Goal: Task Accomplishment & Management: Use online tool/utility

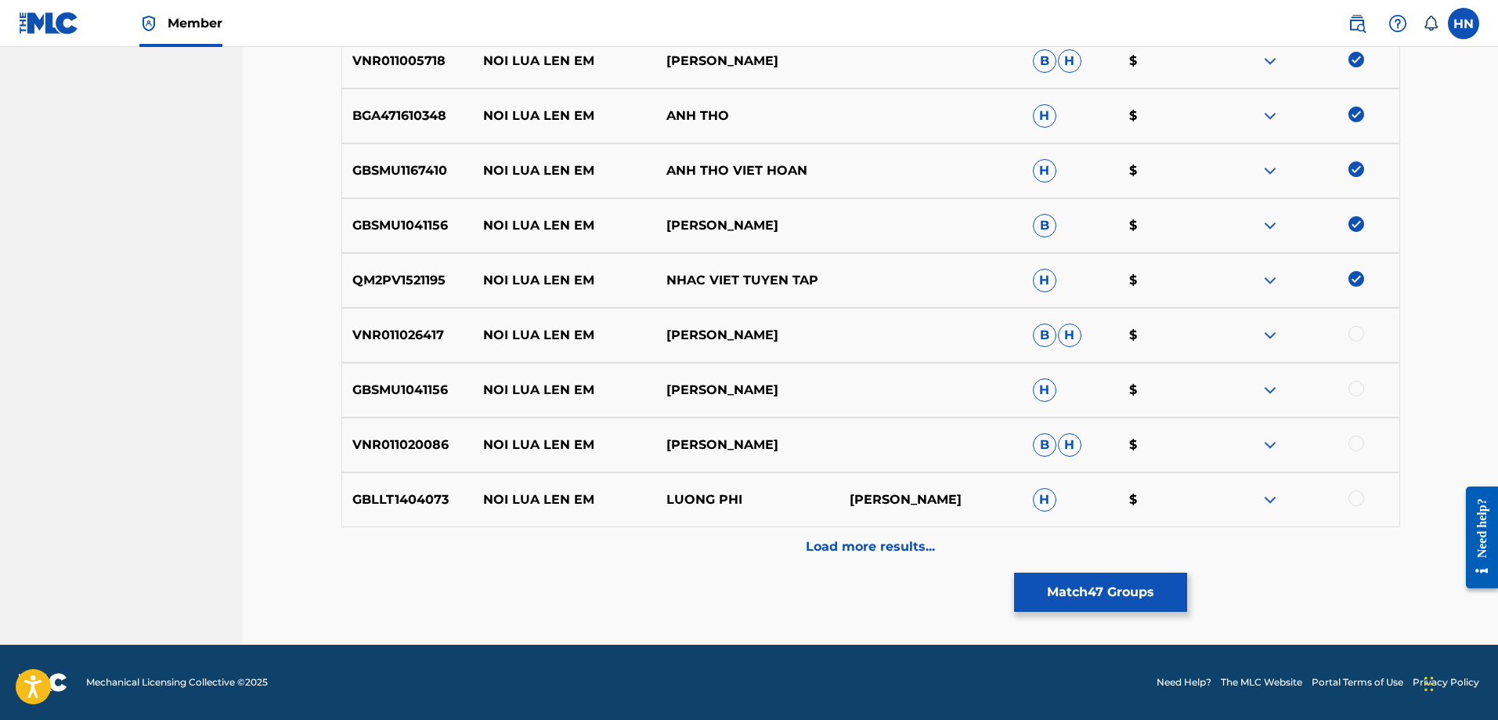
click at [402, 334] on p "VNR011026417" at bounding box center [408, 335] width 132 height 19
copy p "VNR011026417"
click at [96, 345] on nav "VCPMC Summary Catalog Works Registration Claiming Tool Individual Registration …" at bounding box center [121, 34] width 243 height 1222
click at [1357, 332] on div at bounding box center [1356, 334] width 16 height 16
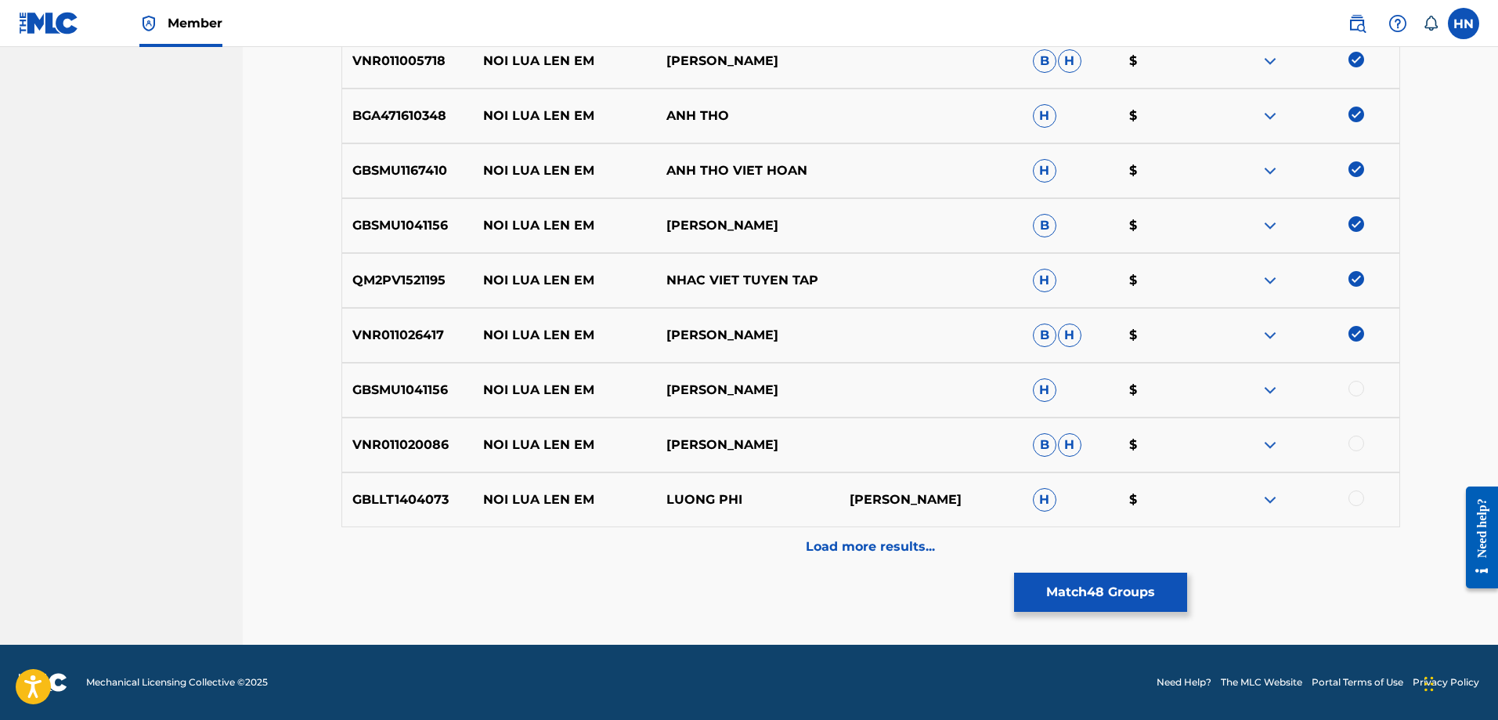
click at [384, 392] on p "GBSMU1041156" at bounding box center [408, 390] width 132 height 19
copy p "GBSMU1041156"
click at [1353, 386] on div at bounding box center [1356, 389] width 16 height 16
click at [372, 441] on p "VNR011020086" at bounding box center [408, 444] width 132 height 19
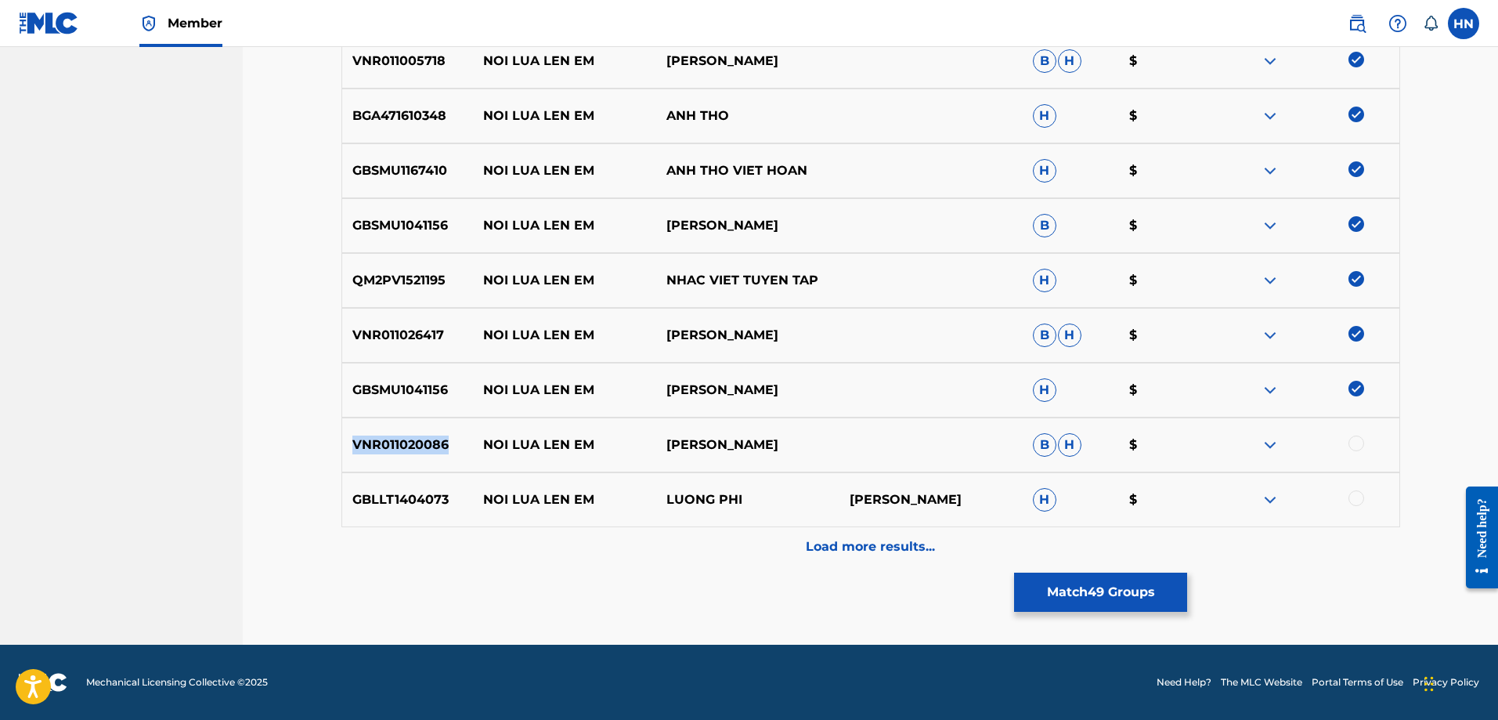
click at [372, 441] on p "VNR011020086" at bounding box center [408, 444] width 132 height 19
copy p "VNR011020086"
click at [1352, 438] on div at bounding box center [1356, 443] width 16 height 16
click at [365, 497] on p "GBLLT1404073" at bounding box center [408, 499] width 132 height 19
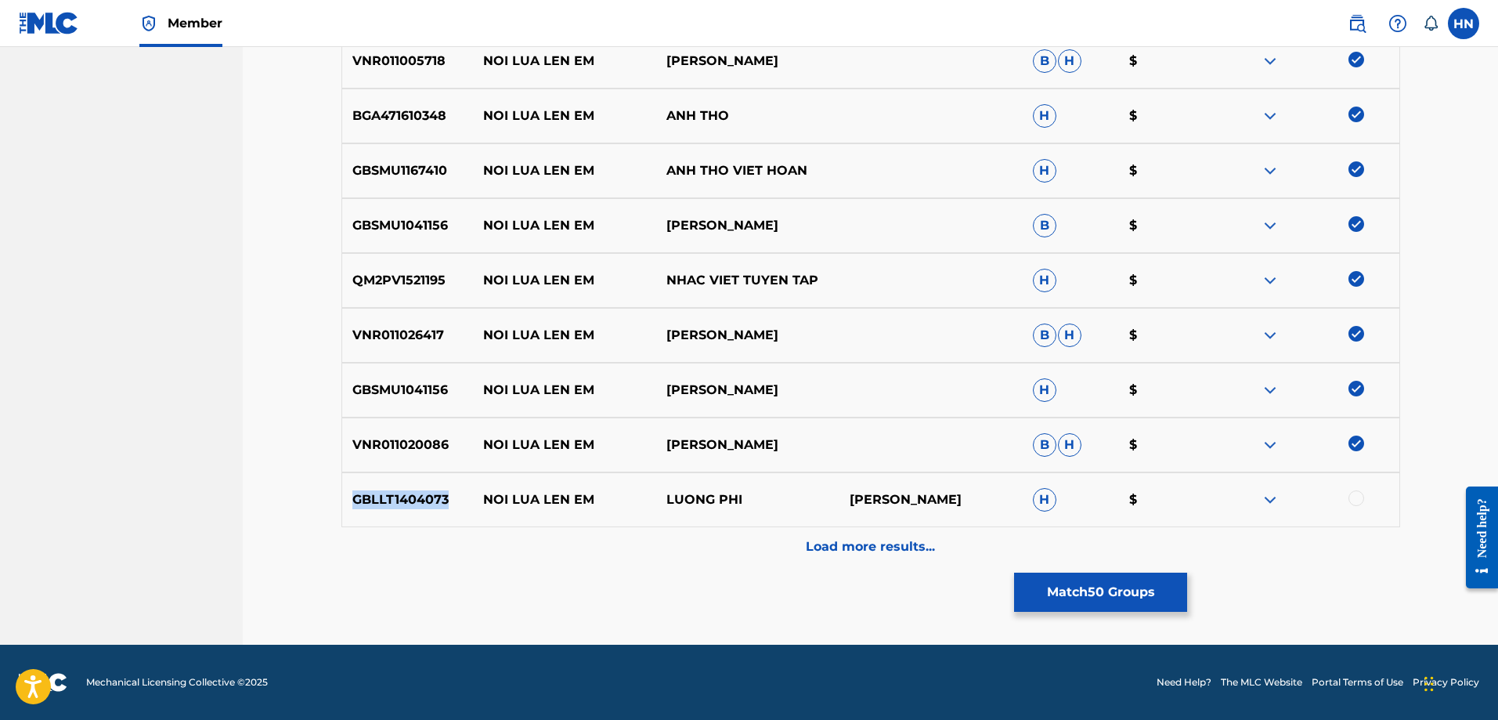
copy p "GBLLT1404073"
click at [1359, 499] on div at bounding box center [1356, 498] width 16 height 16
drag, startPoint x: 709, startPoint y: 500, endPoint x: 485, endPoint y: 500, distance: 224.0
click at [485, 500] on div "GBLLT1404073 NOI LUA LEN EM LUONG PHI TUAN HUNG H $" at bounding box center [870, 499] width 1059 height 55
copy div "NOI LUA LEN EM LUONG PHI"
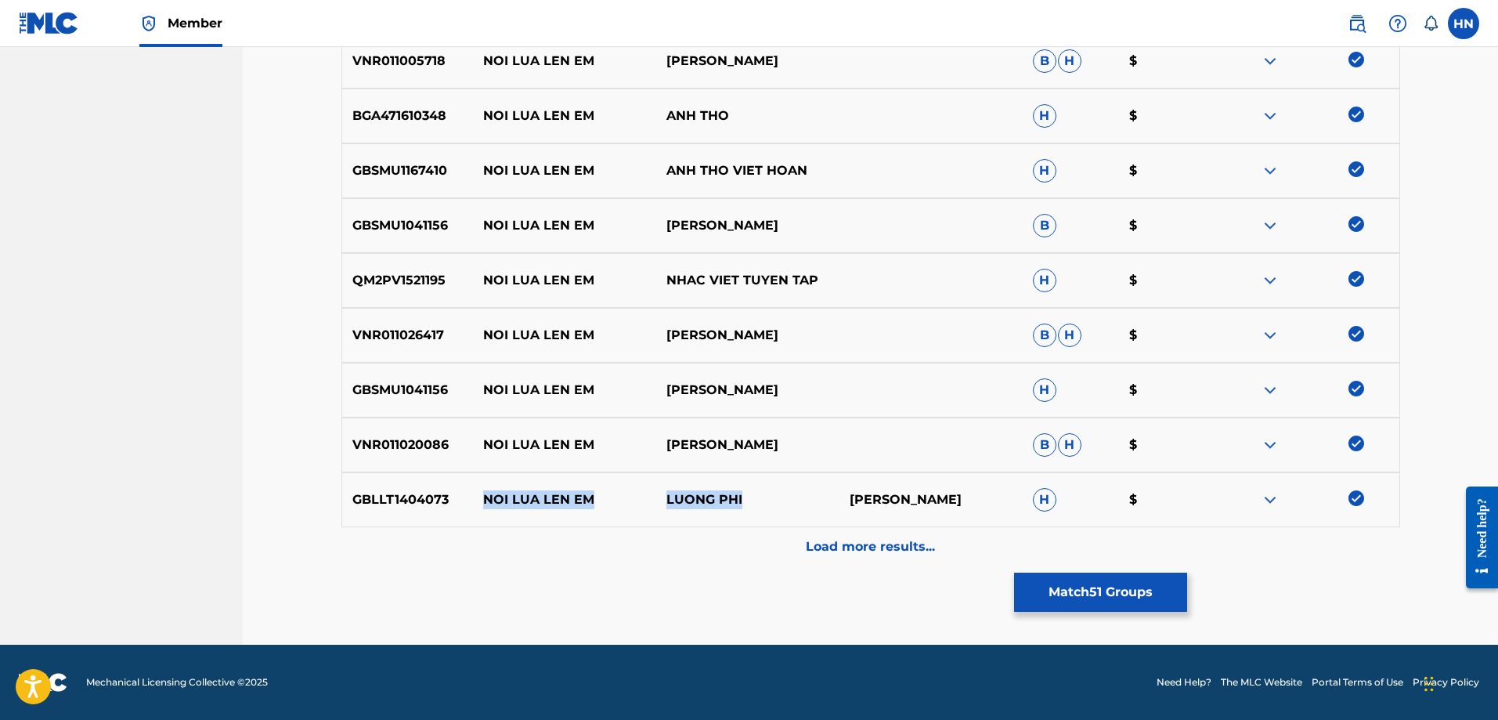
click at [1276, 495] on img at bounding box center [1270, 499] width 19 height 19
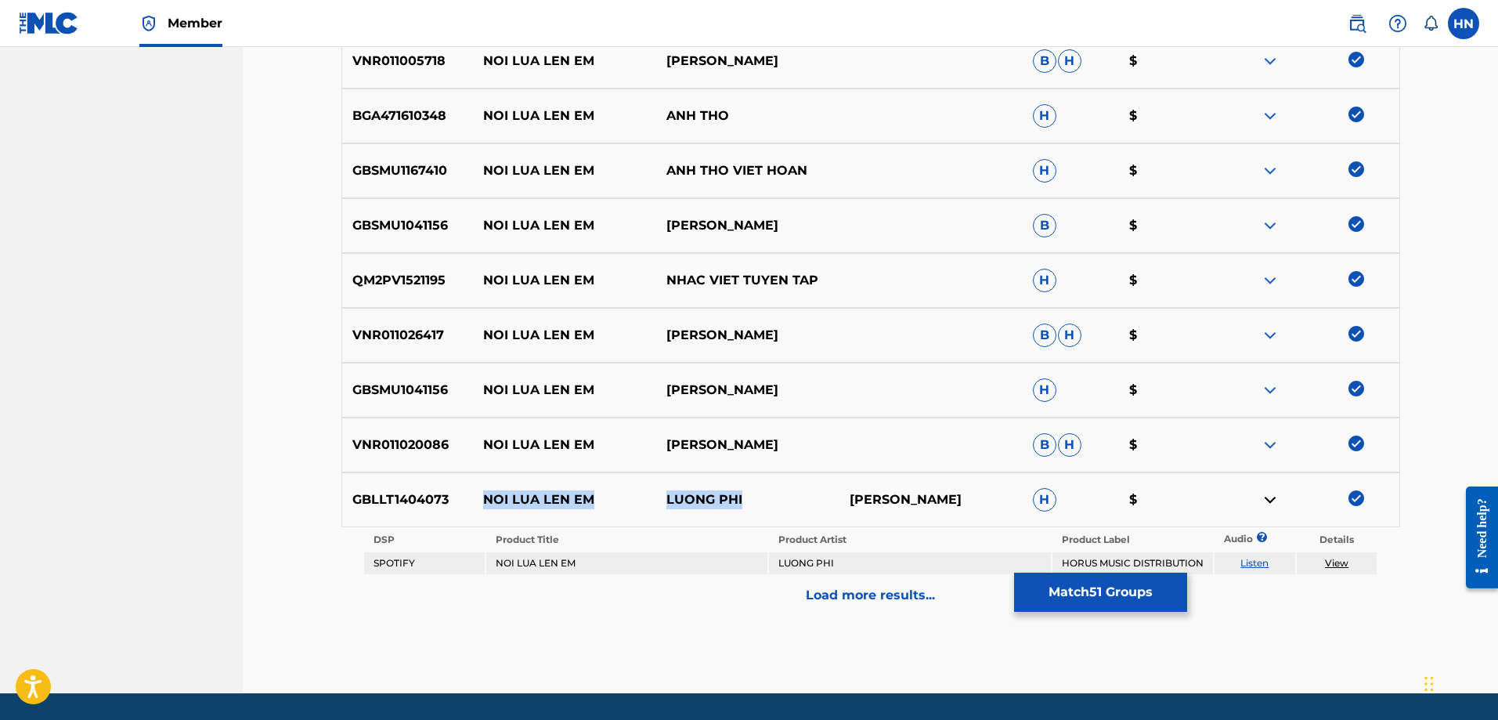
click at [1251, 568] on link "Listen" at bounding box center [1254, 563] width 28 height 12
click at [741, 595] on div "Load more results..." at bounding box center [870, 595] width 1059 height 39
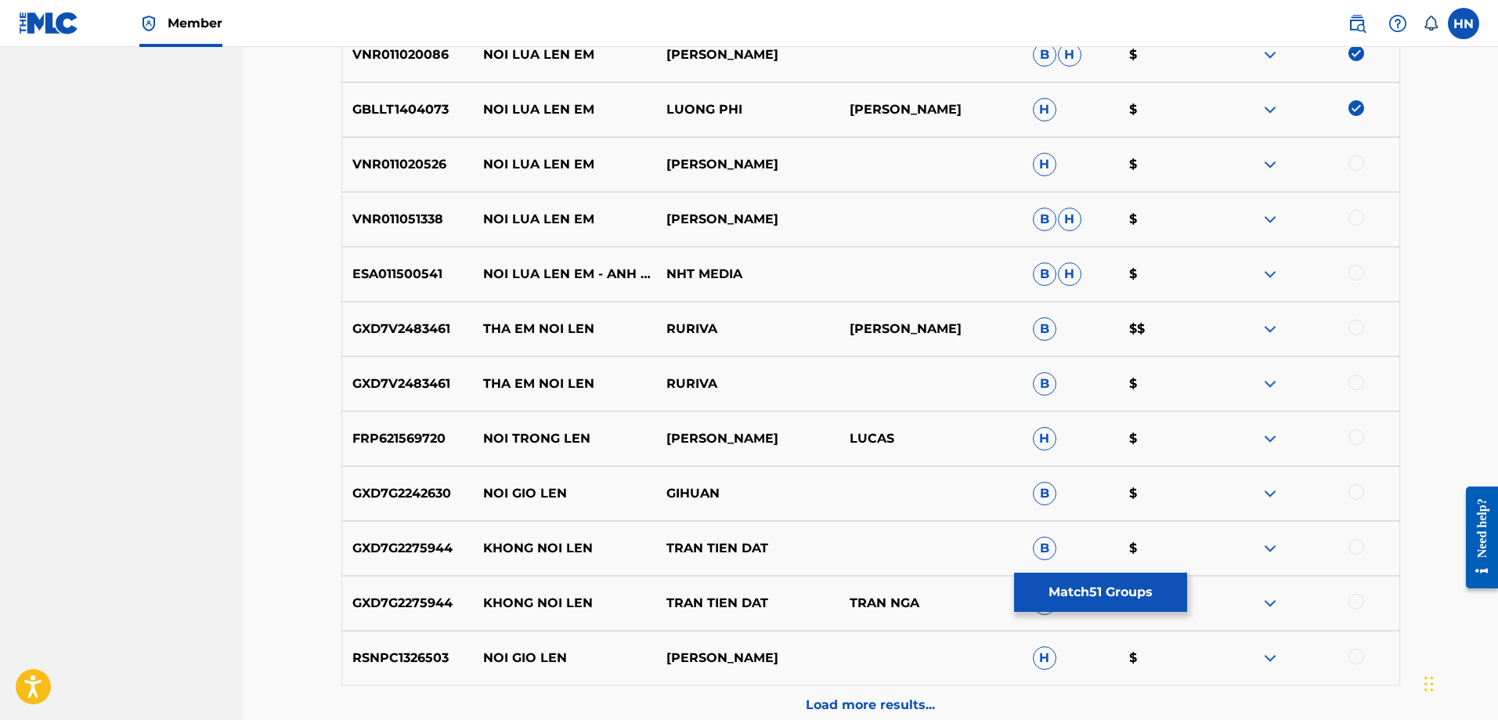
scroll to position [1016, 0]
click at [417, 175] on div "VNR011020526 NOI LUA LEN EM TRANG NHUNG H $" at bounding box center [870, 162] width 1059 height 55
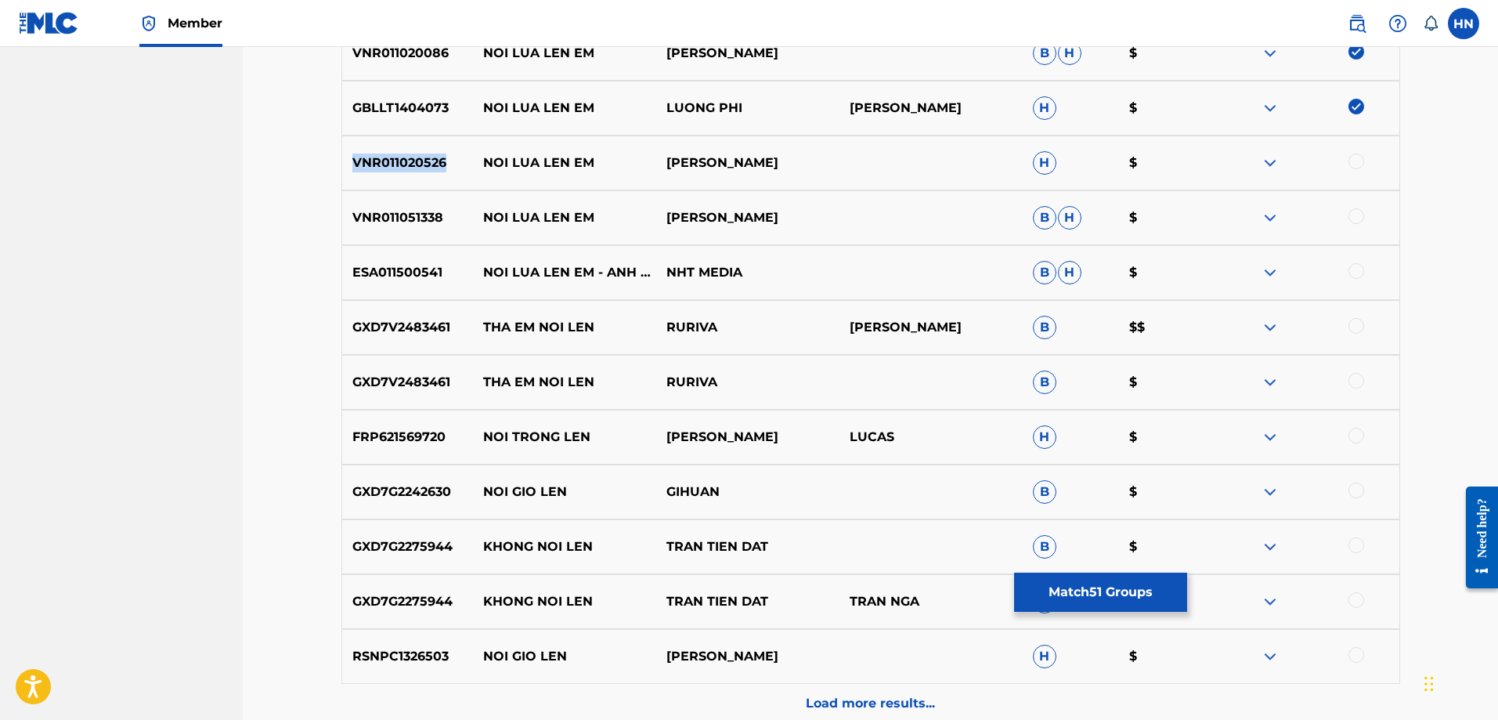
click at [417, 175] on div "VNR011020526 NOI LUA LEN EM TRANG NHUNG H $" at bounding box center [870, 162] width 1059 height 55
copy p "VNR011020526"
click at [1348, 161] on div at bounding box center [1356, 161] width 16 height 16
click at [416, 226] on p "VNR011051338" at bounding box center [408, 217] width 132 height 19
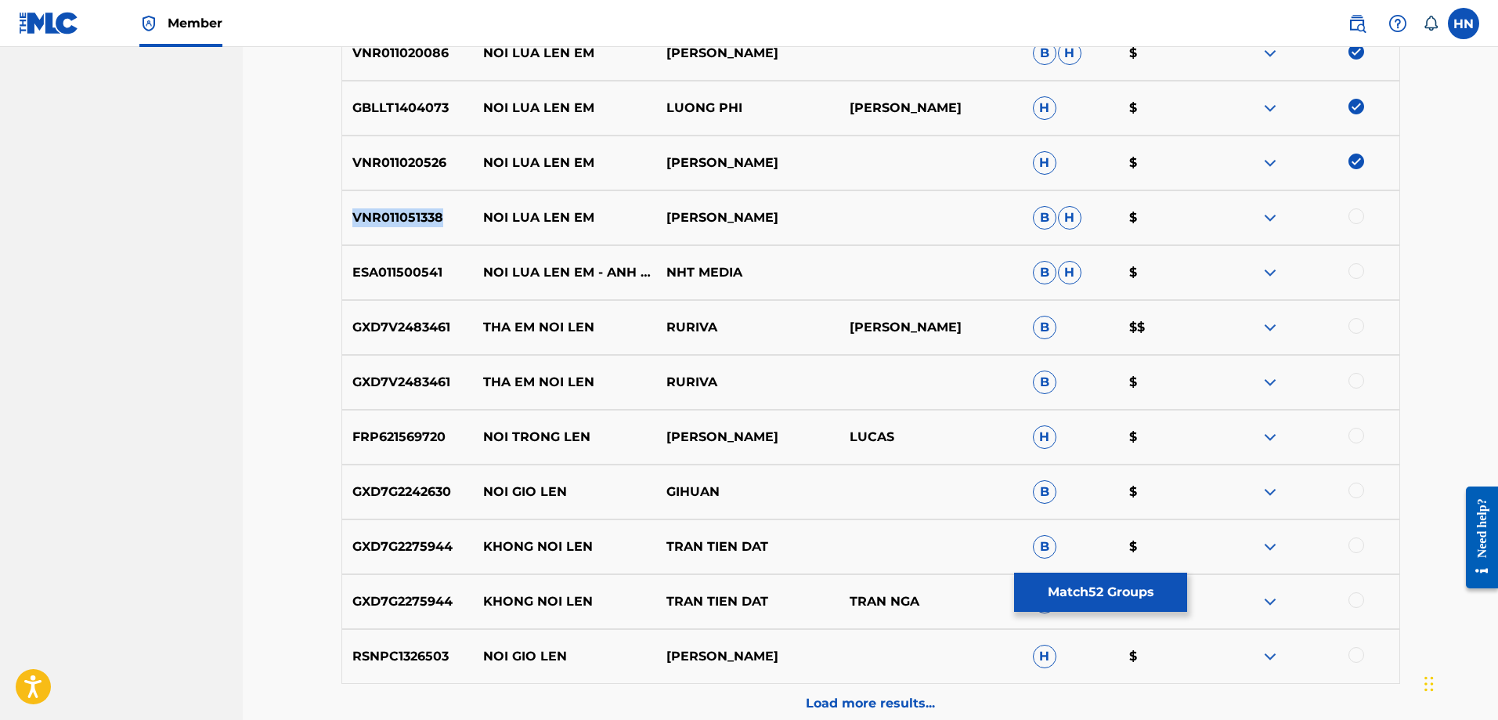
copy p "VNR011051338"
click at [1352, 216] on div at bounding box center [1356, 216] width 16 height 16
click at [414, 278] on p "ESA011500541" at bounding box center [408, 272] width 132 height 19
copy p "ESA011500541"
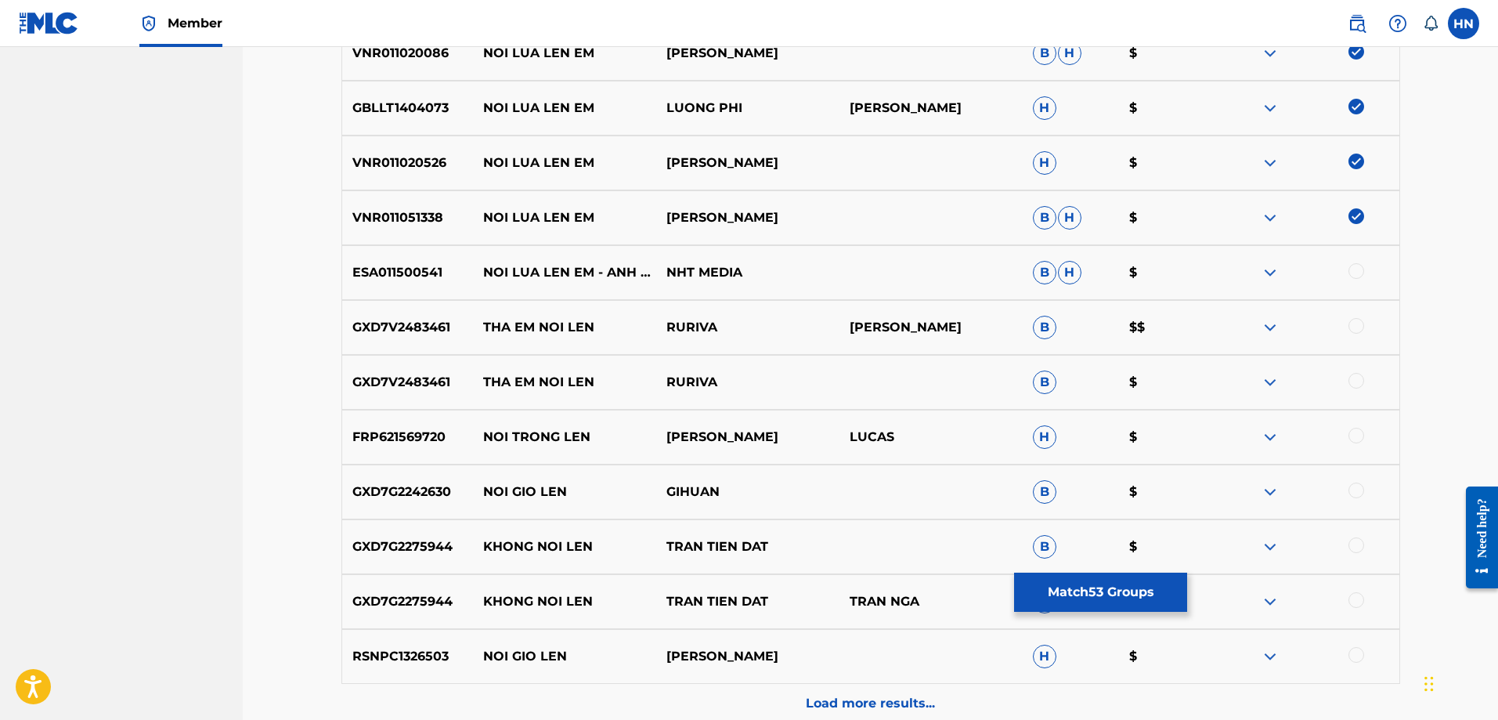
click at [1355, 270] on div at bounding box center [1356, 271] width 16 height 16
click at [863, 687] on div "Load more results..." at bounding box center [870, 703] width 1059 height 39
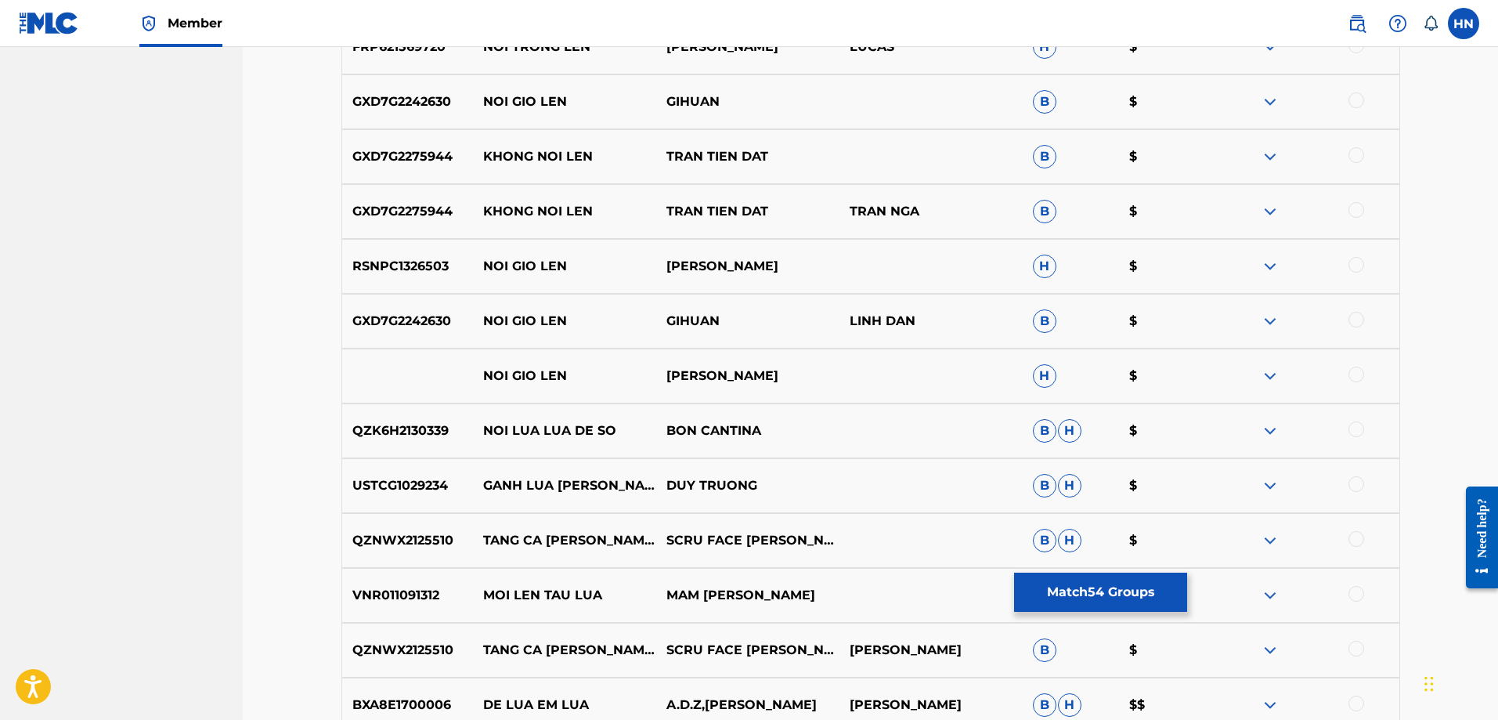
scroll to position [1407, 0]
click at [1092, 586] on button "Match 54 Groups" at bounding box center [1100, 591] width 173 height 39
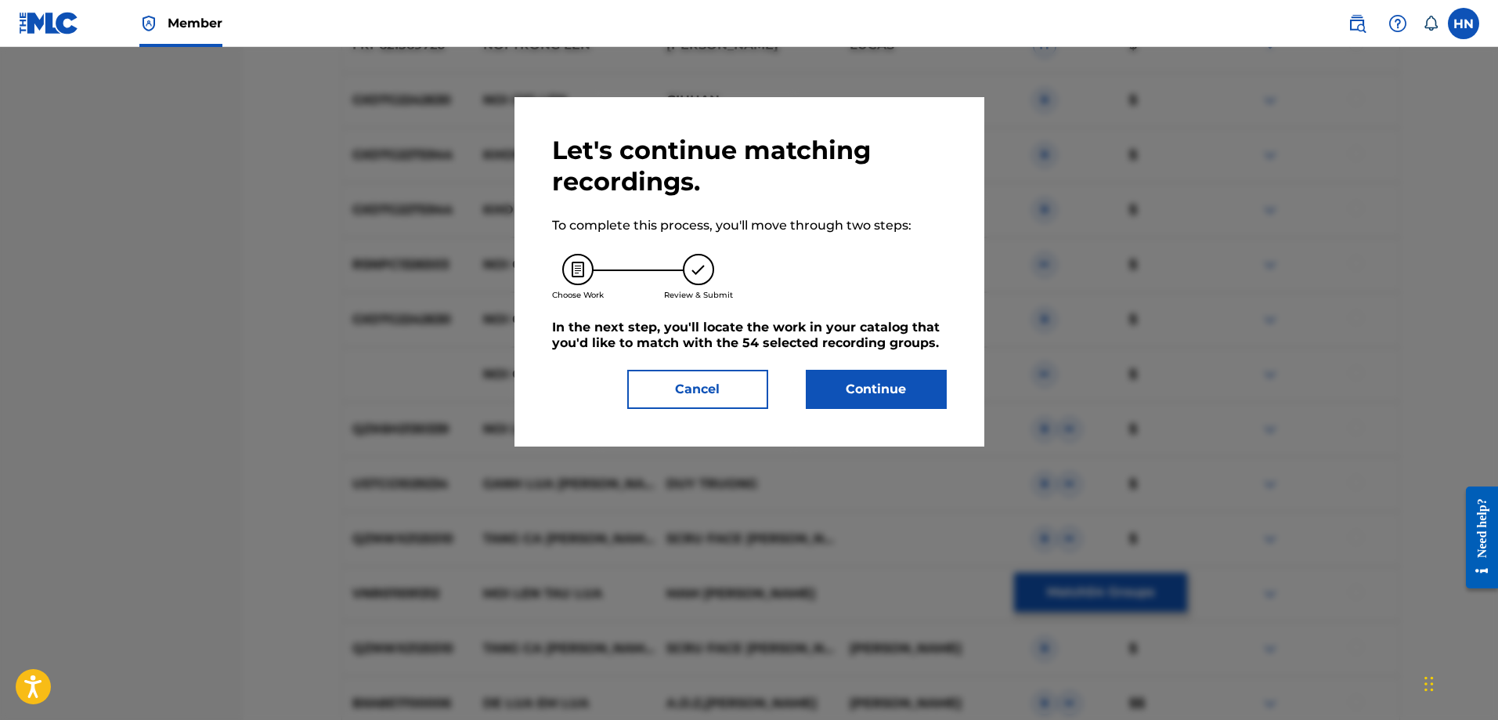
click at [846, 385] on button "Continue" at bounding box center [876, 389] width 141 height 39
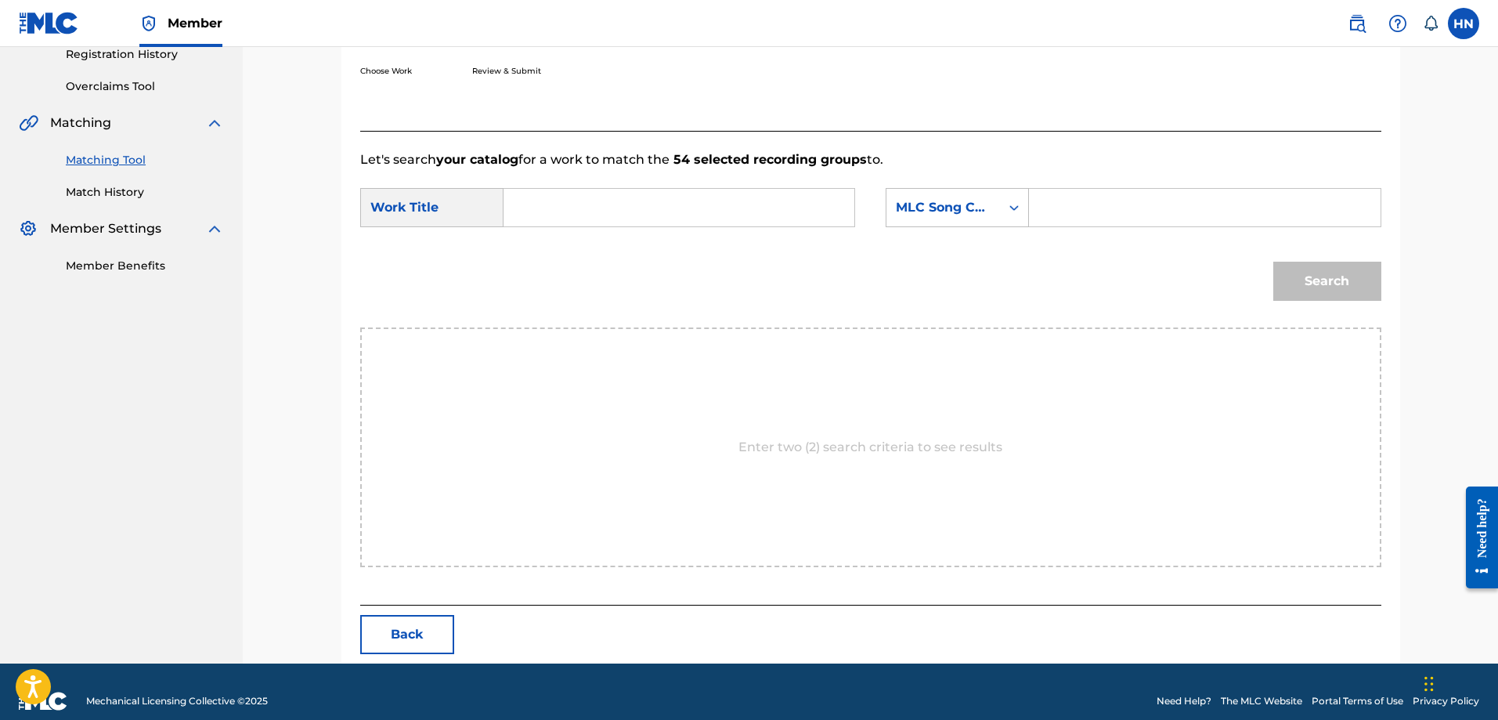
scroll to position [323, 0]
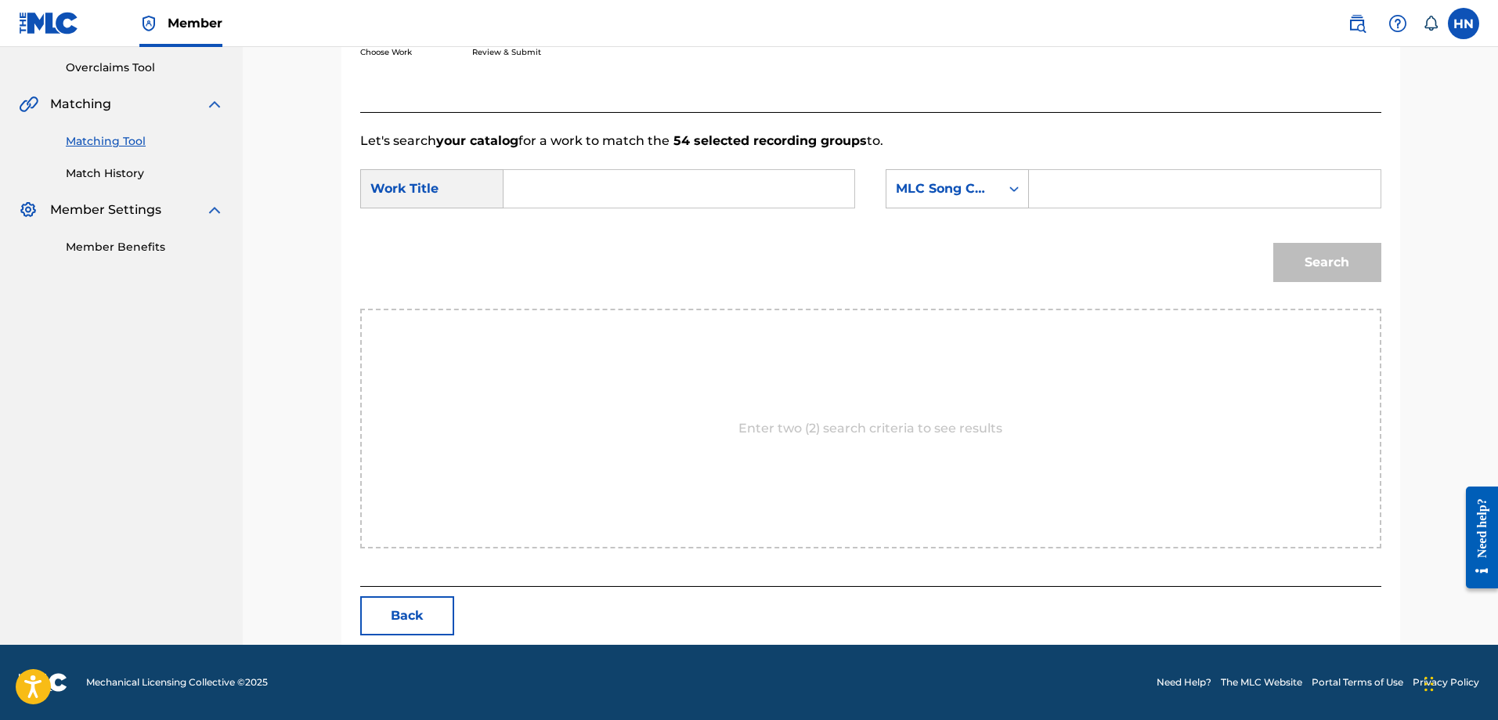
click at [752, 178] on input "Search Form" at bounding box center [679, 189] width 324 height 38
paste input "NỔI LỬA LÊN EM"
type input "NỔI LỬA LÊN EM"
click at [939, 181] on div "MLC Song Code" at bounding box center [943, 188] width 95 height 19
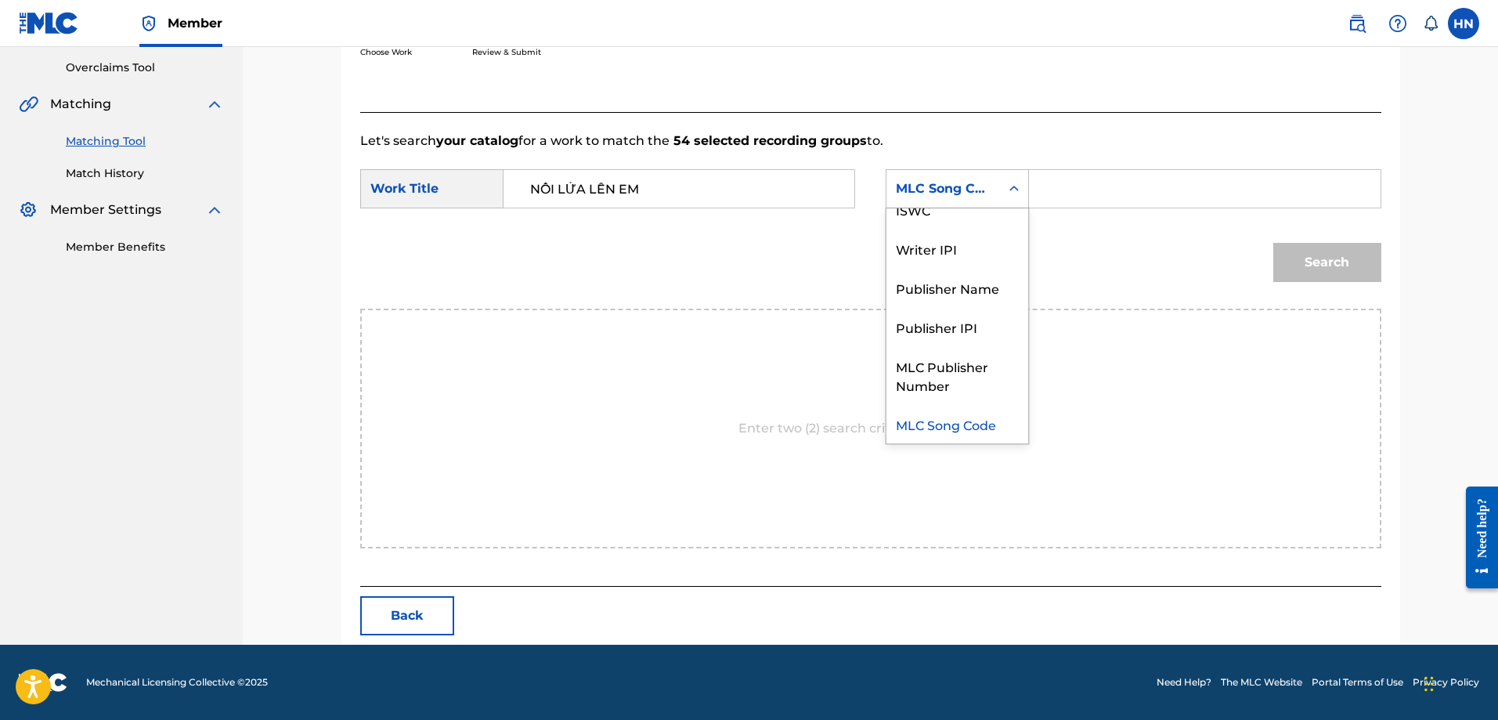
scroll to position [0, 0]
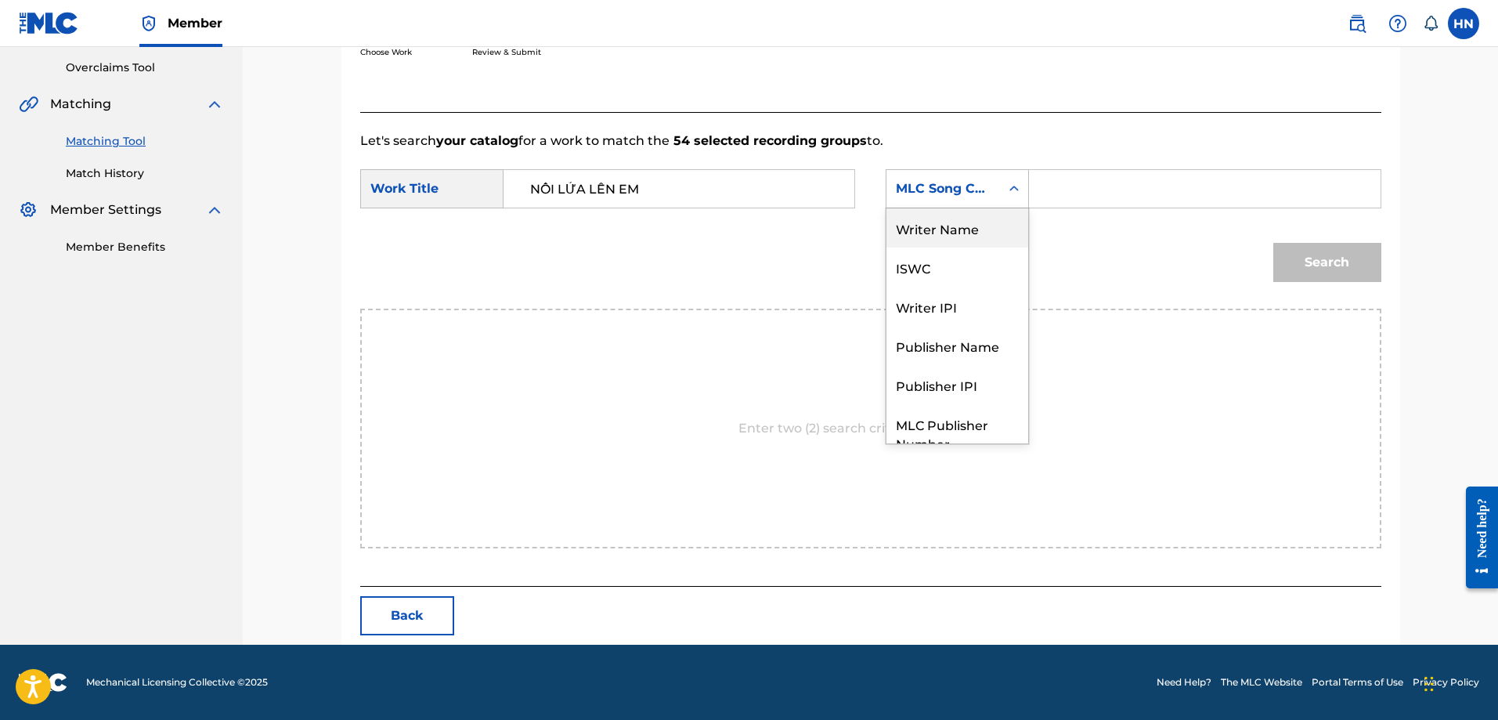
click at [929, 221] on div "Writer Name" at bounding box center [957, 227] width 142 height 39
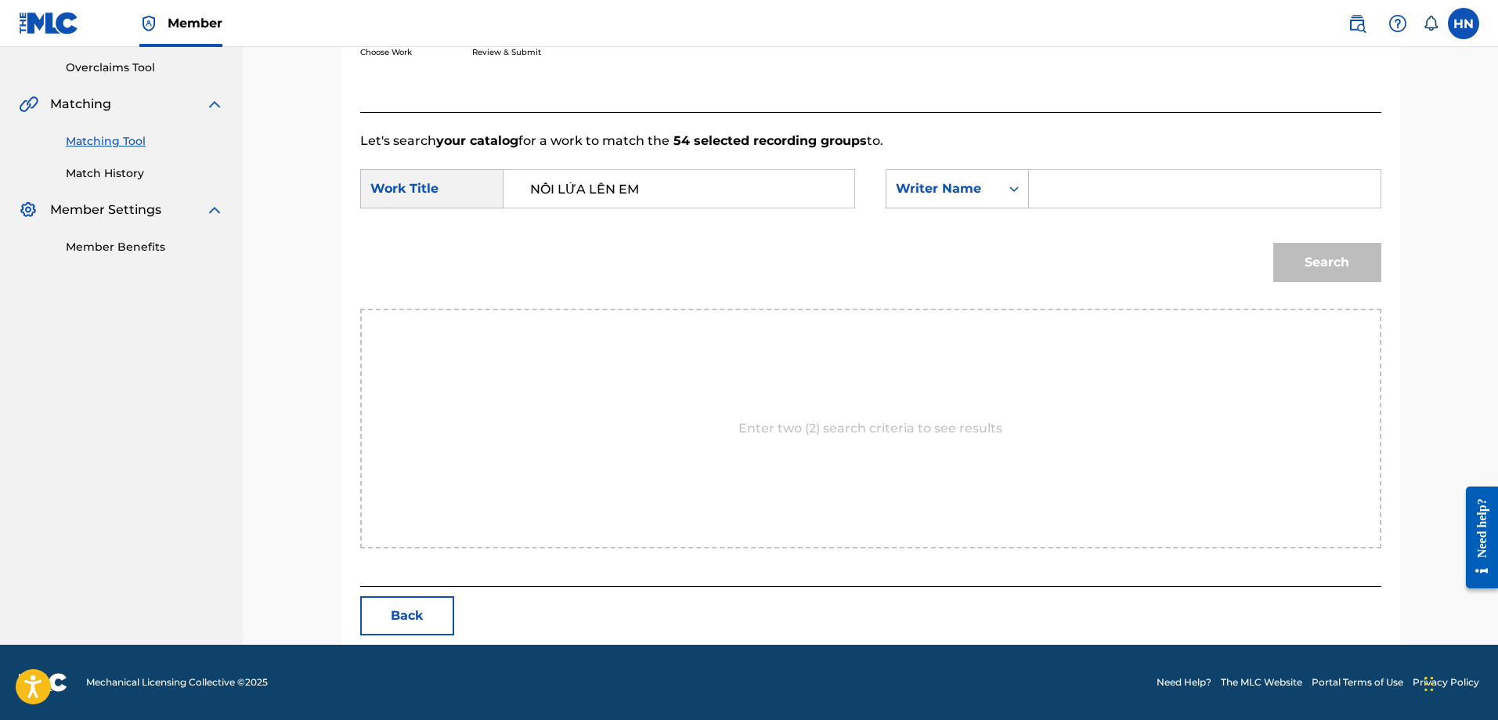
click at [1065, 193] on input "Search Form" at bounding box center [1204, 189] width 324 height 38
type input "du huy"
click at [1273, 243] on button "Search" at bounding box center [1327, 262] width 108 height 39
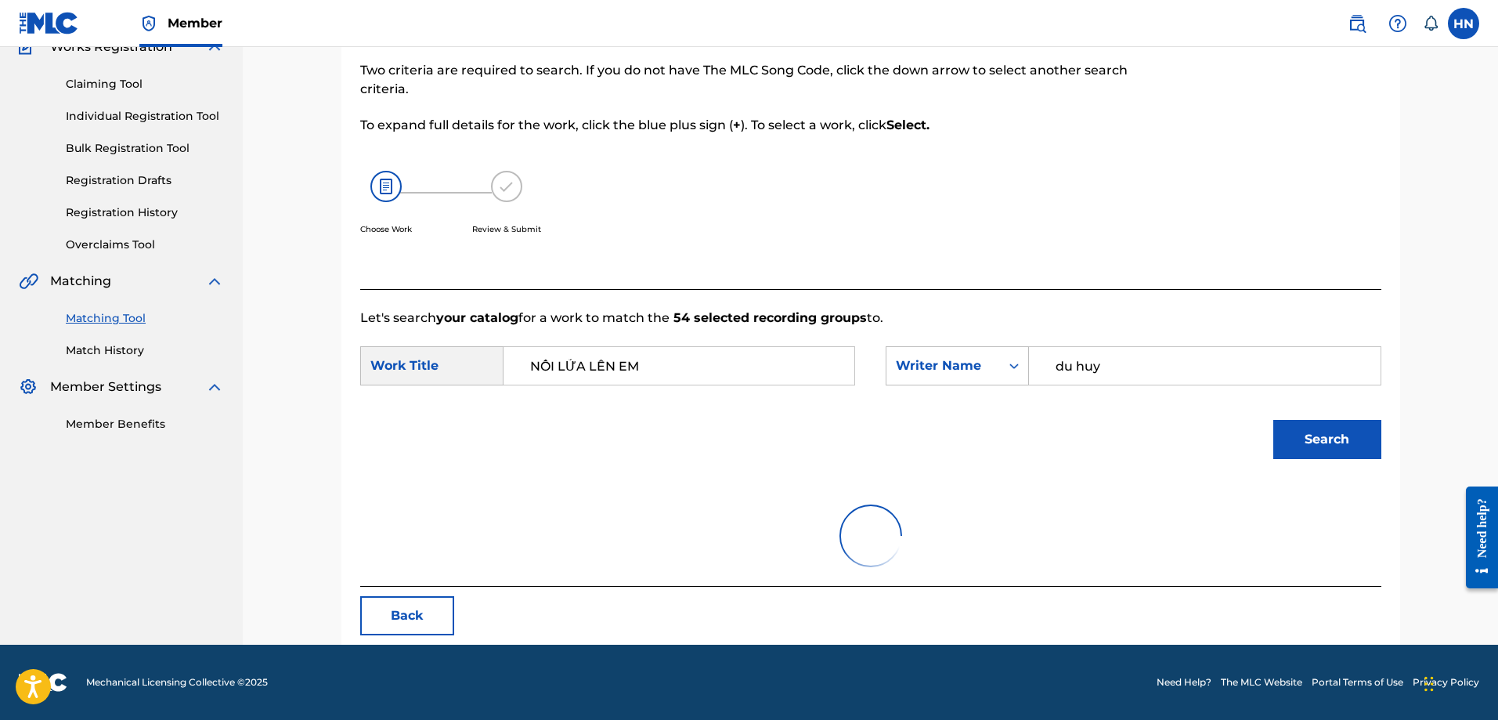
scroll to position [323, 0]
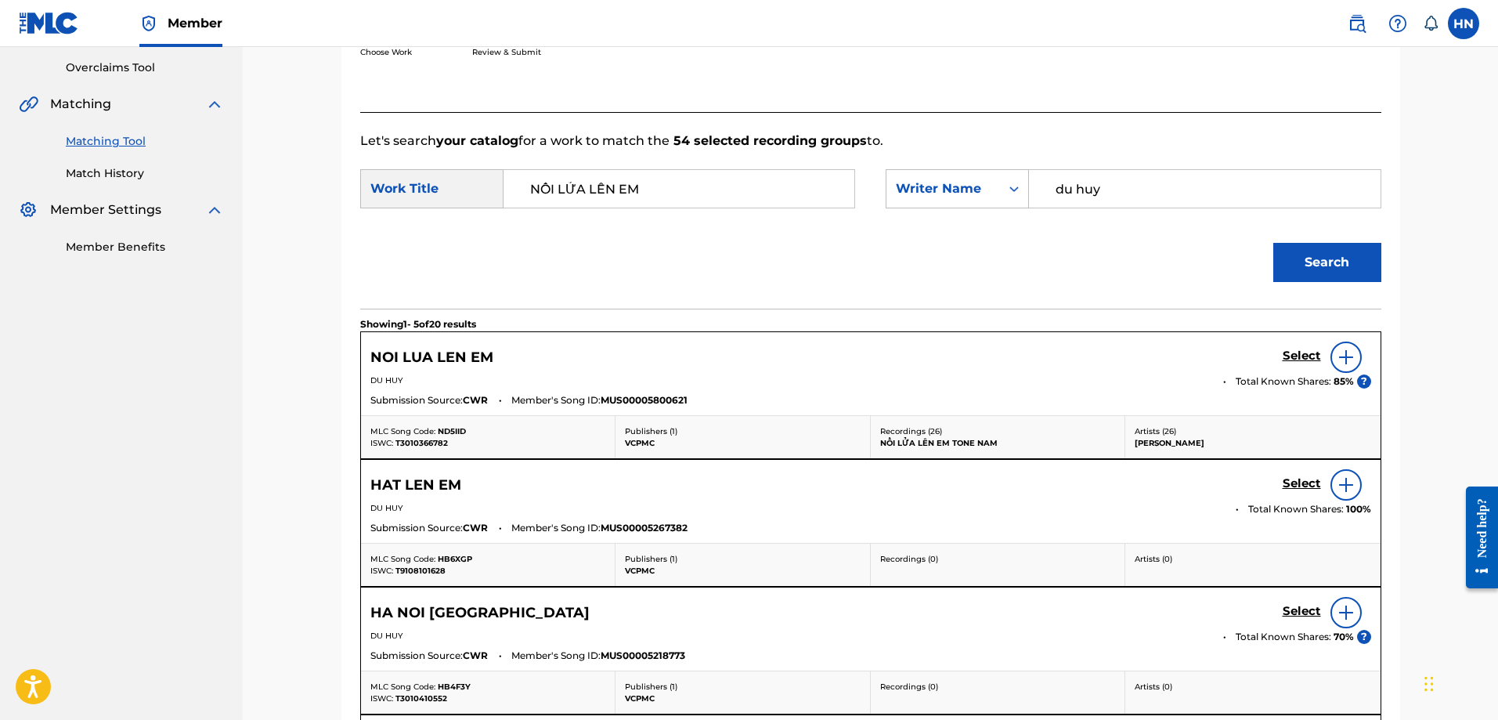
click at [1303, 355] on h5 "Select" at bounding box center [1302, 355] width 38 height 15
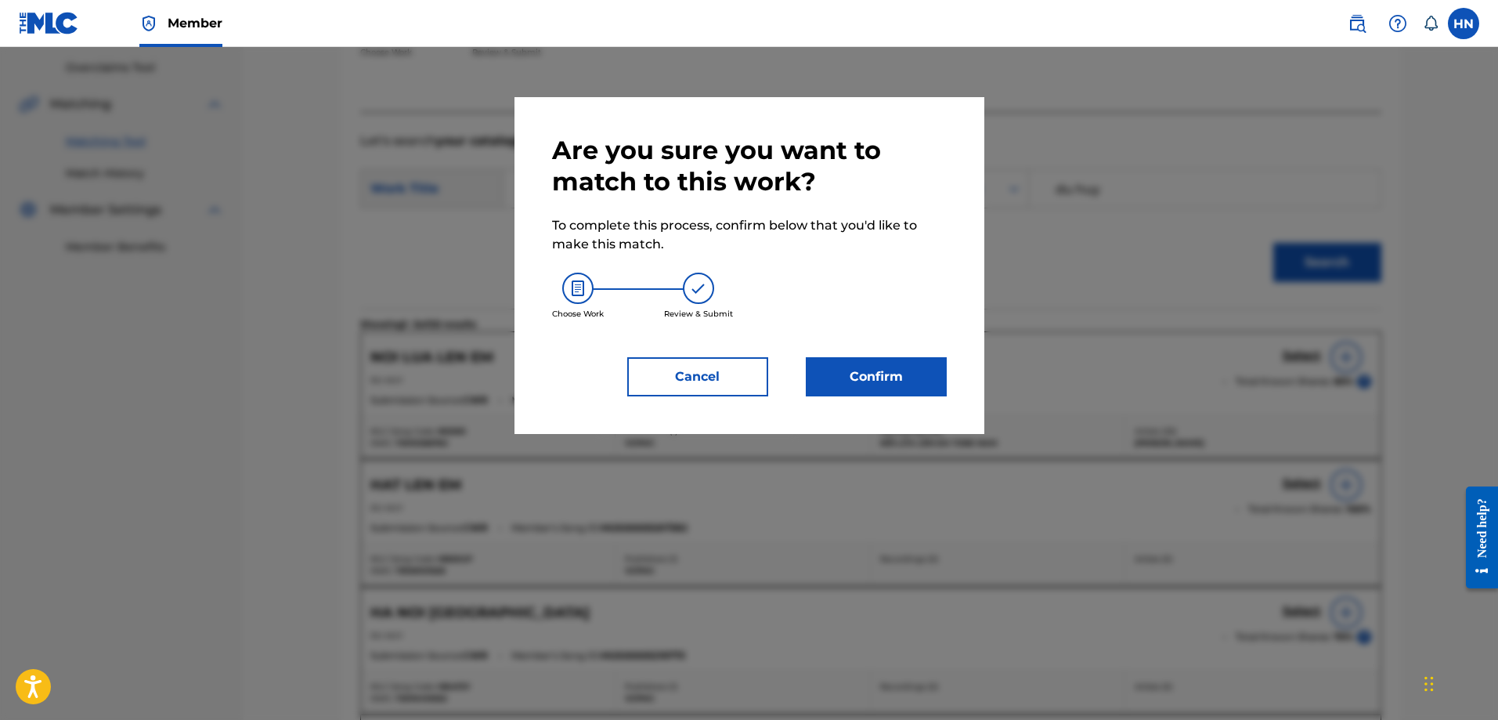
click at [929, 367] on button "Confirm" at bounding box center [876, 376] width 141 height 39
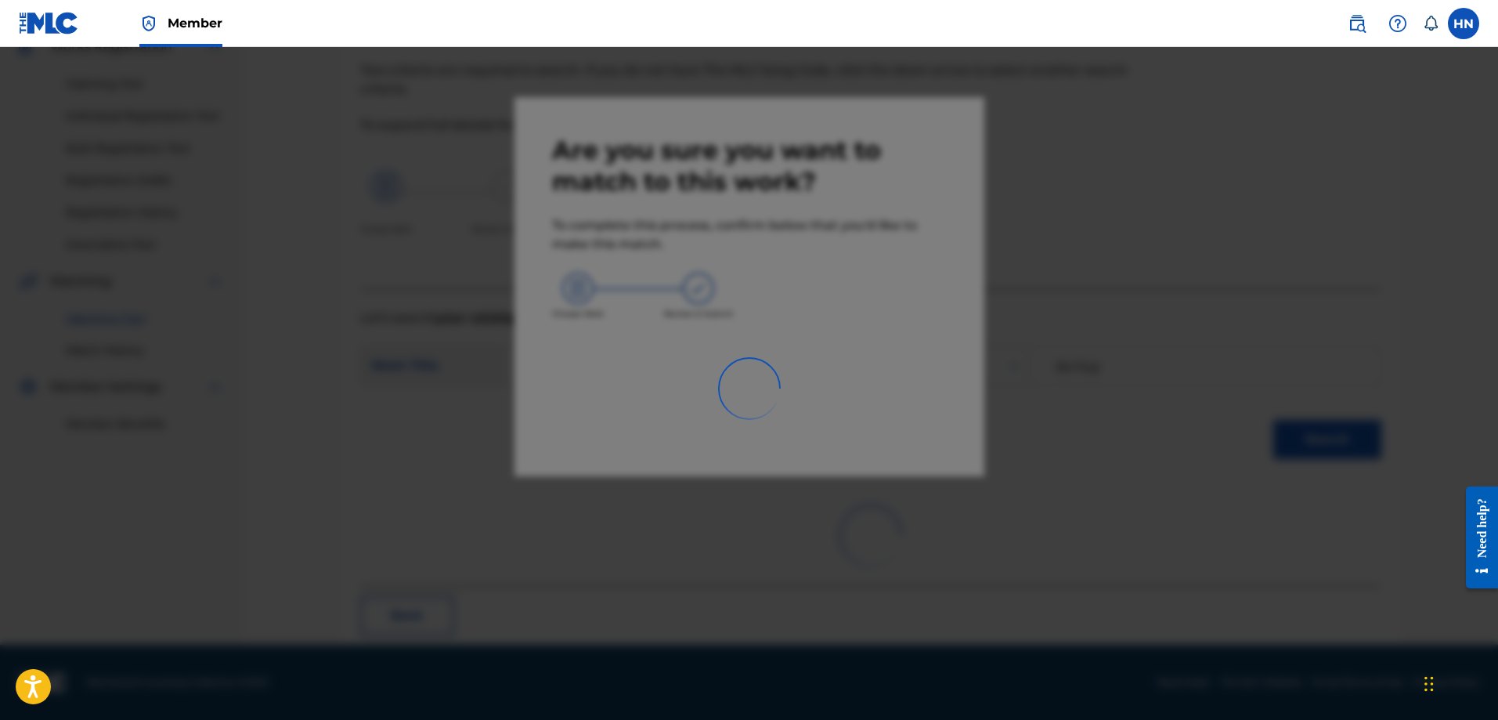
scroll to position [146, 0]
click at [523, 719] on div at bounding box center [749, 407] width 1498 height 720
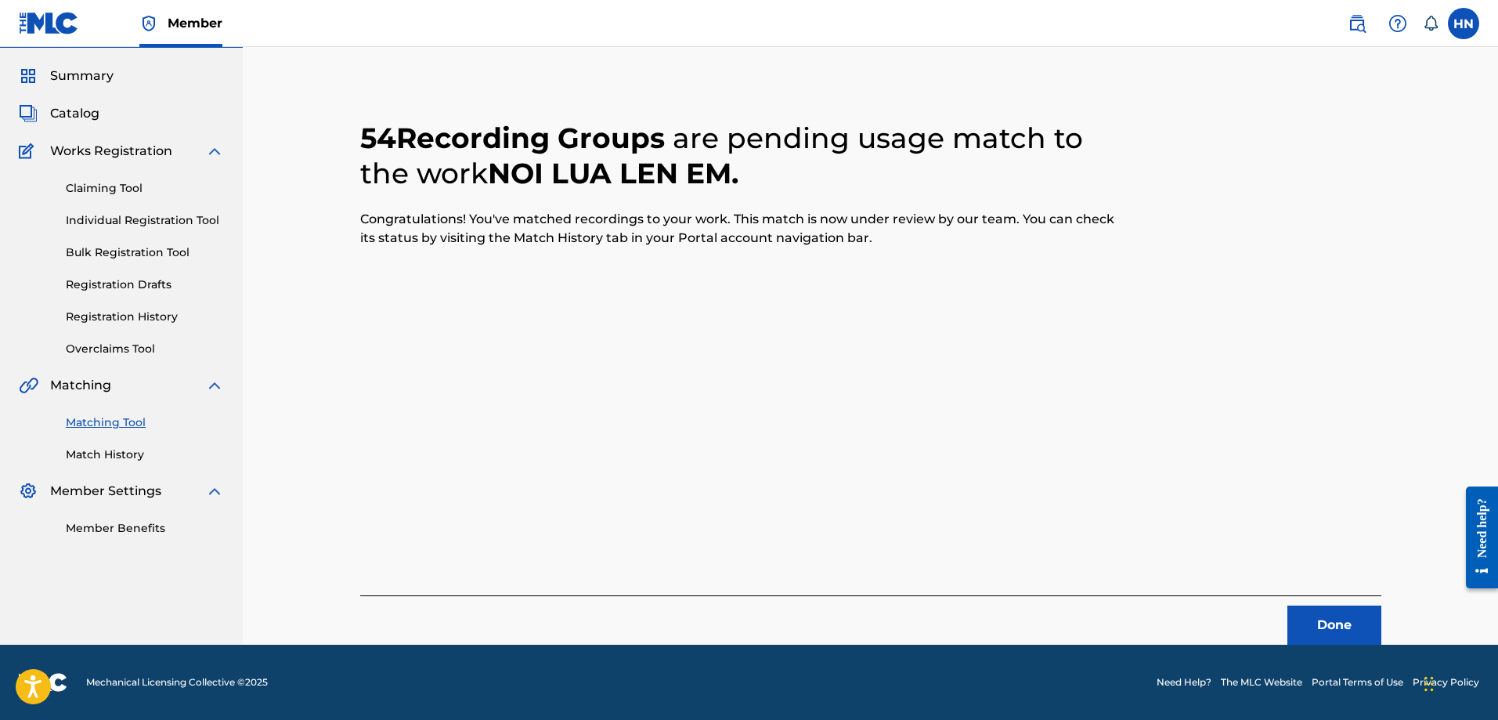
scroll to position [42, 0]
click at [1340, 619] on button "Done" at bounding box center [1334, 624] width 94 height 39
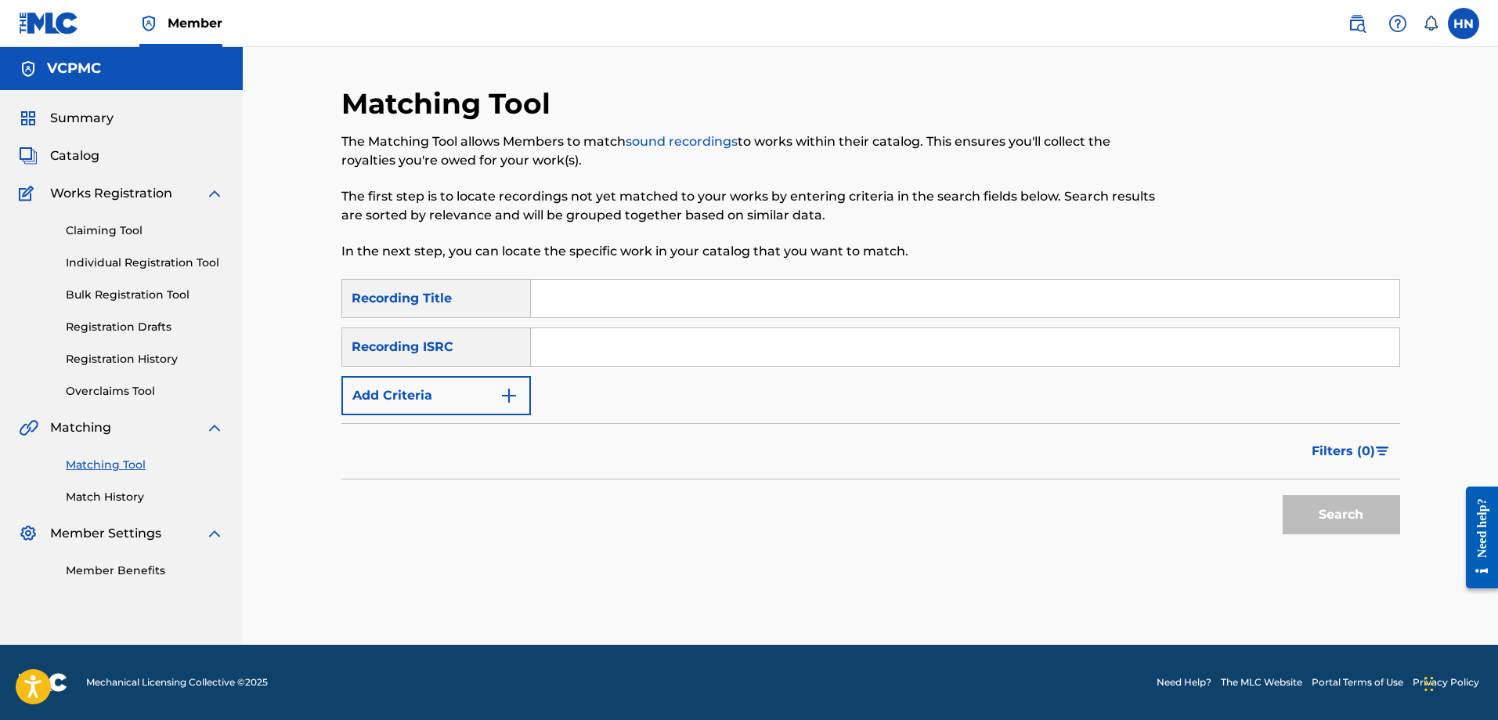
scroll to position [0, 0]
click at [834, 305] on input "Search Form" at bounding box center [965, 299] width 868 height 38
paste input "TRẮNG TAY MỚI BIẾT"
click at [1283, 495] on button "Search" at bounding box center [1341, 514] width 117 height 39
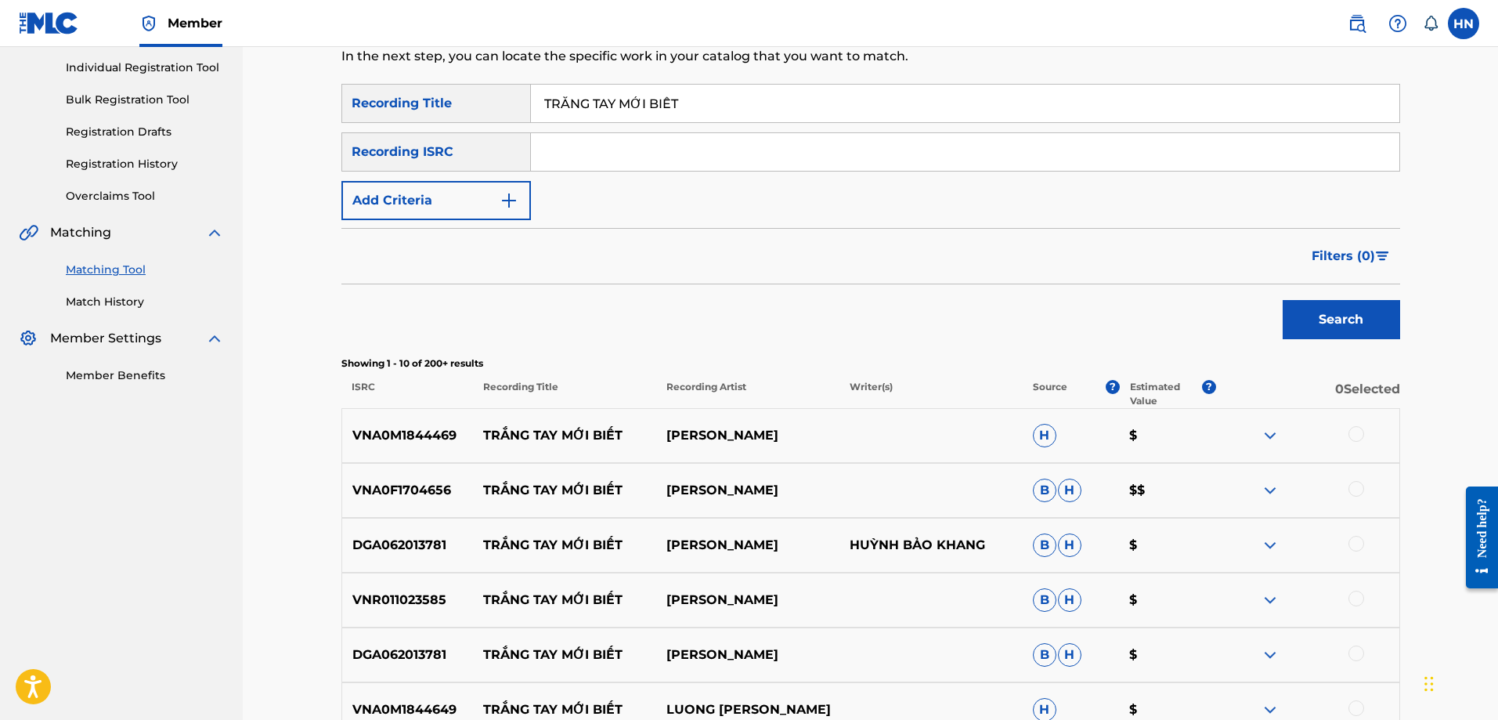
scroll to position [313, 0]
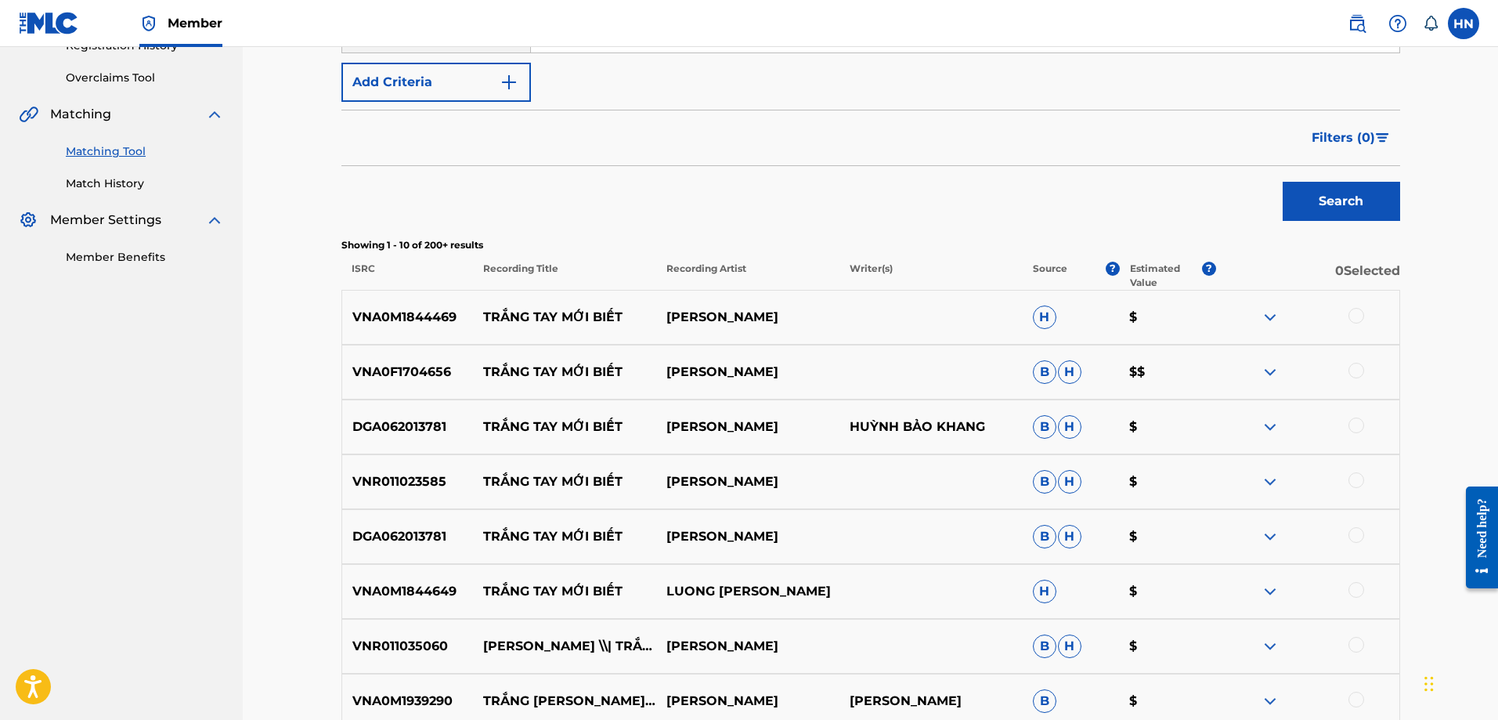
click at [439, 320] on p "VNA0M1844469" at bounding box center [408, 317] width 132 height 19
copy p "VNA0M1844469"
click at [1352, 316] on div at bounding box center [1356, 316] width 16 height 16
click at [387, 366] on p "VNA0F1704656" at bounding box center [408, 372] width 132 height 19
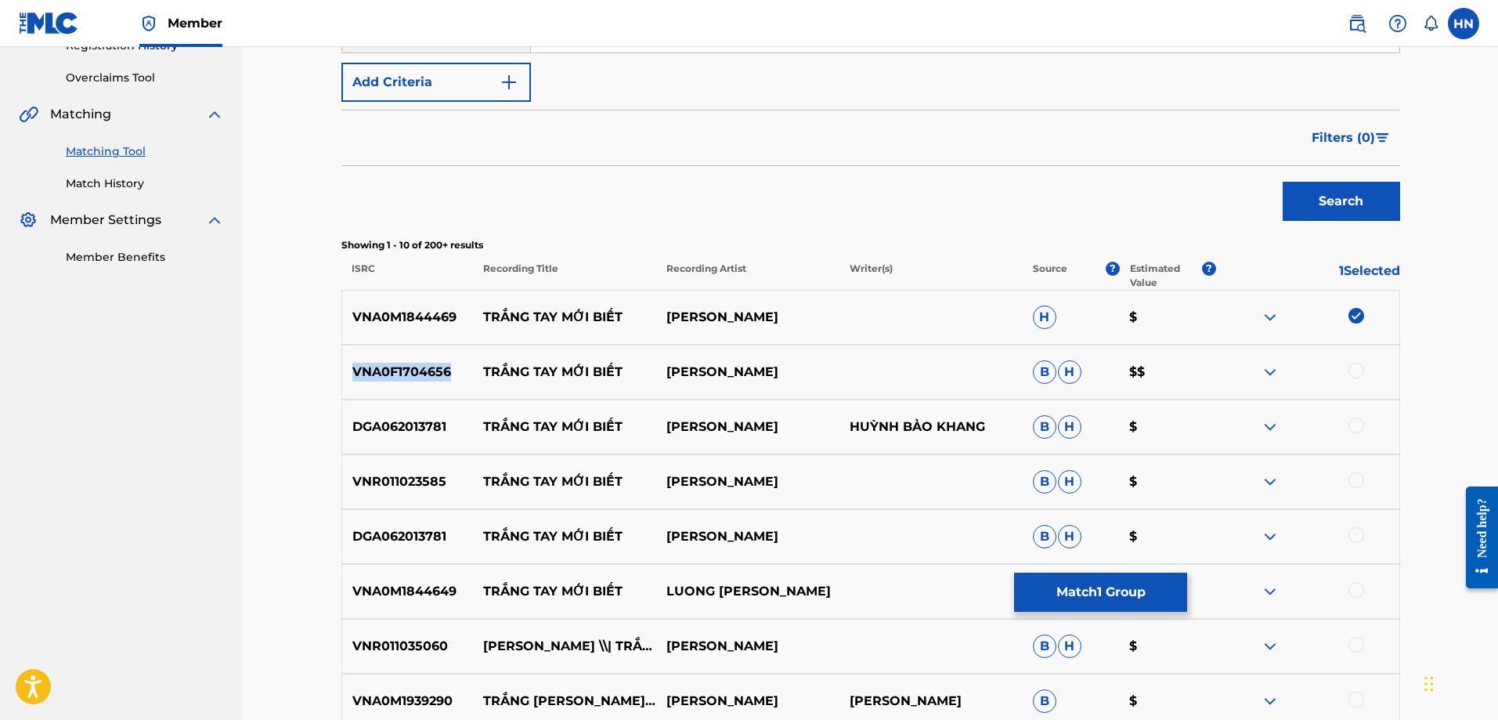
click at [387, 366] on p "VNA0F1704656" at bounding box center [408, 372] width 132 height 19
copy p "VNA0F1704656"
click at [1355, 366] on div at bounding box center [1356, 371] width 16 height 16
click at [428, 428] on p "DGA062013781" at bounding box center [408, 426] width 132 height 19
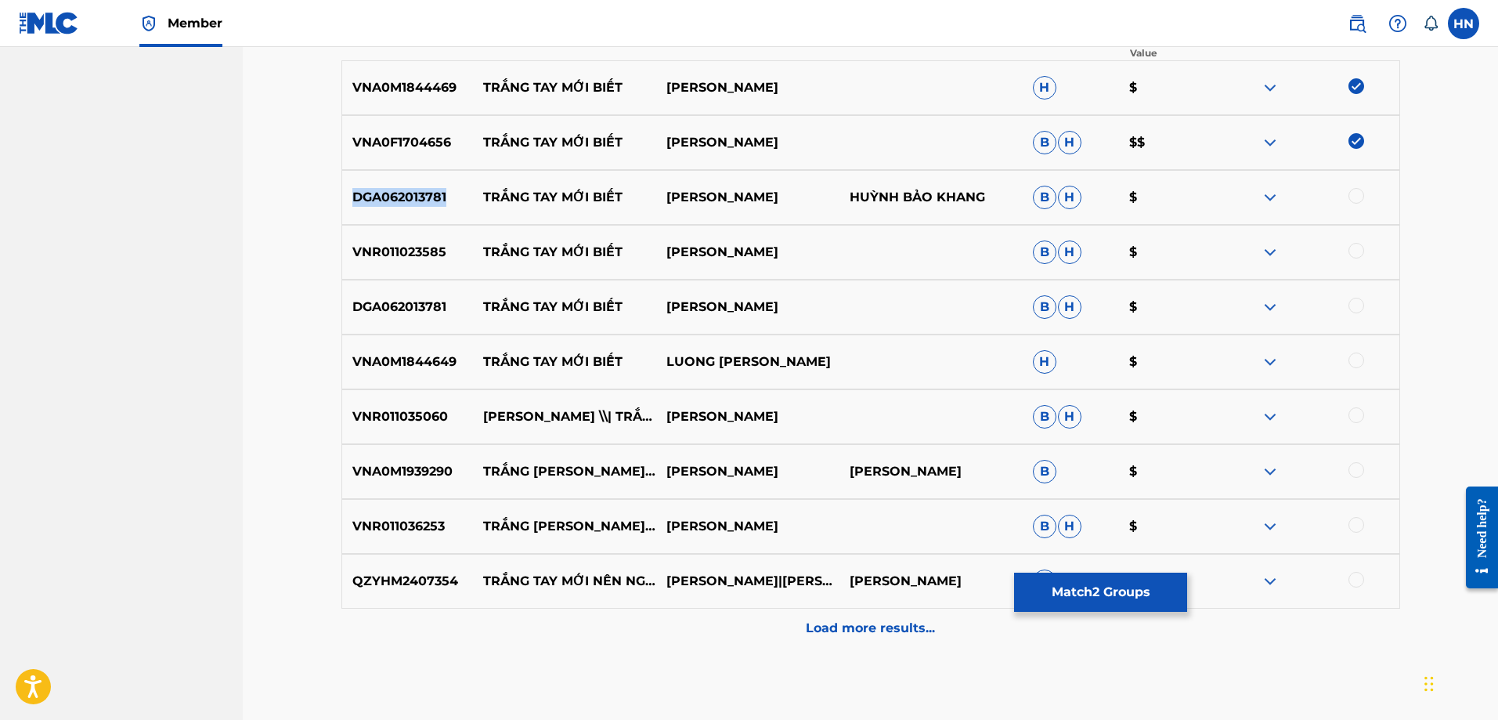
scroll to position [548, 0]
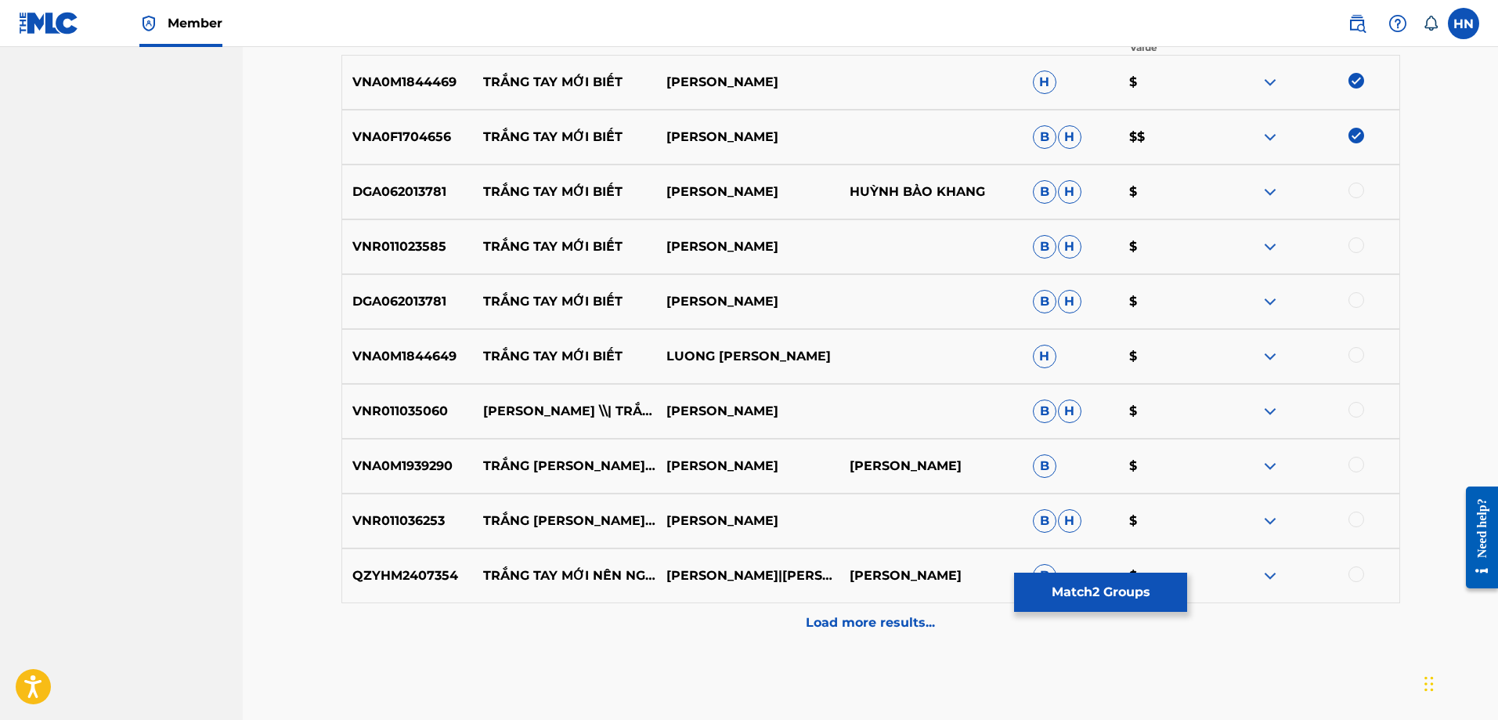
click at [1352, 190] on div at bounding box center [1356, 190] width 16 height 16
click at [428, 240] on p "VNR011023585" at bounding box center [408, 246] width 132 height 19
click at [1348, 240] on div at bounding box center [1307, 246] width 183 height 19
click at [1349, 240] on div at bounding box center [1356, 245] width 16 height 16
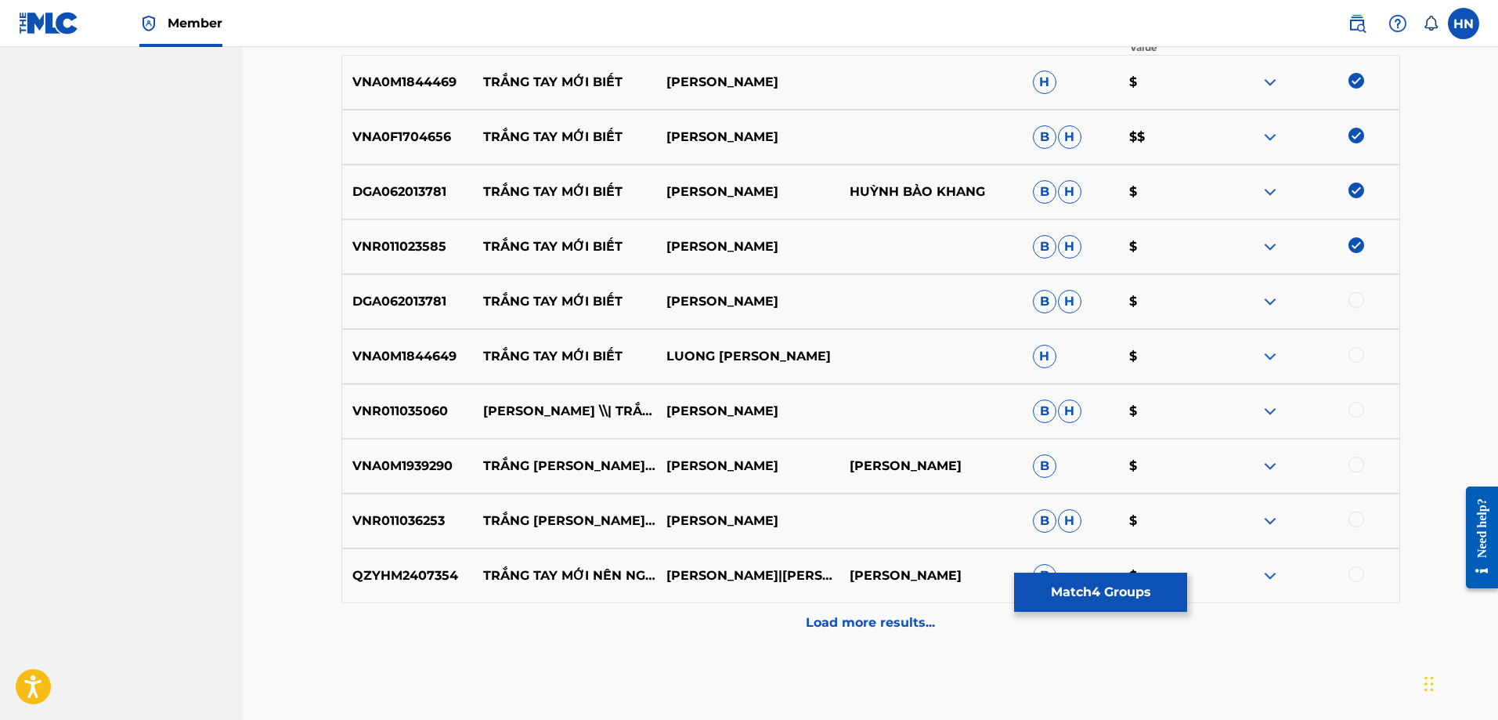
click at [389, 309] on p "DGA062013781" at bounding box center [408, 301] width 132 height 19
click at [1351, 298] on div at bounding box center [1356, 300] width 16 height 16
click at [410, 356] on p "VNA0M1844649" at bounding box center [408, 356] width 132 height 19
click at [1360, 355] on div at bounding box center [1356, 355] width 16 height 16
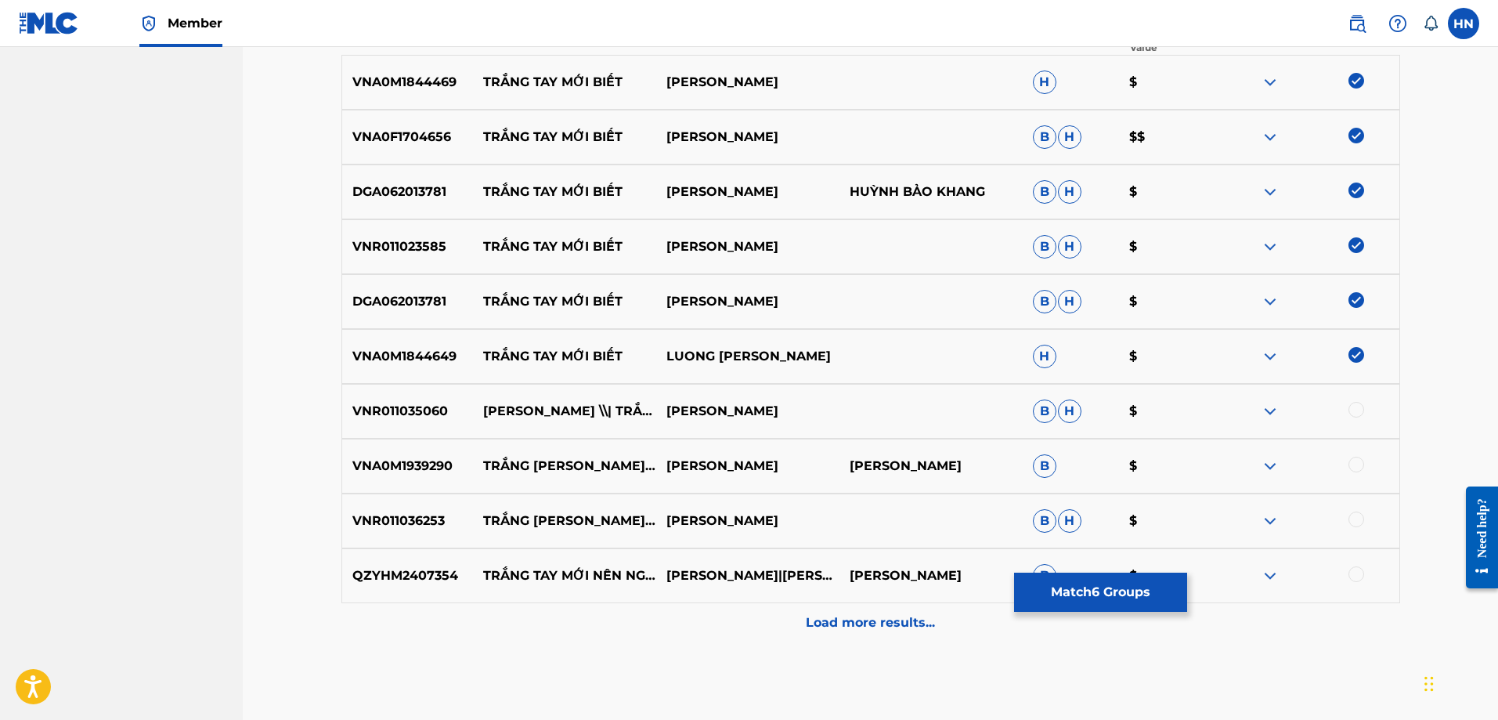
click at [410, 404] on p "VNR011035060" at bounding box center [408, 411] width 132 height 19
click at [1353, 406] on div at bounding box center [1356, 410] width 16 height 16
click at [863, 617] on p "Load more results..." at bounding box center [870, 622] width 129 height 19
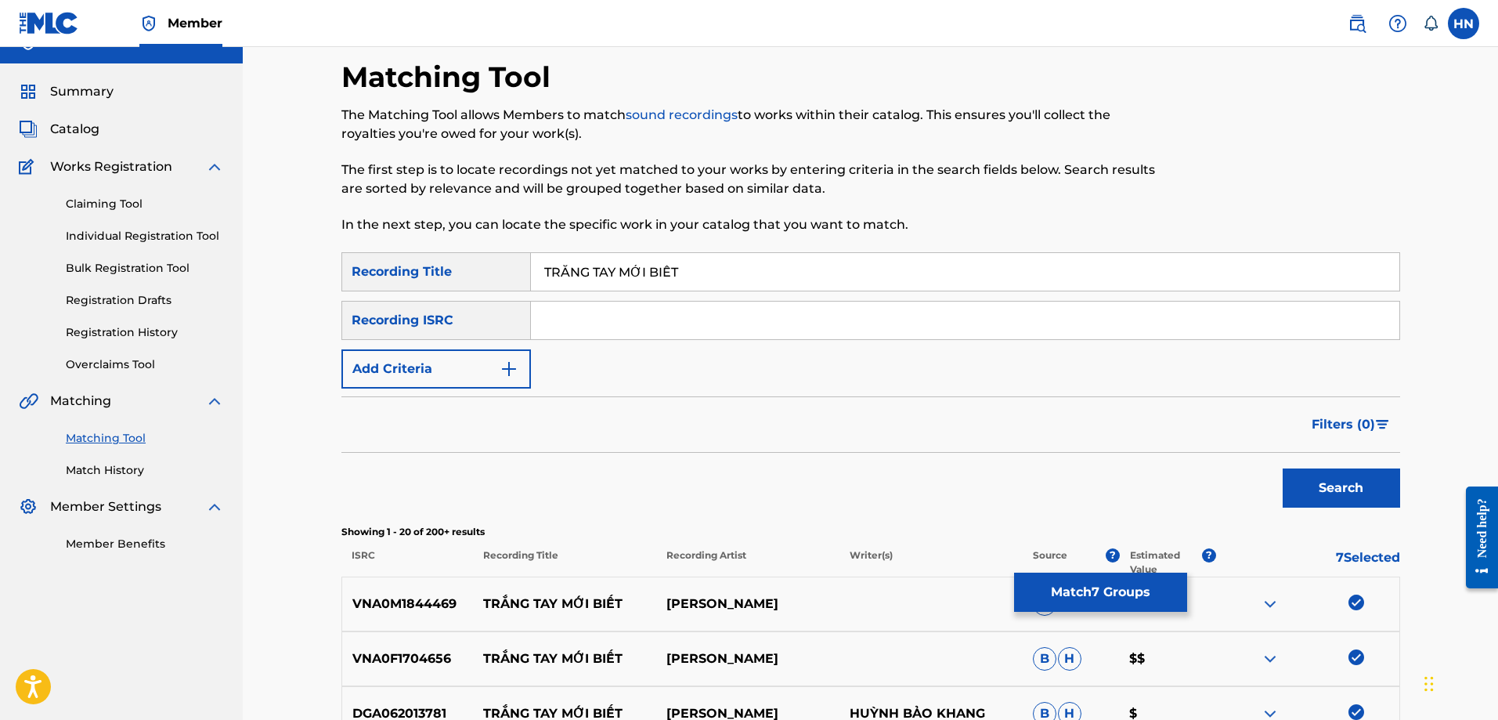
scroll to position [0, 0]
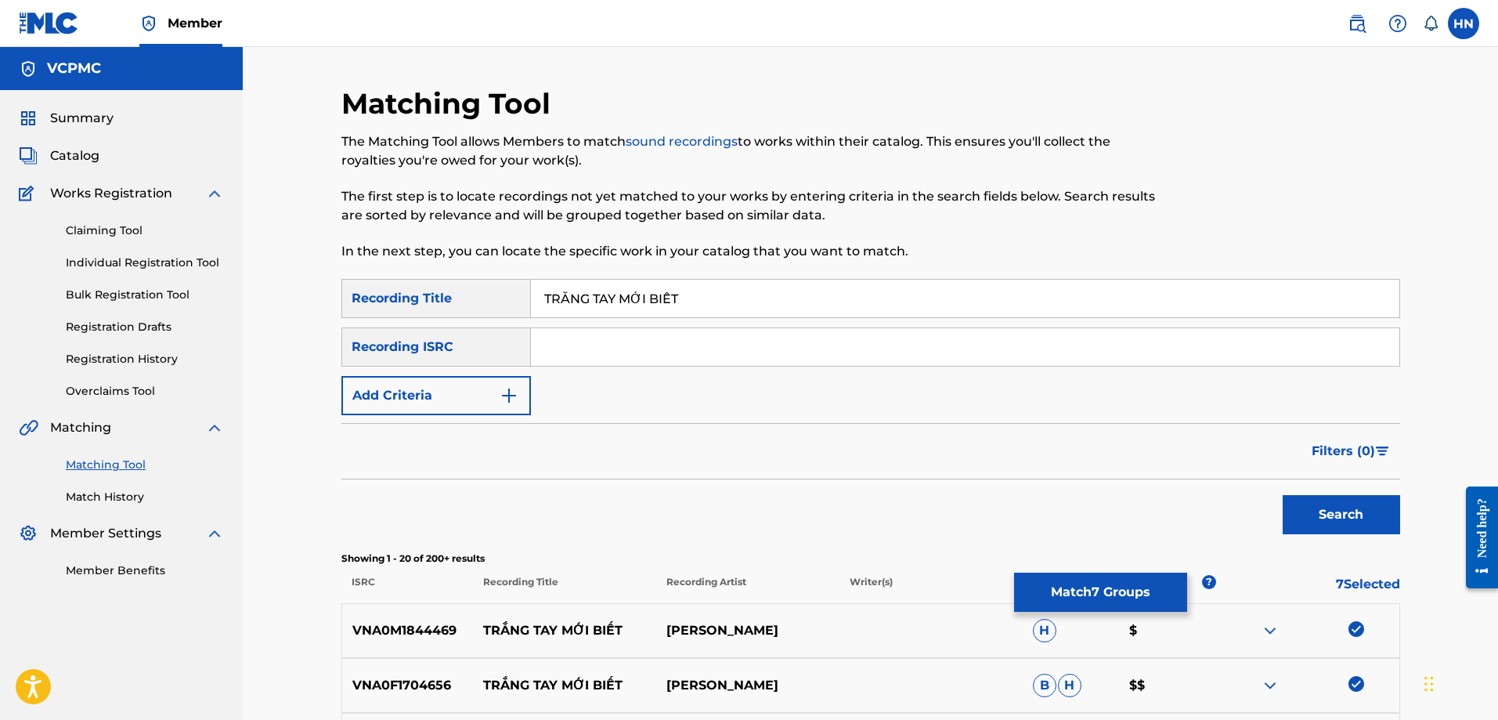
click at [657, 284] on input "TRẮNG TAY MỚI BIẾT" at bounding box center [965, 299] width 868 height 38
paste input "ANG TAY MOI BIE"
type input "TRANG TAY MOI BIET"
click at [1314, 507] on button "Search" at bounding box center [1341, 514] width 117 height 39
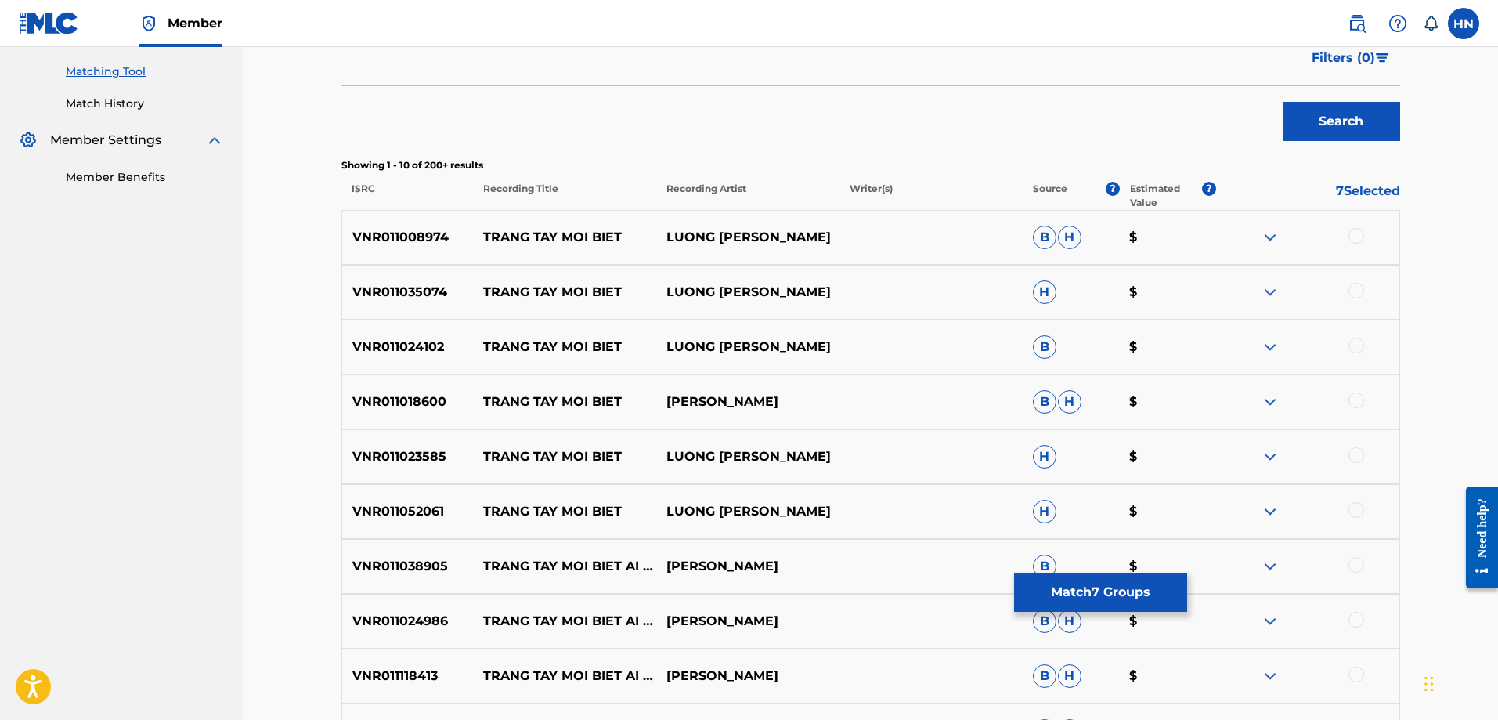
scroll to position [470, 0]
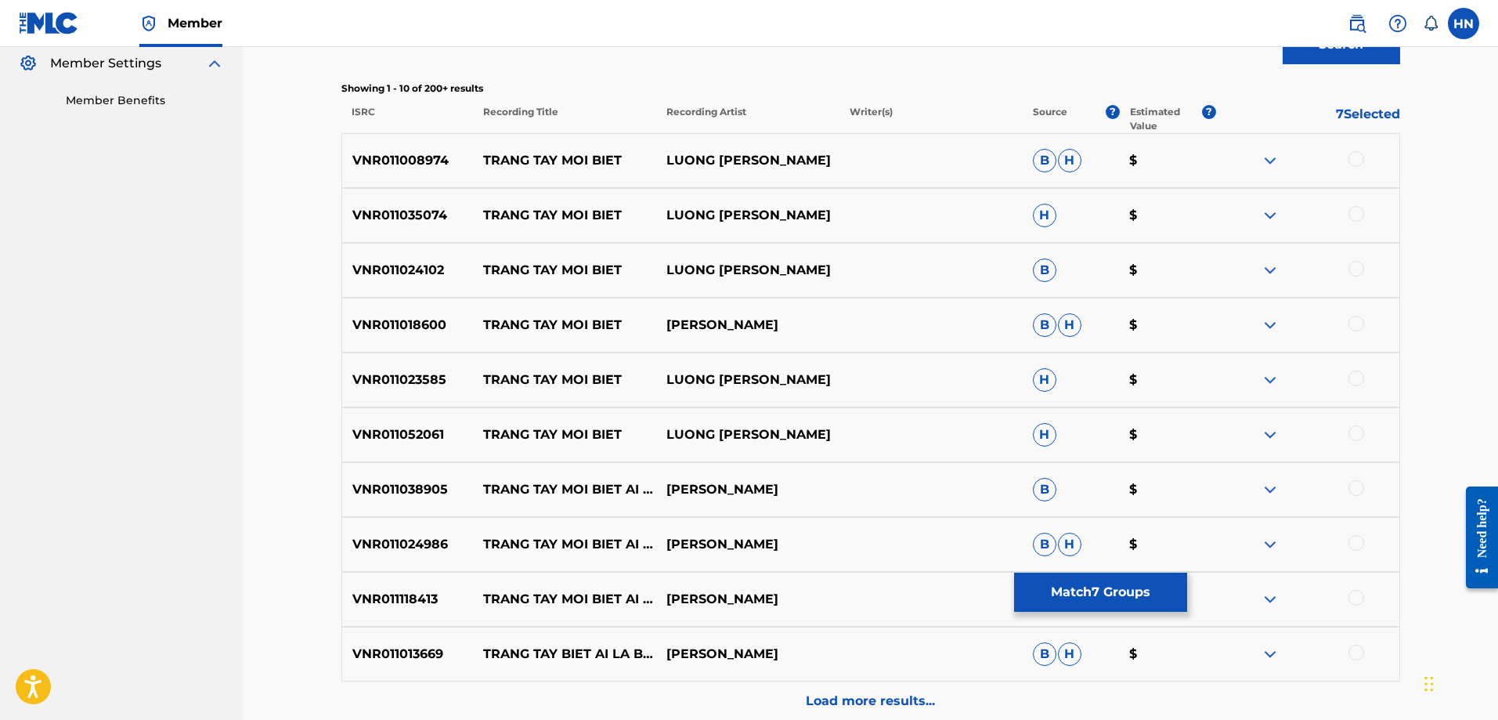
click at [417, 164] on p "VNR011008974" at bounding box center [408, 160] width 132 height 19
click at [1348, 161] on div at bounding box center [1356, 159] width 16 height 16
click at [1353, 205] on div "VNR011035074 TRANG TAY MOI BIET LUONG GIA HUY H $" at bounding box center [870, 215] width 1059 height 55
click at [1353, 210] on div at bounding box center [1356, 214] width 16 height 16
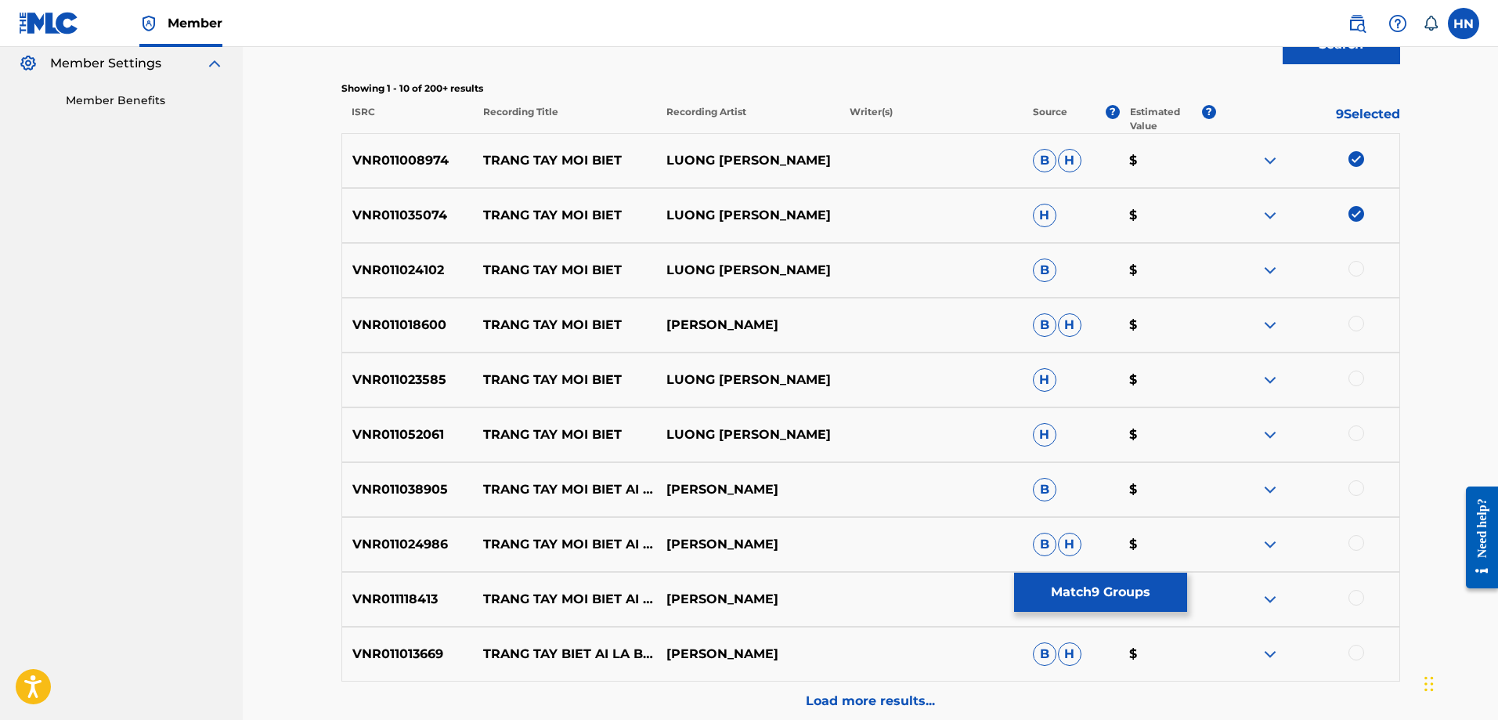
click at [428, 266] on p "VNR011024102" at bounding box center [408, 270] width 132 height 19
click at [1353, 269] on div at bounding box center [1356, 269] width 16 height 16
click at [405, 325] on p "VNR011018600" at bounding box center [408, 325] width 132 height 19
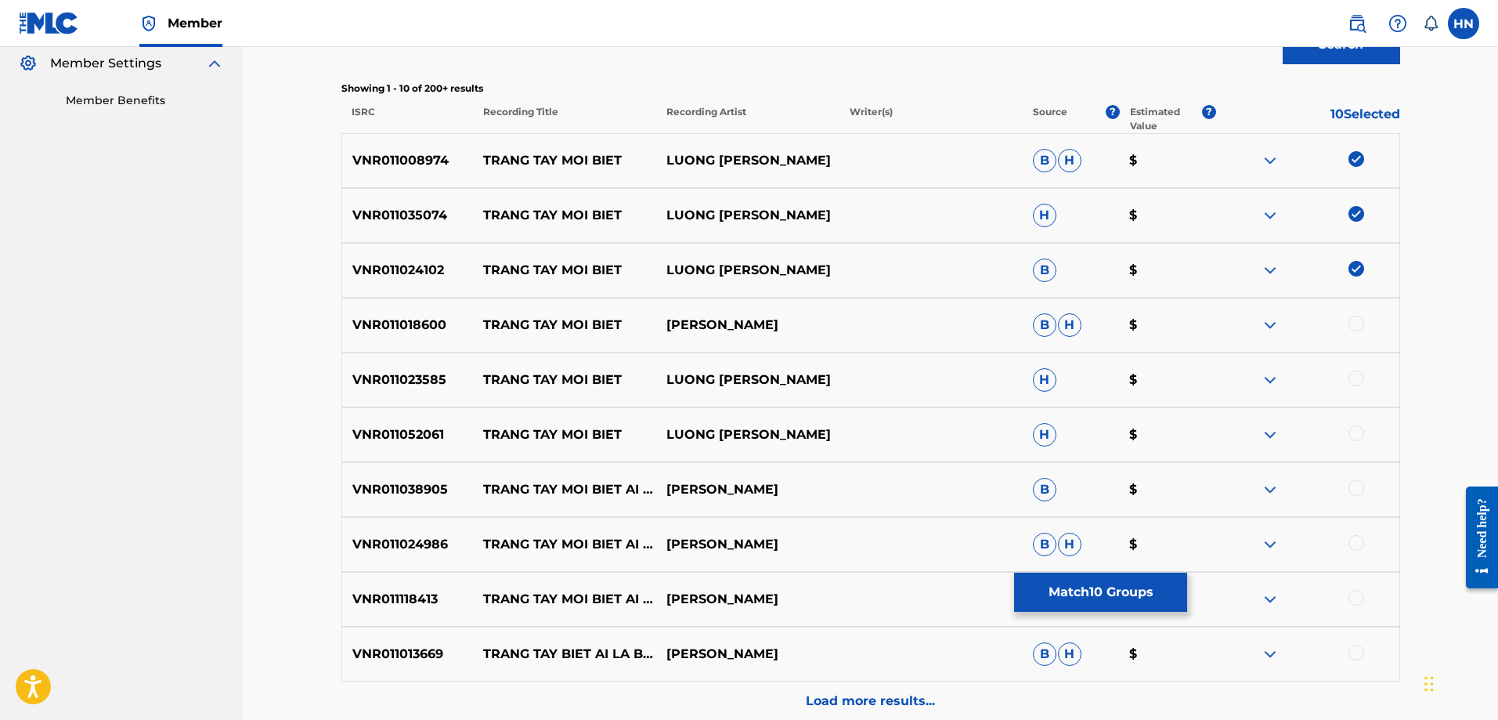
click at [1362, 324] on div at bounding box center [1356, 324] width 16 height 16
click at [384, 376] on p "VNR011023585" at bounding box center [408, 379] width 132 height 19
click at [1353, 383] on div at bounding box center [1356, 378] width 16 height 16
click at [431, 424] on div "VNR011052061 TRANG TAY MOI BIET LUONG GIA HUY H $" at bounding box center [870, 434] width 1059 height 55
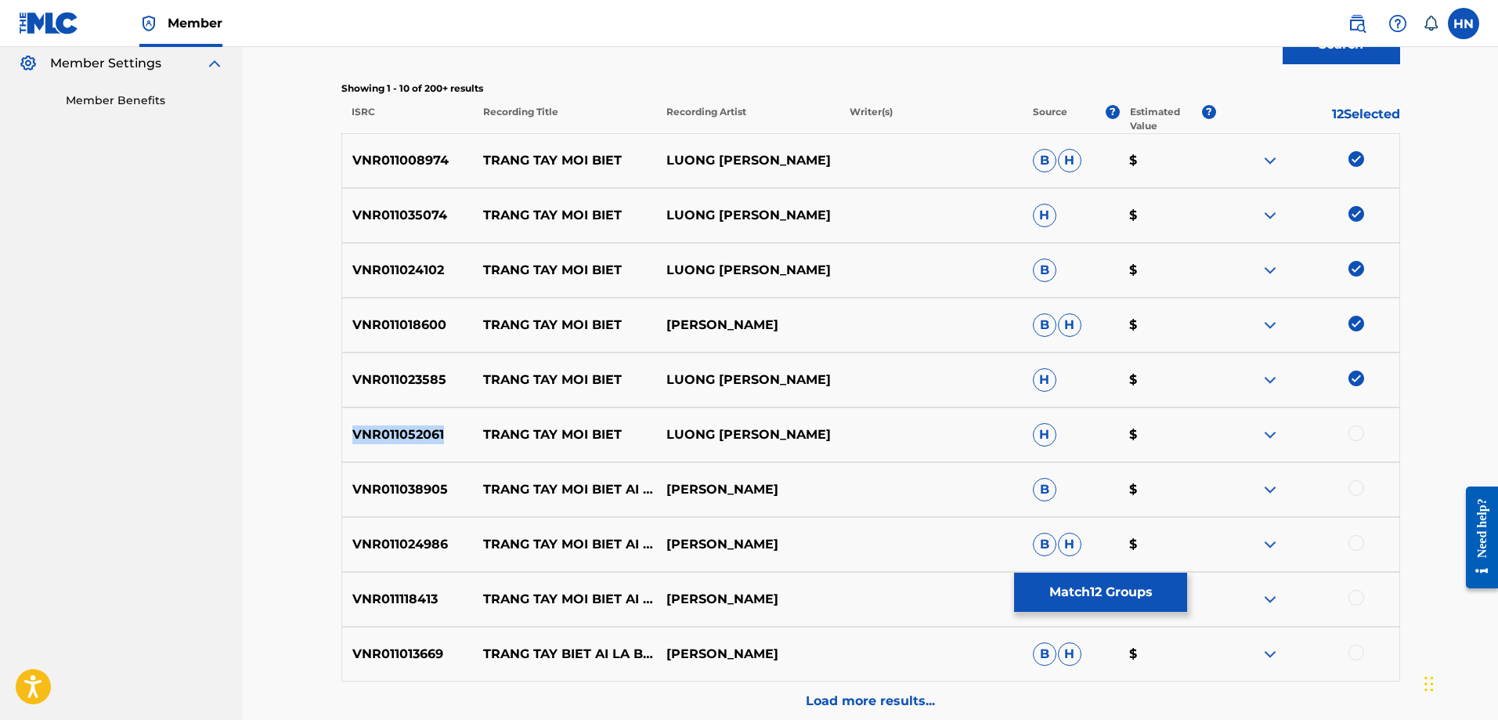
click at [431, 424] on div "VNR011052061 TRANG TAY MOI BIET LUONG GIA HUY H $" at bounding box center [870, 434] width 1059 height 55
click at [1358, 434] on div at bounding box center [1356, 433] width 16 height 16
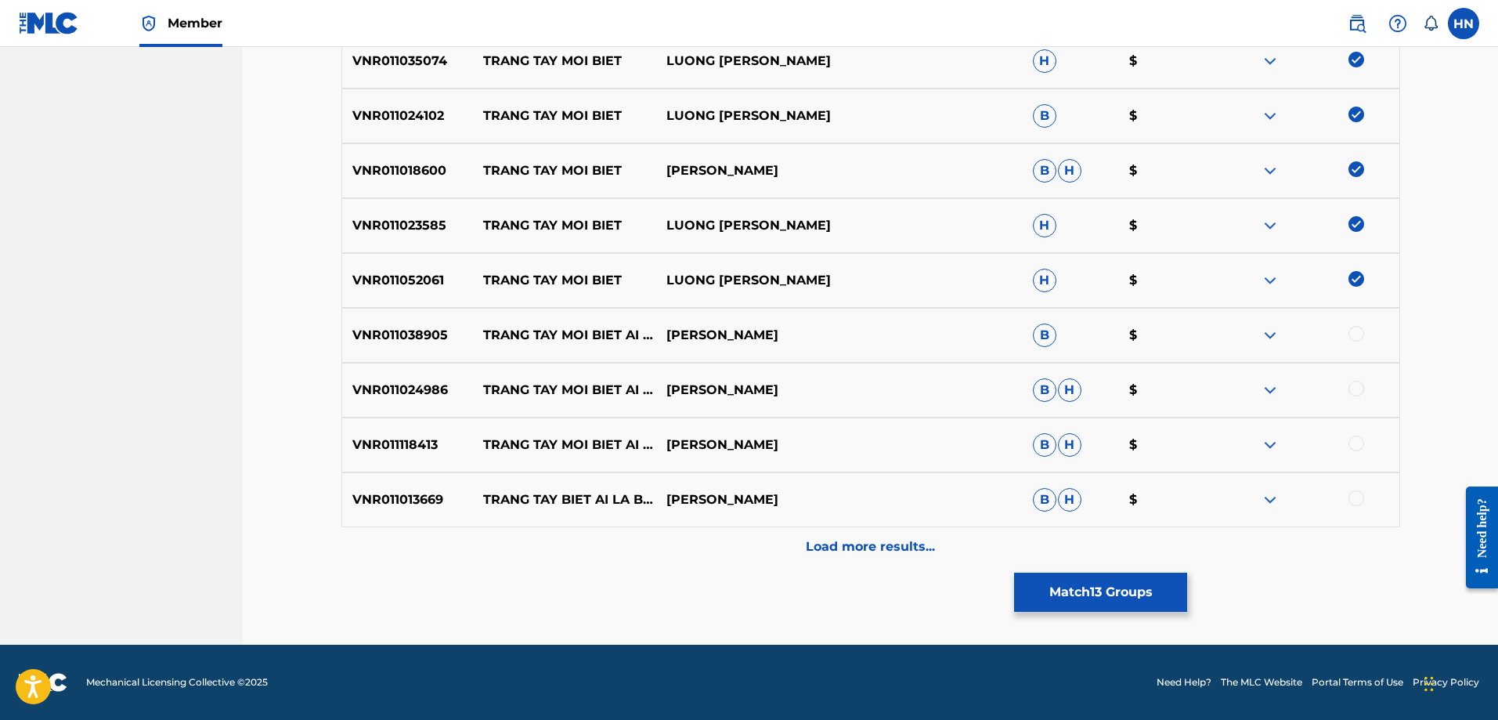
click at [799, 550] on div "Load more results..." at bounding box center [870, 546] width 1059 height 39
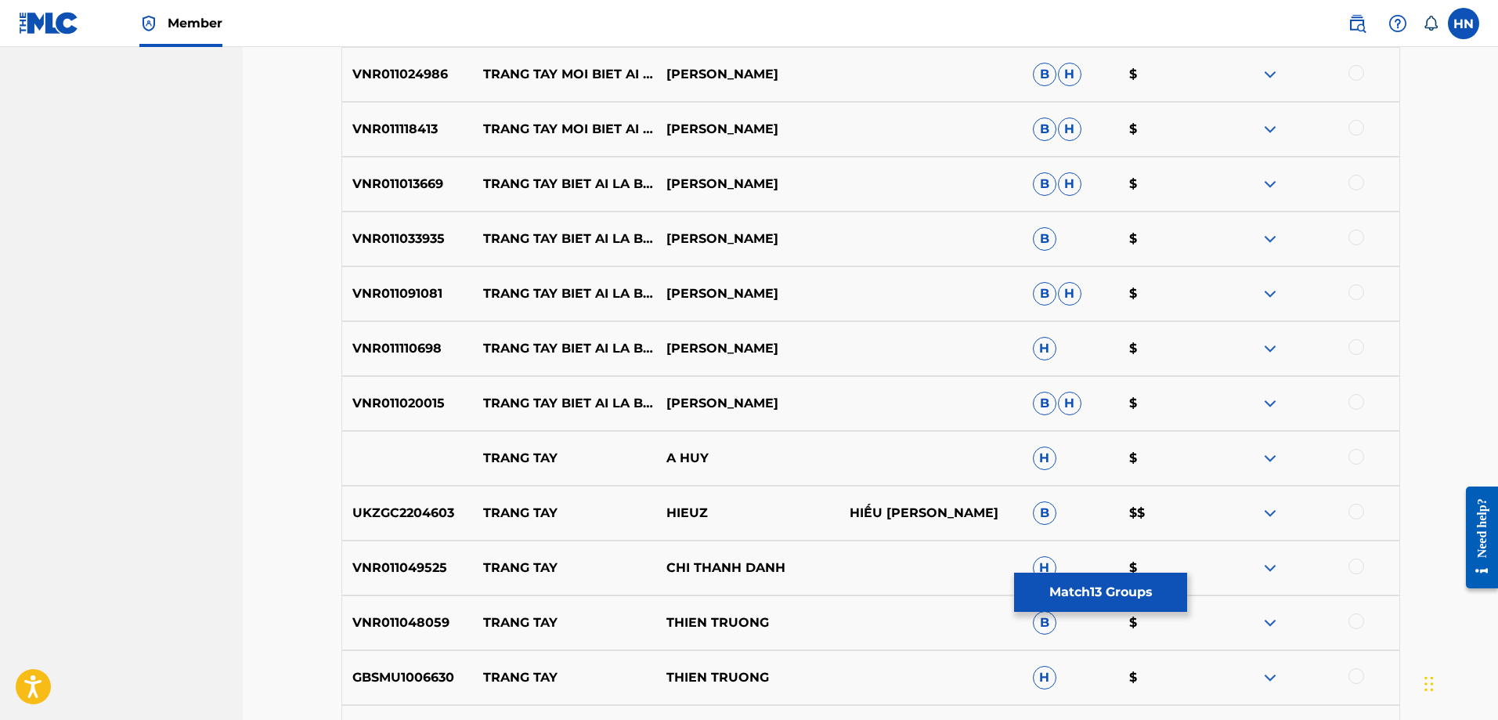
scroll to position [1016, 0]
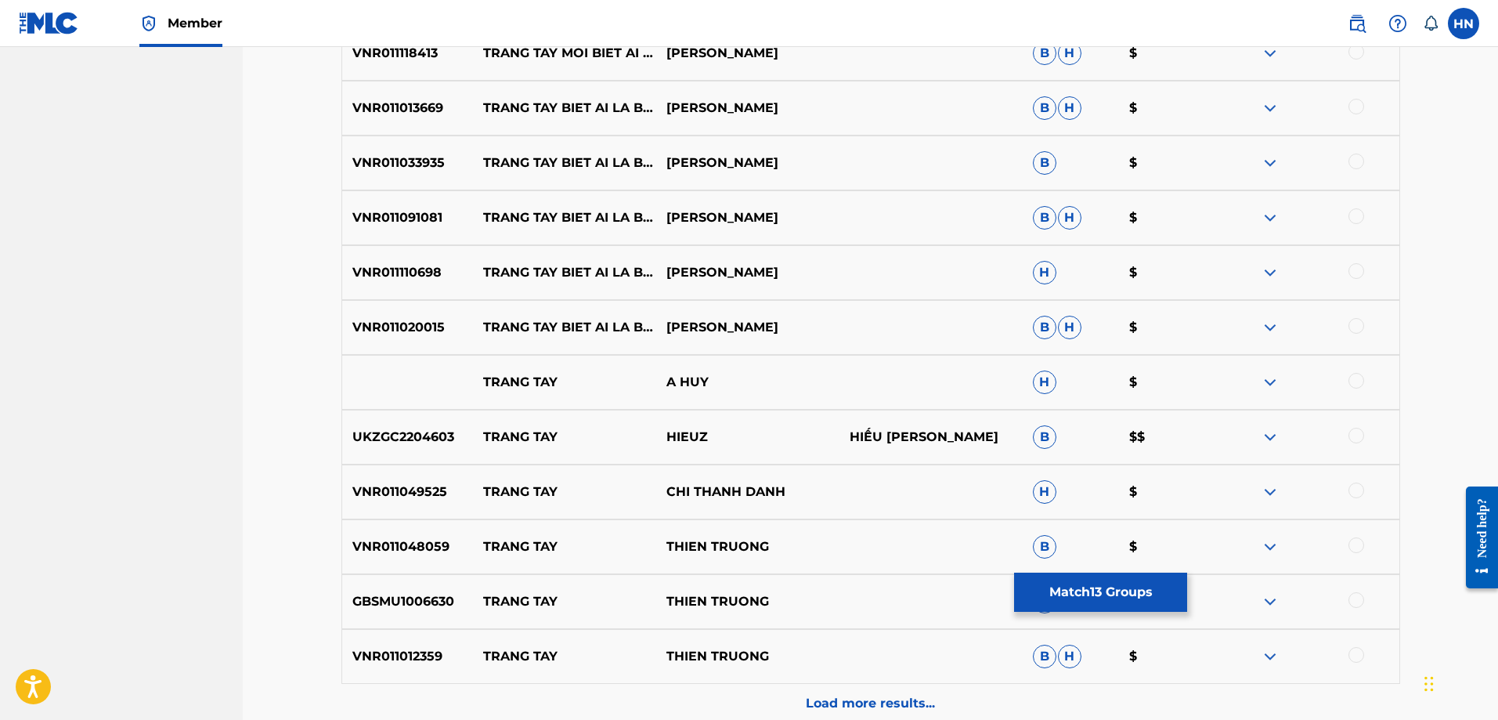
click at [1048, 586] on button "Match 13 Groups" at bounding box center [1100, 591] width 173 height 39
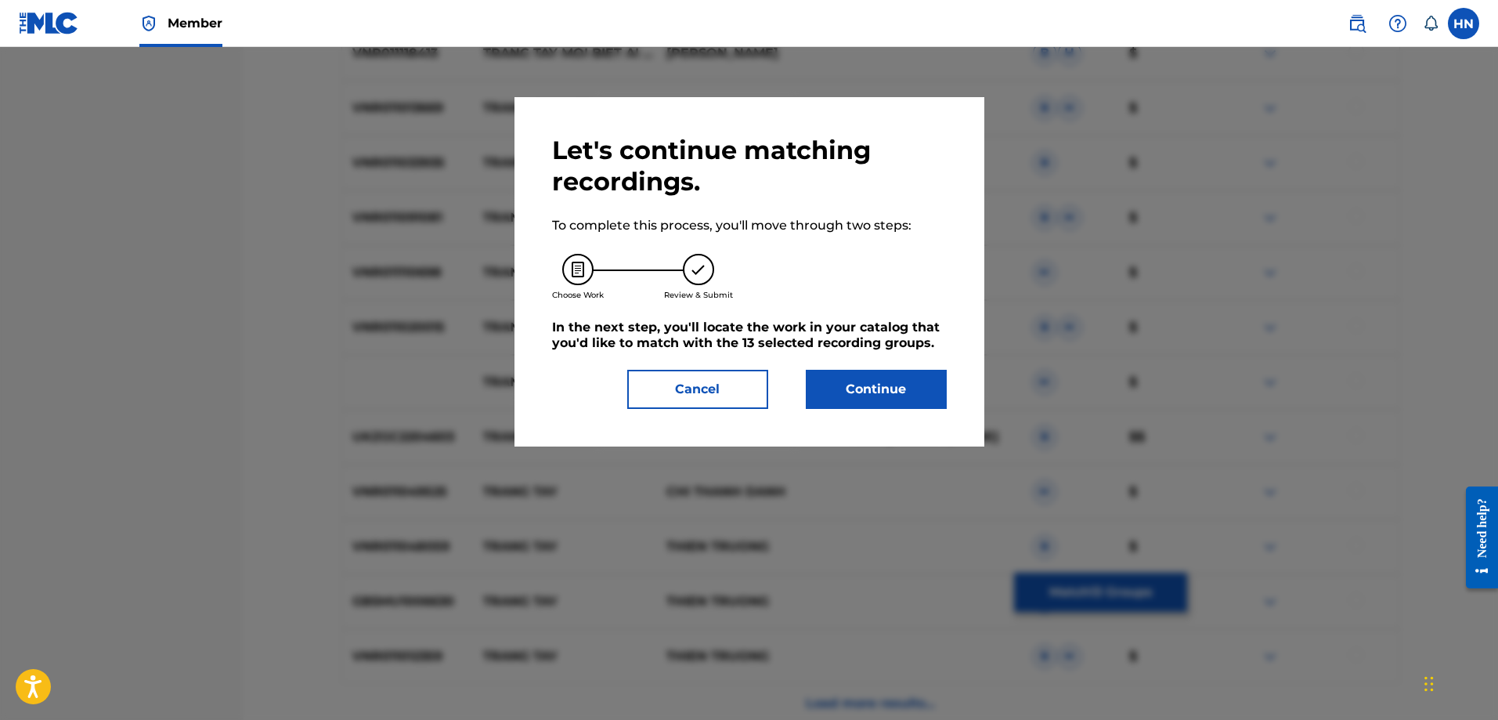
click at [812, 375] on button "Continue" at bounding box center [876, 389] width 141 height 39
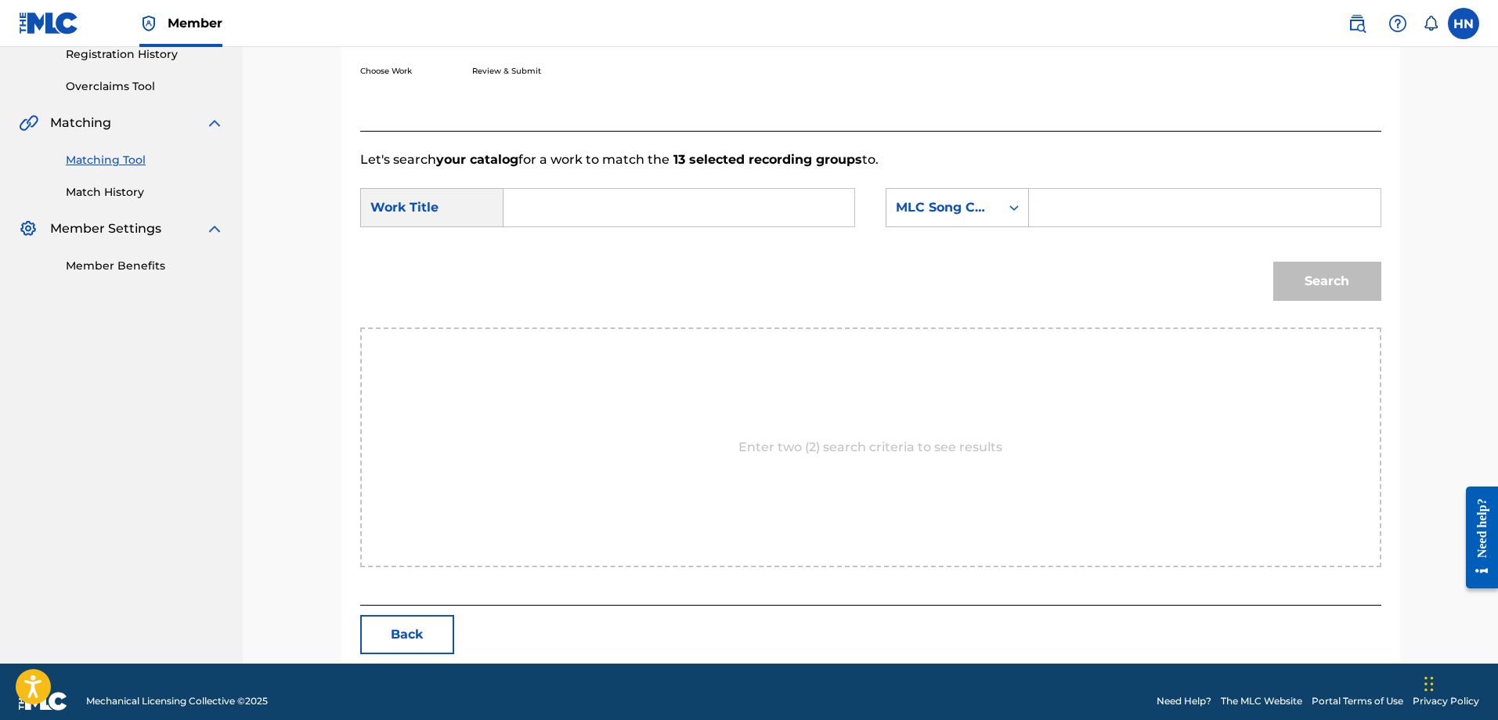
scroll to position [323, 0]
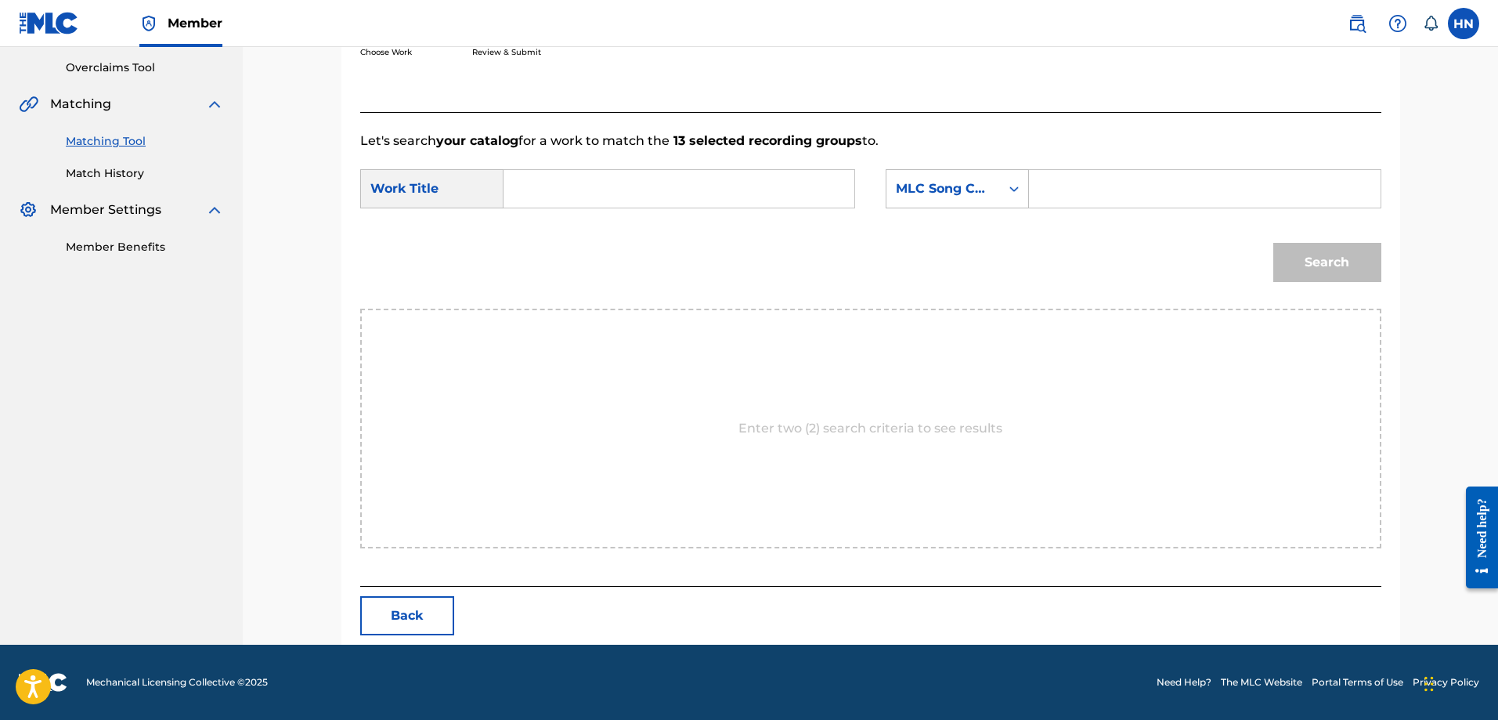
click at [826, 197] on input "Search Form" at bounding box center [679, 189] width 324 height 38
paste input "TRẮNG TAY MỚI BIẾT"
type input "TRẮNG TAY MỚI BIẾT"
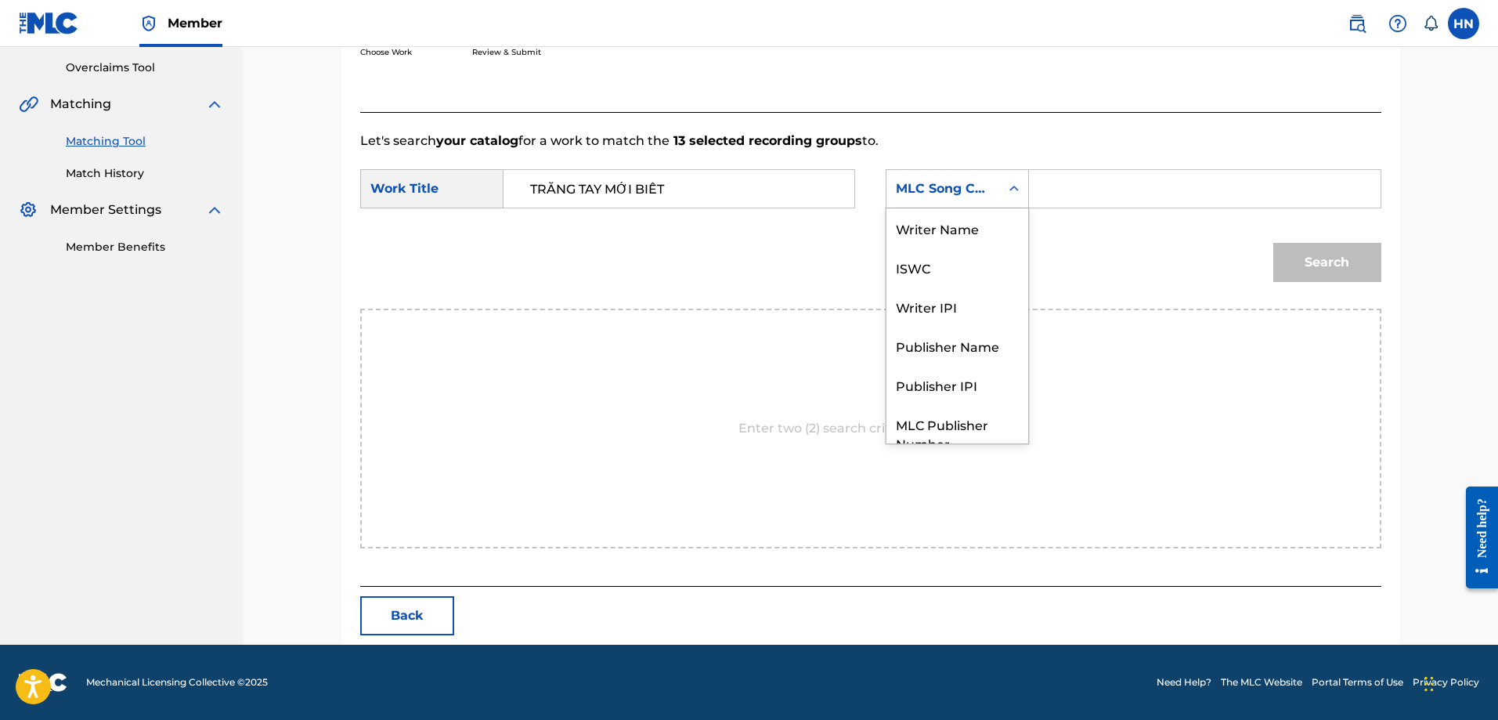
drag, startPoint x: 911, startPoint y: 196, endPoint x: 911, endPoint y: 228, distance: 32.1
click at [911, 198] on div "MLC Song Code" at bounding box center [943, 189] width 114 height 30
click at [912, 225] on div "ISWC" at bounding box center [957, 208] width 142 height 39
click at [1050, 182] on input "Search Form" at bounding box center [1204, 189] width 324 height 38
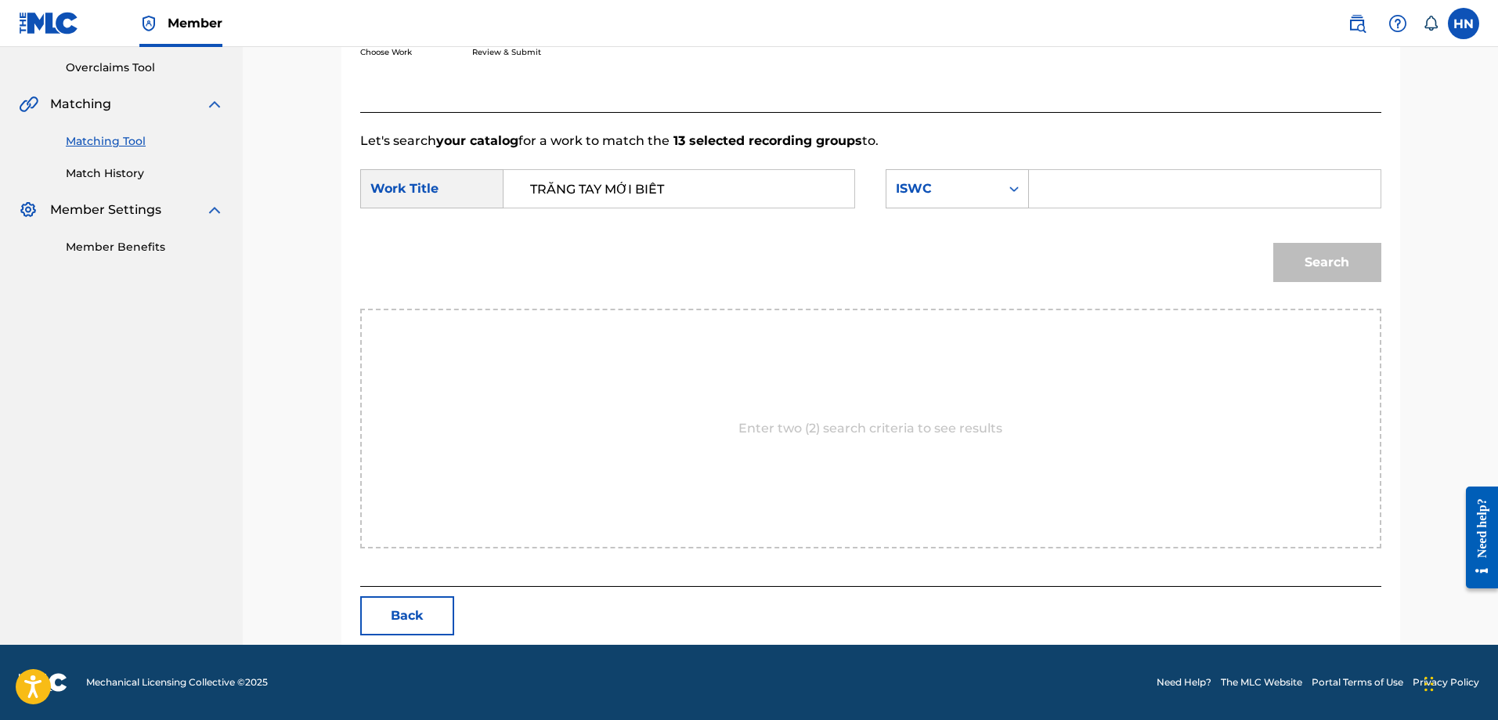
paste input "T9108192285"
type input "T9108192285"
click at [1278, 265] on button "Search" at bounding box center [1327, 262] width 108 height 39
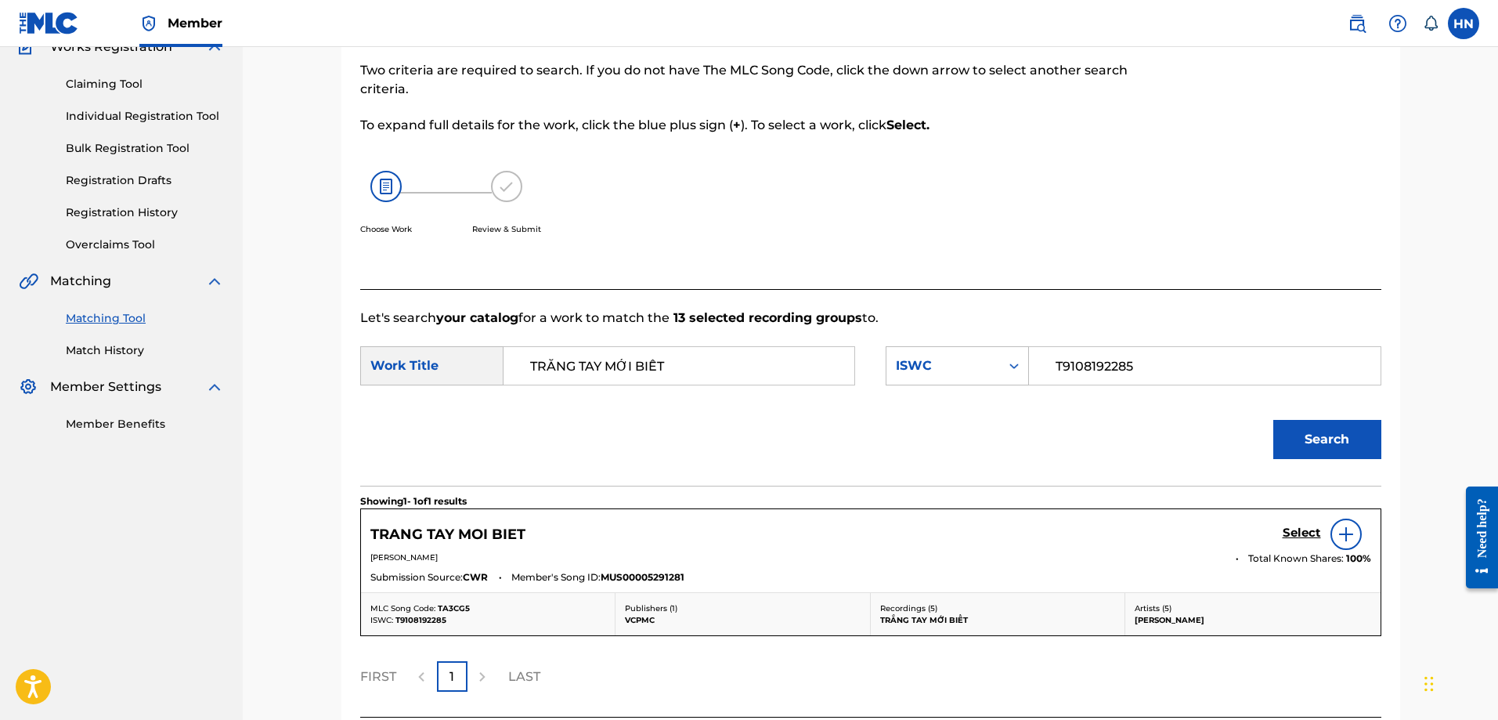
scroll to position [277, 0]
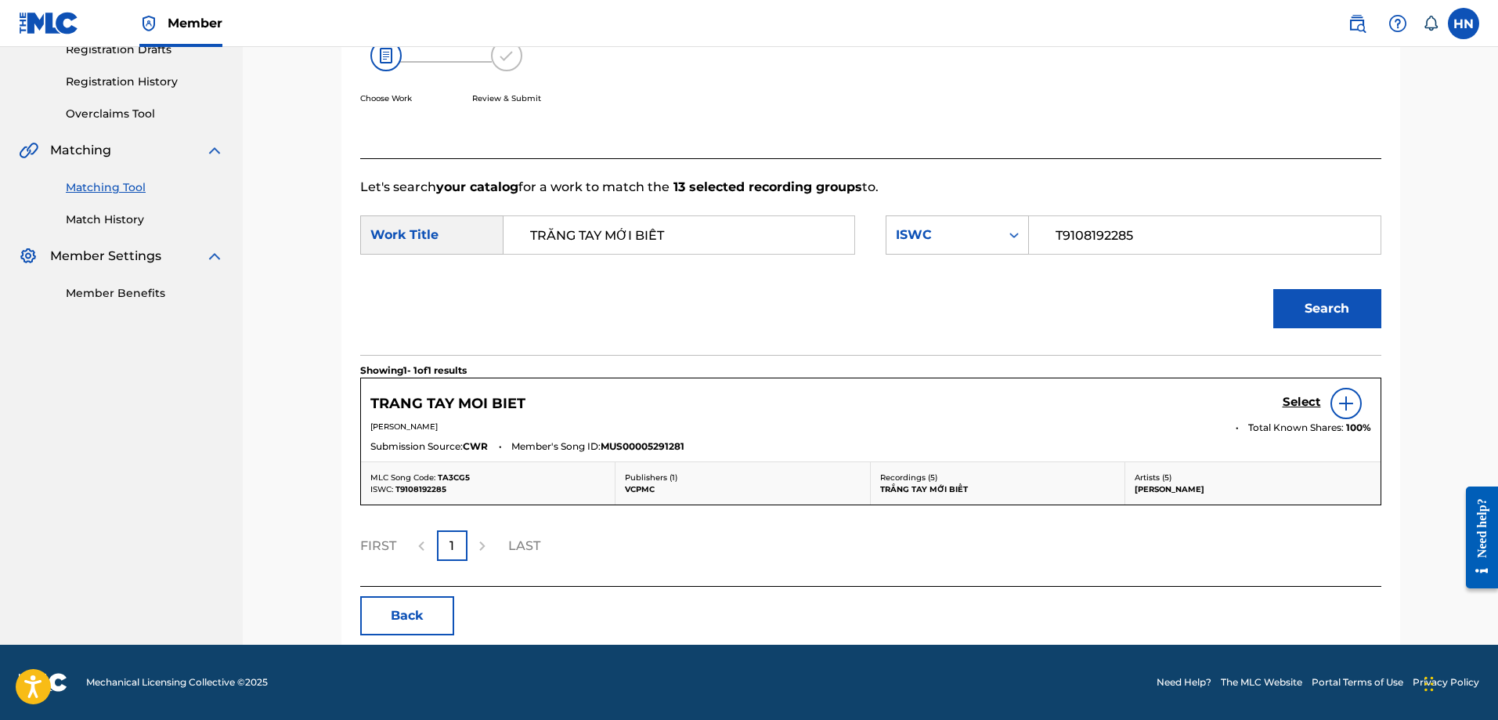
click at [1299, 403] on h5 "Select" at bounding box center [1302, 402] width 38 height 15
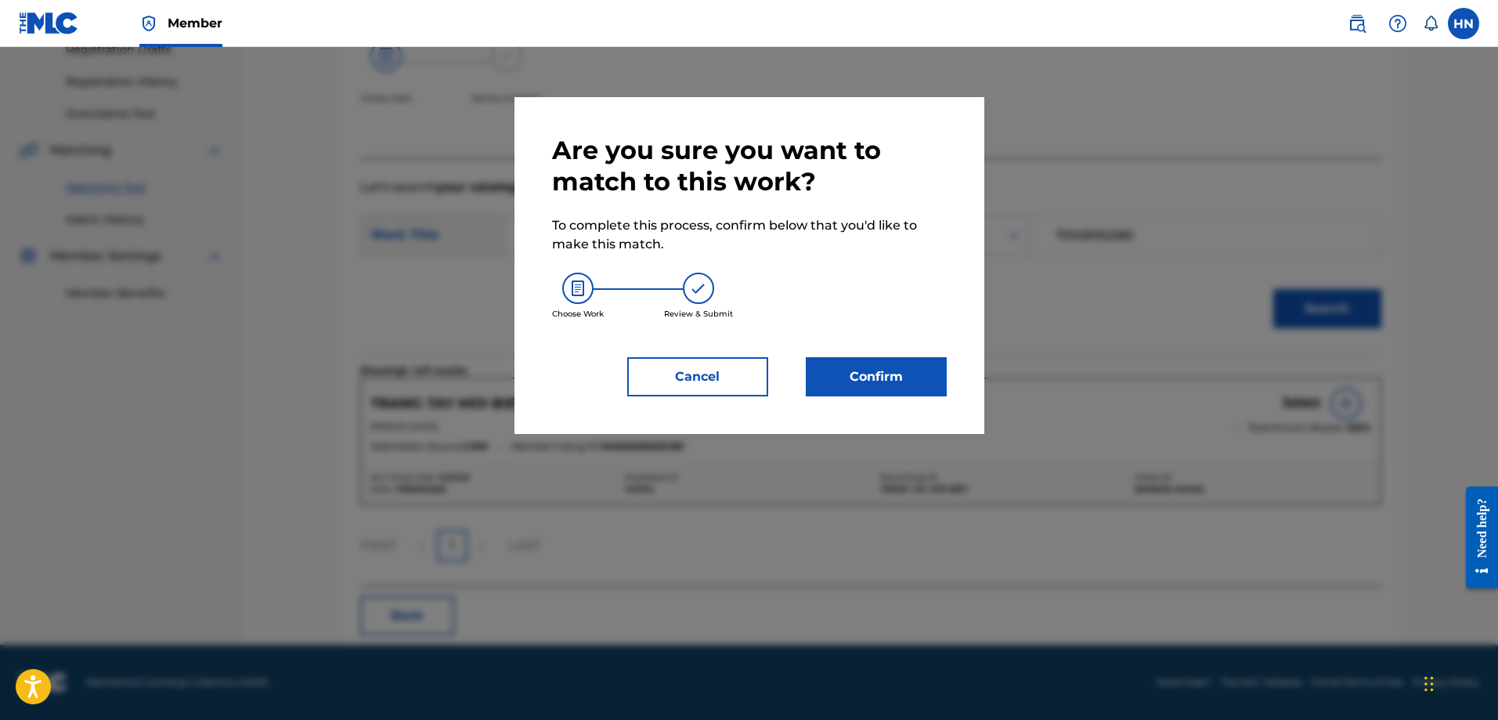
click at [897, 371] on button "Confirm" at bounding box center [876, 376] width 141 height 39
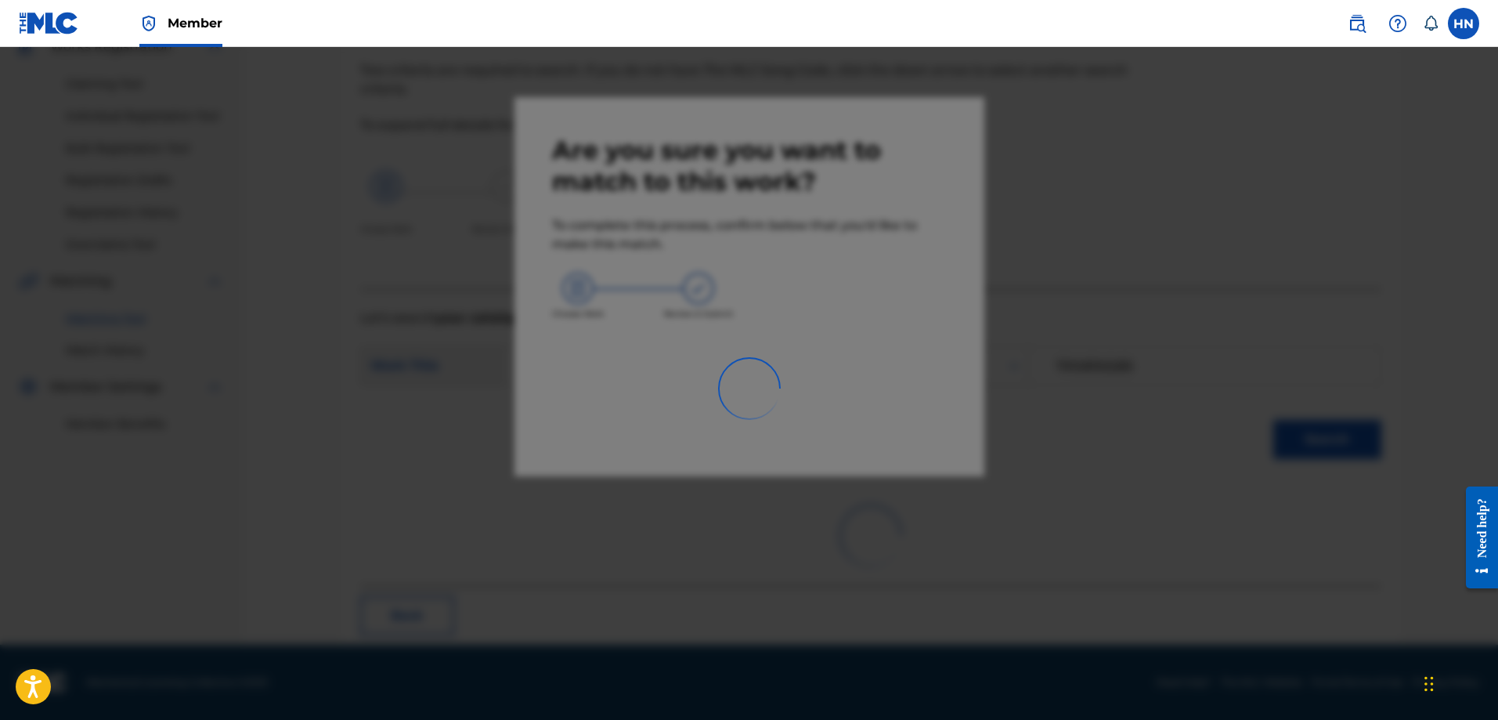
scroll to position [42, 0]
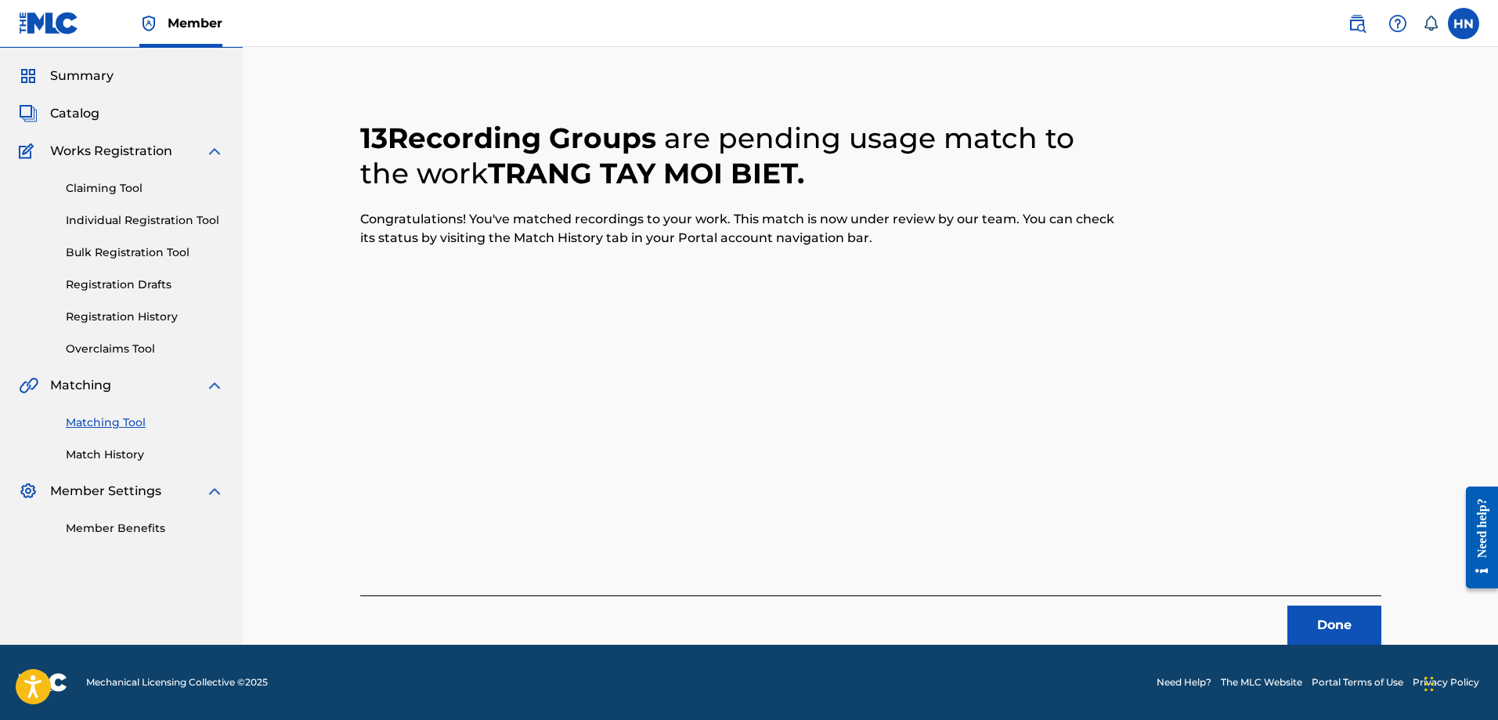
click at [1294, 619] on button "Done" at bounding box center [1334, 624] width 94 height 39
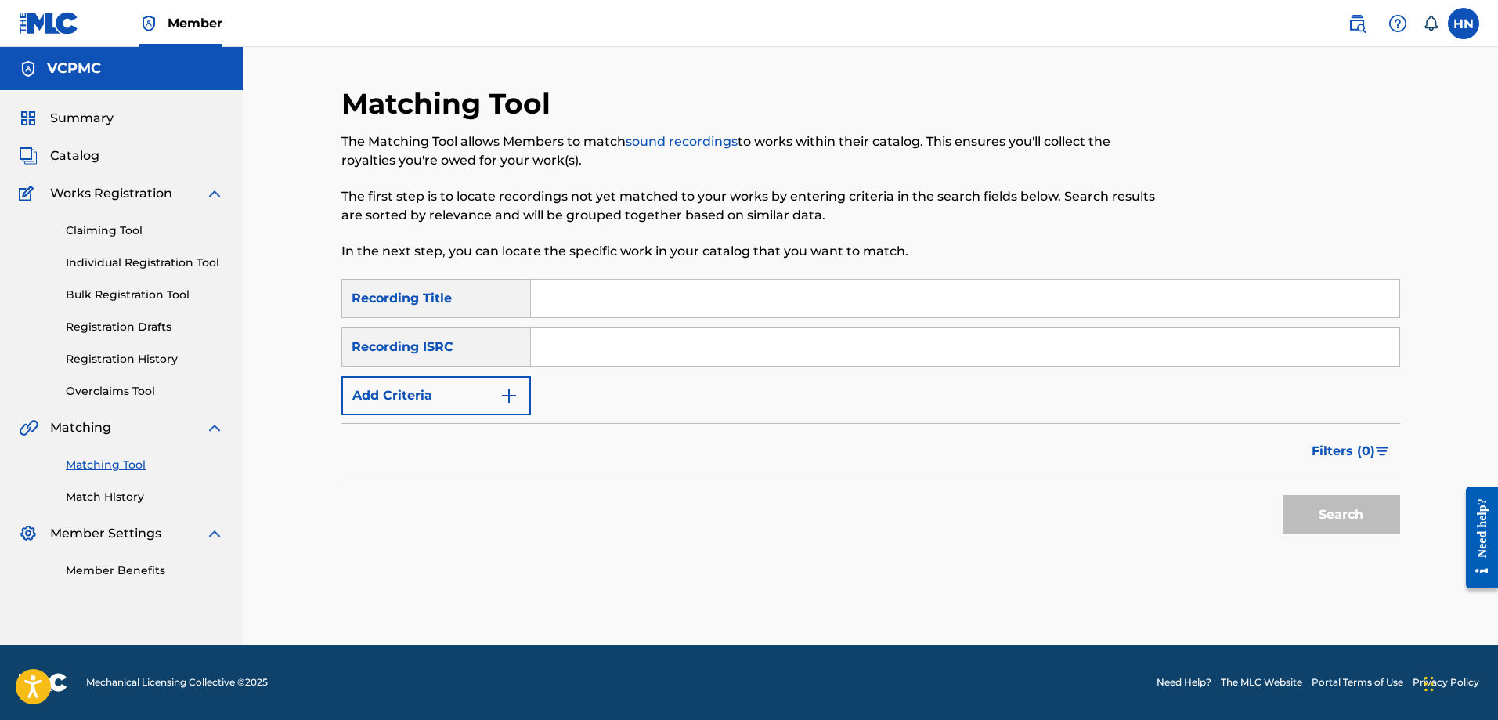
scroll to position [0, 0]
click at [766, 289] on input "Search Form" at bounding box center [965, 299] width 868 height 38
paste input "EM ƠI EM ĐỪNG KHÓC"
click at [1308, 496] on button "Search" at bounding box center [1341, 514] width 117 height 39
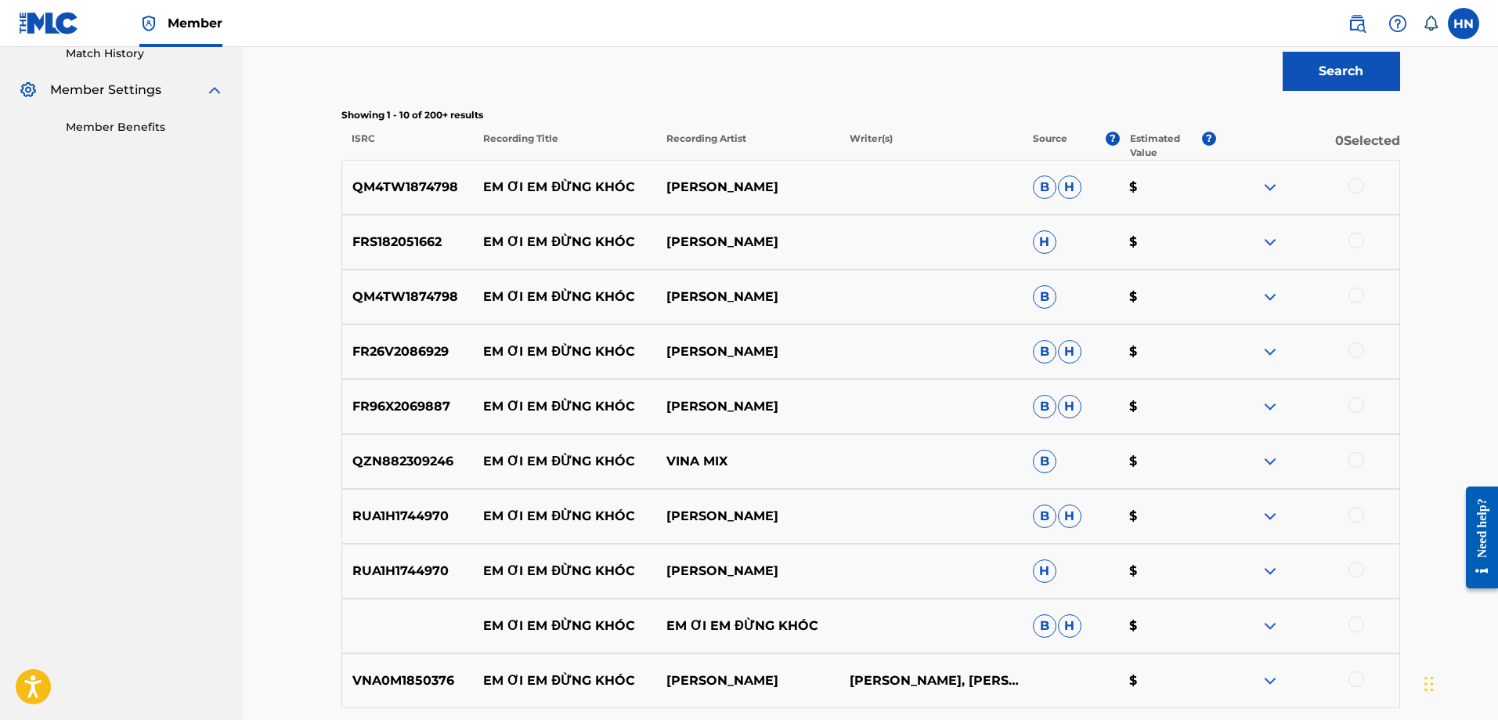
scroll to position [470, 0]
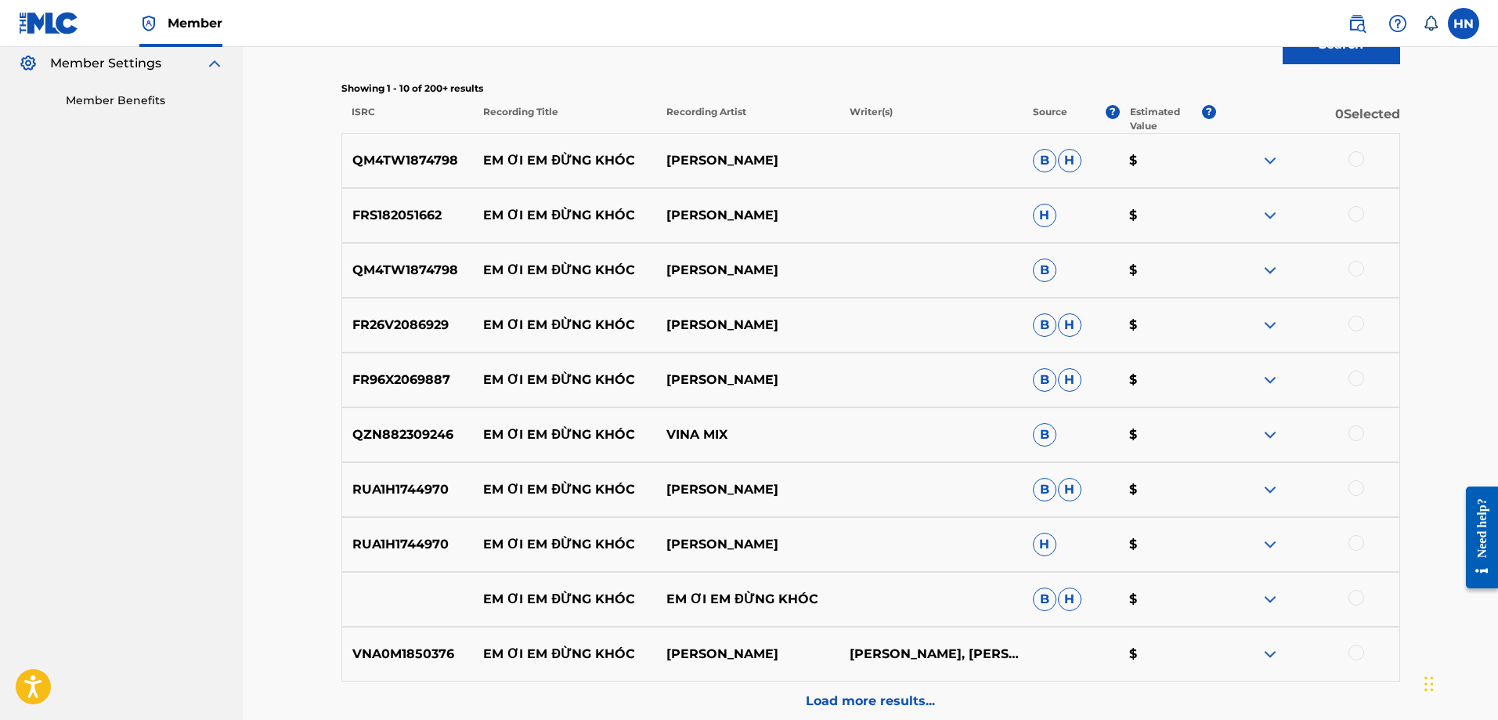
click at [424, 178] on div "QM4TW1874798 EM ƠI EM ĐỪNG KHÓC CAO NAM THÀNH B H $" at bounding box center [870, 160] width 1059 height 55
click at [1355, 158] on div at bounding box center [1356, 159] width 16 height 16
click at [368, 229] on div "FRS182051662 EM ƠI EM ĐỪNG KHÓC CAO NAM THÀNH H $" at bounding box center [870, 215] width 1059 height 55
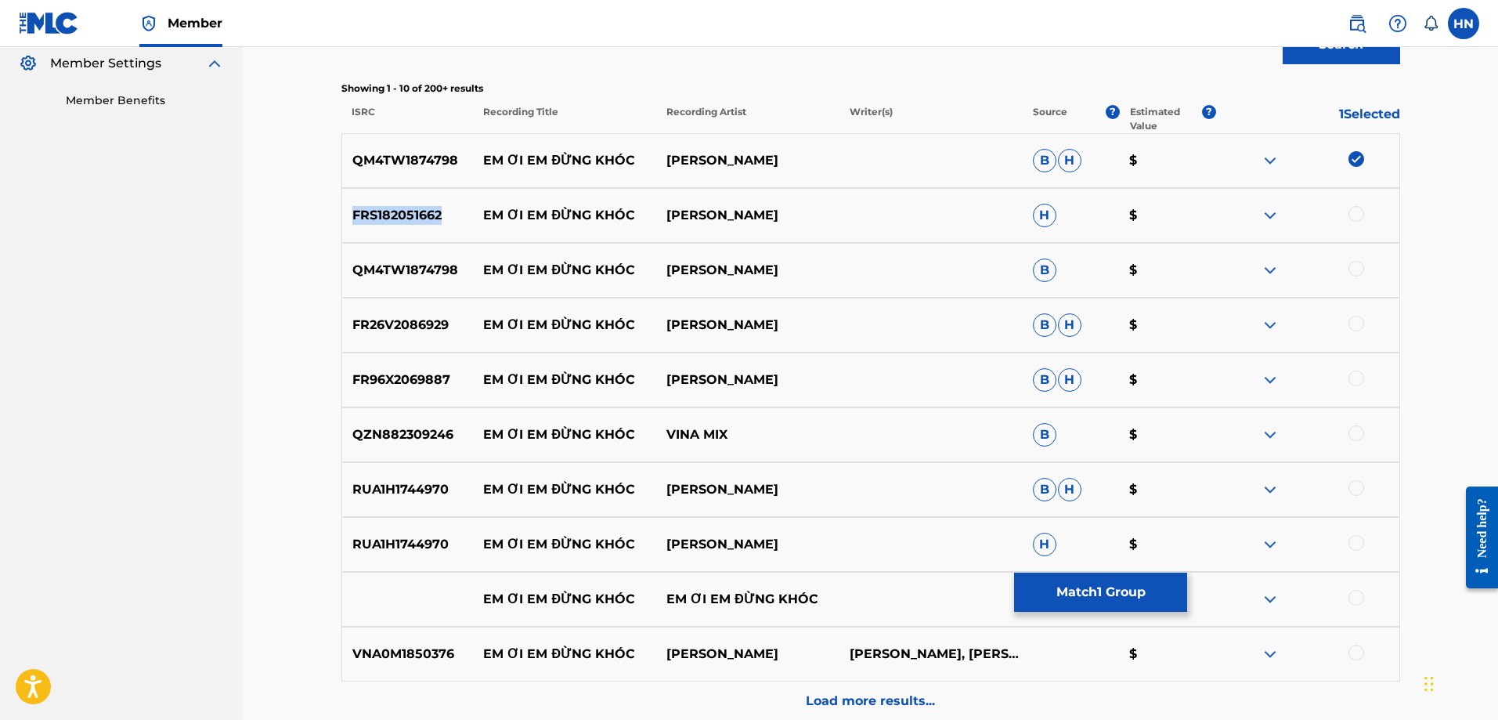
click at [368, 229] on div "FRS182051662 EM ƠI EM ĐỪNG KHÓC CAO NAM THÀNH H $" at bounding box center [870, 215] width 1059 height 55
click at [1353, 214] on div at bounding box center [1356, 214] width 16 height 16
click at [1352, 262] on div at bounding box center [1356, 269] width 16 height 16
click at [434, 321] on p "FR26V2086929" at bounding box center [408, 325] width 132 height 19
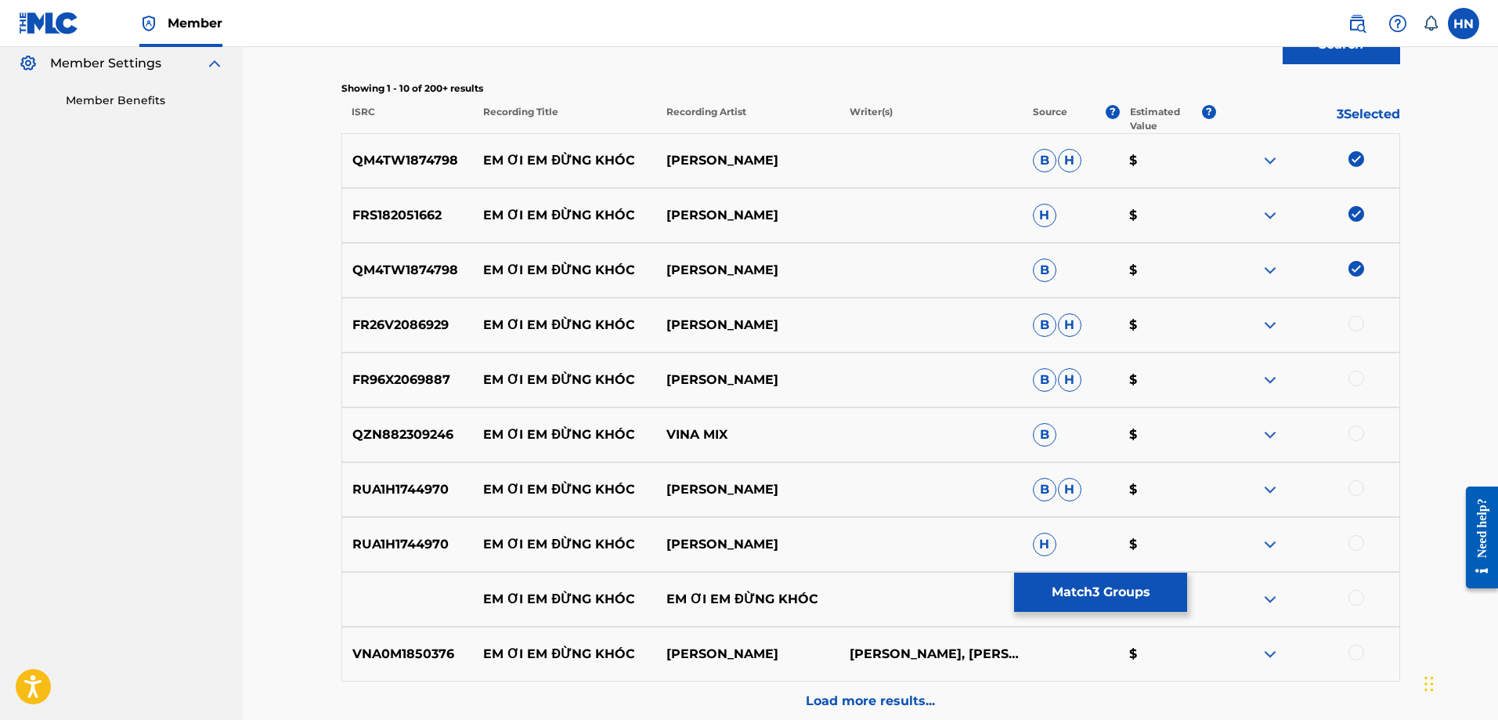
click at [1355, 323] on div at bounding box center [1356, 324] width 16 height 16
click at [407, 375] on p "FR96X2069887" at bounding box center [408, 379] width 132 height 19
click at [1357, 374] on div at bounding box center [1356, 378] width 16 height 16
click at [438, 476] on div "RUA1H1744970 EM ƠI EM ĐỪNG KHÓC CAO NAM THANH B H $" at bounding box center [870, 489] width 1059 height 55
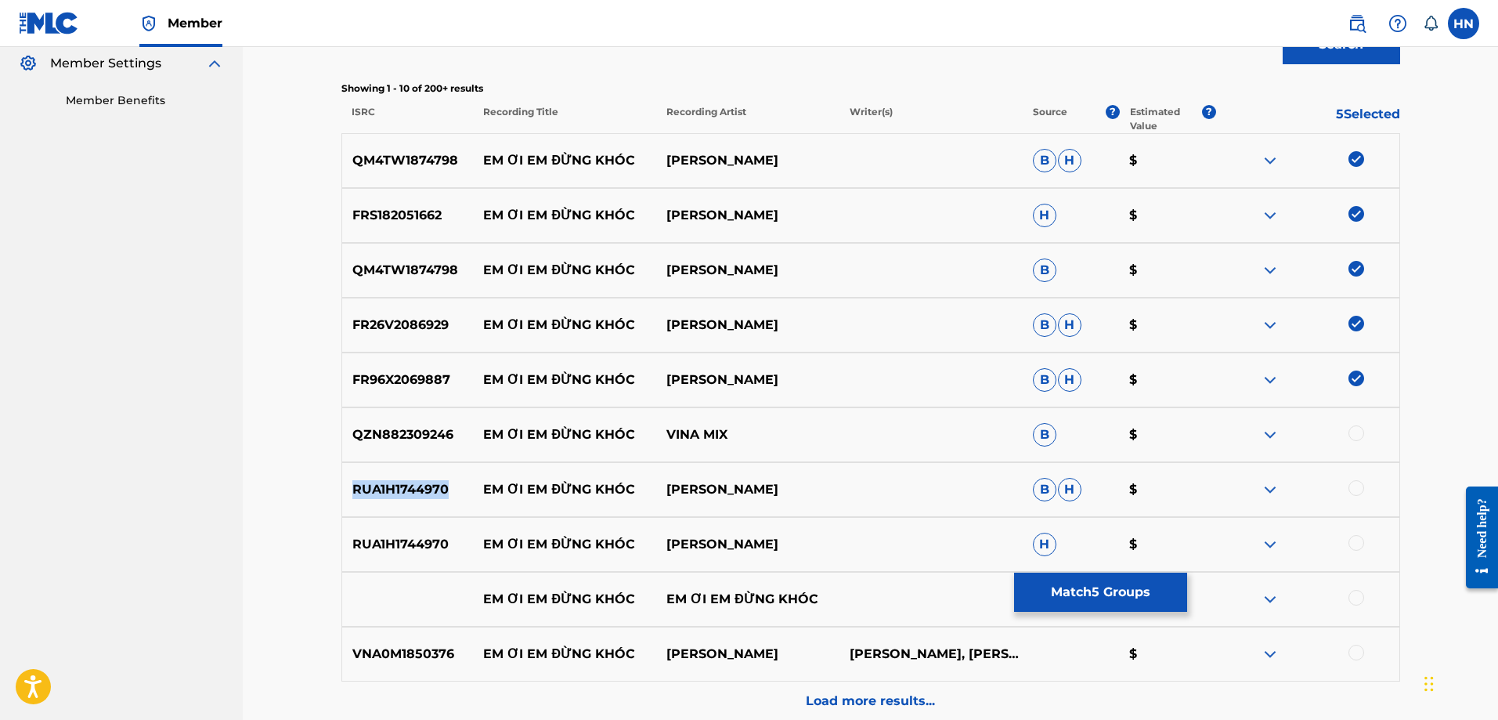
click at [438, 476] on div "RUA1H1744970 EM ƠI EM ĐỪNG KHÓC CAO NAM THANH B H $" at bounding box center [870, 489] width 1059 height 55
click at [1362, 489] on div at bounding box center [1356, 488] width 16 height 16
click at [1355, 544] on div at bounding box center [1356, 543] width 16 height 16
click at [417, 651] on p "VNA0M1850376" at bounding box center [408, 653] width 132 height 19
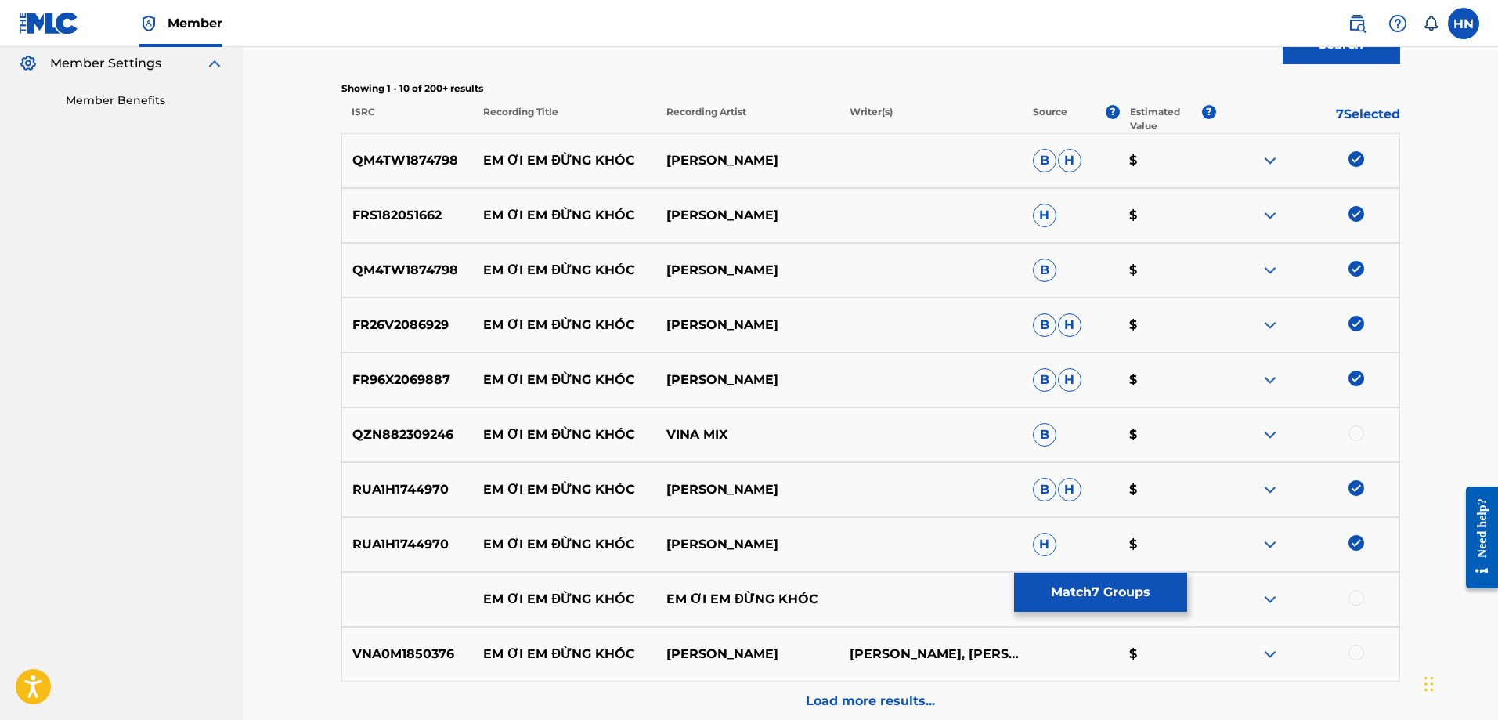
click at [1351, 648] on div at bounding box center [1356, 652] width 16 height 16
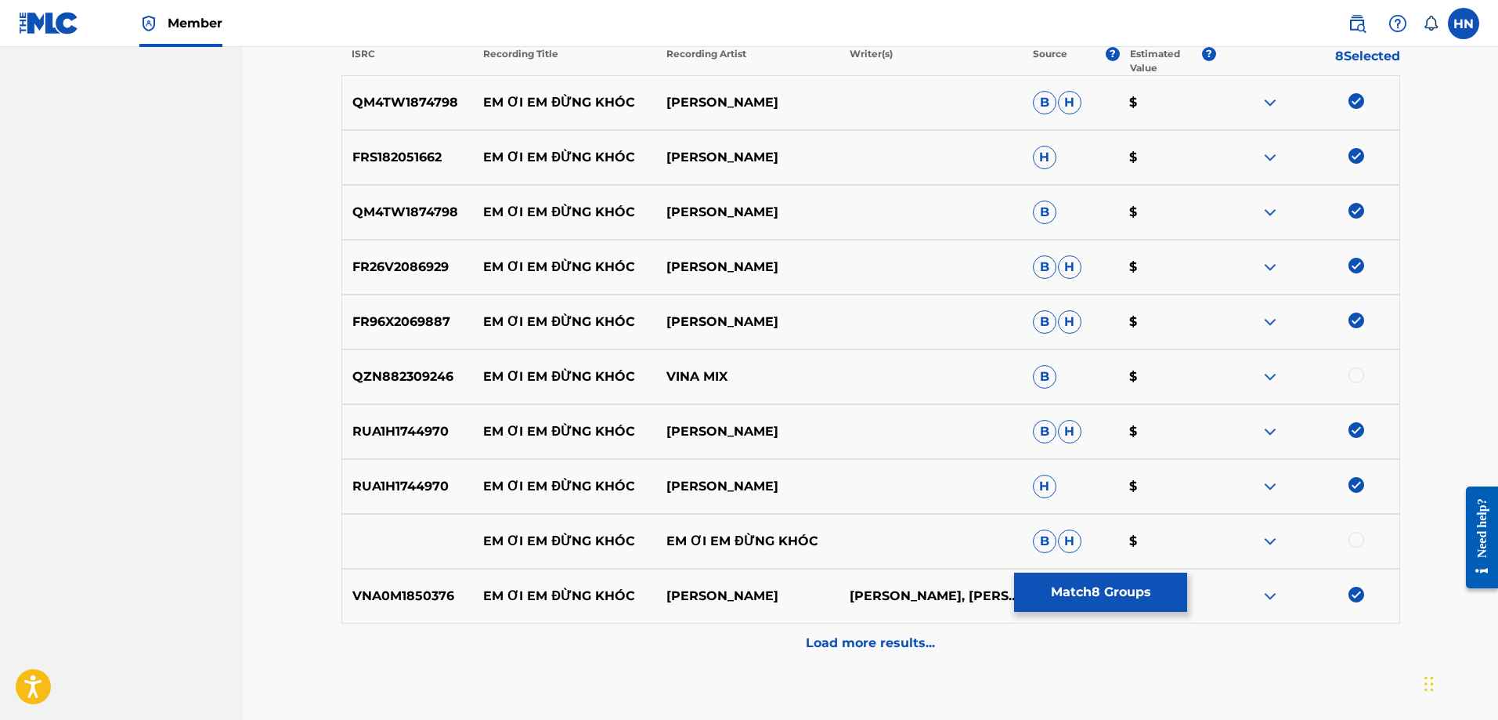
scroll to position [624, 0]
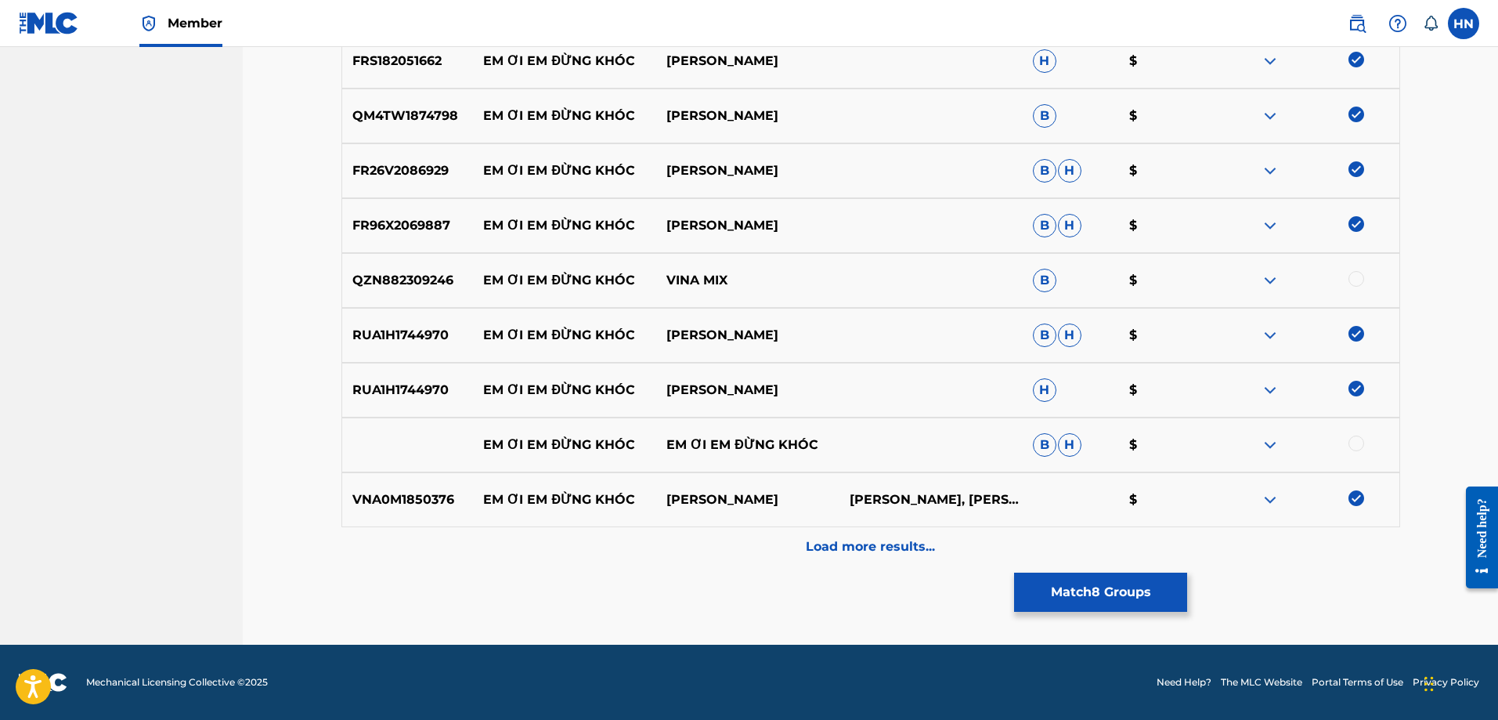
click at [1274, 281] on img at bounding box center [1270, 280] width 19 height 19
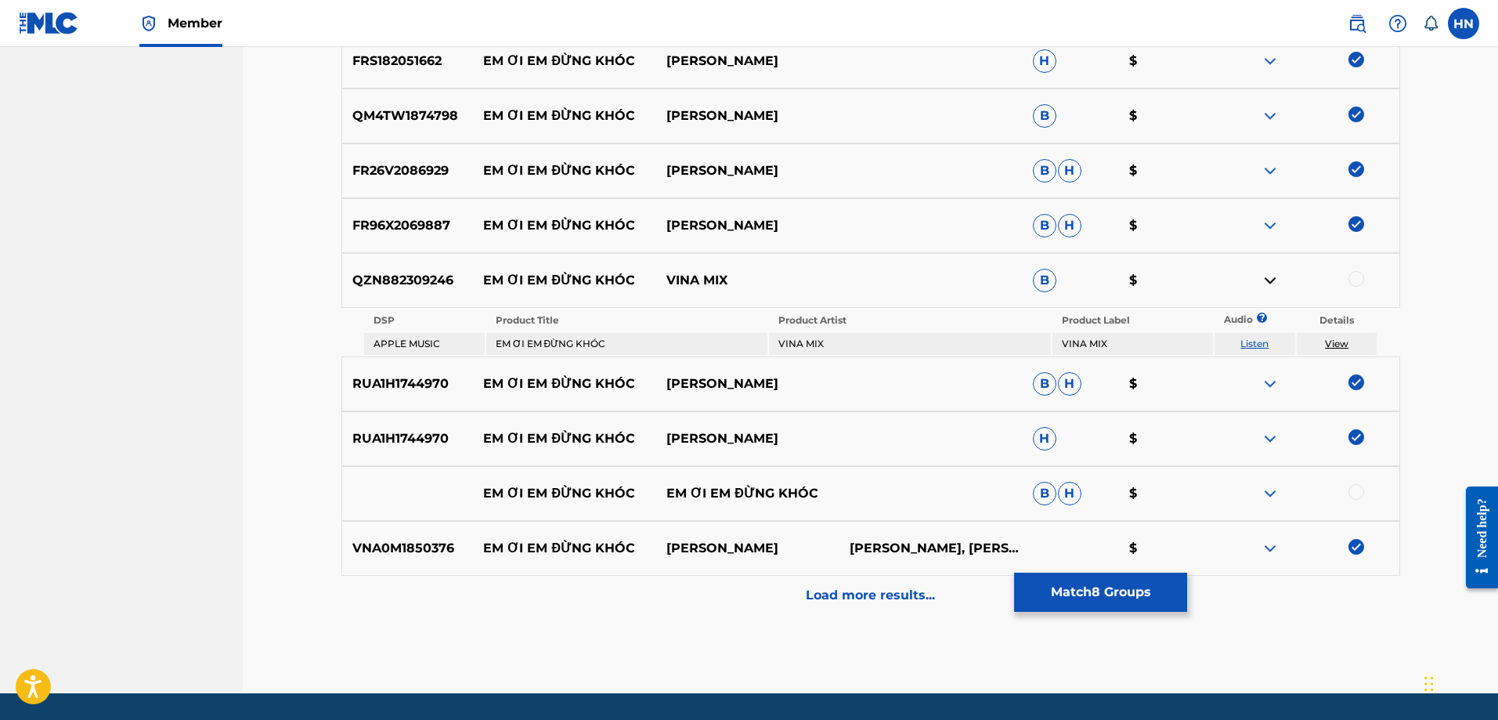
click at [1252, 344] on link "Listen" at bounding box center [1254, 343] width 28 height 12
click at [428, 291] on div "QZN882309246 EM ƠI EM ĐỪNG KHÓC VINA MIX B $" at bounding box center [870, 280] width 1059 height 55
click at [1361, 279] on div at bounding box center [1356, 279] width 16 height 16
click at [886, 607] on div "Load more results..." at bounding box center [870, 595] width 1059 height 39
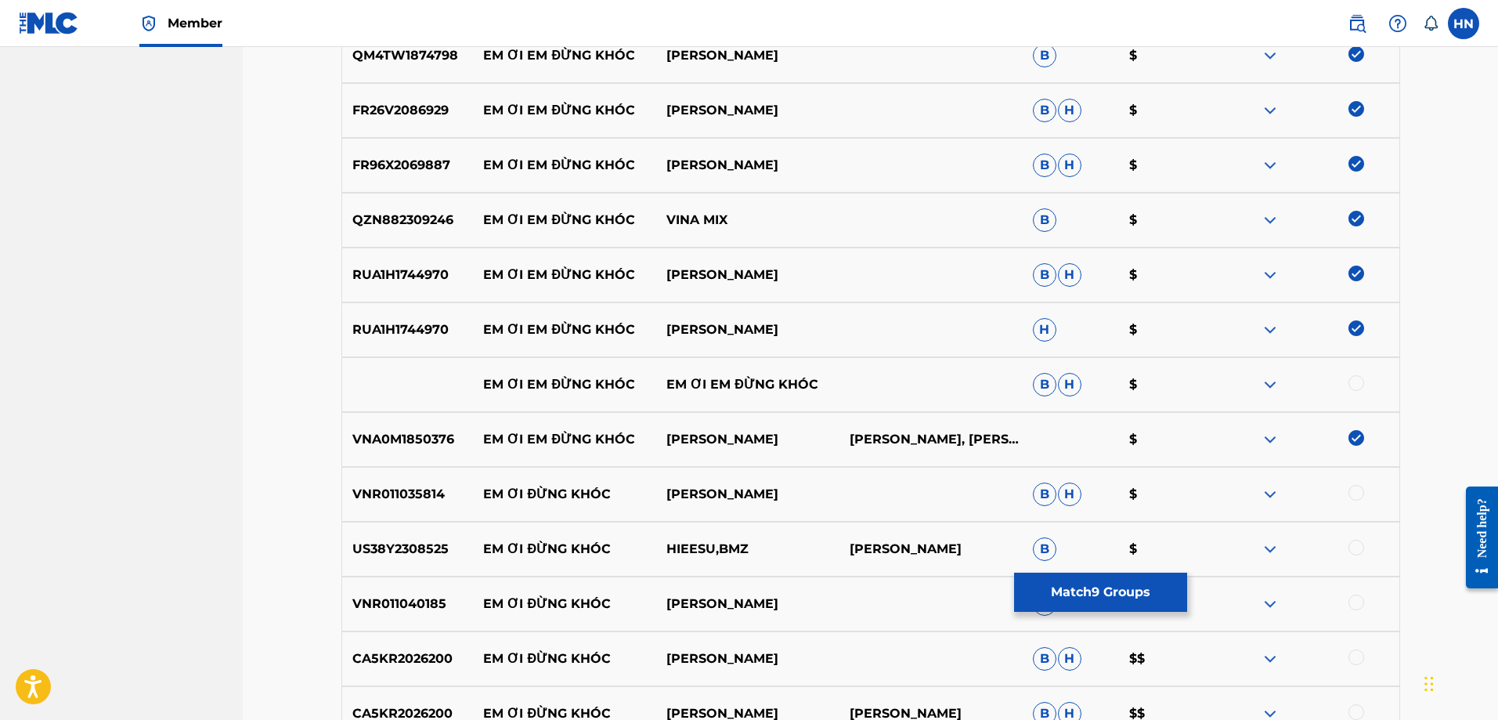
scroll to position [702, 0]
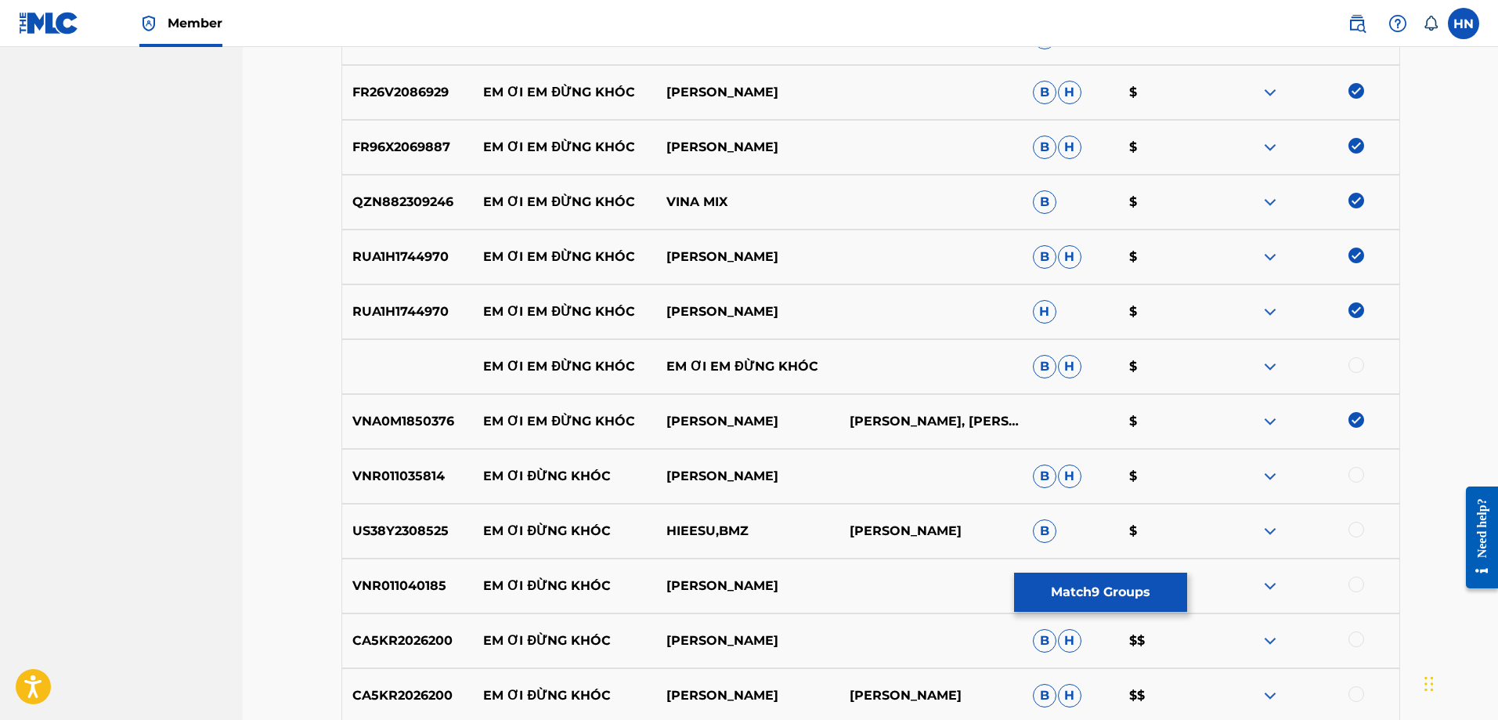
click at [1265, 367] on img at bounding box center [1270, 366] width 19 height 19
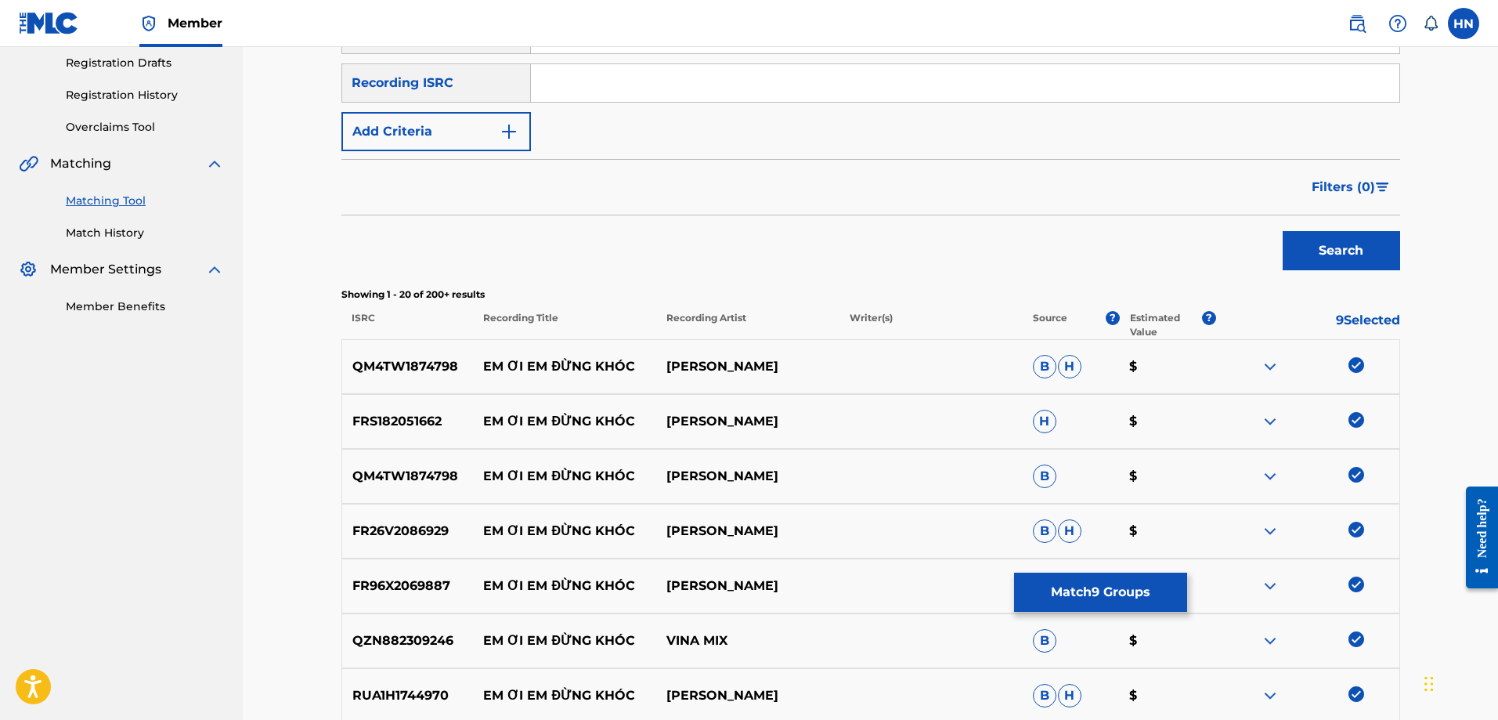
scroll to position [0, 0]
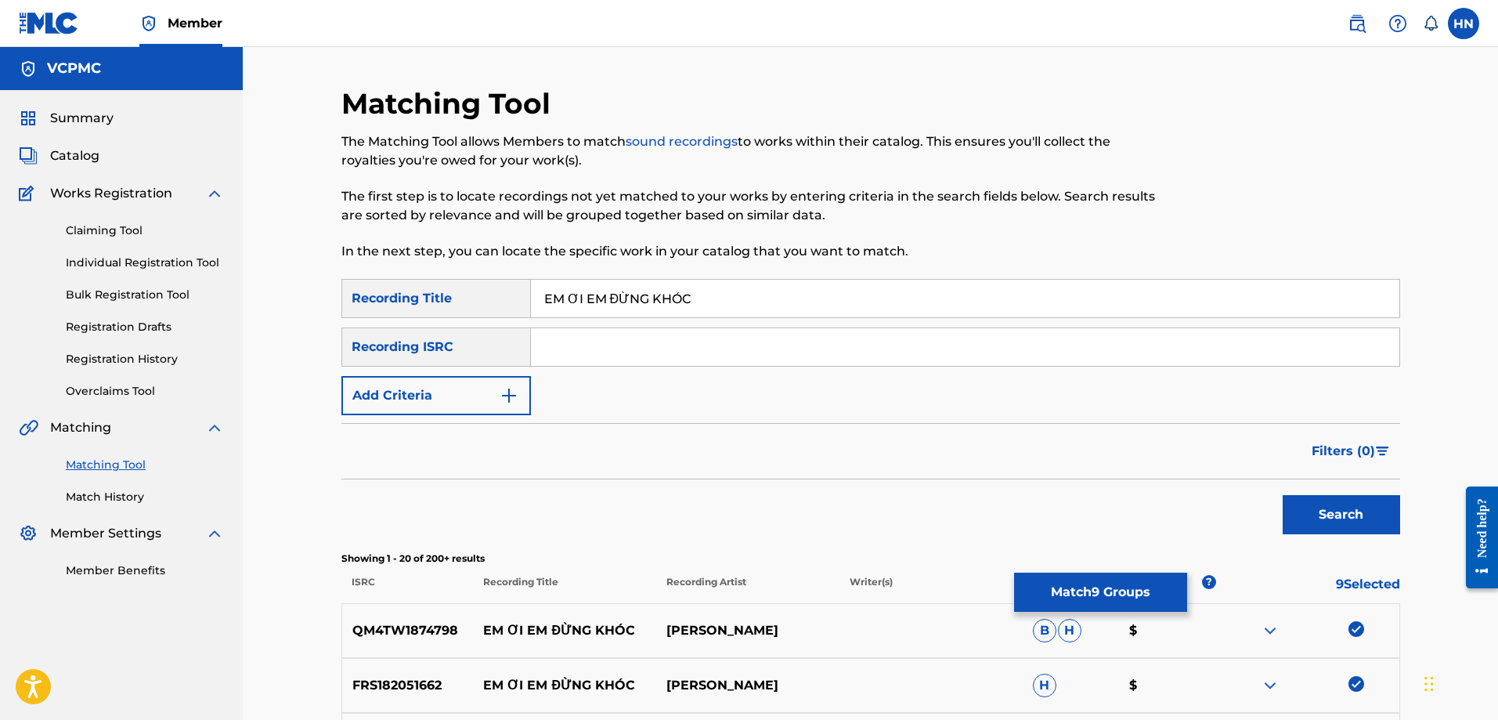
click at [673, 281] on input "EM ƠI EM ĐỪNG KHÓC" at bounding box center [965, 299] width 868 height 38
paste input "OI EM DUNG KHO"
type input "EM OI EM DUNG KHOC"
click at [1323, 530] on button "Search" at bounding box center [1341, 514] width 117 height 39
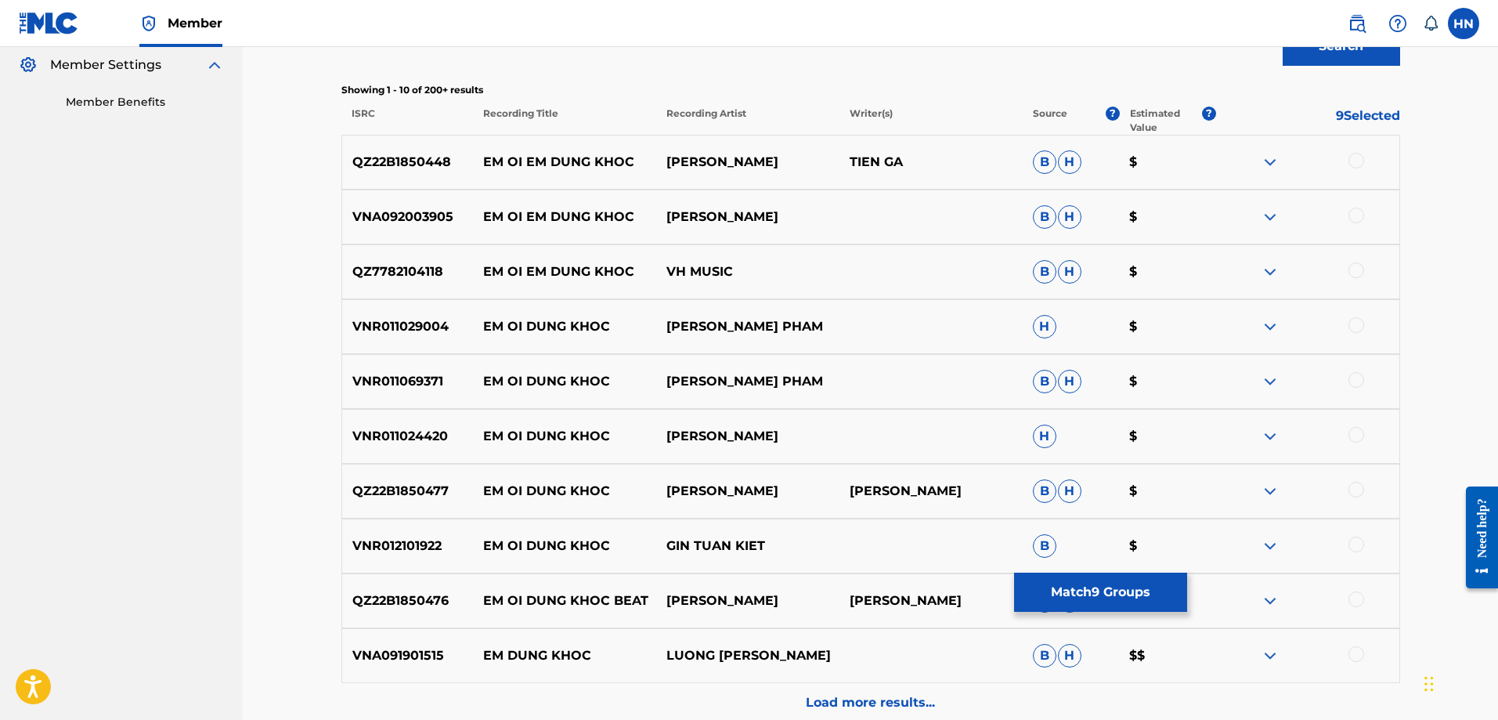
scroll to position [470, 0]
click at [403, 137] on div "QZ22B1850448 EM OI EM DUNG KHOC CAO NAM THÀNH TIEN GA B H $" at bounding box center [870, 160] width 1059 height 55
click at [401, 141] on div "QZ22B1850448 EM OI EM DUNG KHOC CAO NAM THÀNH TIEN GA B H $" at bounding box center [870, 160] width 1059 height 55
click at [1353, 151] on div at bounding box center [1356, 159] width 16 height 16
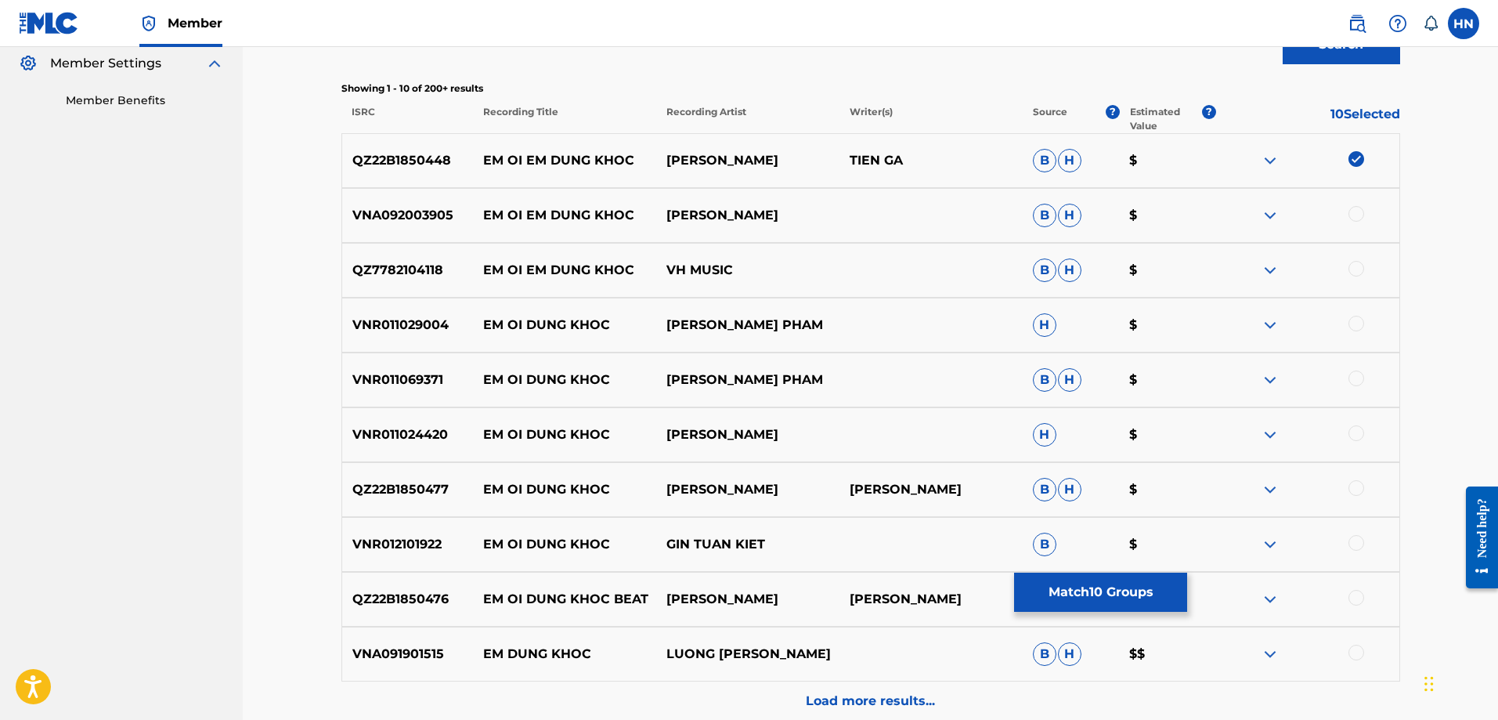
click at [420, 208] on p "VNA092003905" at bounding box center [408, 215] width 132 height 19
click at [1354, 211] on div at bounding box center [1356, 214] width 16 height 16
click at [355, 264] on p "QZ7782104118" at bounding box center [408, 270] width 132 height 19
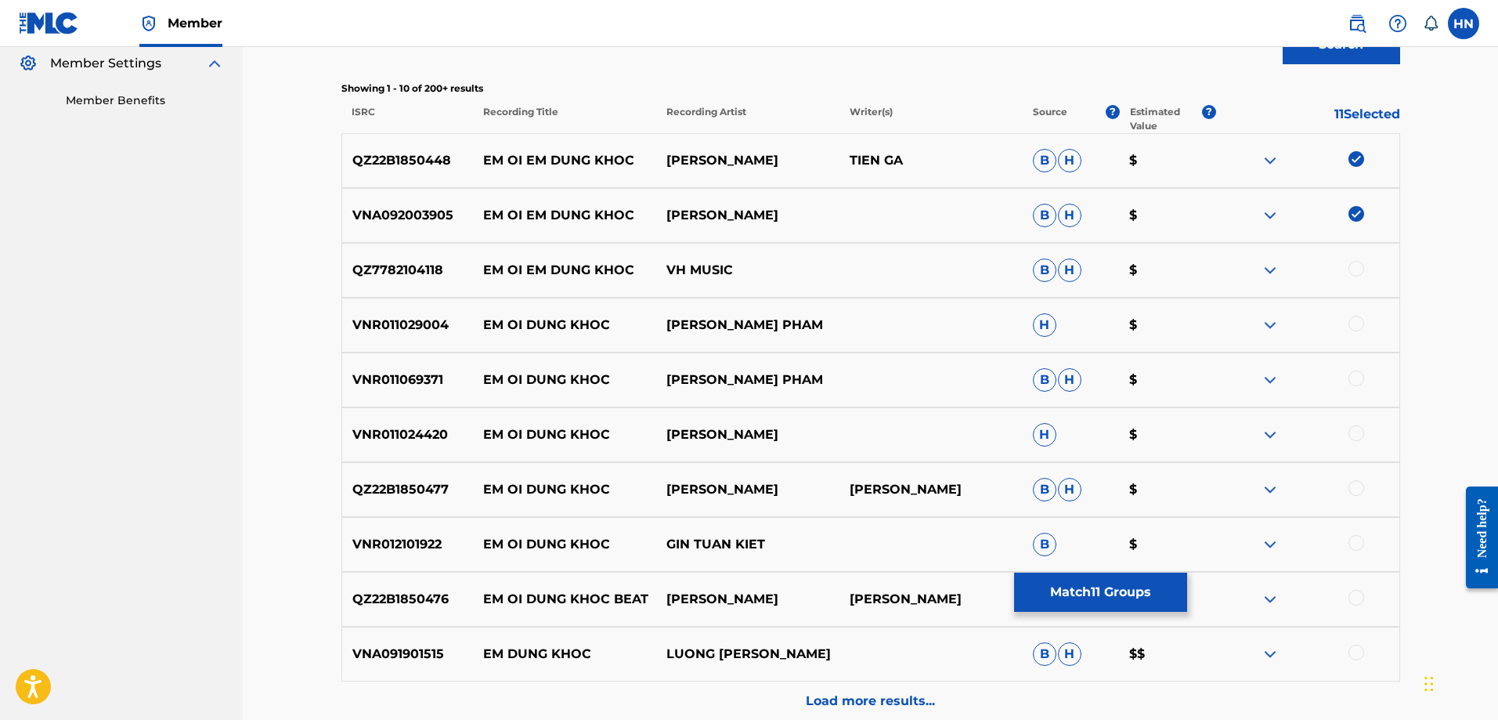
click at [1353, 272] on div at bounding box center [1356, 269] width 16 height 16
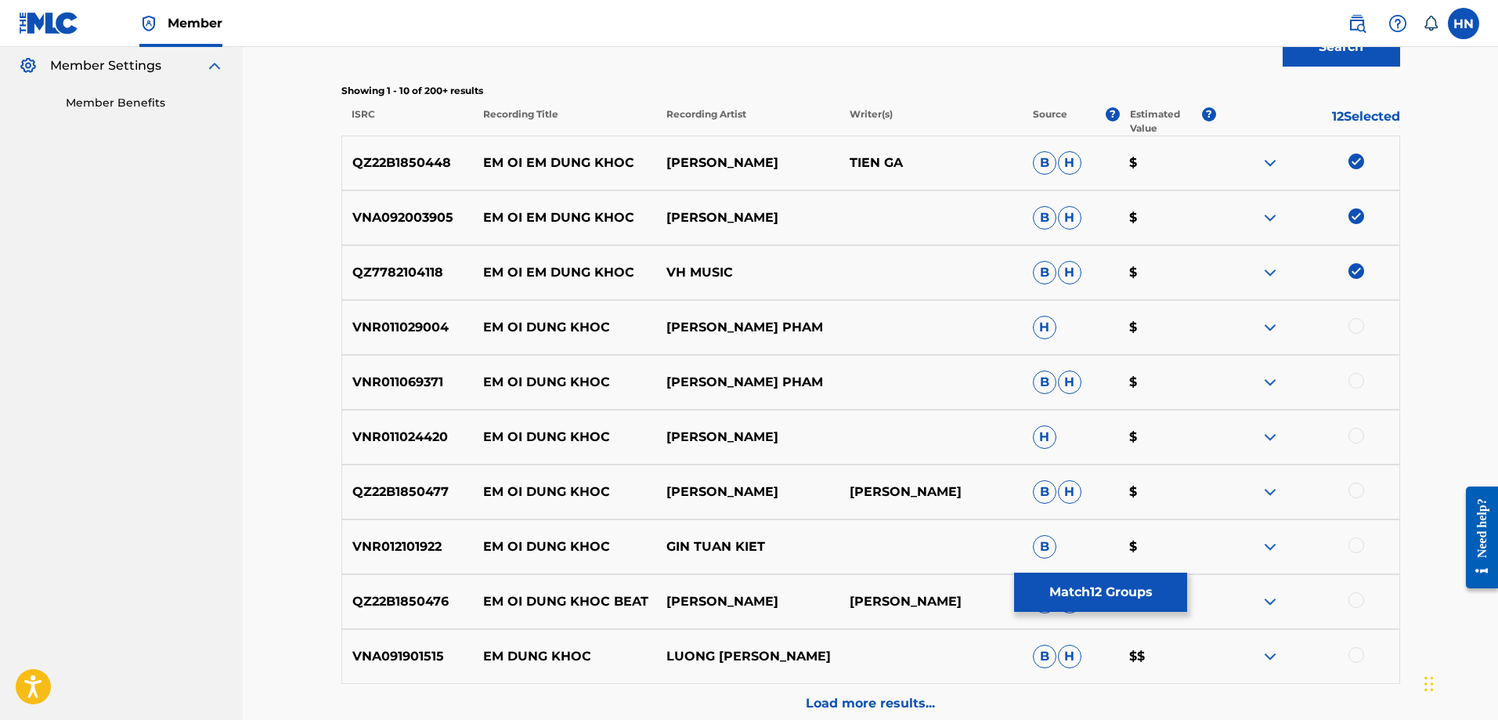
scroll to position [392, 0]
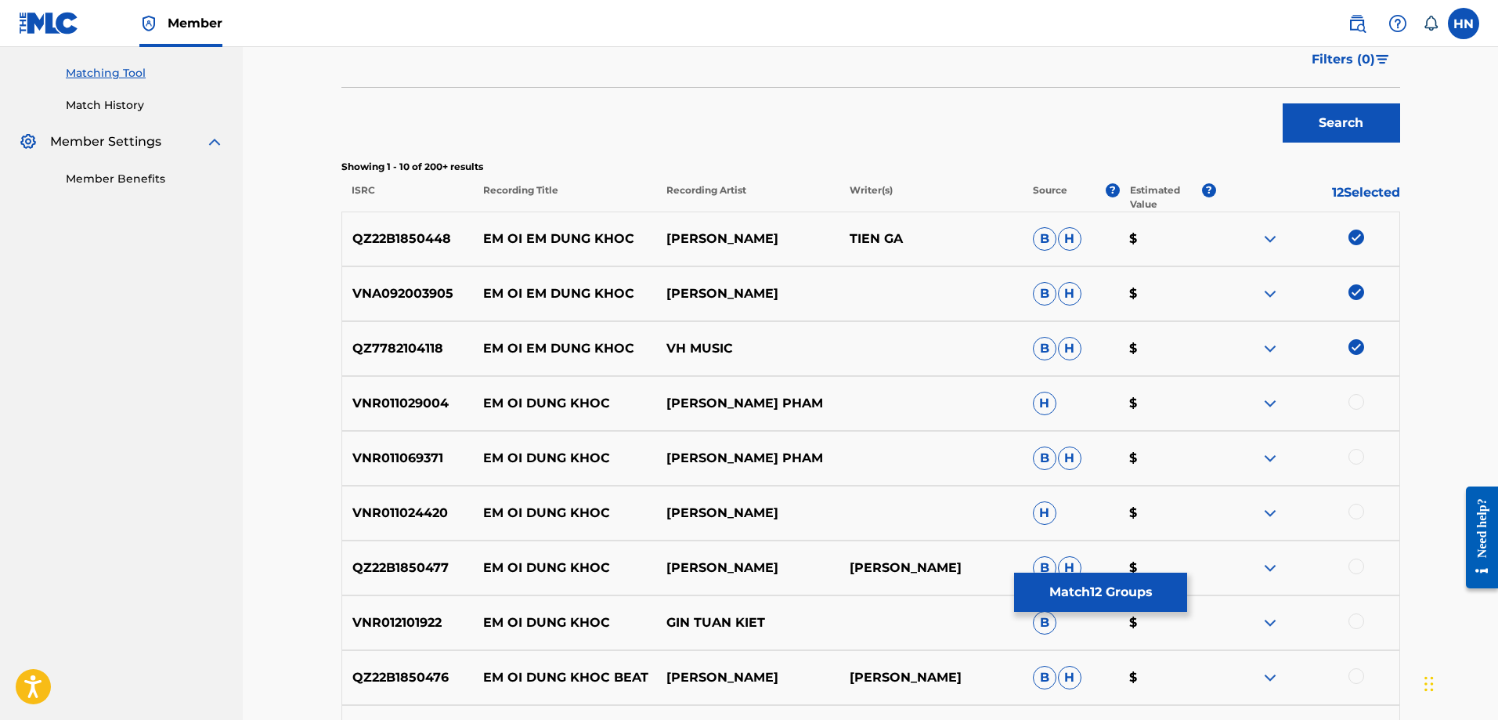
click at [1066, 568] on span "H" at bounding box center [1069, 567] width 23 height 23
click at [1065, 582] on button "Match 12 Groups" at bounding box center [1100, 591] width 173 height 39
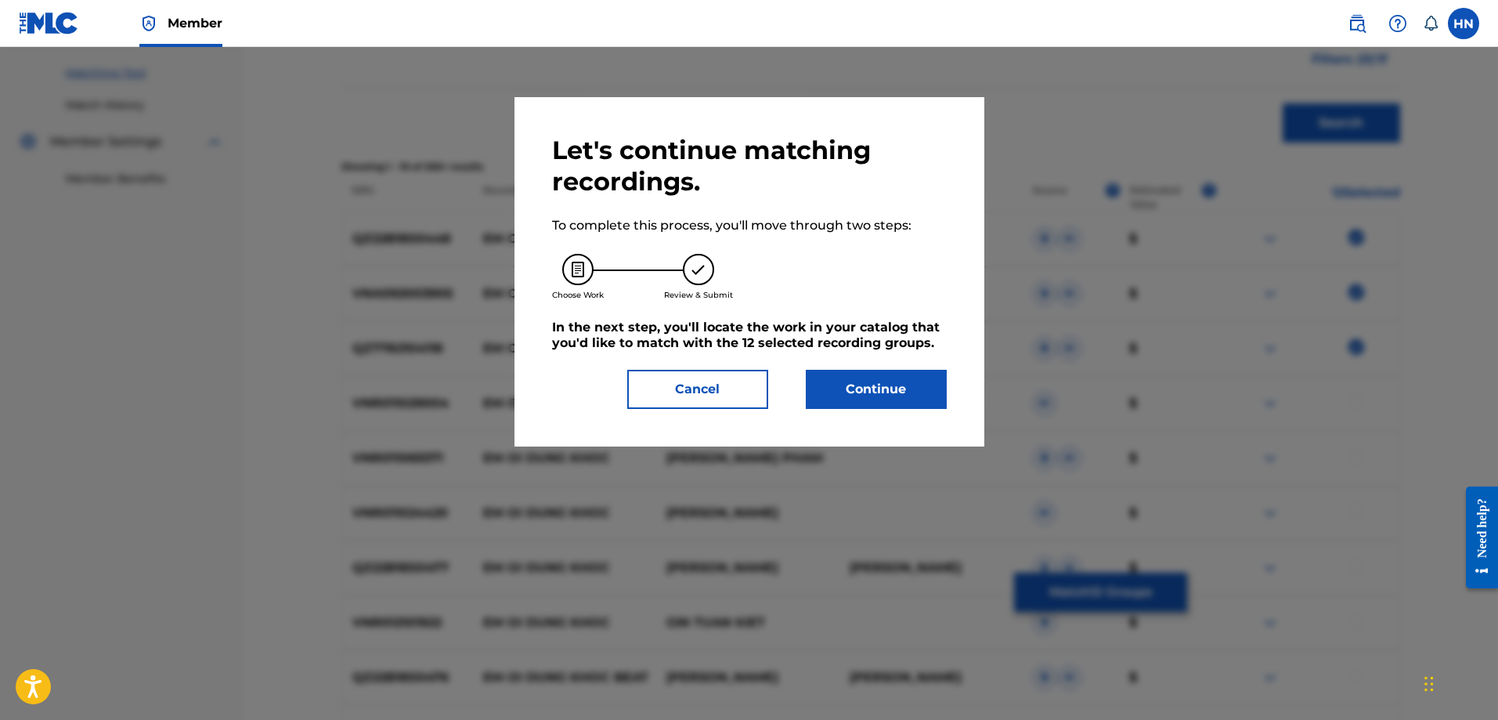
click at [897, 379] on button "Continue" at bounding box center [876, 389] width 141 height 39
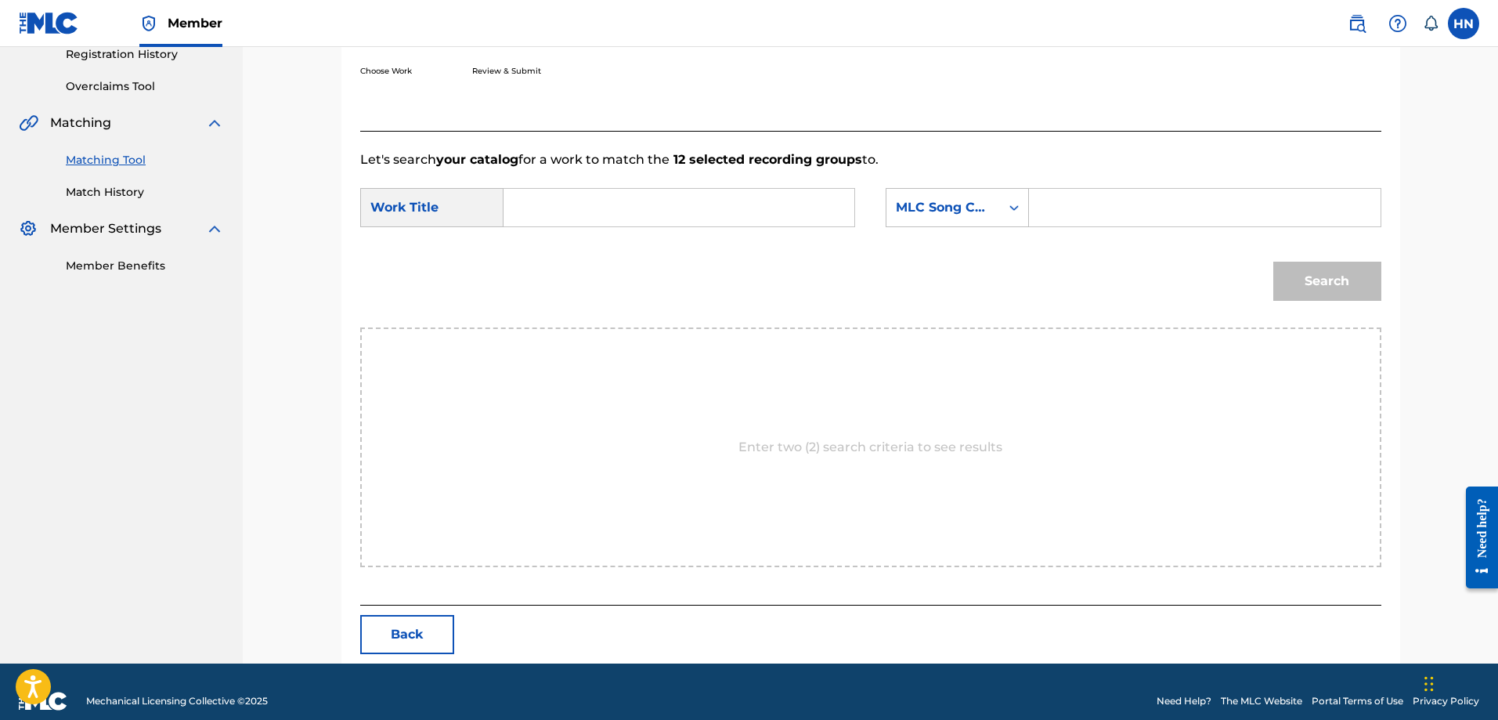
scroll to position [323, 0]
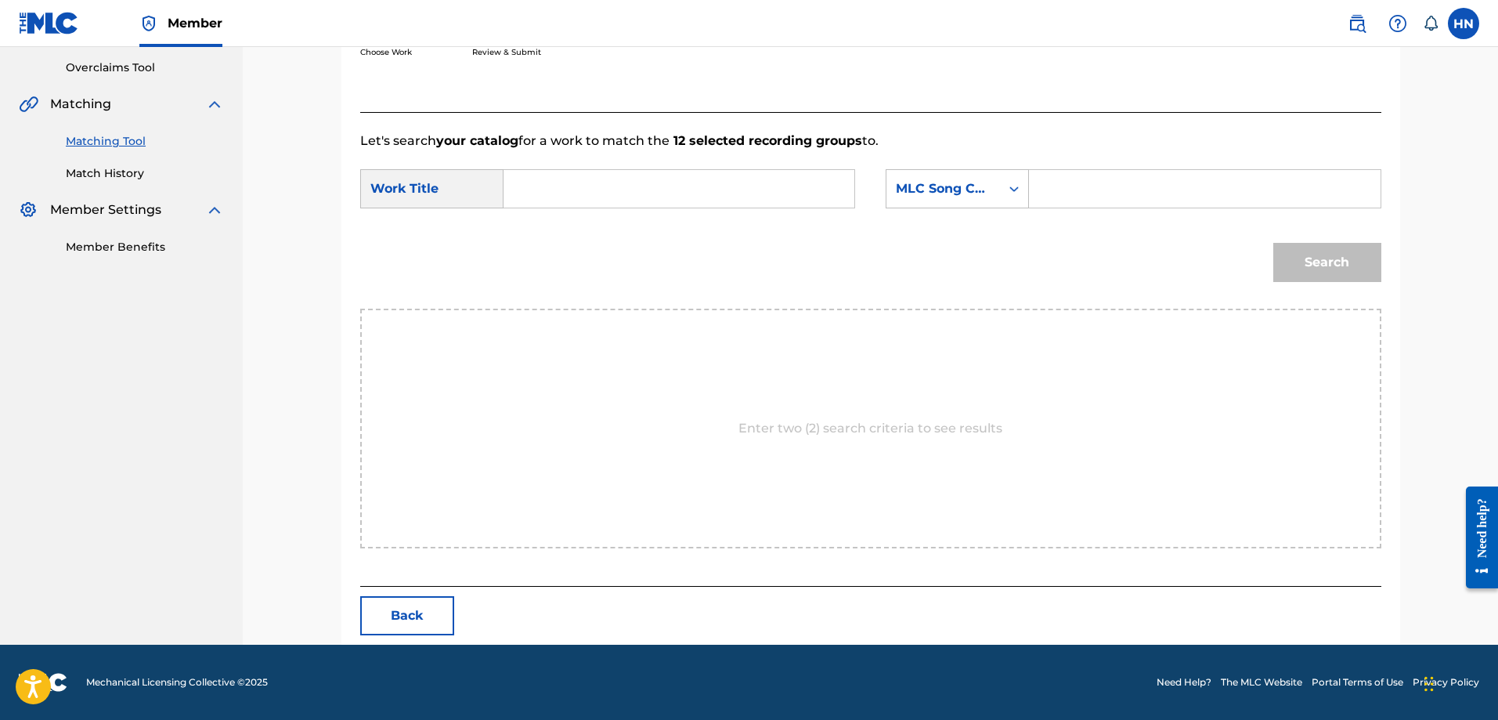
click at [718, 193] on input "Search Form" at bounding box center [679, 189] width 324 height 38
paste input "EM OI EM DUNG KHOC"
type input "EM OI EM DUNG KHOC"
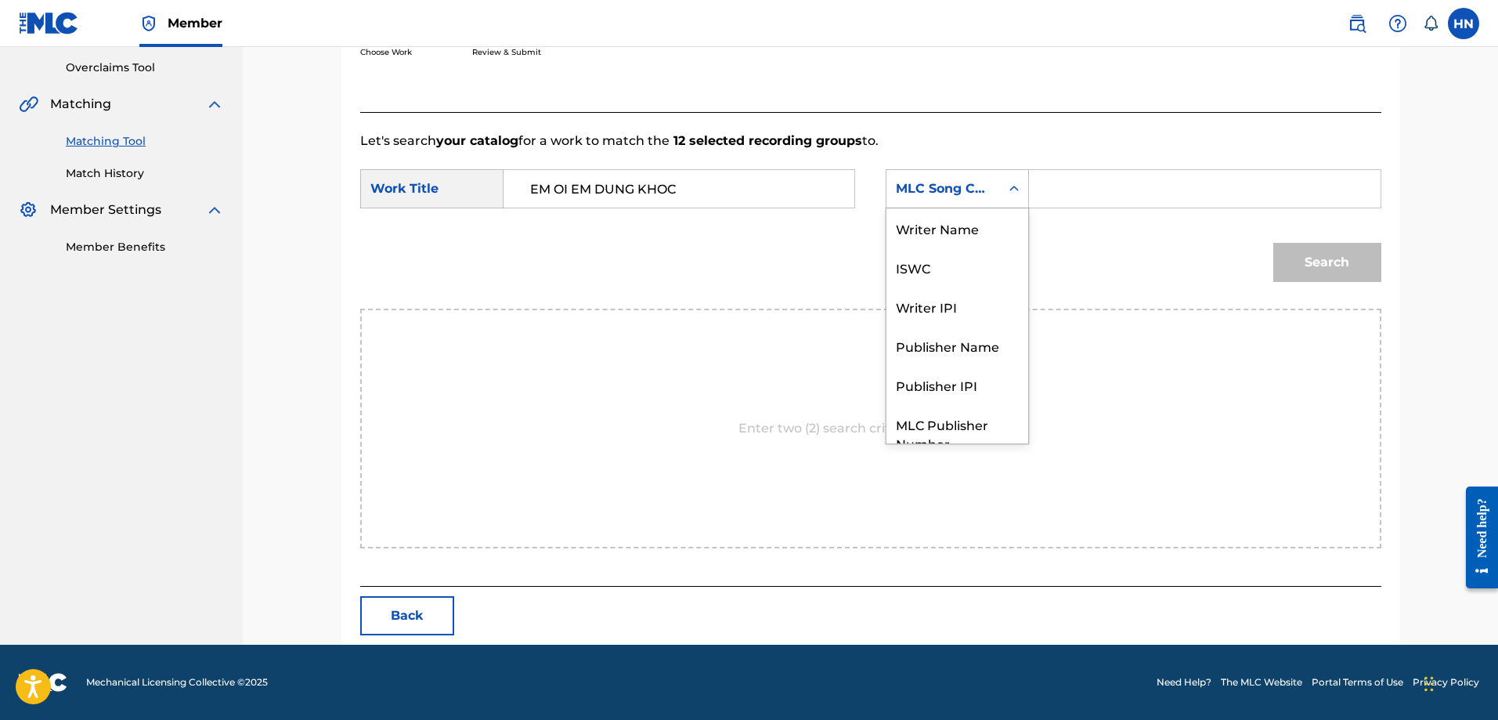
click at [908, 193] on div "MLC Song Code" at bounding box center [943, 188] width 95 height 19
click at [910, 209] on div "ISWC" at bounding box center [957, 208] width 142 height 39
click at [1064, 175] on input "Search Form" at bounding box center [1204, 189] width 324 height 38
paste input "T9272522528"
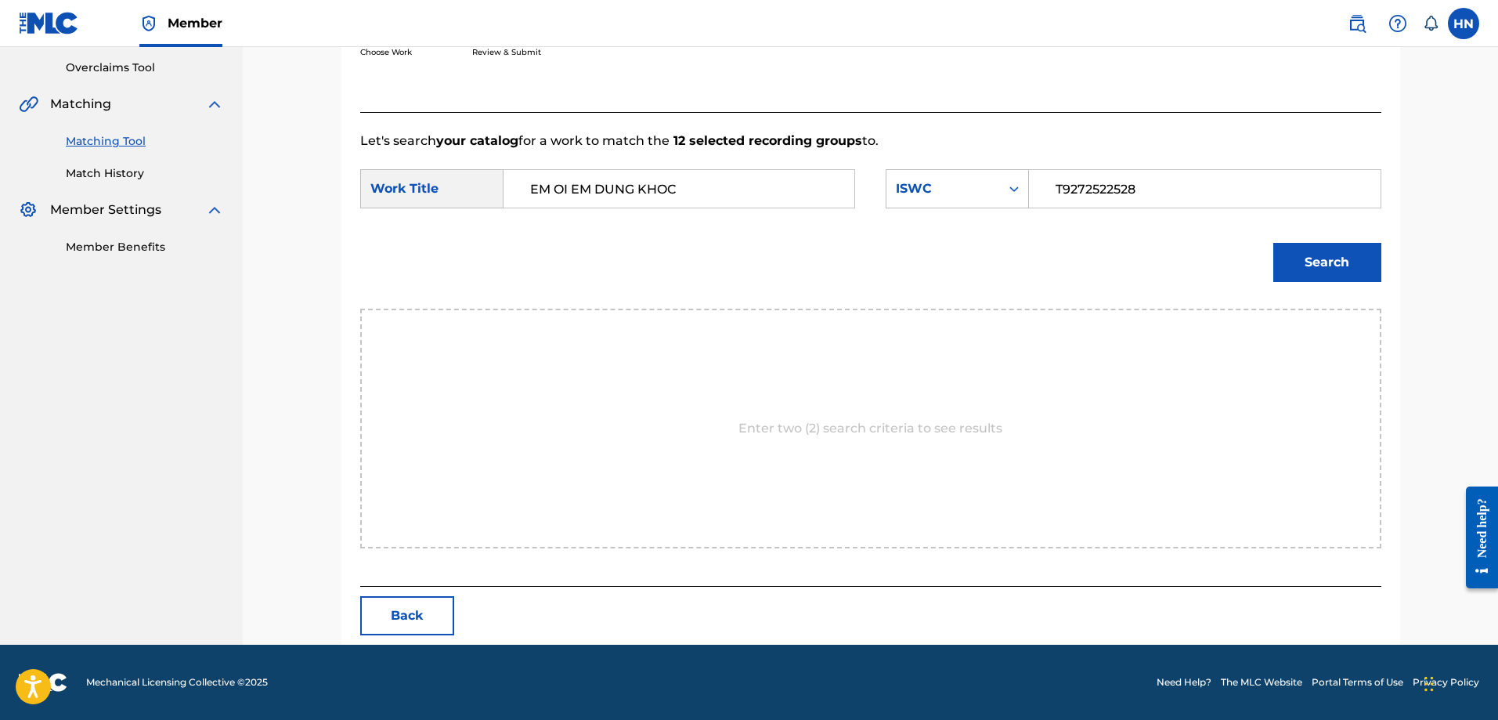
type input "T9272522528"
click at [1334, 244] on button "Search" at bounding box center [1327, 262] width 108 height 39
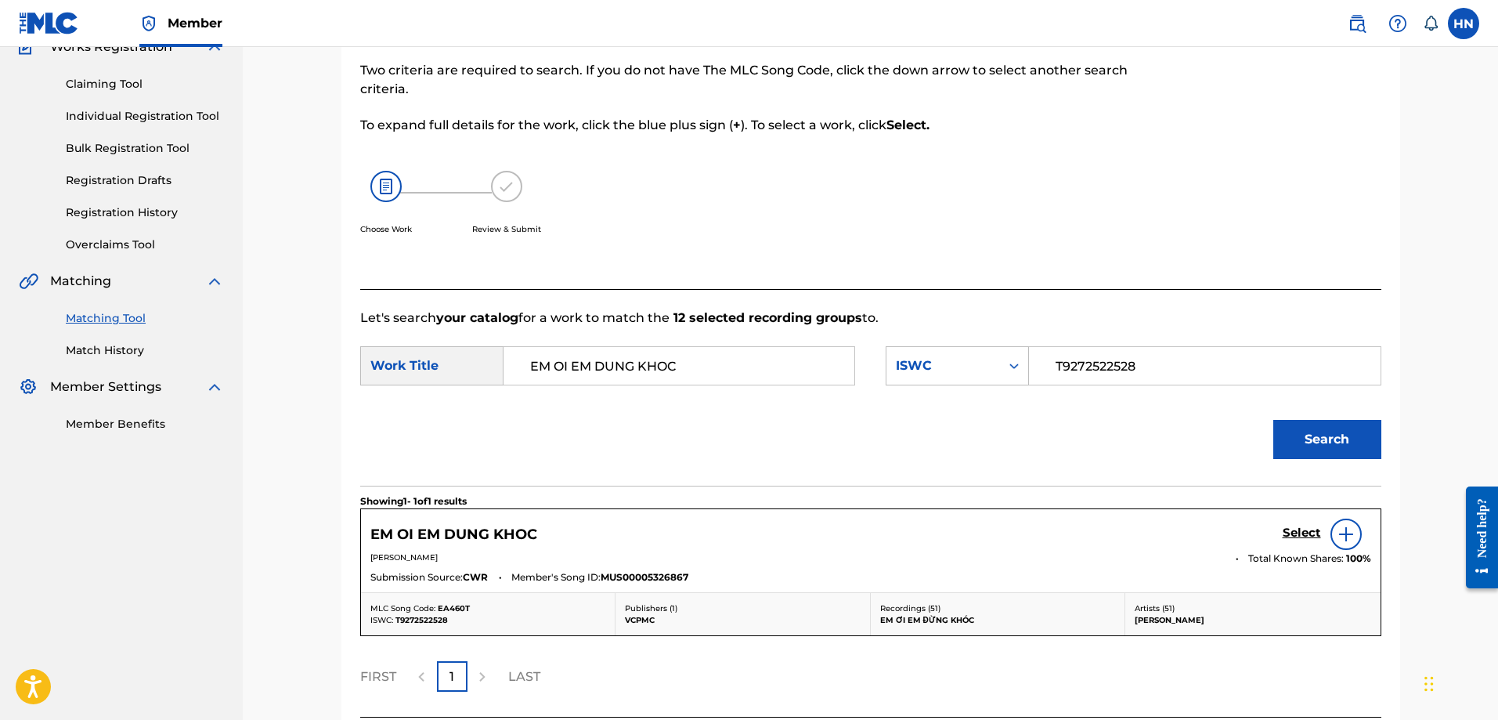
scroll to position [277, 0]
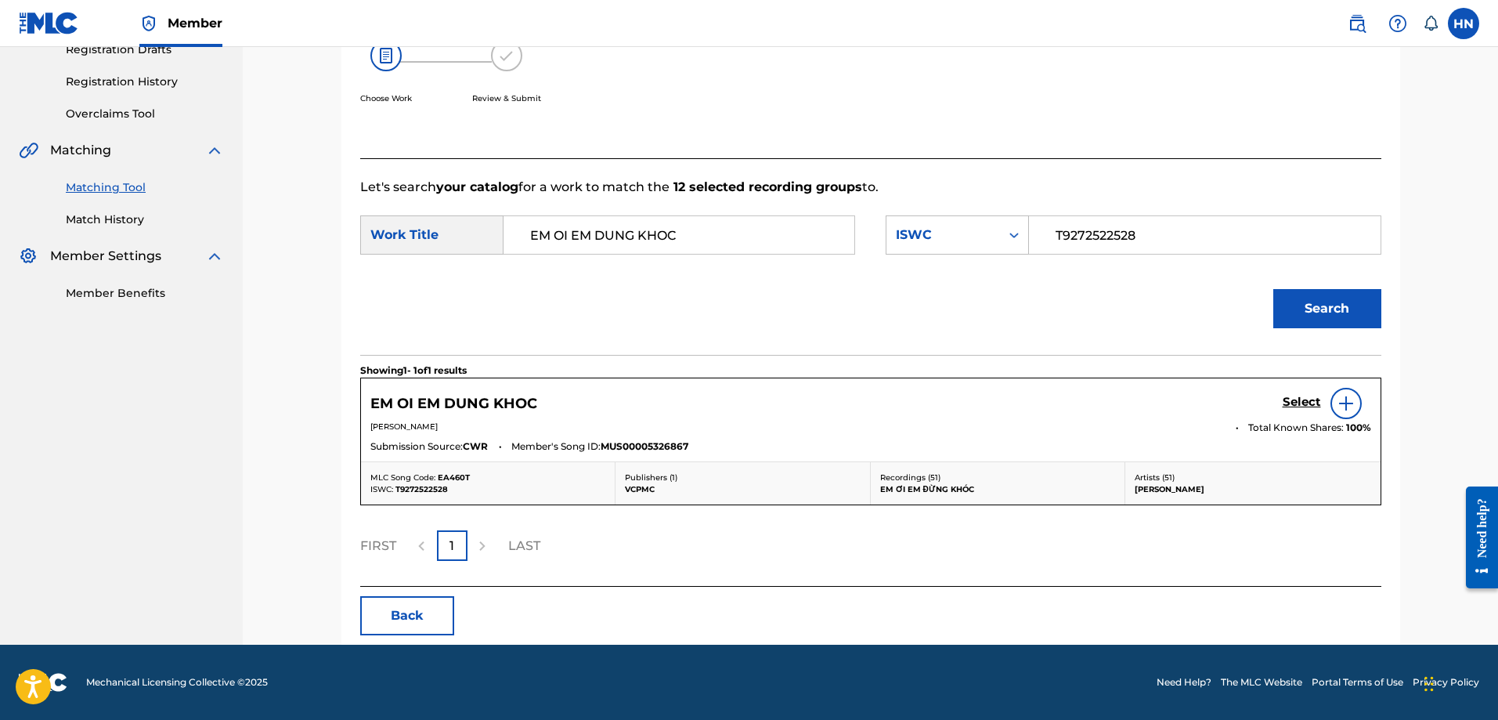
click at [1291, 410] on link "Select" at bounding box center [1302, 403] width 38 height 17
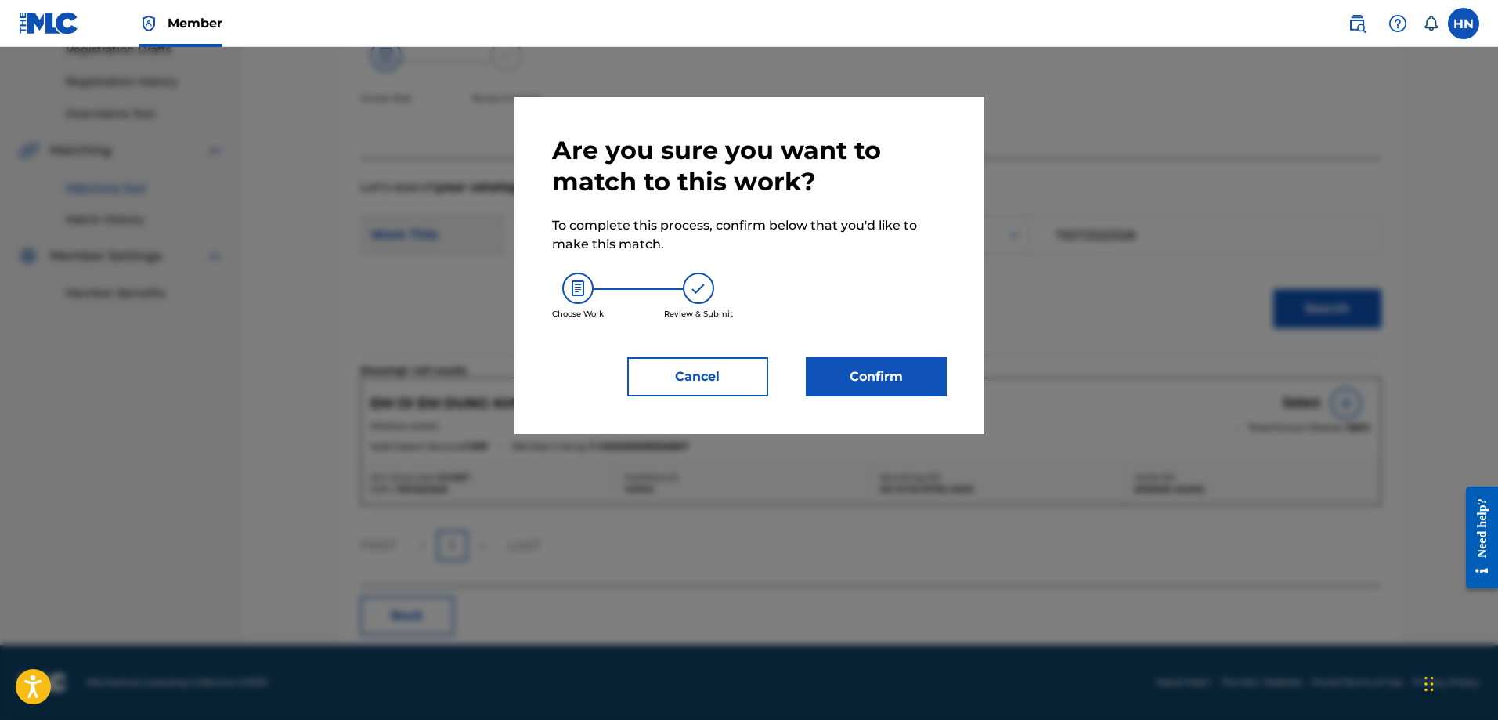
click at [910, 365] on button "Confirm" at bounding box center [876, 376] width 141 height 39
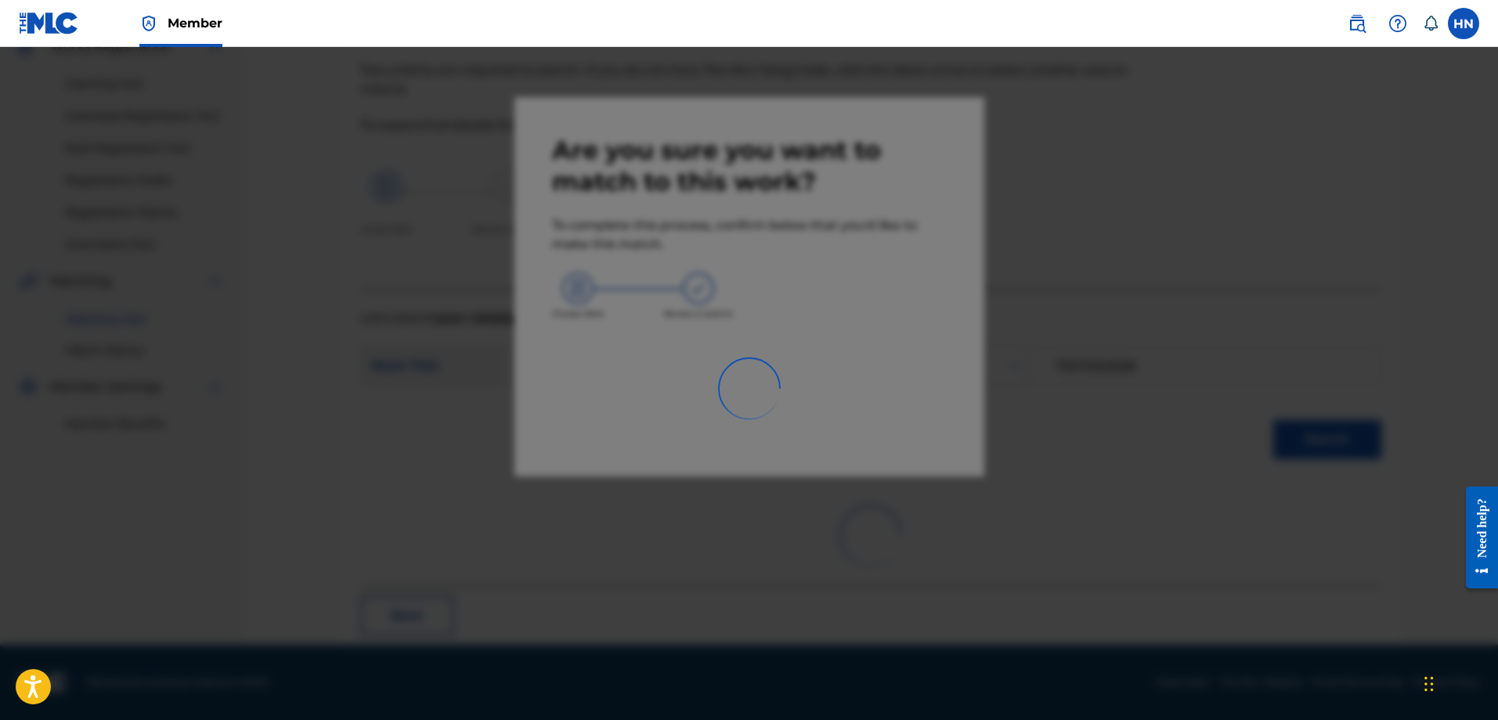
scroll to position [42, 0]
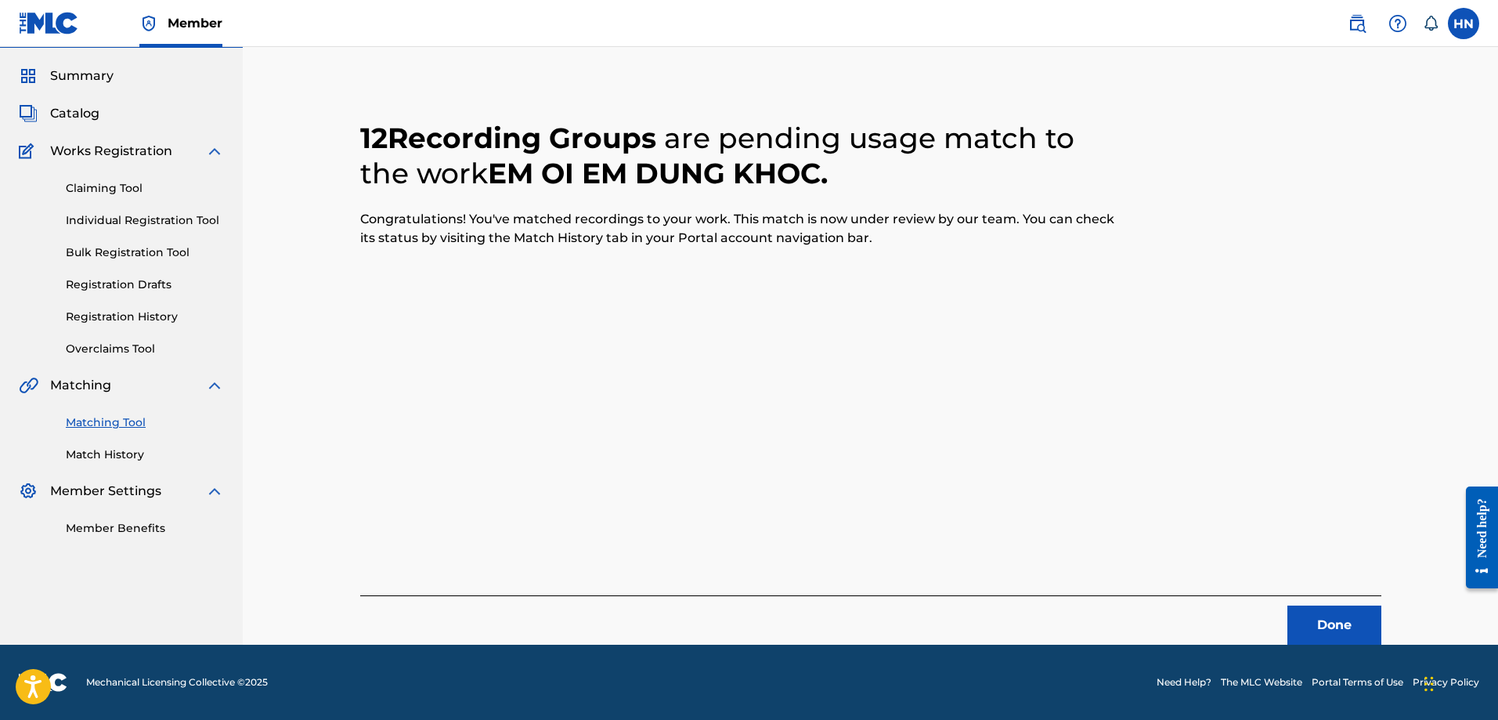
click at [1335, 619] on button "Done" at bounding box center [1334, 624] width 94 height 39
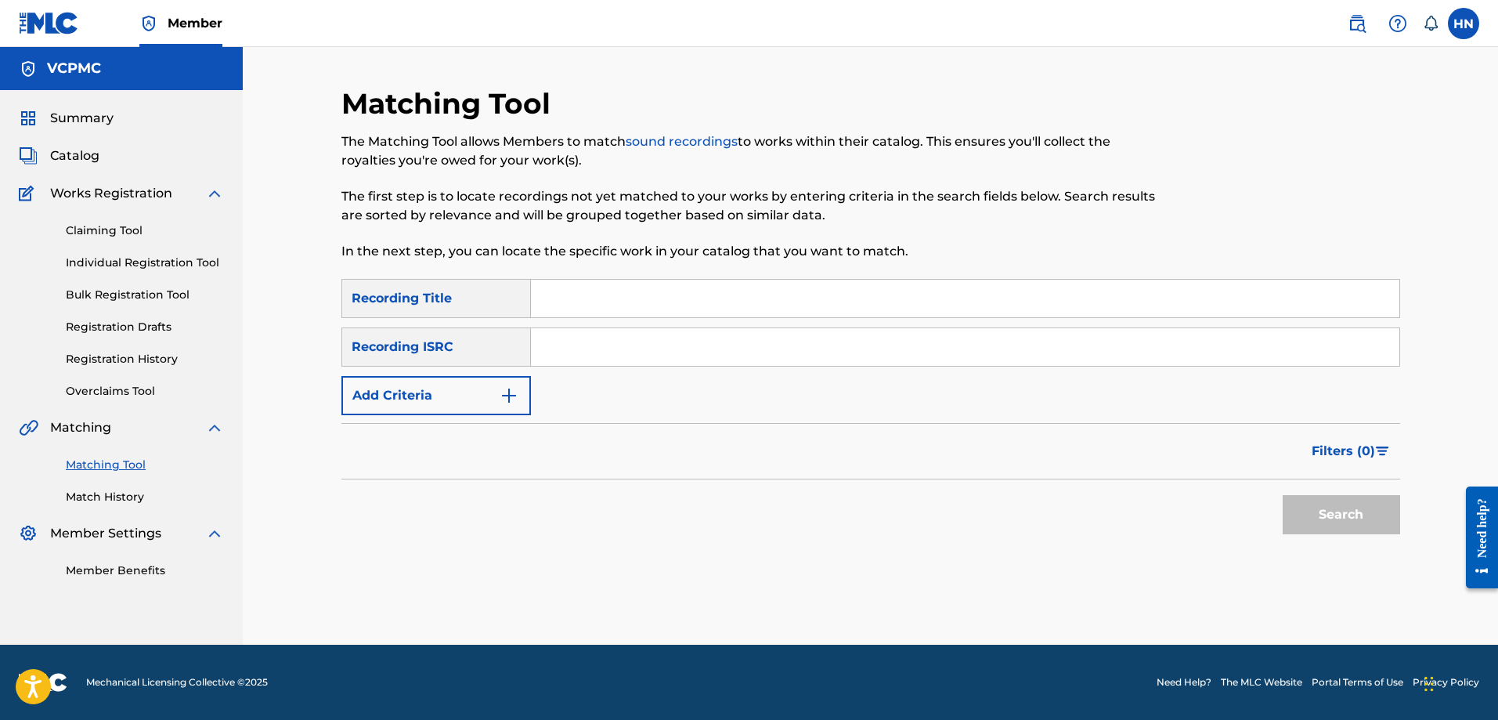
scroll to position [0, 0]
click at [599, 301] on input "Search Form" at bounding box center [965, 299] width 868 height 38
paste input "MY BOY"
type input "MY BOY"
click at [1283, 495] on button "Search" at bounding box center [1341, 514] width 117 height 39
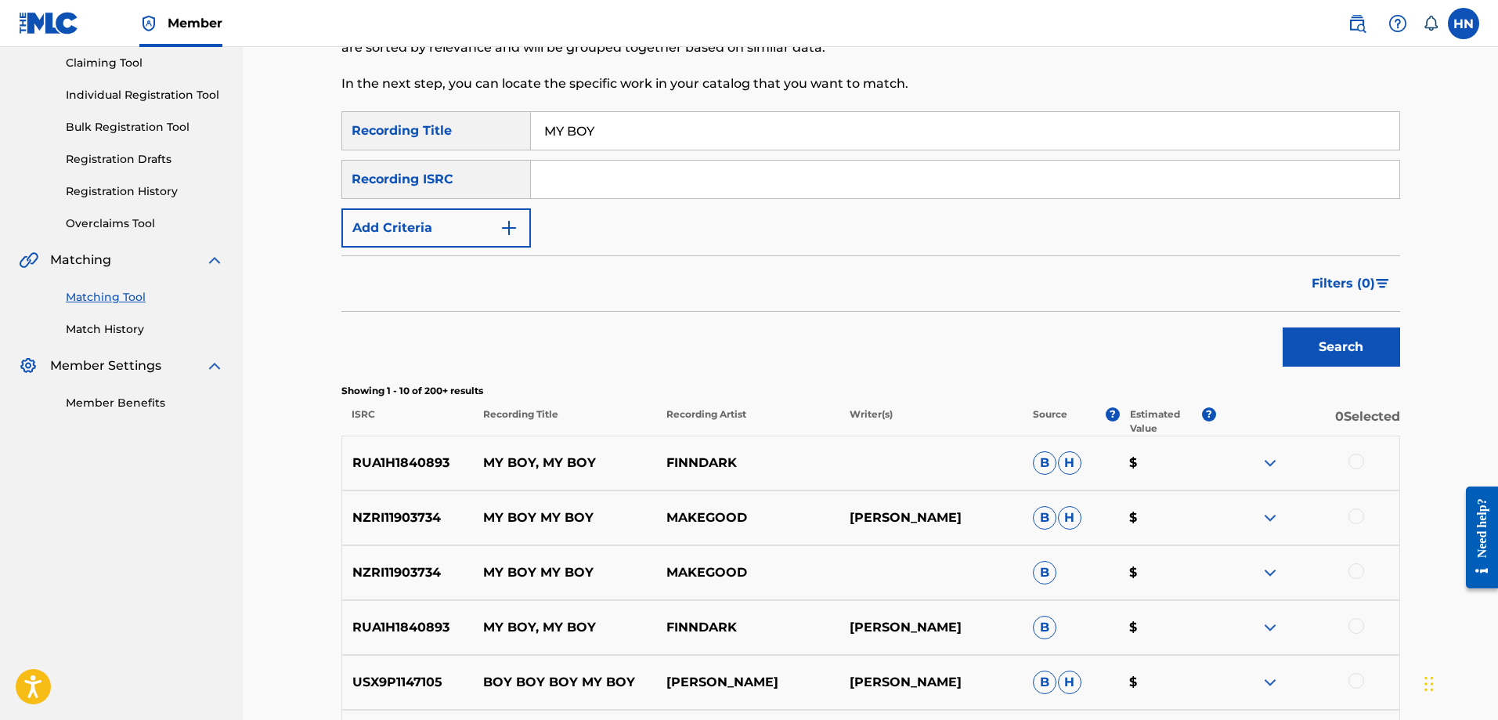
scroll to position [157, 0]
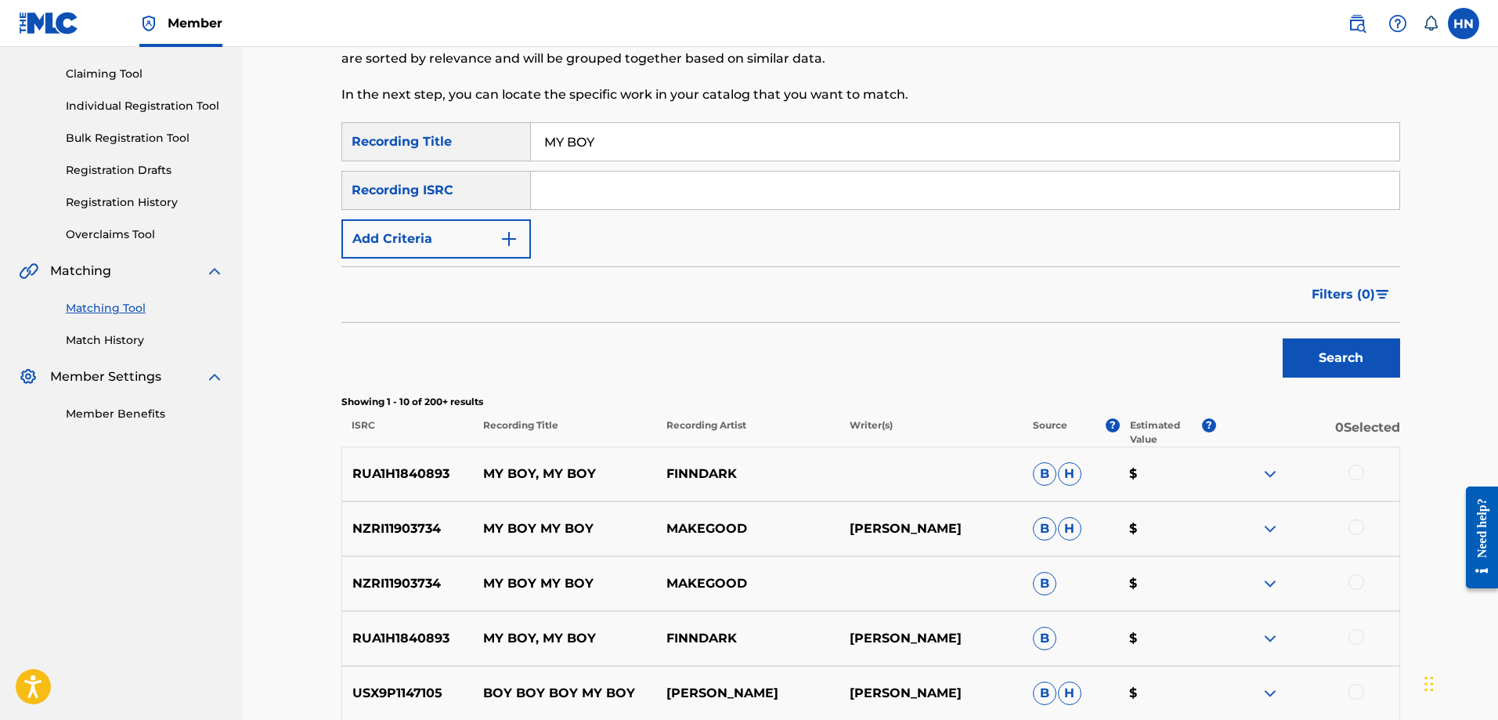
click at [449, 228] on button "Add Criteria" at bounding box center [435, 238] width 189 height 39
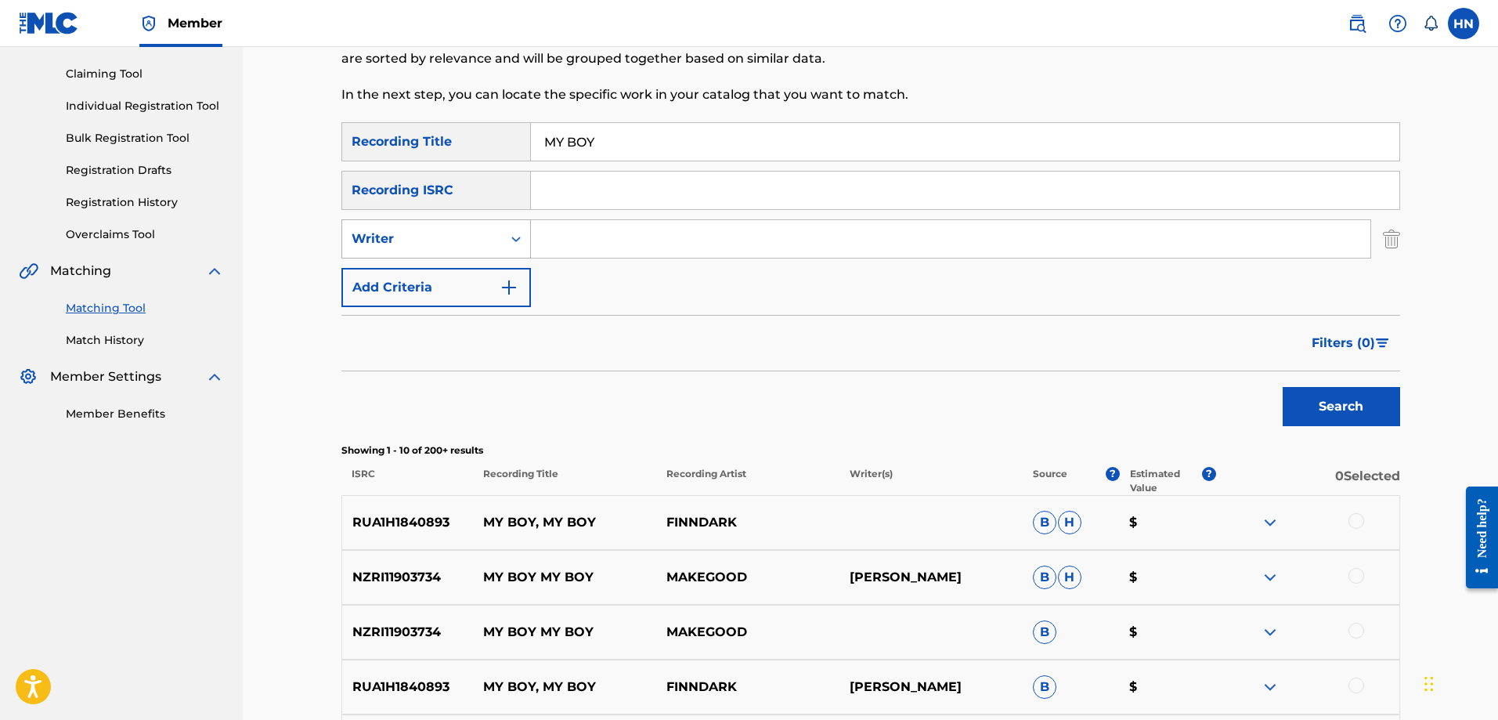
click at [457, 247] on div "Writer" at bounding box center [422, 238] width 141 height 19
drag, startPoint x: 413, startPoint y: 280, endPoint x: 441, endPoint y: 272, distance: 29.5
click at [413, 280] on div "Recording Artist" at bounding box center [436, 277] width 188 height 39
click at [547, 243] on input "Search Form" at bounding box center [950, 239] width 839 height 38
type input "K"
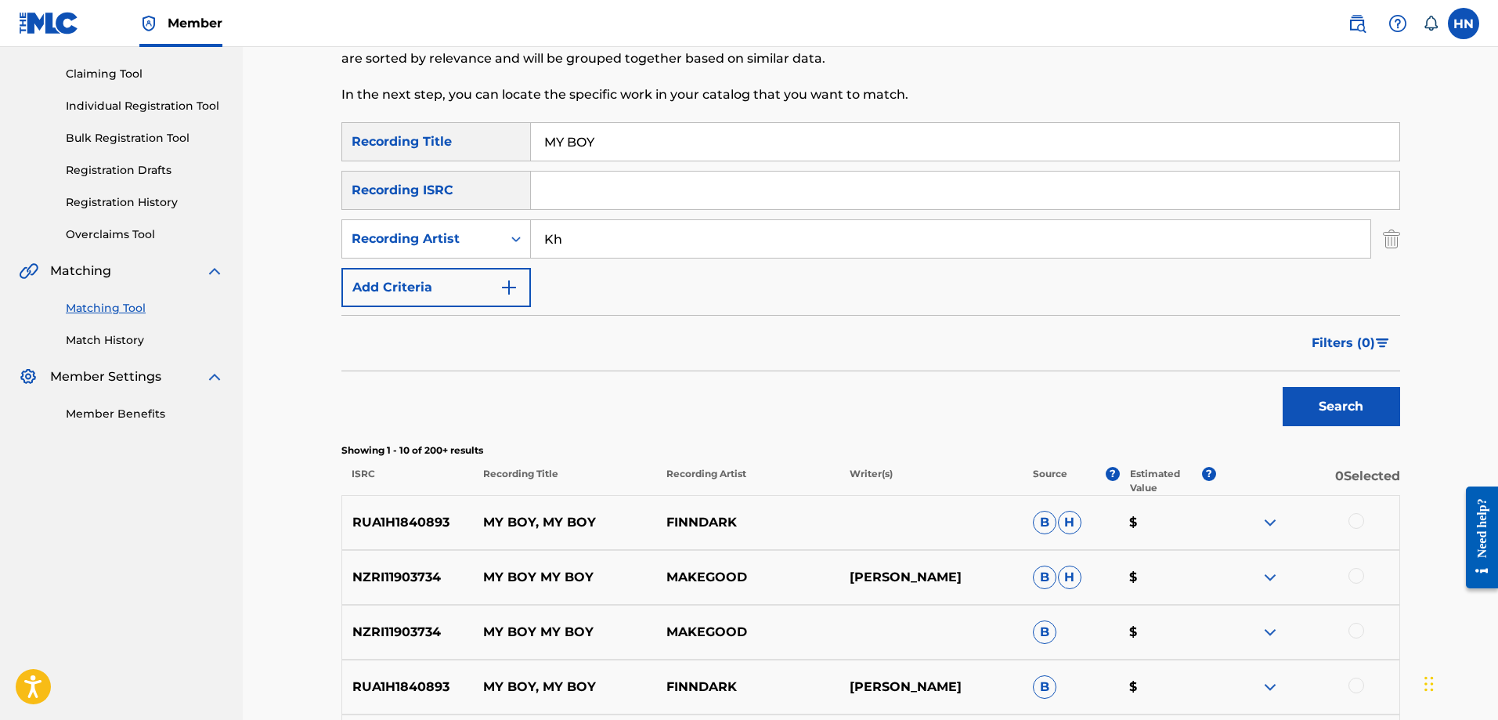
type input "K"
click at [1283, 387] on button "Search" at bounding box center [1341, 406] width 117 height 39
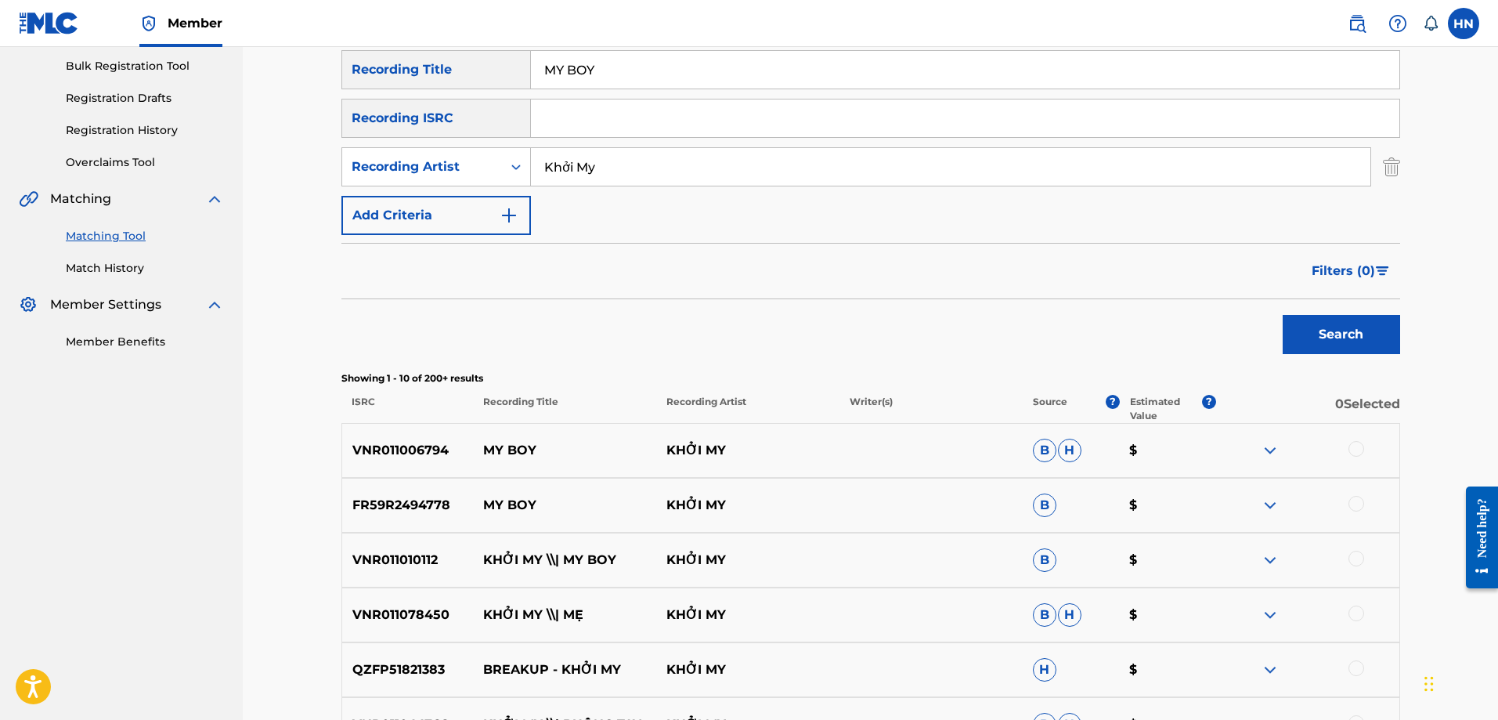
scroll to position [392, 0]
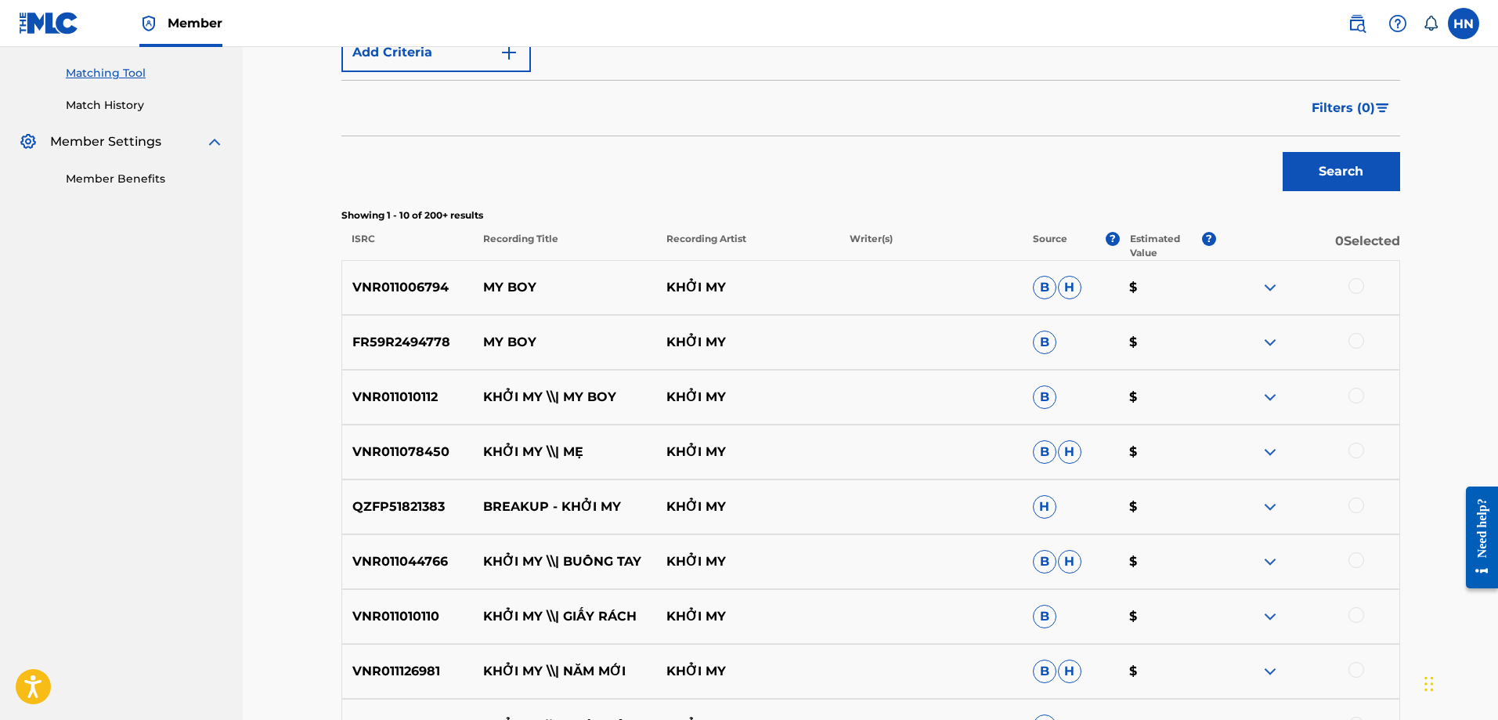
click at [399, 281] on p "VNR011006794" at bounding box center [408, 287] width 132 height 19
click at [1358, 286] on div at bounding box center [1356, 286] width 16 height 16
click at [352, 332] on div "FR59R2494778 MY BOY KHỞI MY B $" at bounding box center [870, 342] width 1059 height 55
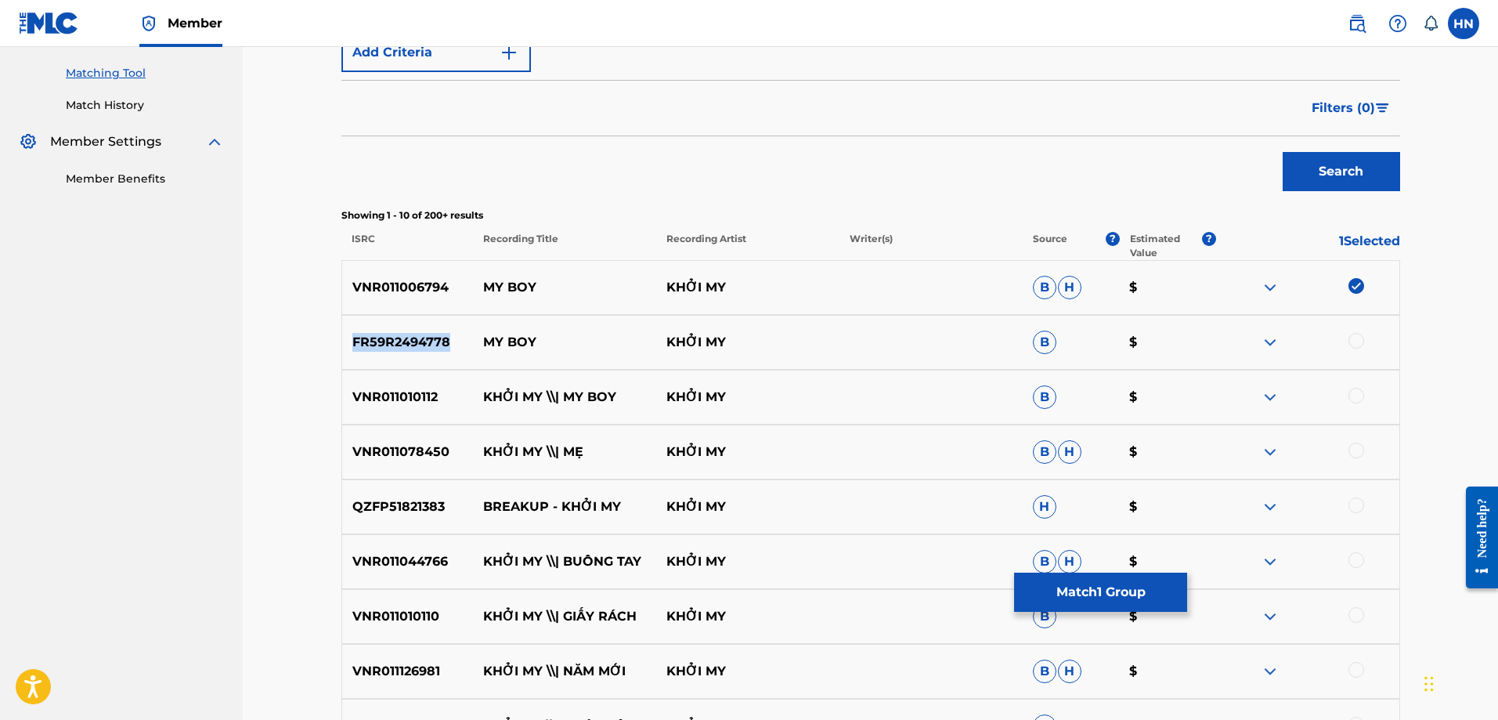
click at [352, 332] on div "FR59R2494778 MY BOY KHỞI MY B $" at bounding box center [870, 342] width 1059 height 55
click at [1355, 337] on div at bounding box center [1356, 341] width 16 height 16
click at [422, 402] on p "VNR011010112" at bounding box center [408, 397] width 132 height 19
click at [1355, 394] on div at bounding box center [1356, 396] width 16 height 16
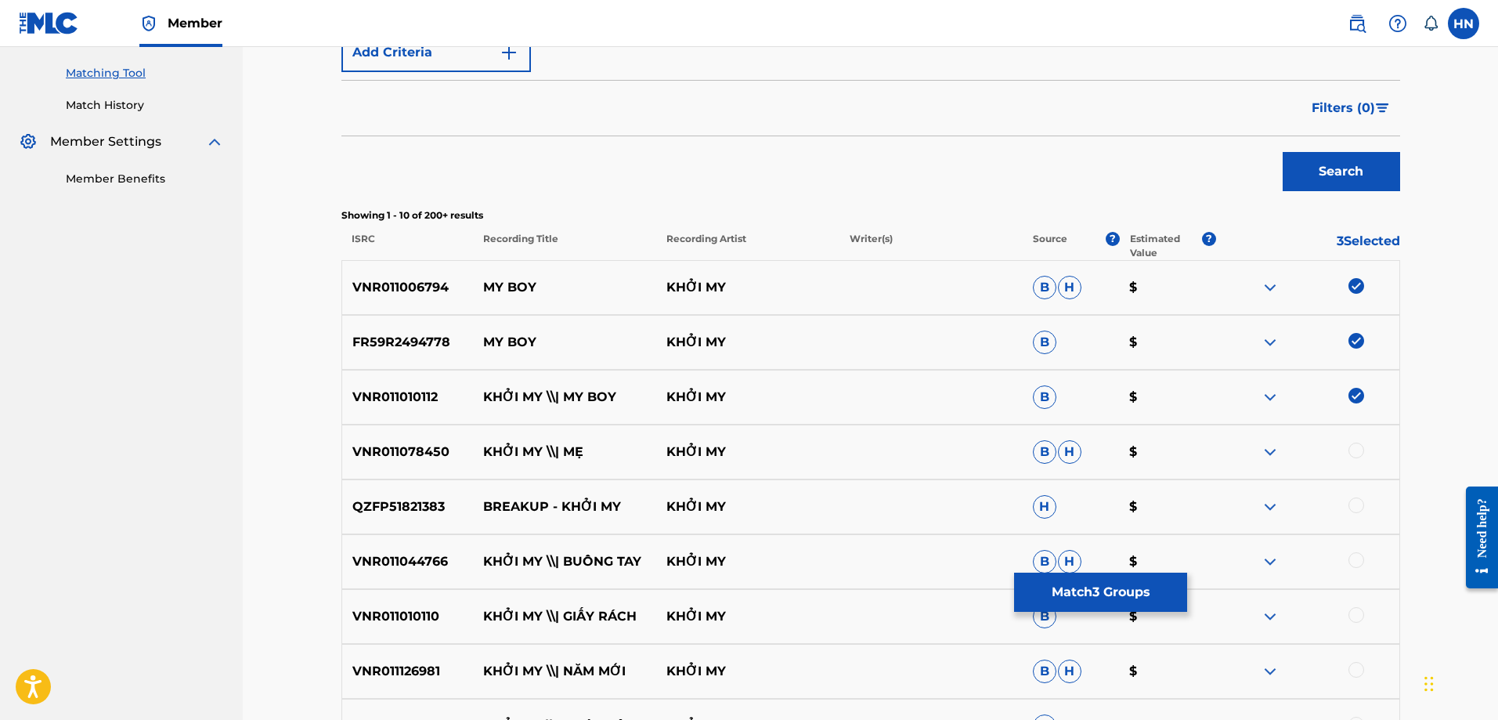
click at [428, 447] on p "VNR011078450" at bounding box center [408, 451] width 132 height 19
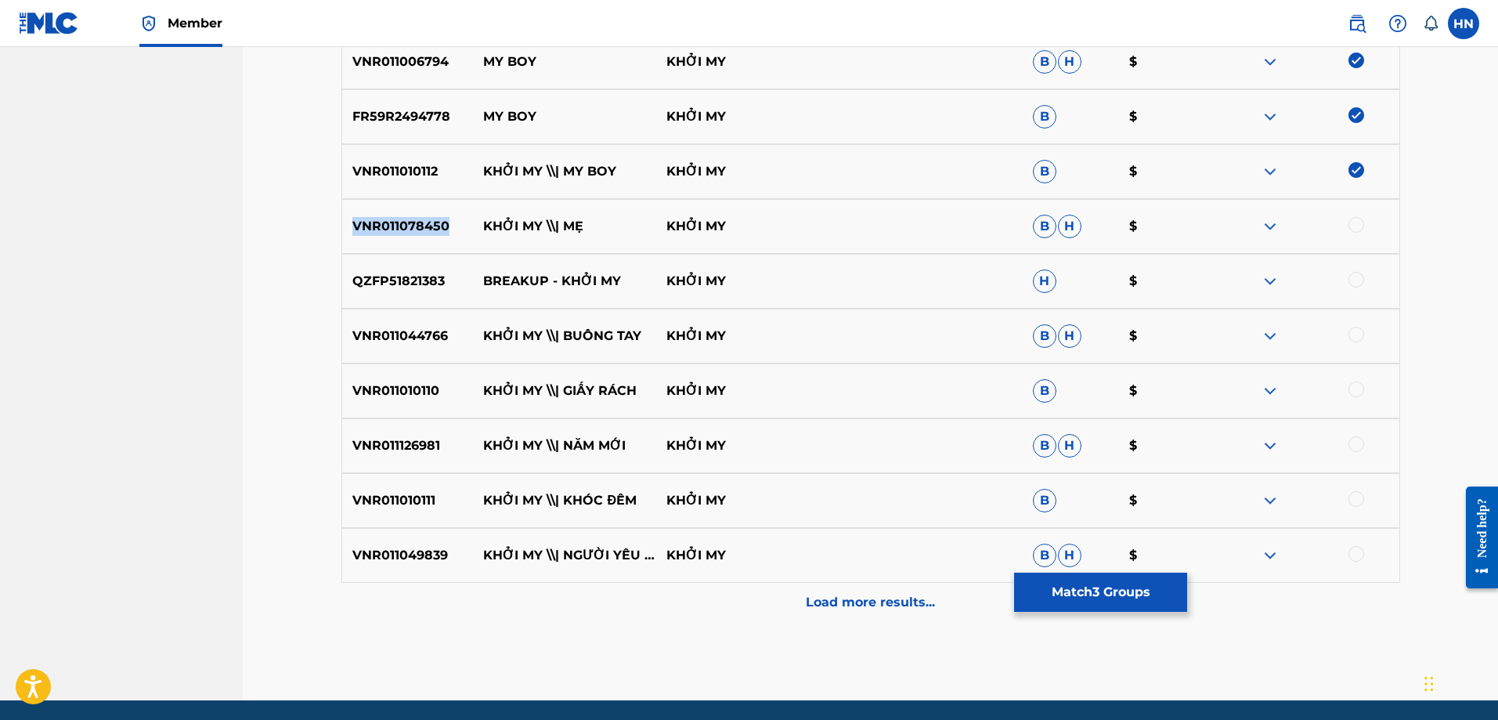
scroll to position [626, 0]
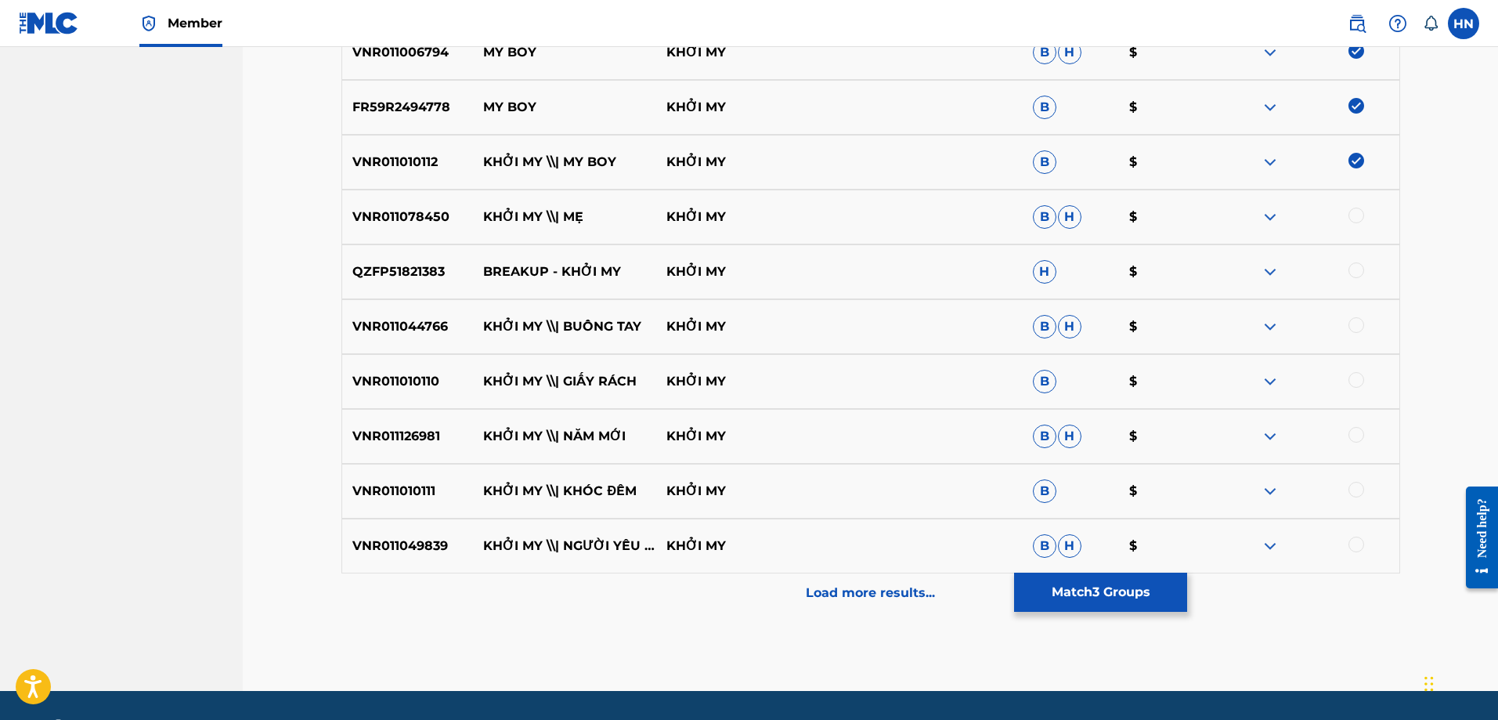
click at [791, 604] on div "Load more results..." at bounding box center [870, 592] width 1059 height 39
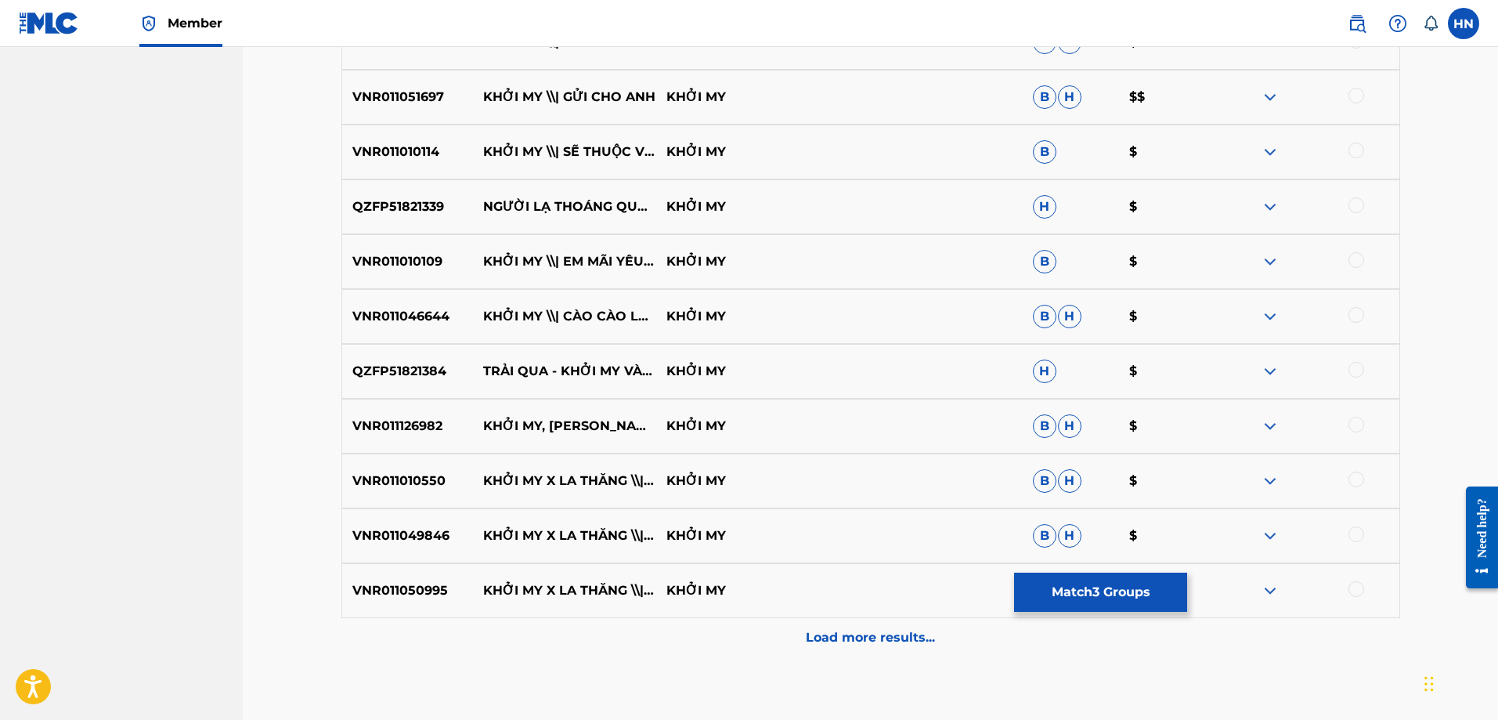
scroll to position [1175, 0]
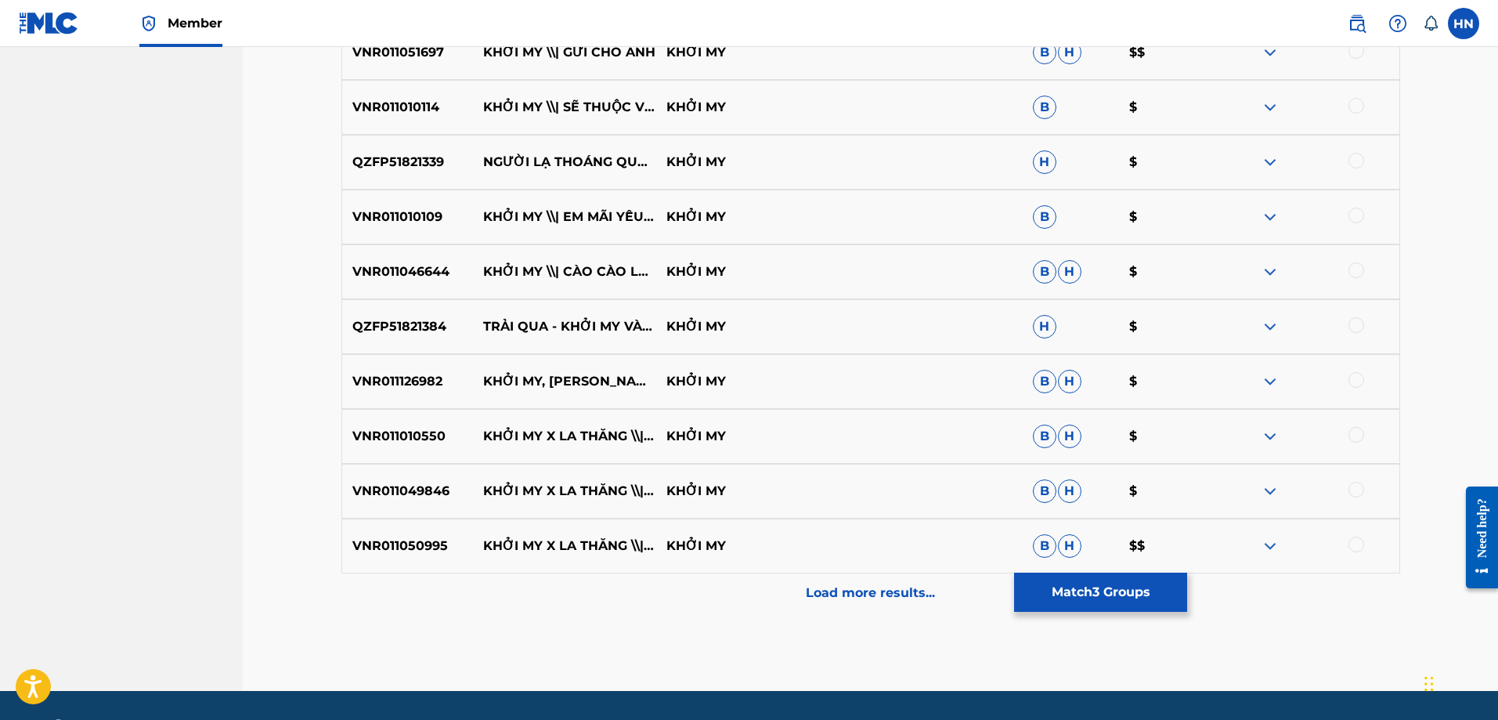
click at [782, 568] on div "VNR011050995 KHỞI MY X LA THĂNG \\| BUÔNG TAY KHỞI MY B H $$" at bounding box center [870, 545] width 1059 height 55
click at [777, 579] on div "Load more results..." at bounding box center [870, 592] width 1059 height 39
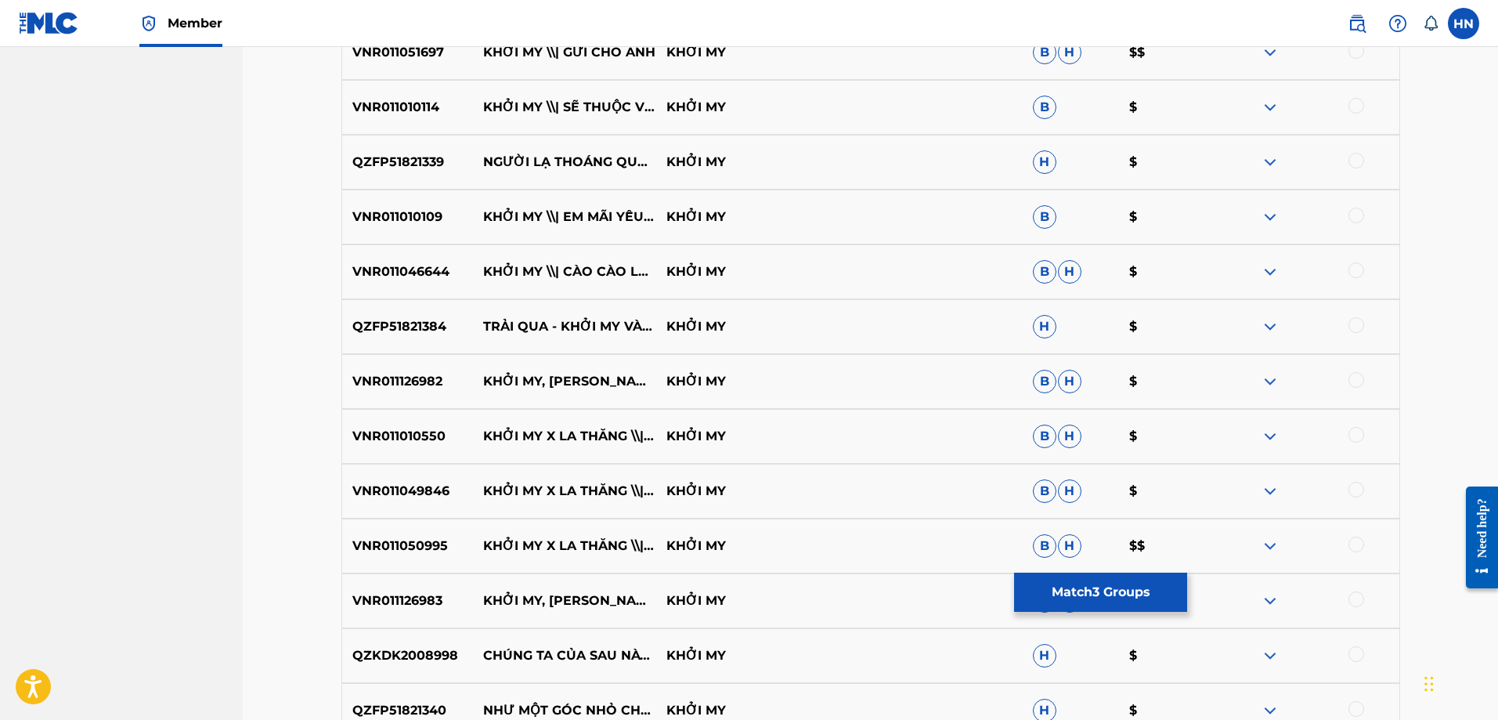
scroll to position [1488, 0]
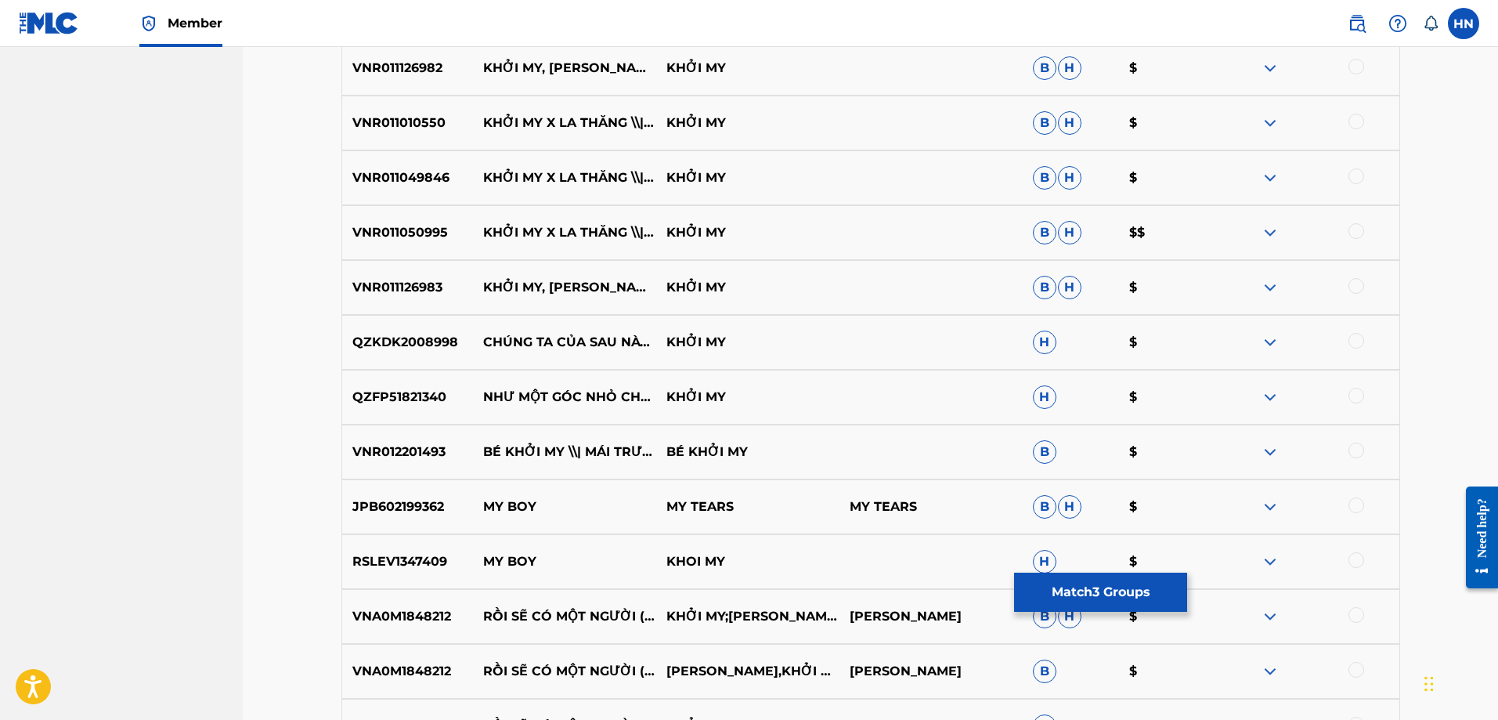
click at [374, 561] on p "RSLEV1347409" at bounding box center [408, 561] width 132 height 19
click at [1355, 555] on div at bounding box center [1356, 560] width 16 height 16
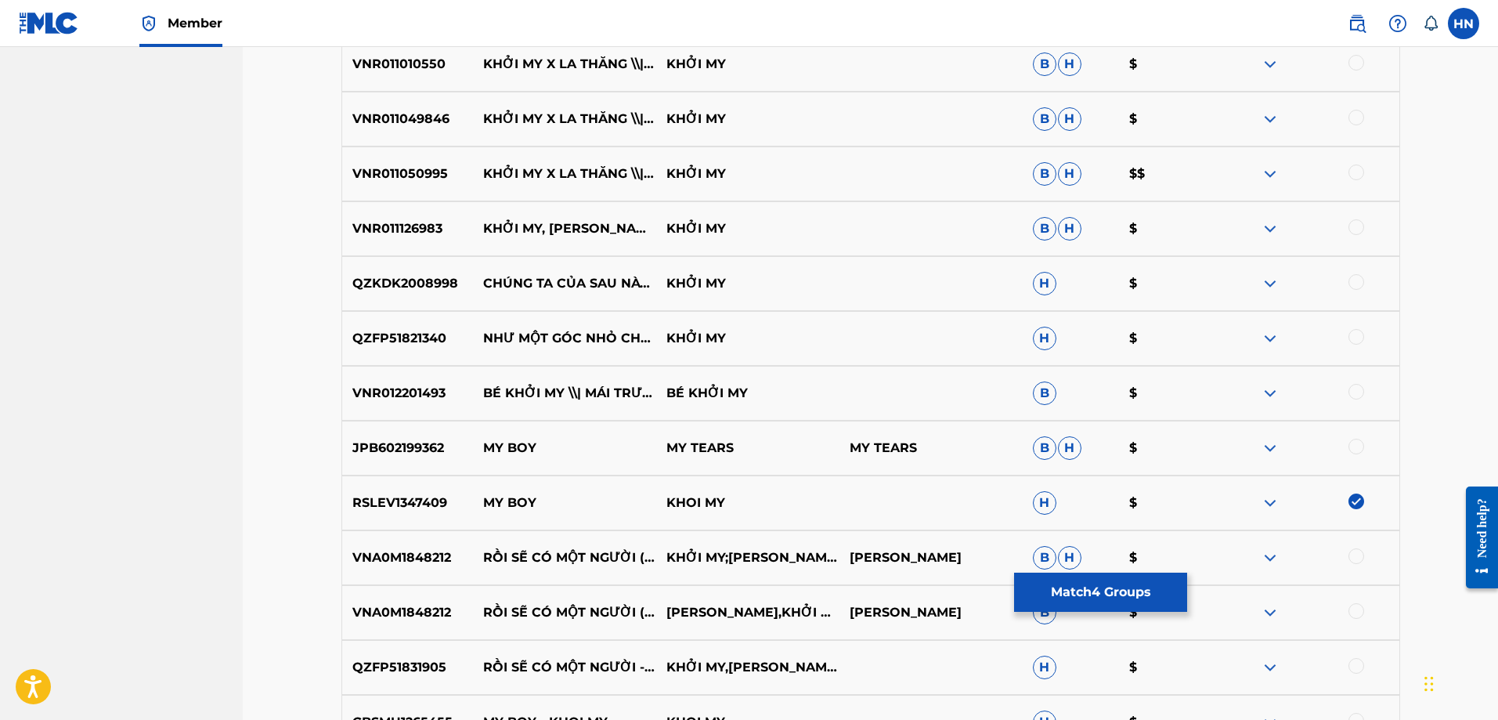
scroll to position [1723, 0]
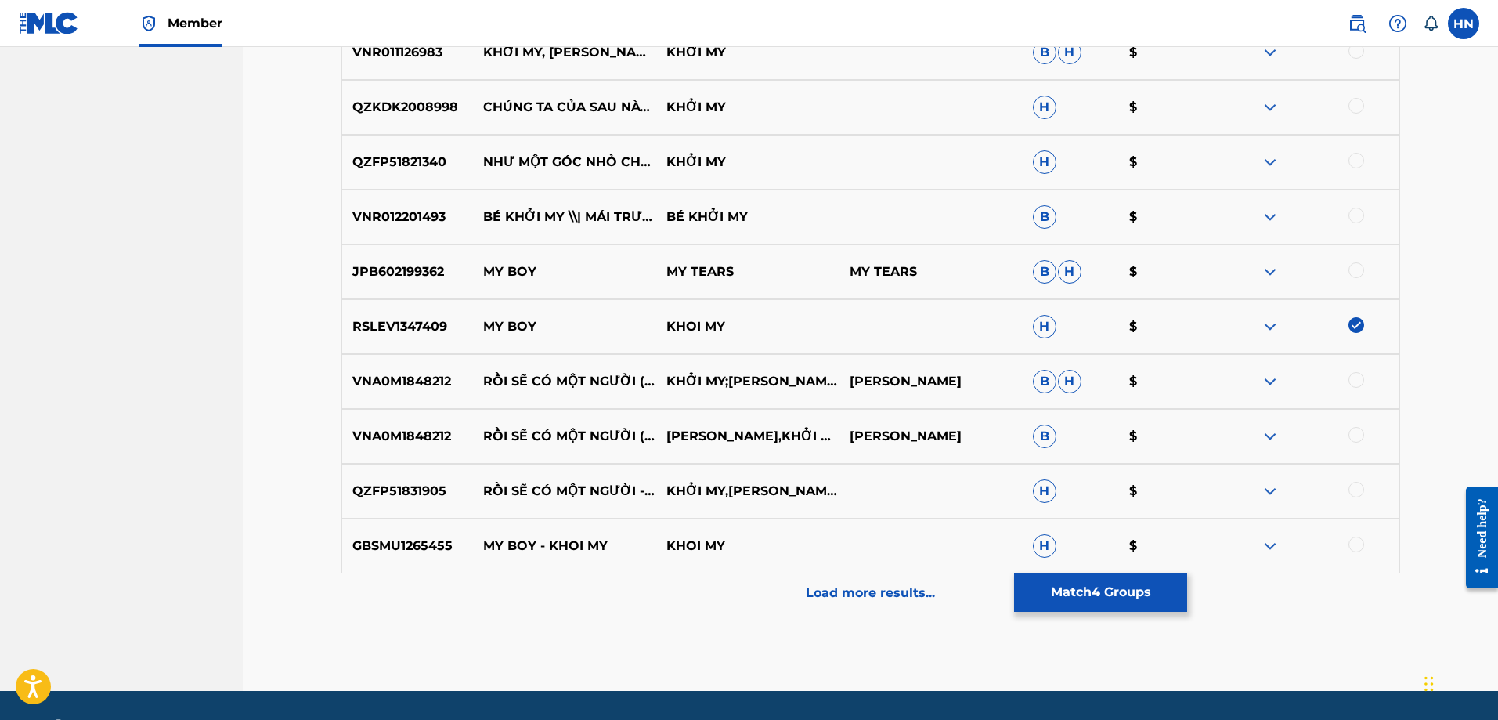
click at [428, 554] on p "GBSMU1265455" at bounding box center [408, 545] width 132 height 19
click at [1357, 542] on div at bounding box center [1356, 544] width 16 height 16
click at [651, 582] on div "Load more results..." at bounding box center [870, 592] width 1059 height 39
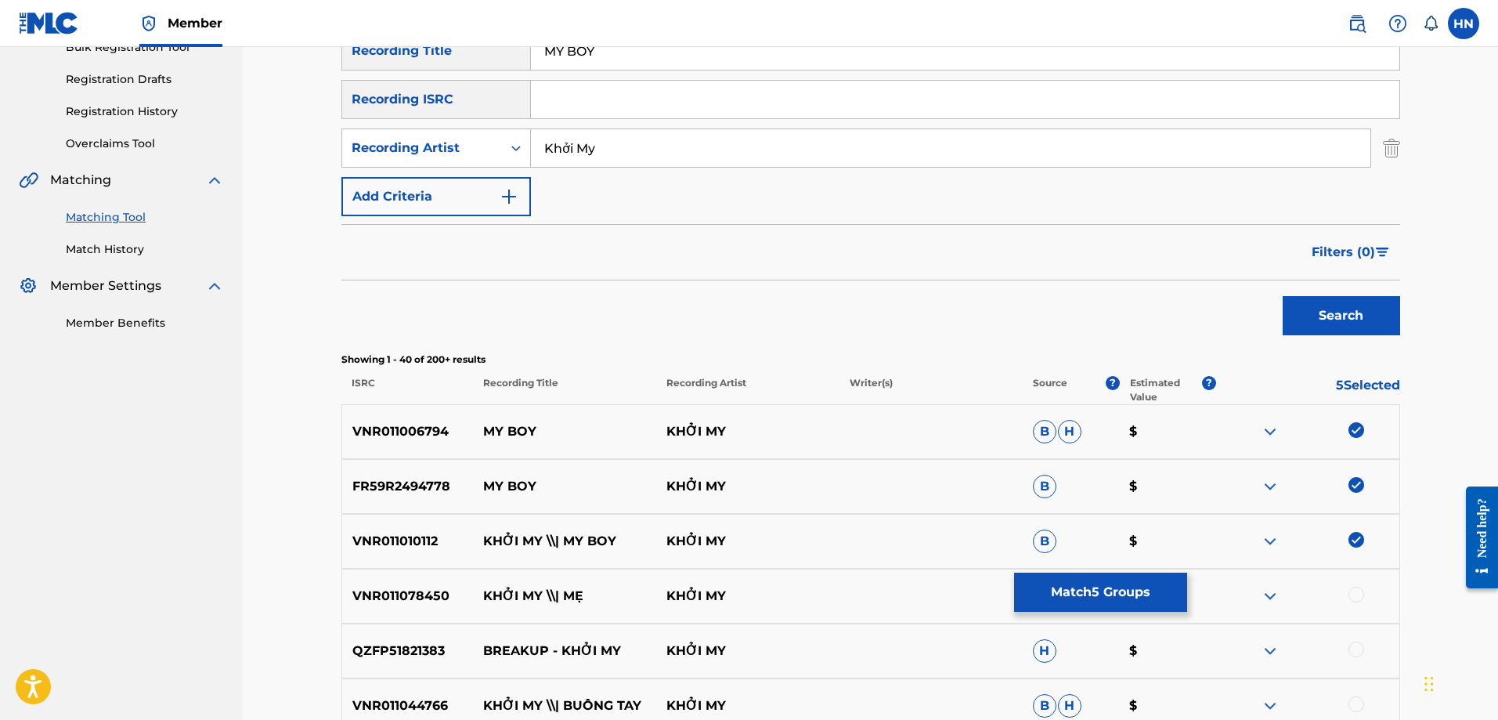
scroll to position [215, 0]
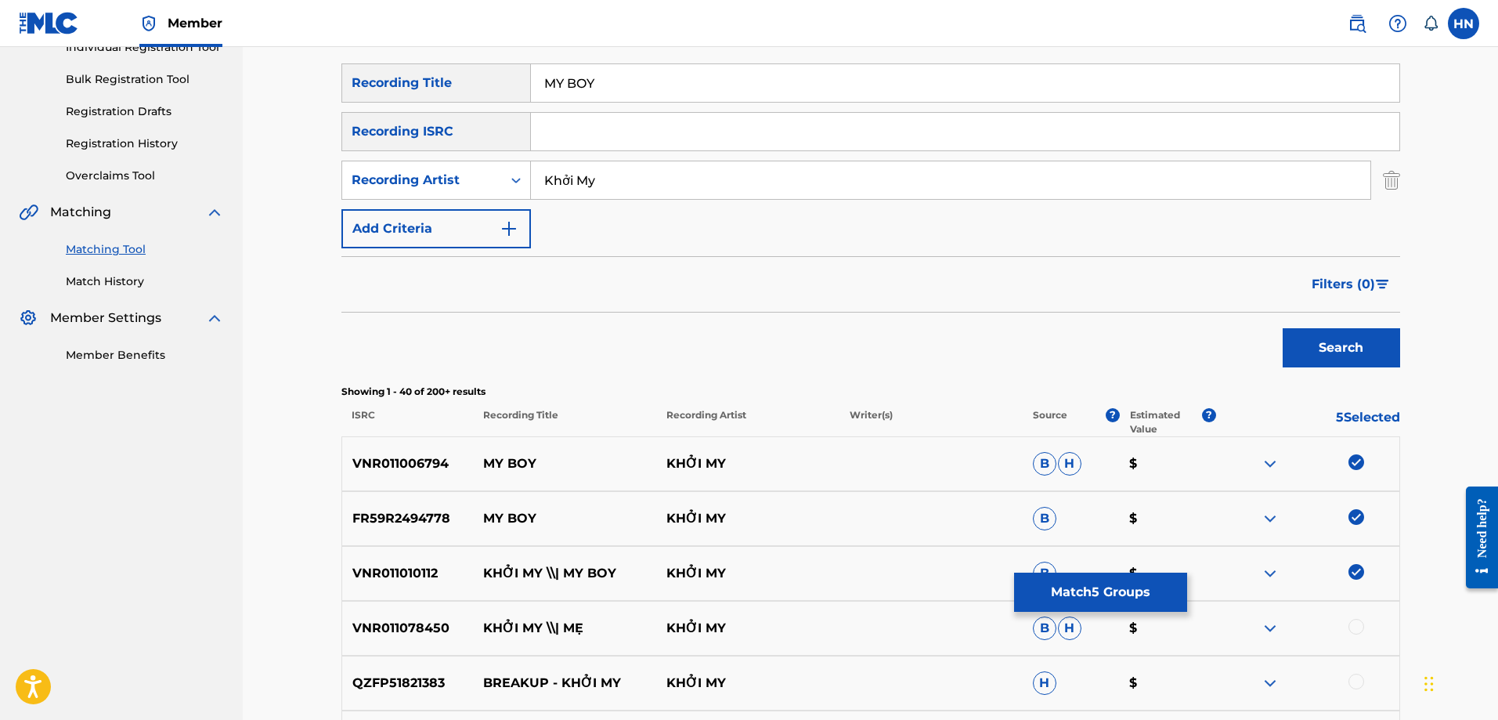
click at [565, 178] on input "Khởi My" at bounding box center [950, 180] width 839 height 38
type input "Khoi My"
click at [1283, 328] on button "Search" at bounding box center [1341, 347] width 117 height 39
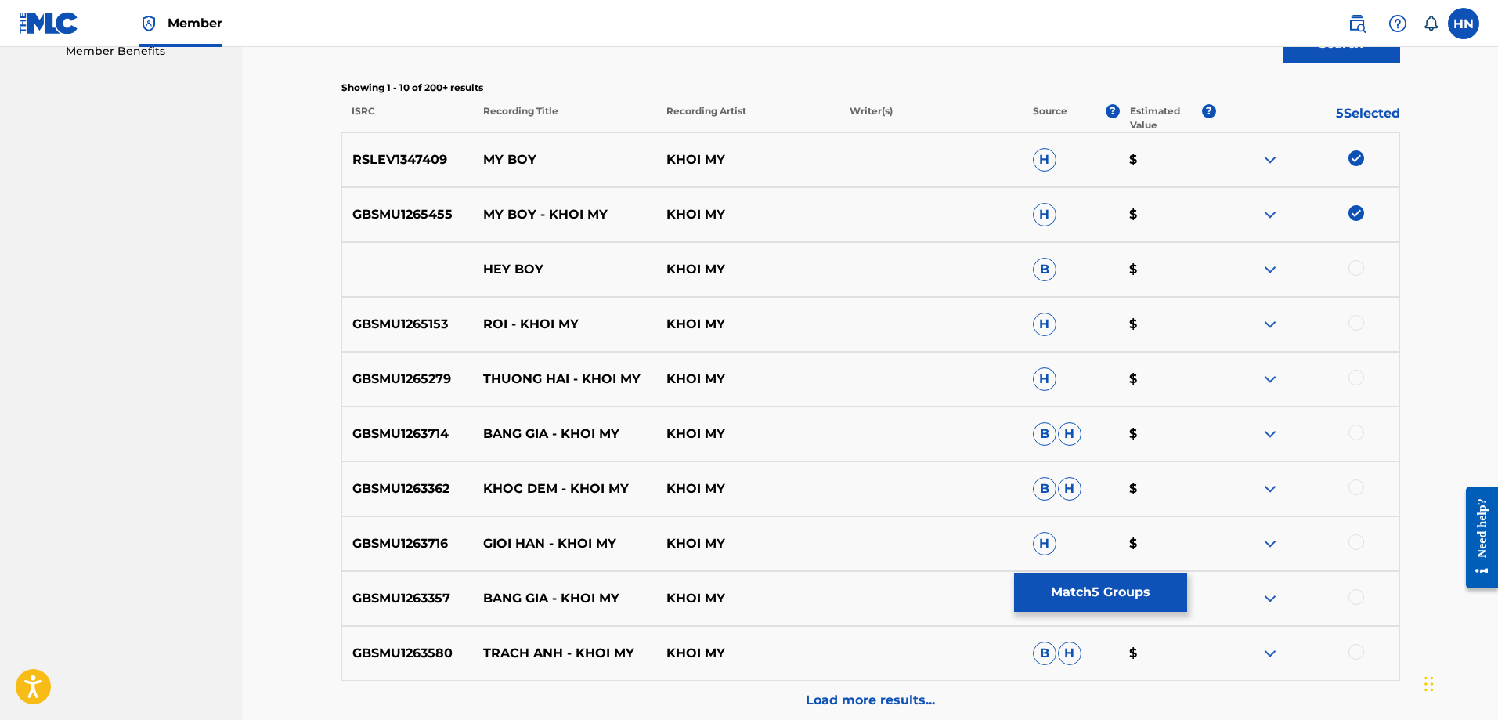
scroll to position [673, 0]
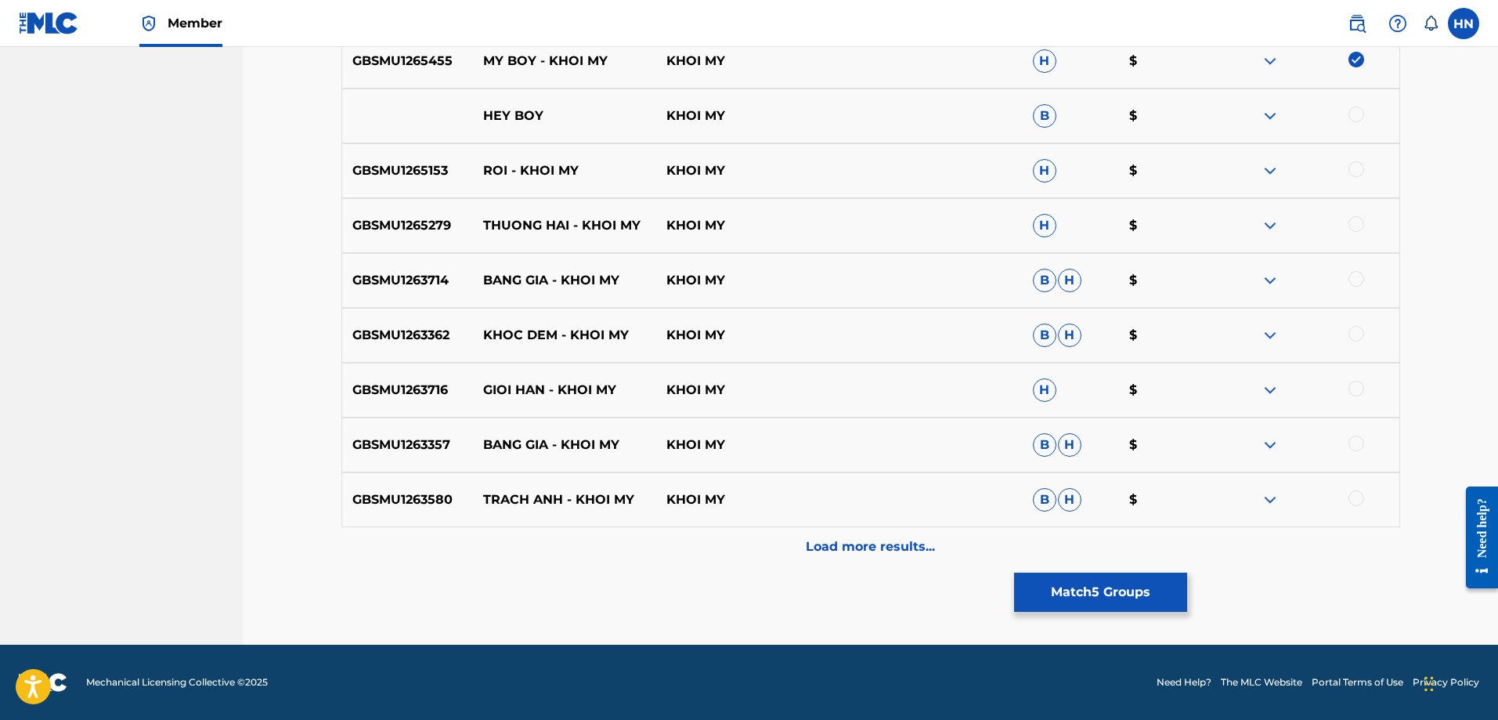
click at [1034, 583] on button "Match 5 Groups" at bounding box center [1100, 591] width 173 height 39
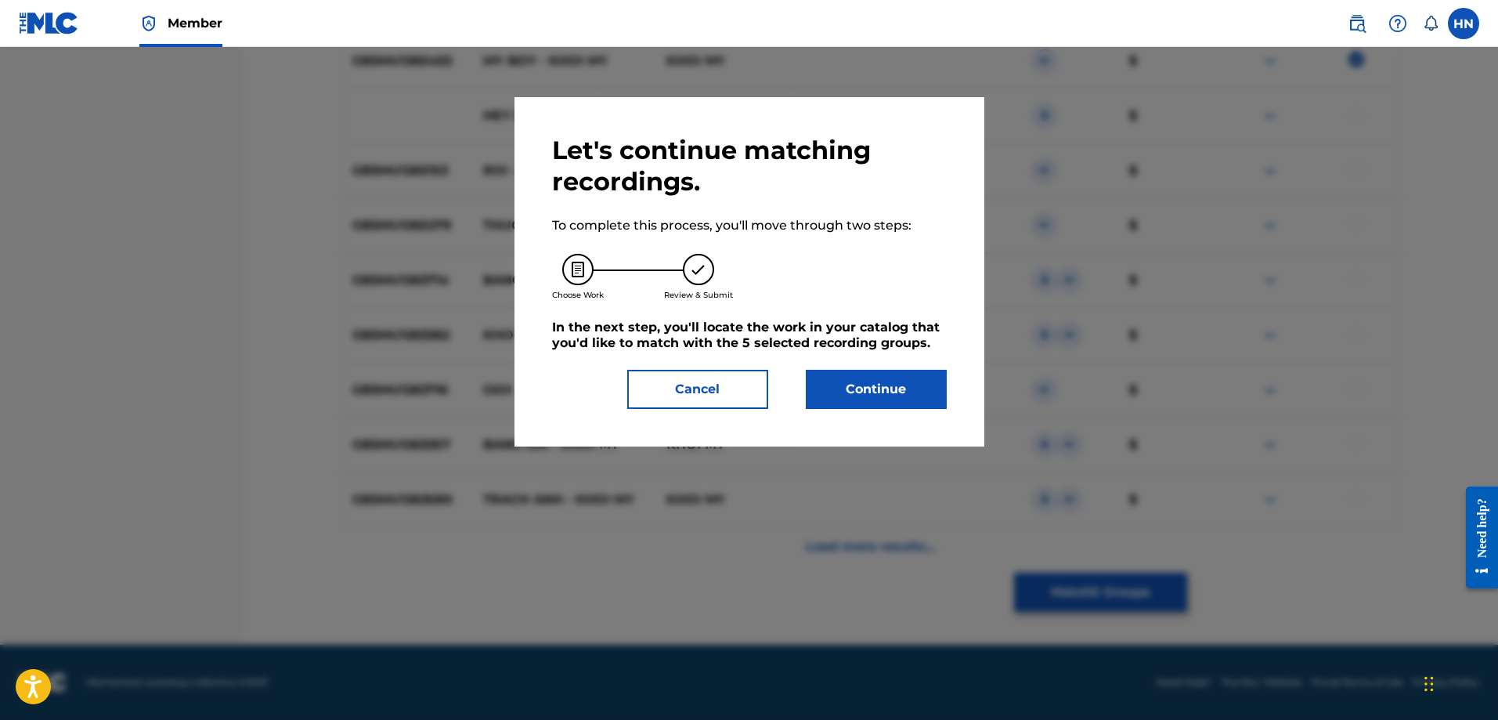
click at [867, 399] on button "Continue" at bounding box center [876, 389] width 141 height 39
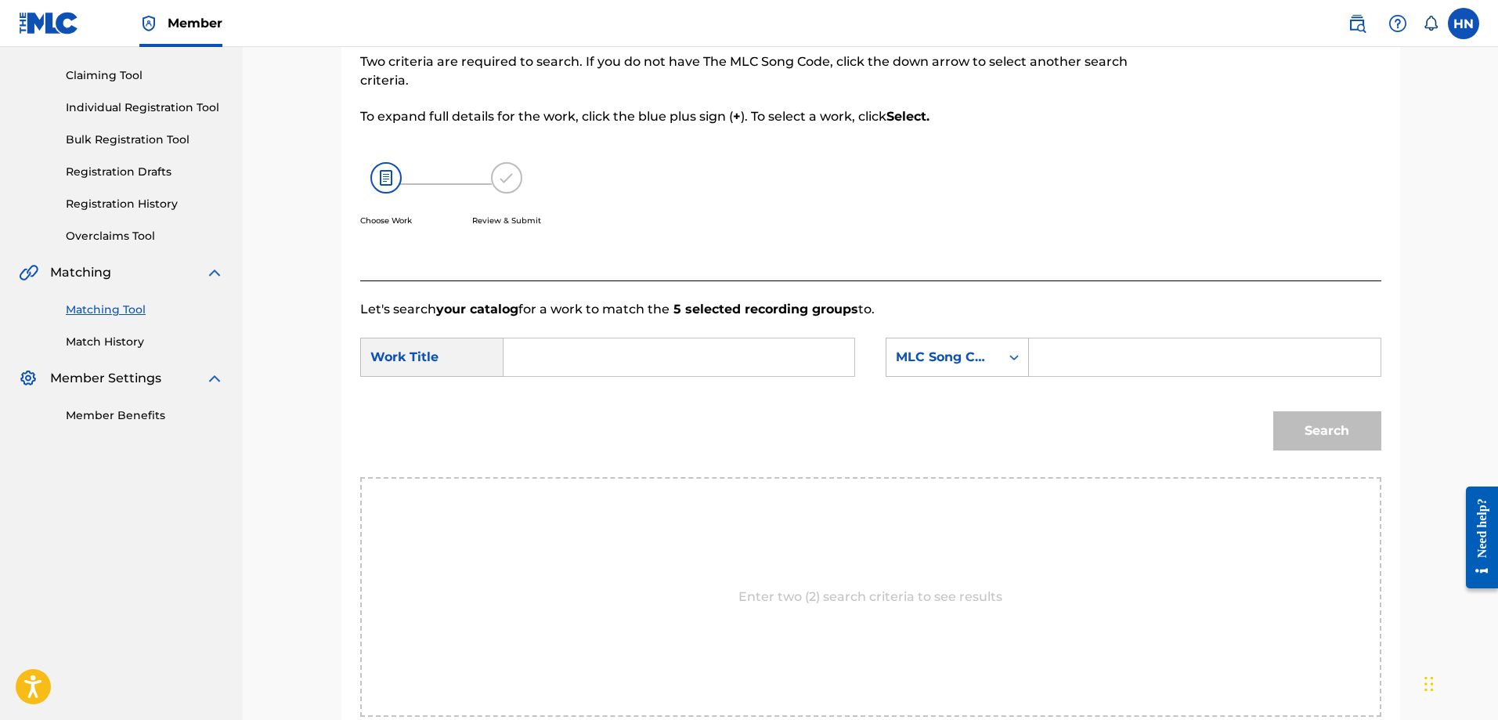
scroll to position [323, 0]
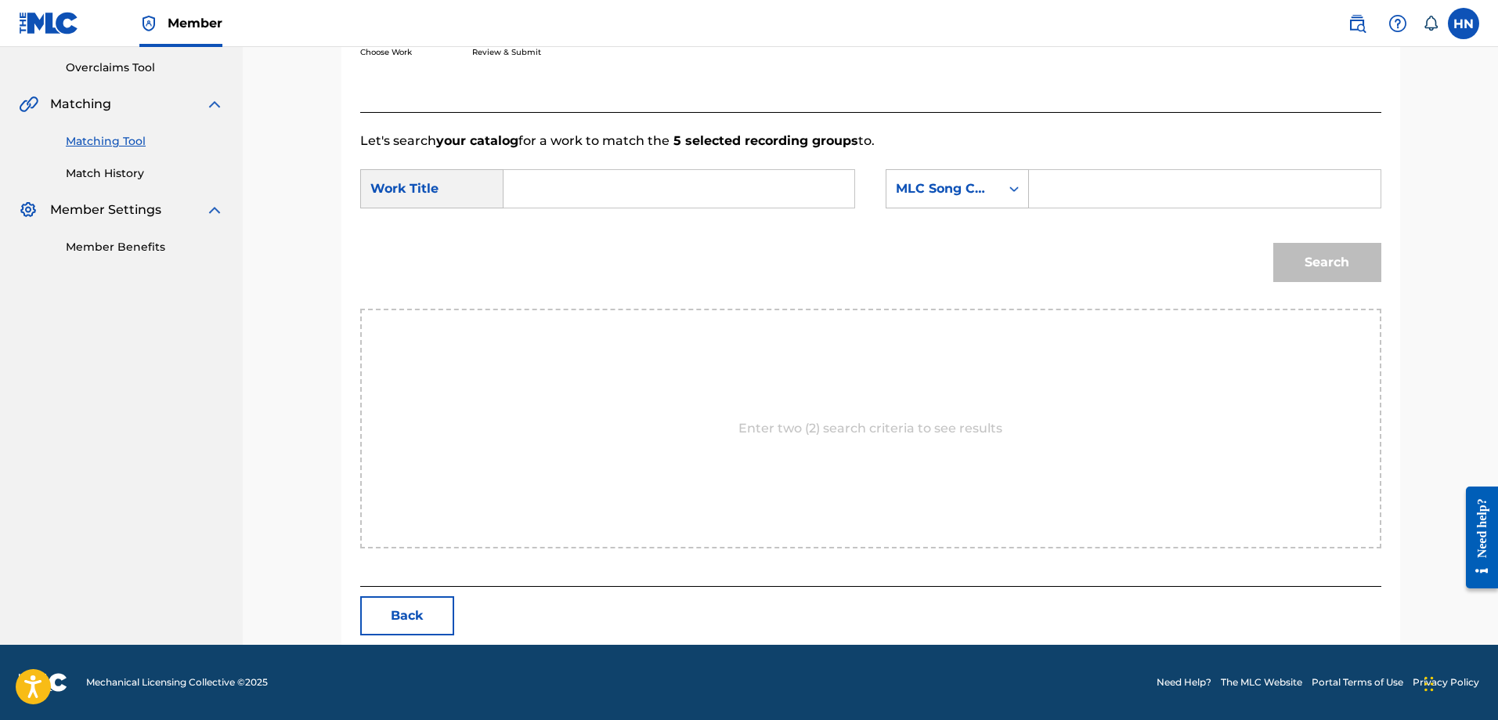
click at [399, 597] on button "Back" at bounding box center [407, 615] width 94 height 39
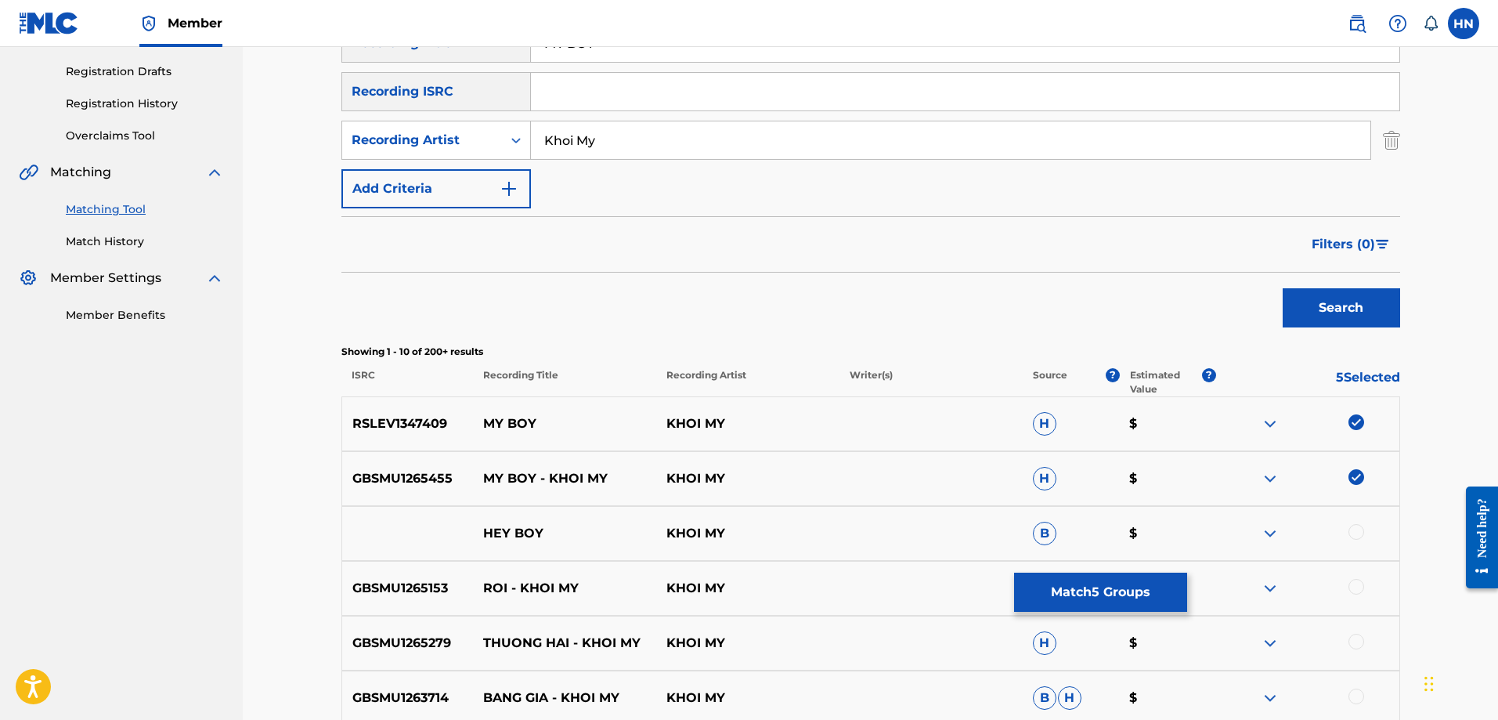
scroll to position [167, 0]
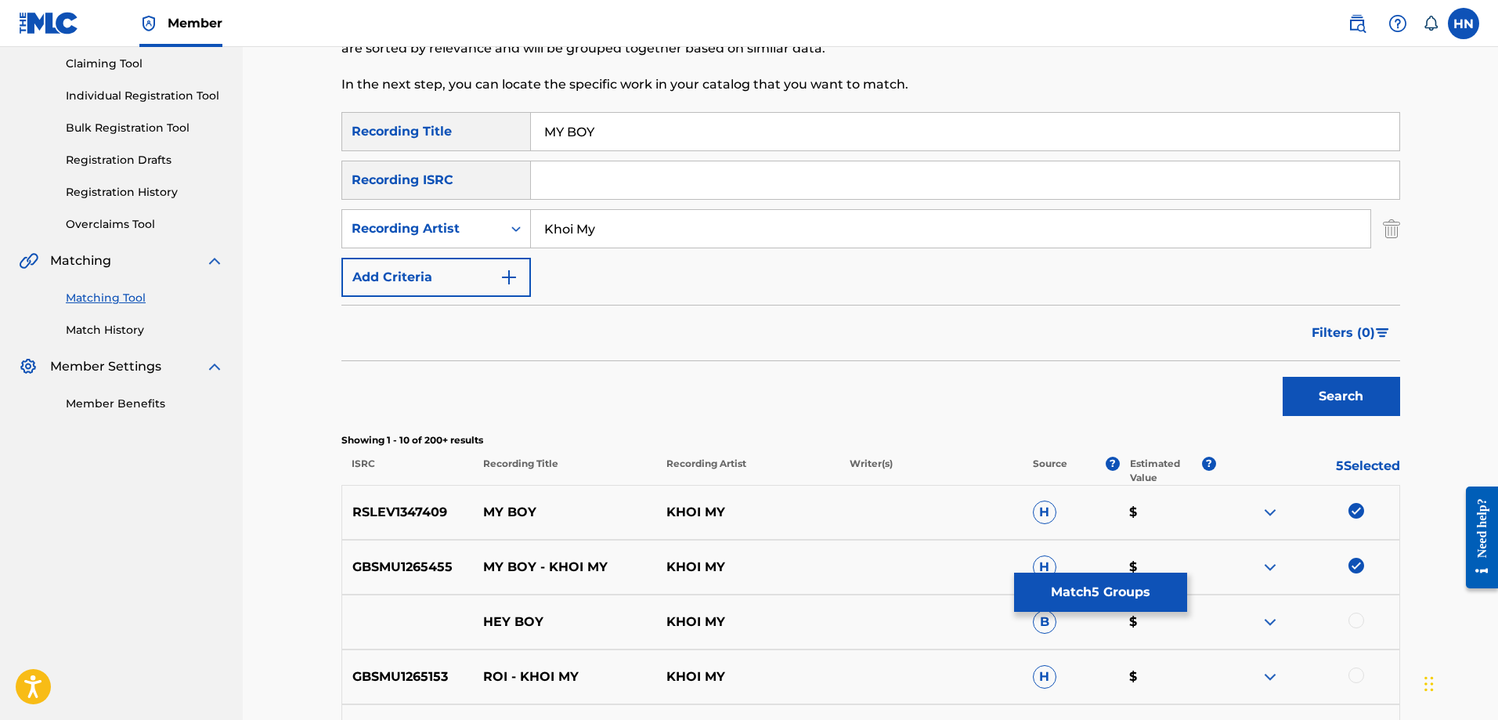
click at [608, 137] on input "MY BOY" at bounding box center [965, 132] width 868 height 38
paste input "CHÀNG TRAI CỦA EM"
type input "CHÀNG TRAI CỦA EM"
click at [1320, 399] on button "Search" at bounding box center [1341, 396] width 117 height 39
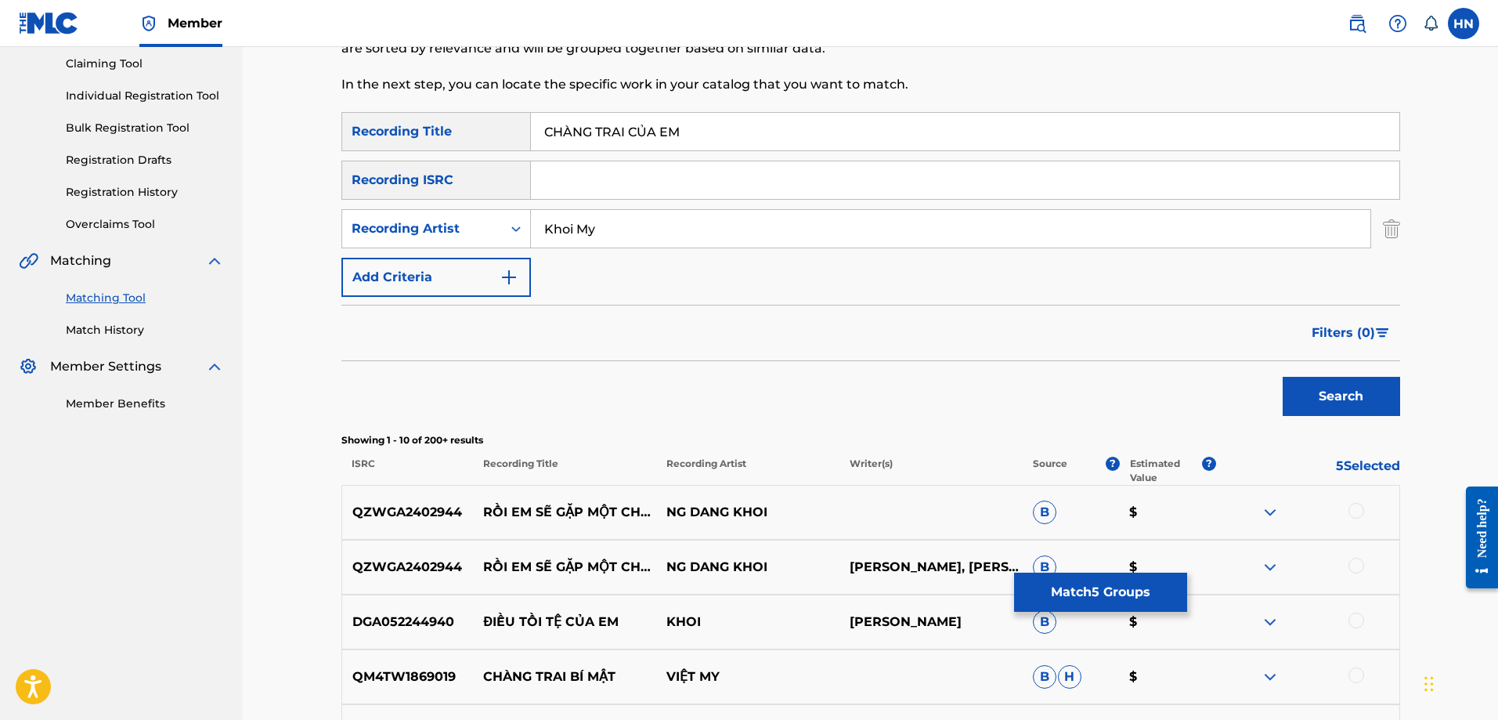
drag, startPoint x: 576, startPoint y: 222, endPoint x: 548, endPoint y: 222, distance: 27.4
click at [548, 222] on input "Khoi My" at bounding box center [950, 229] width 839 height 38
click at [1283, 377] on button "Search" at bounding box center [1341, 396] width 117 height 39
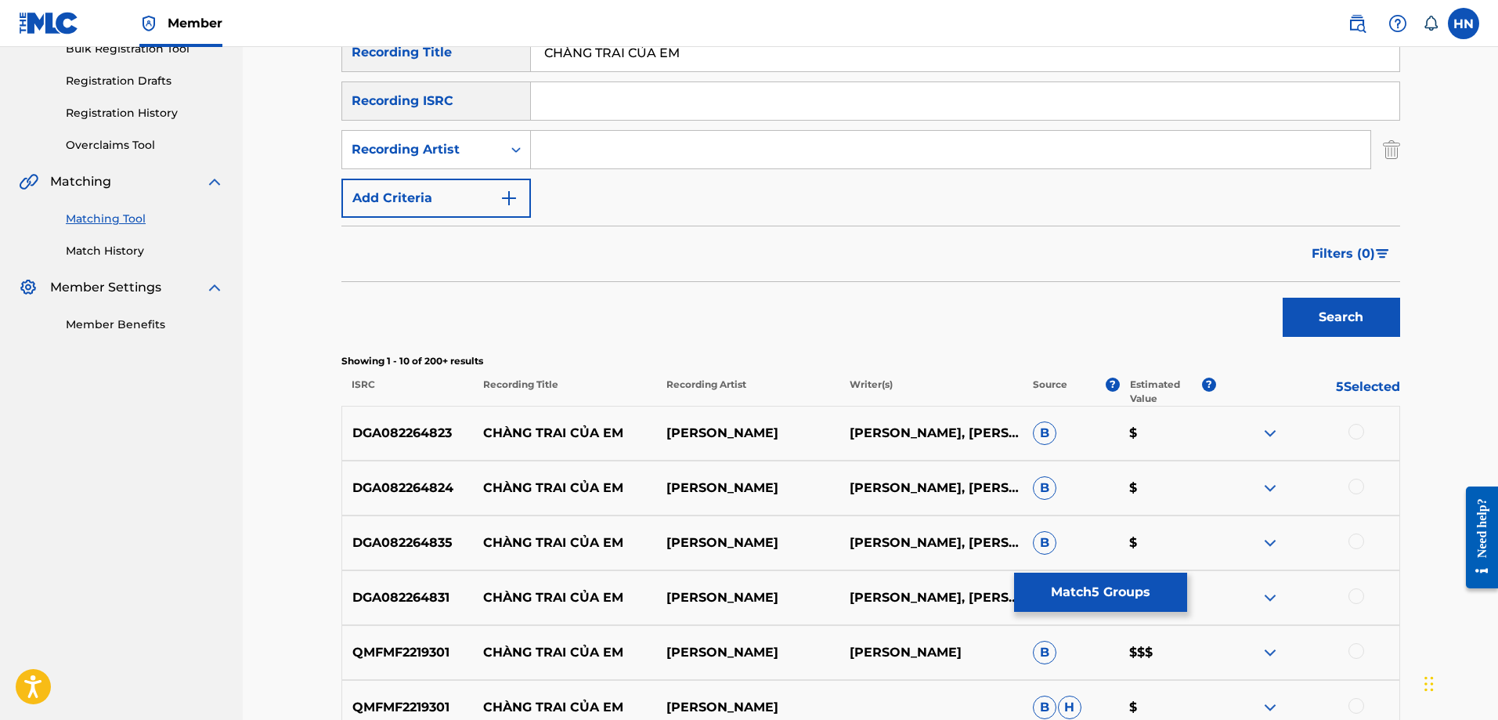
scroll to position [245, 0]
click at [1046, 580] on button "Match 5 Groups" at bounding box center [1100, 591] width 173 height 39
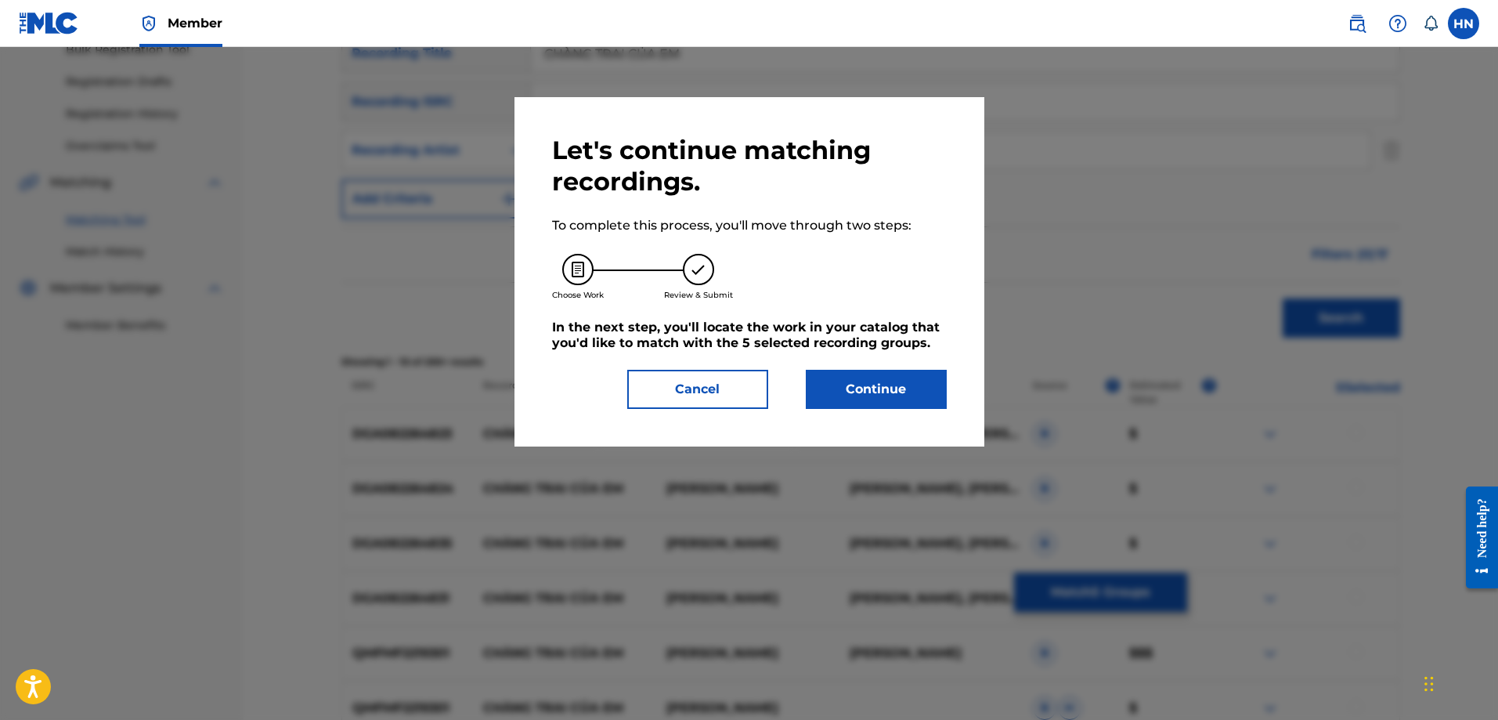
click at [899, 384] on button "Continue" at bounding box center [876, 389] width 141 height 39
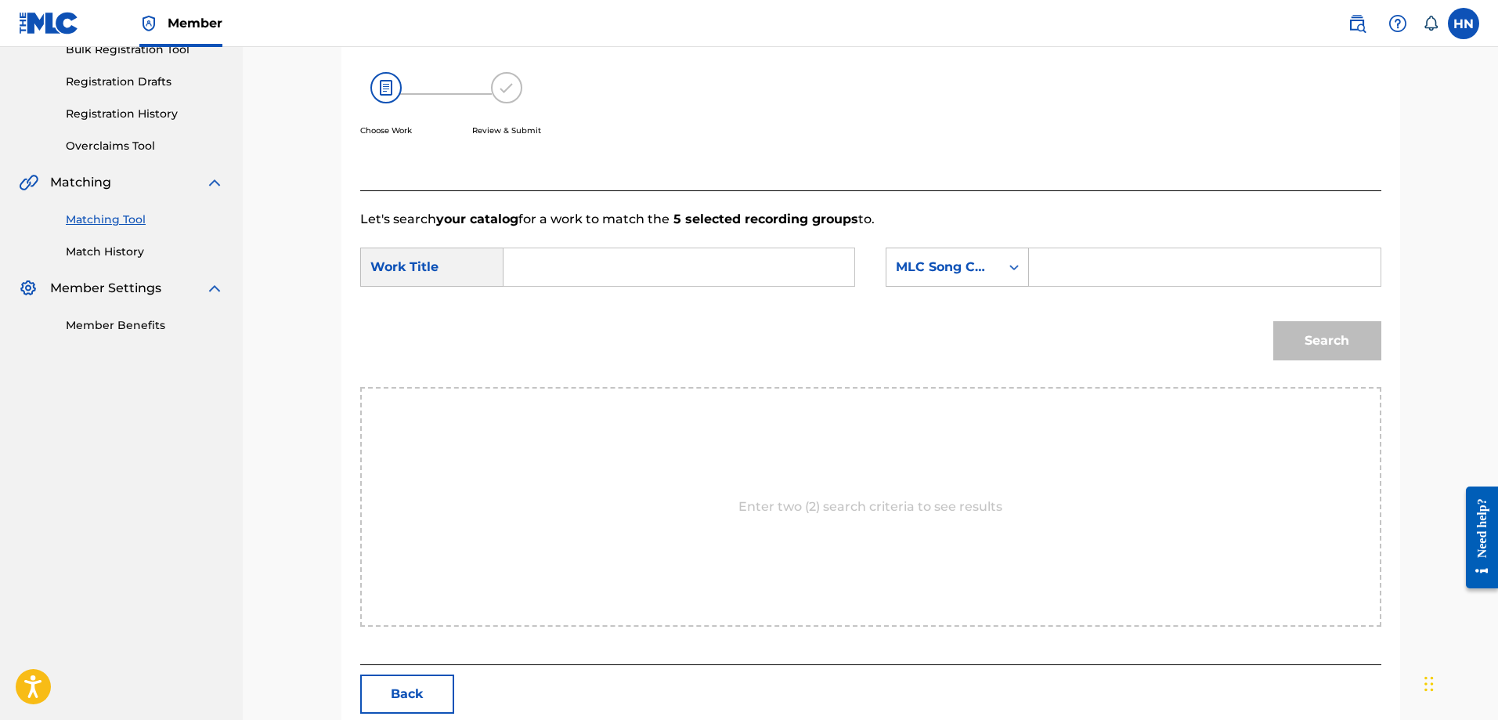
click at [803, 265] on input "Search Form" at bounding box center [679, 267] width 324 height 38
paste input "MY BOY"
type input "MY BOY"
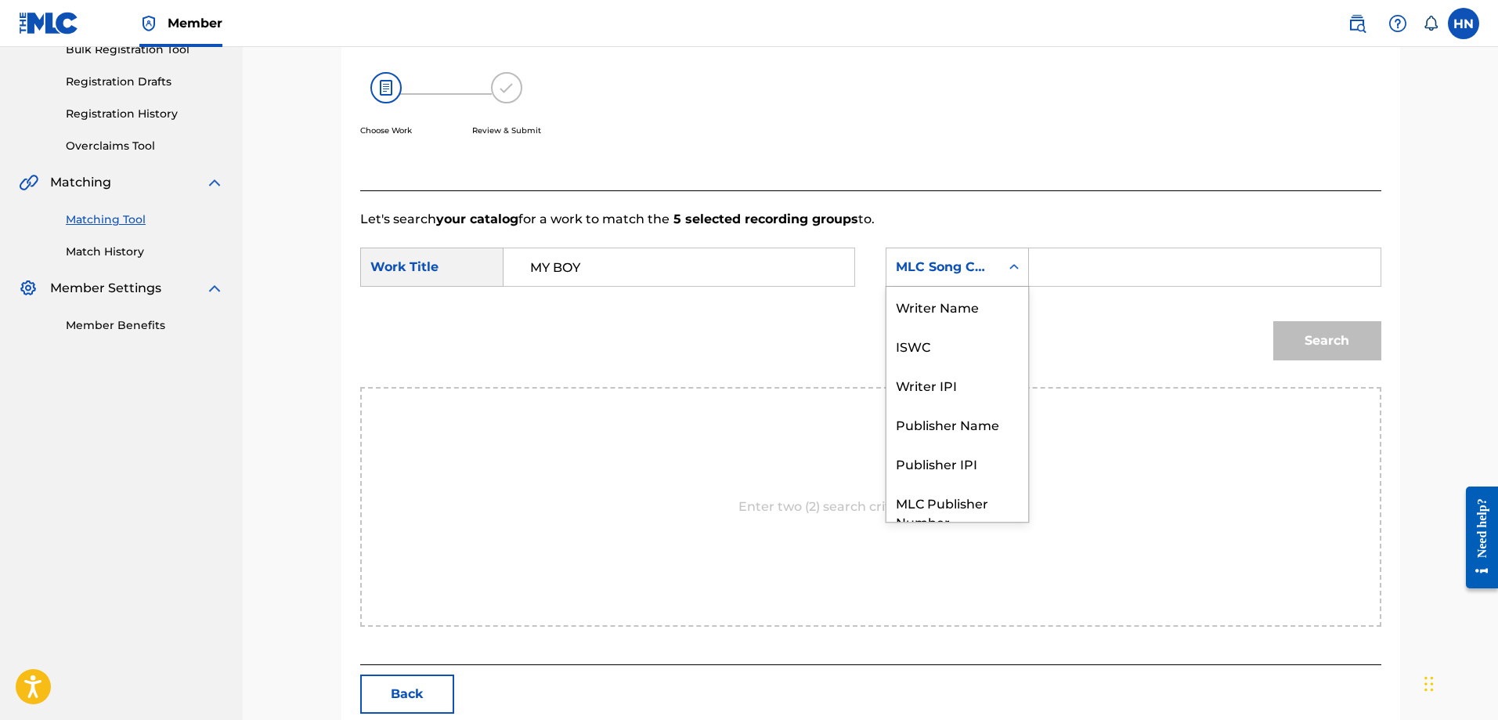
click at [957, 255] on div "MLC Song Code" at bounding box center [943, 267] width 114 height 30
click at [954, 300] on div "ISWC" at bounding box center [957, 287] width 142 height 39
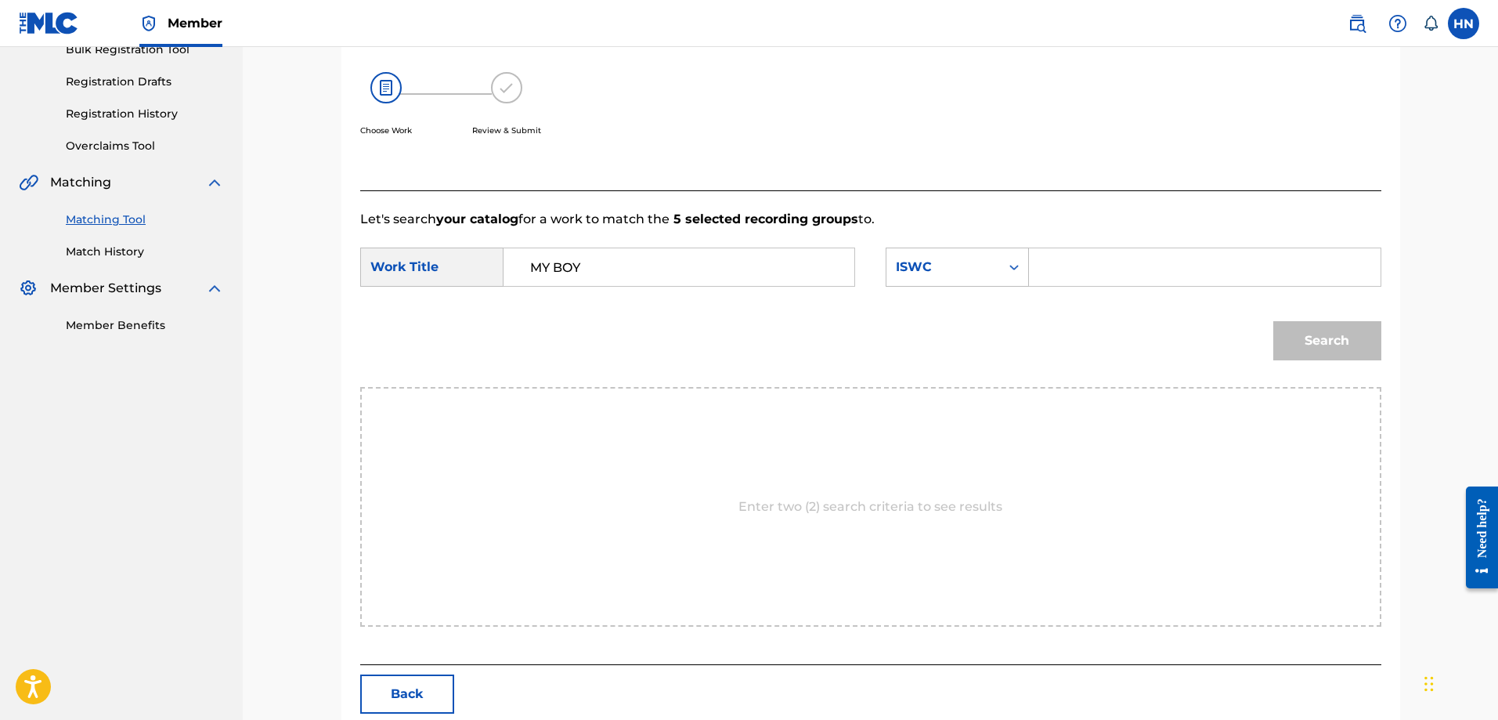
click at [1092, 268] on input "Search Form" at bounding box center [1204, 267] width 324 height 38
paste input "T9108406446"
type input "T9108406446"
click at [1275, 329] on button "Search" at bounding box center [1327, 340] width 108 height 39
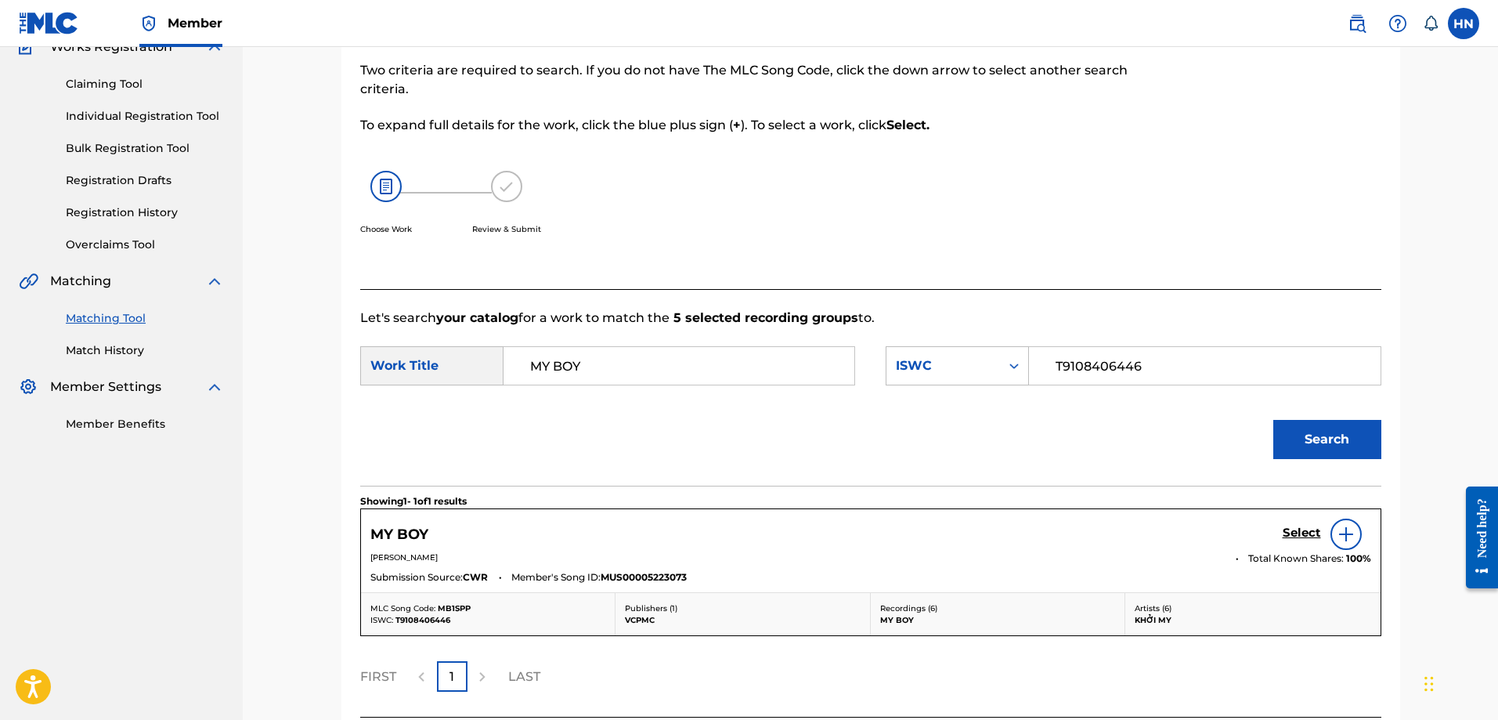
scroll to position [245, 0]
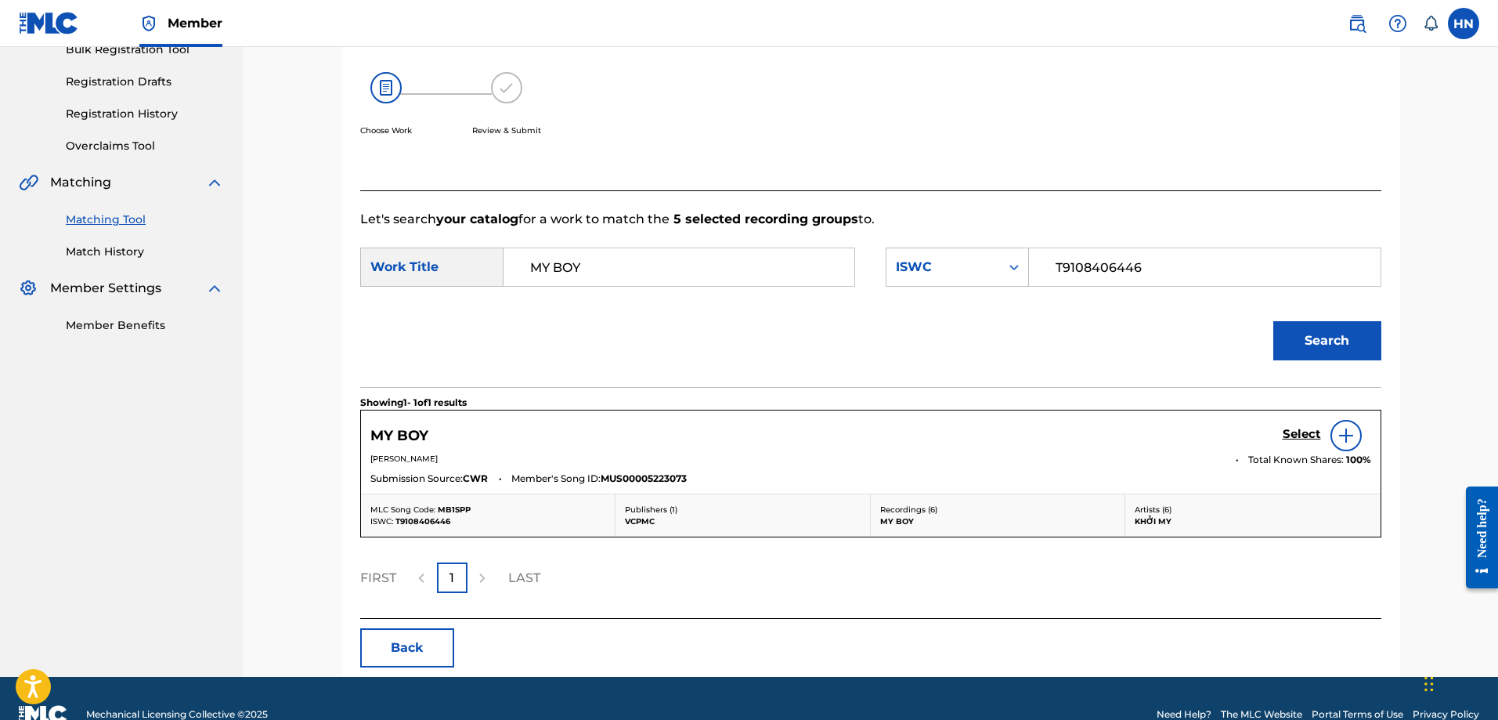
click at [1288, 435] on h5 "Select" at bounding box center [1302, 434] width 38 height 15
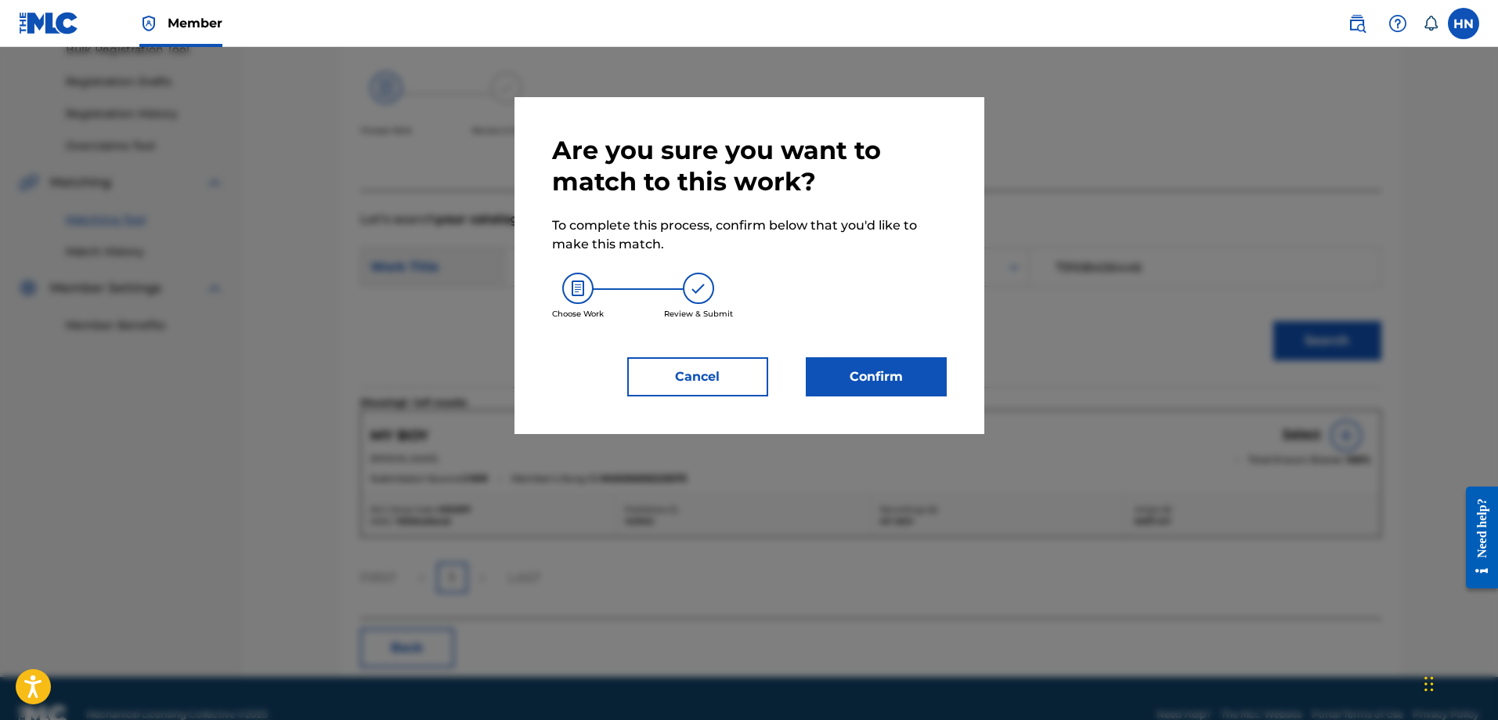
click at [919, 383] on button "Confirm" at bounding box center [876, 376] width 141 height 39
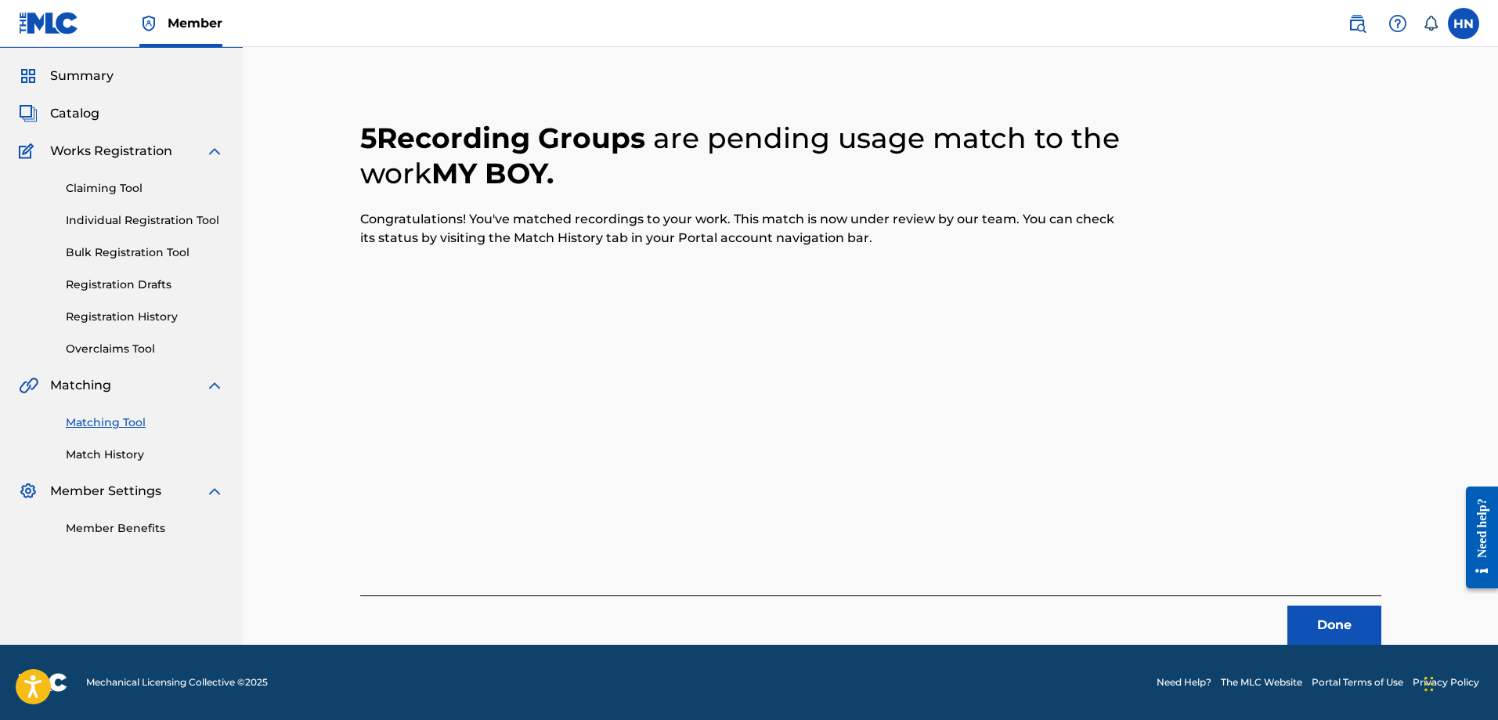
scroll to position [42, 0]
click at [1307, 617] on button "Done" at bounding box center [1334, 624] width 94 height 39
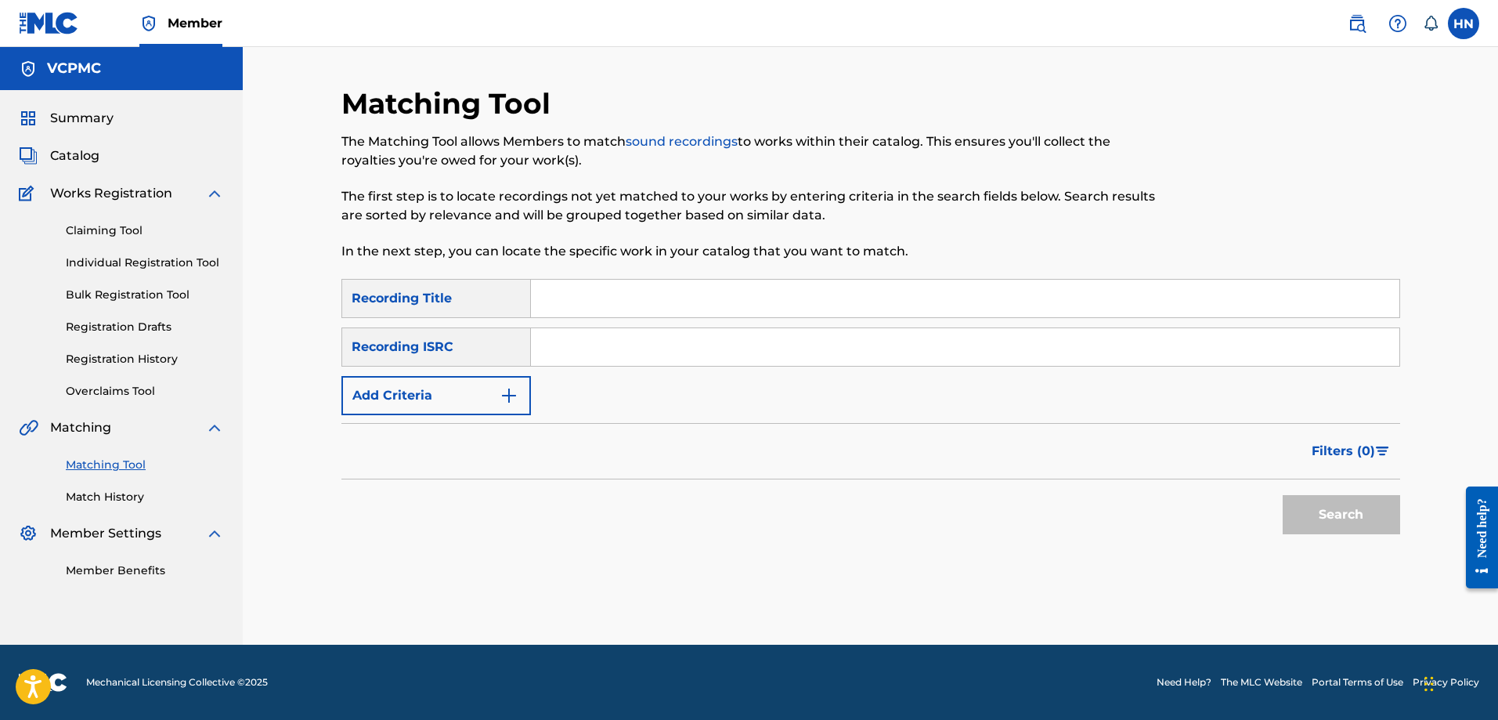
scroll to position [0, 0]
click at [781, 291] on input "Search Form" at bounding box center [965, 299] width 868 height 38
paste input "LẠC TRÔI"
click at [1283, 495] on button "Search" at bounding box center [1341, 514] width 117 height 39
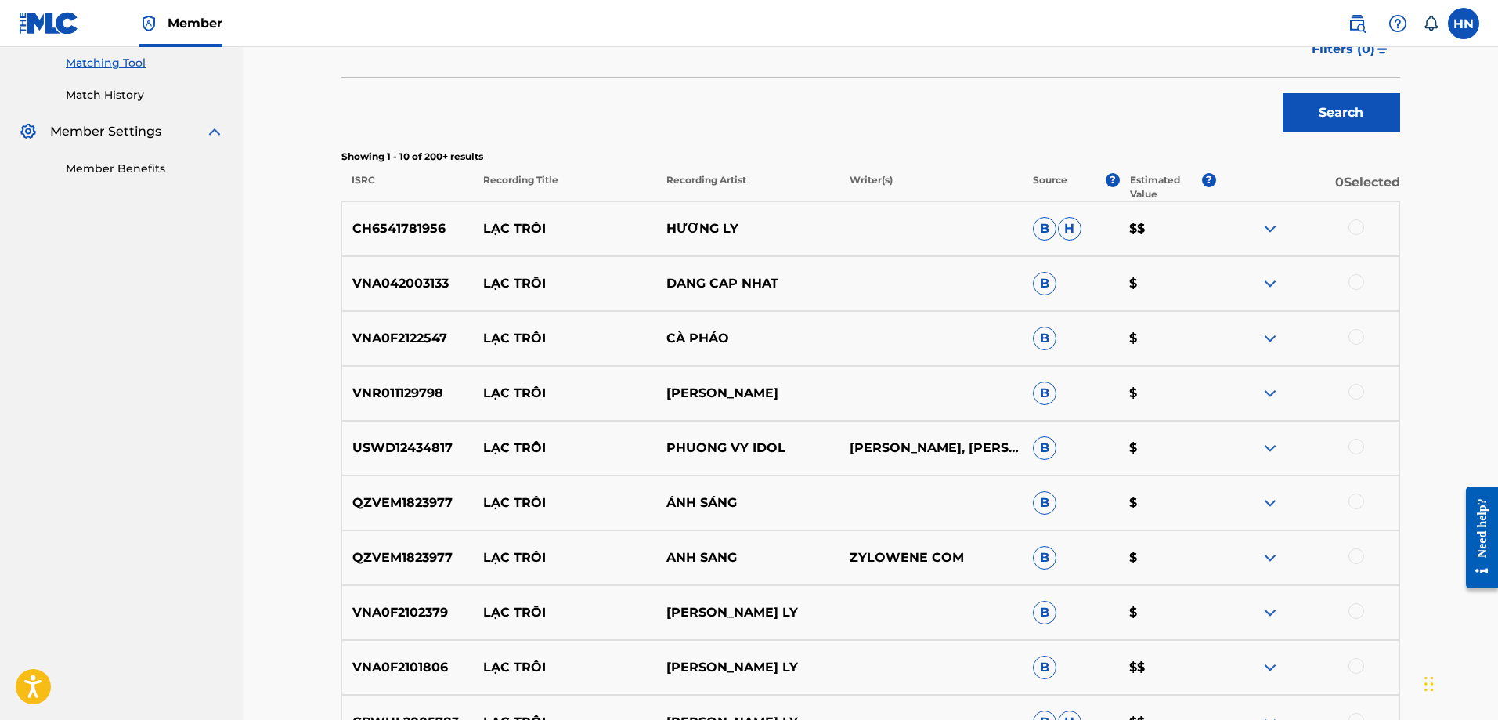
scroll to position [548, 0]
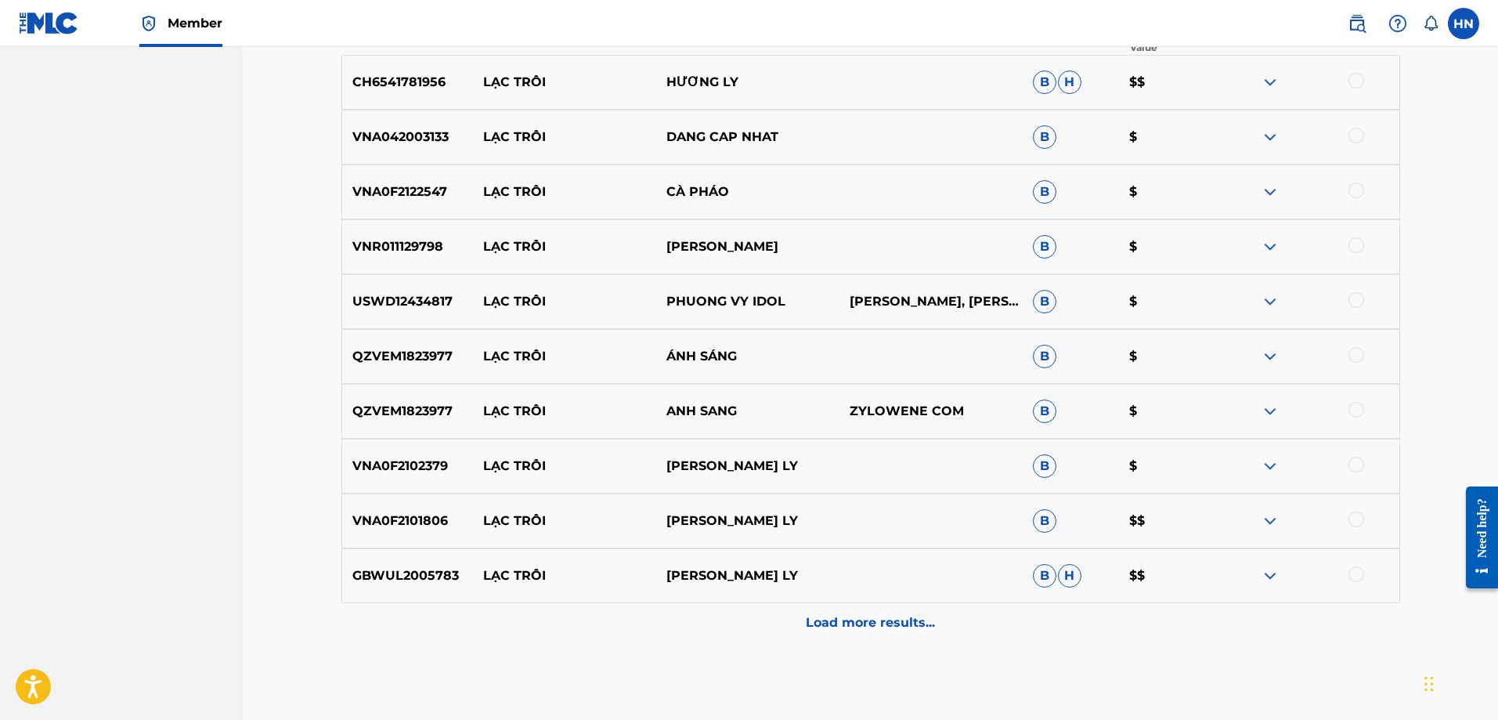
click at [401, 90] on p "CH6541781956" at bounding box center [408, 82] width 132 height 19
click at [1353, 85] on div at bounding box center [1356, 81] width 16 height 16
click at [425, 143] on p "VNA042003133" at bounding box center [408, 137] width 132 height 19
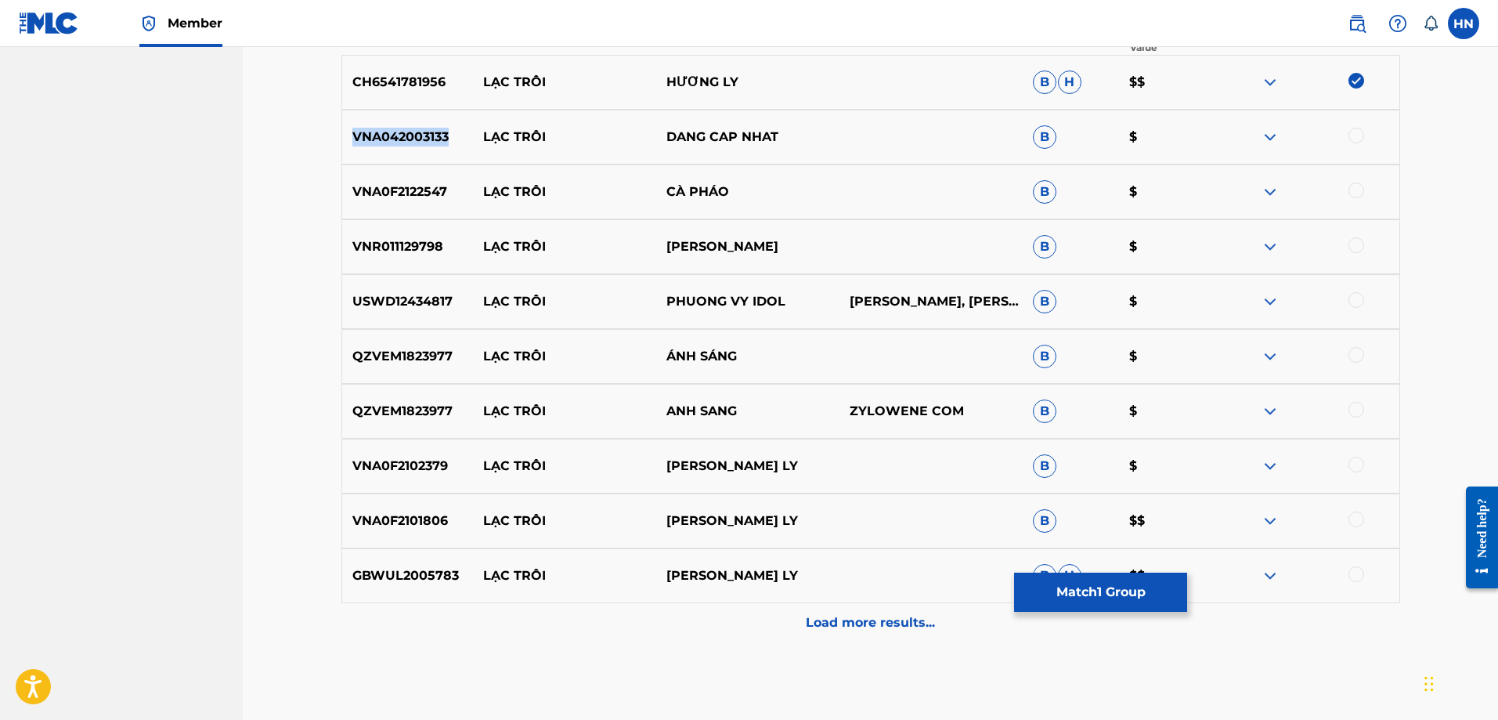
click at [425, 143] on p "VNA042003133" at bounding box center [408, 137] width 132 height 19
click at [1352, 133] on div at bounding box center [1356, 136] width 16 height 16
click at [446, 186] on p "VNA0F2122547" at bounding box center [408, 191] width 132 height 19
click at [437, 188] on p "VNA0F2122547" at bounding box center [408, 191] width 132 height 19
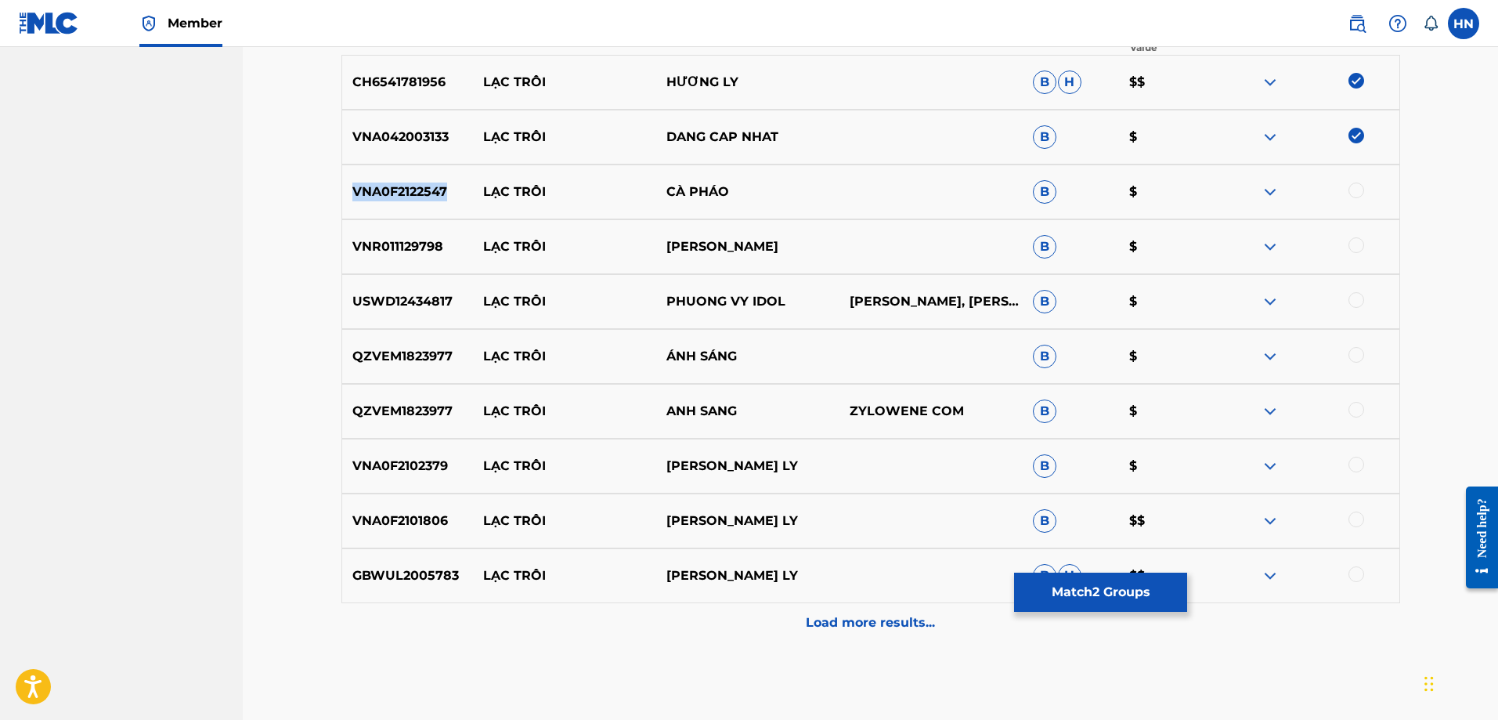
click at [437, 188] on p "VNA0F2122547" at bounding box center [408, 191] width 132 height 19
click at [1348, 193] on div at bounding box center [1307, 191] width 183 height 19
click at [1353, 186] on div at bounding box center [1356, 190] width 16 height 16
drag, startPoint x: 803, startPoint y: 193, endPoint x: 481, endPoint y: 193, distance: 322.6
click at [481, 193] on div "VNA0F2122547 LẠC TRÔI CÀ PHÁO B $" at bounding box center [870, 191] width 1059 height 55
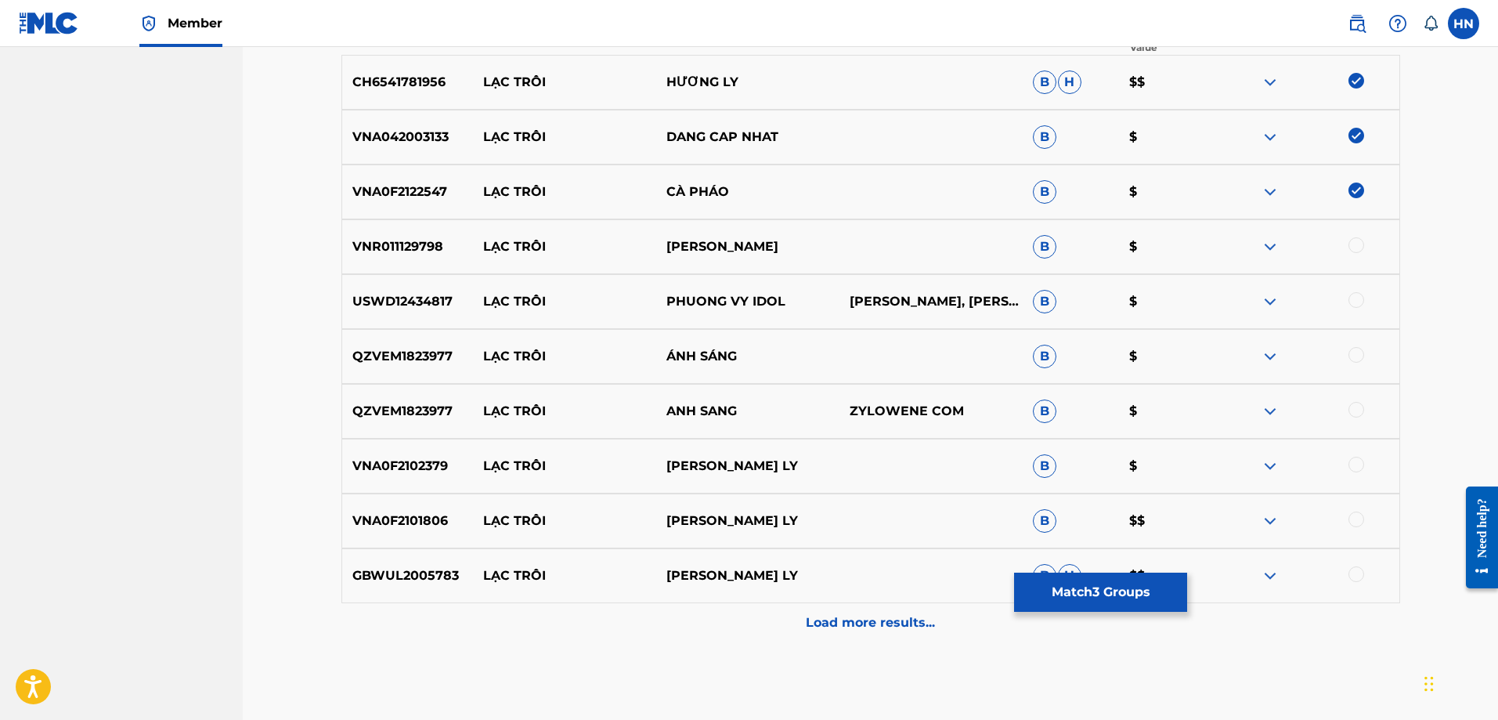
click at [428, 244] on p "VNR011129798" at bounding box center [408, 246] width 132 height 19
click at [1354, 246] on div at bounding box center [1356, 245] width 16 height 16
click at [415, 299] on p "USWD12434817" at bounding box center [408, 301] width 132 height 19
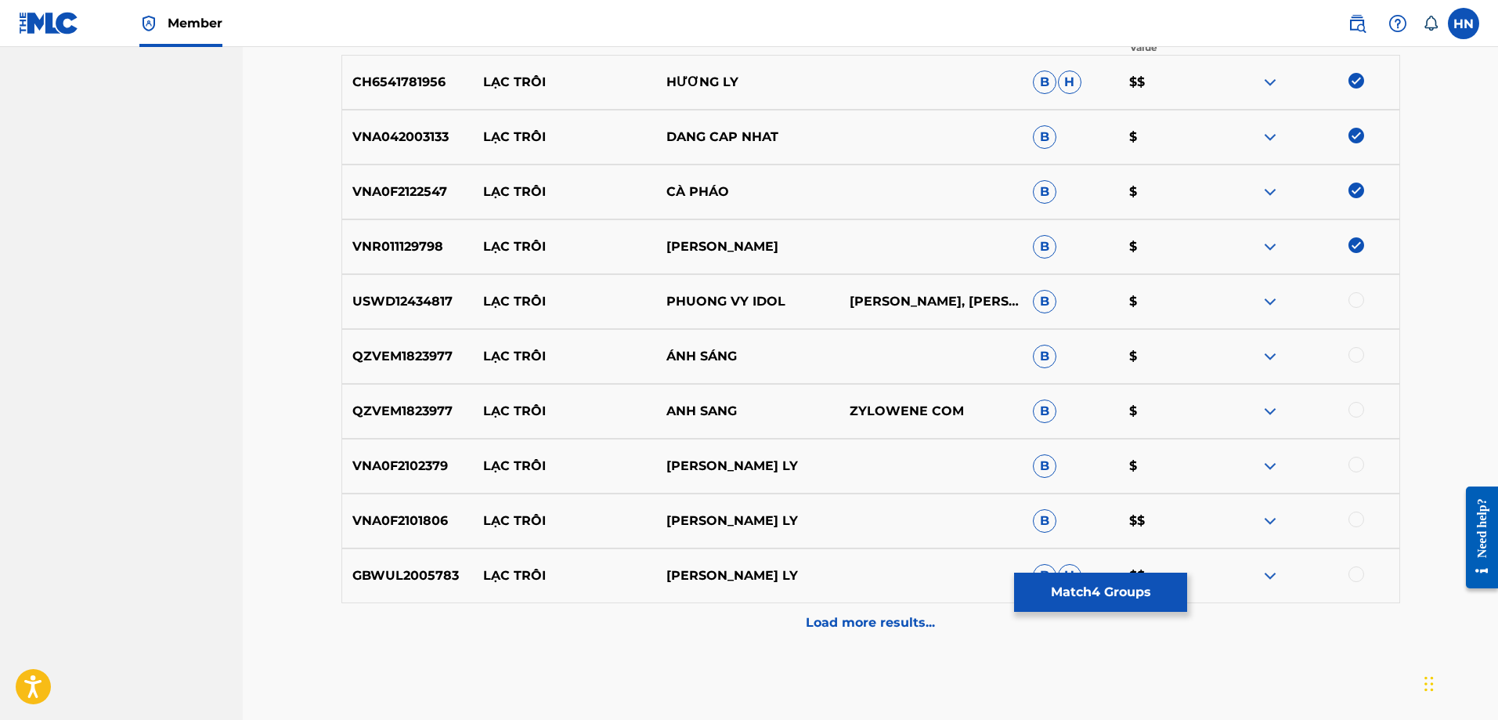
click at [1353, 298] on div at bounding box center [1356, 300] width 16 height 16
click at [384, 364] on p "QZVEM1823977" at bounding box center [408, 356] width 132 height 19
click at [1354, 355] on div at bounding box center [1356, 355] width 16 height 16
click at [1349, 411] on div at bounding box center [1356, 410] width 16 height 16
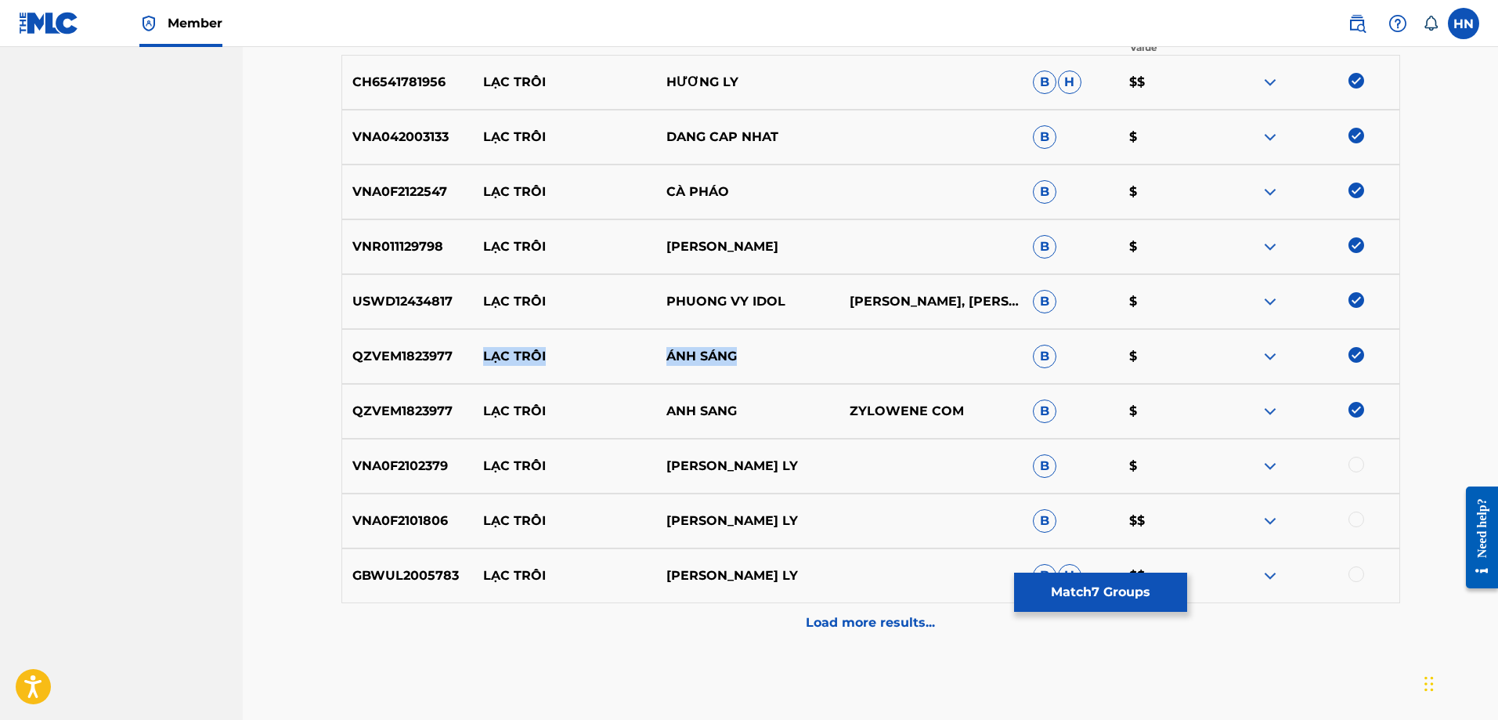
drag, startPoint x: 723, startPoint y: 358, endPoint x: 486, endPoint y: 358, distance: 236.5
click at [486, 358] on div "QZVEM1823977 LẠC TRÔI ÁNH SÁNG B $" at bounding box center [870, 356] width 1059 height 55
click at [1355, 354] on img at bounding box center [1356, 355] width 16 height 16
click at [1348, 407] on img at bounding box center [1356, 410] width 16 height 16
drag, startPoint x: 475, startPoint y: 305, endPoint x: 793, endPoint y: 300, distance: 317.9
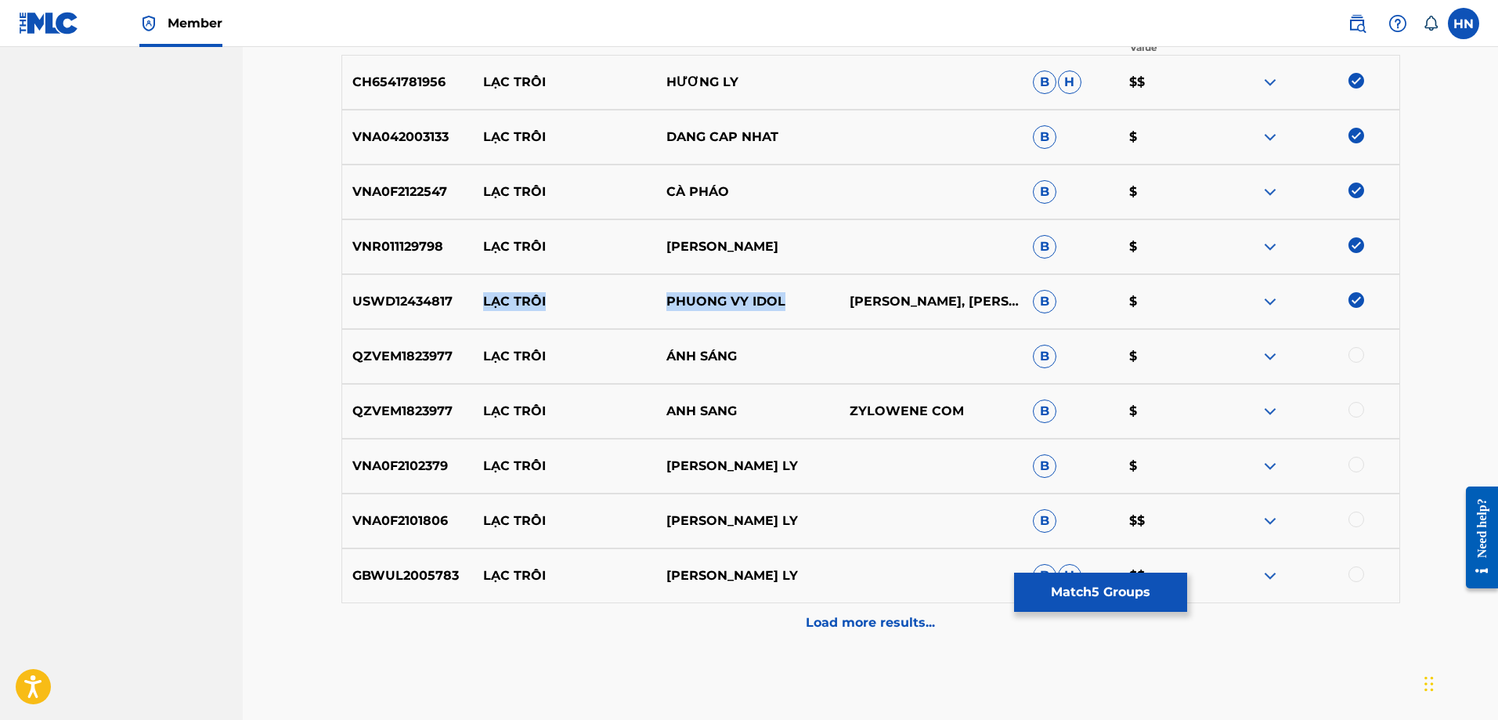
click at [793, 300] on div "USWD12434817 LẠC TRÔI PHUONG VY IDOL ABIGAIL BARLOW, EMILY BEAR B $" at bounding box center [870, 301] width 1059 height 55
click at [1355, 298] on img at bounding box center [1356, 300] width 16 height 16
drag, startPoint x: 489, startPoint y: 465, endPoint x: 777, endPoint y: 460, distance: 288.2
click at [756, 460] on div "VNA0F2102379 LẠC TRÔI NGUYEN HUONG LY B $" at bounding box center [870, 466] width 1059 height 55
drag, startPoint x: 809, startPoint y: 460, endPoint x: 456, endPoint y: 464, distance: 353.2
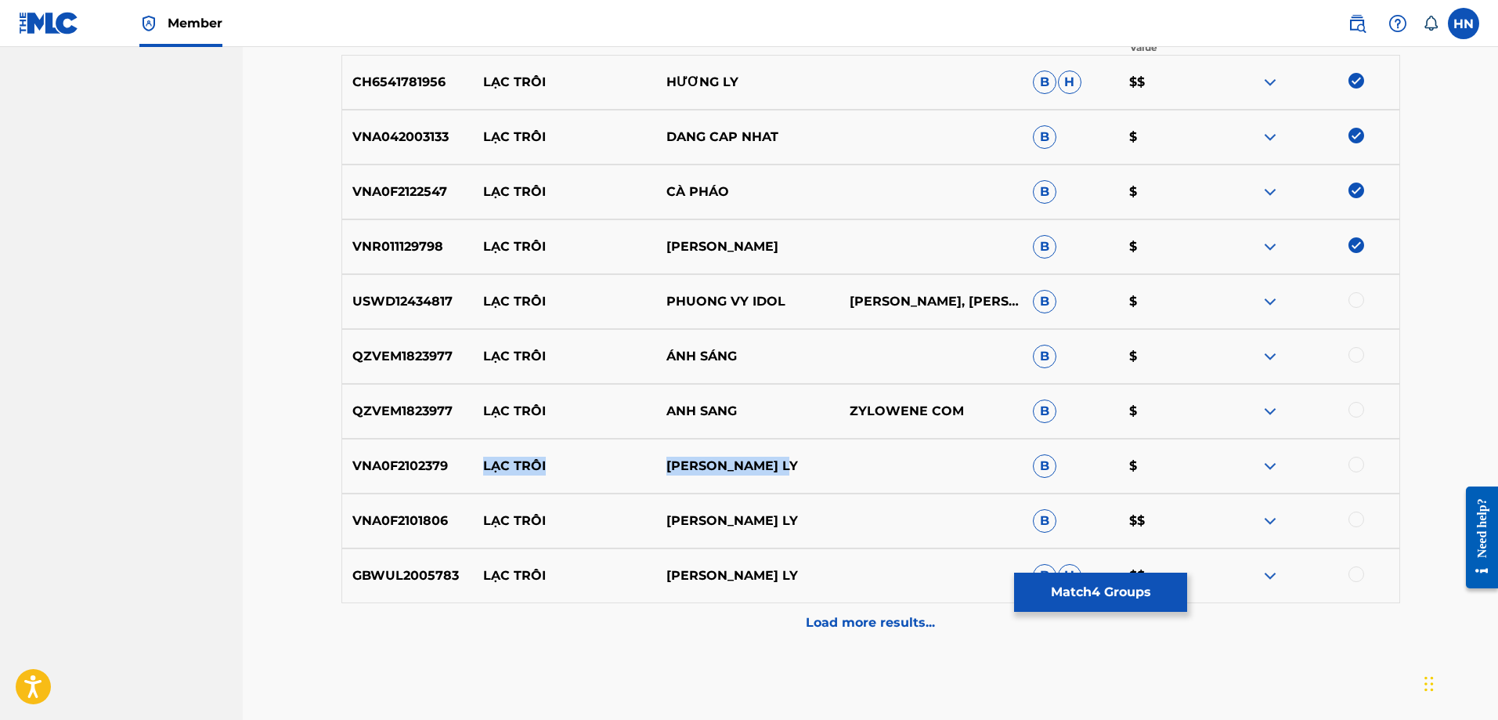
click at [456, 464] on div "VNA0F2102379 LẠC TRÔI NGUYEN HUONG LY B $" at bounding box center [870, 466] width 1059 height 55
click at [406, 473] on p "VNA0F2102379" at bounding box center [408, 466] width 132 height 19
click at [1352, 470] on div at bounding box center [1356, 465] width 16 height 16
click at [419, 527] on p "VNA0F2101806" at bounding box center [408, 520] width 132 height 19
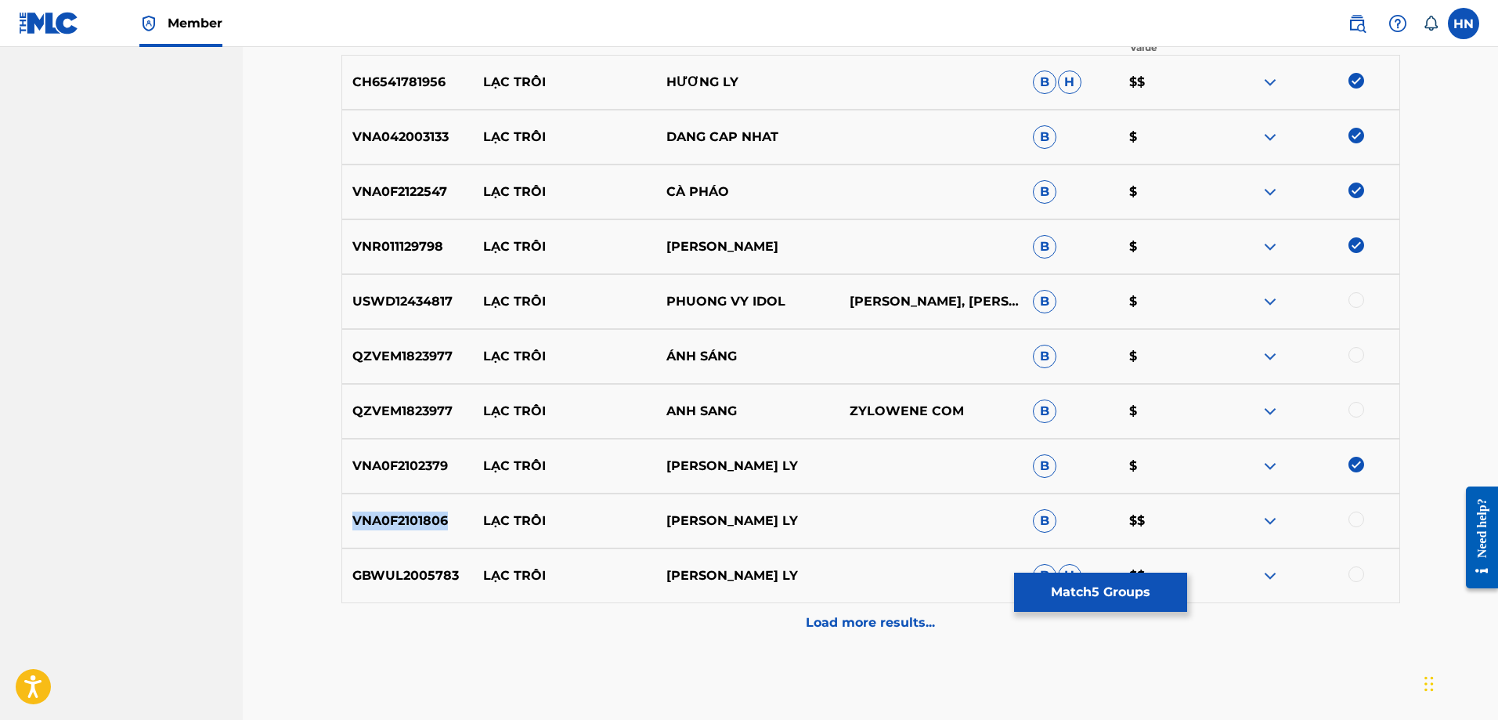
click at [419, 527] on p "VNA0F2101806" at bounding box center [408, 520] width 132 height 19
click at [1352, 518] on div at bounding box center [1356, 519] width 16 height 16
click at [372, 587] on div "GBWUL2005783 LẠC TRÔI NGUYEN HUONG LY B H $$" at bounding box center [870, 575] width 1059 height 55
click at [1358, 574] on div at bounding box center [1356, 574] width 16 height 16
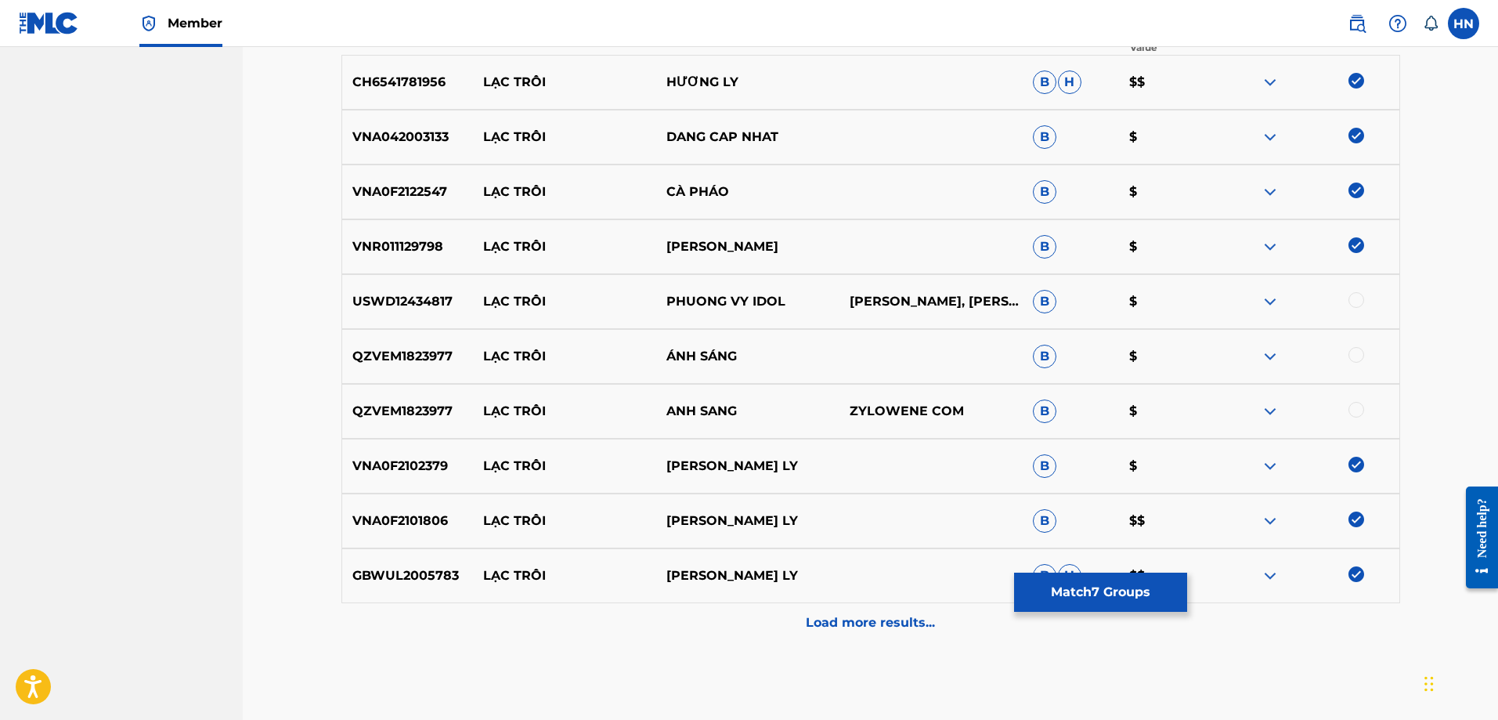
click at [828, 612] on div "Load more results..." at bounding box center [870, 622] width 1059 height 39
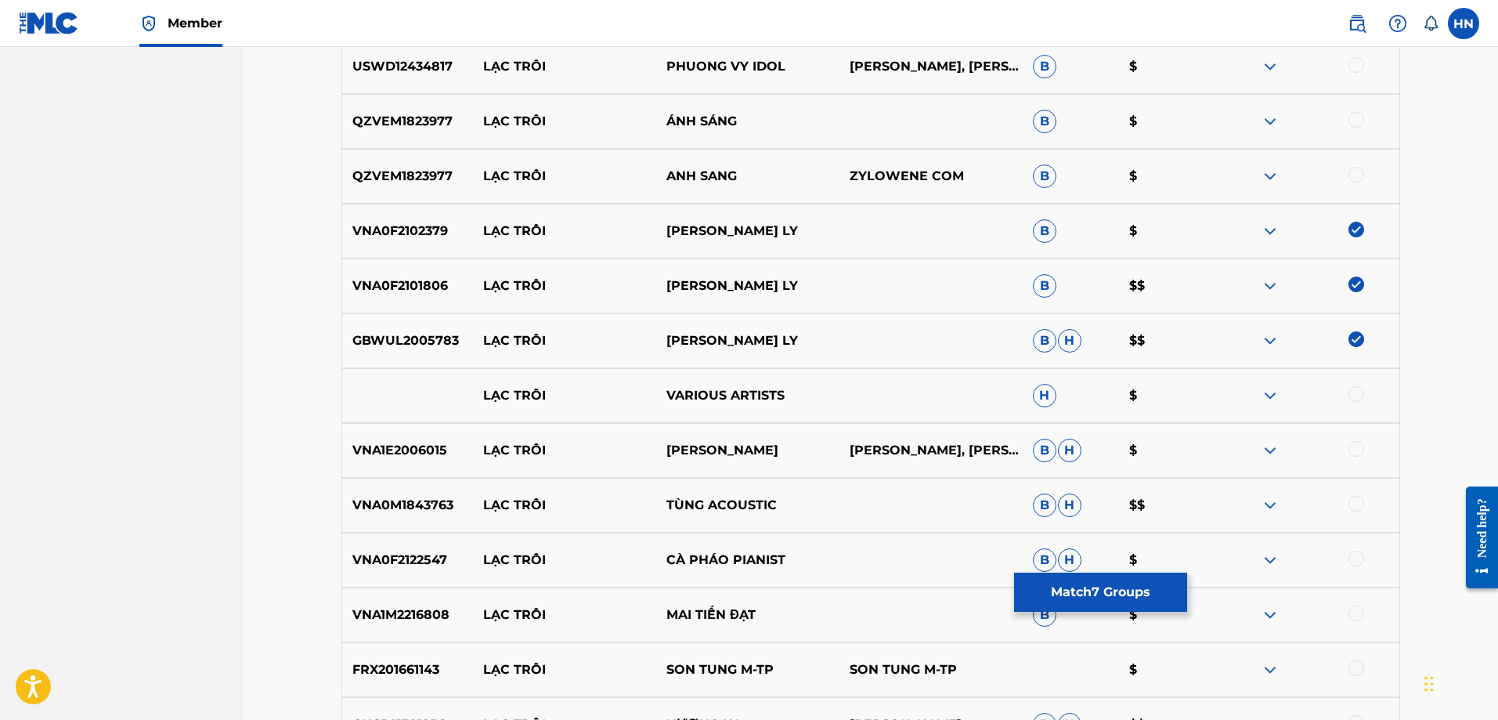
scroll to position [940, 0]
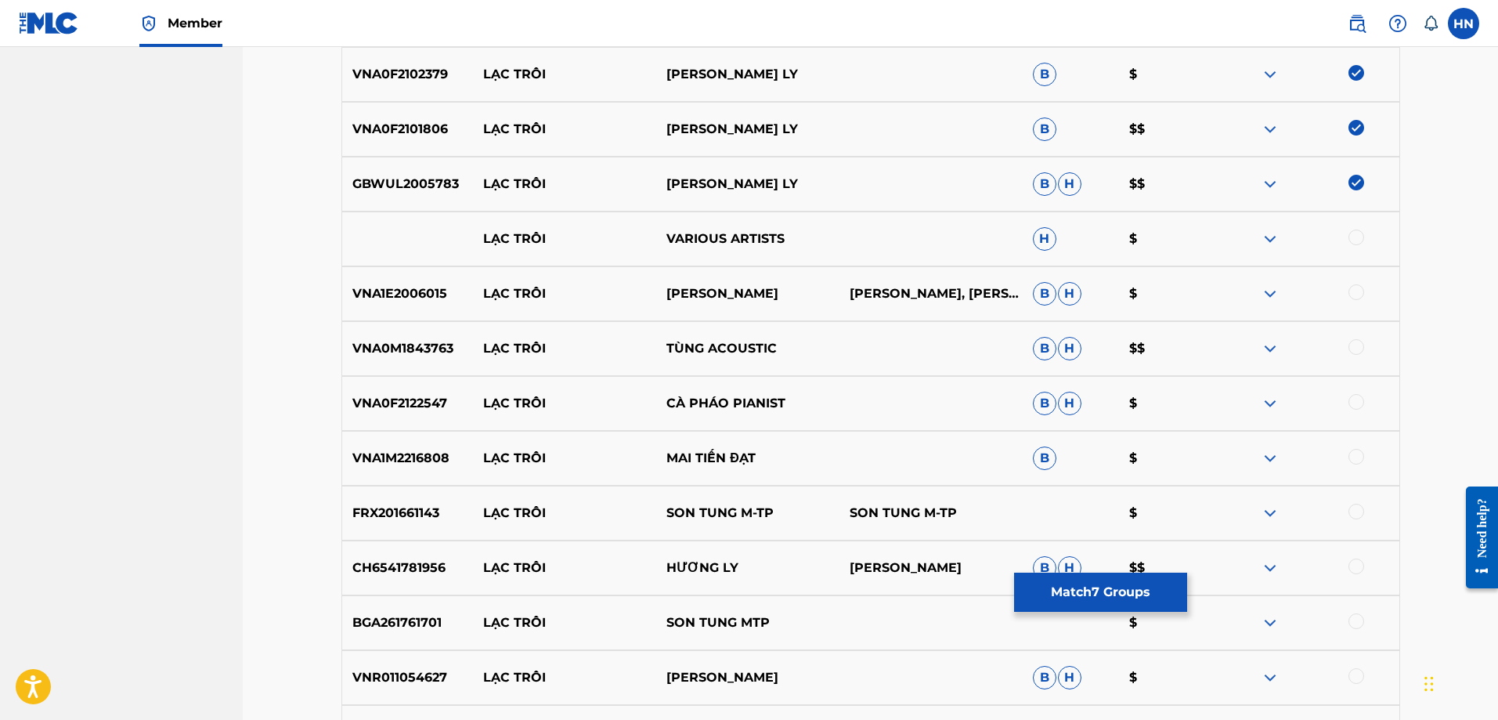
click at [424, 402] on p "VNA0F2122547" at bounding box center [408, 403] width 132 height 19
click at [1362, 401] on div at bounding box center [1356, 402] width 16 height 16
click at [429, 510] on p "FRX201661143" at bounding box center [408, 512] width 132 height 19
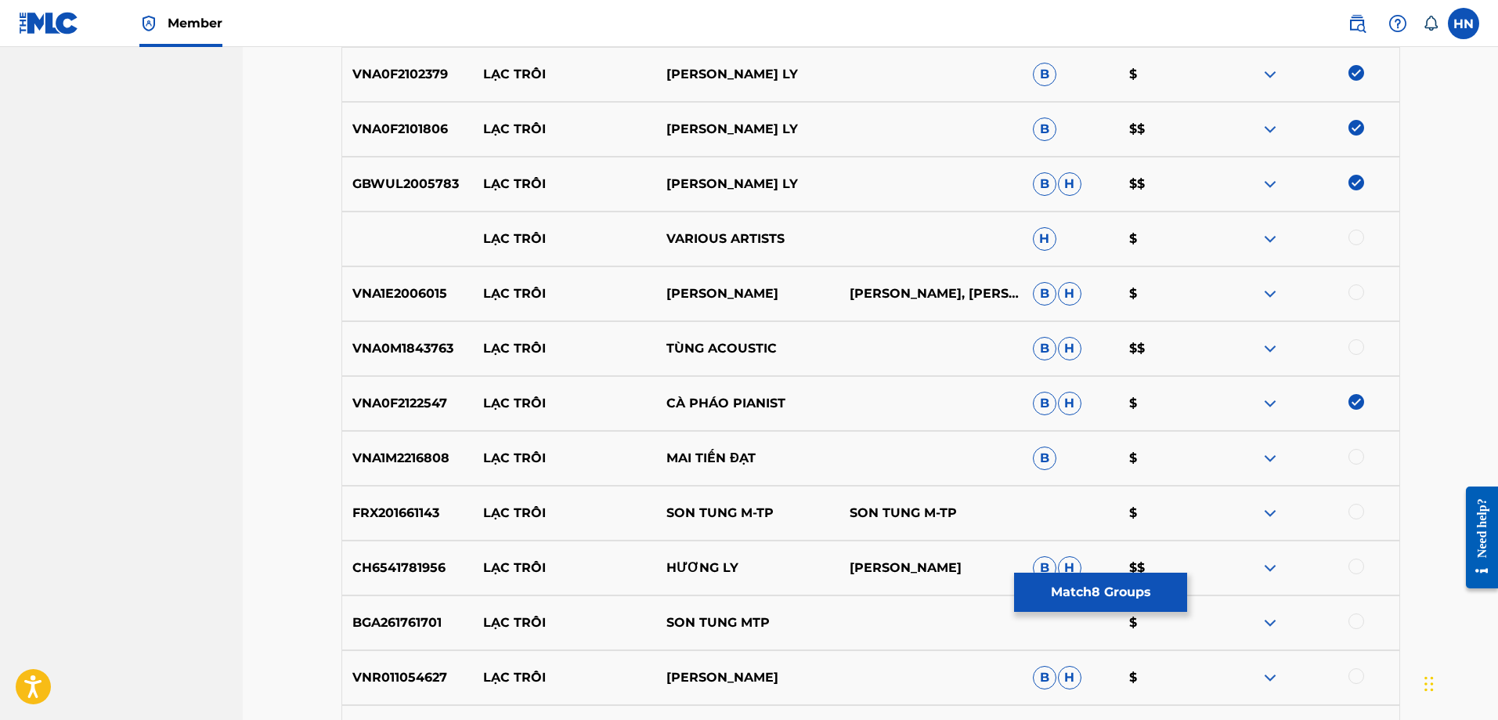
click at [1363, 509] on div at bounding box center [1356, 511] width 16 height 16
click at [411, 572] on p "CH6541781956" at bounding box center [408, 567] width 132 height 19
click at [1357, 568] on div at bounding box center [1356, 566] width 16 height 16
click at [415, 619] on p "BGA261761701" at bounding box center [408, 622] width 132 height 19
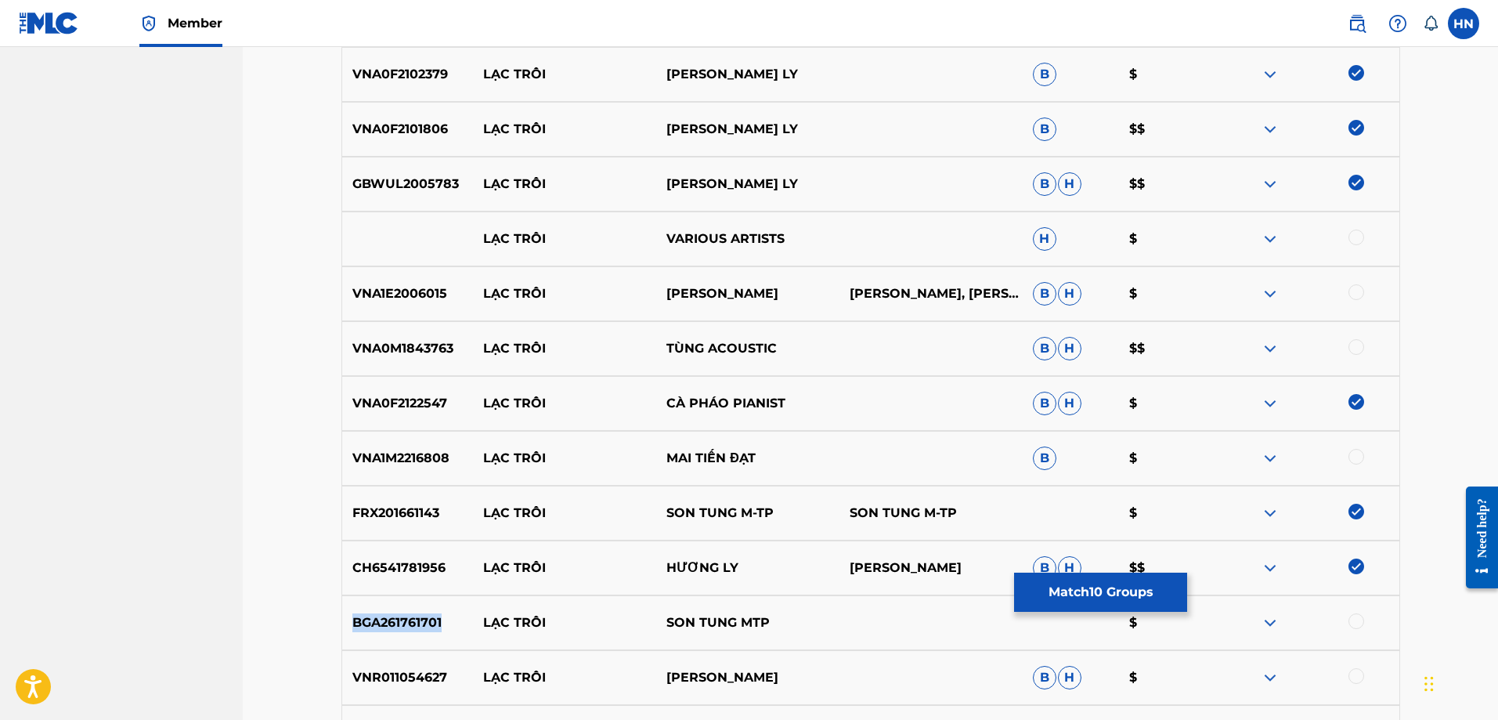
click at [415, 619] on p "BGA261761701" at bounding box center [408, 622] width 132 height 19
click at [1350, 619] on div at bounding box center [1356, 621] width 16 height 16
click at [1258, 457] on div at bounding box center [1307, 458] width 183 height 19
click at [1265, 457] on img at bounding box center [1270, 458] width 19 height 19
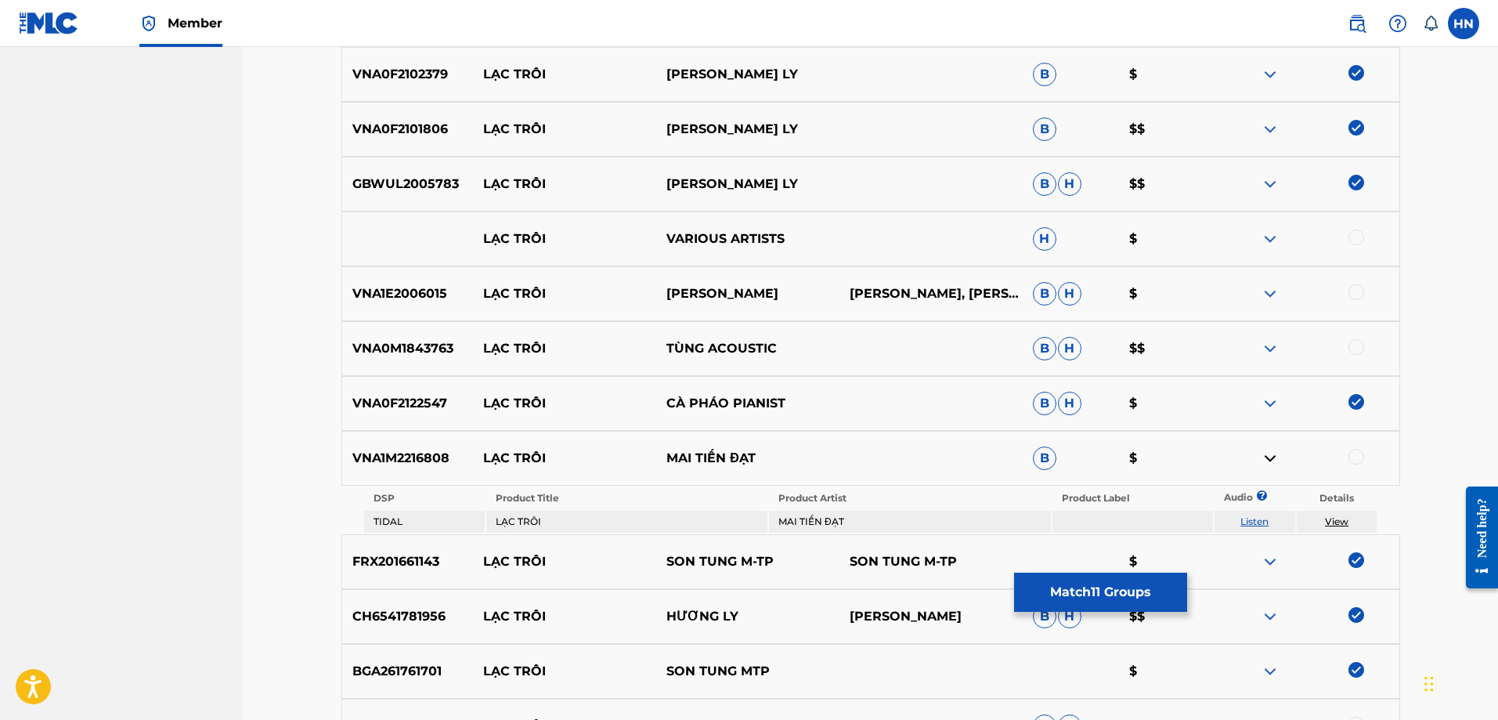
click at [1251, 519] on link "Listen" at bounding box center [1254, 521] width 28 height 12
drag, startPoint x: 485, startPoint y: 464, endPoint x: 783, endPoint y: 461, distance: 297.6
click at [783, 461] on div "VNA1M2216808 LẠC TRÔI MAI TIẾN ĐẠT B $" at bounding box center [870, 458] width 1059 height 55
click at [398, 460] on p "VNA1M2216808" at bounding box center [408, 458] width 132 height 19
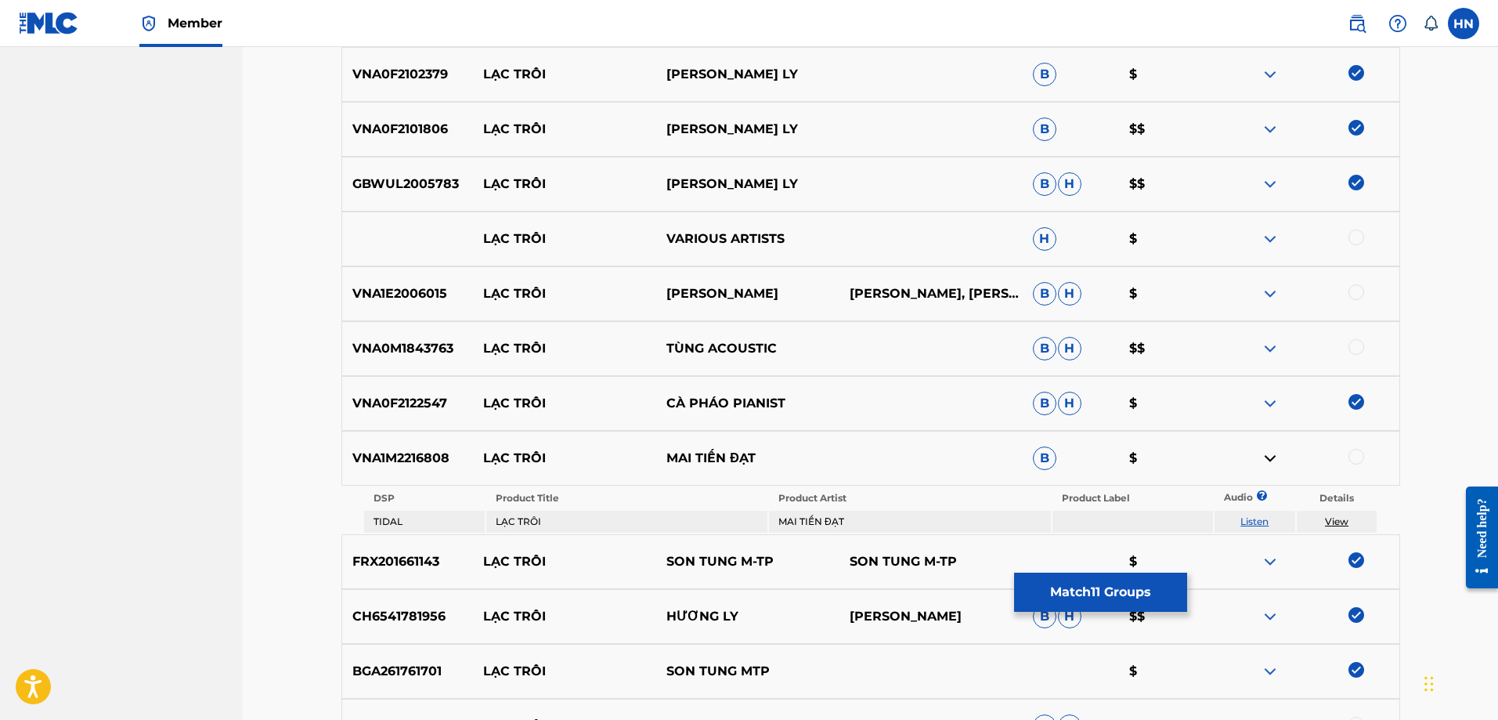
click at [1356, 460] on div at bounding box center [1356, 457] width 16 height 16
click at [1272, 244] on img at bounding box center [1270, 238] width 19 height 19
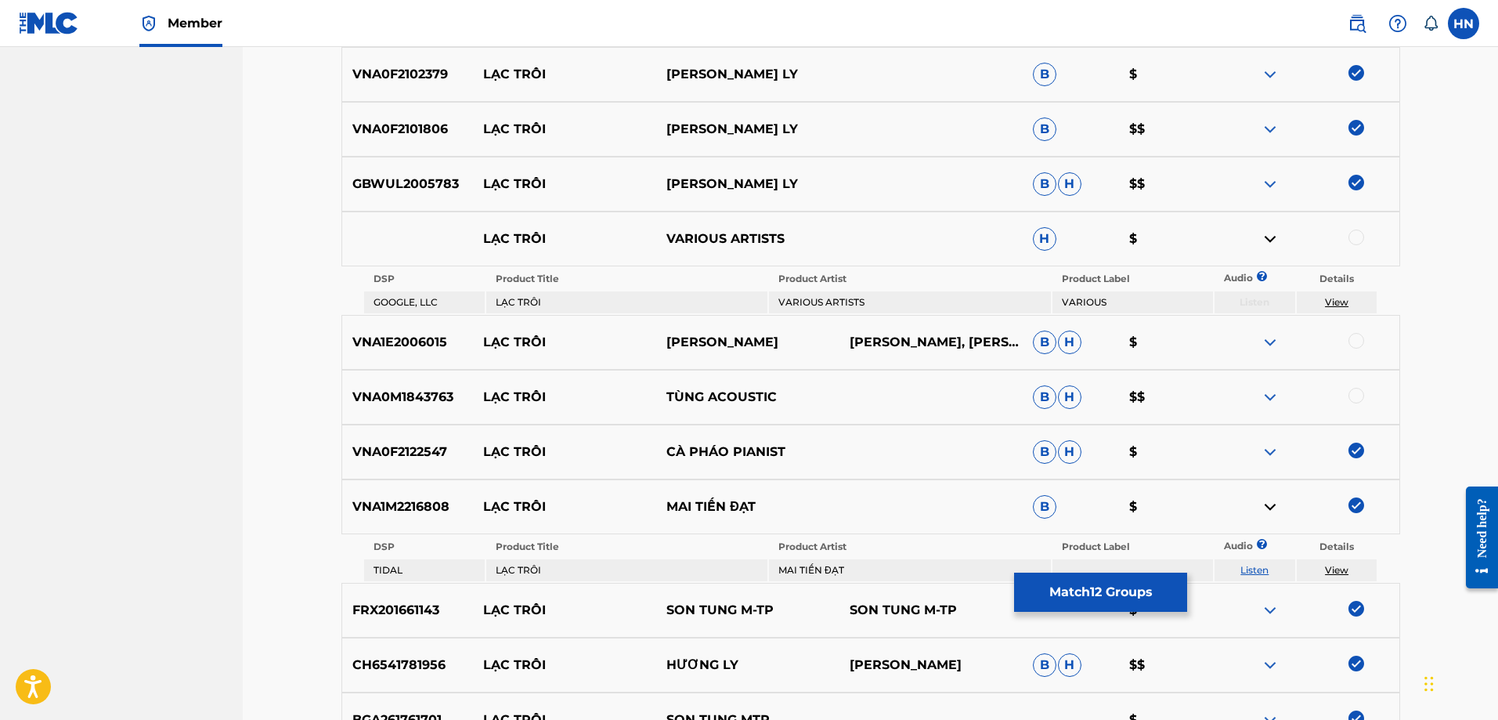
click at [1272, 402] on img at bounding box center [1270, 397] width 19 height 19
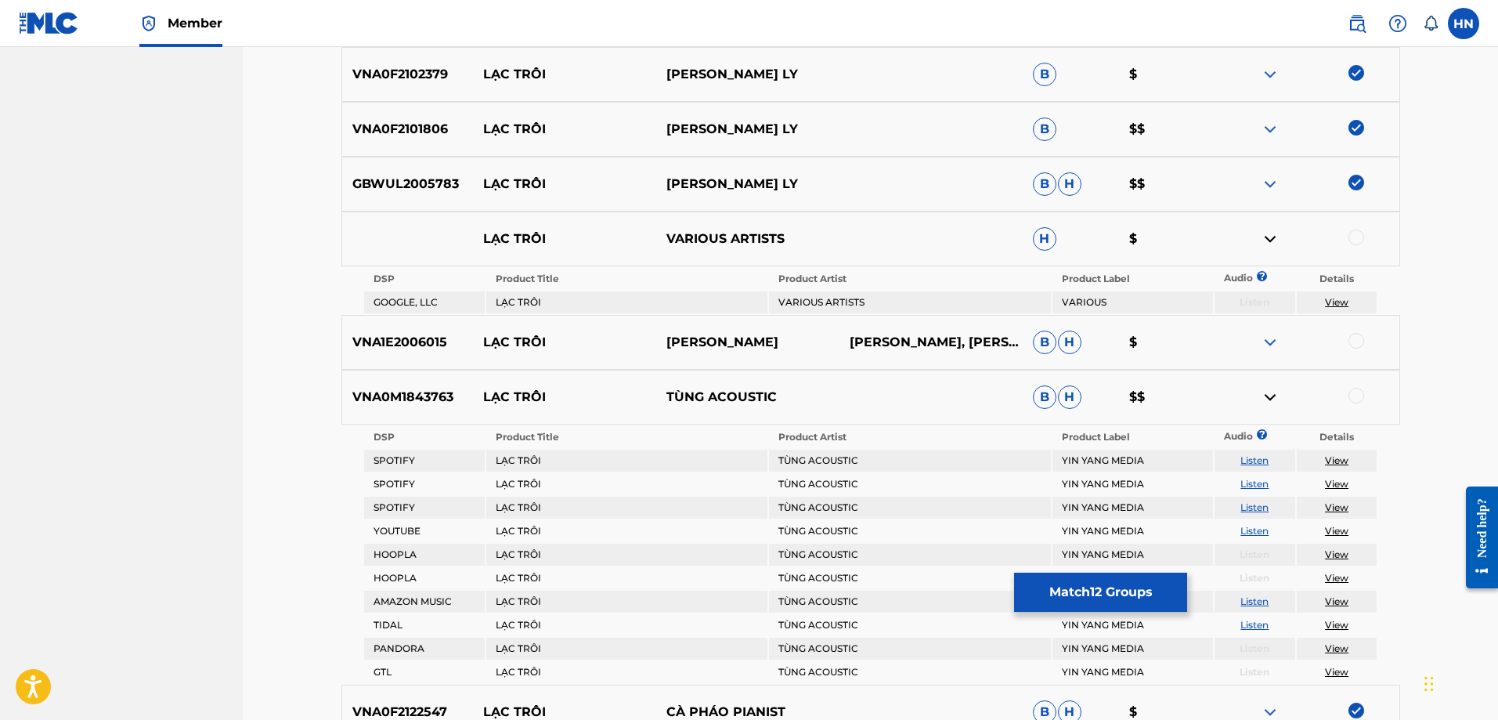
click at [395, 395] on p "VNA0M1843763" at bounding box center [408, 397] width 132 height 19
click at [1355, 400] on div at bounding box center [1356, 396] width 16 height 16
click at [1276, 344] on img at bounding box center [1270, 342] width 19 height 19
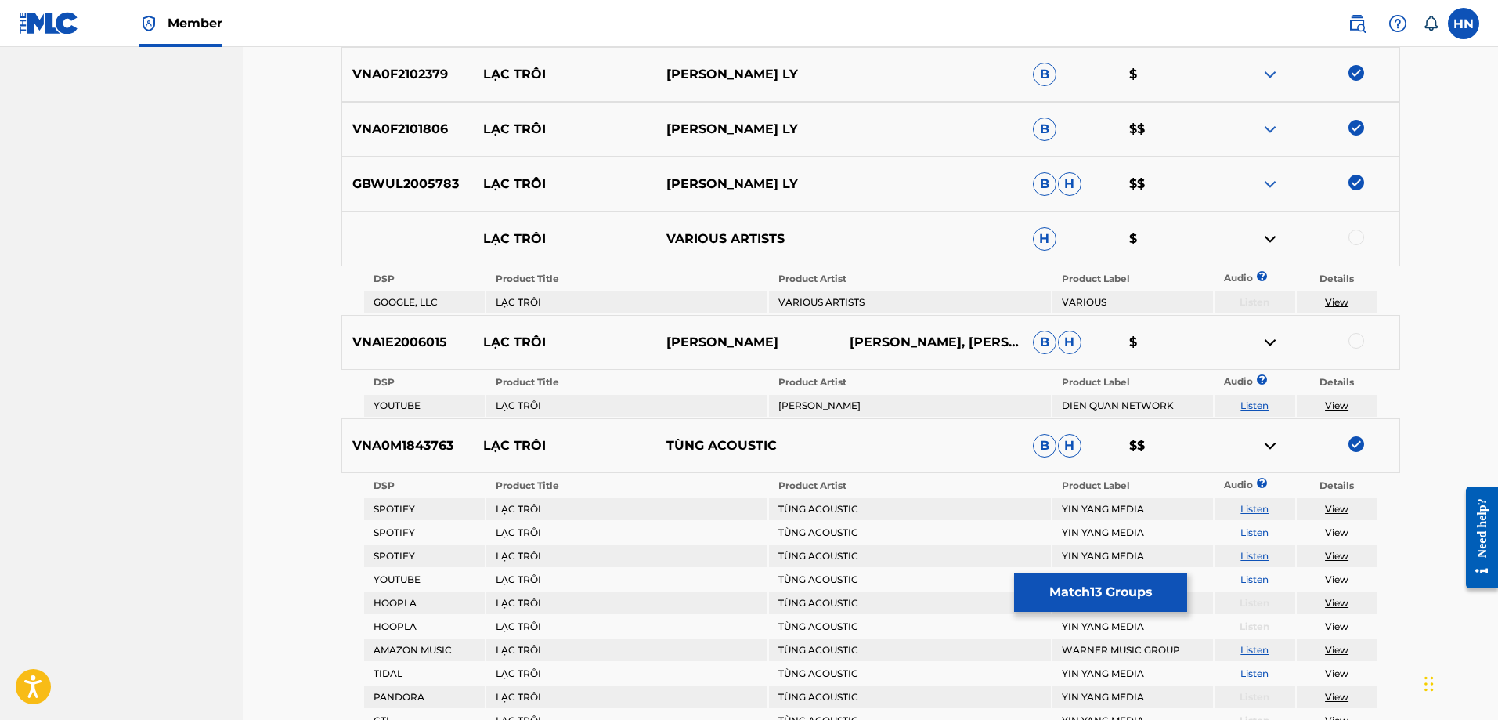
click at [1261, 404] on link "Listen" at bounding box center [1254, 405] width 28 height 12
click at [363, 339] on p "VNA1E2006015" at bounding box center [408, 342] width 132 height 19
click at [1353, 333] on div at bounding box center [1356, 341] width 16 height 16
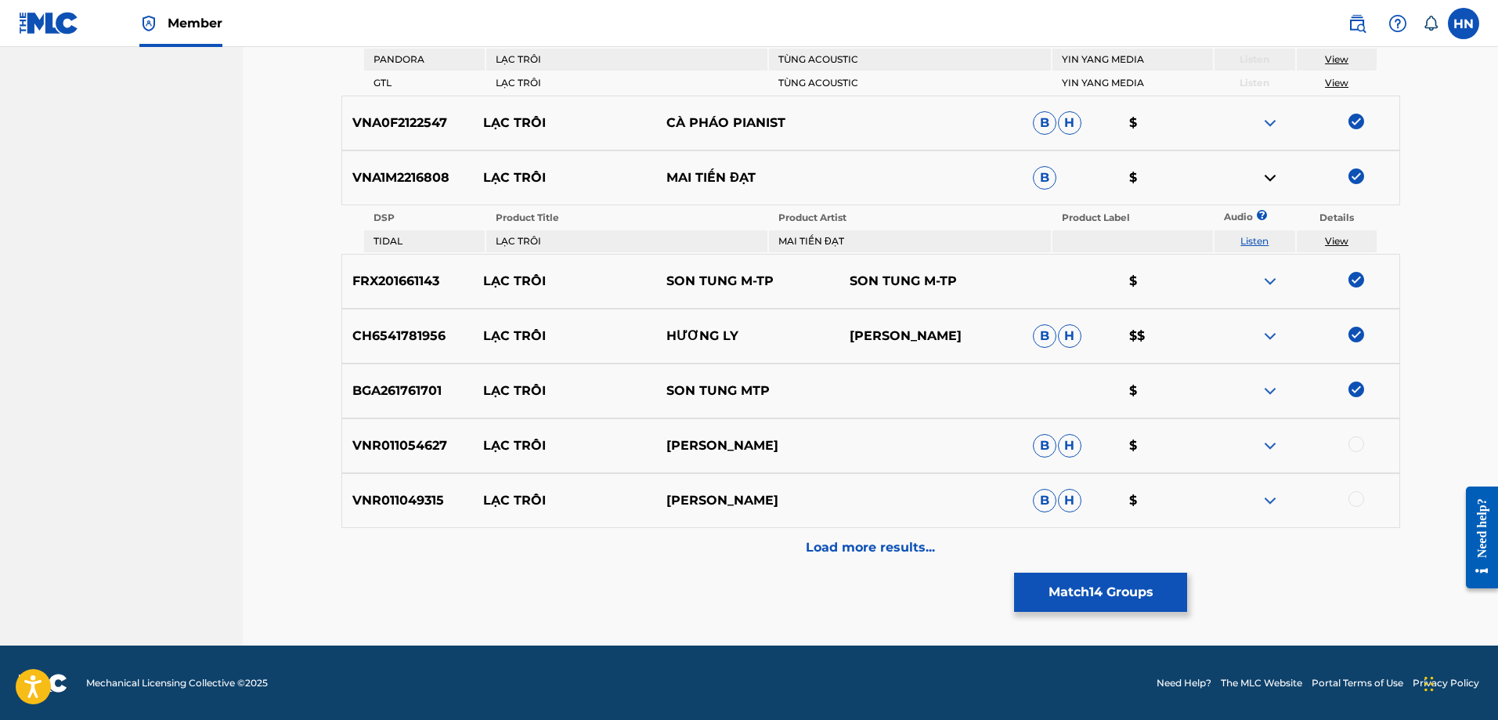
scroll to position [1578, 0]
click at [1273, 442] on img at bounding box center [1270, 444] width 19 height 19
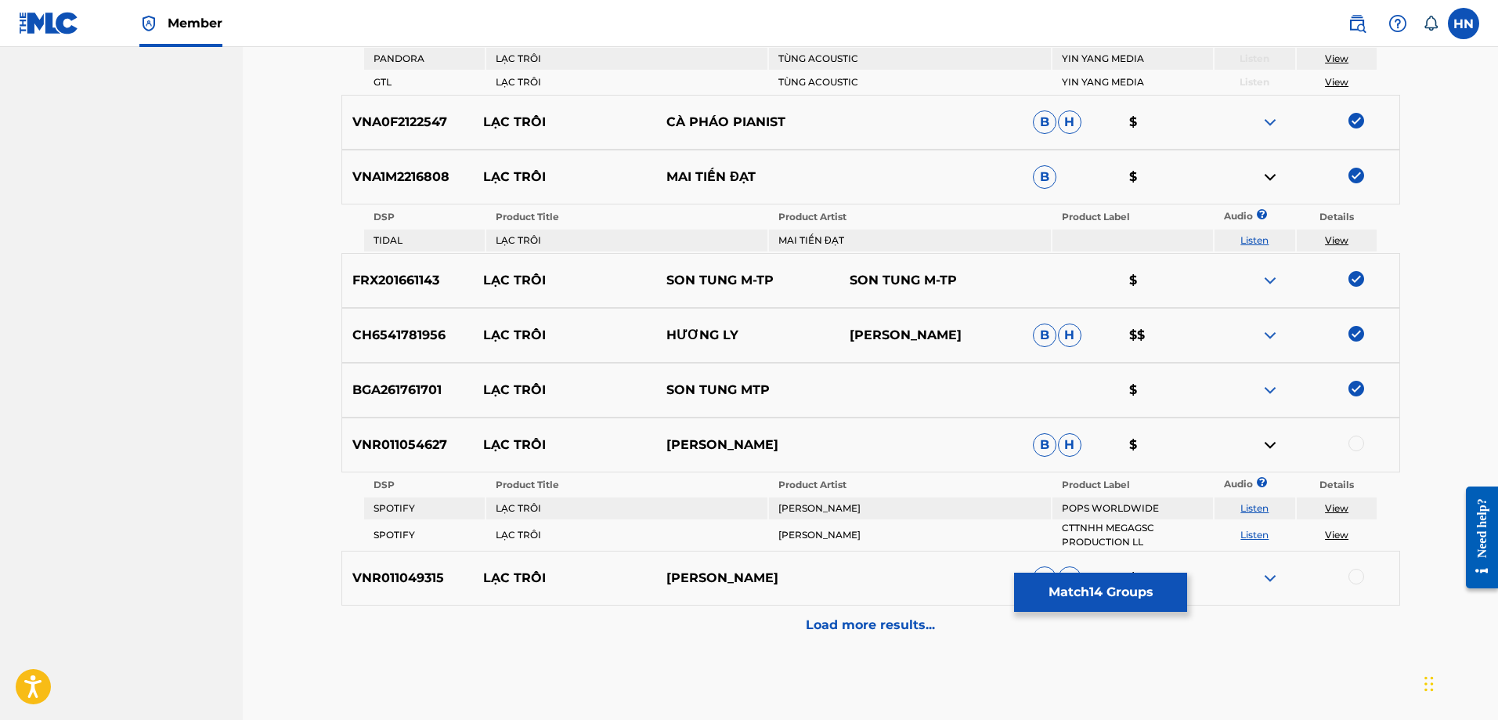
click at [1259, 508] on link "Listen" at bounding box center [1254, 508] width 28 height 12
click at [417, 423] on div "VNR011054627 LẠC TRÔI LÂM GIA BẢO B H $" at bounding box center [870, 444] width 1059 height 55
click at [1352, 442] on div at bounding box center [1356, 443] width 16 height 16
click at [377, 569] on p "VNR011049315" at bounding box center [408, 577] width 132 height 19
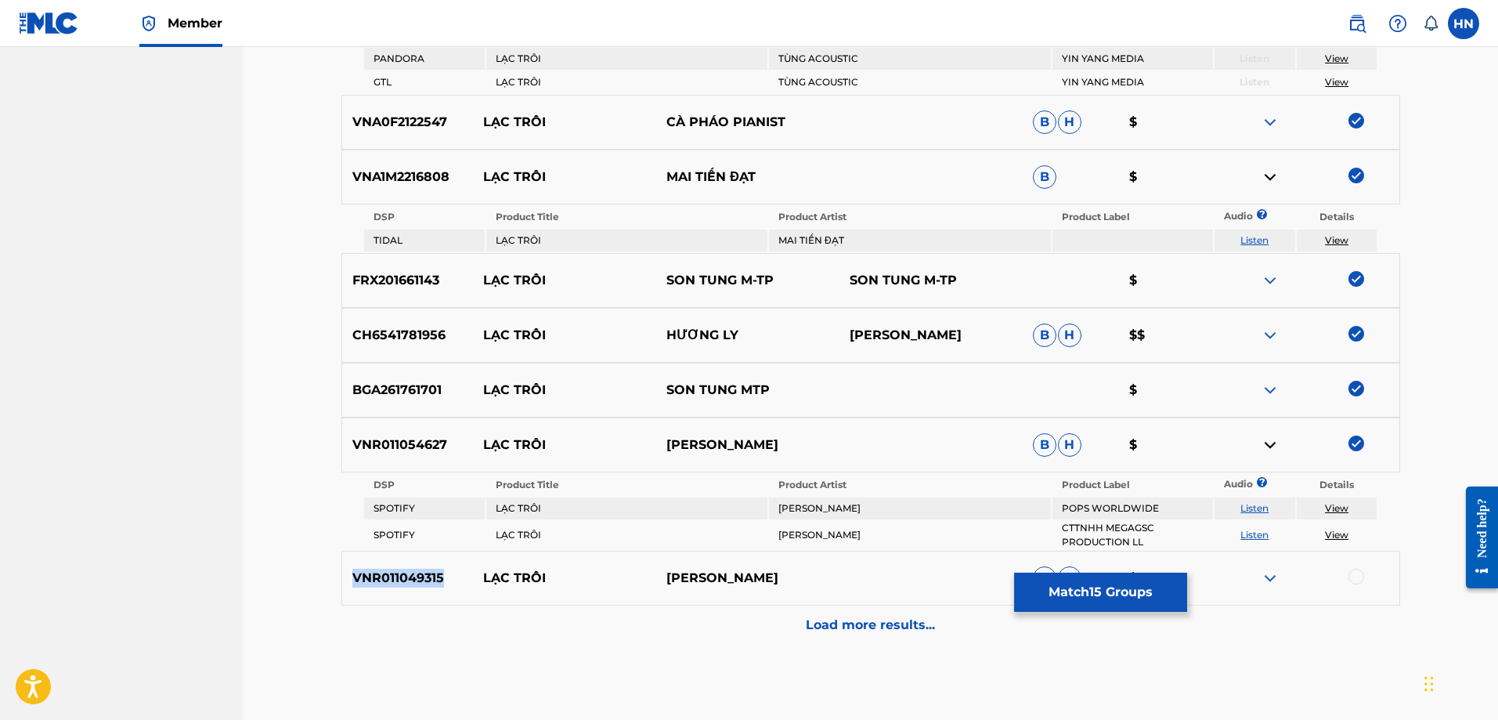
click at [377, 569] on p "VNR011049315" at bounding box center [408, 577] width 132 height 19
click at [1347, 574] on div at bounding box center [1307, 577] width 183 height 19
click at [1356, 577] on div at bounding box center [1356, 576] width 16 height 16
click at [812, 631] on p "Load more results..." at bounding box center [870, 624] width 129 height 19
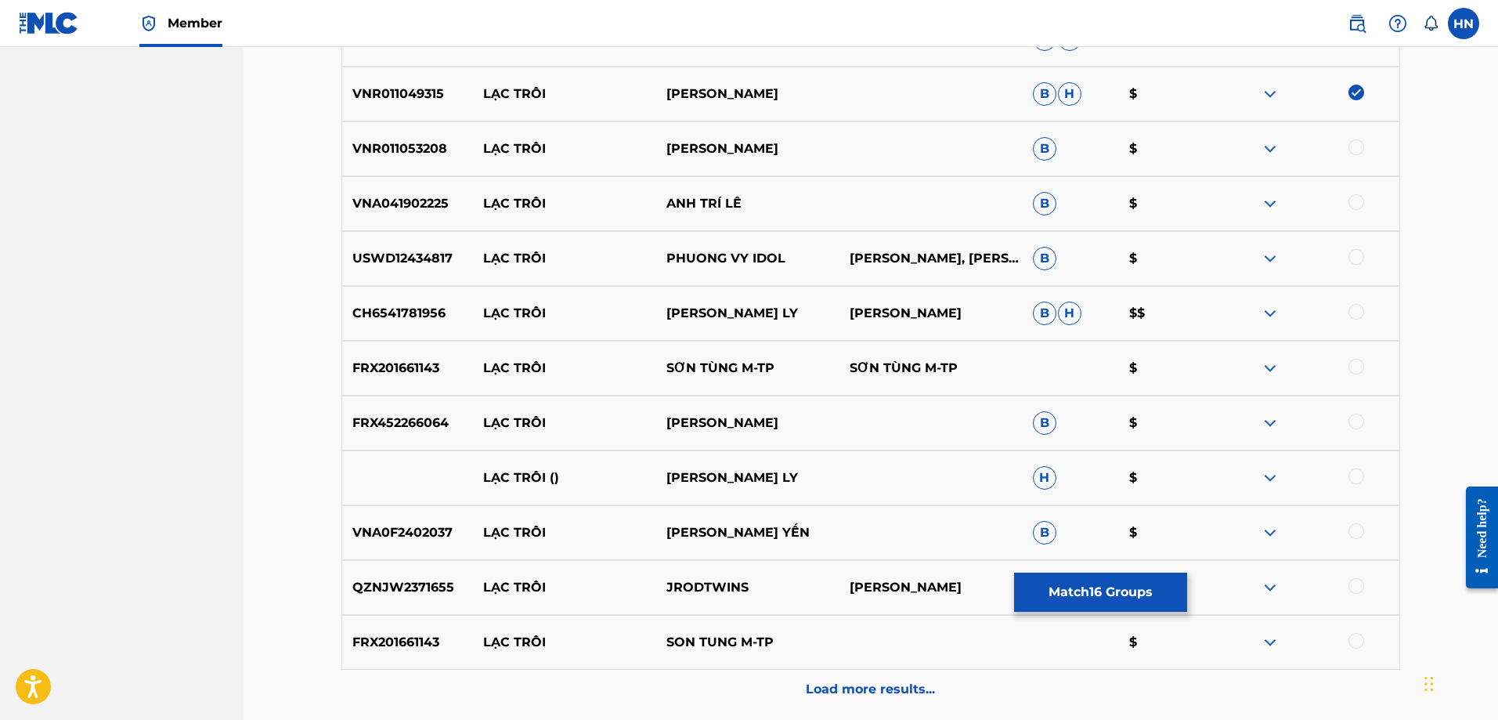
click at [435, 150] on p "VNR011053208" at bounding box center [408, 148] width 132 height 19
click at [1352, 147] on div at bounding box center [1356, 147] width 16 height 16
drag, startPoint x: 486, startPoint y: 205, endPoint x: 818, endPoint y: 189, distance: 332.4
click at [818, 189] on div "VNA041902225 LẠC TRÔI ANH TRÍ LÊ B $" at bounding box center [870, 203] width 1059 height 55
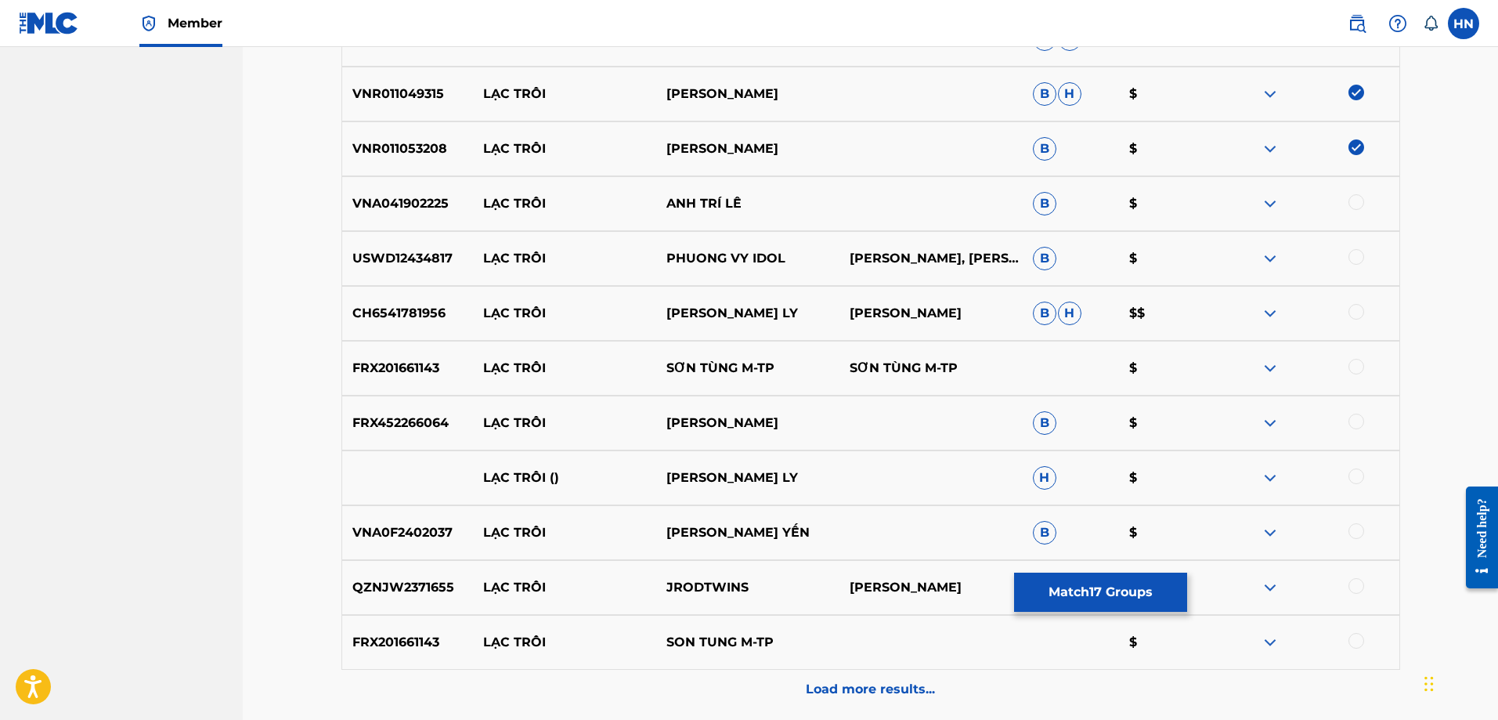
click at [392, 221] on div "VNA041902225 LẠC TRÔI ANH TRÍ LÊ B $" at bounding box center [870, 203] width 1059 height 55
click at [1360, 201] on div at bounding box center [1356, 202] width 16 height 16
click at [411, 312] on p "CH6541781956" at bounding box center [408, 313] width 132 height 19
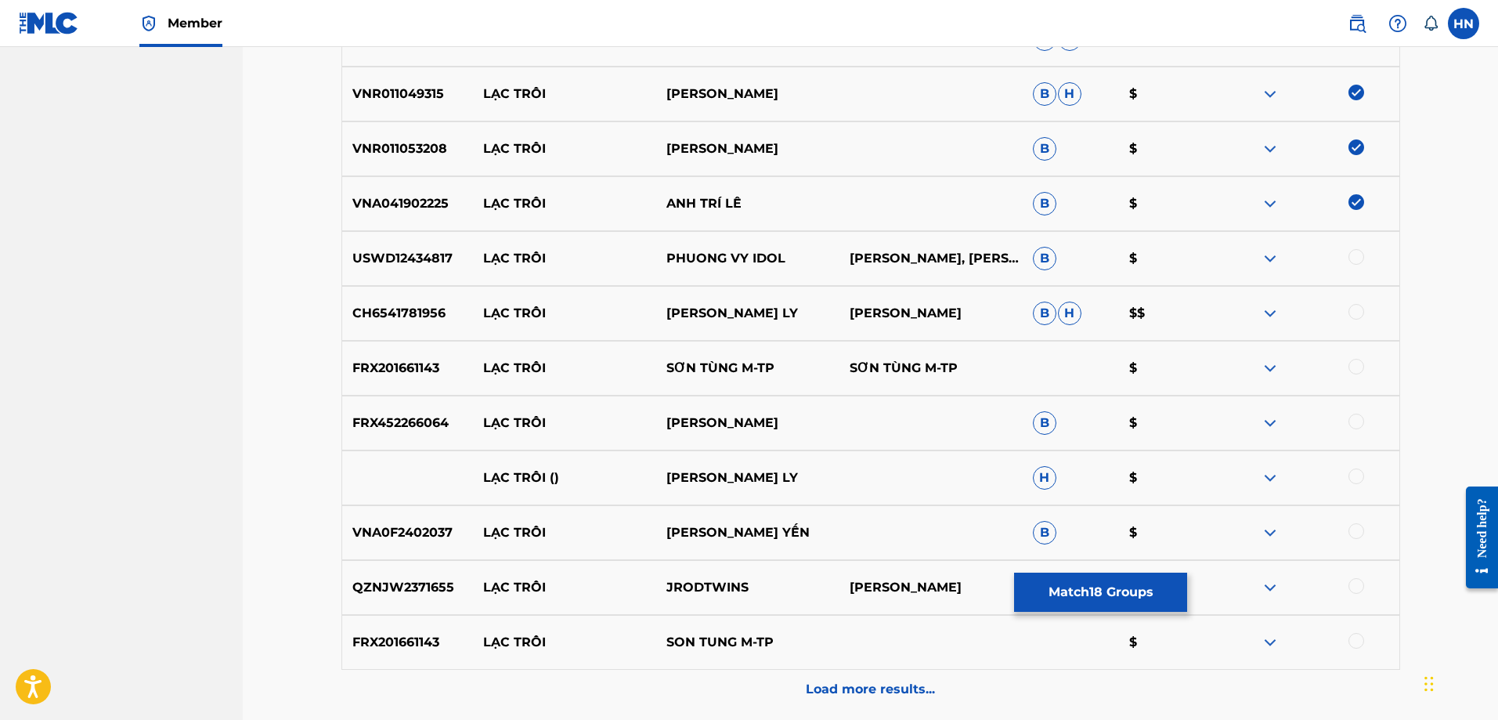
click at [1359, 307] on div at bounding box center [1356, 312] width 16 height 16
click at [395, 362] on p "FRX201661143" at bounding box center [408, 368] width 132 height 19
click at [1364, 366] on div at bounding box center [1356, 367] width 16 height 16
click at [1272, 426] on img at bounding box center [1270, 422] width 19 height 19
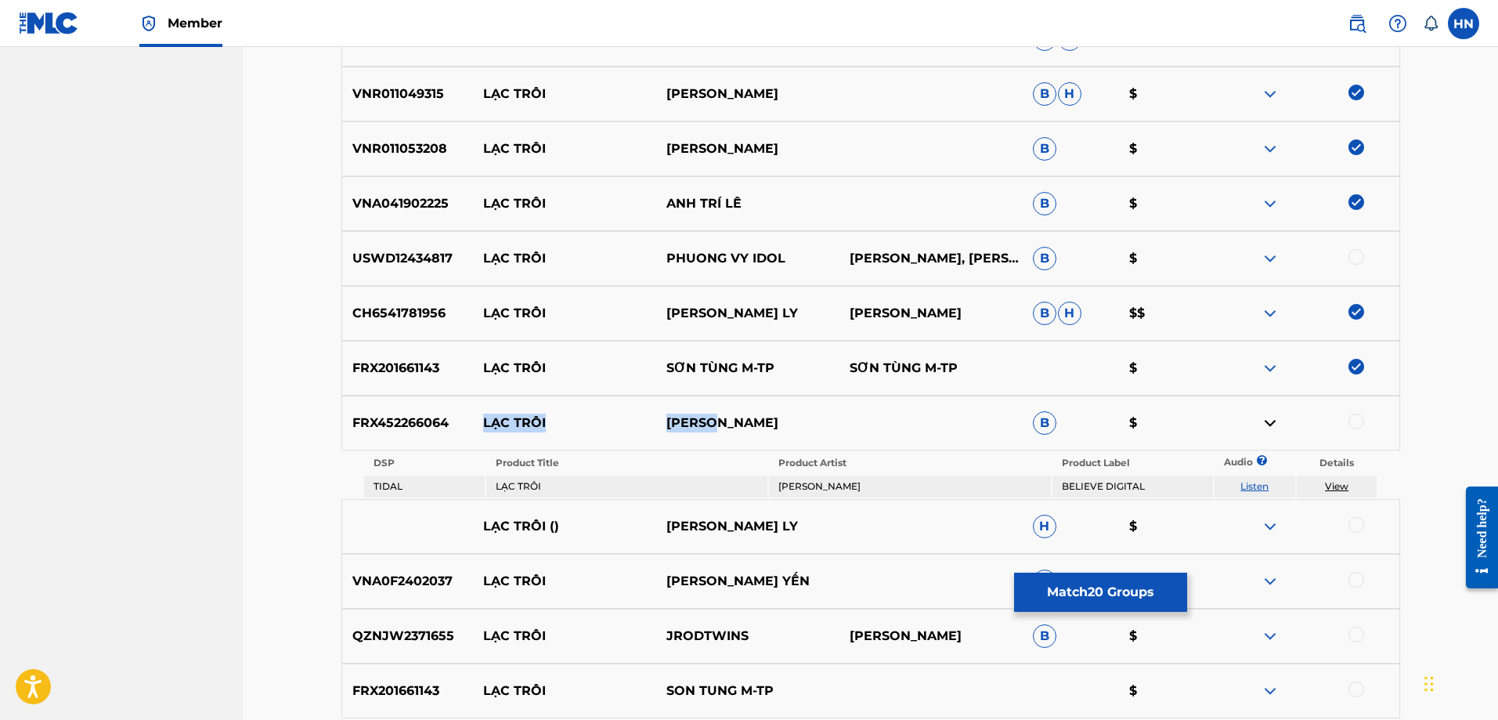
drag, startPoint x: 708, startPoint y: 427, endPoint x: 487, endPoint y: 425, distance: 220.8
click at [487, 425] on div "FRX452266064 LẠC TRÔI JU LEE B $" at bounding box center [870, 422] width 1059 height 55
click at [419, 429] on p "FRX452266064" at bounding box center [408, 422] width 132 height 19
click at [1355, 418] on div at bounding box center [1356, 421] width 16 height 16
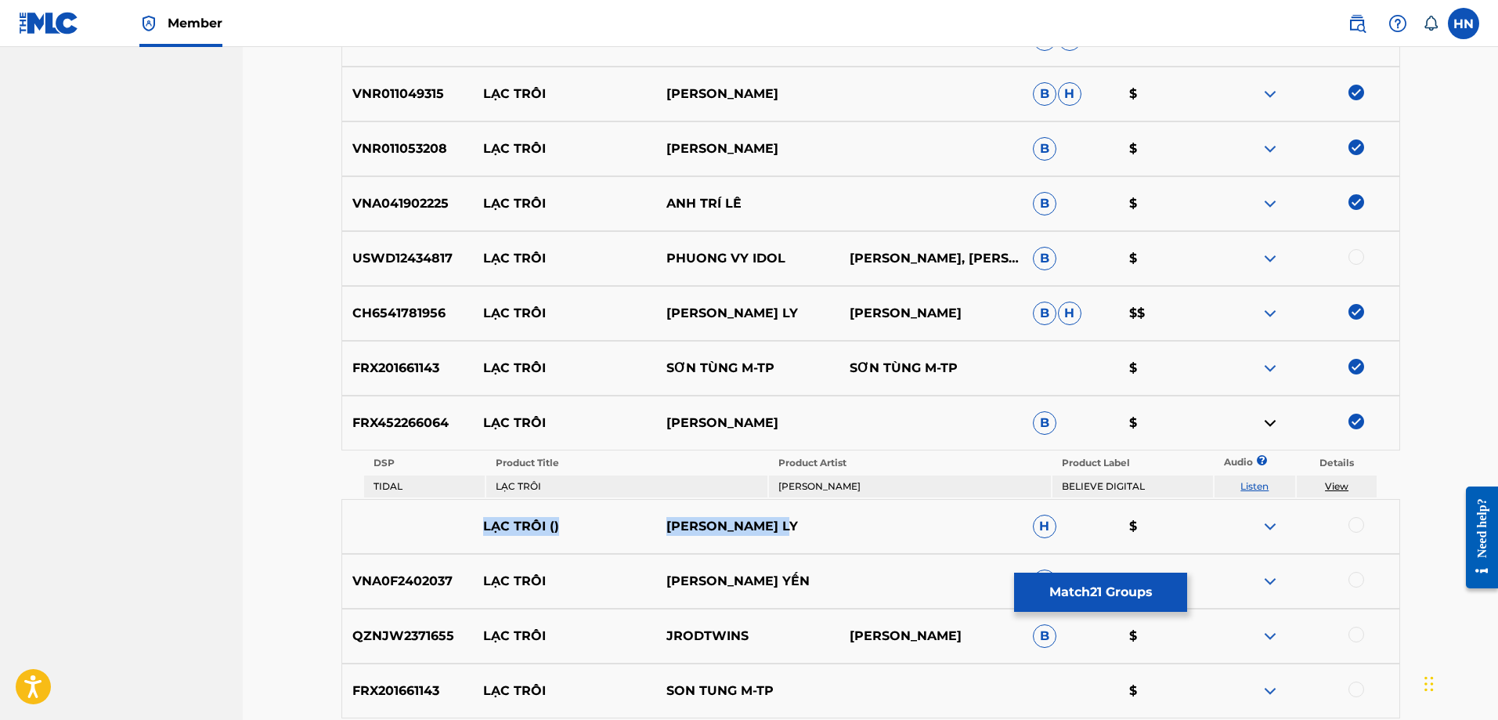
drag, startPoint x: 475, startPoint y: 524, endPoint x: 847, endPoint y: 521, distance: 372.0
click at [847, 521] on div "LẠC TRÔI () NGUYEN HUONG LY H $" at bounding box center [870, 526] width 1059 height 55
click at [1355, 529] on div at bounding box center [1356, 525] width 16 height 16
click at [1277, 529] on img at bounding box center [1270, 526] width 19 height 19
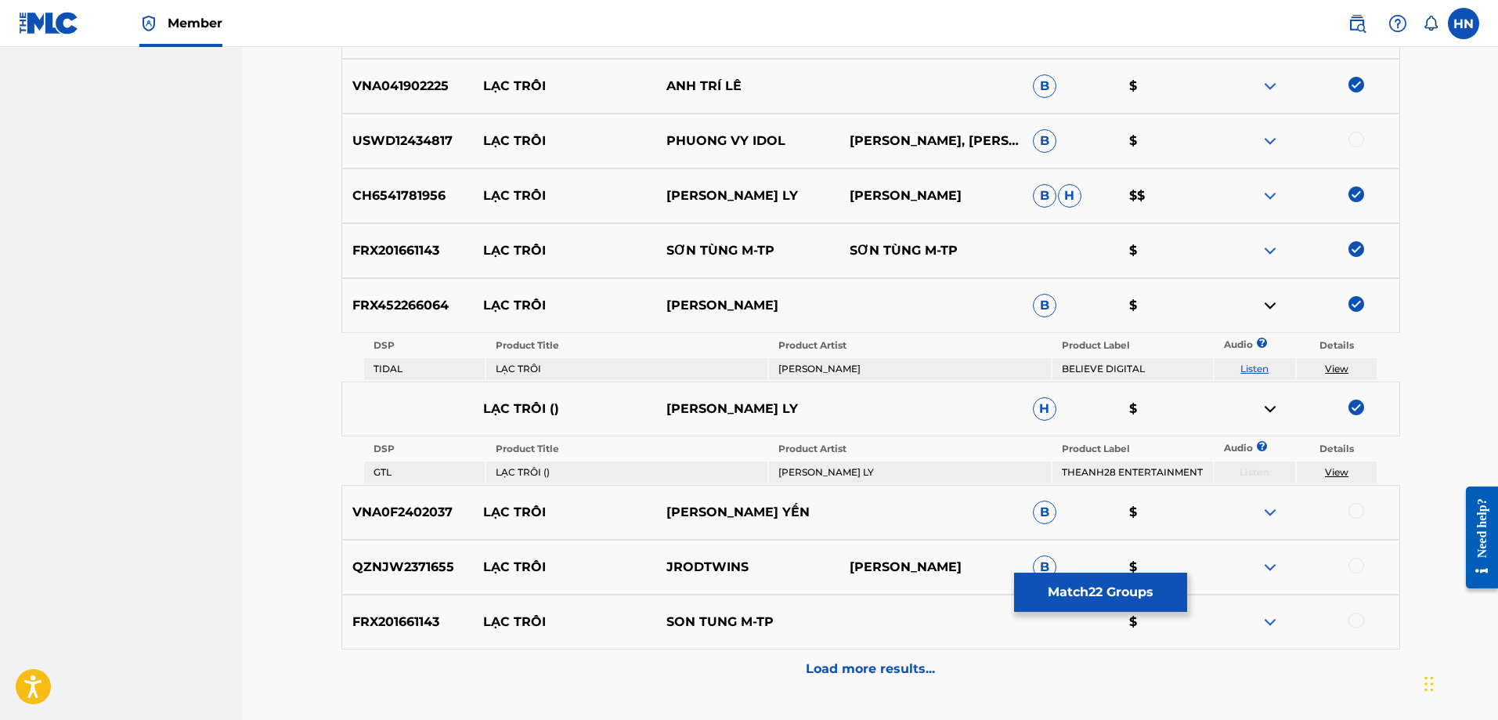
scroll to position [1817, 0]
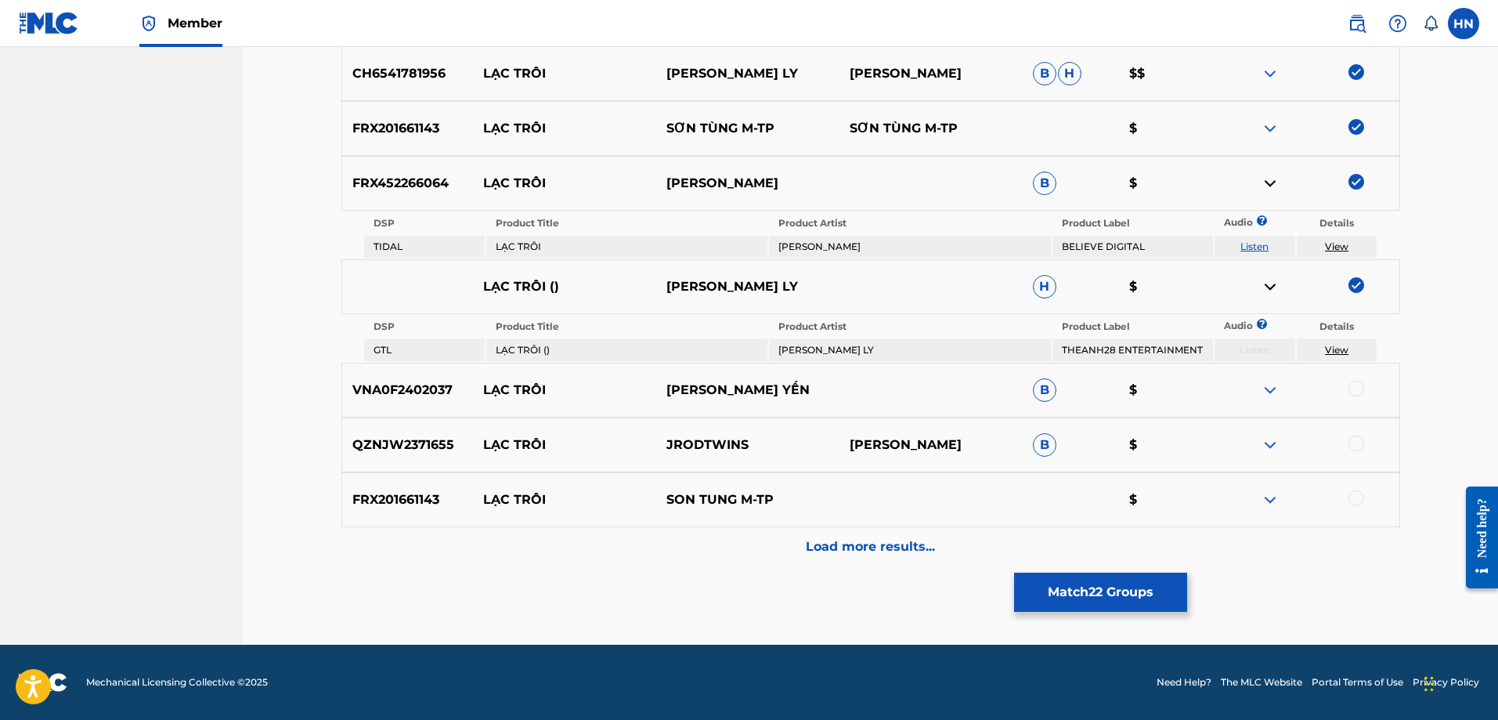
click at [392, 386] on p "VNA0F2402037" at bounding box center [408, 390] width 132 height 19
click at [1266, 388] on img at bounding box center [1270, 390] width 19 height 19
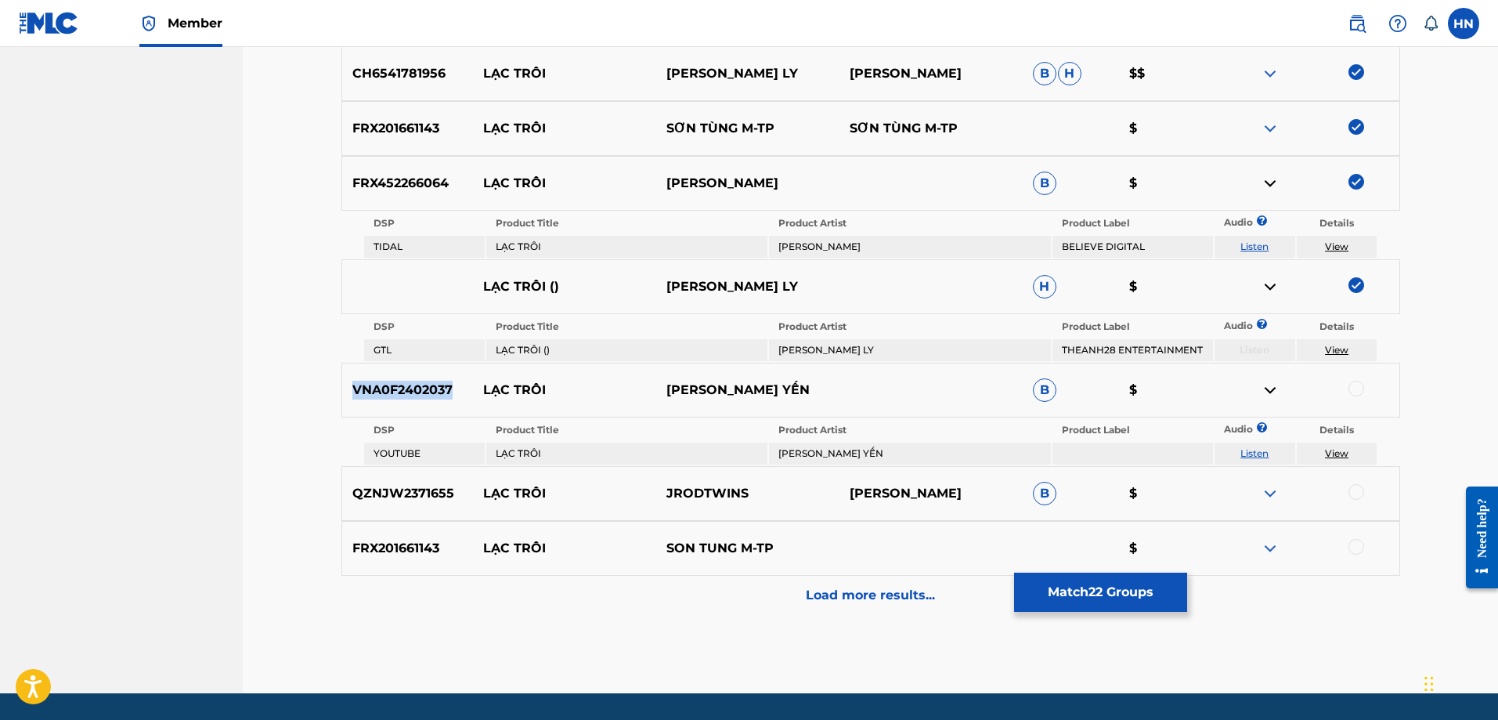
click at [1258, 456] on link "Listen" at bounding box center [1254, 453] width 28 height 12
click at [1355, 391] on div at bounding box center [1356, 389] width 16 height 16
click at [384, 485] on p "QZNJW2371655" at bounding box center [408, 493] width 132 height 19
click at [1359, 496] on div at bounding box center [1356, 492] width 16 height 16
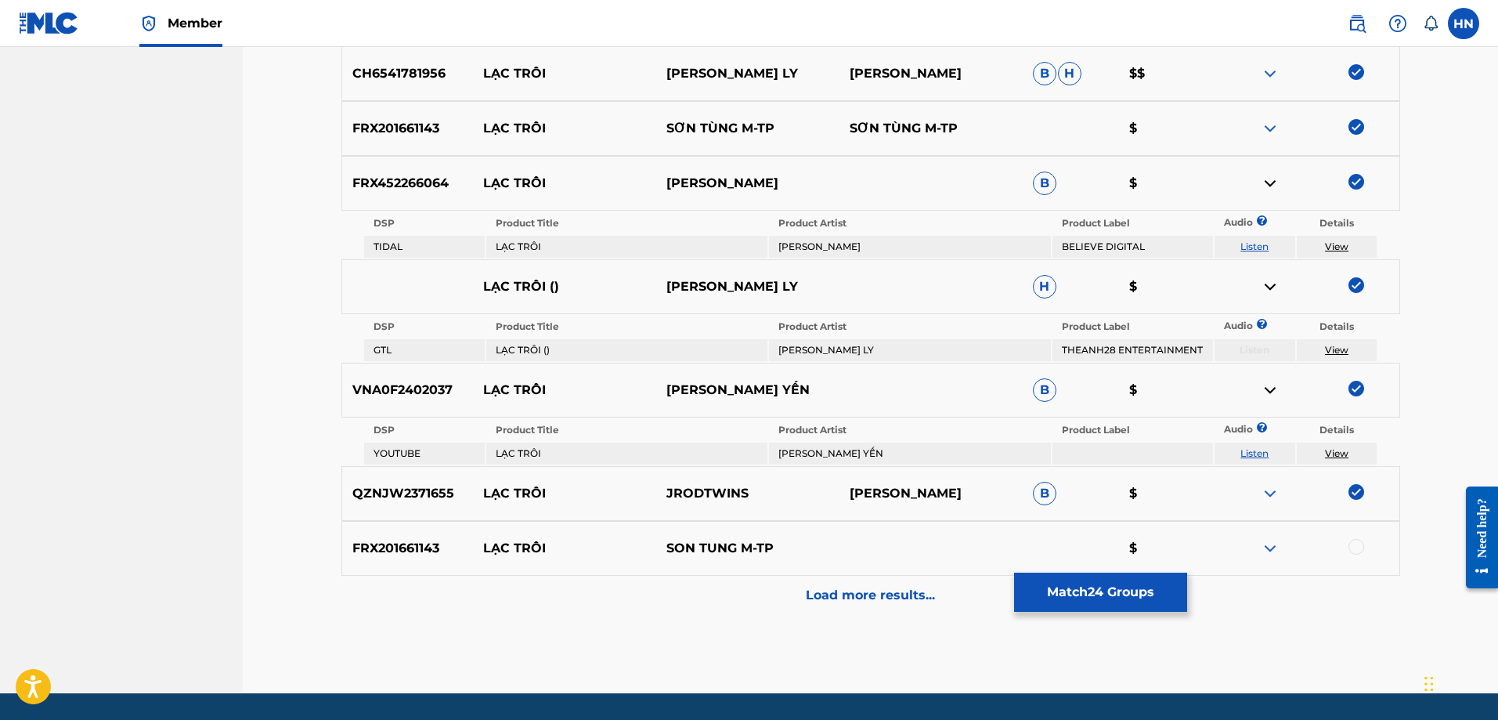
click at [371, 538] on div "FRX201661143 LẠC TRÔI SON TUNG M-TP $" at bounding box center [870, 548] width 1059 height 55
click at [1359, 551] on div at bounding box center [1356, 547] width 16 height 16
click at [807, 611] on div "Load more results..." at bounding box center [870, 595] width 1059 height 39
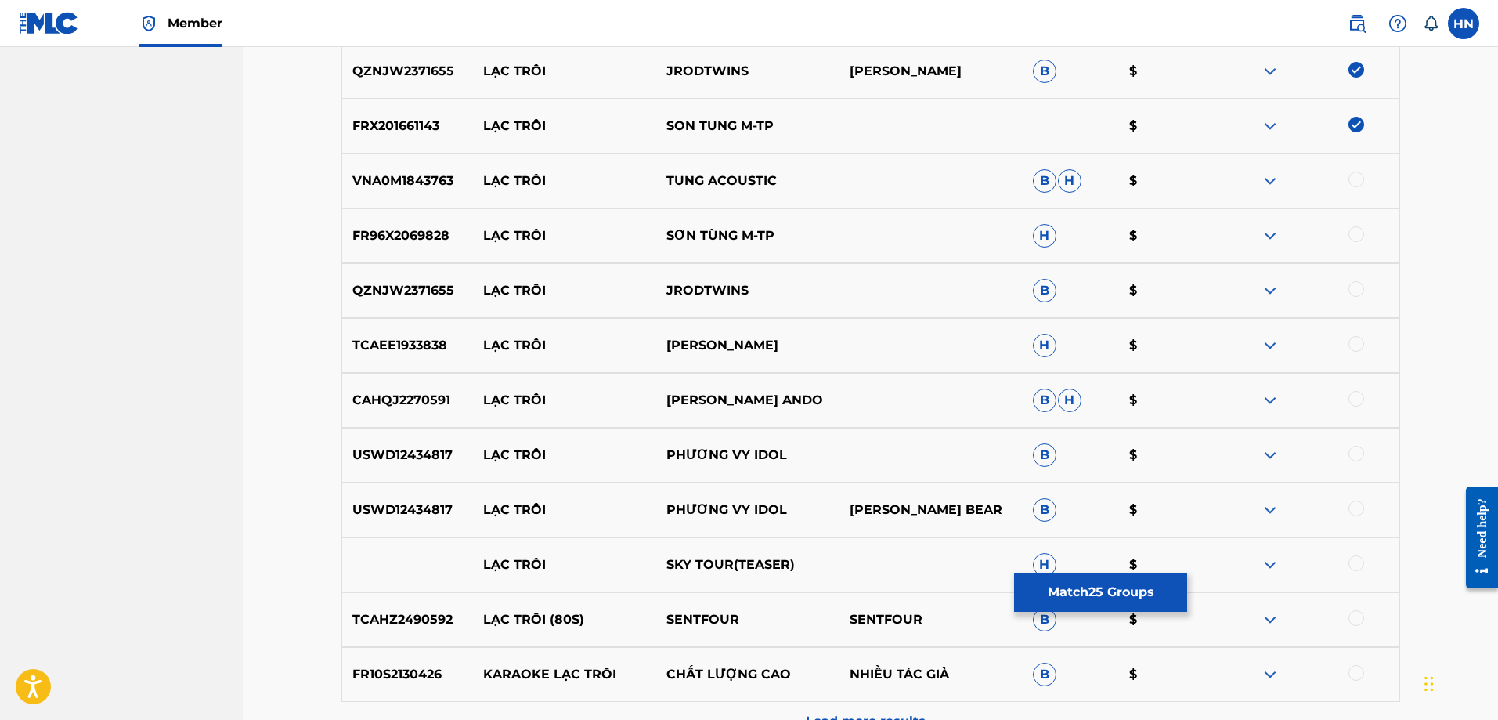
scroll to position [2131, 0]
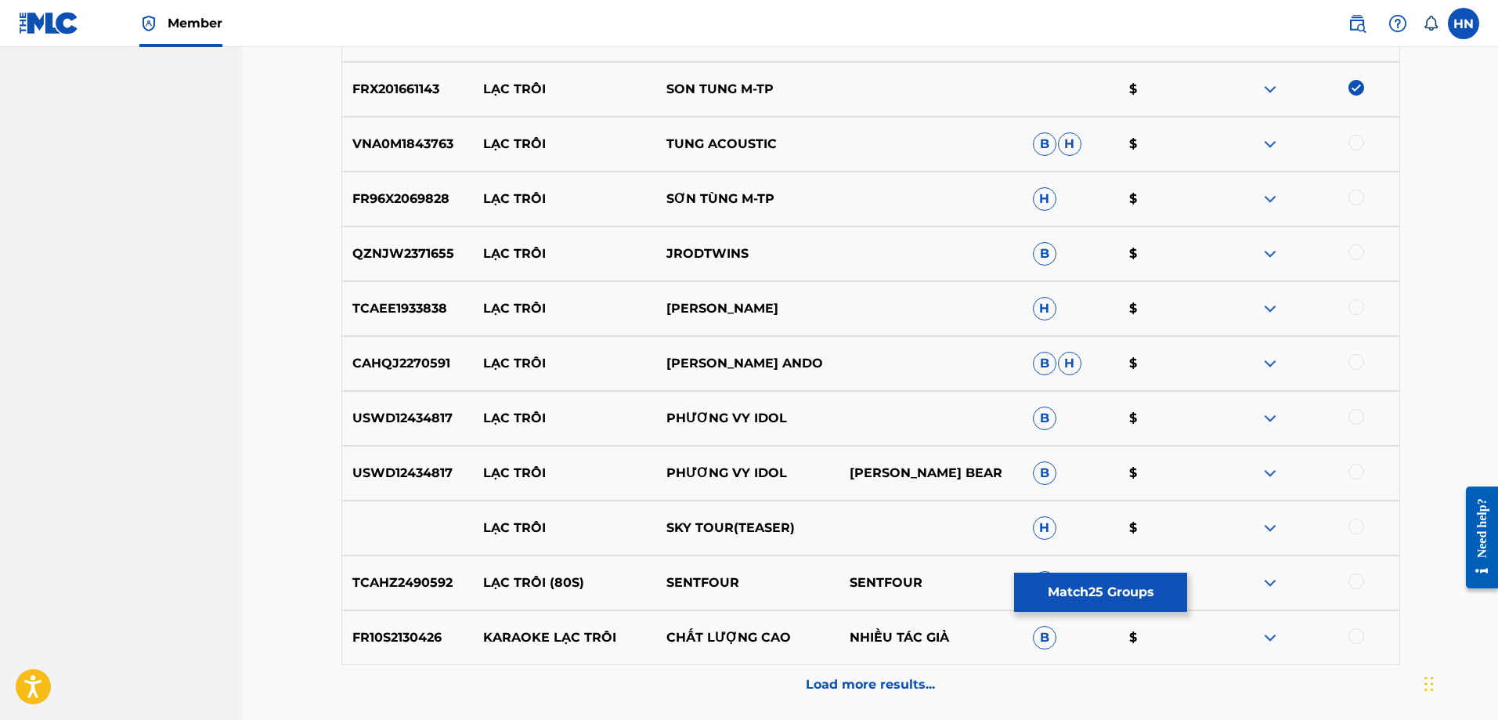
click at [422, 143] on p "VNA0M1843763" at bounding box center [408, 144] width 132 height 19
click at [1355, 142] on div at bounding box center [1356, 143] width 16 height 16
click at [408, 186] on div "FR96X2069828 LẠC TRÔI SƠN TÙNG M-TP H $" at bounding box center [870, 198] width 1059 height 55
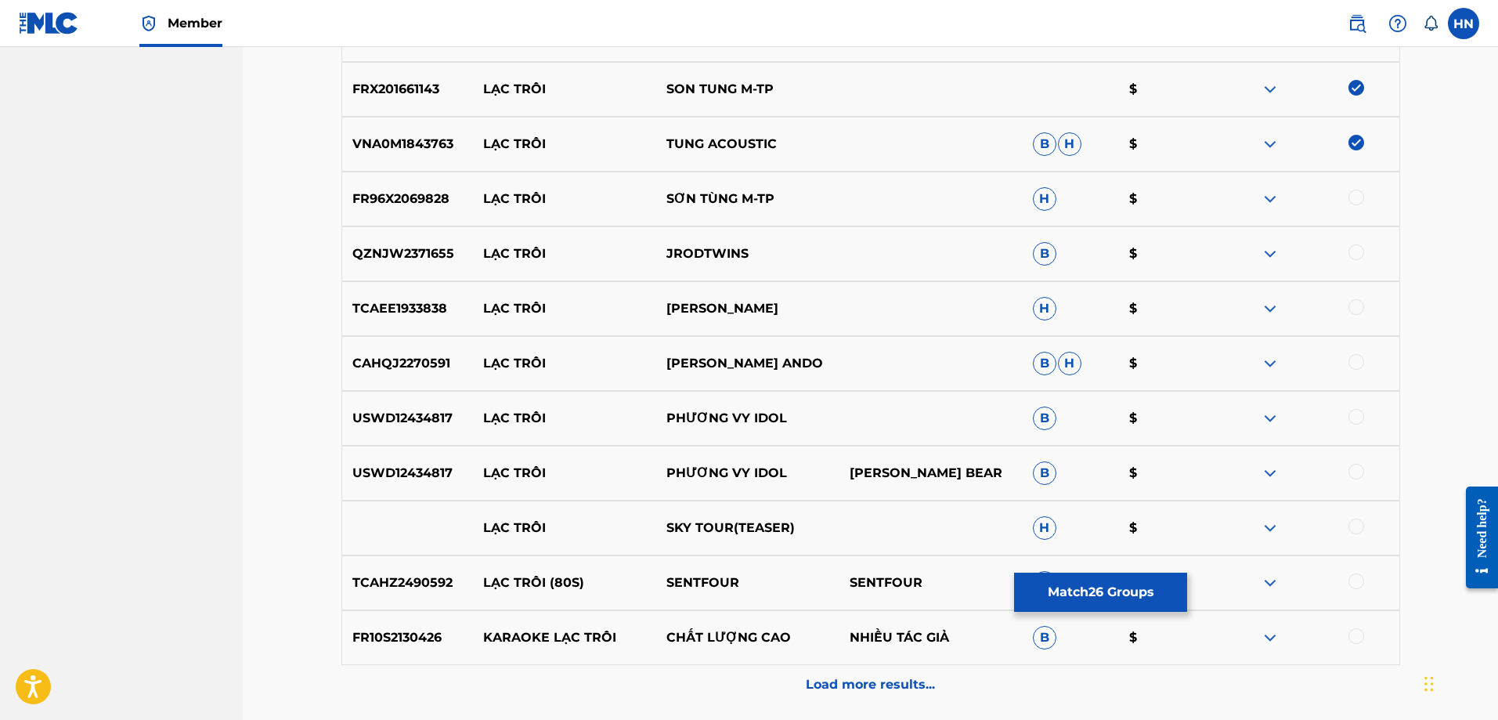
click at [1351, 197] on div at bounding box center [1356, 197] width 16 height 16
click at [426, 310] on p "TCAEE1933838" at bounding box center [408, 308] width 132 height 19
click at [1272, 312] on img at bounding box center [1270, 308] width 19 height 19
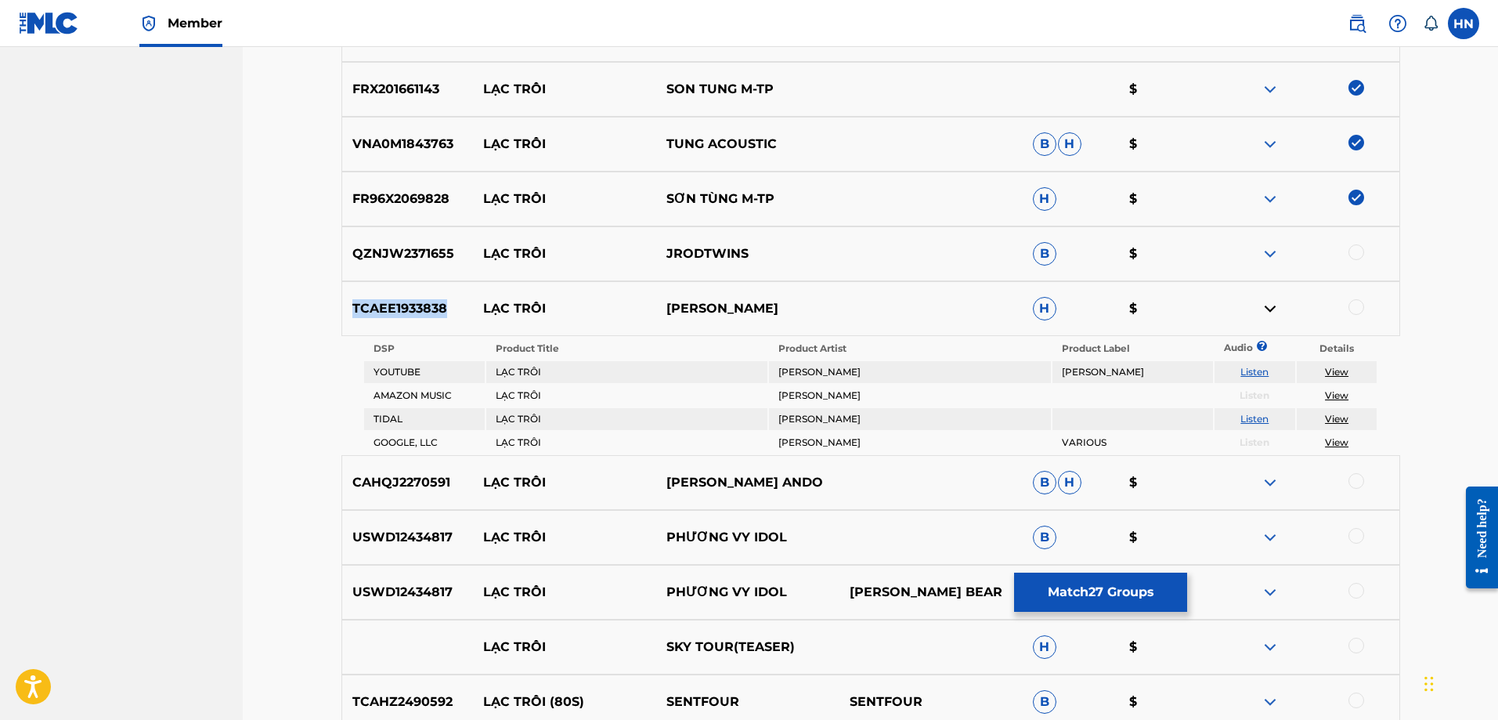
click at [1252, 370] on link "Listen" at bounding box center [1254, 372] width 28 height 12
click at [1360, 306] on div at bounding box center [1356, 307] width 16 height 16
click at [1259, 259] on div at bounding box center [1307, 253] width 183 height 19
click at [1267, 258] on img at bounding box center [1270, 253] width 19 height 19
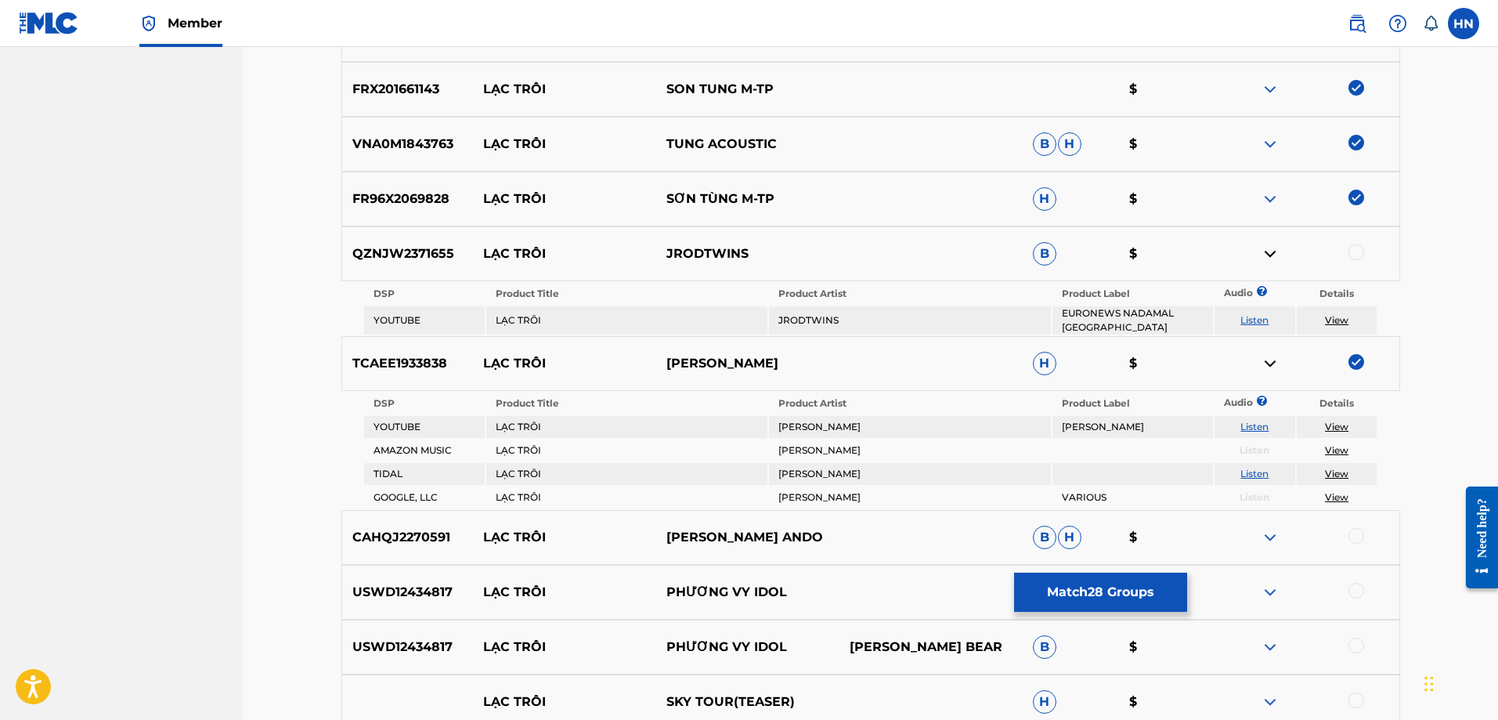
click at [1257, 324] on link "Listen" at bounding box center [1254, 320] width 28 height 12
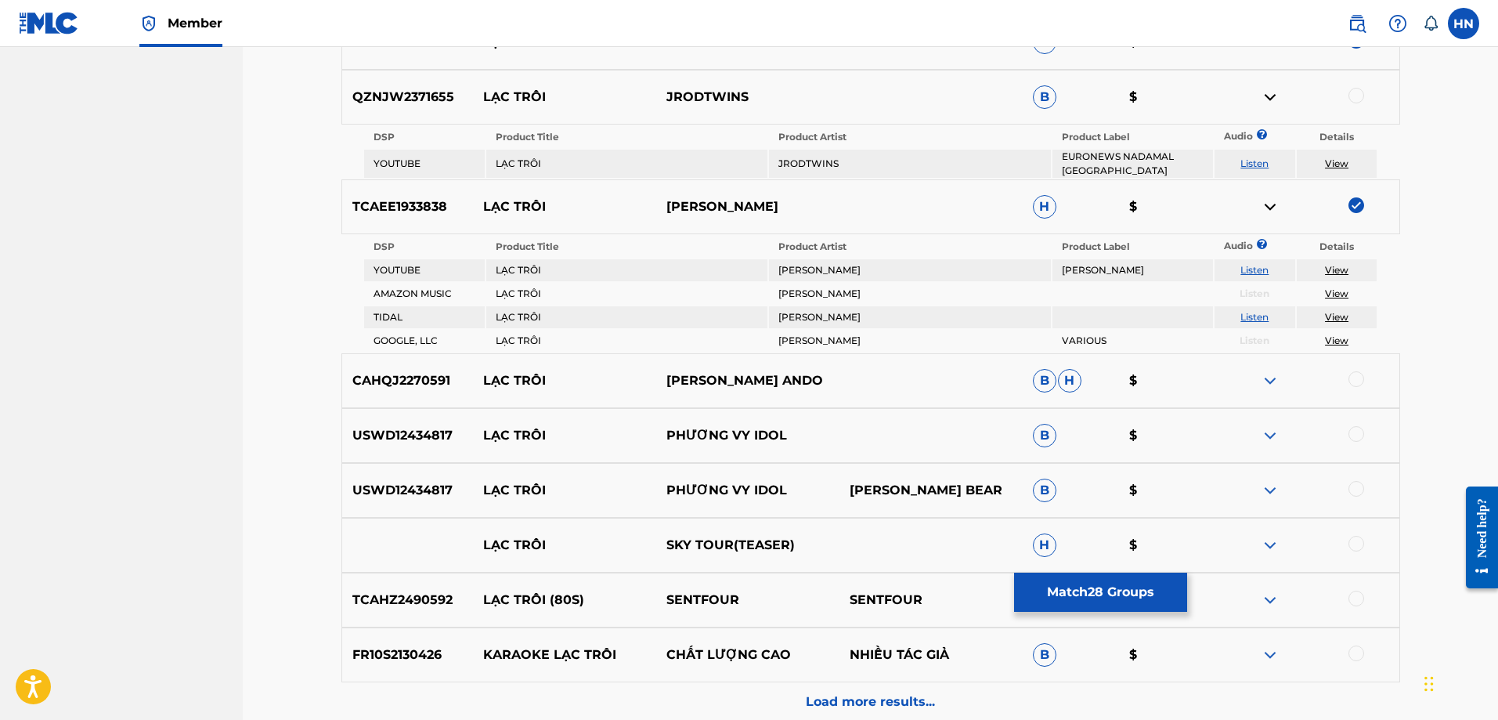
click at [1276, 384] on img at bounding box center [1270, 380] width 19 height 19
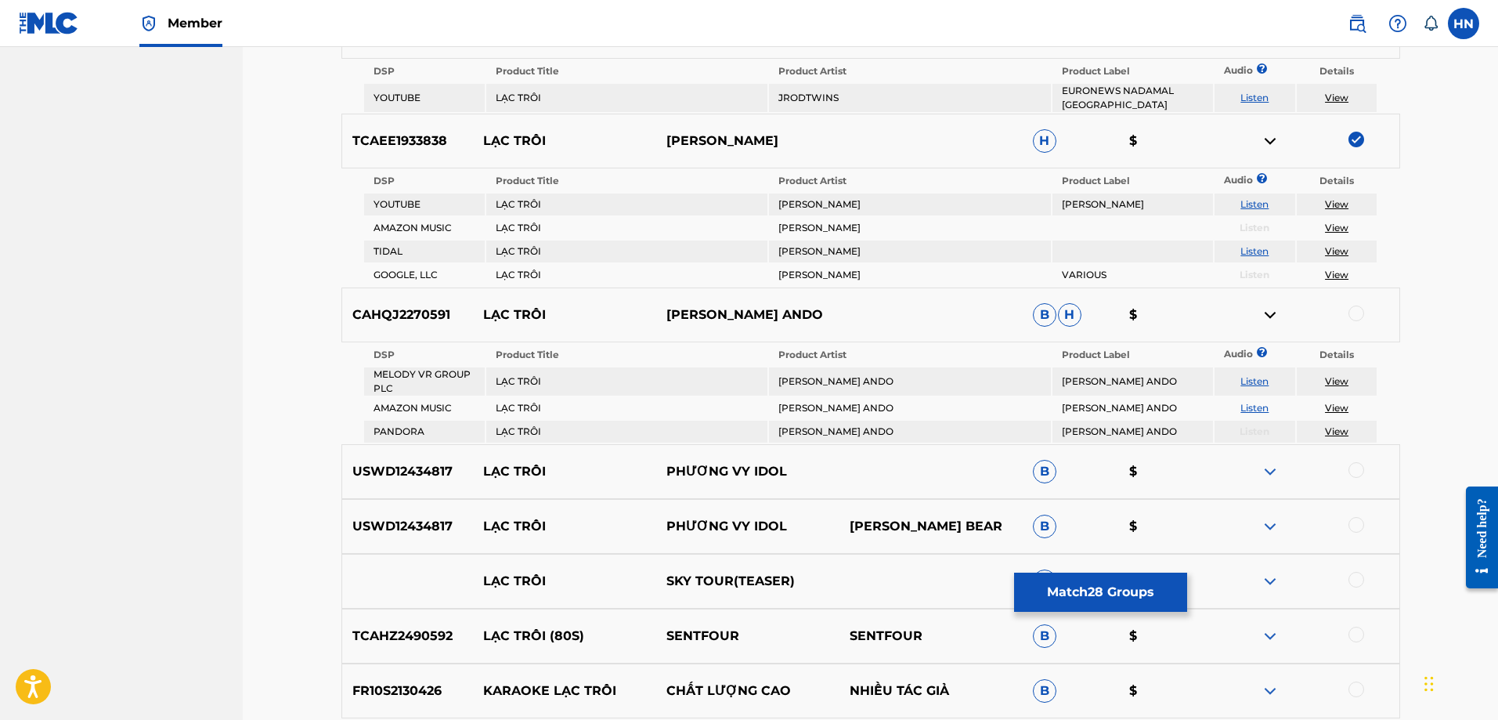
scroll to position [2444, 0]
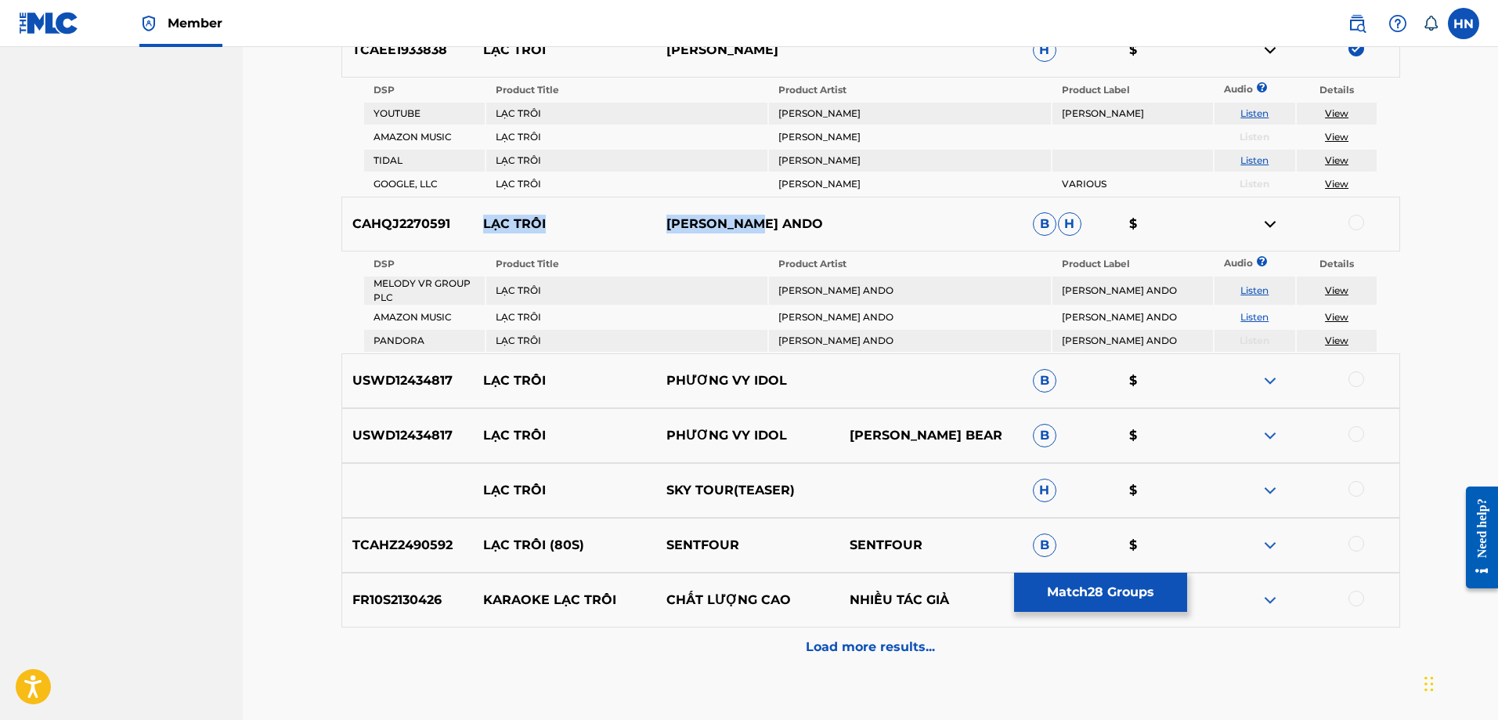
drag, startPoint x: 816, startPoint y: 236, endPoint x: 479, endPoint y: 240, distance: 336.7
click at [479, 240] on div "CAHQJ2270591 LẠC TRÔI JULIEN ANDO B H $" at bounding box center [870, 224] width 1059 height 55
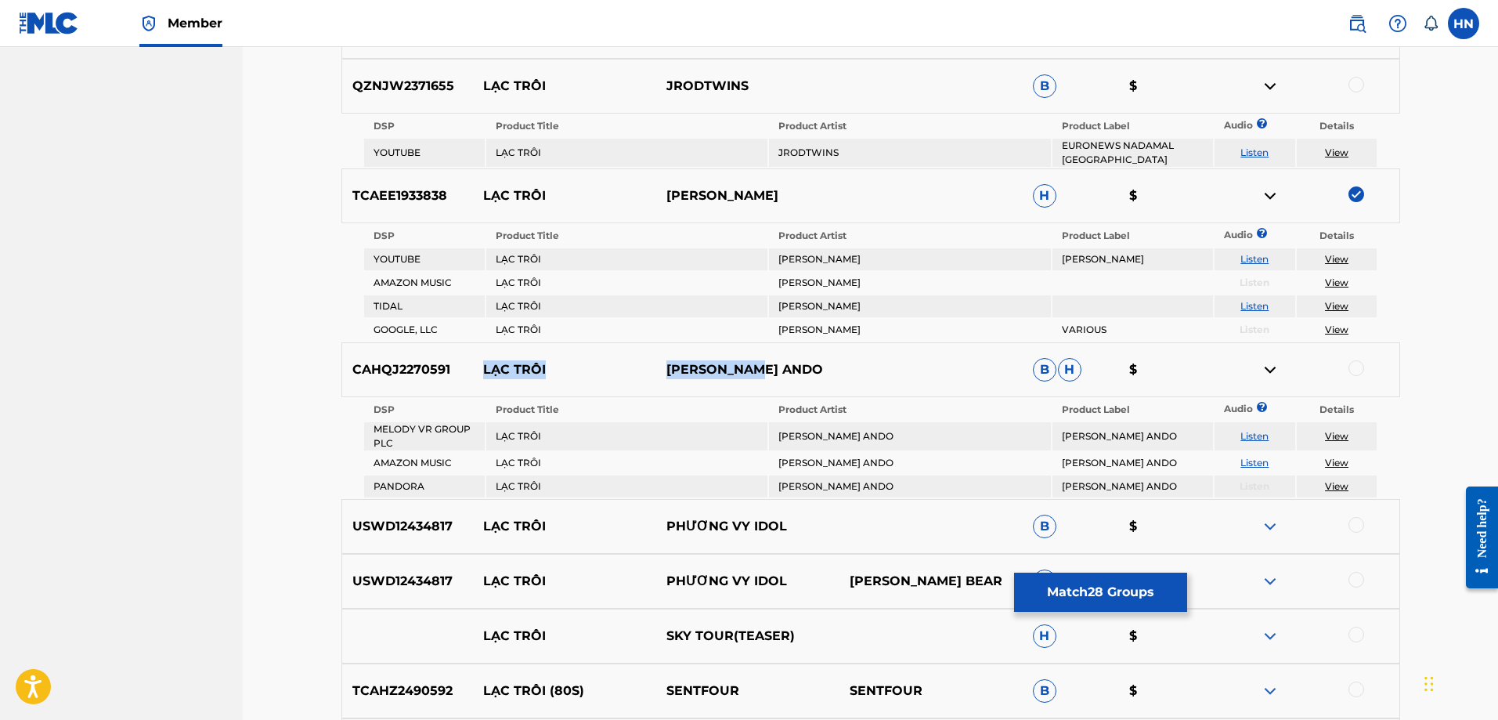
scroll to position [2287, 0]
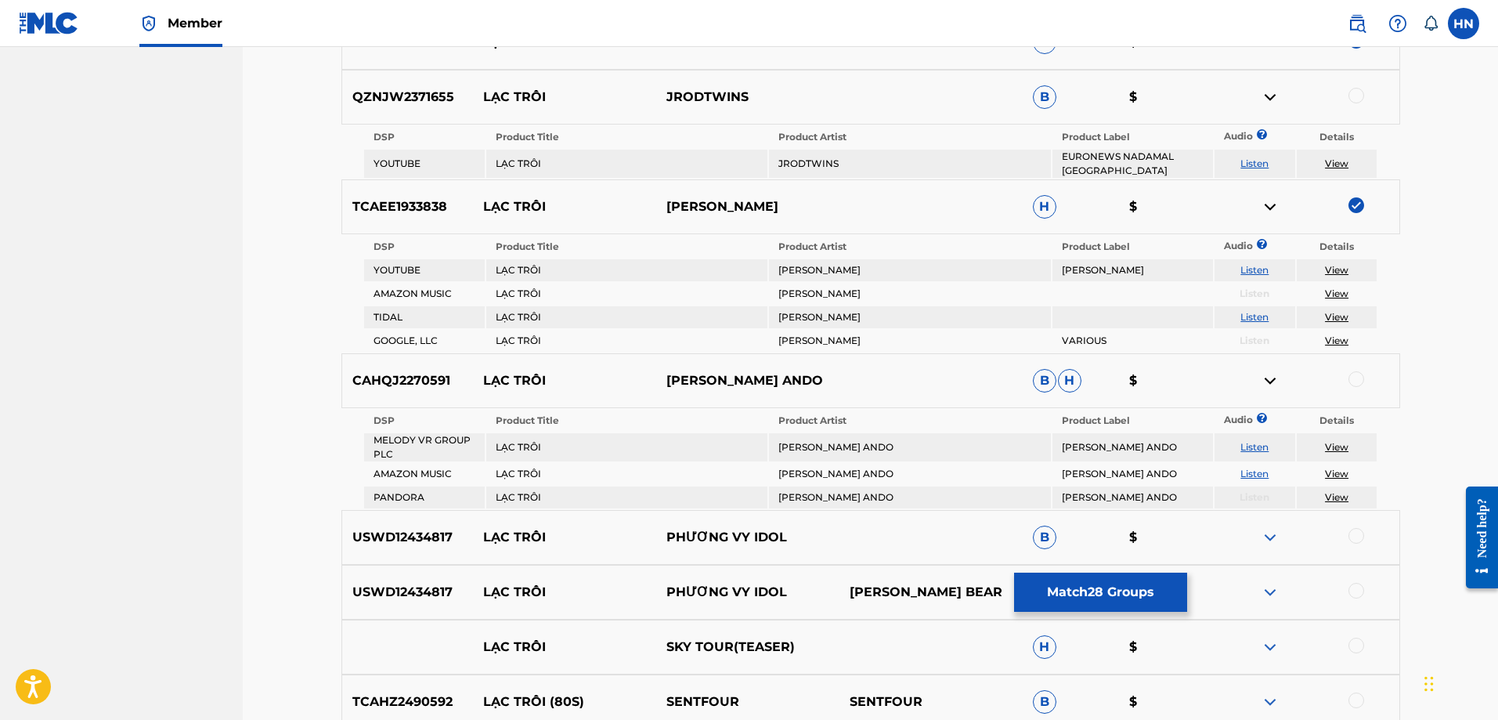
click at [419, 367] on div "CAHQJ2270591 LẠC TRÔI JULIEN ANDO B H $" at bounding box center [870, 380] width 1059 height 55
click at [1349, 374] on div at bounding box center [1356, 379] width 16 height 16
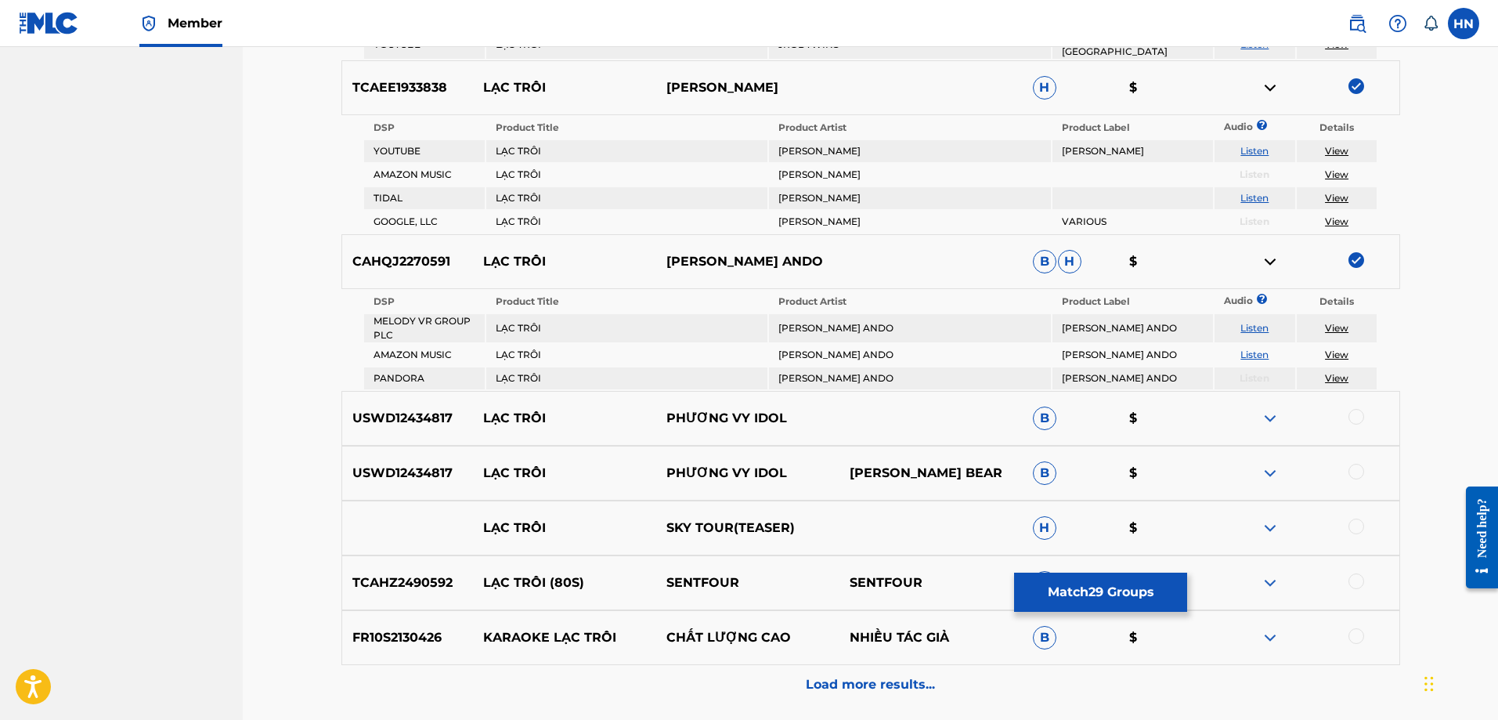
scroll to position [2444, 0]
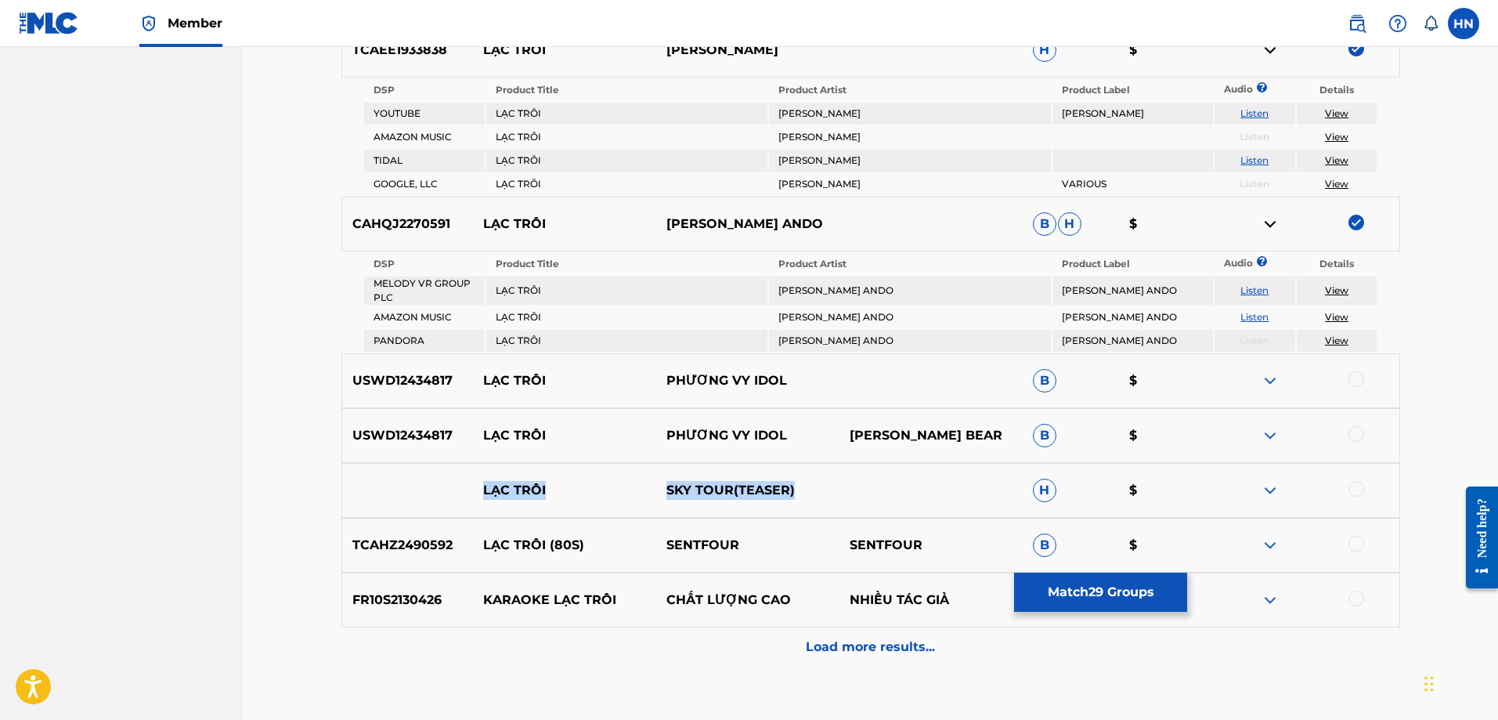
drag, startPoint x: 471, startPoint y: 493, endPoint x: 802, endPoint y: 485, distance: 330.5
click at [802, 485] on div "LẠC TRÔI SKY TOUR(TEASER) H $" at bounding box center [870, 490] width 1059 height 55
click at [1350, 491] on div at bounding box center [1356, 489] width 16 height 16
click at [1283, 489] on div at bounding box center [1307, 490] width 183 height 19
click at [1272, 485] on img at bounding box center [1270, 490] width 19 height 19
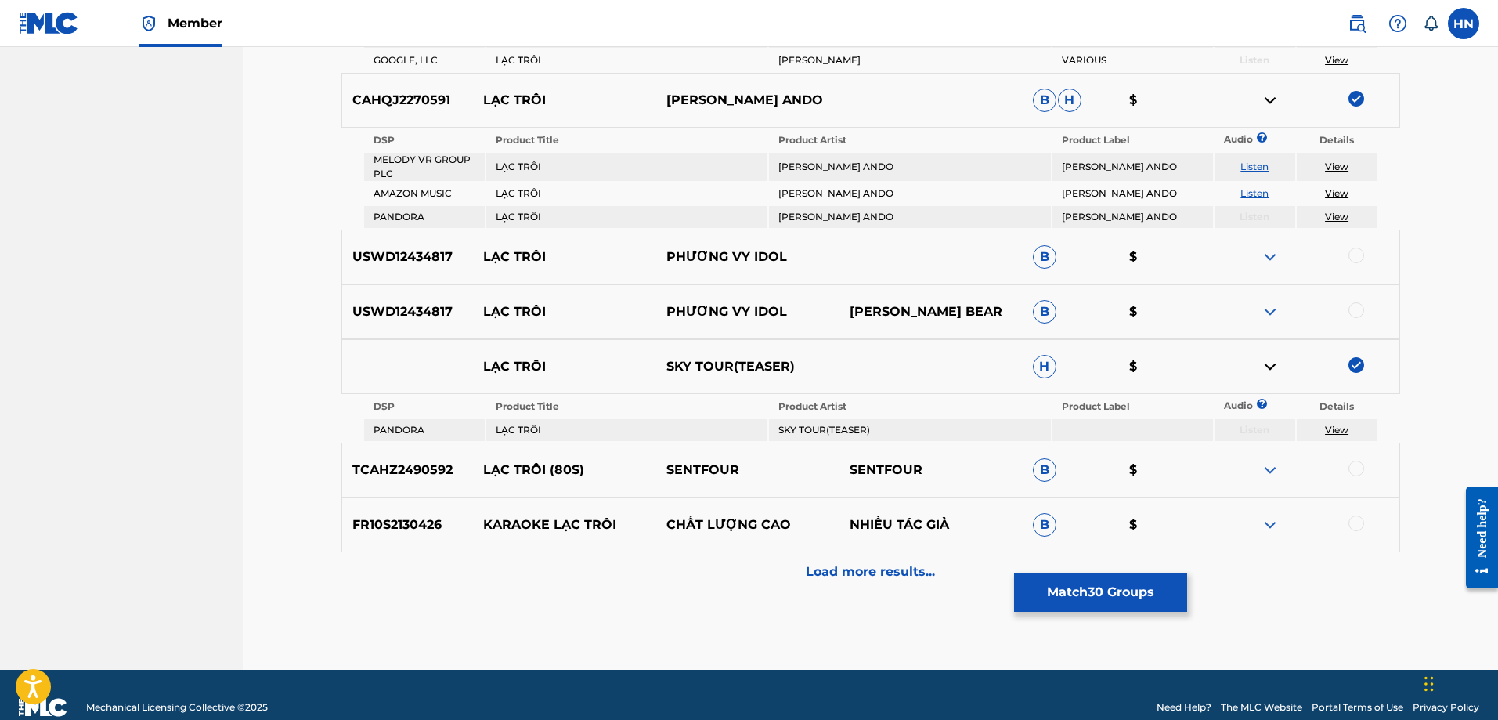
scroll to position [2593, 0]
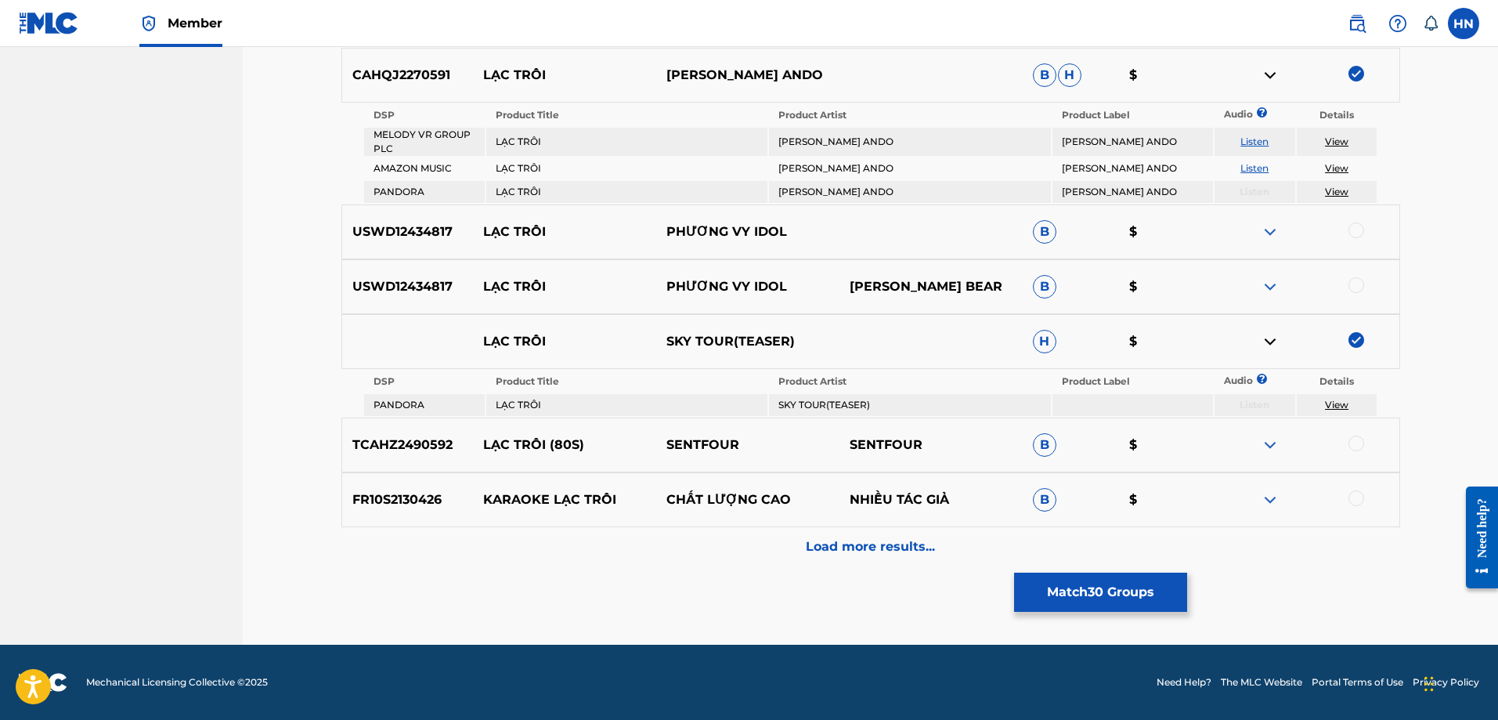
click at [1263, 447] on img at bounding box center [1270, 444] width 19 height 19
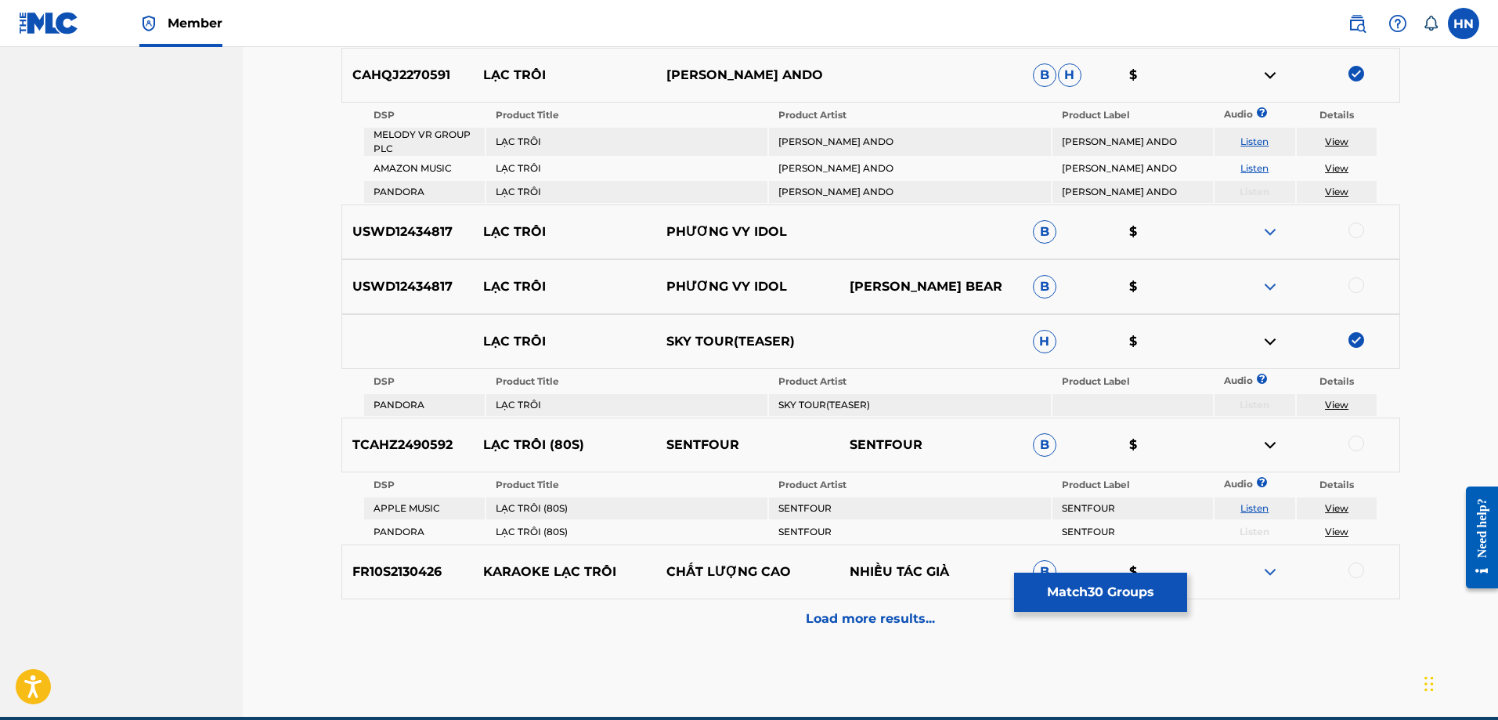
click at [1247, 505] on link "Listen" at bounding box center [1254, 508] width 28 height 12
click at [1264, 570] on img at bounding box center [1270, 571] width 19 height 19
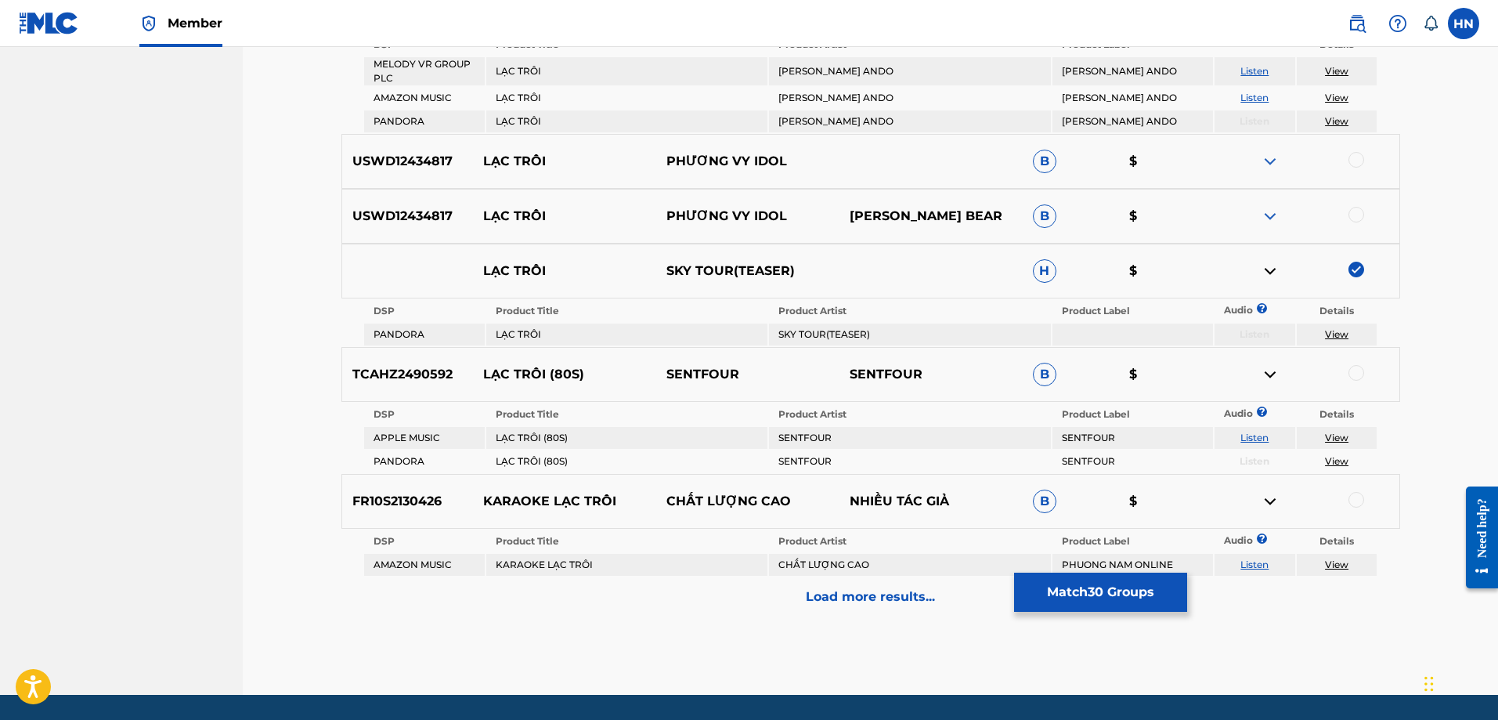
scroll to position [2713, 0]
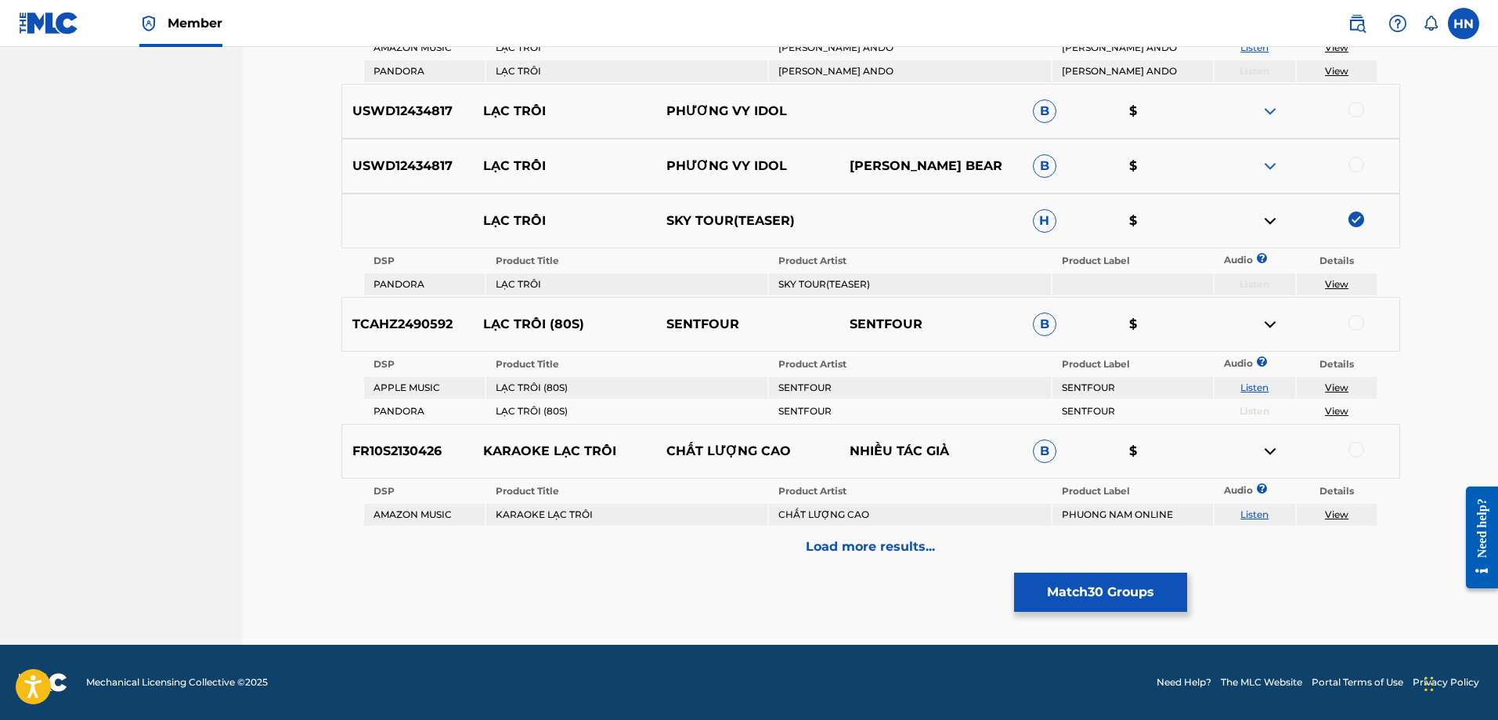
click at [1243, 508] on link "Listen" at bounding box center [1254, 514] width 28 height 12
drag, startPoint x: 784, startPoint y: 449, endPoint x: 467, endPoint y: 457, distance: 317.2
click at [467, 457] on div "FR10S2130426 KARAOKE LẠC TRÔI CHẤT LƯỢNG CAO NHIỀU TÁC GIẢ B $" at bounding box center [870, 451] width 1059 height 55
click at [420, 461] on div "FR10S2130426 KARAOKE LẠC TRÔI CHẤT LƯỢNG CAO NHIỀU TÁC GIẢ B $" at bounding box center [870, 451] width 1059 height 55
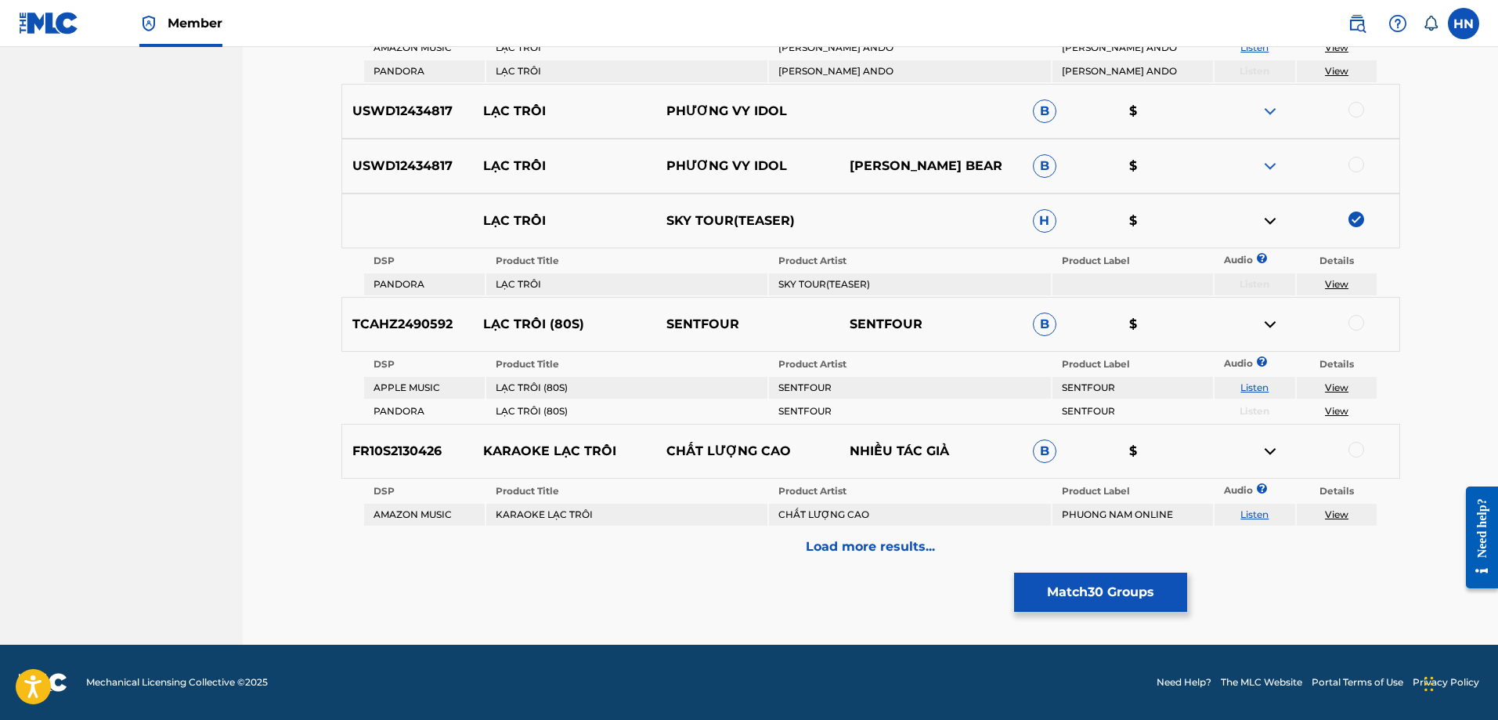
click at [1358, 449] on div at bounding box center [1356, 450] width 16 height 16
click at [960, 537] on div "Load more results..." at bounding box center [870, 546] width 1059 height 39
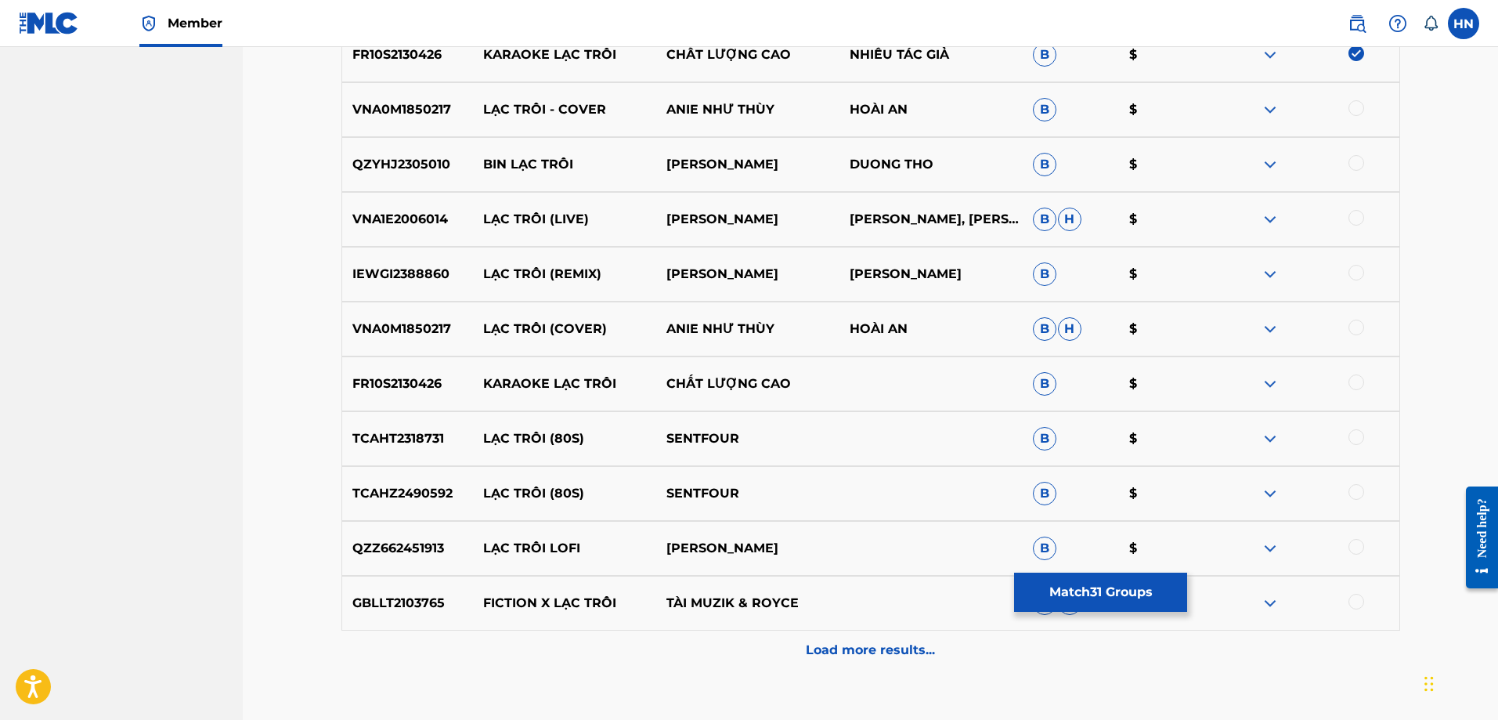
click at [442, 224] on p "VNA1E2006014" at bounding box center [408, 219] width 132 height 19
click at [1352, 212] on div at bounding box center [1356, 218] width 16 height 16
drag, startPoint x: 484, startPoint y: 106, endPoint x: 770, endPoint y: 106, distance: 285.8
click at [770, 106] on div "VNA0M1850217 LẠC TRÔI - COVER ANIE NHƯ THÙY HOÀI AN B $" at bounding box center [870, 109] width 1059 height 55
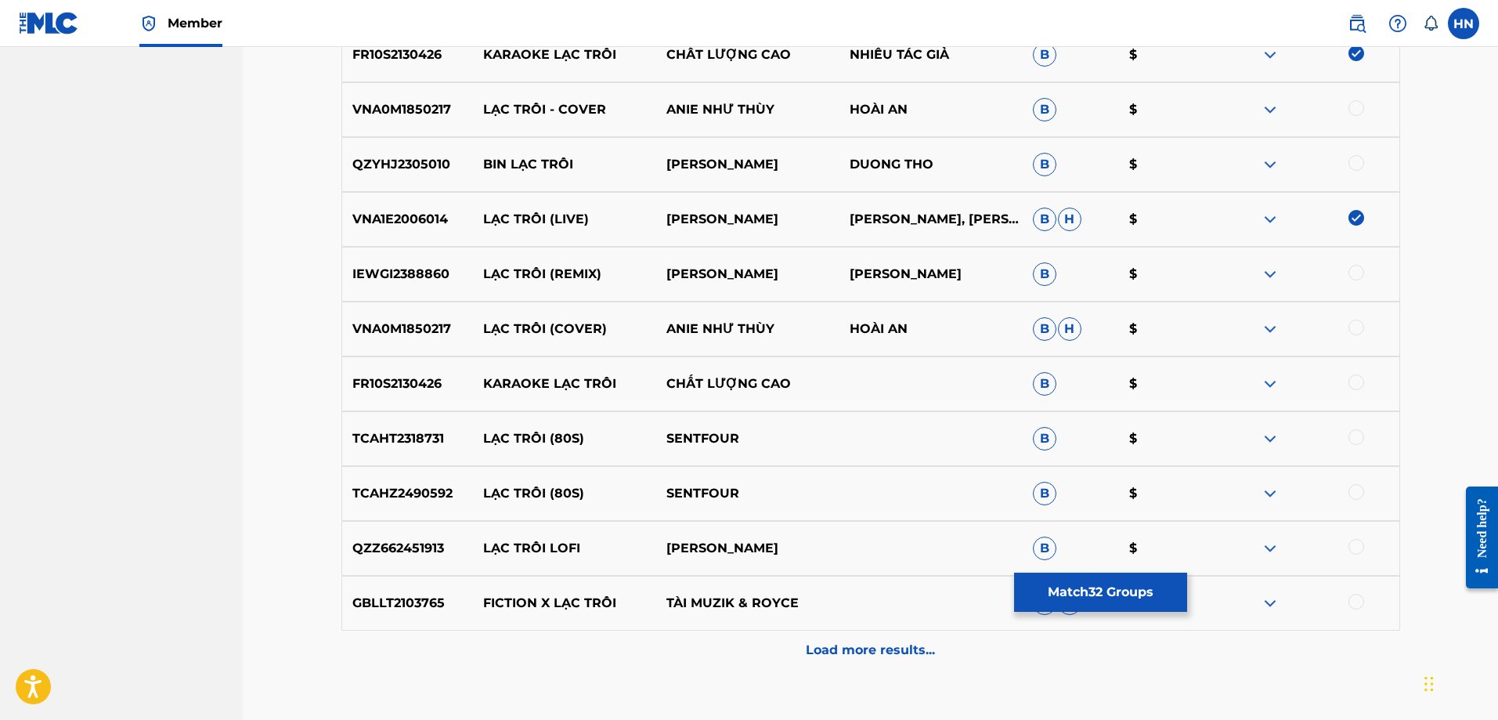
click at [442, 123] on div "VNA0M1850217 LẠC TRÔI - COVER ANIE NHƯ THÙY HOÀI AN B $" at bounding box center [870, 109] width 1059 height 55
click at [1351, 106] on div at bounding box center [1356, 108] width 16 height 16
click at [1348, 323] on div at bounding box center [1307, 328] width 183 height 19
click at [1352, 324] on div at bounding box center [1356, 327] width 16 height 16
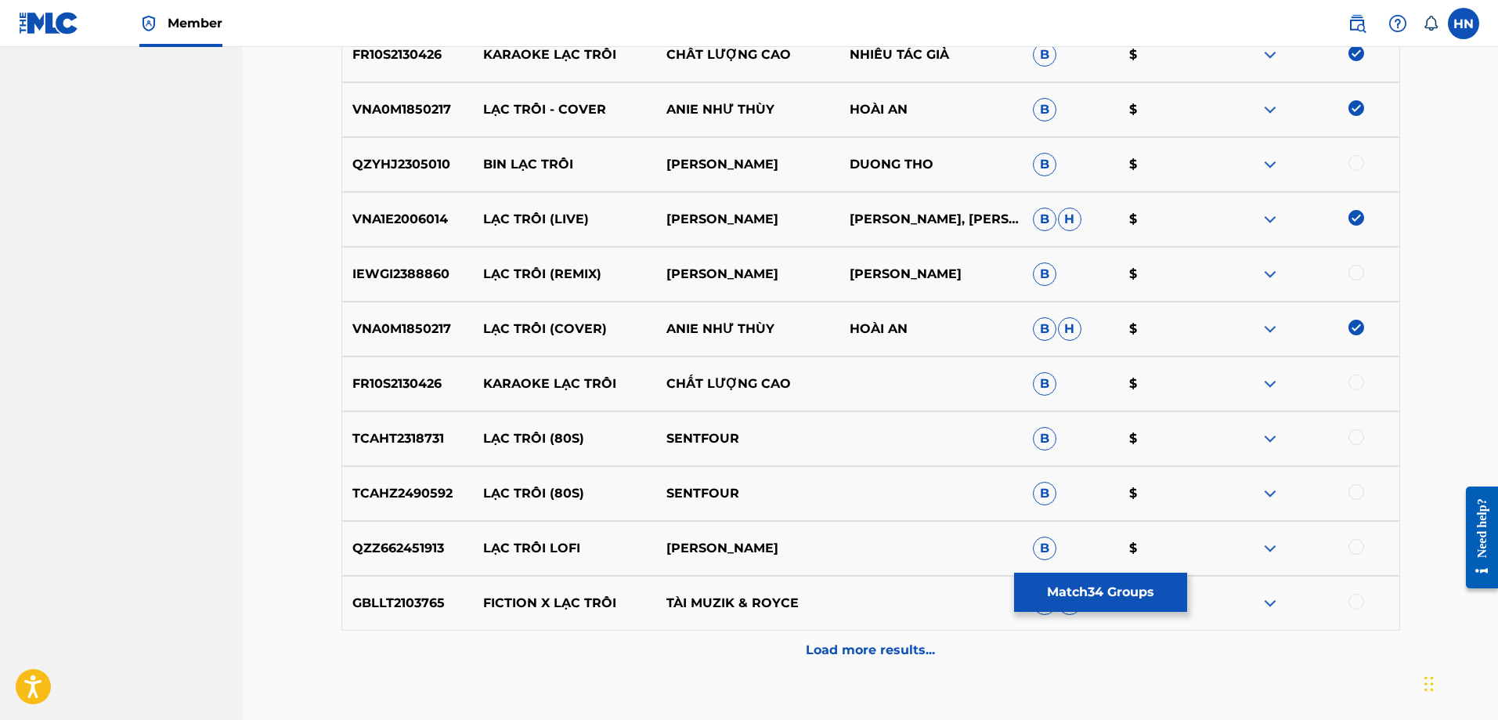
drag, startPoint x: 779, startPoint y: 279, endPoint x: 473, endPoint y: 269, distance: 306.3
click at [473, 269] on div "IEWGI2388860 LẠC TRÔI (REMIX) TRẦN QUỐC LINH TRẦN QUỐC LINH B $" at bounding box center [870, 274] width 1059 height 55
click at [1269, 165] on img at bounding box center [1270, 164] width 19 height 19
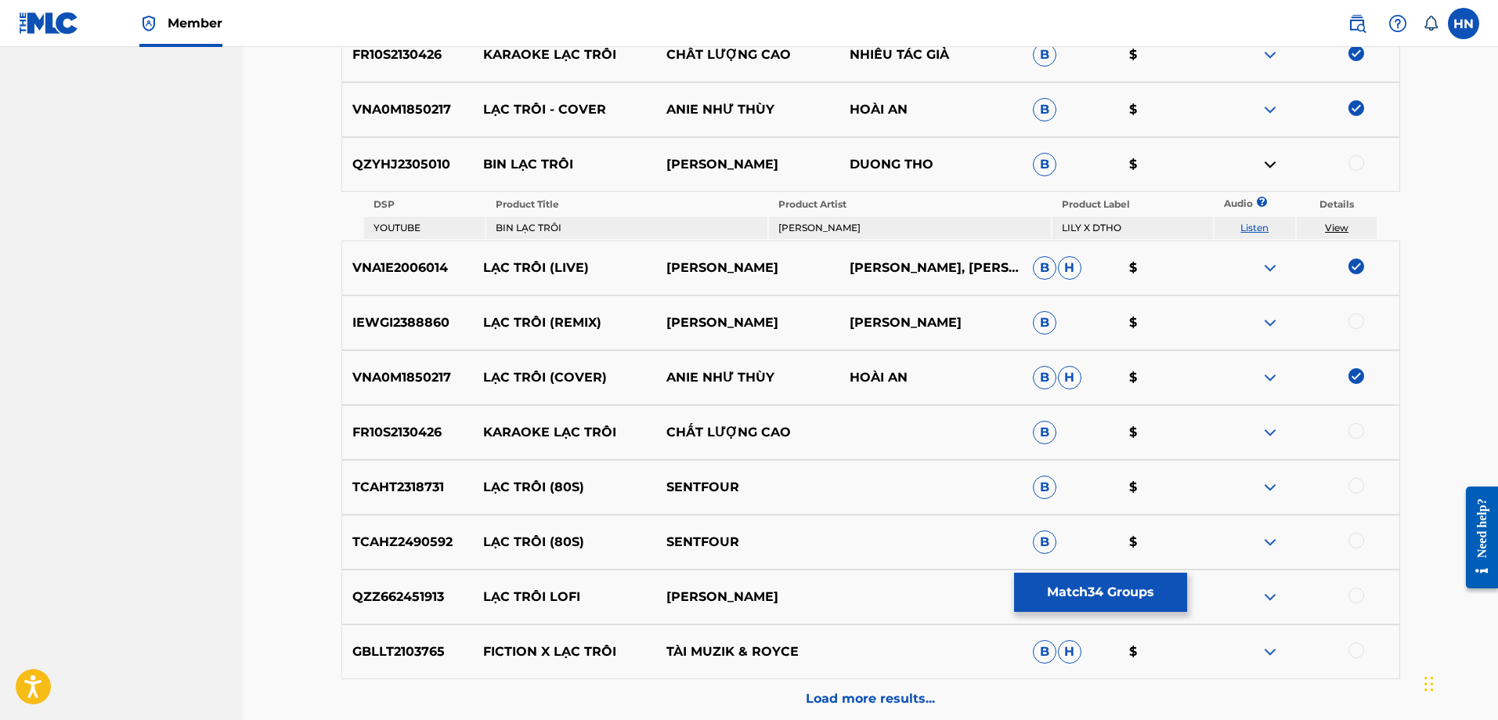
click at [1250, 228] on link "Listen" at bounding box center [1254, 228] width 28 height 12
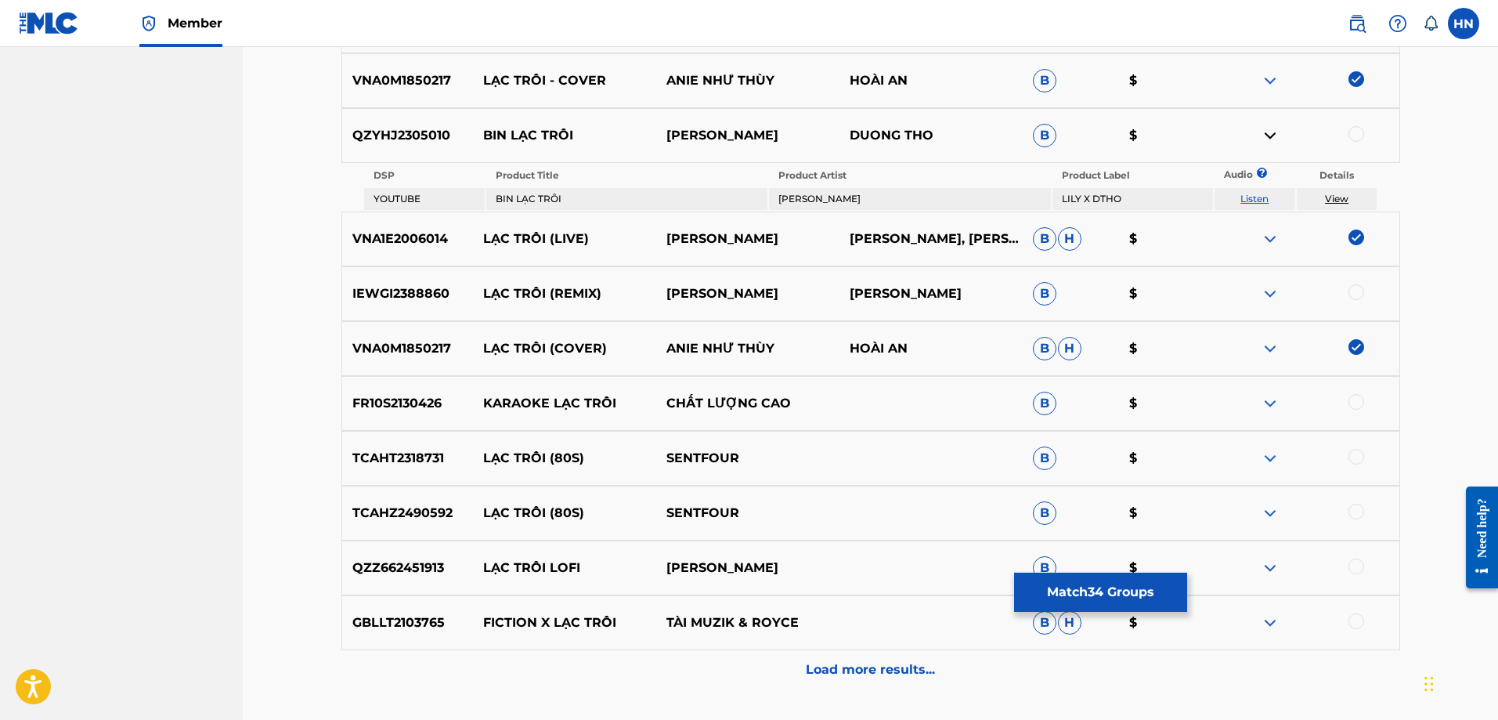
scroll to position [2792, 0]
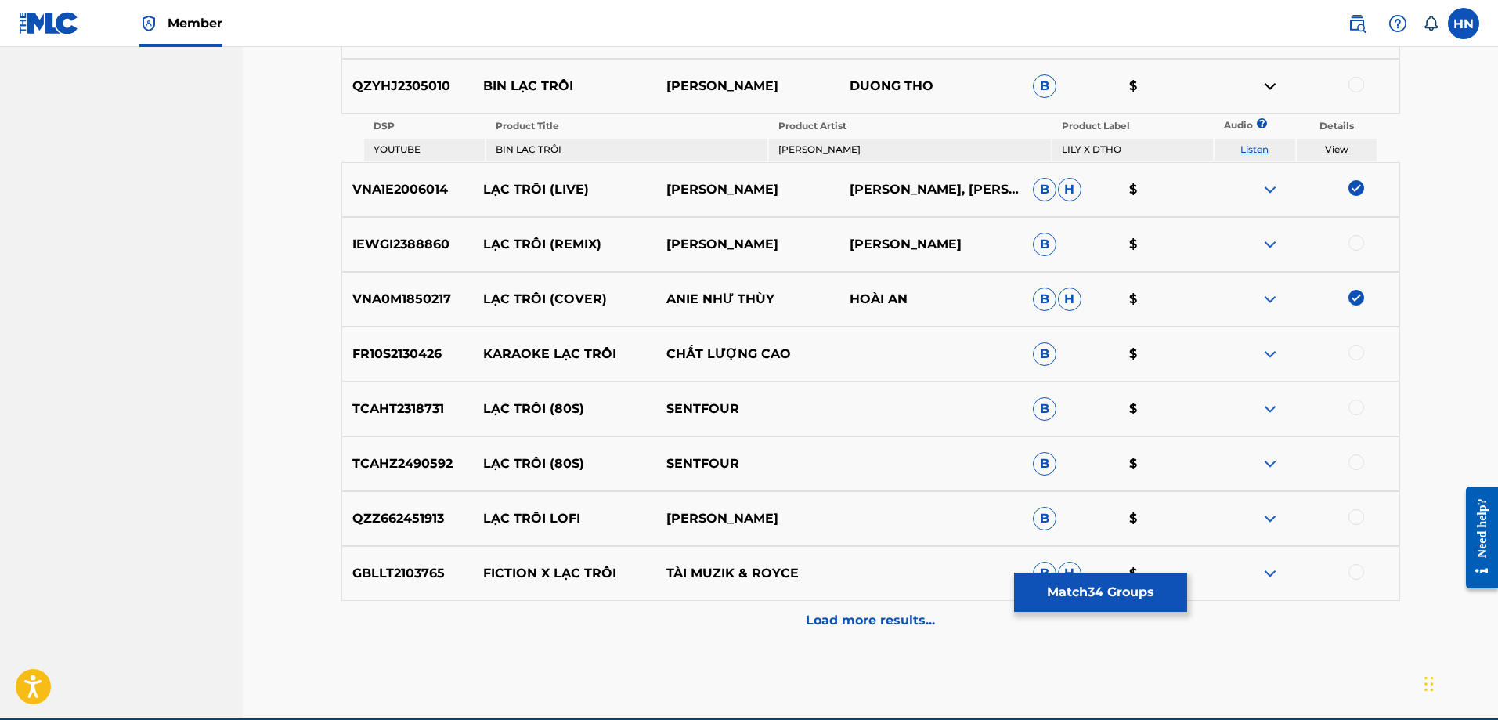
click at [414, 362] on p "FR10S2130426" at bounding box center [408, 354] width 132 height 19
click at [1350, 354] on div at bounding box center [1356, 353] width 16 height 16
click at [1270, 518] on img at bounding box center [1270, 518] width 19 height 19
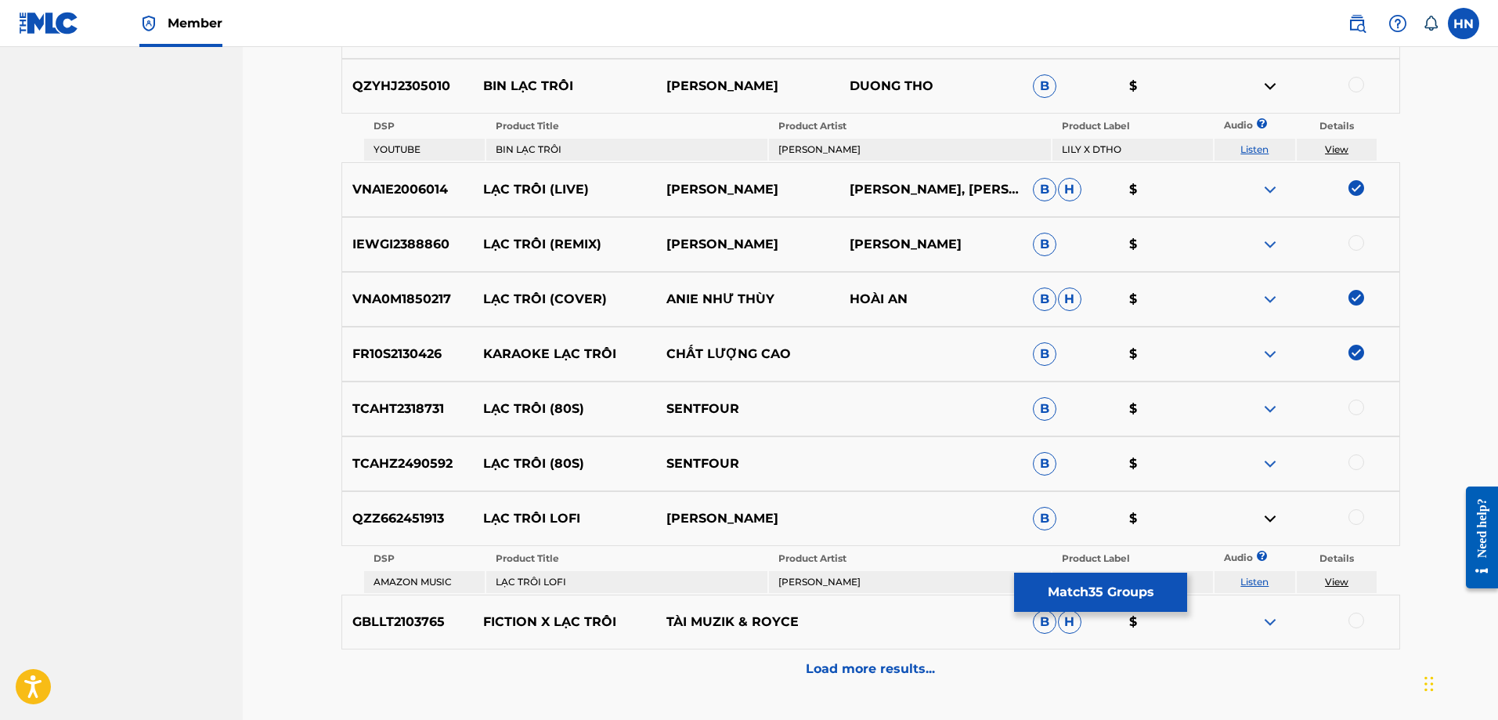
click at [1254, 578] on link "Listen" at bounding box center [1254, 582] width 28 height 12
drag, startPoint x: 485, startPoint y: 511, endPoint x: 796, endPoint y: 503, distance: 310.9
click at [796, 503] on div "QZZ662451913 LẠC TRÔI LOFI NGUYEN VAN SY B $" at bounding box center [870, 518] width 1059 height 55
click at [401, 505] on div "QZZ662451913 LẠC TRÔI LOFI NGUYEN VAN SY B $" at bounding box center [870, 518] width 1059 height 55
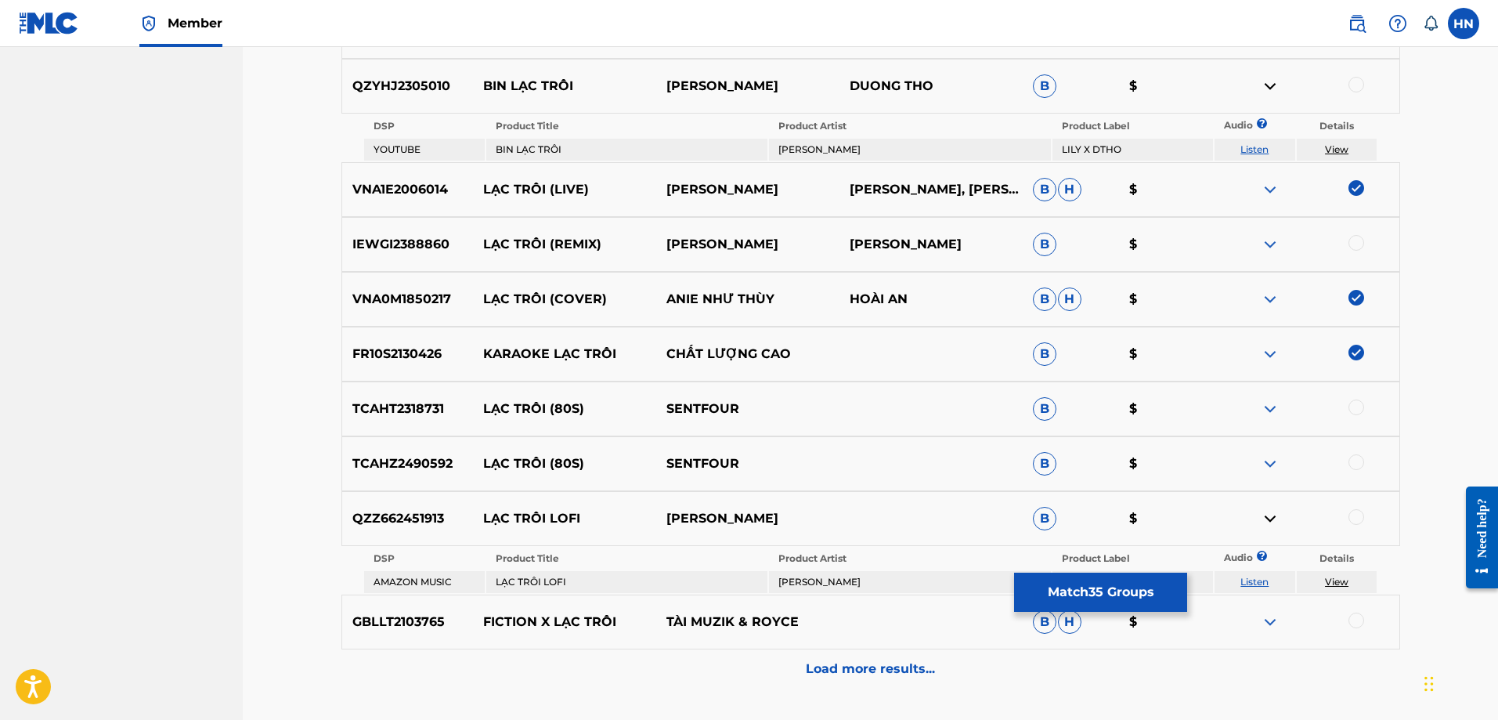
click at [1358, 511] on div at bounding box center [1356, 517] width 16 height 16
drag, startPoint x: 484, startPoint y: 408, endPoint x: 781, endPoint y: 402, distance: 296.8
click at [781, 402] on div "TCAHT2318731 LẠC TRÔI (80S) SENTFOUR B $" at bounding box center [870, 408] width 1059 height 55
click at [424, 412] on p "TCAHT2318731" at bounding box center [408, 408] width 132 height 19
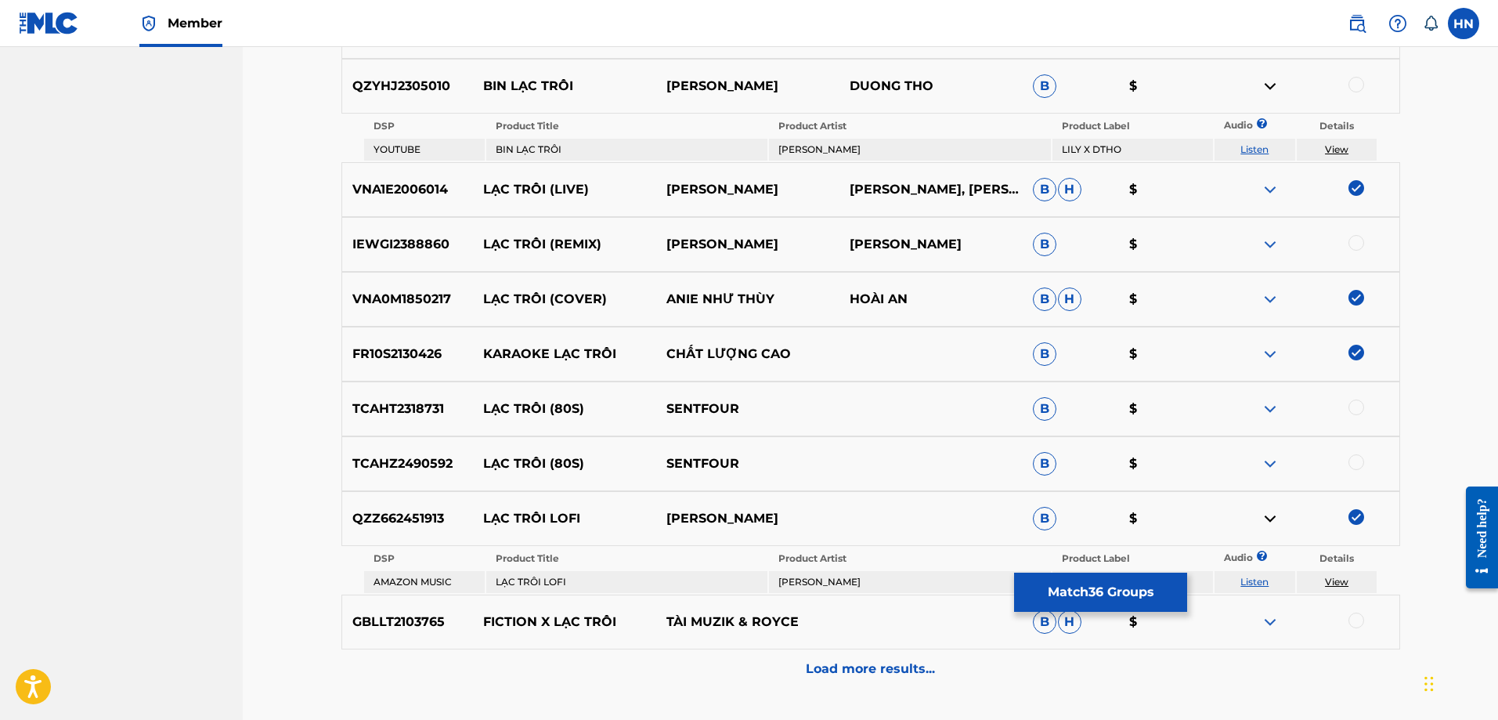
click at [1358, 404] on div at bounding box center [1356, 407] width 16 height 16
click at [406, 472] on p "TCAHZ2490592" at bounding box center [408, 463] width 132 height 19
click at [1358, 460] on div at bounding box center [1356, 462] width 16 height 16
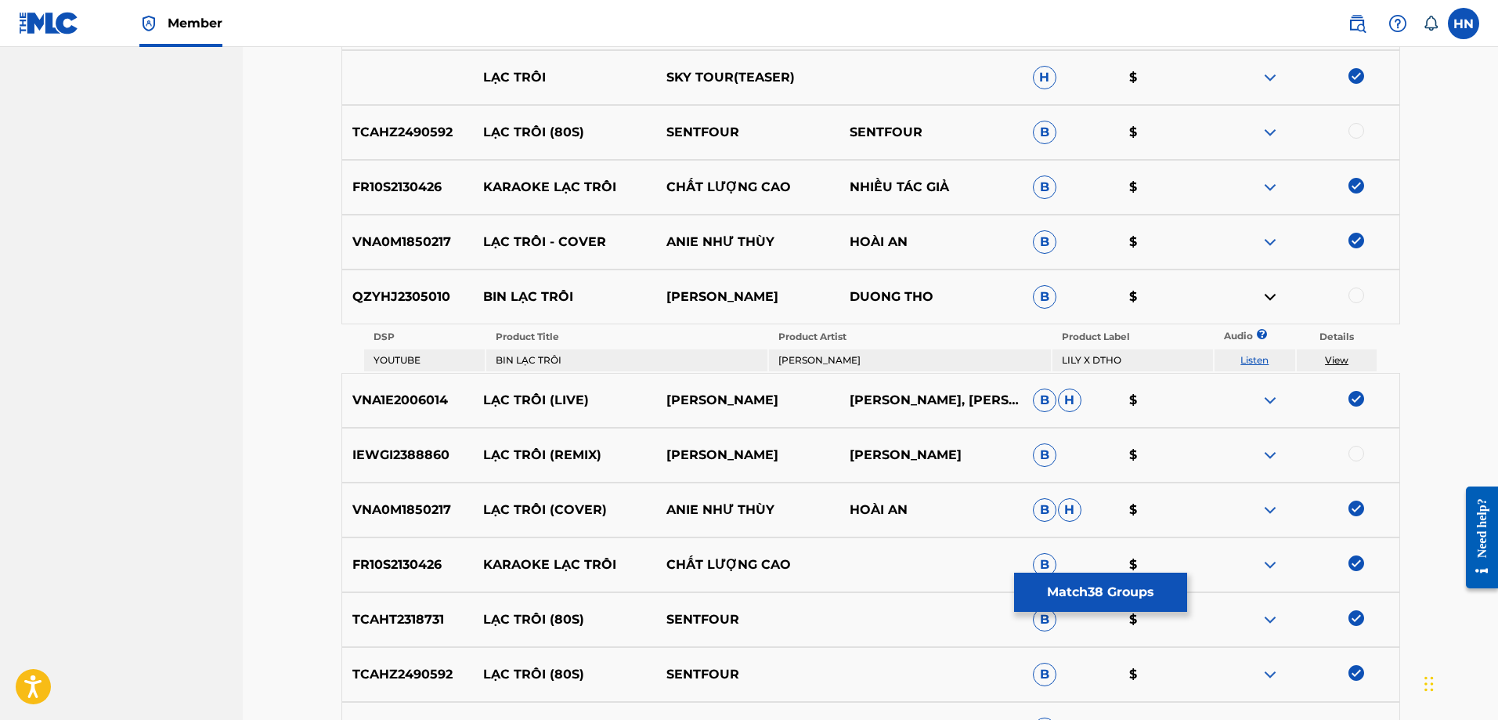
scroll to position [2635, 0]
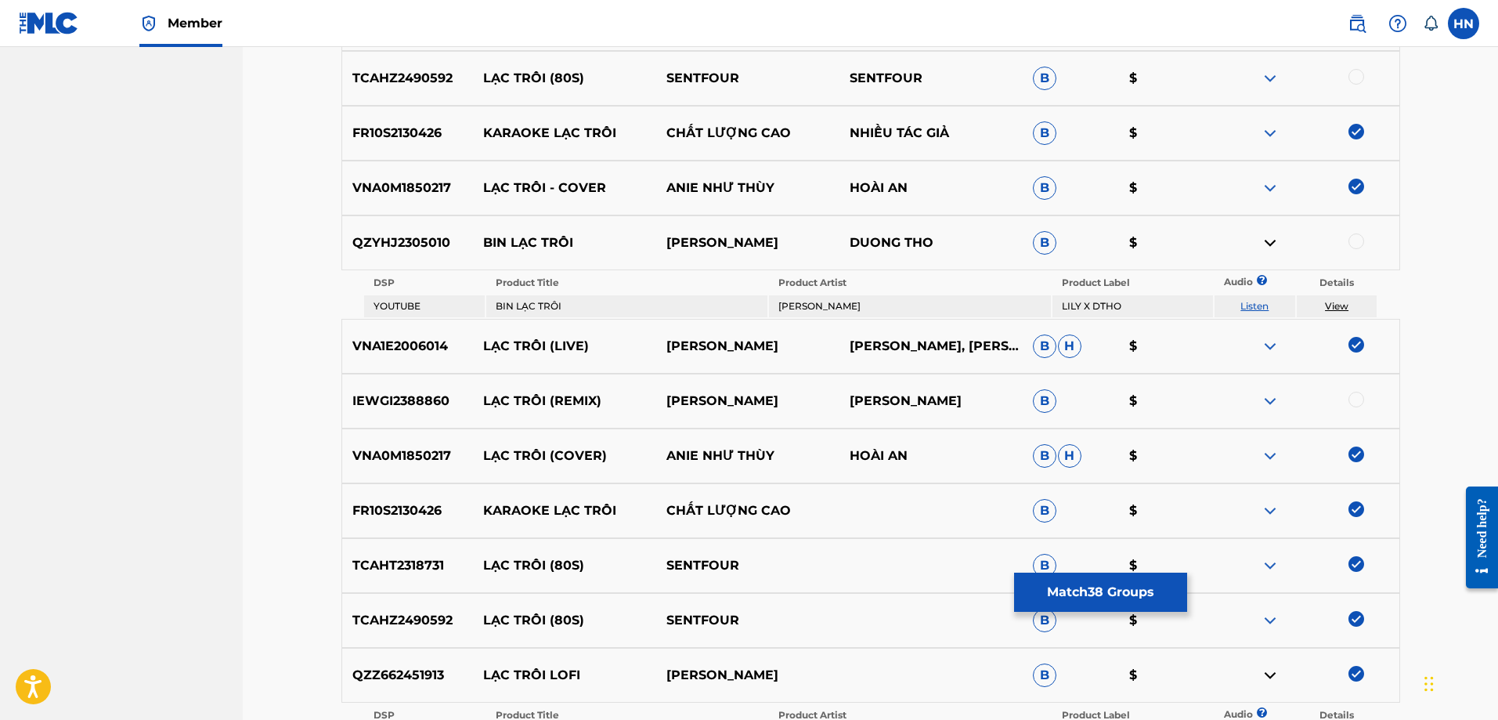
click at [1279, 243] on img at bounding box center [1270, 242] width 19 height 19
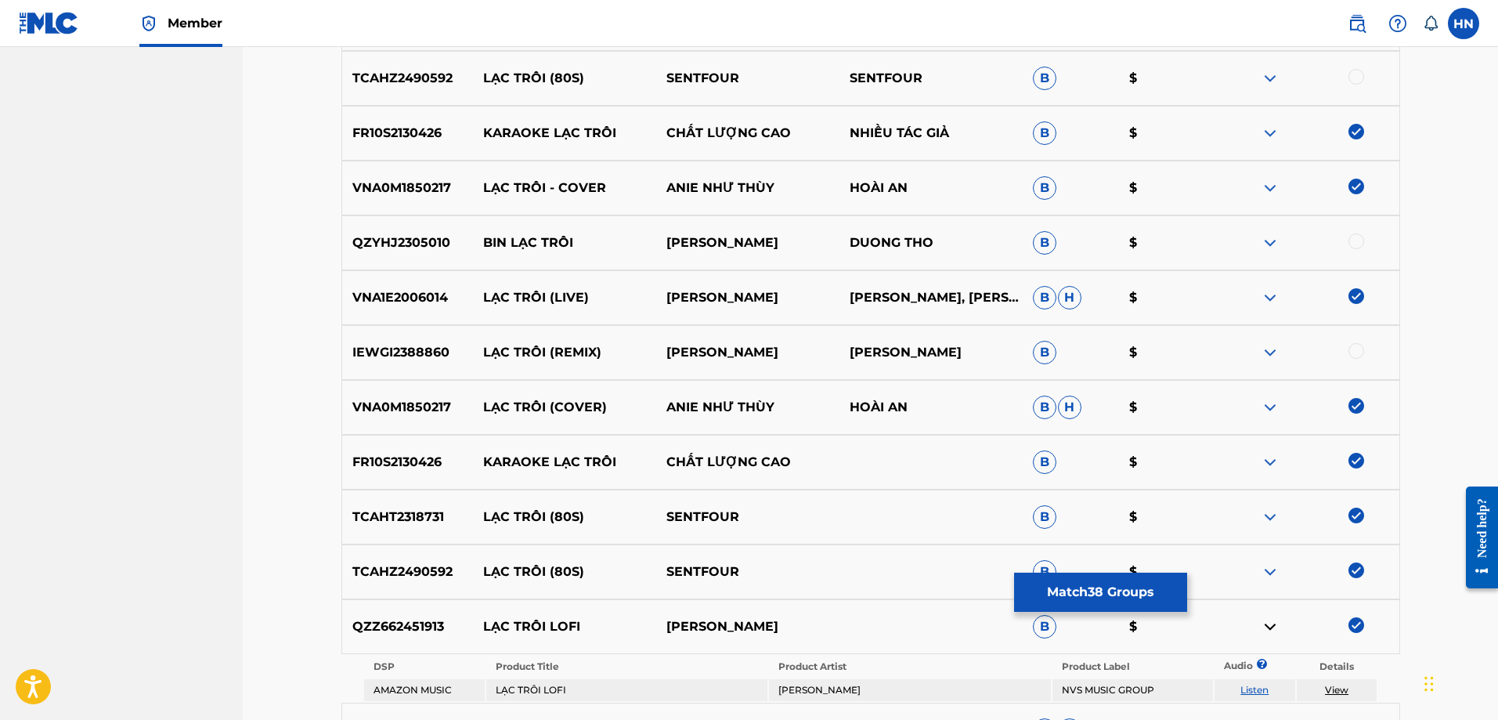
click at [1279, 243] on img at bounding box center [1270, 242] width 19 height 19
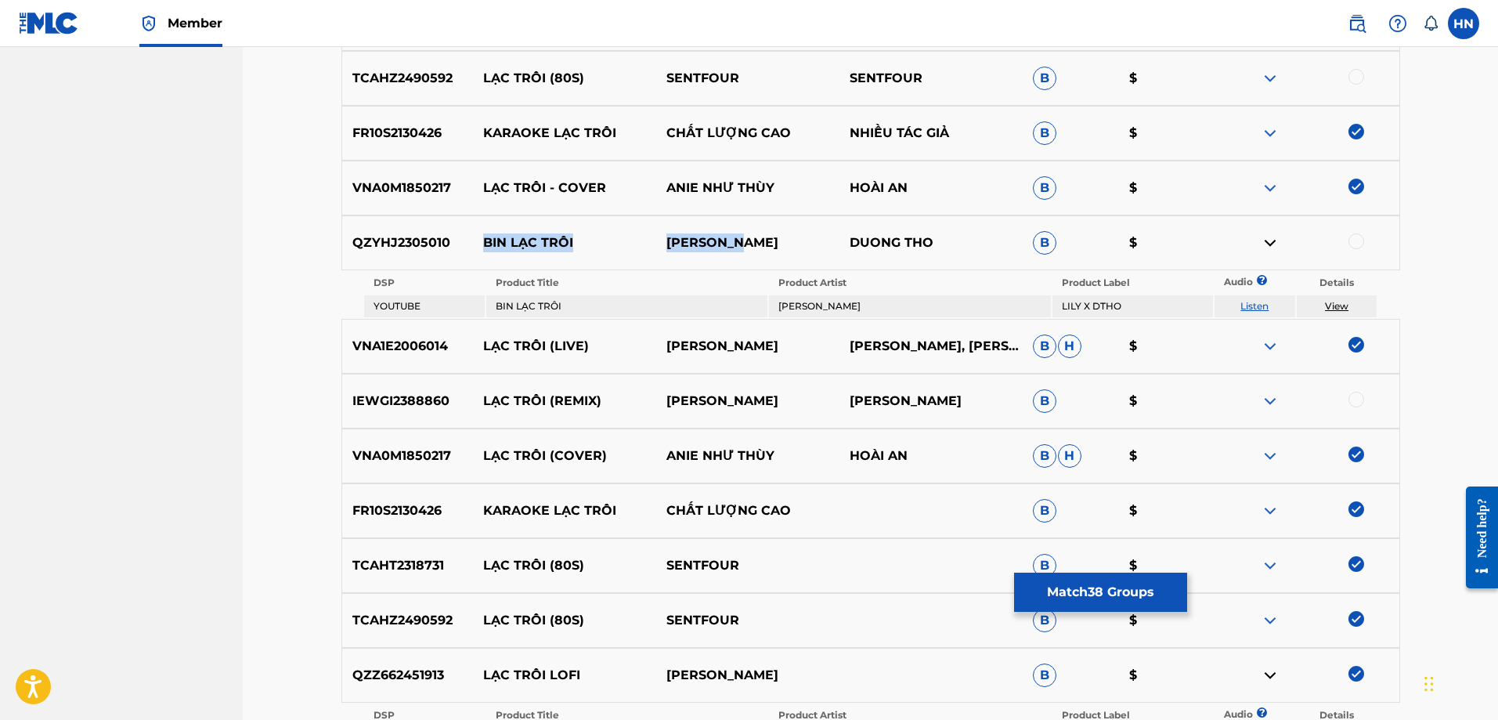
drag, startPoint x: 748, startPoint y: 232, endPoint x: 476, endPoint y: 243, distance: 271.9
click at [476, 243] on div "QZYHJ2305010 BIN LẠC TRÔI DƯƠNG THỌ DUONG THO B $" at bounding box center [870, 242] width 1059 height 55
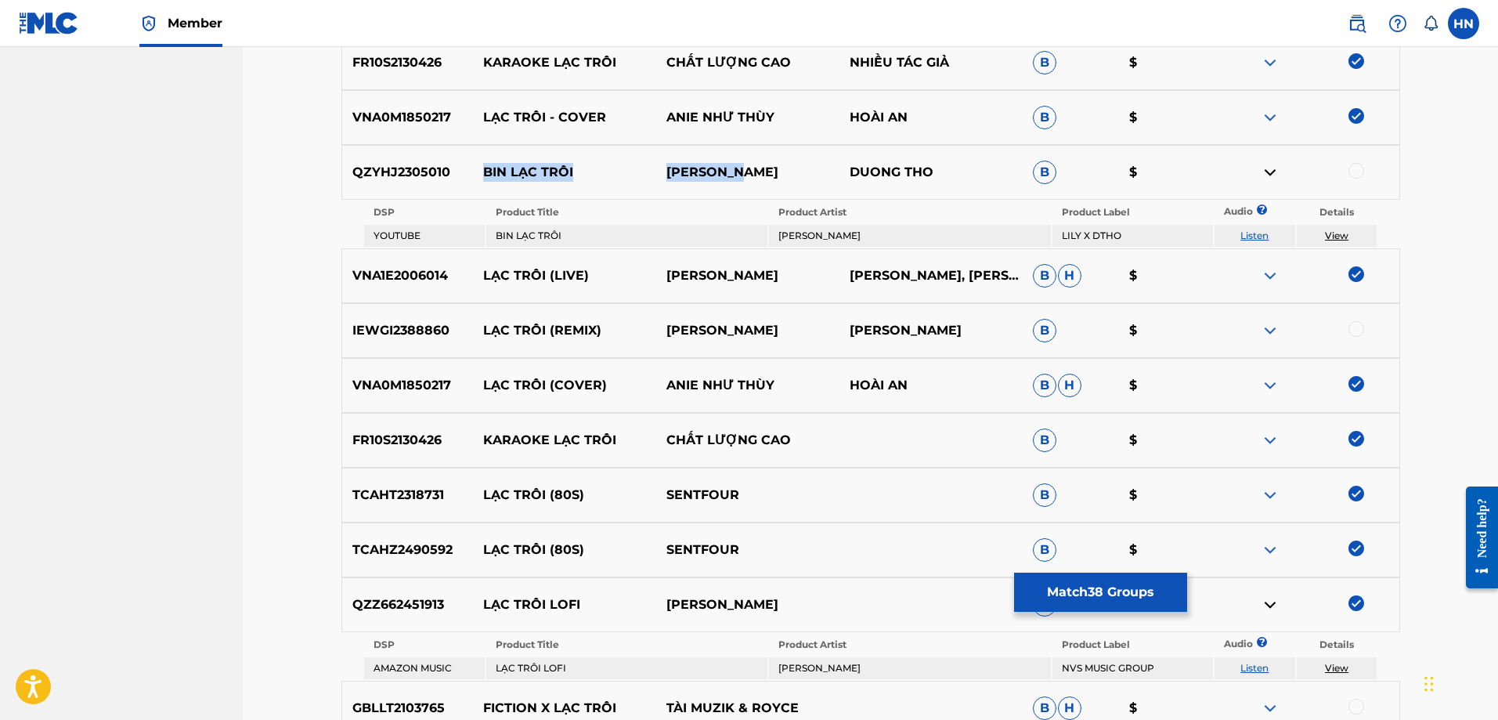
scroll to position [2914, 0]
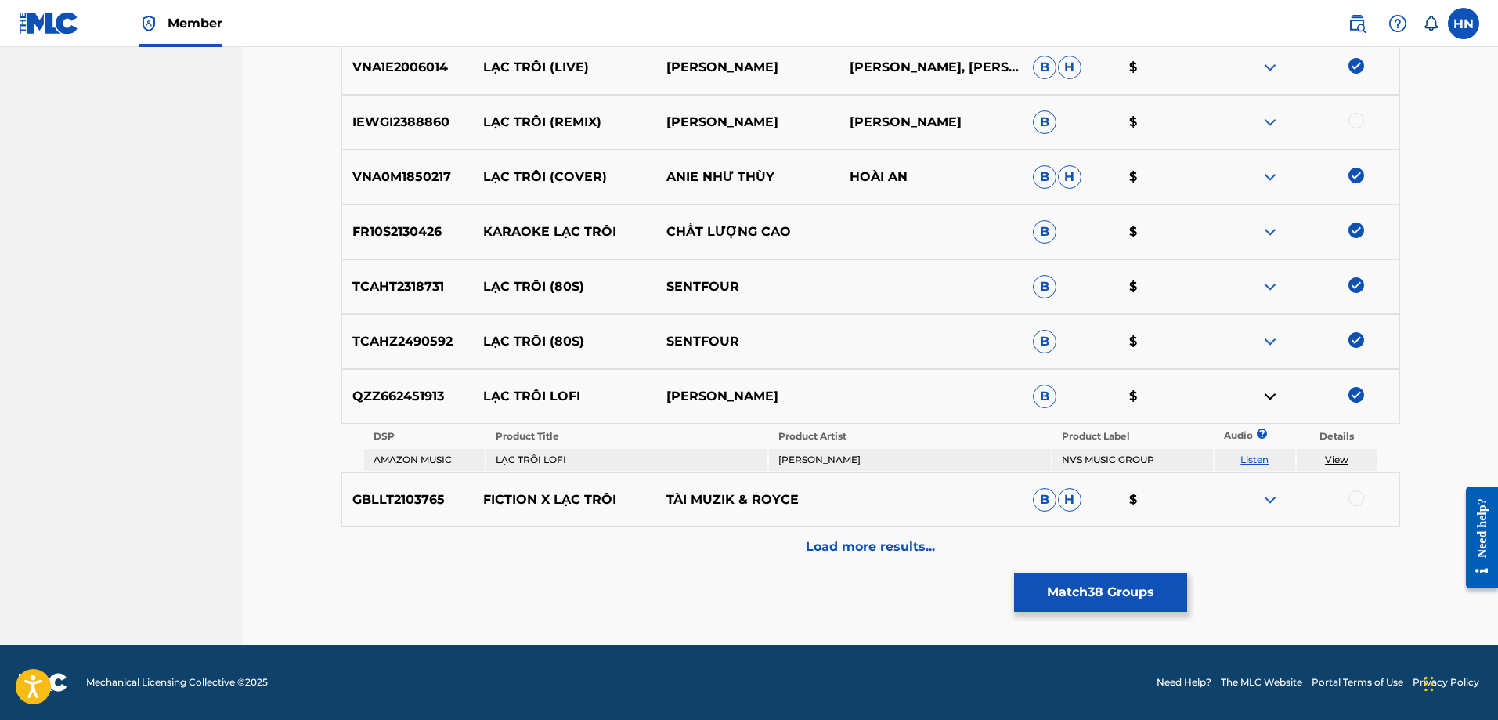
click at [720, 534] on div "Load more results..." at bounding box center [870, 546] width 1059 height 39
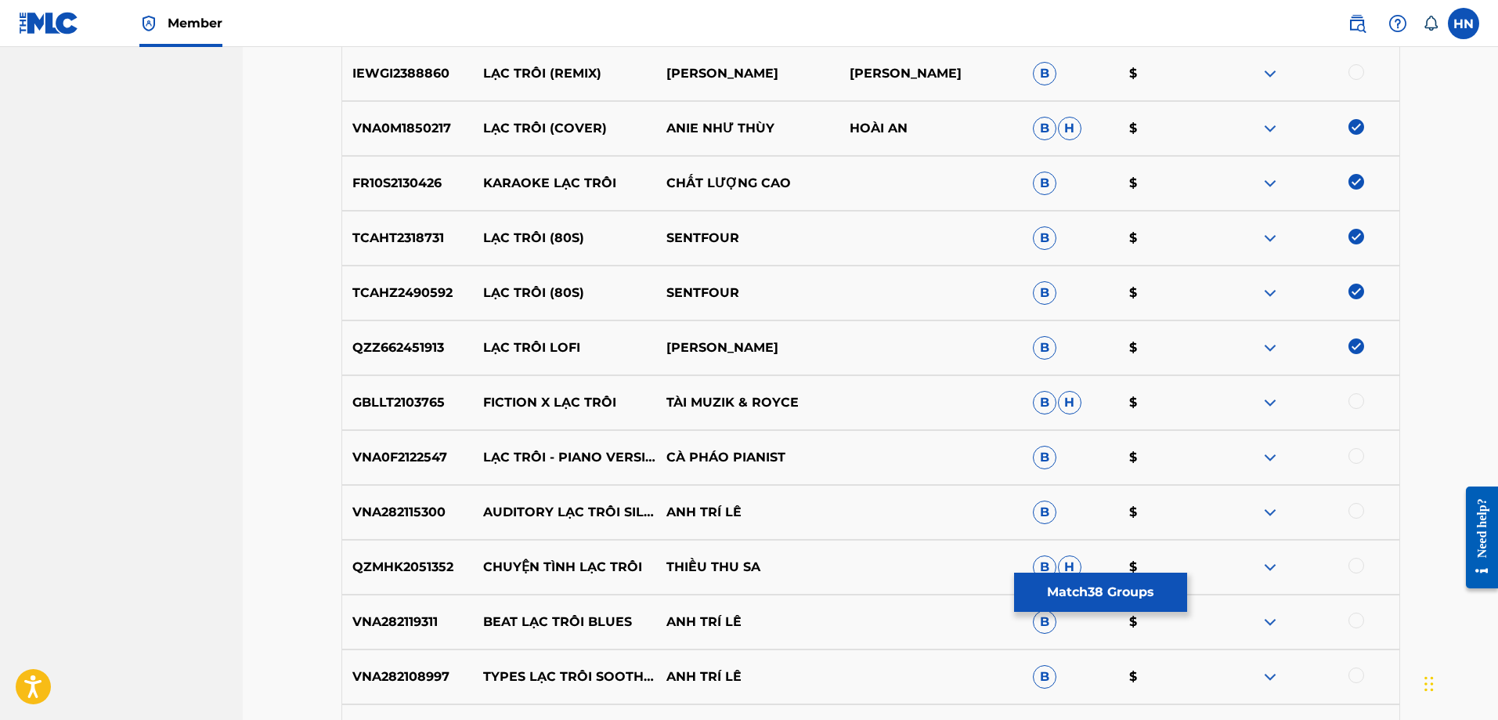
click at [403, 451] on p "VNA0F2122547" at bounding box center [408, 457] width 132 height 19
click at [1360, 455] on div at bounding box center [1356, 456] width 16 height 16
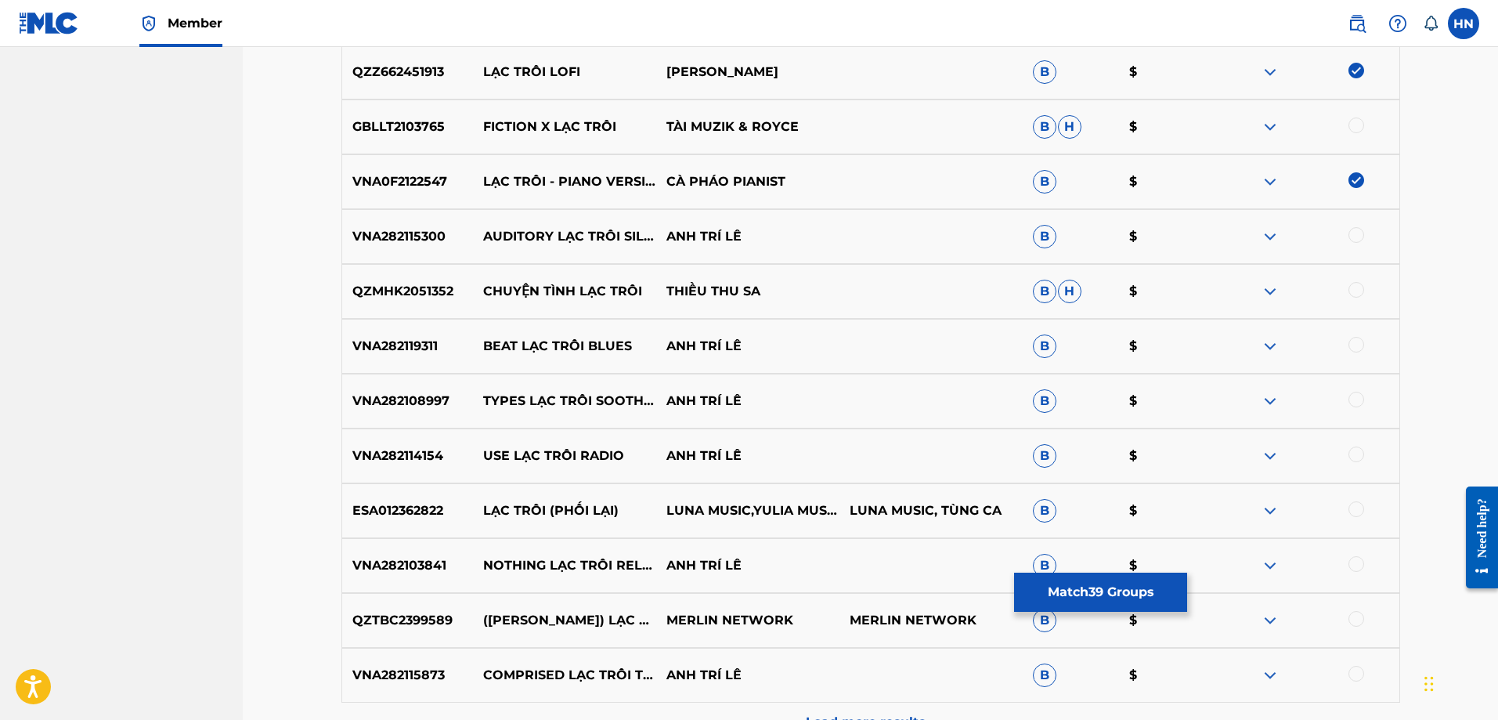
scroll to position [3227, 0]
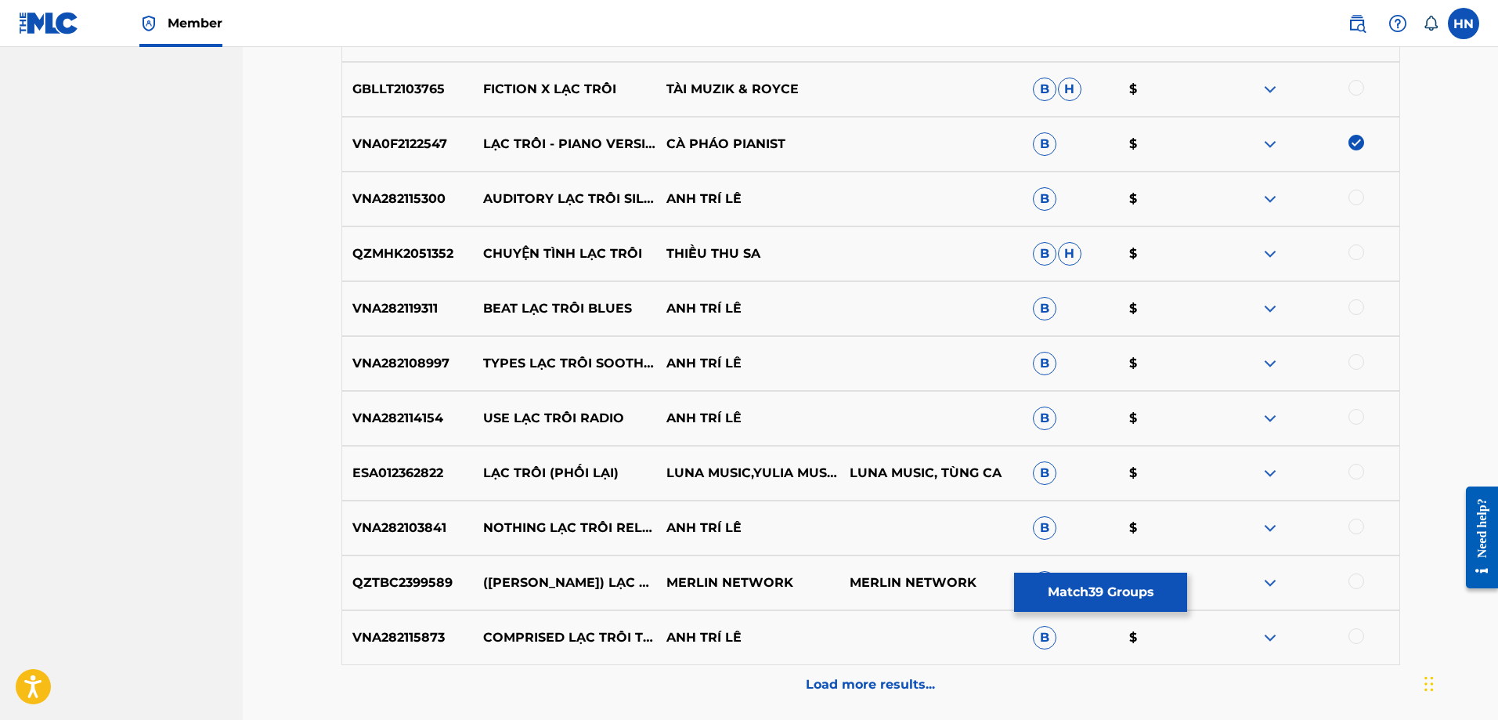
click at [377, 580] on p "QZTBC2399589" at bounding box center [408, 582] width 132 height 19
click at [1357, 582] on div at bounding box center [1356, 581] width 16 height 16
click at [413, 473] on p "ESA012362822" at bounding box center [408, 473] width 132 height 19
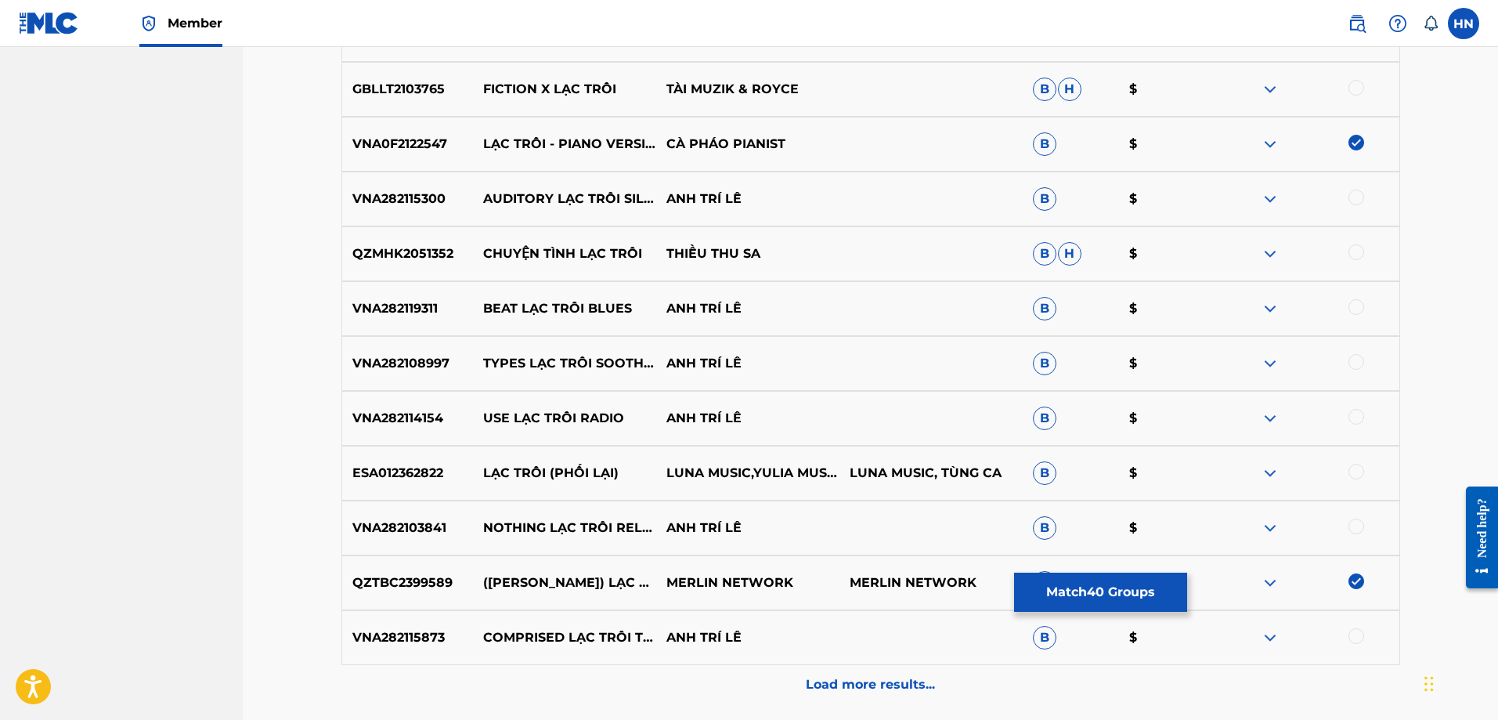
click at [1356, 471] on div at bounding box center [1356, 472] width 16 height 16
click at [1273, 204] on img at bounding box center [1270, 198] width 19 height 19
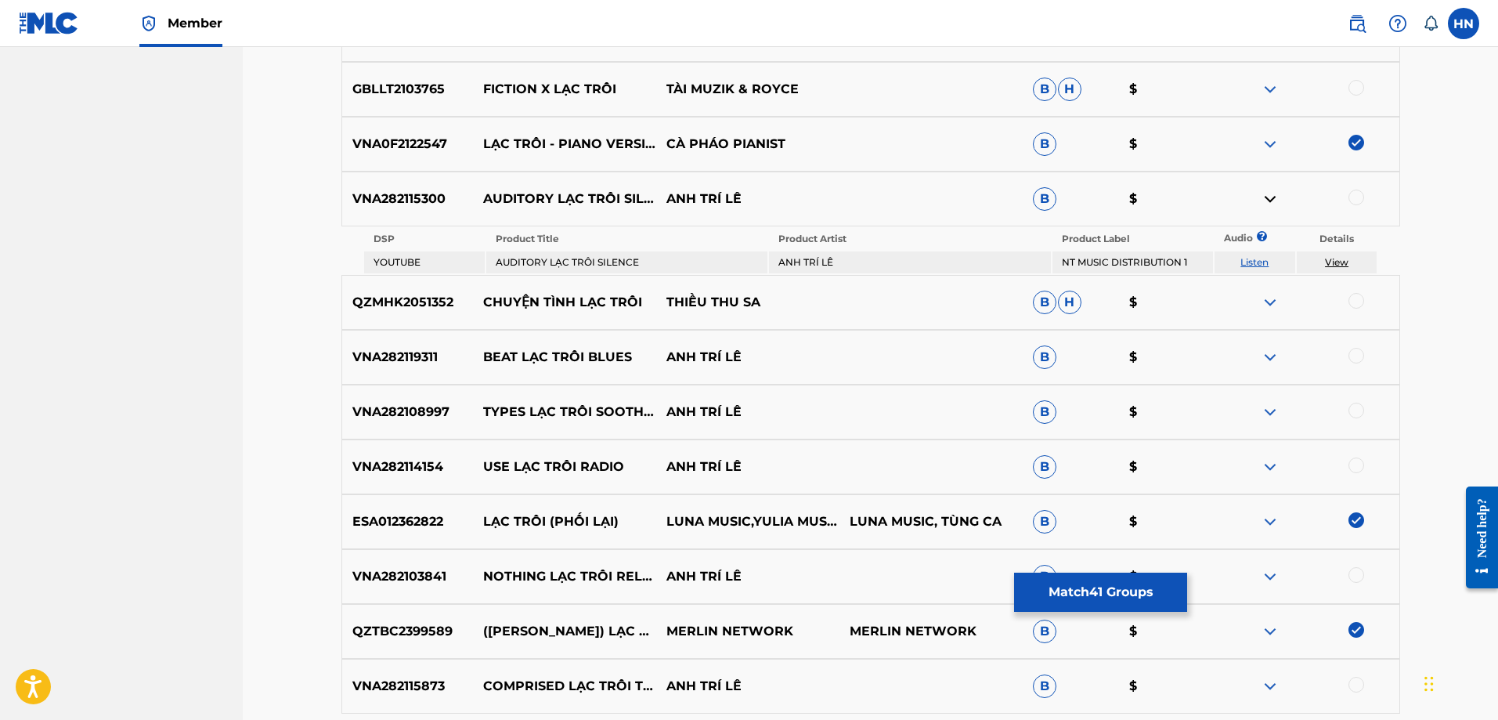
click at [1245, 263] on link "Listen" at bounding box center [1254, 262] width 28 height 12
click at [1269, 360] on img at bounding box center [1270, 357] width 19 height 19
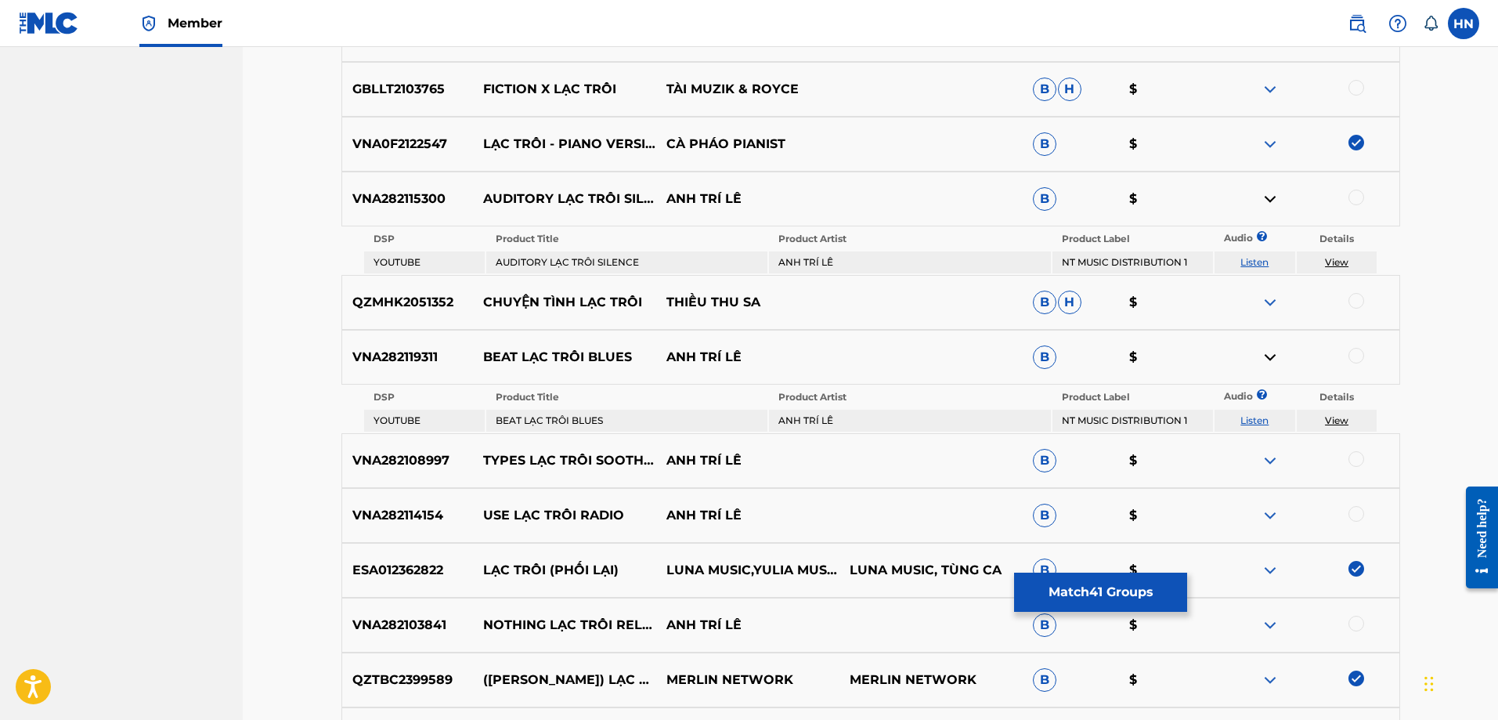
click at [1260, 424] on link "Listen" at bounding box center [1254, 420] width 28 height 12
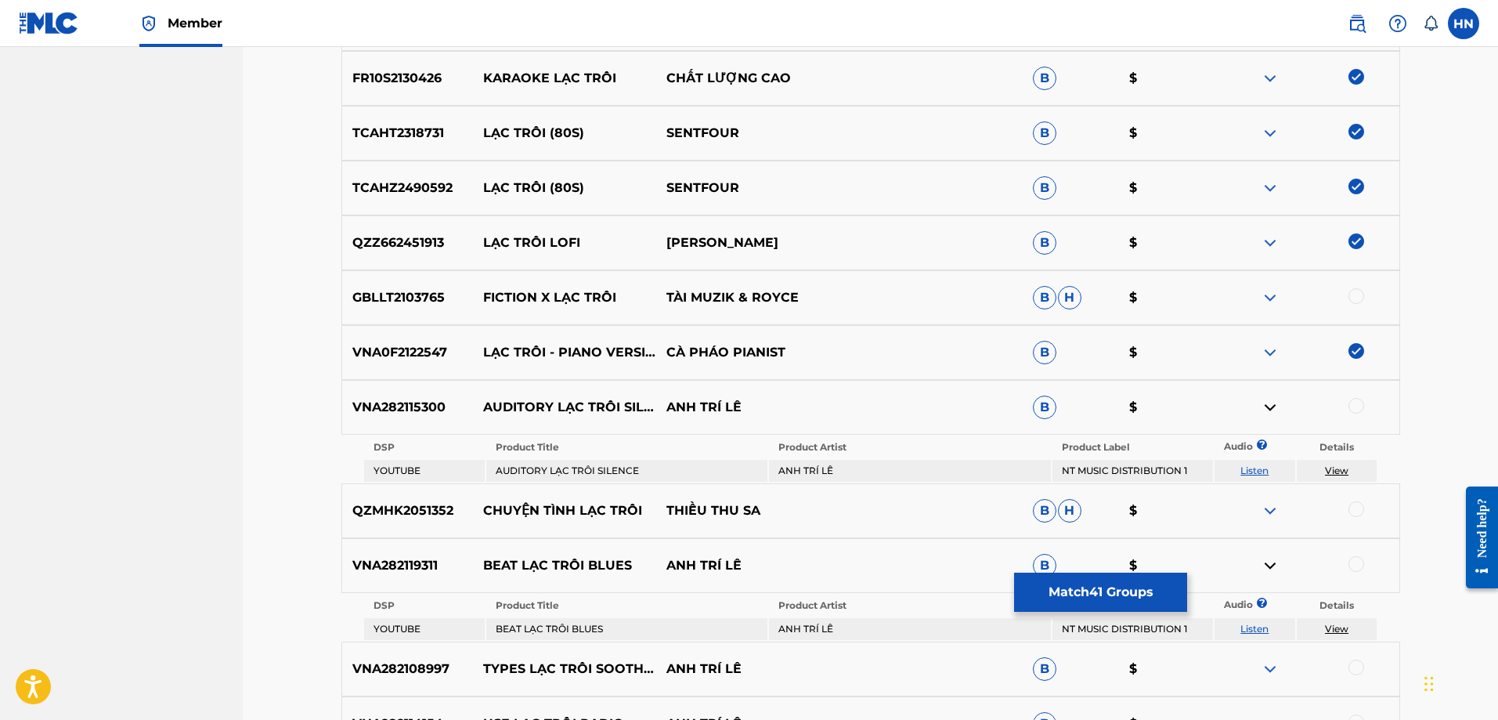
scroll to position [3149, 0]
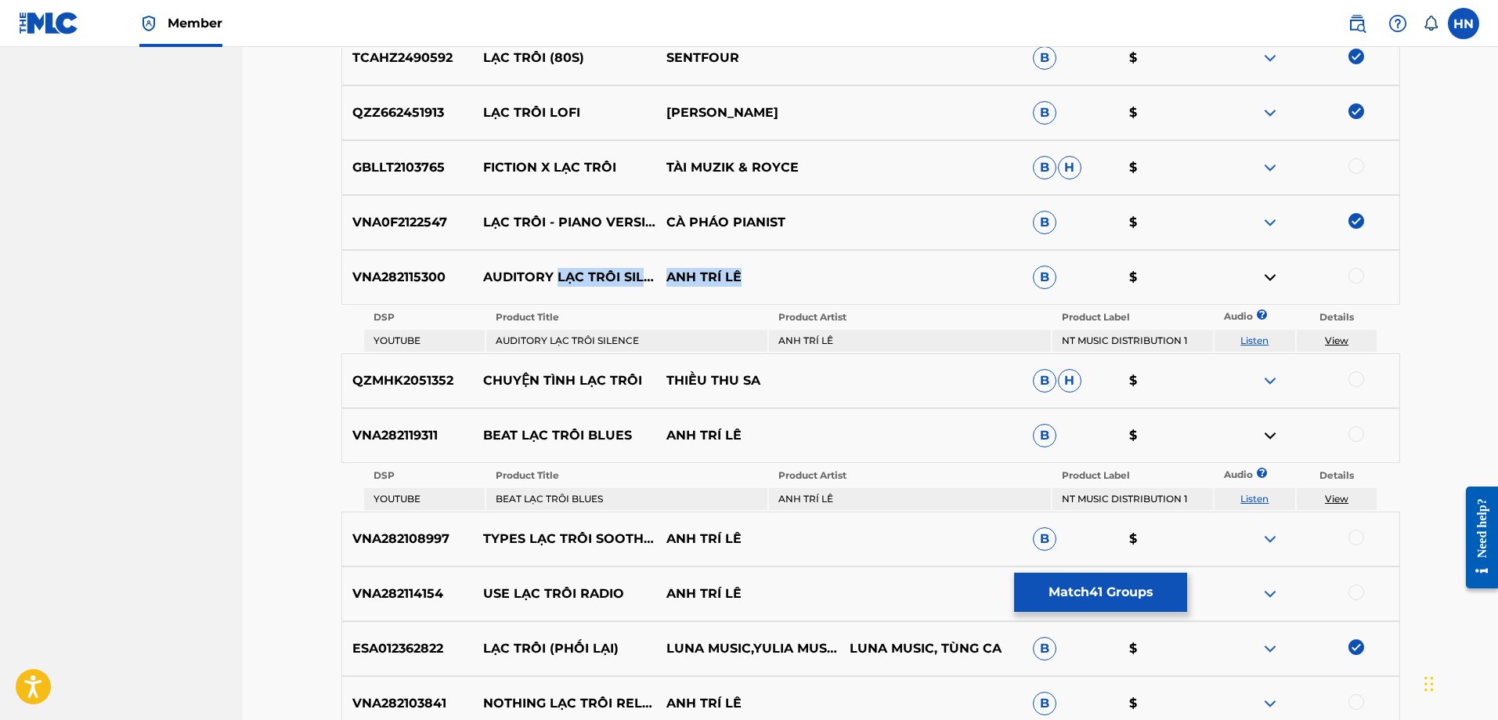
drag, startPoint x: 556, startPoint y: 269, endPoint x: 808, endPoint y: 272, distance: 252.2
click at [808, 272] on div "VNA282115300 AUDITORY LẠC TRÔI SILENCE ANH TRÍ LÊ B $" at bounding box center [870, 277] width 1059 height 55
click at [808, 272] on p "ANH TRÍ LÊ" at bounding box center [747, 277] width 183 height 19
drag, startPoint x: 558, startPoint y: 266, endPoint x: 836, endPoint y: 254, distance: 278.3
click at [827, 258] on div "VNA282115300 AUDITORY LẠC TRÔI SILENCE ANH TRÍ LÊ B $" at bounding box center [870, 277] width 1059 height 55
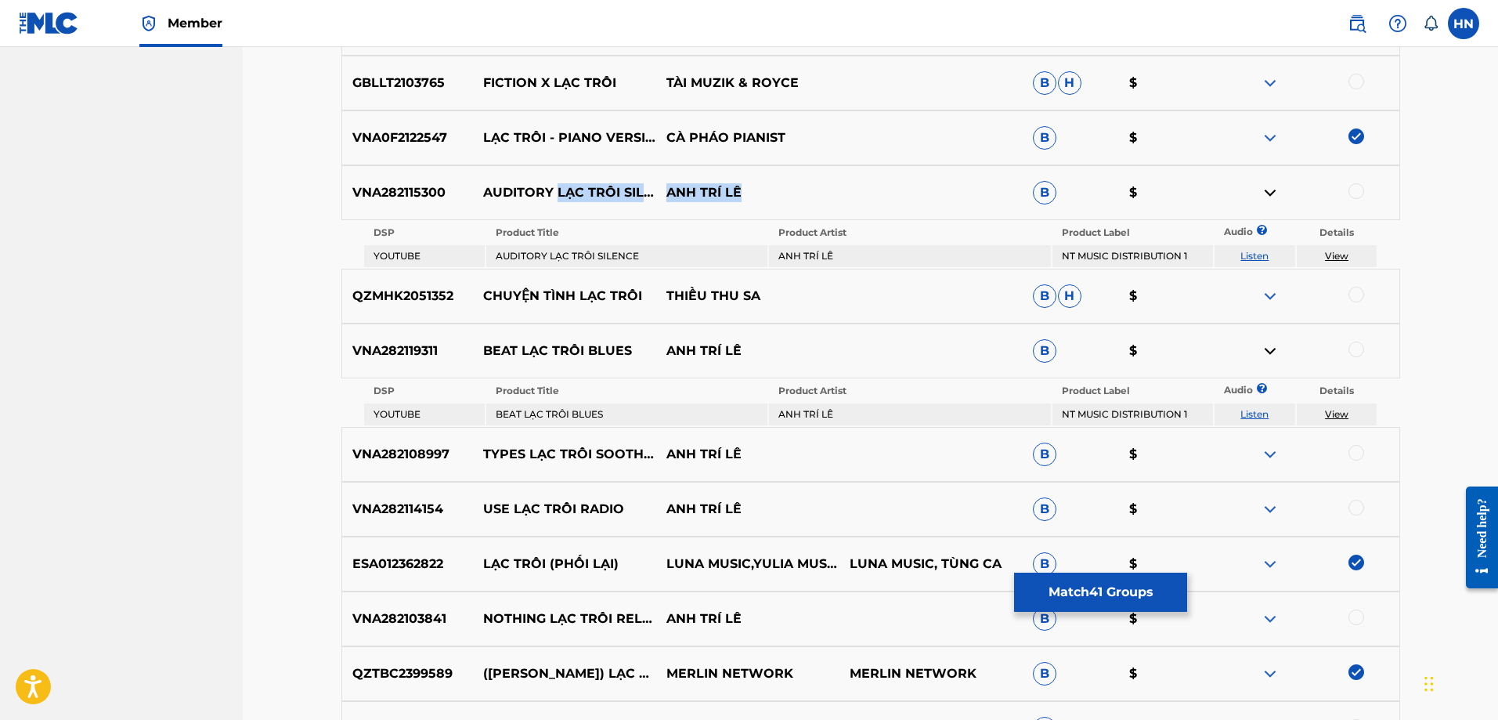
scroll to position [3384, 0]
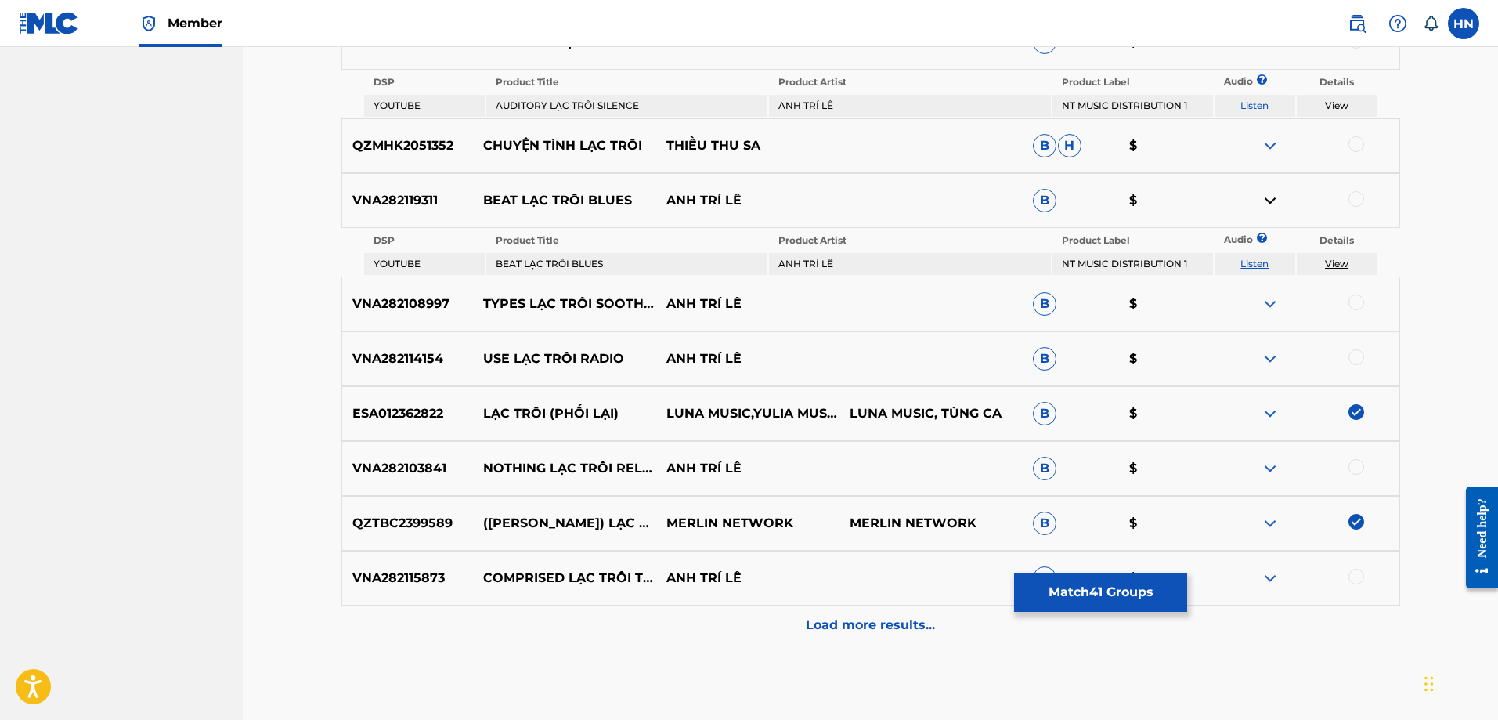
click at [732, 613] on div "Load more results..." at bounding box center [870, 624] width 1059 height 39
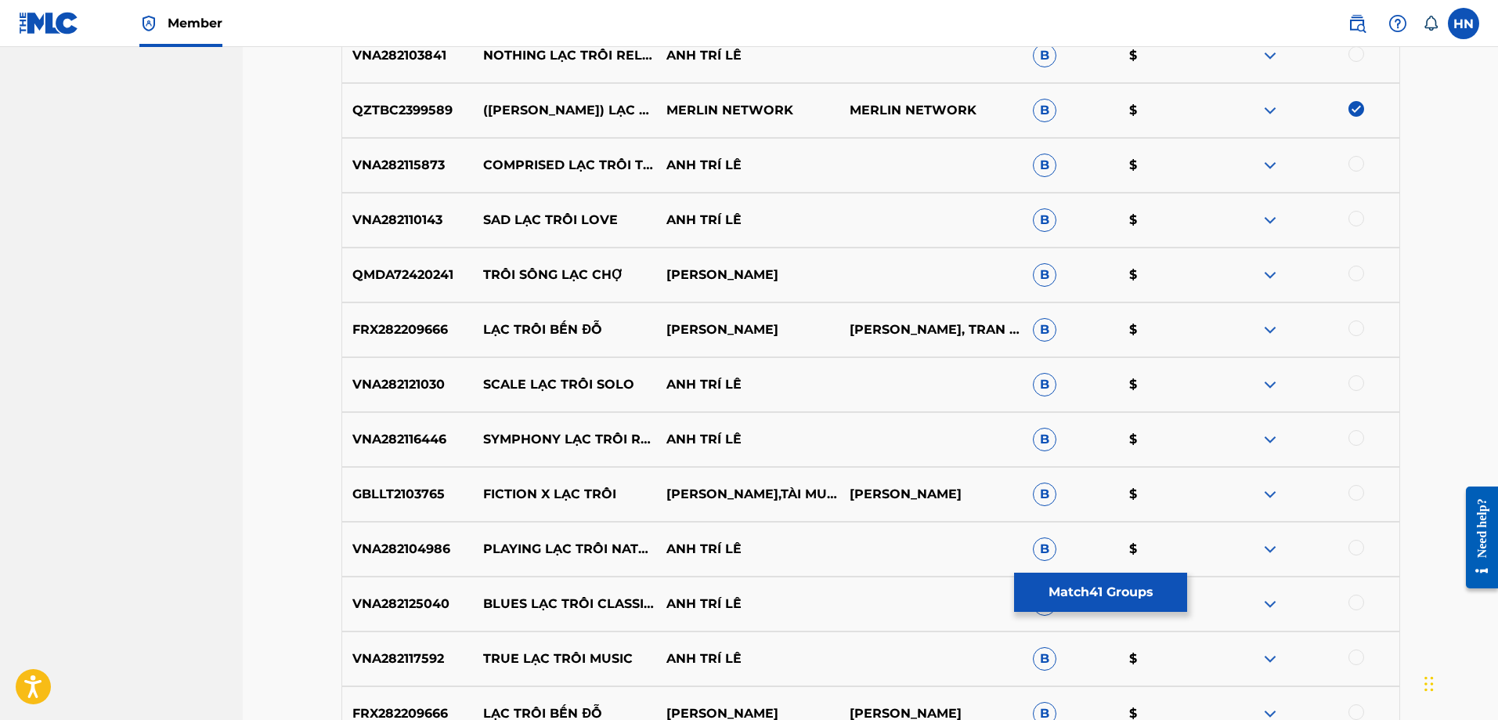
scroll to position [3775, 0]
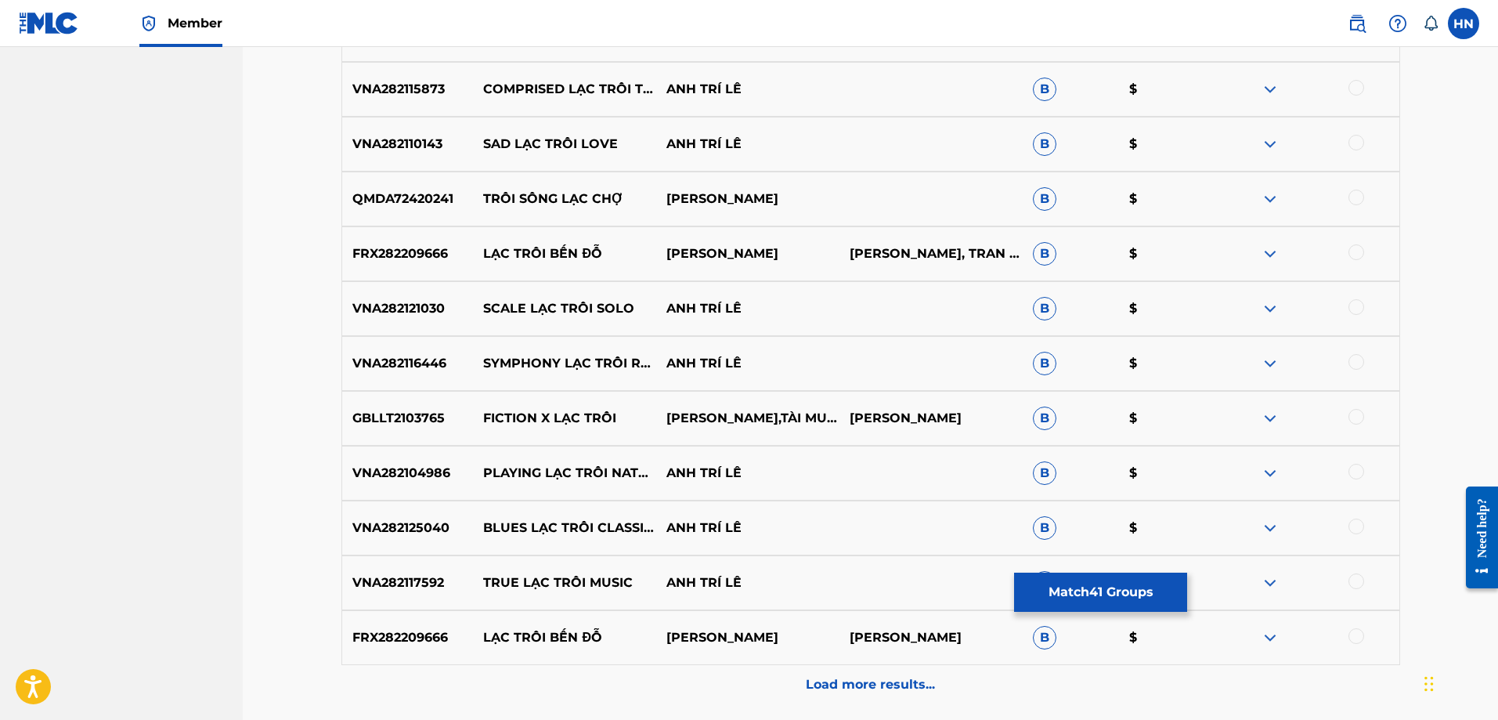
click at [774, 673] on div "Load more results..." at bounding box center [870, 684] width 1059 height 39
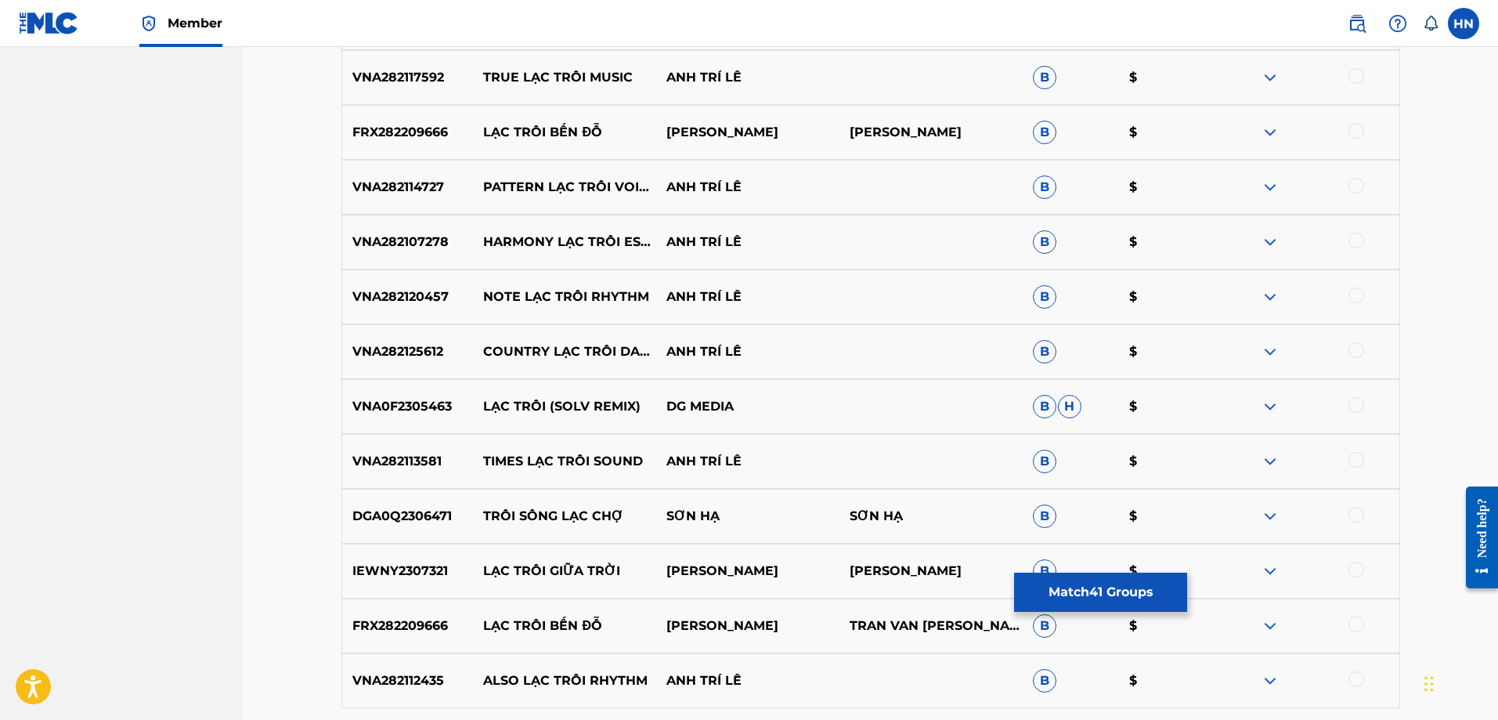
scroll to position [4323, 0]
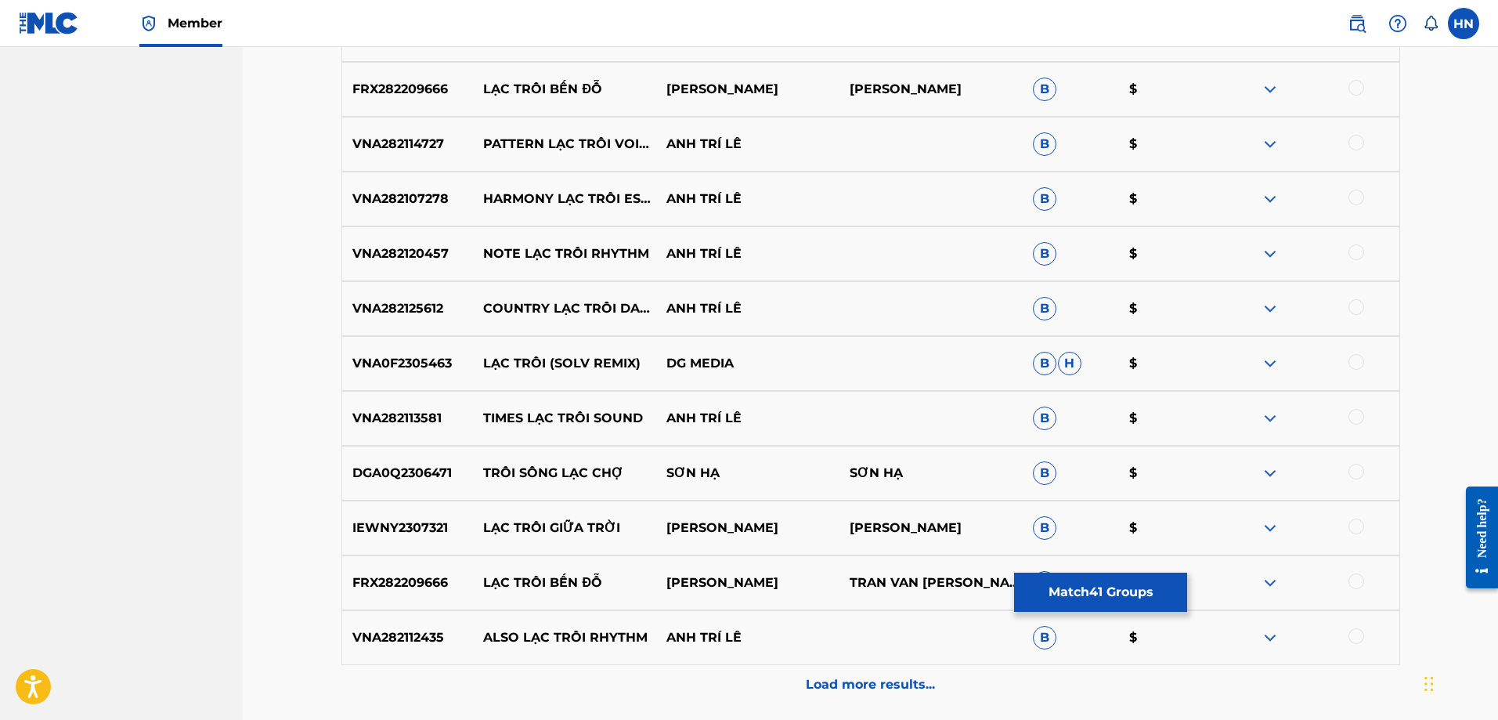
click at [746, 674] on div "Load more results..." at bounding box center [870, 684] width 1059 height 39
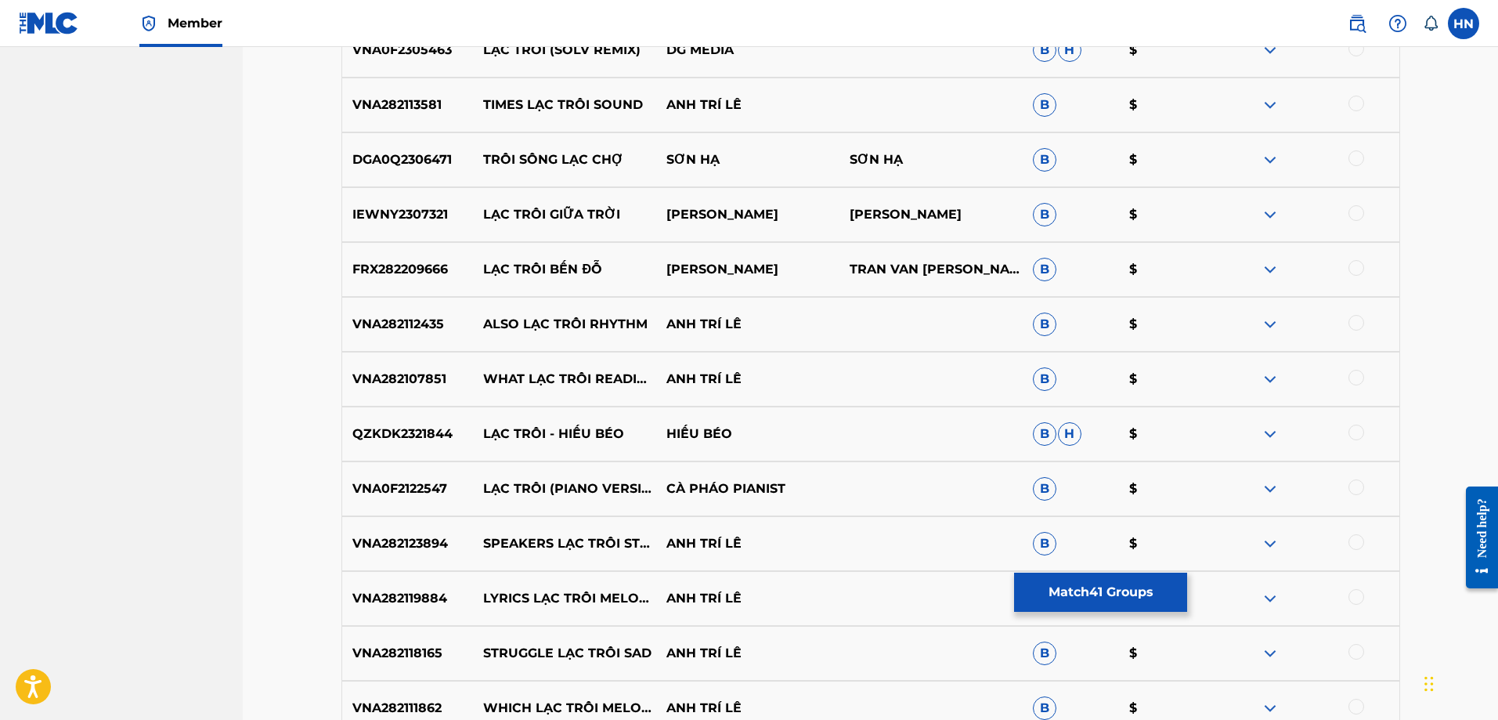
scroll to position [4871, 0]
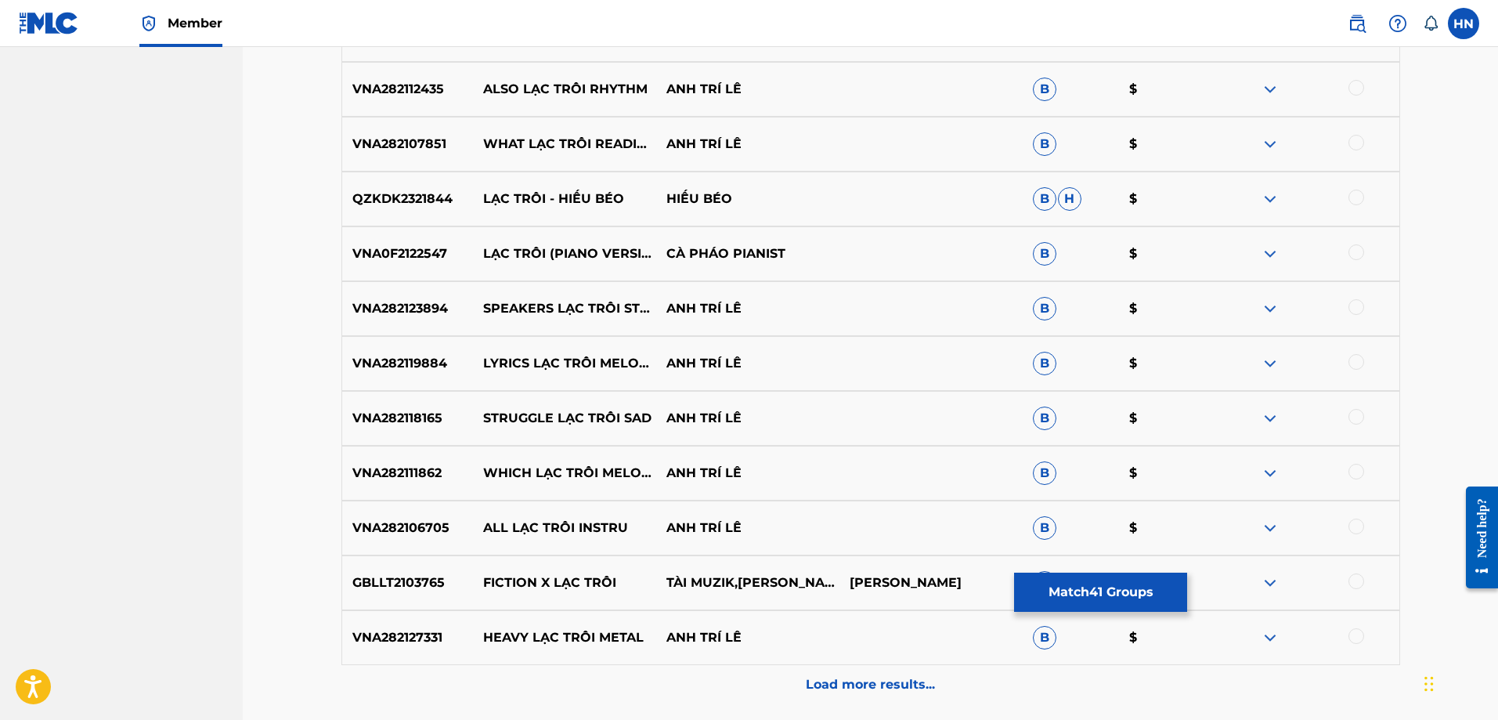
click at [746, 674] on div "Load more results..." at bounding box center [870, 684] width 1059 height 39
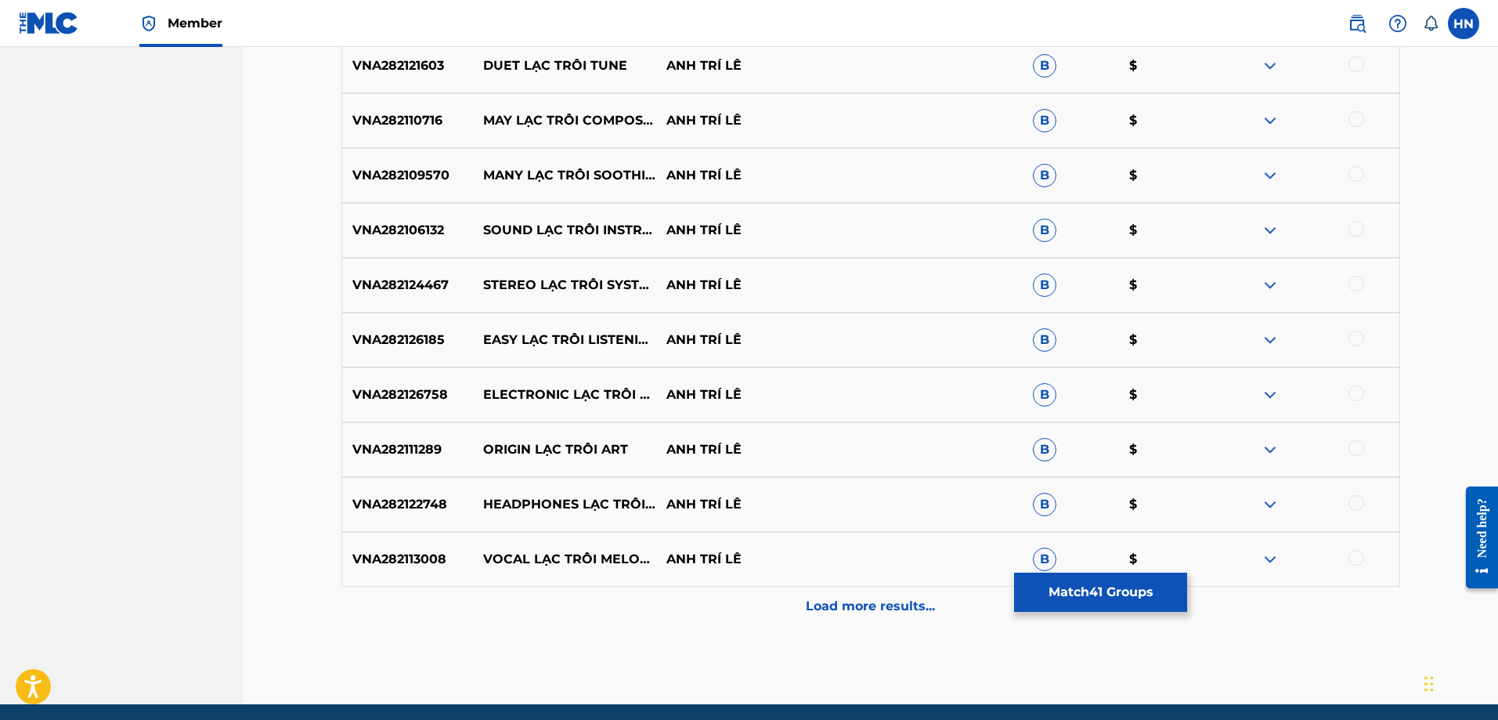
click at [743, 616] on div "Load more results..." at bounding box center [870, 605] width 1059 height 39
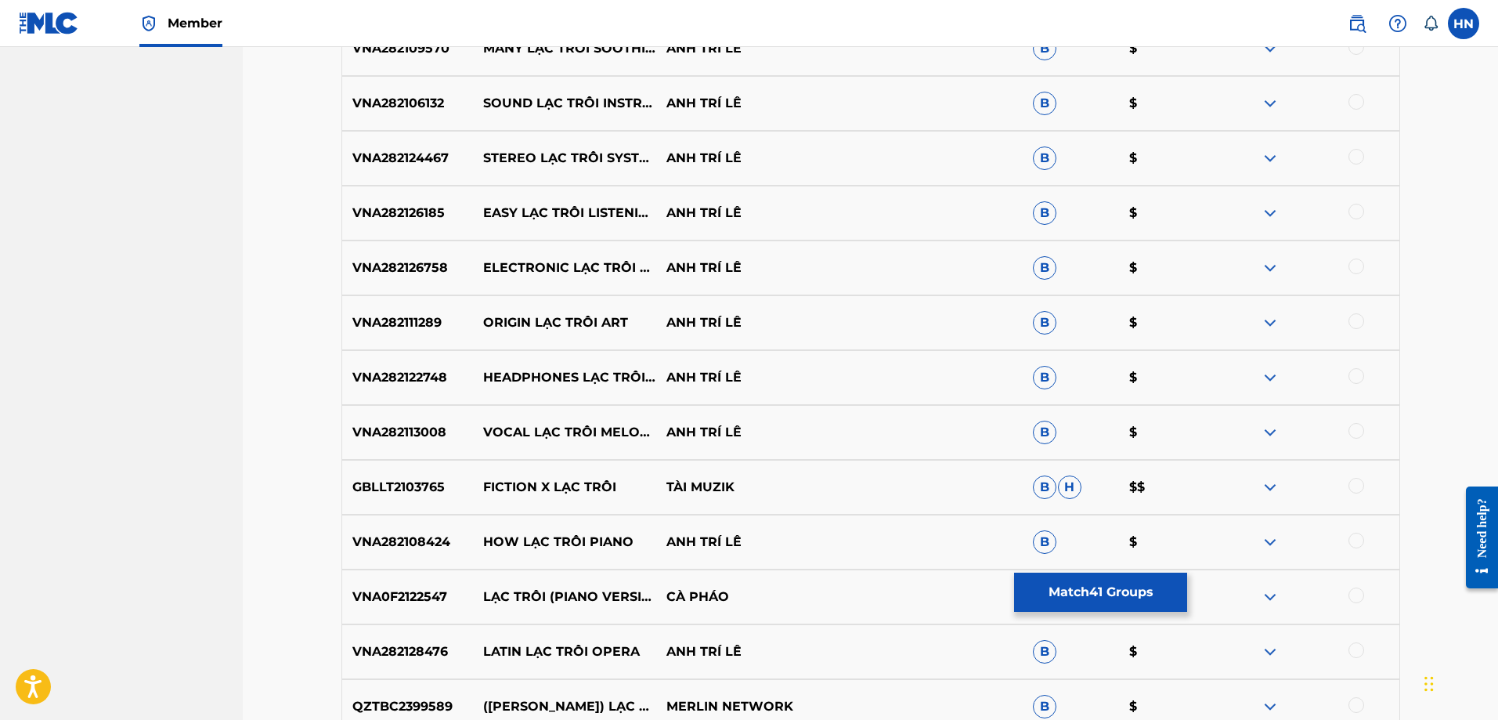
scroll to position [5811, 0]
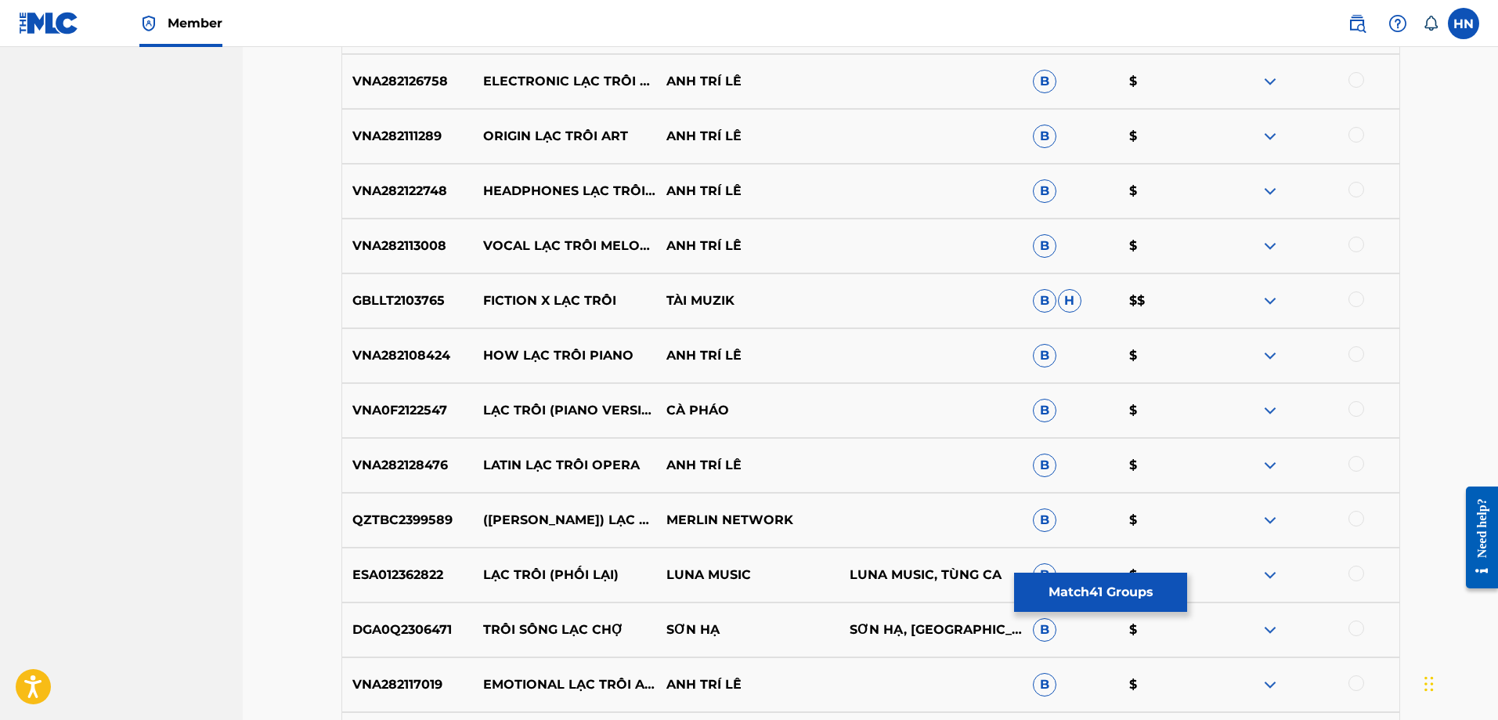
click at [414, 576] on p "ESA012362822" at bounding box center [408, 574] width 132 height 19
click at [1359, 576] on div at bounding box center [1356, 573] width 16 height 16
click at [431, 517] on p "QZTBC2399589" at bounding box center [408, 520] width 132 height 19
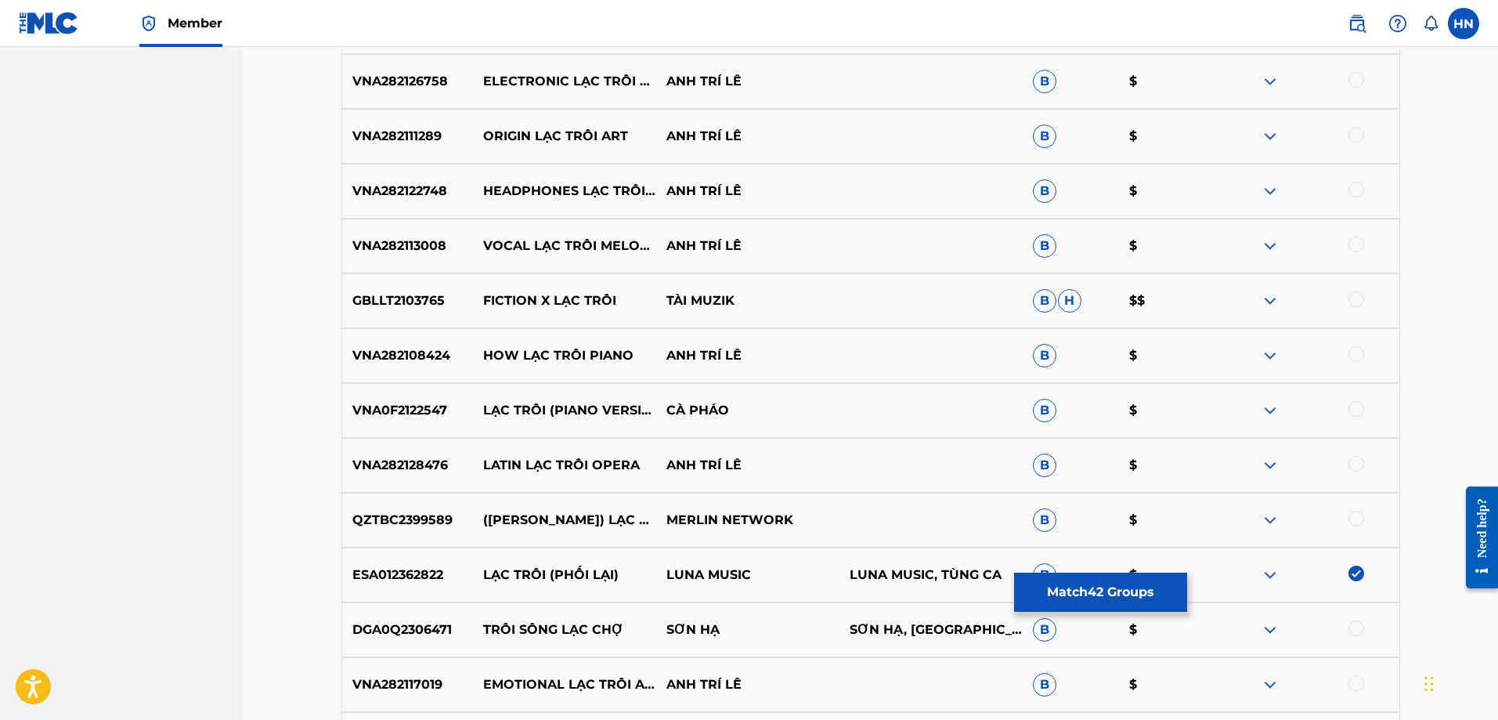
click at [1357, 518] on div at bounding box center [1356, 519] width 16 height 16
click at [435, 409] on p "VNA0F2122547" at bounding box center [408, 410] width 132 height 19
click at [1349, 405] on div at bounding box center [1356, 409] width 16 height 16
click at [1356, 407] on img at bounding box center [1356, 409] width 16 height 16
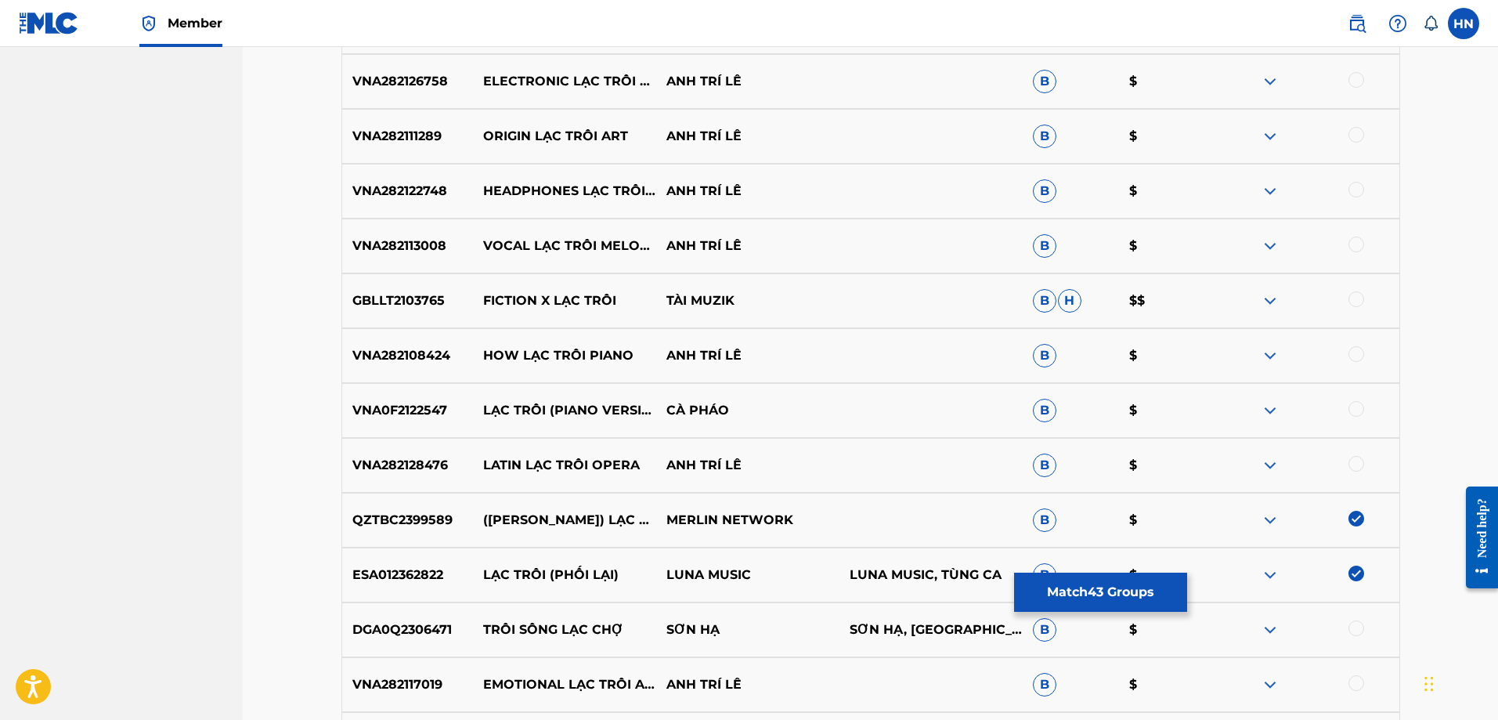
click at [1359, 407] on div at bounding box center [1356, 409] width 16 height 16
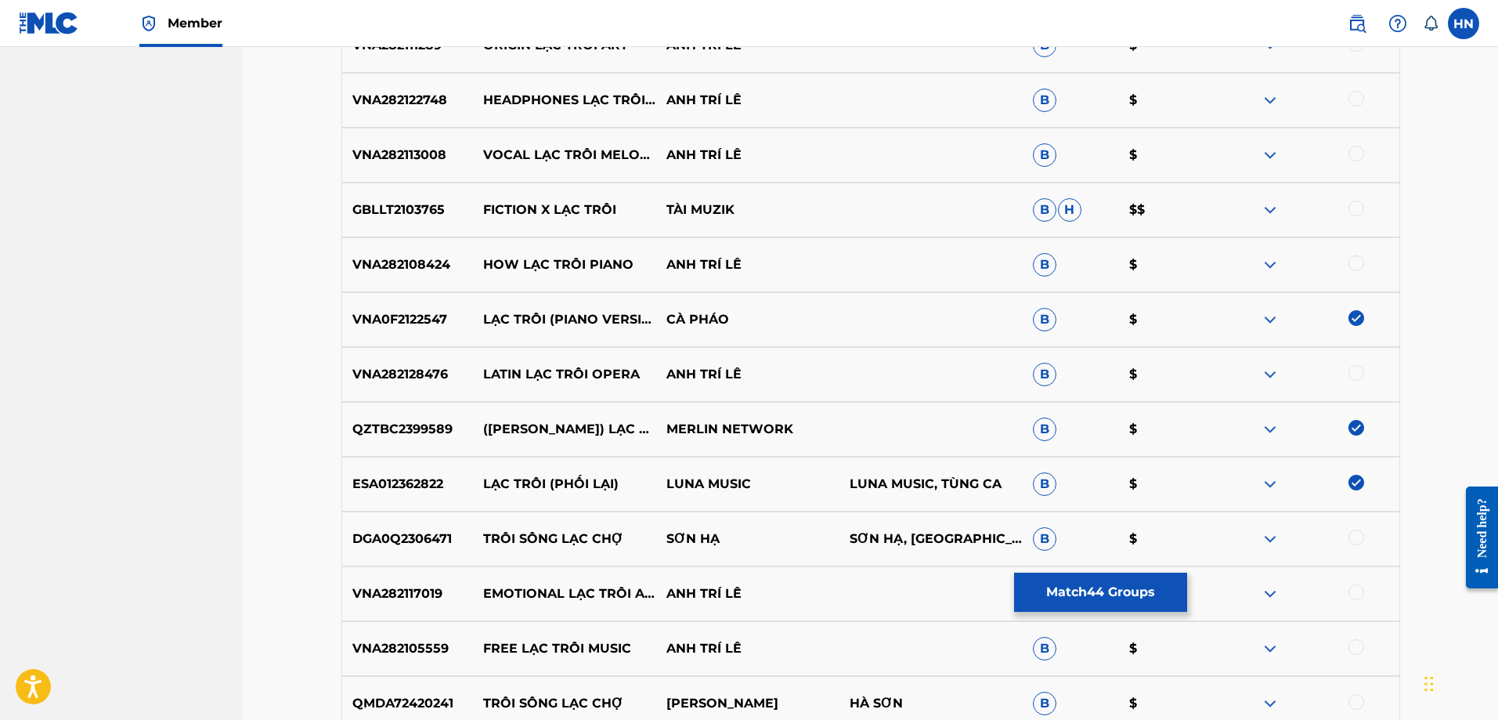
scroll to position [6046, 0]
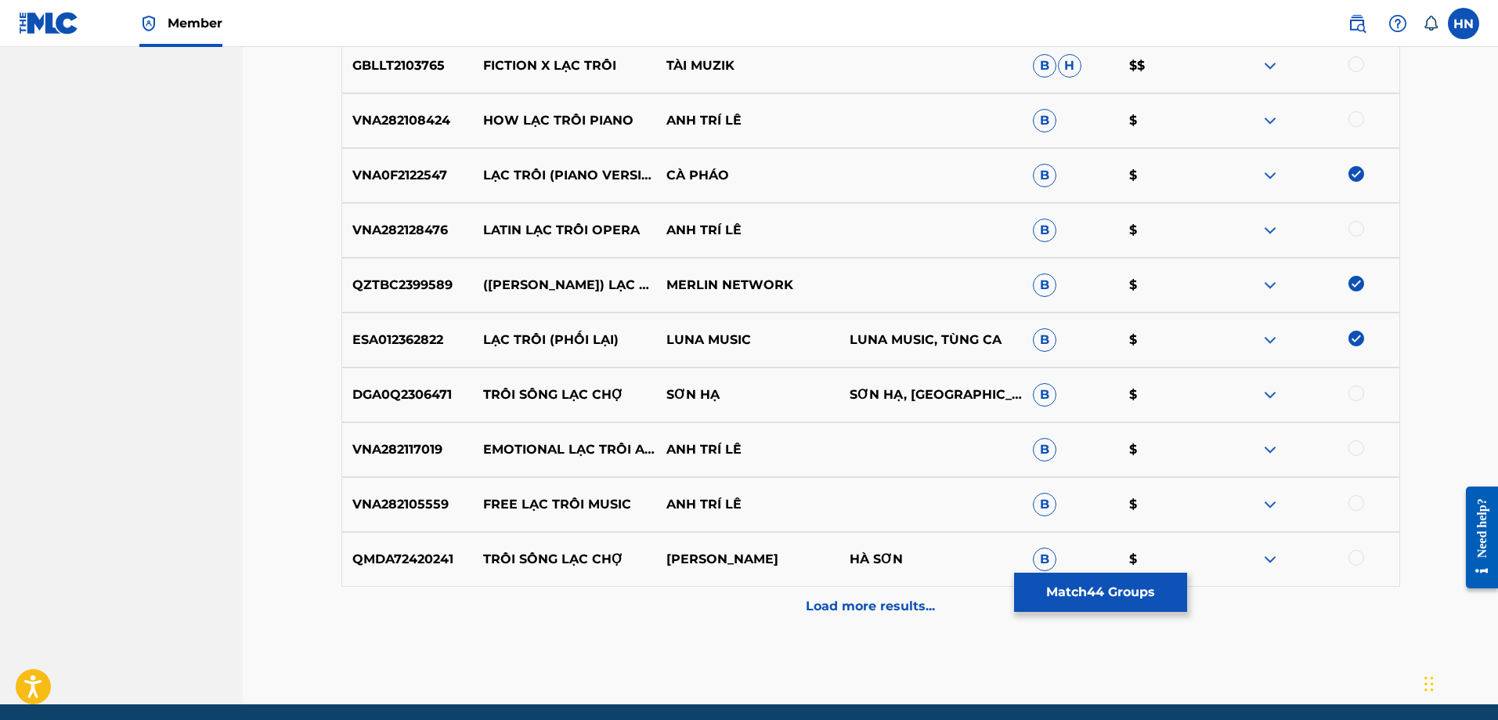
click at [792, 602] on div "Load more results..." at bounding box center [870, 605] width 1059 height 39
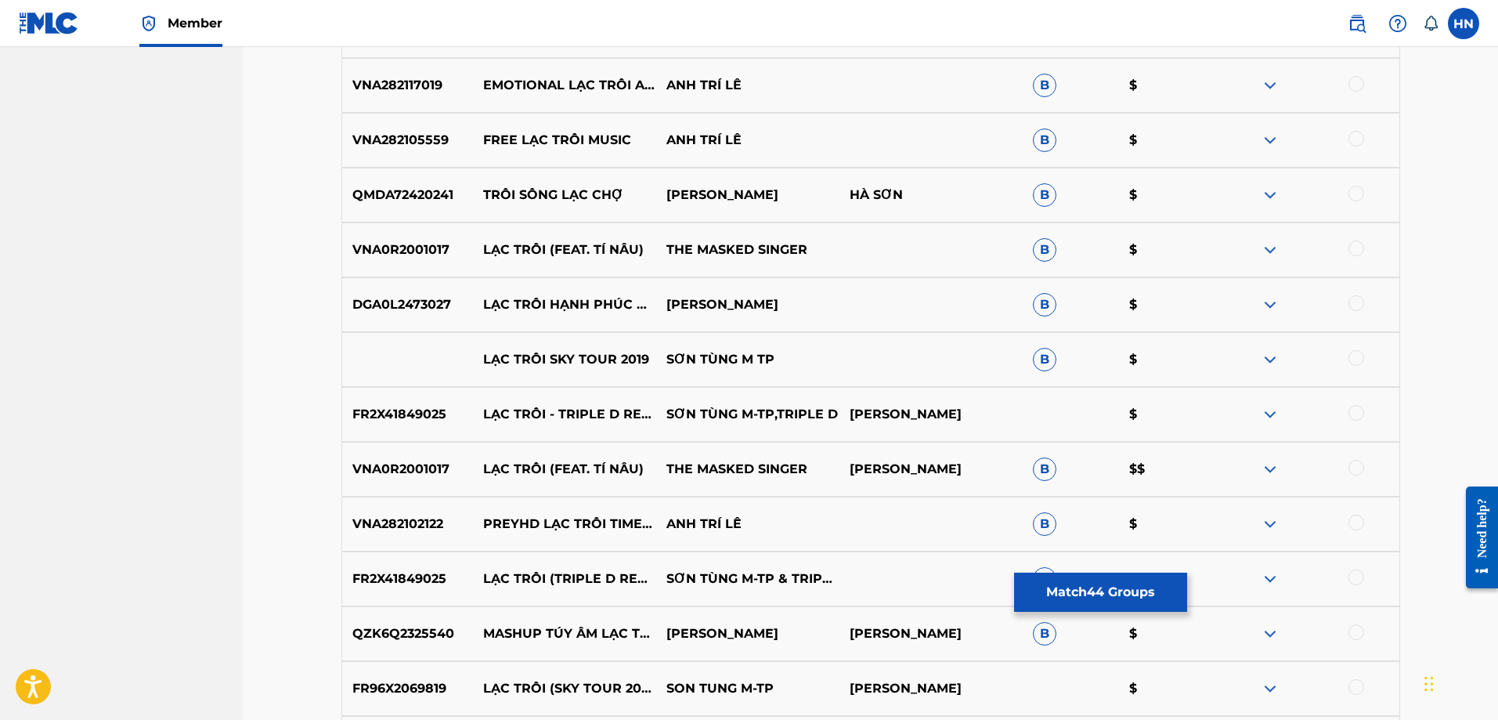
scroll to position [6437, 0]
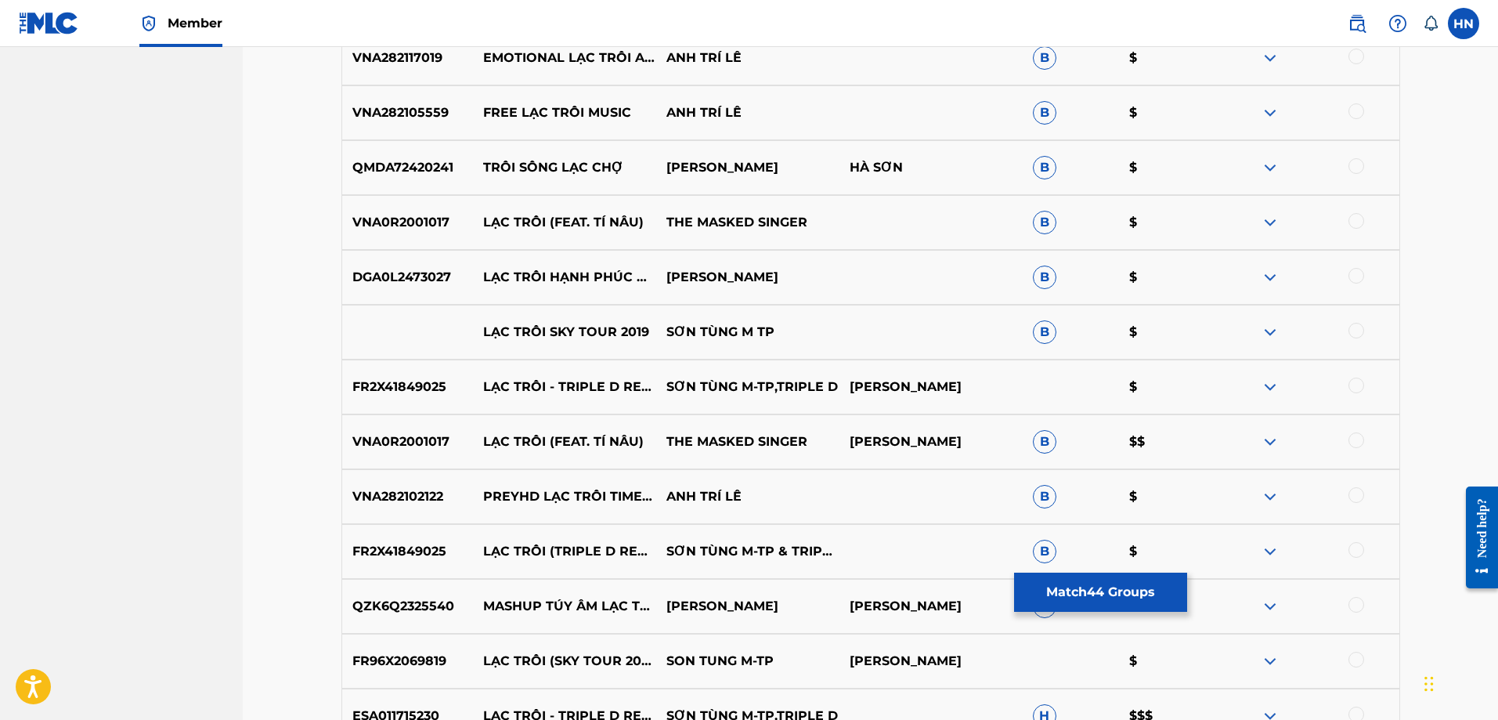
click at [438, 224] on p "VNA0R2001017" at bounding box center [408, 222] width 132 height 19
click at [1351, 216] on div at bounding box center [1356, 221] width 16 height 16
drag, startPoint x: 485, startPoint y: 328, endPoint x: 838, endPoint y: 316, distance: 353.3
click at [838, 316] on div "LẠC TRÔI SKY TOUR 2019 SƠN TÙNG M TP B $" at bounding box center [870, 332] width 1059 height 55
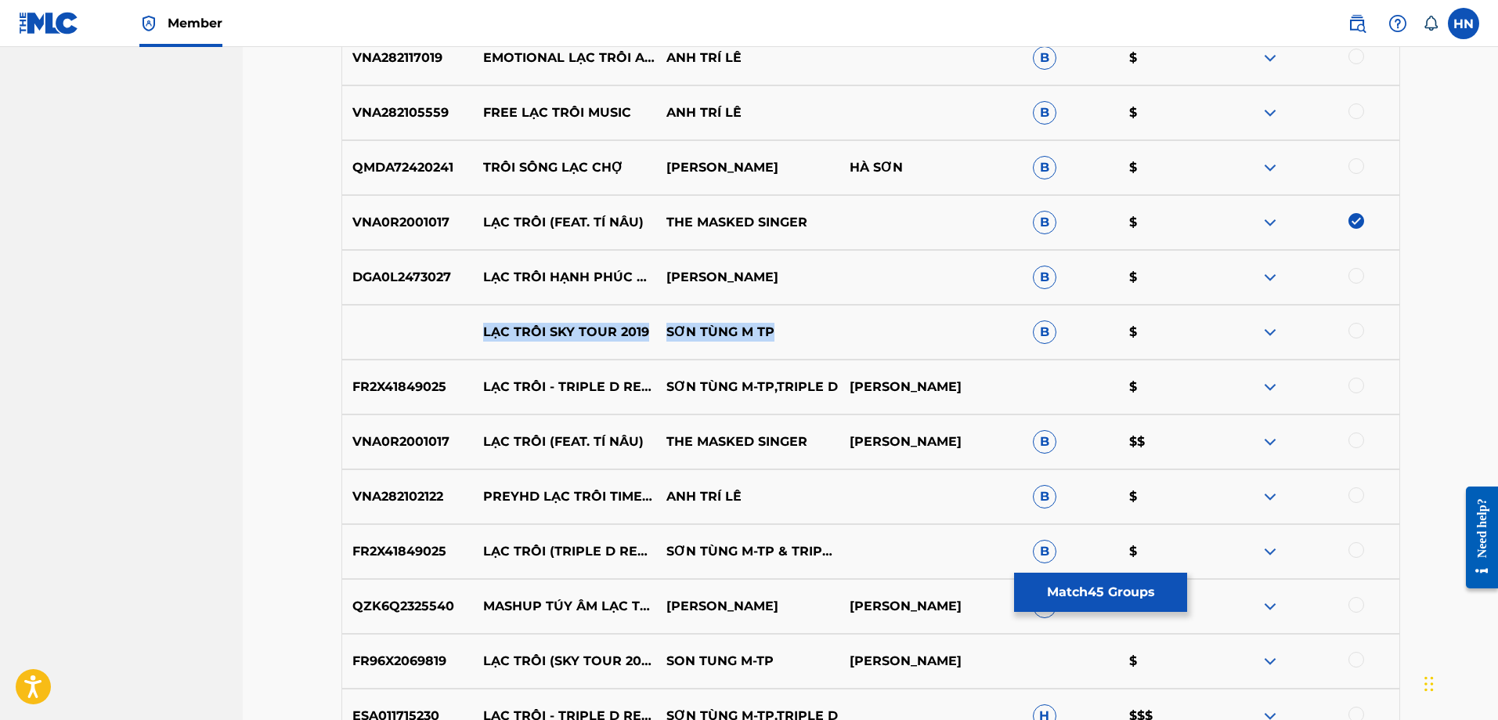
click at [1268, 330] on img at bounding box center [1270, 332] width 19 height 19
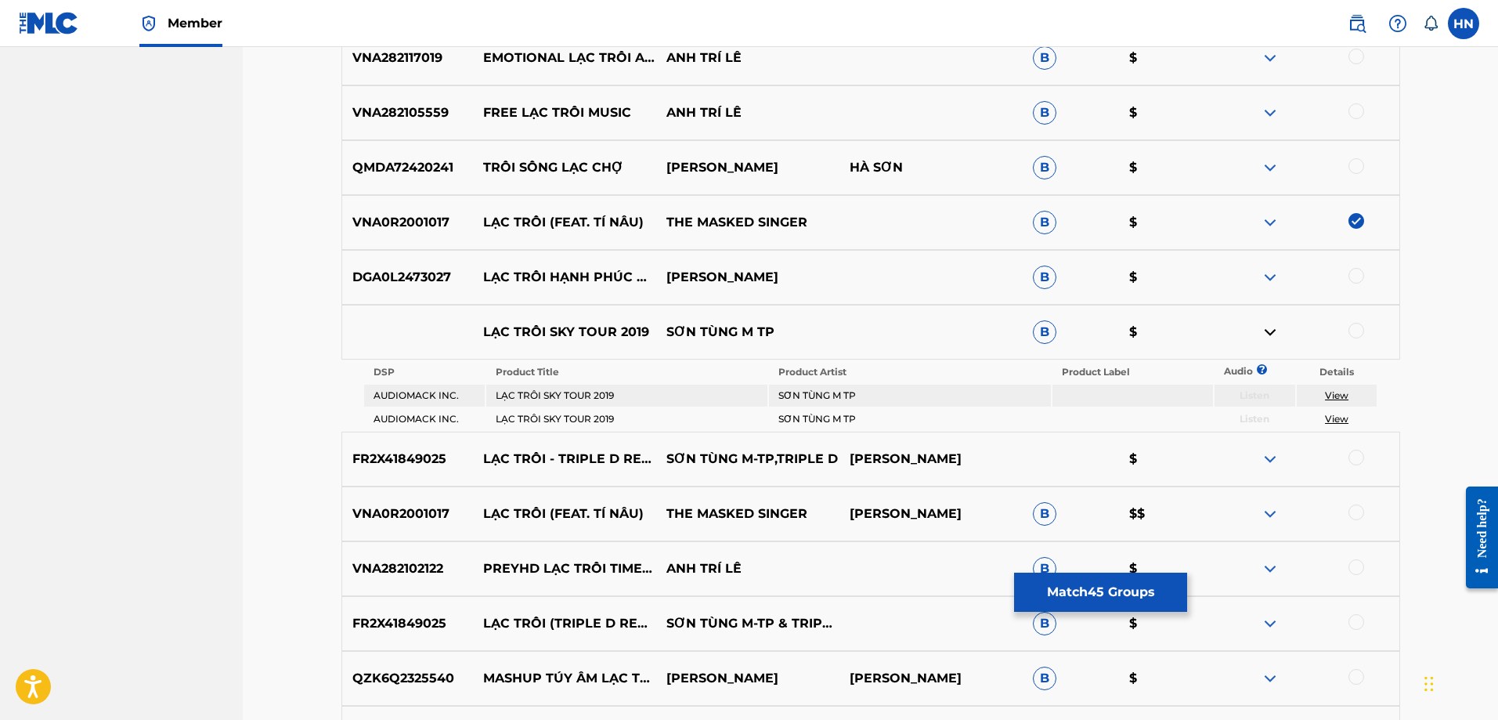
click at [392, 454] on p "FR2X41849025" at bounding box center [408, 458] width 132 height 19
click at [1361, 325] on div at bounding box center [1356, 331] width 16 height 16
click at [439, 464] on p "FR2X41849025" at bounding box center [408, 458] width 132 height 19
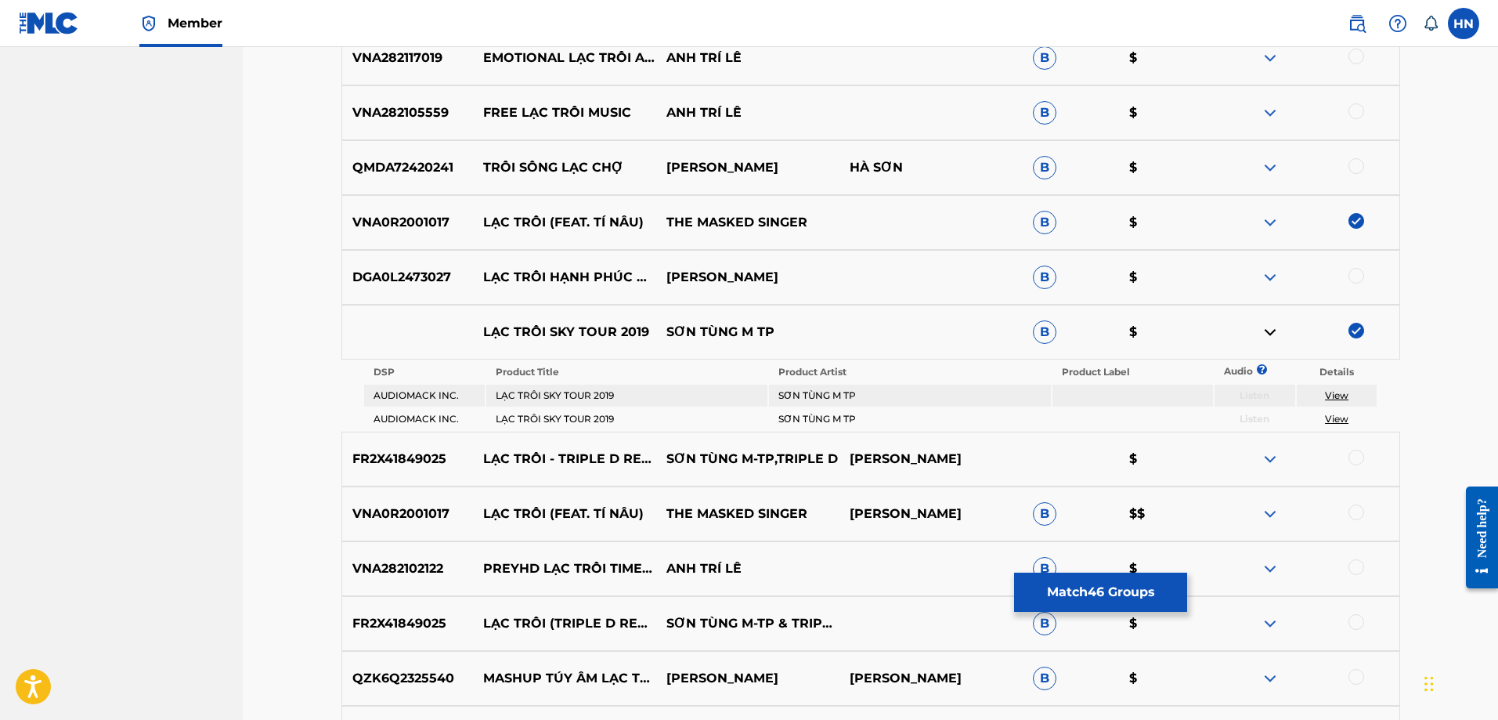
click at [1366, 460] on div at bounding box center [1307, 458] width 183 height 19
click at [1357, 459] on div at bounding box center [1356, 457] width 16 height 16
click at [385, 506] on p "VNA0R2001017" at bounding box center [408, 513] width 132 height 19
click at [1355, 504] on div at bounding box center [1356, 512] width 16 height 16
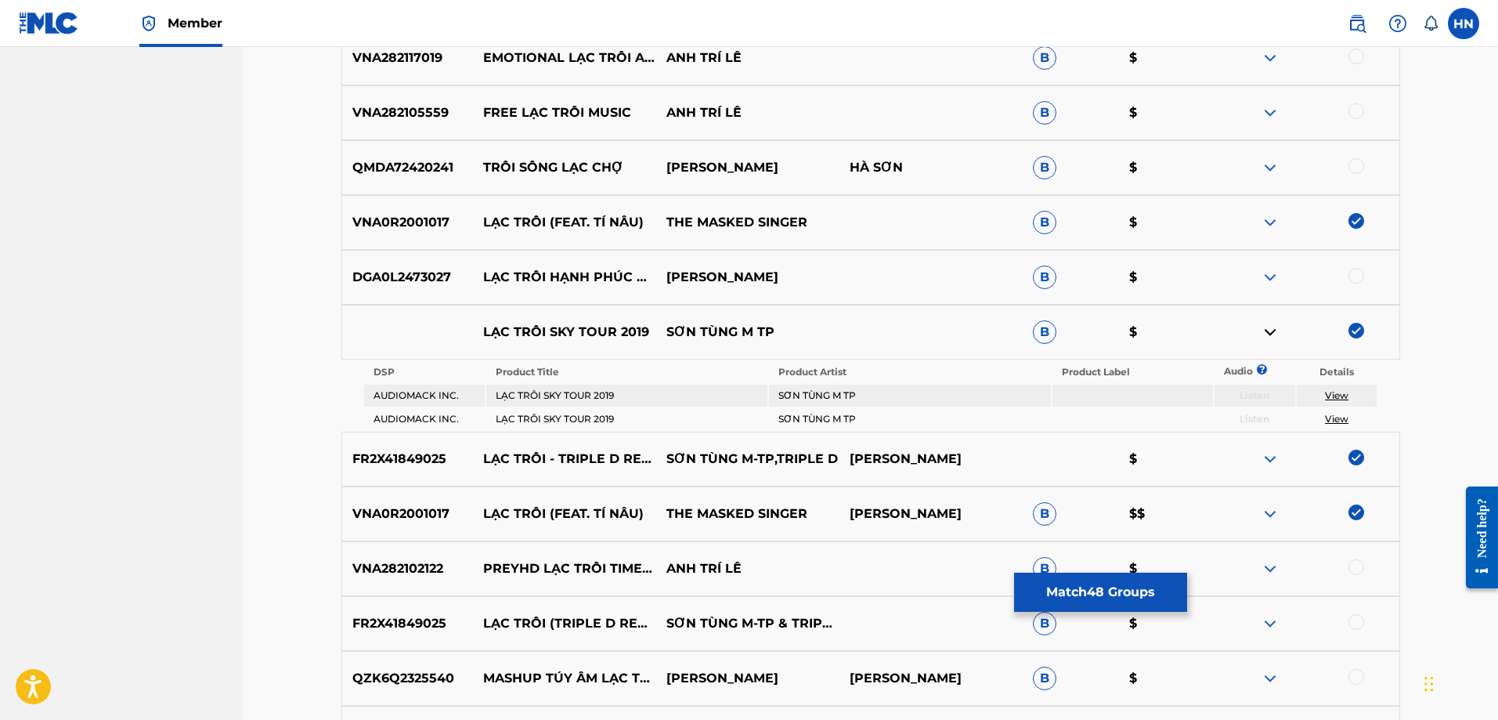
click at [413, 617] on p "FR2X41849025" at bounding box center [408, 623] width 132 height 19
click at [1350, 623] on div at bounding box center [1356, 622] width 16 height 16
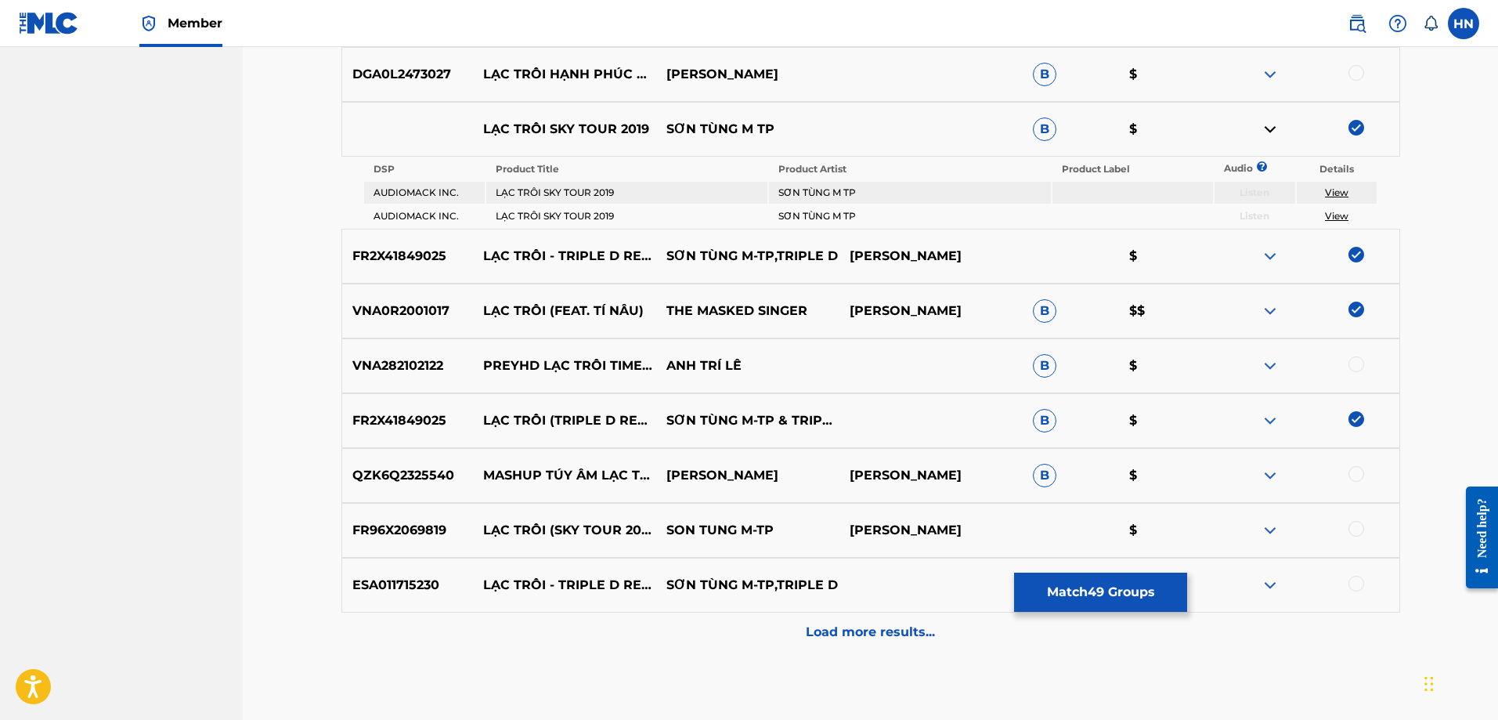
scroll to position [6672, 0]
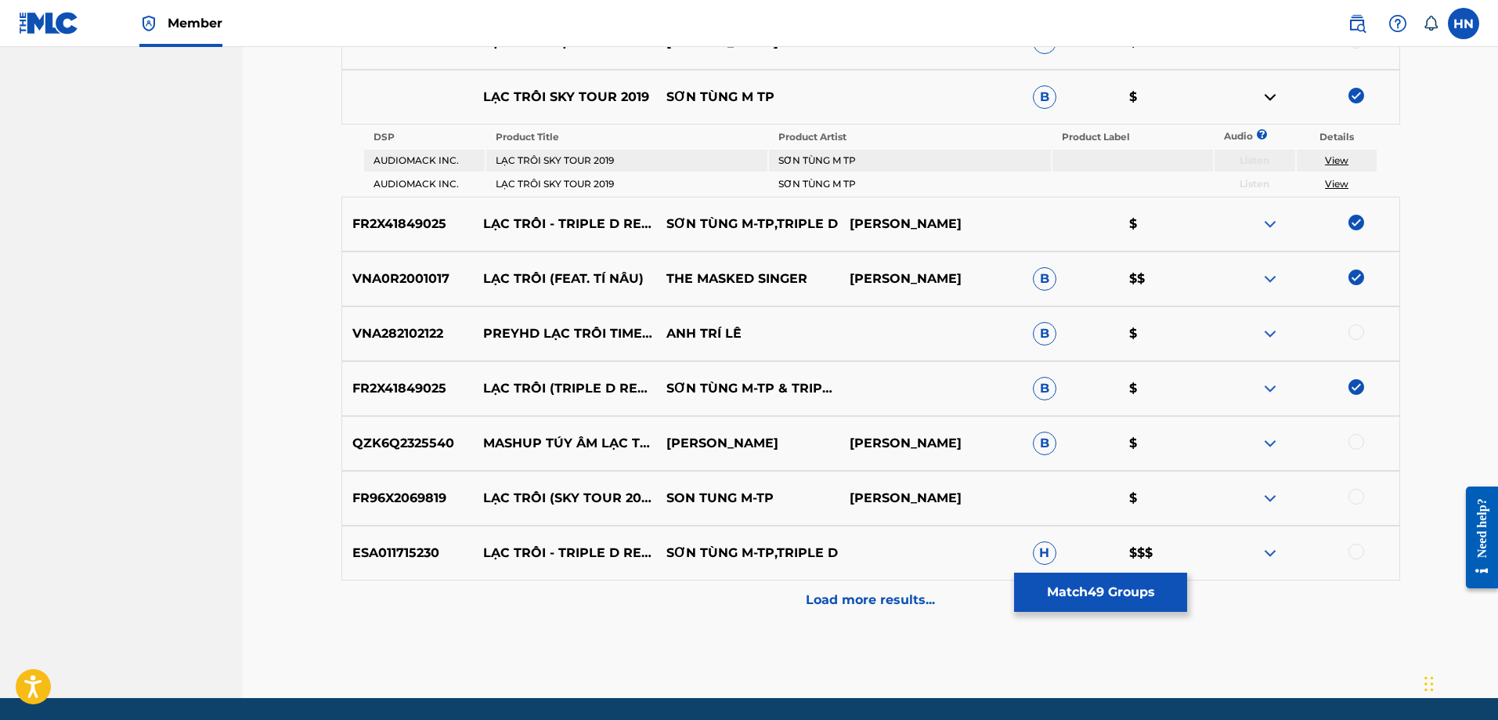
click at [424, 546] on p "ESA011715230" at bounding box center [408, 552] width 132 height 19
click at [1356, 550] on div at bounding box center [1356, 551] width 16 height 16
click at [397, 496] on p "FR96X2069819" at bounding box center [408, 498] width 132 height 19
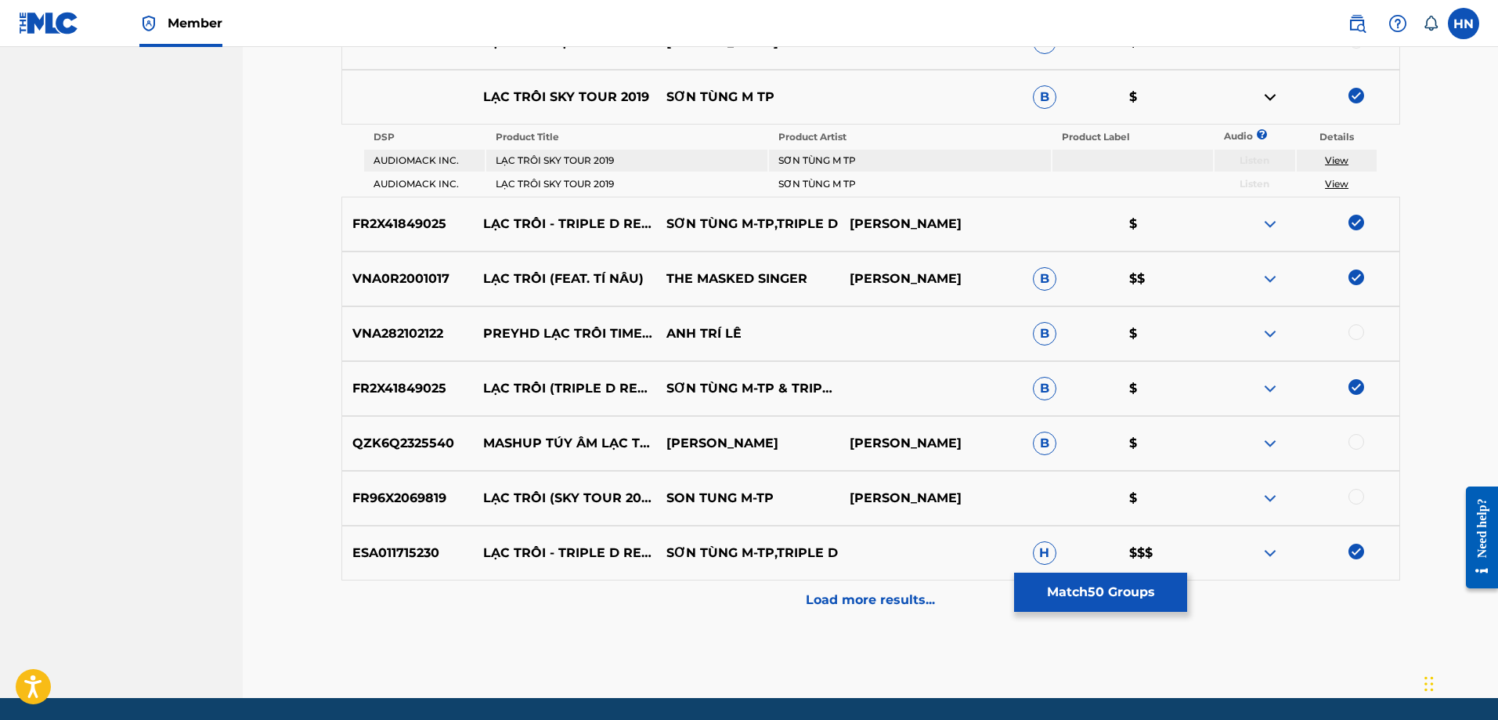
click at [1349, 494] on div at bounding box center [1356, 497] width 16 height 16
click at [824, 590] on div "Load more results..." at bounding box center [870, 599] width 1059 height 39
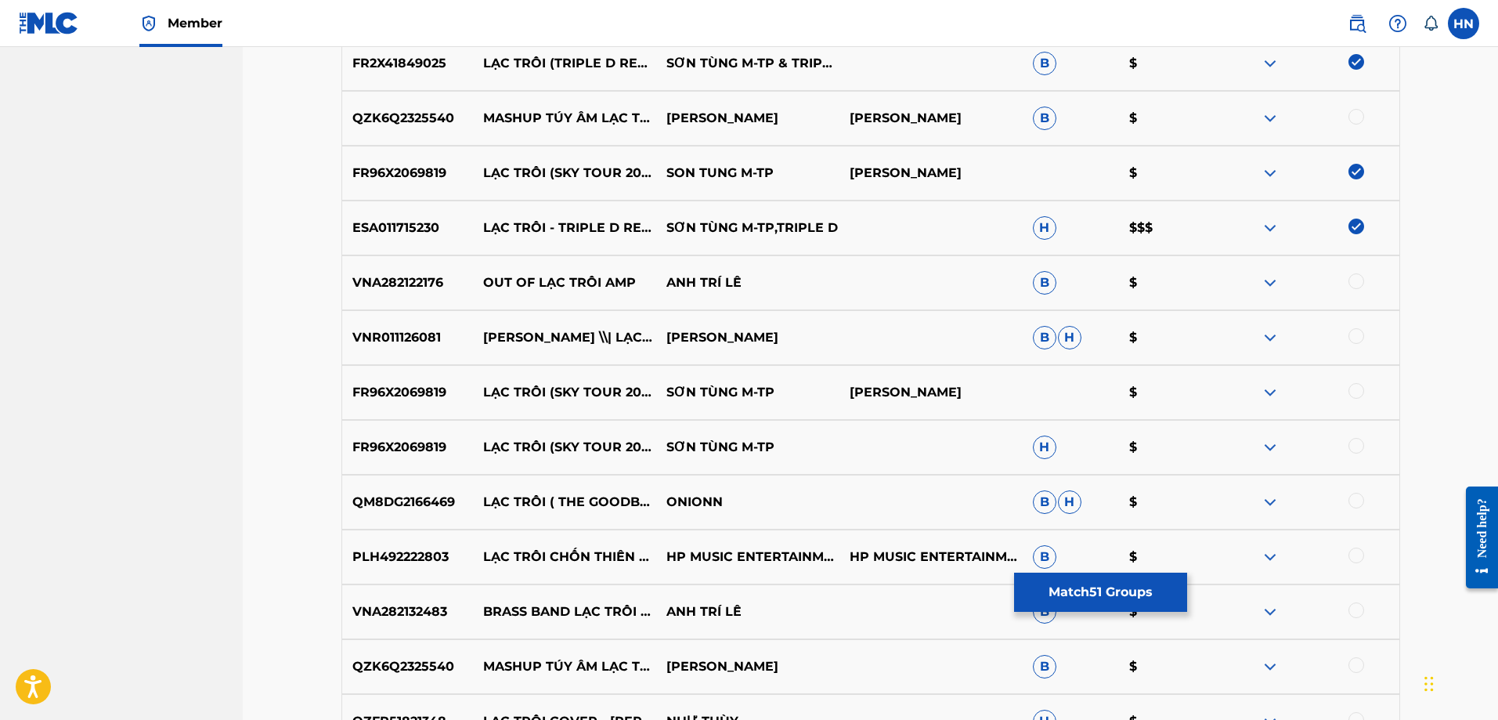
scroll to position [6985, 0]
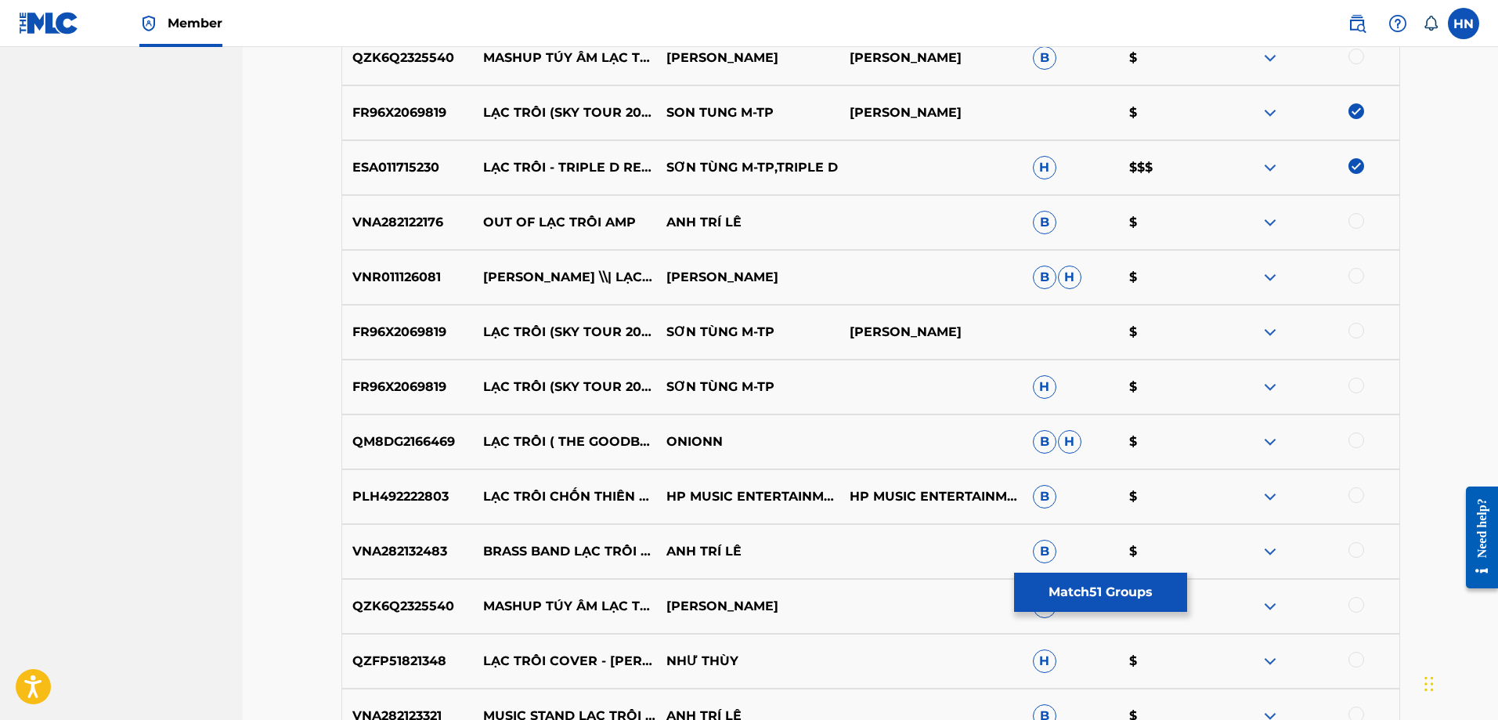
click at [1355, 330] on div at bounding box center [1356, 331] width 16 height 16
click at [1356, 381] on div at bounding box center [1356, 385] width 16 height 16
drag, startPoint x: 594, startPoint y: 273, endPoint x: 763, endPoint y: 262, distance: 168.7
click at [763, 262] on div "VNR011126081 LÂM GIA BẢO \\| LẠC TRÔI LÂM GIA BẢO B H $" at bounding box center [870, 277] width 1059 height 55
click at [404, 435] on p "QM8DG2166469" at bounding box center [408, 441] width 132 height 19
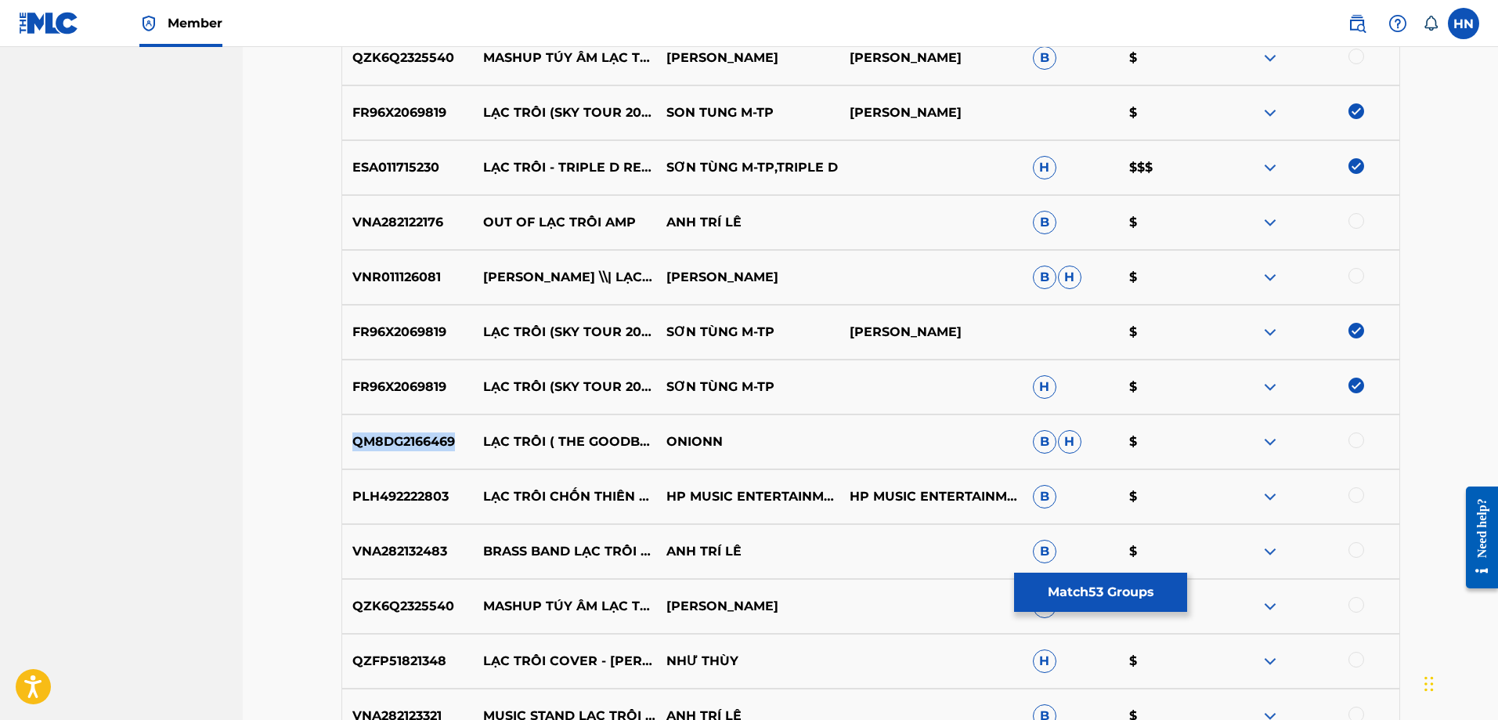
click at [404, 435] on p "QM8DG2166469" at bounding box center [408, 441] width 132 height 19
click at [1348, 443] on div at bounding box center [1356, 440] width 16 height 16
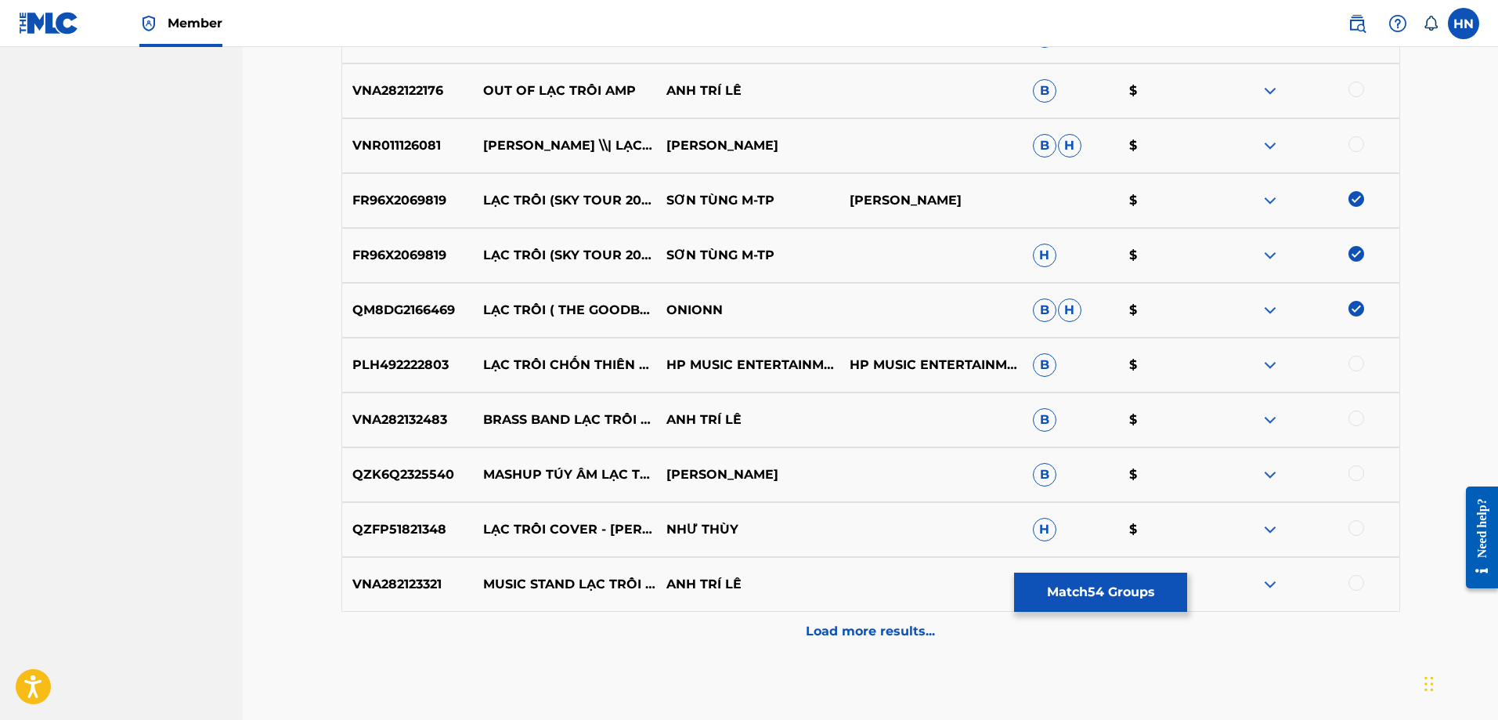
scroll to position [7142, 0]
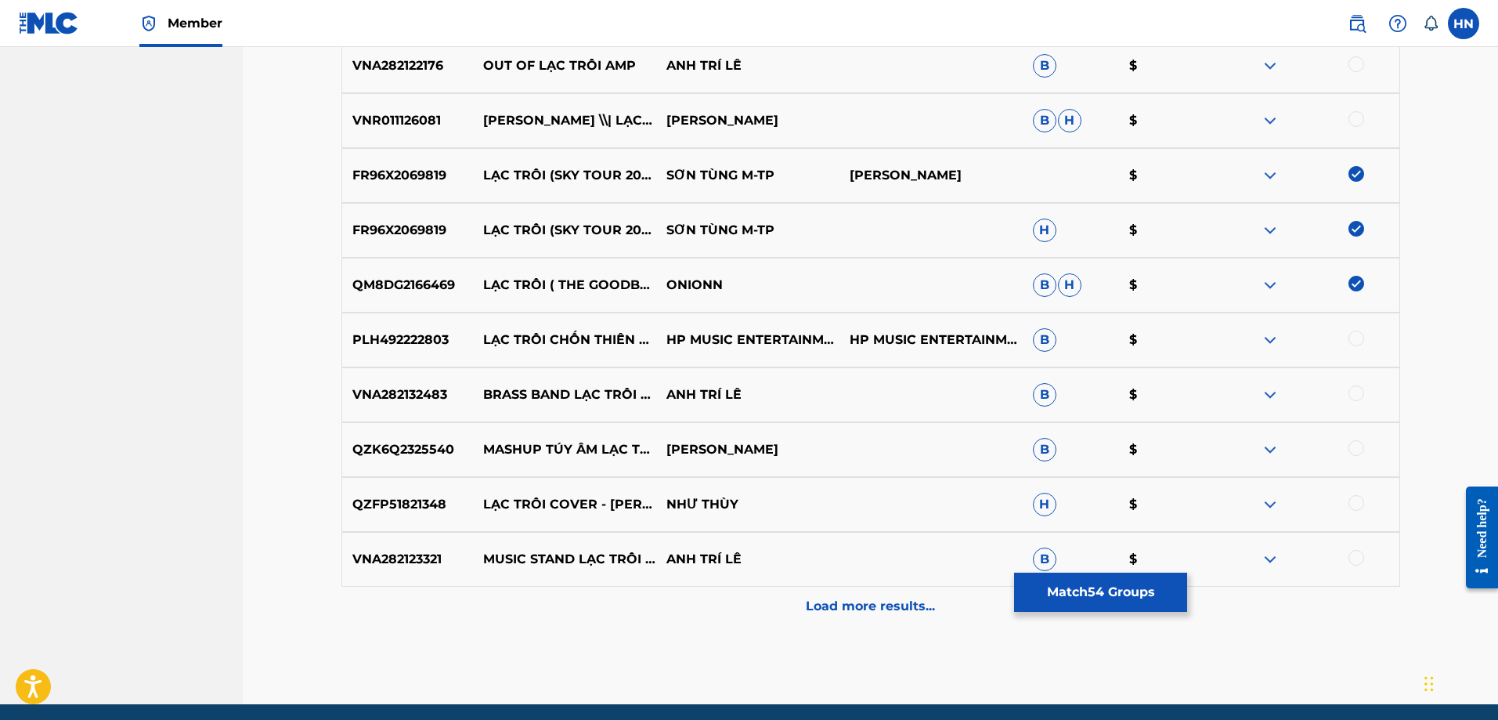
click at [390, 502] on p "QZFP51821348" at bounding box center [408, 504] width 132 height 19
click at [1349, 503] on div at bounding box center [1356, 503] width 16 height 16
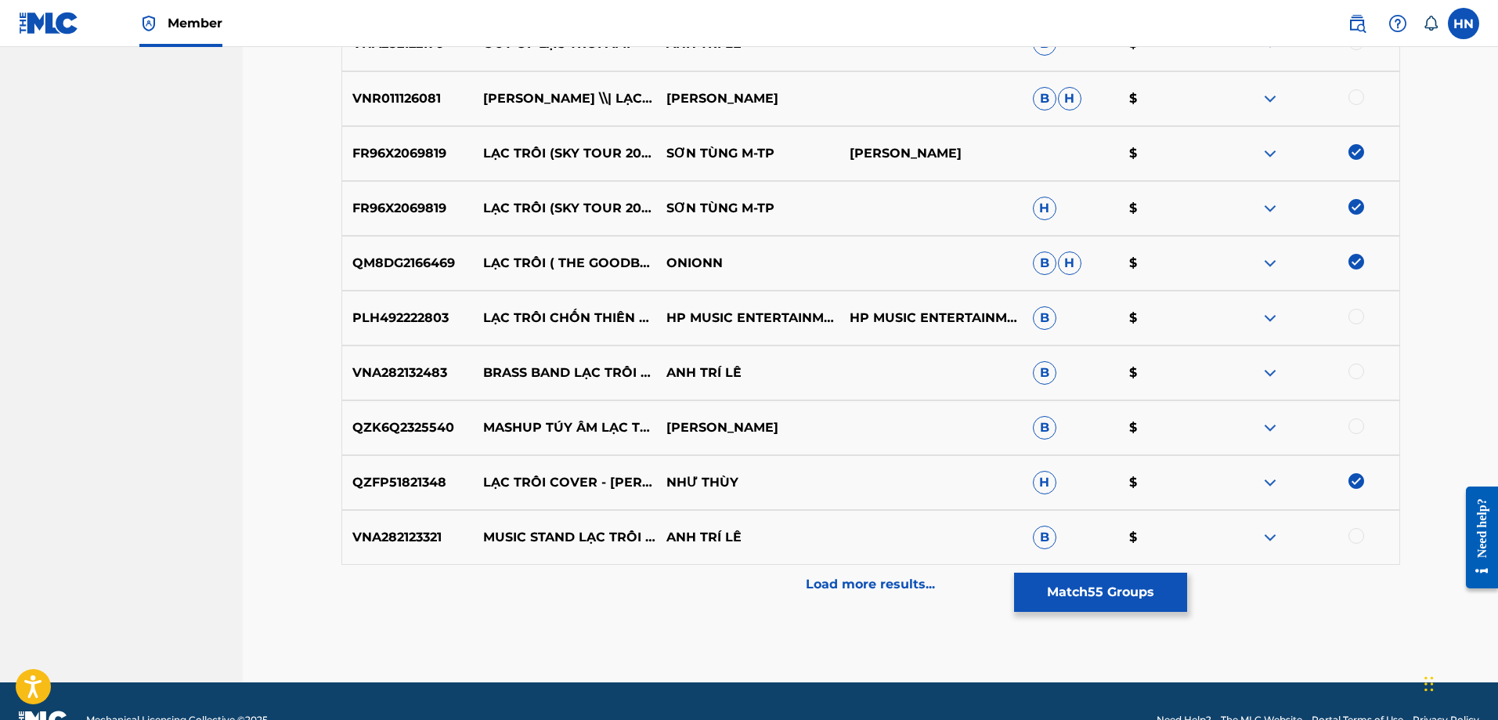
scroll to position [7202, 0]
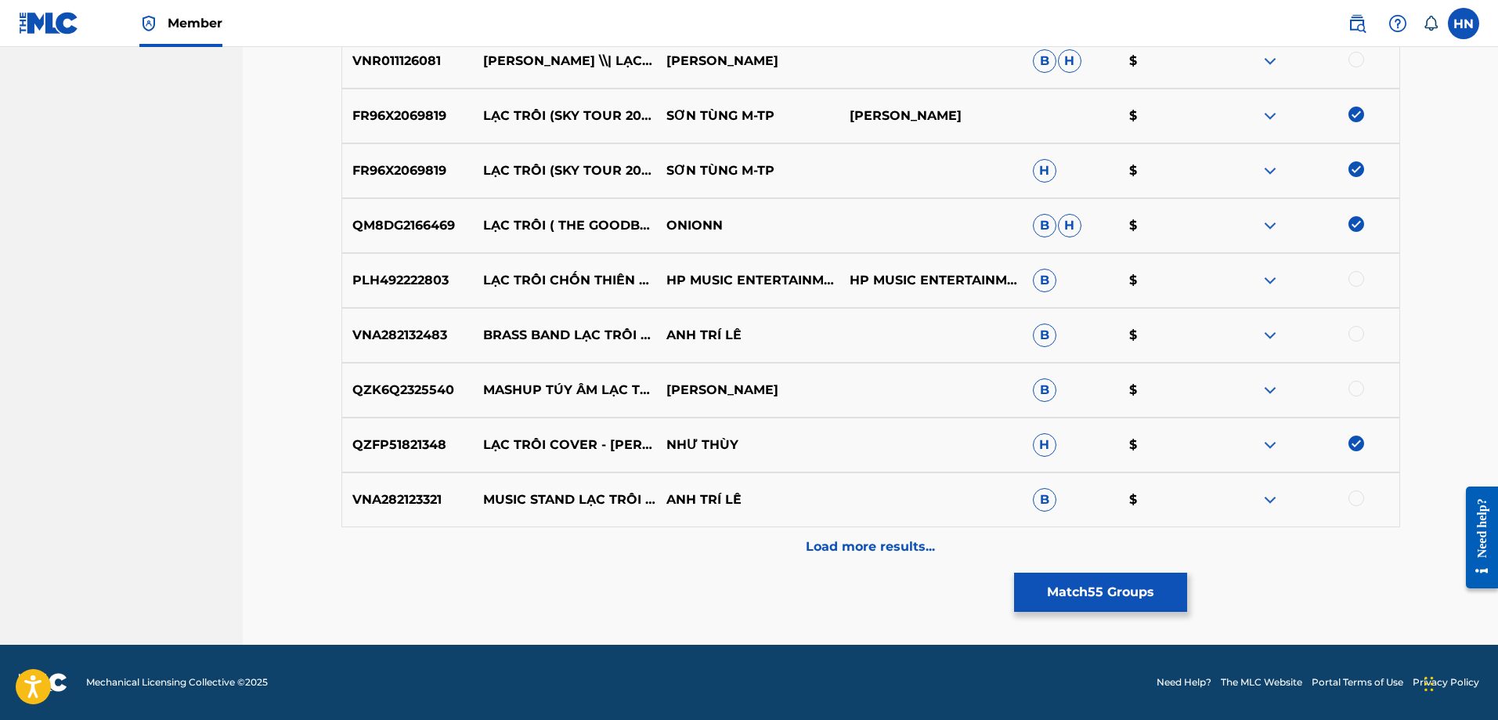
click at [745, 555] on div "Load more results..." at bounding box center [870, 546] width 1059 height 39
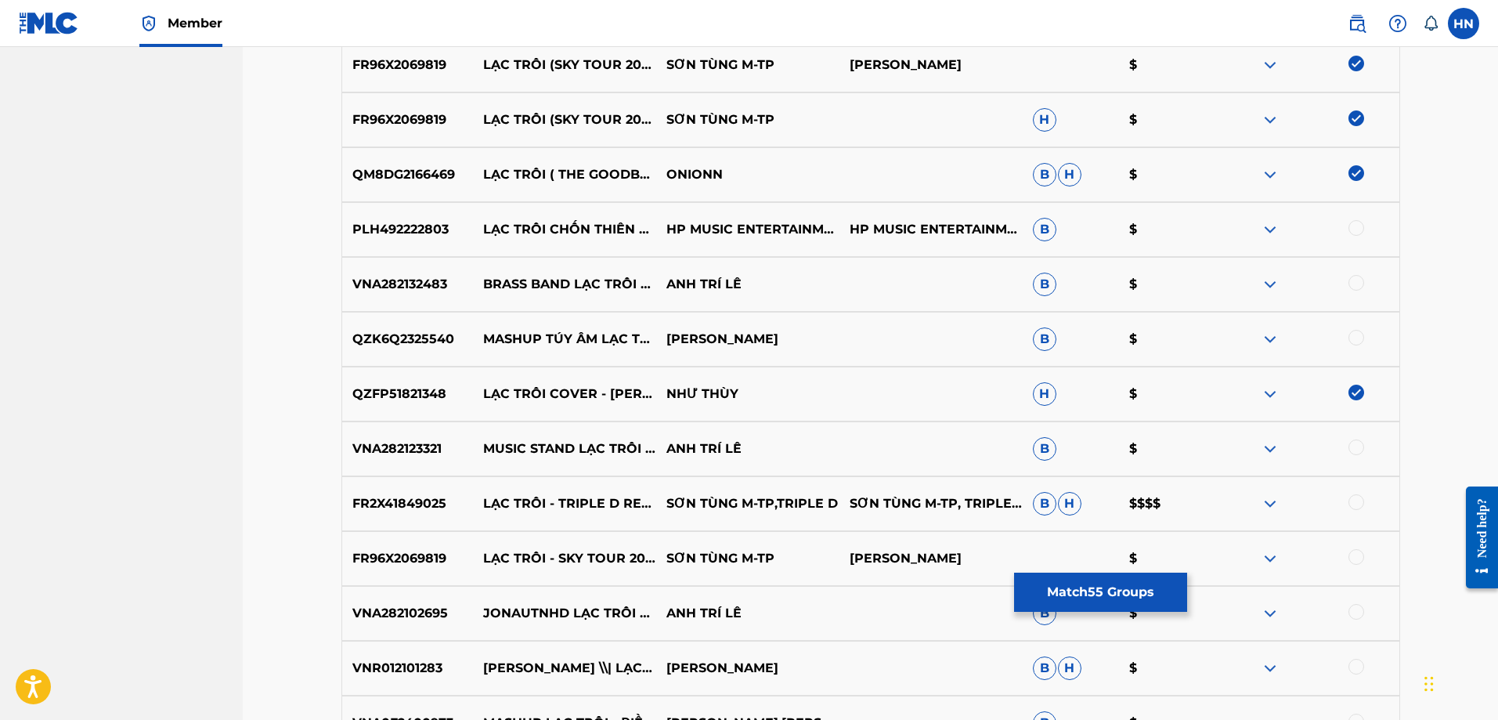
scroll to position [7280, 0]
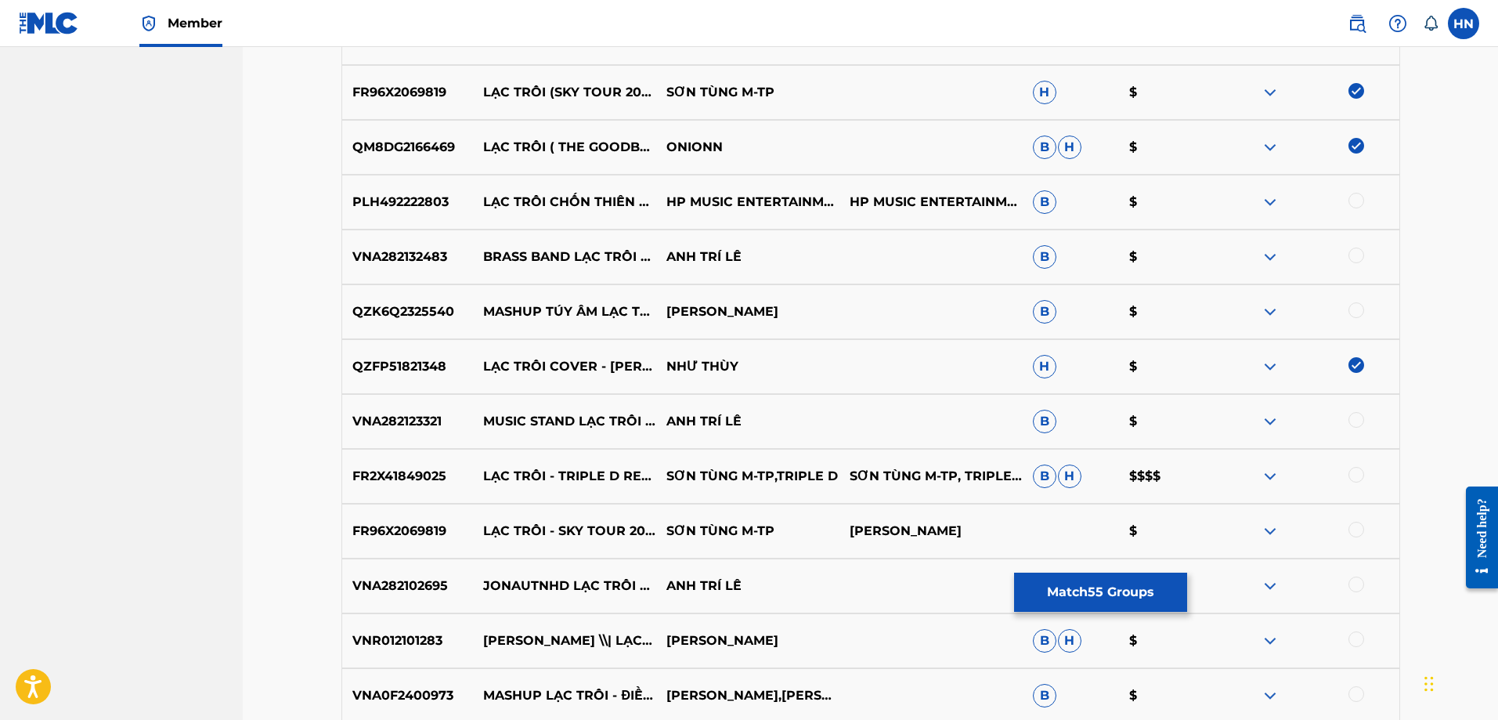
click at [395, 477] on p "FR2X41849025" at bounding box center [408, 476] width 132 height 19
click at [1363, 470] on div at bounding box center [1307, 476] width 183 height 19
click at [1351, 475] on div at bounding box center [1356, 475] width 16 height 16
click at [379, 525] on p "FR96X2069819" at bounding box center [408, 531] width 132 height 19
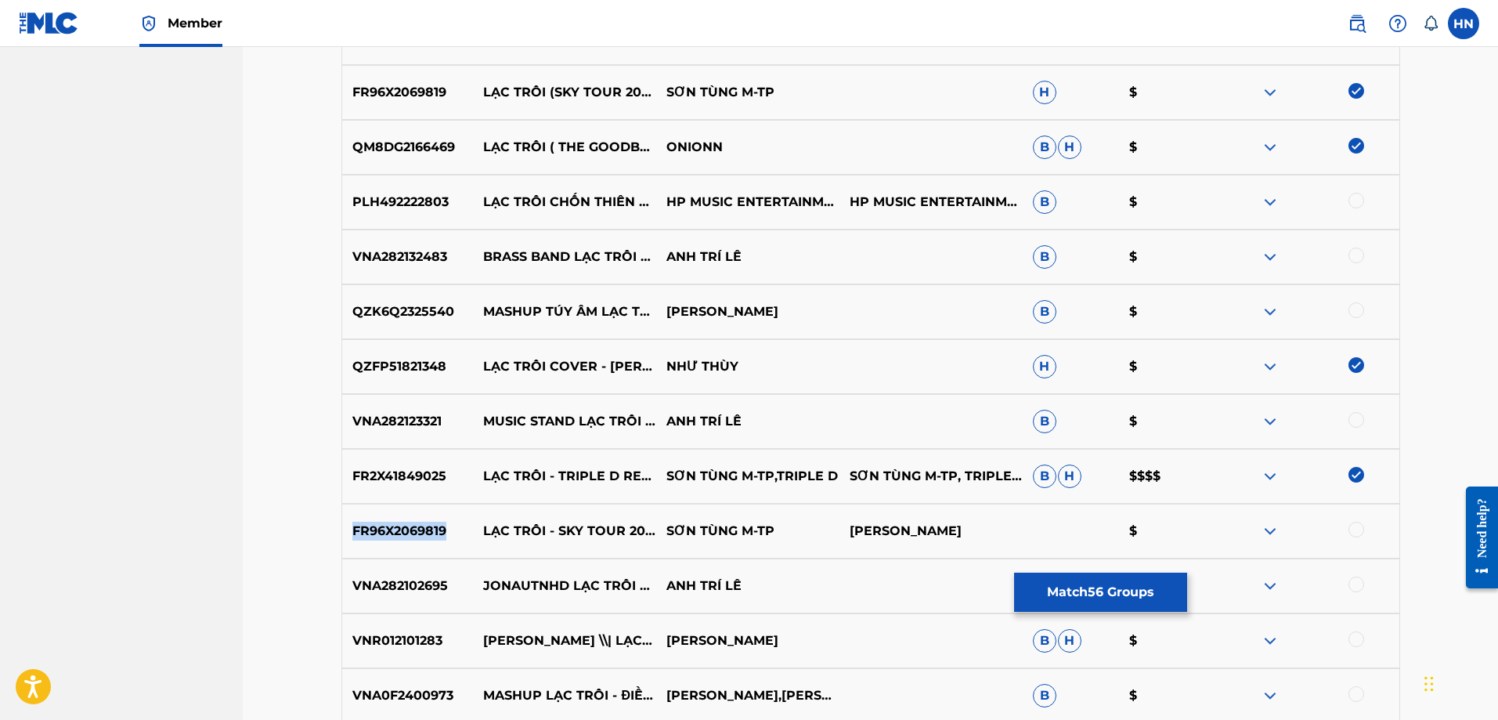
click at [379, 525] on p "FR96X2069819" at bounding box center [408, 531] width 132 height 19
click at [1356, 527] on div at bounding box center [1356, 530] width 16 height 16
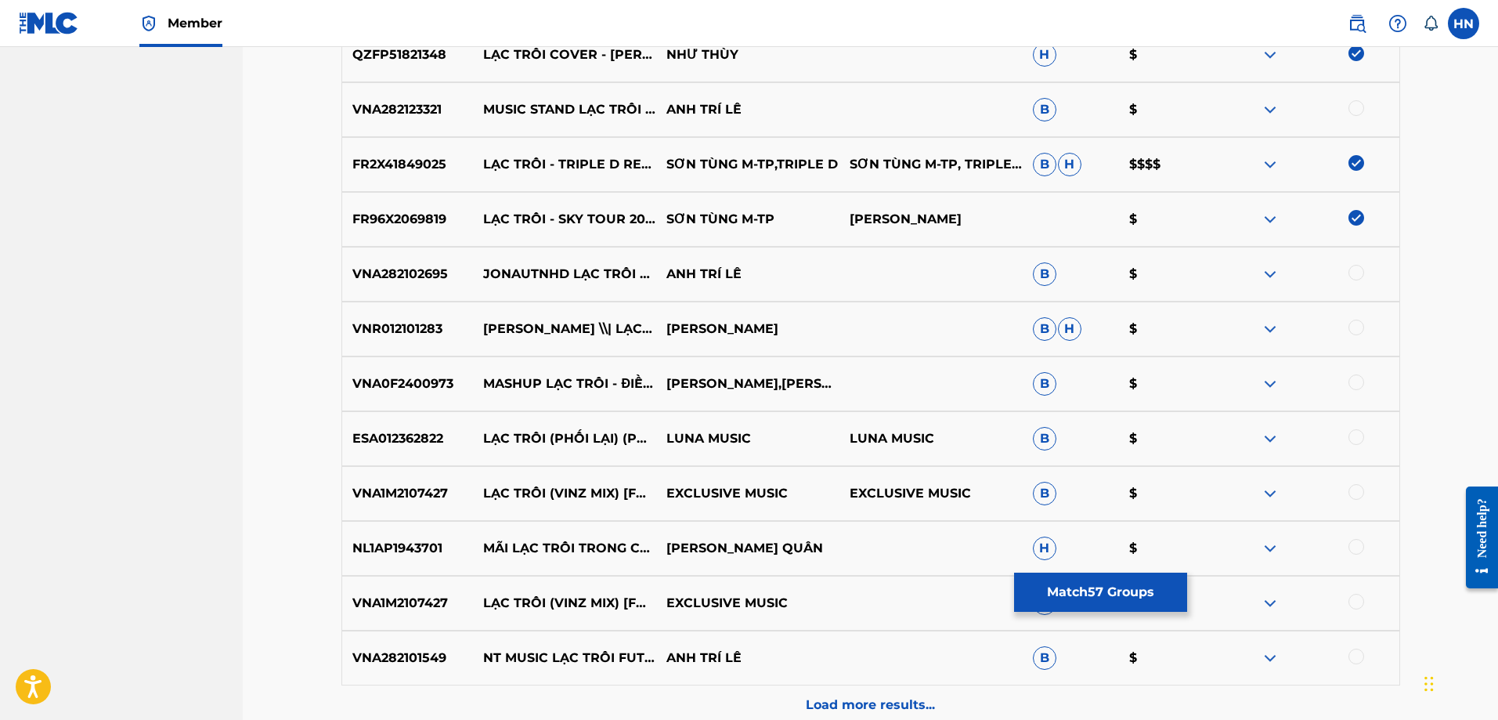
scroll to position [7593, 0]
click at [397, 430] on p "ESA012362822" at bounding box center [408, 437] width 132 height 19
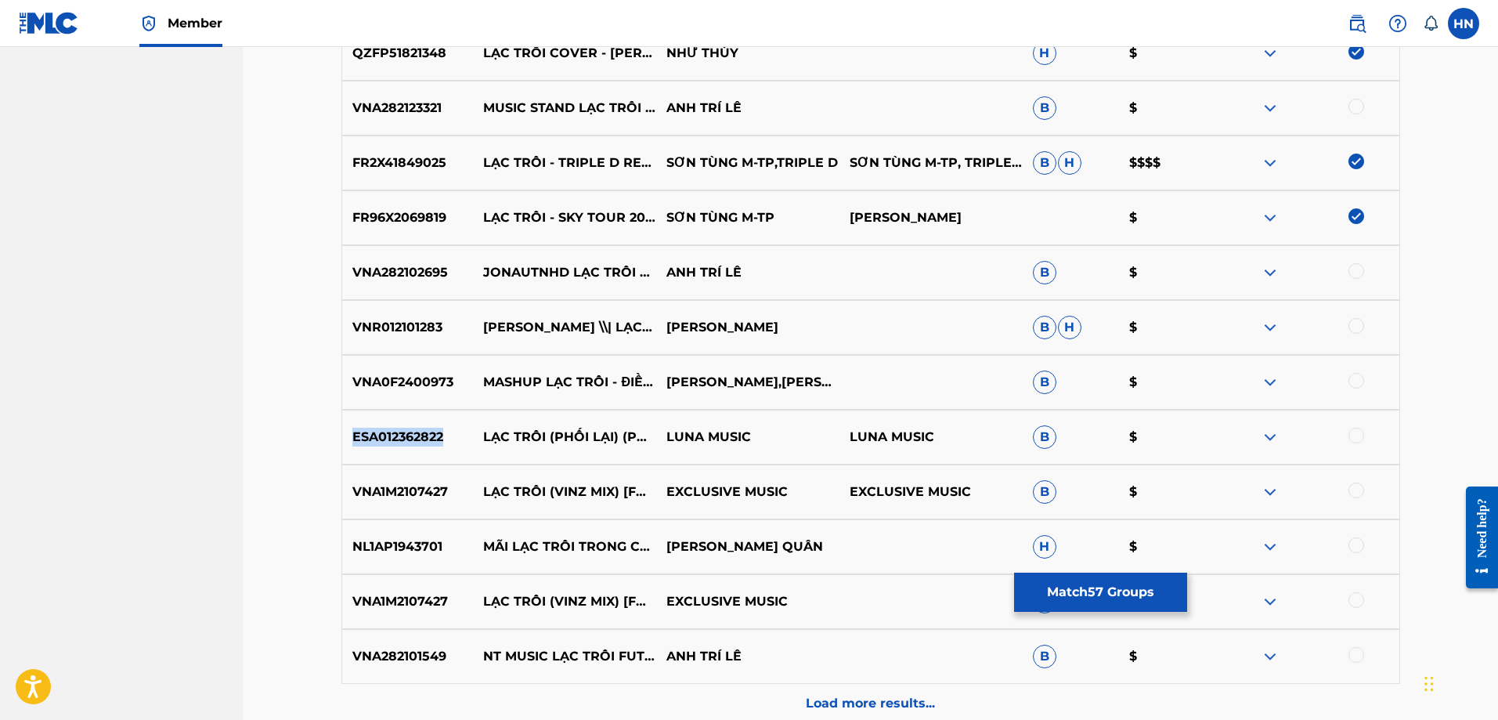
click at [397, 430] on p "ESA012362822" at bounding box center [408, 437] width 132 height 19
click at [1359, 438] on div at bounding box center [1356, 436] width 16 height 16
click at [416, 481] on div "VNA1M2107427 LẠC TRÔI (VINZ MIX) [FULL INSTRUMENTAL] EXCLUSIVE MUSIC EXCLUSIVE …" at bounding box center [870, 491] width 1059 height 55
click at [1352, 496] on div at bounding box center [1356, 490] width 16 height 16
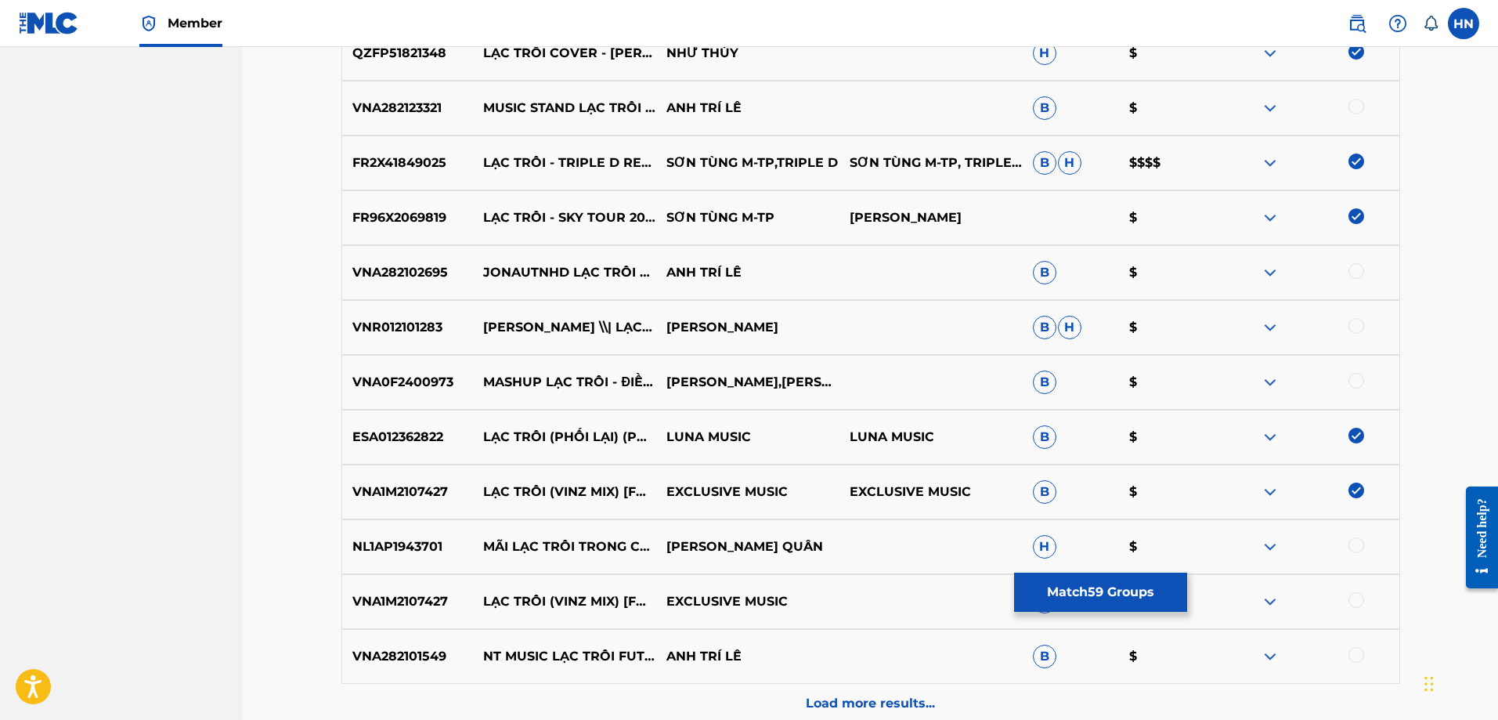
click at [861, 708] on p "Load more results..." at bounding box center [870, 703] width 129 height 19
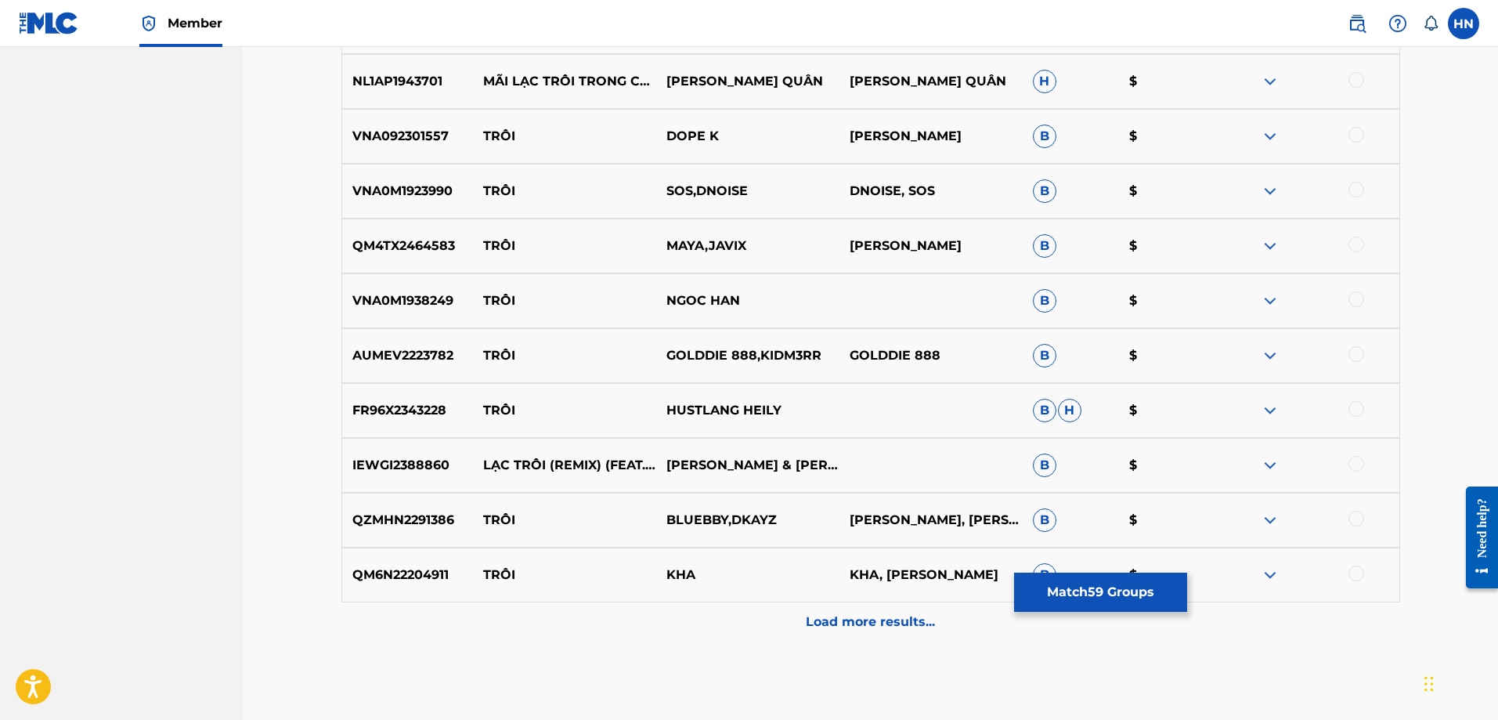
scroll to position [8298, 0]
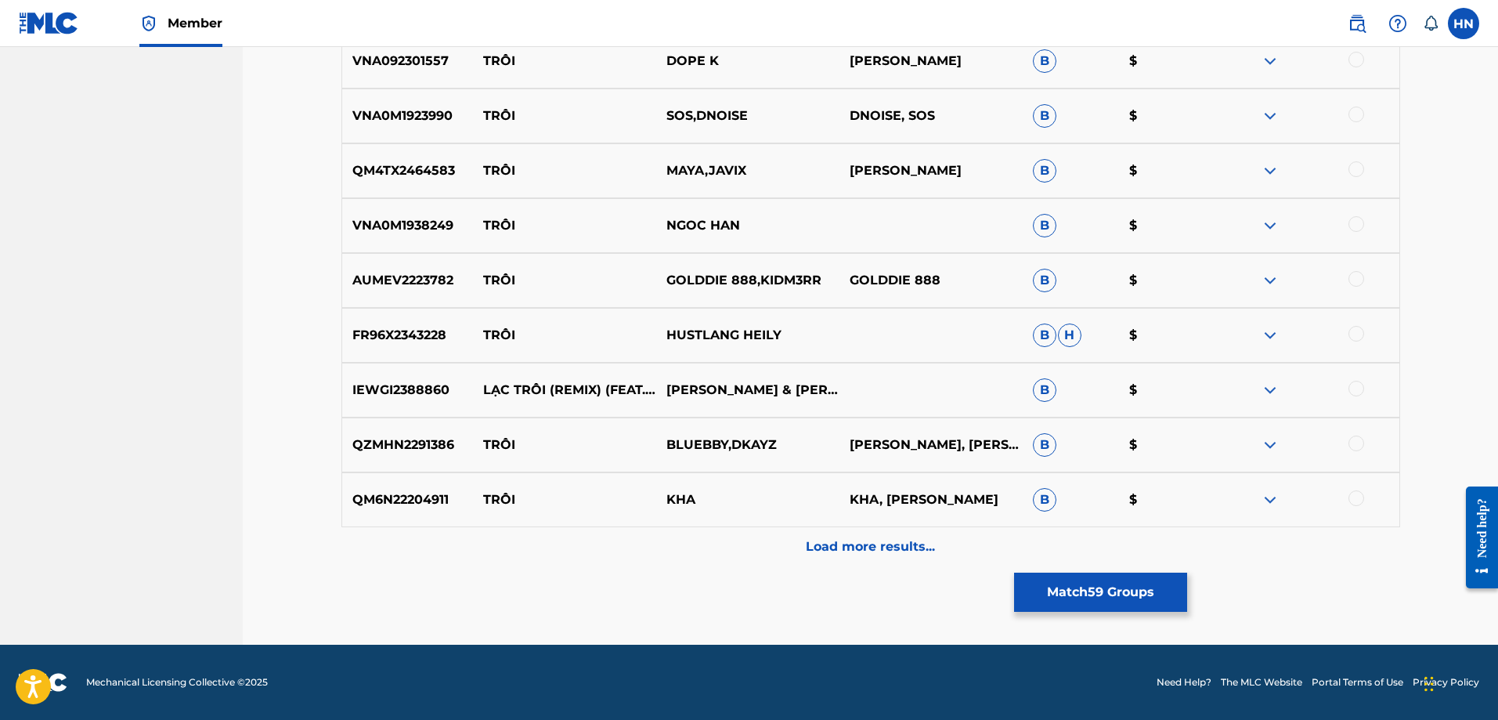
click at [832, 565] on div "Load more results..." at bounding box center [870, 546] width 1059 height 39
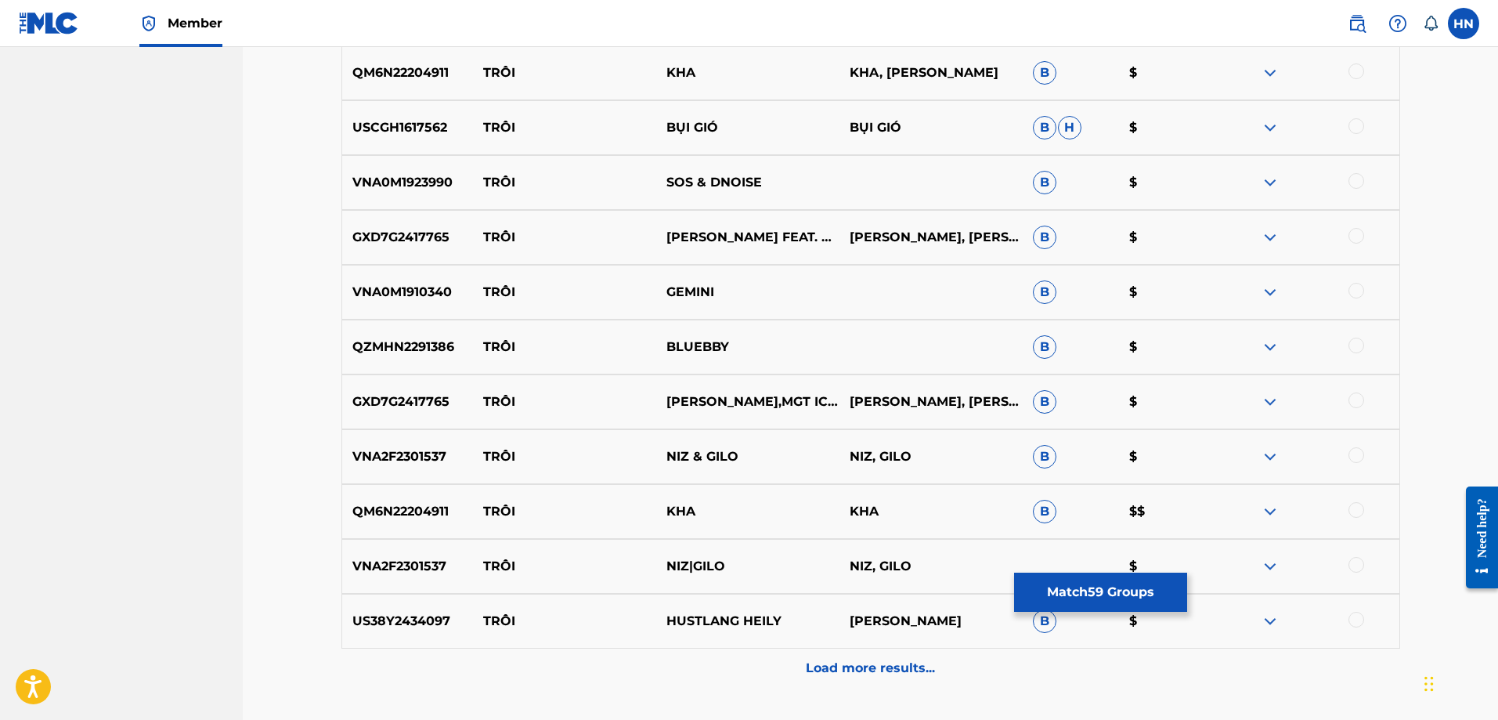
scroll to position [8846, 0]
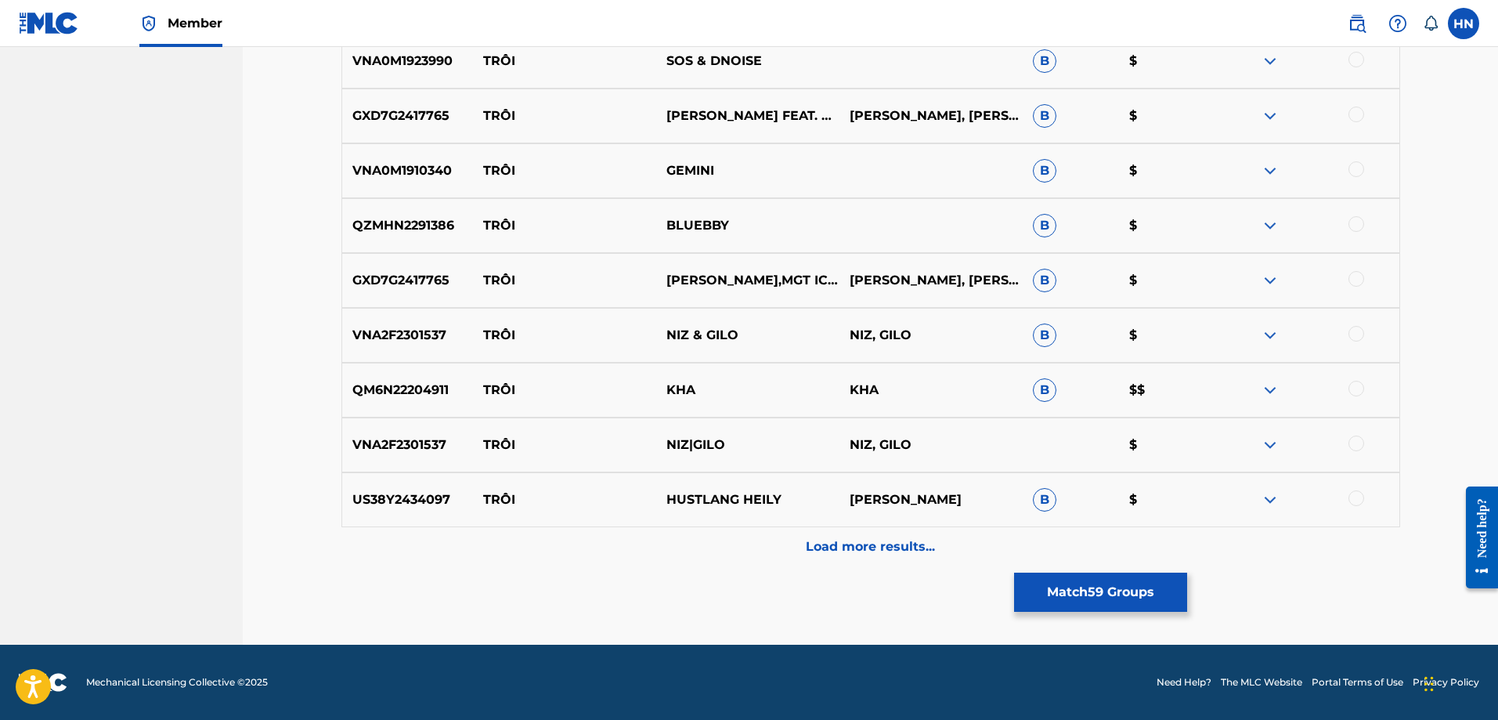
click at [796, 554] on div "Load more results..." at bounding box center [870, 546] width 1059 height 39
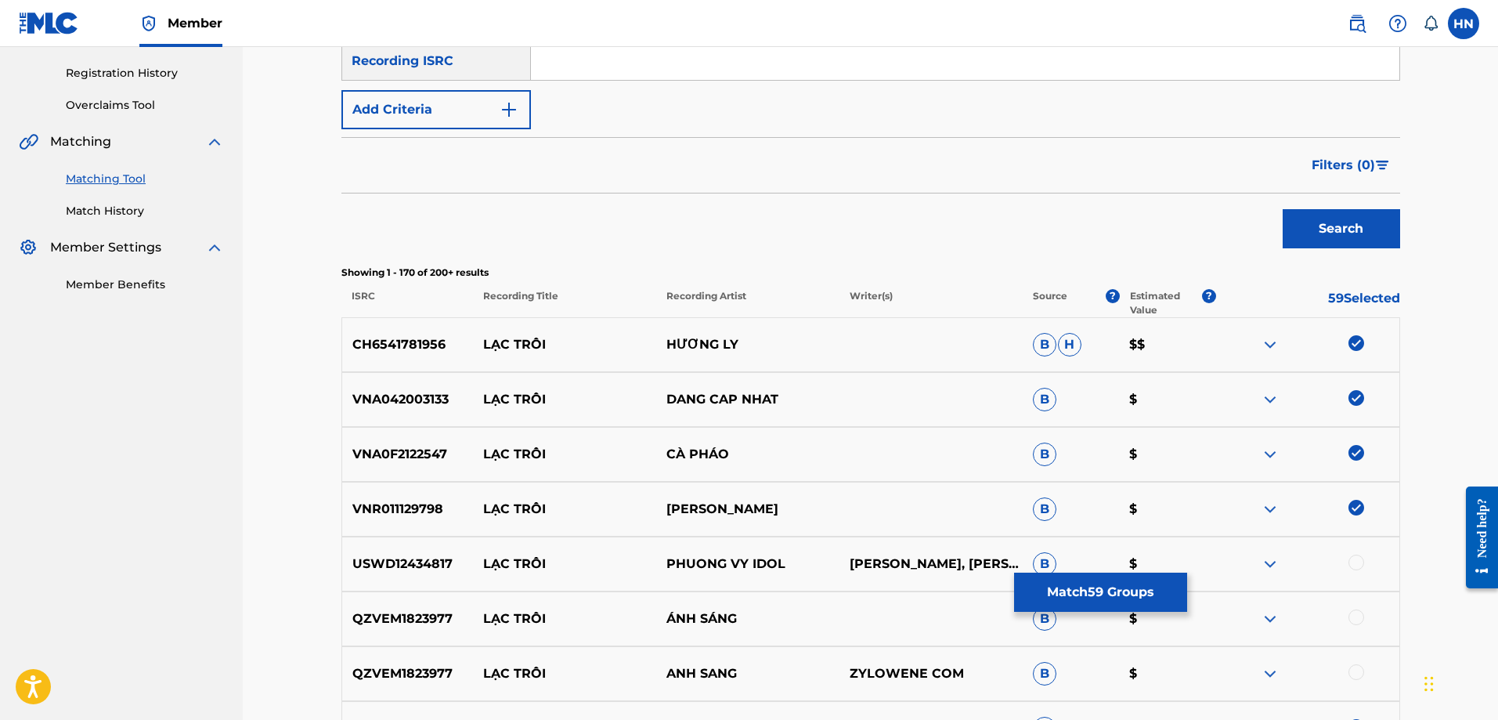
scroll to position [0, 0]
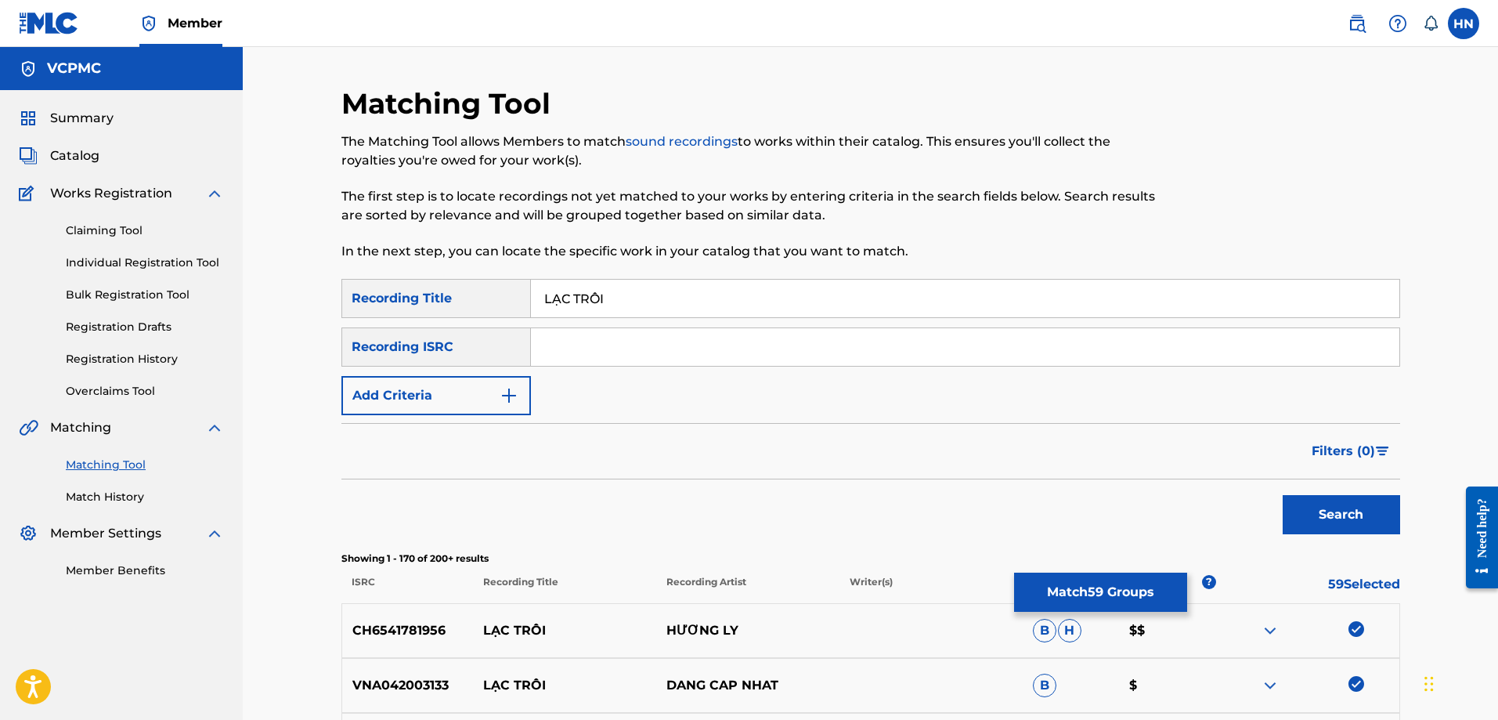
click at [554, 292] on input "LẠC TRÔI" at bounding box center [965, 299] width 868 height 38
click at [590, 294] on input "LAC TRÔI" at bounding box center [965, 299] width 868 height 38
type input "LAC TROI"
click at [1283, 495] on button "Search" at bounding box center [1341, 514] width 117 height 39
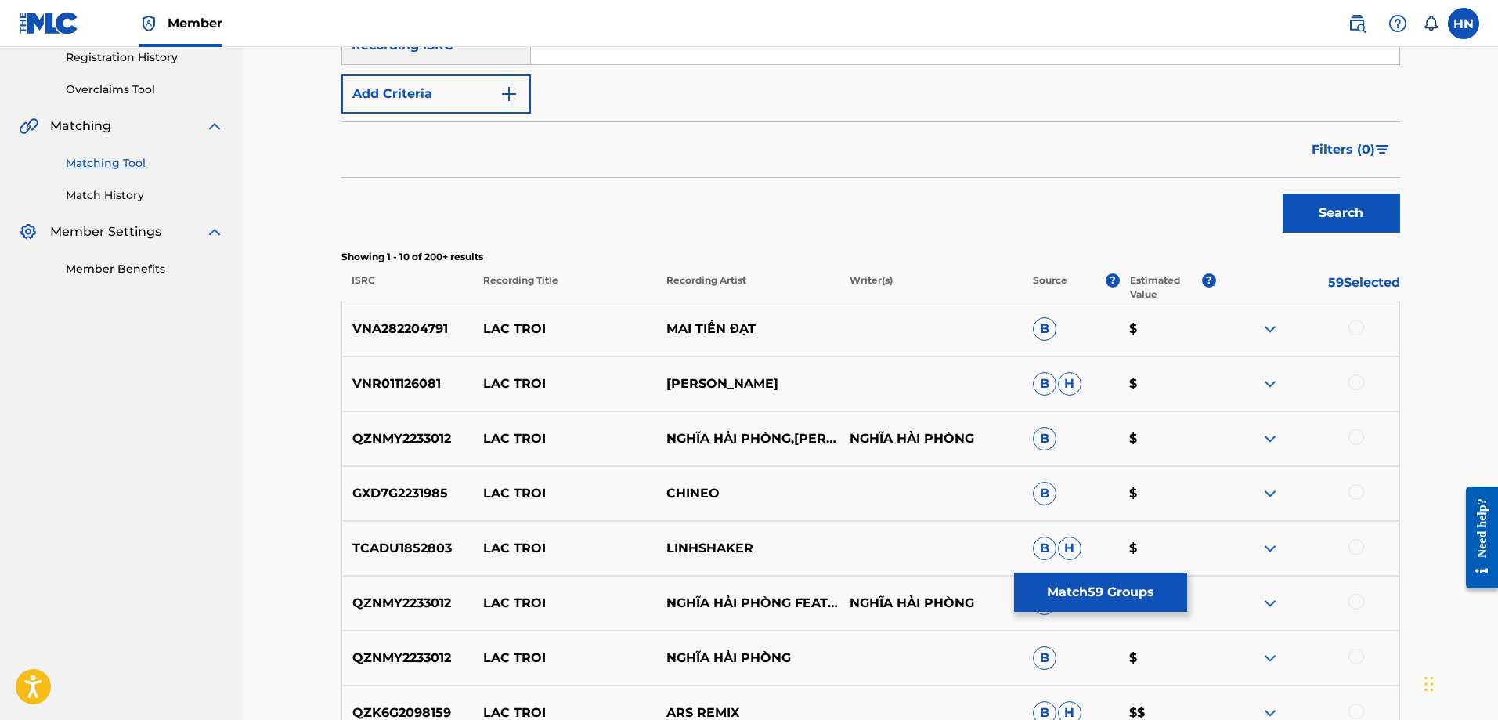
scroll to position [392, 0]
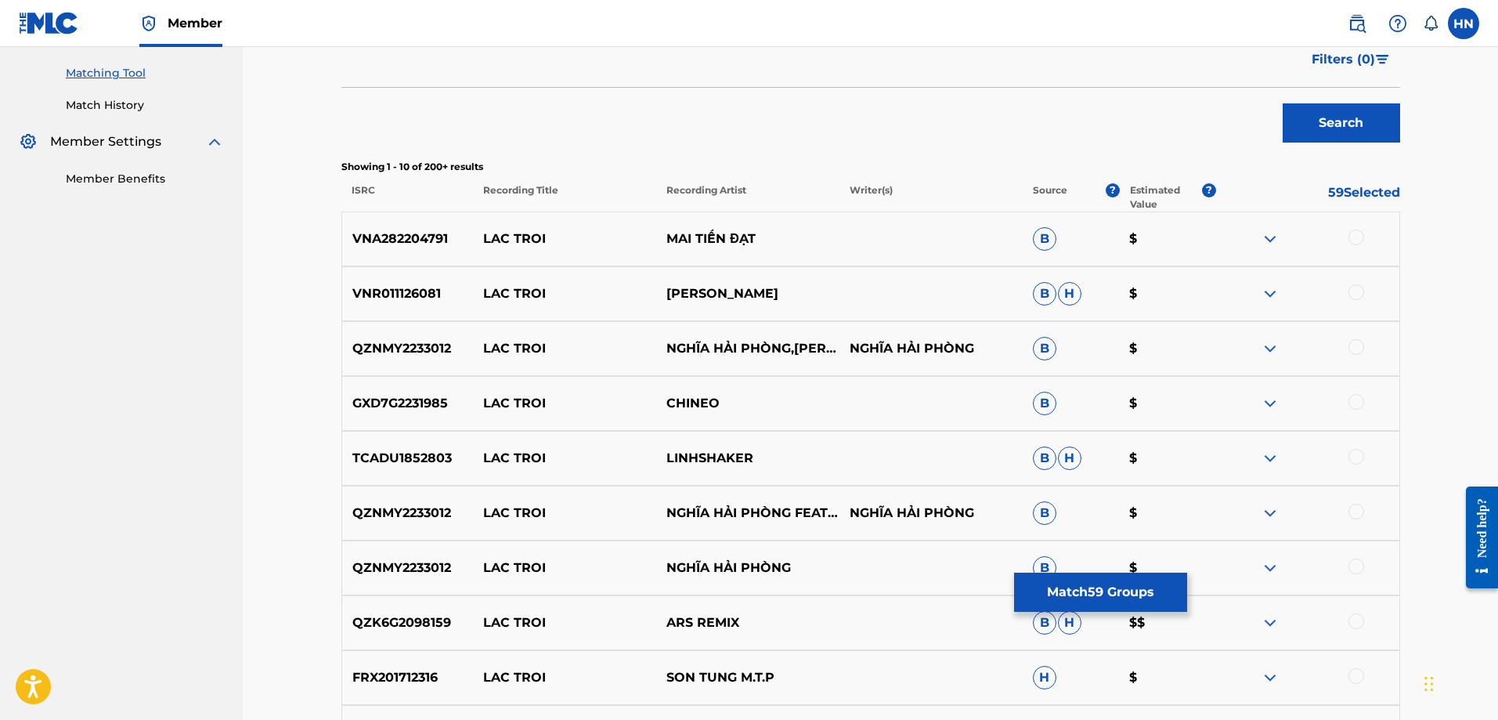
click at [425, 246] on p "VNA282204791" at bounding box center [408, 238] width 132 height 19
click at [1360, 239] on div at bounding box center [1356, 237] width 16 height 16
click at [419, 671] on p "FRX201712316" at bounding box center [408, 677] width 132 height 19
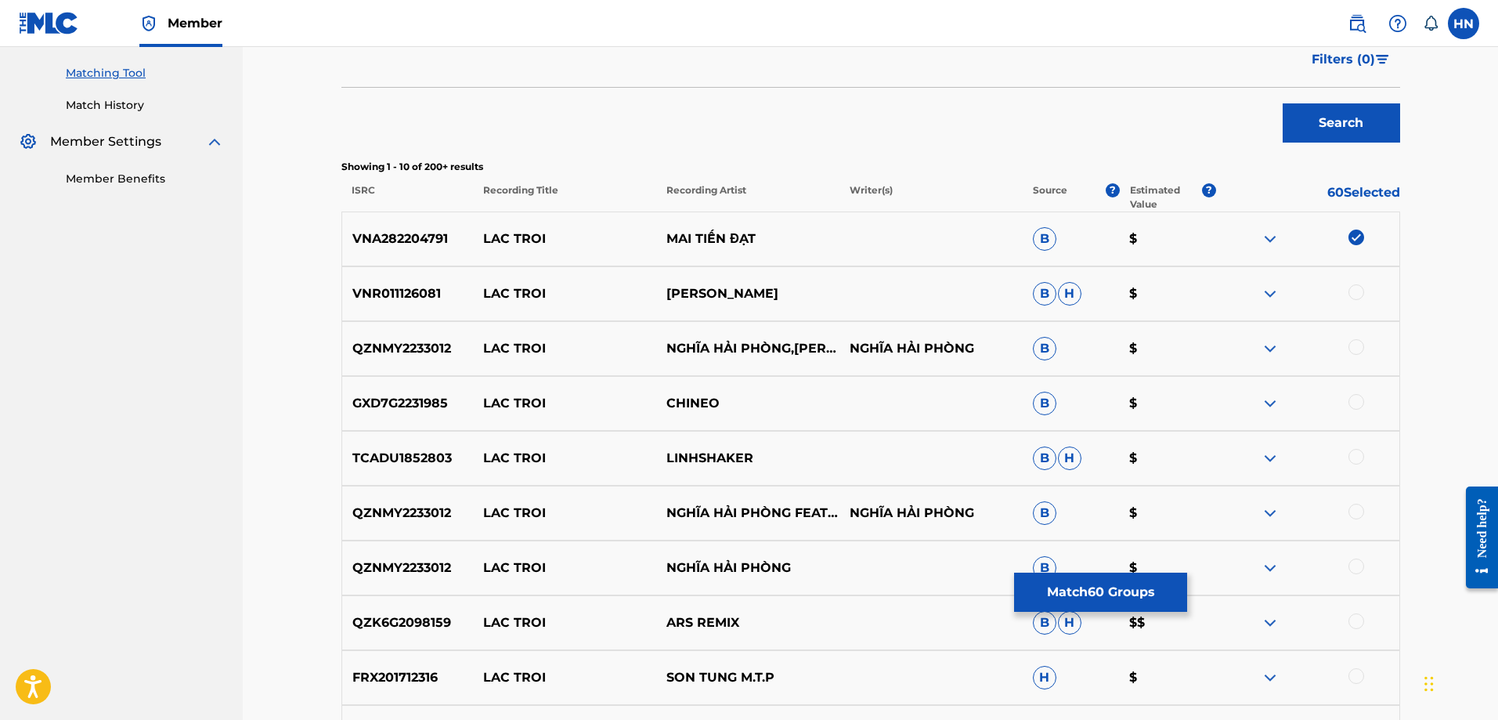
click at [1361, 677] on div at bounding box center [1356, 676] width 16 height 16
click at [1269, 352] on img at bounding box center [1270, 348] width 19 height 19
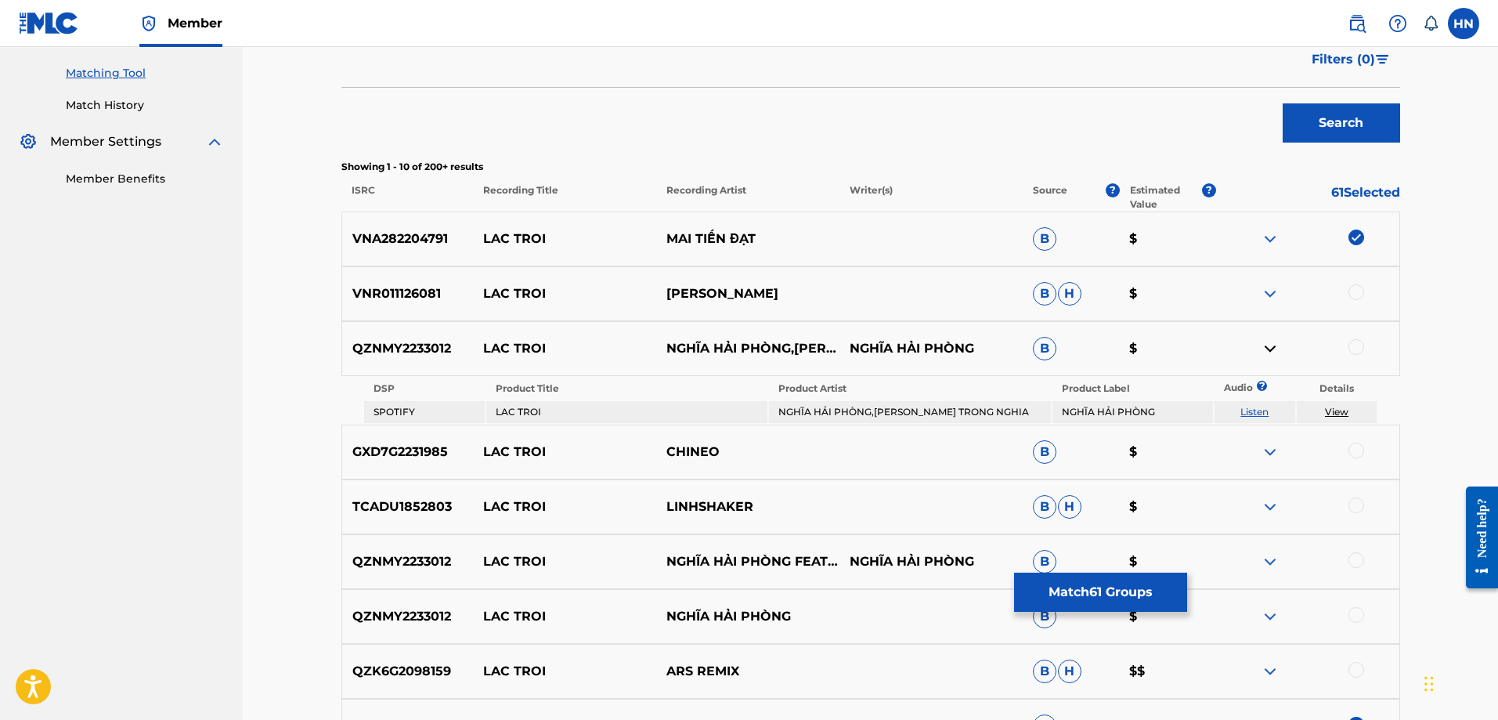
click at [1251, 413] on link "Listen" at bounding box center [1254, 412] width 28 height 12
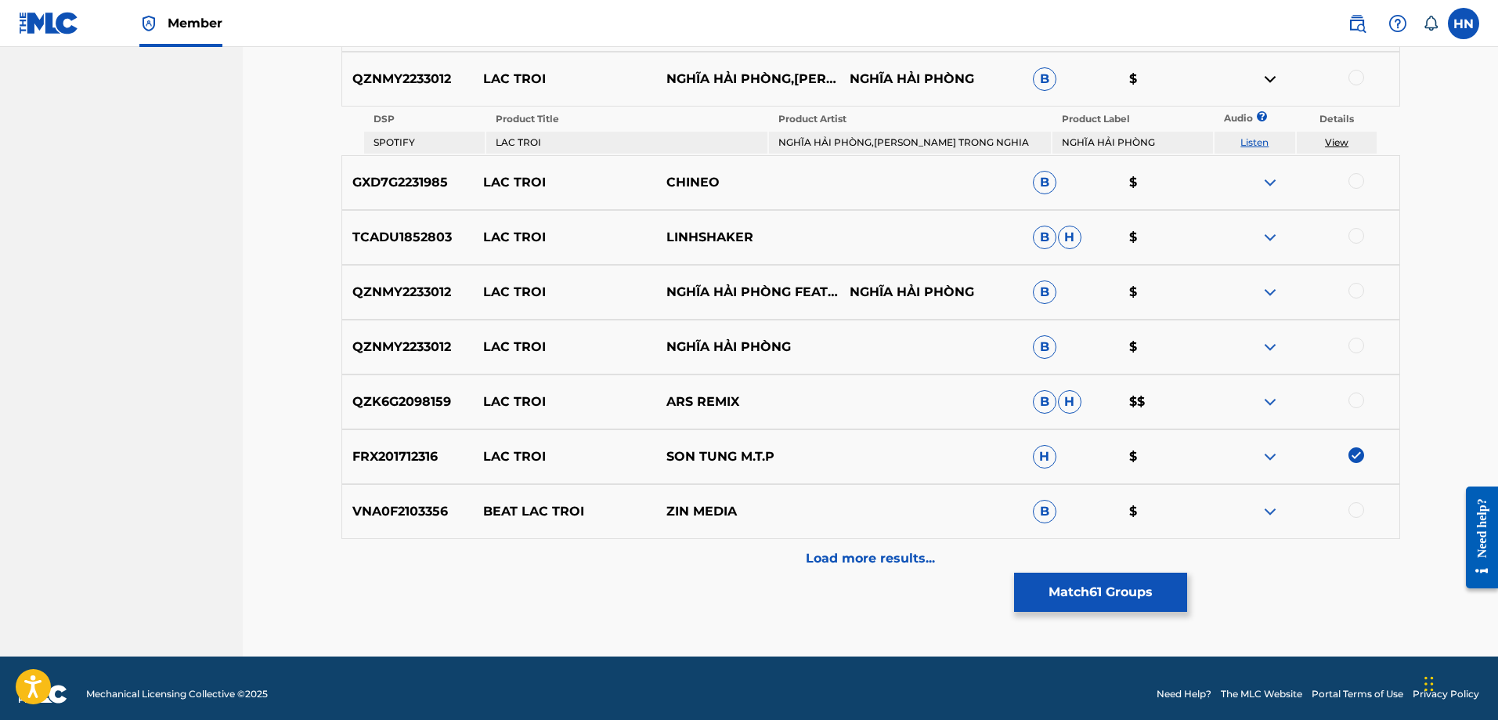
scroll to position [673, 0]
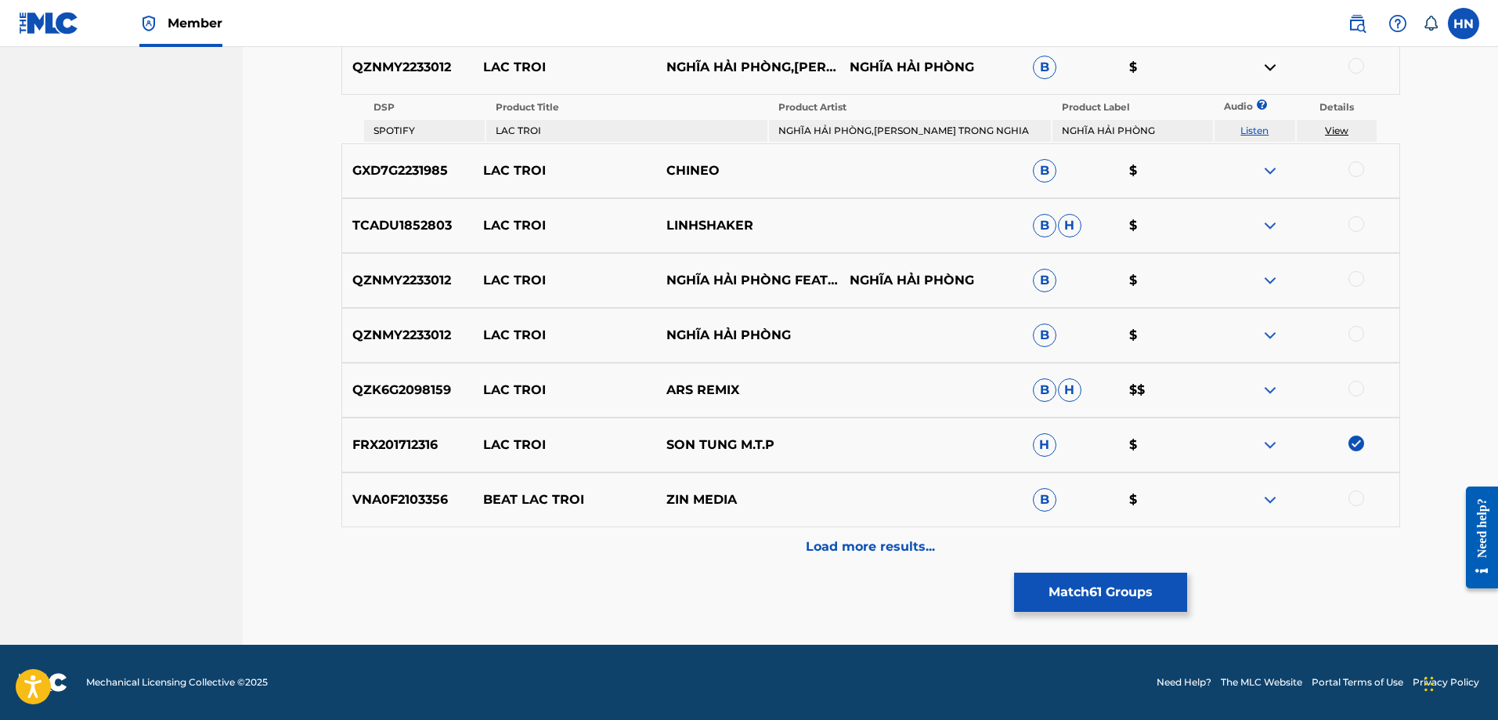
click at [793, 544] on div "Load more results..." at bounding box center [870, 546] width 1059 height 39
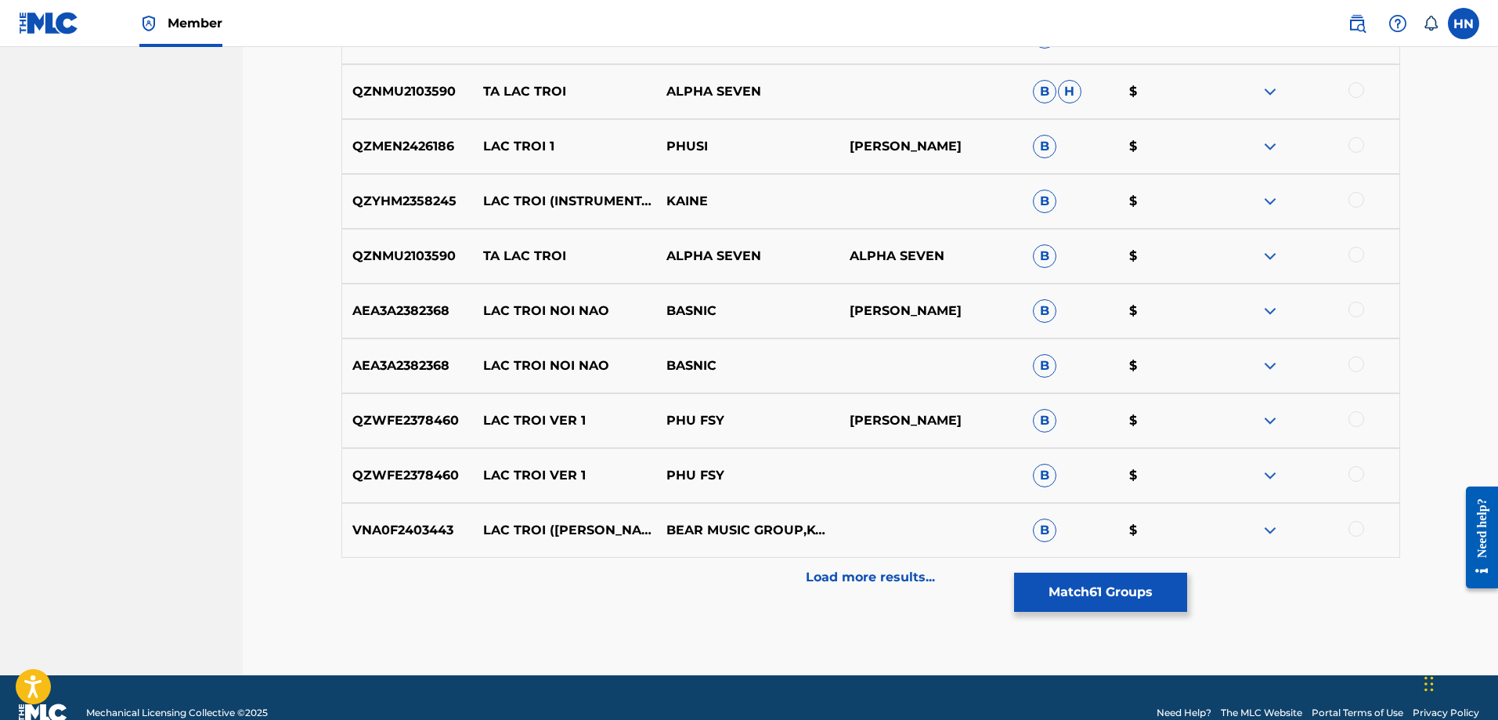
scroll to position [1142, 0]
click at [722, 567] on div "Load more results..." at bounding box center [870, 576] width 1059 height 39
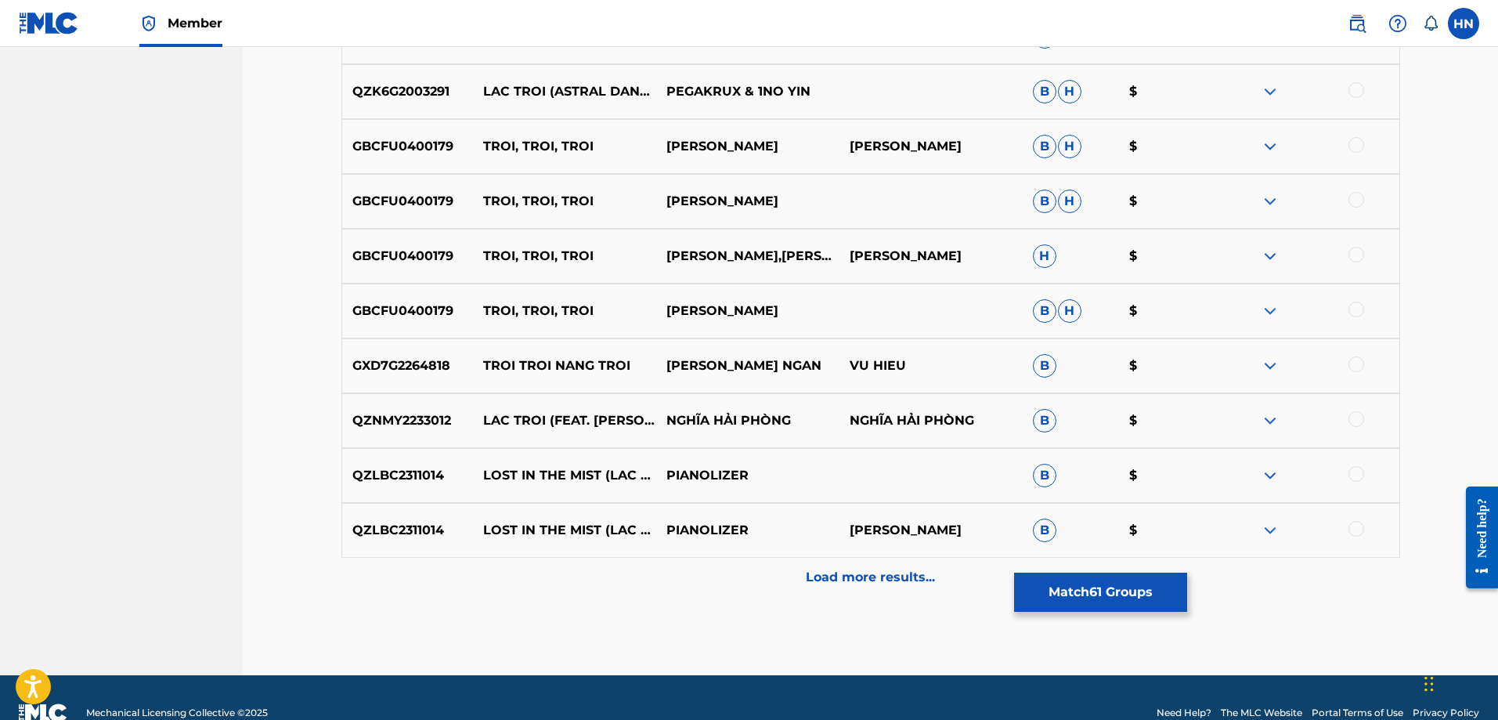
scroll to position [1691, 0]
click at [794, 568] on div "Load more results..." at bounding box center [870, 576] width 1059 height 39
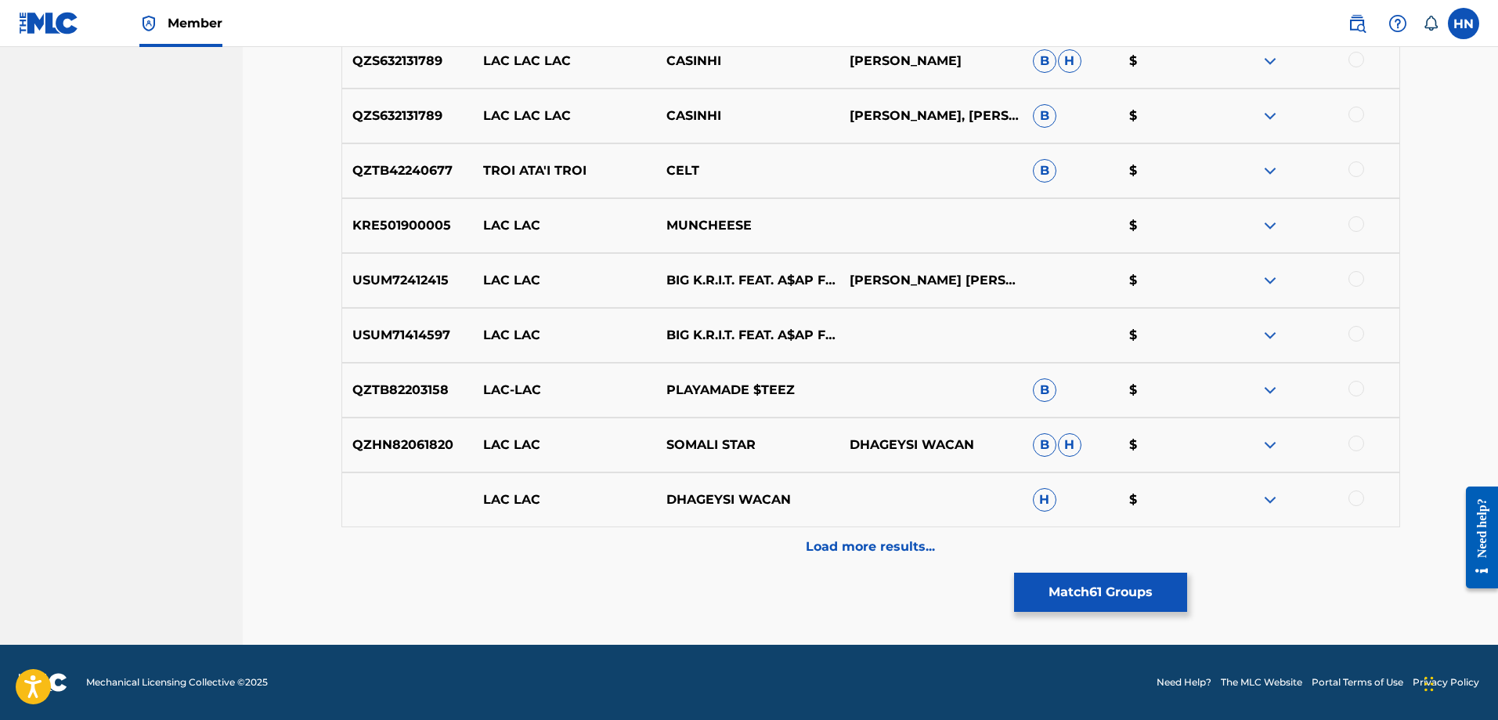
click at [697, 551] on div "Load more results..." at bounding box center [870, 546] width 1059 height 39
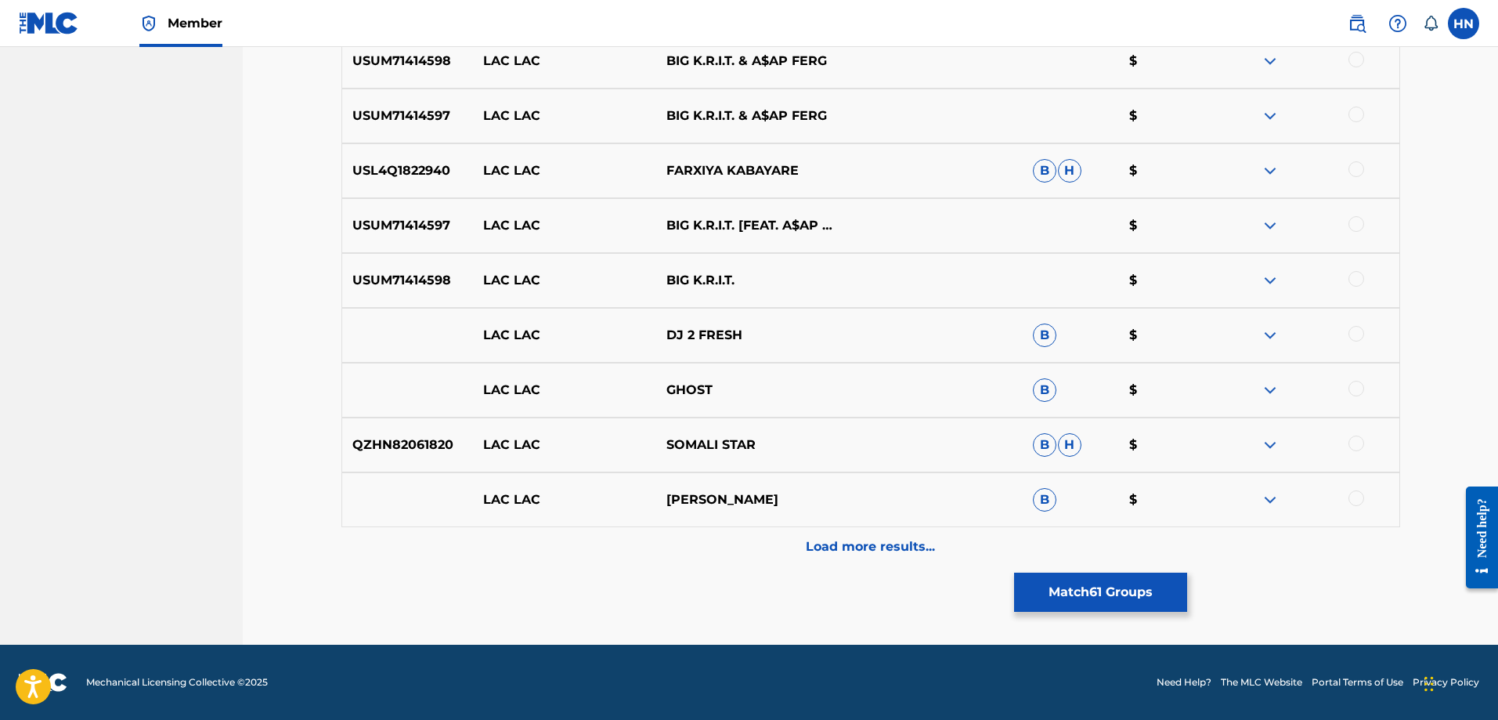
click at [696, 551] on div "Load more results..." at bounding box center [870, 546] width 1059 height 39
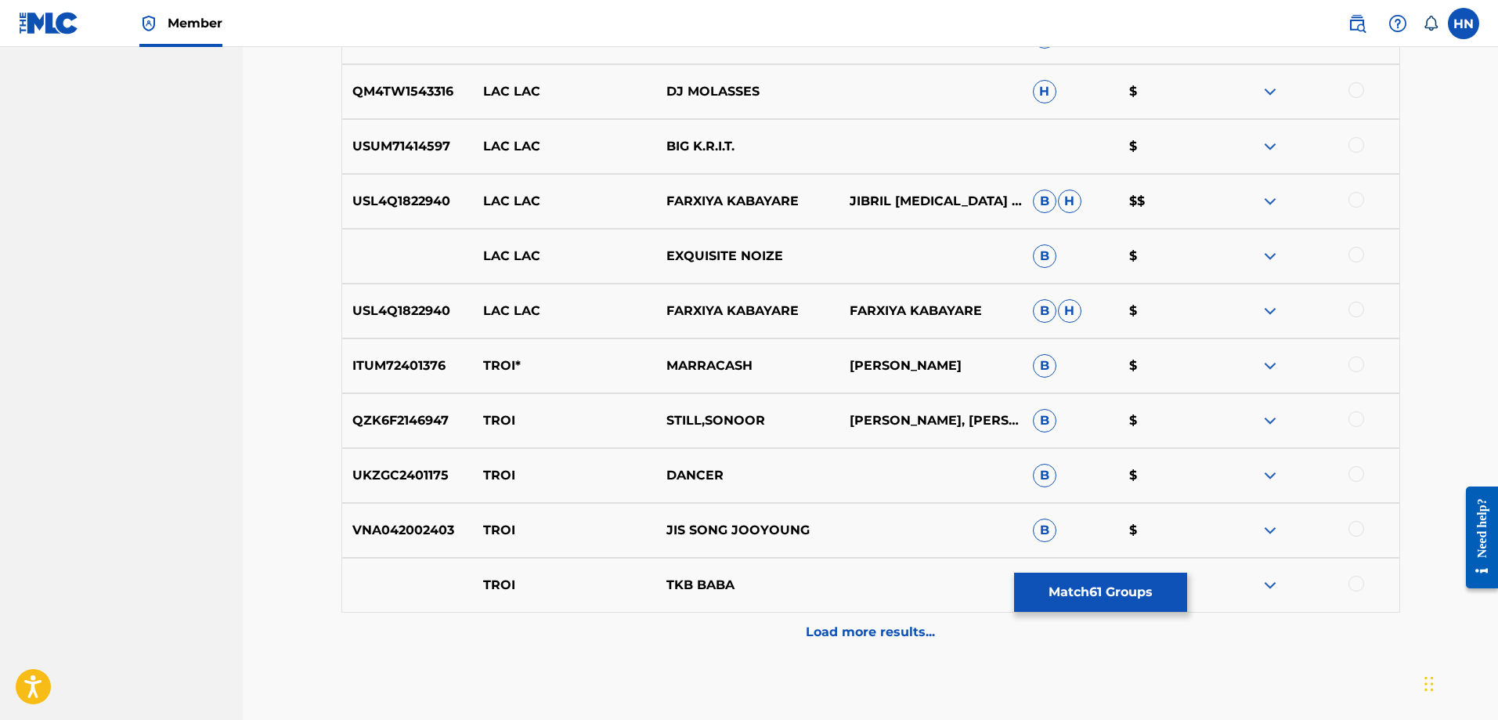
scroll to position [3286, 0]
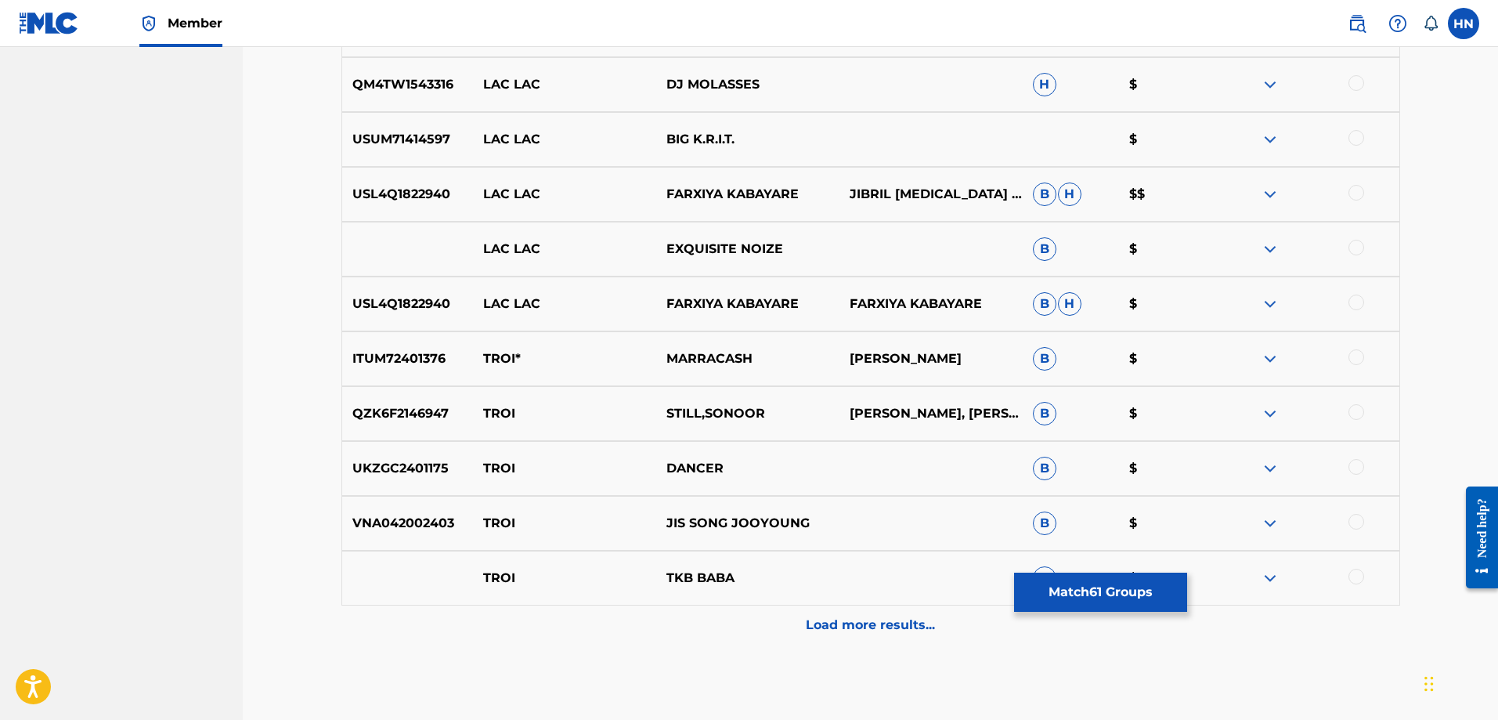
click at [1048, 600] on button "Match 61 Groups" at bounding box center [1100, 591] width 173 height 39
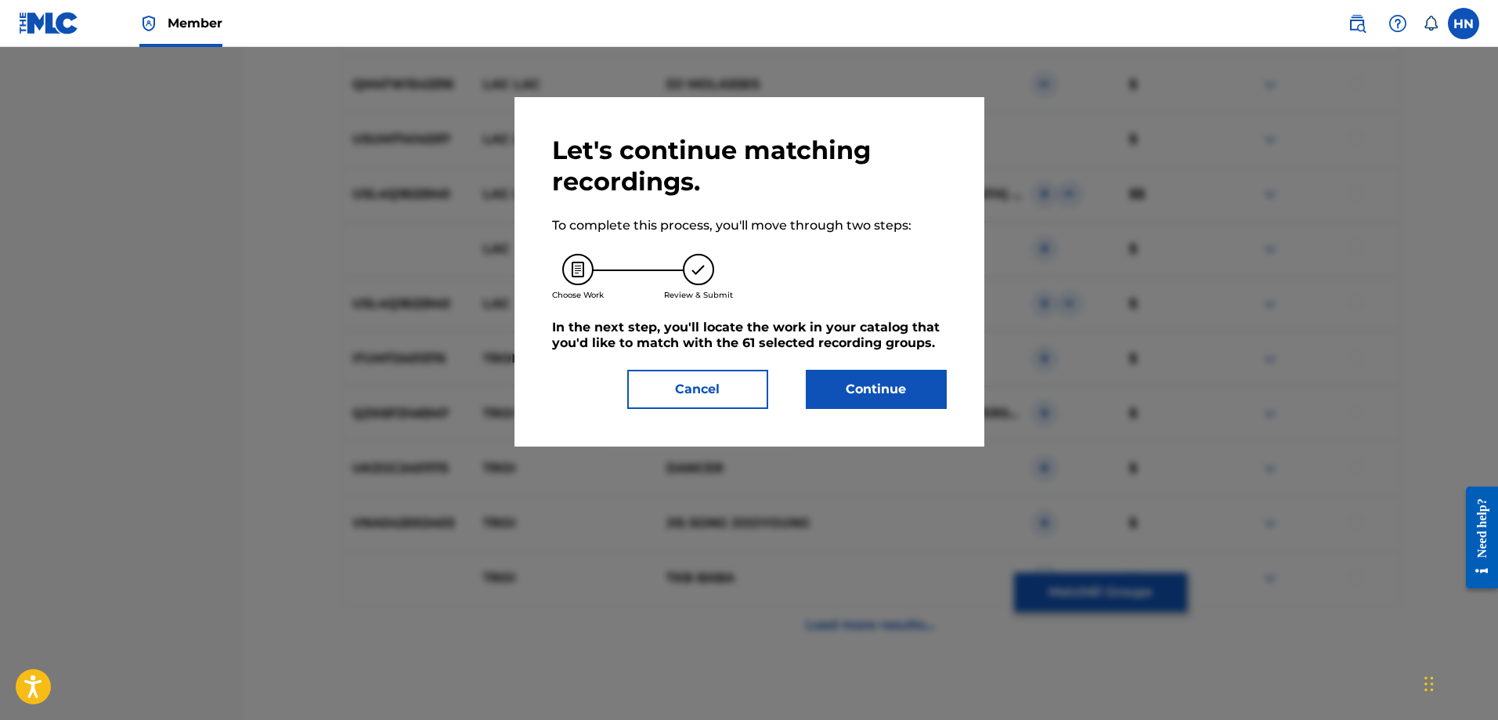
click at [847, 390] on button "Continue" at bounding box center [876, 389] width 141 height 39
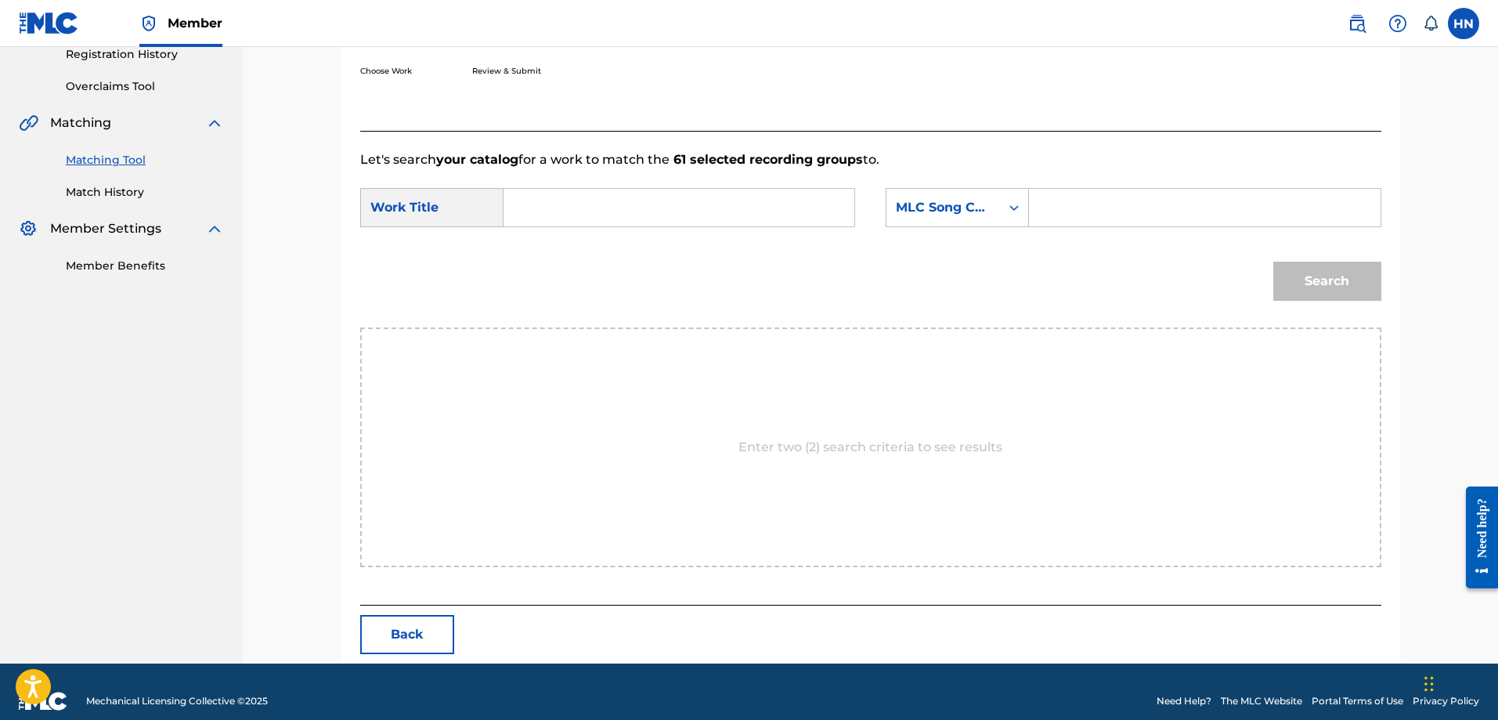
scroll to position [323, 0]
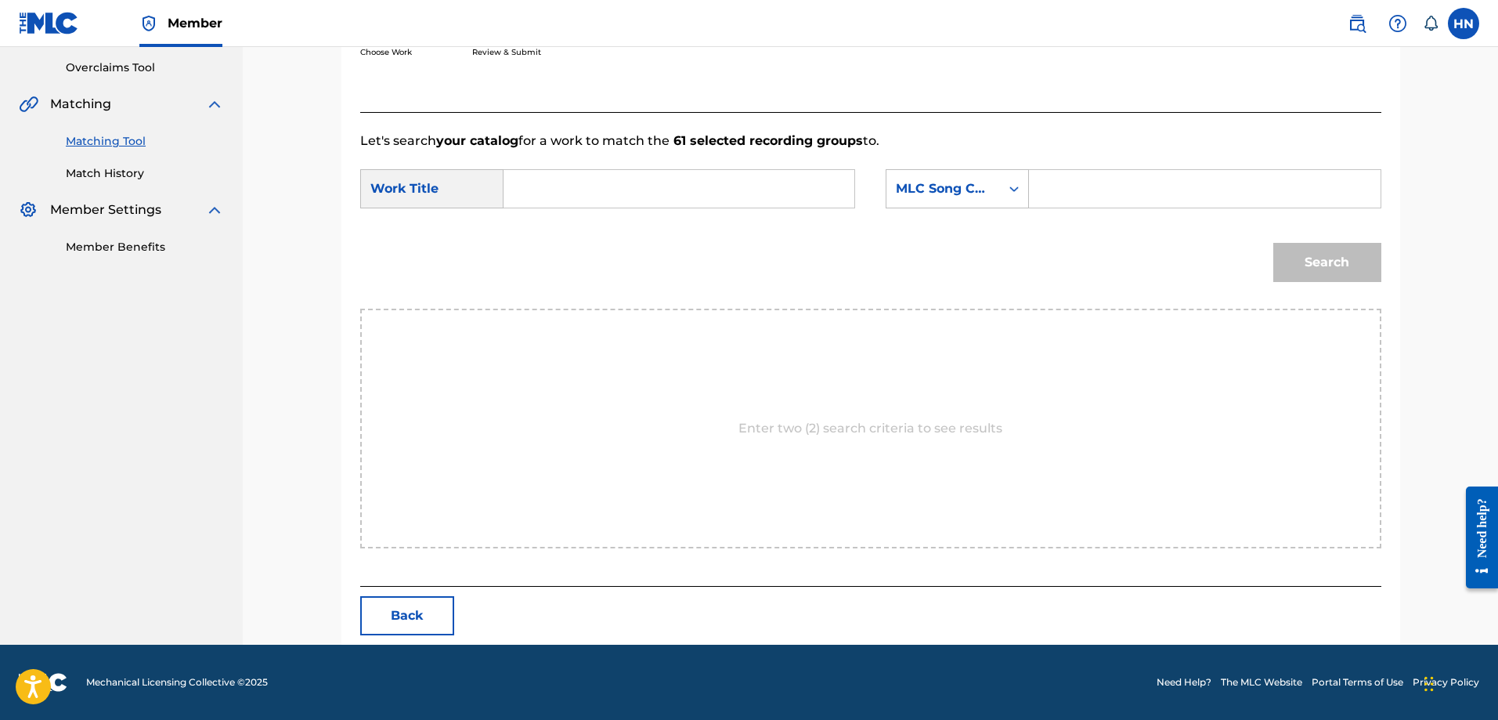
click at [743, 186] on input "Search Form" at bounding box center [679, 189] width 324 height 38
paste input "LẠC TRÔI"
type input "LẠC TRÔI"
click at [948, 211] on div "SearchWithCriteria87ce205b-c136-4197-9047-1f675d243e02 Work Title LẠC TRÔI Sear…" at bounding box center [870, 193] width 1021 height 49
click at [949, 192] on div "MLC Song Code" at bounding box center [943, 188] width 95 height 19
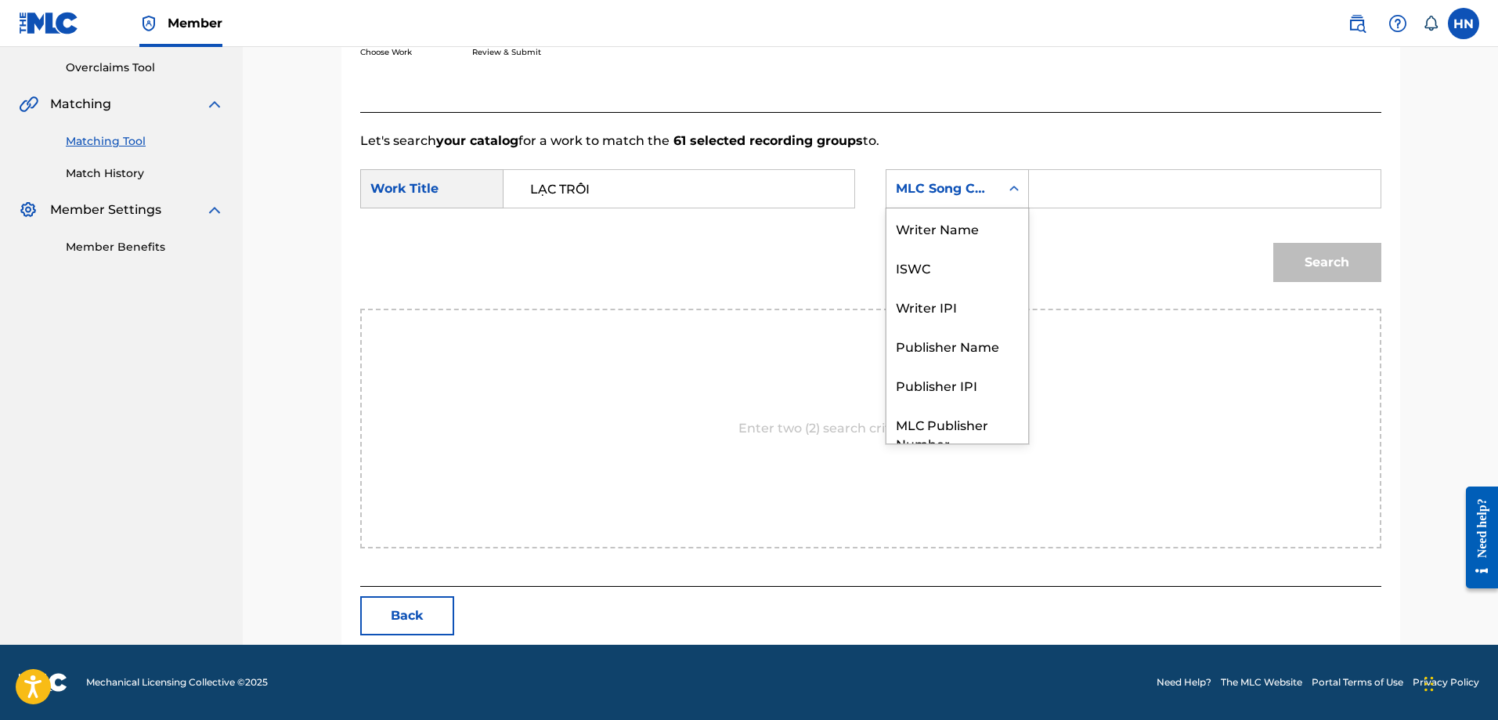
scroll to position [58, 0]
click at [944, 223] on div "ISWC" at bounding box center [957, 208] width 142 height 39
click at [1067, 187] on input "Search Form" at bounding box center [1204, 189] width 324 height 38
paste input "T3001866139"
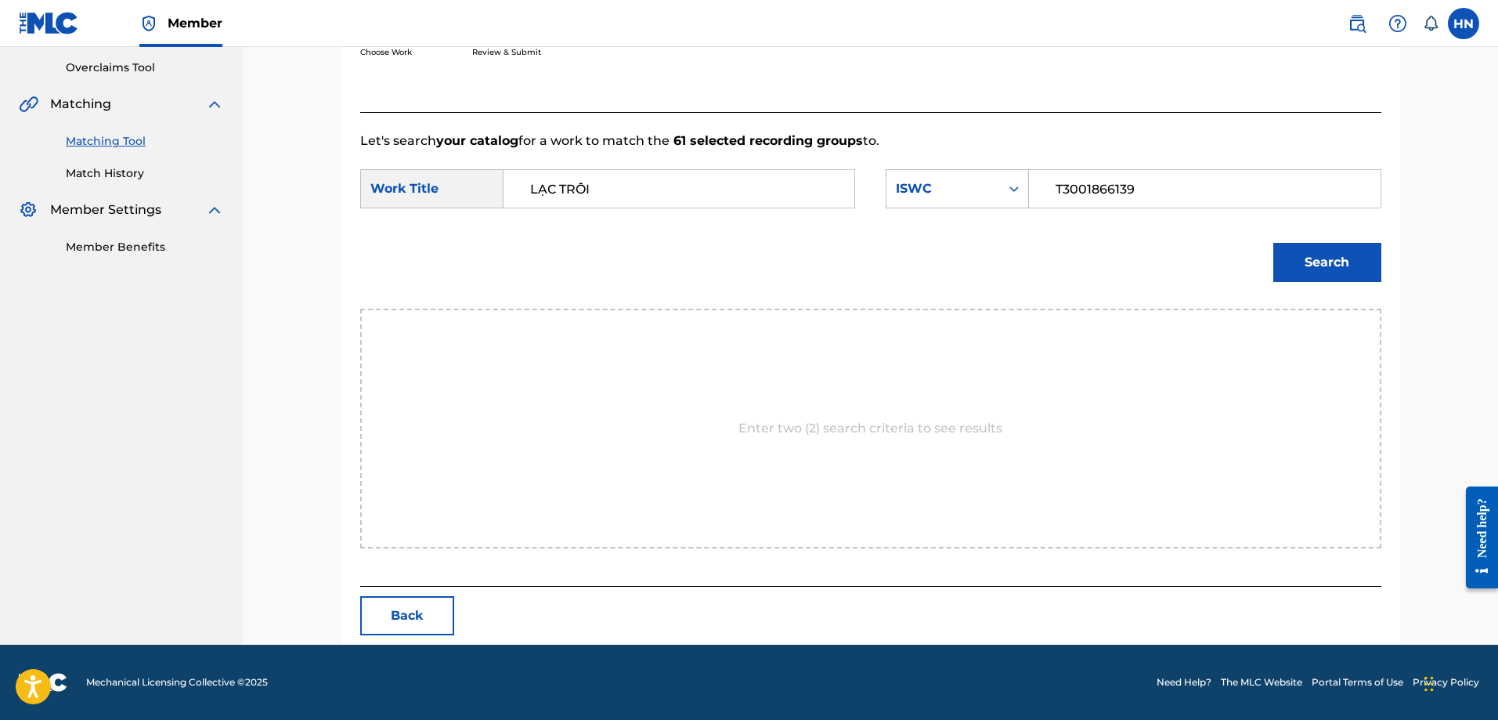
type input "T3001866139"
click at [1315, 259] on button "Search" at bounding box center [1327, 262] width 108 height 39
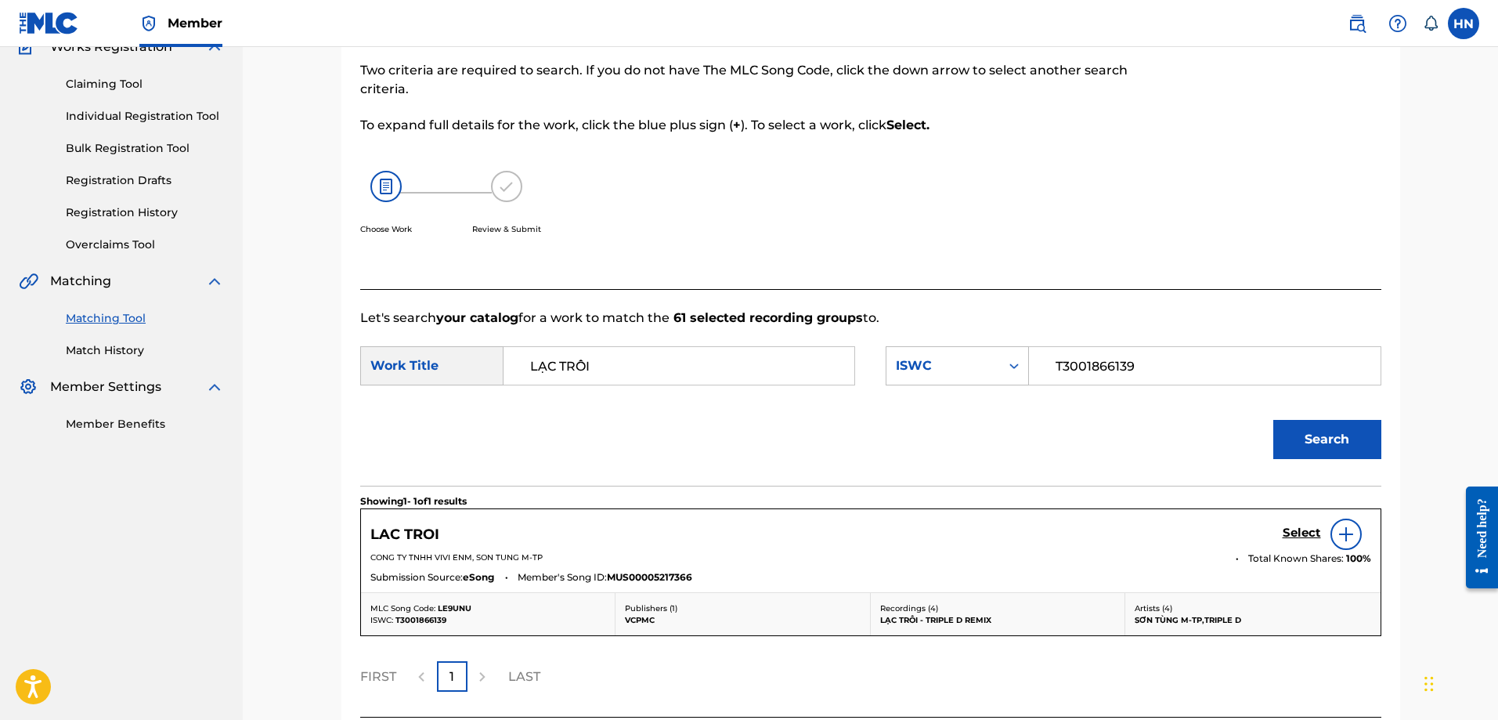
scroll to position [277, 0]
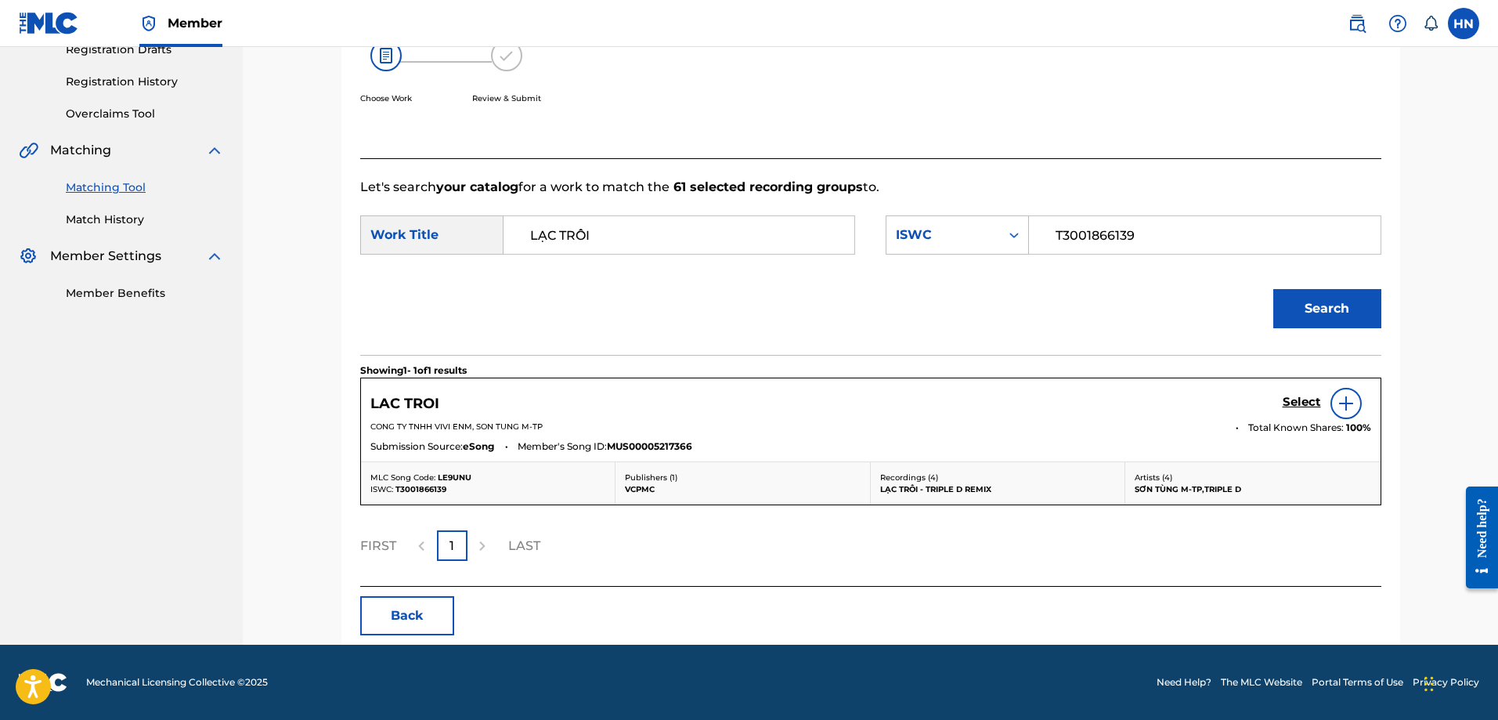
click at [1316, 401] on h5 "Select" at bounding box center [1302, 402] width 38 height 15
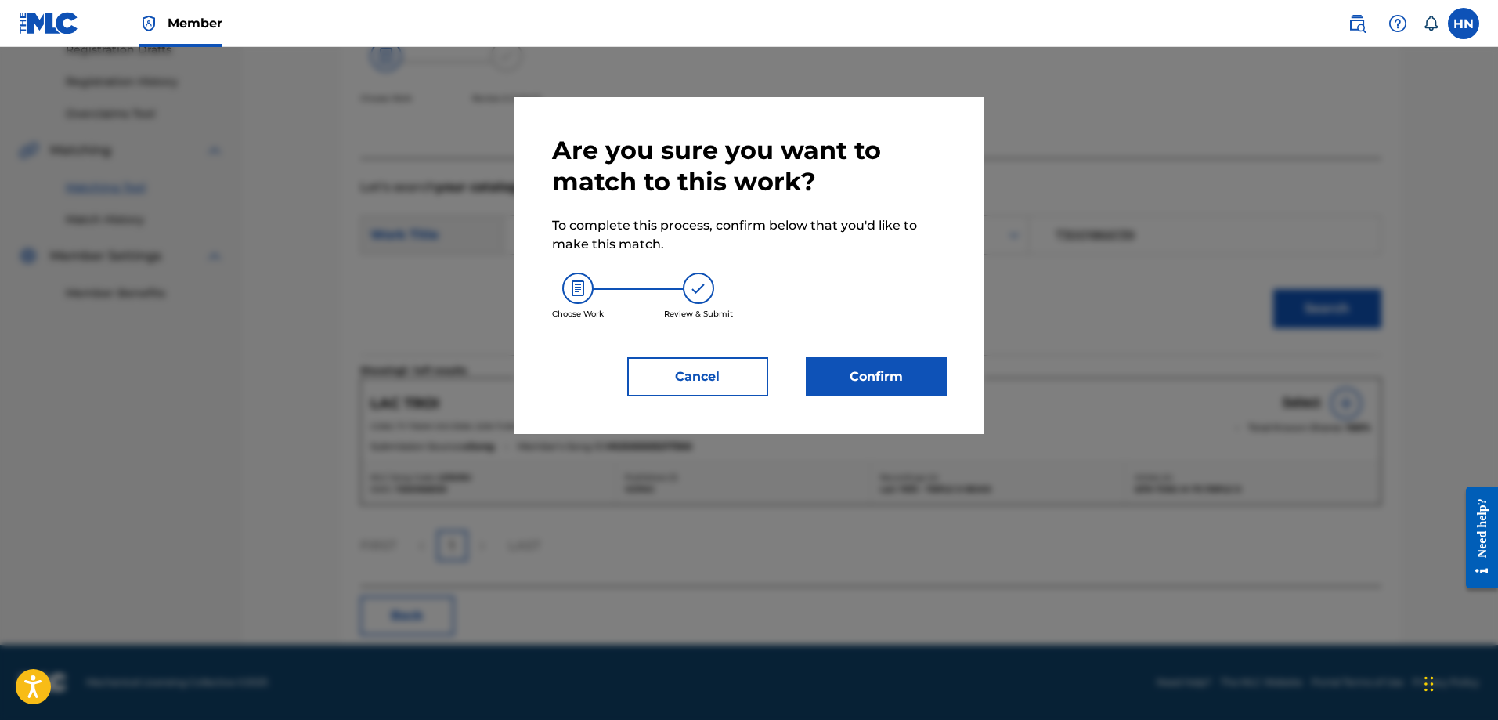
click at [908, 395] on button "Confirm" at bounding box center [876, 376] width 141 height 39
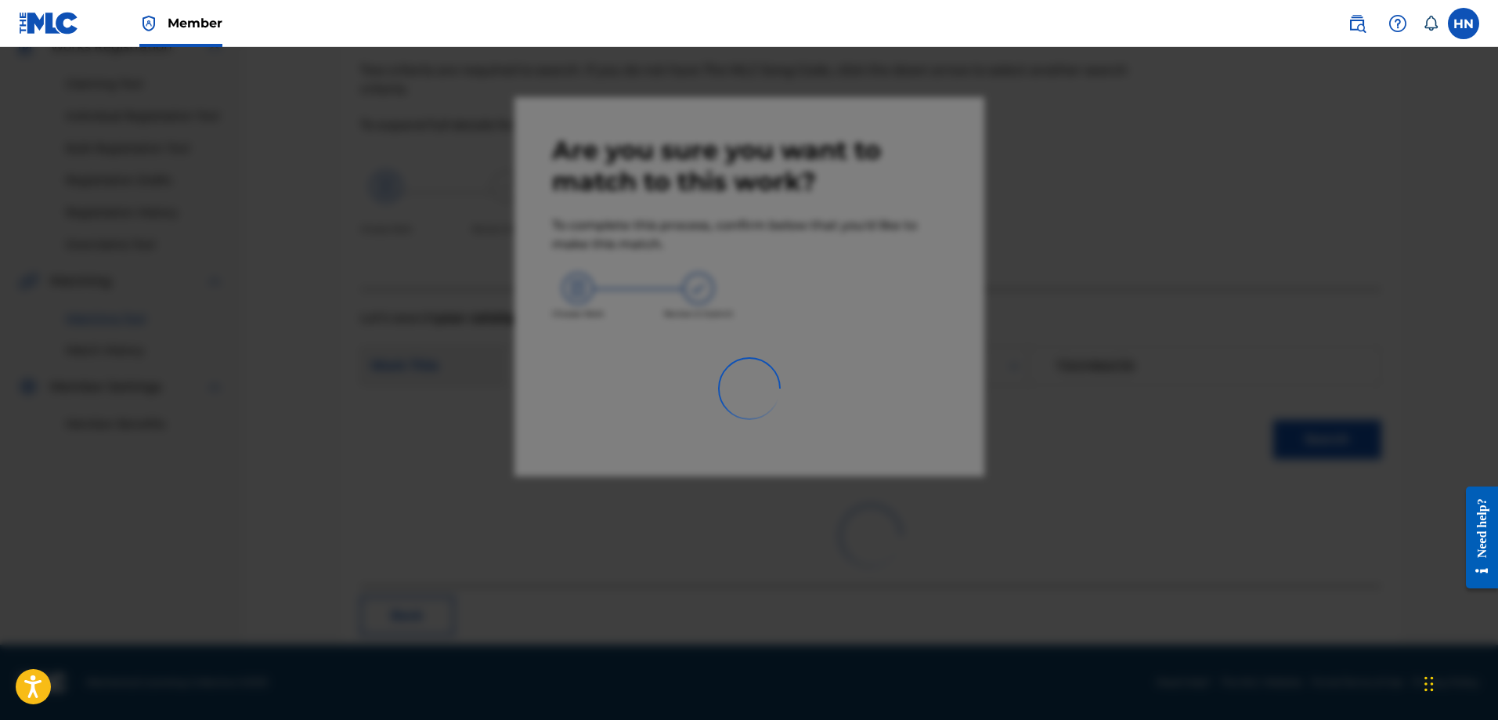
scroll to position [42, 0]
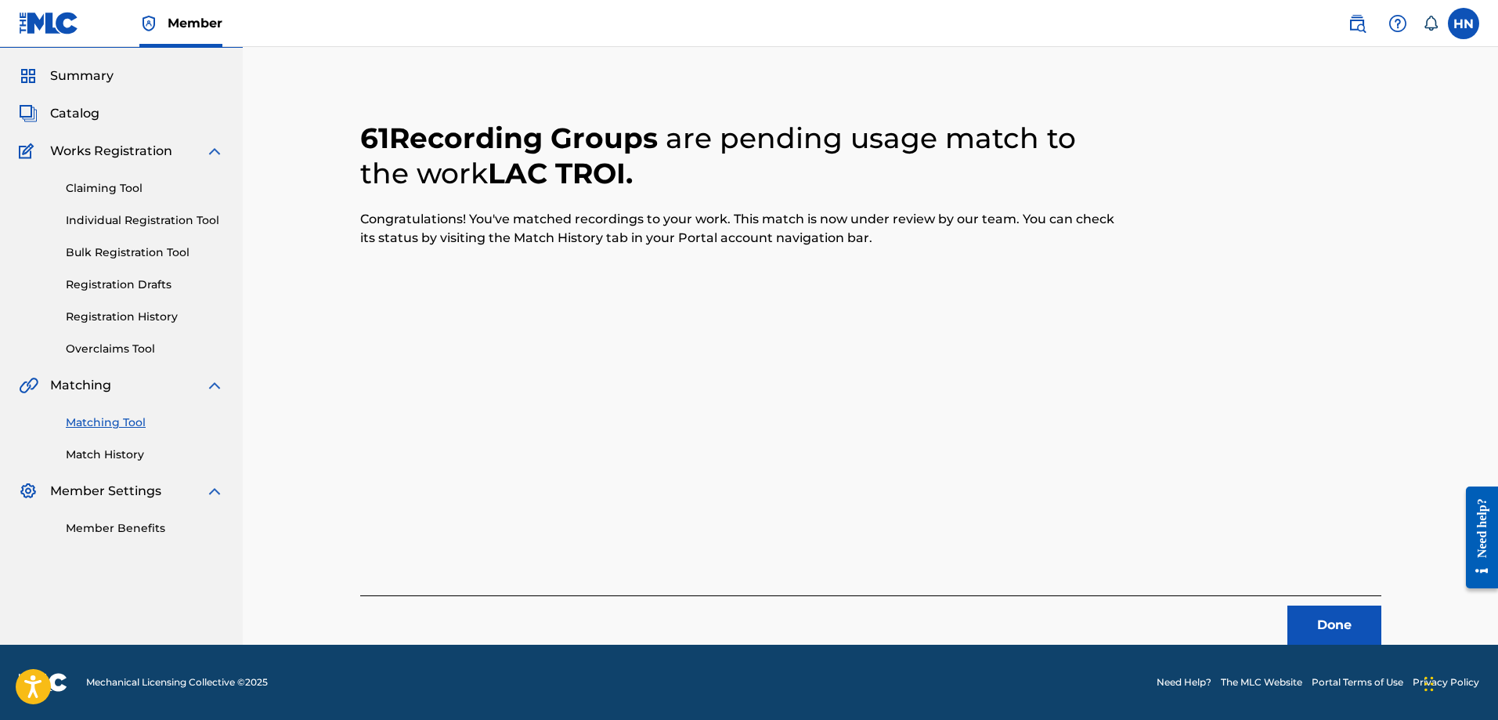
click at [1287, 618] on button "Done" at bounding box center [1334, 624] width 94 height 39
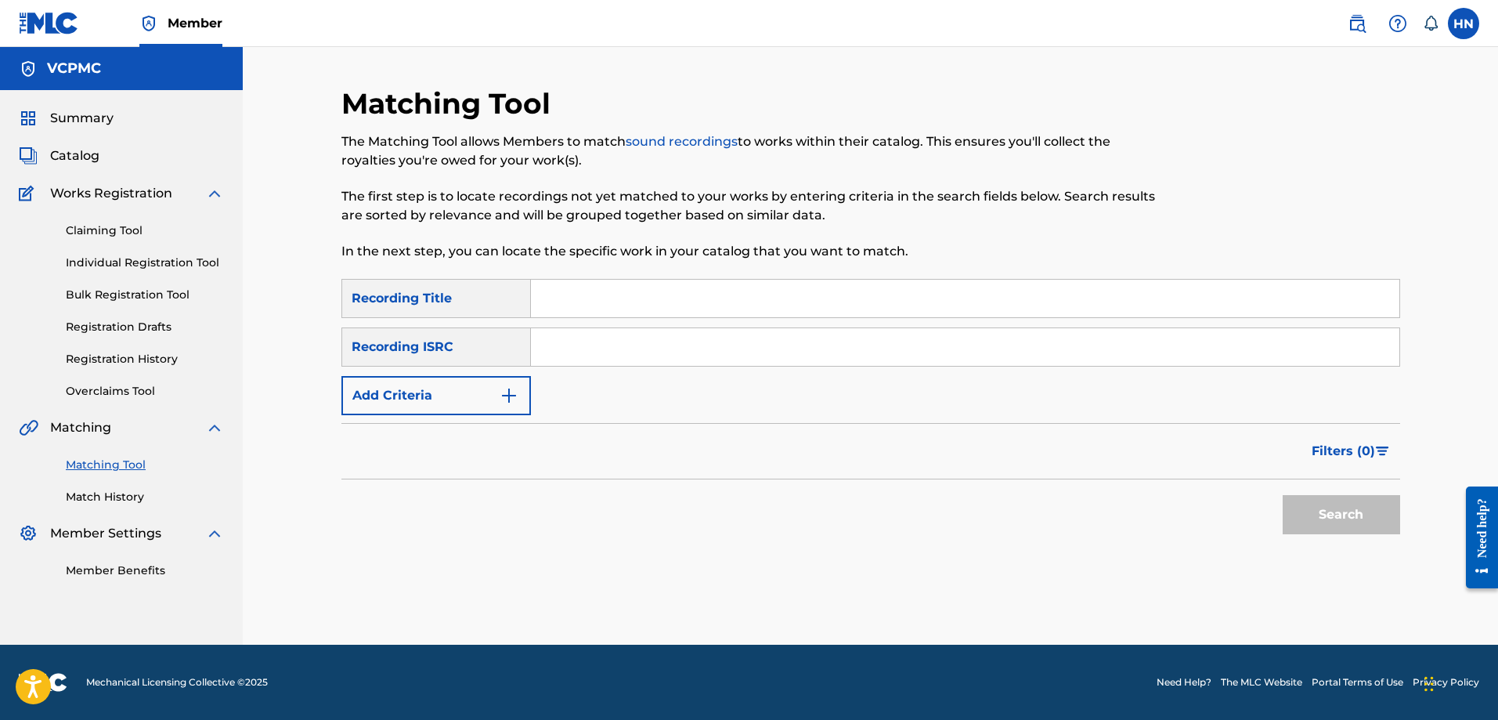
scroll to position [0, 0]
click at [781, 296] on input "Search Form" at bounding box center [965, 299] width 868 height 38
paste input "HÀNH KHÚC NGÀY VÀ ĐÊM"
click at [1283, 495] on button "Search" at bounding box center [1341, 514] width 117 height 39
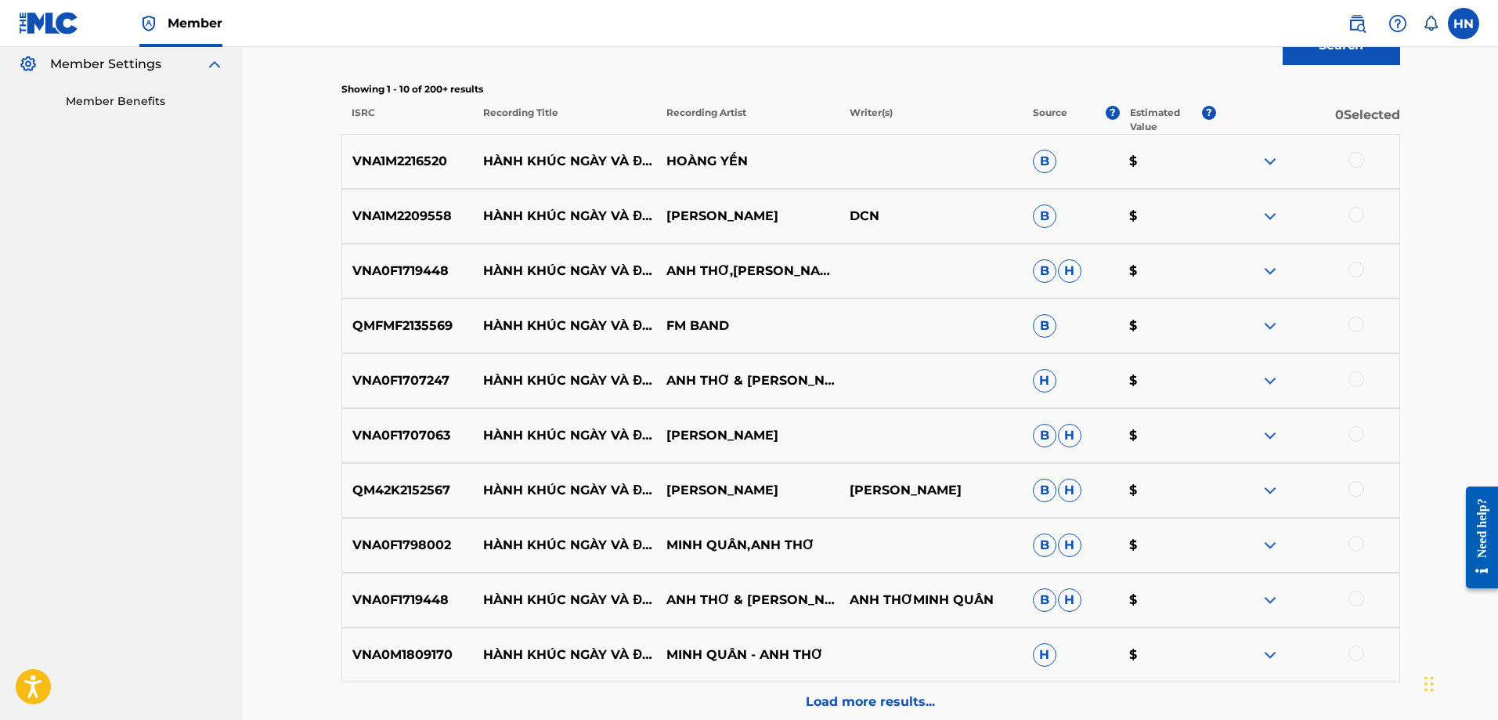
scroll to position [470, 0]
click at [363, 164] on p "VNA1M2216520" at bounding box center [408, 160] width 132 height 19
click at [1358, 154] on div at bounding box center [1356, 159] width 16 height 16
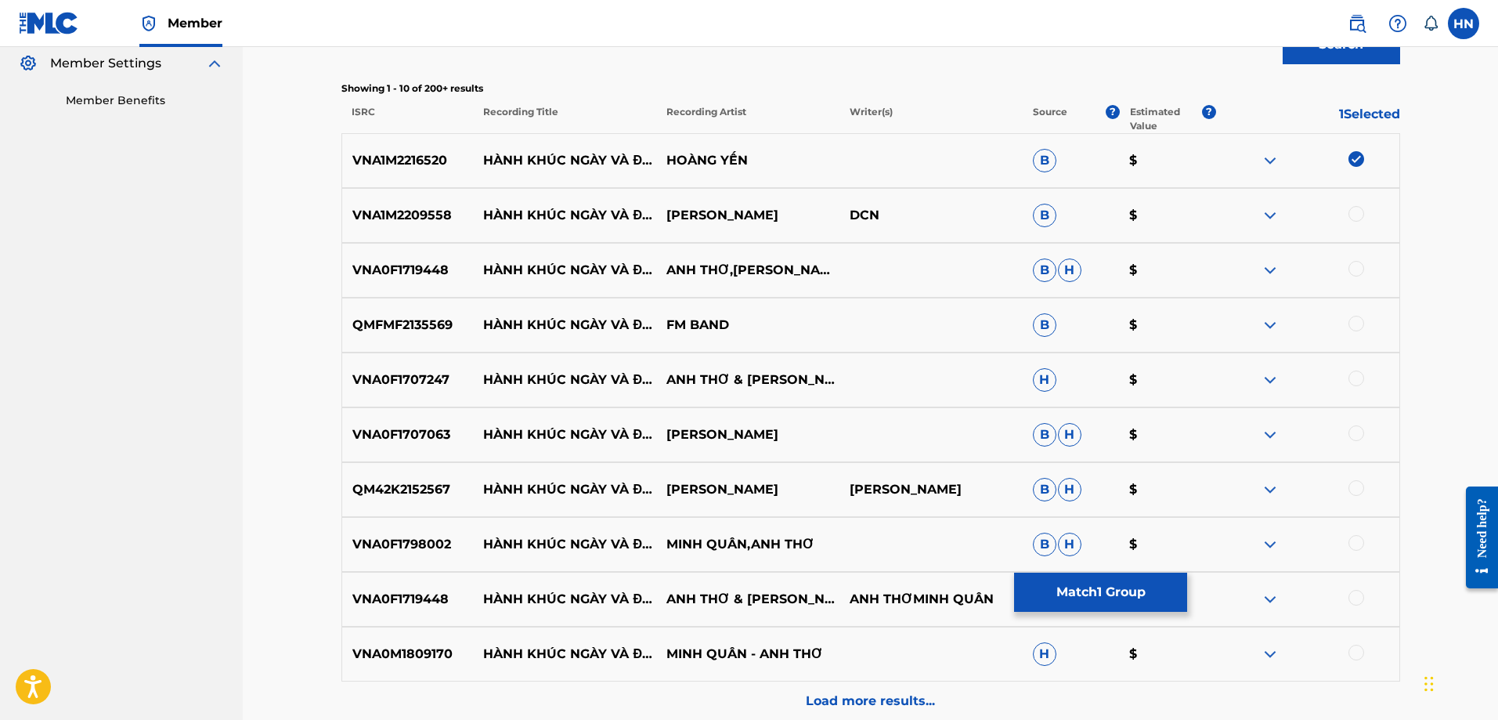
click at [335, 197] on div "Matching Tool The Matching Tool allows Members to match sound recordings to wor…" at bounding box center [871, 207] width 1096 height 1182
click at [1352, 219] on div at bounding box center [1356, 214] width 16 height 16
click at [396, 275] on p "VNA0F1719448" at bounding box center [408, 270] width 132 height 19
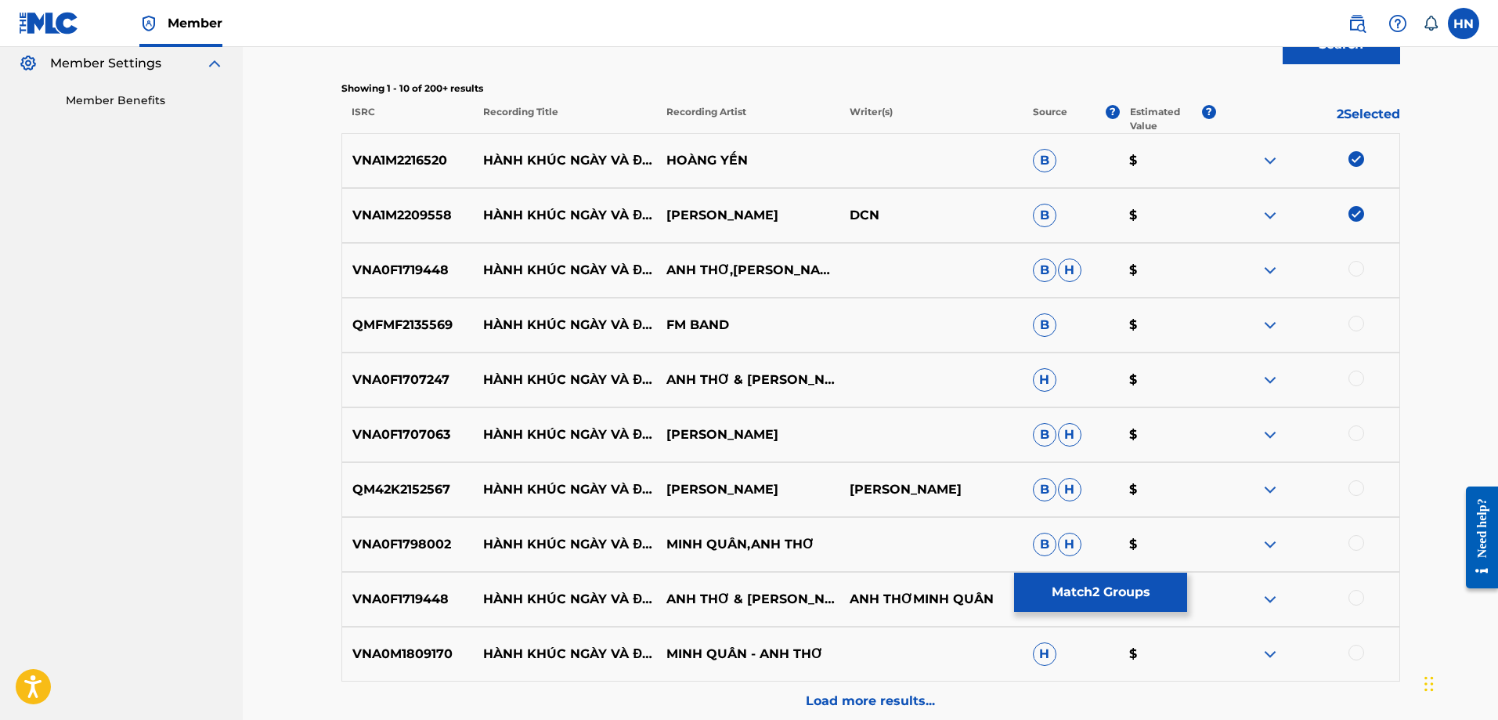
click at [1353, 267] on div at bounding box center [1356, 269] width 16 height 16
click at [420, 315] on div "QMFMF2135569 HÀNH KHÚC NGÀY VÀ ĐÊM FM BAND B $" at bounding box center [870, 325] width 1059 height 55
click at [1360, 325] on div at bounding box center [1356, 324] width 16 height 16
click at [406, 399] on div "VNA0F1707247 HÀNH KHÚC NGÀY VÀ ĐÊM ANH THƠ & MINH QUÂN,ANH THƠ,MINH QUÂN H $" at bounding box center [870, 379] width 1059 height 55
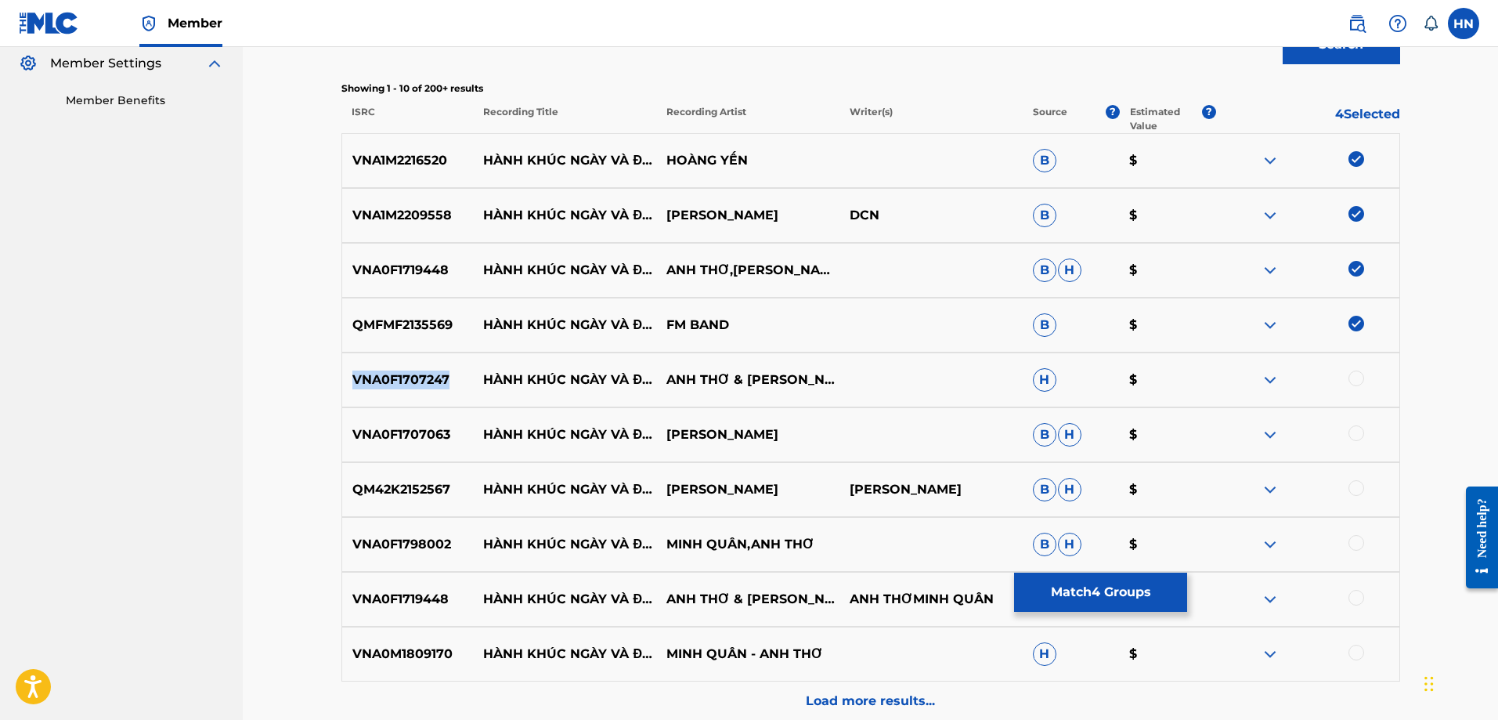
click at [406, 399] on div "VNA0F1707247 HÀNH KHÚC NGÀY VÀ ĐÊM ANH THƠ & MINH QUÂN,ANH THƠ,MINH QUÂN H $" at bounding box center [870, 379] width 1059 height 55
click at [1354, 388] on div at bounding box center [1307, 379] width 183 height 19
click at [1353, 381] on div at bounding box center [1356, 378] width 16 height 16
click at [433, 423] on div "VNA0F1707063 HÀNH KHÚC NGÀY VÀ ĐÊM TRỌNG TẤN B H $" at bounding box center [870, 434] width 1059 height 55
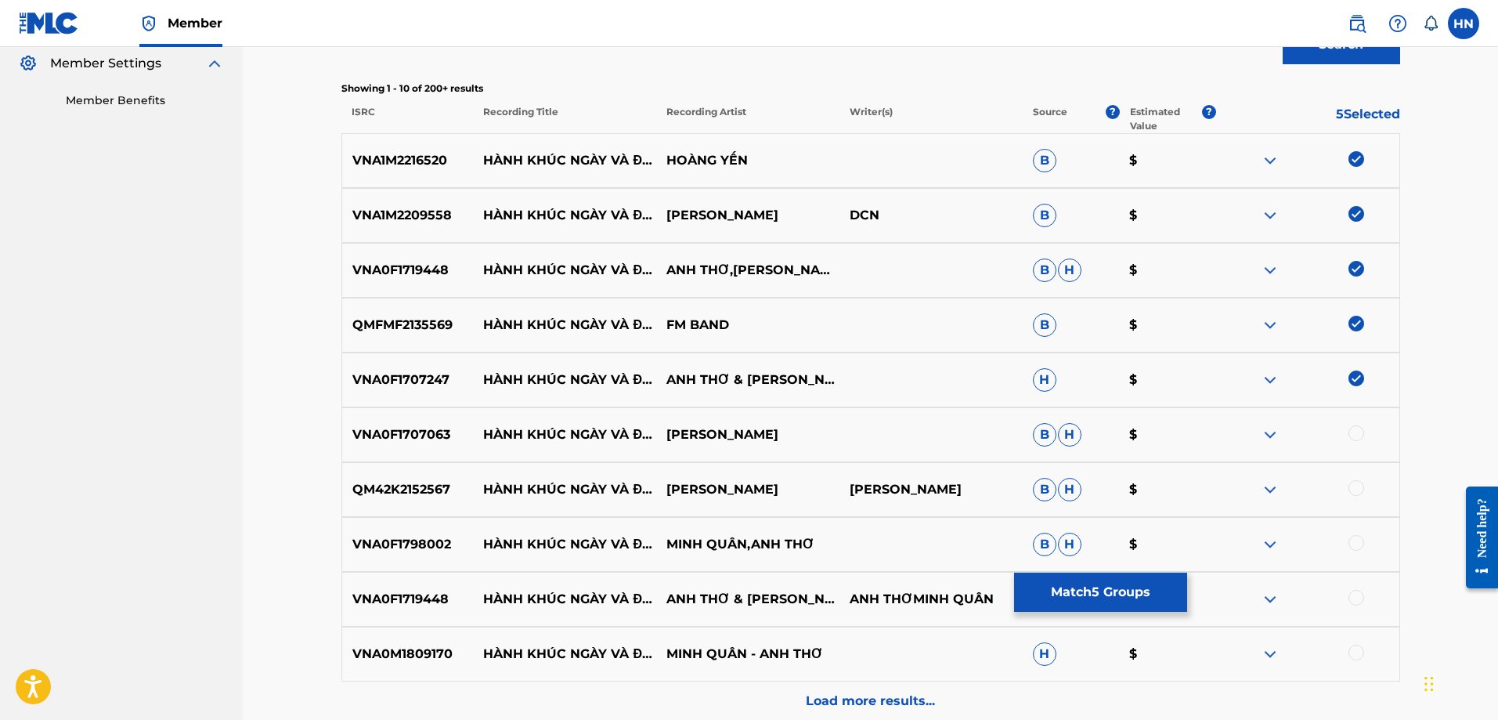
click at [1353, 433] on div at bounding box center [1356, 433] width 16 height 16
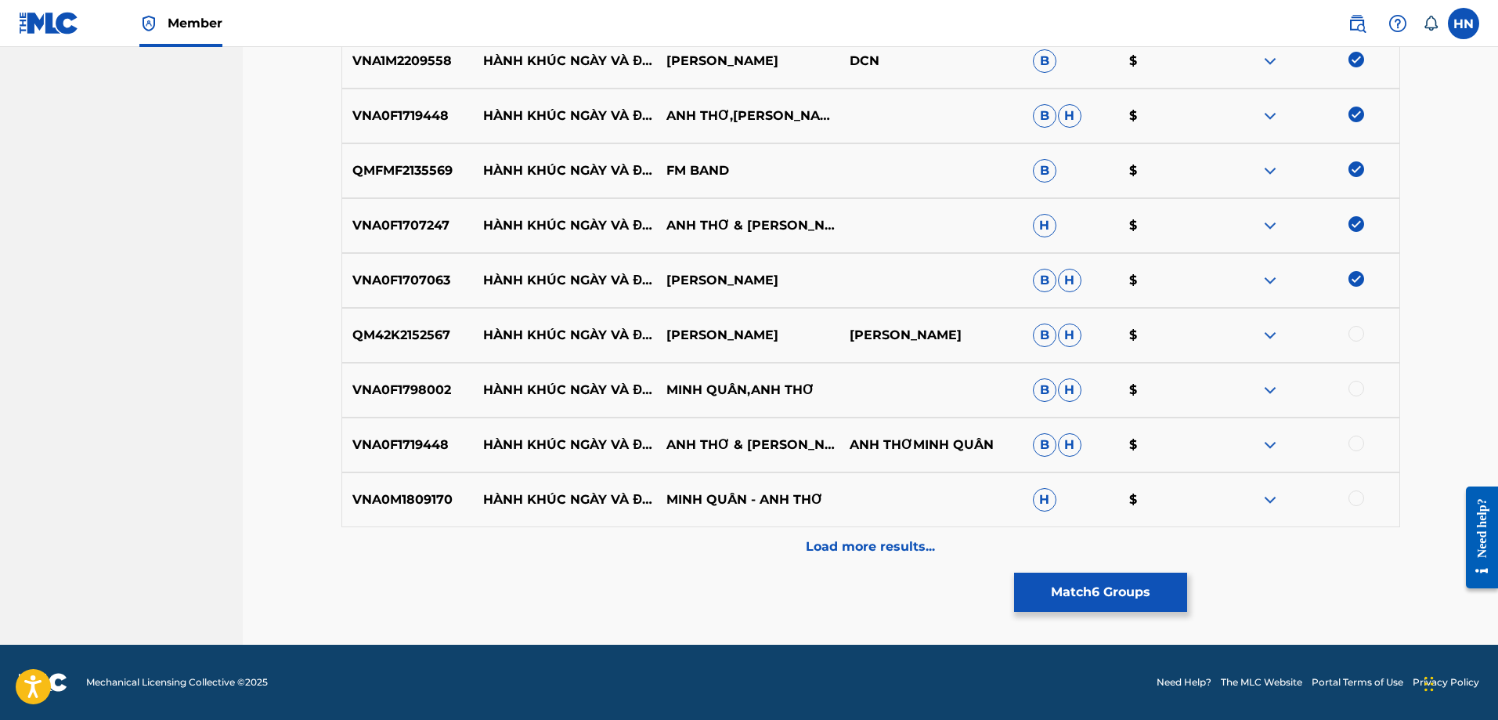
click at [412, 329] on p "QM42K2152567" at bounding box center [408, 335] width 132 height 19
click at [1355, 329] on div at bounding box center [1356, 334] width 16 height 16
click at [412, 402] on div "VNA0F1798002 HÀNH KHÚC NGÀY VÀ ĐÊM MINH QUÂN,ANH THƠ B H $" at bounding box center [870, 390] width 1059 height 55
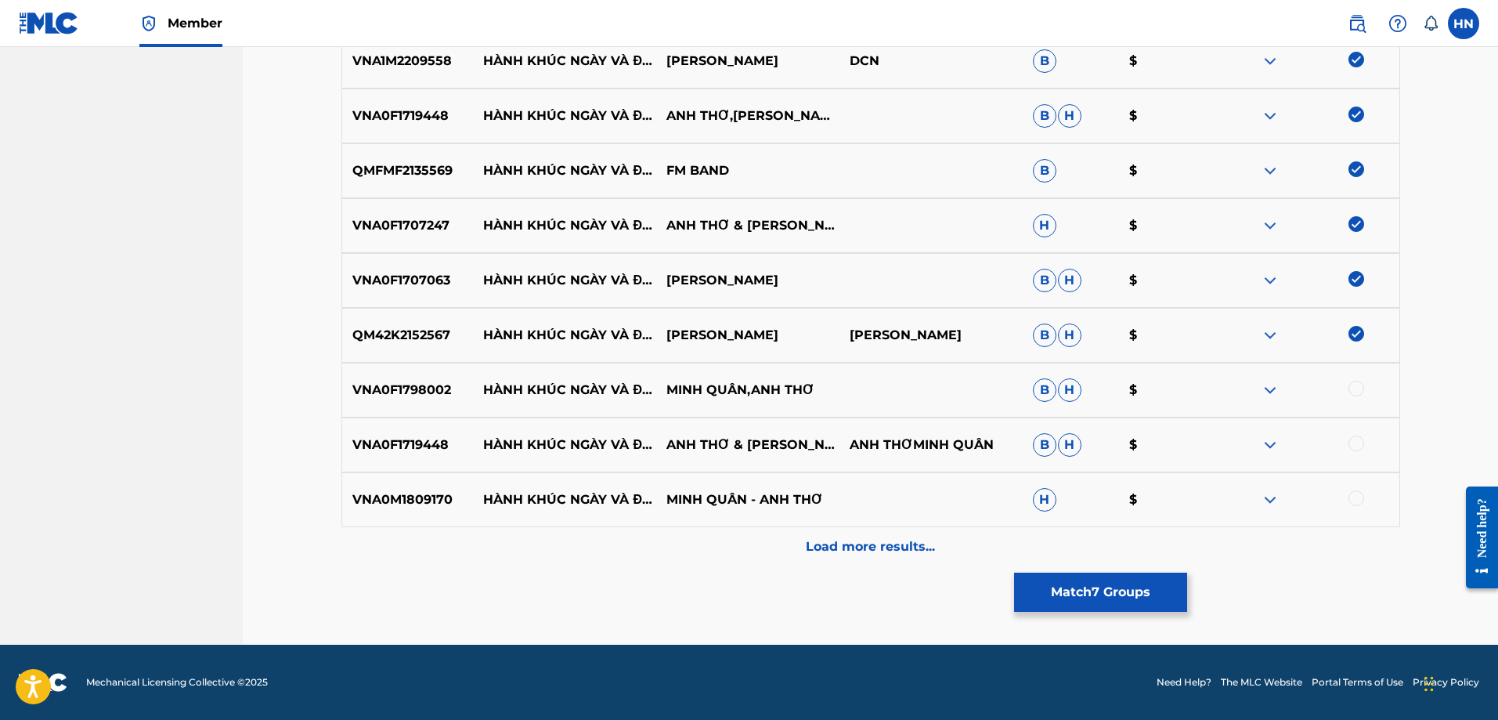
click at [1362, 389] on div at bounding box center [1356, 389] width 16 height 16
click at [373, 443] on p "VNA0F1719448" at bounding box center [408, 444] width 132 height 19
click at [1353, 436] on div at bounding box center [1356, 443] width 16 height 16
click at [402, 495] on p "VNA0M1809170" at bounding box center [408, 499] width 132 height 19
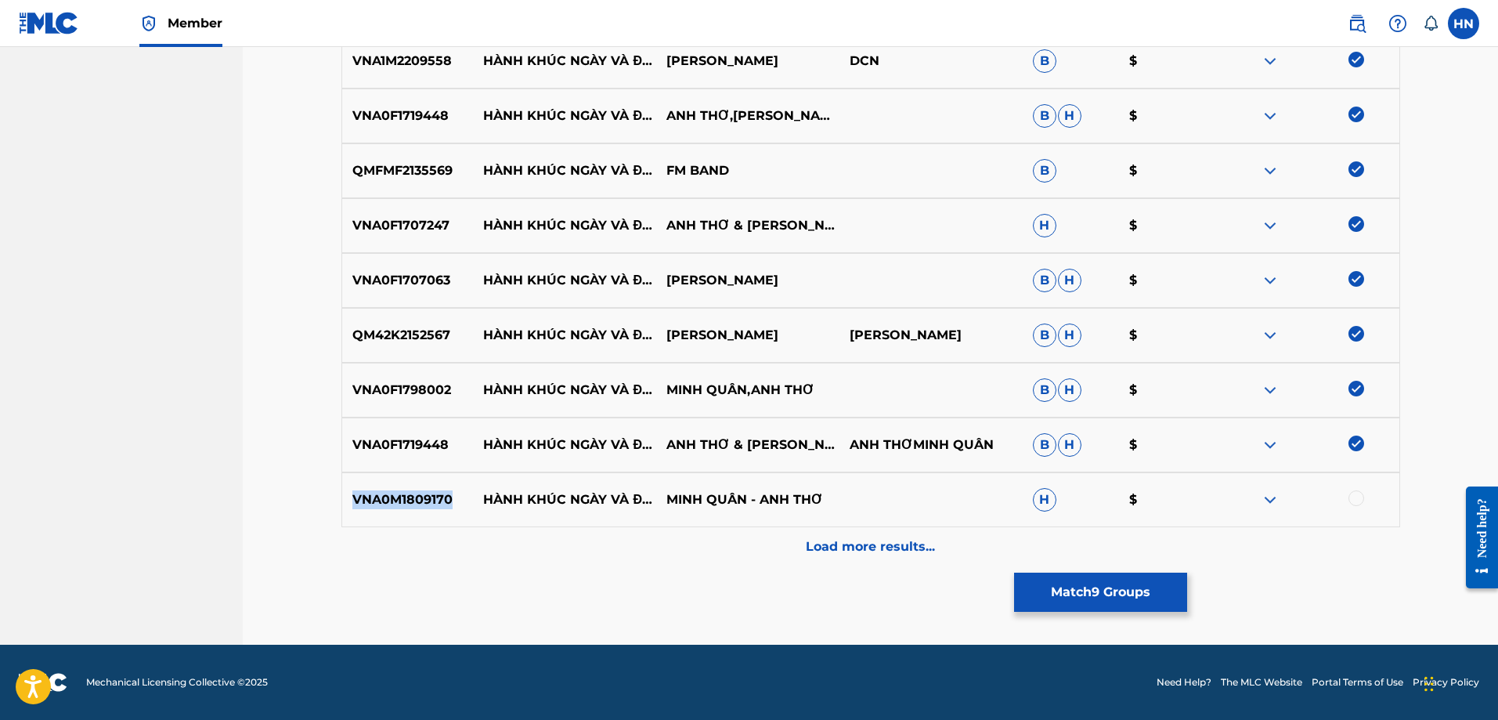
click at [402, 495] on p "VNA0M1809170" at bounding box center [408, 499] width 132 height 19
click at [1355, 496] on div at bounding box center [1356, 498] width 16 height 16
click at [825, 540] on p "Load more results..." at bounding box center [870, 546] width 129 height 19
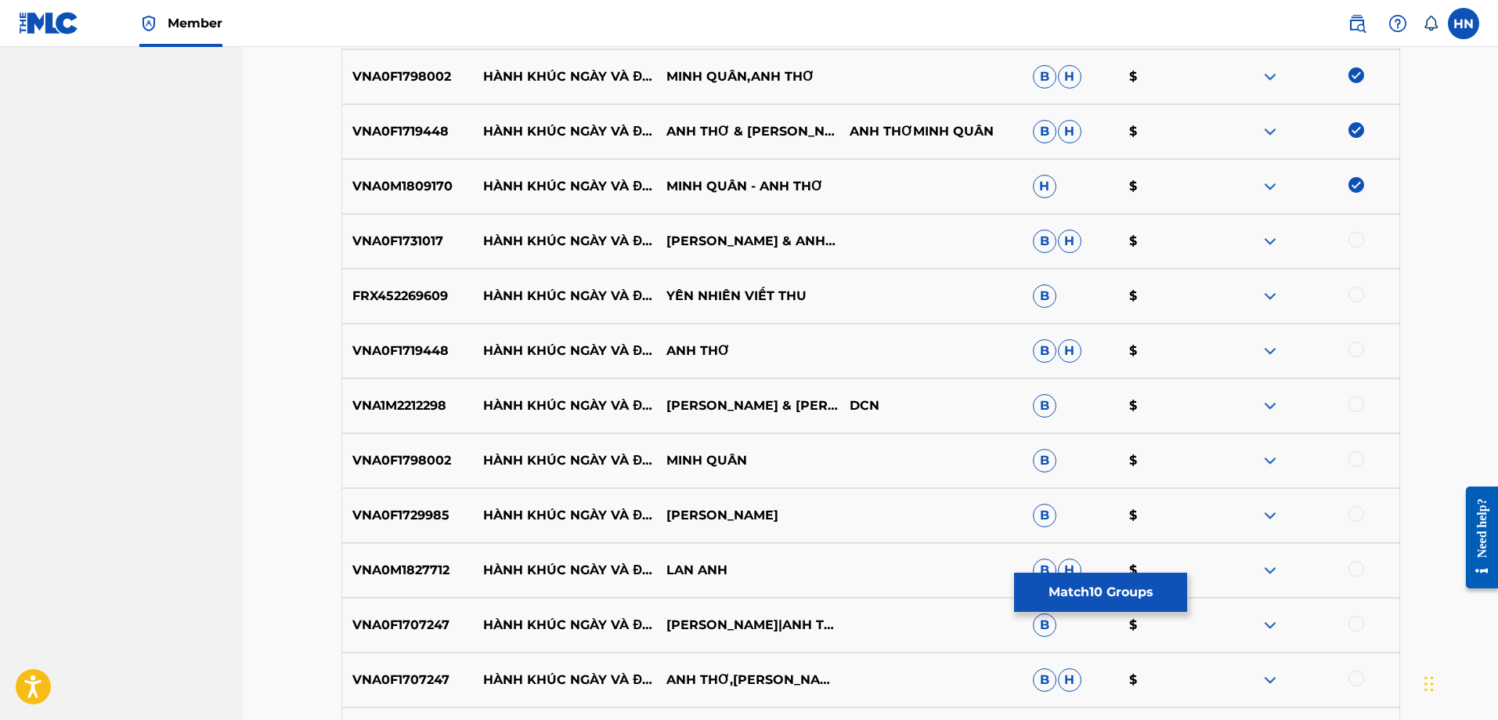
scroll to position [1016, 0]
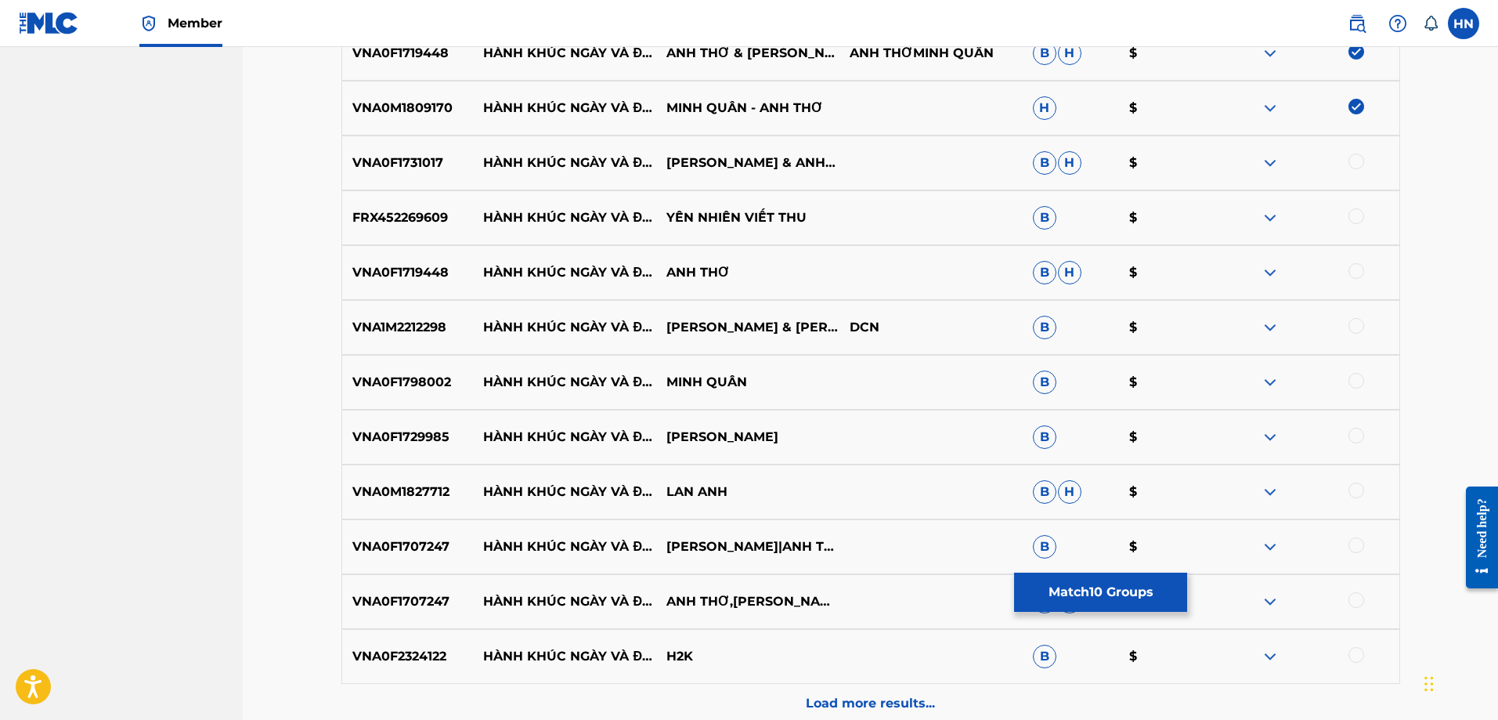
click at [420, 153] on div "VNA0F1731017 HÀNH KHÚC NGÀY VÀ ĐÊM TRỌNG TẤN & ANH THƠ B H $" at bounding box center [870, 162] width 1059 height 55
click at [1351, 159] on div at bounding box center [1356, 161] width 16 height 16
click at [436, 229] on div "FRX452269609 HÀNH KHÚC NGÀY VÀ ĐÊM YÊN NHIÊN VIẾT THU B $" at bounding box center [870, 217] width 1059 height 55
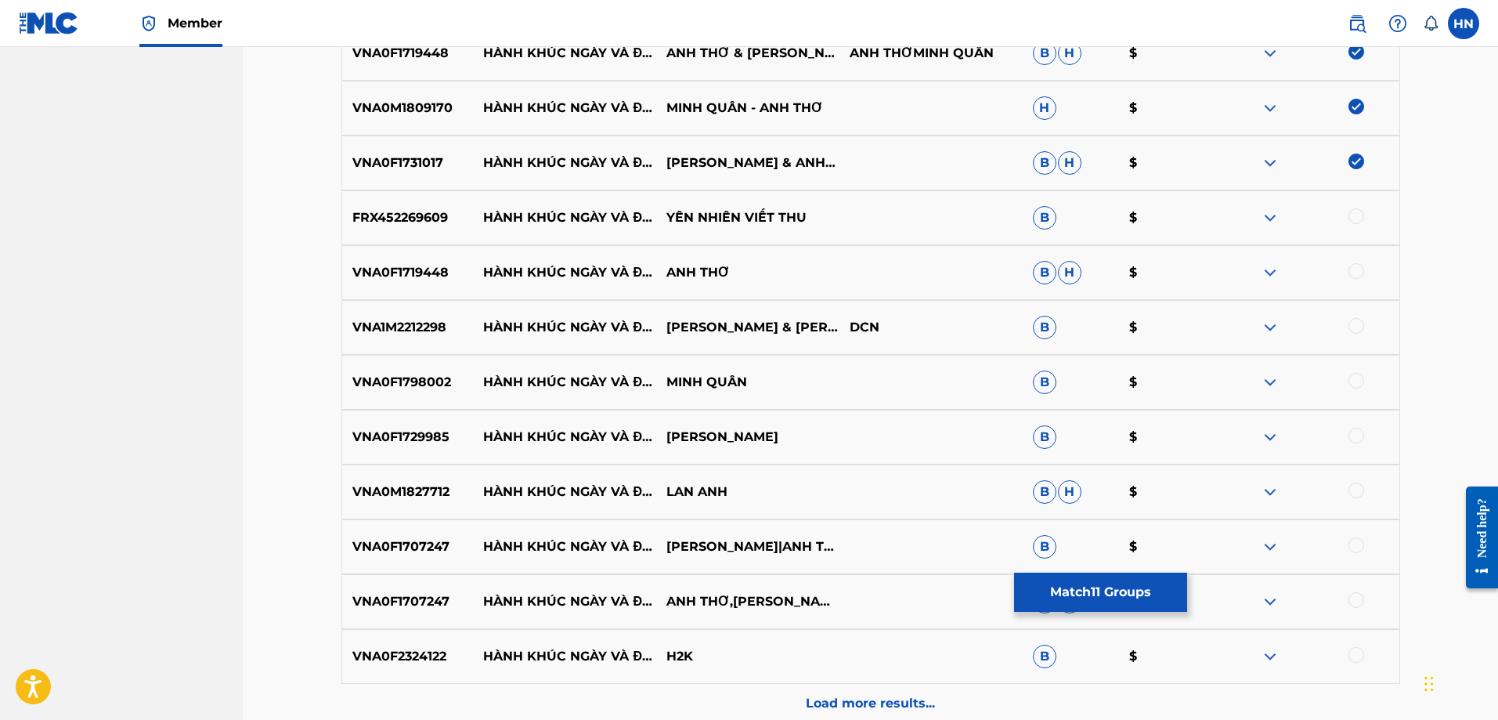
click at [1359, 217] on div at bounding box center [1356, 216] width 16 height 16
click at [381, 267] on p "VNA0F1719448" at bounding box center [408, 272] width 132 height 19
click at [1352, 267] on div at bounding box center [1356, 271] width 16 height 16
click at [414, 338] on div "VNA1M2212298 HÀNH KHÚC NGÀY VÀ ĐÊM THANH NGÂN & MỸ HẠNH DCN B $" at bounding box center [870, 327] width 1059 height 55
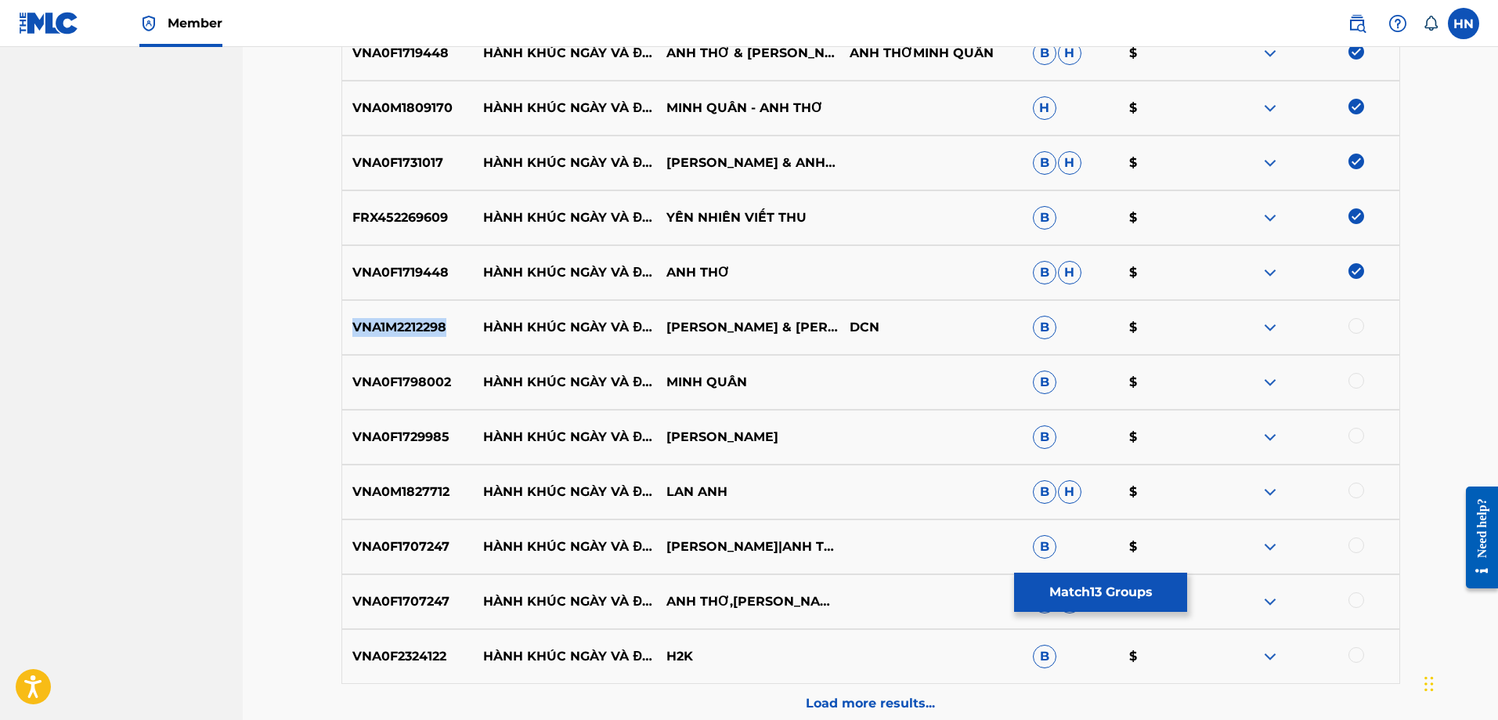
click at [414, 338] on div "VNA1M2212298 HÀNH KHÚC NGÀY VÀ ĐÊM THANH NGÂN & MỸ HẠNH DCN B $" at bounding box center [870, 327] width 1059 height 55
click at [1352, 326] on div at bounding box center [1356, 326] width 16 height 16
click at [413, 389] on p "VNA0F1798002" at bounding box center [408, 382] width 132 height 19
click at [1355, 380] on div at bounding box center [1356, 381] width 16 height 16
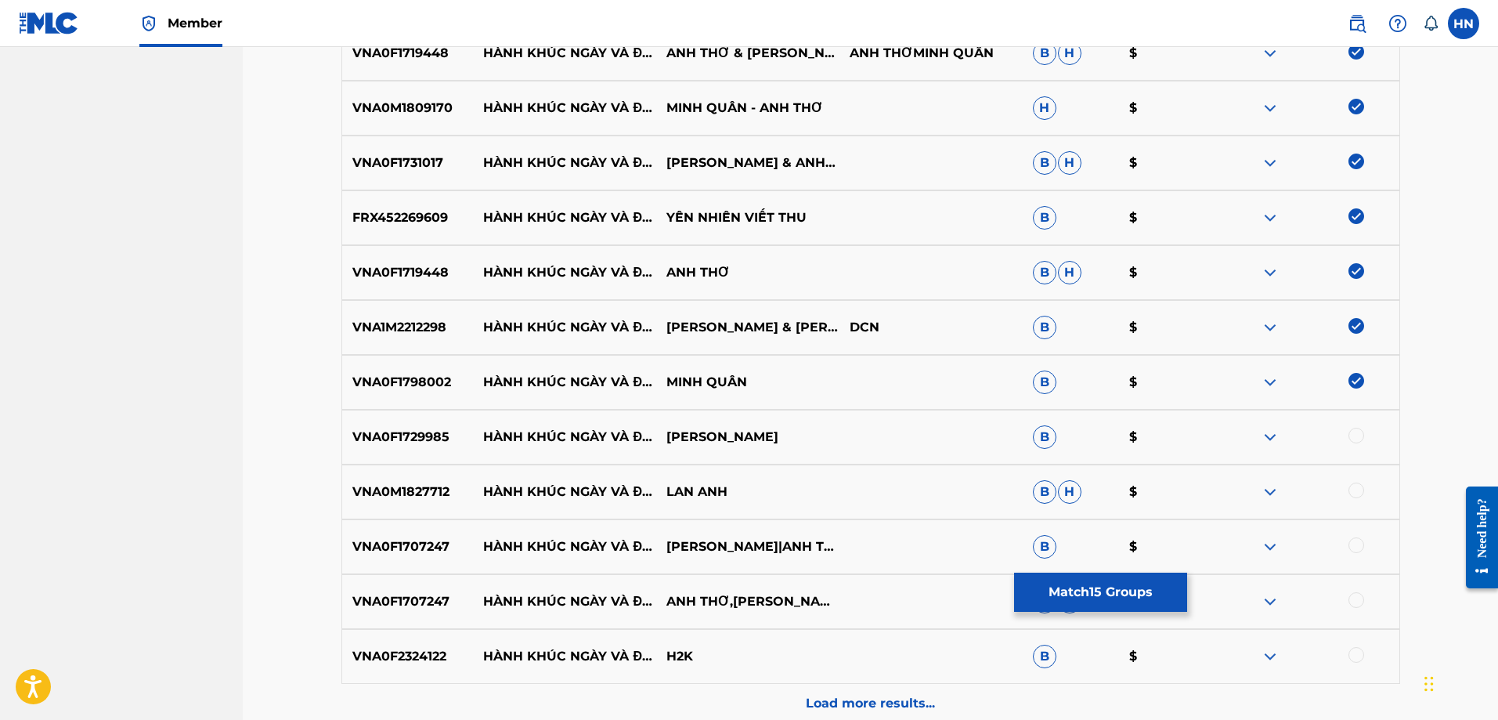
click at [383, 406] on div "VNA0F1798002 HÀNH KHÚC NGÀY VÀ ĐÊM MINH QUÂN B $" at bounding box center [870, 382] width 1059 height 55
click at [389, 424] on div "VNA0F1729985 HÀNH KHÚC NGÀY VÀ ĐÊM THU GIANG B $" at bounding box center [870, 437] width 1059 height 55
click at [1352, 438] on div at bounding box center [1356, 436] width 16 height 16
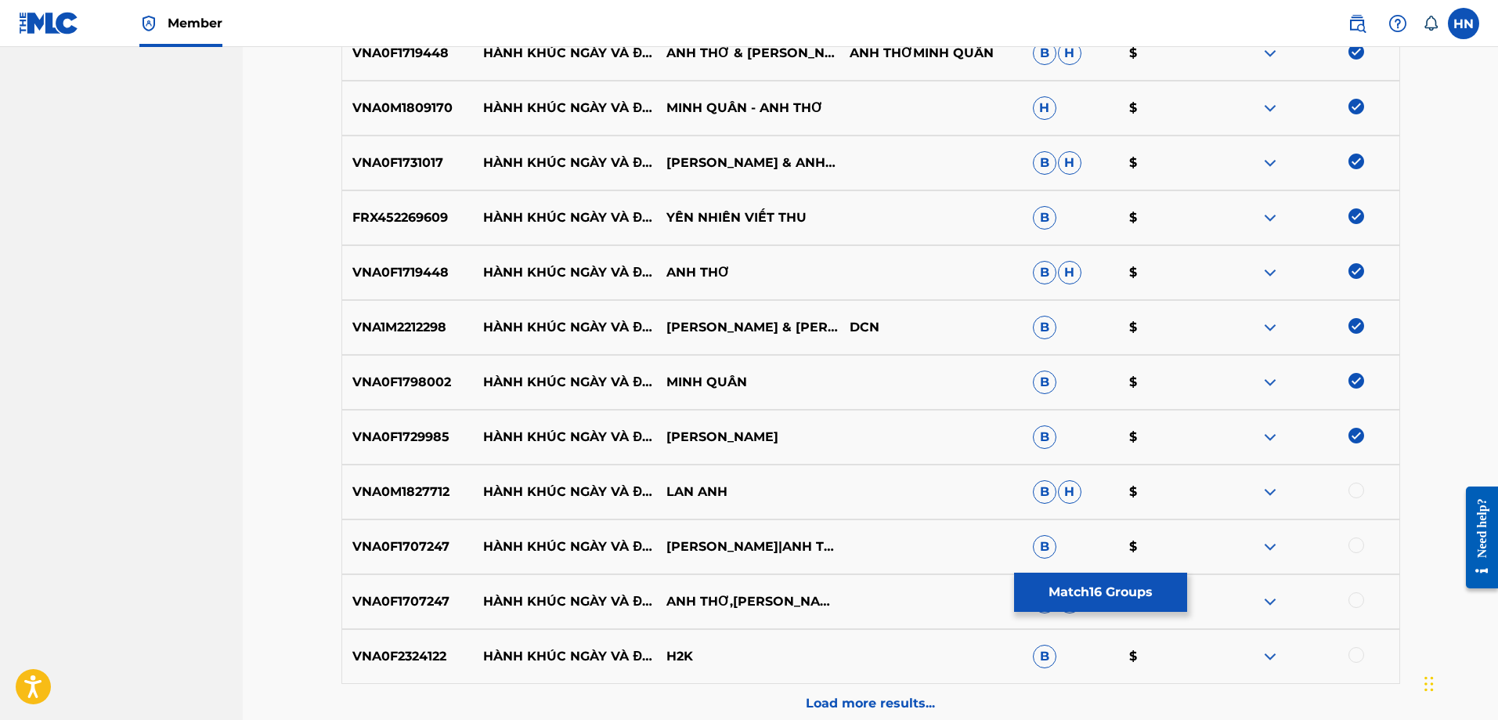
click at [399, 484] on p "VNA0M1827712" at bounding box center [408, 491] width 132 height 19
click at [1349, 485] on div at bounding box center [1356, 490] width 16 height 16
click at [395, 537] on p "VNA0F1707247" at bounding box center [408, 546] width 132 height 19
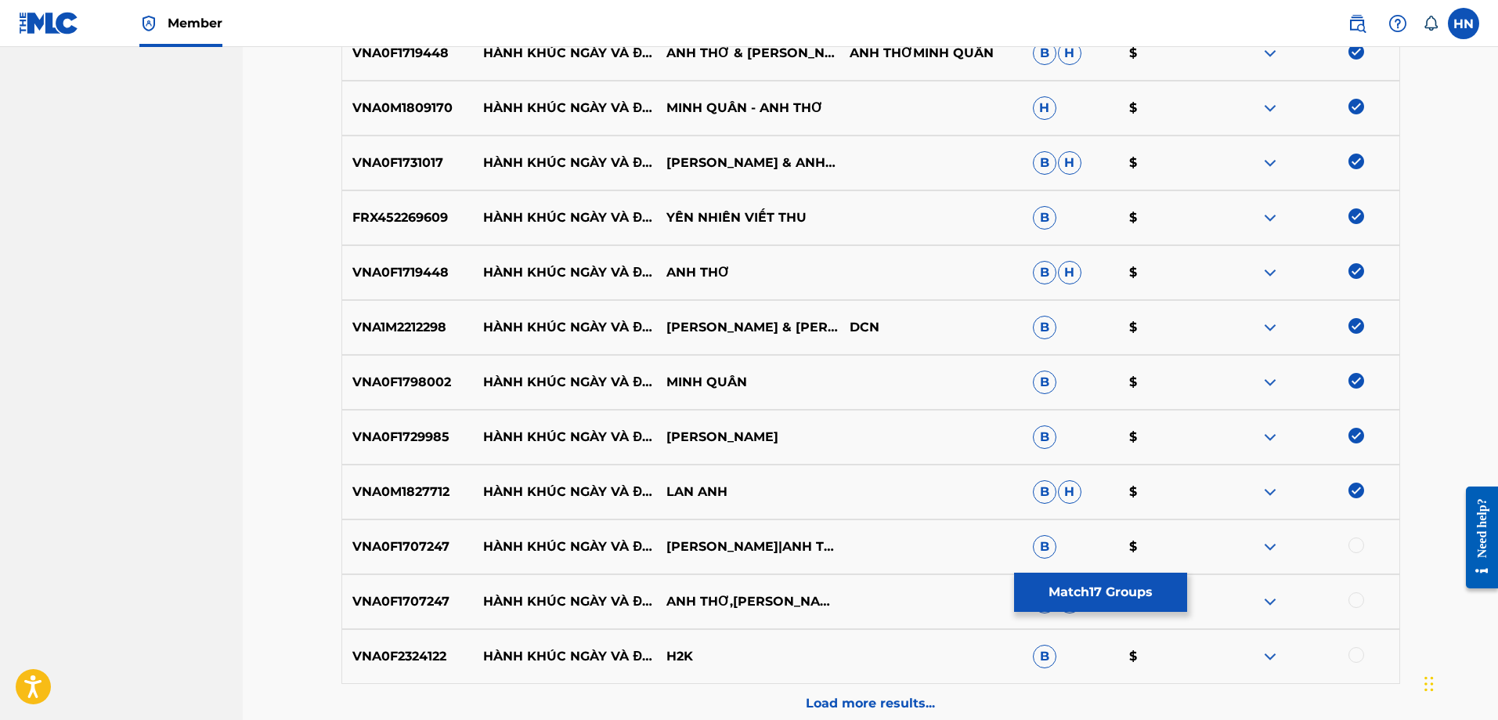
click at [1359, 543] on div at bounding box center [1356, 545] width 16 height 16
click at [1348, 599] on div at bounding box center [1356, 600] width 16 height 16
click at [394, 652] on p "VNA0F2324122" at bounding box center [408, 656] width 132 height 19
click at [1351, 649] on div at bounding box center [1356, 655] width 16 height 16
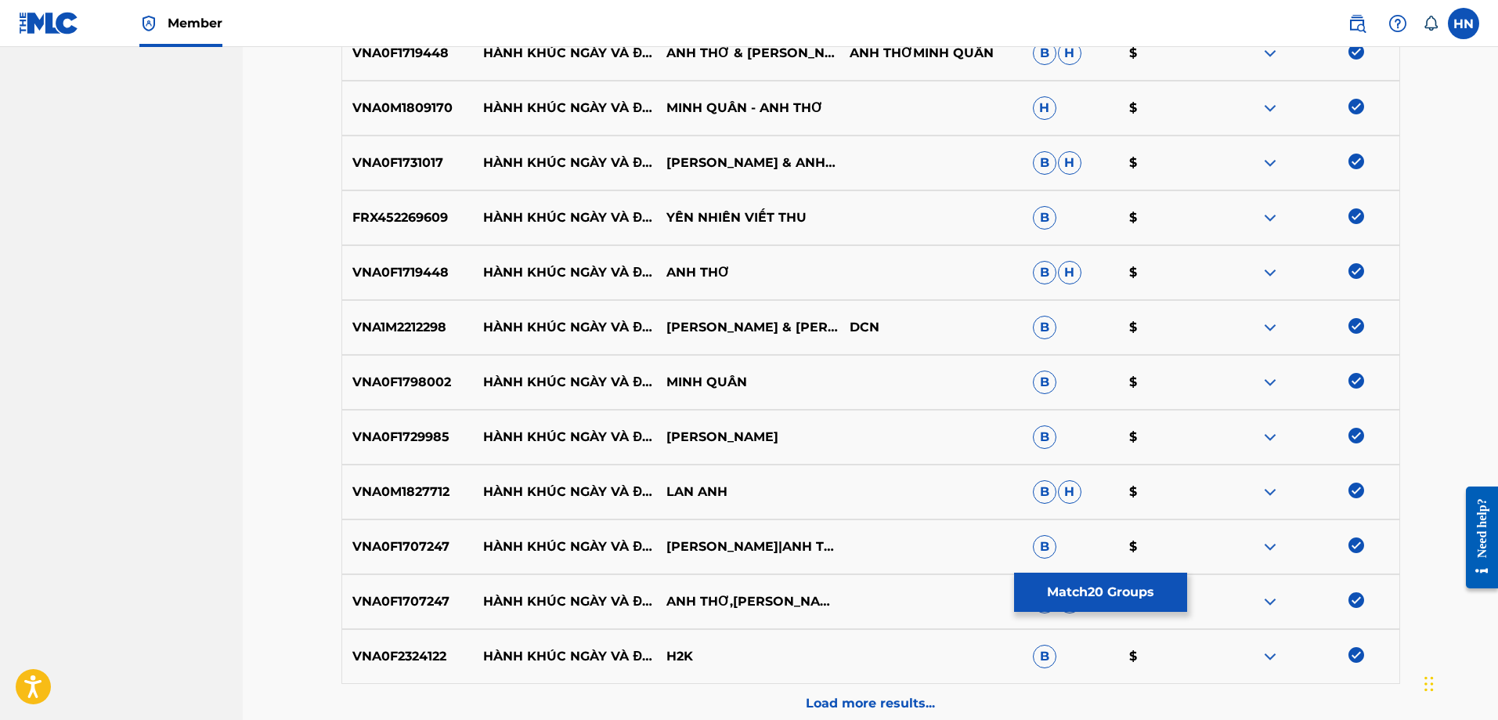
click at [799, 694] on div "Load more results..." at bounding box center [870, 703] width 1059 height 39
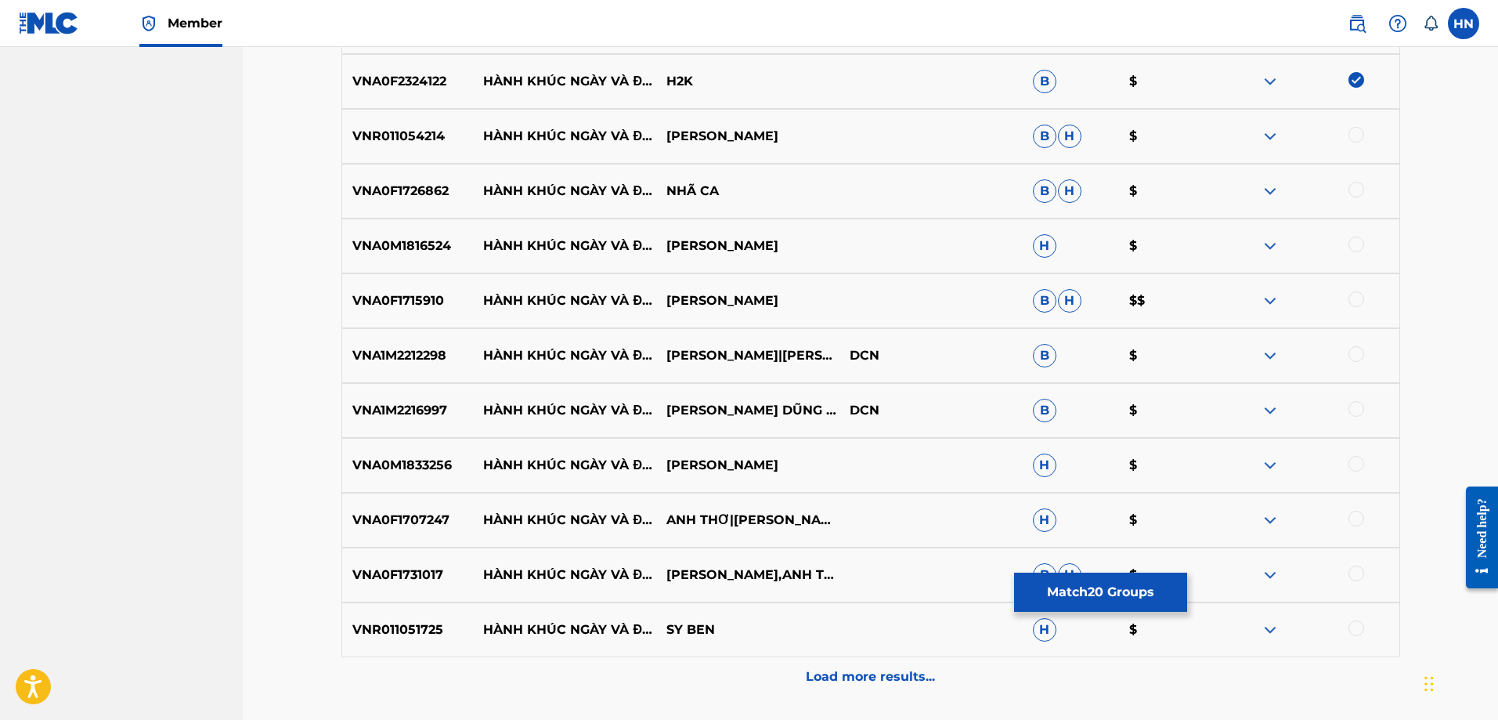
scroll to position [1564, 0]
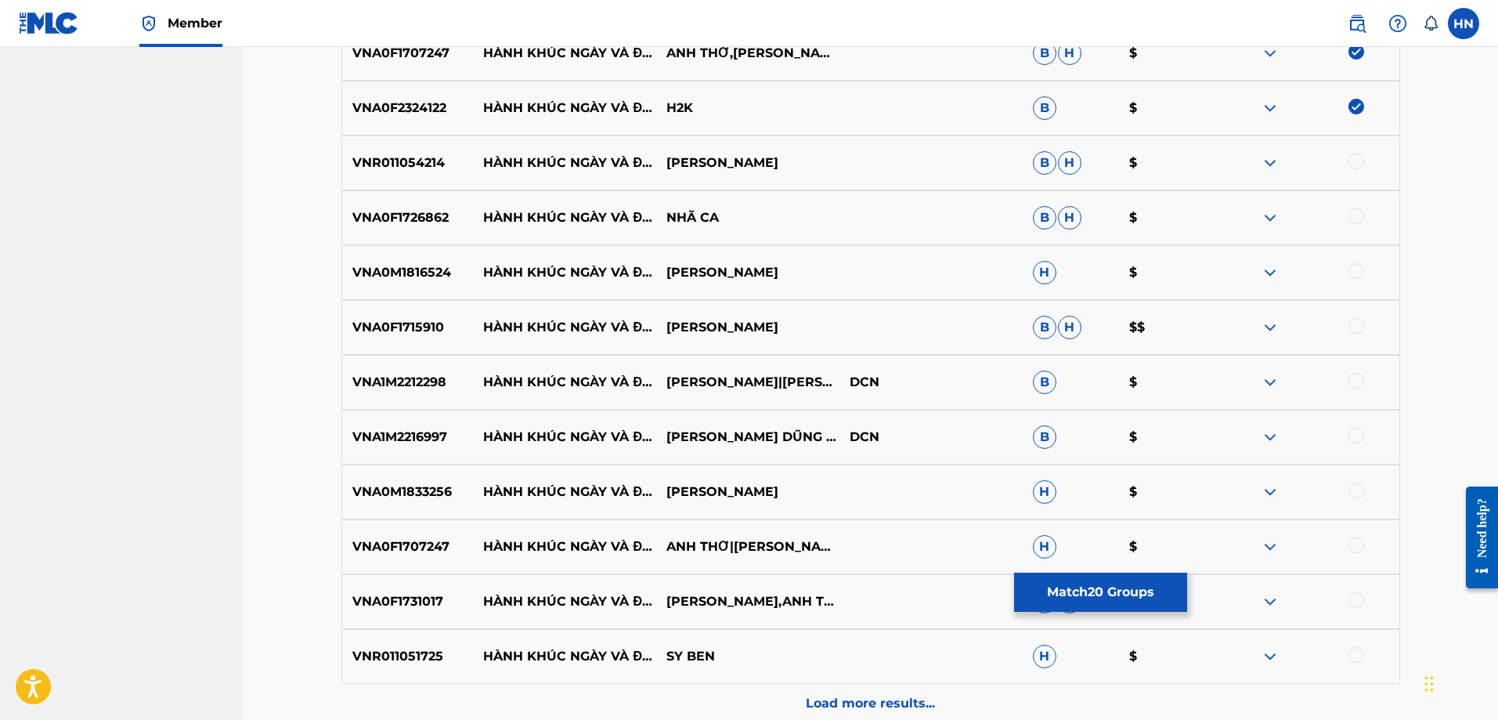
click at [444, 164] on p "VNR011054214" at bounding box center [408, 162] width 132 height 19
click at [420, 163] on p "VNR011054214" at bounding box center [408, 162] width 132 height 19
click at [1352, 154] on div at bounding box center [1356, 161] width 16 height 16
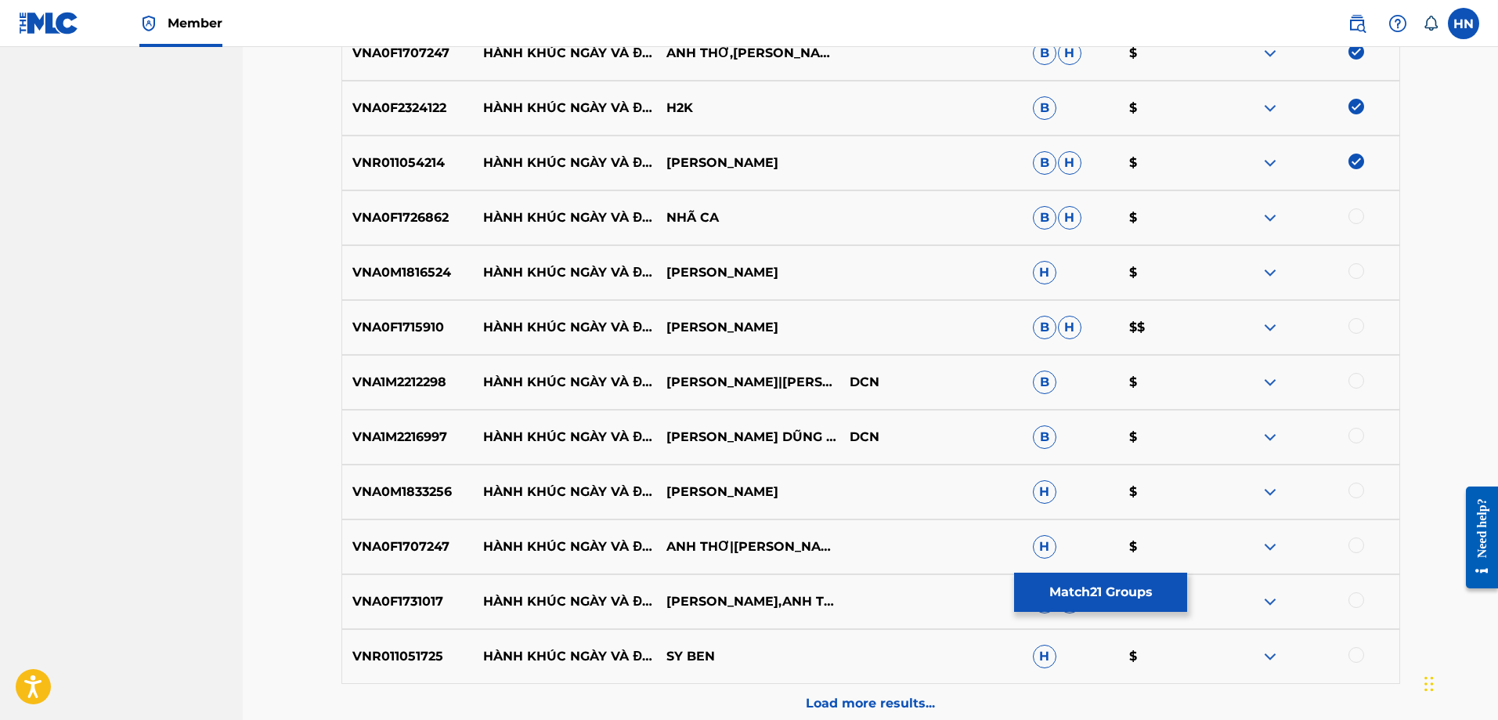
click at [425, 228] on div "VNA0F1726862 HÀNH KHÚC NGÀY VÀ ĐÊM NHÃ CA B H $" at bounding box center [870, 217] width 1059 height 55
click at [1349, 215] on div at bounding box center [1356, 216] width 16 height 16
click at [432, 294] on div "VNA0M1816524 HÀNH KHÚC NGÀY VÀ ĐÊM TRỌNG TẤN H $" at bounding box center [870, 272] width 1059 height 55
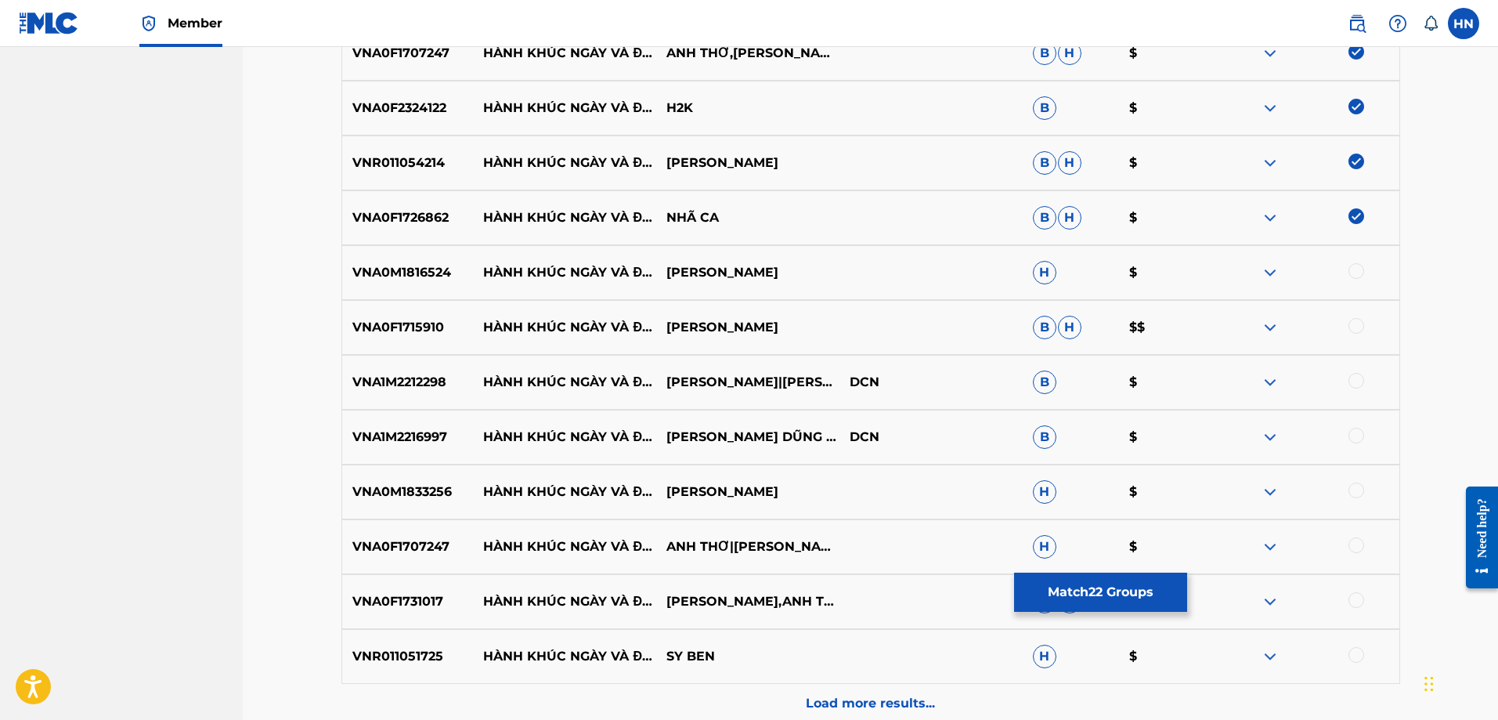
click at [1363, 272] on div at bounding box center [1356, 271] width 16 height 16
click at [385, 305] on div "VNA0F1715910 HÀNH KHÚC NGÀY VÀ ĐÊM TRỌNG TẤN B H $$" at bounding box center [870, 327] width 1059 height 55
click at [1354, 327] on div at bounding box center [1356, 326] width 16 height 16
click at [398, 388] on p "VNA1M2212298" at bounding box center [408, 382] width 132 height 19
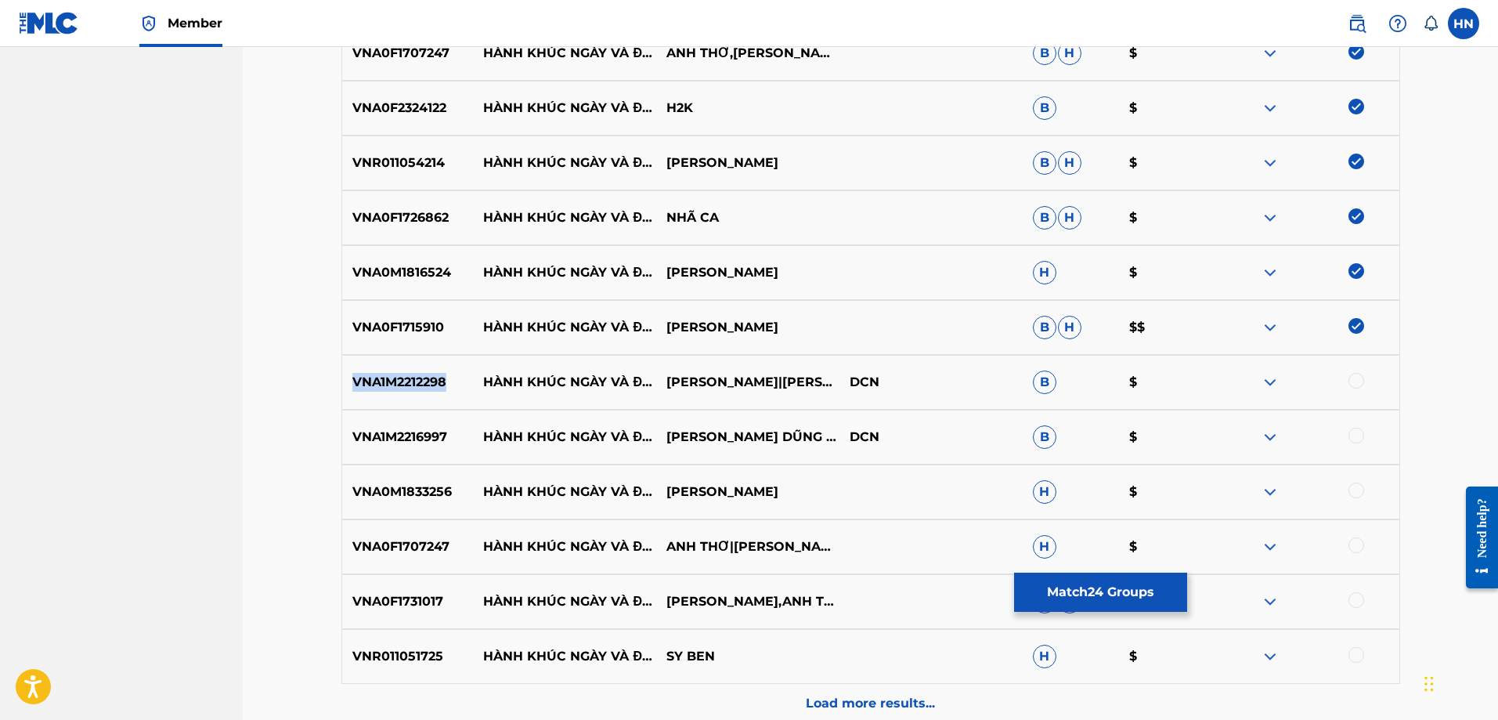
click at [398, 388] on p "VNA1M2212298" at bounding box center [408, 382] width 132 height 19
click at [1355, 384] on div at bounding box center [1356, 381] width 16 height 16
click at [1356, 435] on div at bounding box center [1356, 436] width 16 height 16
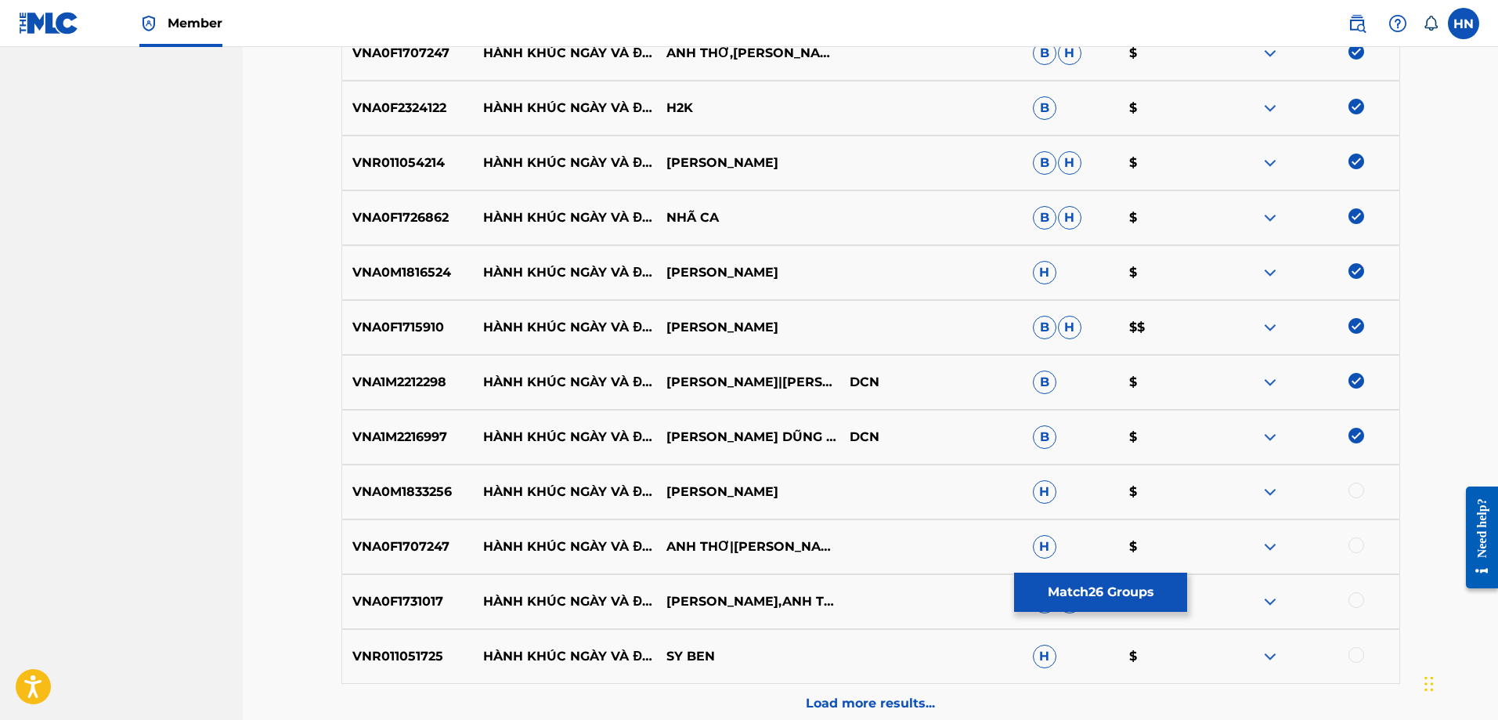
click at [425, 489] on p "VNA0M1833256" at bounding box center [408, 491] width 132 height 19
click at [1357, 486] on div at bounding box center [1356, 490] width 16 height 16
click at [387, 532] on div "VNA0F1707247 HÀNH KHÚC NGÀY VÀ ĐÊM ANH THƠ|MINH QUÂN H $" at bounding box center [870, 546] width 1059 height 55
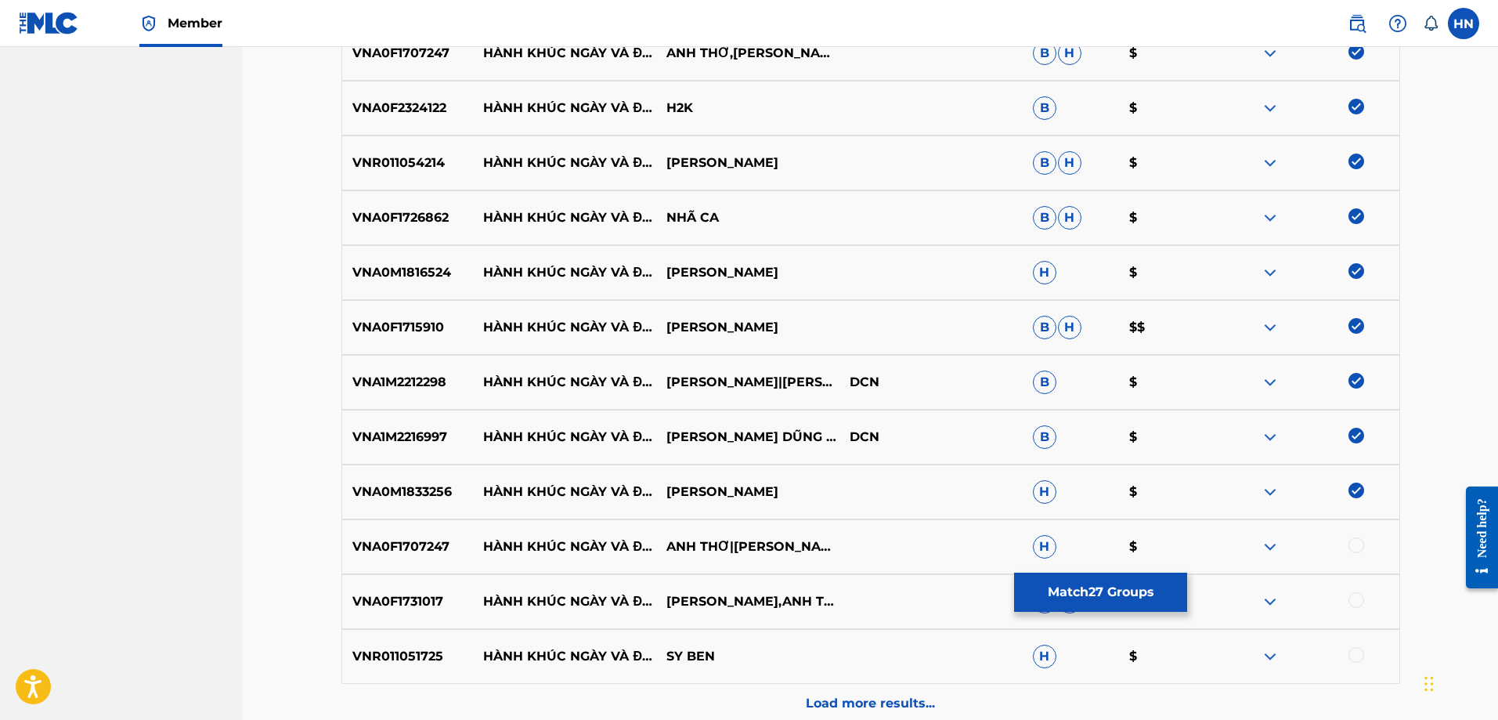
click at [1348, 550] on div at bounding box center [1307, 546] width 183 height 19
click at [1353, 548] on div at bounding box center [1356, 545] width 16 height 16
click at [413, 600] on p "VNA0F1731017" at bounding box center [408, 601] width 132 height 19
click at [1351, 601] on div at bounding box center [1356, 600] width 16 height 16
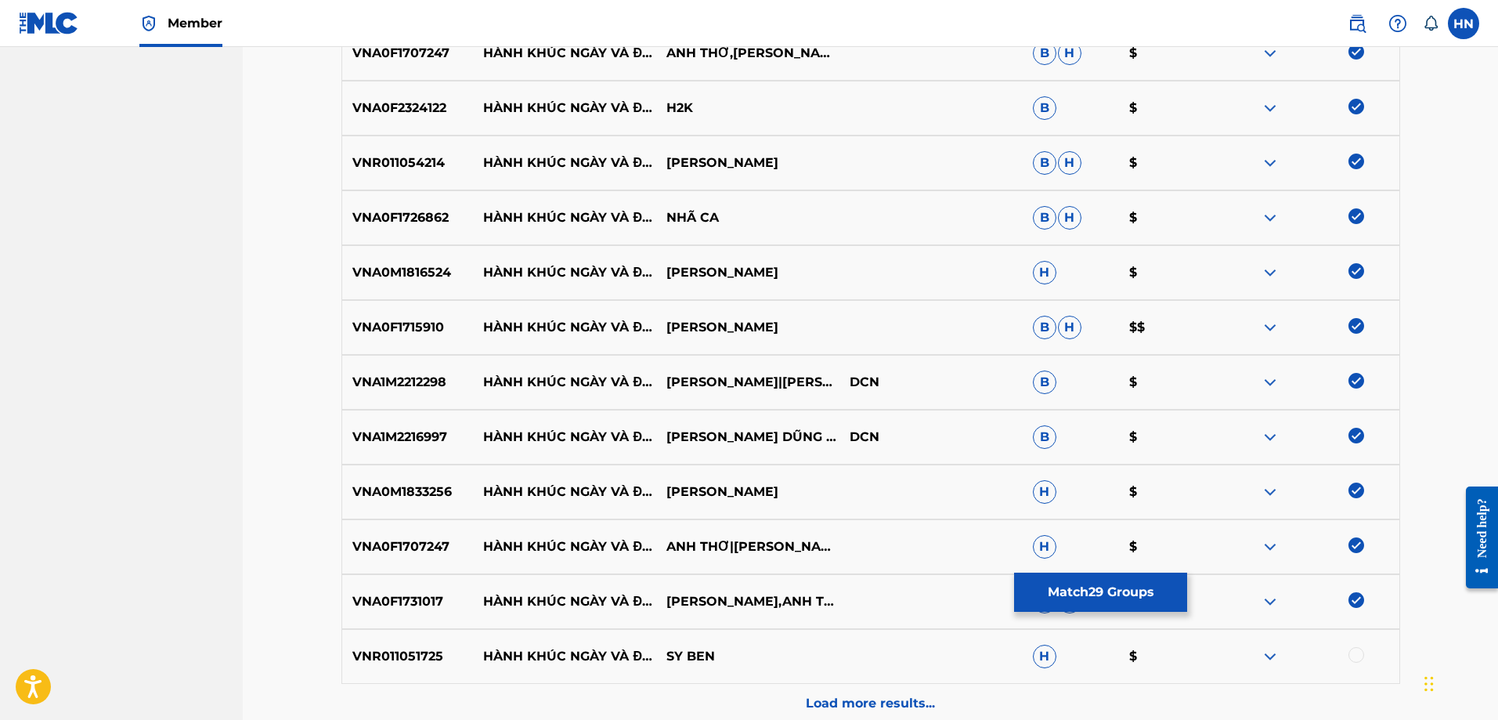
click at [385, 648] on p "VNR011051725" at bounding box center [408, 656] width 132 height 19
drag, startPoint x: 1355, startPoint y: 652, endPoint x: 1258, endPoint y: 650, distance: 96.3
click at [1354, 652] on div at bounding box center [1356, 655] width 16 height 16
click at [890, 695] on p "Load more results..." at bounding box center [870, 703] width 129 height 19
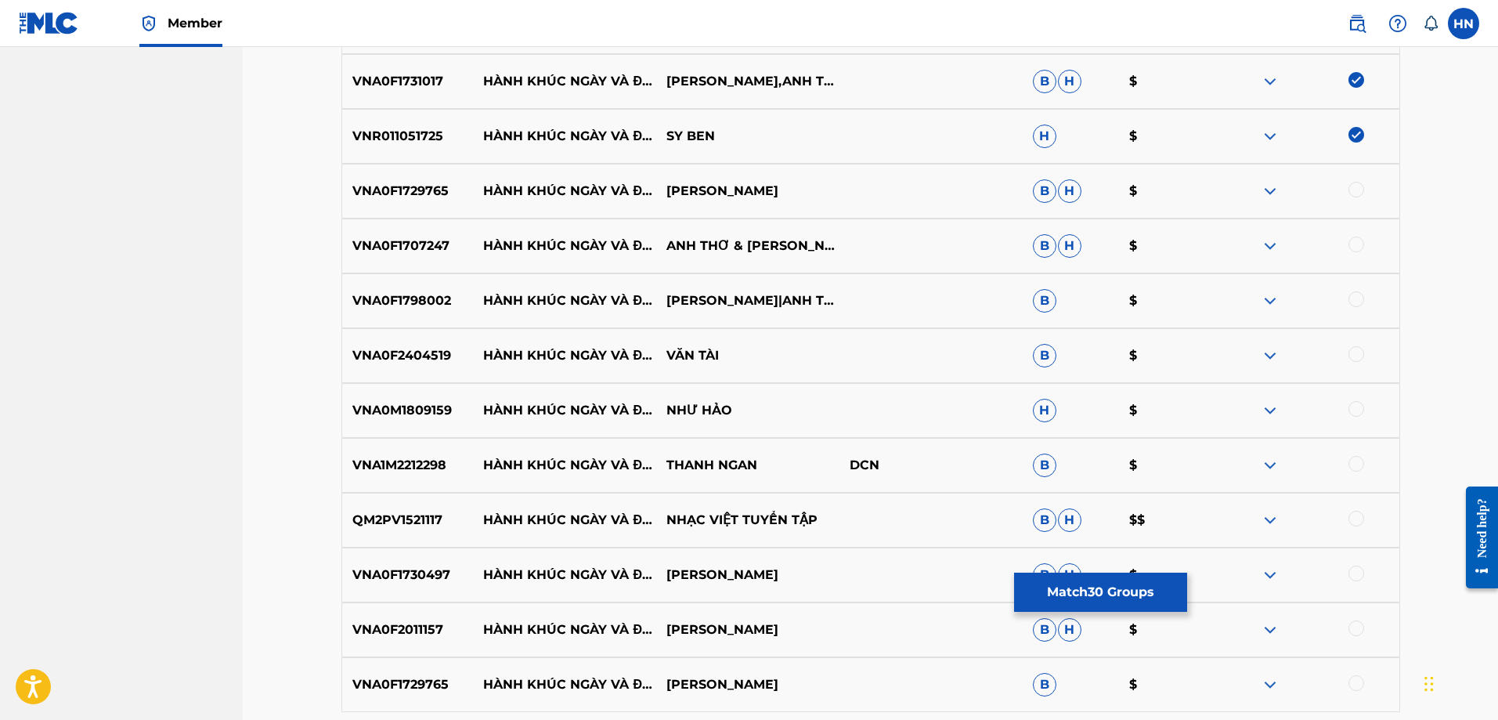
scroll to position [2112, 0]
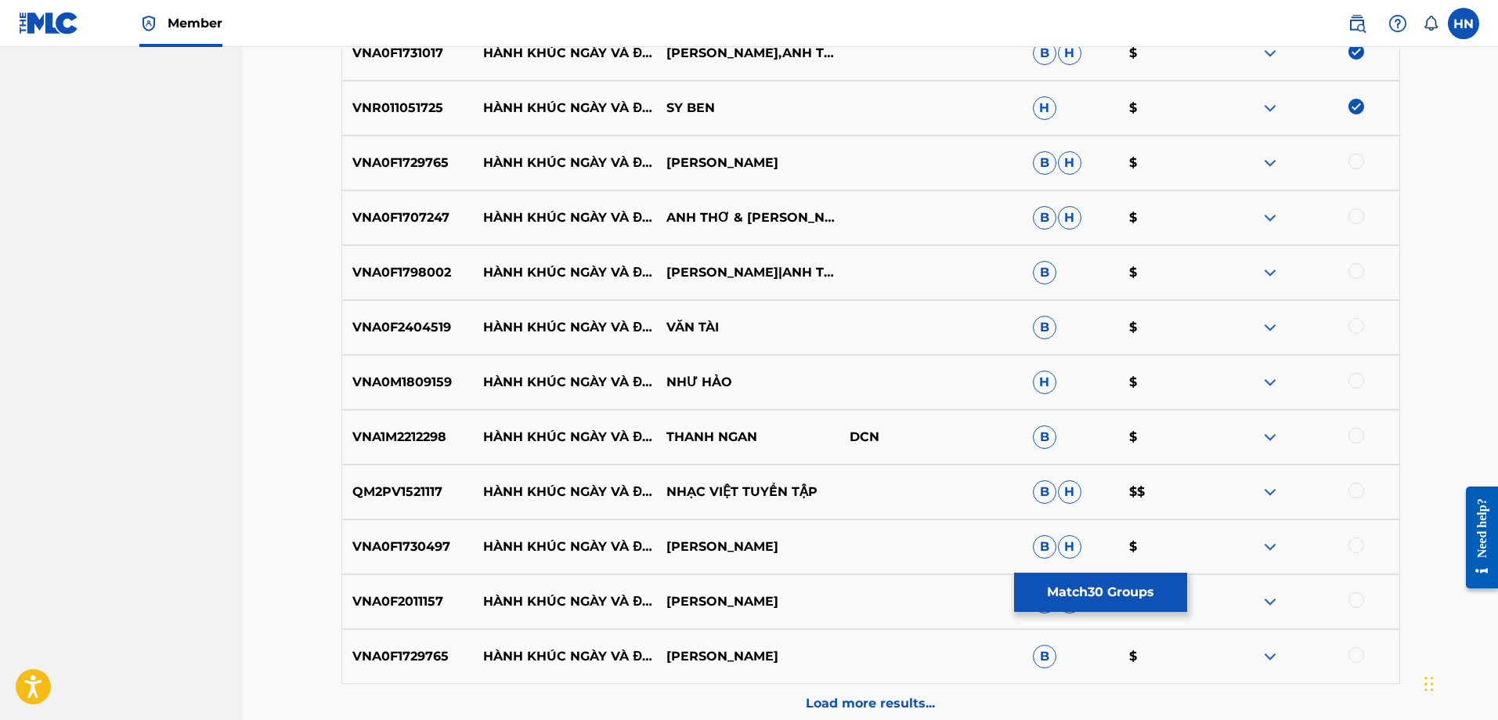
click at [368, 160] on p "VNA0F1729765" at bounding box center [408, 162] width 132 height 19
click at [1353, 164] on div at bounding box center [1356, 161] width 16 height 16
click at [430, 200] on div "VNA0F1707247 HÀNH KHÚC NGÀY VÀ ĐÊM ANH THƠ & MINH QUÂN B H $" at bounding box center [870, 217] width 1059 height 55
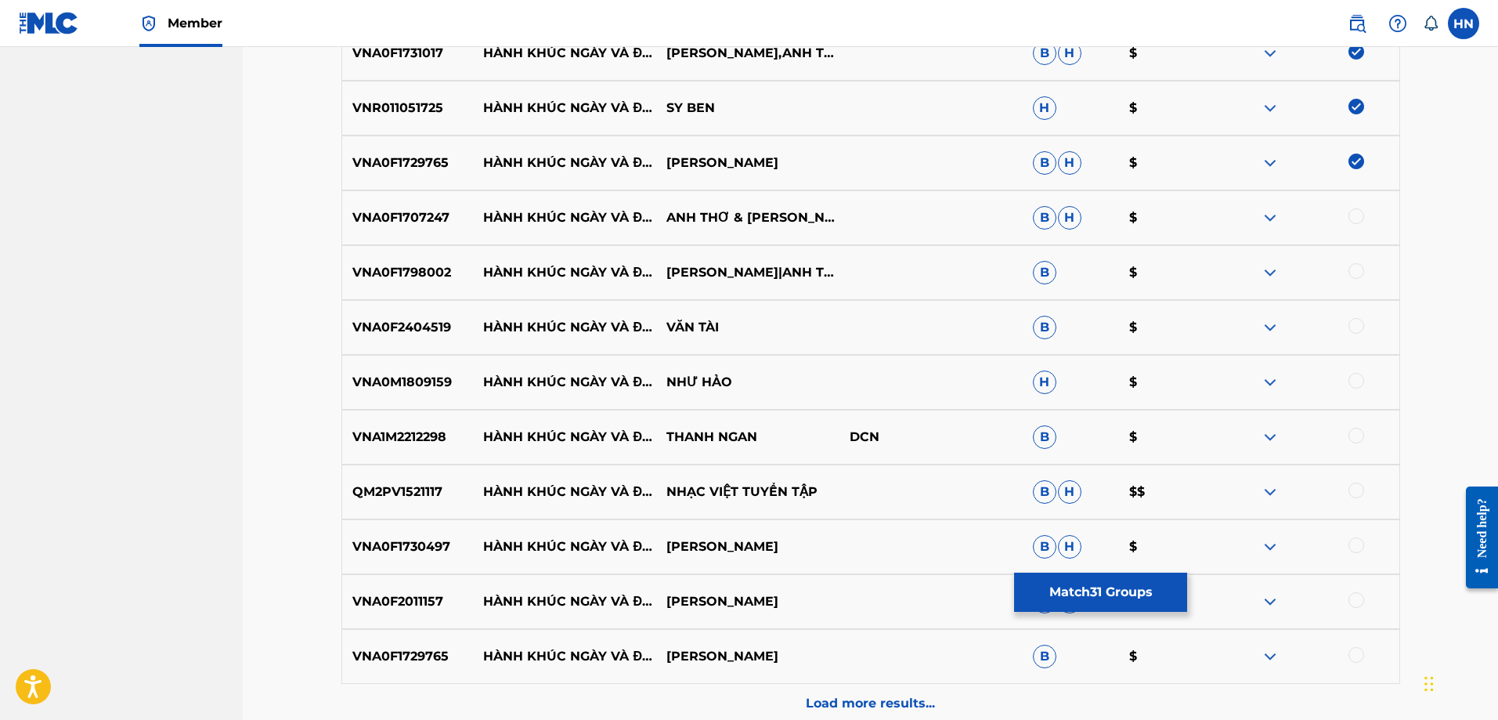
click at [1355, 214] on div at bounding box center [1356, 216] width 16 height 16
click at [348, 269] on p "VNA0F1798002" at bounding box center [408, 272] width 132 height 19
click at [1352, 266] on div at bounding box center [1356, 271] width 16 height 16
click at [435, 334] on p "VNA0F2404519" at bounding box center [408, 327] width 132 height 19
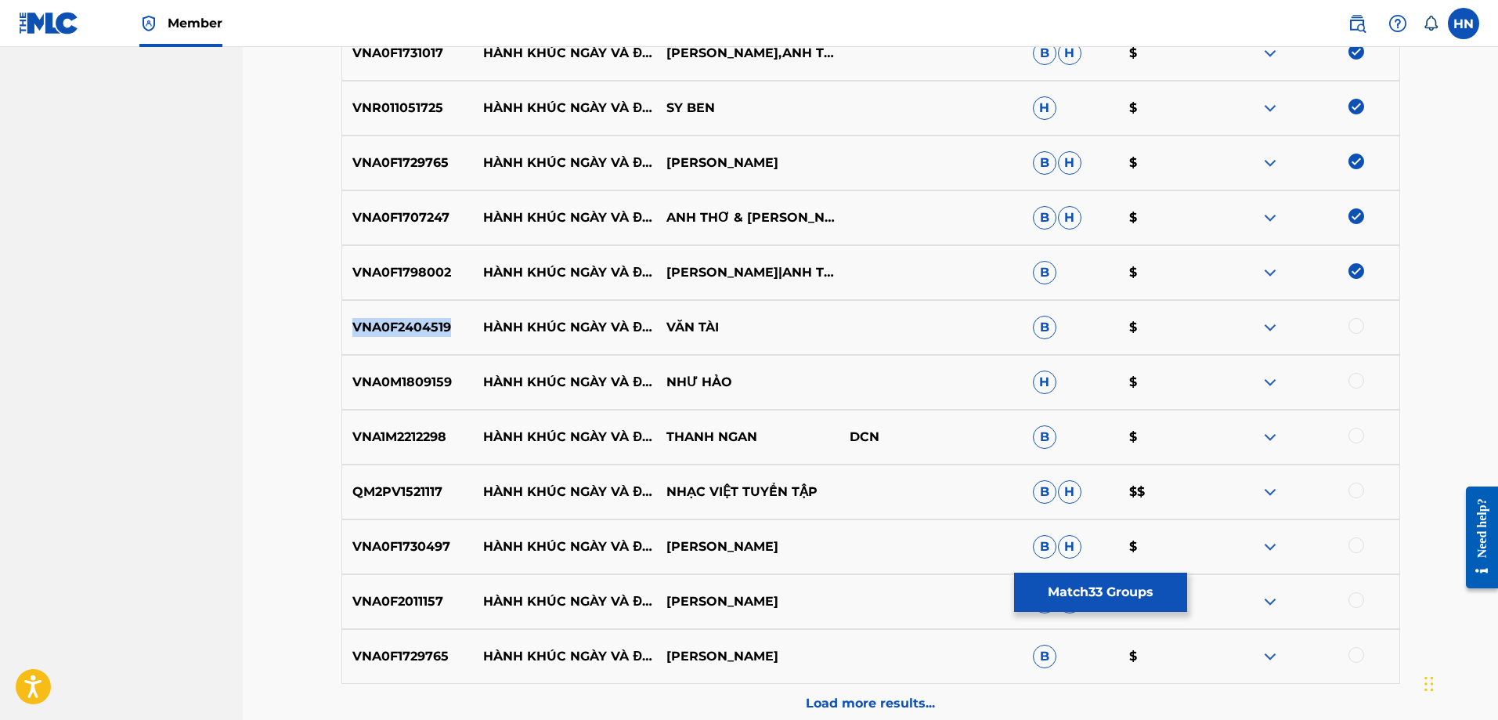
click at [435, 334] on p "VNA0F2404519" at bounding box center [408, 327] width 132 height 19
click at [1361, 324] on div at bounding box center [1356, 326] width 16 height 16
click at [428, 384] on p "VNA0M1809159" at bounding box center [408, 382] width 132 height 19
click at [1354, 381] on div at bounding box center [1356, 381] width 16 height 16
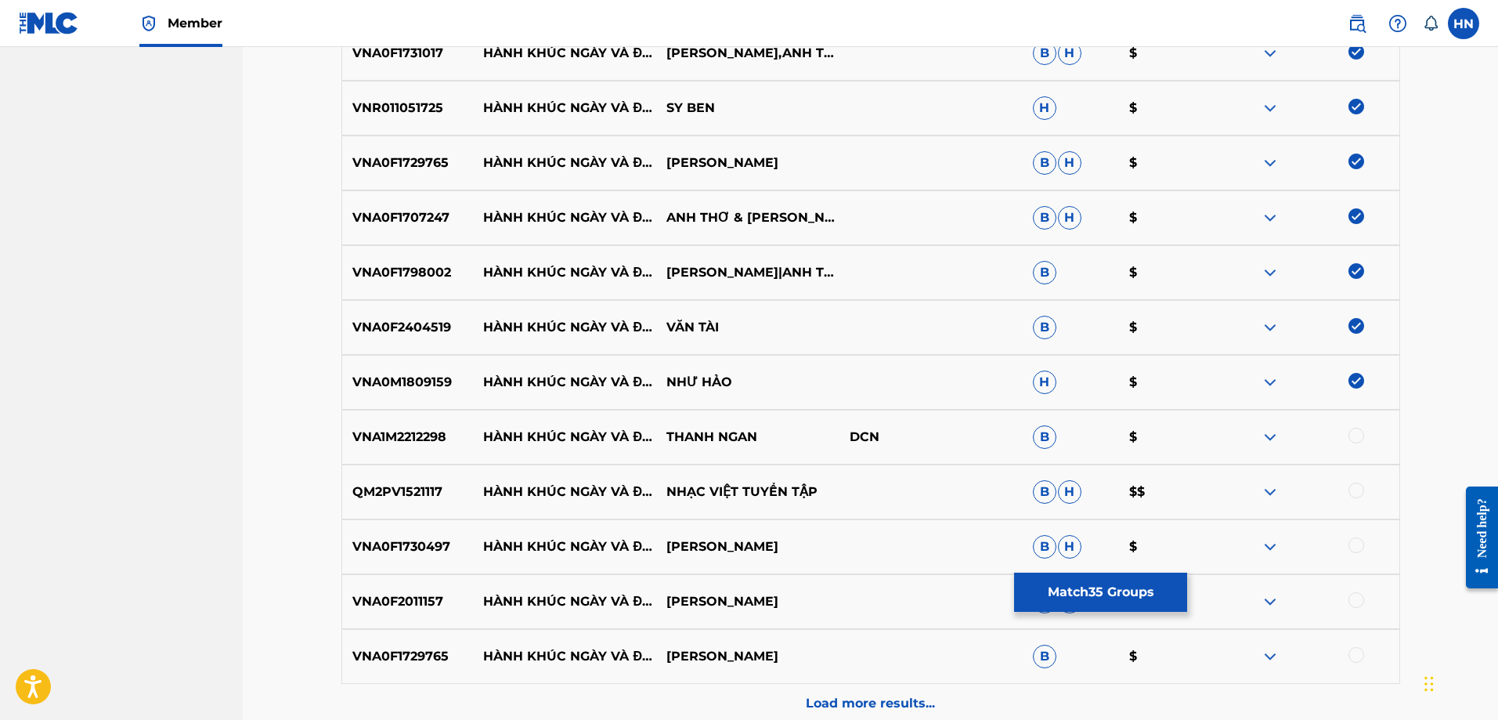
click at [430, 417] on div "VNA1M2212298 HÀNH KHÚC NGÀY VÀ ĐÊM THANH NGAN DCN B $" at bounding box center [870, 437] width 1059 height 55
click at [1352, 429] on div at bounding box center [1356, 436] width 16 height 16
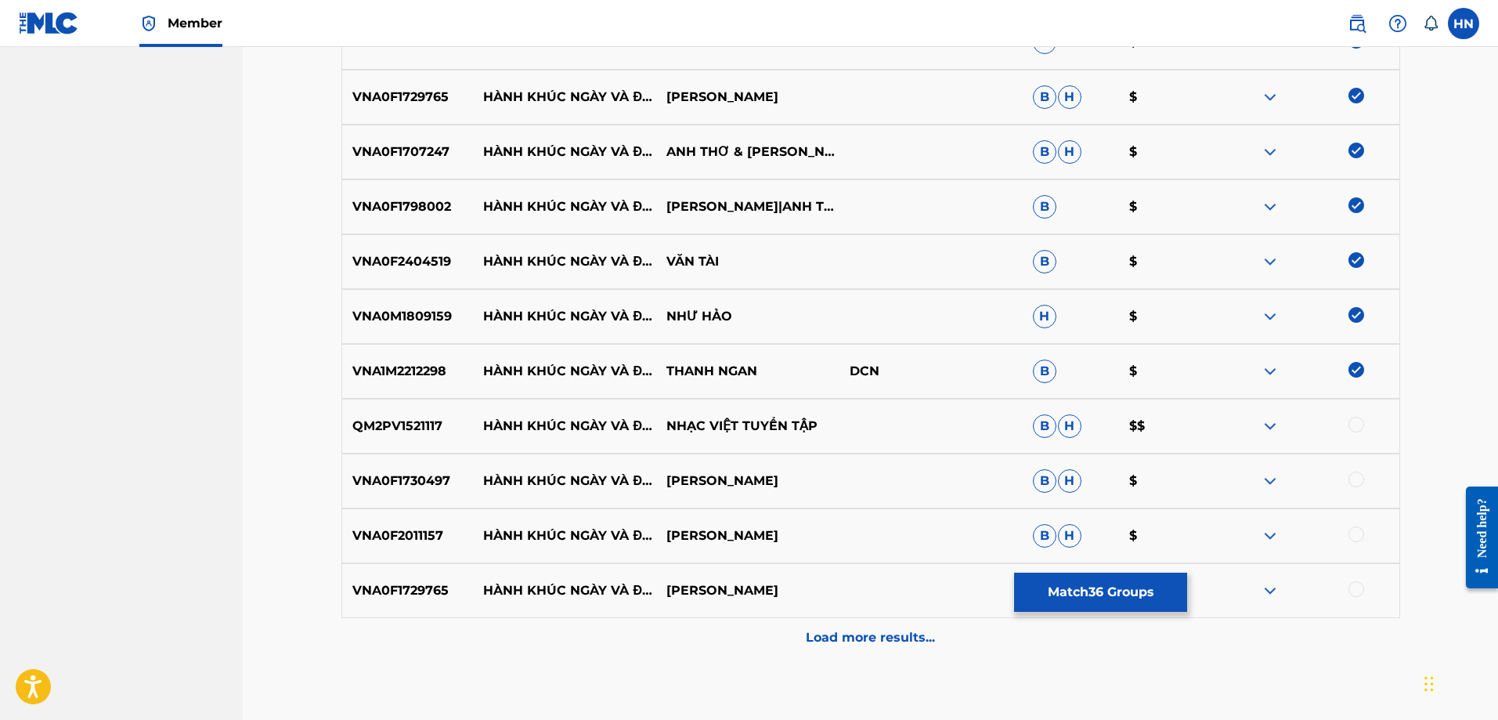
scroll to position [2268, 0]
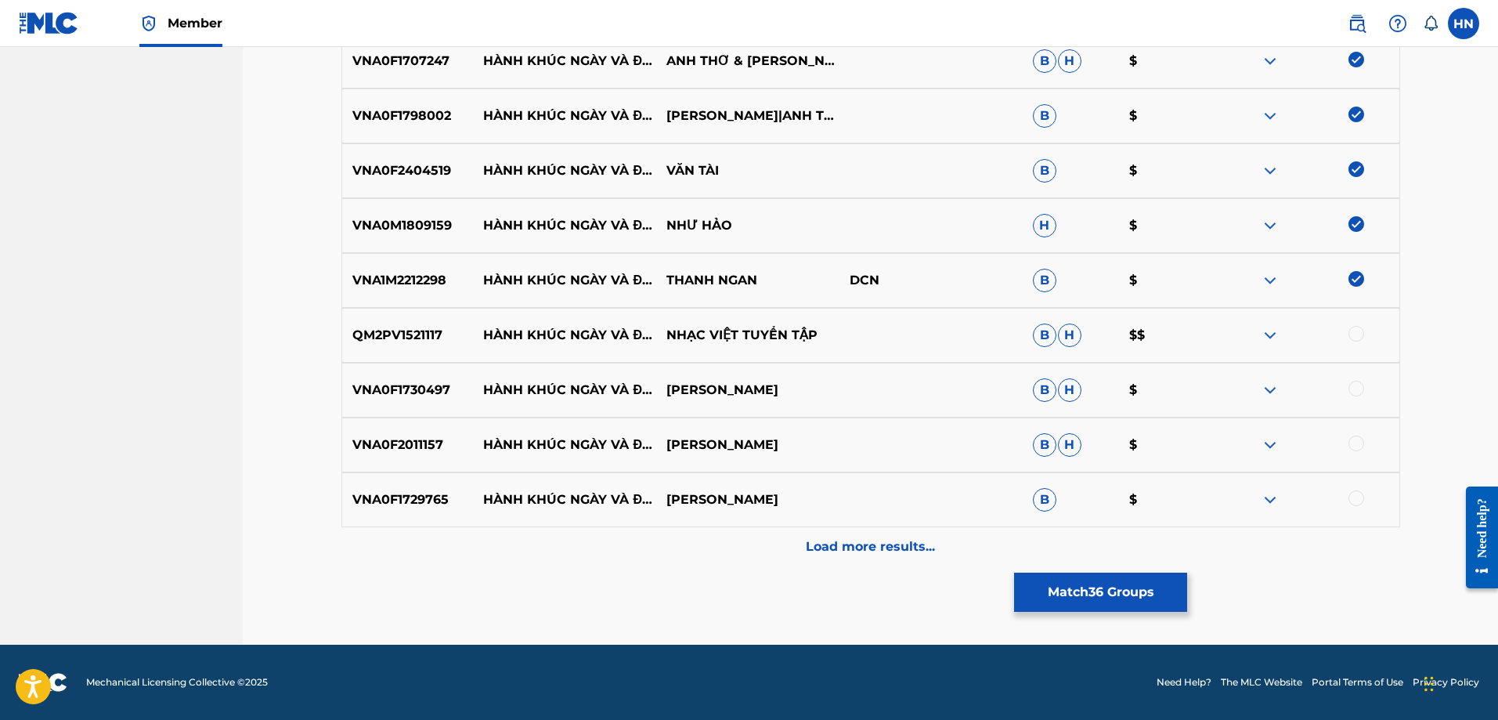
click at [368, 319] on div "QM2PV1521117 HÀNH KHÚC NGÀY VÀ ĐÊM NHẠC VIỆT TUYỂN TẬP B H $$" at bounding box center [870, 335] width 1059 height 55
click at [1358, 329] on div at bounding box center [1356, 334] width 16 height 16
click at [359, 387] on p "VNA0F1730497" at bounding box center [408, 390] width 132 height 19
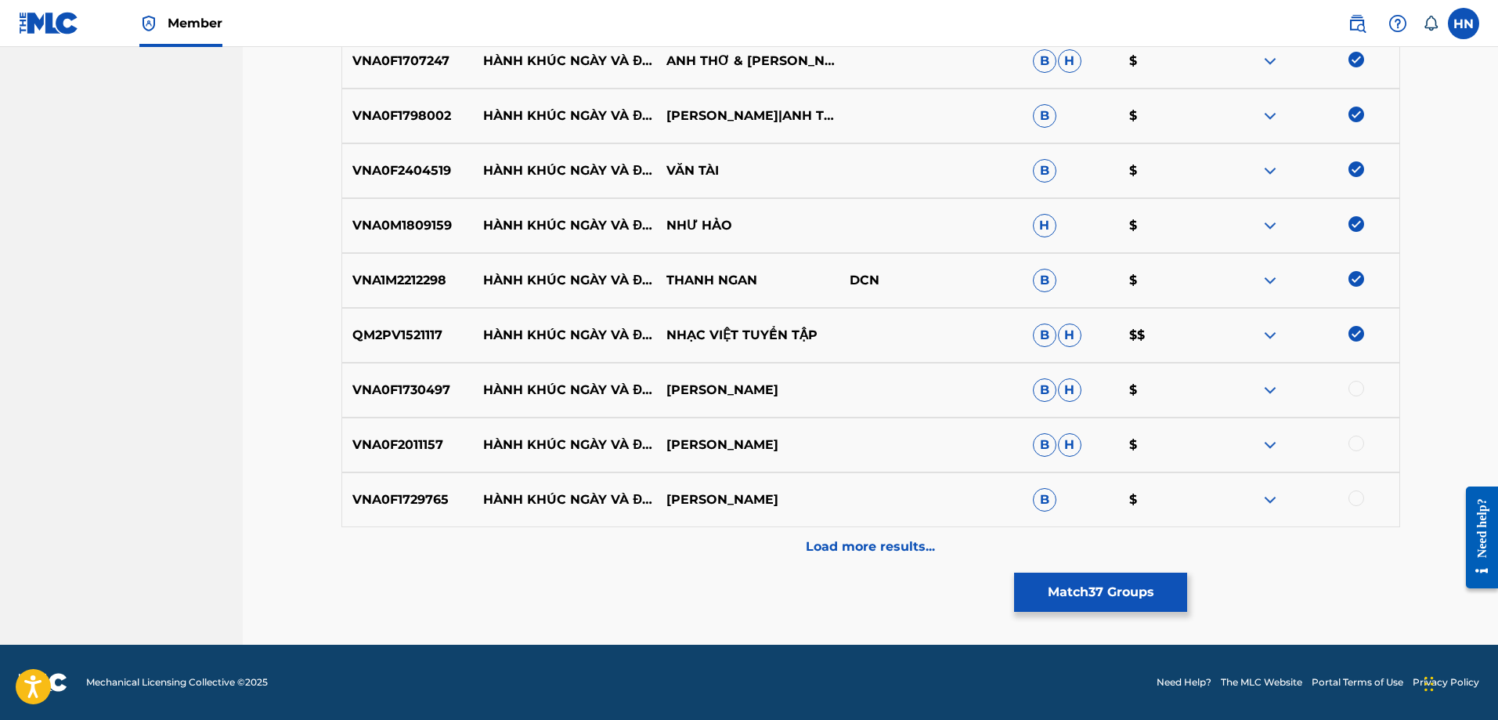
click at [1354, 389] on div at bounding box center [1356, 389] width 16 height 16
click at [395, 435] on p "VNA0F2011157" at bounding box center [408, 444] width 132 height 19
click at [1353, 443] on div at bounding box center [1356, 443] width 16 height 16
click at [388, 500] on p "VNA0F1729765" at bounding box center [408, 499] width 132 height 19
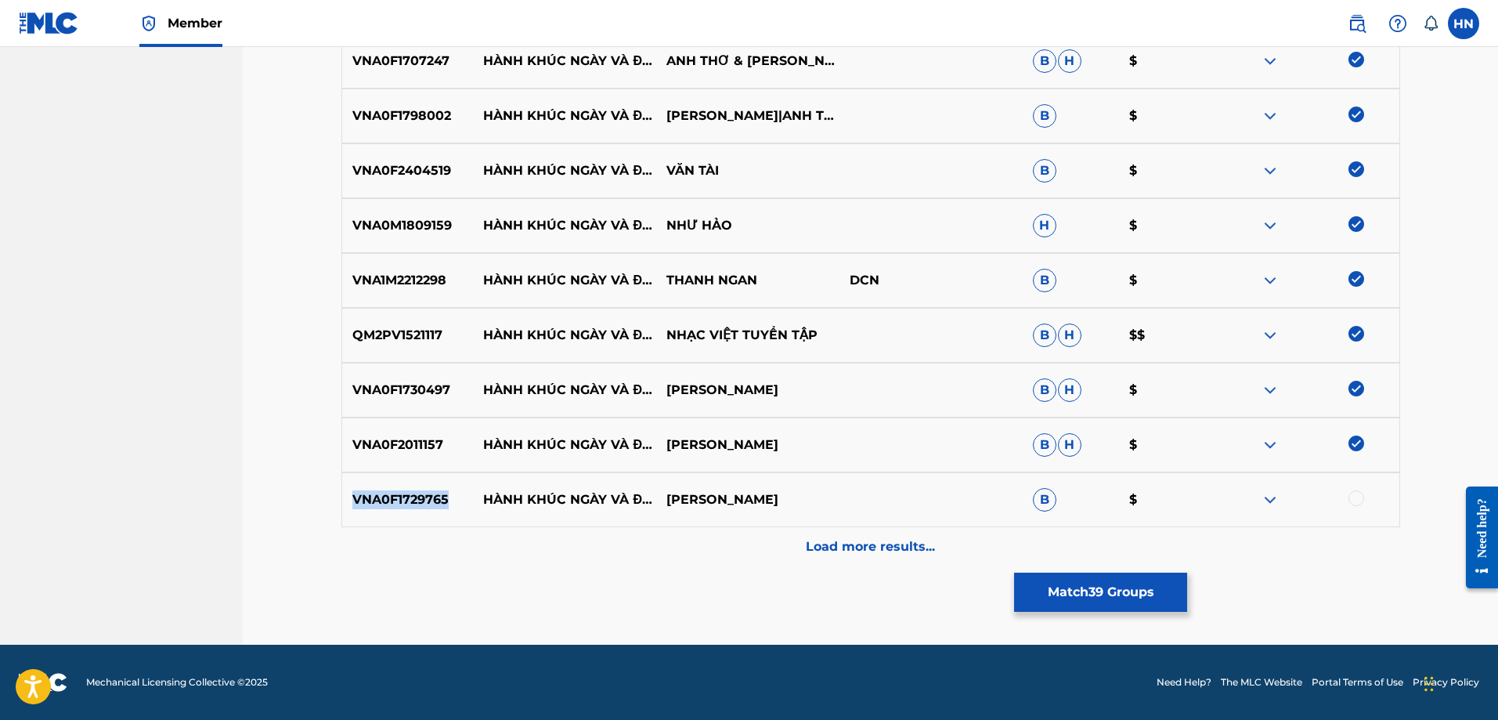
click at [388, 500] on p "VNA0F1729765" at bounding box center [408, 499] width 132 height 19
click at [1354, 503] on div at bounding box center [1356, 498] width 16 height 16
click at [787, 559] on div "Load more results..." at bounding box center [870, 546] width 1059 height 39
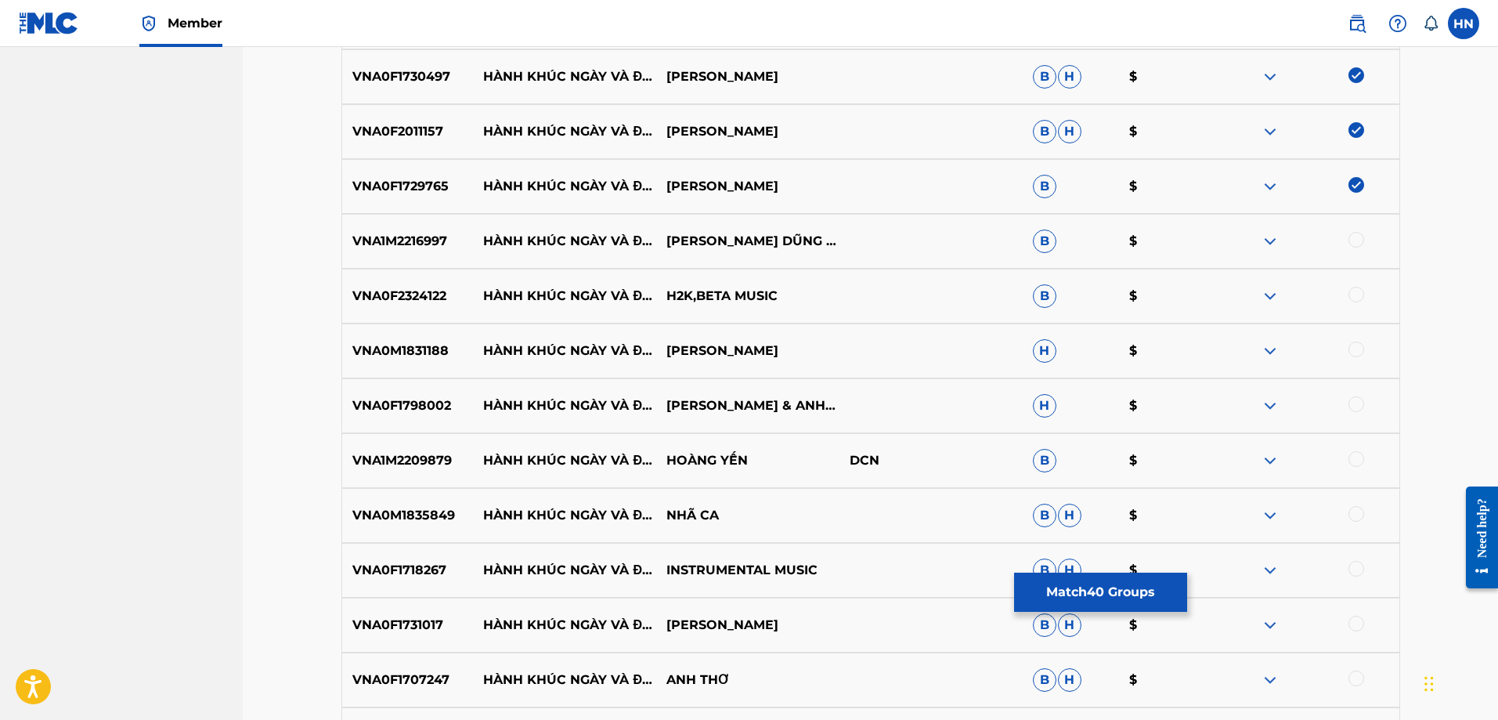
scroll to position [2660, 0]
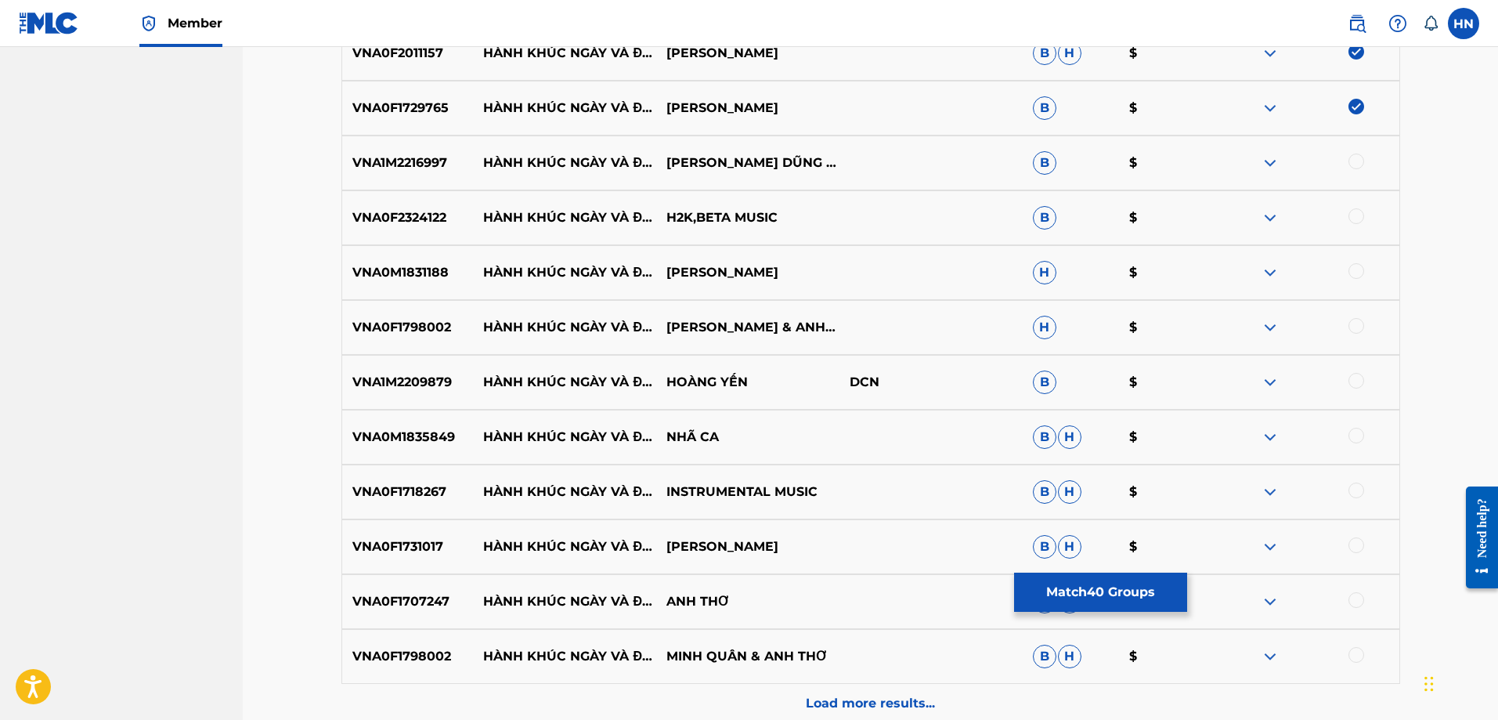
click at [428, 171] on p "VNA1M2216997" at bounding box center [408, 162] width 132 height 19
click at [1359, 168] on div at bounding box center [1356, 161] width 16 height 16
click at [401, 217] on p "VNA0F2324122" at bounding box center [408, 217] width 132 height 19
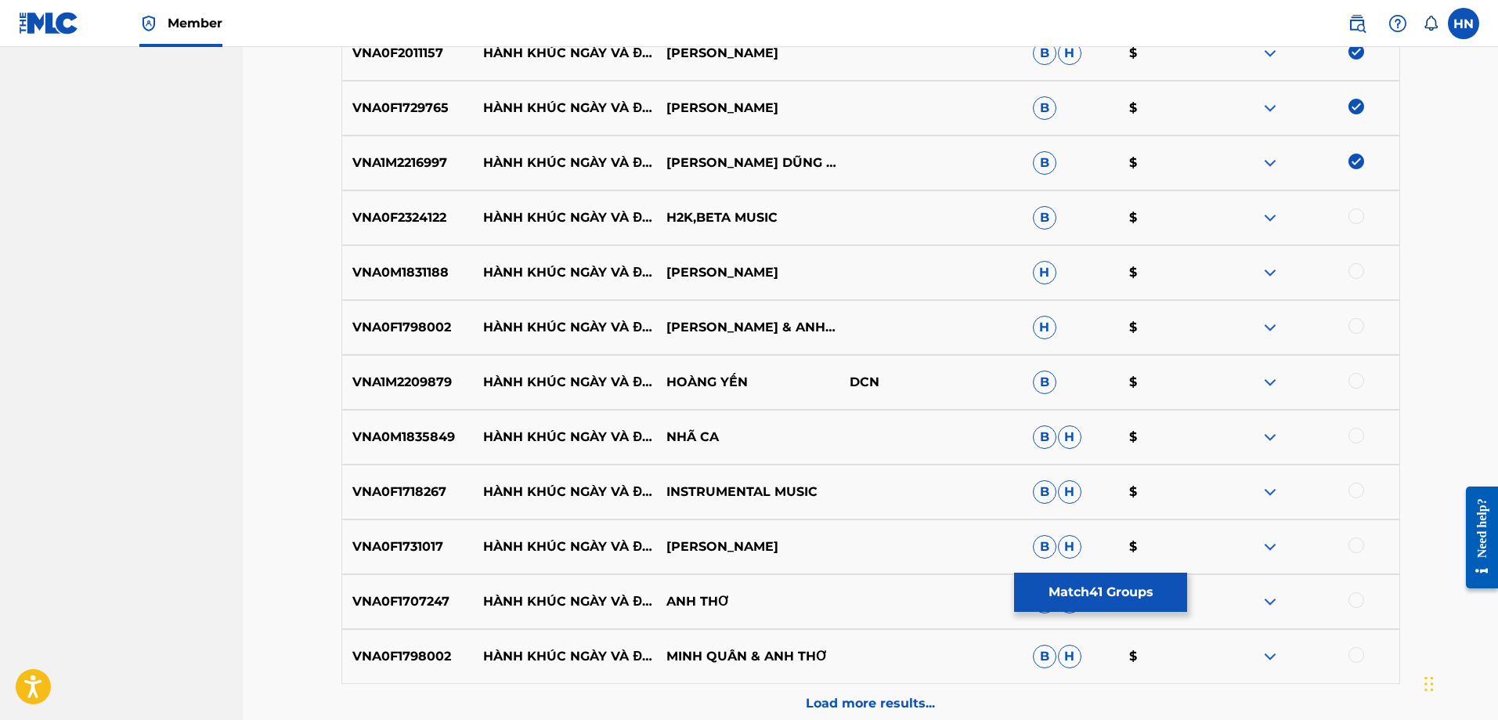
click at [1355, 223] on div at bounding box center [1356, 216] width 16 height 16
click at [435, 272] on p "VNA0M1831188" at bounding box center [408, 272] width 132 height 19
click at [1354, 271] on div at bounding box center [1356, 271] width 16 height 16
click at [443, 330] on p "VNA0F1798002" at bounding box center [408, 327] width 132 height 19
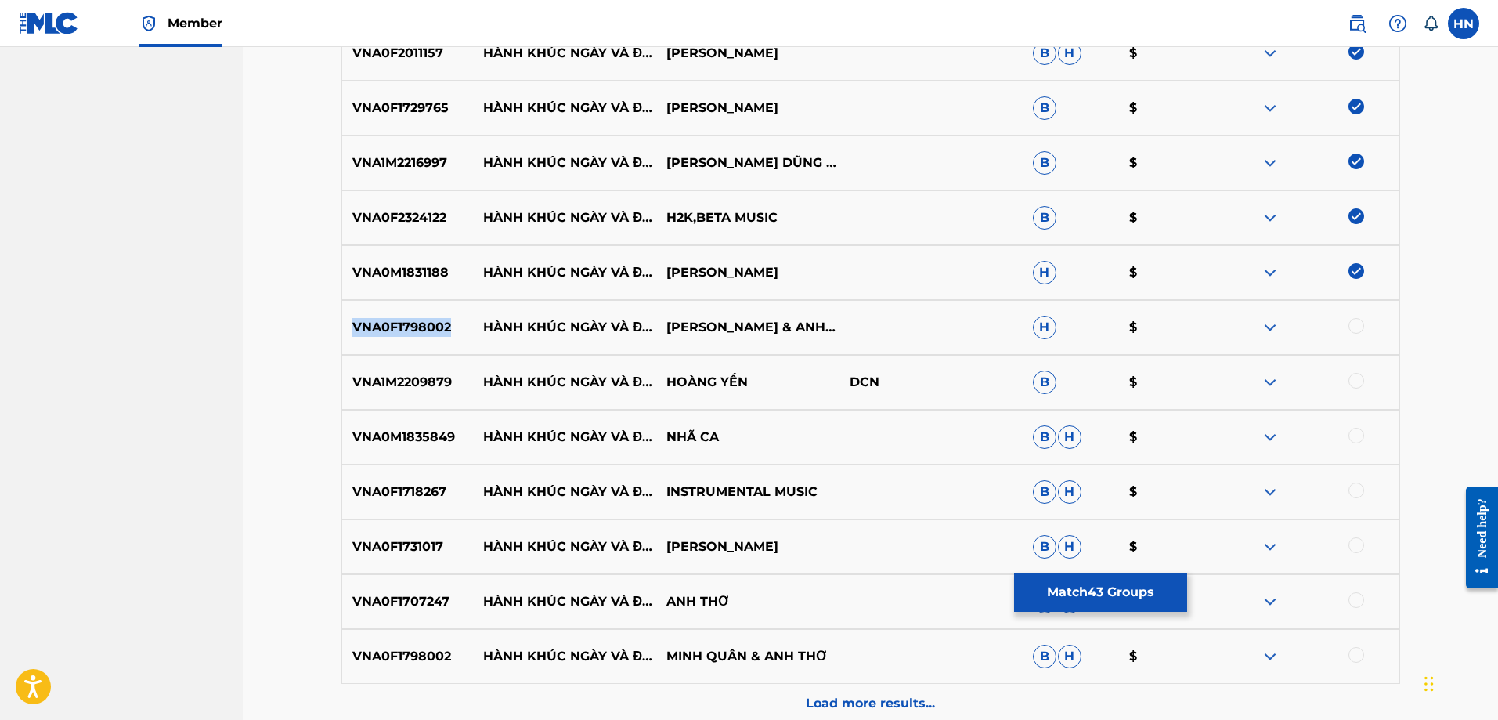
click at [443, 330] on p "VNA0F1798002" at bounding box center [408, 327] width 132 height 19
click at [1350, 327] on div at bounding box center [1356, 326] width 16 height 16
click at [418, 402] on div "VNA1M2209879 HÀNH KHÚC NGÀY VÀ ĐÊM HOÀNG YẾN DCN B $" at bounding box center [870, 382] width 1059 height 55
click at [1359, 381] on div at bounding box center [1356, 381] width 16 height 16
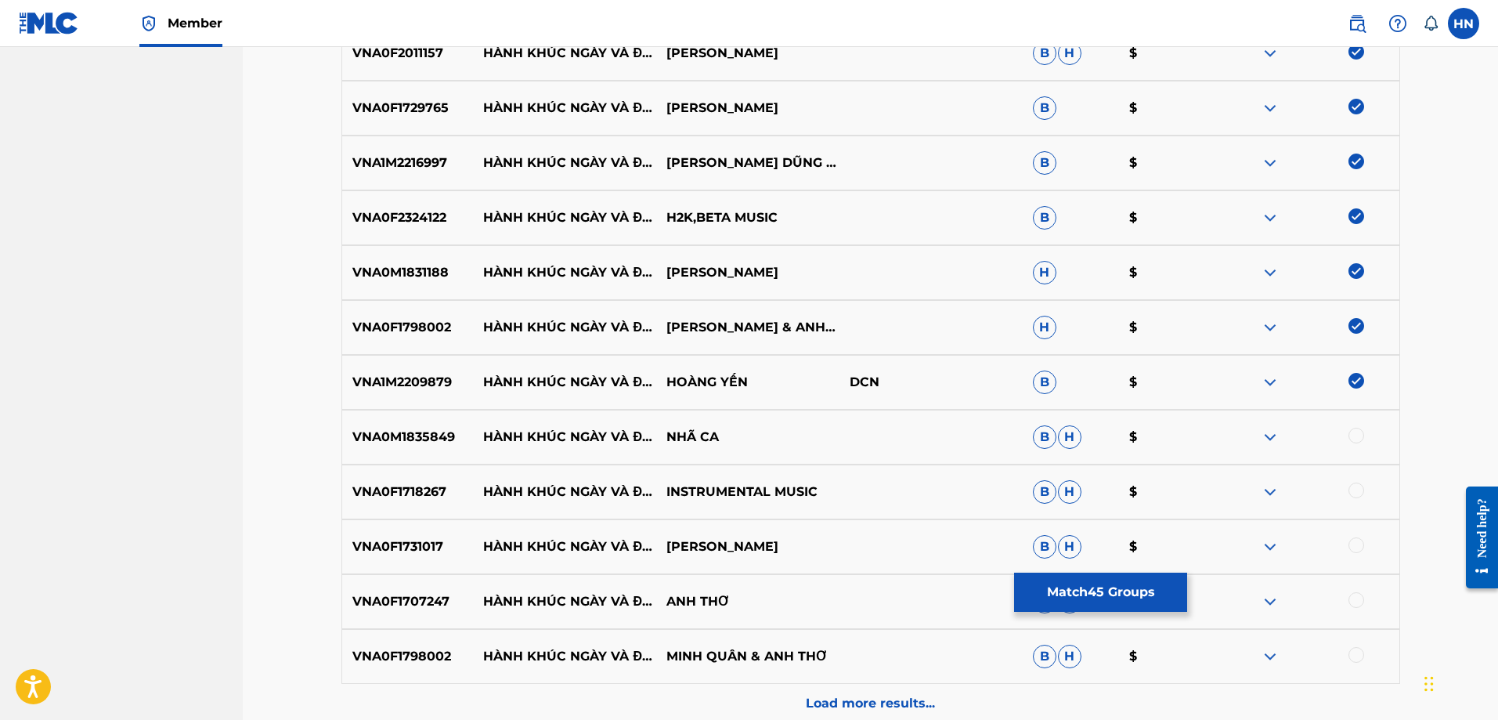
click at [1360, 649] on div at bounding box center [1356, 655] width 16 height 16
click at [404, 612] on div "VNA0F1707247 HÀNH KHÚC NGÀY VÀ ĐÊM ANH THƠ B H $" at bounding box center [870, 601] width 1059 height 55
click at [1361, 600] on div at bounding box center [1356, 600] width 16 height 16
click at [424, 543] on p "VNA0F1731017" at bounding box center [408, 546] width 132 height 19
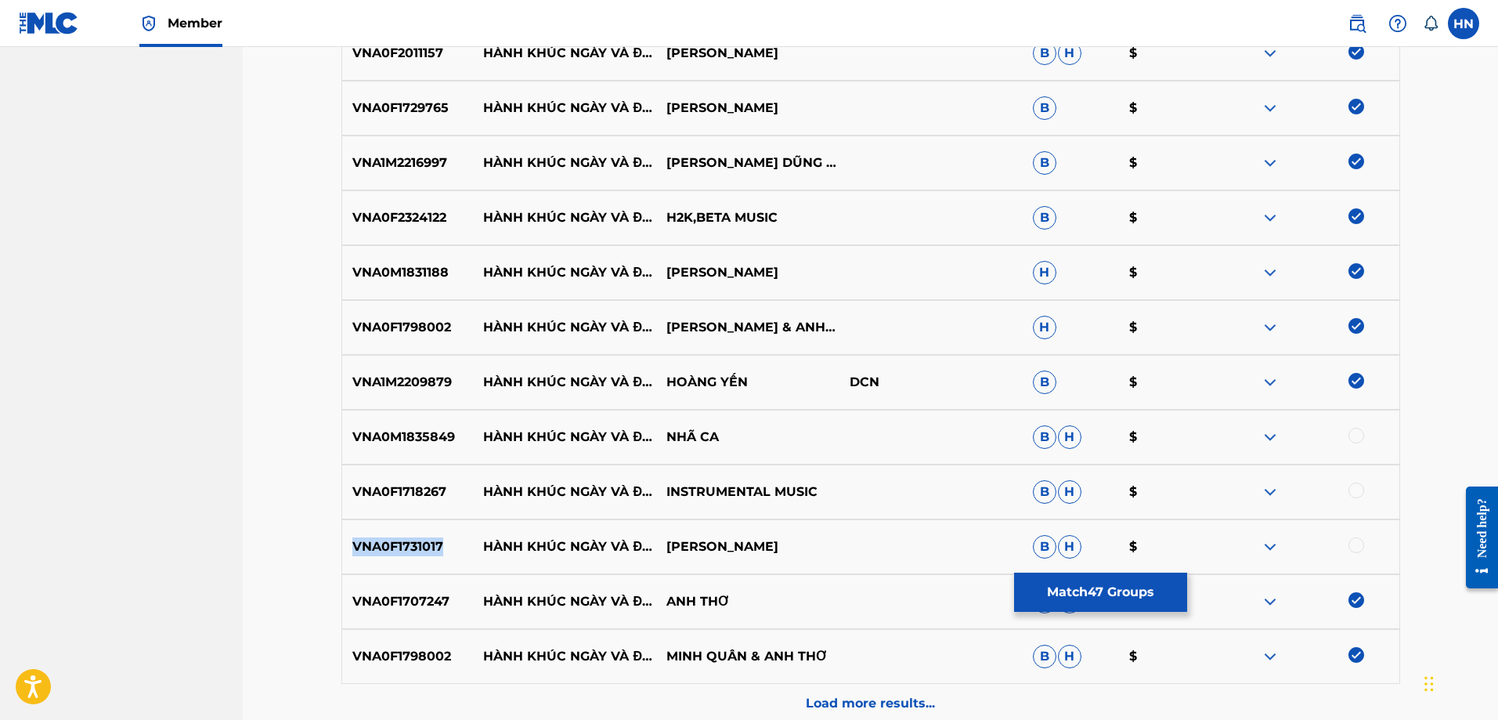
click at [424, 543] on p "VNA0F1731017" at bounding box center [408, 546] width 132 height 19
click at [1353, 550] on div at bounding box center [1356, 545] width 16 height 16
click at [407, 503] on div "VNA0F1718267 HÀNH KHÚC NGÀY VÀ ĐÊM INSTRUMENTAL MUSIC B H $" at bounding box center [870, 491] width 1059 height 55
click at [1359, 490] on div at bounding box center [1356, 490] width 16 height 16
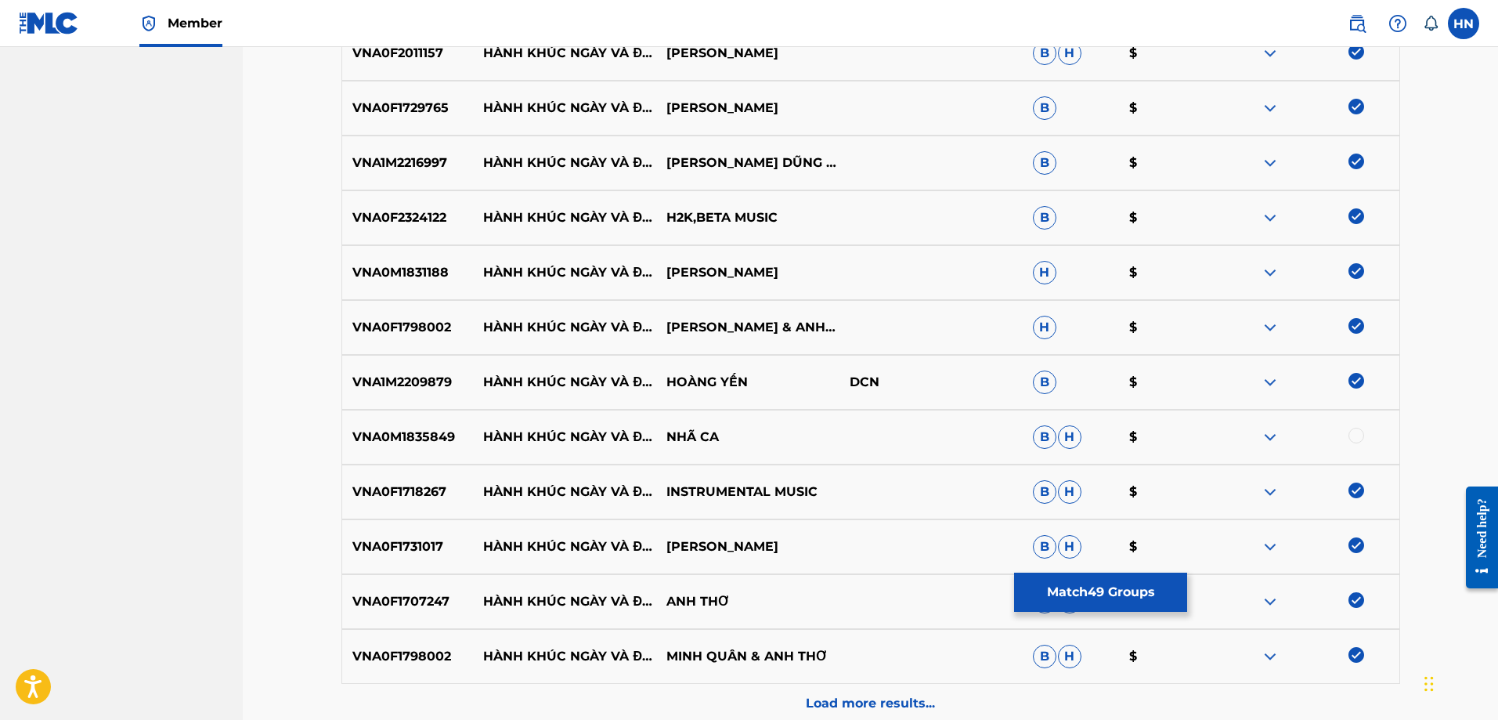
click at [427, 416] on div "VNA0M1835849 HÀNH KHÚC NGÀY VÀ ĐÊM NHÃ CA B H $" at bounding box center [870, 437] width 1059 height 55
click at [1357, 437] on div at bounding box center [1356, 436] width 16 height 16
click at [875, 689] on div "Load more results..." at bounding box center [870, 703] width 1059 height 39
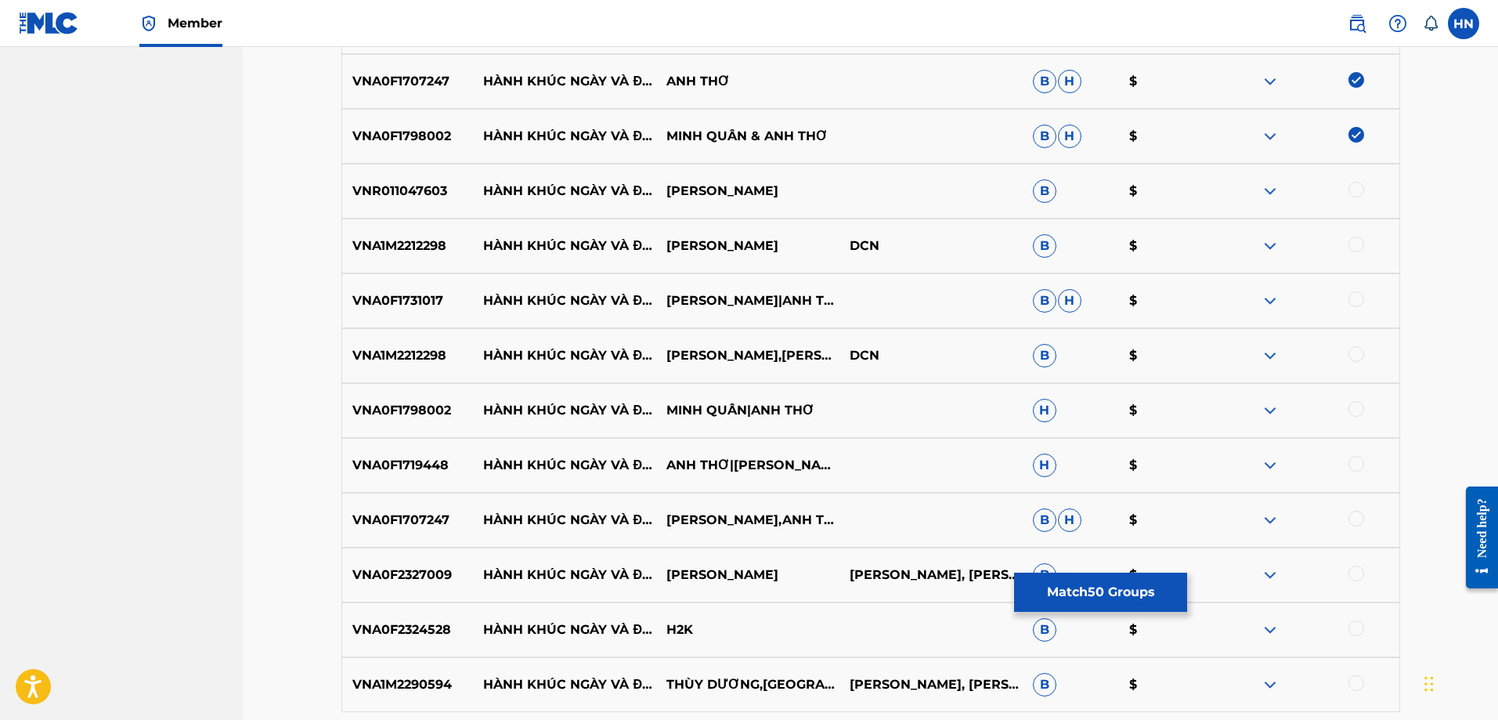
scroll to position [3208, 0]
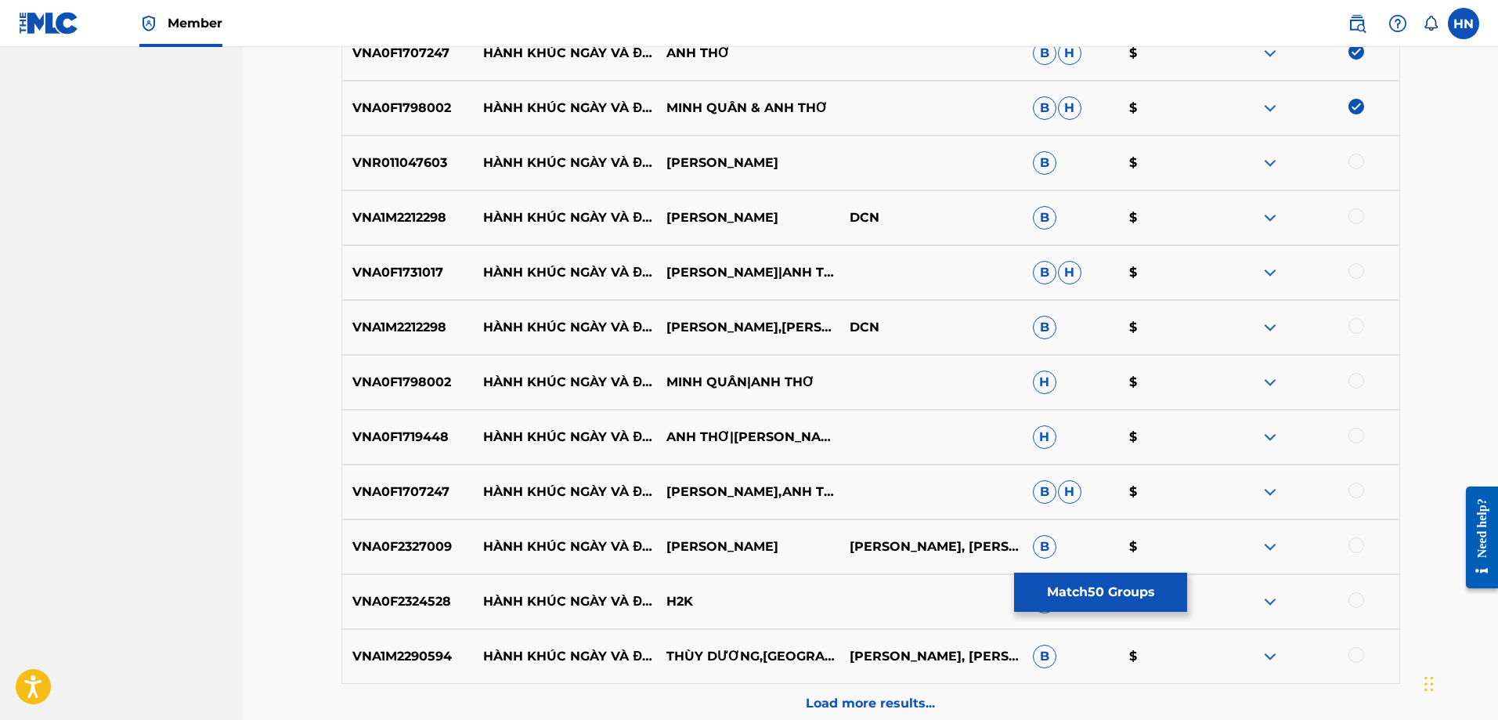
click at [418, 157] on p "VNR011047603" at bounding box center [408, 162] width 132 height 19
click at [1356, 160] on div at bounding box center [1356, 161] width 16 height 16
click at [423, 214] on p "VNA1M2212298" at bounding box center [408, 217] width 132 height 19
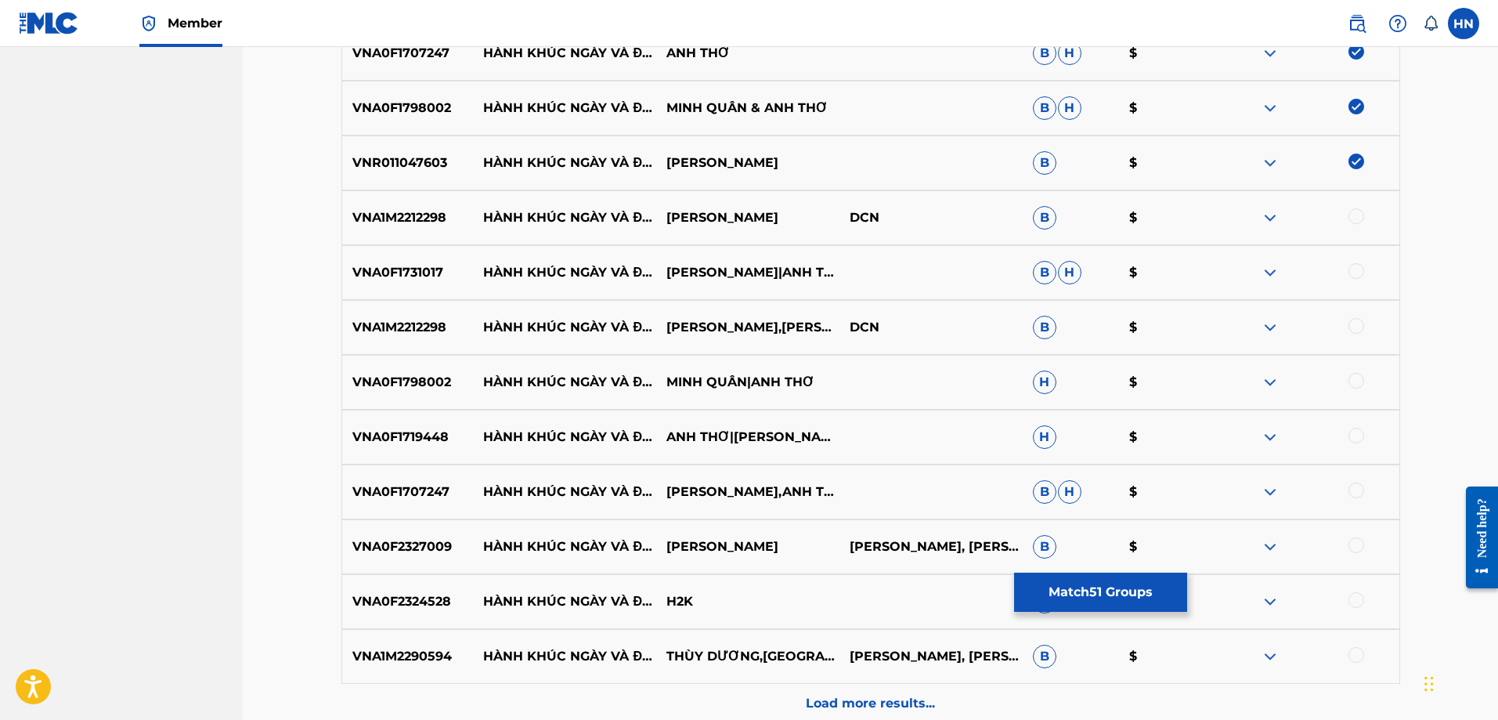
click at [1362, 217] on div at bounding box center [1356, 216] width 16 height 16
click at [427, 254] on div "VNA0F1731017 HÀNH KHÚC NGÀY VÀ ĐÊM TRỌNG TẤN|ANH THƠ B H $" at bounding box center [870, 272] width 1059 height 55
click at [1357, 265] on div at bounding box center [1356, 271] width 16 height 16
click at [442, 318] on p "VNA1M2212298" at bounding box center [408, 327] width 132 height 19
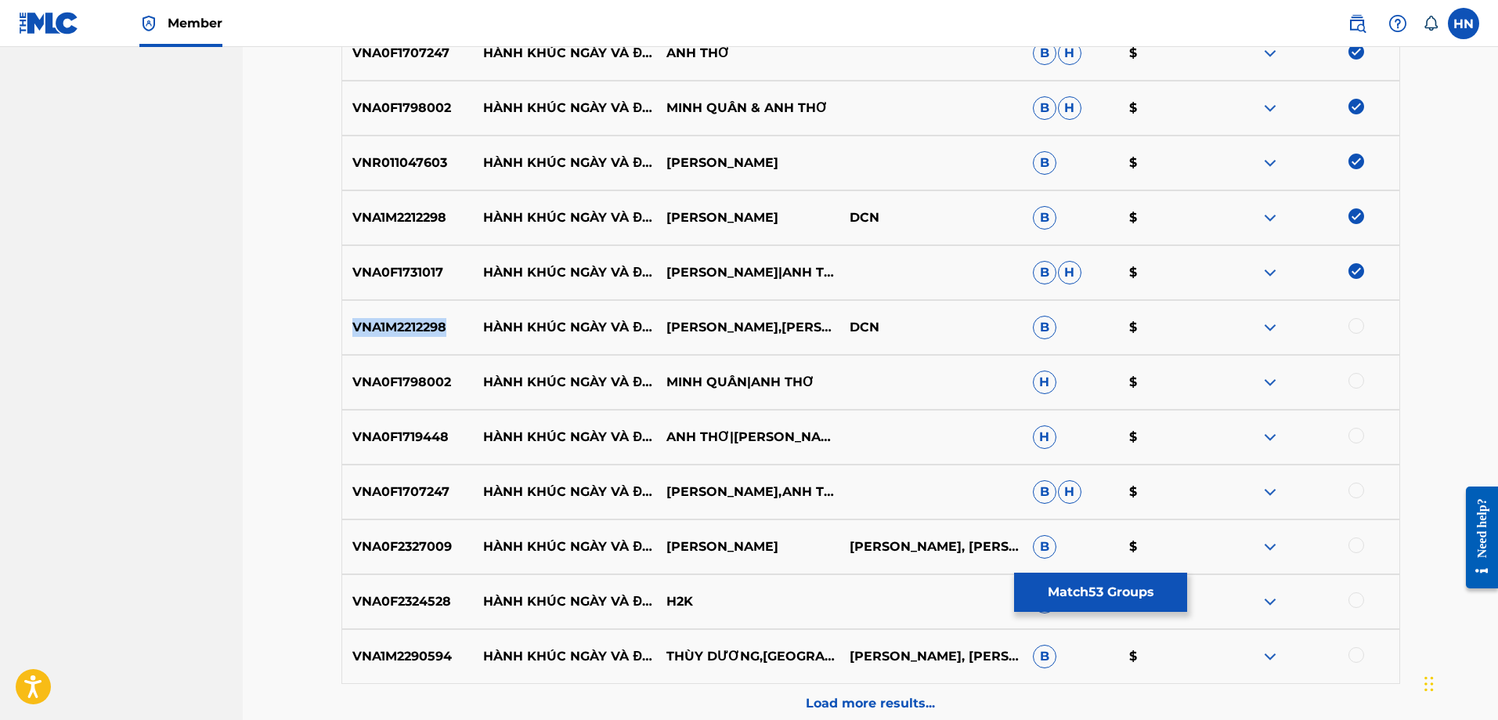
click at [442, 318] on p "VNA1M2212298" at bounding box center [408, 327] width 132 height 19
click at [1355, 322] on div at bounding box center [1356, 326] width 16 height 16
click at [410, 371] on div "VNA0F1798002 HÀNH KHÚC NGÀY VÀ ĐÊM MINH QUÂN|ANH THƠ H $" at bounding box center [870, 382] width 1059 height 55
click at [1356, 377] on div at bounding box center [1356, 381] width 16 height 16
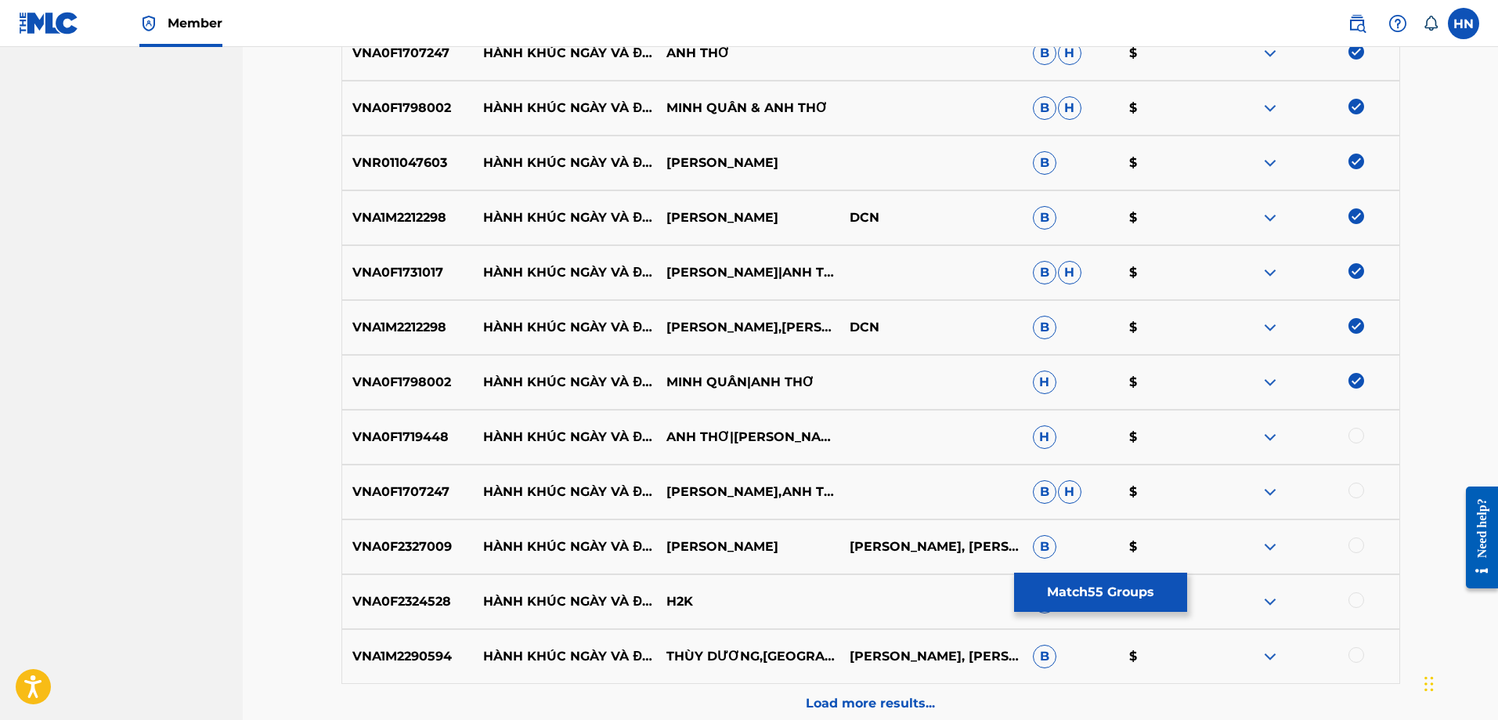
click at [399, 434] on p "VNA0F1719448" at bounding box center [408, 437] width 132 height 19
click at [1359, 437] on div at bounding box center [1356, 436] width 16 height 16
click at [399, 482] on div "VNA0F1707247 HÀNH KHÚC NGÀY VÀ ĐÊM MINH QUAN,ANH THƠ B H $" at bounding box center [870, 491] width 1059 height 55
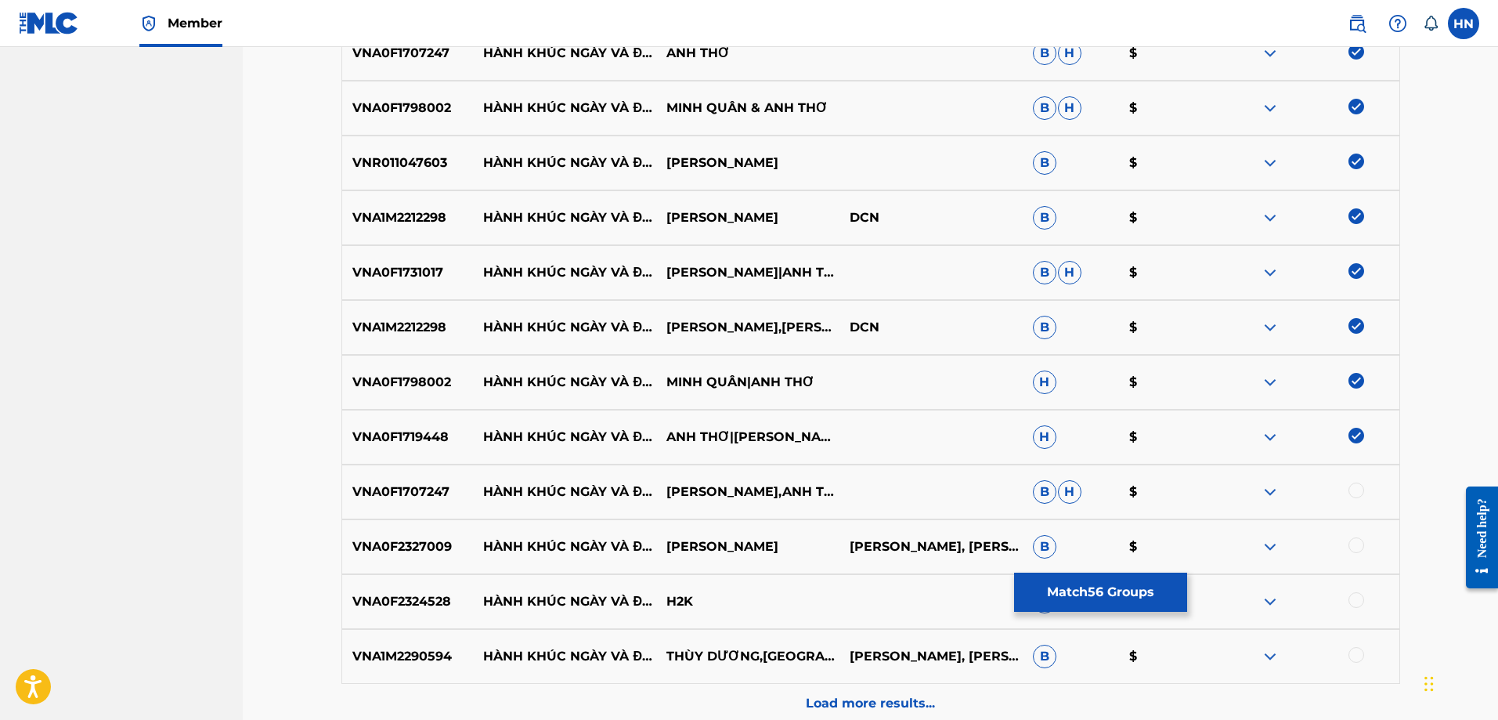
click at [1356, 491] on div at bounding box center [1356, 490] width 16 height 16
click at [402, 546] on p "VNA0F2327009" at bounding box center [408, 546] width 132 height 19
click at [1357, 539] on div at bounding box center [1356, 545] width 16 height 16
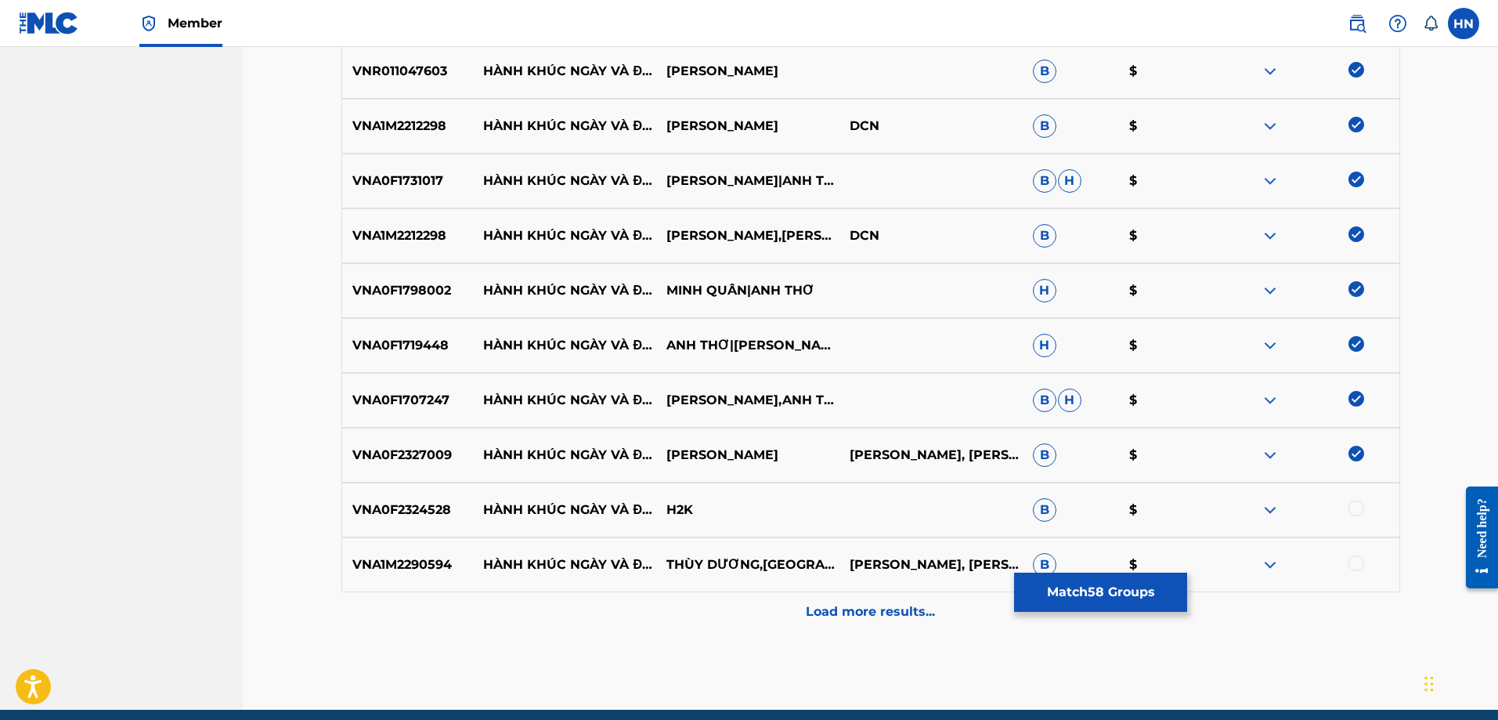
scroll to position [3365, 0]
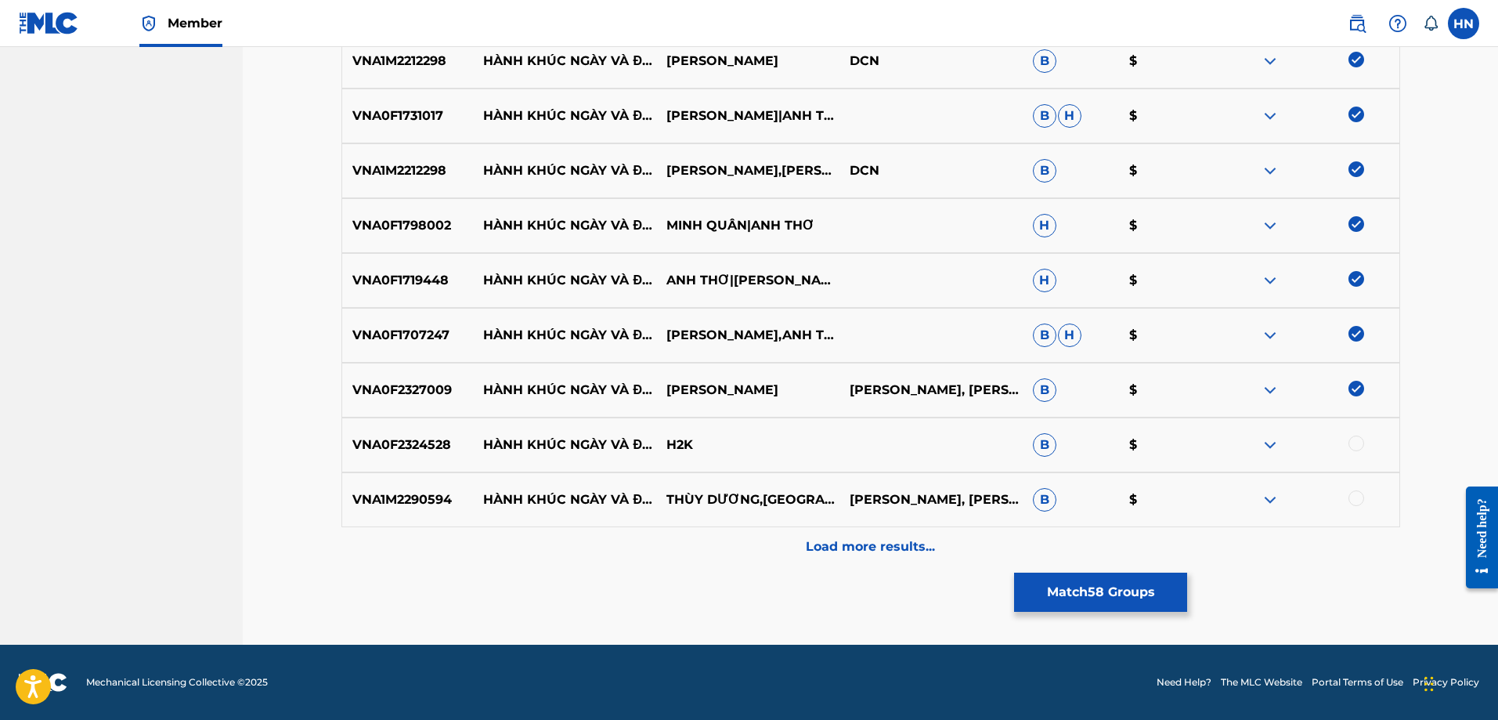
click at [394, 463] on div "VNA0F2324528 HÀNH KHÚC NGÀY VÀ ĐÊM REMIX H2K B $" at bounding box center [870, 444] width 1059 height 55
click at [1353, 442] on div at bounding box center [1356, 443] width 16 height 16
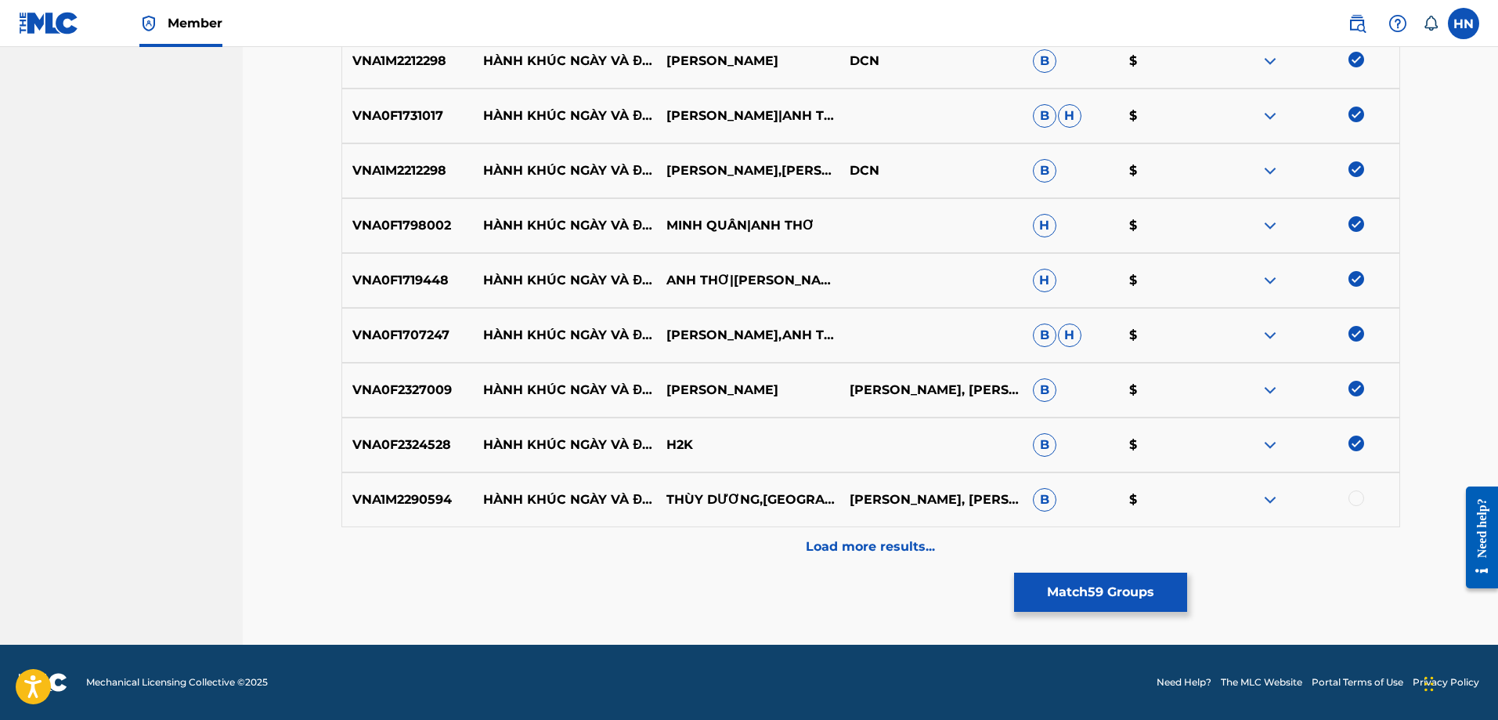
click at [1351, 501] on div at bounding box center [1356, 498] width 16 height 16
click at [878, 532] on div "Load more results..." at bounding box center [870, 546] width 1059 height 39
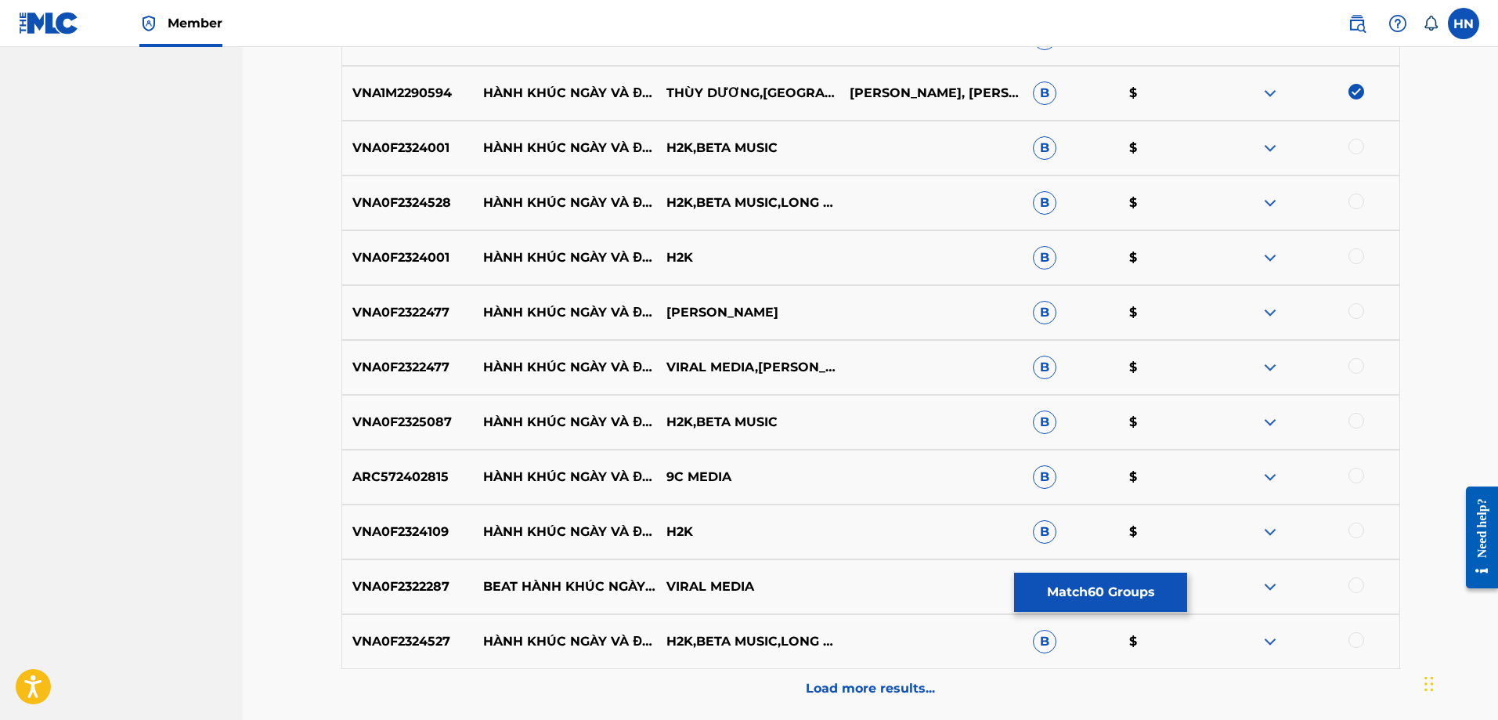
scroll to position [3756, 0]
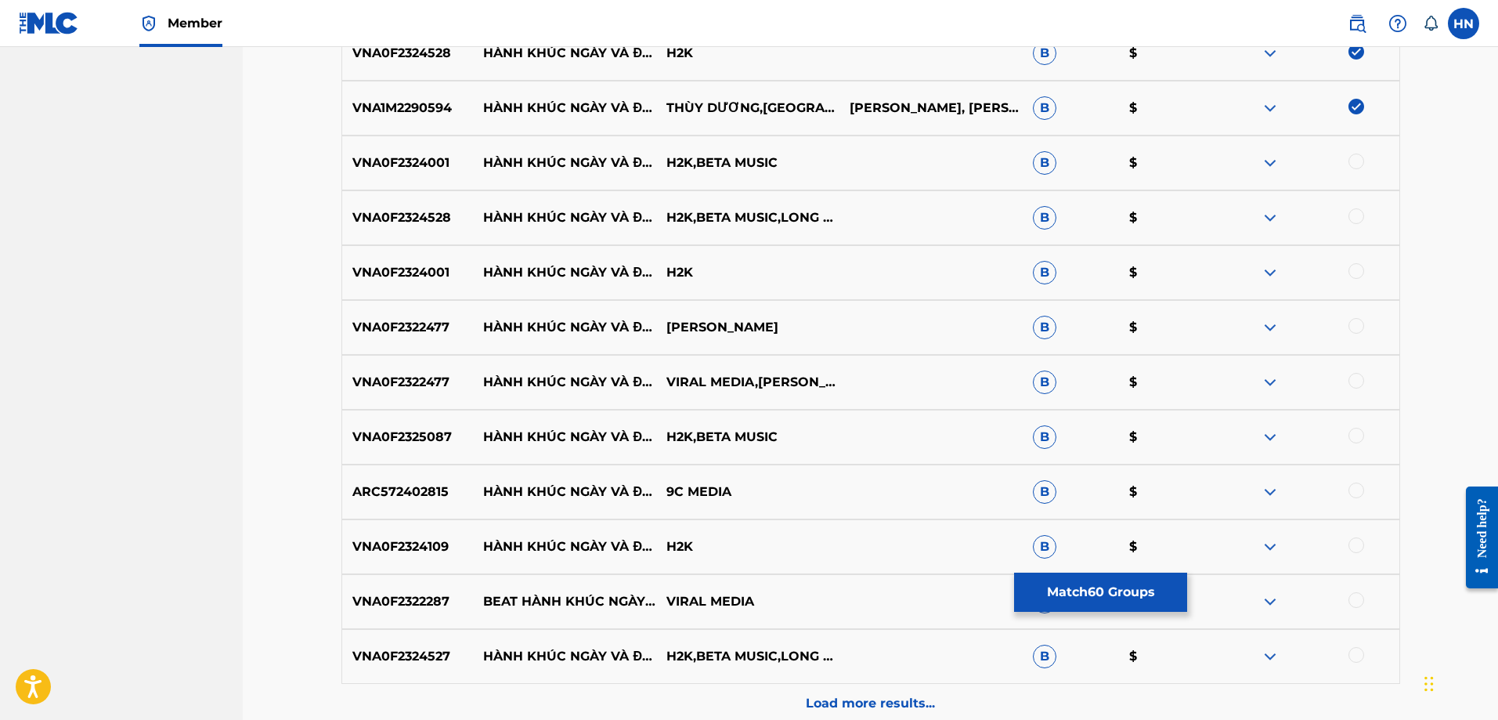
click at [379, 145] on div "VNA0F2324001 HÀNH KHÚC NGÀY VÀ ĐÊM (LOFI) H2K,BETA MUSIC B $" at bounding box center [870, 162] width 1059 height 55
click at [1355, 165] on div at bounding box center [1356, 161] width 16 height 16
click at [424, 212] on p "VNA0F2324528" at bounding box center [408, 217] width 132 height 19
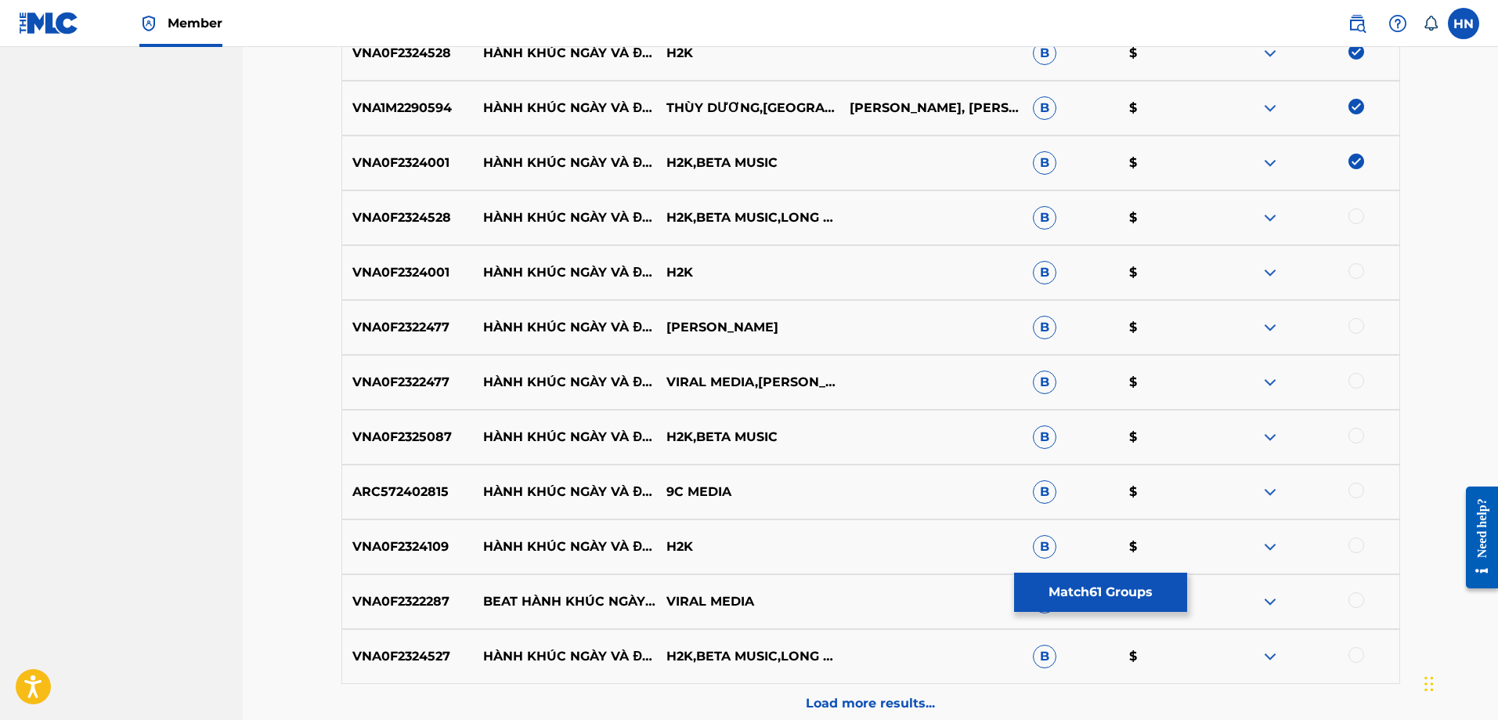
click at [1359, 210] on div at bounding box center [1356, 216] width 16 height 16
click at [371, 278] on p "VNA0F2324001" at bounding box center [408, 272] width 132 height 19
click at [1353, 272] on div at bounding box center [1356, 271] width 16 height 16
click at [415, 321] on p "VNA0F2322477" at bounding box center [408, 327] width 132 height 19
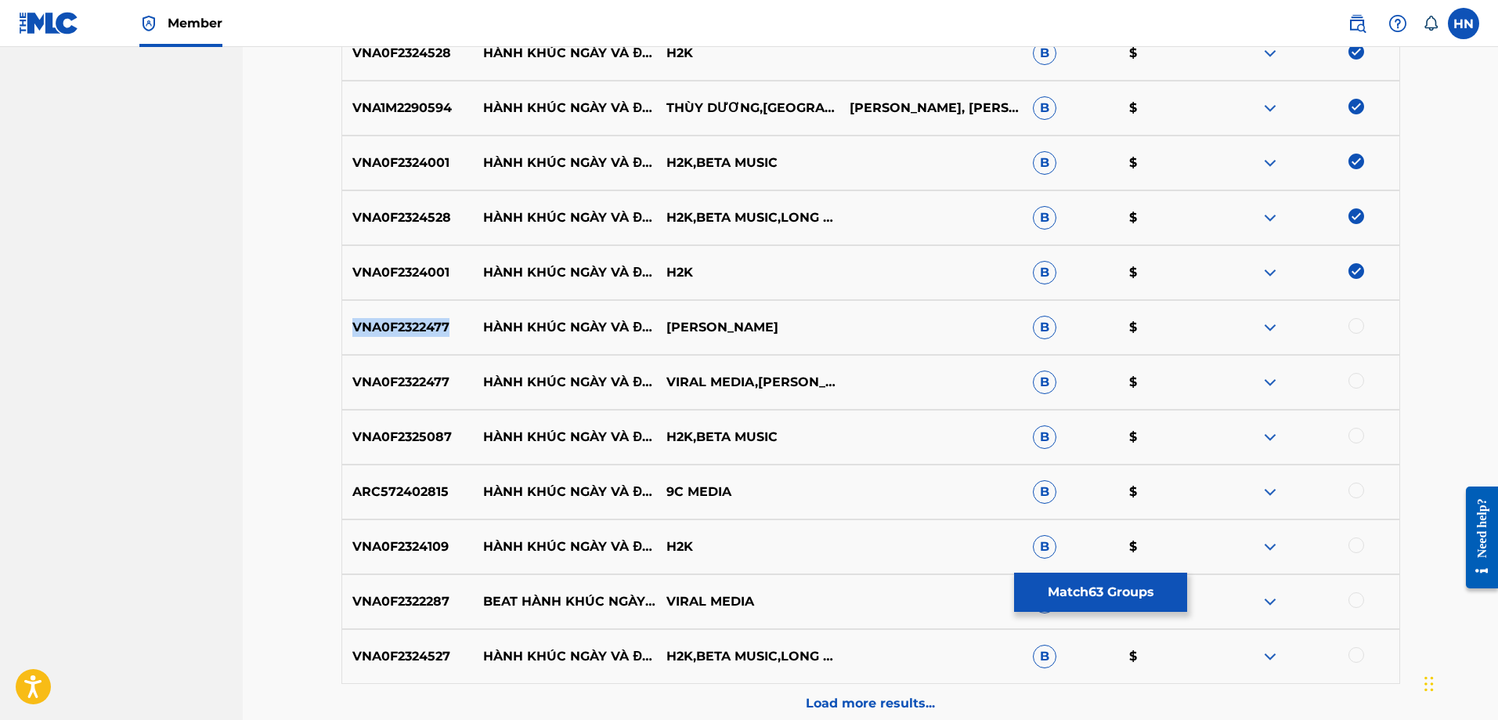
click at [415, 321] on p "VNA0F2322477" at bounding box center [408, 327] width 132 height 19
click at [1355, 329] on div at bounding box center [1356, 326] width 16 height 16
click at [1352, 377] on div at bounding box center [1356, 381] width 16 height 16
click at [428, 434] on p "VNA0F2325087" at bounding box center [408, 437] width 132 height 19
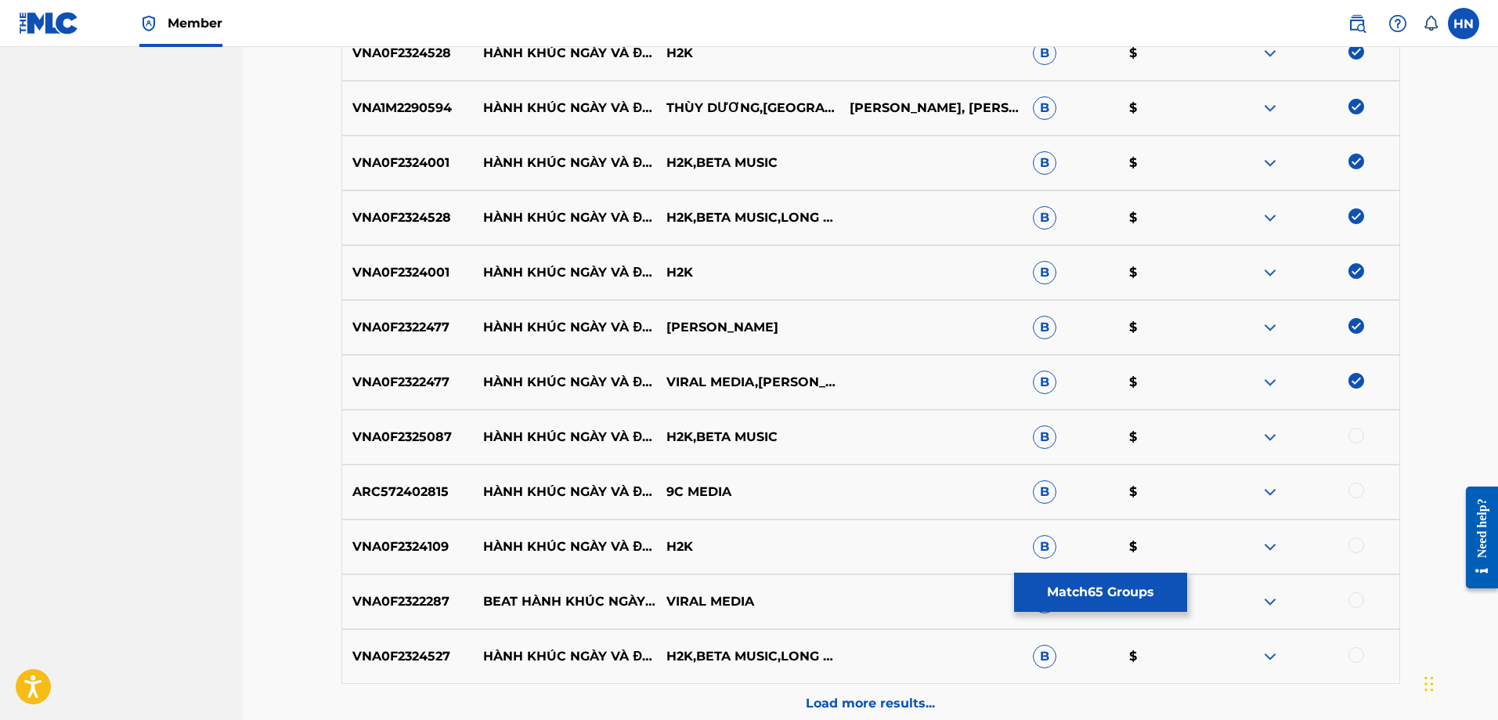
click at [1361, 435] on div at bounding box center [1356, 436] width 16 height 16
click at [423, 489] on p "ARC572402815" at bounding box center [408, 491] width 132 height 19
click at [1357, 492] on div at bounding box center [1356, 490] width 16 height 16
click at [399, 554] on p "VNA0F2324109" at bounding box center [408, 546] width 132 height 19
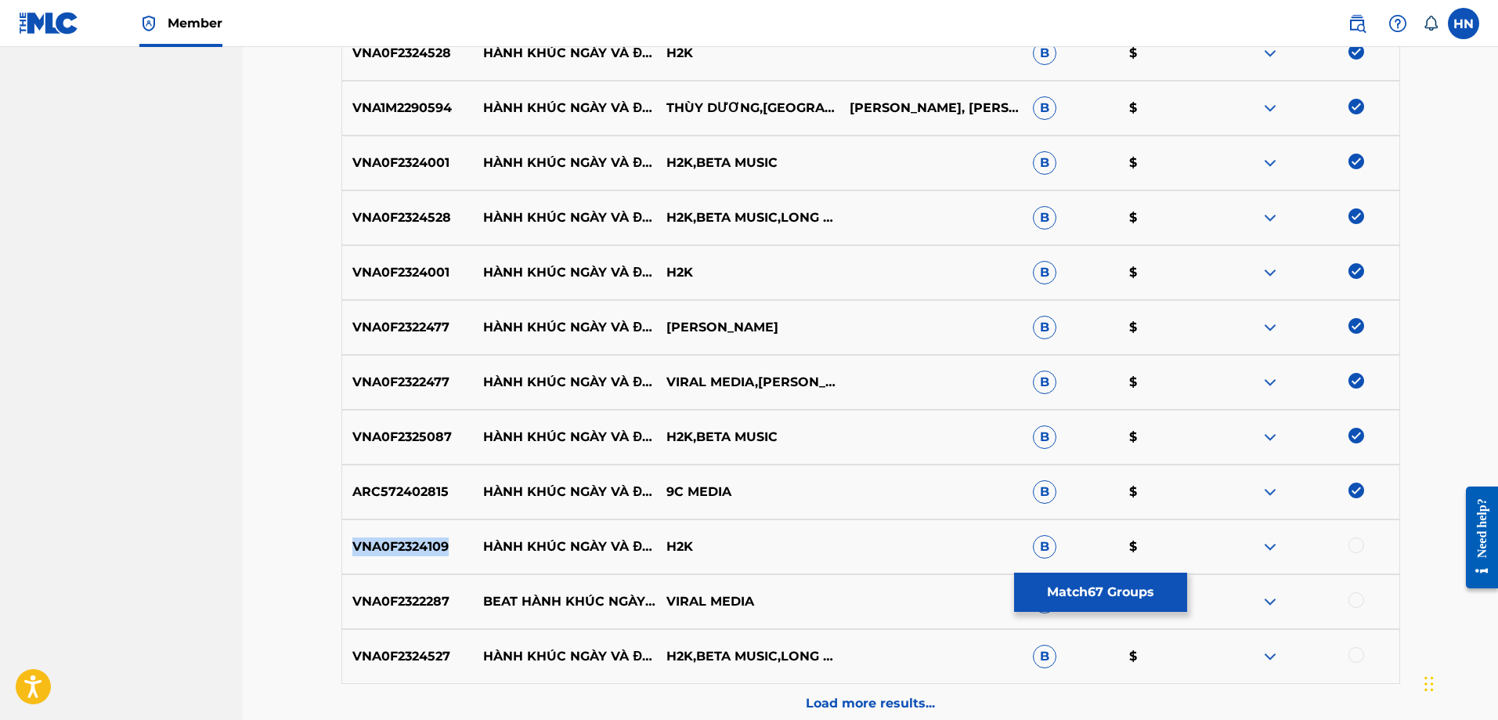
click at [399, 554] on p "VNA0F2324109" at bounding box center [408, 546] width 132 height 19
click at [1358, 541] on div at bounding box center [1356, 545] width 16 height 16
click at [381, 596] on p "VNA0F2322287" at bounding box center [408, 601] width 132 height 19
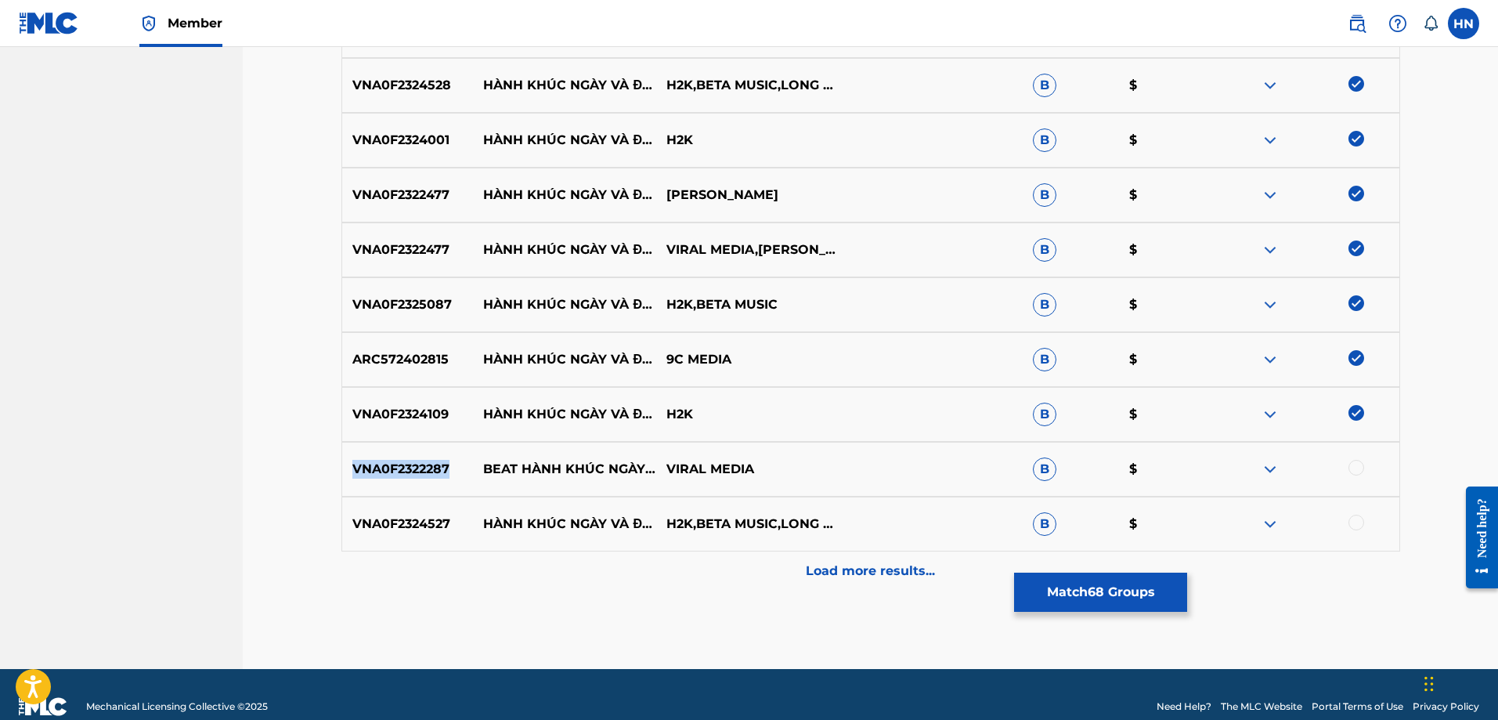
scroll to position [3913, 0]
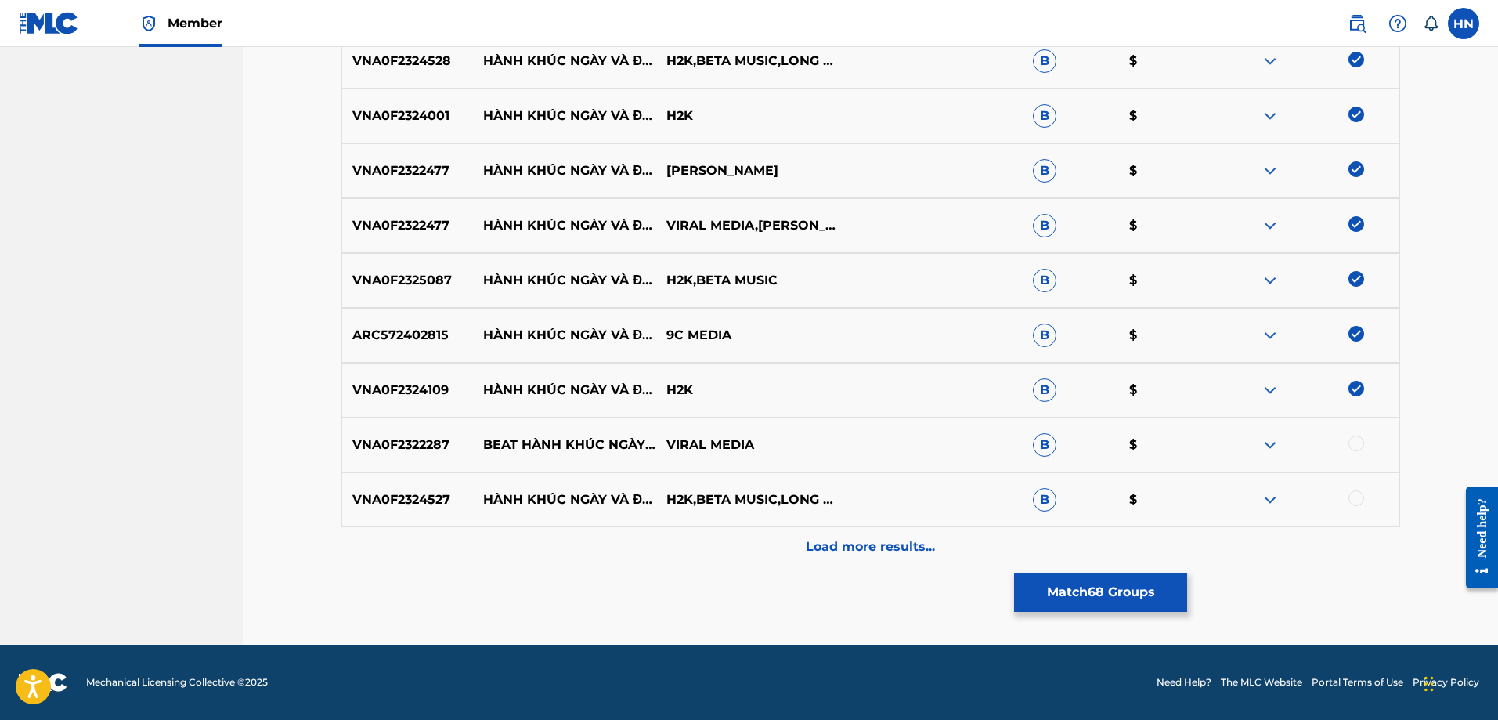
click at [1355, 442] on div at bounding box center [1356, 443] width 16 height 16
click at [424, 507] on p "VNA0F2324527" at bounding box center [408, 499] width 132 height 19
click at [1355, 489] on div "VNA0F2324527 HÀNH KHÚC NGÀY VÀ ĐÊM REMIX - BEAT H2K,BETA MUSIC,LONG DOANH B $" at bounding box center [870, 499] width 1059 height 55
click at [1355, 493] on div at bounding box center [1356, 498] width 16 height 16
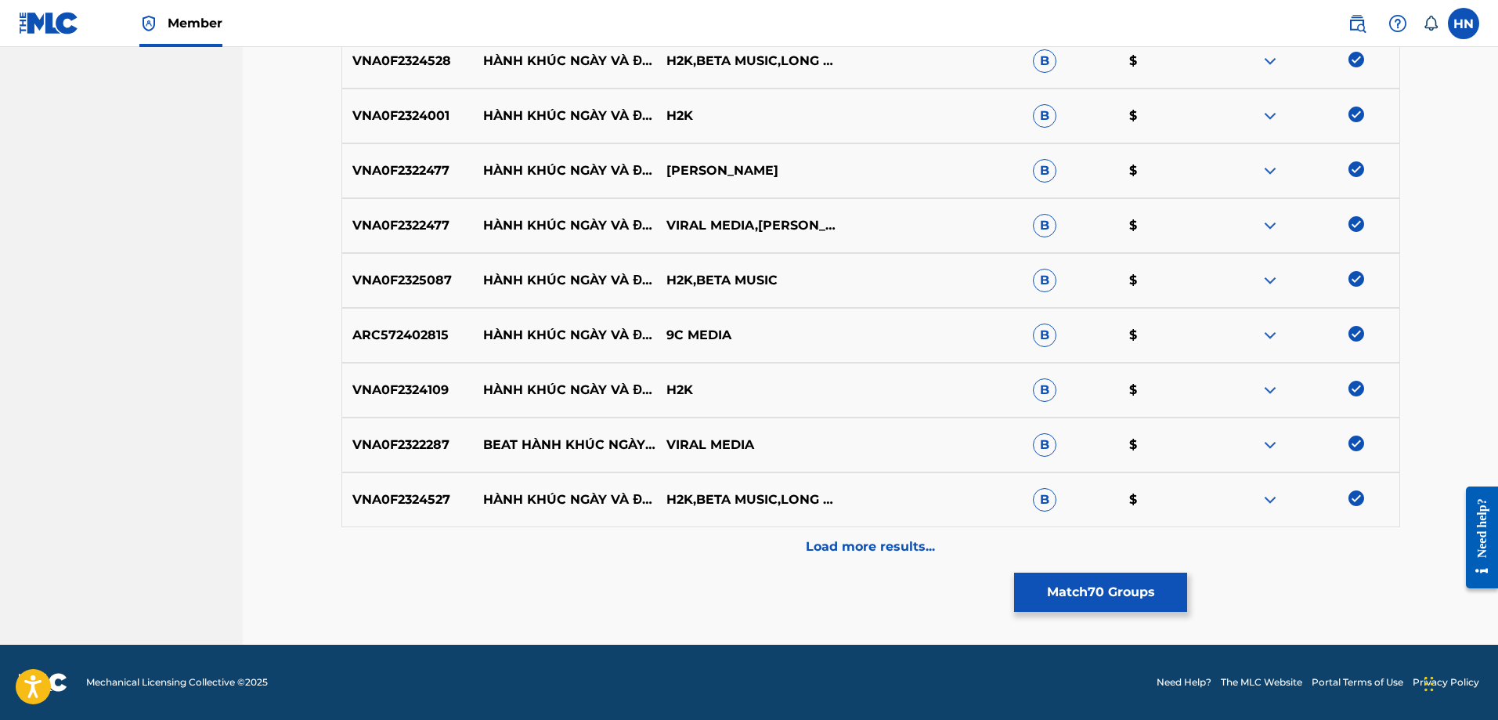
click at [796, 522] on div "VNA0F2324527 HÀNH KHÚC NGÀY VÀ ĐÊM REMIX - BEAT H2K,BETA MUSIC,LONG DOANH B $" at bounding box center [870, 499] width 1059 height 55
click at [780, 535] on div "Load more results..." at bounding box center [870, 546] width 1059 height 39
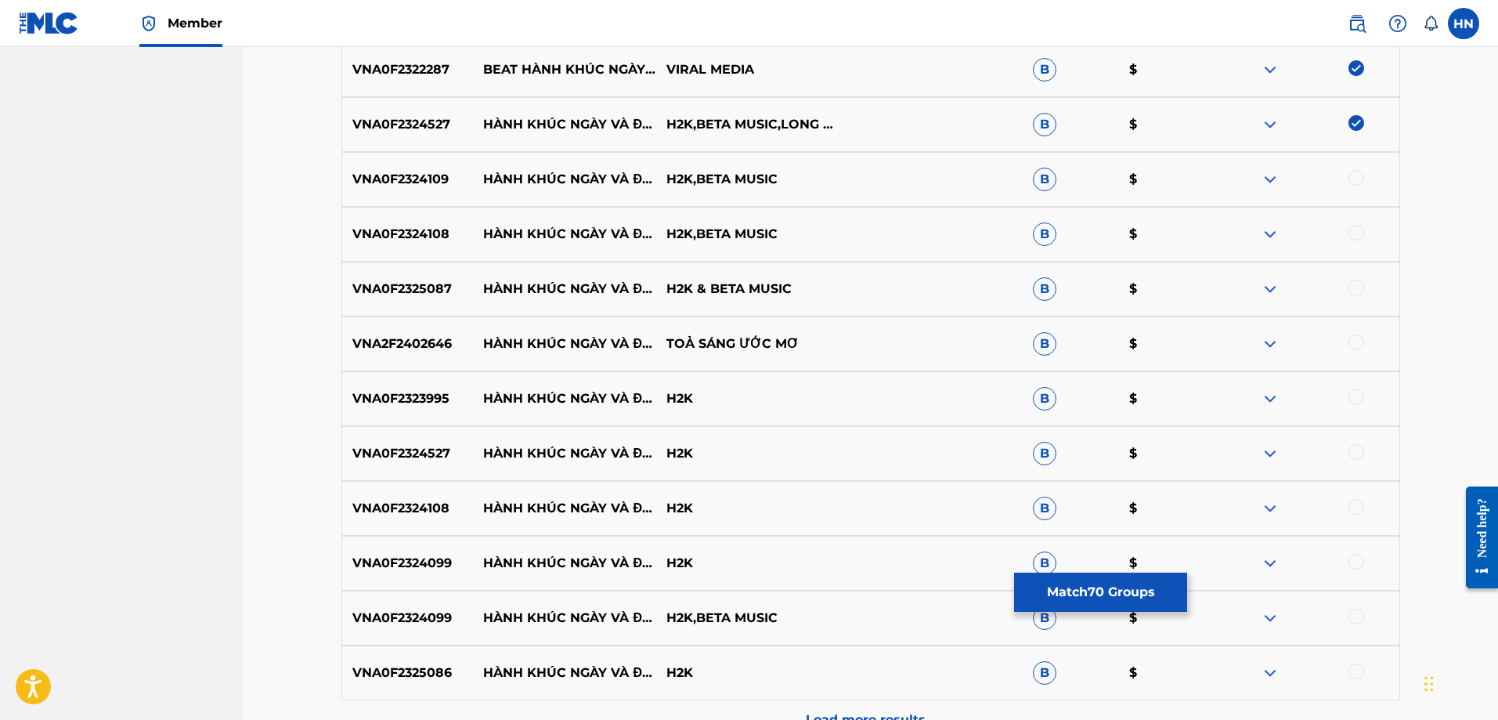
scroll to position [4304, 0]
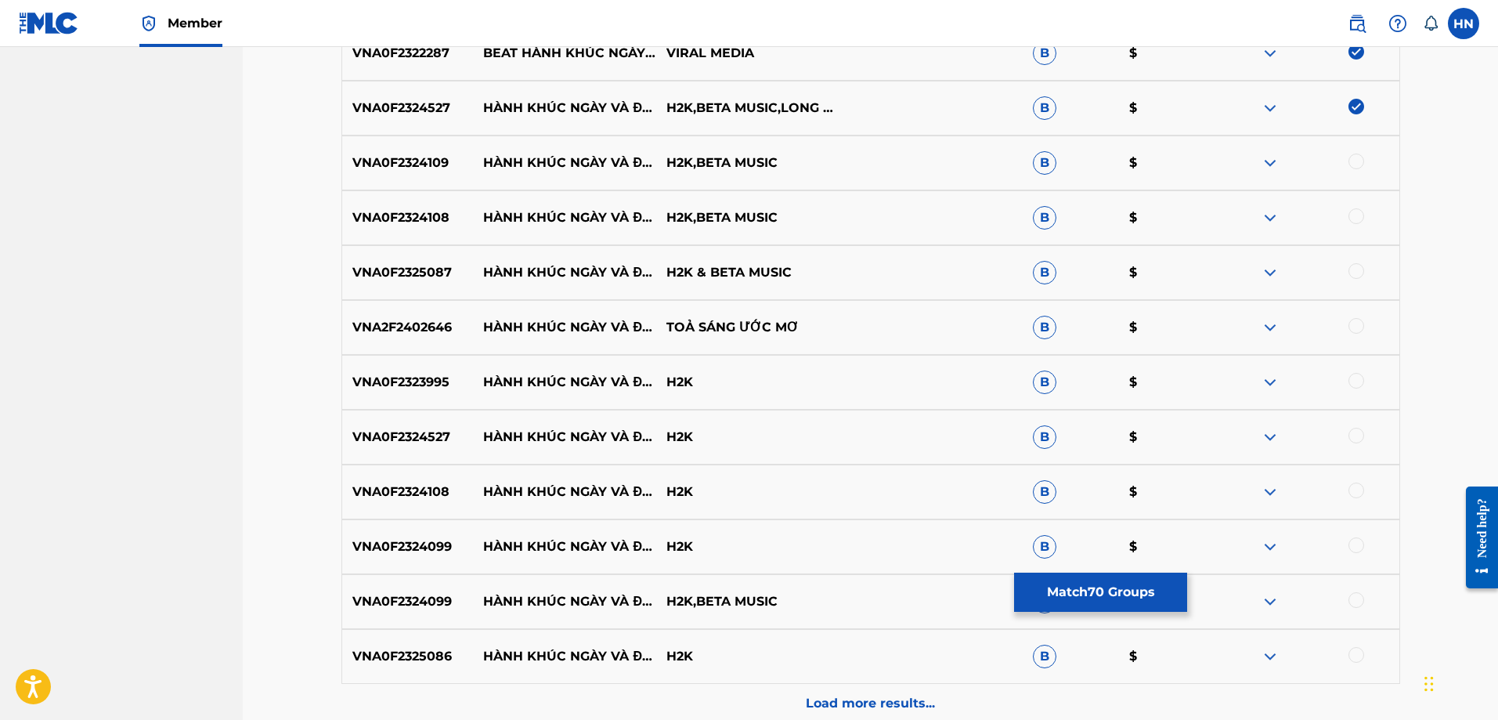
click at [426, 168] on p "VNA0F2324109" at bounding box center [408, 162] width 132 height 19
click at [1353, 161] on div at bounding box center [1356, 161] width 16 height 16
click at [397, 208] on p "VNA0F2324108" at bounding box center [408, 217] width 132 height 19
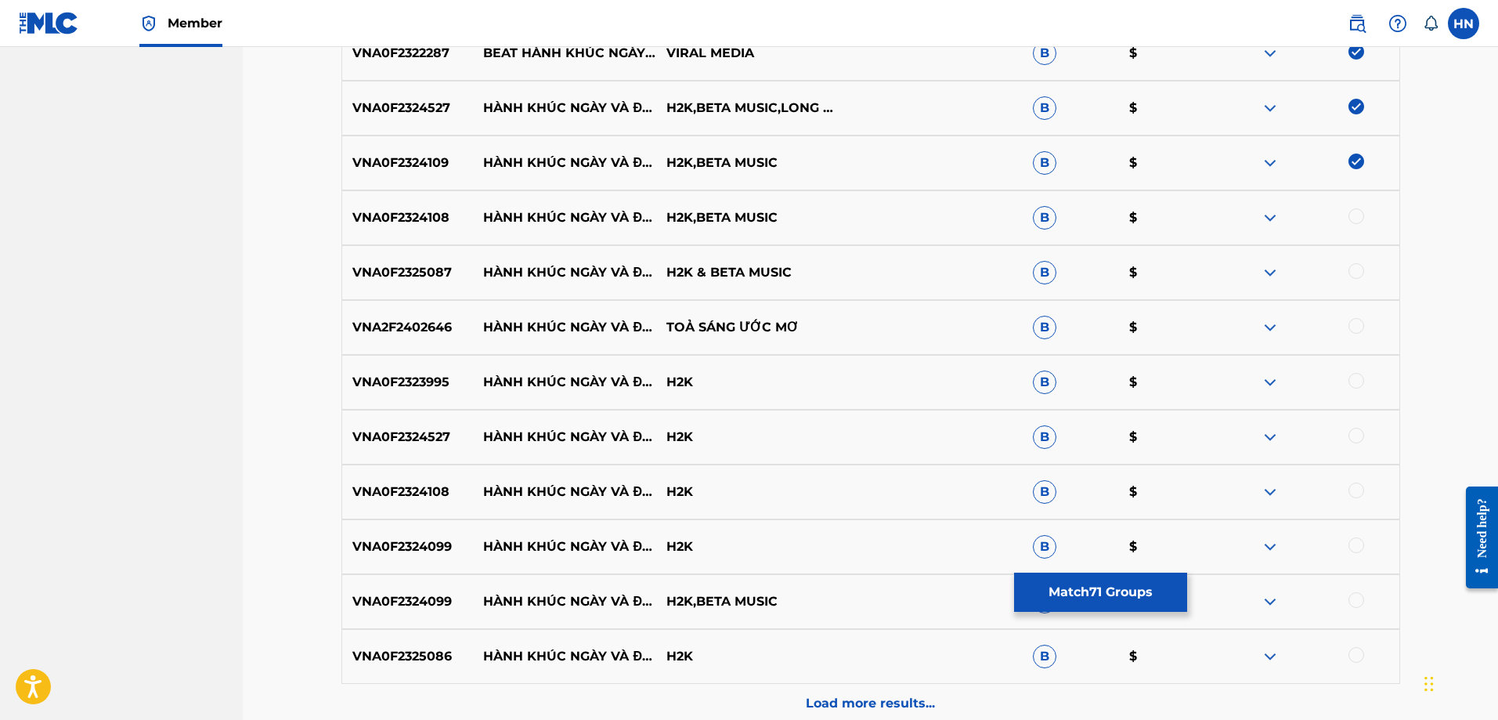
click at [1352, 217] on div at bounding box center [1356, 216] width 16 height 16
click at [428, 275] on p "VNA0F2325087" at bounding box center [408, 272] width 132 height 19
click at [1360, 273] on div at bounding box center [1356, 271] width 16 height 16
click at [393, 337] on div "VNA2F2402646 HÀNH KHÚC NGÀY VÀ ĐÊM (LIVE) [INTRUSMENTAL] TOẢ SÁNG ƯỚC MƠ B $" at bounding box center [870, 327] width 1059 height 55
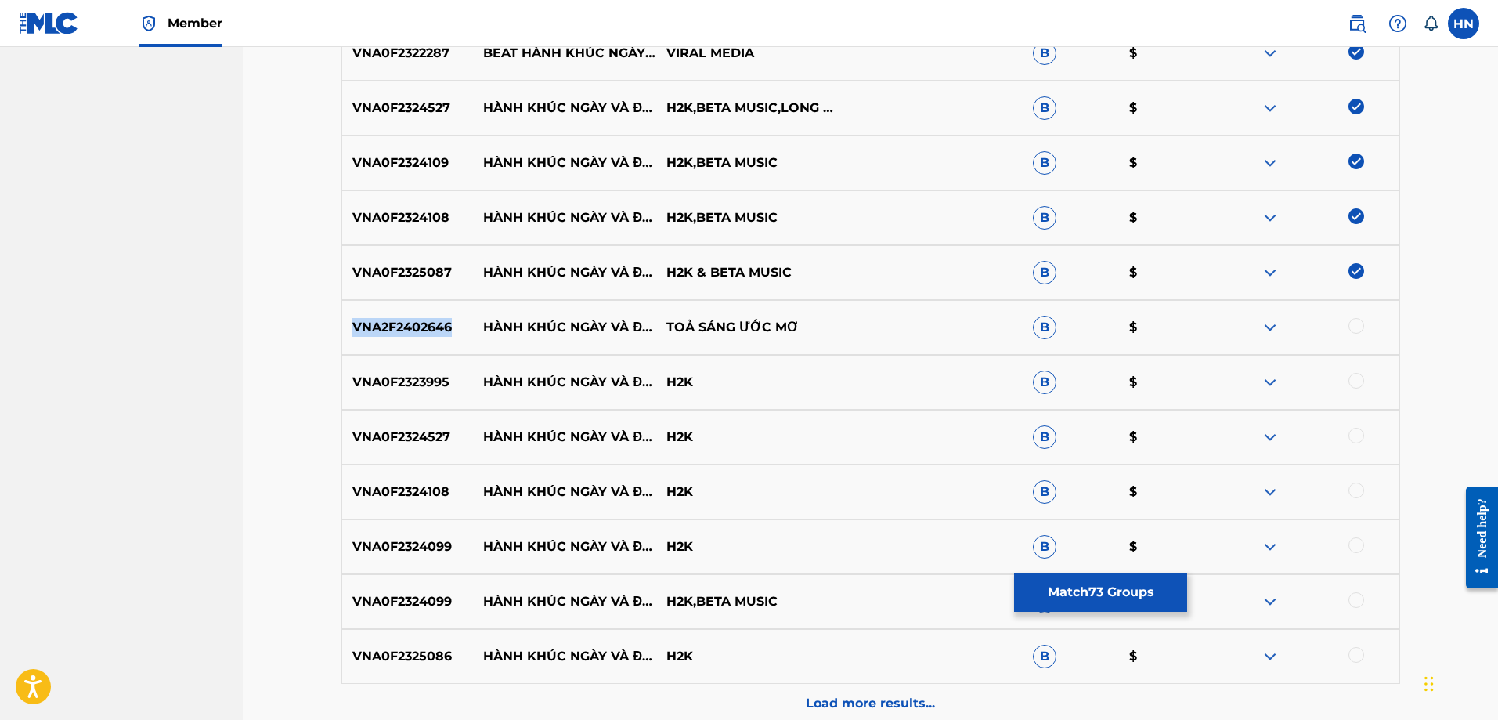
click at [393, 337] on div "VNA2F2402646 HÀNH KHÚC NGÀY VÀ ĐÊM (LIVE) [INTRUSMENTAL] TOẢ SÁNG ƯỚC MƠ B $" at bounding box center [870, 327] width 1059 height 55
click at [1358, 326] on div at bounding box center [1356, 326] width 16 height 16
click at [425, 392] on div "VNA0F2323995 HÀNH KHÚC NGÀY VÀ ĐÊM (LOFI) - BEAT H2K B $" at bounding box center [870, 382] width 1059 height 55
click at [1361, 382] on div at bounding box center [1356, 381] width 16 height 16
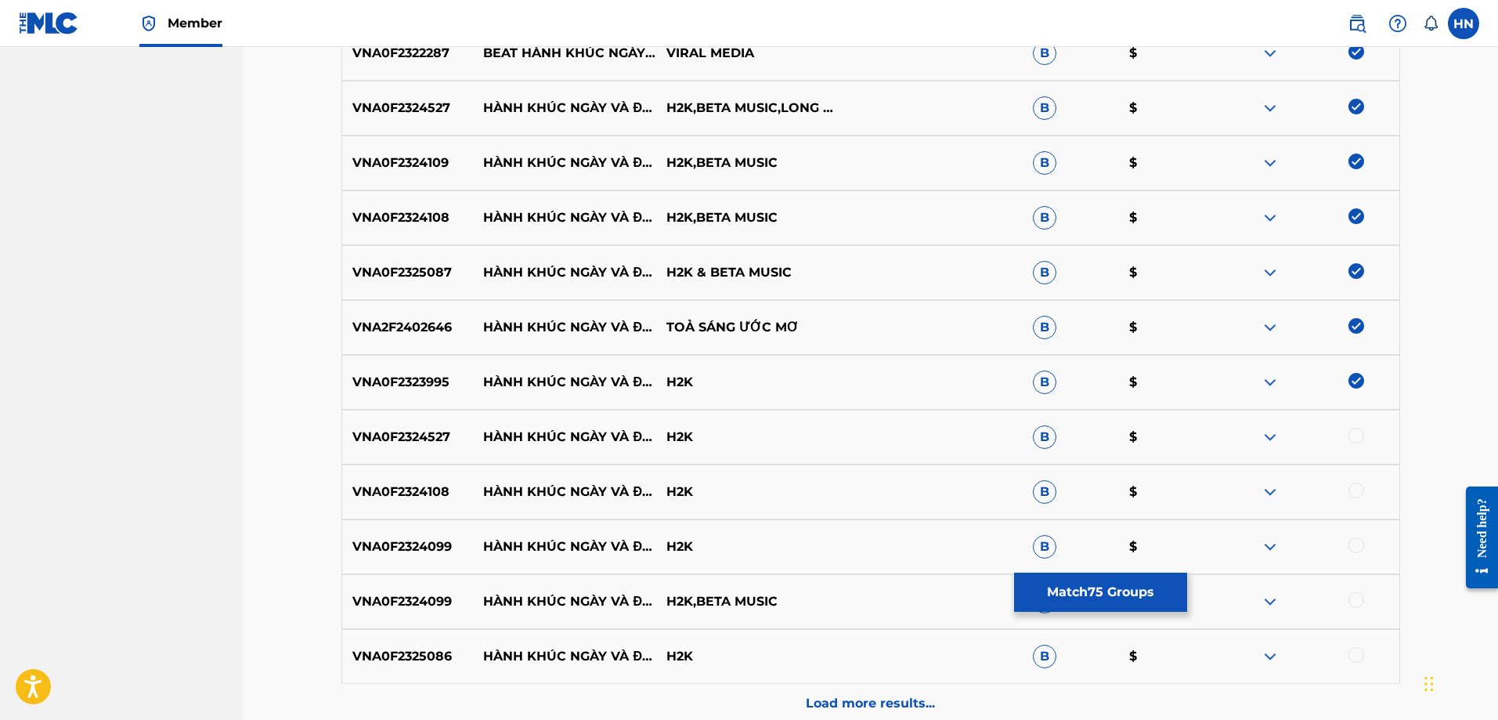
click at [402, 440] on p "VNA0F2324527" at bounding box center [408, 437] width 132 height 19
click at [1352, 436] on div at bounding box center [1356, 436] width 16 height 16
click at [424, 488] on p "VNA0F2324108" at bounding box center [408, 491] width 132 height 19
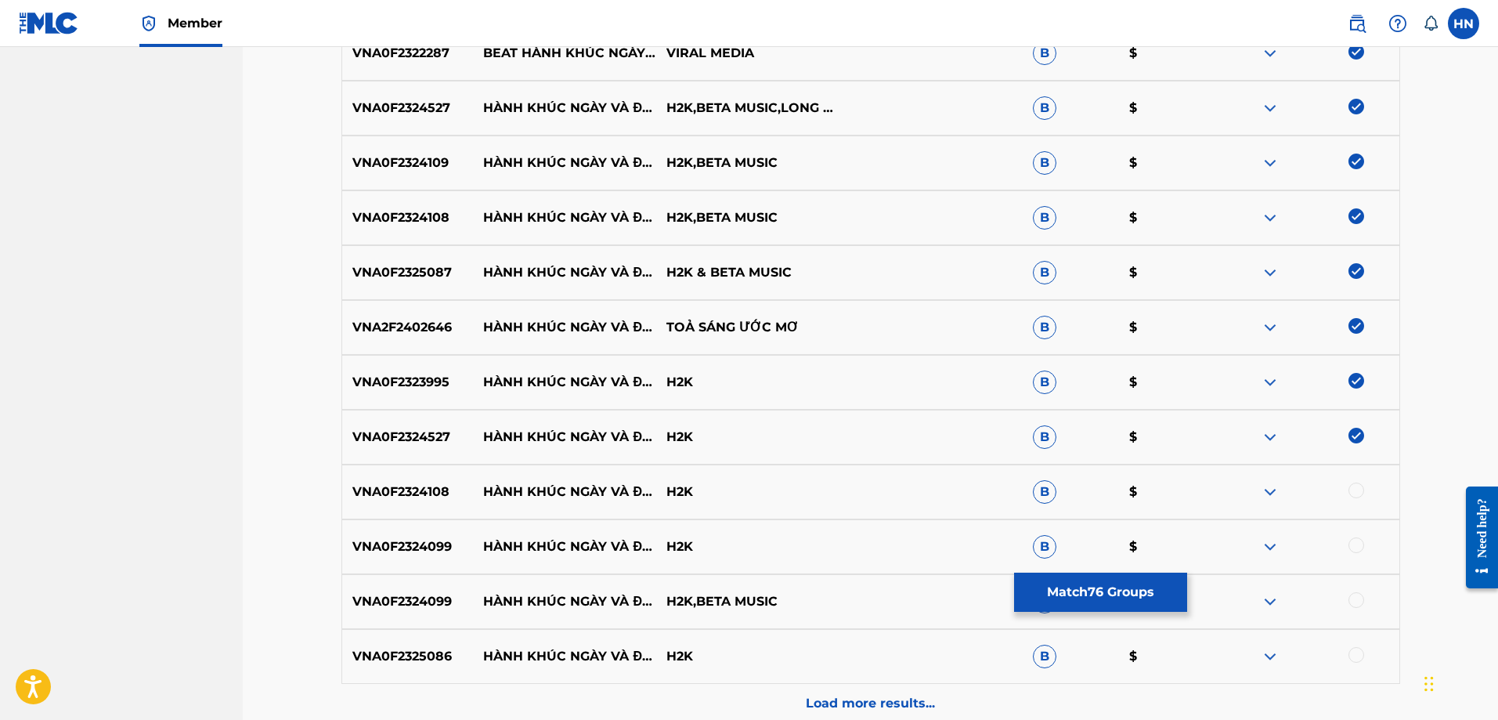
click at [1354, 491] on div at bounding box center [1356, 490] width 16 height 16
click at [348, 541] on p "VNA0F2324099" at bounding box center [408, 546] width 132 height 19
click at [1360, 545] on div at bounding box center [1356, 545] width 16 height 16
click at [1356, 594] on div at bounding box center [1356, 600] width 16 height 16
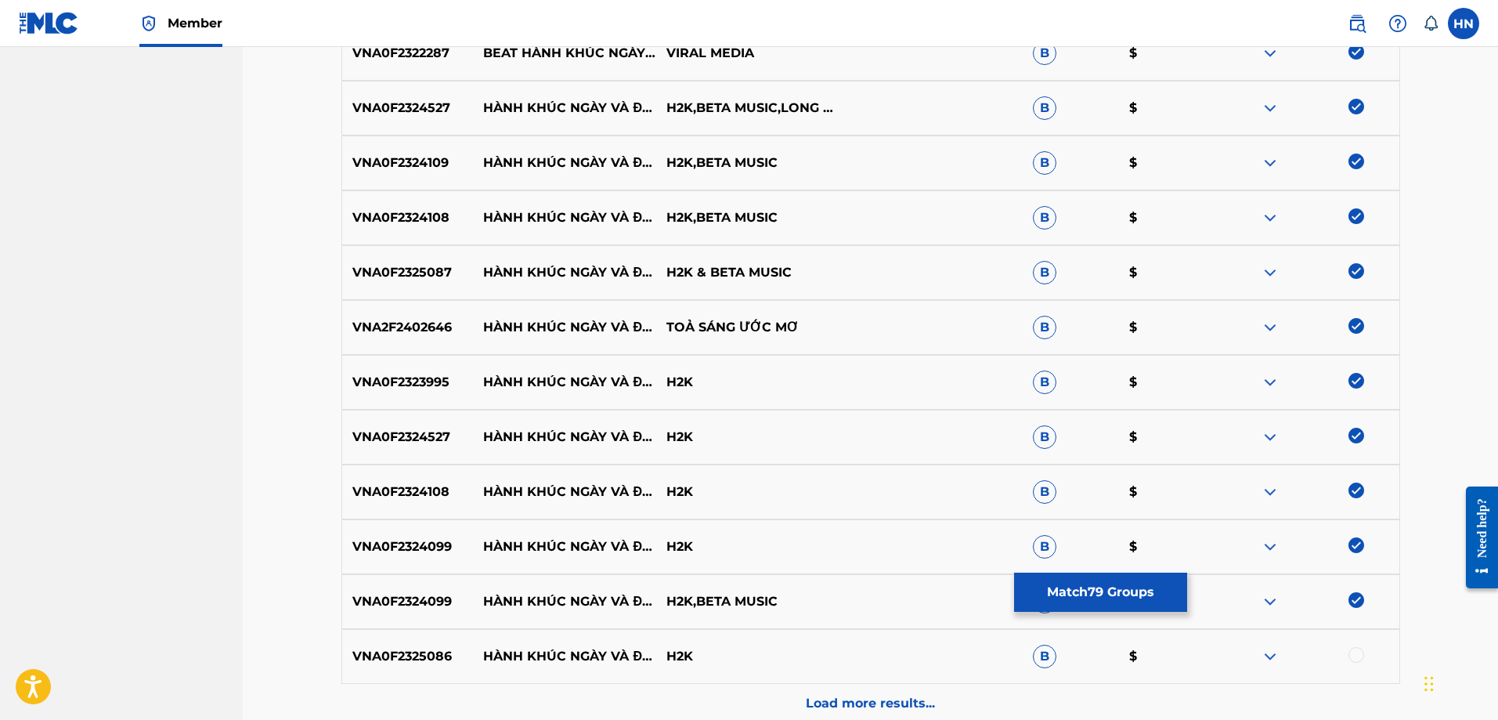
click at [428, 659] on p "VNA0F2325086" at bounding box center [408, 656] width 132 height 19
click at [1355, 651] on div at bounding box center [1356, 655] width 16 height 16
click at [905, 679] on div "VNA0F2325086 HÀNH KHÚC NGÀY VÀ ĐÊM (VUNHANN REMIX) - BEAT H2K B $" at bounding box center [870, 656] width 1059 height 55
click at [896, 683] on div "VNA0F2325086 HÀNH KHÚC NGÀY VÀ ĐÊM (VUNHANN REMIX) - BEAT H2K B $" at bounding box center [870, 656] width 1059 height 55
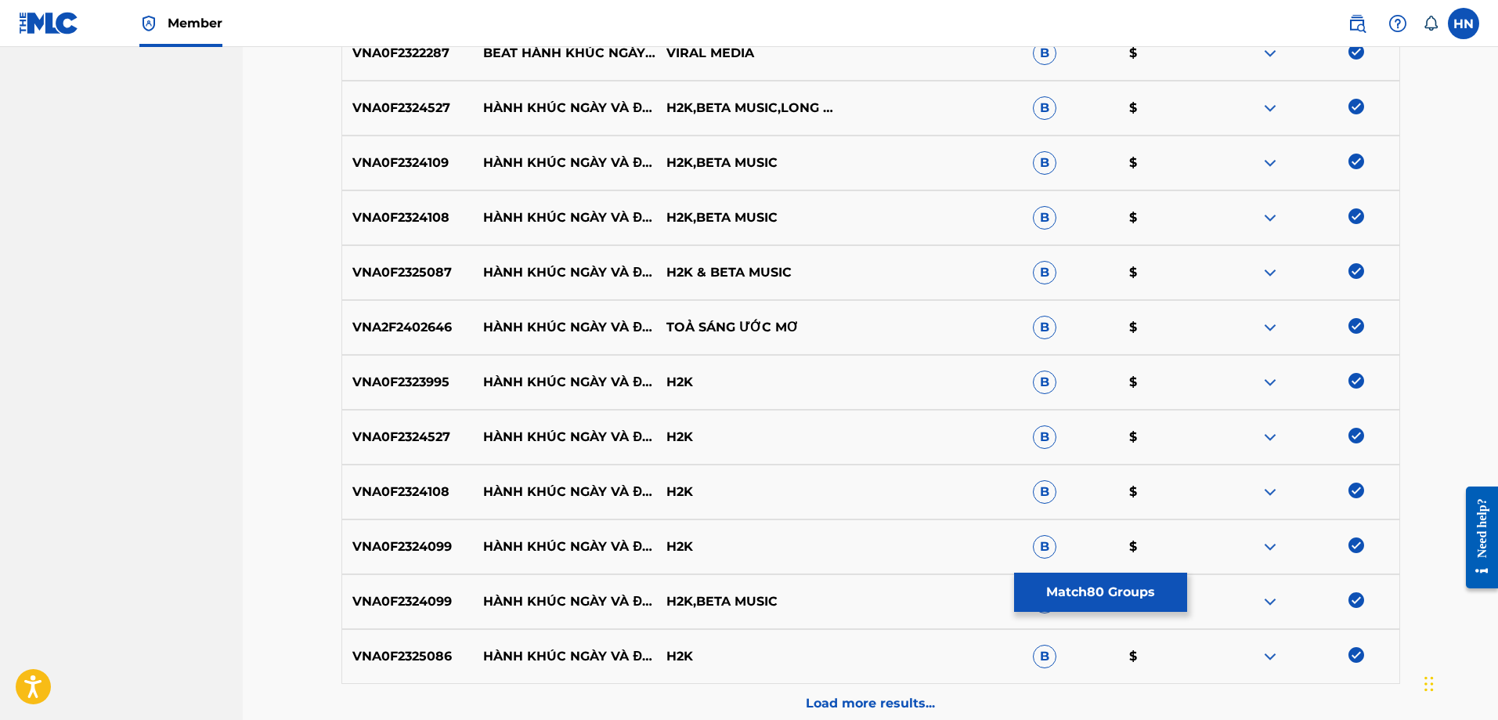
click at [886, 686] on div "Load more results..." at bounding box center [870, 703] width 1059 height 39
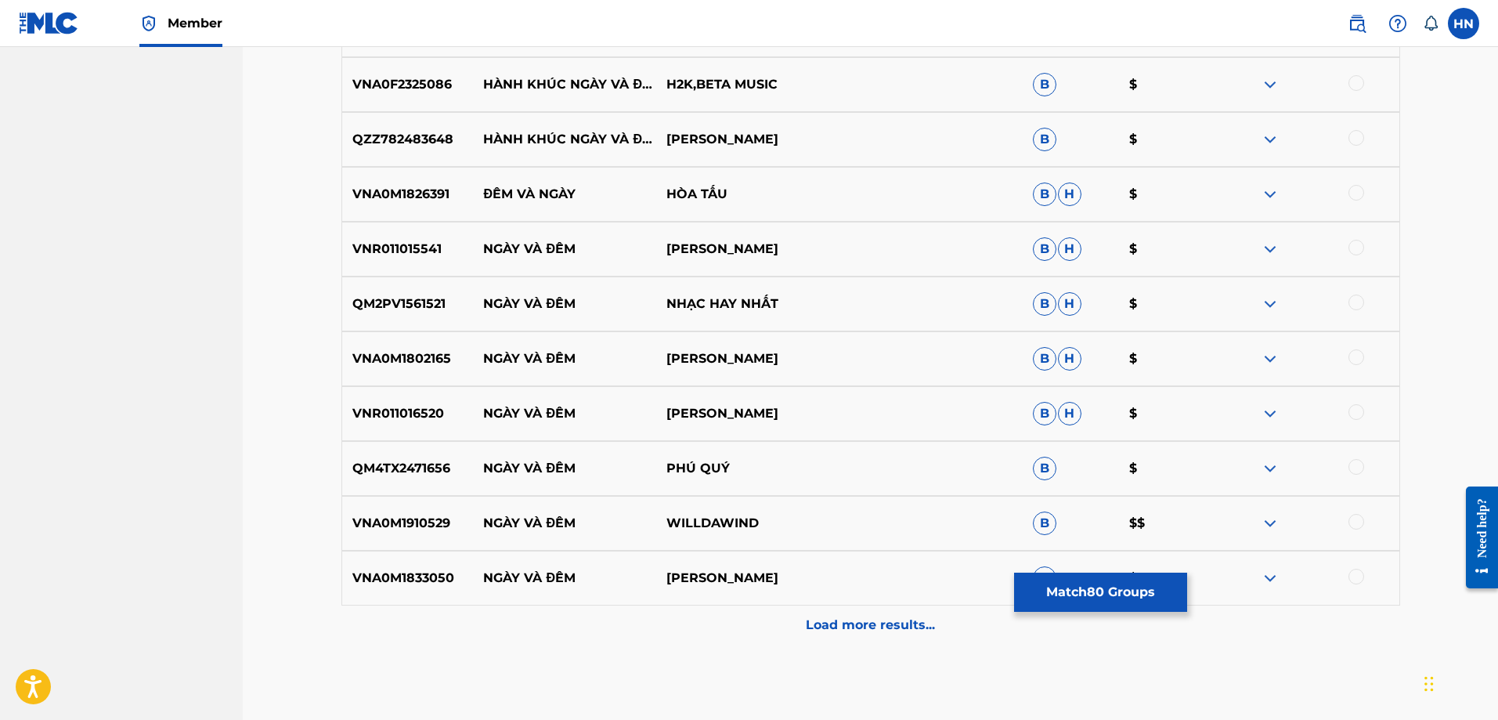
scroll to position [4852, 0]
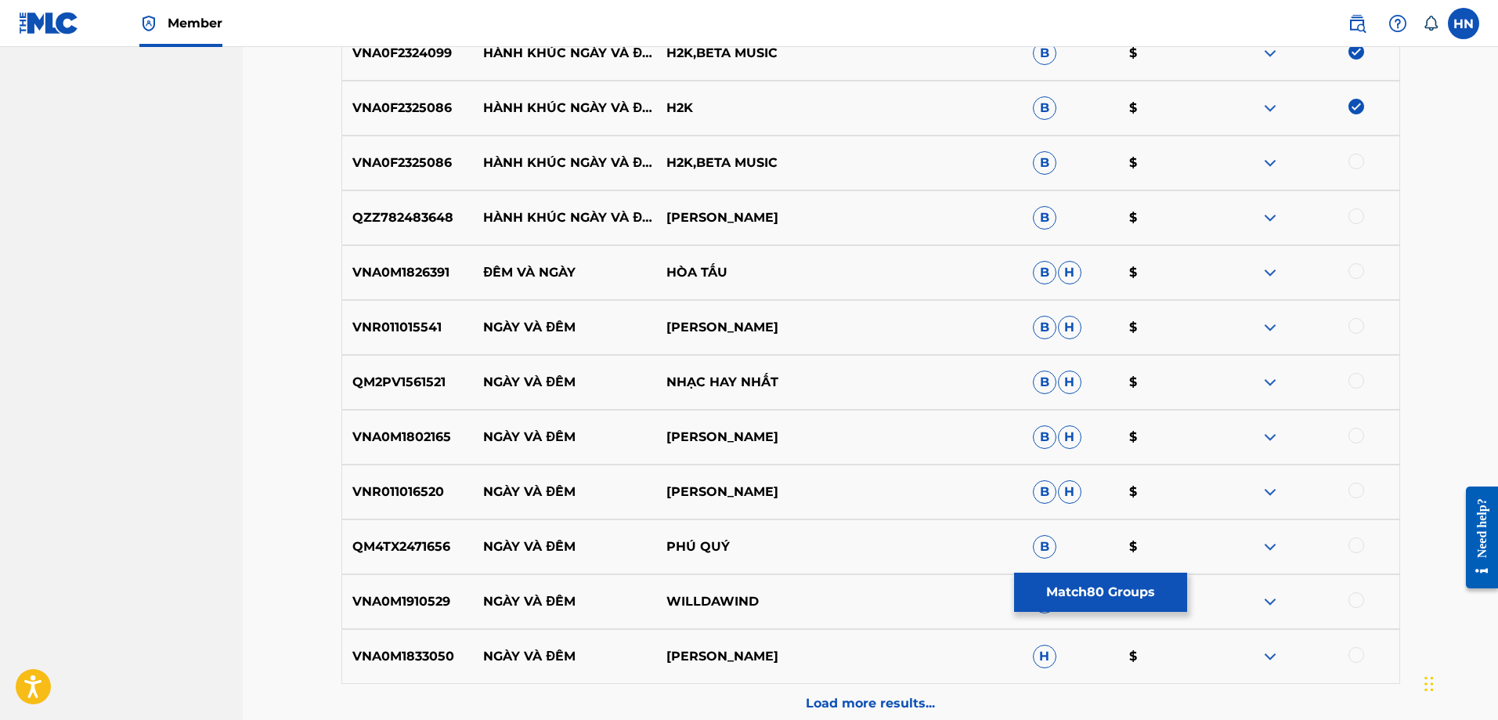
click at [434, 170] on p "VNA0F2325086" at bounding box center [408, 162] width 132 height 19
click at [1358, 160] on div at bounding box center [1356, 161] width 16 height 16
click at [363, 208] on p "QZZ782483648" at bounding box center [408, 217] width 132 height 19
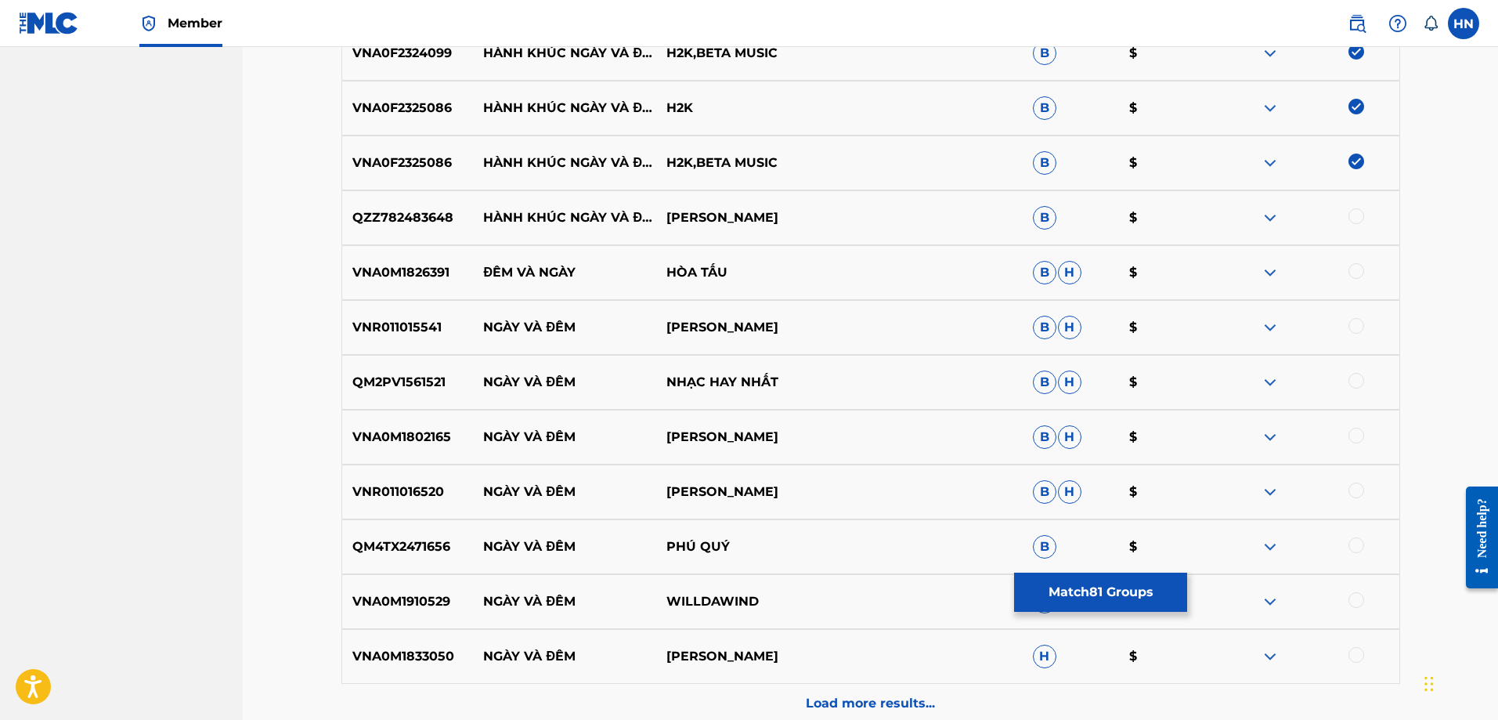
click at [1362, 217] on div at bounding box center [1356, 216] width 16 height 16
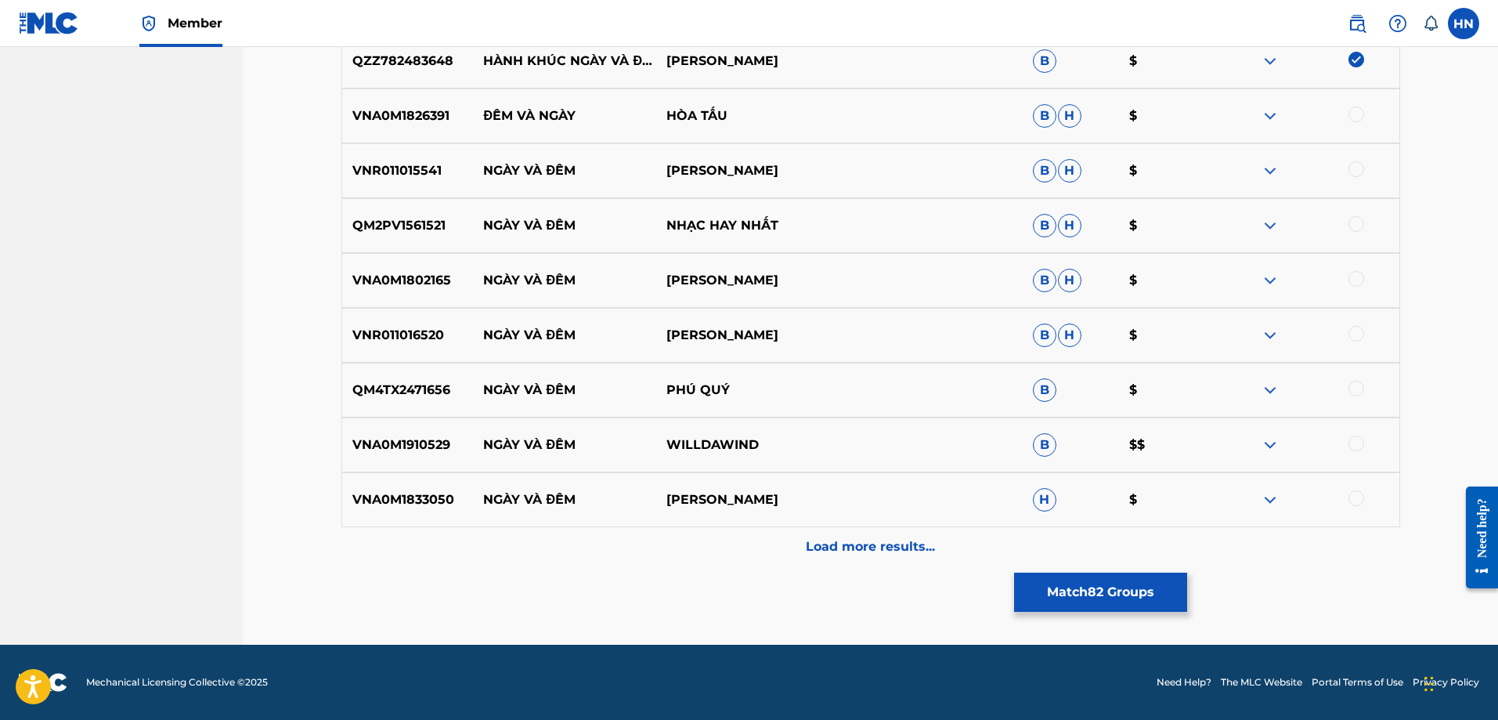
click at [761, 547] on div "Load more results..." at bounding box center [870, 546] width 1059 height 39
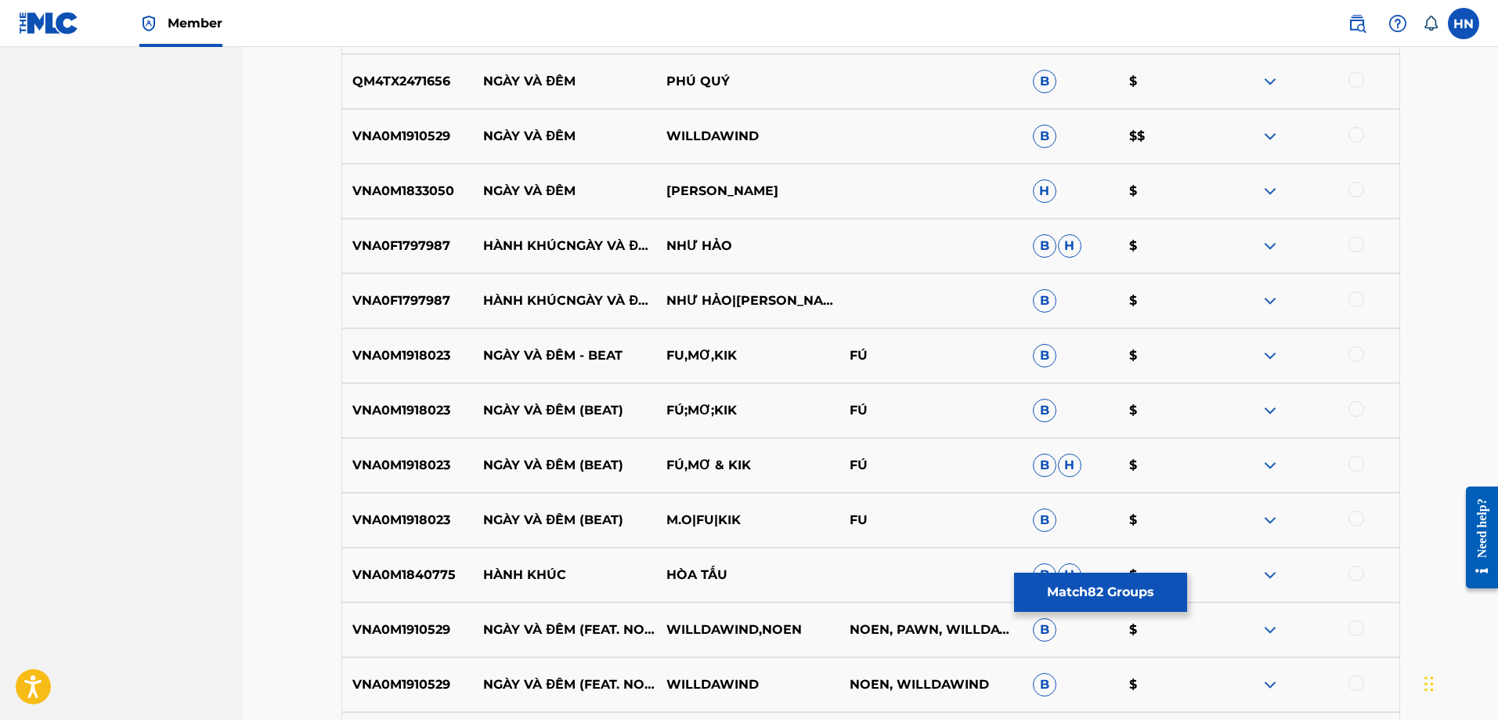
scroll to position [5322, 0]
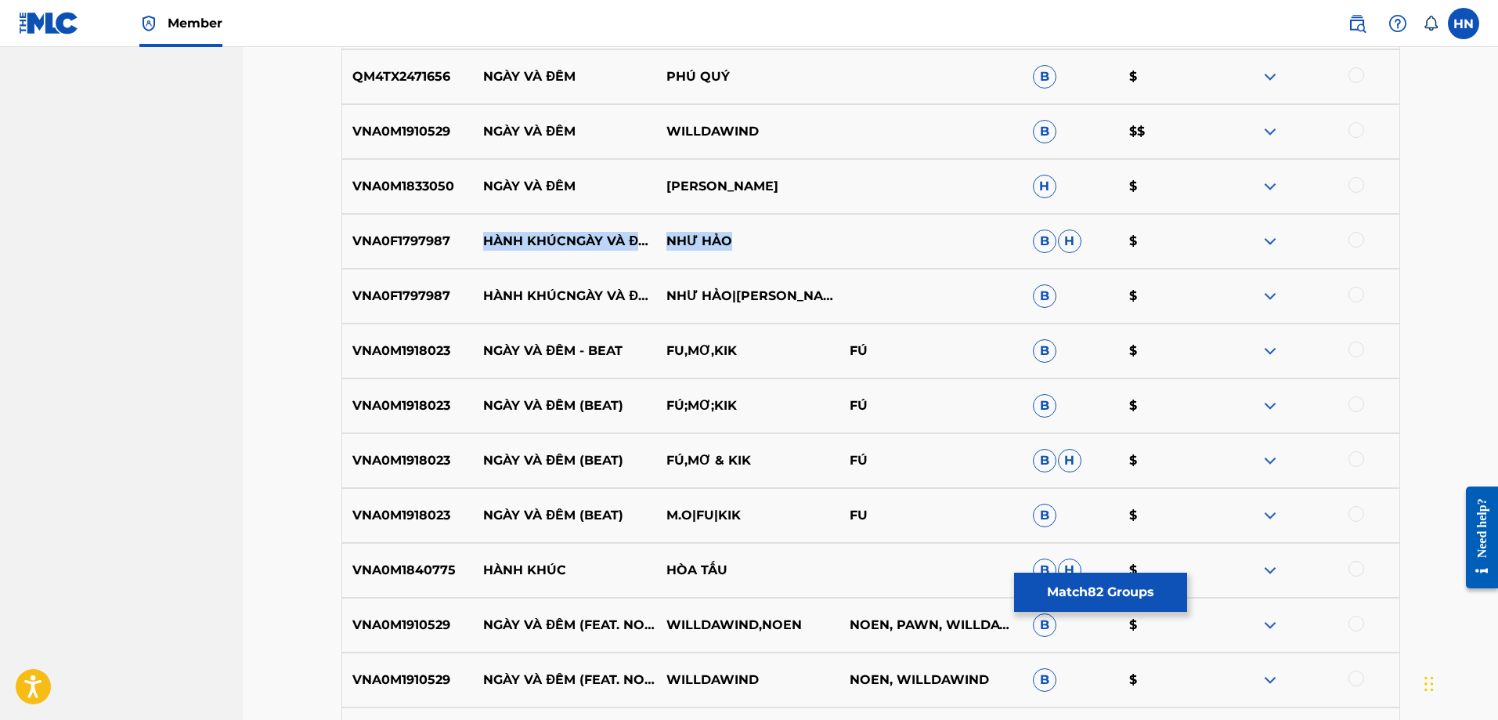
drag, startPoint x: 484, startPoint y: 230, endPoint x: 824, endPoint y: 245, distance: 340.2
click at [824, 245] on div "VNA0F1797987 HÀNH KHÚCNGÀY VÀ ĐÊM NHƯ HẢO B H $" at bounding box center [870, 241] width 1059 height 55
click at [412, 257] on div "VNA0F1797987 HÀNH KHÚCNGÀY VÀ ĐÊM NHƯ HẢO B H $" at bounding box center [870, 241] width 1059 height 55
click at [1352, 240] on div at bounding box center [1356, 240] width 16 height 16
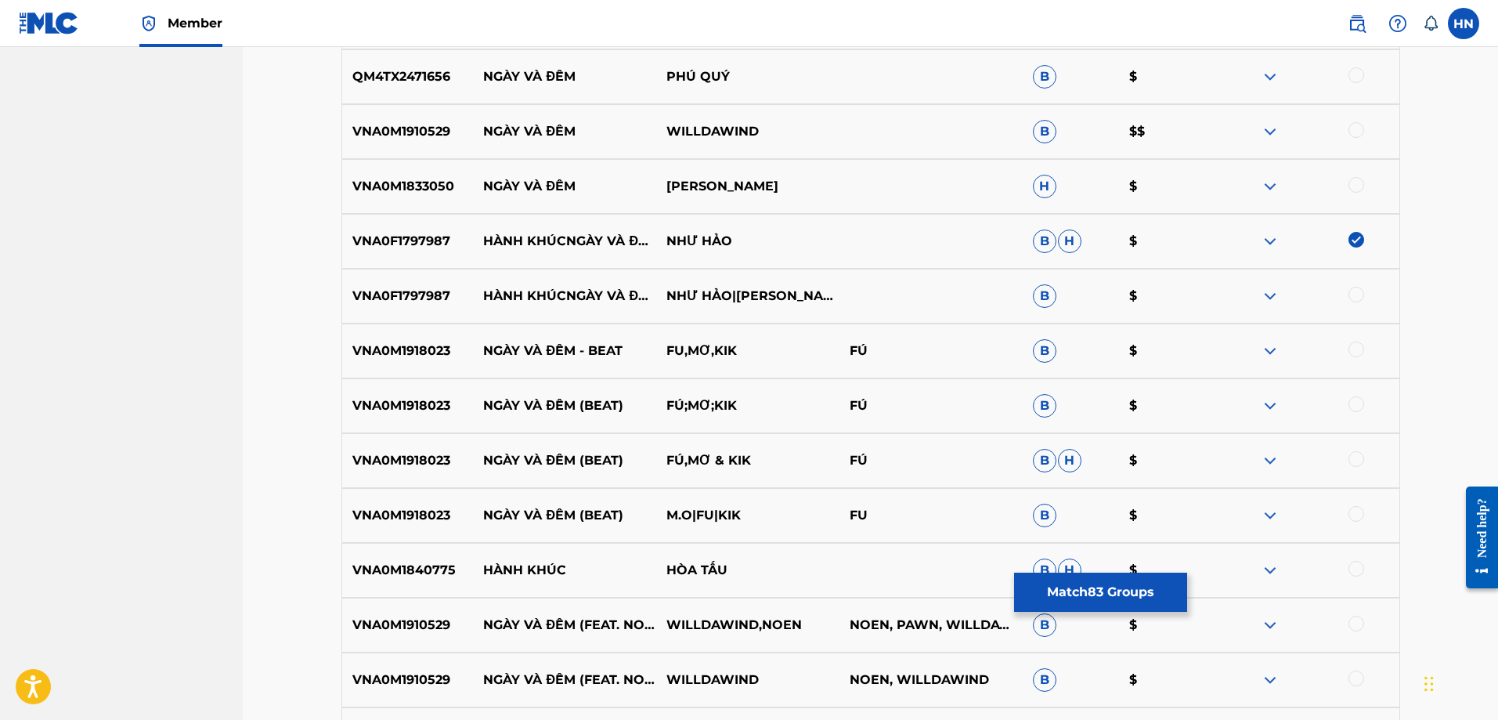
click at [1352, 297] on div at bounding box center [1356, 295] width 16 height 16
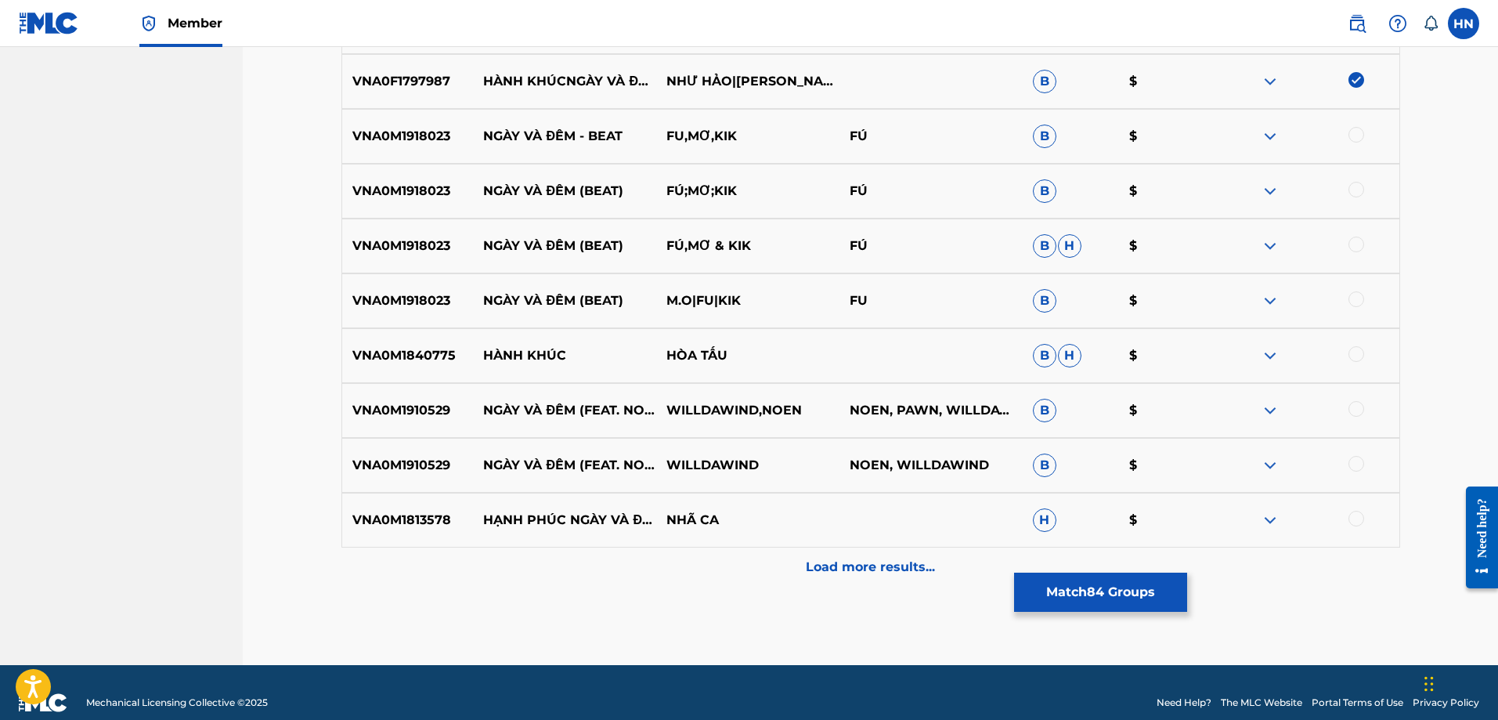
scroll to position [5557, 0]
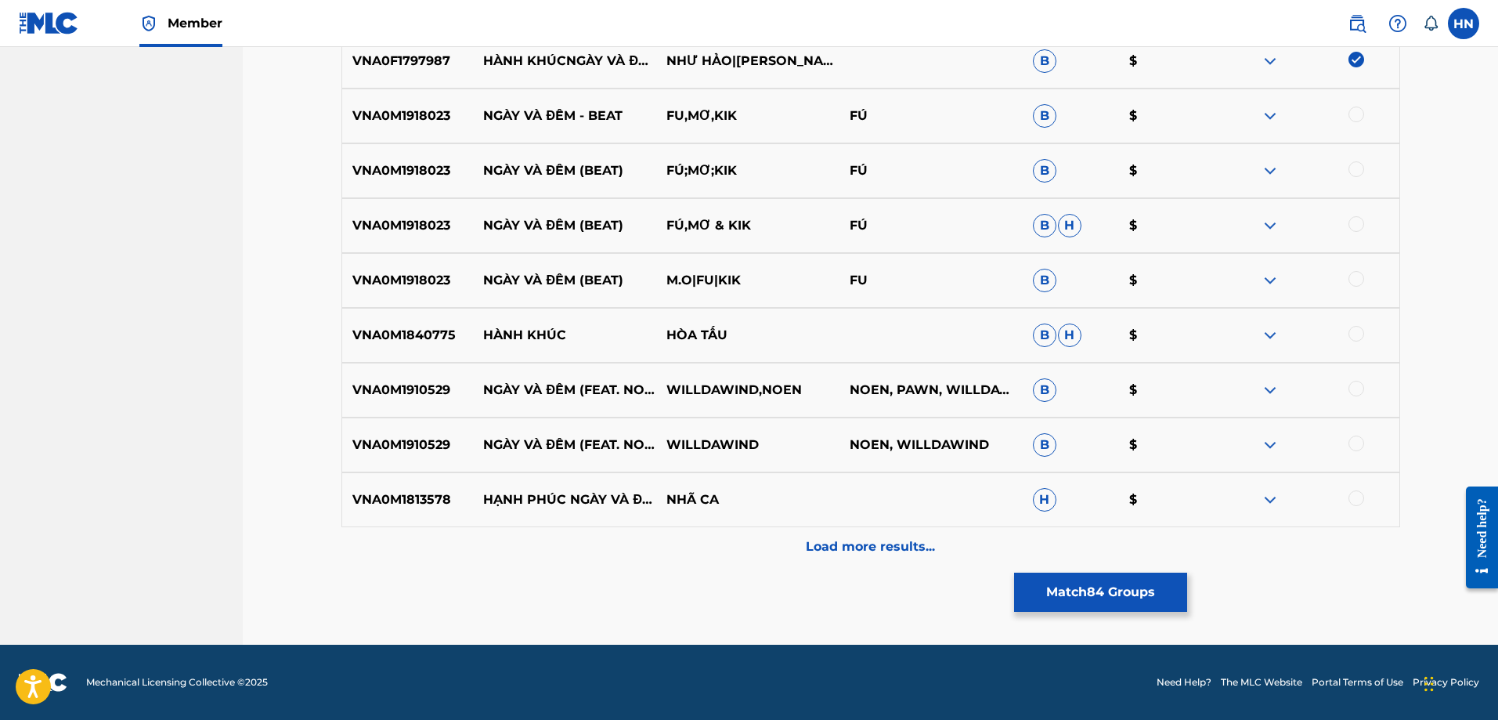
click at [411, 494] on p "VNA0M1813578" at bounding box center [408, 499] width 132 height 19
click at [1359, 498] on div at bounding box center [1356, 498] width 16 height 16
click at [900, 547] on p "Load more results..." at bounding box center [870, 546] width 129 height 19
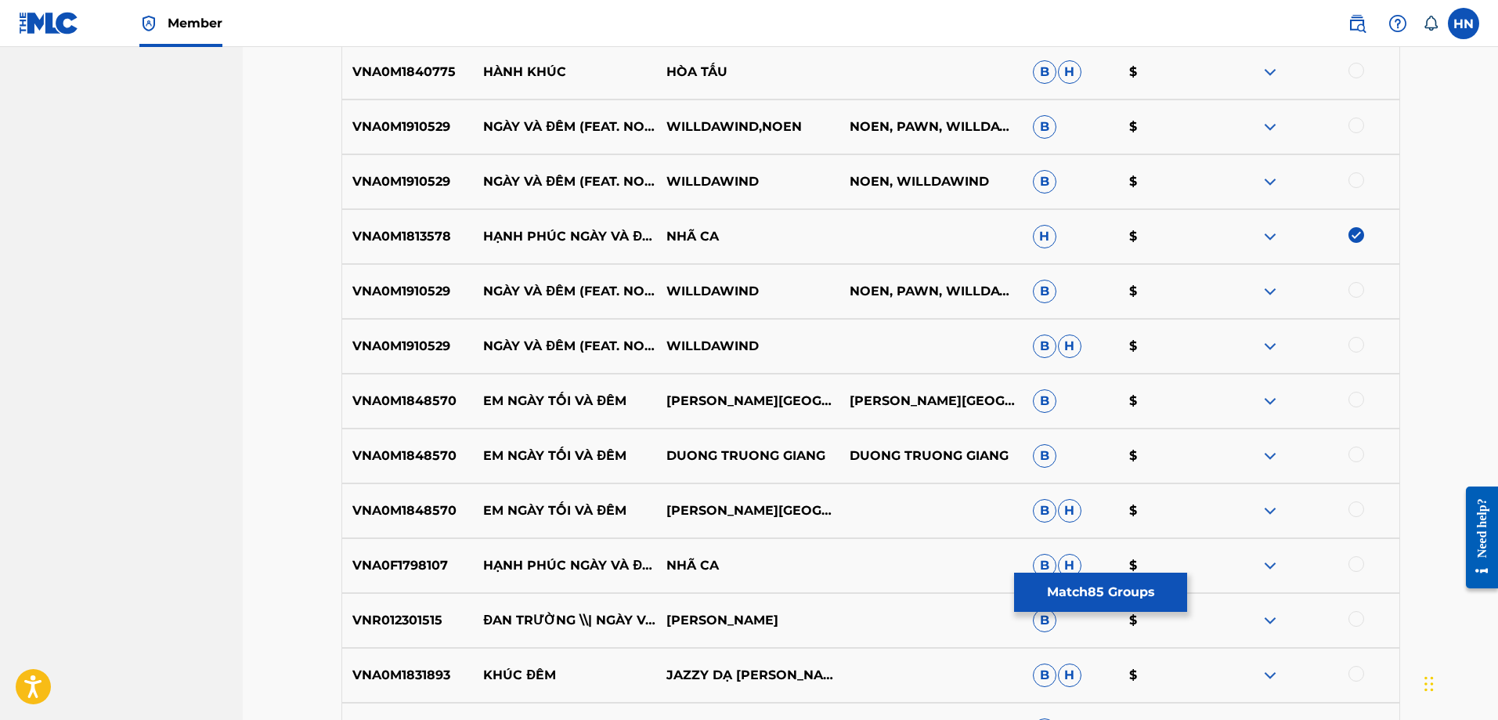
scroll to position [5870, 0]
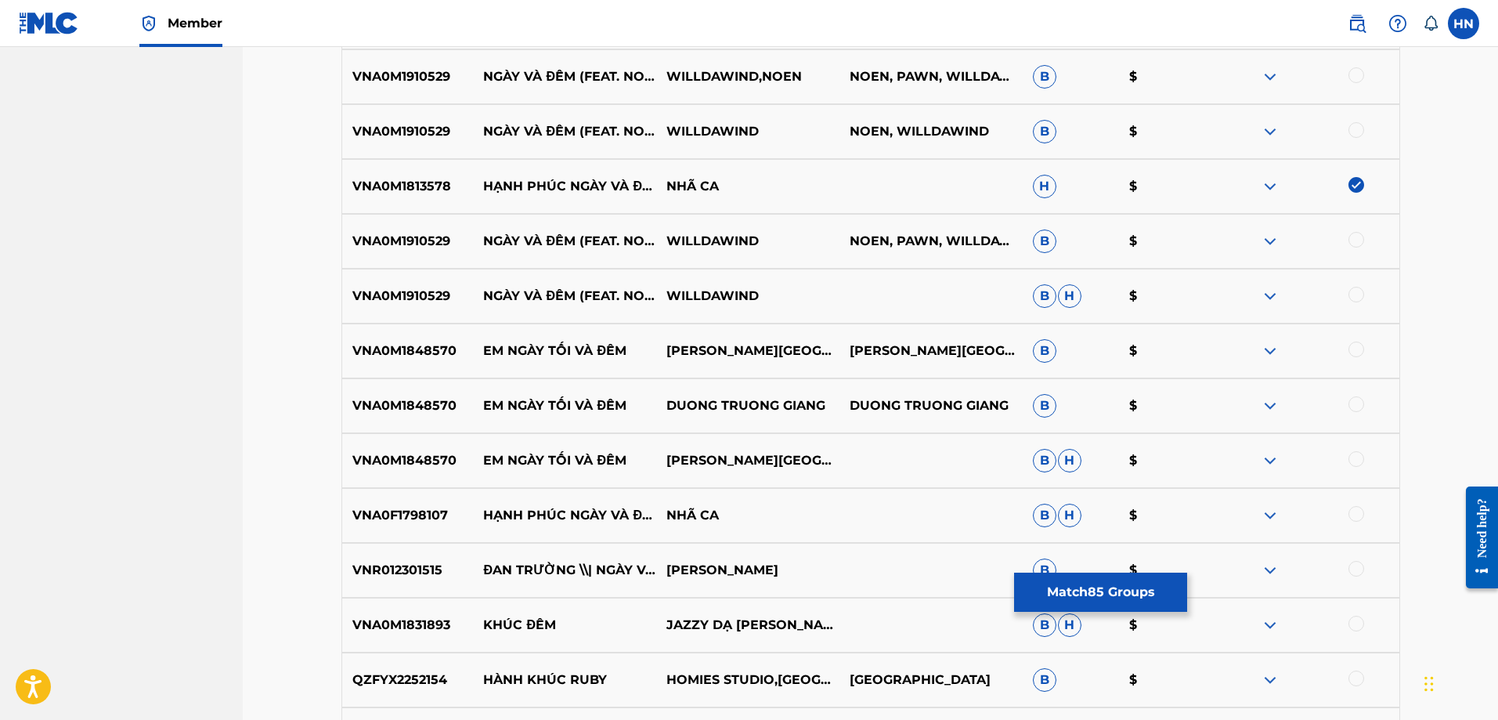
click at [366, 511] on p "VNA0F1798107" at bounding box center [408, 515] width 132 height 19
click at [1359, 511] on div at bounding box center [1356, 514] width 16 height 16
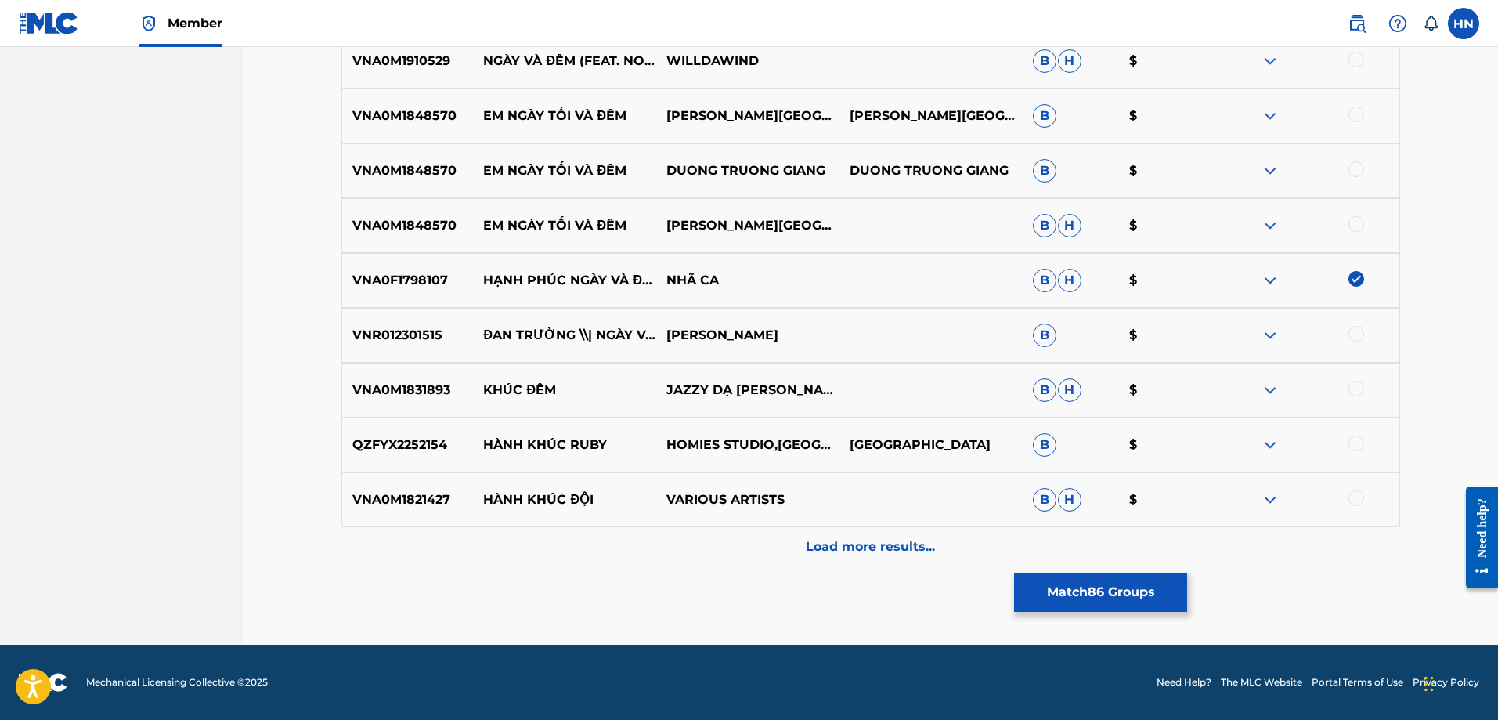
click at [777, 546] on div "Load more results..." at bounding box center [870, 546] width 1059 height 39
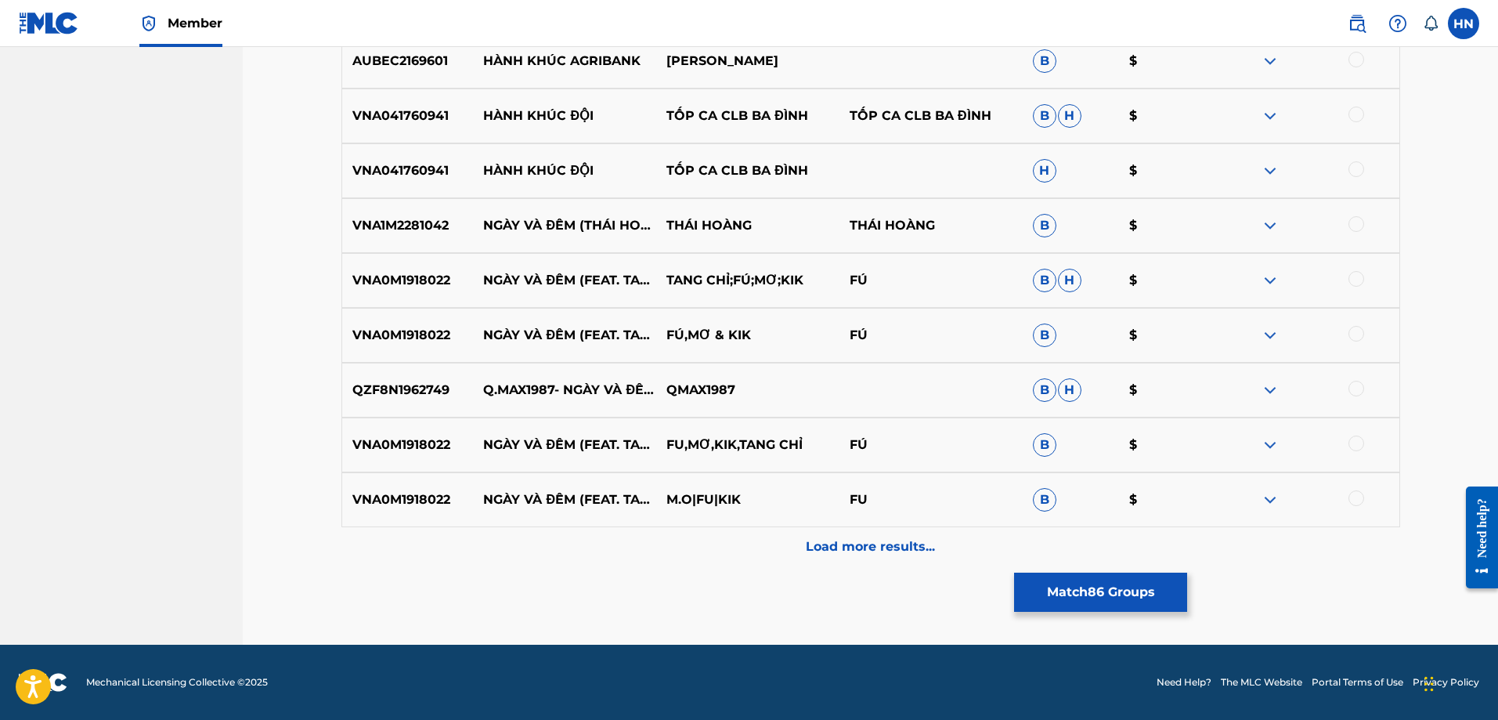
click at [680, 547] on div "Load more results..." at bounding box center [870, 546] width 1059 height 39
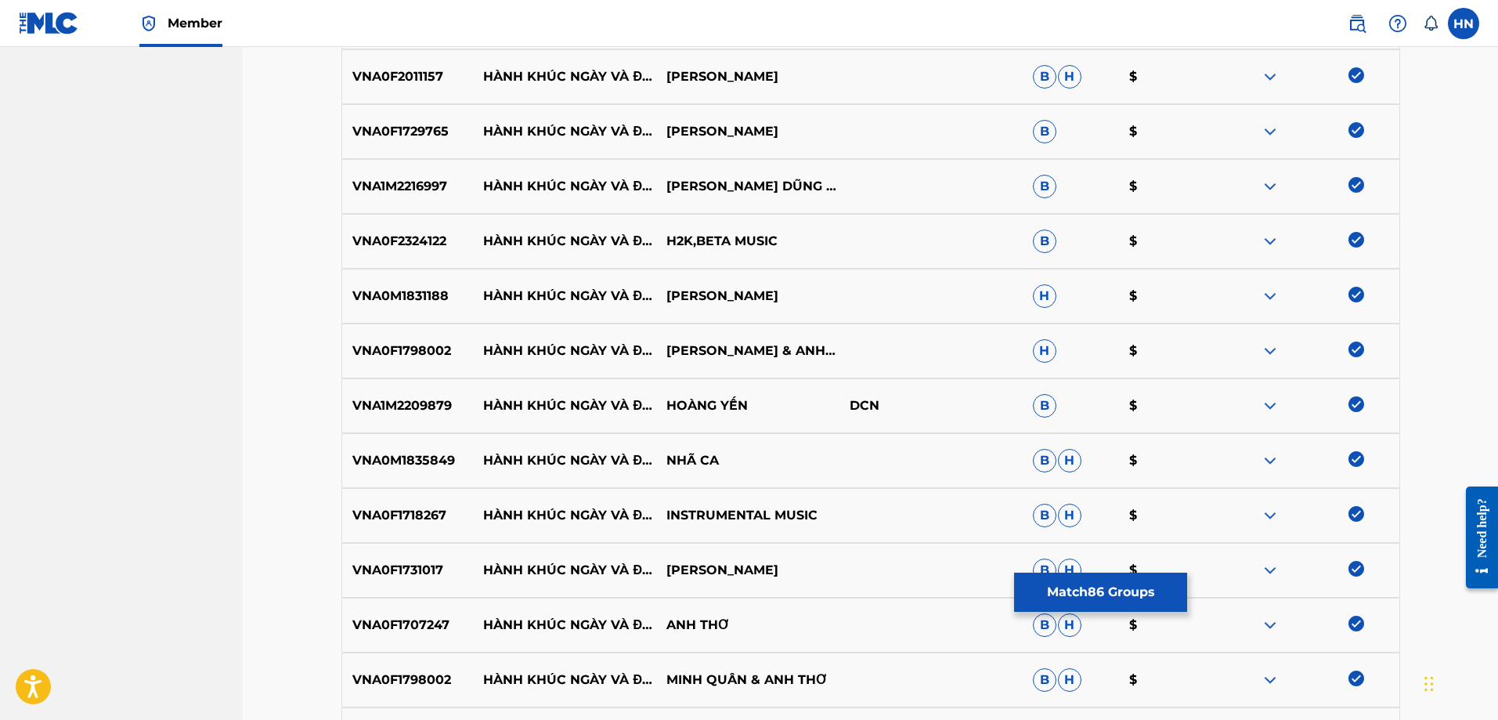
scroll to position [0, 0]
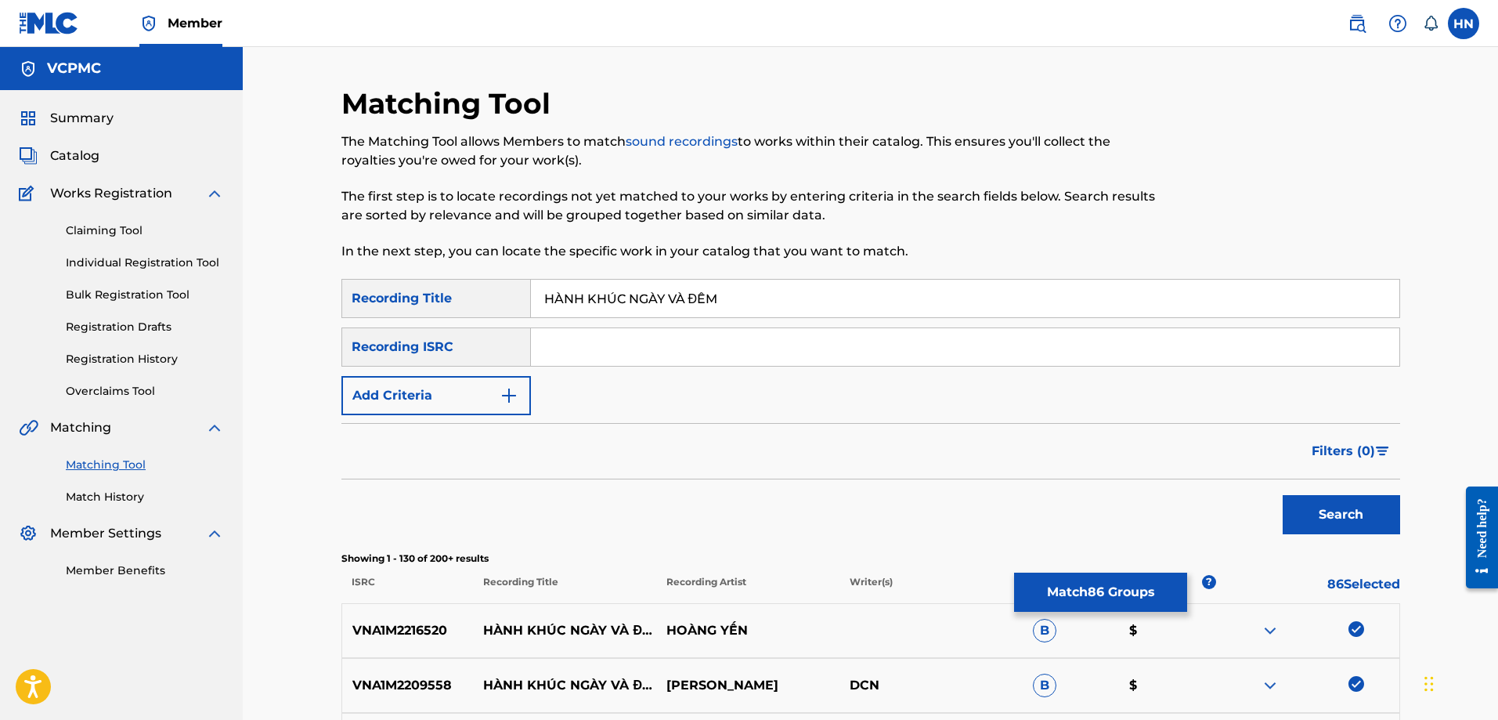
click at [758, 287] on input "HÀNH KHÚC NGÀY VÀ ĐÊM" at bounding box center [965, 299] width 868 height 38
paste input "ANH KHUC NGAY VA DE"
type input "HANH KHUC NGAY VA DEM"
click at [1344, 500] on button "Search" at bounding box center [1341, 514] width 117 height 39
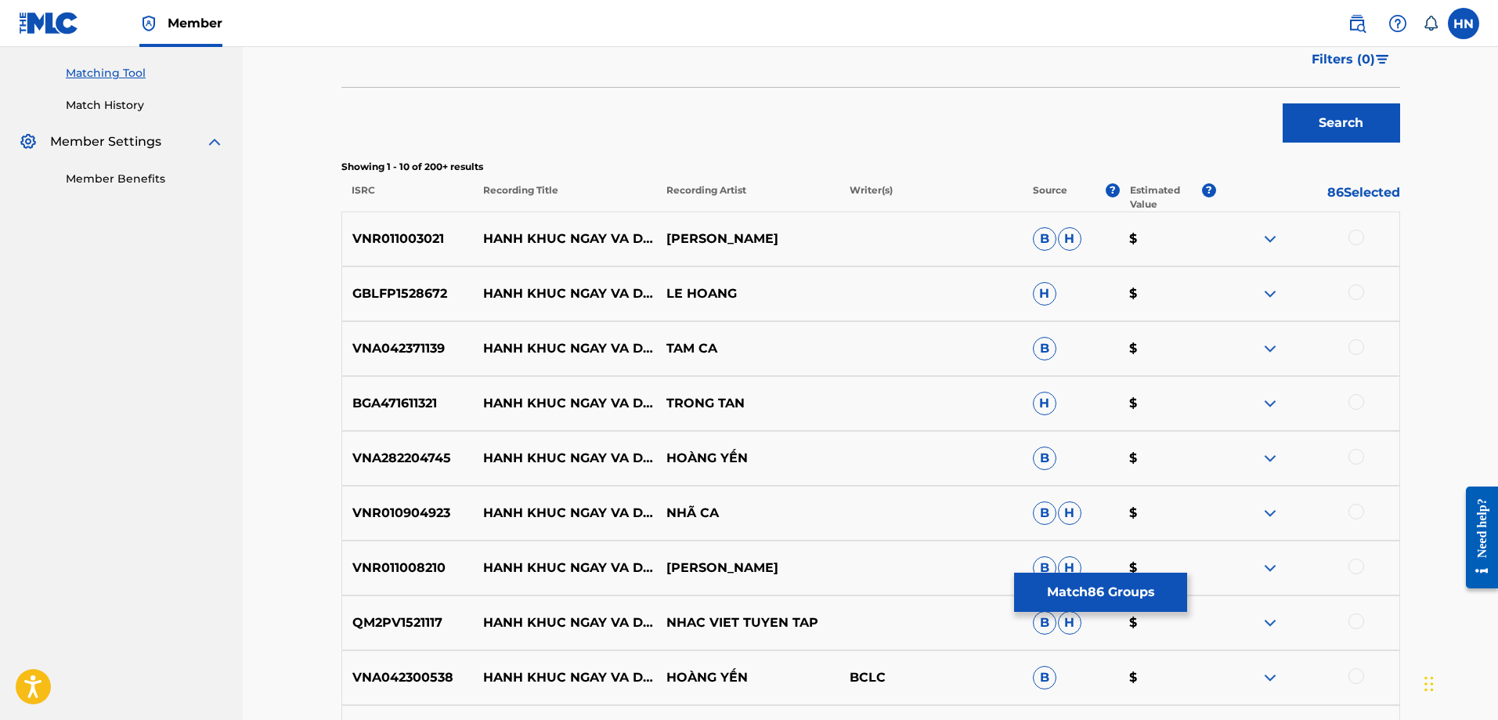
scroll to position [470, 0]
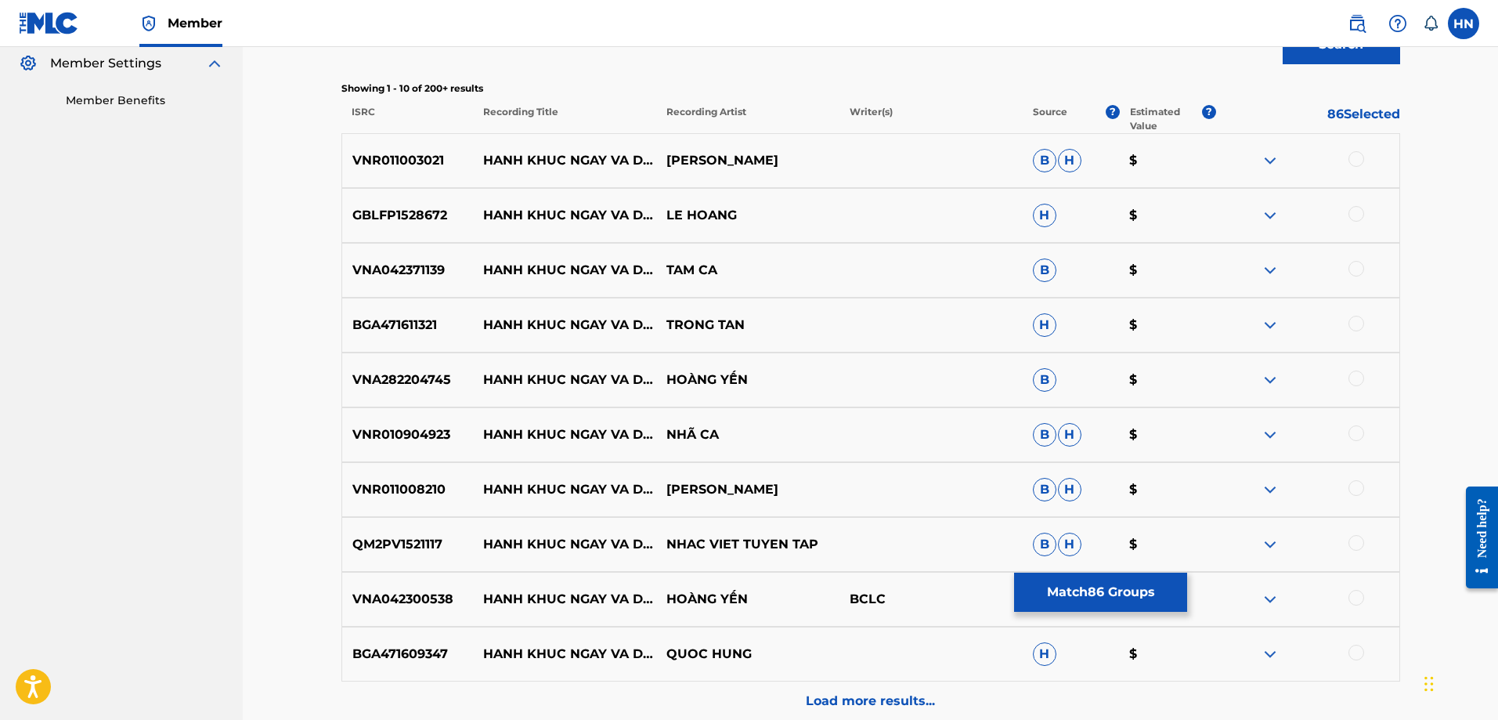
click at [413, 157] on p "VNR011003021" at bounding box center [408, 160] width 132 height 19
click at [1349, 159] on div at bounding box center [1356, 159] width 16 height 16
click at [370, 213] on p "GBLFP1528672" at bounding box center [408, 215] width 132 height 19
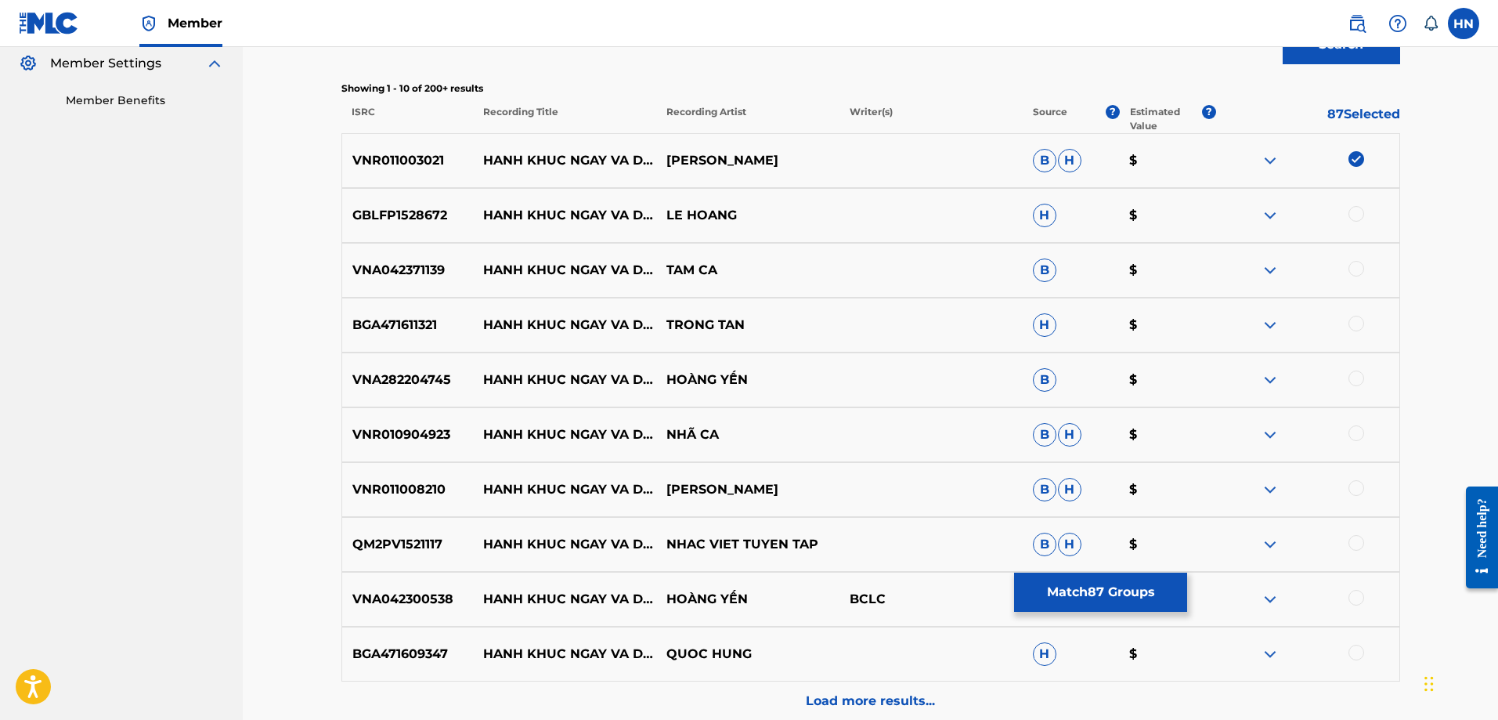
click at [1359, 214] on div at bounding box center [1356, 214] width 16 height 16
click at [406, 278] on p "VNA042371139" at bounding box center [408, 270] width 132 height 19
click at [1348, 266] on div at bounding box center [1307, 270] width 183 height 19
click at [1350, 266] on div at bounding box center [1356, 269] width 16 height 16
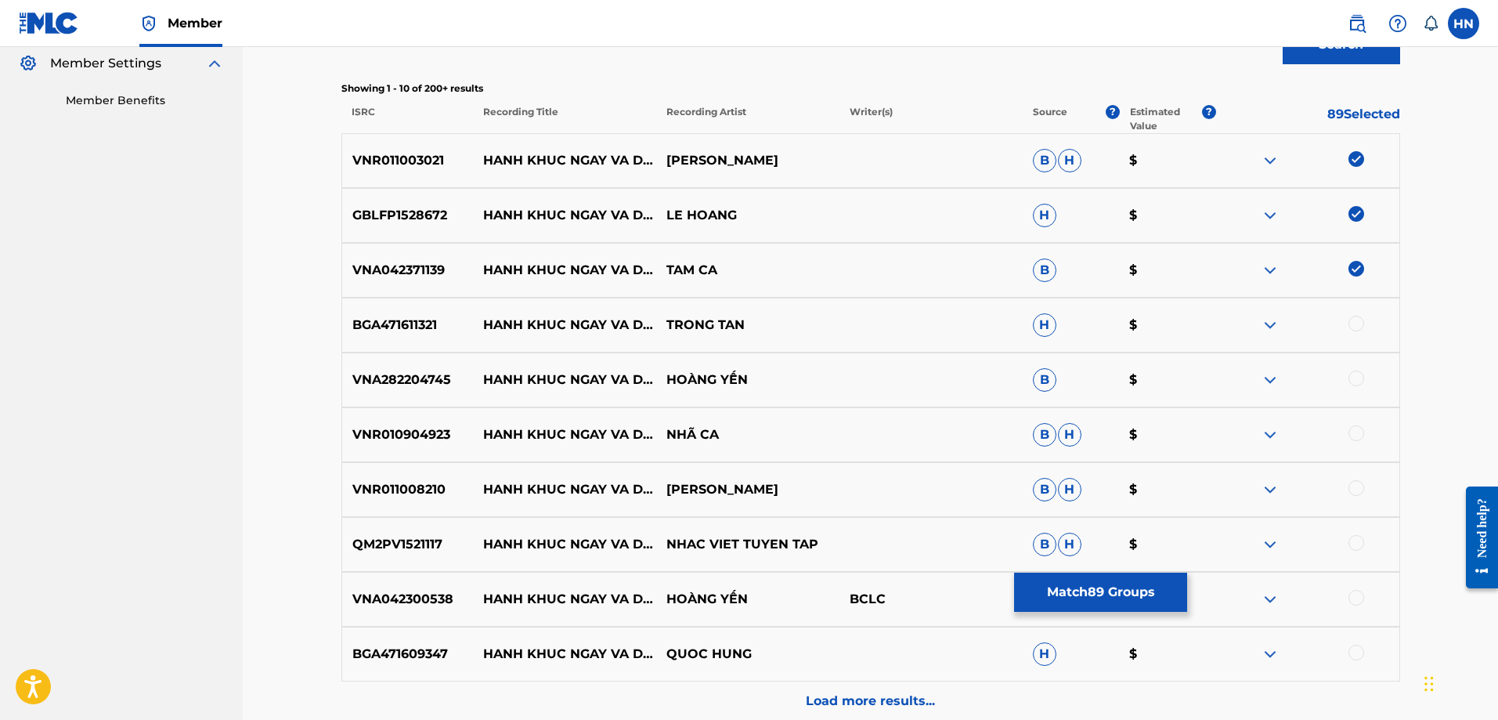
click at [415, 311] on div "BGA471611321 HANH KHUC NGAY VA DEM TRONG TAN H $" at bounding box center [870, 325] width 1059 height 55
click at [1366, 324] on div at bounding box center [1307, 325] width 183 height 19
click at [1357, 324] on div at bounding box center [1356, 324] width 16 height 16
click at [418, 392] on div "VNA282204745 HANH KHUC NGAY VA DEM HOÀNG YẾN B $" at bounding box center [870, 379] width 1059 height 55
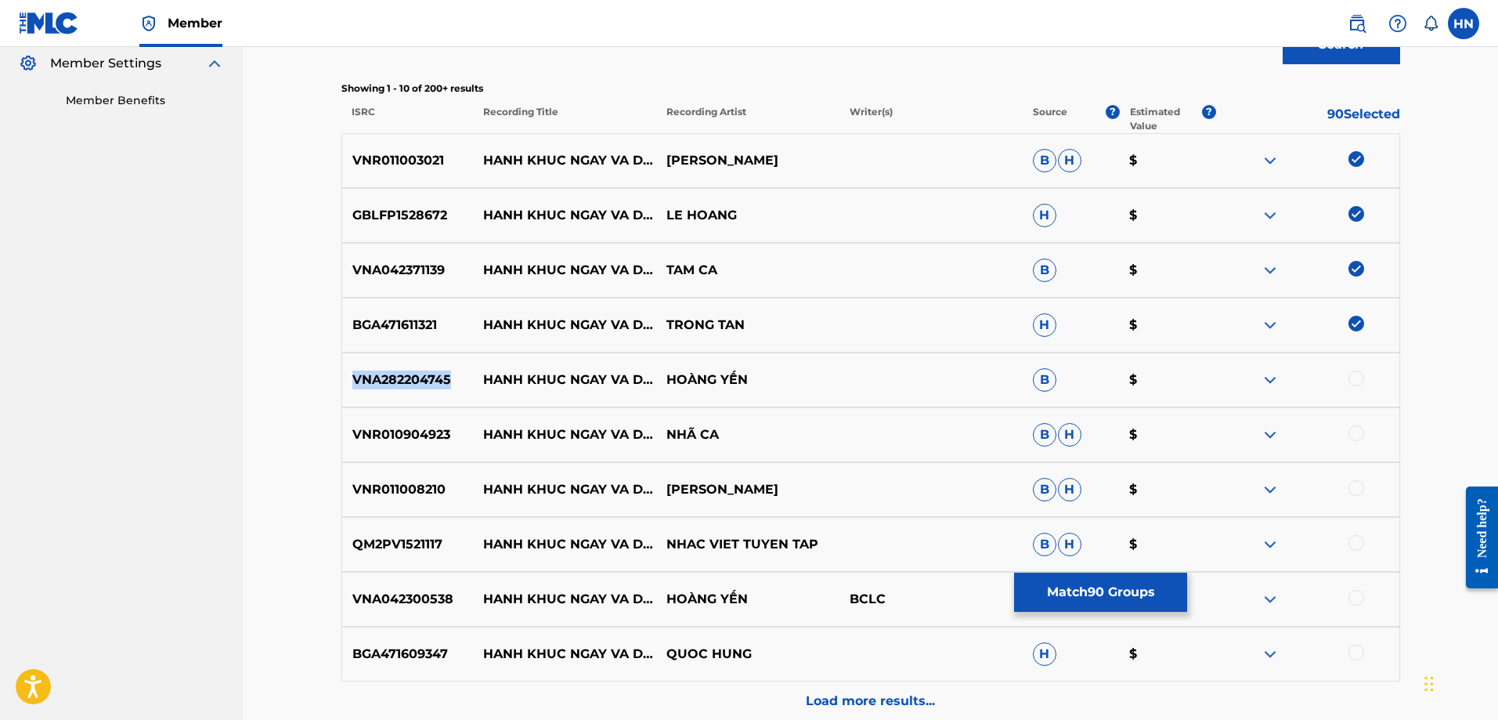
click at [418, 392] on div "VNA282204745 HANH KHUC NGAY VA DEM HOÀNG YẾN B $" at bounding box center [870, 379] width 1059 height 55
click at [1351, 376] on div at bounding box center [1356, 378] width 16 height 16
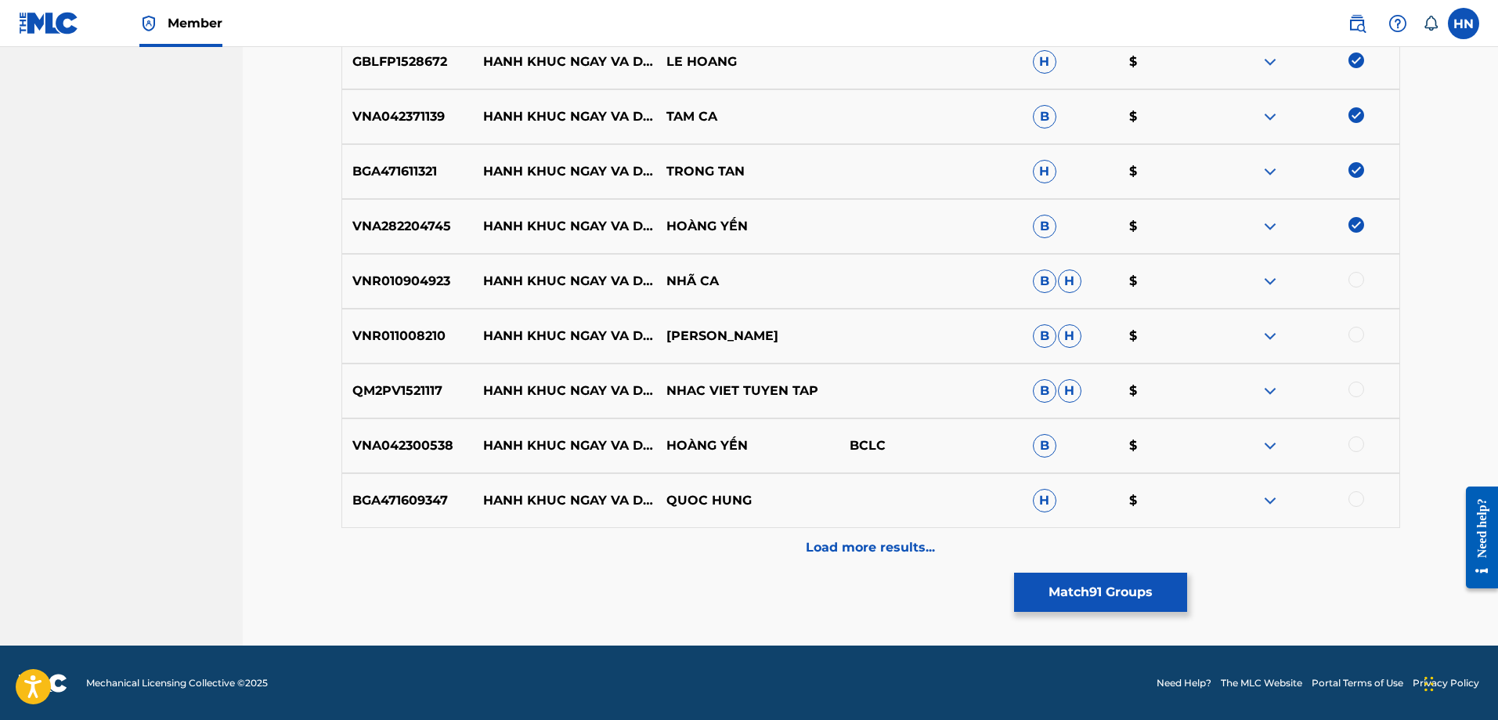
scroll to position [624, 0]
click at [377, 270] on div "VNR010904923 HANH KHUC NGAY VA DEM NHÃ CA B H $" at bounding box center [870, 280] width 1059 height 55
click at [1352, 276] on div at bounding box center [1356, 279] width 16 height 16
click at [419, 327] on p "VNR011008210" at bounding box center [408, 335] width 132 height 19
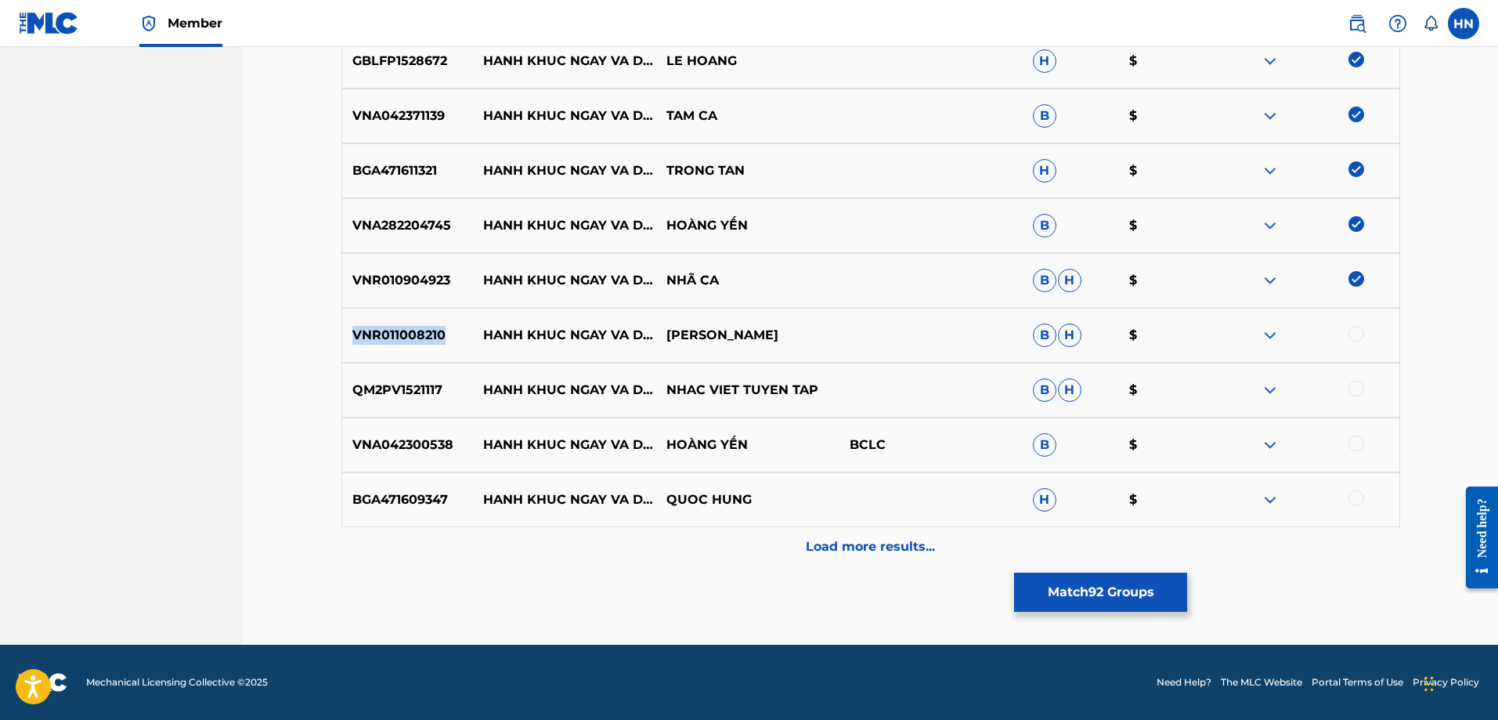
click at [419, 327] on p "VNR011008210" at bounding box center [408, 335] width 132 height 19
click at [1350, 334] on div at bounding box center [1356, 334] width 16 height 16
click at [431, 387] on p "QM2PV1521117" at bounding box center [408, 390] width 132 height 19
click at [1352, 389] on div at bounding box center [1356, 389] width 16 height 16
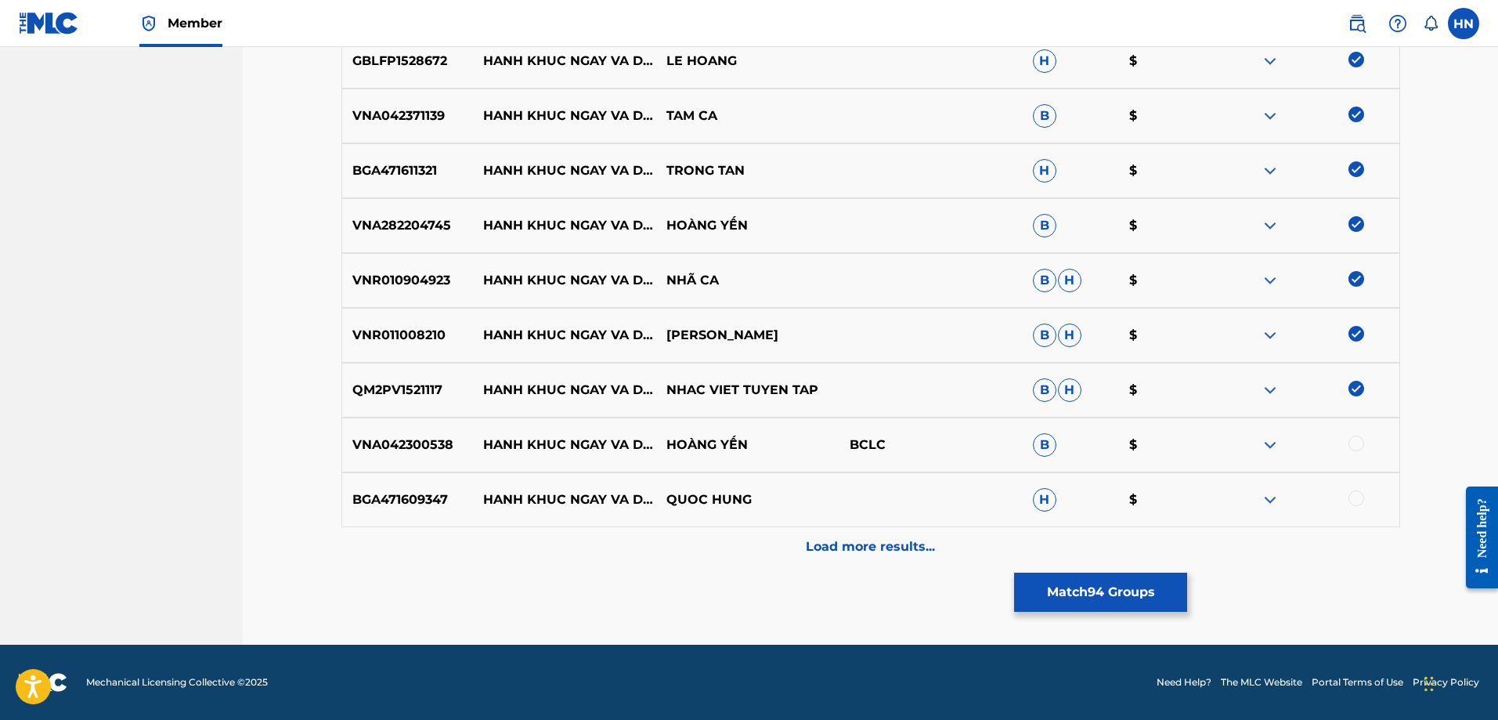
click at [413, 452] on p "VNA042300538" at bounding box center [408, 444] width 132 height 19
click at [1343, 451] on div at bounding box center [1307, 444] width 183 height 19
click at [1359, 439] on div at bounding box center [1356, 443] width 16 height 16
click at [407, 503] on p "BGA471609347" at bounding box center [408, 499] width 132 height 19
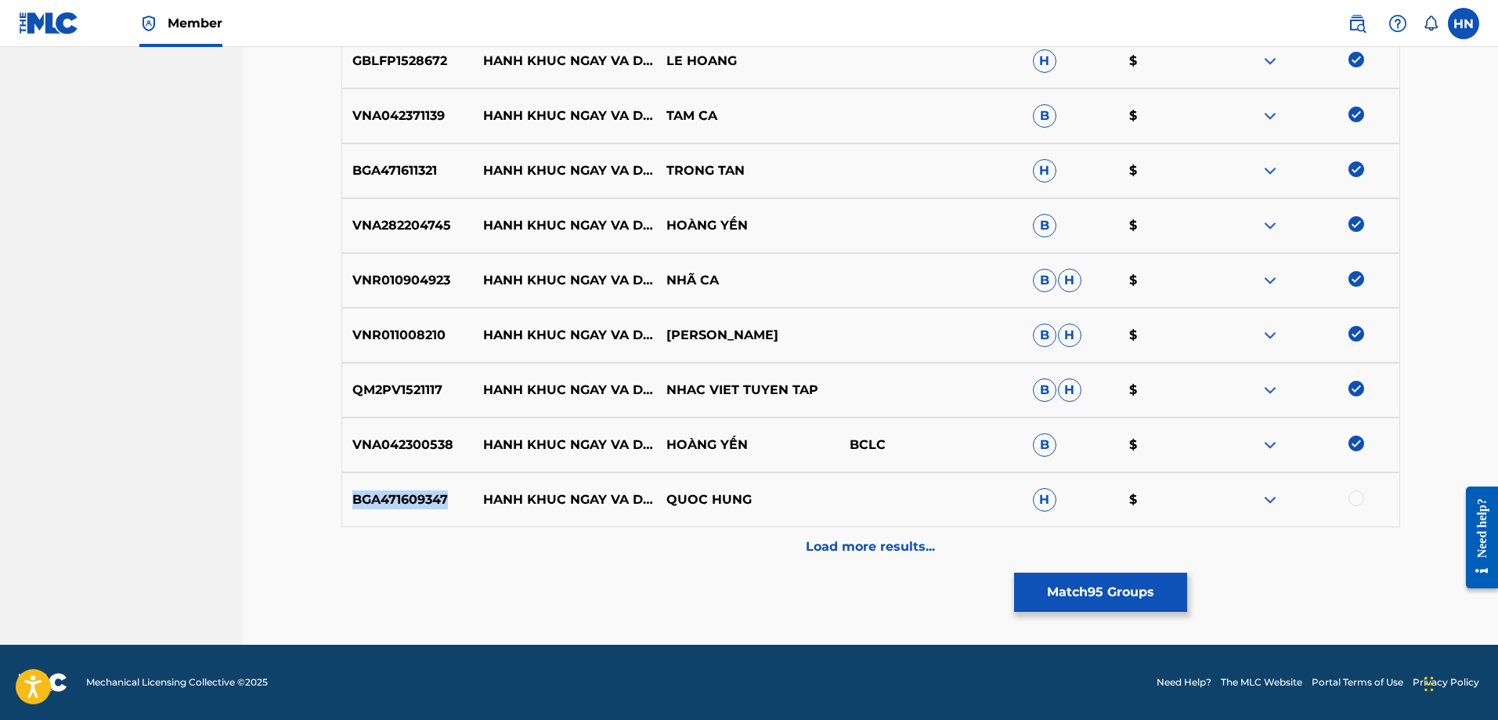
click at [407, 503] on p "BGA471609347" at bounding box center [408, 499] width 132 height 19
click at [1357, 489] on div "BGA471609347 HANH KHUC NGAY VA DEM QUOC HUNG H $" at bounding box center [870, 499] width 1059 height 55
click at [1353, 498] on div at bounding box center [1356, 498] width 16 height 16
click at [886, 529] on div "Load more results..." at bounding box center [870, 546] width 1059 height 39
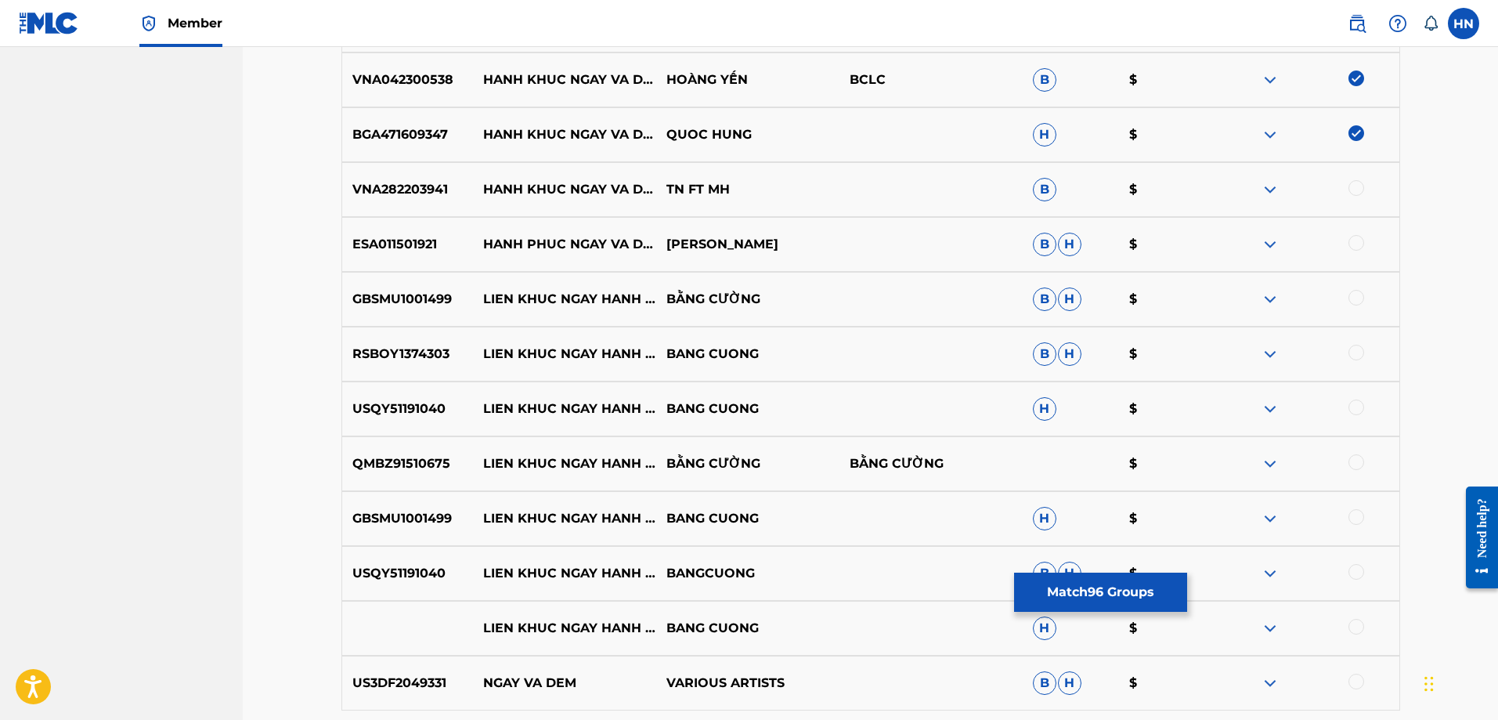
scroll to position [1016, 0]
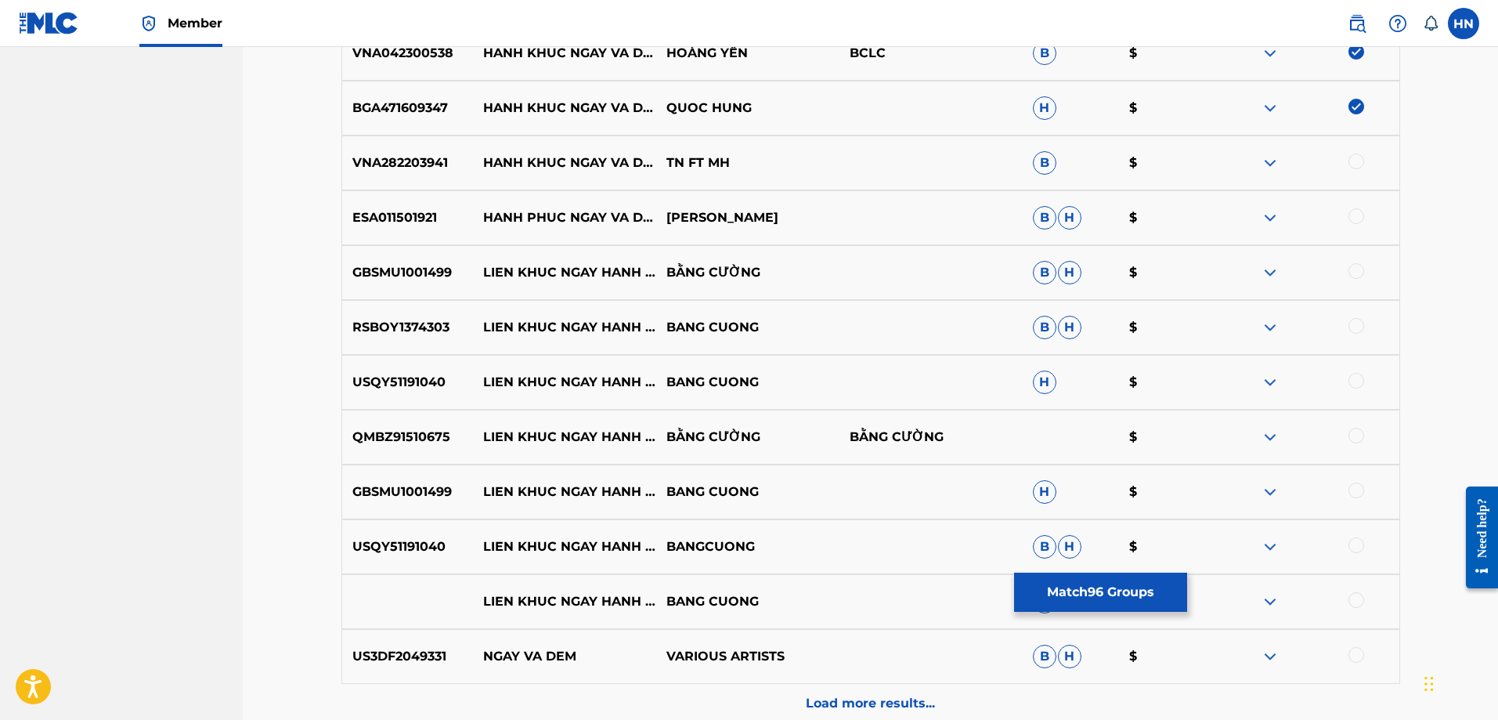
click at [453, 167] on p "VNA282203941" at bounding box center [408, 162] width 132 height 19
click at [439, 162] on p "VNA282203941" at bounding box center [408, 162] width 132 height 19
click at [1352, 160] on div at bounding box center [1356, 161] width 16 height 16
click at [415, 227] on div "ESA011501921 HANH PHUC NGAY VA DEM PHAN PHI B H $" at bounding box center [870, 217] width 1059 height 55
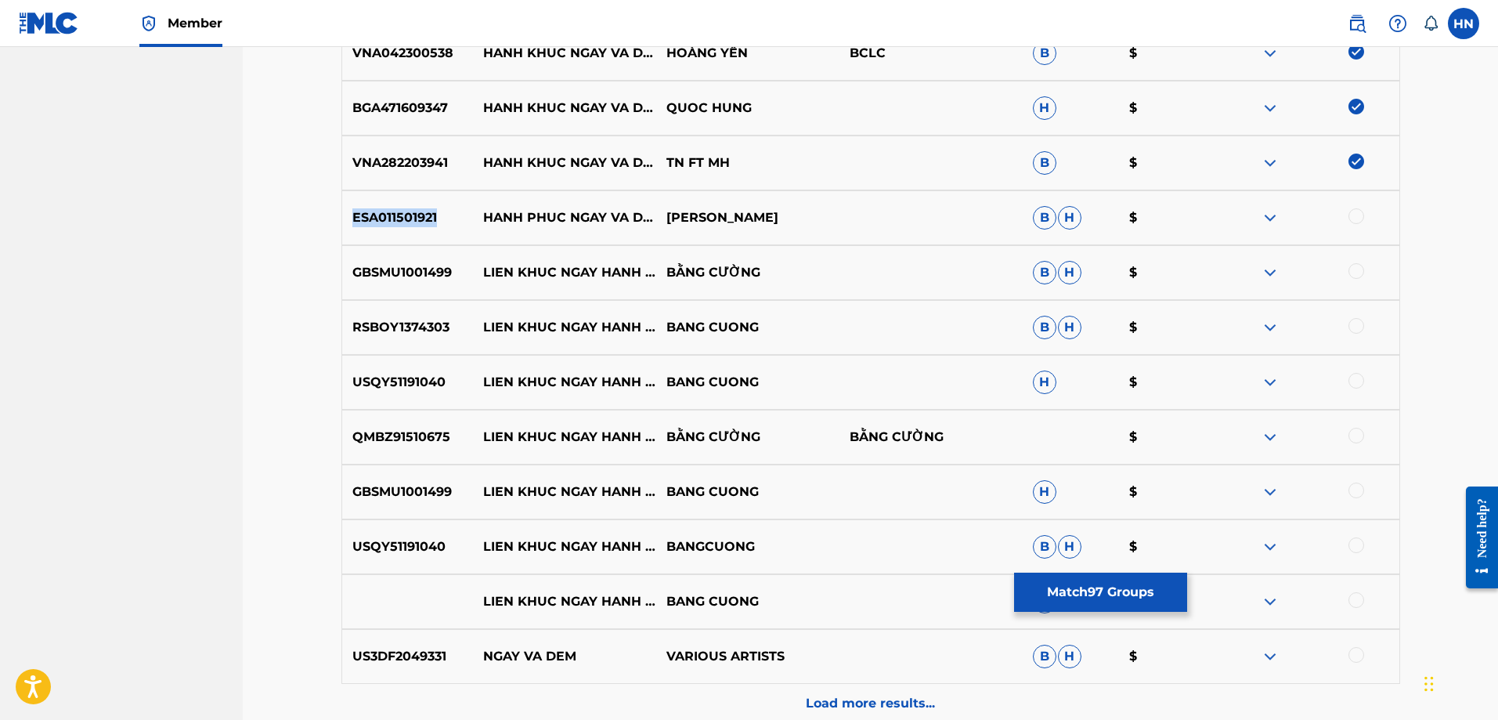
click at [415, 227] on div "ESA011501921 HANH PHUC NGAY VA DEM PHAN PHI B H $" at bounding box center [870, 217] width 1059 height 55
click at [1361, 218] on div at bounding box center [1356, 216] width 16 height 16
click at [870, 691] on div "Load more results..." at bounding box center [870, 703] width 1059 height 39
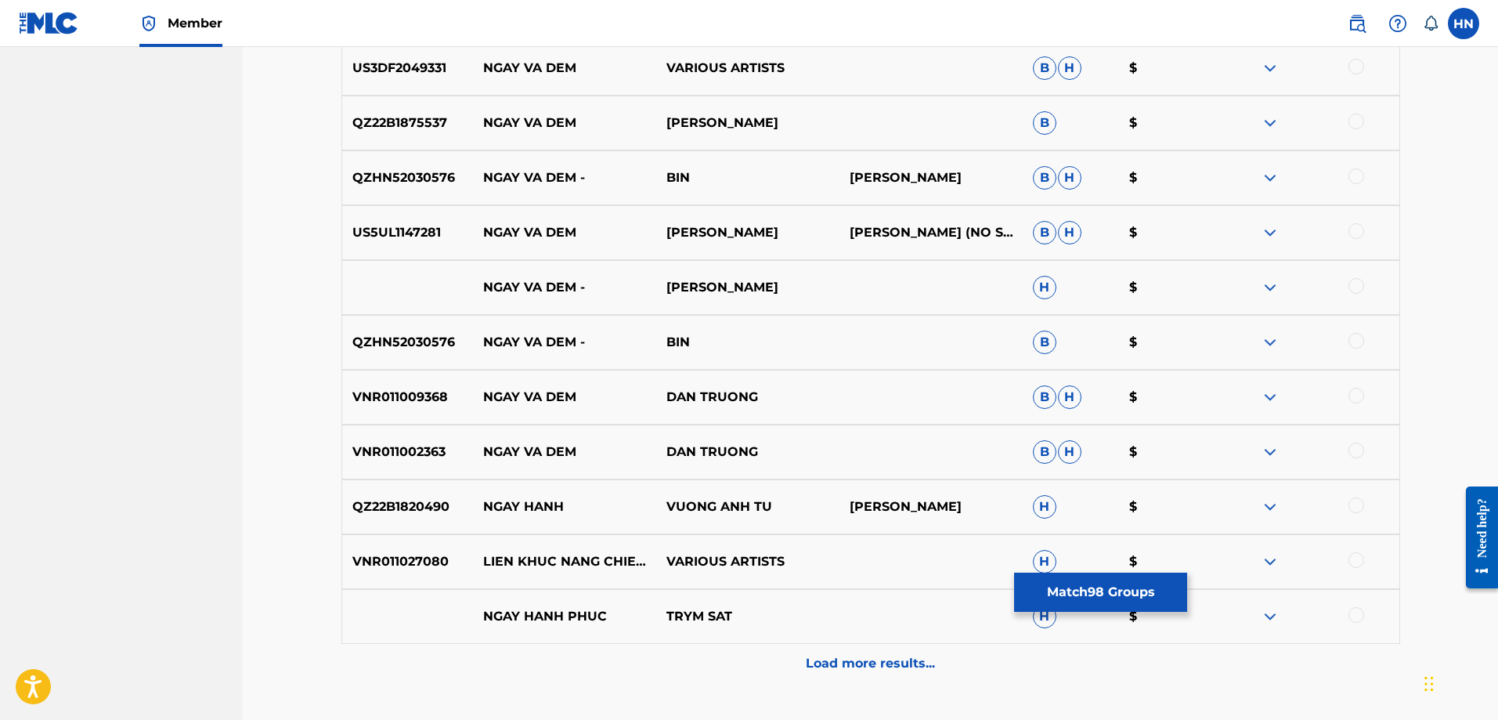
scroll to position [1720, 0]
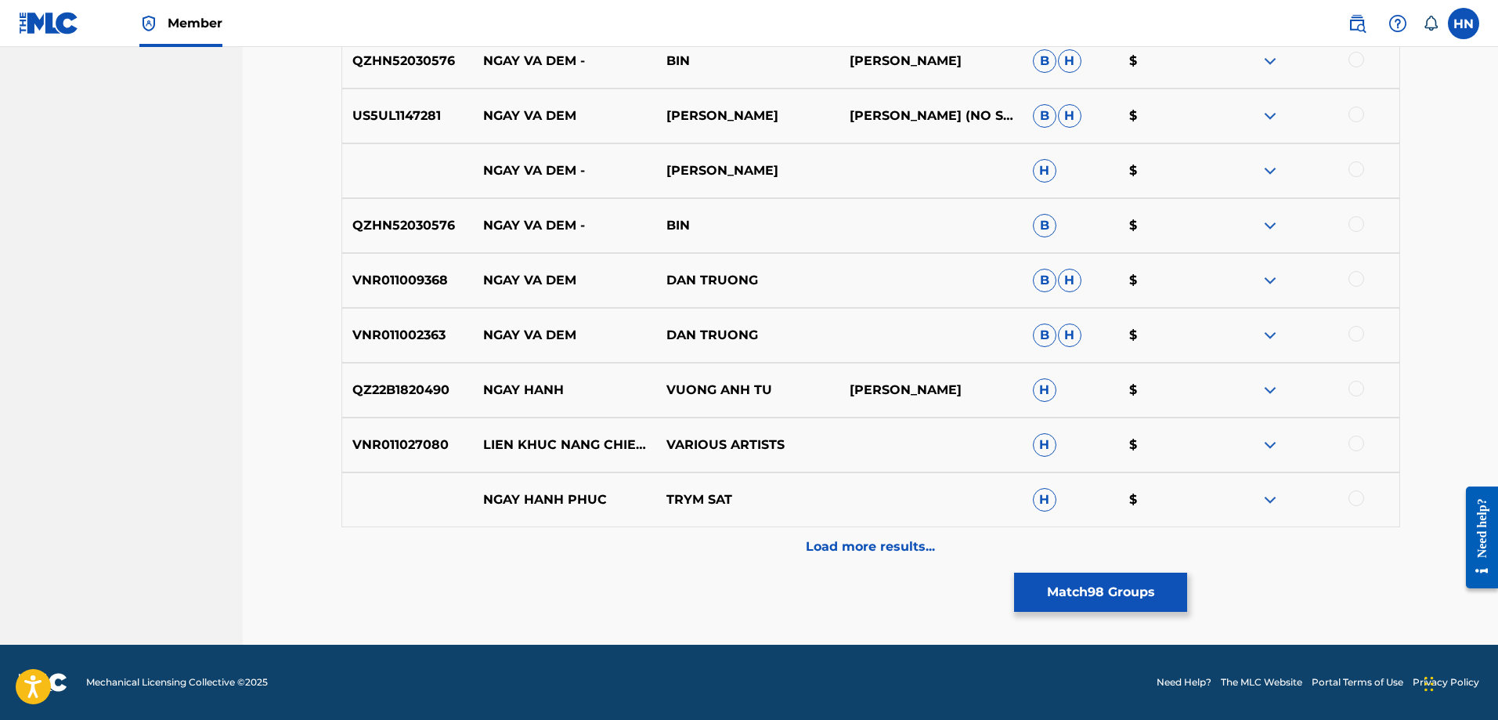
click at [1026, 577] on button "Match 98 Groups" at bounding box center [1100, 591] width 173 height 39
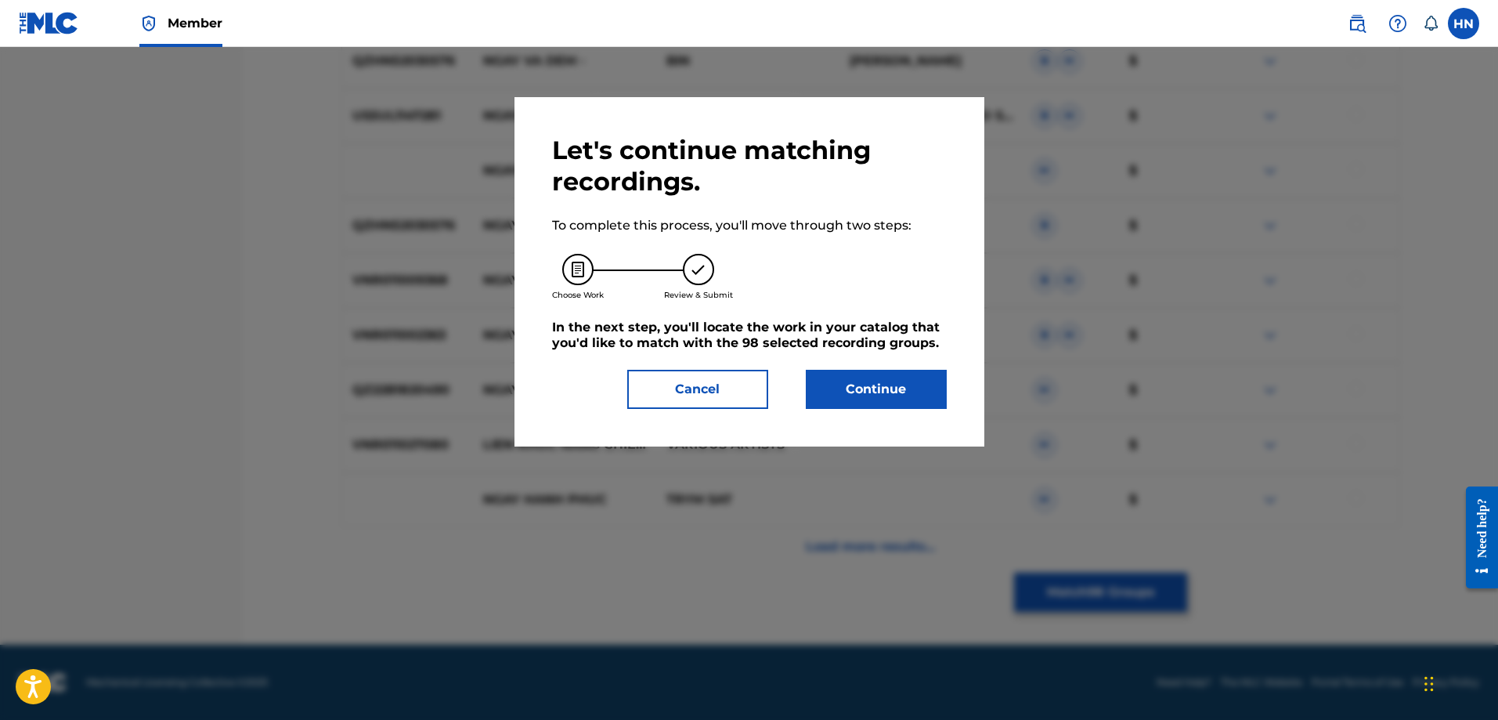
click at [880, 395] on button "Continue" at bounding box center [876, 389] width 141 height 39
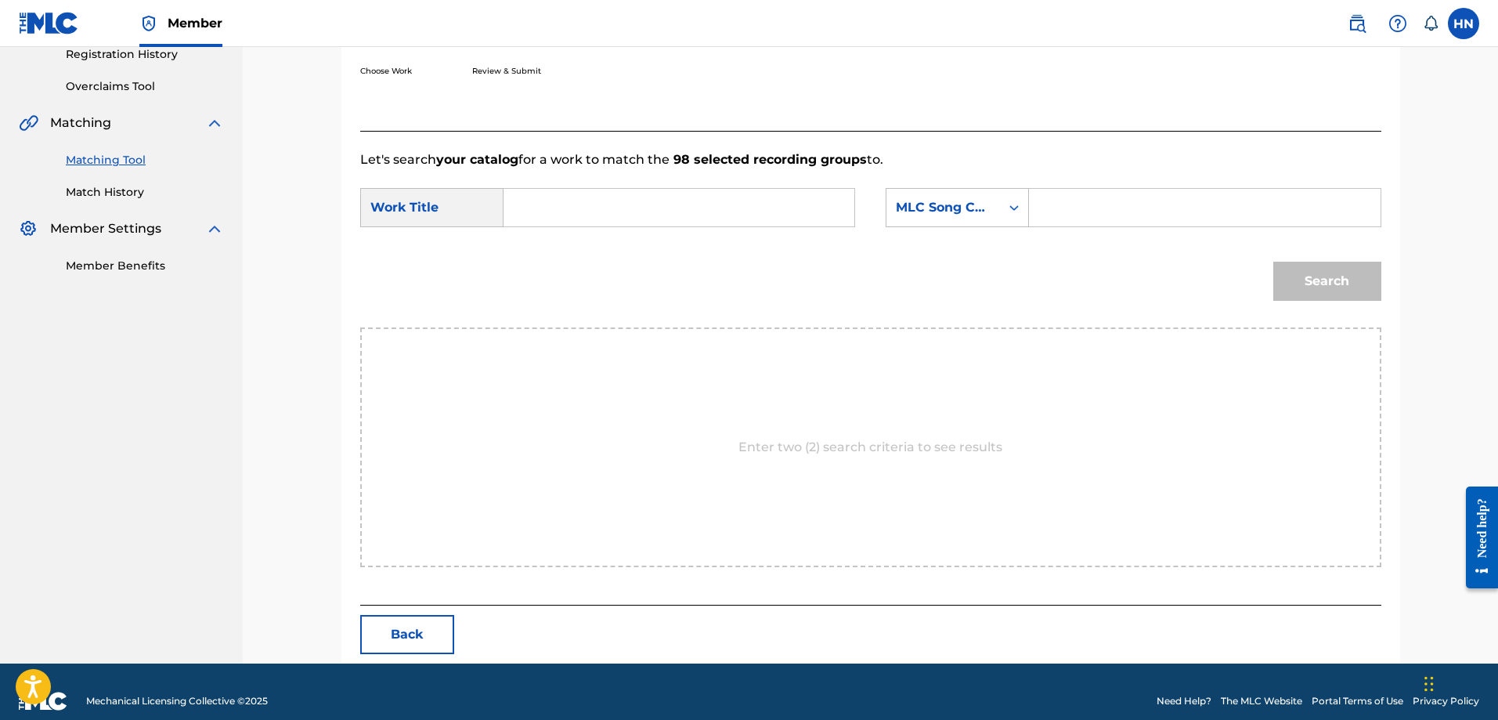
scroll to position [323, 0]
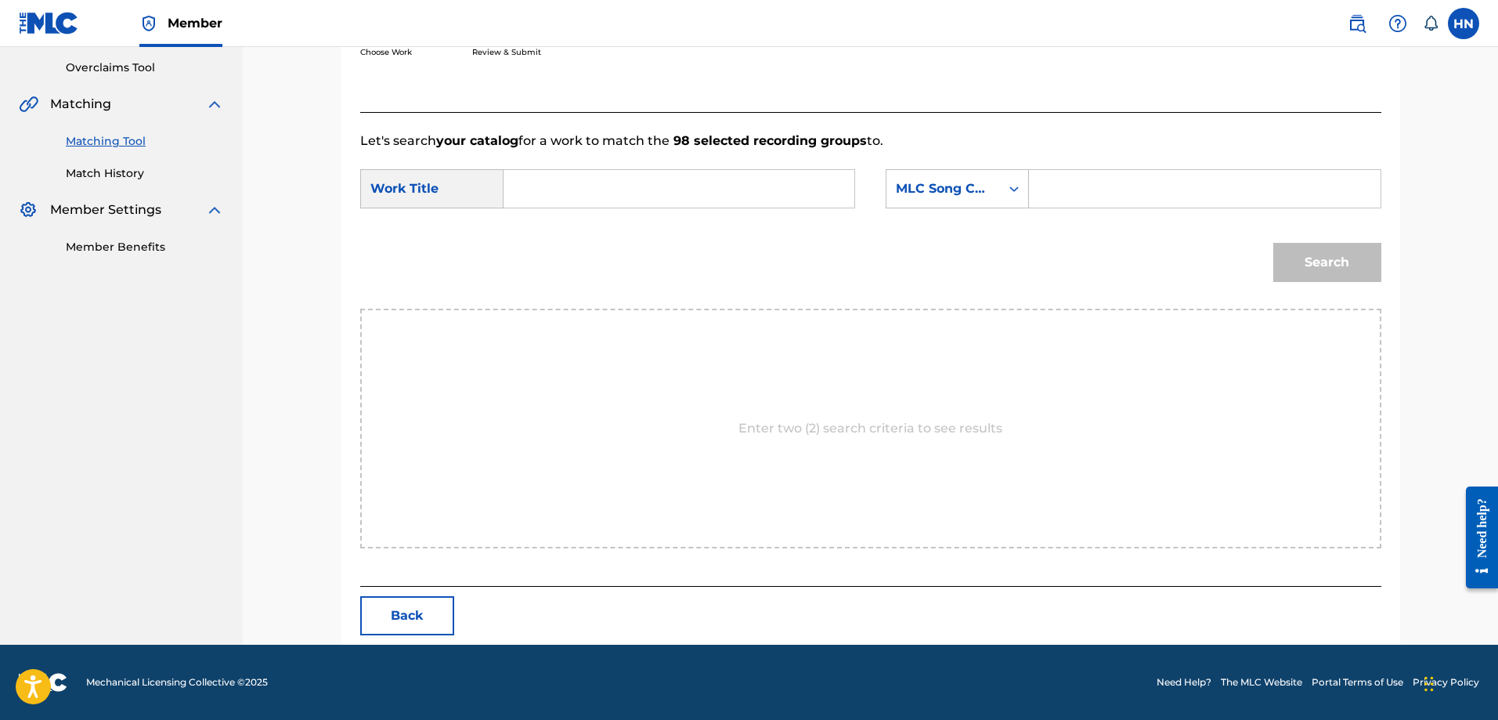
click at [827, 186] on input "Search Form" at bounding box center [679, 189] width 324 height 38
paste input "HÀNH KHÚC NGÀY VÀ ĐÊM"
type input "HÀNH KHÚC NGÀY VÀ ĐÊM"
click at [958, 186] on div "MLC Song Code" at bounding box center [943, 188] width 95 height 19
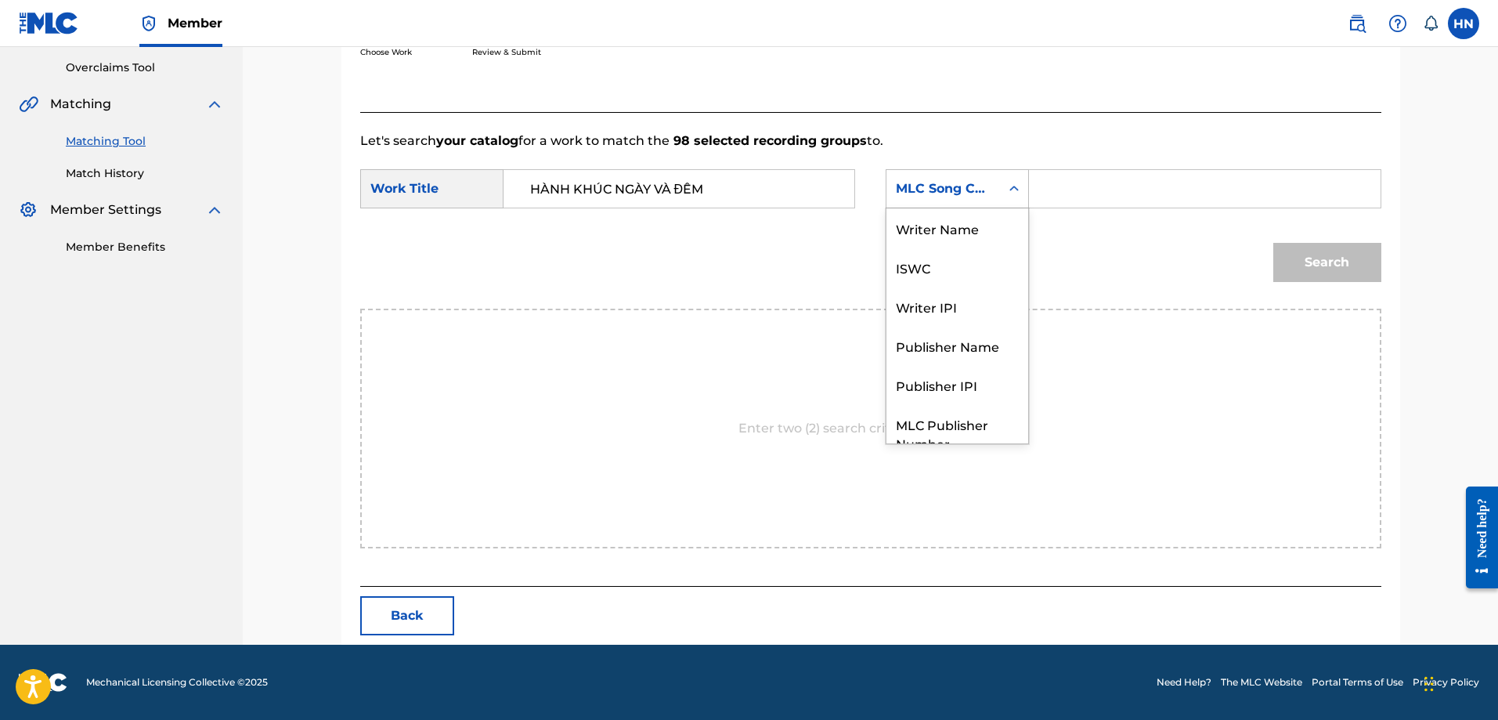
scroll to position [58, 0]
click at [949, 213] on div "ISWC" at bounding box center [957, 208] width 142 height 39
click at [1123, 198] on input "Search Form" at bounding box center [1204, 189] width 324 height 38
paste input "T9201854060"
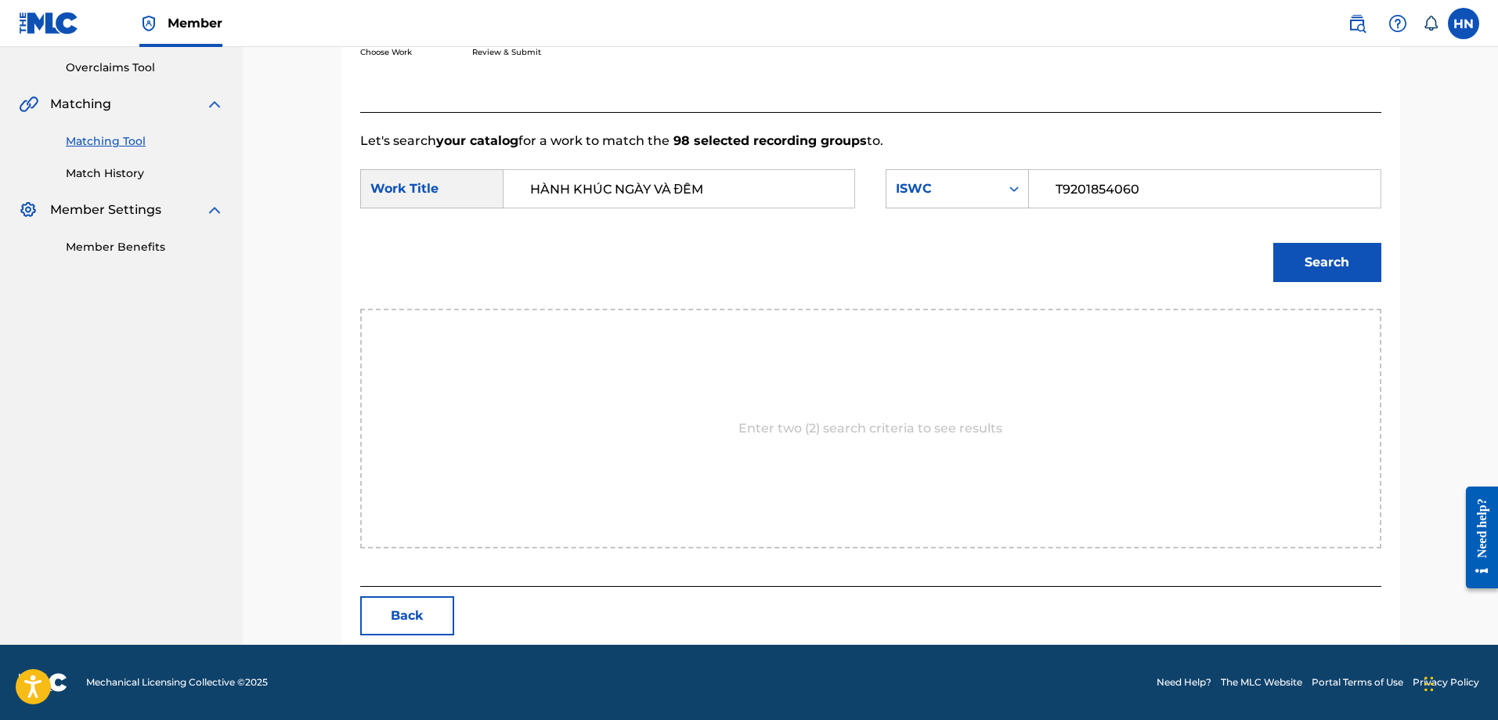
type input "T9201854060"
click at [1330, 269] on button "Search" at bounding box center [1327, 262] width 108 height 39
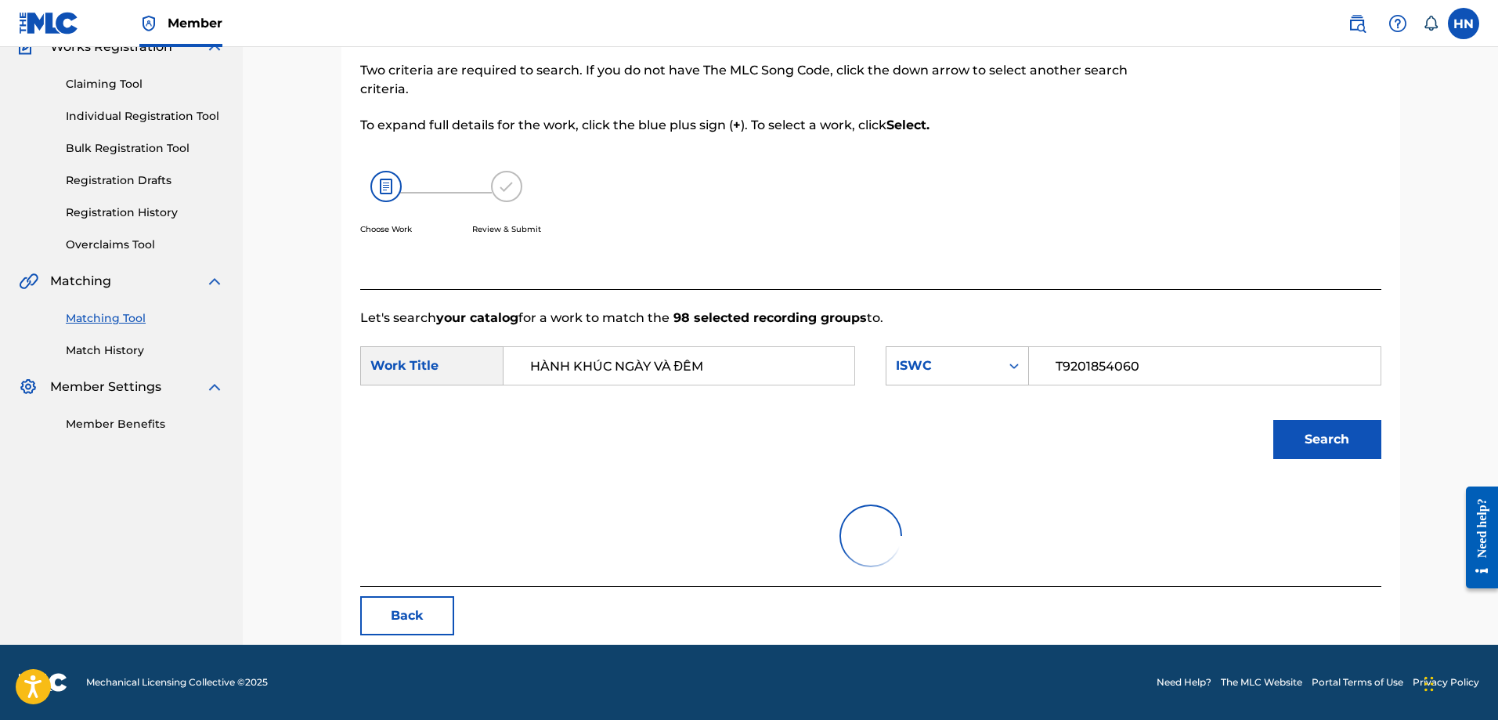
scroll to position [277, 0]
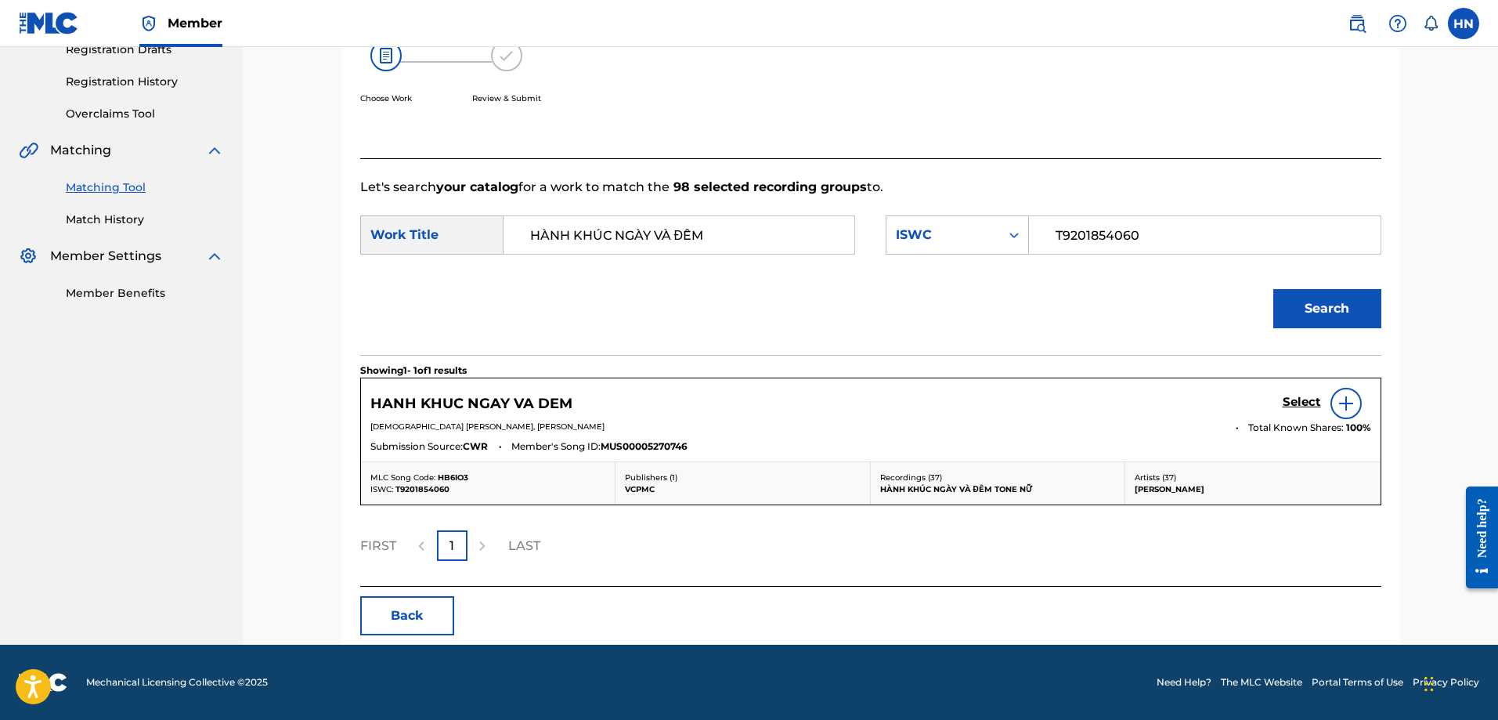
click at [1293, 404] on h5 "Select" at bounding box center [1302, 402] width 38 height 15
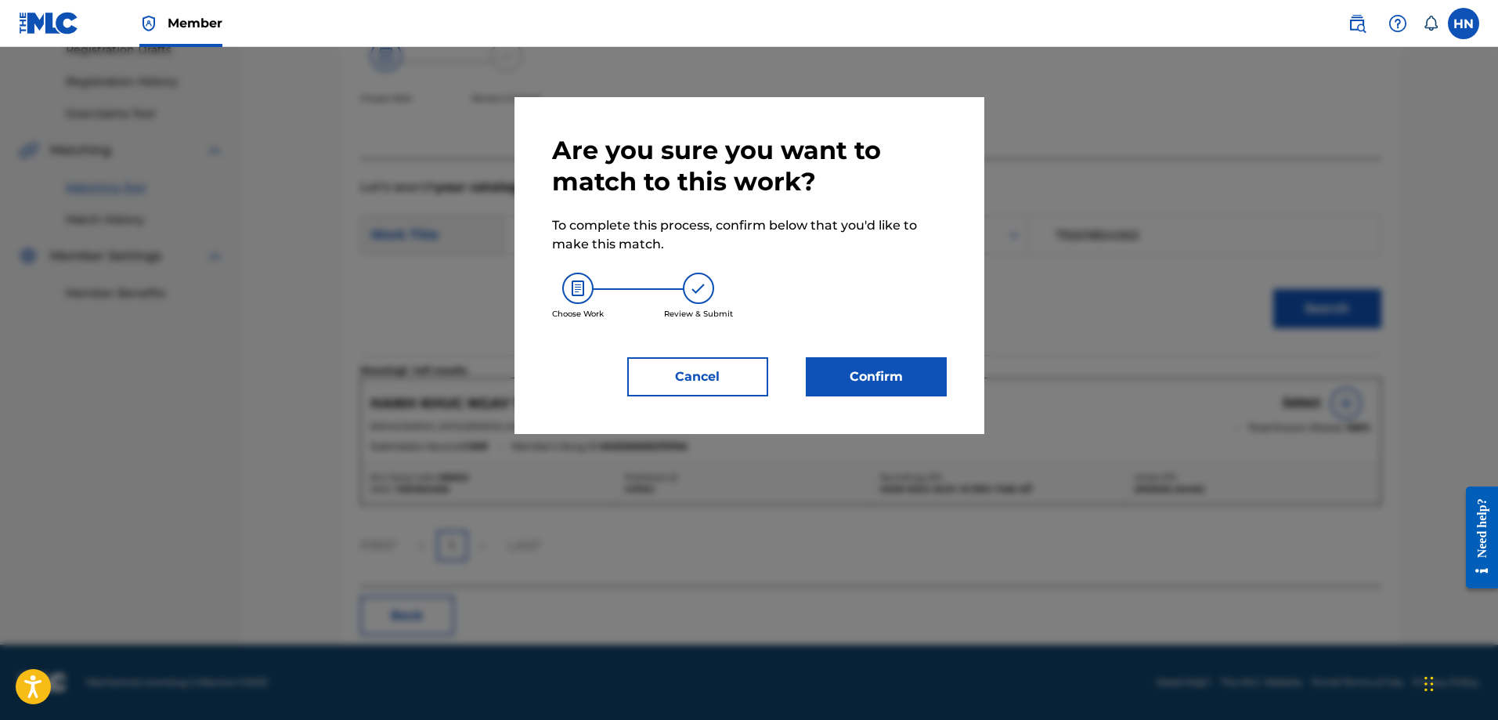
click at [918, 377] on button "Confirm" at bounding box center [876, 376] width 141 height 39
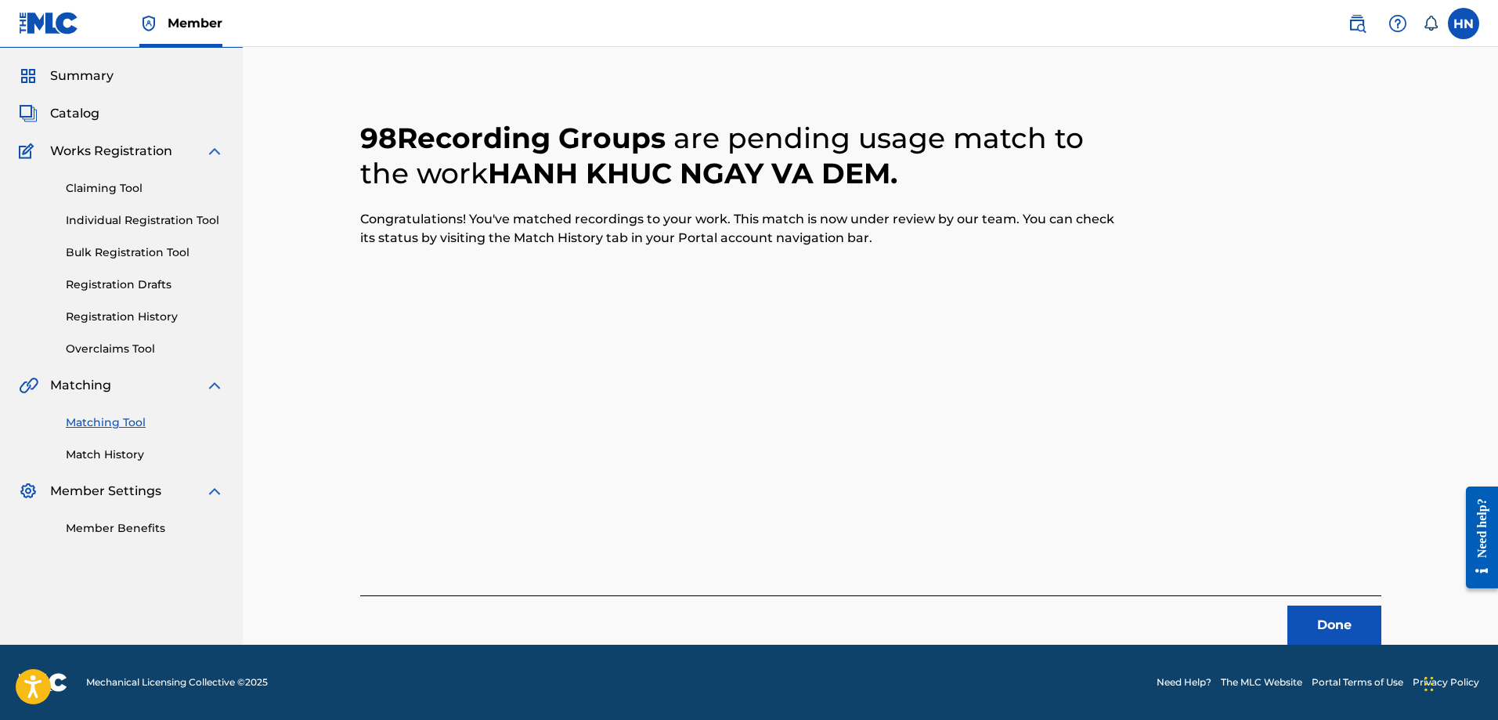
scroll to position [42, 0]
click at [1309, 617] on button "Done" at bounding box center [1334, 624] width 94 height 39
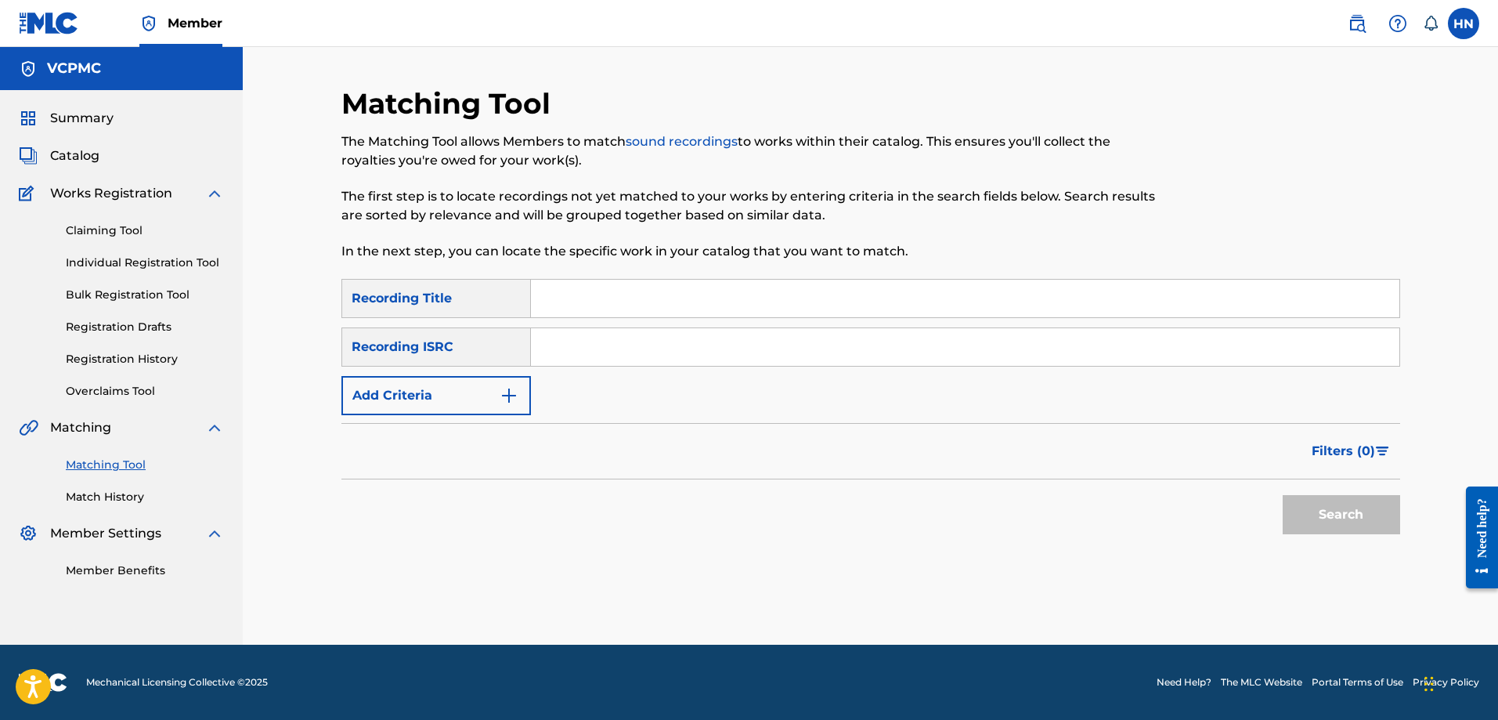
scroll to position [0, 0]
click at [729, 288] on input "Search Form" at bounding box center [965, 299] width 868 height 38
paste input "THƯƠNG THẦM"
click at [1319, 523] on button "Search" at bounding box center [1341, 514] width 117 height 39
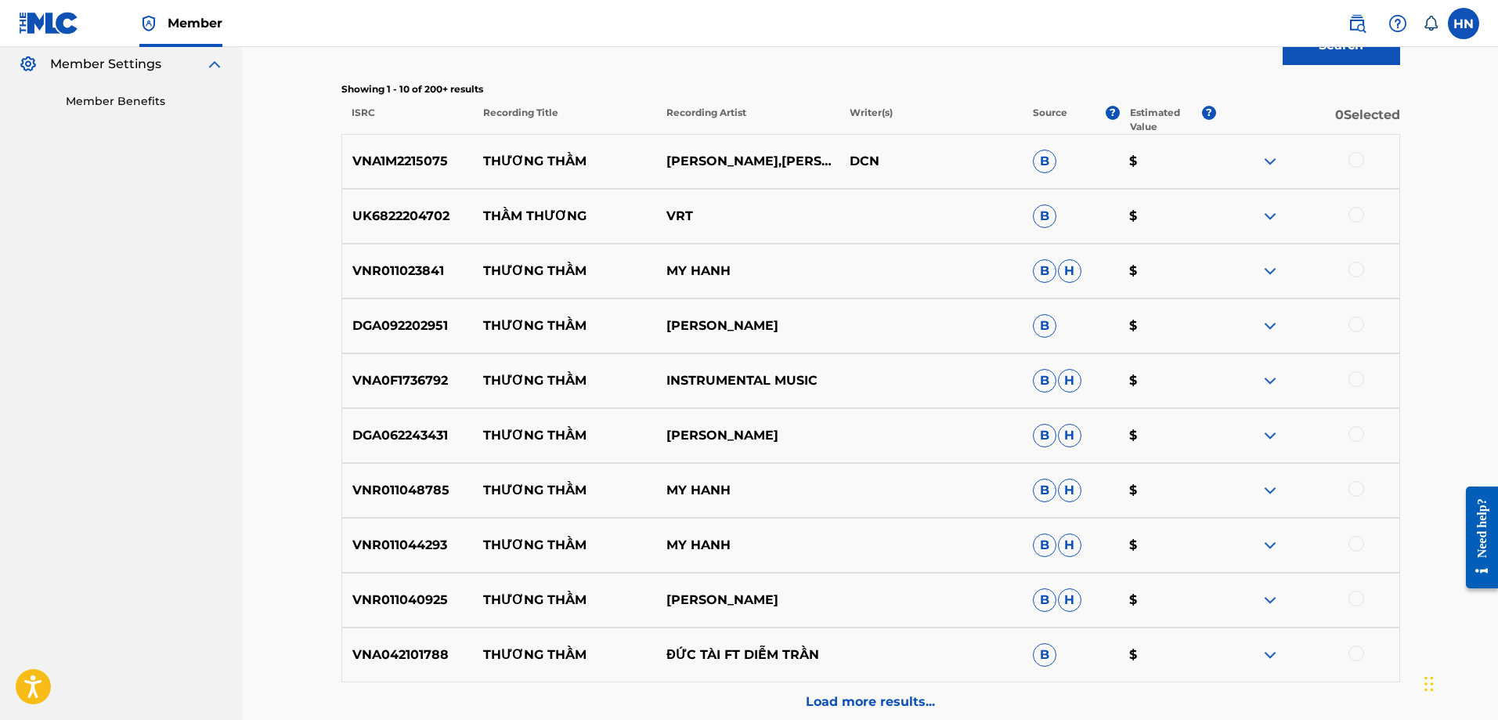
scroll to position [470, 0]
click at [441, 160] on p "VNA1M2215075" at bounding box center [408, 160] width 132 height 19
click at [1352, 157] on div at bounding box center [1356, 159] width 16 height 16
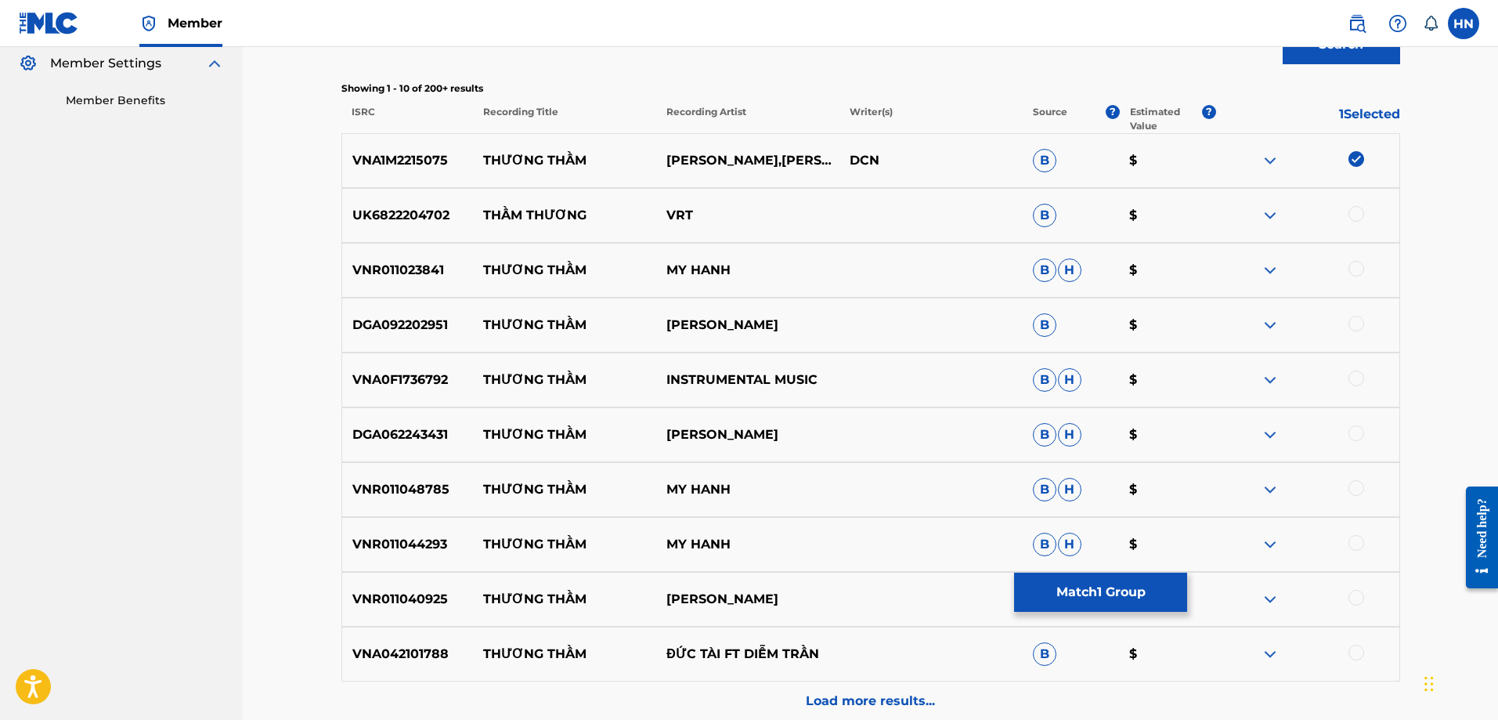
click at [426, 256] on div "VNR011023841 THƯƠNG THẦM MY HANH B H $" at bounding box center [870, 270] width 1059 height 55
click at [1352, 265] on div at bounding box center [1356, 269] width 16 height 16
drag, startPoint x: 759, startPoint y: 319, endPoint x: 479, endPoint y: 327, distance: 279.7
click at [479, 327] on div "DGA092202951 THƯƠNG THẦM LƯU TRÚC LY B $" at bounding box center [870, 325] width 1059 height 55
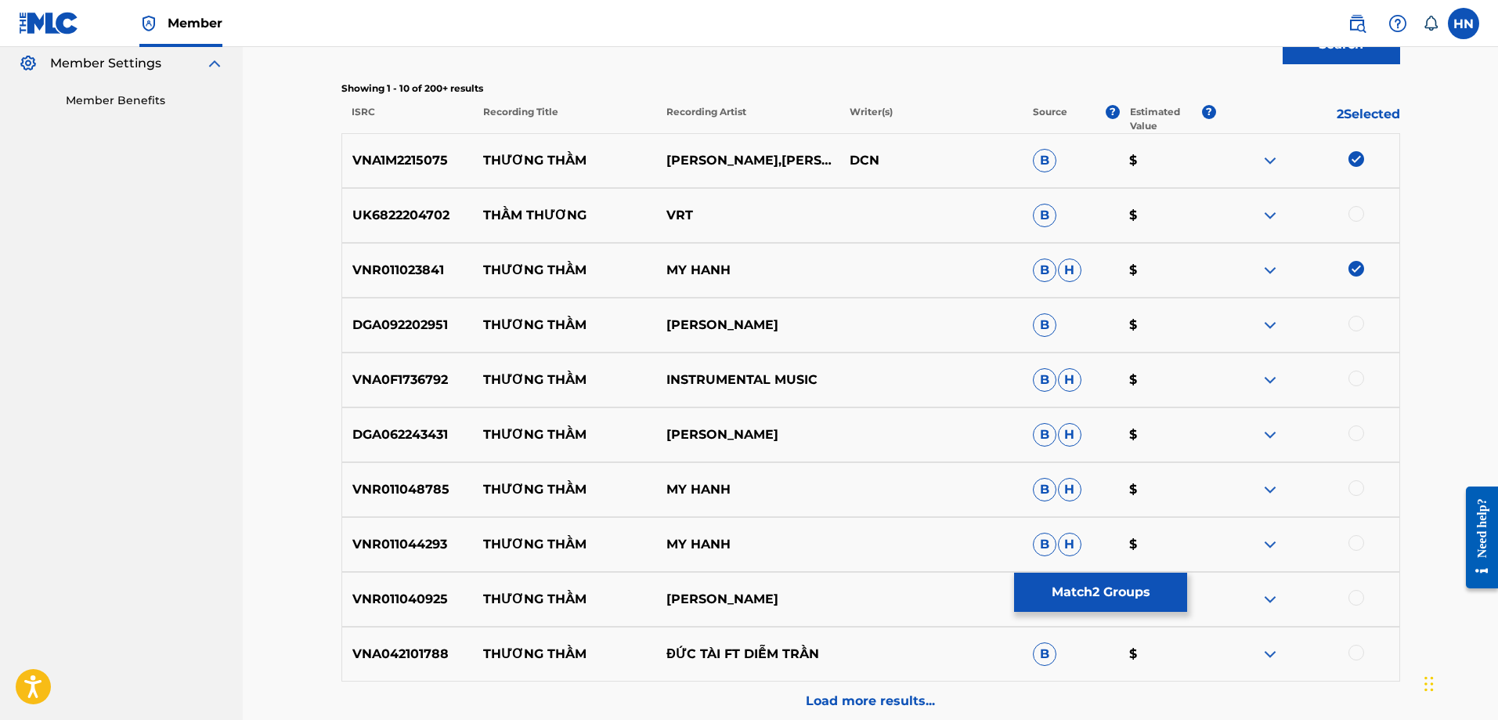
click at [400, 340] on div "DGA092202951 THƯƠNG THẦM LƯU TRÚC LY B $" at bounding box center [870, 325] width 1059 height 55
click at [1357, 317] on div at bounding box center [1356, 324] width 16 height 16
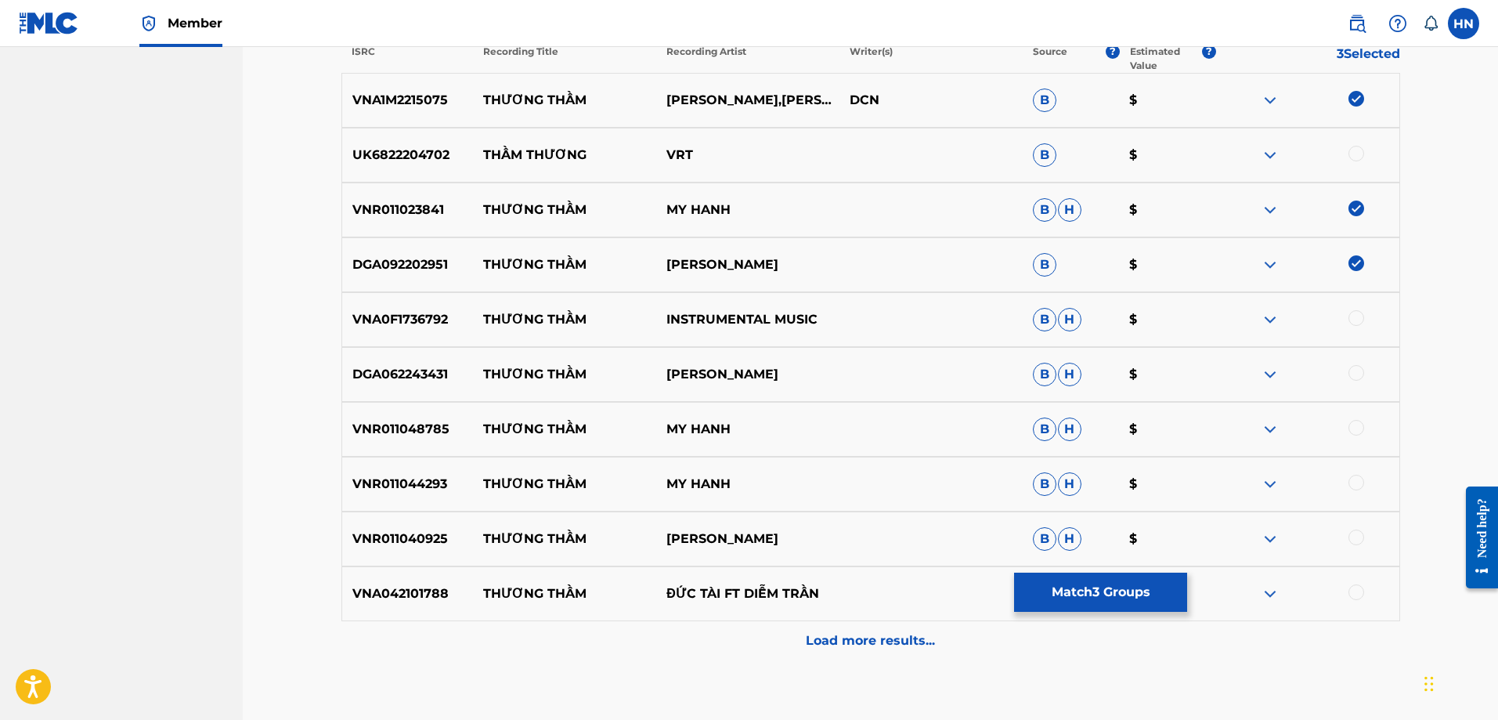
scroll to position [548, 0]
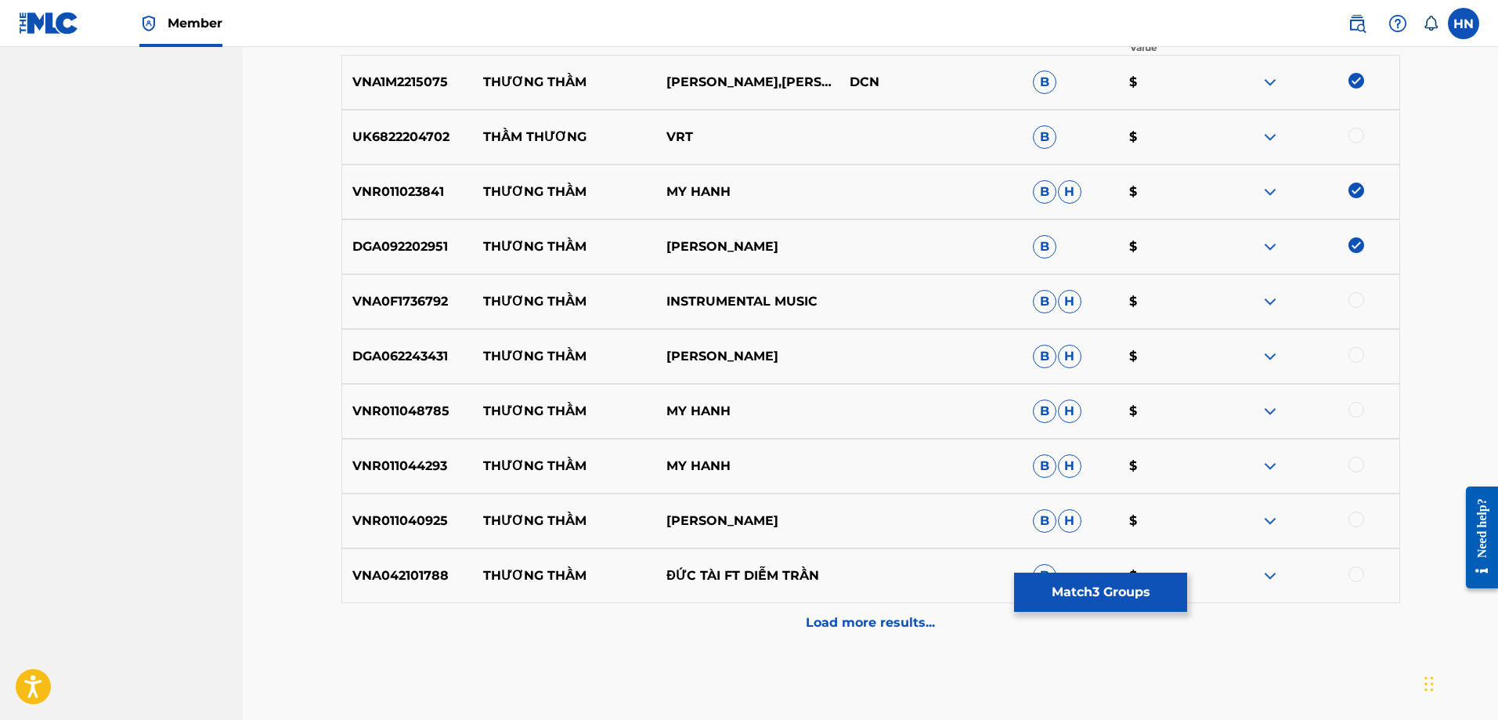
click at [406, 299] on p "VNA0F1736792" at bounding box center [408, 301] width 132 height 19
click at [1363, 299] on div at bounding box center [1356, 300] width 16 height 16
click at [423, 351] on p "DGA062243431" at bounding box center [408, 356] width 132 height 19
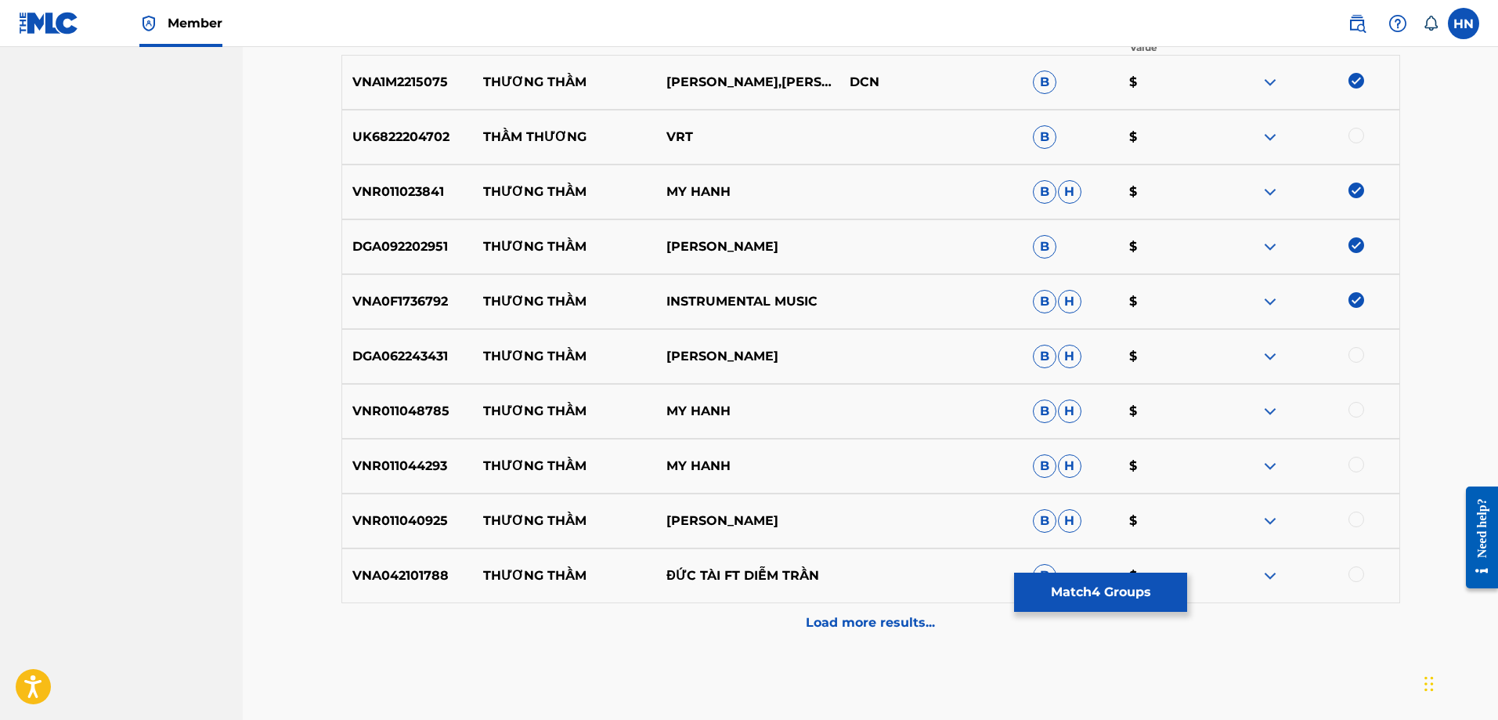
click at [1352, 355] on div at bounding box center [1356, 355] width 16 height 16
click at [400, 410] on p "VNR011048785" at bounding box center [408, 411] width 132 height 19
click at [1351, 409] on div at bounding box center [1356, 410] width 16 height 16
click at [427, 459] on p "VNR011044293" at bounding box center [408, 466] width 132 height 19
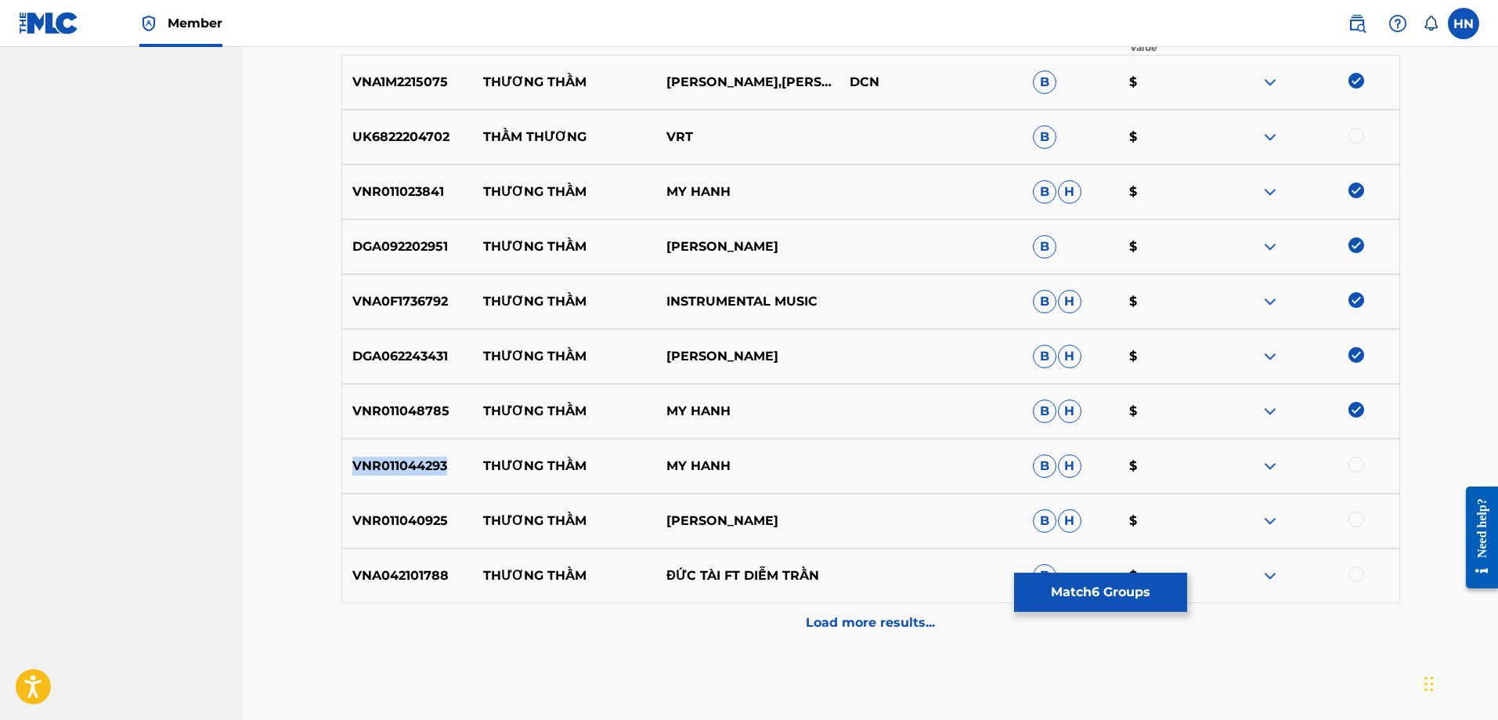
click at [427, 459] on p "VNR011044293" at bounding box center [408, 466] width 132 height 19
click at [1353, 464] on div at bounding box center [1356, 465] width 16 height 16
click at [420, 527] on p "VNR011040925" at bounding box center [408, 520] width 132 height 19
click at [1359, 513] on div at bounding box center [1356, 519] width 16 height 16
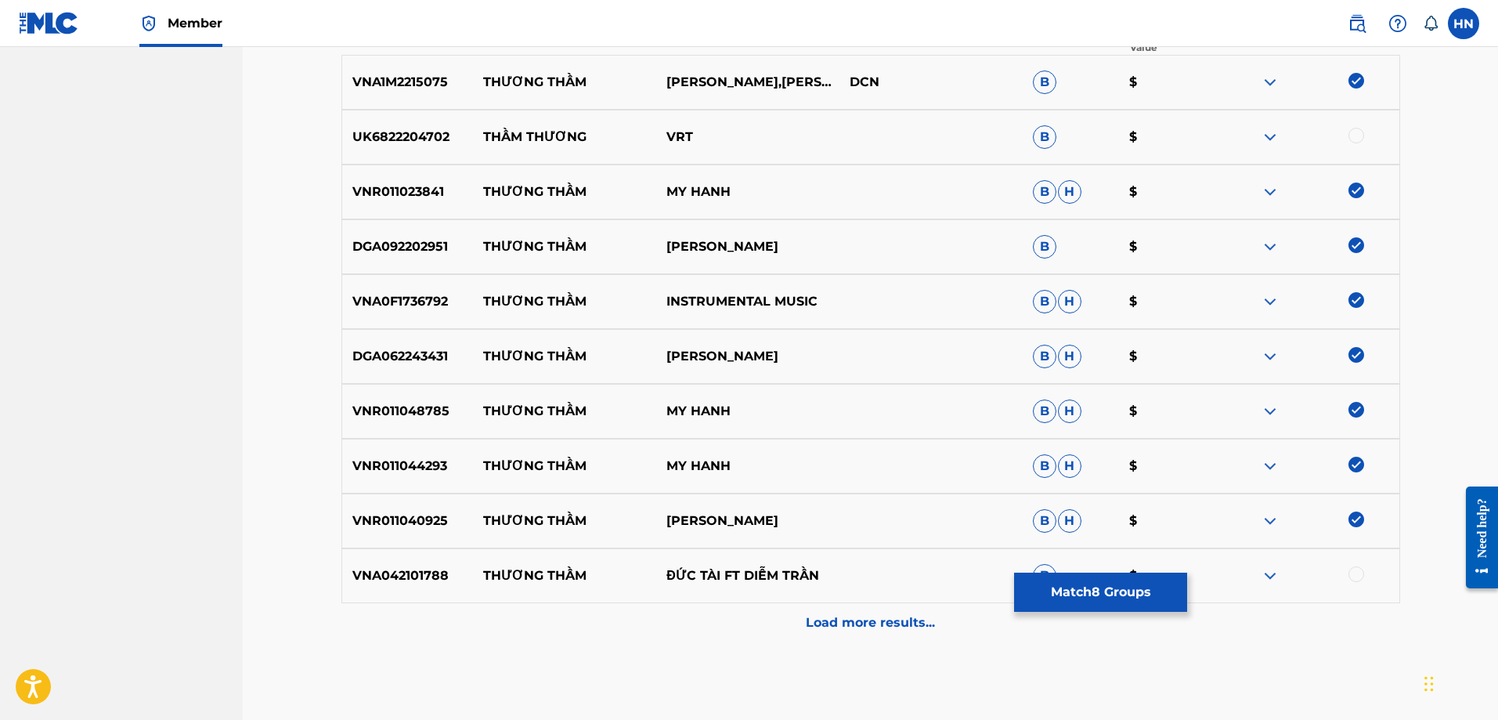
click at [420, 579] on p "VNA042101788" at bounding box center [408, 575] width 132 height 19
click at [1352, 576] on div at bounding box center [1356, 574] width 16 height 16
click at [837, 625] on p "Load more results..." at bounding box center [870, 622] width 129 height 19
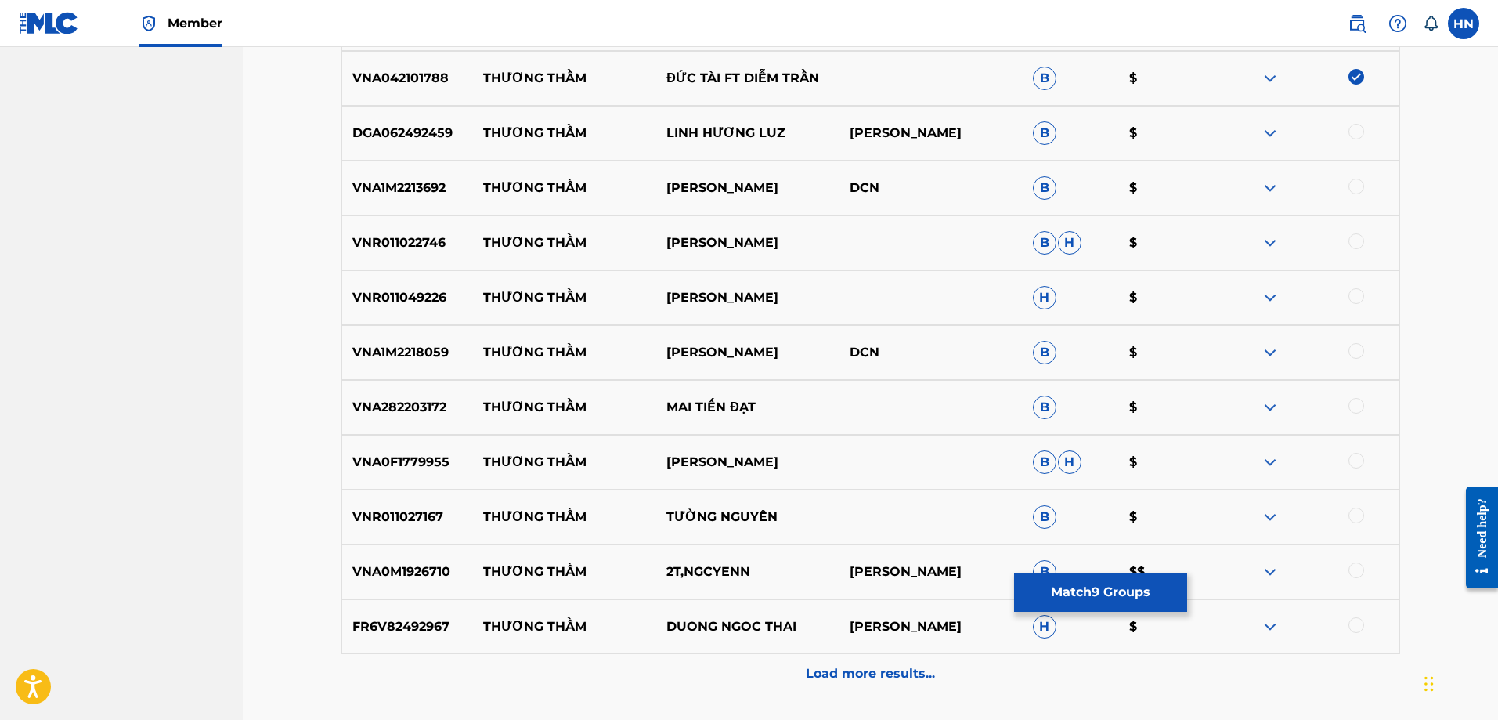
scroll to position [1018, 0]
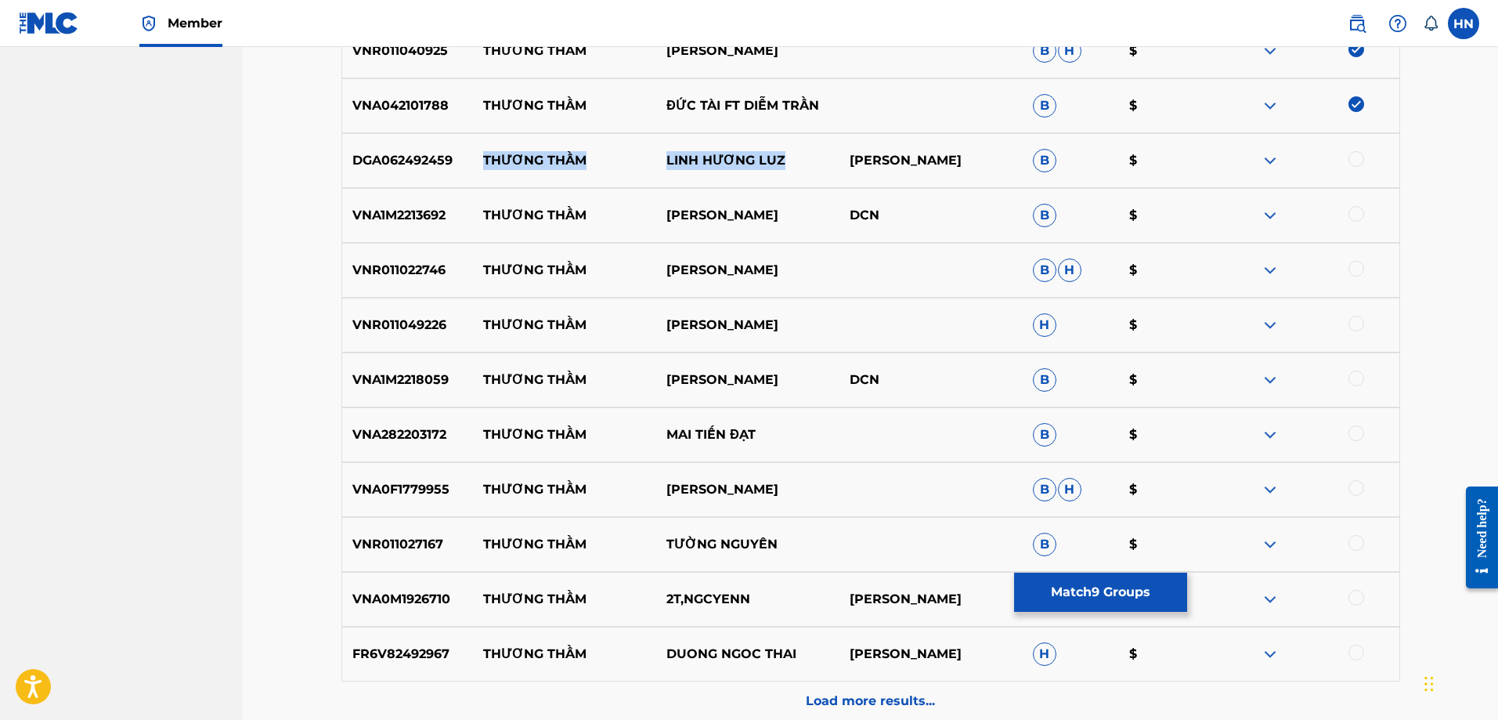
drag, startPoint x: 486, startPoint y: 154, endPoint x: 789, endPoint y: 146, distance: 302.4
click at [789, 146] on div "DGA062492459 THƯƠNG THẦM LINH HƯƠNG LUZ NGUYỄN TRUNG HIẾU B $" at bounding box center [870, 160] width 1059 height 55
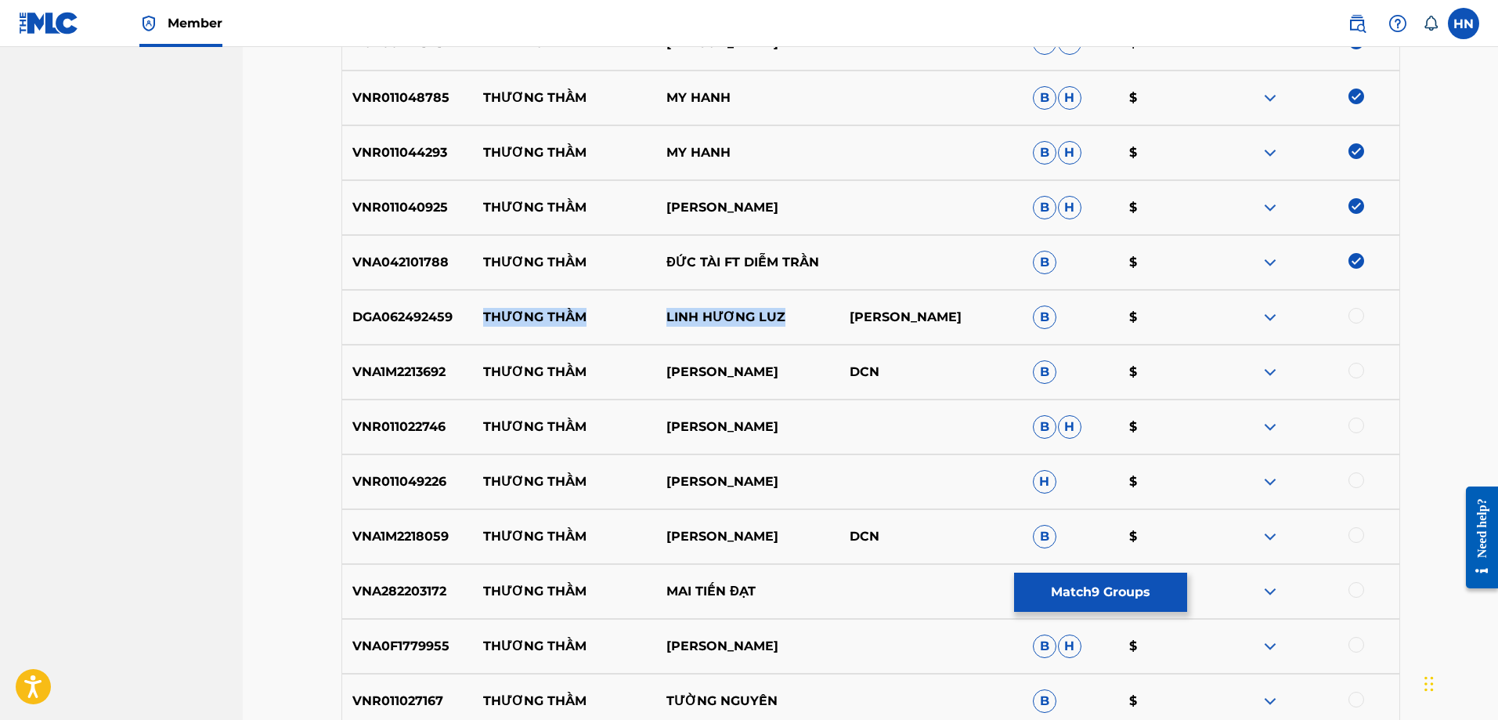
scroll to position [940, 0]
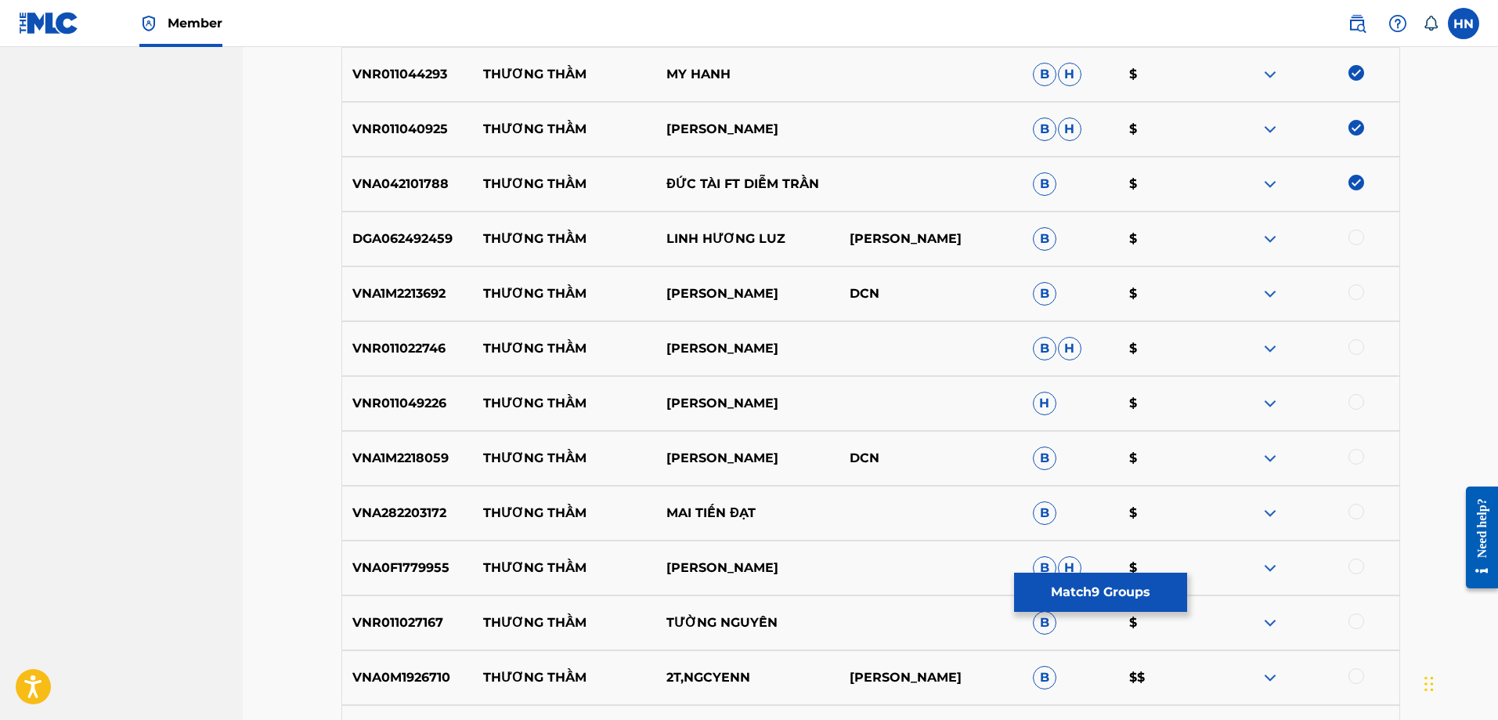
click at [415, 289] on p "VNA1M2213692" at bounding box center [408, 293] width 132 height 19
click at [1352, 292] on div at bounding box center [1356, 292] width 16 height 16
drag, startPoint x: 480, startPoint y: 348, endPoint x: 877, endPoint y: 338, distance: 397.1
click at [852, 342] on div "VNR011022746 THƯƠNG THẦM ĐAN TRƯỜNG B H $" at bounding box center [870, 348] width 1059 height 55
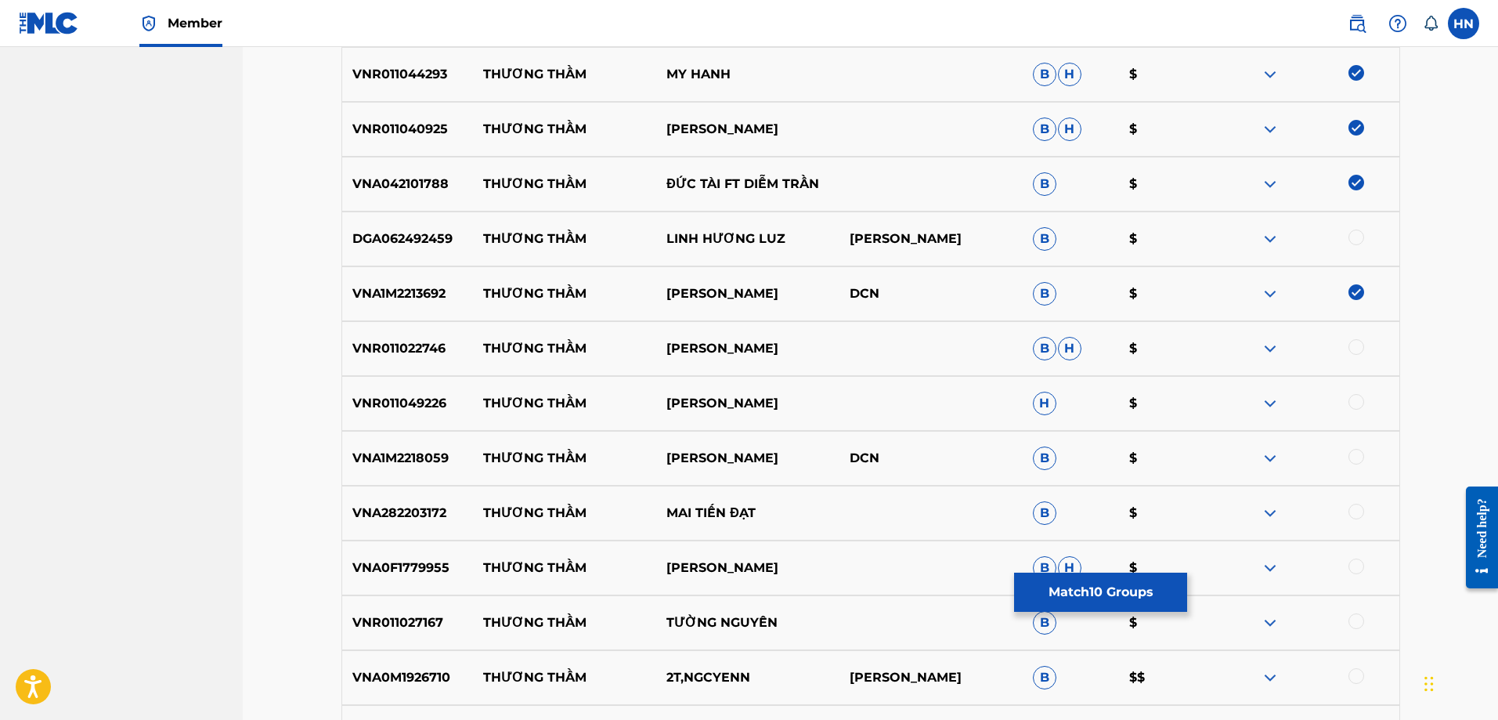
click at [384, 350] on p "VNR011022746" at bounding box center [408, 348] width 132 height 19
click at [1355, 343] on div at bounding box center [1356, 347] width 16 height 16
drag, startPoint x: 478, startPoint y: 406, endPoint x: 857, endPoint y: 392, distance: 378.5
click at [854, 392] on div "VNR011049226 THƯƠNG THẦM HÀ THANH PHONG H $" at bounding box center [870, 403] width 1059 height 55
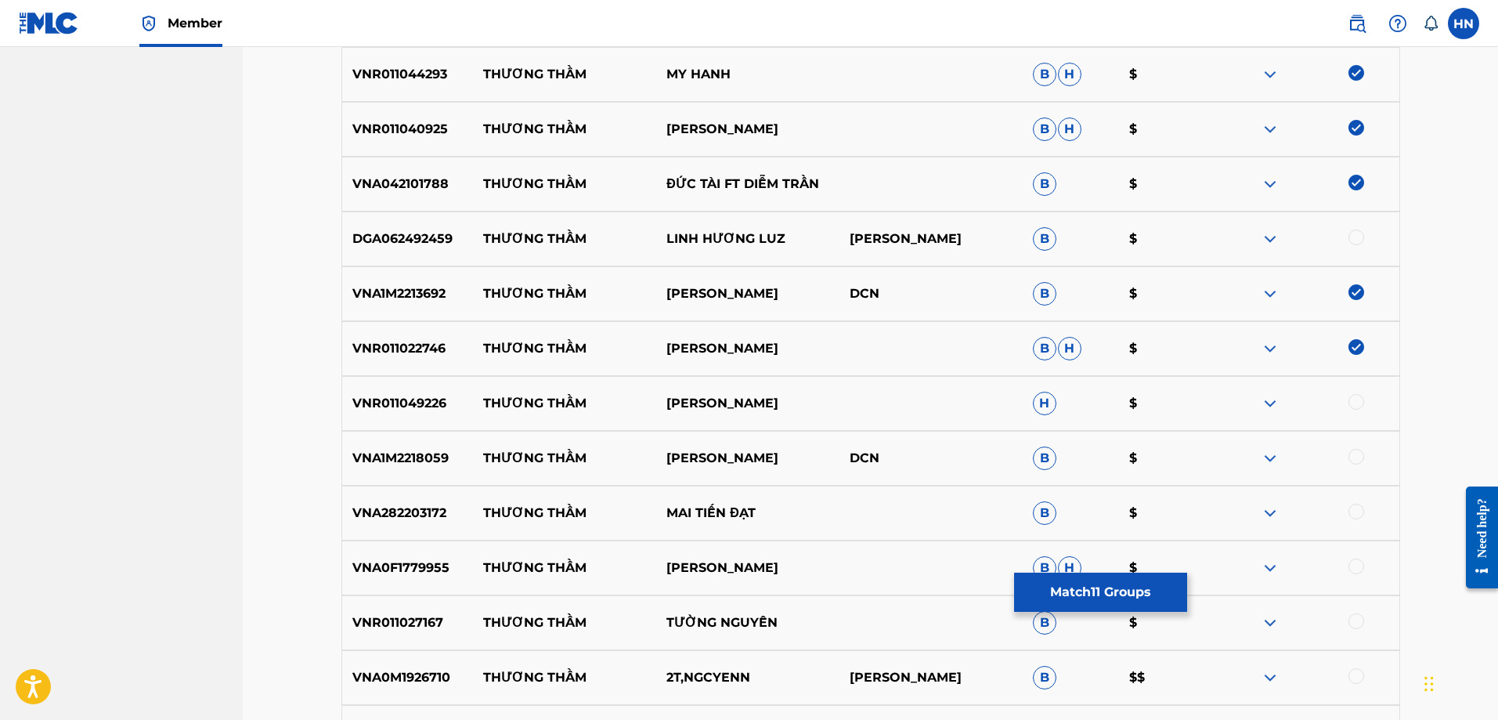
click at [387, 401] on p "VNR011049226" at bounding box center [408, 403] width 132 height 19
click at [1352, 397] on div at bounding box center [1356, 402] width 16 height 16
click at [372, 446] on div "VNA1M2218059 THƯƠNG THẦM VÕ MINH LÊ DCN B $" at bounding box center [870, 458] width 1059 height 55
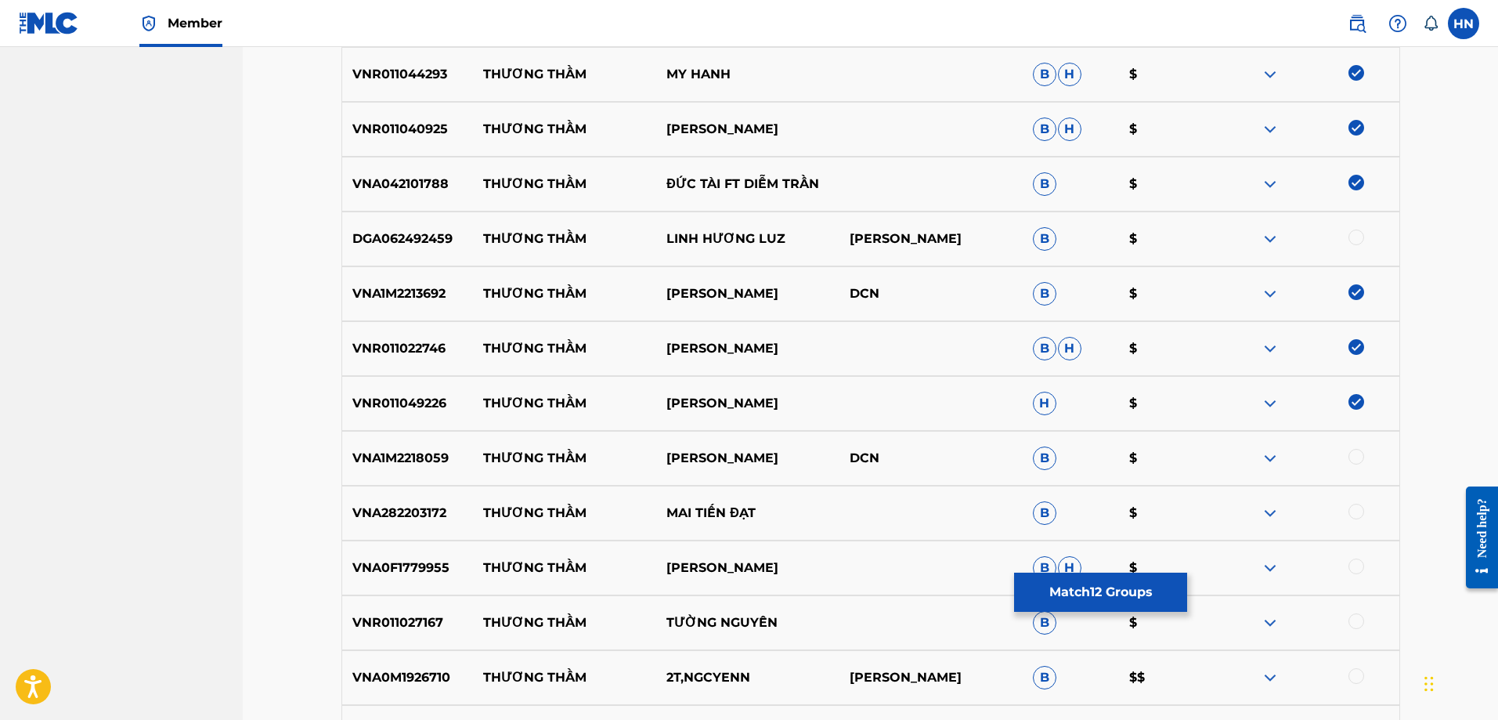
click at [1349, 458] on div at bounding box center [1356, 457] width 16 height 16
click at [420, 501] on div "VNA282203172 THƯƠNG THẦM MAI TIẾN ĐẠT B $" at bounding box center [870, 512] width 1059 height 55
click at [1362, 513] on div at bounding box center [1356, 511] width 16 height 16
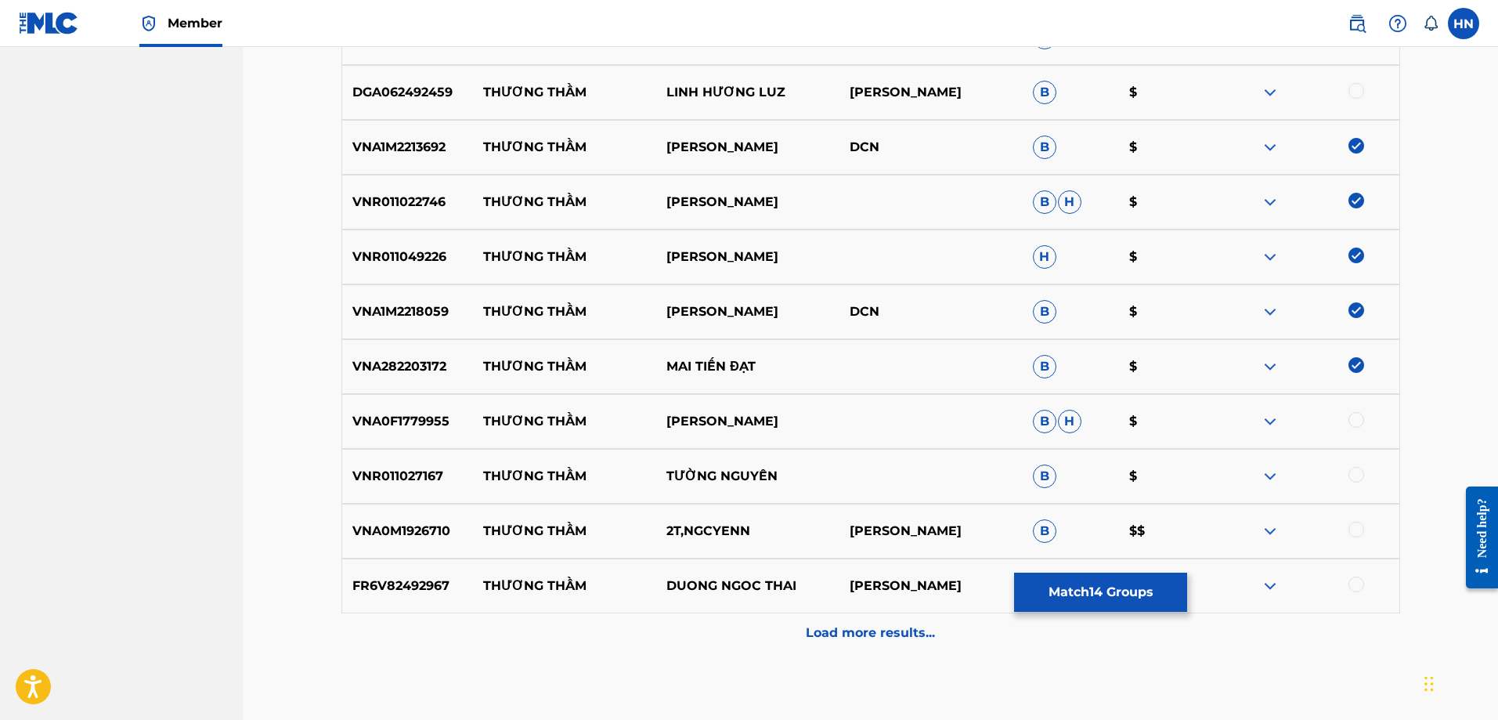
scroll to position [1094, 0]
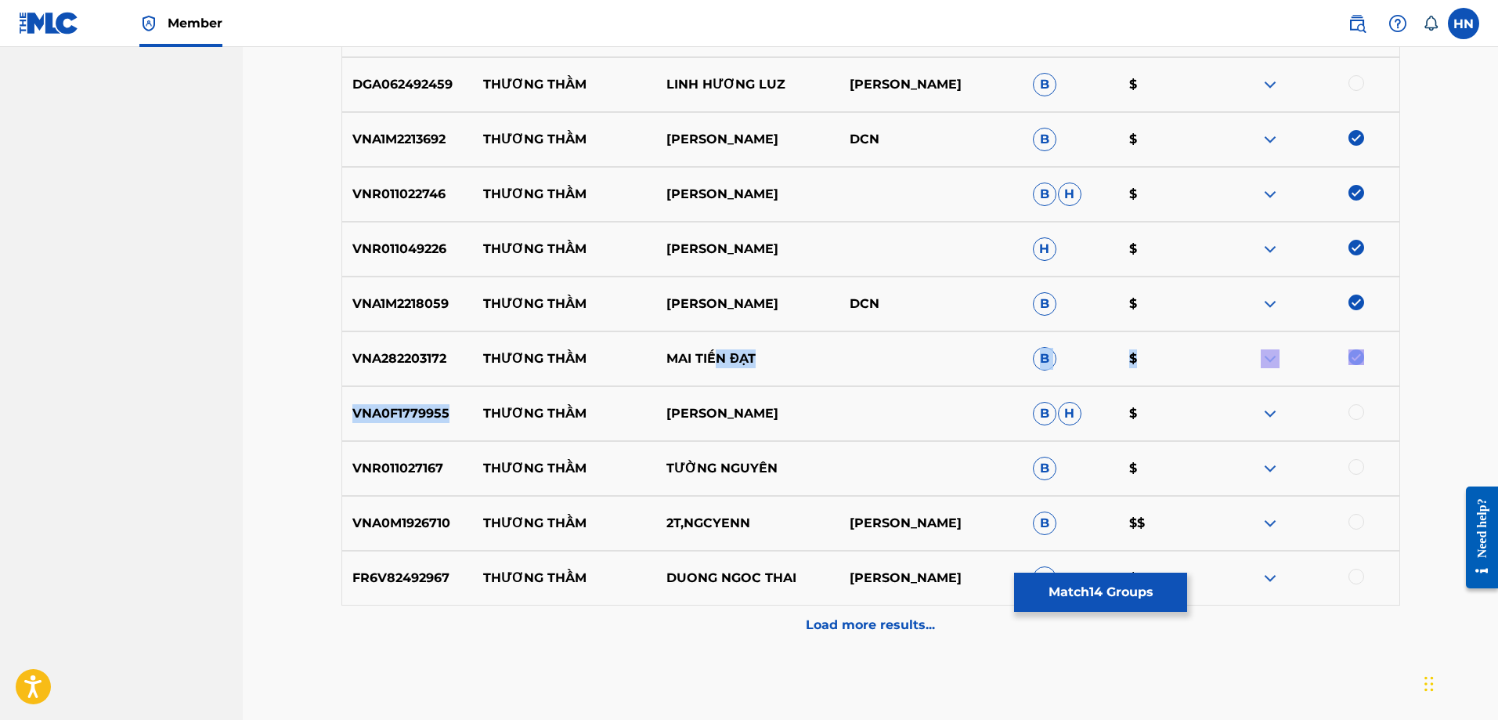
drag, startPoint x: 475, startPoint y: 407, endPoint x: 716, endPoint y: 384, distance: 243.0
click at [716, 384] on div "VNA1M2215075 THƯƠNG THẦM HÀ THANH TÂM,MỸ HẠNH DCN B $ UK6822204702 THẦM THƯƠNG …" at bounding box center [870, 76] width 1059 height 1135
click at [728, 407] on p "LEON VŨ" at bounding box center [747, 413] width 183 height 19
click at [372, 427] on div "VNA0F1779955 THƯƠNG THẦM LEON VŨ B H $" at bounding box center [870, 413] width 1059 height 55
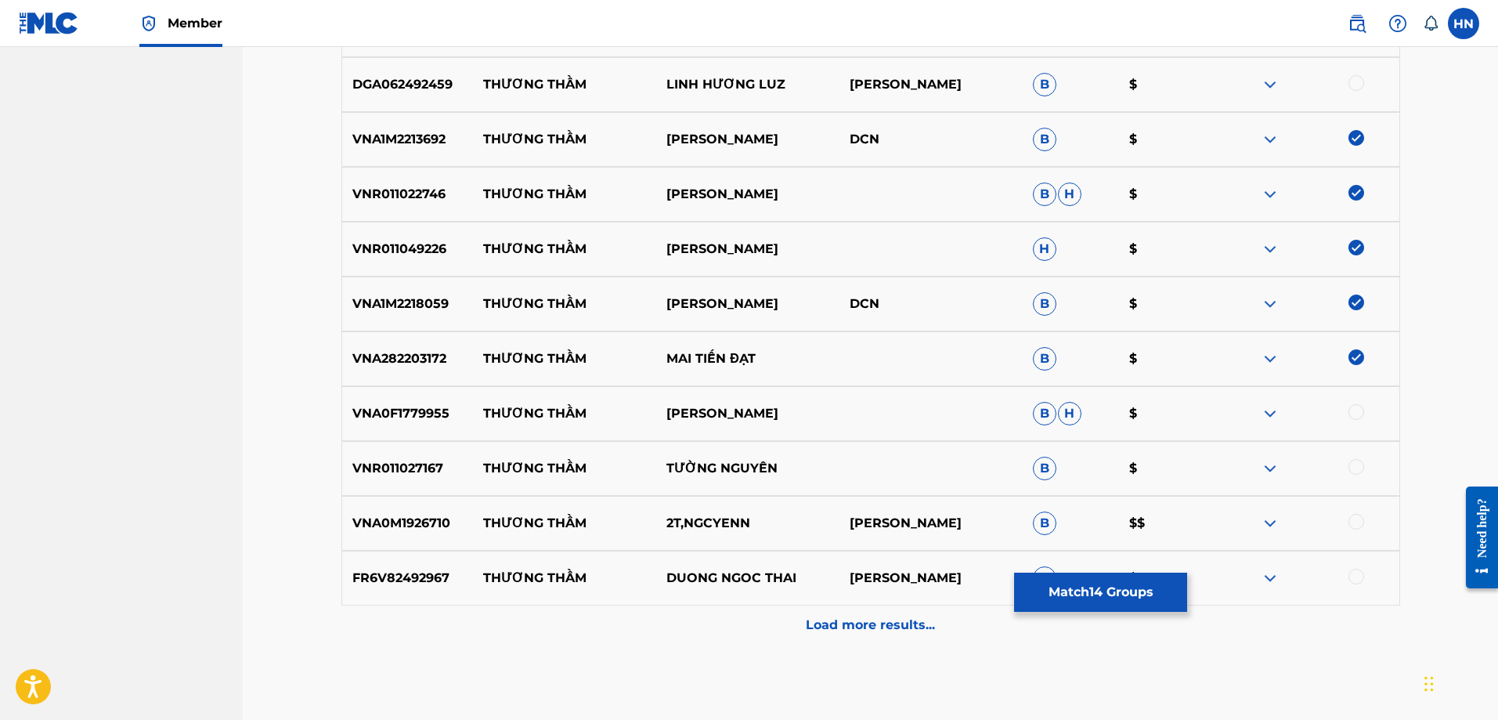
click at [1361, 412] on div at bounding box center [1356, 412] width 16 height 16
drag, startPoint x: 771, startPoint y: 467, endPoint x: 532, endPoint y: 449, distance: 240.3
click at [532, 449] on div "VNR011027167 THƯƠNG THẦM TƯỜNG NGUYÊN B $" at bounding box center [870, 468] width 1059 height 55
click at [1273, 464] on img at bounding box center [1270, 468] width 19 height 19
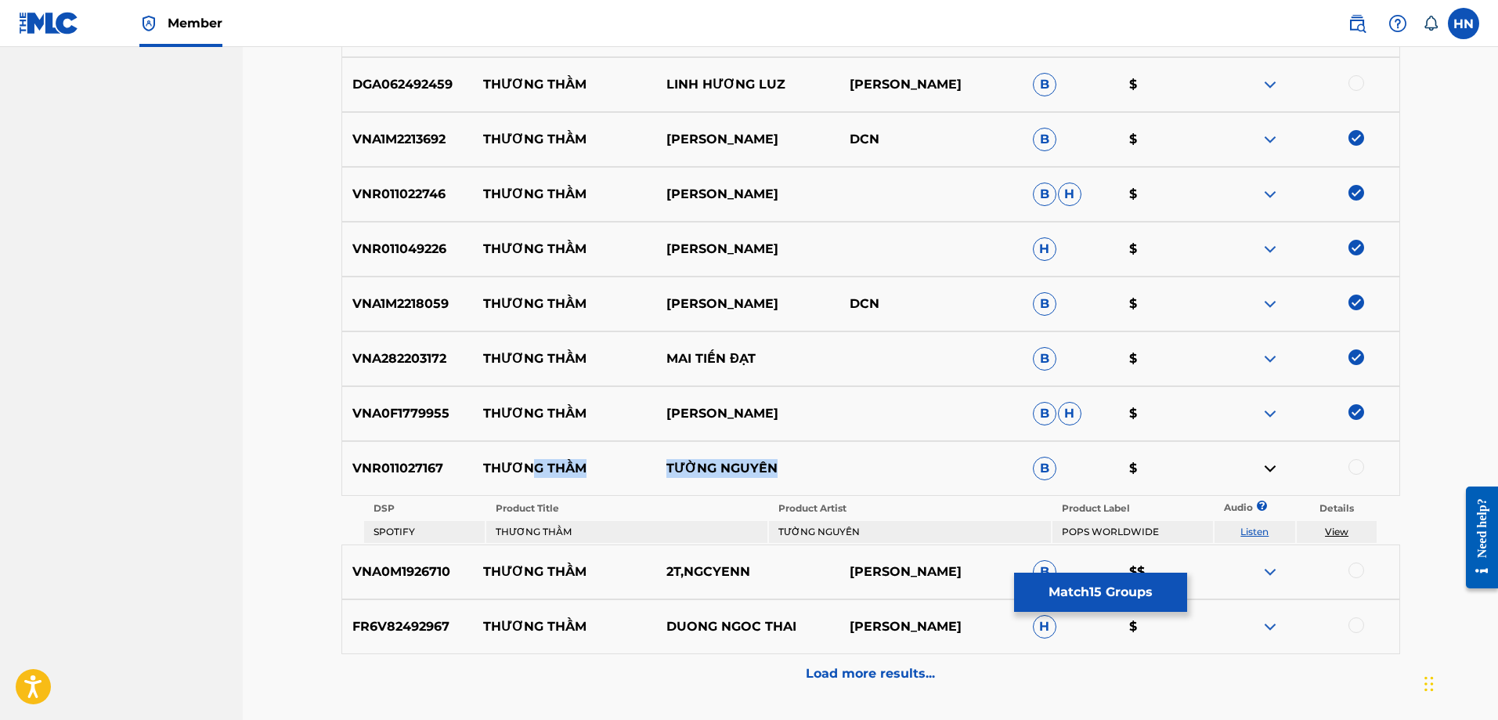
click at [1263, 528] on link "Listen" at bounding box center [1254, 531] width 28 height 12
click at [405, 463] on p "VNR011027167" at bounding box center [408, 468] width 132 height 19
click at [1362, 462] on div at bounding box center [1356, 467] width 16 height 16
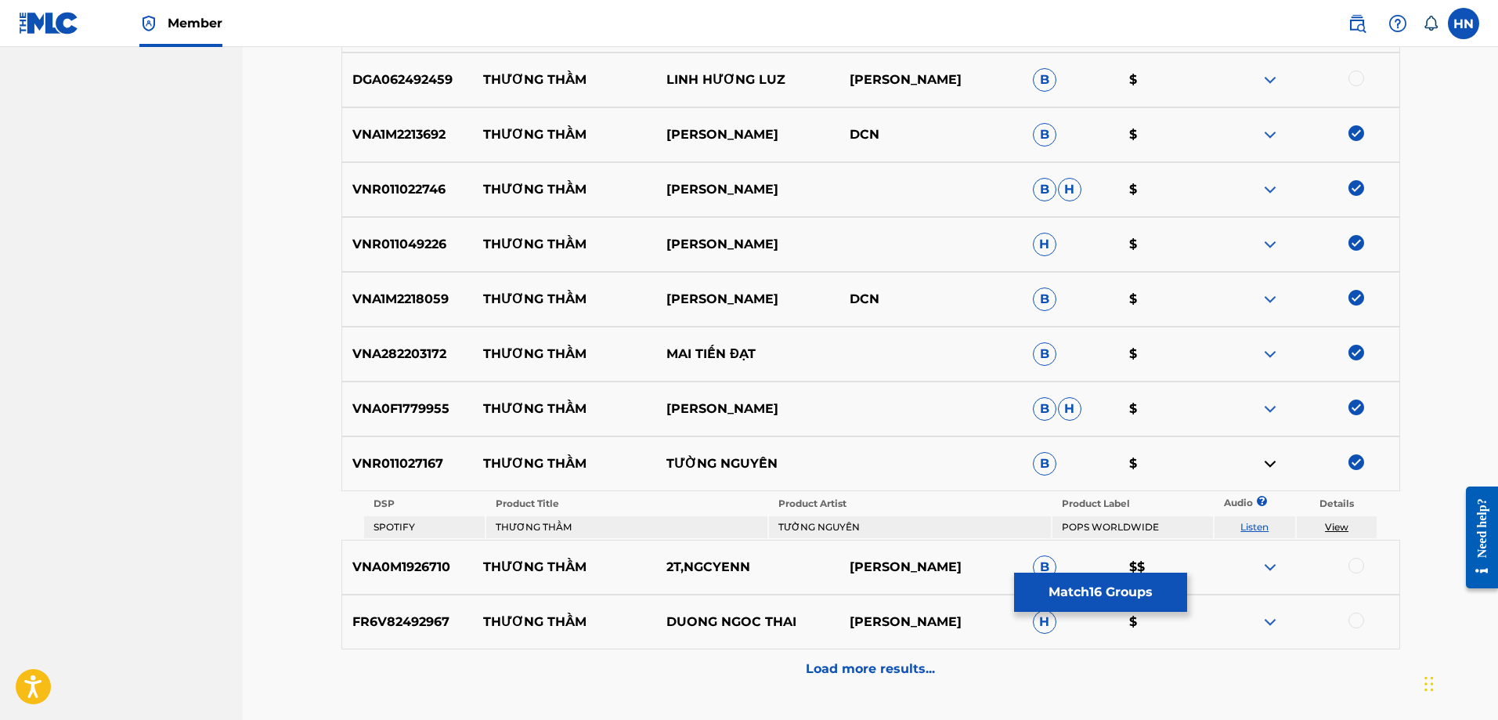
scroll to position [1221, 0]
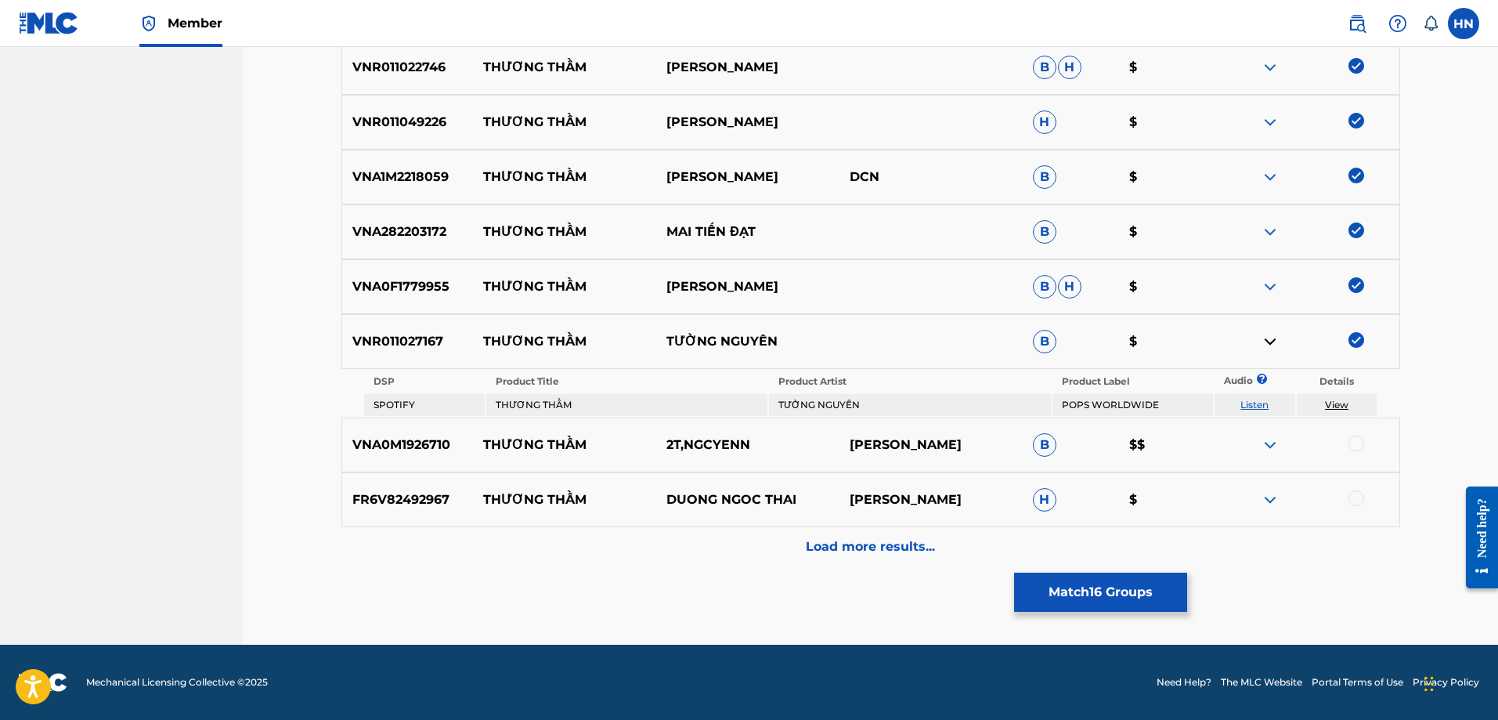
click at [1265, 445] on img at bounding box center [1270, 444] width 19 height 19
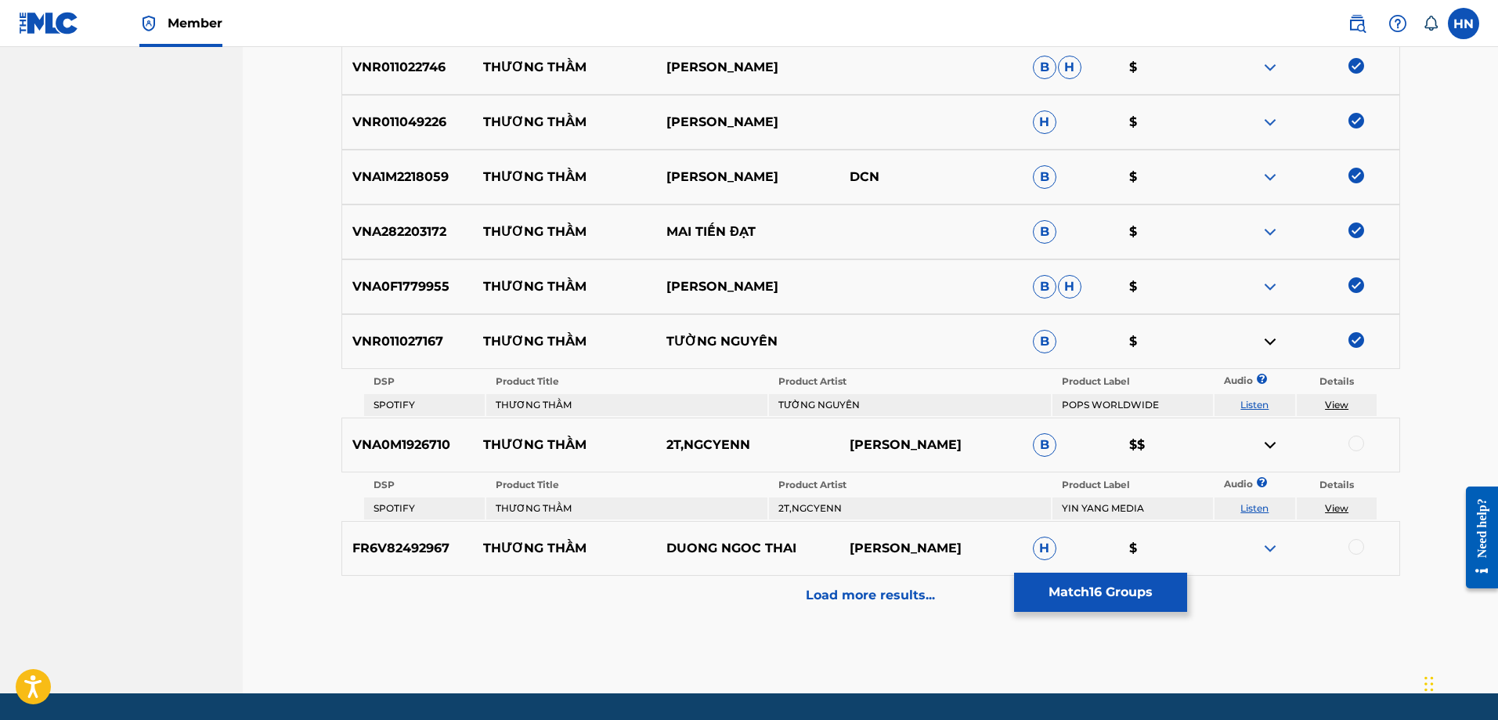
click at [1261, 508] on link "Listen" at bounding box center [1254, 508] width 28 height 12
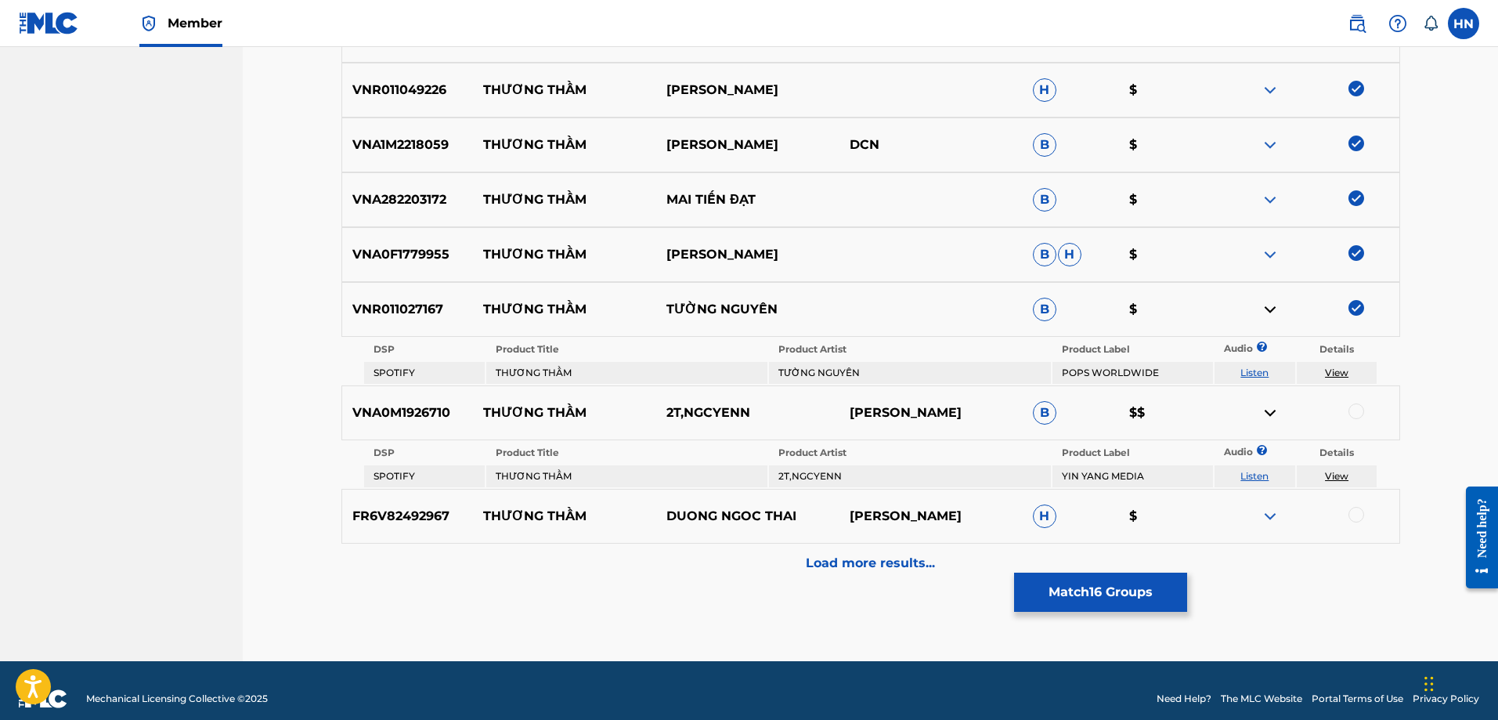
scroll to position [1269, 0]
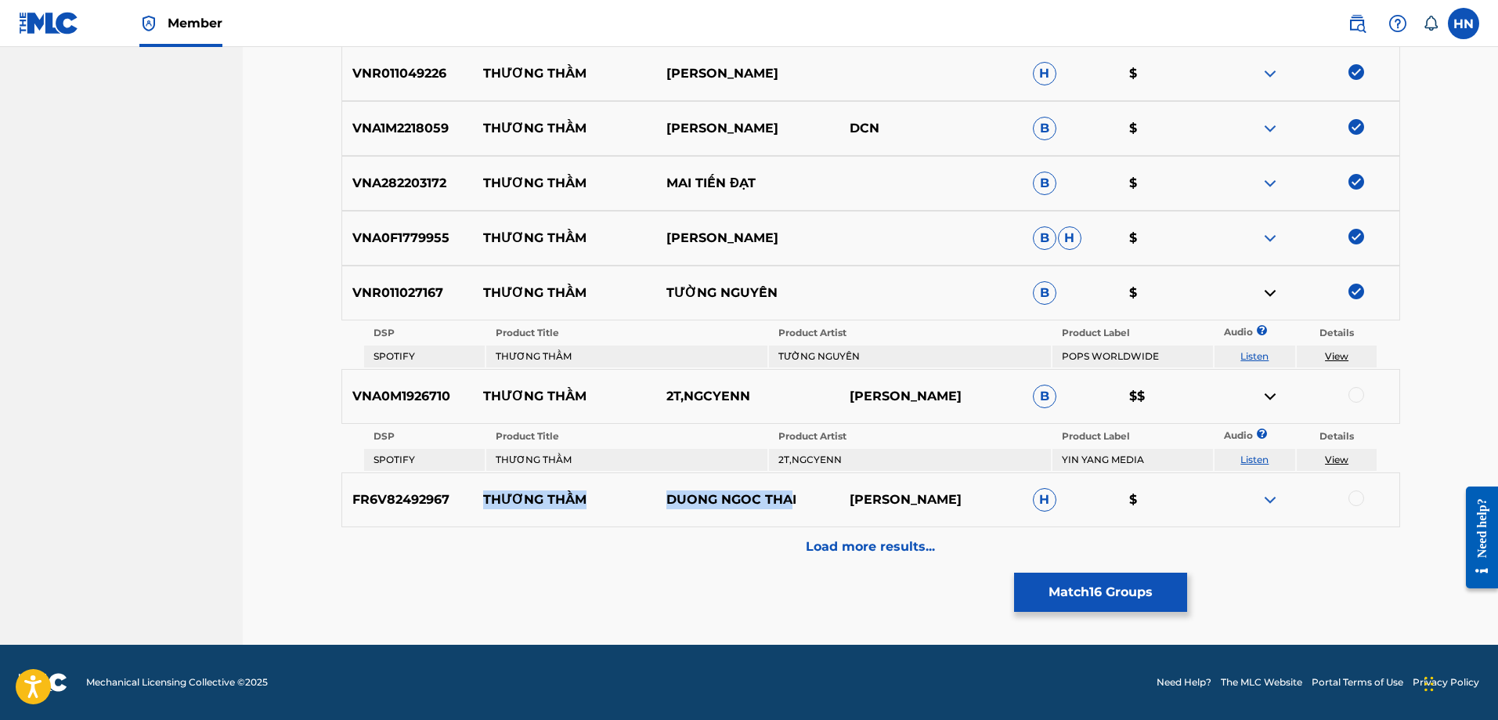
drag, startPoint x: 480, startPoint y: 500, endPoint x: 792, endPoint y: 492, distance: 312.6
click at [792, 492] on div "FR6V82492967 THƯƠNG THẦM DUONG NGOC THAI DƯƠNG NGỌC THÁI H $" at bounding box center [870, 499] width 1059 height 55
click at [795, 494] on p "DUONG NGOC THAI" at bounding box center [747, 499] width 183 height 19
click at [368, 509] on div "FR6V82492967 THƯƠNG THẦM DUONG NGOC THAI DƯƠNG NGỌC THÁI H $" at bounding box center [870, 499] width 1059 height 55
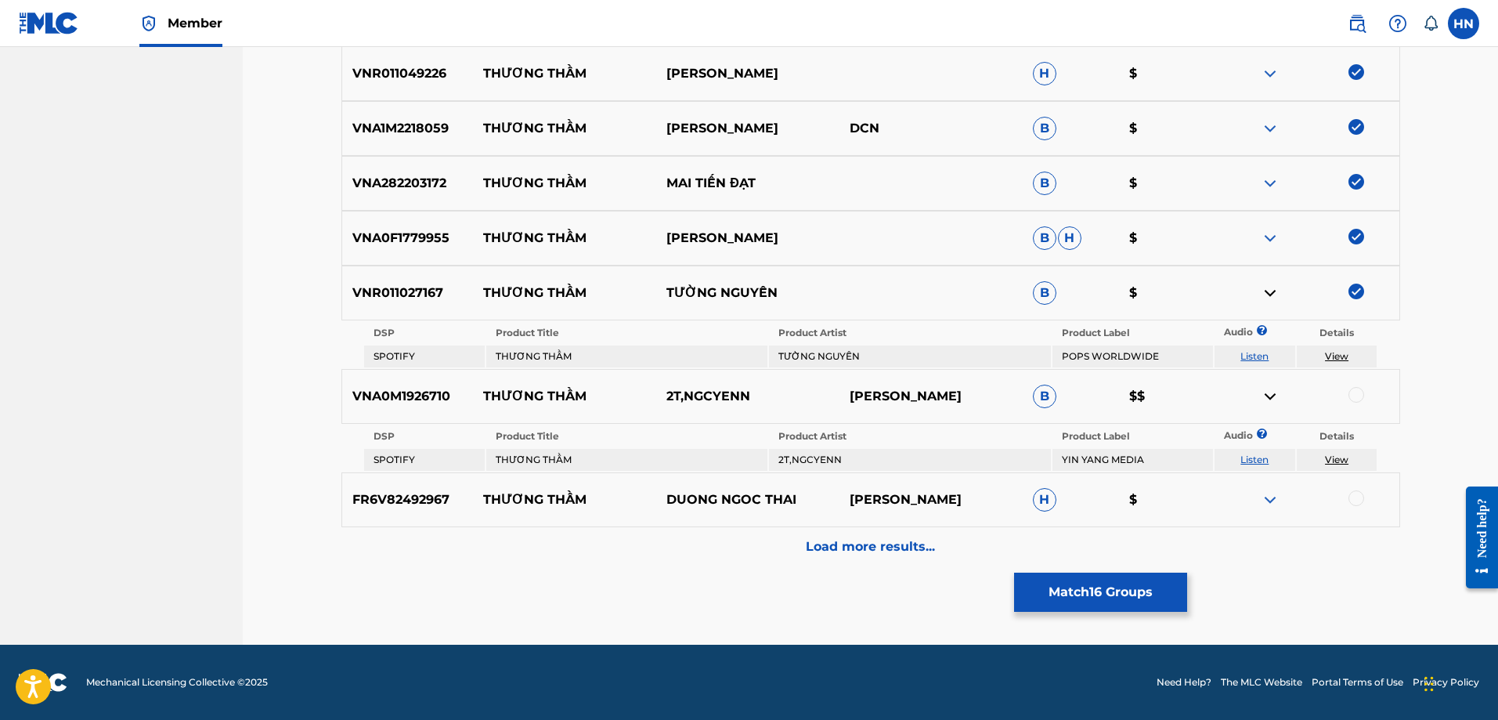
click at [1353, 496] on div at bounding box center [1356, 498] width 16 height 16
click at [884, 545] on p "Load more results..." at bounding box center [870, 546] width 129 height 19
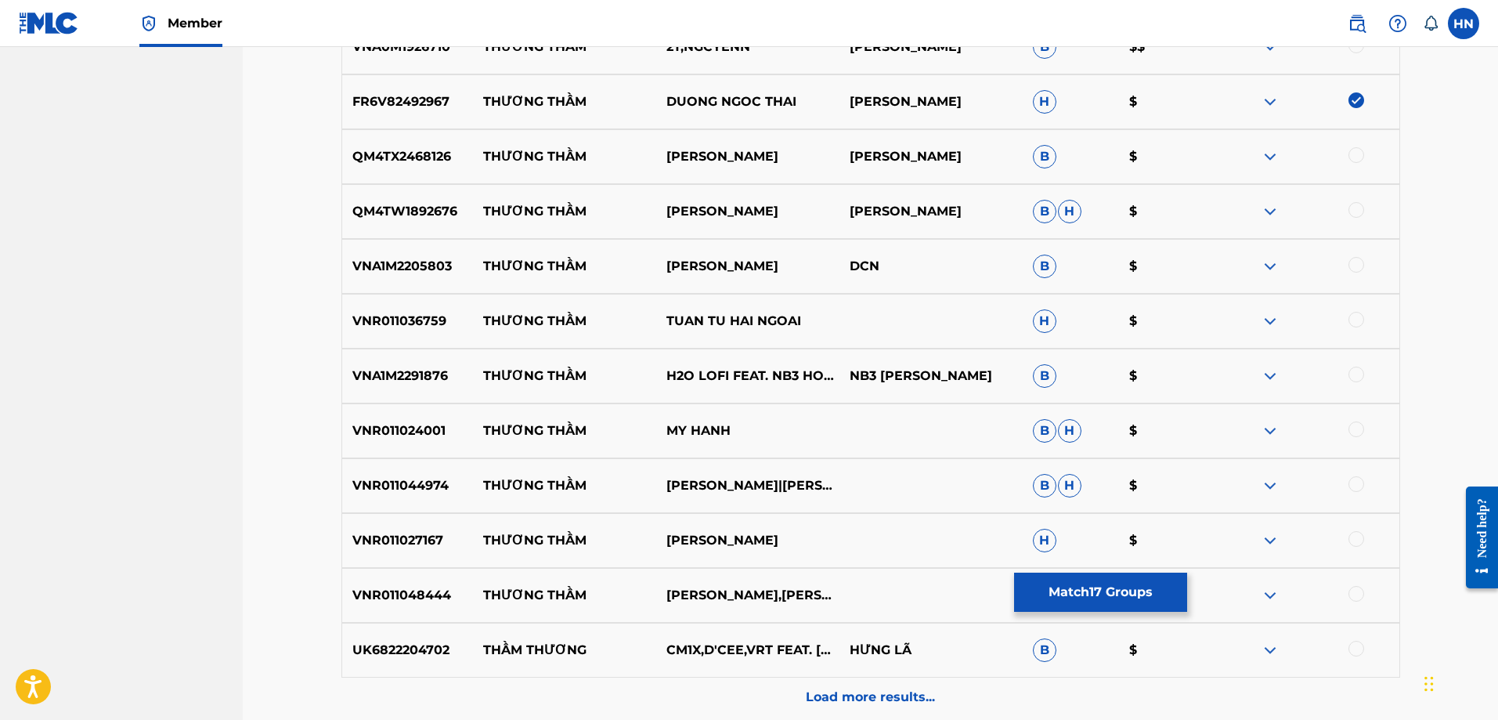
scroll to position [1583, 0]
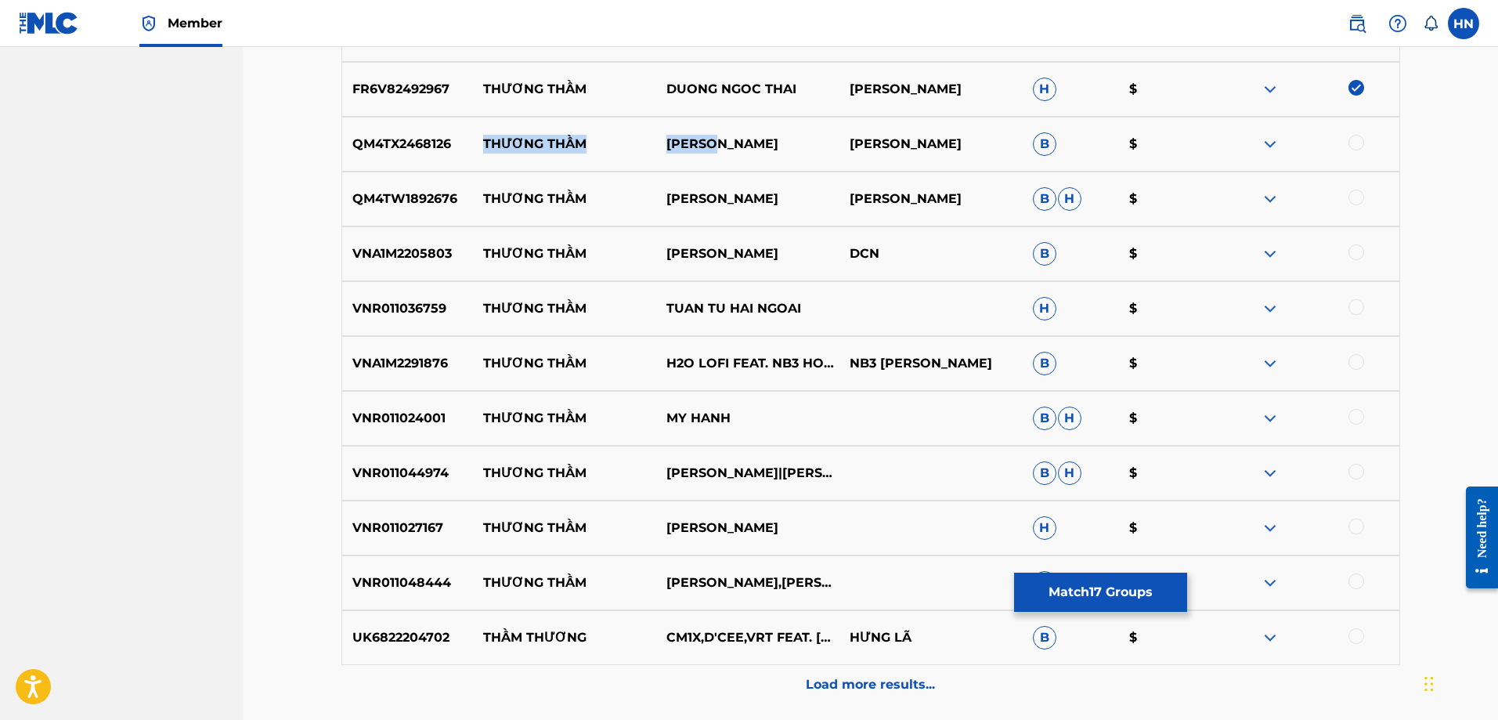
drag, startPoint x: 763, startPoint y: 139, endPoint x: 481, endPoint y: 147, distance: 282.8
click at [481, 147] on div "QM4TX2468126 THƯƠNG THẦM CAO VŨ CAO VŨ B $" at bounding box center [870, 144] width 1059 height 55
click at [422, 126] on div "QM4TX2468126 THƯƠNG THẦM CAO VŨ CAO VŨ B $" at bounding box center [870, 144] width 1059 height 55
click at [1356, 144] on div at bounding box center [1356, 143] width 16 height 16
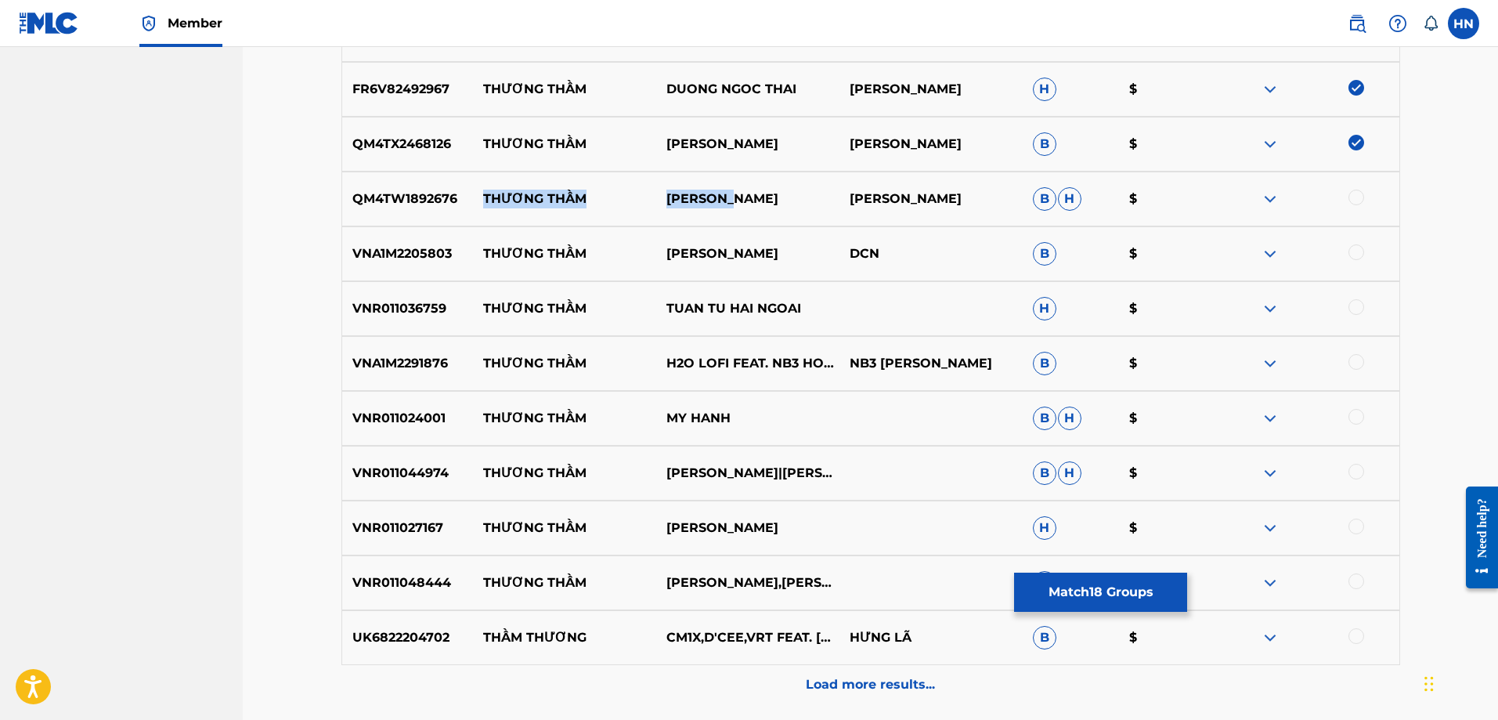
drag, startPoint x: 477, startPoint y: 191, endPoint x: 826, endPoint y: 189, distance: 349.2
click at [826, 189] on div "QM4TW1892676 THƯƠNG THẦM NGỌC SƠN LAM PHƯƠNG B H $" at bounding box center [870, 198] width 1059 height 55
click at [426, 187] on div "QM4TW1892676 THƯƠNG THẦM NGỌC SƠN LAM PHƯƠNG B H $" at bounding box center [870, 198] width 1059 height 55
click at [1352, 199] on div at bounding box center [1356, 197] width 16 height 16
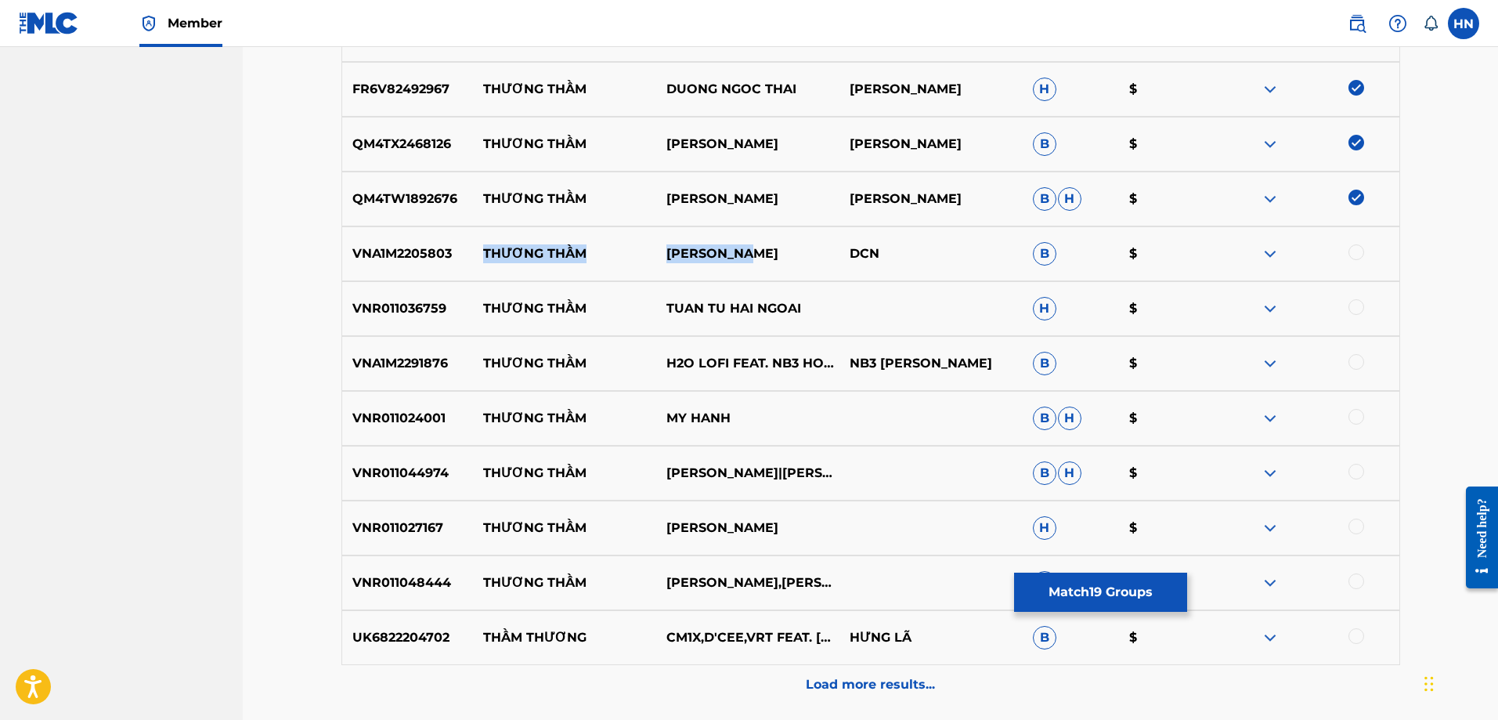
drag, startPoint x: 482, startPoint y: 248, endPoint x: 784, endPoint y: 248, distance: 302.3
click at [784, 248] on div "VNA1M2205803 THƯƠNG THẦM MINH NGHĨA DCN B $" at bounding box center [870, 253] width 1059 height 55
click at [384, 246] on p "VNA1M2205803" at bounding box center [408, 253] width 132 height 19
click at [1355, 250] on div at bounding box center [1356, 252] width 16 height 16
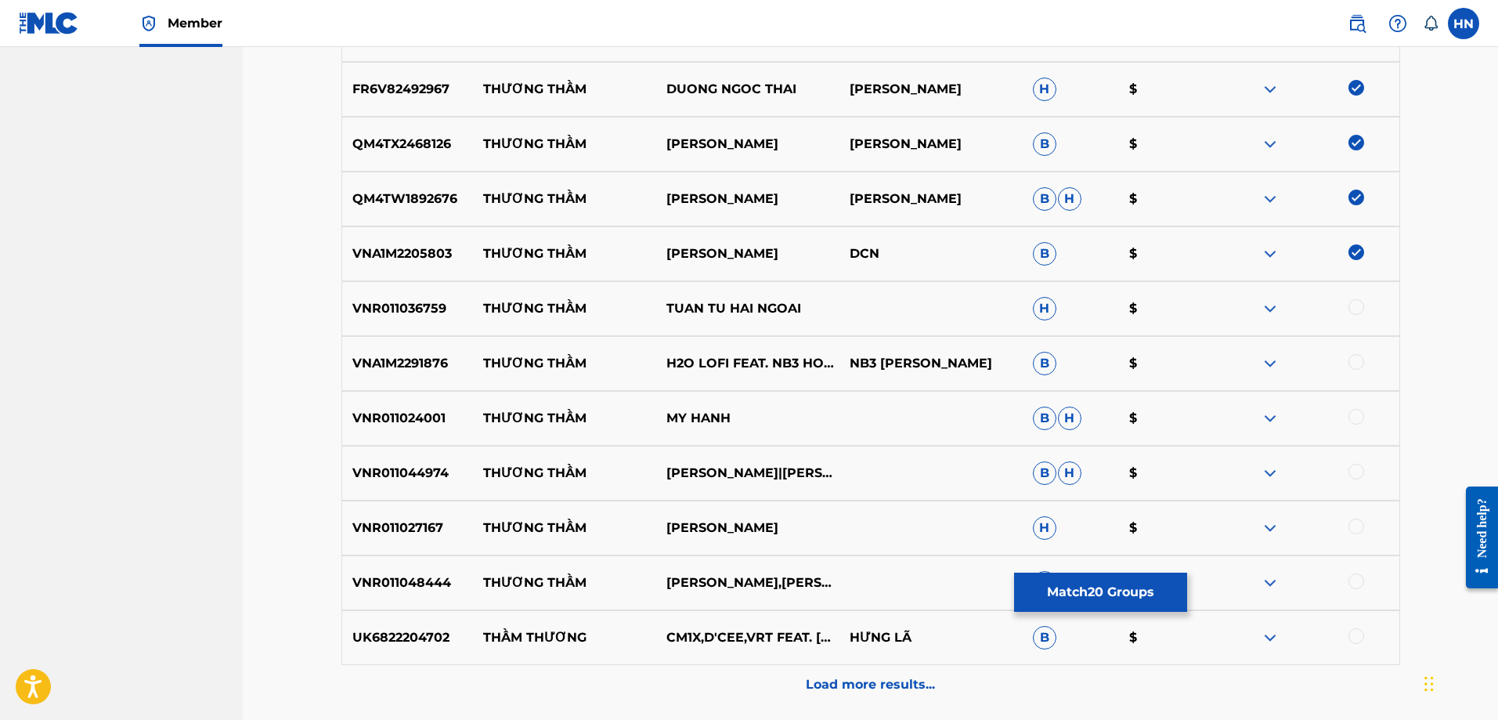
click at [413, 301] on p "VNR011036759" at bounding box center [408, 308] width 132 height 19
click at [1354, 307] on div at bounding box center [1356, 307] width 16 height 16
click at [414, 425] on p "VNR011024001" at bounding box center [408, 418] width 132 height 19
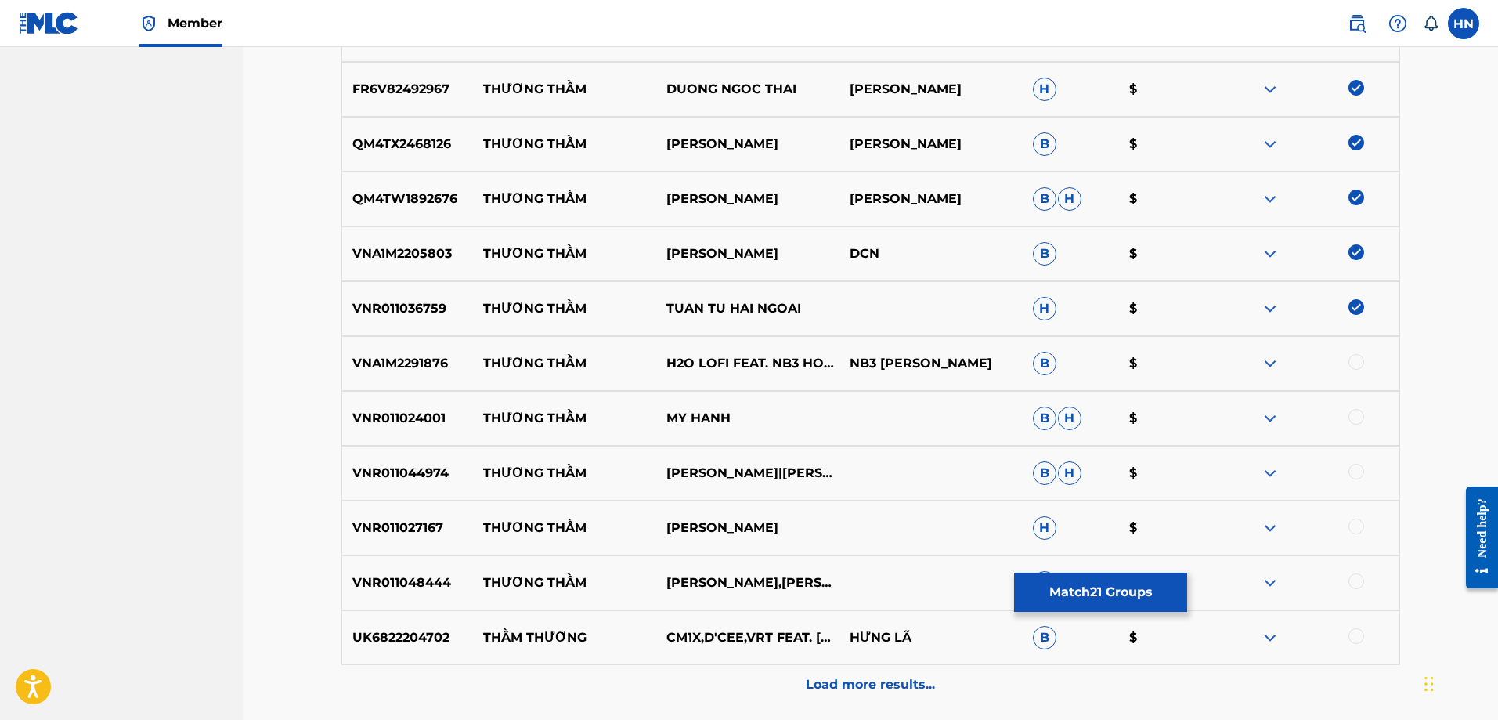
click at [1355, 418] on div at bounding box center [1356, 417] width 16 height 16
click at [382, 471] on p "VNR011044974" at bounding box center [408, 473] width 132 height 19
click at [1352, 475] on div at bounding box center [1356, 472] width 16 height 16
click at [420, 514] on div "VNR011027167 THƯƠNG THẦM TUONG NGUYEN H $" at bounding box center [870, 527] width 1059 height 55
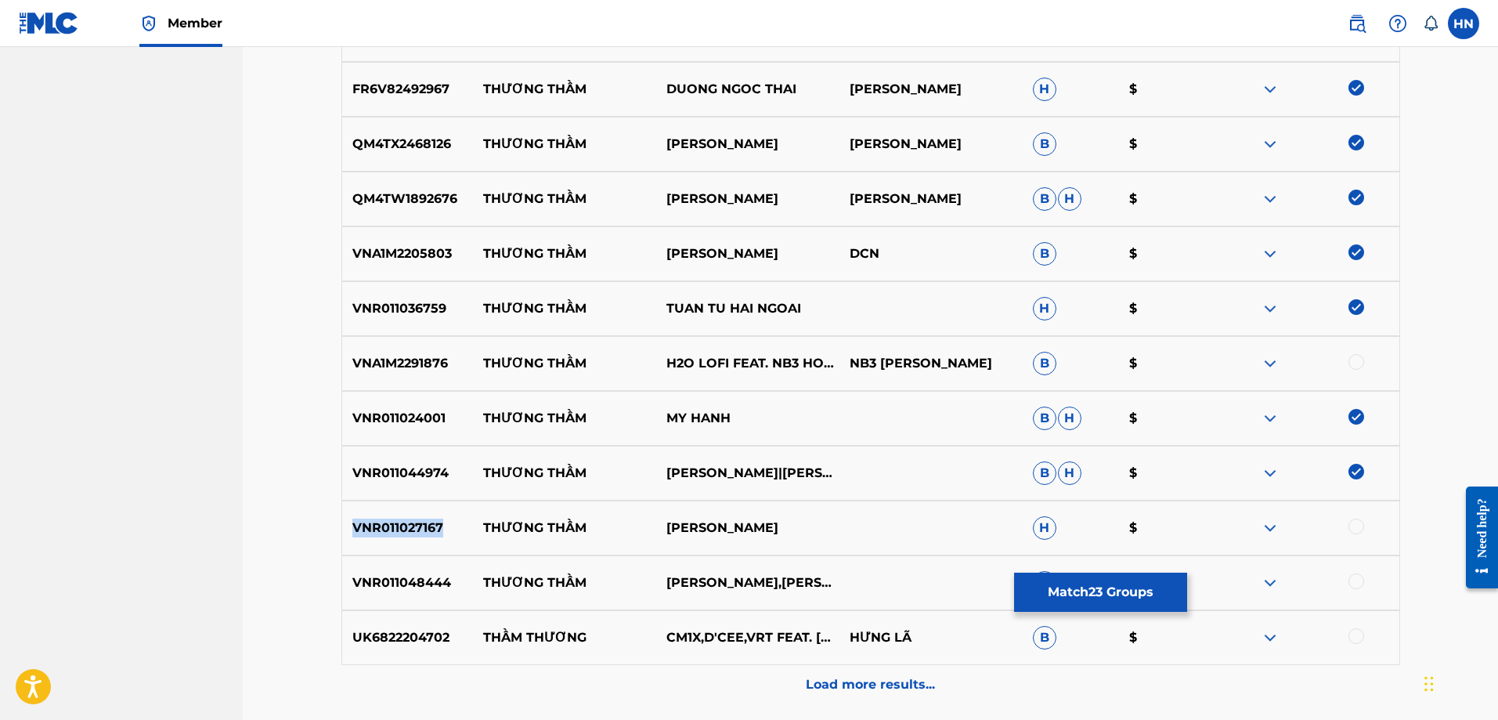
click at [420, 514] on div "VNR011027167 THƯƠNG THẦM TUONG NGUYEN H $" at bounding box center [870, 527] width 1059 height 55
click at [1355, 526] on div at bounding box center [1356, 526] width 16 height 16
click at [412, 595] on div "VNR011048444 THƯƠNG THẦM NGỌC HÂN,KHƯU HUY VŨ B $" at bounding box center [870, 582] width 1059 height 55
click at [1355, 578] on div at bounding box center [1356, 581] width 16 height 16
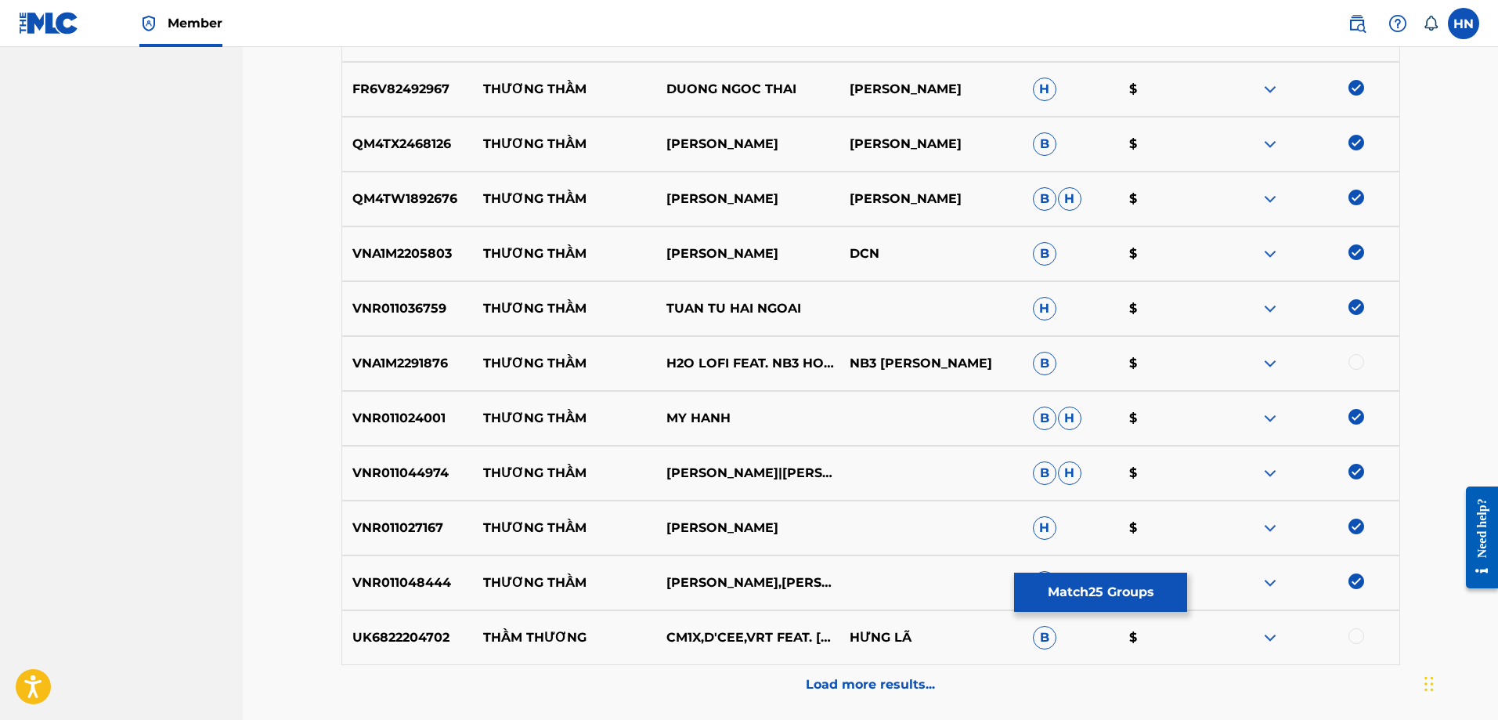
click at [1273, 366] on img at bounding box center [1270, 363] width 19 height 19
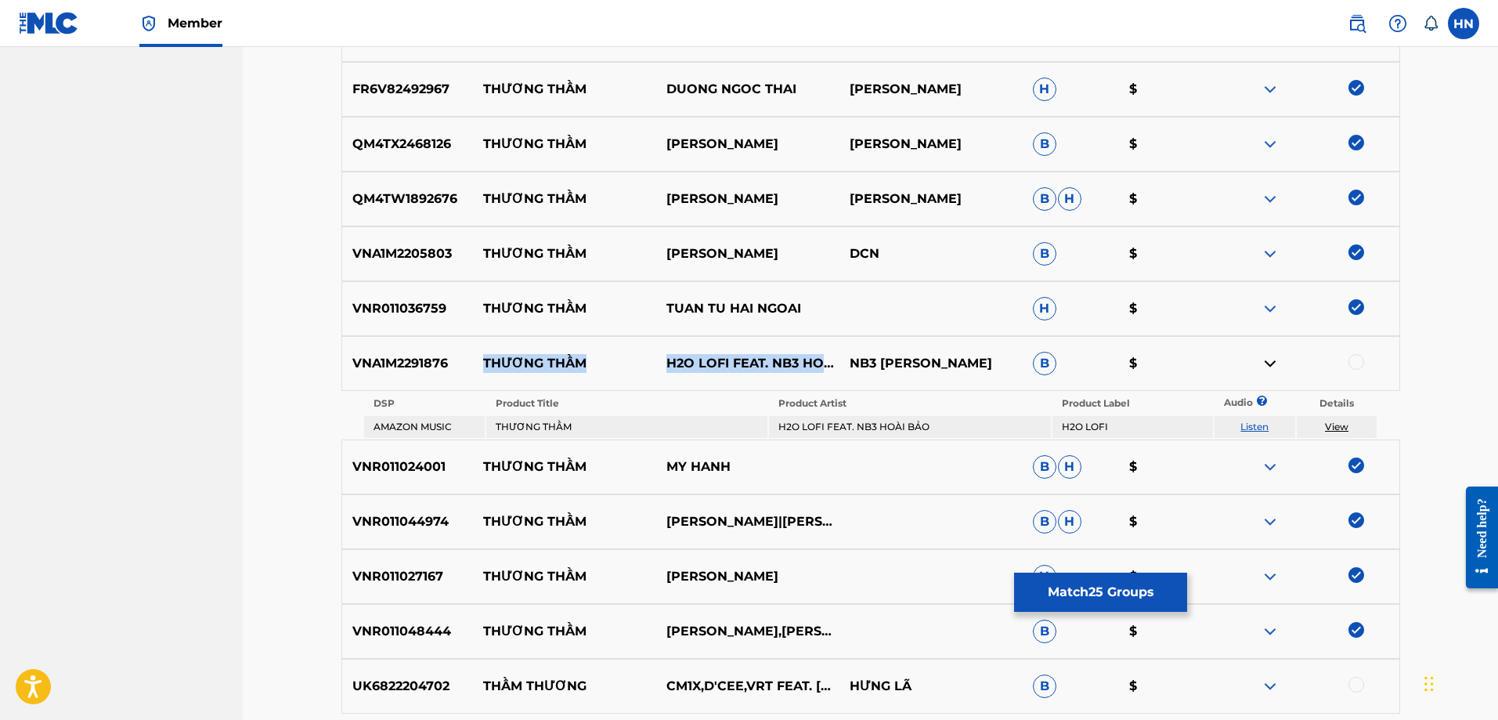
drag, startPoint x: 471, startPoint y: 362, endPoint x: 724, endPoint y: 370, distance: 253.9
click at [724, 370] on div "VNA1M2291876 THƯƠNG THẦM H2O LOFI FEAT. NB3 HOÀI BẢO NB3 HOÀI BẢO B $" at bounding box center [870, 363] width 1059 height 55
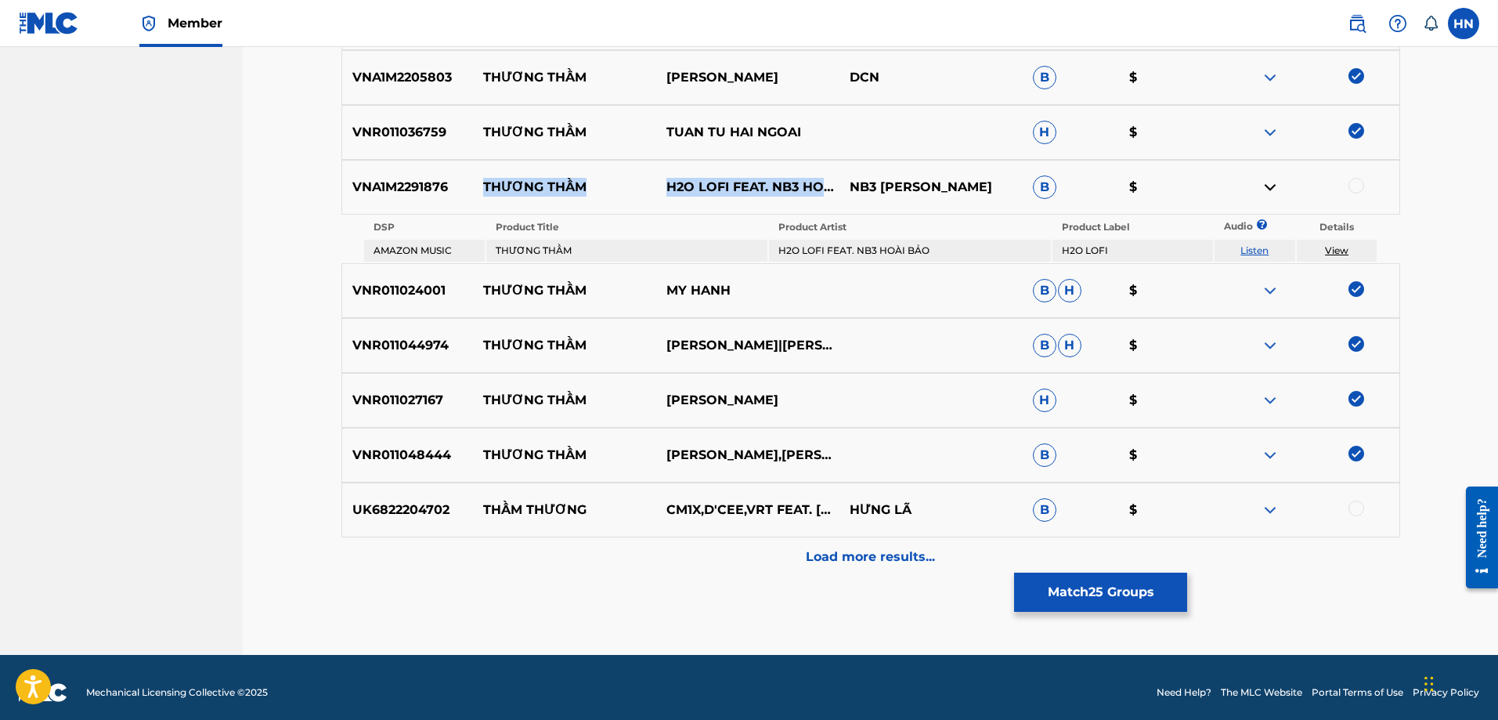
scroll to position [1769, 0]
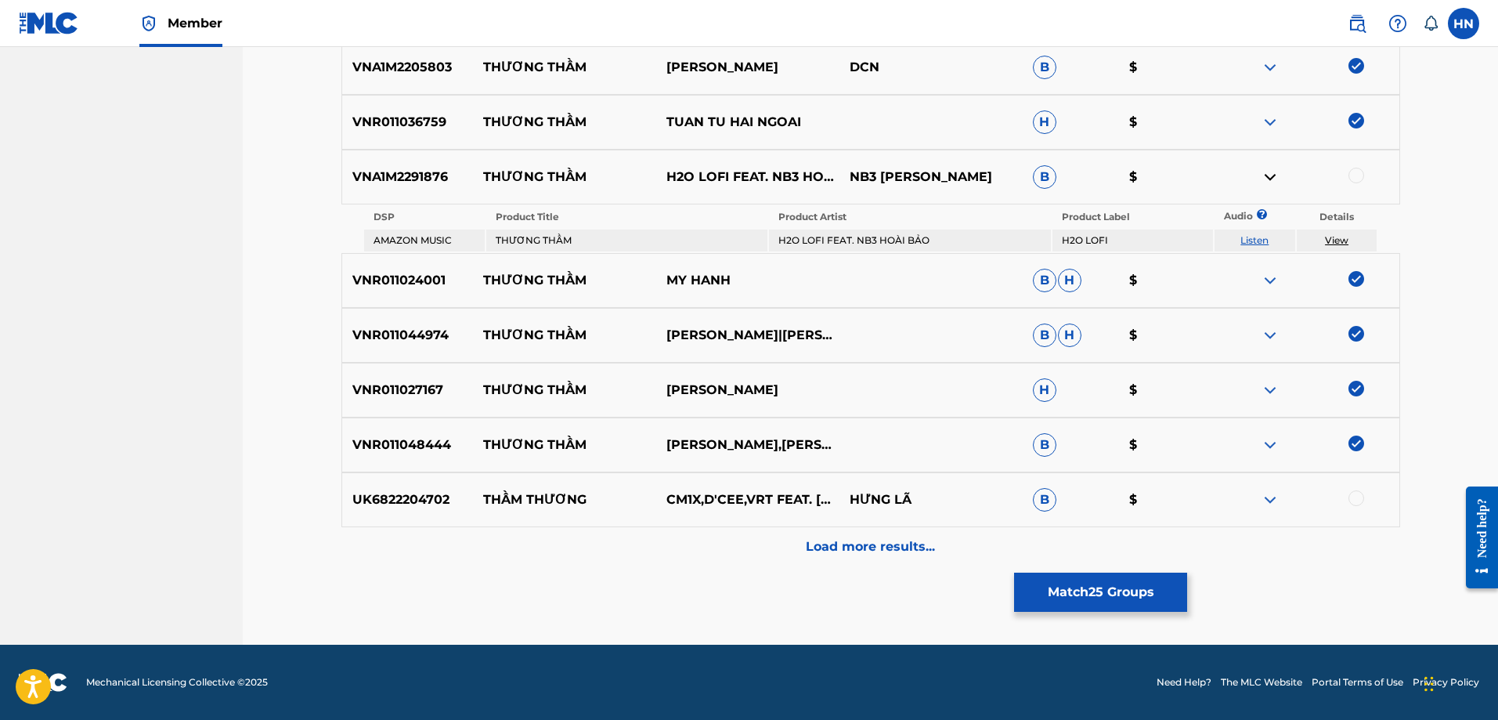
click at [829, 558] on div "Load more results..." at bounding box center [870, 546] width 1059 height 39
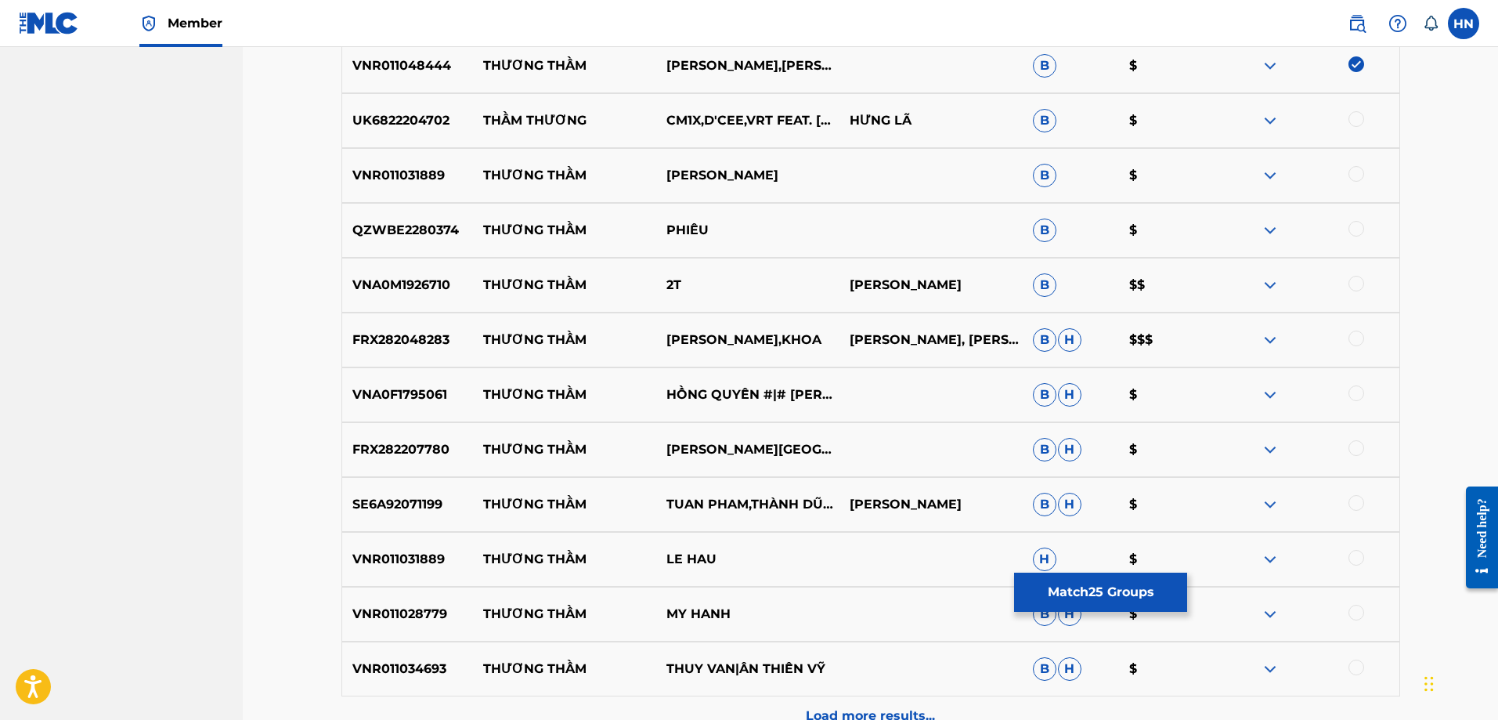
scroll to position [2239, 0]
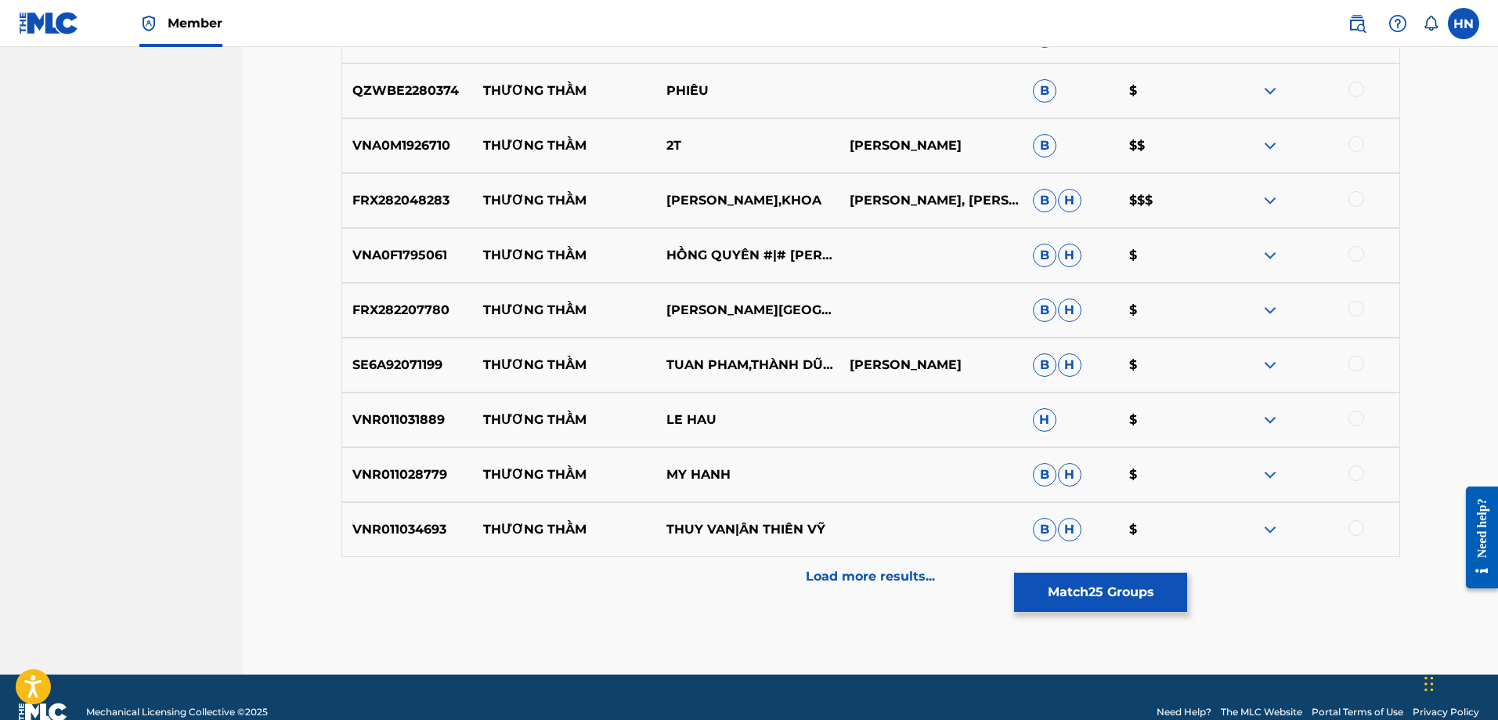
click at [393, 478] on p "VNR011028779" at bounding box center [408, 474] width 132 height 19
click at [1355, 471] on div at bounding box center [1356, 473] width 16 height 16
drag, startPoint x: 467, startPoint y: 525, endPoint x: 823, endPoint y: 514, distance: 355.7
click at [823, 513] on div "VNR011034693 THƯƠNG THẦM THUY VAN|ÂN THIÊN VỸ B H $" at bounding box center [870, 529] width 1059 height 55
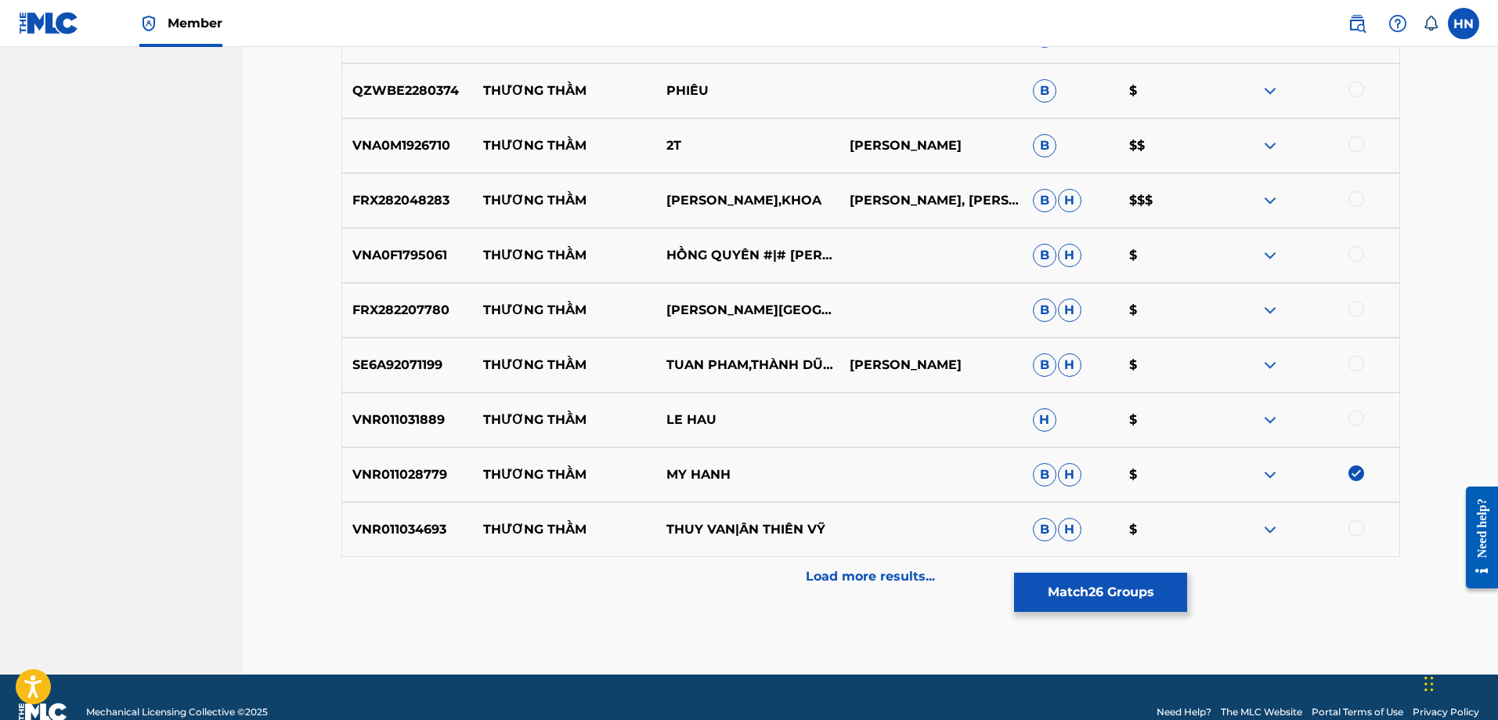
click at [395, 525] on p "VNR011034693" at bounding box center [408, 529] width 132 height 19
click at [1352, 527] on div at bounding box center [1356, 528] width 16 height 16
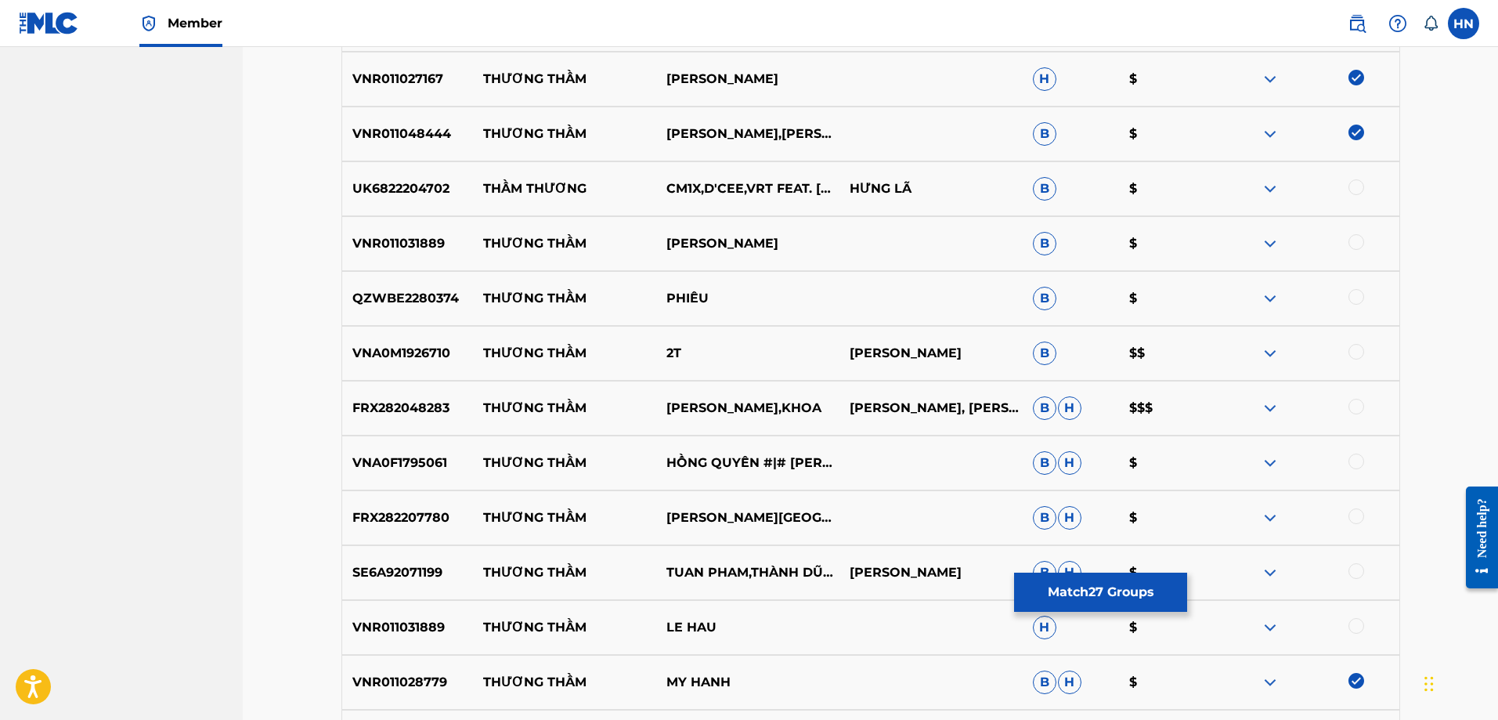
scroll to position [2004, 0]
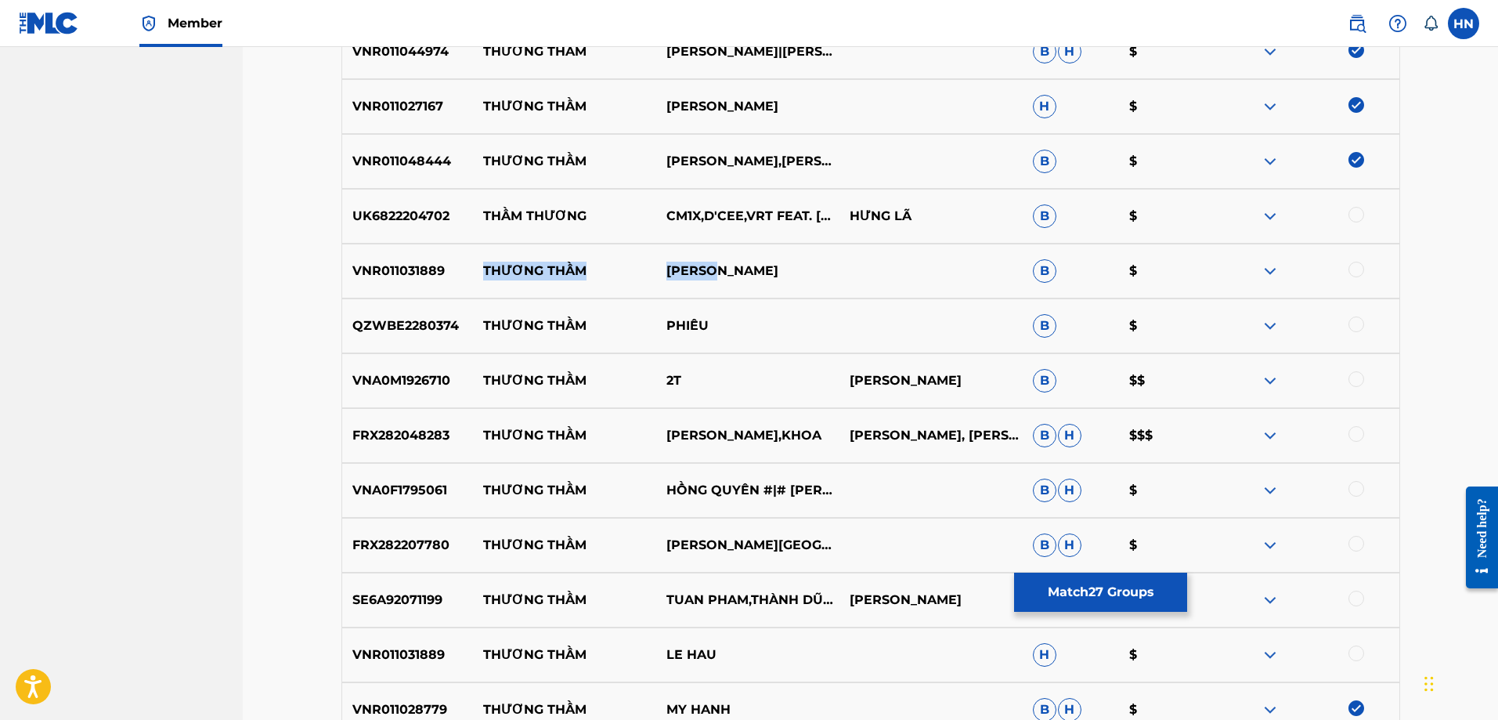
drag, startPoint x: 749, startPoint y: 273, endPoint x: 477, endPoint y: 274, distance: 271.7
click at [477, 274] on div "VNR011031889 THƯƠNG THẦM LÊ HẬU B $" at bounding box center [870, 271] width 1059 height 55
click at [1265, 266] on img at bounding box center [1270, 271] width 19 height 19
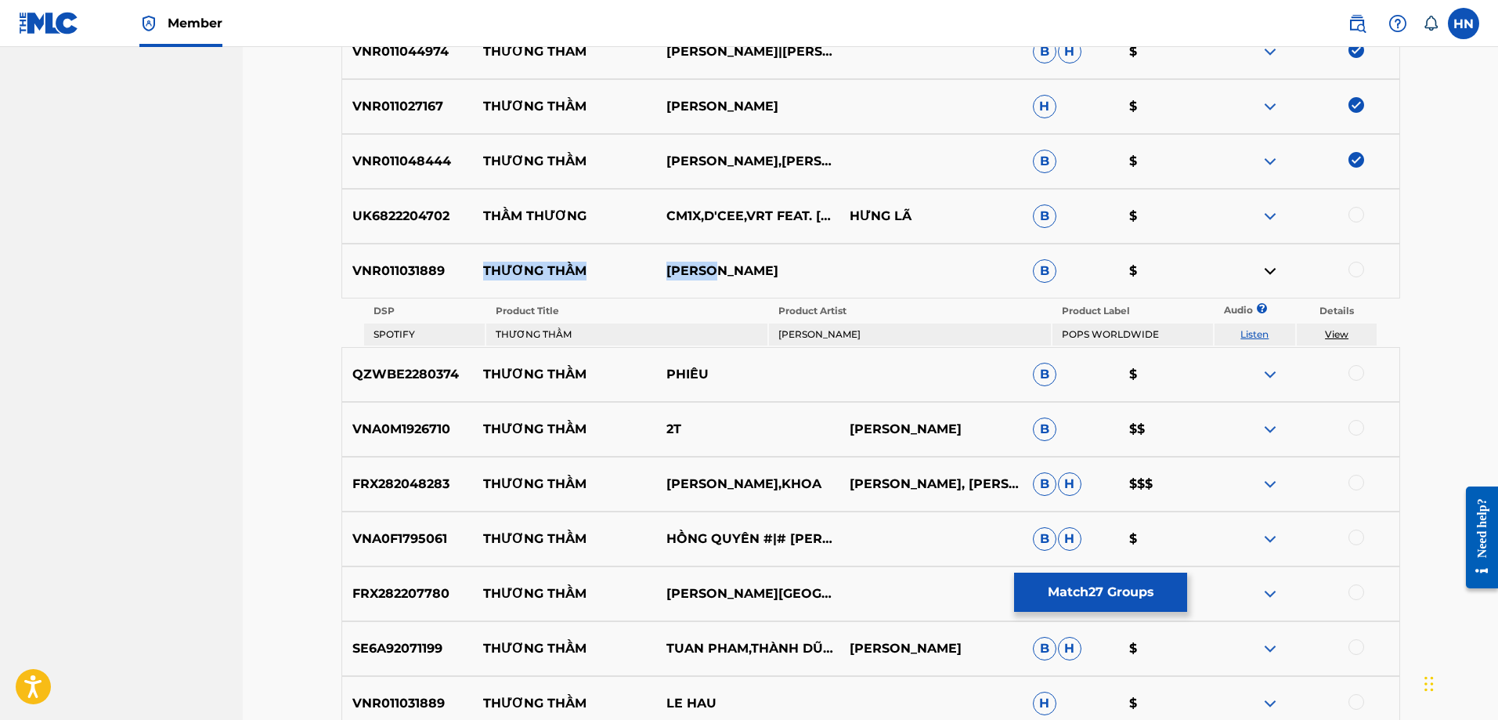
click at [1245, 332] on link "Listen" at bounding box center [1254, 334] width 28 height 12
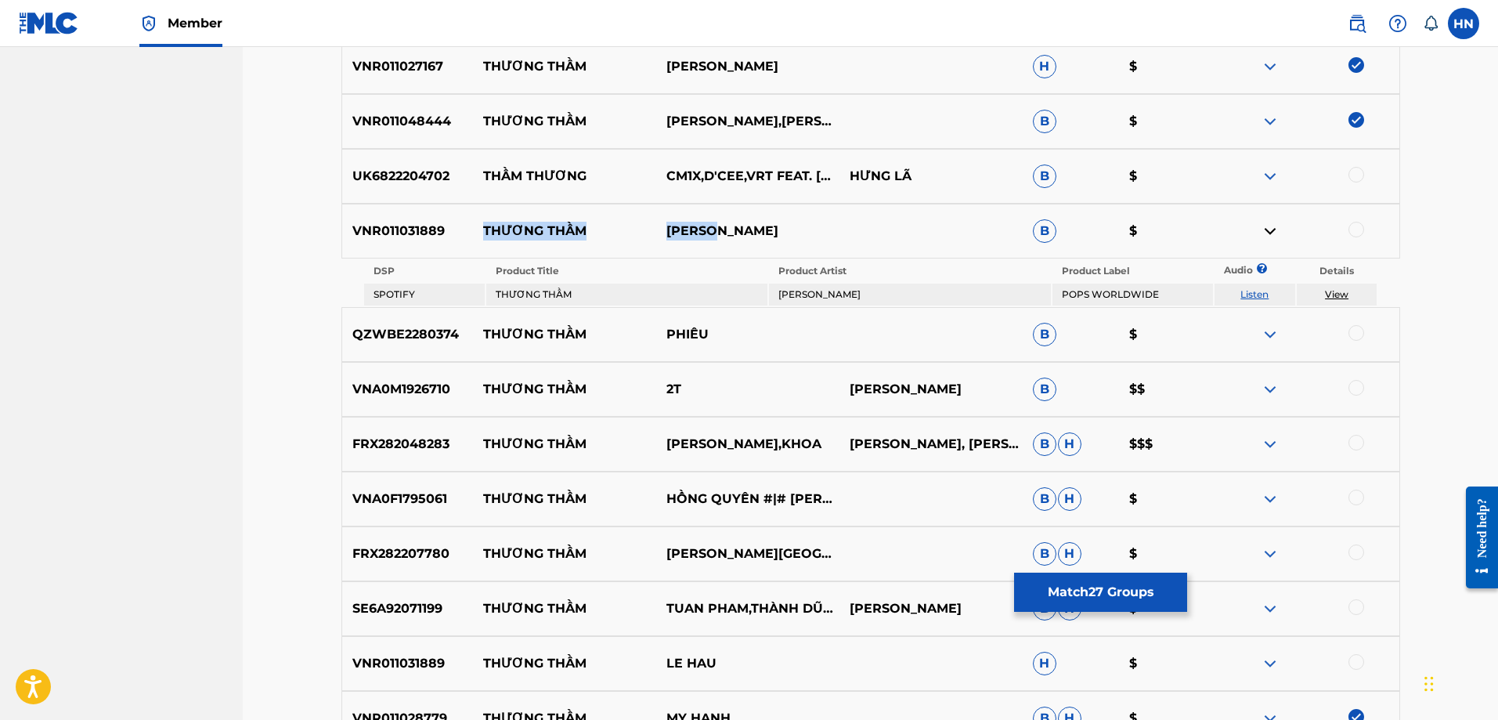
scroll to position [2082, 0]
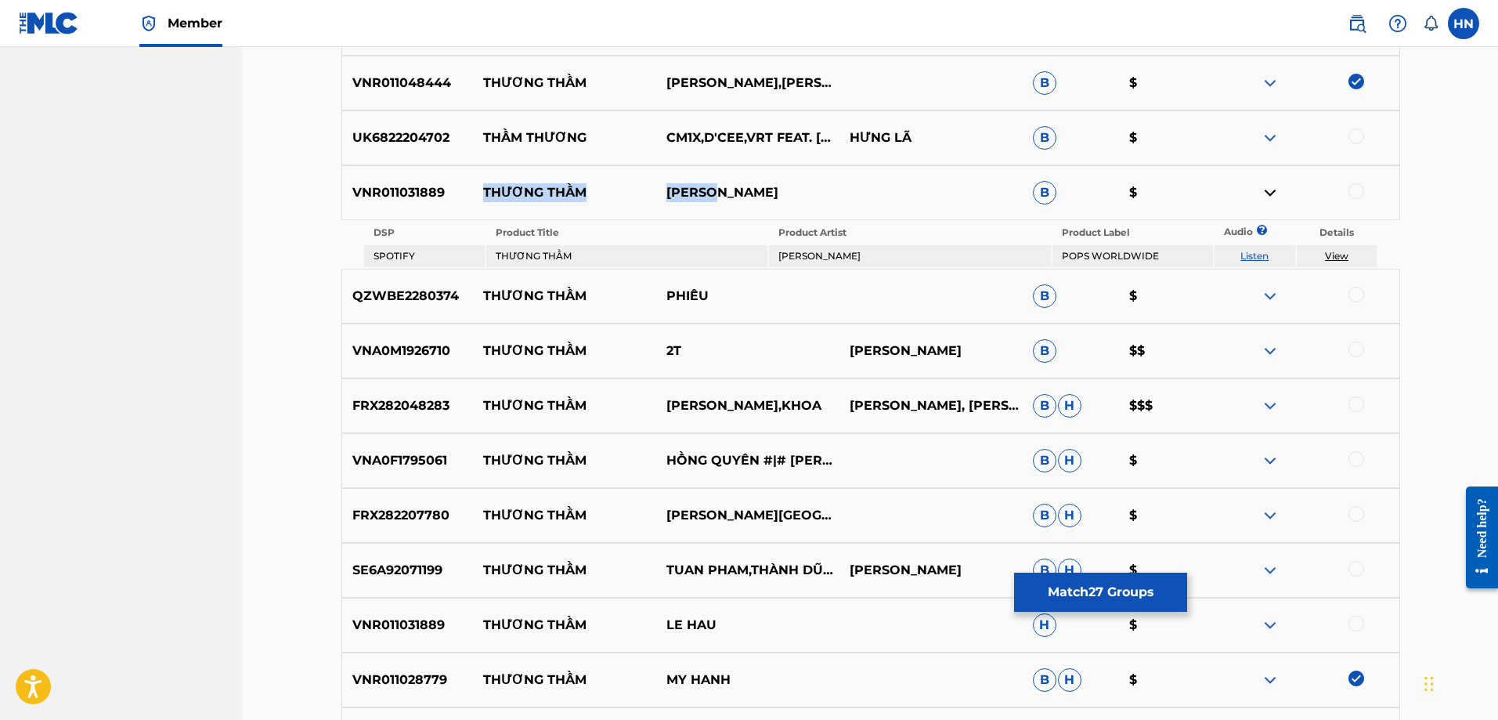
click at [1267, 352] on img at bounding box center [1270, 350] width 19 height 19
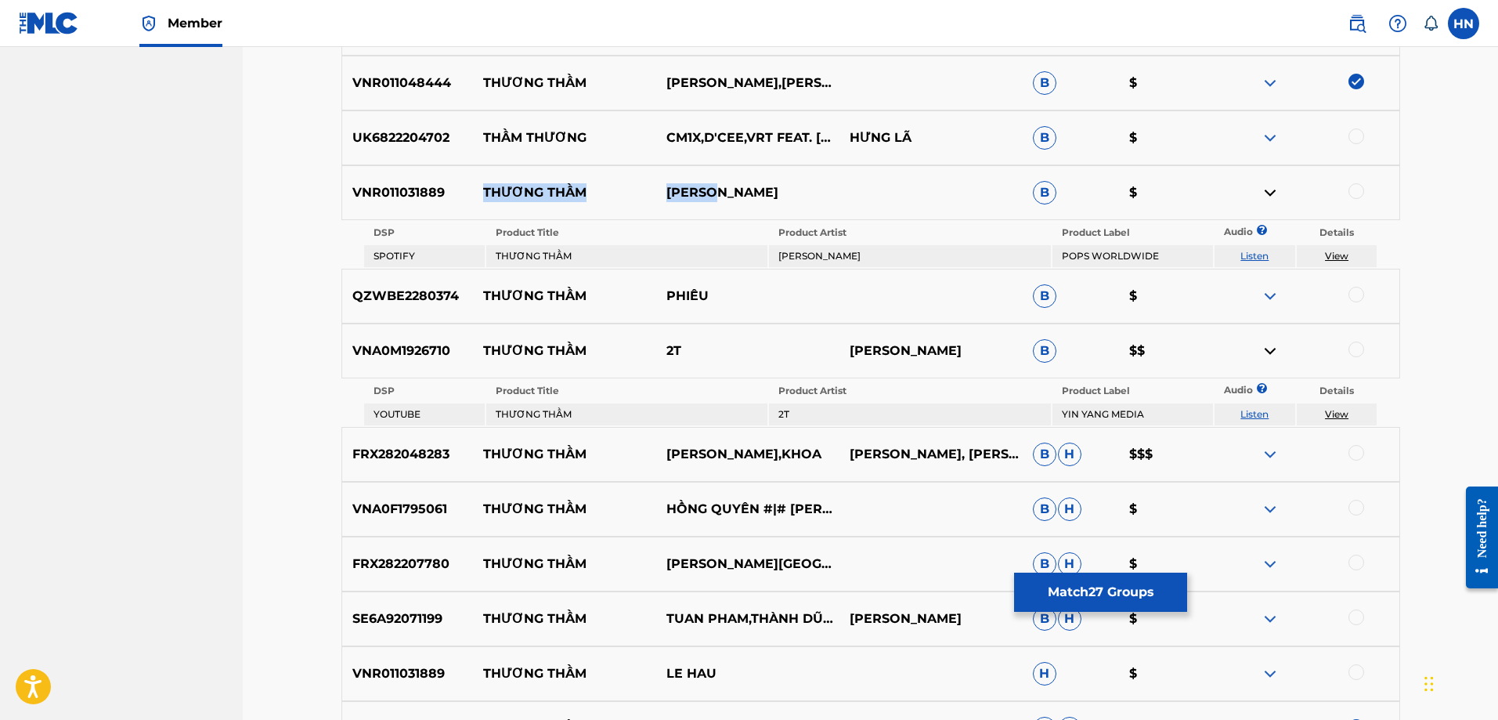
click at [1258, 408] on link "Listen" at bounding box center [1254, 414] width 28 height 12
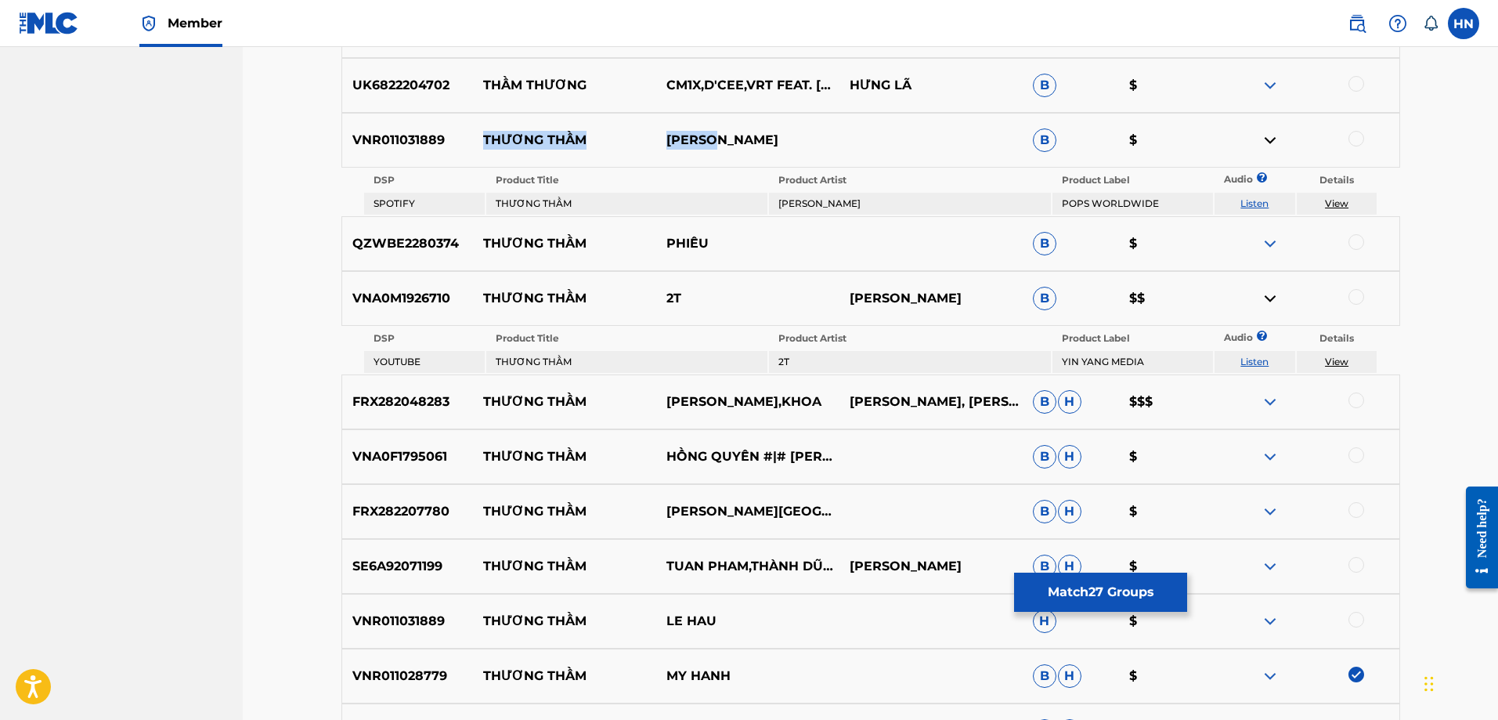
scroll to position [2160, 0]
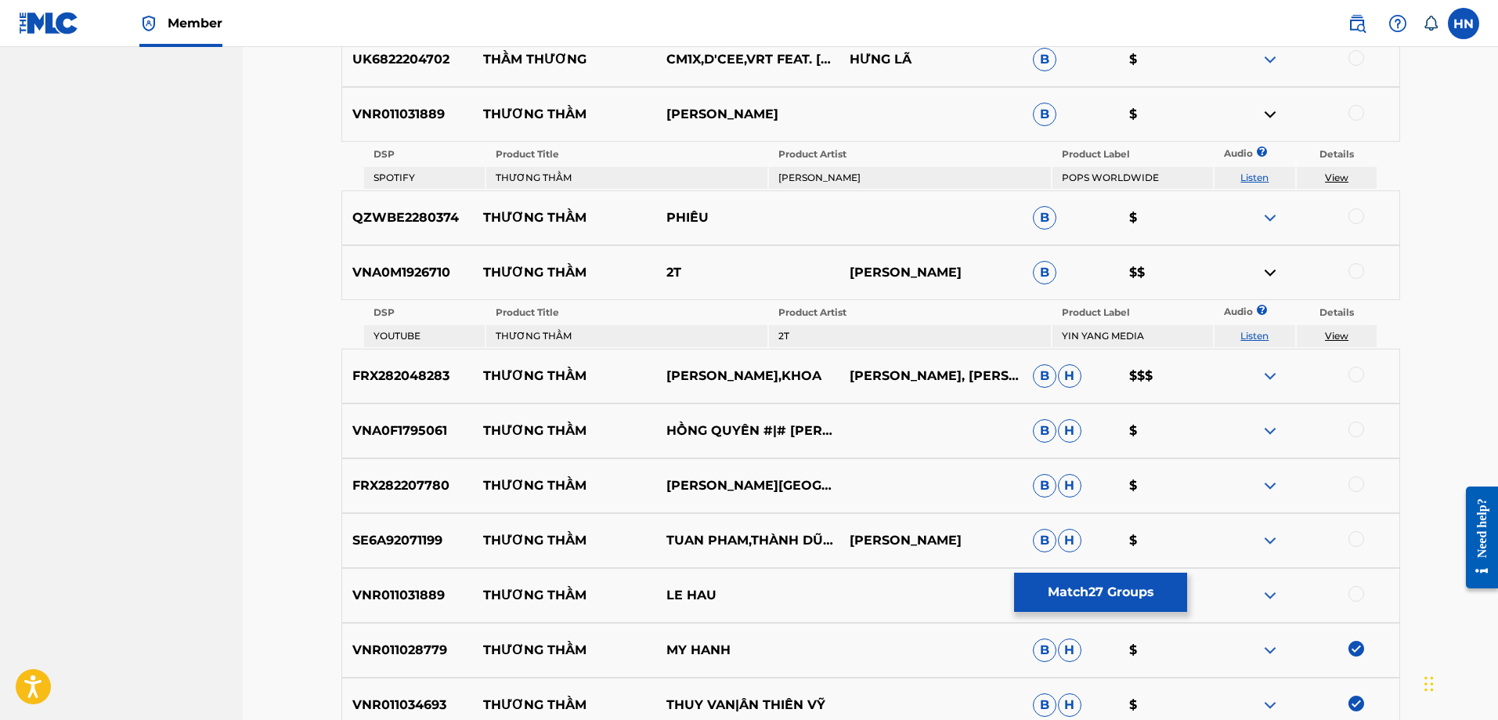
click at [387, 432] on p "VNA0F1795061" at bounding box center [408, 430] width 132 height 19
click at [1352, 430] on div at bounding box center [1356, 429] width 16 height 16
drag, startPoint x: 476, startPoint y: 483, endPoint x: 858, endPoint y: 480, distance: 382.1
click at [857, 480] on div "FRX282207780 THƯƠNG THẦM MÃ THÁI SƠN B H $" at bounding box center [870, 485] width 1059 height 55
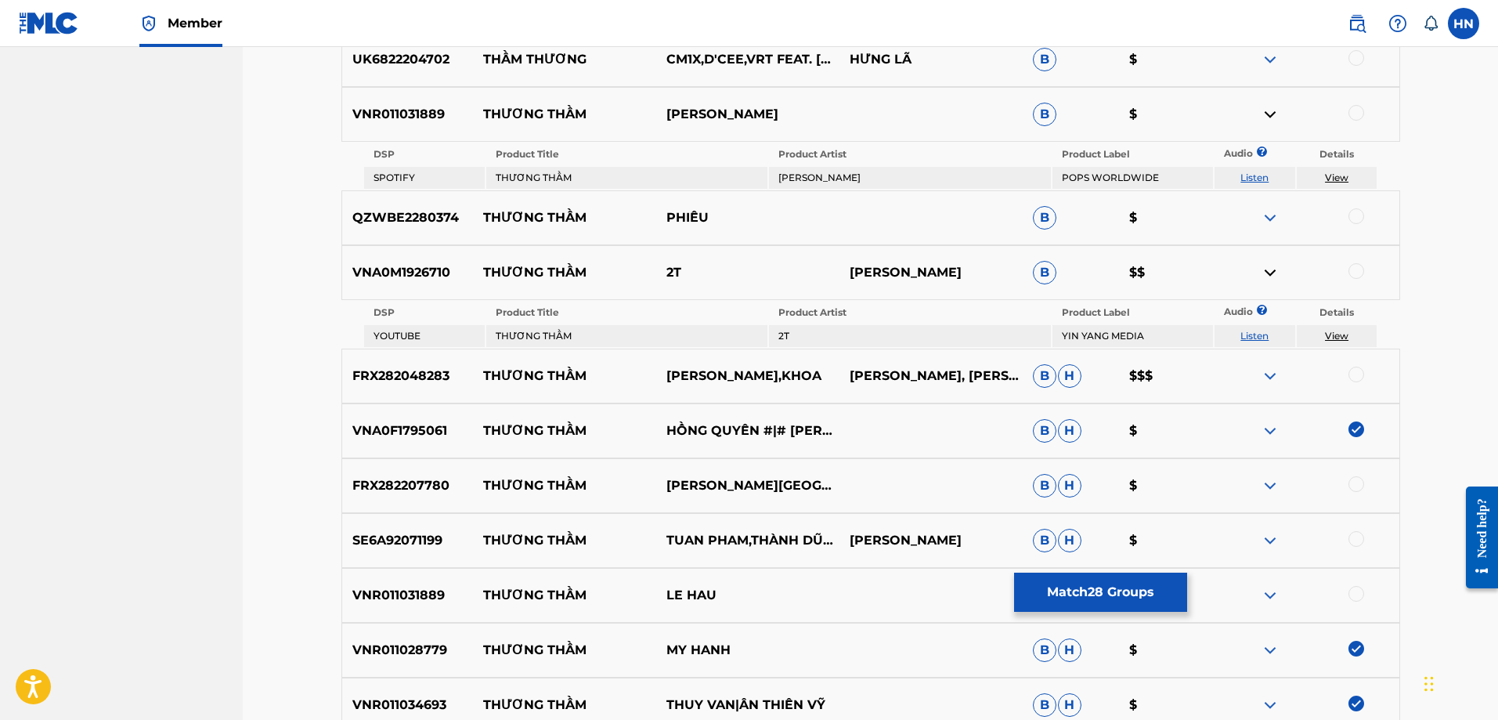
click at [406, 477] on p "FRX282207780" at bounding box center [408, 485] width 132 height 19
click at [1352, 485] on div at bounding box center [1356, 484] width 16 height 16
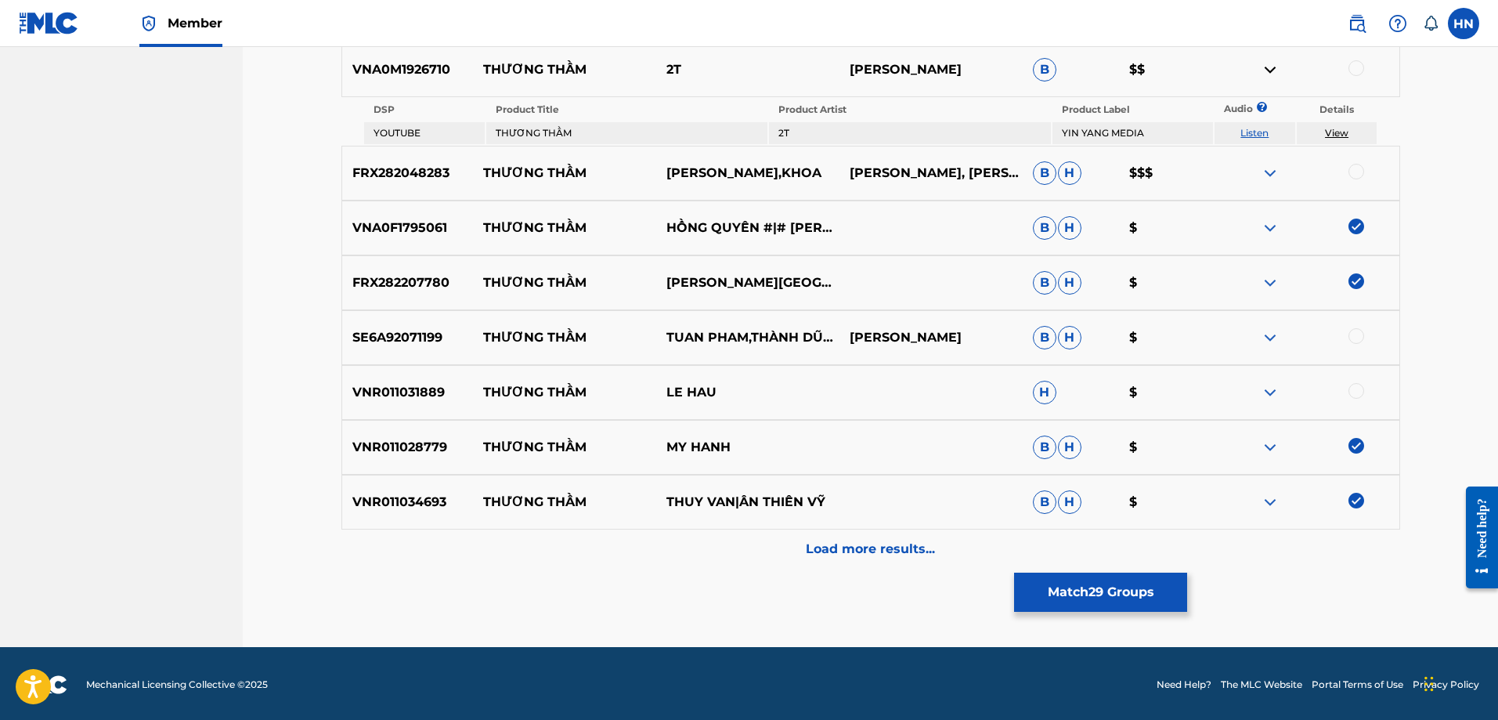
scroll to position [2366, 0]
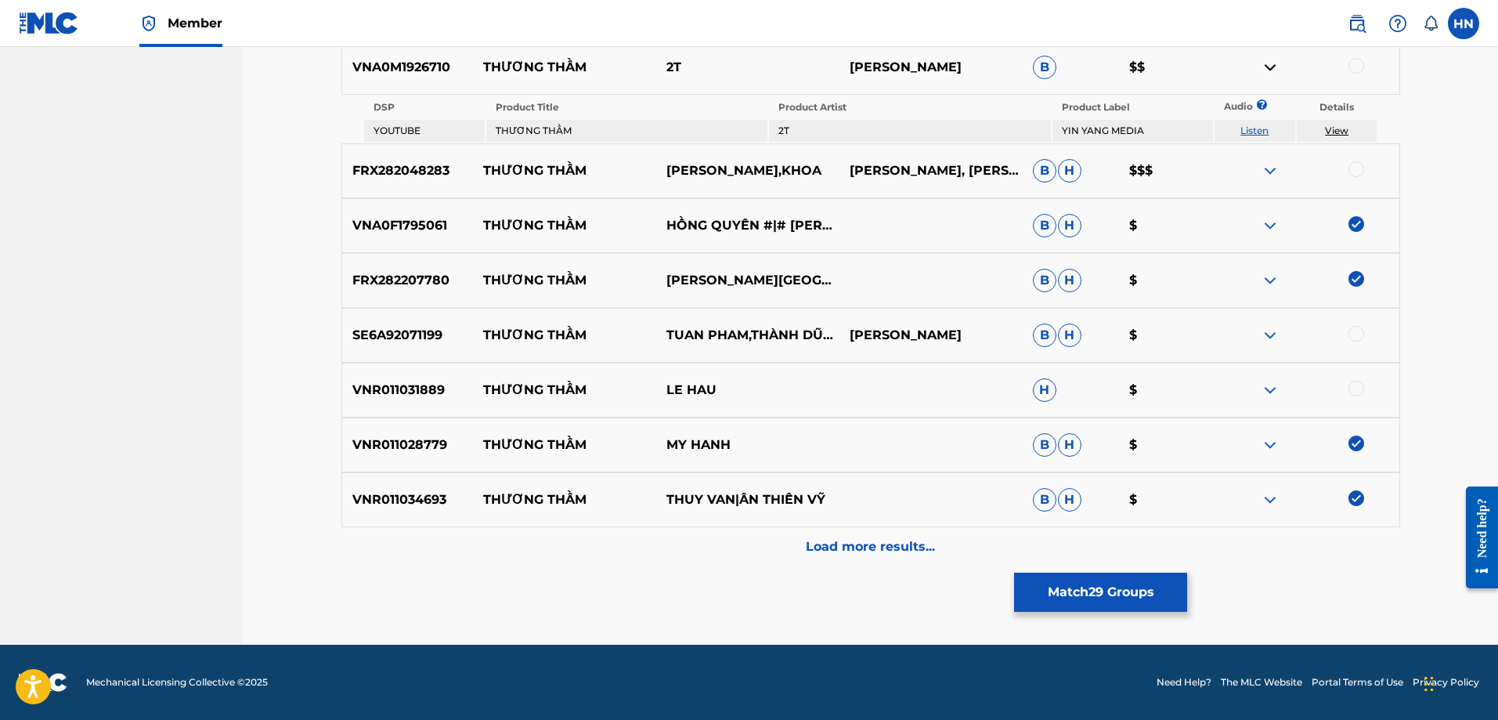
click at [1276, 332] on img at bounding box center [1270, 335] width 19 height 19
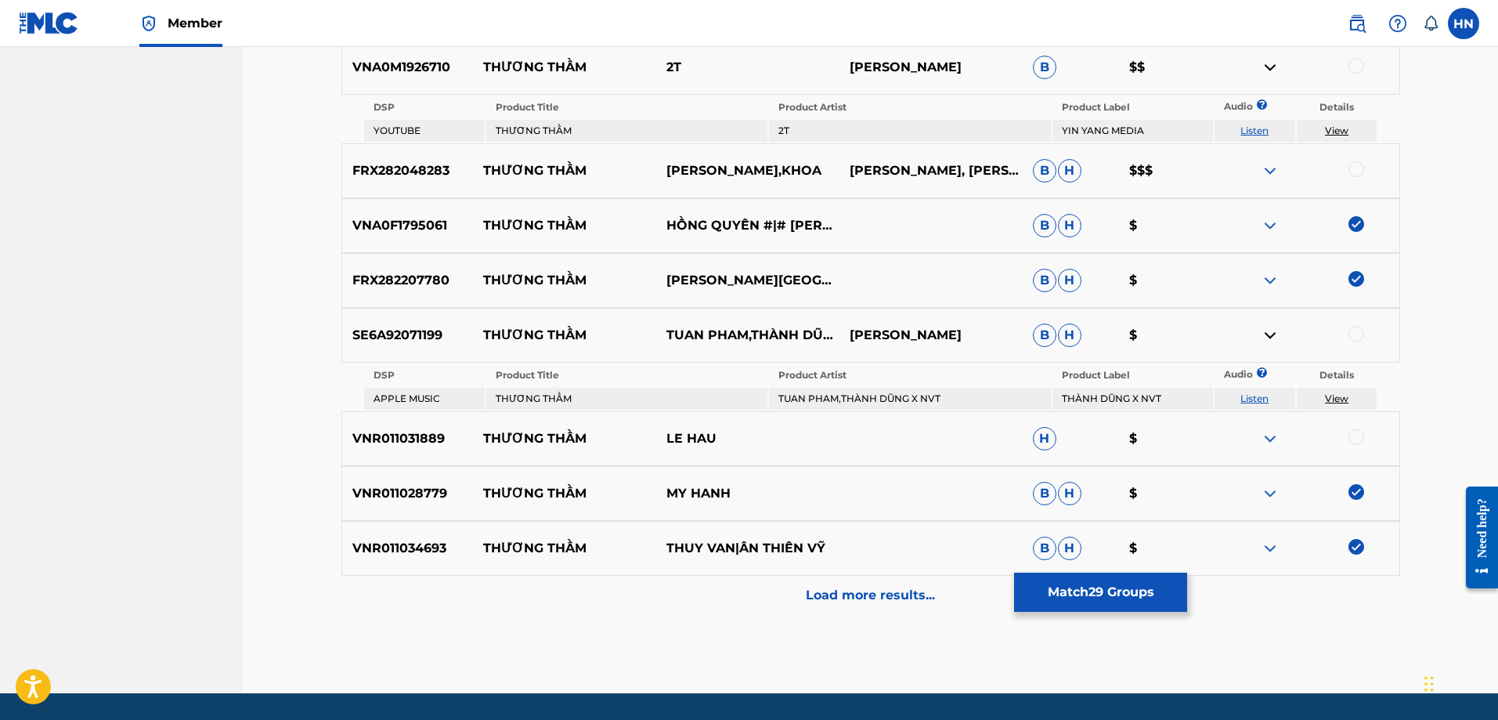
click at [1259, 394] on link "Listen" at bounding box center [1254, 398] width 28 height 12
click at [812, 597] on p "Load more results..." at bounding box center [870, 595] width 129 height 19
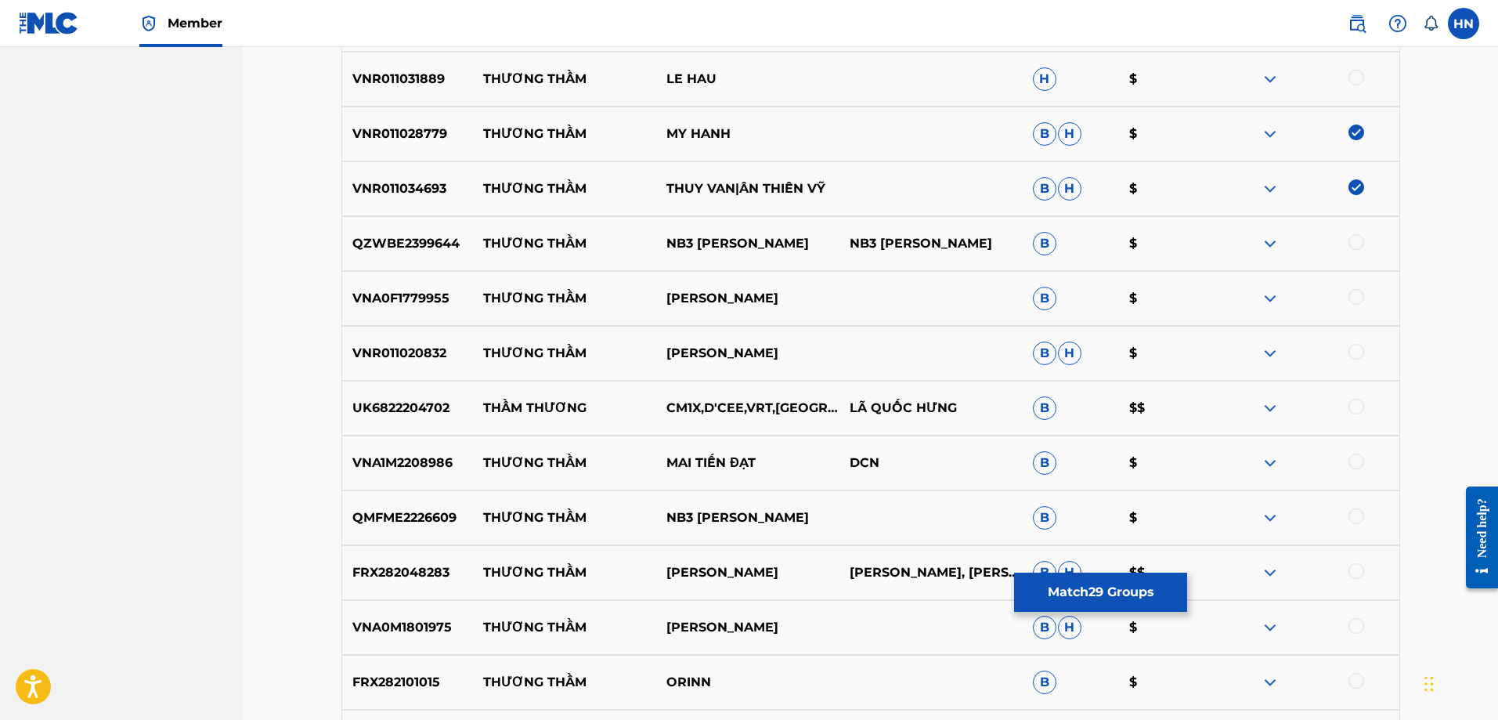
scroll to position [2679, 0]
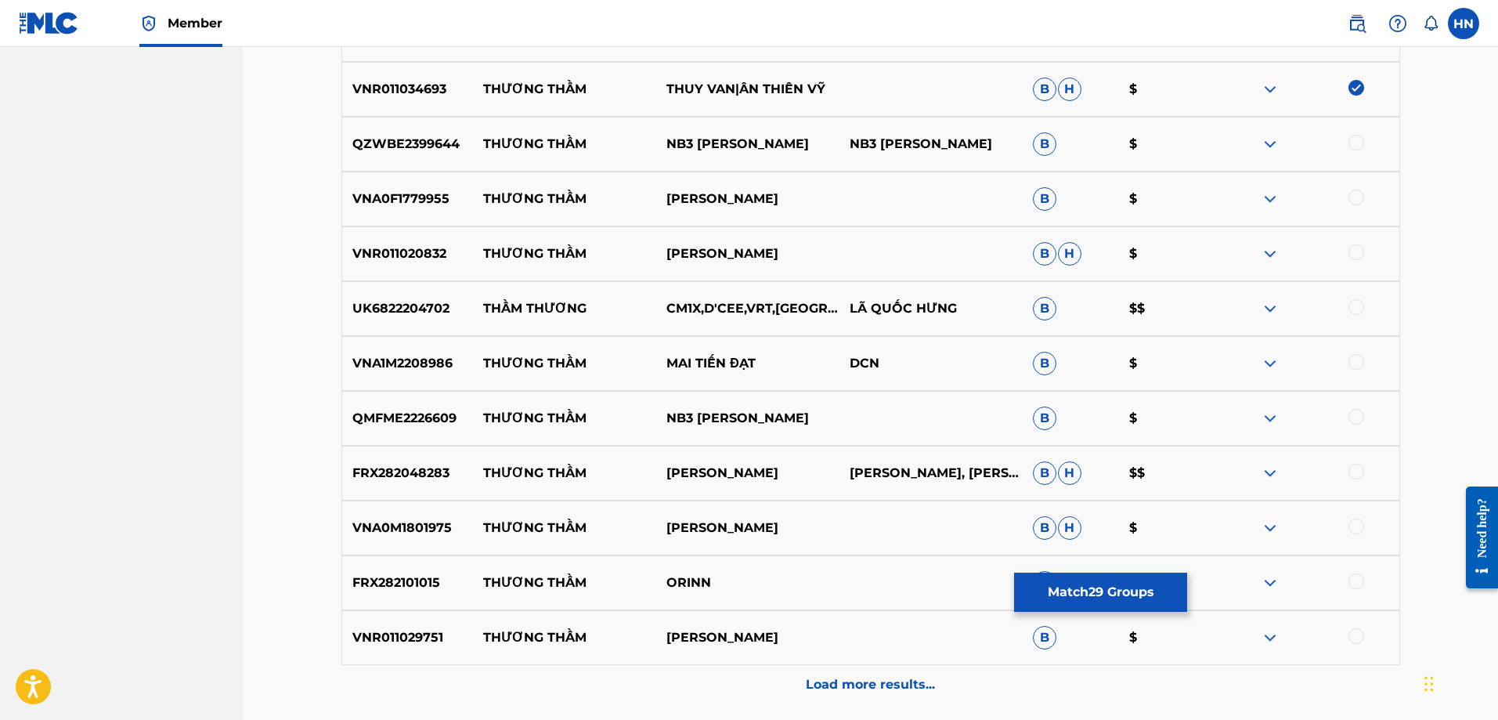
click at [410, 198] on p "VNA0F1779955" at bounding box center [408, 198] width 132 height 19
click at [1355, 196] on div at bounding box center [1356, 197] width 16 height 16
drag, startPoint x: 770, startPoint y: 243, endPoint x: 482, endPoint y: 252, distance: 287.5
click at [482, 252] on div "VNR011020832 THƯƠNG THẦM TUAN QUYNH B H $" at bounding box center [870, 253] width 1059 height 55
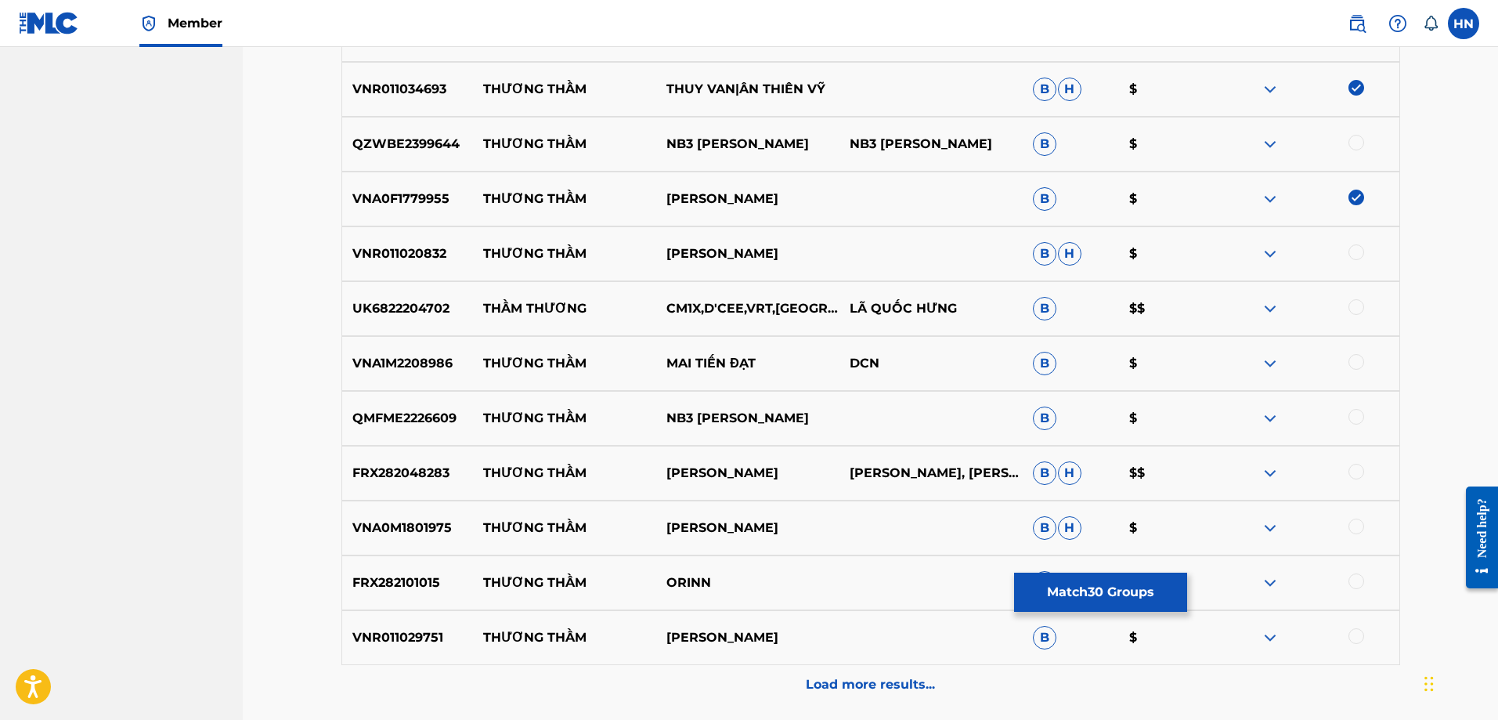
click at [434, 264] on div "VNR011020832 THƯƠNG THẦM TUAN QUYNH B H $" at bounding box center [870, 253] width 1059 height 55
click at [1356, 251] on div at bounding box center [1356, 252] width 16 height 16
click at [422, 368] on p "VNA1M2208986" at bounding box center [408, 363] width 132 height 19
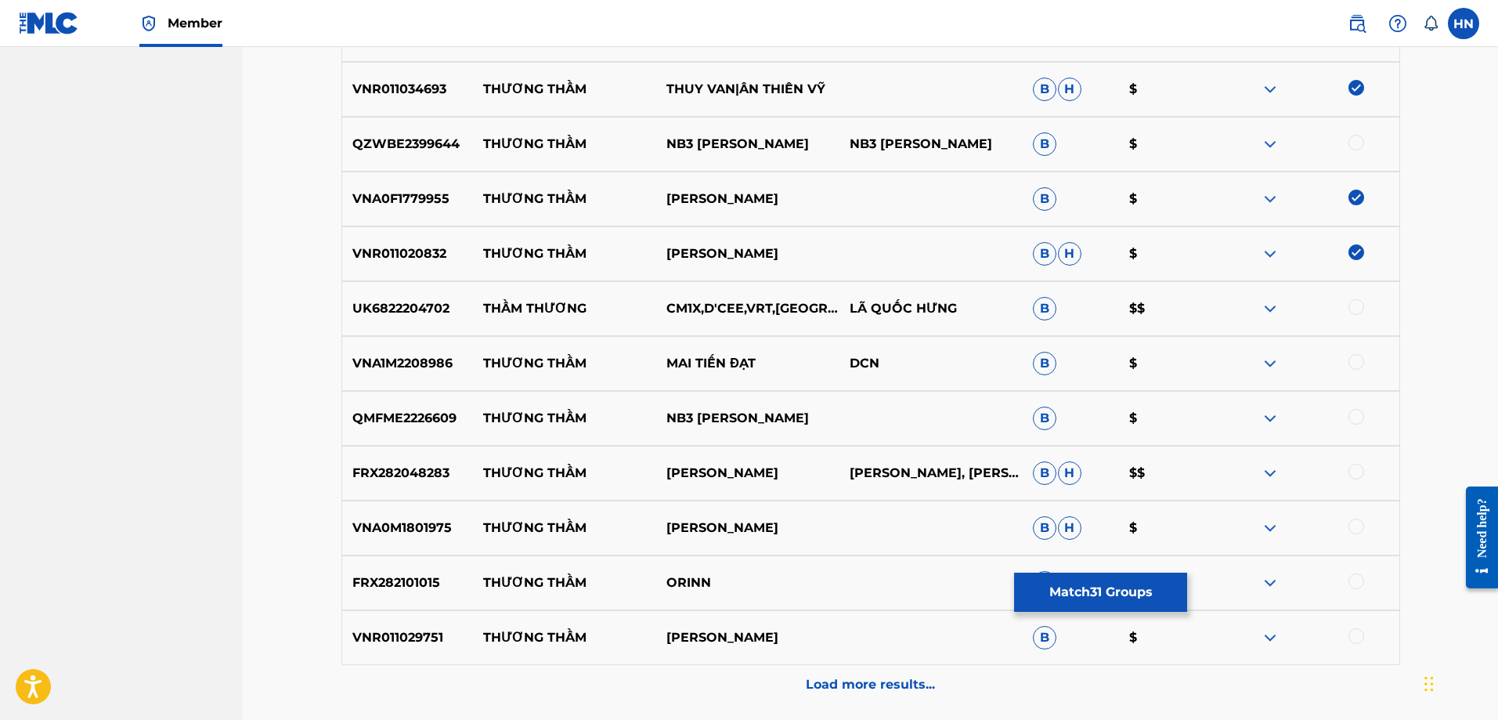
click at [1358, 363] on div at bounding box center [1356, 362] width 16 height 16
click at [437, 528] on p "VNA0M1801975" at bounding box center [408, 527] width 132 height 19
click at [1360, 527] on div at bounding box center [1356, 526] width 16 height 16
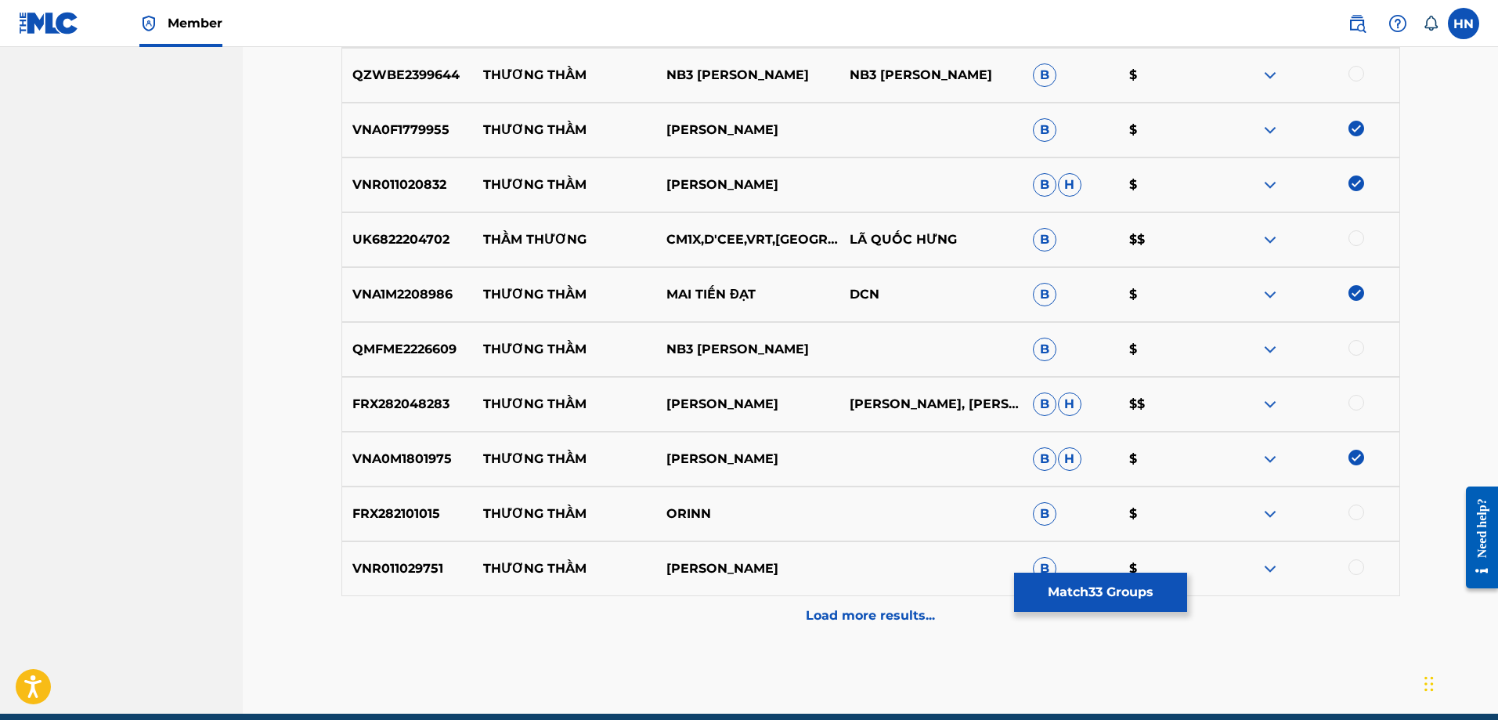
scroll to position [2817, 0]
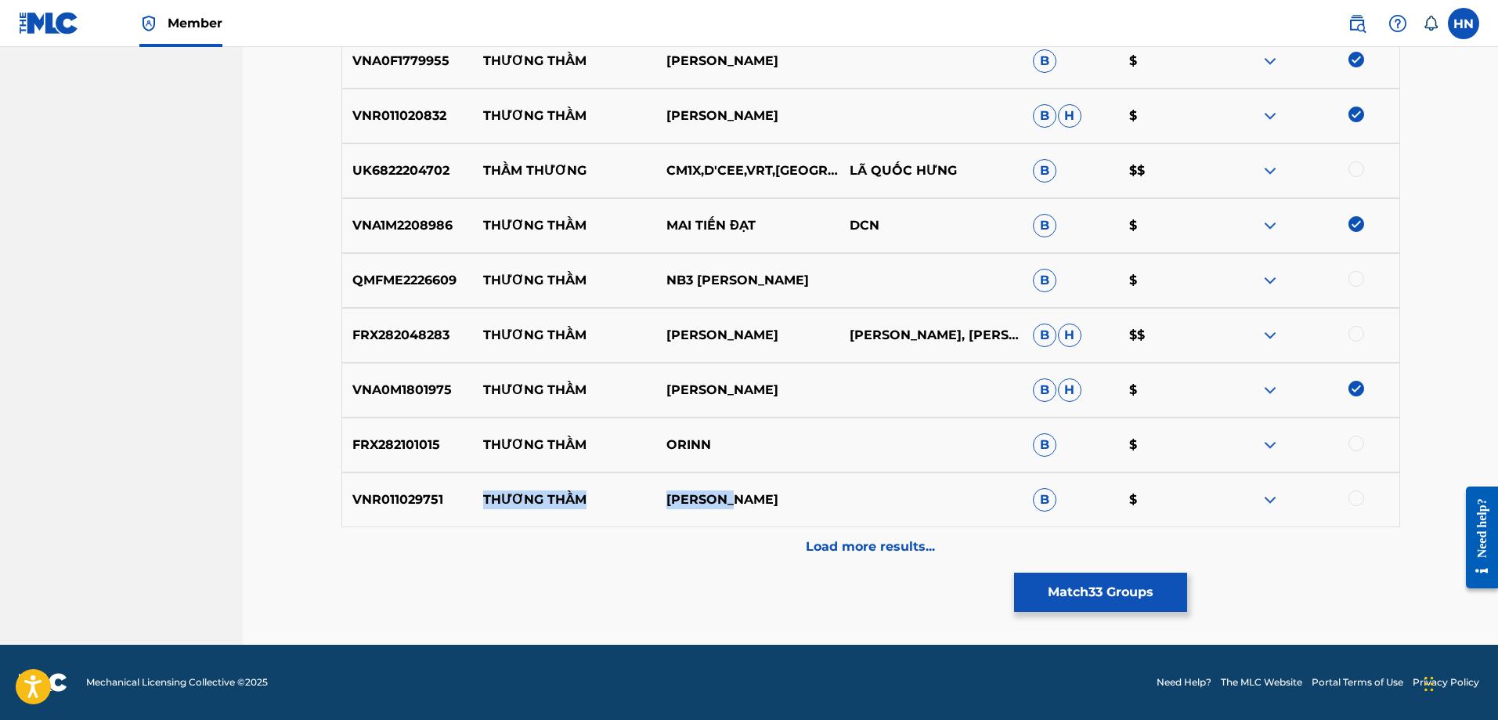
drag, startPoint x: 475, startPoint y: 500, endPoint x: 768, endPoint y: 496, distance: 293.7
click at [768, 496] on div "VNR011029751 THƯƠNG THẦM MAI TUẤN B $" at bounding box center [870, 499] width 1059 height 55
click at [389, 516] on div "VNR011029751 THƯƠNG THẦM MAI TUẤN B $" at bounding box center [870, 499] width 1059 height 55
click at [1352, 496] on div at bounding box center [1356, 498] width 16 height 16
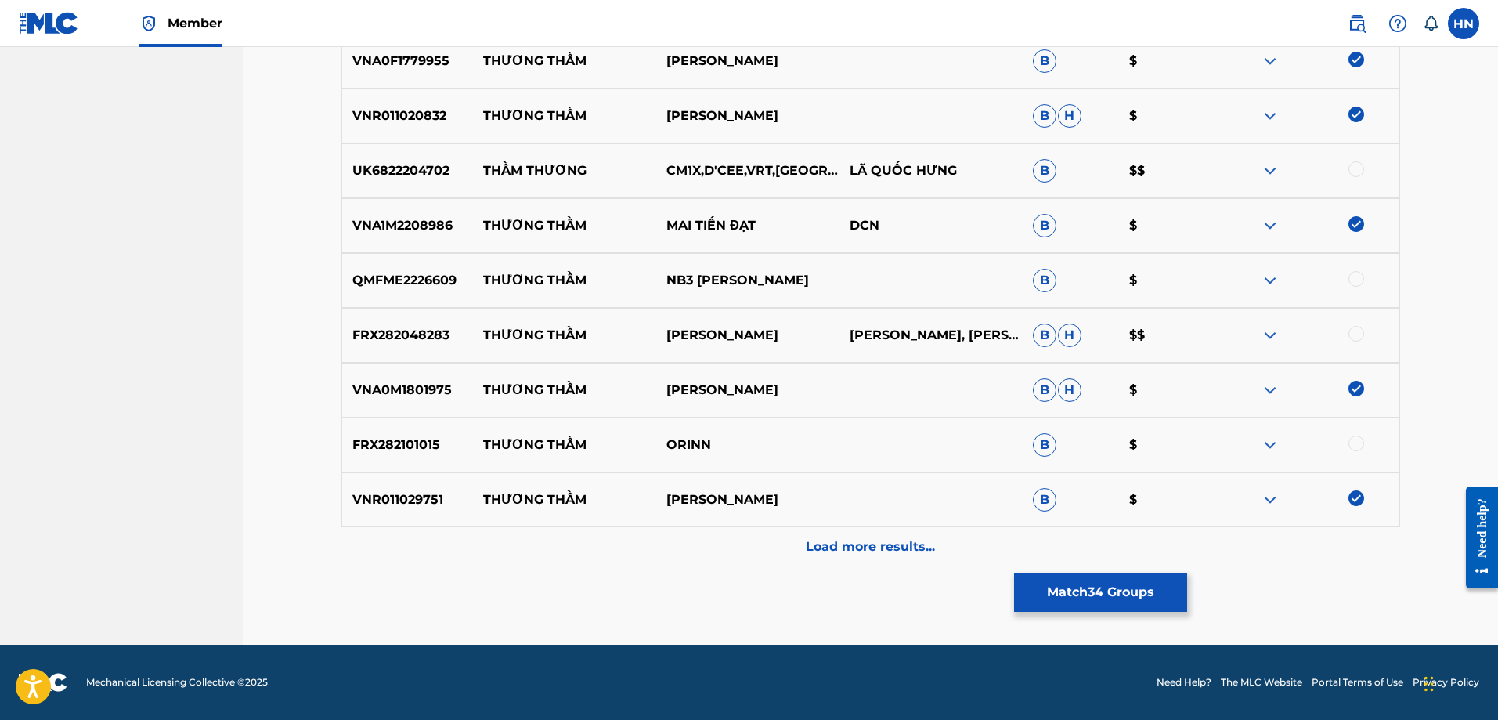
click at [1262, 450] on img at bounding box center [1270, 444] width 19 height 19
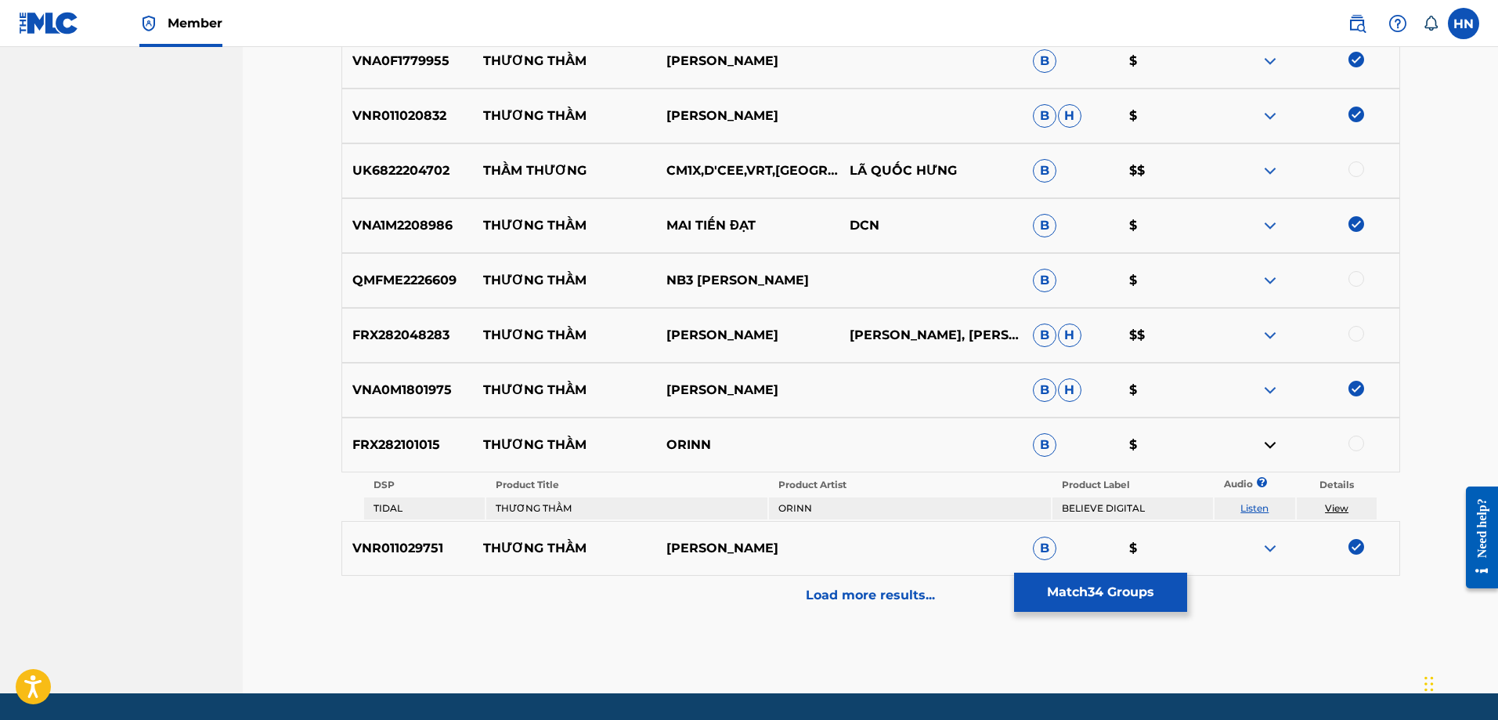
click at [1251, 510] on link "Listen" at bounding box center [1254, 508] width 28 height 12
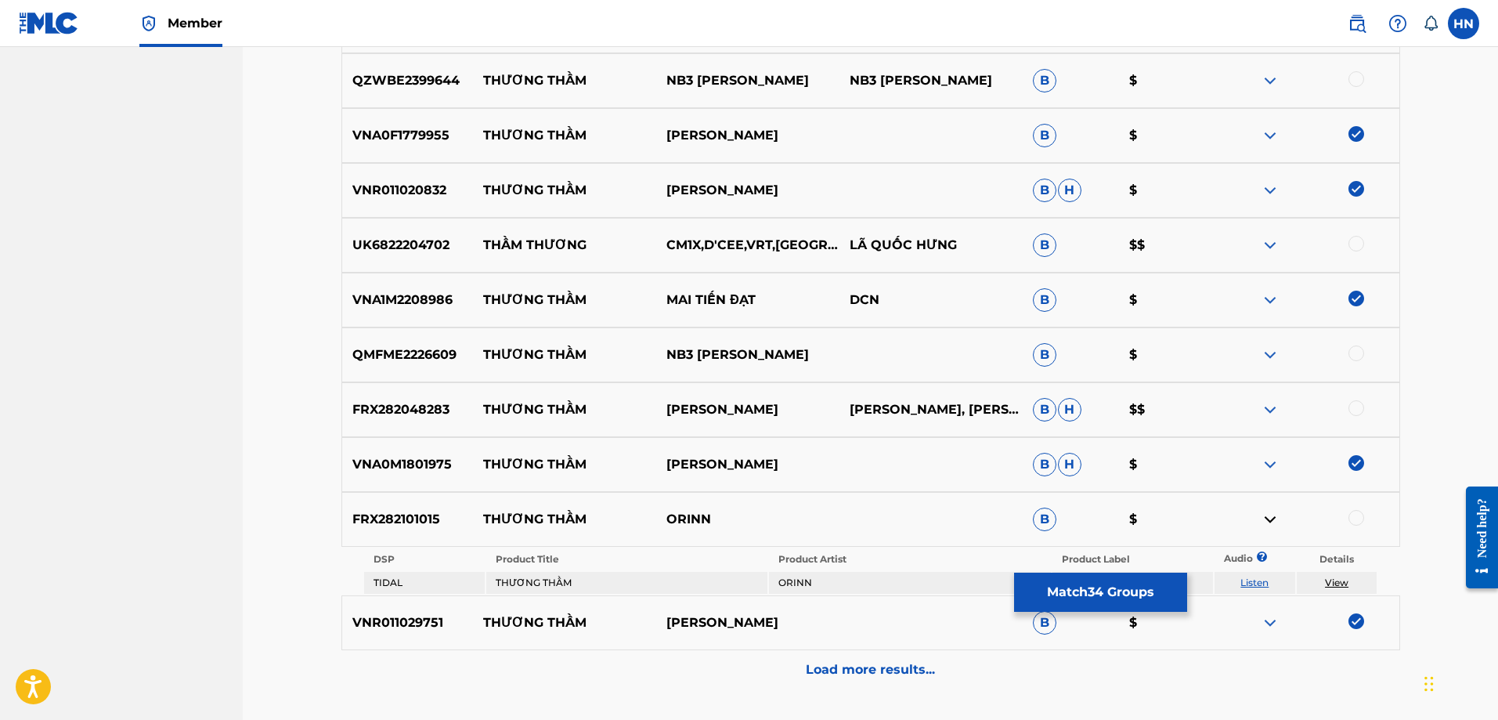
scroll to position [2630, 0]
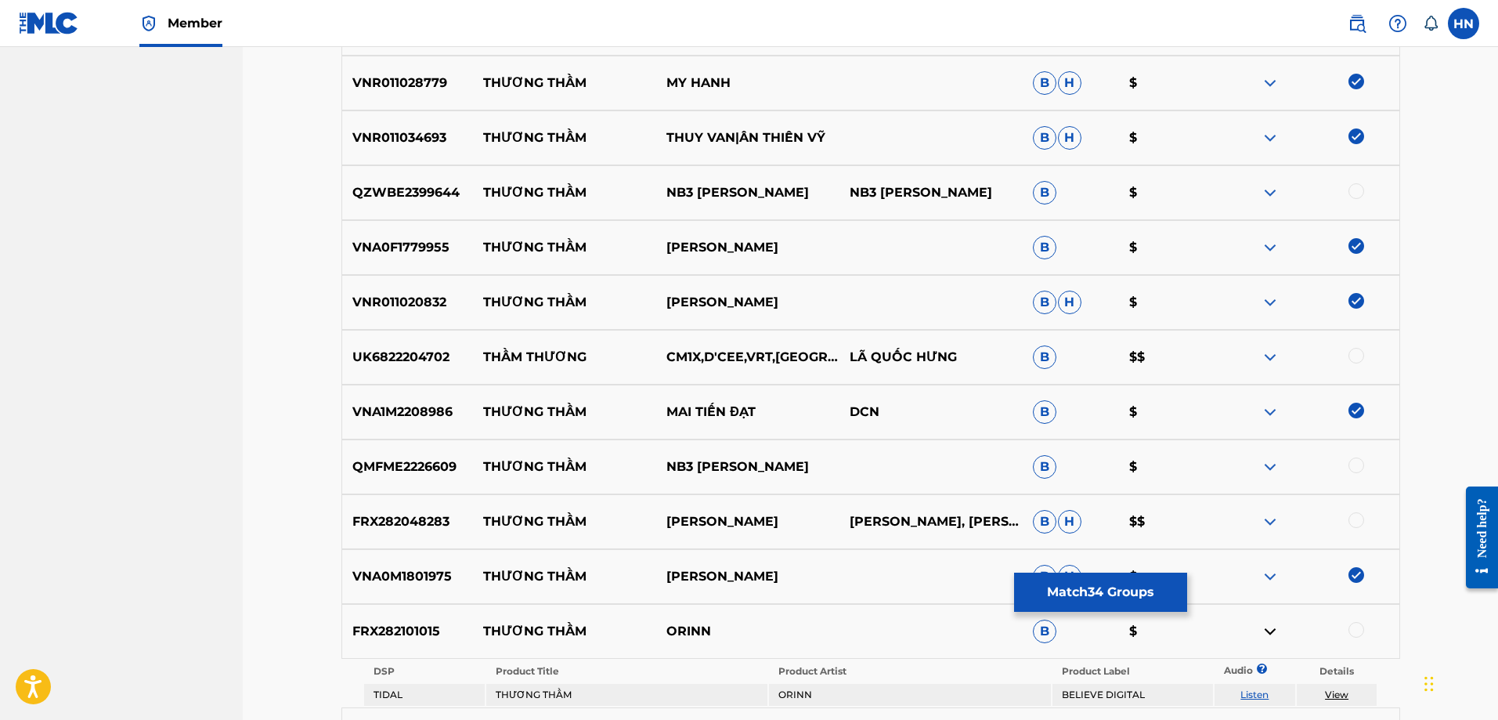
click at [756, 192] on p "NB3 HOÀI BẢO" at bounding box center [747, 192] width 183 height 19
drag, startPoint x: 760, startPoint y: 192, endPoint x: 484, endPoint y: 185, distance: 275.7
click at [484, 185] on div "QZWBE2399644 THƯƠNG THẦM NB3 HOÀI BẢO NB3 HOÀI BẢO B $" at bounding box center [870, 192] width 1059 height 55
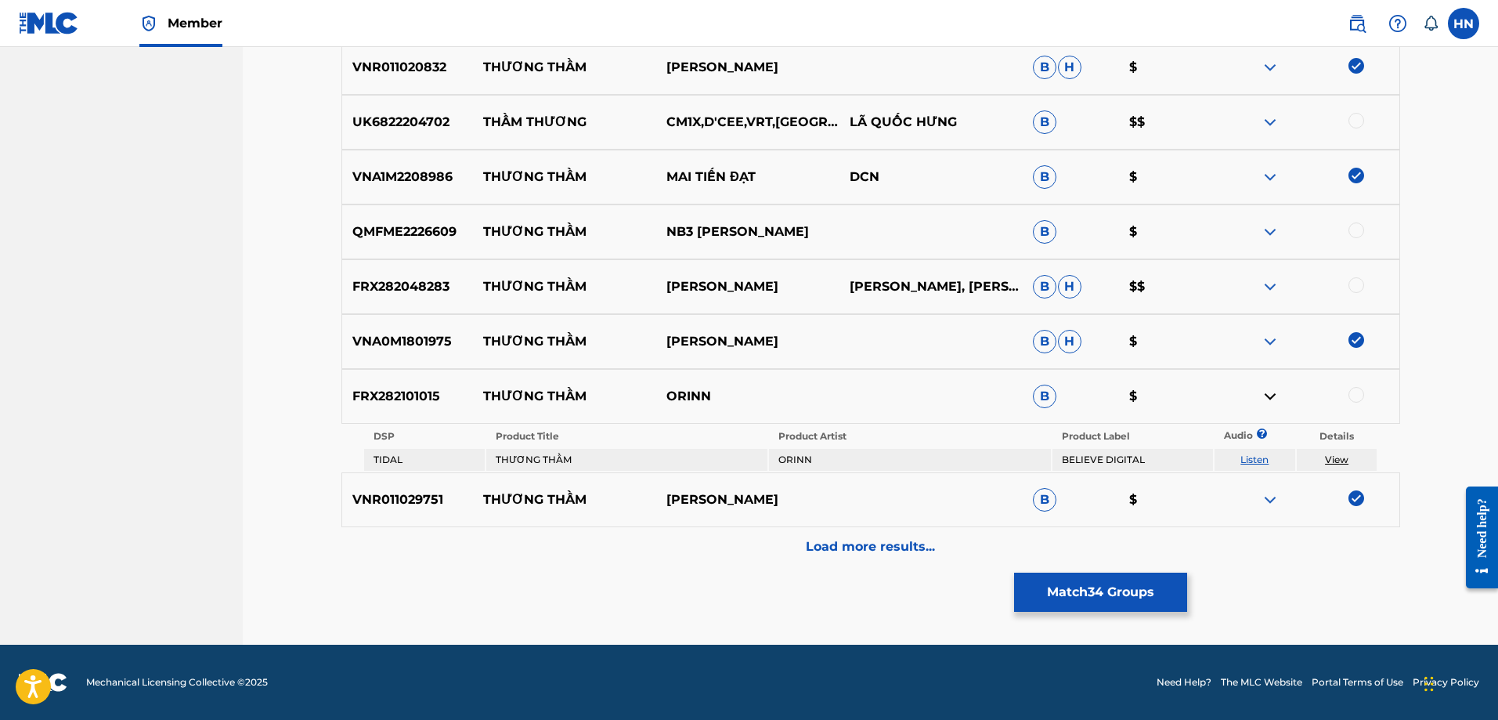
click at [850, 541] on p "Load more results..." at bounding box center [870, 546] width 129 height 19
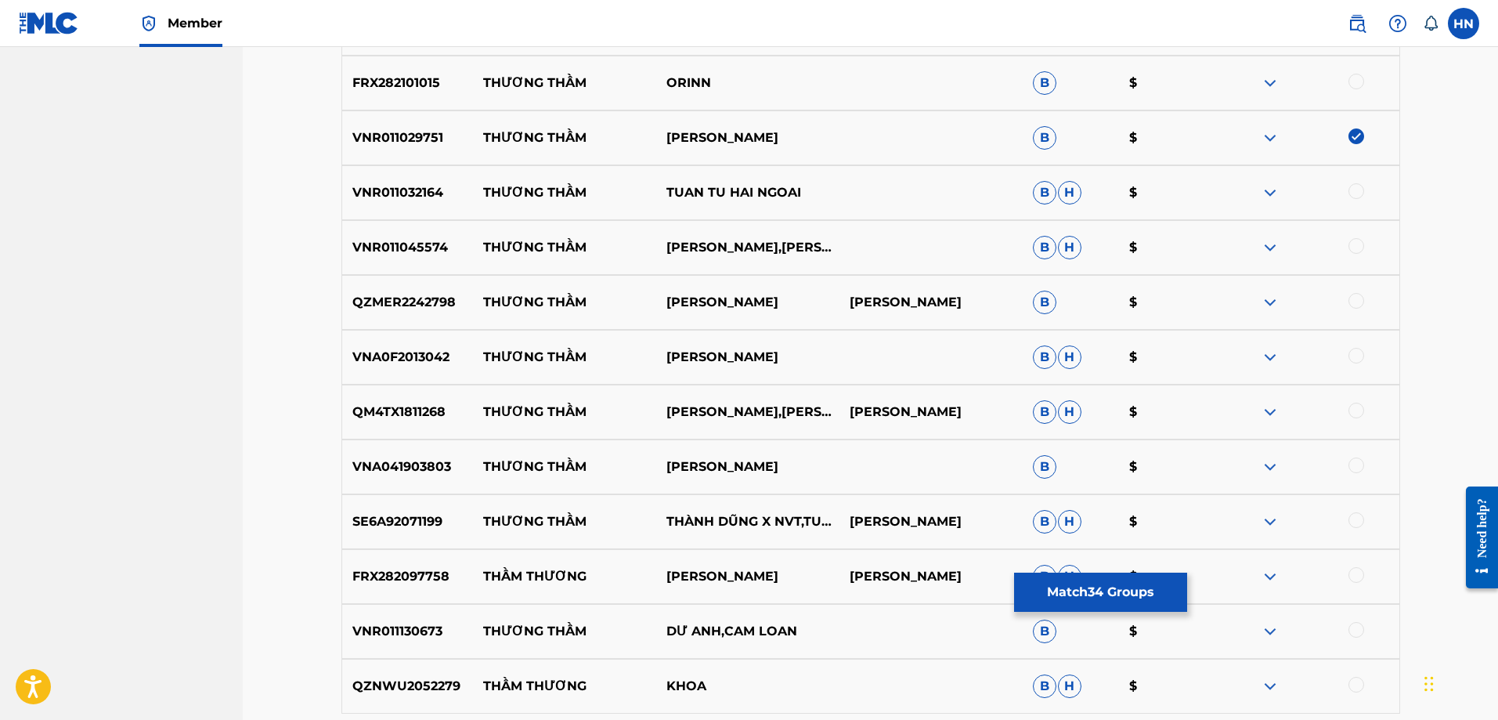
scroll to position [3257, 0]
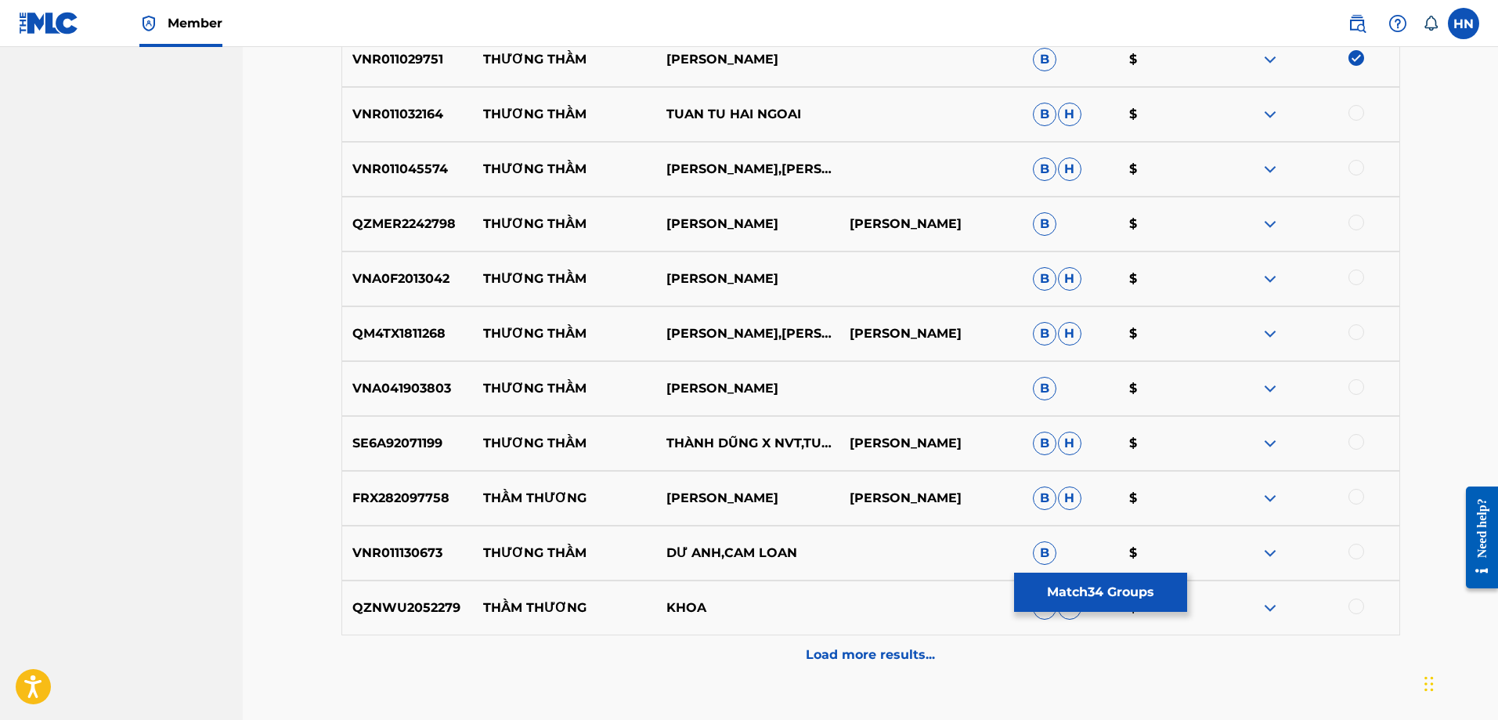
click at [439, 106] on p "VNR011032164" at bounding box center [408, 114] width 132 height 19
click at [1357, 107] on div at bounding box center [1356, 113] width 16 height 16
click at [398, 167] on p "VNR011045574" at bounding box center [408, 169] width 132 height 19
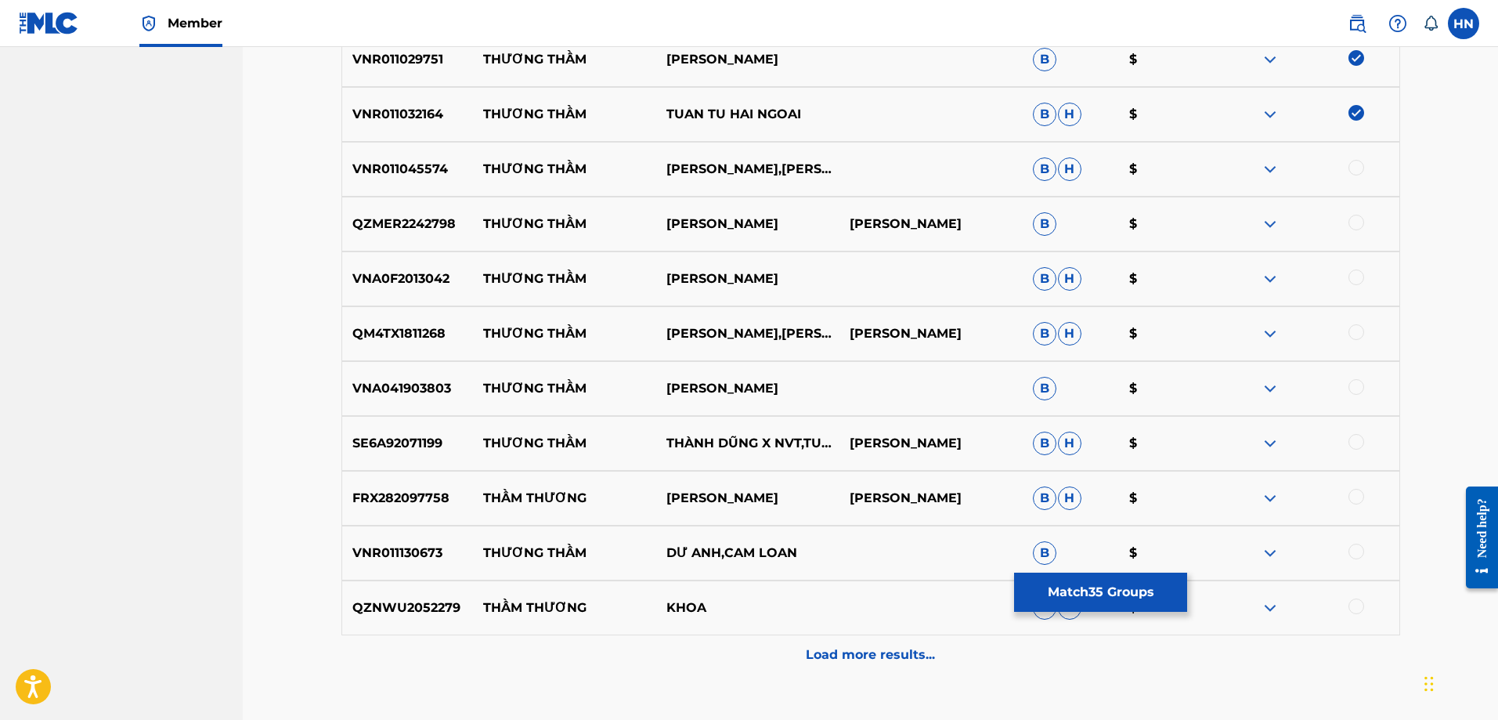
click at [1349, 167] on div at bounding box center [1356, 168] width 16 height 16
drag, startPoint x: 480, startPoint y: 221, endPoint x: 811, endPoint y: 207, distance: 331.5
click at [811, 207] on div "QZMER2242798 THƯƠNG THẦM PHẠM TRUNG THÀNH PHẠM TRUNG THÀNH B $" at bounding box center [870, 224] width 1059 height 55
click at [1272, 225] on img at bounding box center [1270, 224] width 19 height 19
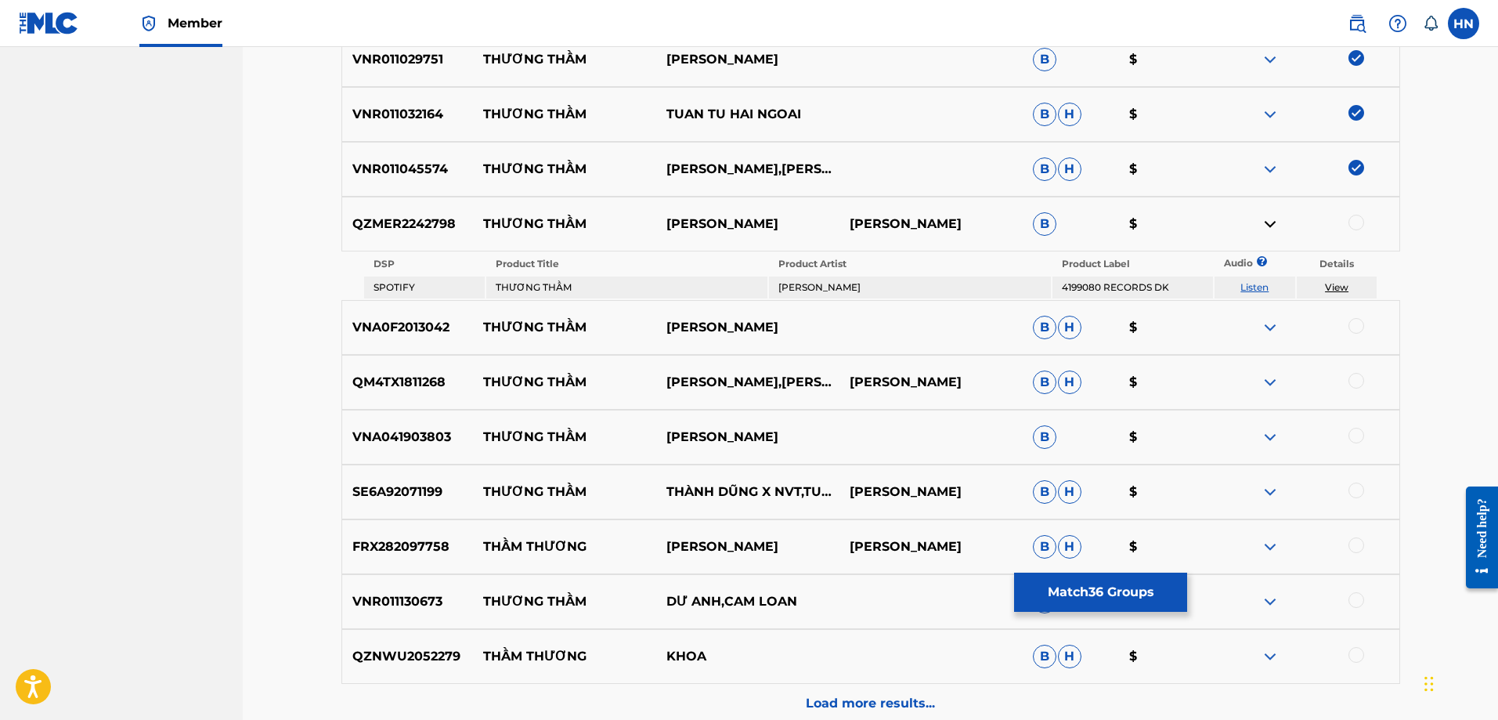
click at [1257, 287] on link "Listen" at bounding box center [1254, 287] width 28 height 12
click at [437, 325] on p "VNA0F2013042" at bounding box center [408, 327] width 132 height 19
drag, startPoint x: 811, startPoint y: 330, endPoint x: 487, endPoint y: 311, distance: 324.8
click at [487, 311] on div "VNA0F2013042 THƯƠNG THẦM CAO HOÀNG NGHI B H $" at bounding box center [870, 327] width 1059 height 55
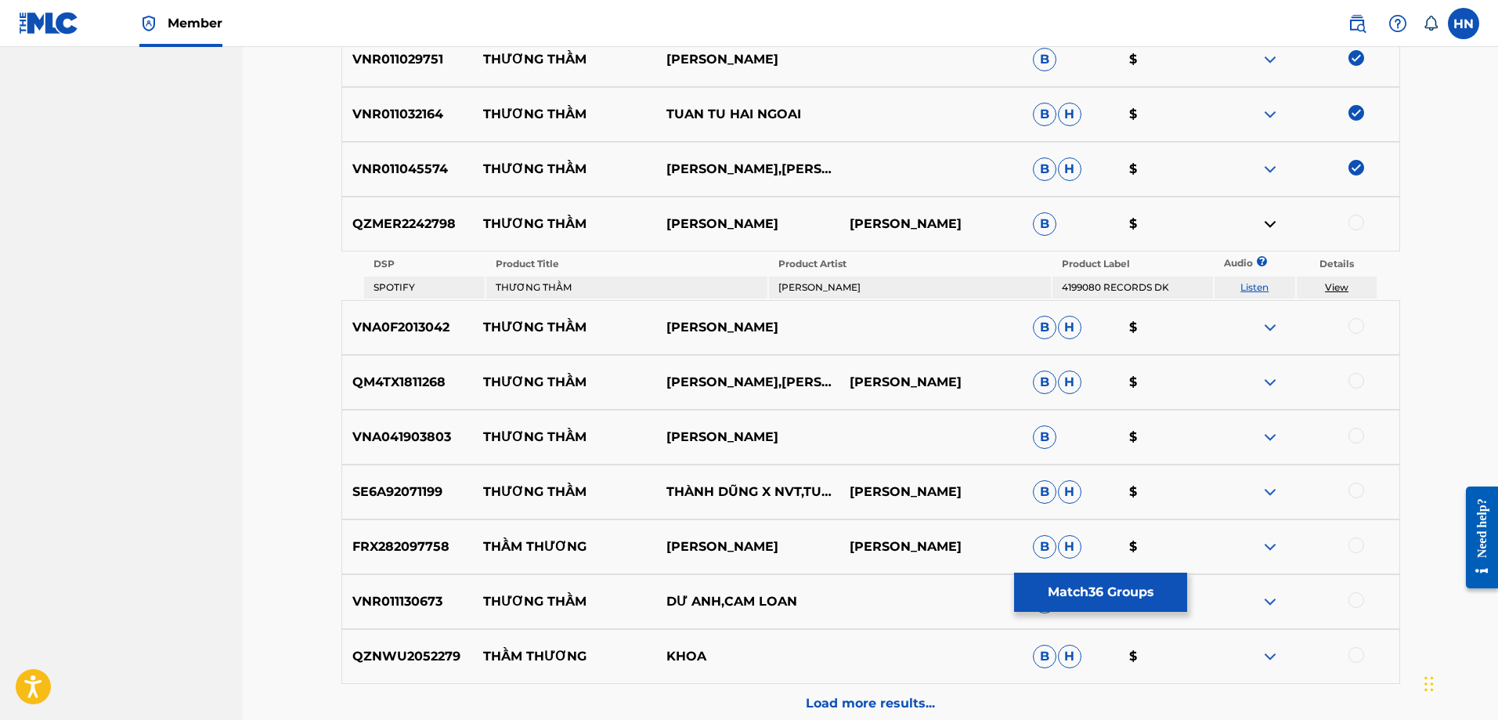
click at [455, 327] on p "VNA0F2013042" at bounding box center [408, 327] width 132 height 19
click at [437, 331] on p "VNA0F2013042" at bounding box center [408, 327] width 132 height 19
click at [1357, 329] on div at bounding box center [1356, 326] width 16 height 16
click at [424, 405] on div "QM4TX1811268 THƯƠNG THẦM NGOC HAN,KHƯU HUY VŨ VŨ HOÀNG B H $" at bounding box center [870, 382] width 1059 height 55
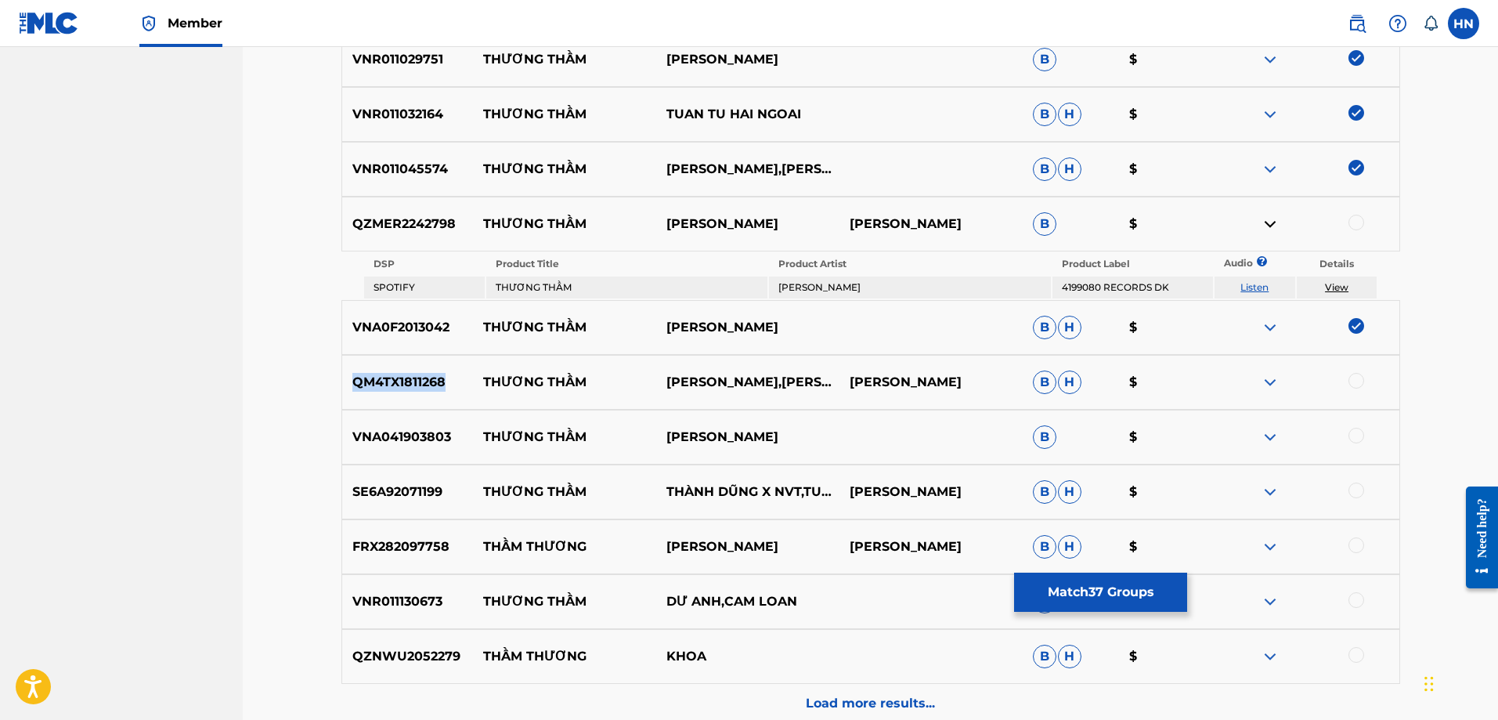
click at [424, 405] on div "QM4TX1811268 THƯƠNG THẦM NGOC HAN,KHƯU HUY VŨ VŨ HOÀNG B H $" at bounding box center [870, 382] width 1059 height 55
click at [1352, 379] on div at bounding box center [1356, 381] width 16 height 16
click at [372, 605] on p "VNR011130673" at bounding box center [408, 601] width 132 height 19
click at [1350, 599] on div at bounding box center [1356, 600] width 16 height 16
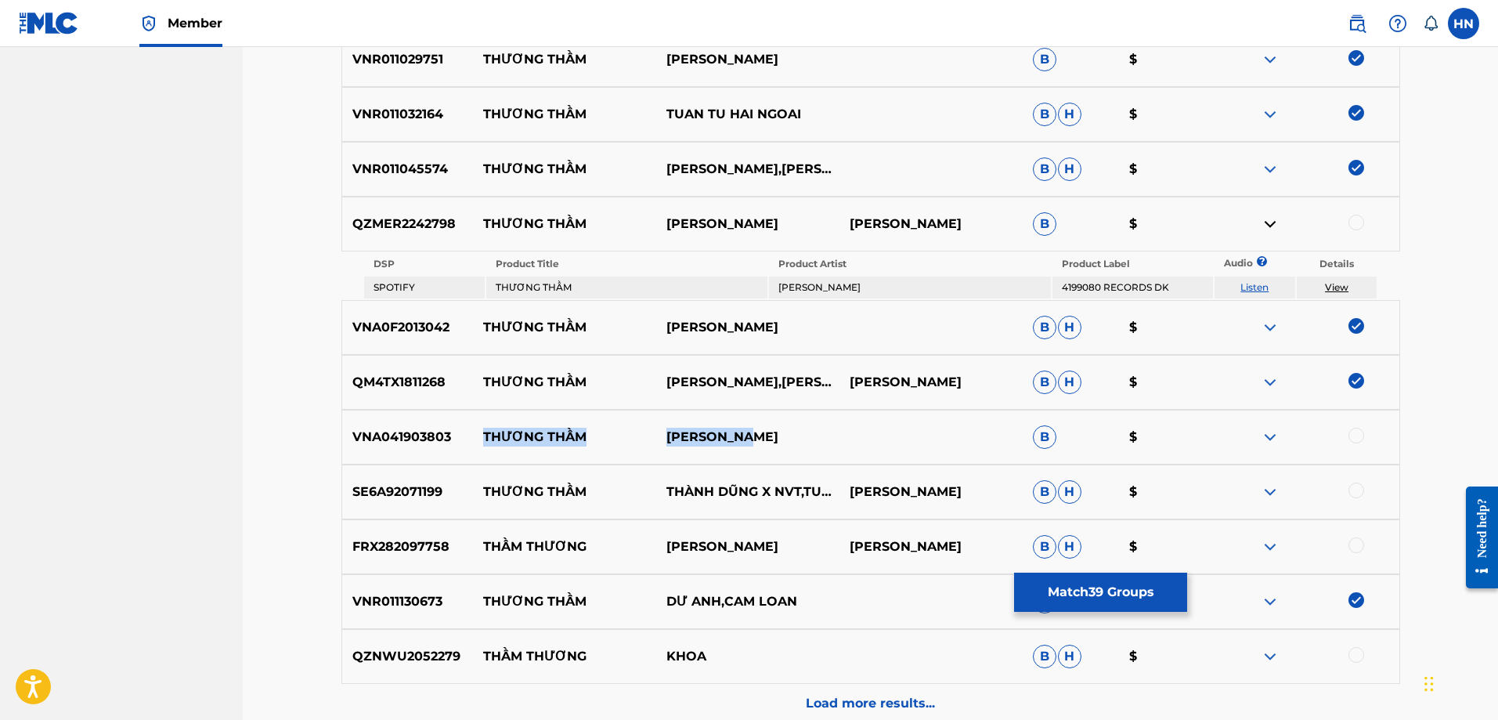
drag, startPoint x: 485, startPoint y: 439, endPoint x: 775, endPoint y: 419, distance: 290.4
click at [775, 419] on div "VNA041903803 THƯƠNG THẦM KHANG LINH B $" at bounding box center [870, 437] width 1059 height 55
click at [1262, 430] on img at bounding box center [1270, 437] width 19 height 19
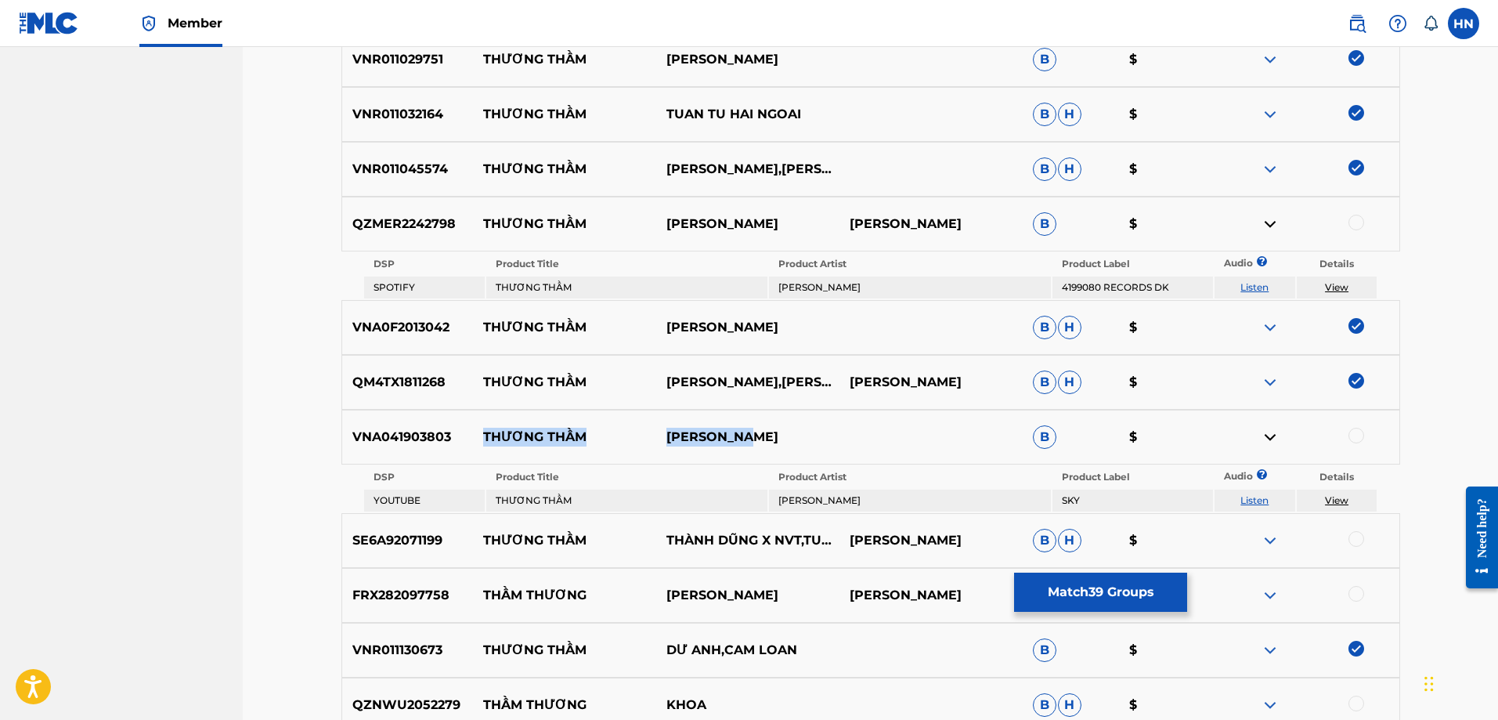
click at [1255, 494] on link "Listen" at bounding box center [1254, 500] width 28 height 12
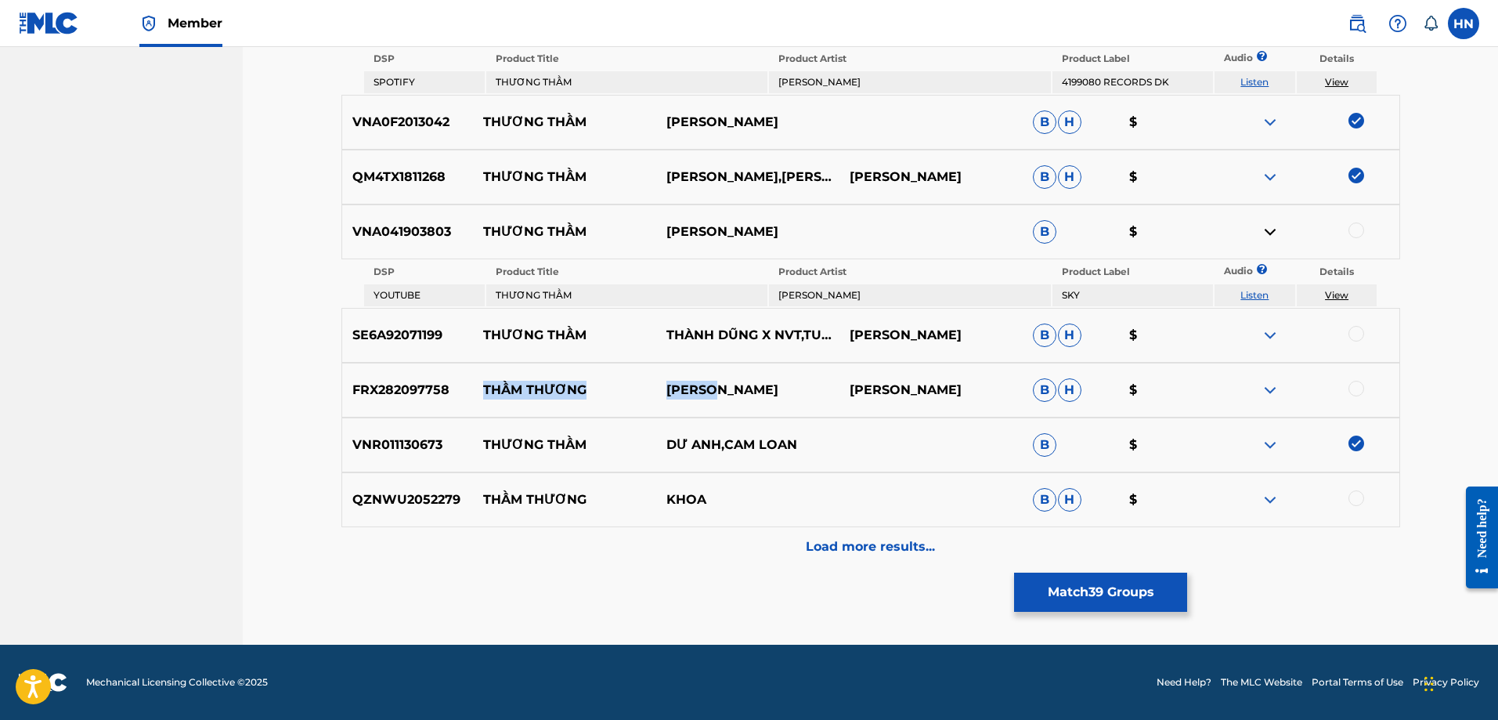
drag, startPoint x: 480, startPoint y: 389, endPoint x: 738, endPoint y: 388, distance: 258.4
click at [738, 388] on div "FRX282097758 THẦM THƯƠNG ARTHUR NGUYỄN CHÍ THÀNH B H $" at bounding box center [870, 390] width 1059 height 55
drag, startPoint x: 481, startPoint y: 333, endPoint x: 793, endPoint y: 345, distance: 312.7
click at [793, 345] on div "SE6A92071199 THƯƠNG THẦM THÀNH DŨNG X NVT,TUẤN PHẠM VINH TRINH B H $" at bounding box center [870, 335] width 1059 height 55
drag, startPoint x: 766, startPoint y: 494, endPoint x: 471, endPoint y: 512, distance: 295.8
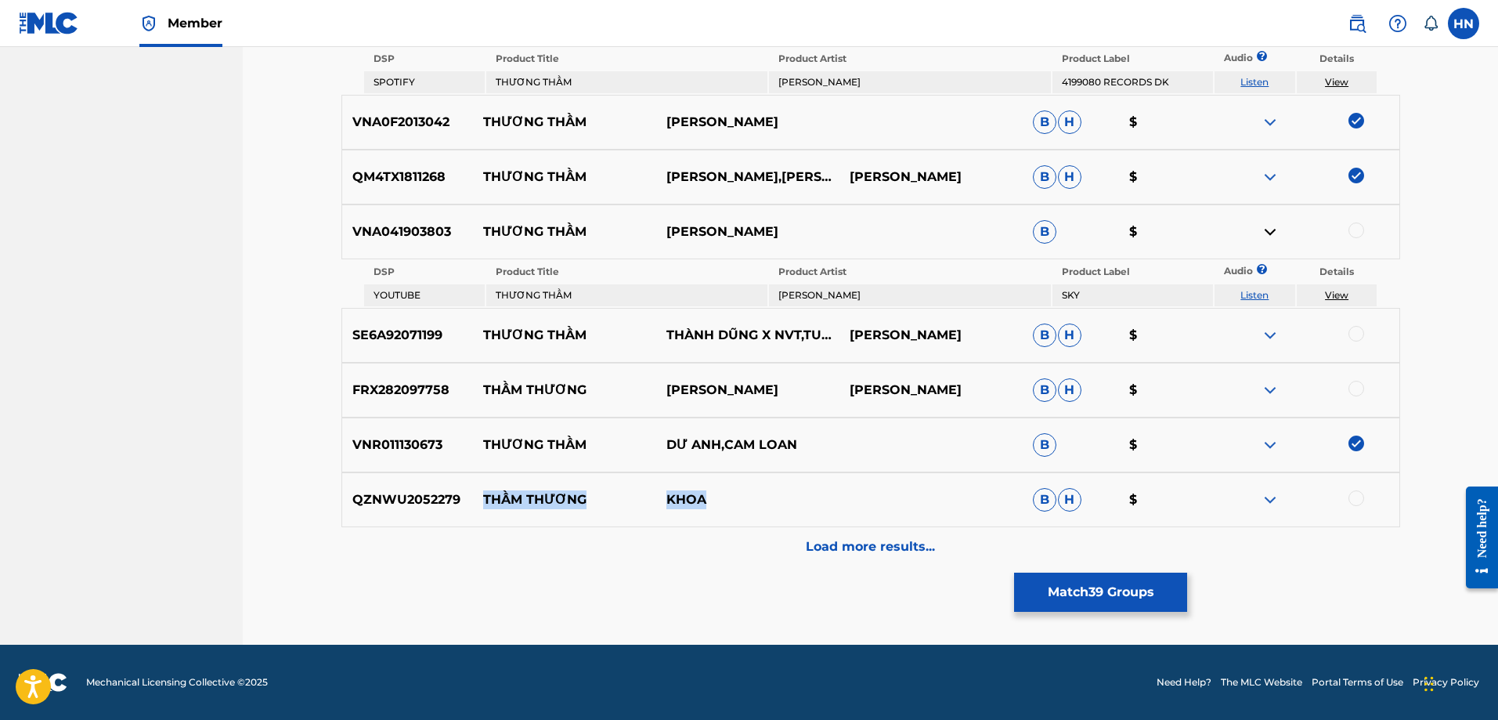
click at [471, 512] on div "QZNWU2052279 THẦM THƯƠNG KHOA B H $" at bounding box center [870, 499] width 1059 height 55
click at [1269, 503] on img at bounding box center [1270, 499] width 19 height 19
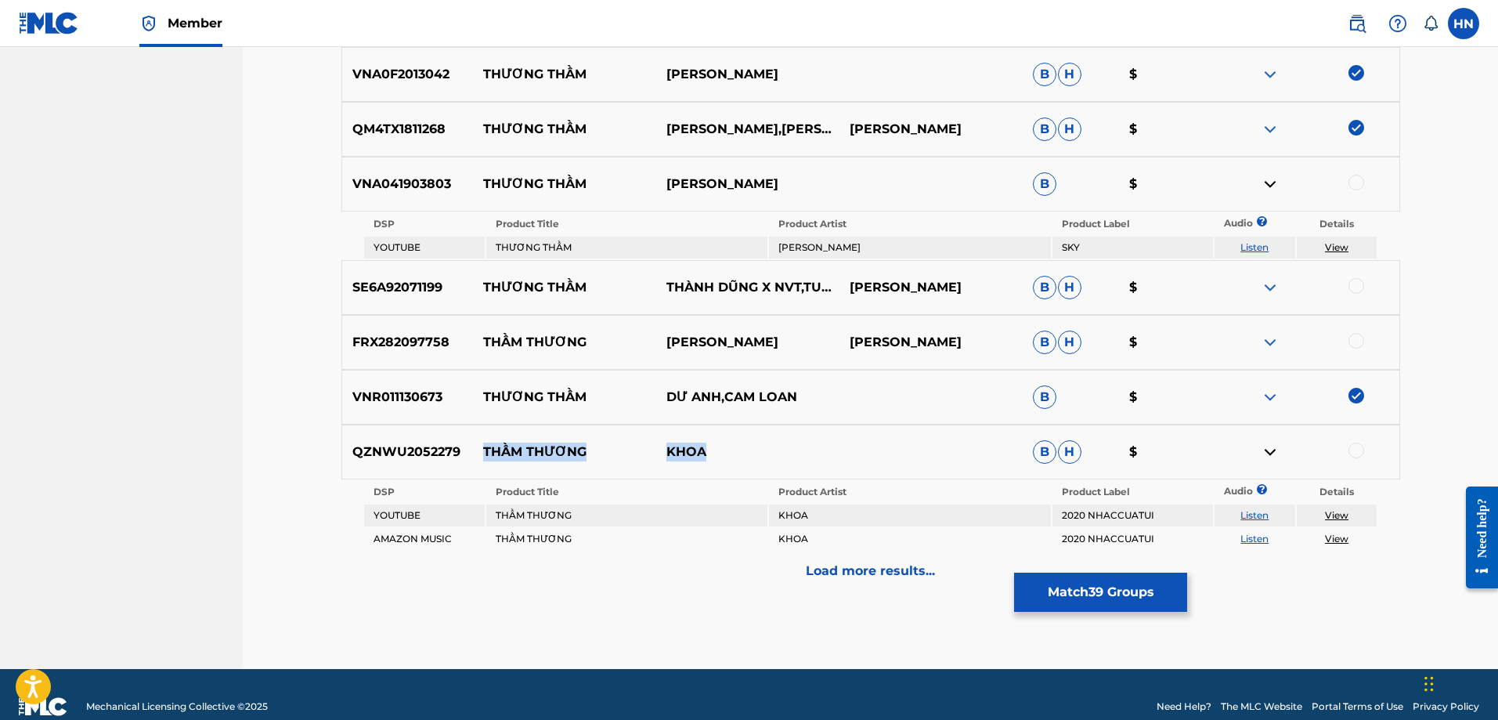
scroll to position [3534, 0]
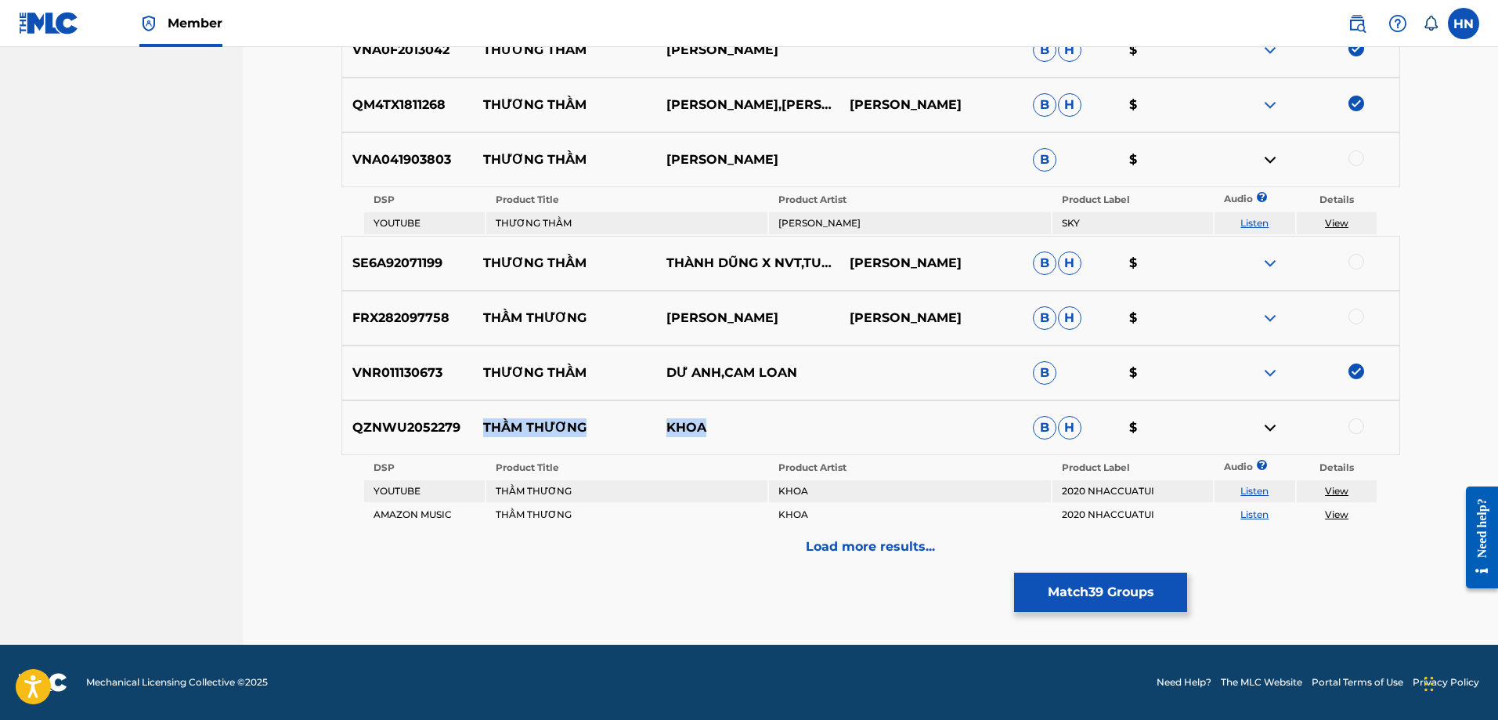
click at [1267, 488] on link "Listen" at bounding box center [1254, 491] width 28 height 12
click at [817, 539] on p "Load more results..." at bounding box center [870, 546] width 129 height 19
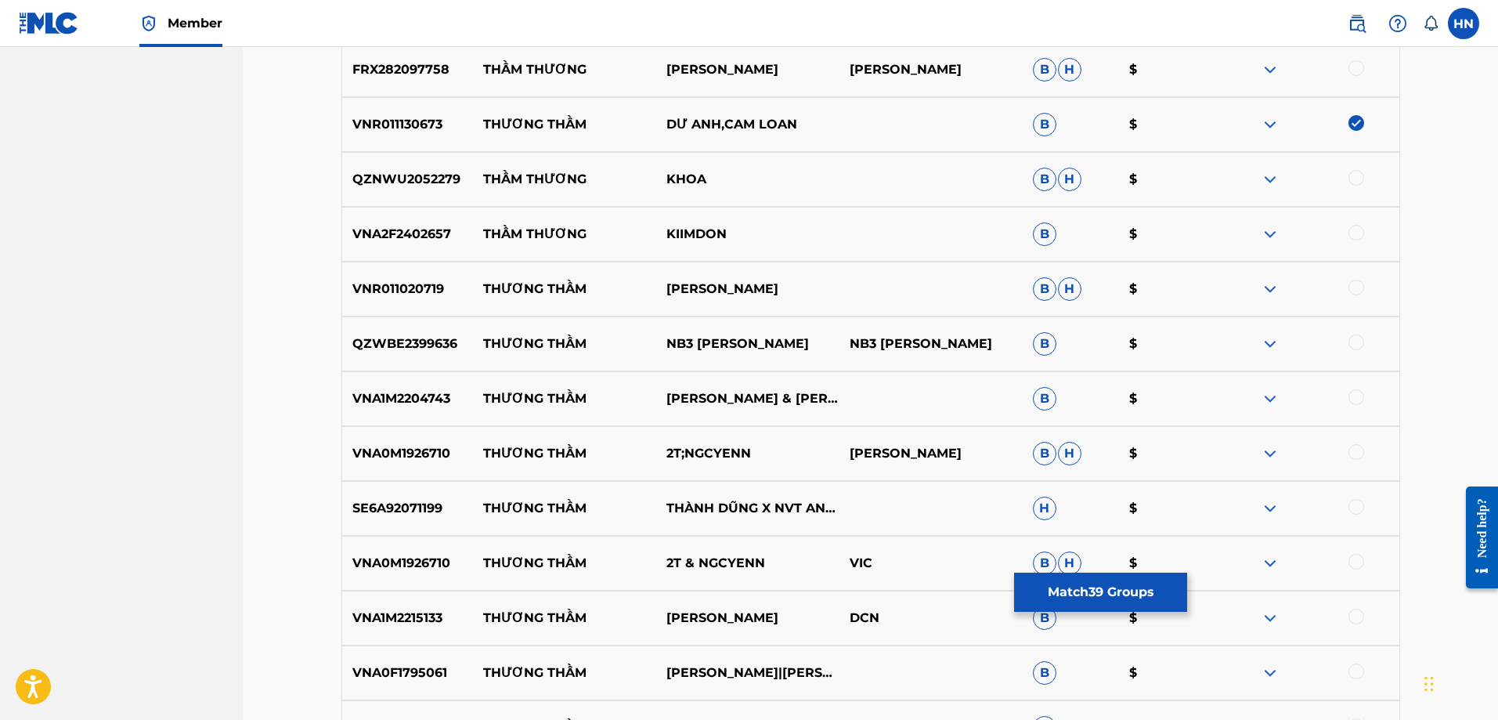
scroll to position [3690, 0]
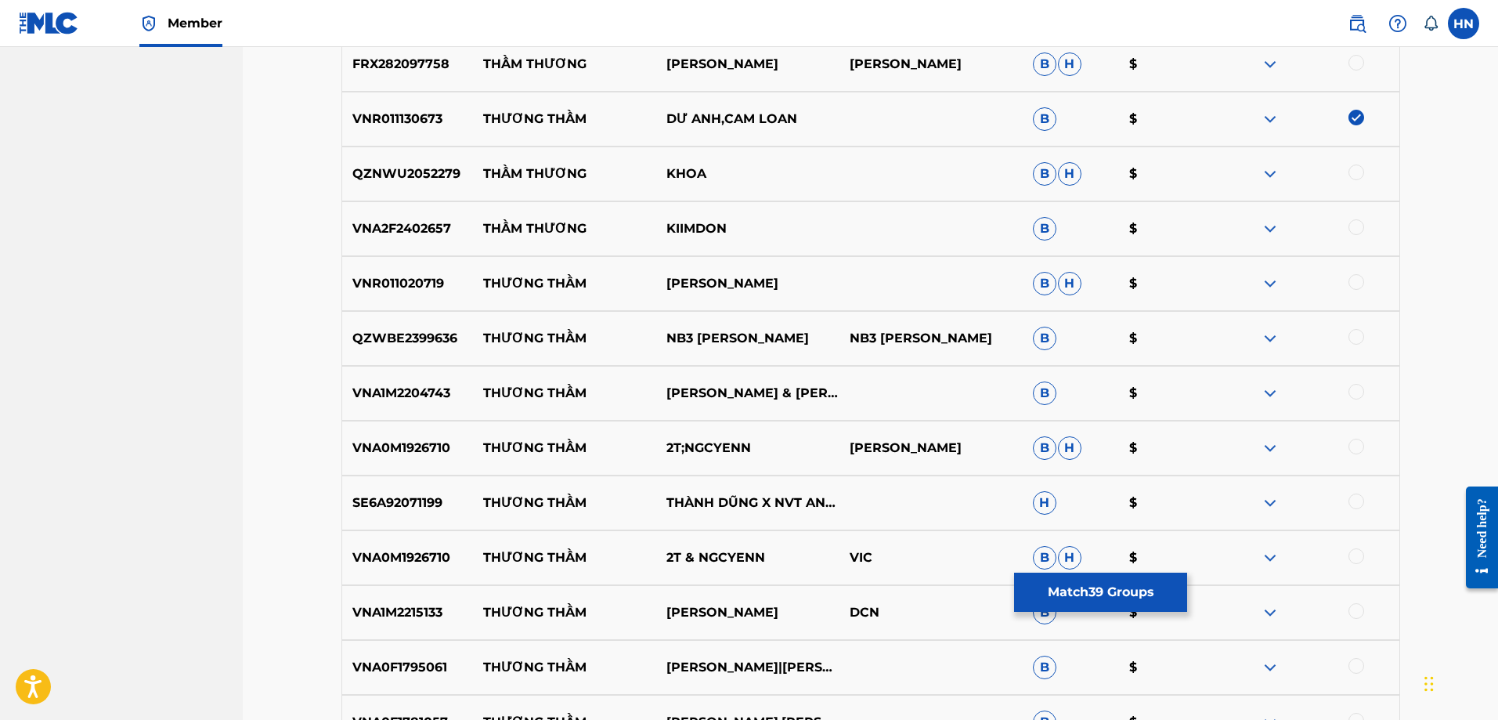
click at [431, 402] on div "VNA1M2204743 THƯƠNG THẦM THANH NGÂN & MAI TIẾN ĐẠT B $" at bounding box center [870, 393] width 1059 height 55
click at [1352, 395] on div at bounding box center [1356, 392] width 16 height 16
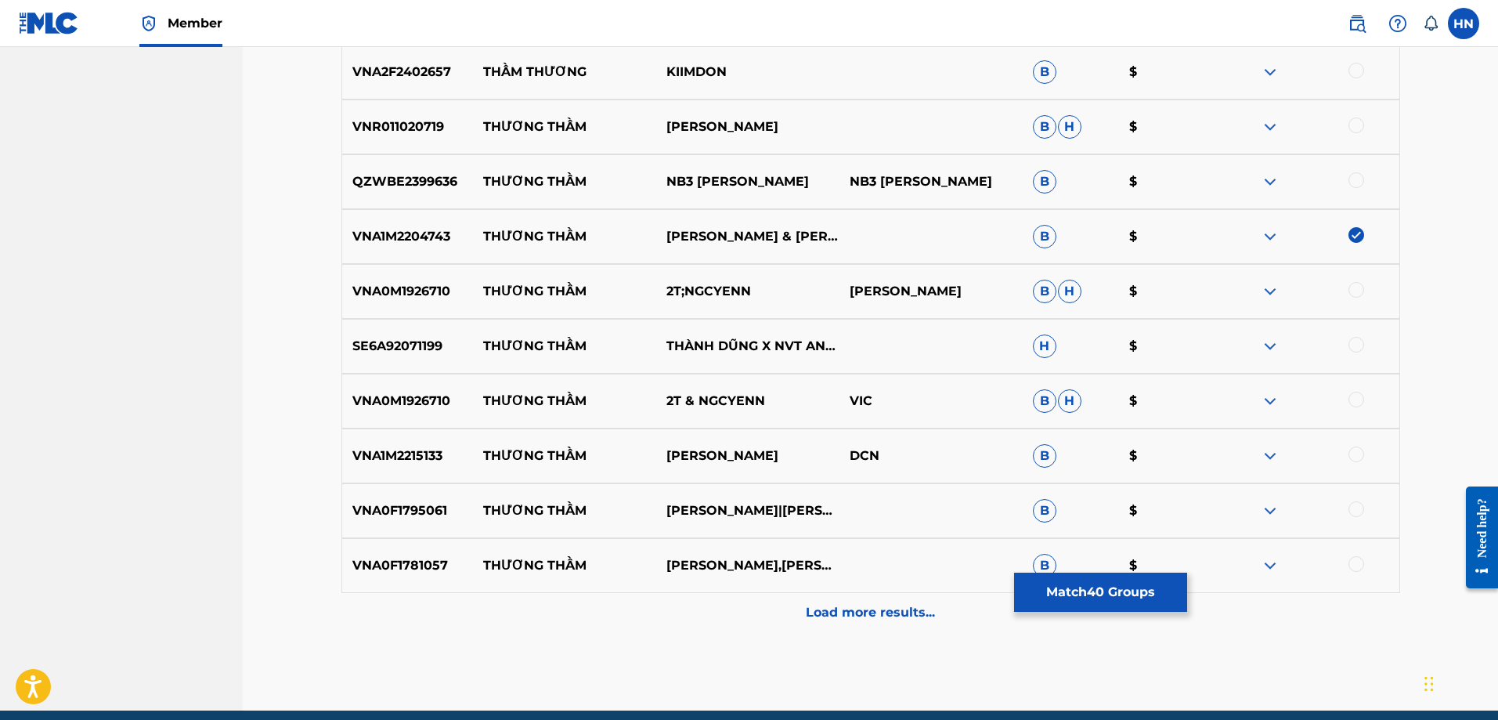
click at [391, 511] on p "VNA0F1795061" at bounding box center [408, 510] width 132 height 19
click at [1364, 501] on div at bounding box center [1307, 510] width 183 height 19
click at [1359, 504] on div at bounding box center [1356, 509] width 16 height 16
click at [412, 577] on div "VNA0F1781057 THƯƠNG THẦM HỒNG QUYÊN,LƯU CHÍ VỸ B $" at bounding box center [870, 565] width 1059 height 55
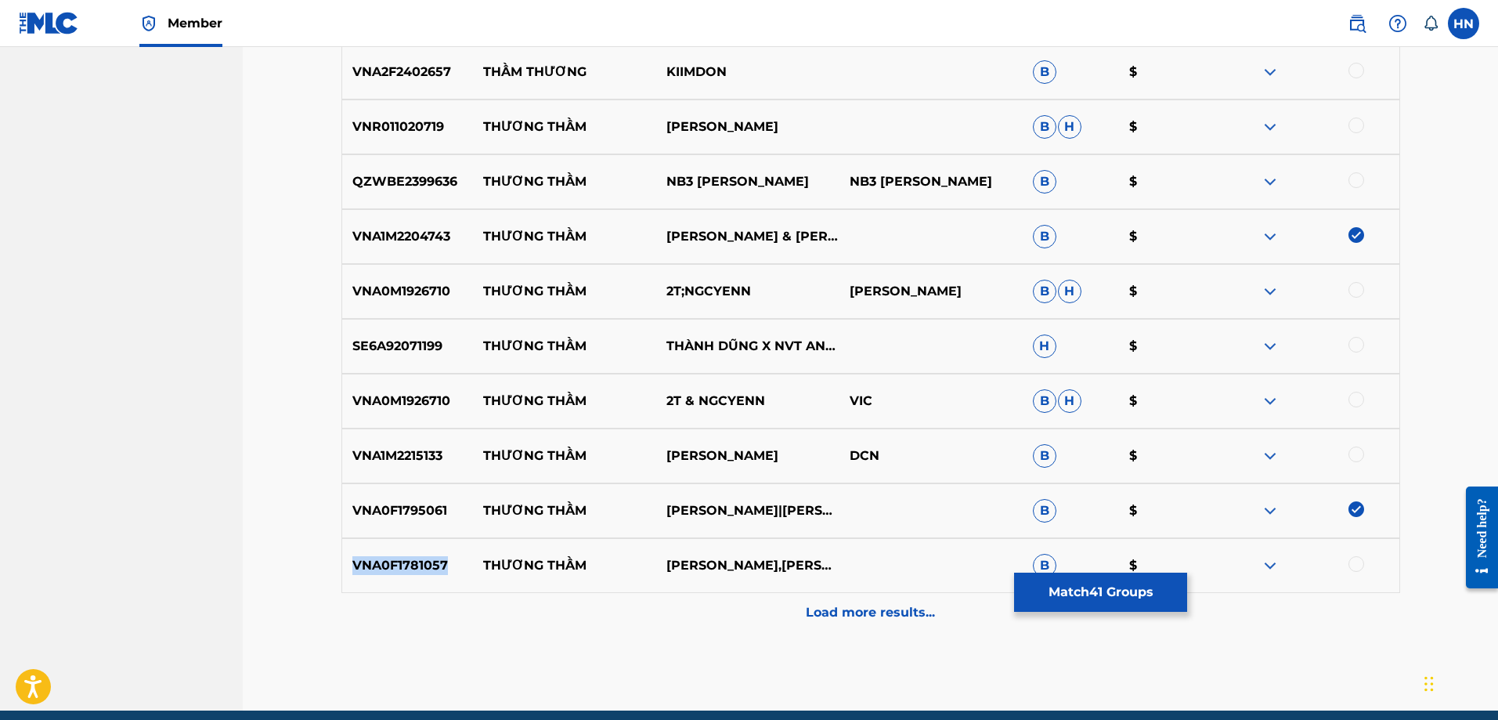
click at [412, 577] on div "VNA0F1781057 THƯƠNG THẦM HỒNG QUYÊN,LƯU CHÍ VỸ B $" at bounding box center [870, 565] width 1059 height 55
click at [1360, 562] on div at bounding box center [1356, 564] width 16 height 16
click at [384, 453] on p "VNA1M2215133" at bounding box center [408, 455] width 132 height 19
click at [1353, 457] on div at bounding box center [1356, 454] width 16 height 16
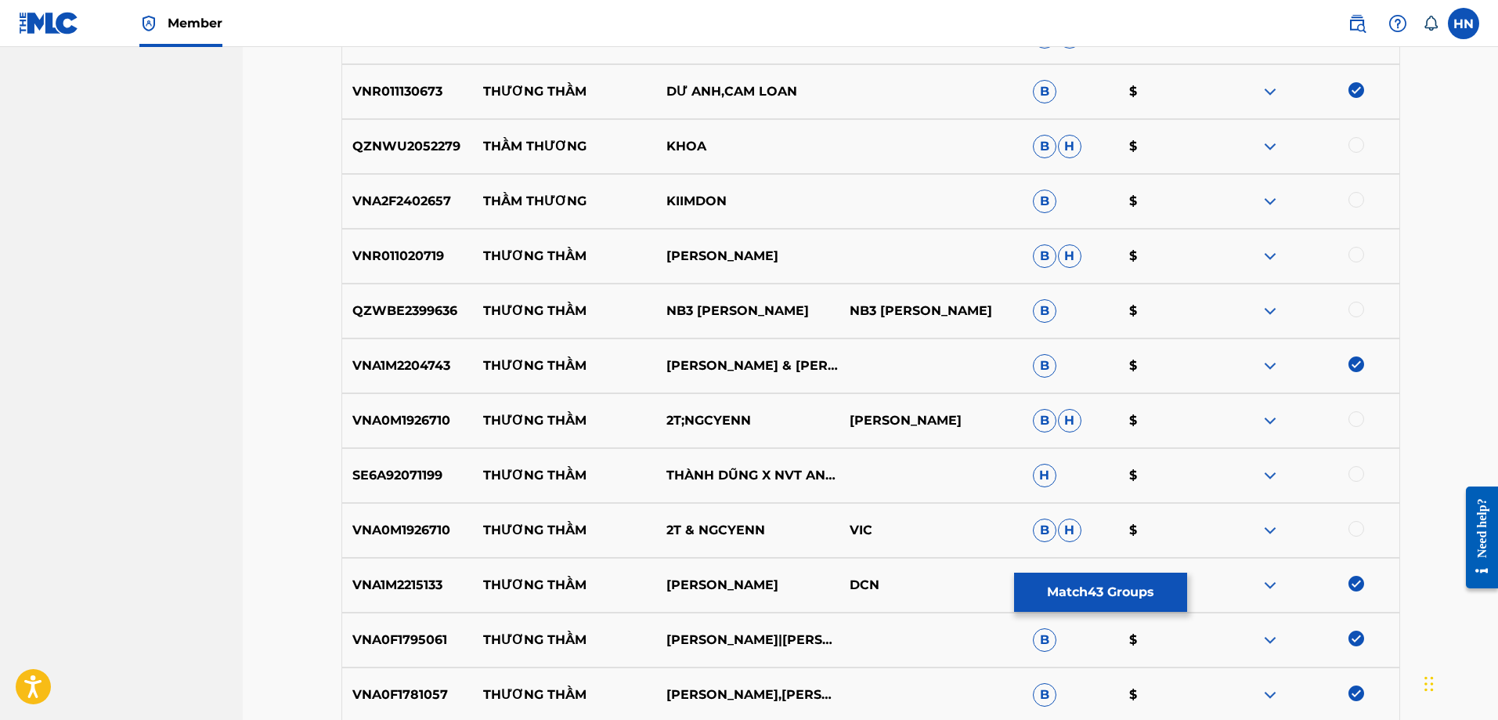
scroll to position [3690, 0]
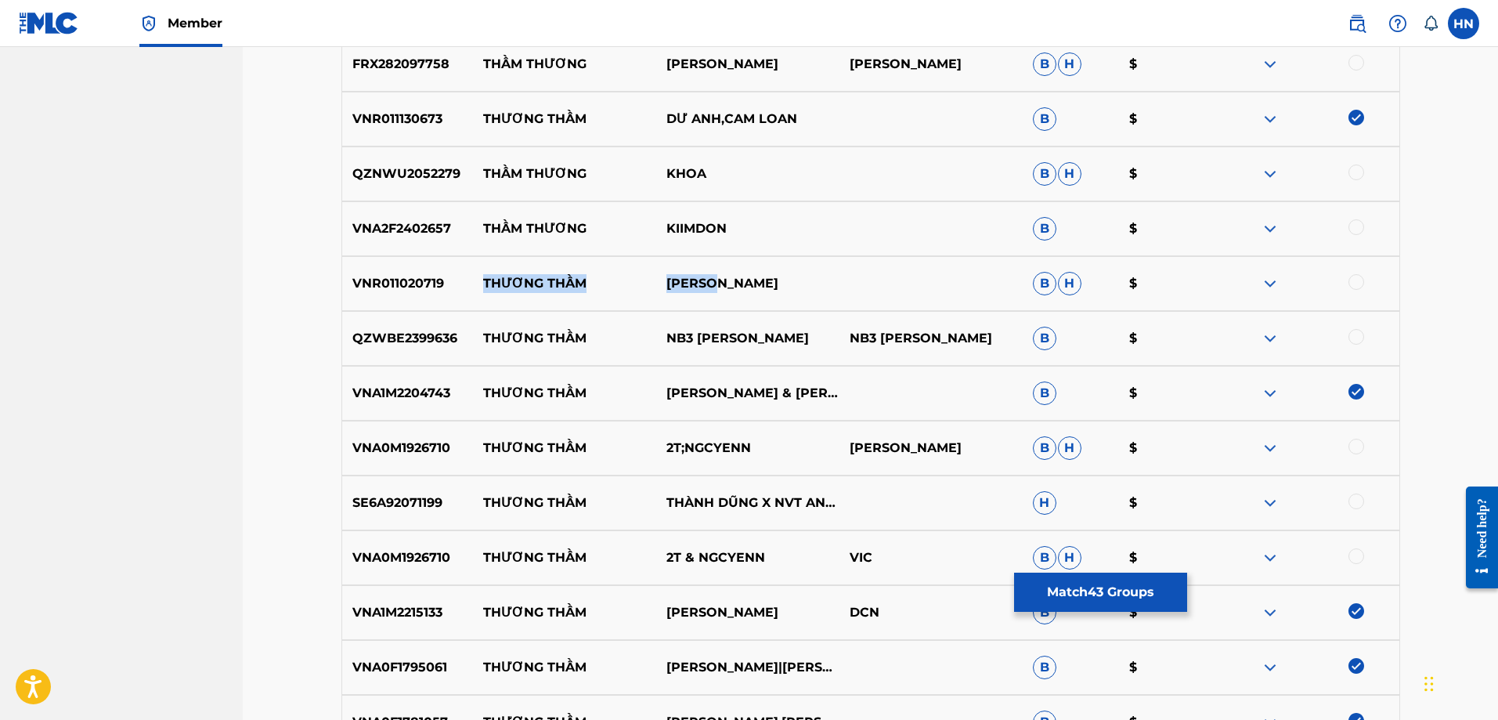
drag, startPoint x: 724, startPoint y: 284, endPoint x: 483, endPoint y: 283, distance: 241.2
click at [483, 283] on div "VNR011020719 THƯƠNG THẦM VU DUY B H $" at bounding box center [870, 283] width 1059 height 55
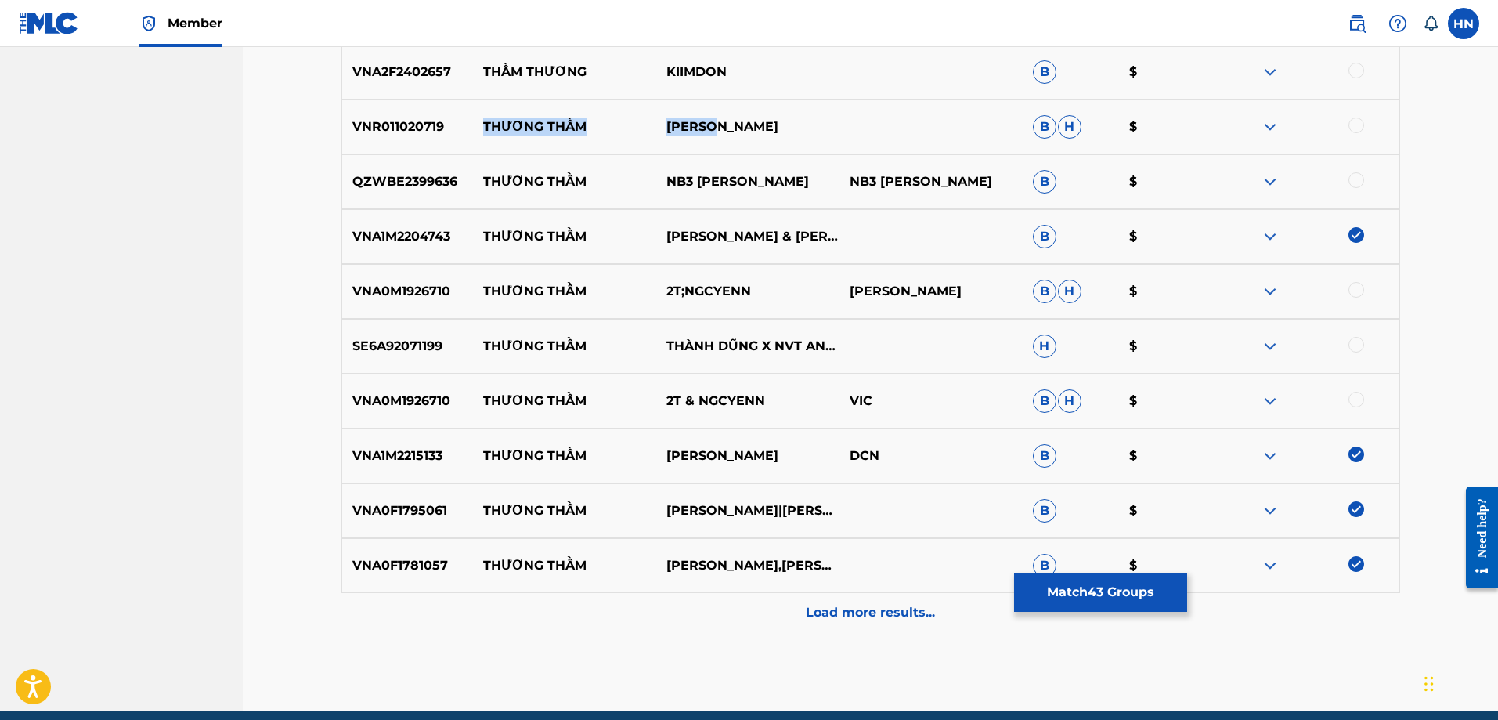
scroll to position [3534, 0]
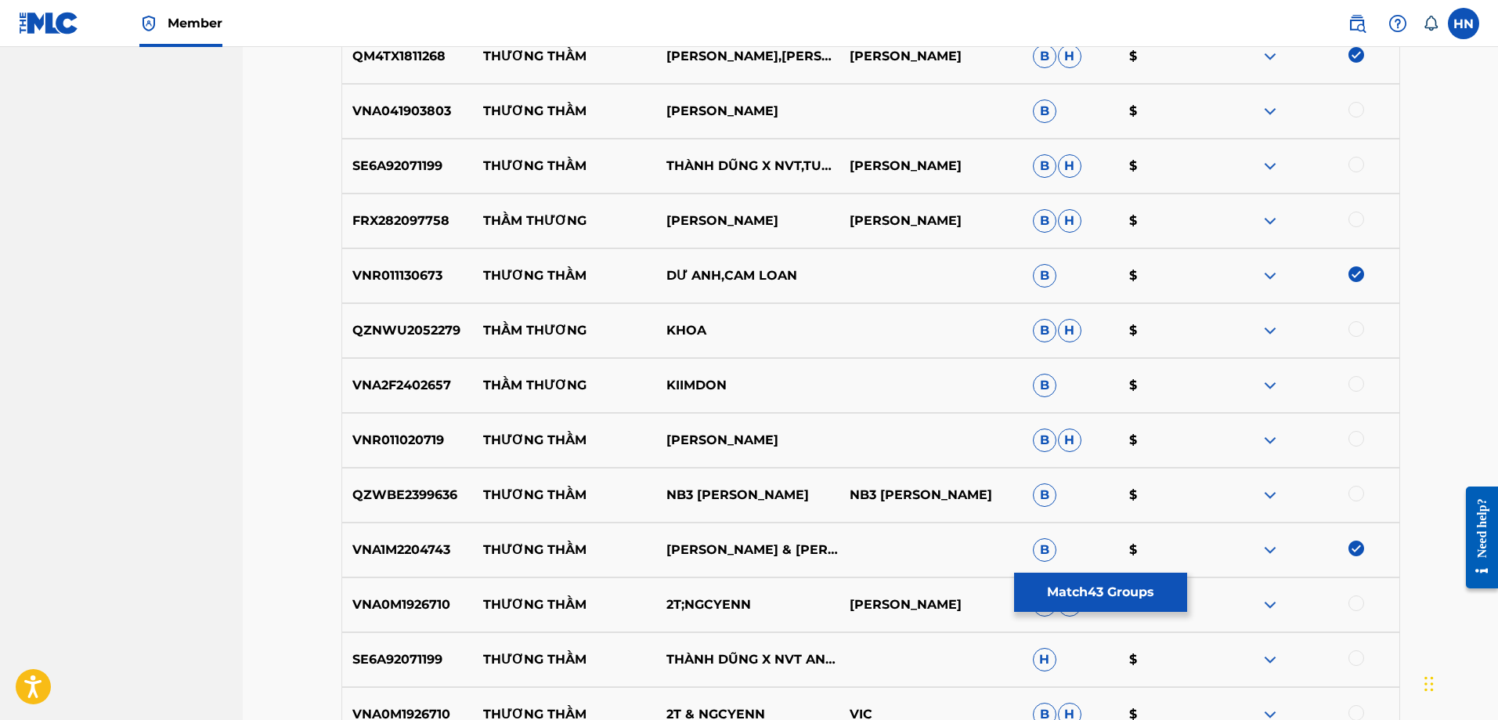
click at [407, 441] on p "VNR011020719" at bounding box center [408, 440] width 132 height 19
click at [1352, 443] on div at bounding box center [1356, 439] width 16 height 16
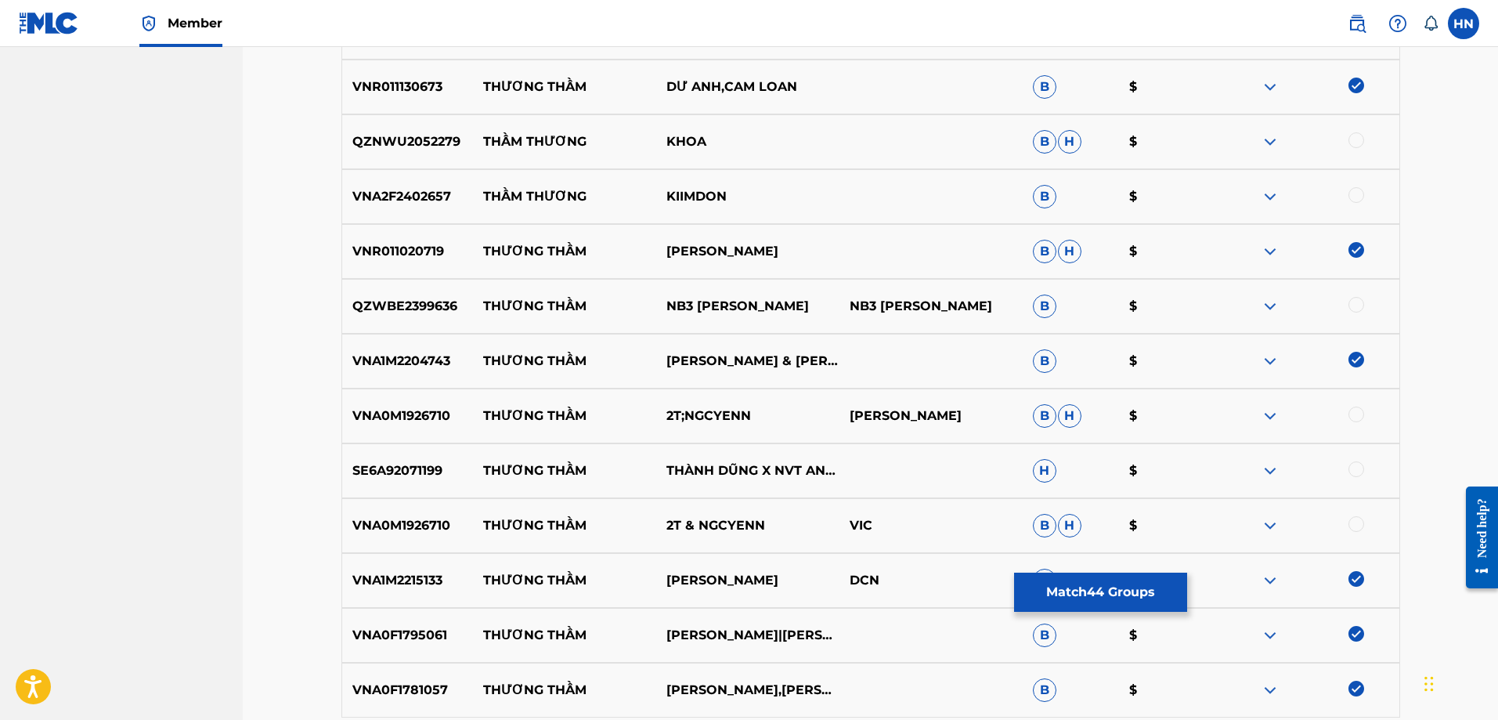
scroll to position [3769, 0]
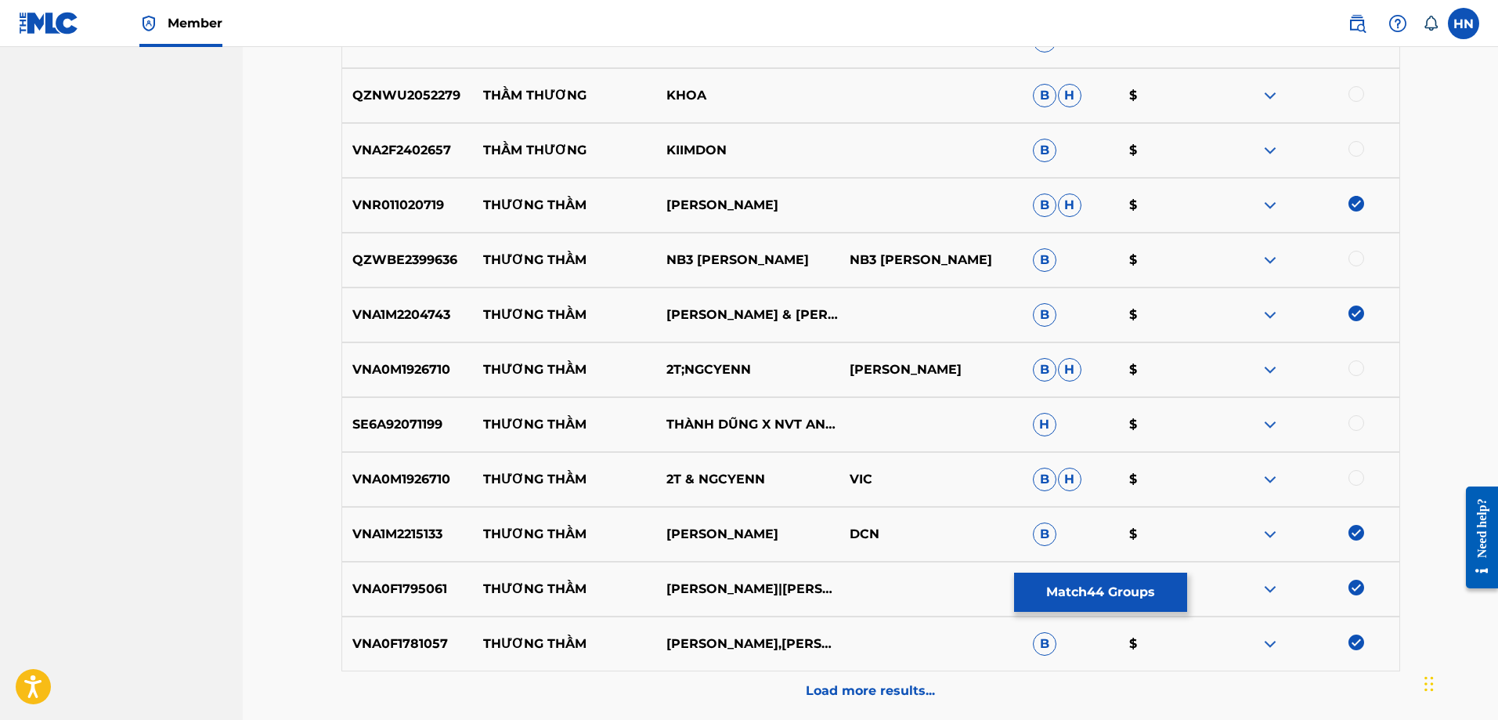
click at [808, 678] on div "Load more results..." at bounding box center [870, 690] width 1059 height 39
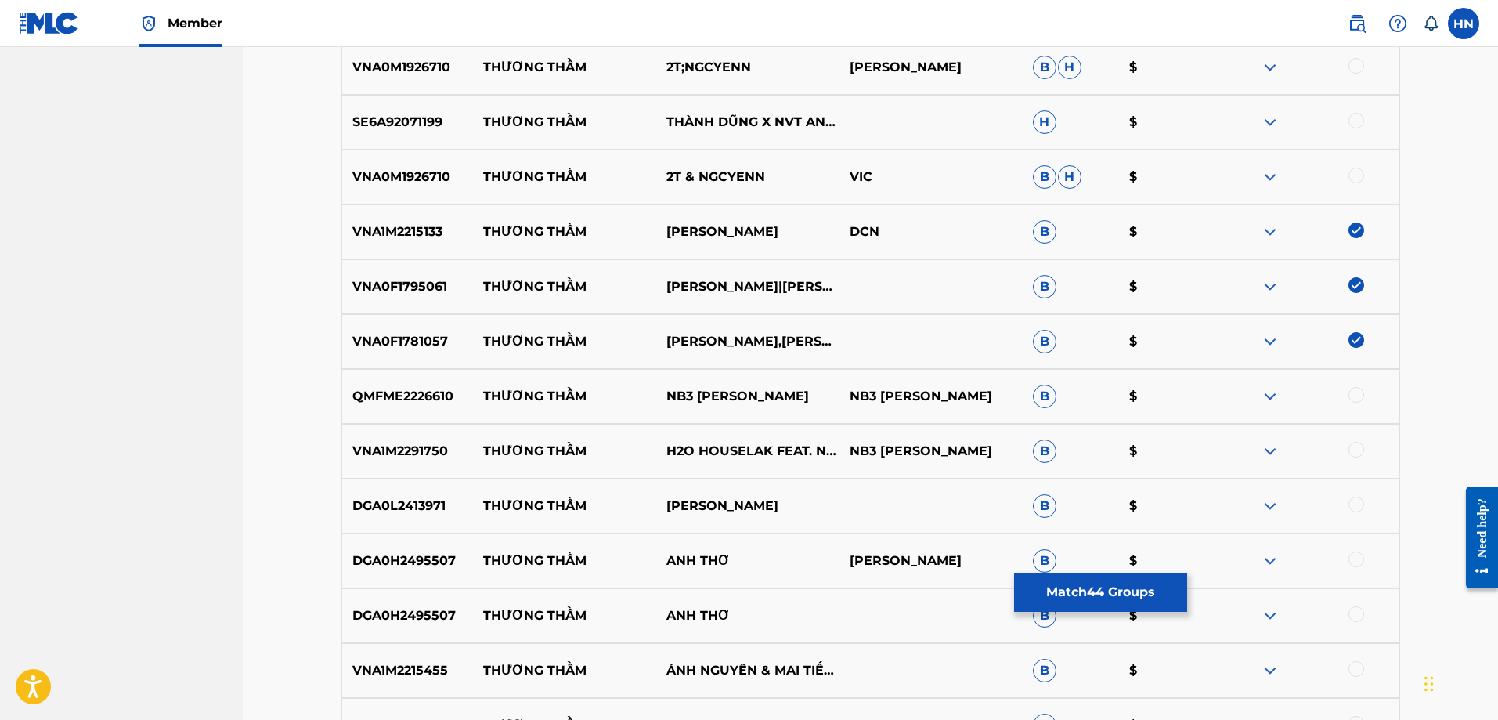
scroll to position [4160, 0]
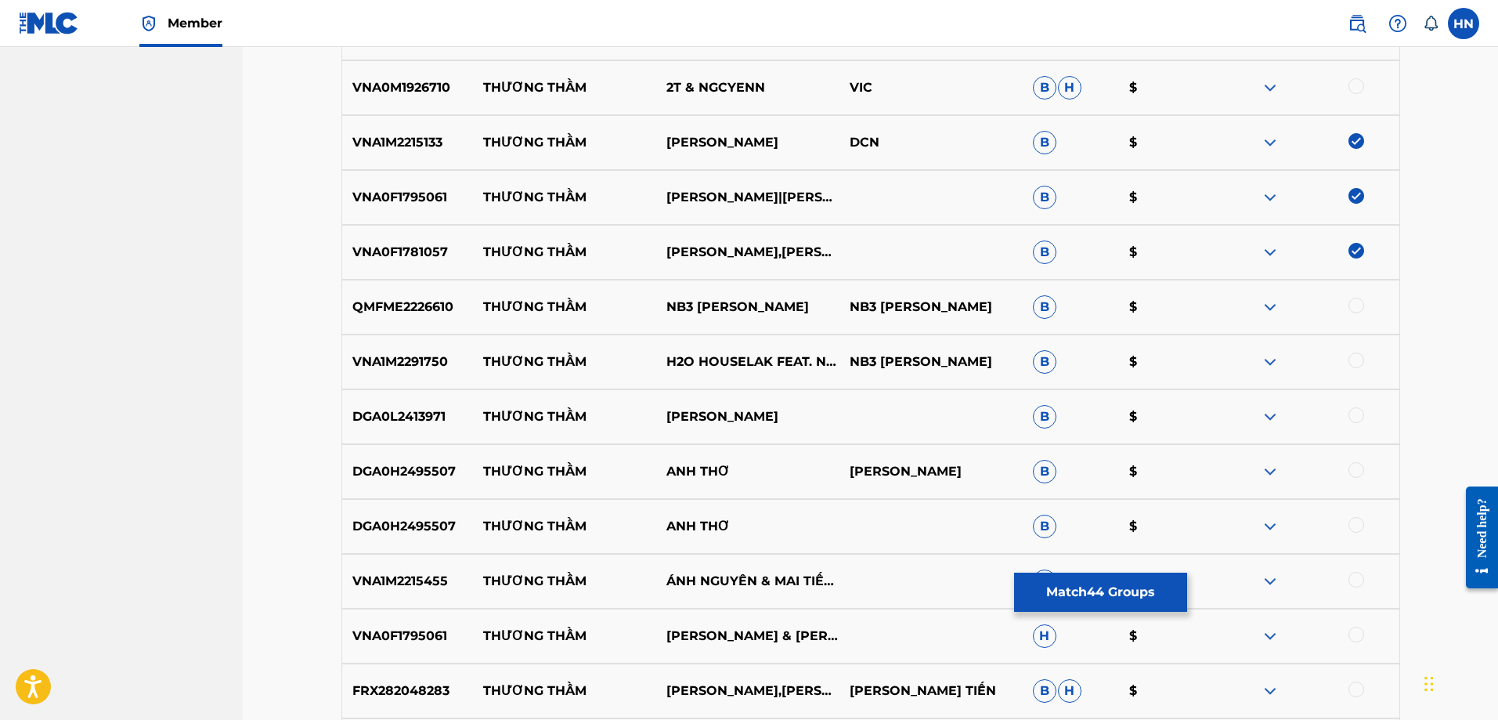
click at [423, 586] on p "VNA1M2215455" at bounding box center [408, 581] width 132 height 19
click at [1351, 580] on div at bounding box center [1356, 580] width 16 height 16
click at [421, 636] on p "VNA0F1795061" at bounding box center [408, 635] width 132 height 19
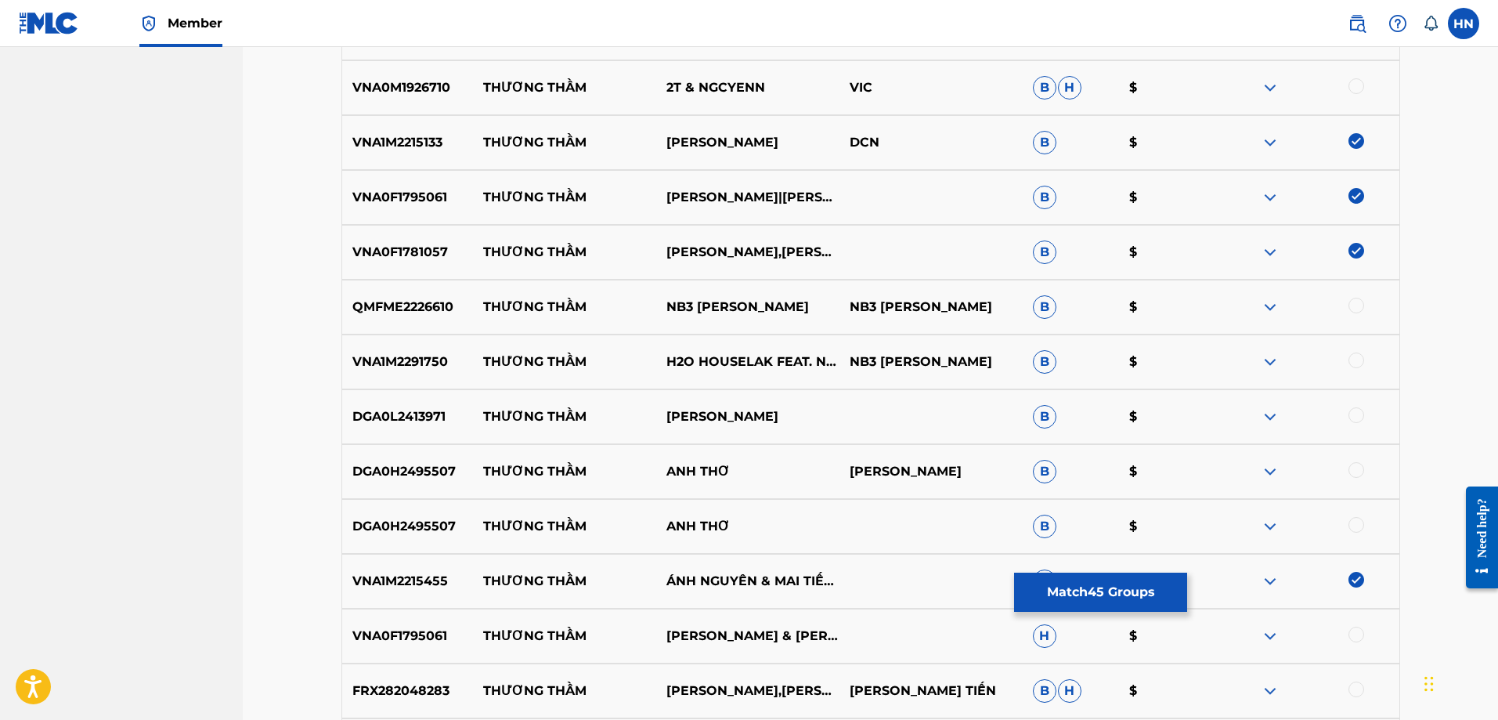
click at [1359, 635] on div at bounding box center [1356, 634] width 16 height 16
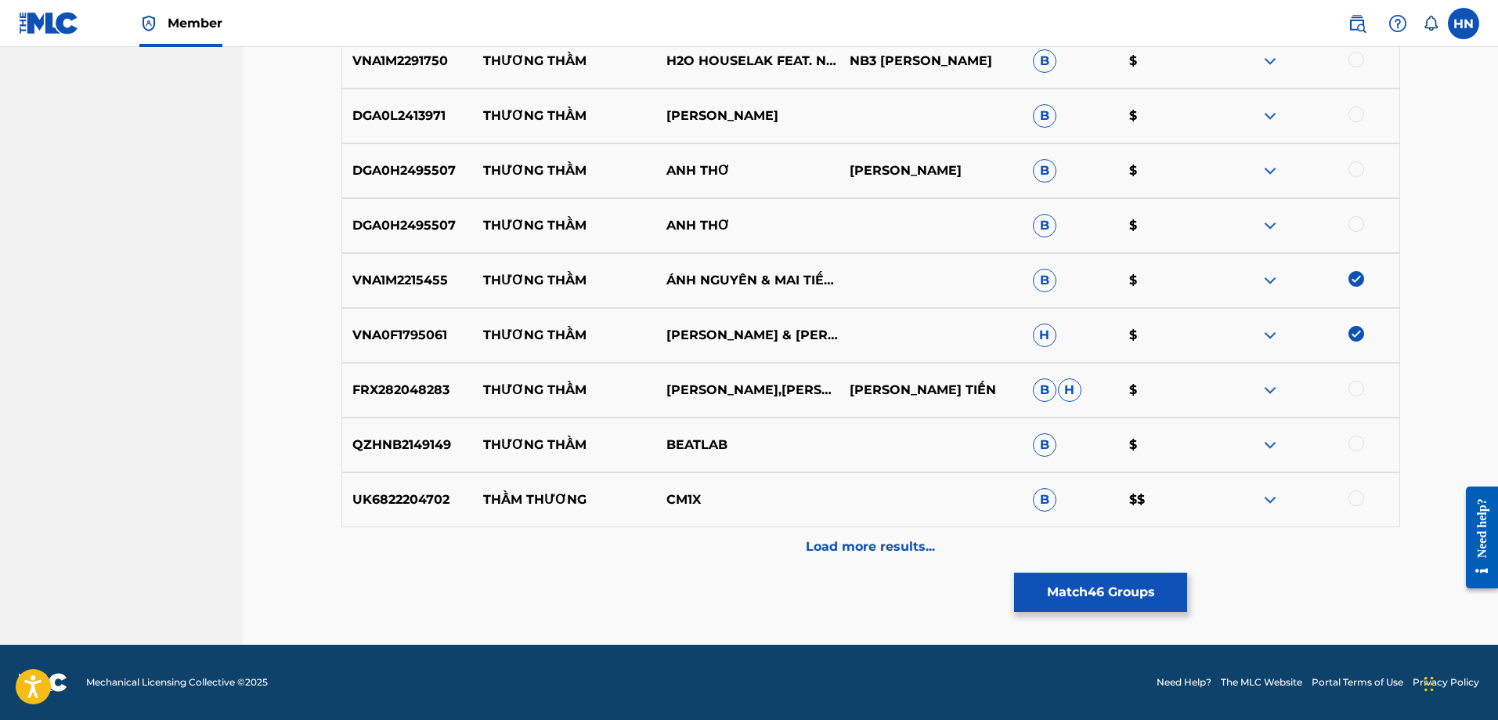
click at [850, 543] on p "Load more results..." at bounding box center [870, 546] width 129 height 19
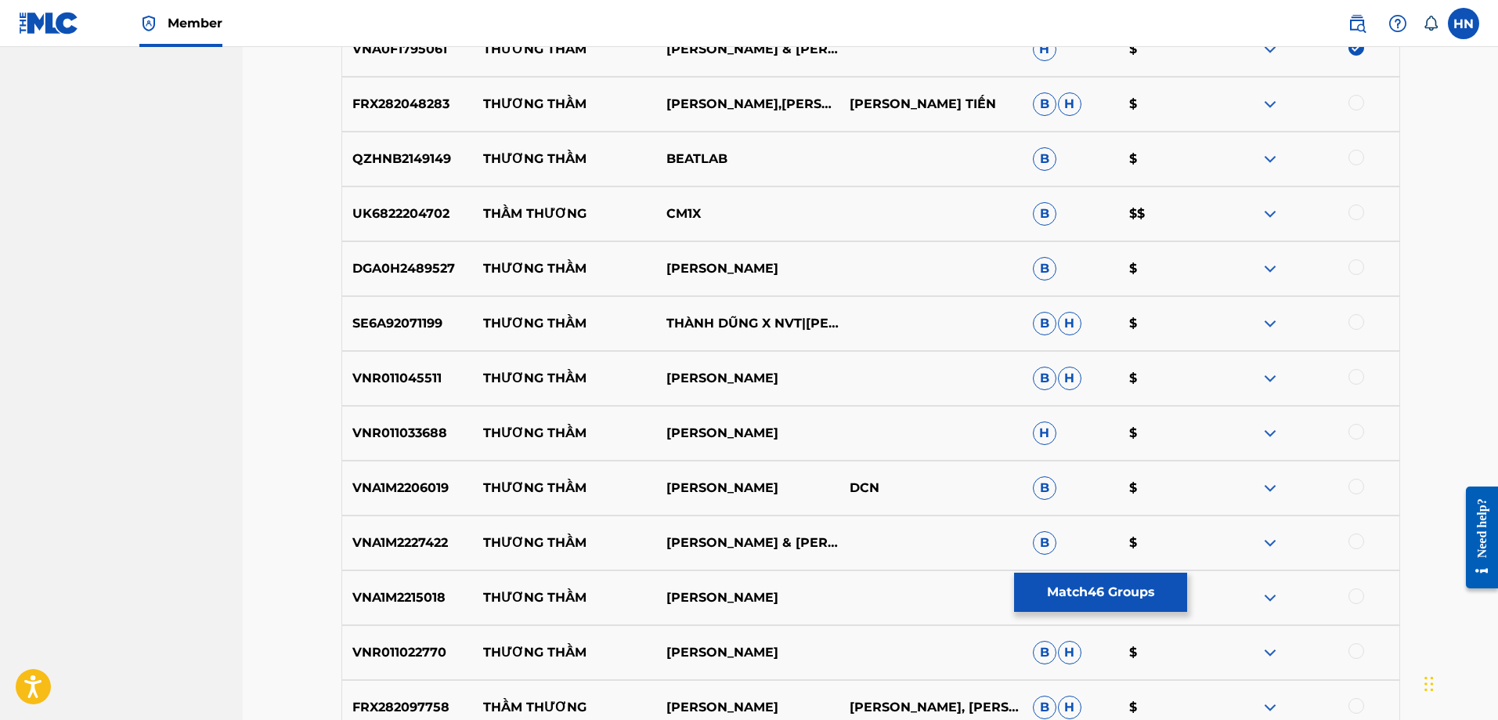
scroll to position [4774, 0]
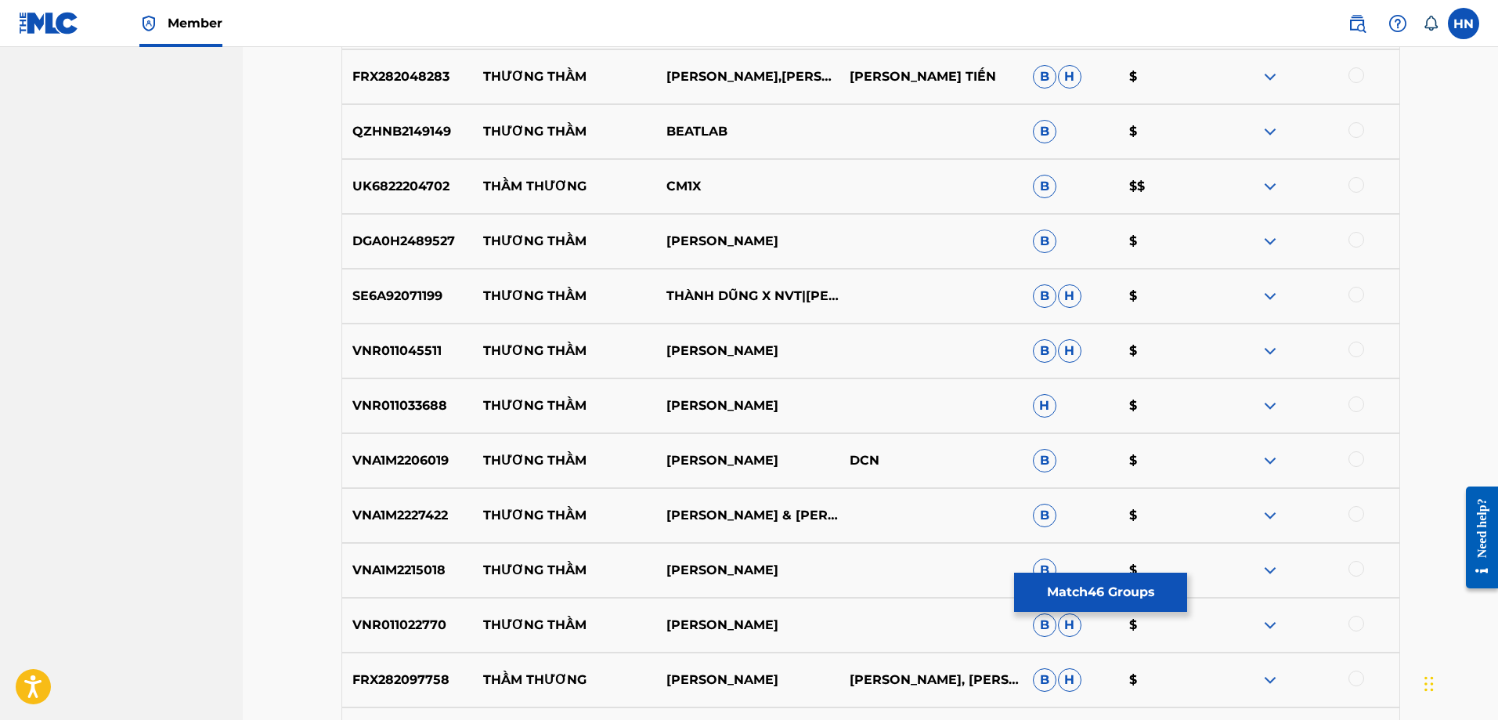
click at [407, 458] on p "VNA1M2206019" at bounding box center [408, 460] width 132 height 19
click at [1364, 462] on div at bounding box center [1307, 460] width 183 height 19
click at [1359, 464] on div at bounding box center [1356, 459] width 16 height 16
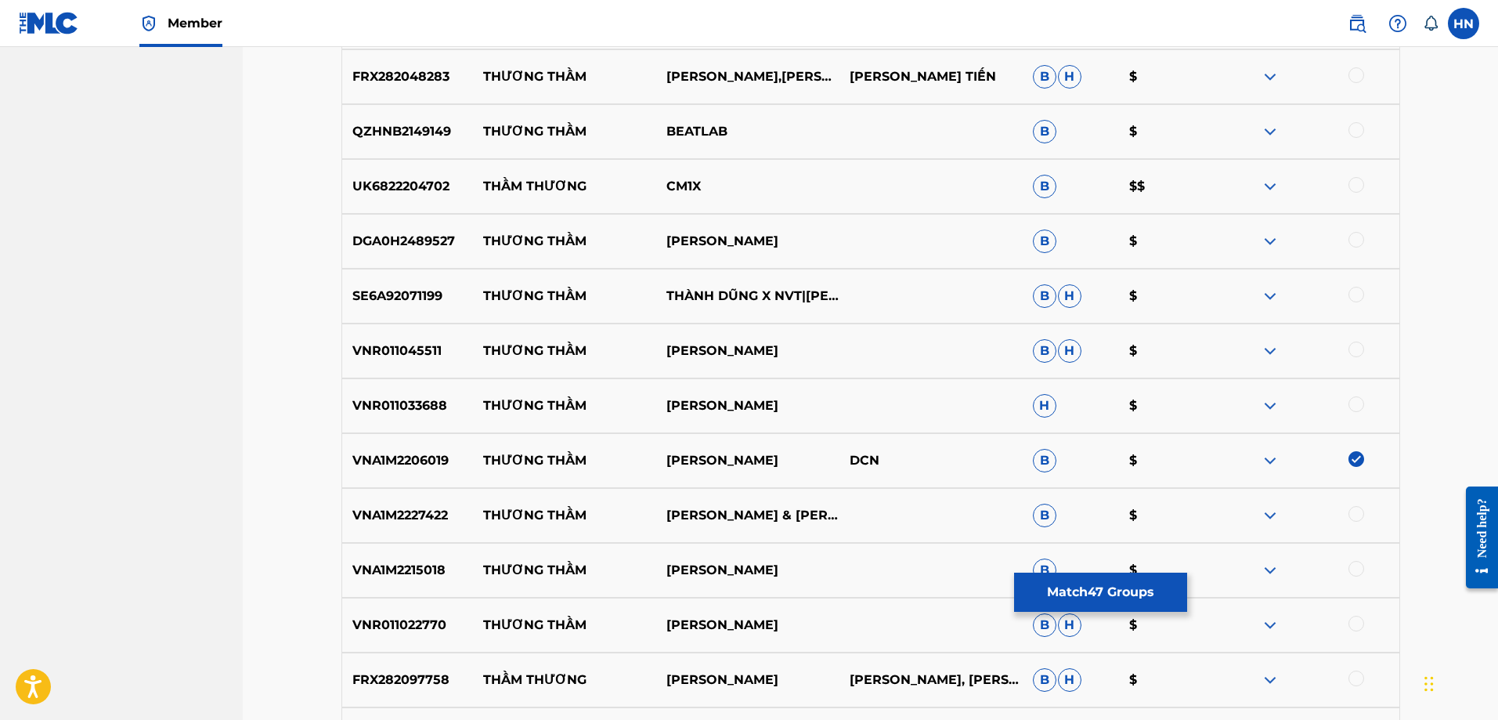
click at [379, 496] on div "VNA1M2227422 THƯƠNG THẦM THANH VINH & HỒNG QUYÊN B $" at bounding box center [870, 515] width 1059 height 55
click at [1360, 517] on div at bounding box center [1356, 514] width 16 height 16
click at [420, 568] on p "VNA1M2215018" at bounding box center [408, 570] width 132 height 19
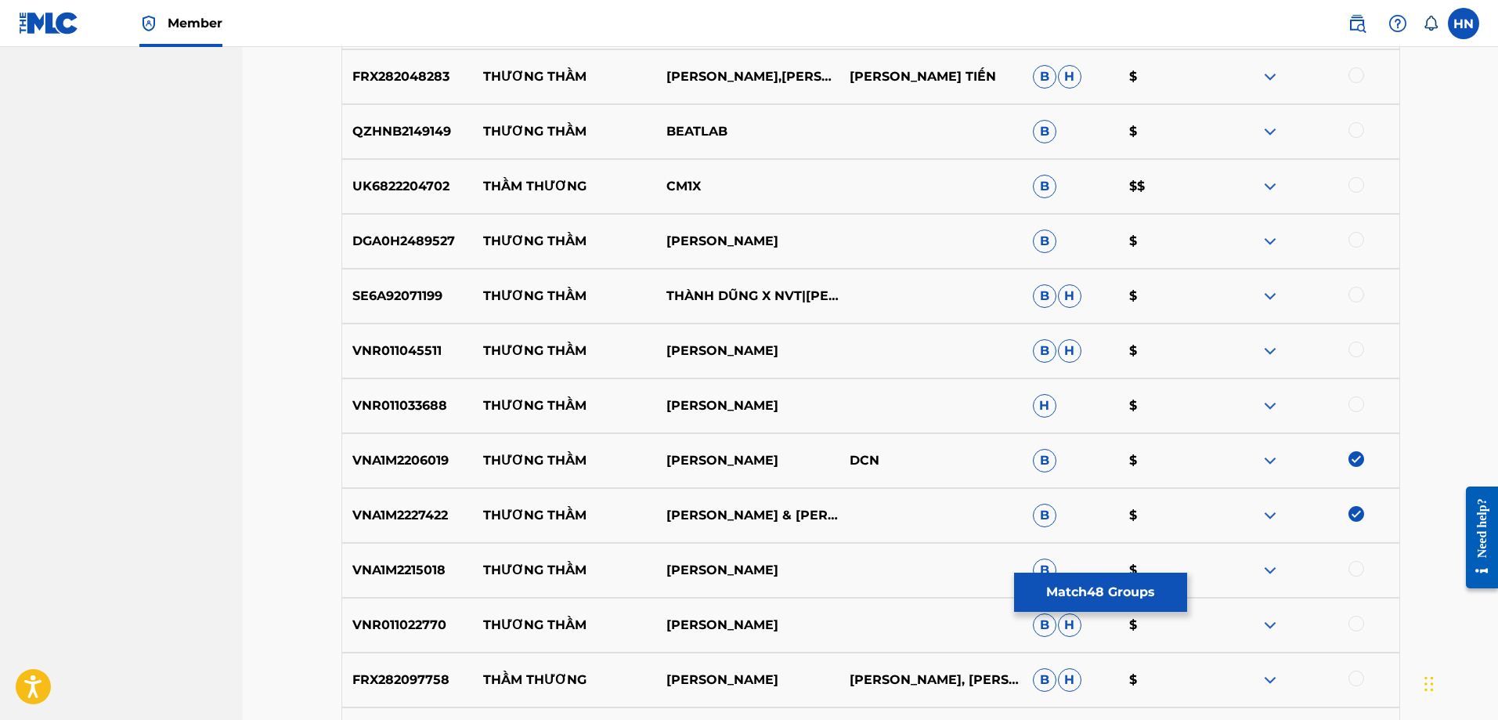
click at [1362, 572] on div at bounding box center [1356, 569] width 16 height 16
click at [442, 637] on div "VNR011022770 THƯƠNG THẦM ĐAN TRƯỜNG B H $" at bounding box center [870, 624] width 1059 height 55
click at [419, 619] on p "VNR011022770" at bounding box center [408, 624] width 132 height 19
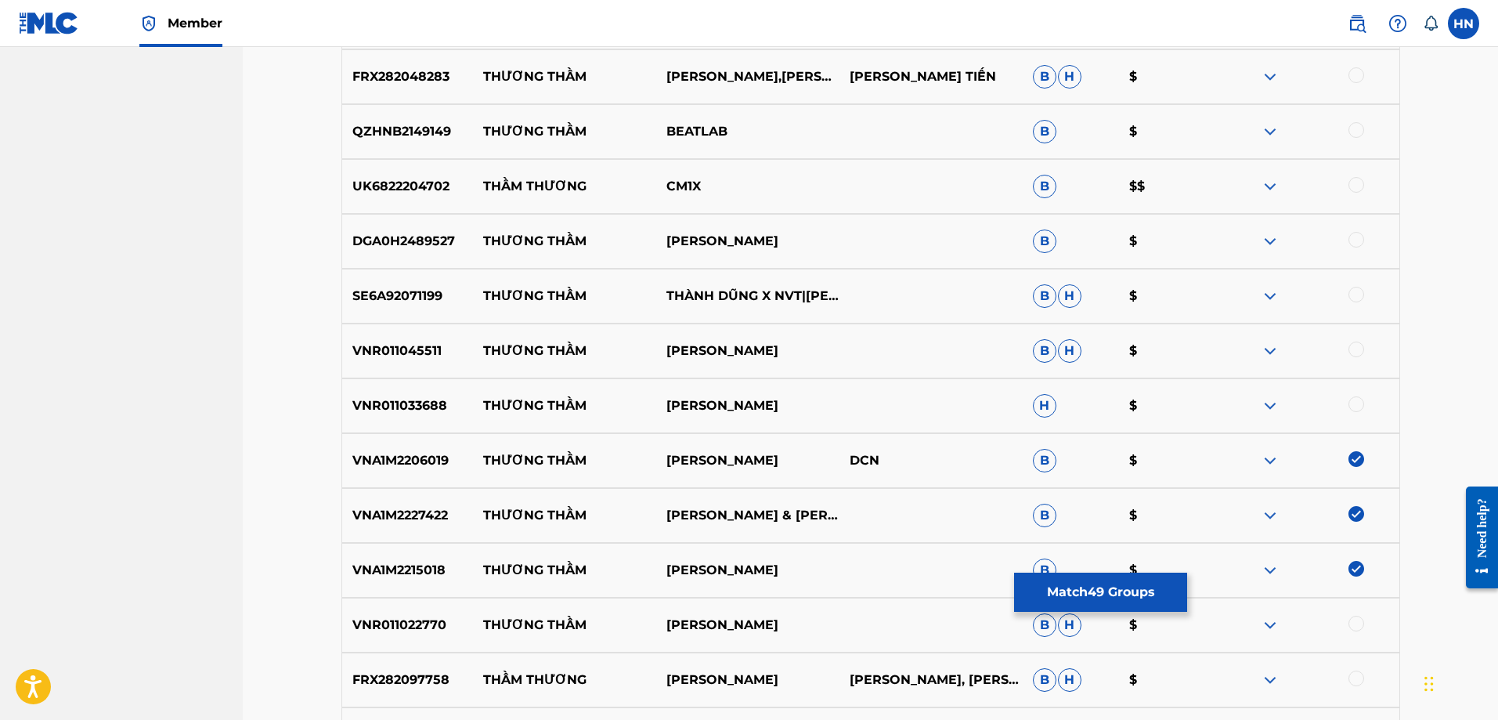
click at [1361, 626] on div at bounding box center [1356, 623] width 16 height 16
drag, startPoint x: 767, startPoint y: 350, endPoint x: 463, endPoint y: 323, distance: 305.0
click at [463, 323] on div "VNR011045511 THƯƠNG THẦM NGUYEN KHA B H $" at bounding box center [870, 350] width 1059 height 55
click at [379, 349] on p "VNR011045511" at bounding box center [408, 350] width 132 height 19
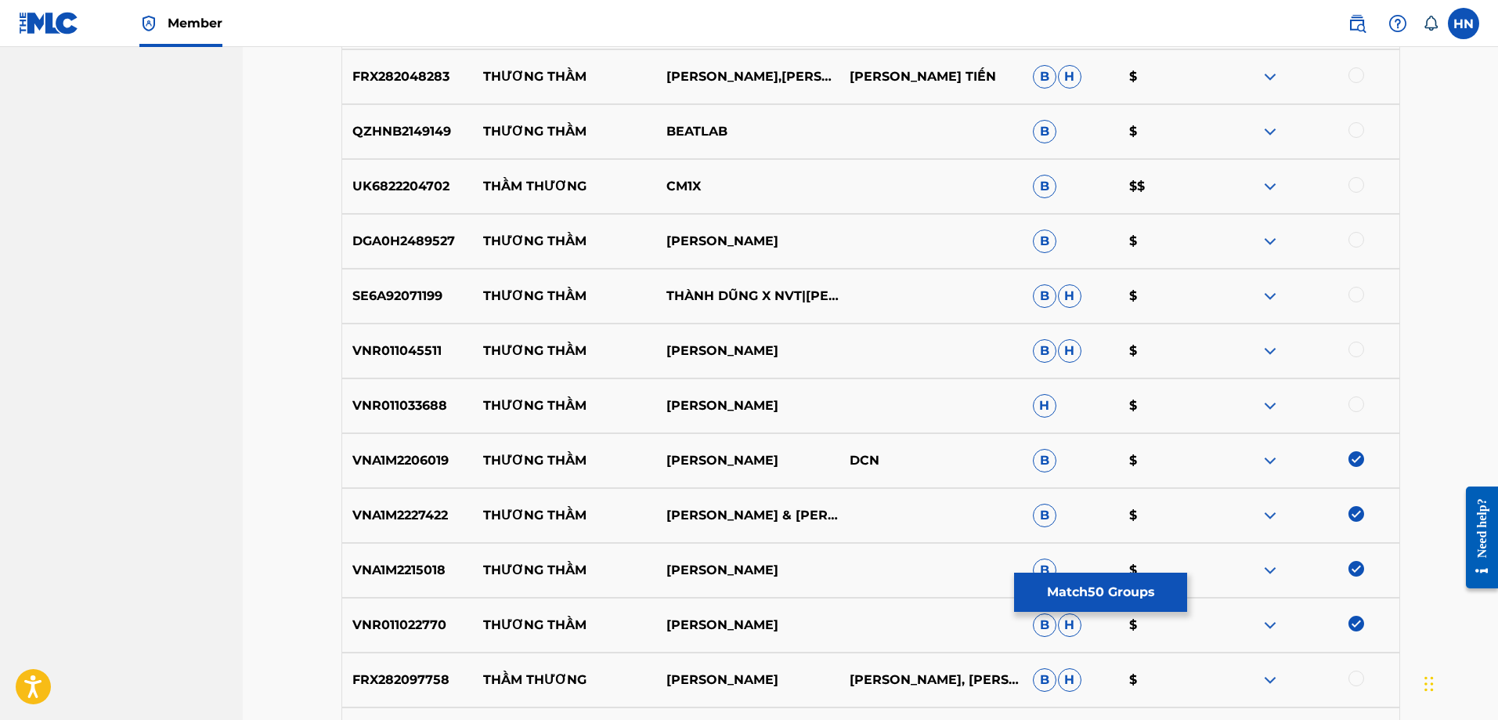
click at [1359, 355] on div at bounding box center [1356, 349] width 16 height 16
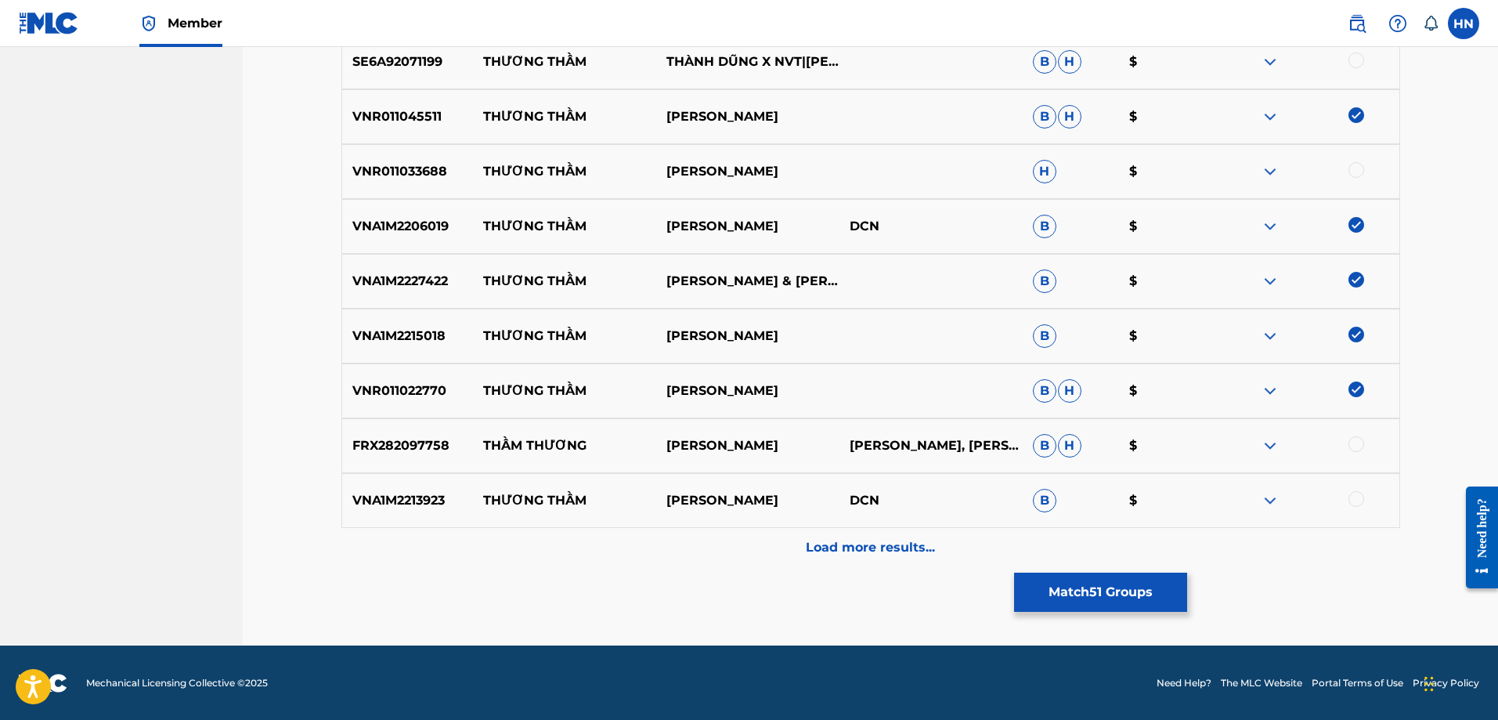
scroll to position [5009, 0]
click at [413, 496] on p "VNA1M2213923" at bounding box center [408, 499] width 132 height 19
click at [1362, 496] on div at bounding box center [1356, 498] width 16 height 16
click at [821, 530] on div "Load more results..." at bounding box center [870, 546] width 1059 height 39
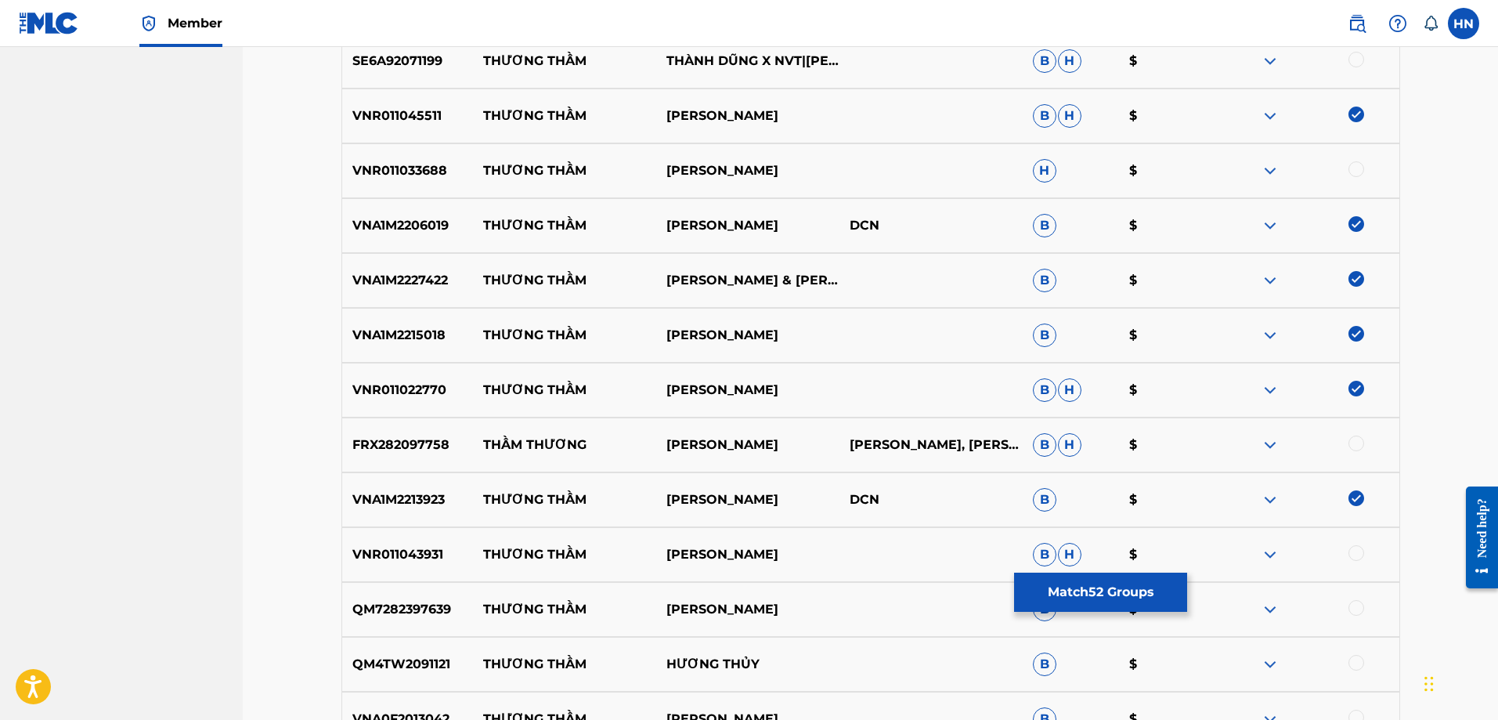
click at [417, 559] on p "VNR011043931" at bounding box center [408, 554] width 132 height 19
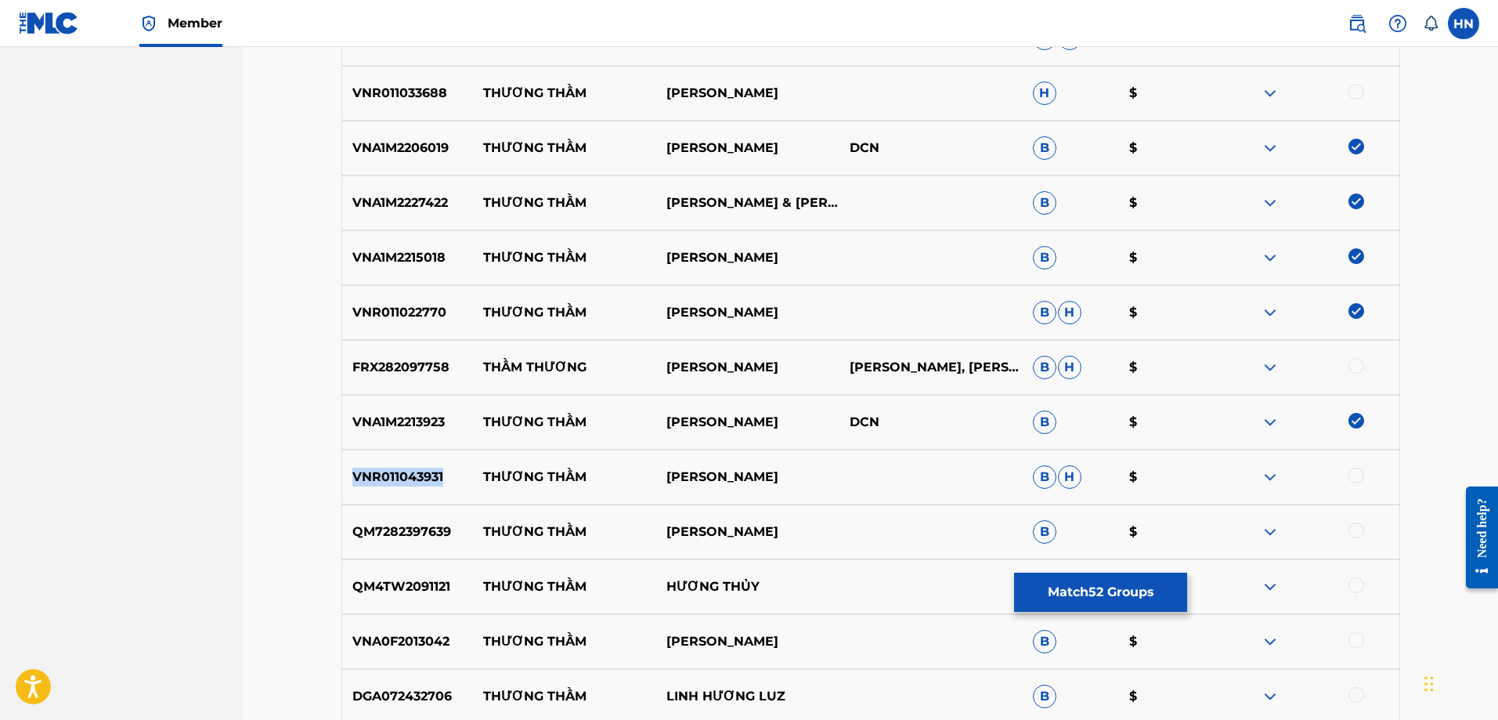
scroll to position [5244, 0]
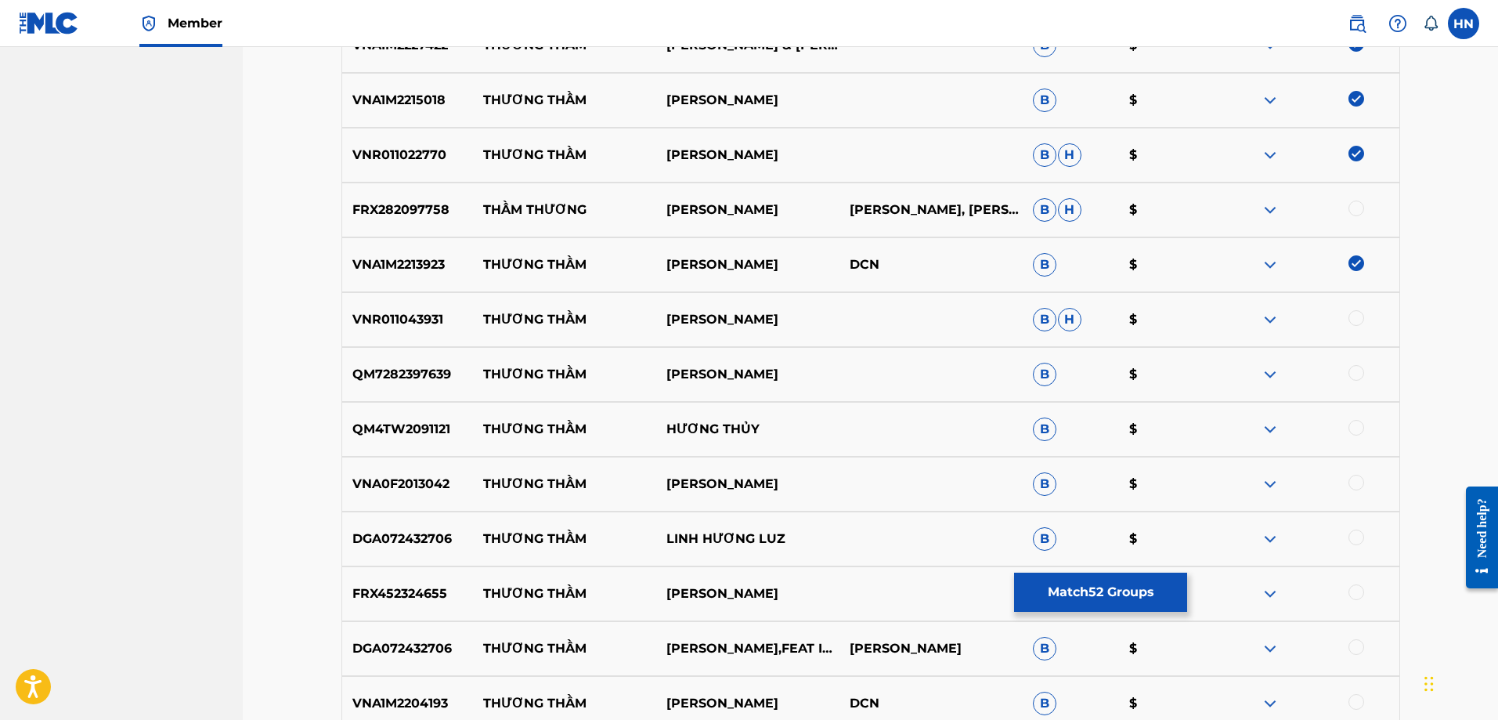
click at [1357, 319] on div at bounding box center [1356, 318] width 16 height 16
click at [1331, 574] on div "FRX452324655 THƯƠNG THẦM DƯƠNG NGHI ĐÌNH B $" at bounding box center [870, 593] width 1059 height 55
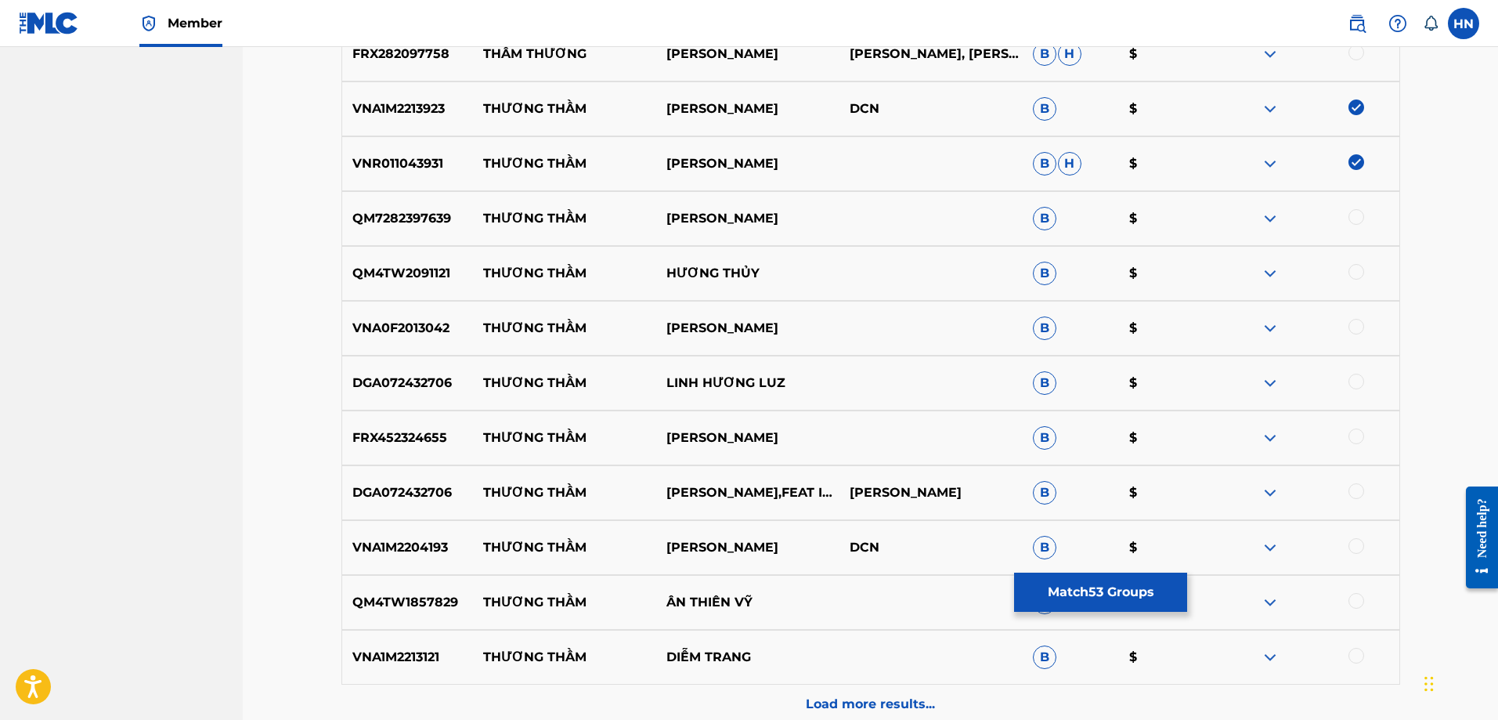
scroll to position [5401, 0]
click at [414, 548] on p "VNA1M2204193" at bounding box center [408, 546] width 132 height 19
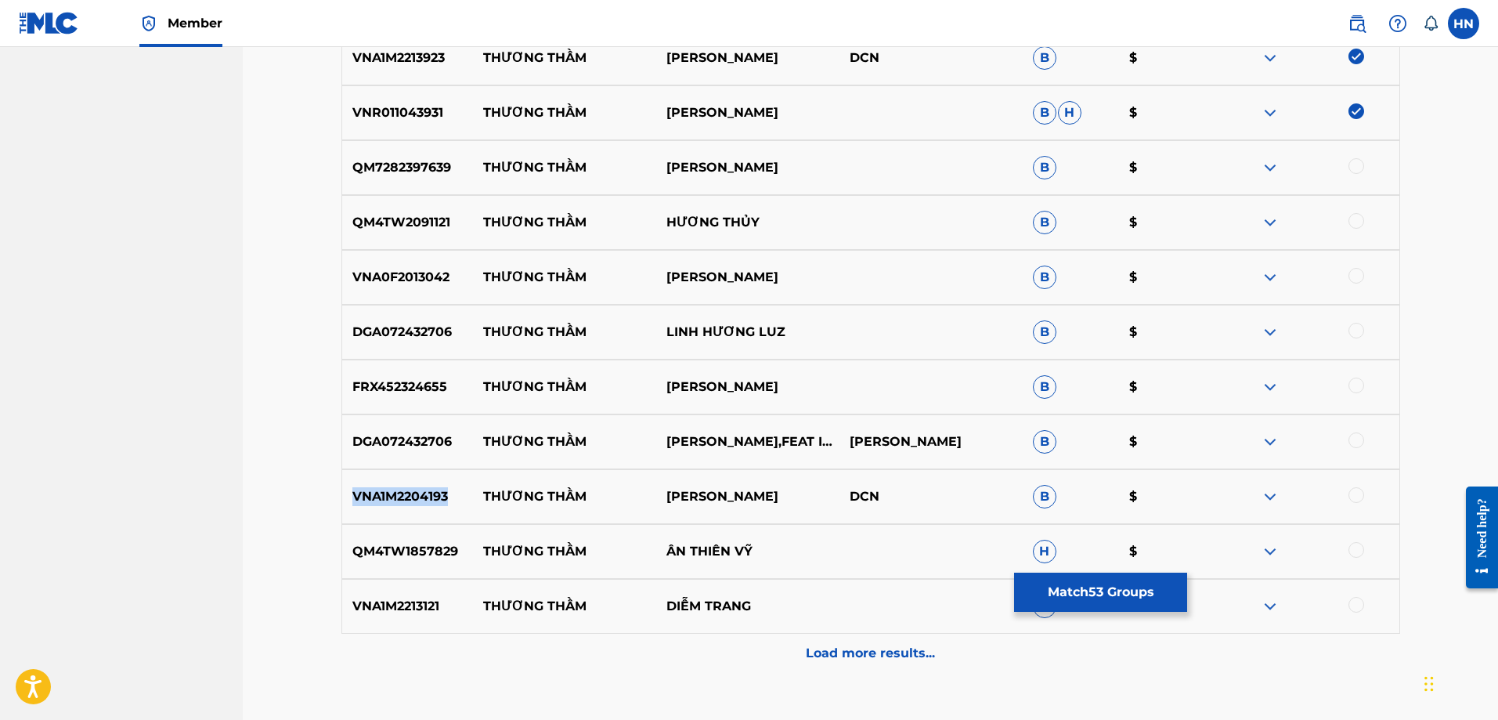
scroll to position [5479, 0]
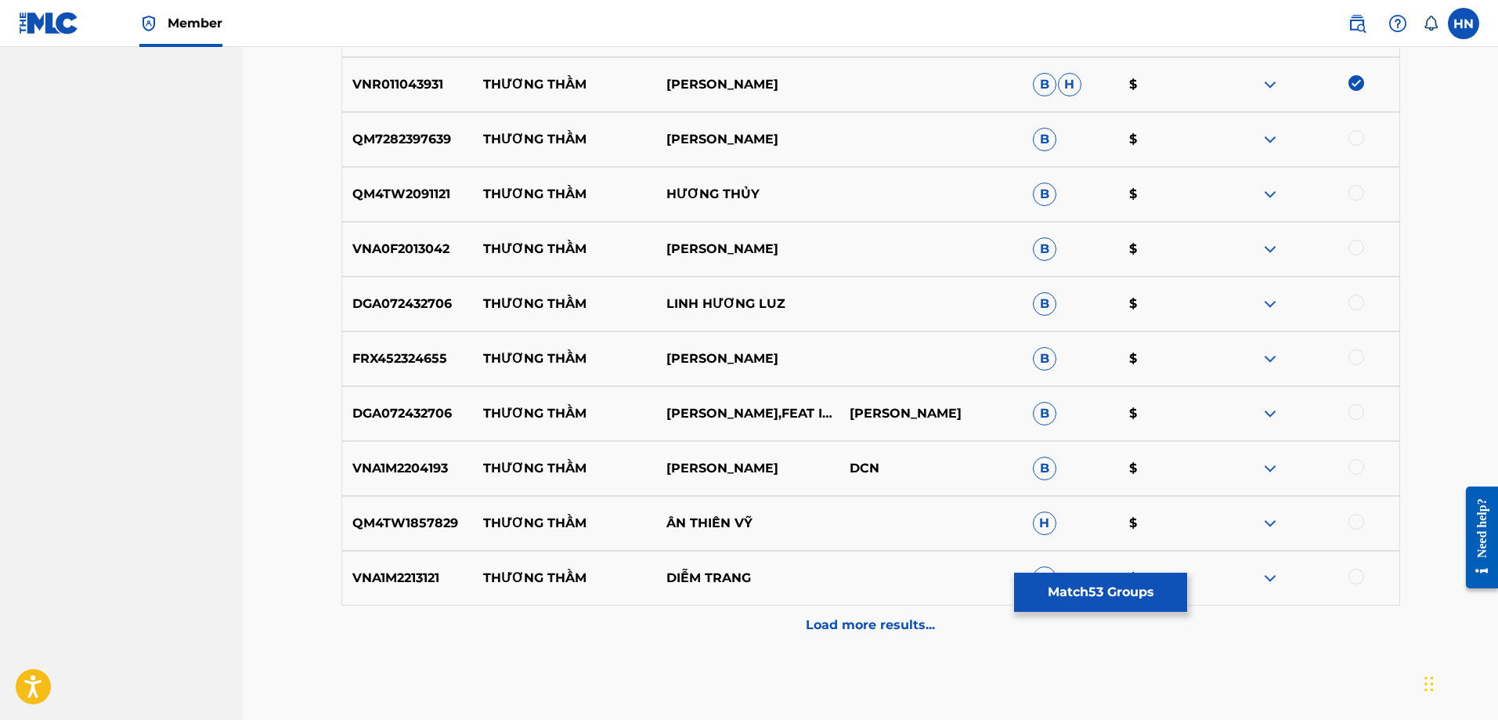
click at [1355, 464] on div at bounding box center [1356, 467] width 16 height 16
drag, startPoint x: 504, startPoint y: 576, endPoint x: 844, endPoint y: 574, distance: 339.8
click at [825, 576] on div "VNA1M2213121 THƯƠNG THẦM DIỄM TRANG B $" at bounding box center [870, 577] width 1059 height 55
drag, startPoint x: 485, startPoint y: 140, endPoint x: 842, endPoint y: 125, distance: 356.6
click at [827, 128] on div "QM7282397639 THƯƠNG THẦM LÂM MẠNH QUỲNH B $" at bounding box center [870, 139] width 1059 height 55
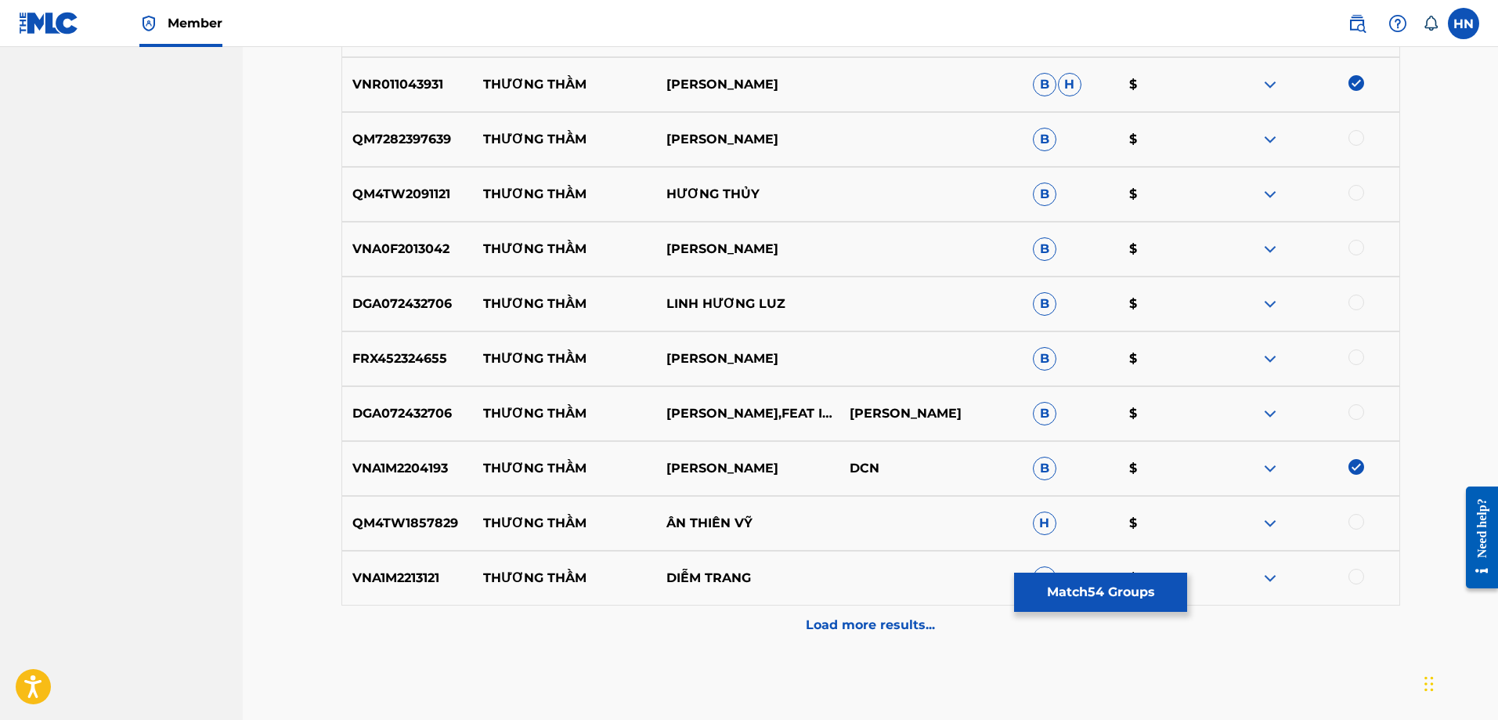
click at [462, 137] on p "QM7282397639" at bounding box center [408, 139] width 132 height 19
click at [434, 140] on p "QM7282397639" at bounding box center [408, 139] width 132 height 19
click at [1348, 137] on div at bounding box center [1307, 139] width 183 height 19
click at [1351, 137] on div at bounding box center [1356, 138] width 16 height 16
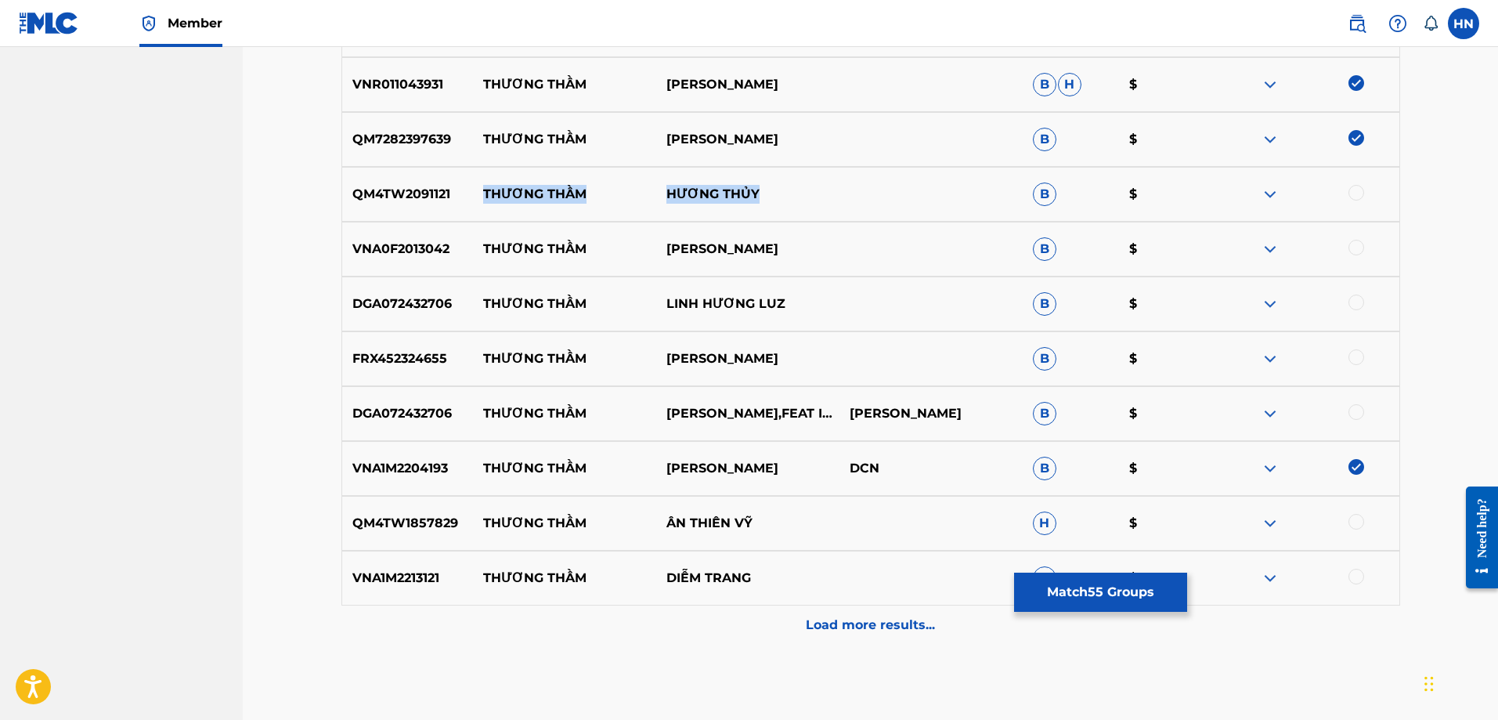
drag, startPoint x: 767, startPoint y: 192, endPoint x: 485, endPoint y: 189, distance: 281.9
click at [485, 189] on div "QM4TW2091121 THƯƠNG THẦM HƯƠNG THỦY B $" at bounding box center [870, 194] width 1059 height 55
click at [393, 206] on div "QM4TW2091121 THƯƠNG THẦM HƯƠNG THỦY B $" at bounding box center [870, 194] width 1059 height 55
click at [1355, 191] on div at bounding box center [1356, 193] width 16 height 16
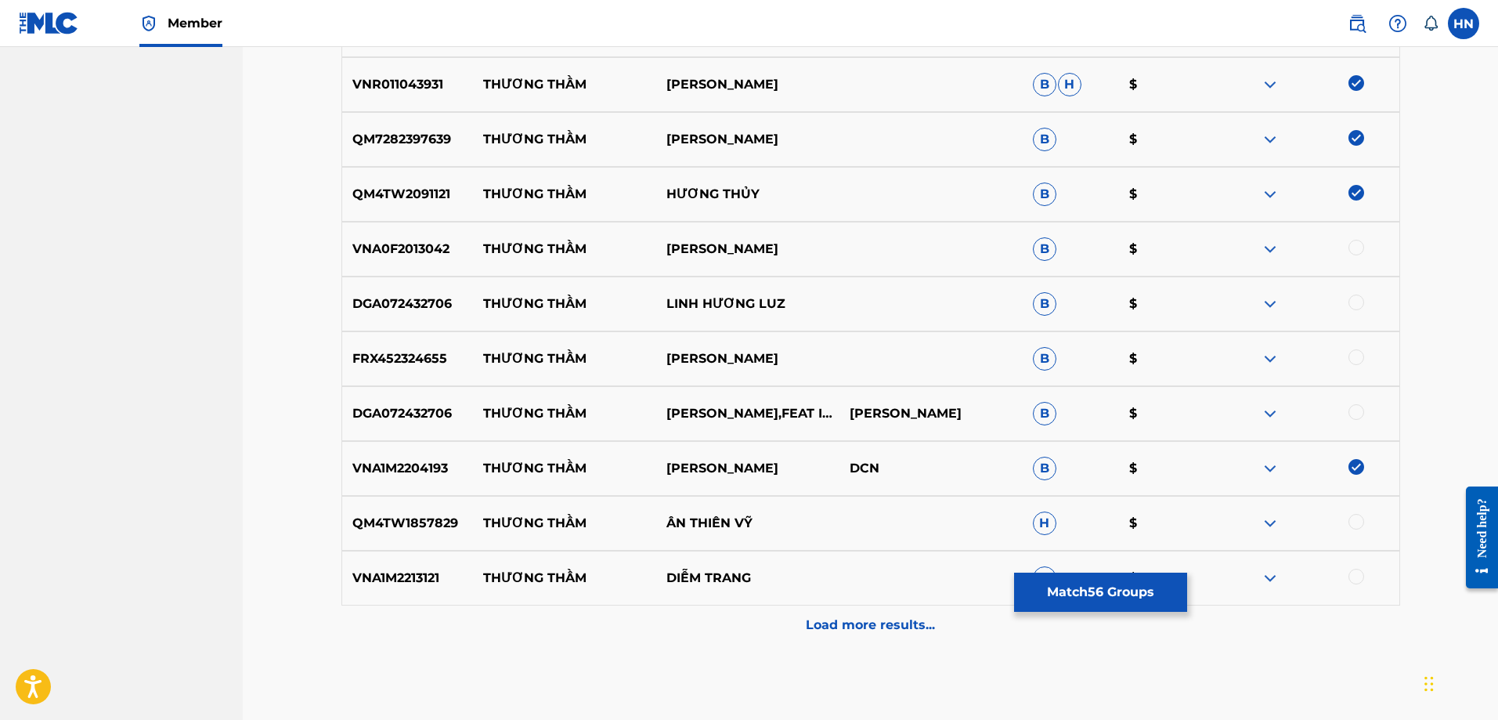
drag, startPoint x: 485, startPoint y: 244, endPoint x: 824, endPoint y: 244, distance: 338.3
click at [824, 244] on div "VNA0F2013042 THƯƠNG THẦM CAO HOANG NGHI B $" at bounding box center [870, 249] width 1059 height 55
click at [424, 251] on p "VNA0F2013042" at bounding box center [408, 249] width 132 height 19
click at [1353, 248] on div at bounding box center [1356, 248] width 16 height 16
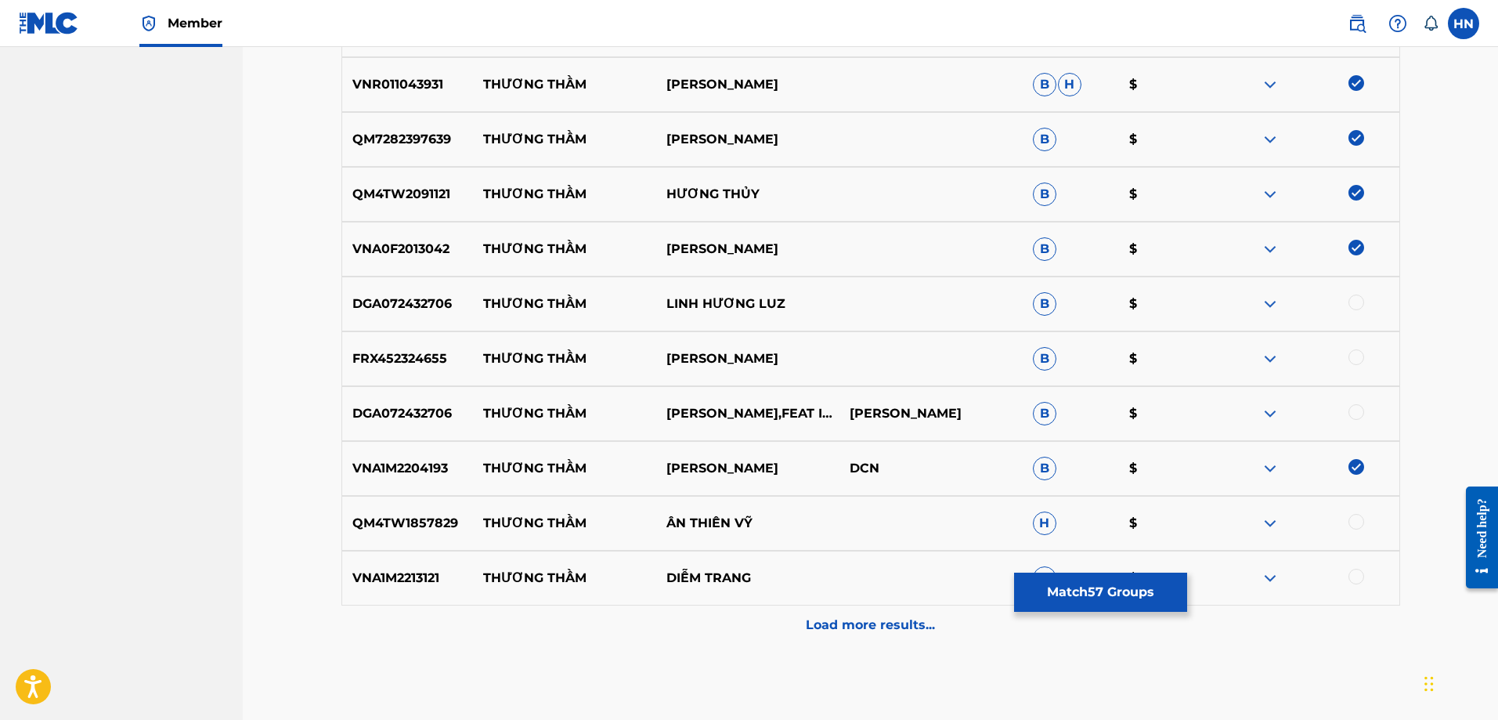
click at [479, 522] on p "THƯƠNG THẦM" at bounding box center [564, 523] width 183 height 19
drag, startPoint x: 480, startPoint y: 525, endPoint x: 868, endPoint y: 526, distance: 387.6
click at [858, 525] on div "QM4TW1857829 THƯƠNG THẦM ÂN THIÊN VỸ H $" at bounding box center [870, 523] width 1059 height 55
click at [385, 518] on p "QM4TW1857829" at bounding box center [408, 523] width 132 height 19
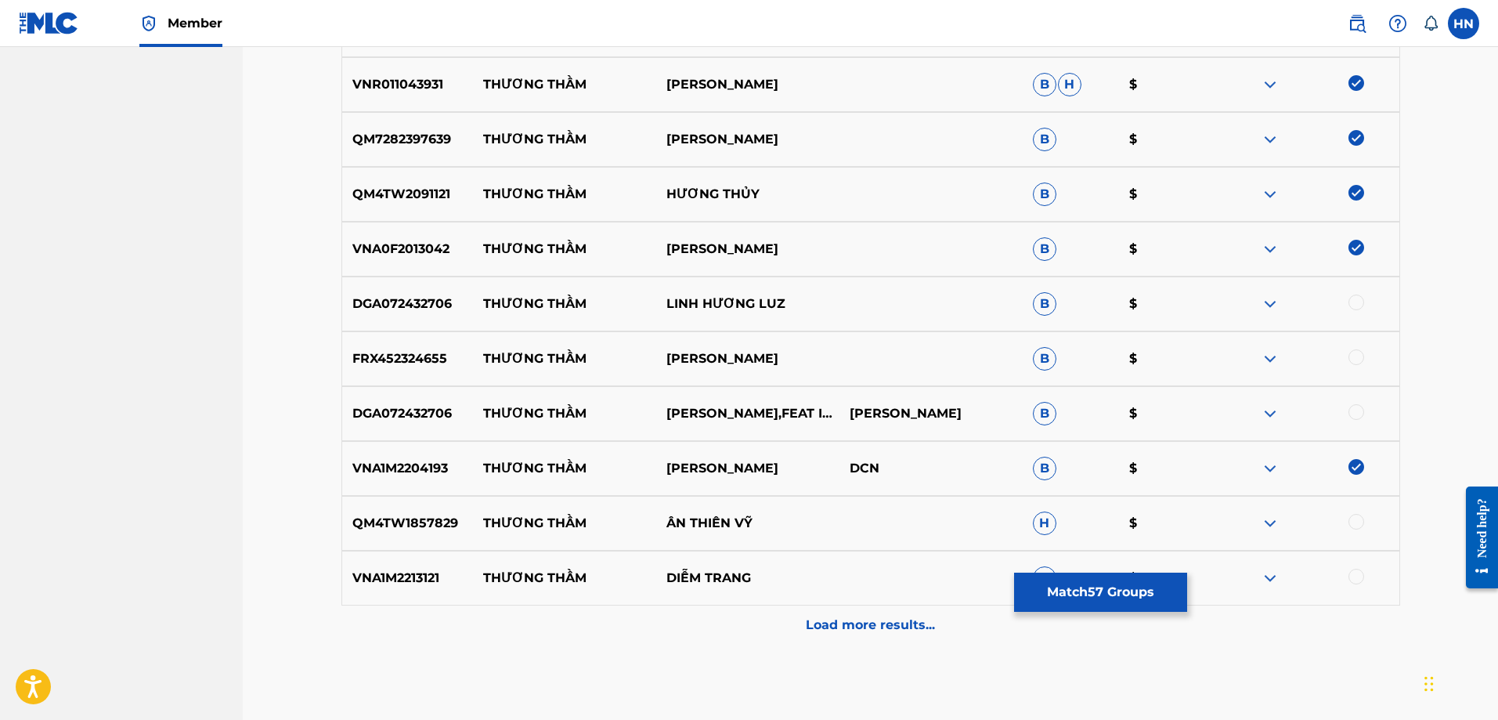
click at [1359, 517] on div at bounding box center [1356, 522] width 16 height 16
drag, startPoint x: 485, startPoint y: 364, endPoint x: 825, endPoint y: 356, distance: 339.9
click at [825, 356] on div "FRX452324655 THƯƠNG THẦM DƯƠNG NGHI ĐÌNH B $" at bounding box center [870, 358] width 1059 height 55
click at [427, 377] on div "FRX452324655 THƯƠNG THẦM DƯƠNG NGHI ĐÌNH B $" at bounding box center [870, 358] width 1059 height 55
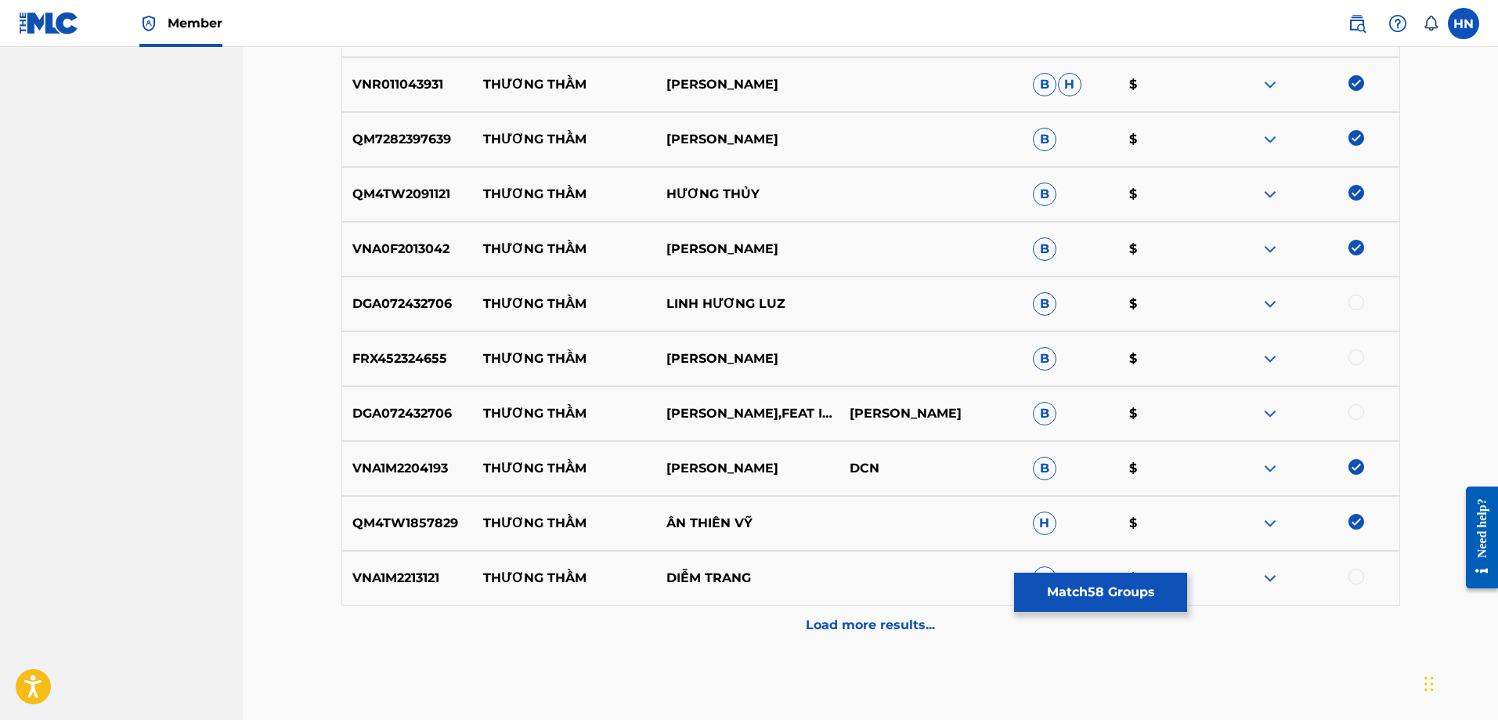
click at [1348, 355] on div at bounding box center [1356, 357] width 16 height 16
drag, startPoint x: 749, startPoint y: 574, endPoint x: 472, endPoint y: 566, distance: 276.5
click at [472, 566] on div "VNA1M2213121 THƯƠNG THẦM DIỄM TRANG B $" at bounding box center [870, 577] width 1059 height 55
click at [420, 589] on div "VNA1M2213121 THƯƠNG THẦM DIỄM TRANG B $" at bounding box center [870, 577] width 1059 height 55
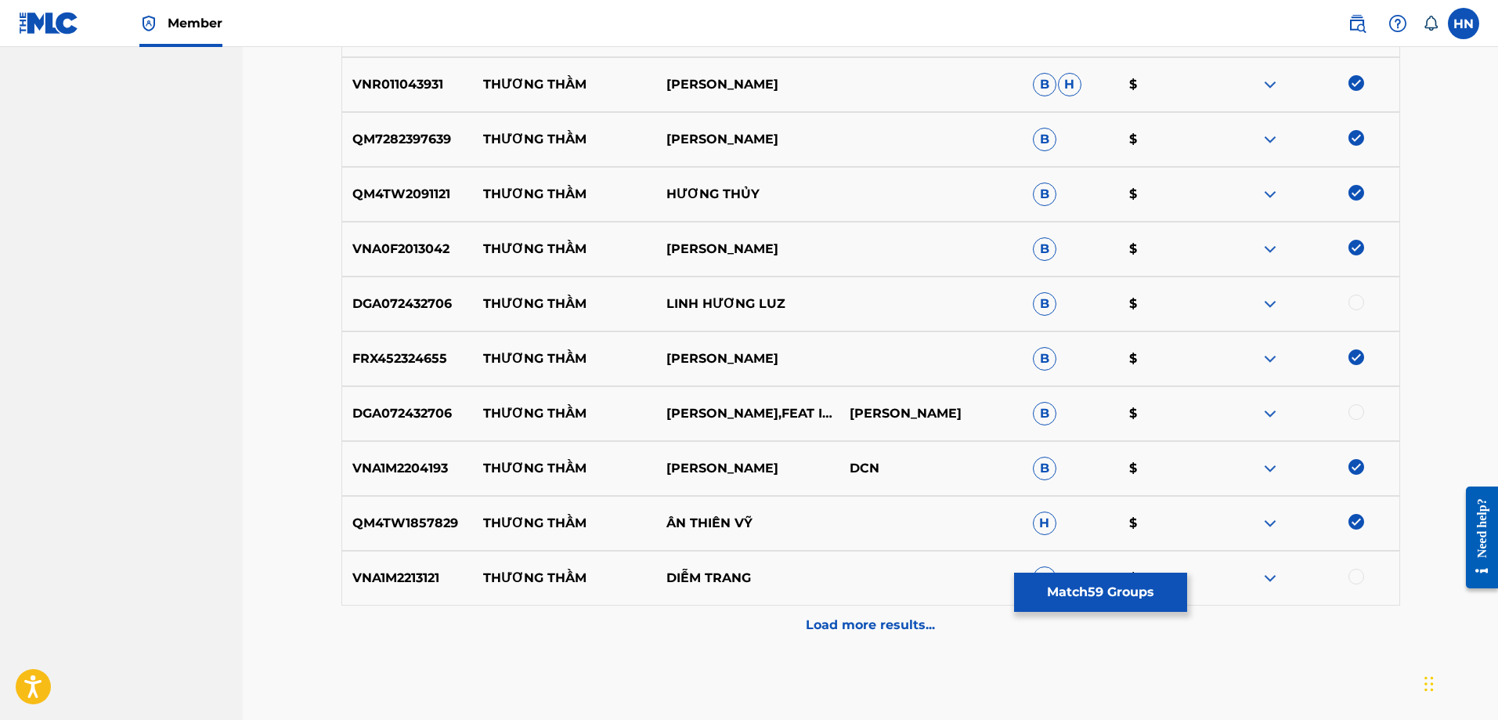
click at [1363, 568] on div at bounding box center [1307, 577] width 183 height 19
click at [1359, 571] on div at bounding box center [1356, 576] width 16 height 16
click at [898, 601] on div "VNA1M2213121 THƯƠNG THẦM DIỄM TRANG B $" at bounding box center [870, 577] width 1059 height 55
click at [878, 621] on p "Load more results..." at bounding box center [870, 624] width 129 height 19
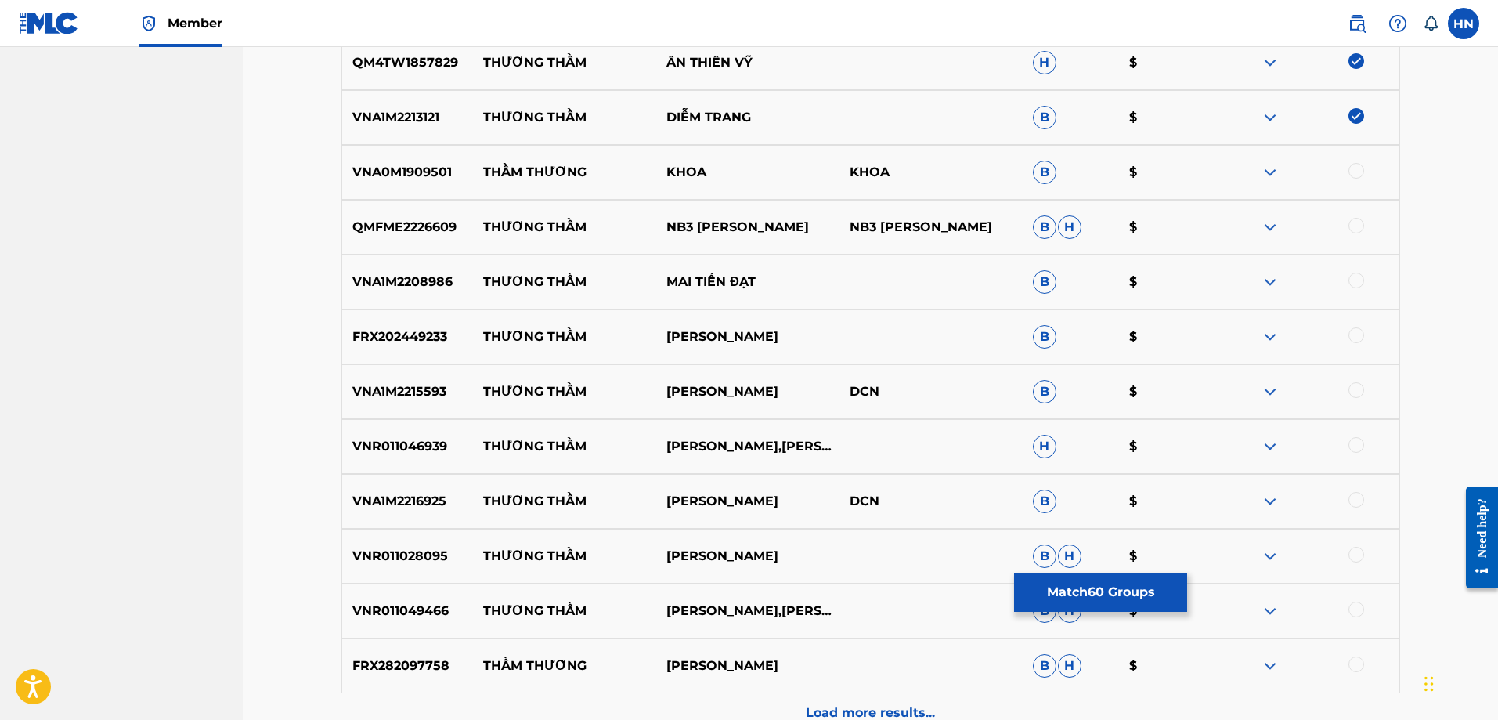
scroll to position [5949, 0]
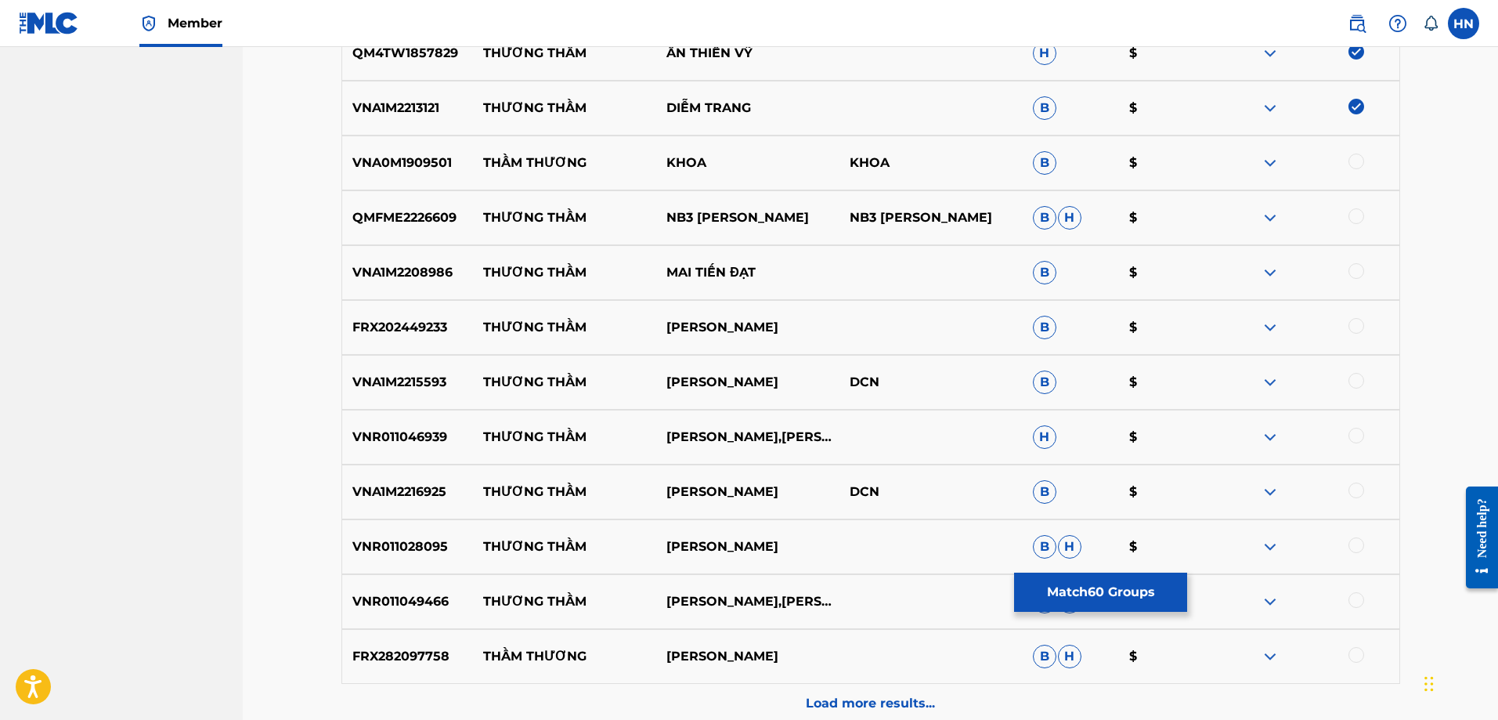
click at [370, 270] on p "VNA1M2208986" at bounding box center [408, 272] width 132 height 19
click at [1352, 267] on div at bounding box center [1356, 271] width 16 height 16
click at [435, 377] on p "VNA1M2215593" at bounding box center [408, 382] width 132 height 19
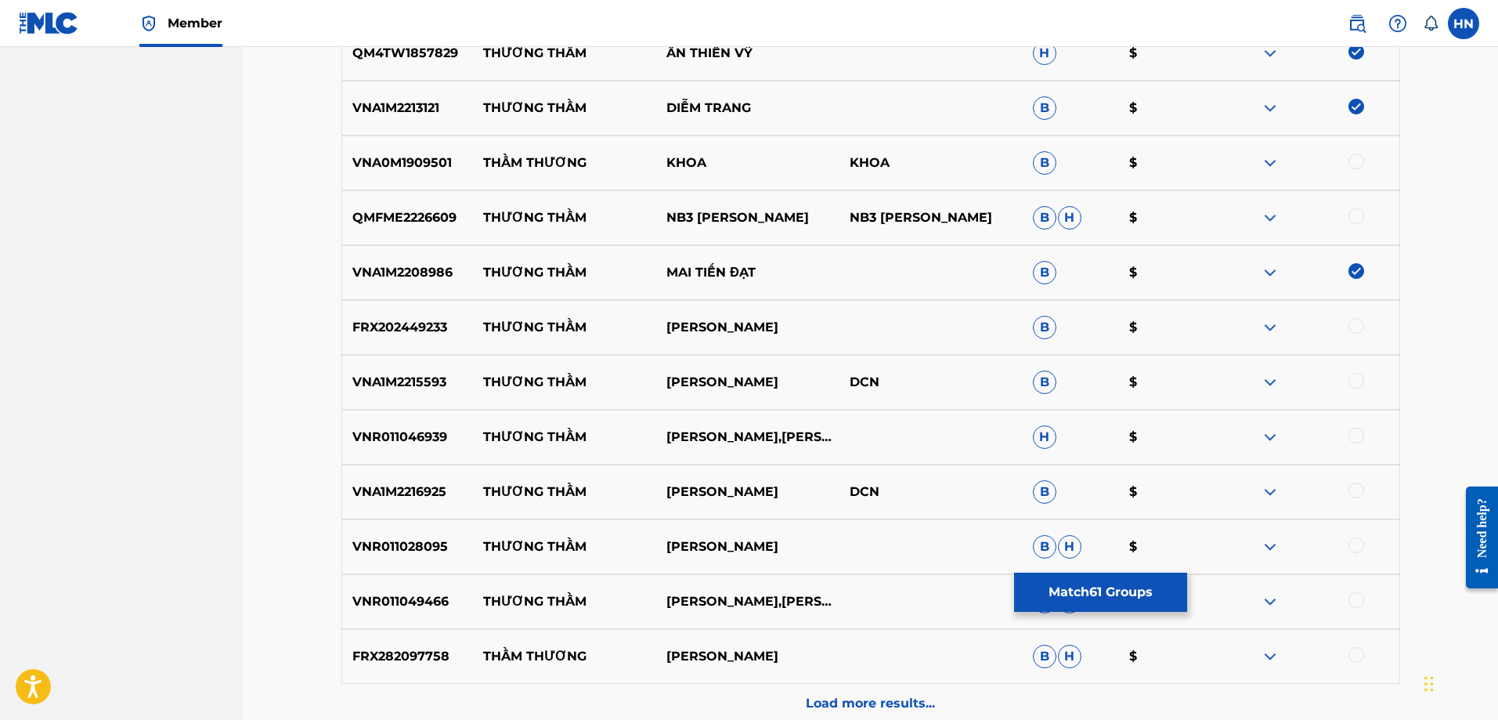
click at [1357, 383] on div at bounding box center [1356, 381] width 16 height 16
click at [404, 485] on p "VNA1M2216925" at bounding box center [408, 491] width 132 height 19
click at [1356, 493] on div at bounding box center [1356, 490] width 16 height 16
click at [401, 550] on p "VNR011028095" at bounding box center [408, 546] width 132 height 19
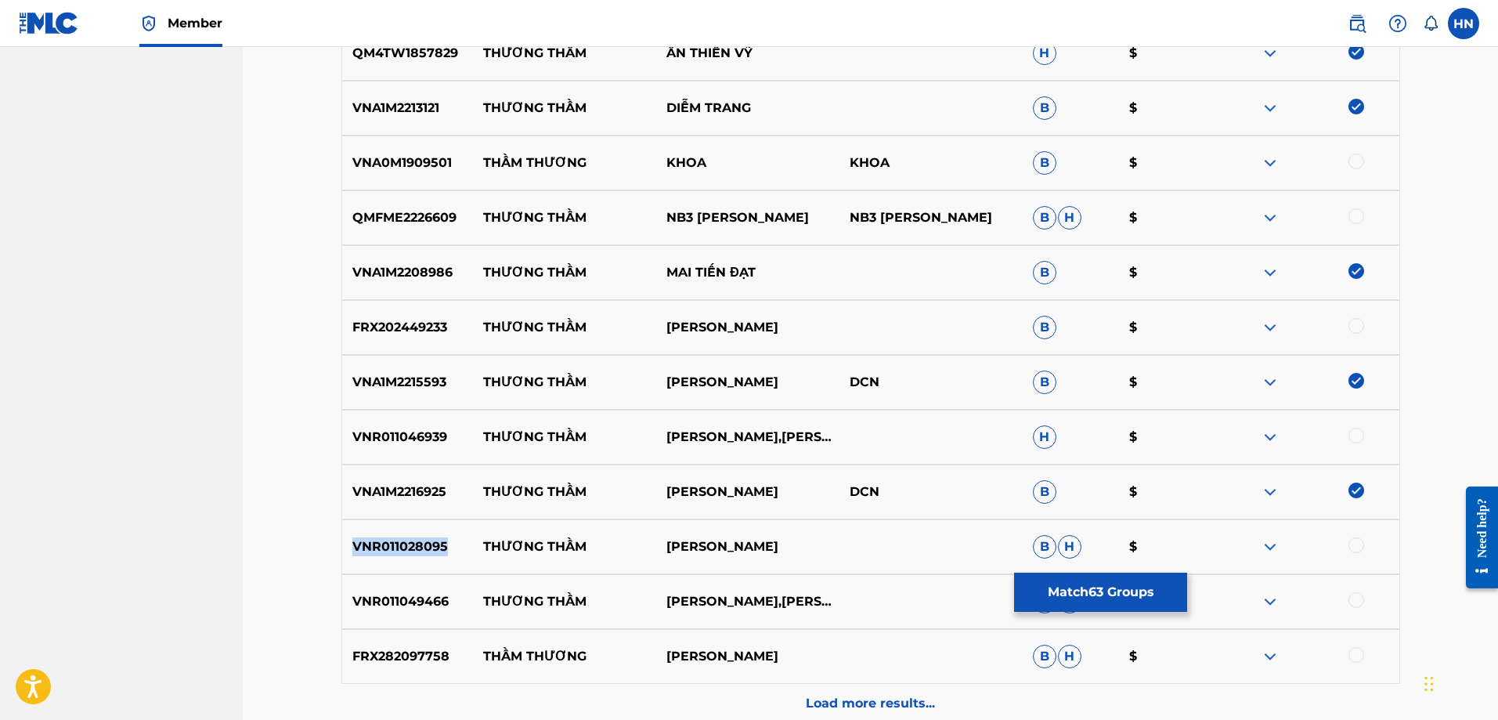
click at [401, 550] on p "VNR011028095" at bounding box center [408, 546] width 132 height 19
click at [1352, 546] on div at bounding box center [1356, 545] width 16 height 16
click at [373, 607] on p "VNR011049466" at bounding box center [408, 601] width 132 height 19
click at [1349, 597] on div at bounding box center [1356, 600] width 16 height 16
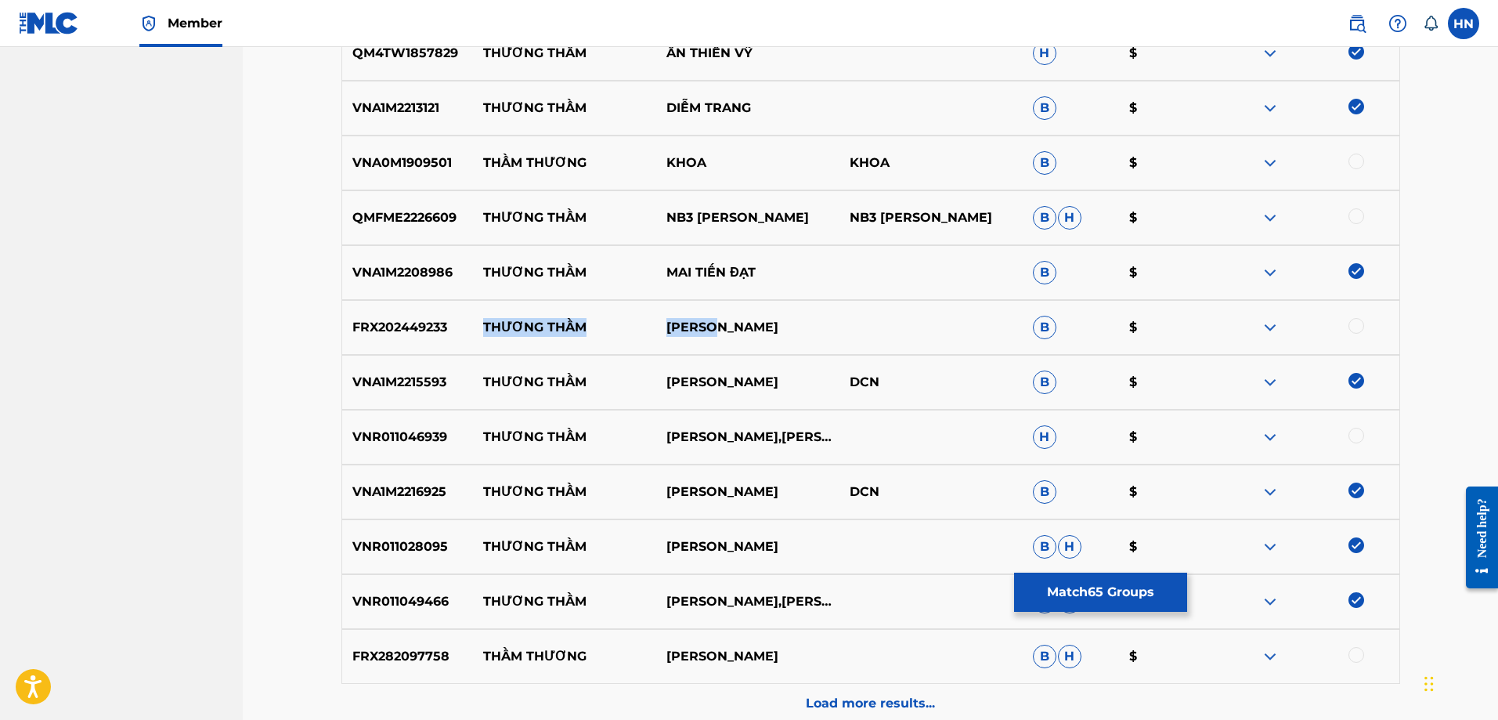
drag, startPoint x: 732, startPoint y: 323, endPoint x: 482, endPoint y: 331, distance: 250.7
click at [482, 331] on div "FRX202449233 THƯƠNG THẦM CAO VŨ B $" at bounding box center [870, 327] width 1059 height 55
click at [395, 320] on p "FRX202449233" at bounding box center [408, 327] width 132 height 19
click at [1354, 318] on div at bounding box center [1356, 326] width 16 height 16
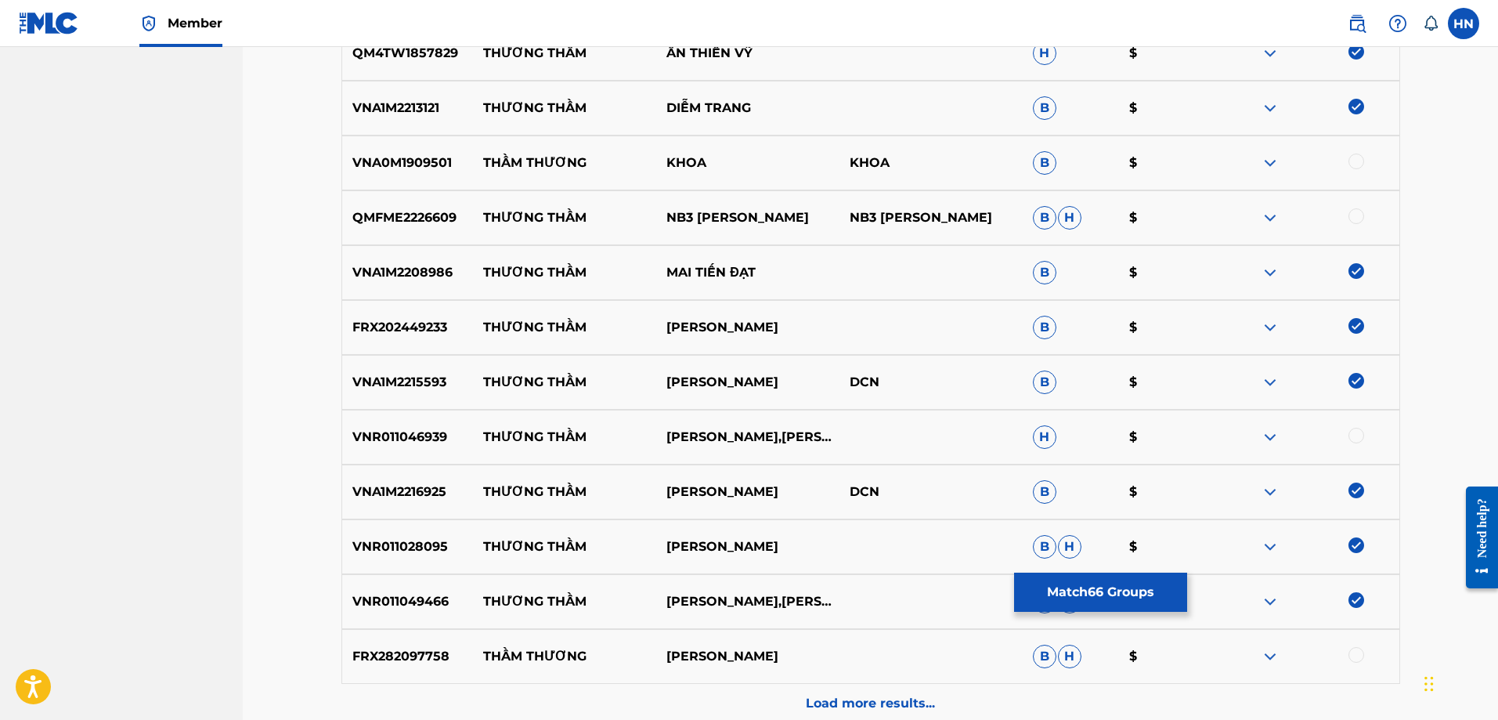
click at [381, 427] on div "VNR011046939 THƯƠNG THẦM TUYET HONG,CHAU HOANG KHANH H $" at bounding box center [870, 437] width 1059 height 55
click at [1361, 442] on div at bounding box center [1307, 437] width 183 height 19
click at [1359, 439] on div at bounding box center [1356, 436] width 16 height 16
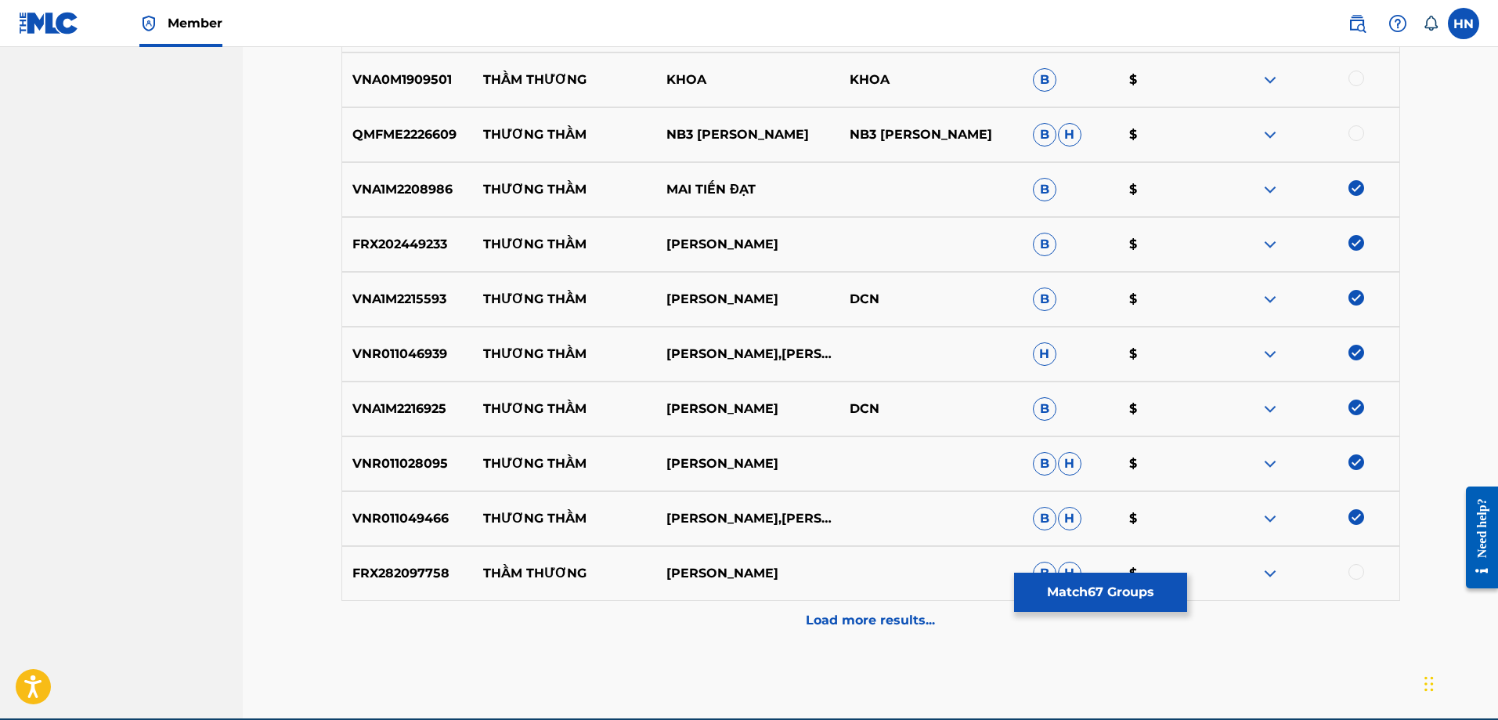
scroll to position [6105, 0]
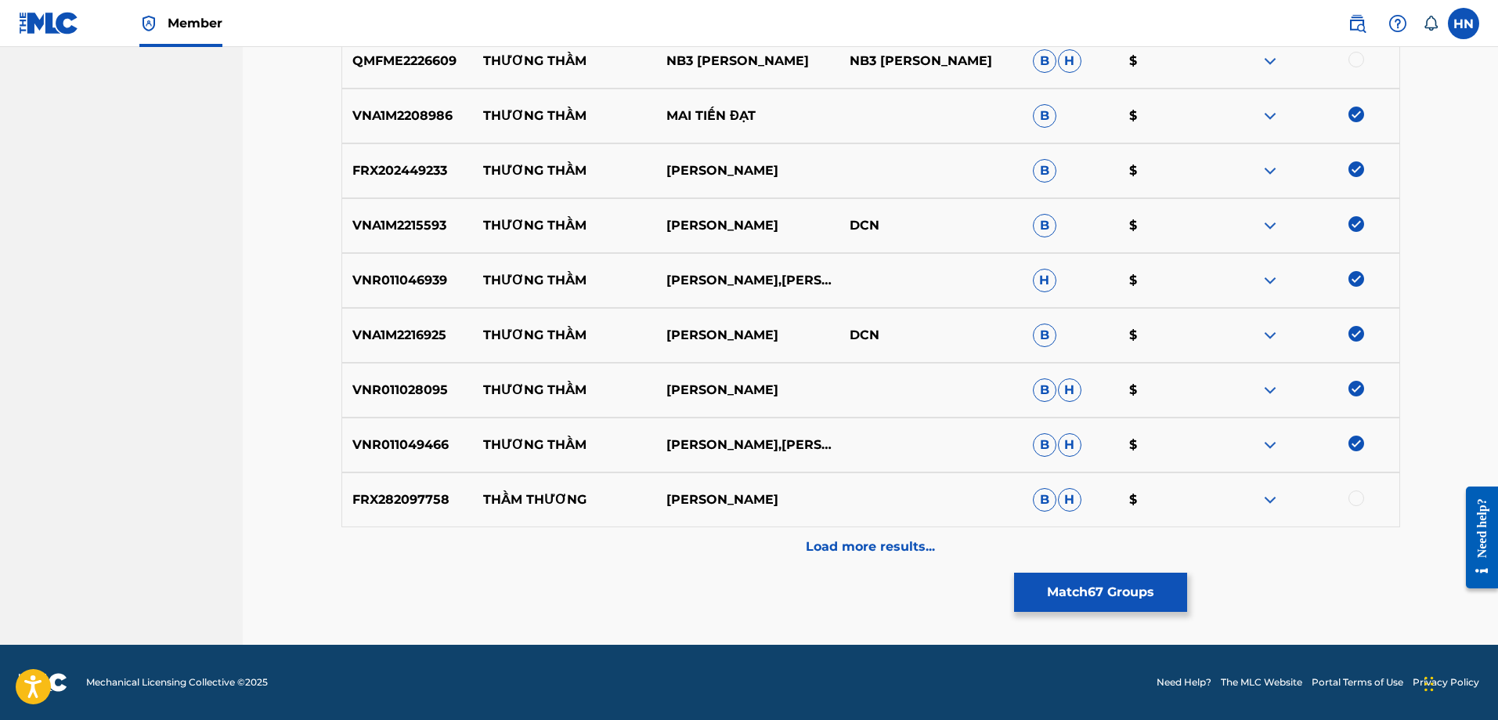
click at [982, 536] on div "Load more results..." at bounding box center [870, 546] width 1059 height 39
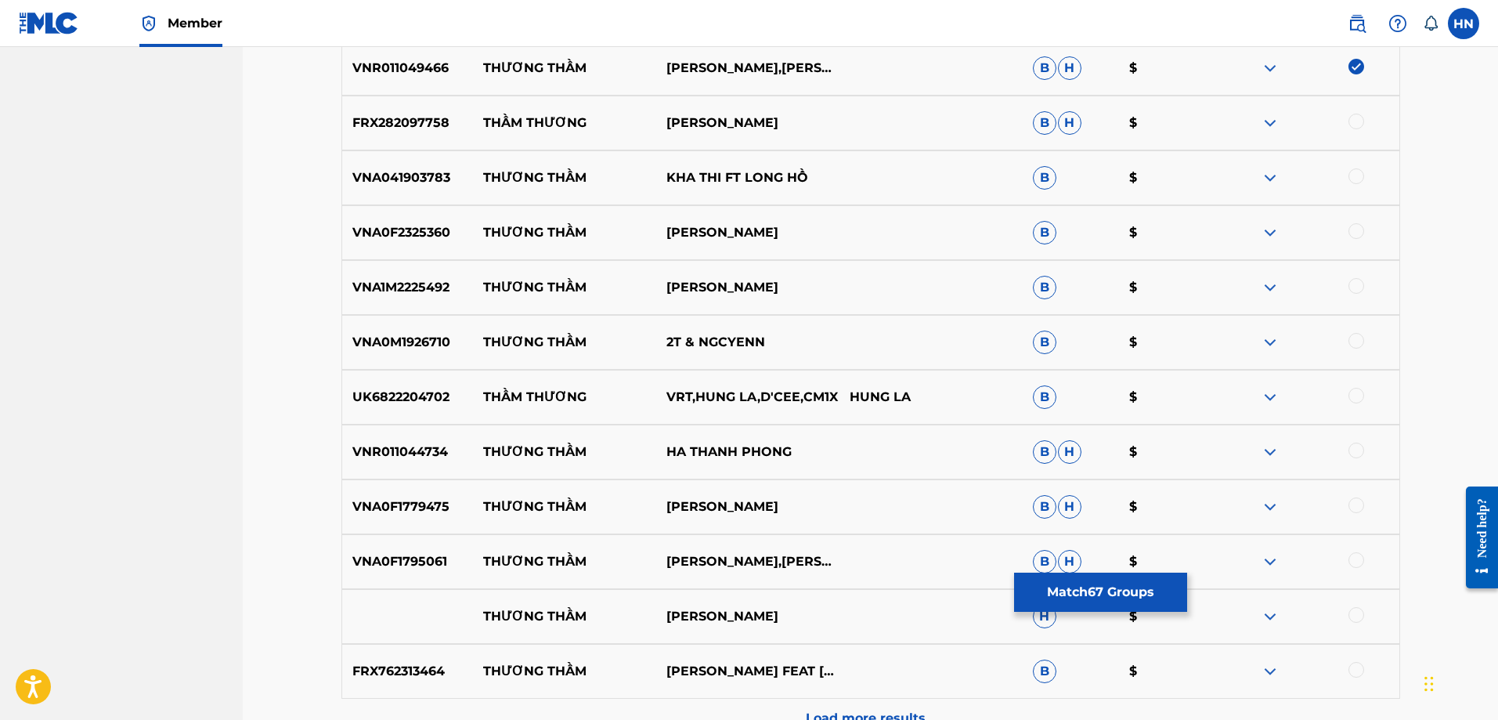
scroll to position [6497, 0]
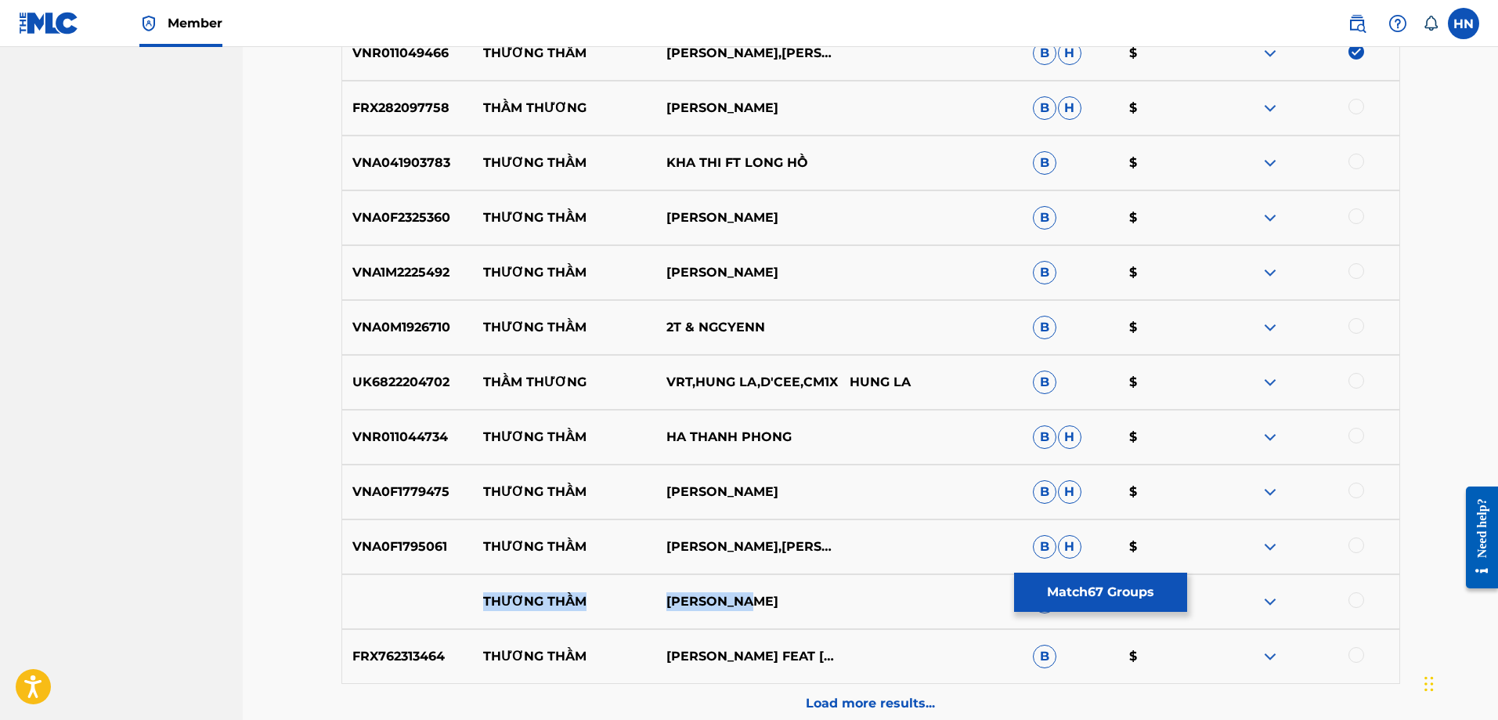
drag, startPoint x: 479, startPoint y: 598, endPoint x: 776, endPoint y: 581, distance: 297.3
click at [776, 581] on div "THƯƠNG THẦM ĐAN TRƯỜNG H $" at bounding box center [870, 601] width 1059 height 55
click at [1267, 602] on img at bounding box center [1270, 601] width 19 height 19
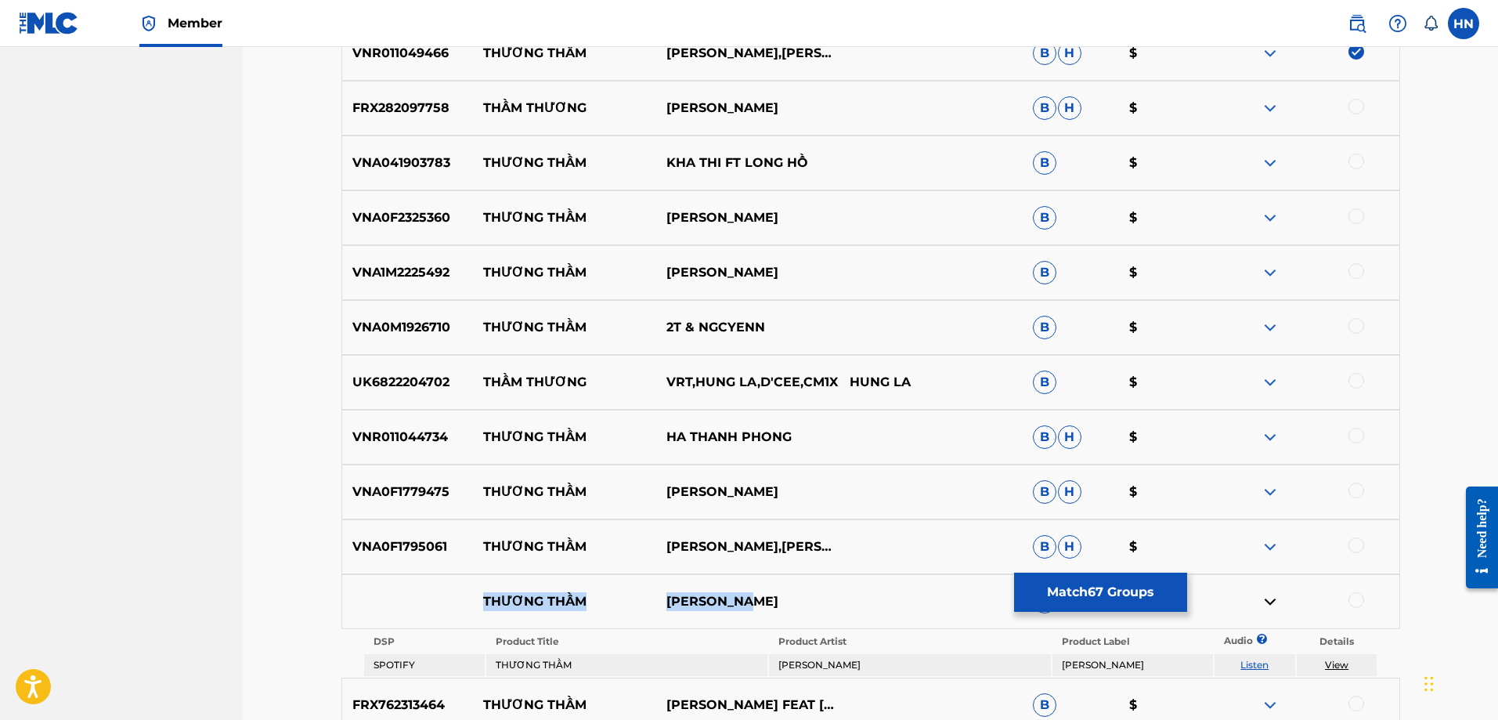
scroll to position [6702, 0]
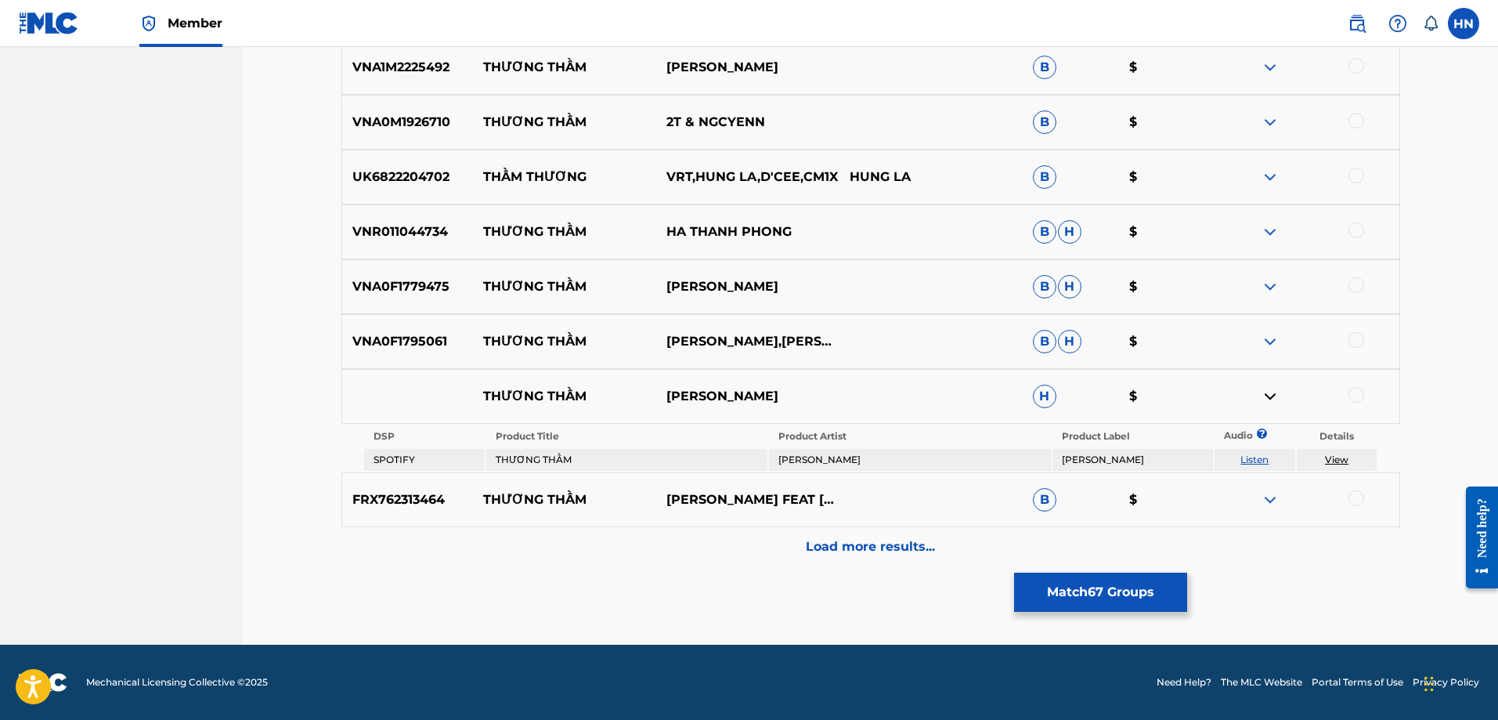
drag, startPoint x: 1355, startPoint y: 395, endPoint x: 1346, endPoint y: 404, distance: 12.7
click at [1355, 395] on div at bounding box center [1356, 395] width 16 height 16
click at [1250, 462] on link "Listen" at bounding box center [1254, 459] width 28 height 12
click at [392, 498] on p "FRX762313464" at bounding box center [408, 499] width 132 height 19
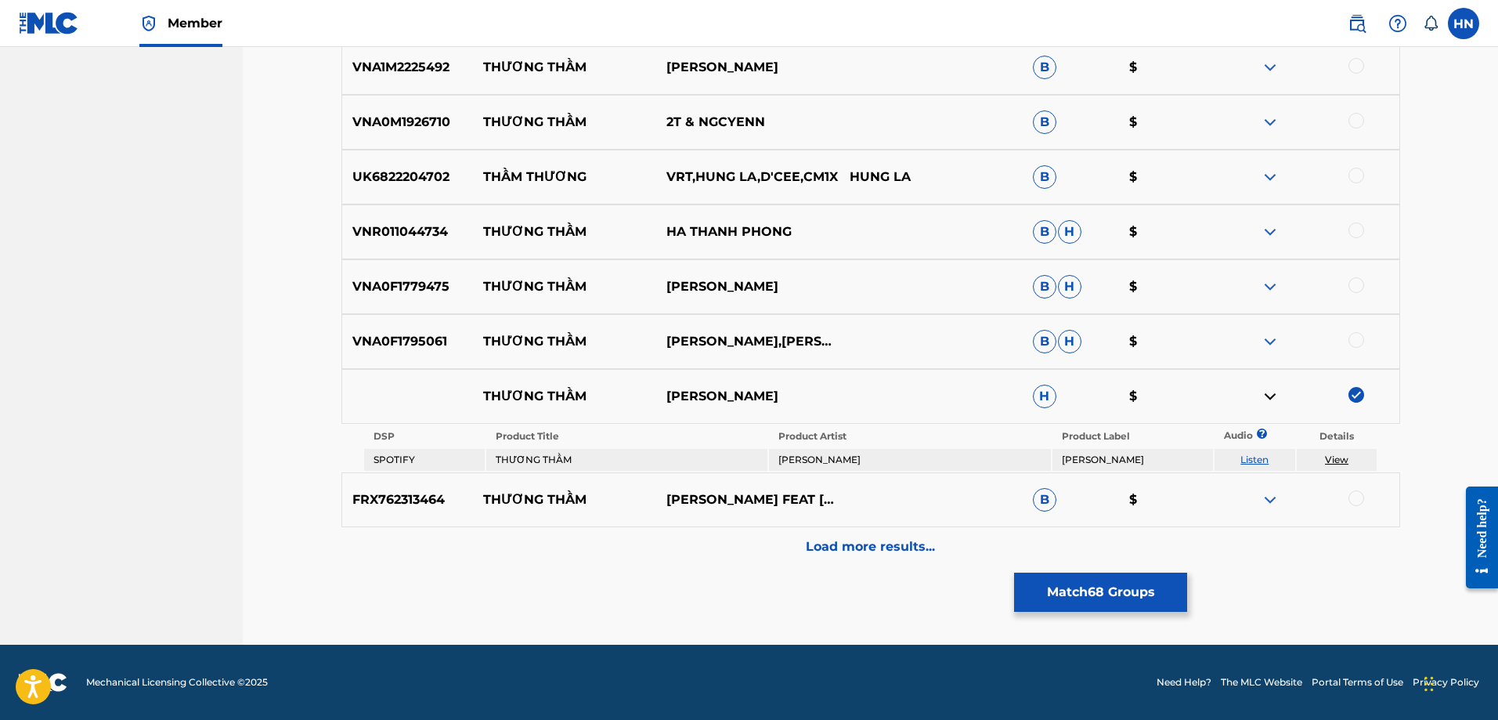
click at [1354, 500] on div at bounding box center [1356, 498] width 16 height 16
click at [438, 348] on p "VNA0F1795061" at bounding box center [408, 341] width 132 height 19
click at [1355, 340] on div at bounding box center [1356, 340] width 16 height 16
click at [396, 276] on div "VNA0F1779475 THƯƠNG THẦM TƯỜNG NGUYỄN B H $" at bounding box center [870, 286] width 1059 height 55
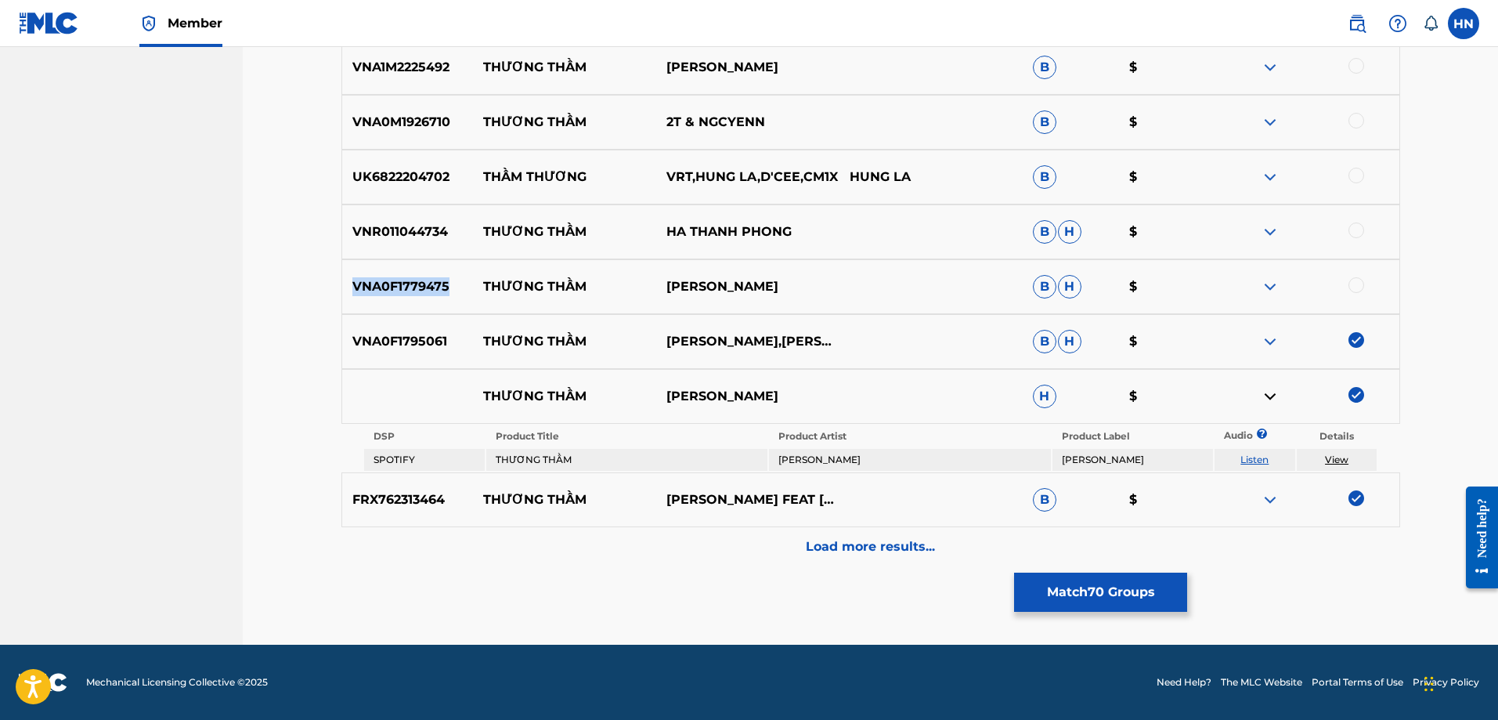
click at [396, 276] on div "VNA0F1779475 THƯƠNG THẦM TƯỜNG NGUYỄN B H $" at bounding box center [870, 286] width 1059 height 55
click at [1361, 279] on div at bounding box center [1356, 285] width 16 height 16
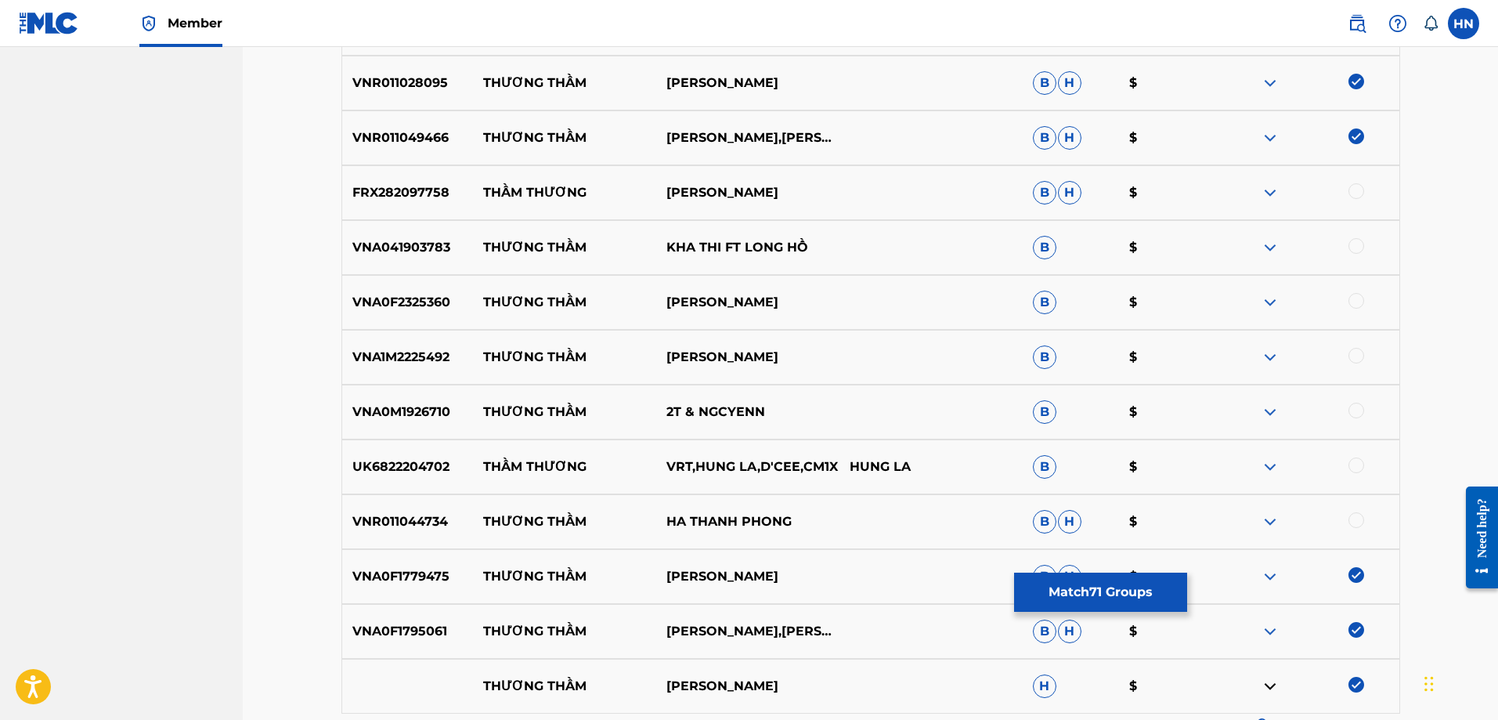
scroll to position [6389, 0]
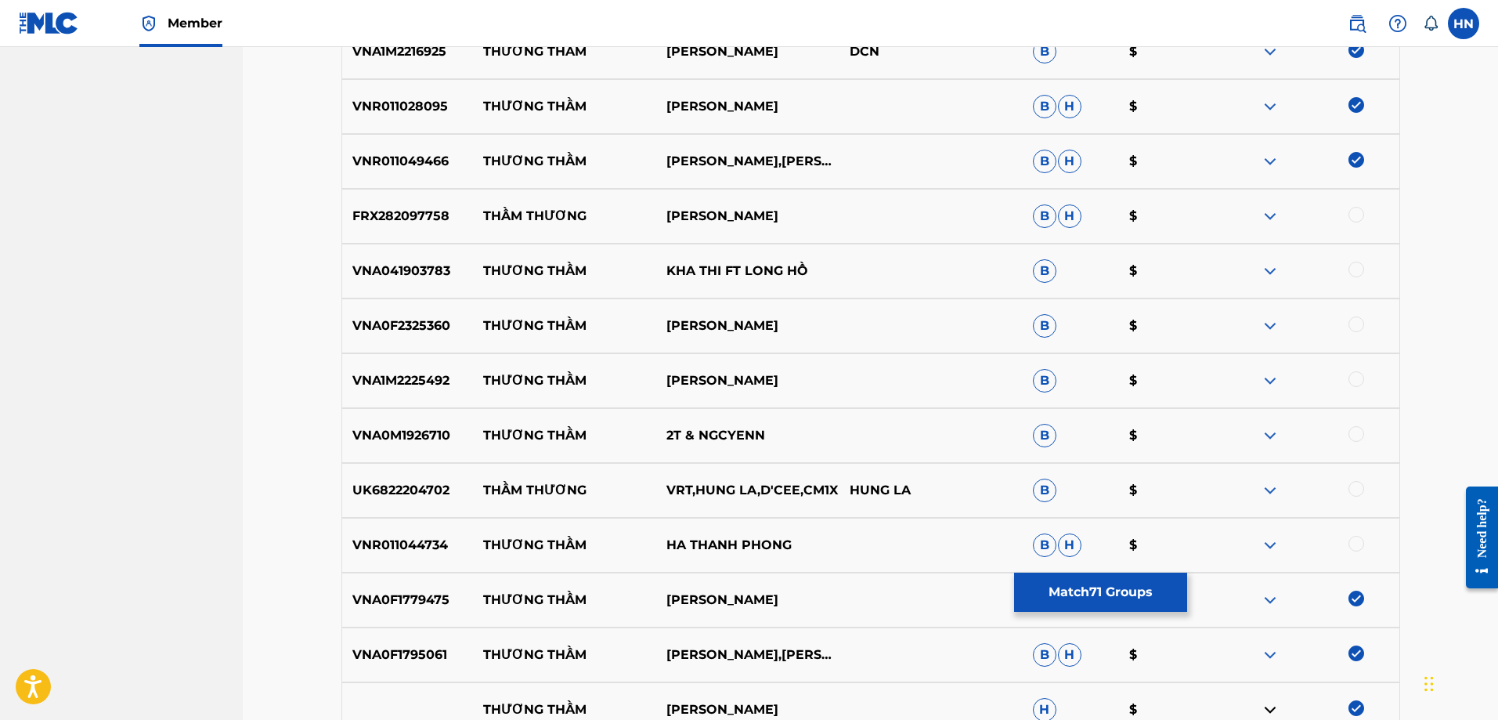
click at [430, 264] on p "VNA041903783" at bounding box center [408, 271] width 132 height 19
click at [1372, 273] on div at bounding box center [1307, 271] width 183 height 19
click at [1355, 266] on div at bounding box center [1356, 270] width 16 height 16
drag, startPoint x: 774, startPoint y: 316, endPoint x: 479, endPoint y: 325, distance: 294.6
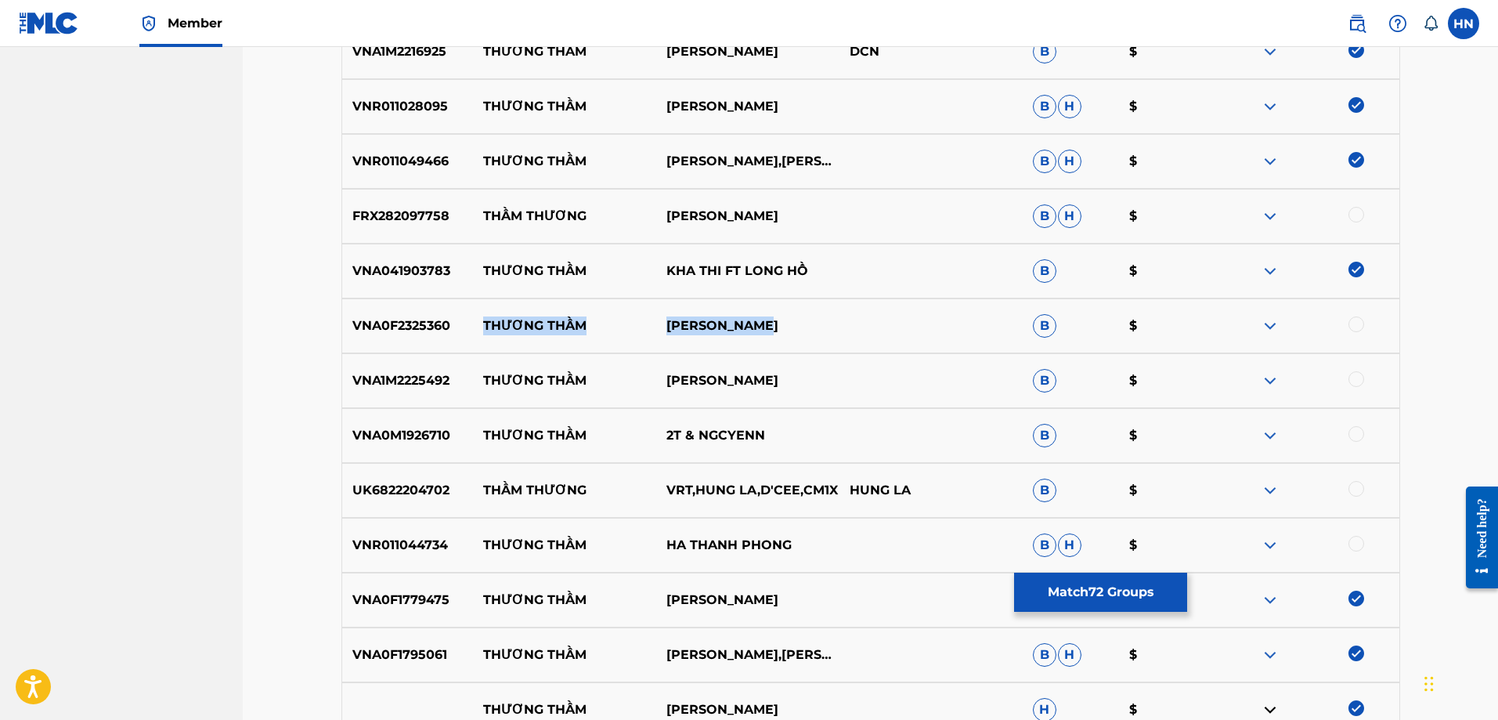
click at [479, 325] on div "VNA0F2325360 THƯƠNG THẦM ĐẶNG KIỀU MY B $" at bounding box center [870, 325] width 1059 height 55
click at [384, 538] on p "VNR011044734" at bounding box center [408, 545] width 132 height 19
click at [1355, 539] on div at bounding box center [1356, 544] width 16 height 16
click at [396, 376] on p "VNA1M2225492" at bounding box center [408, 380] width 132 height 19
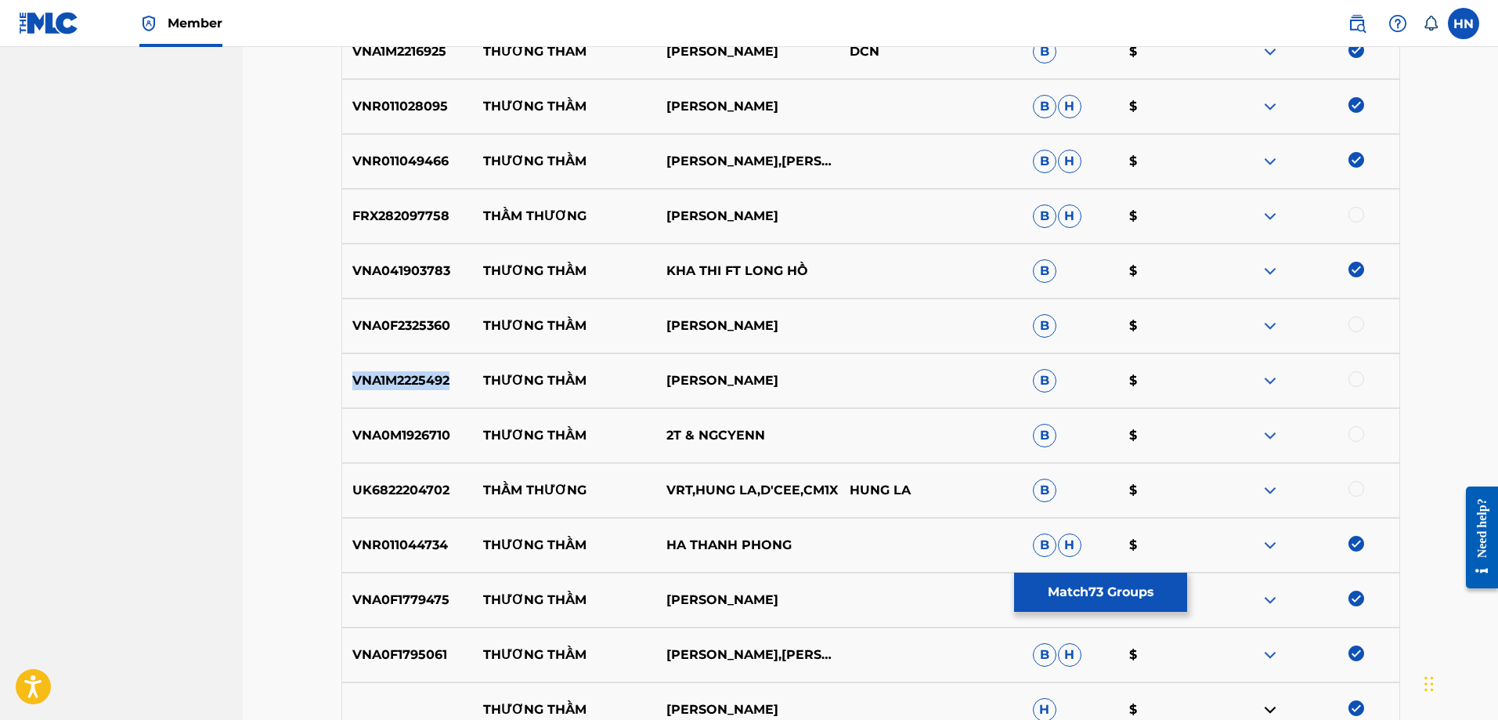
click at [396, 376] on p "VNA1M2225492" at bounding box center [408, 380] width 132 height 19
click at [1355, 381] on div at bounding box center [1356, 379] width 16 height 16
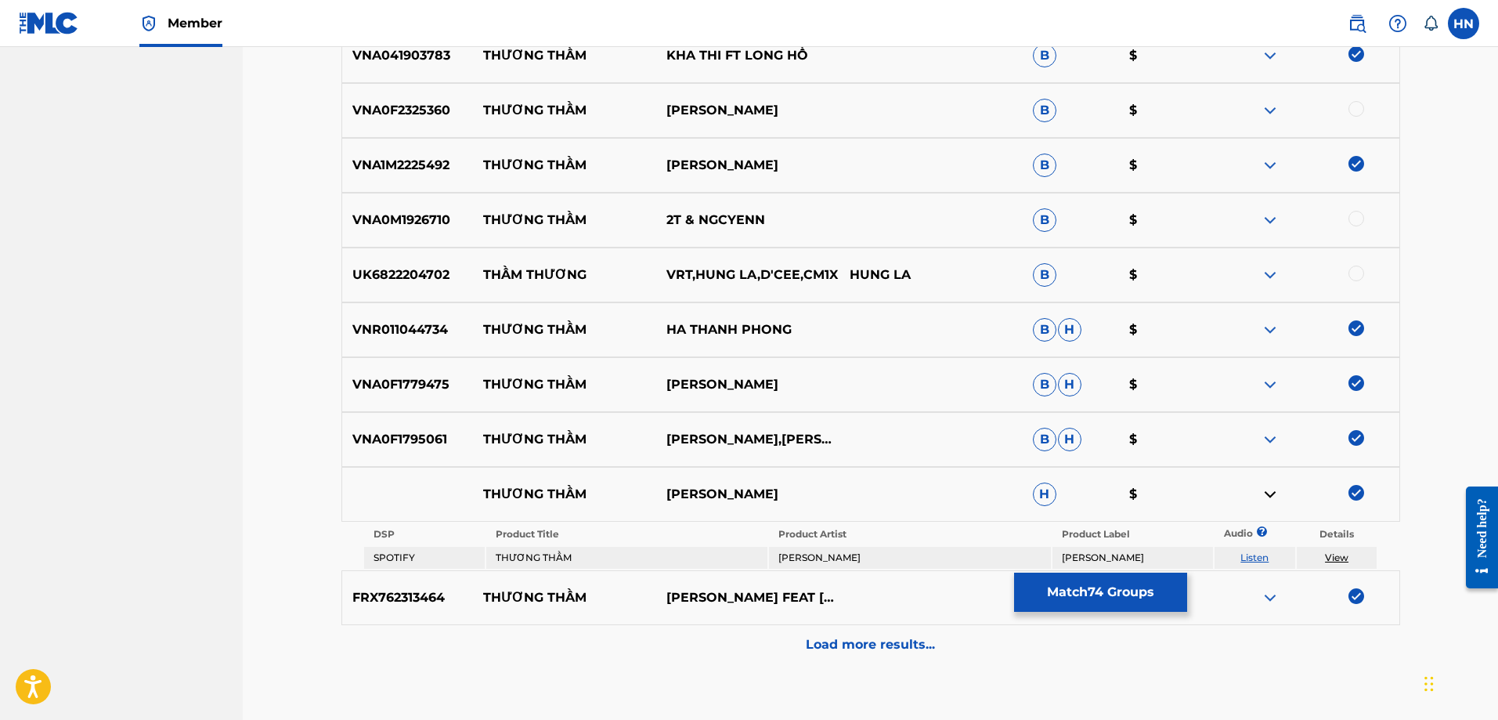
scroll to position [6702, 0]
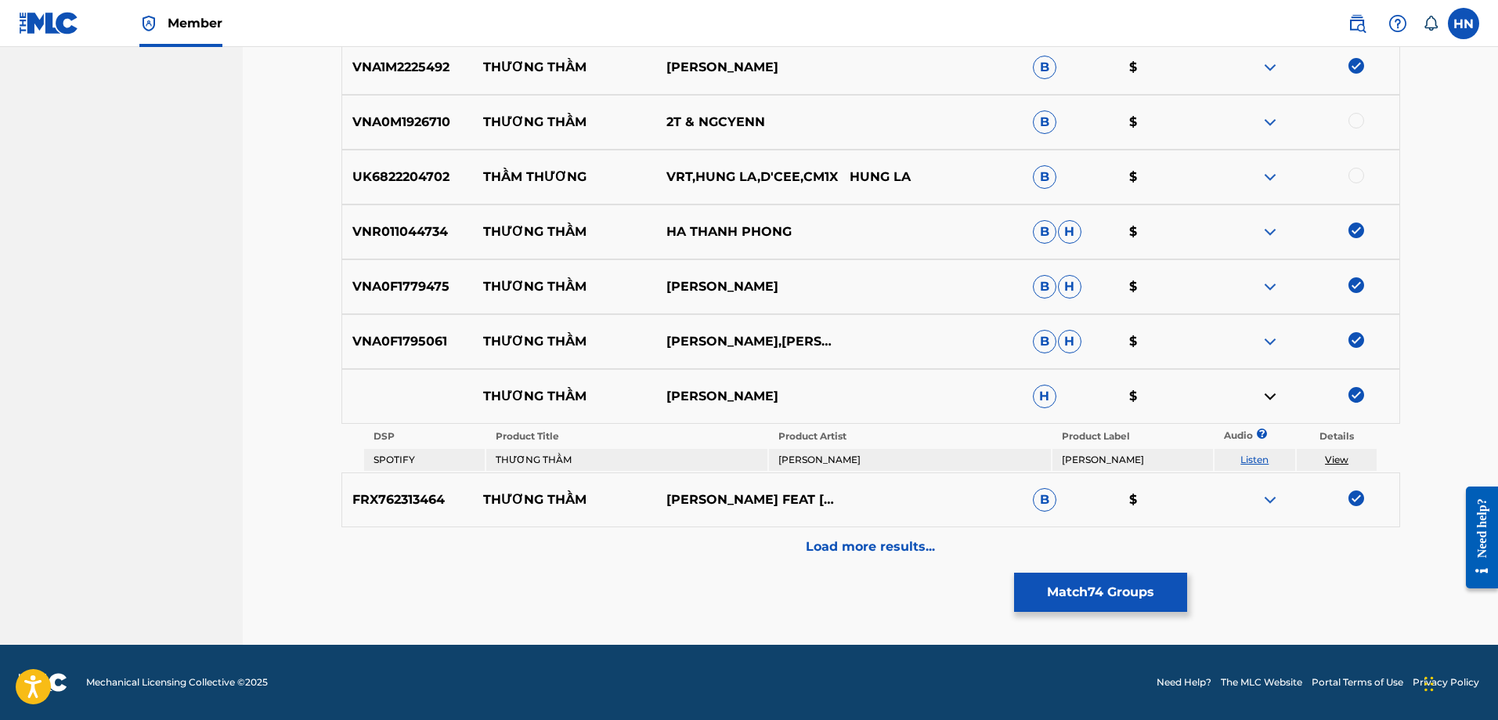
click at [771, 524] on div "FRX762313464 THƯƠNG THẦM HỒNG QUYÊN FEAT LƯU CHÍ VỸ B $" at bounding box center [870, 499] width 1059 height 55
click at [755, 539] on div "Load more results..." at bounding box center [870, 546] width 1059 height 39
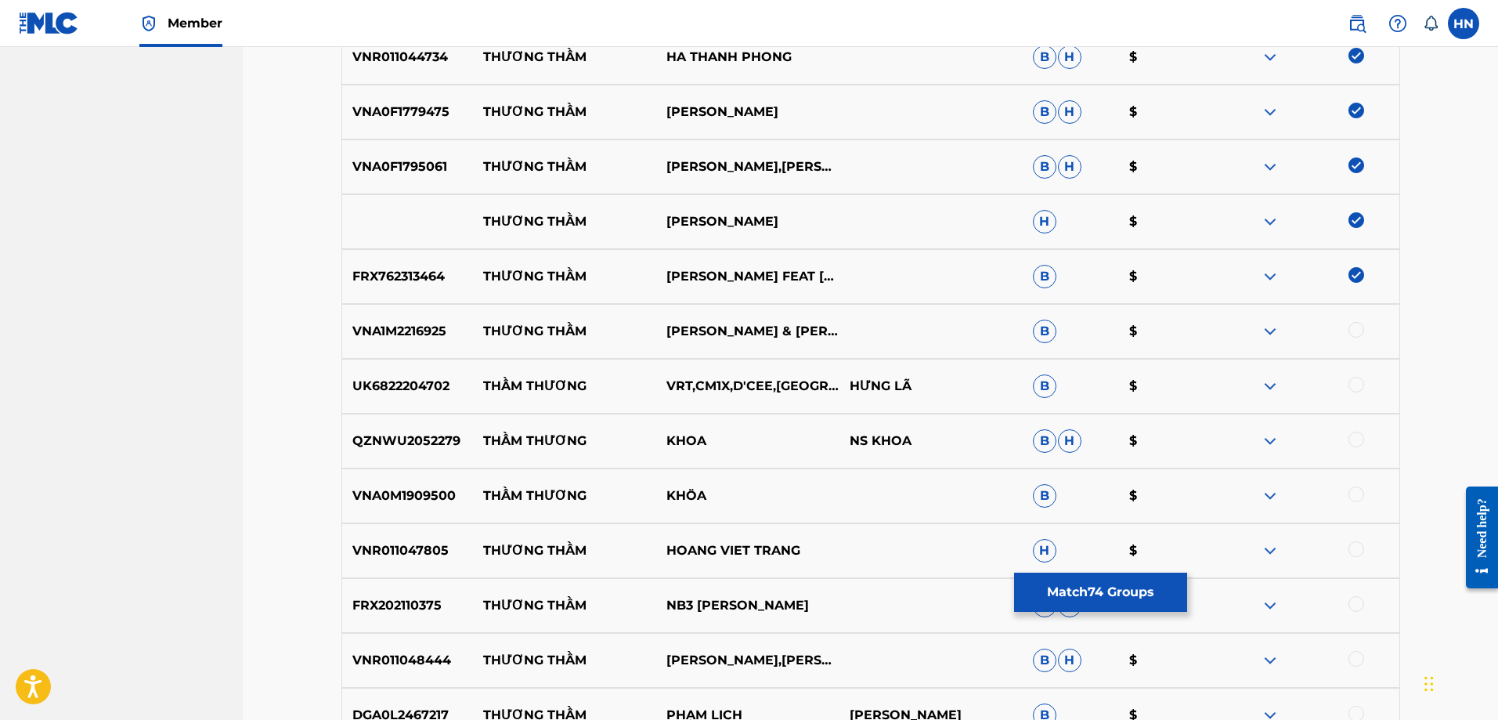
scroll to position [6937, 0]
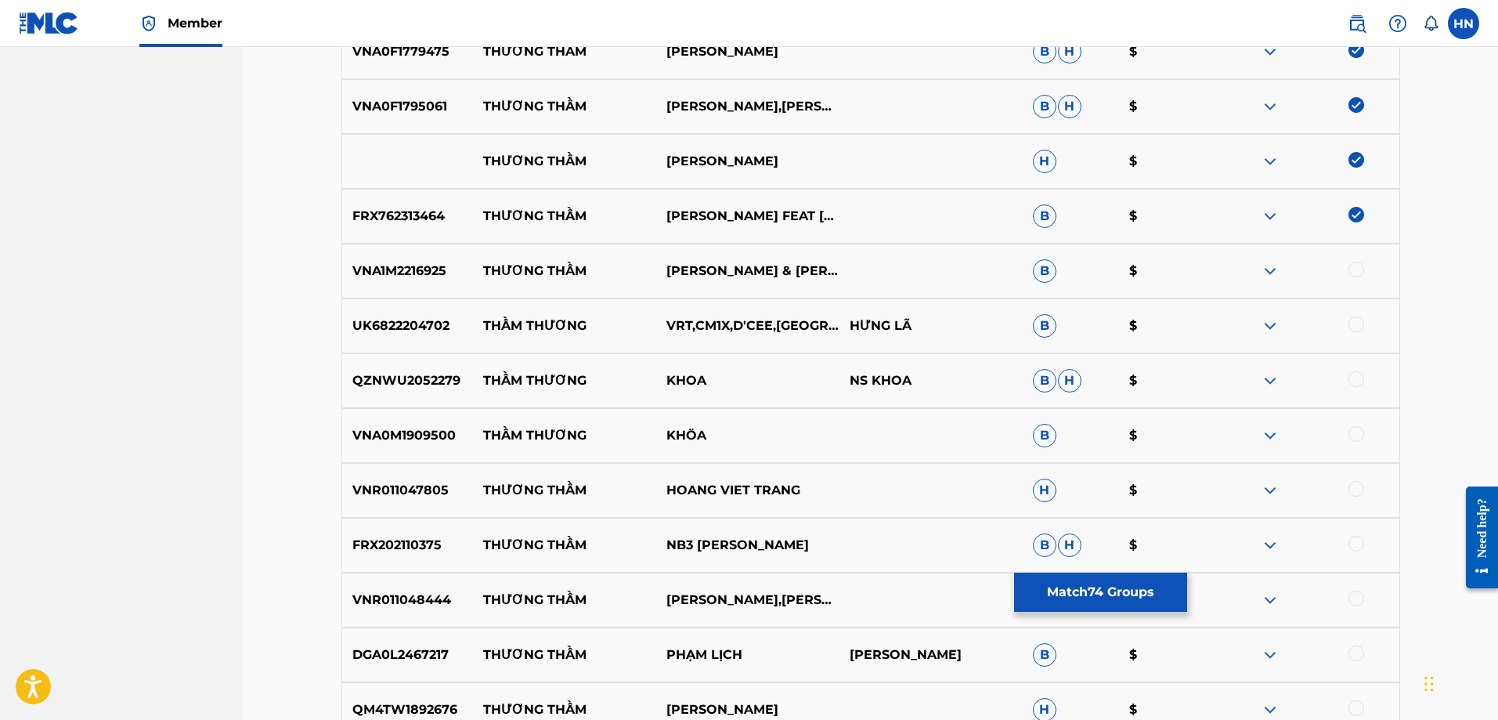
click at [405, 259] on div "VNA1M2216925 THƯƠNG THẦM THANH NGÂN & GIA TIẾN B $" at bounding box center [870, 271] width 1059 height 55
click at [1351, 267] on div at bounding box center [1356, 270] width 16 height 16
click at [388, 477] on div "VNR011047805 THƯƠNG THẦM HOANG VIET TRANG H $" at bounding box center [870, 490] width 1059 height 55
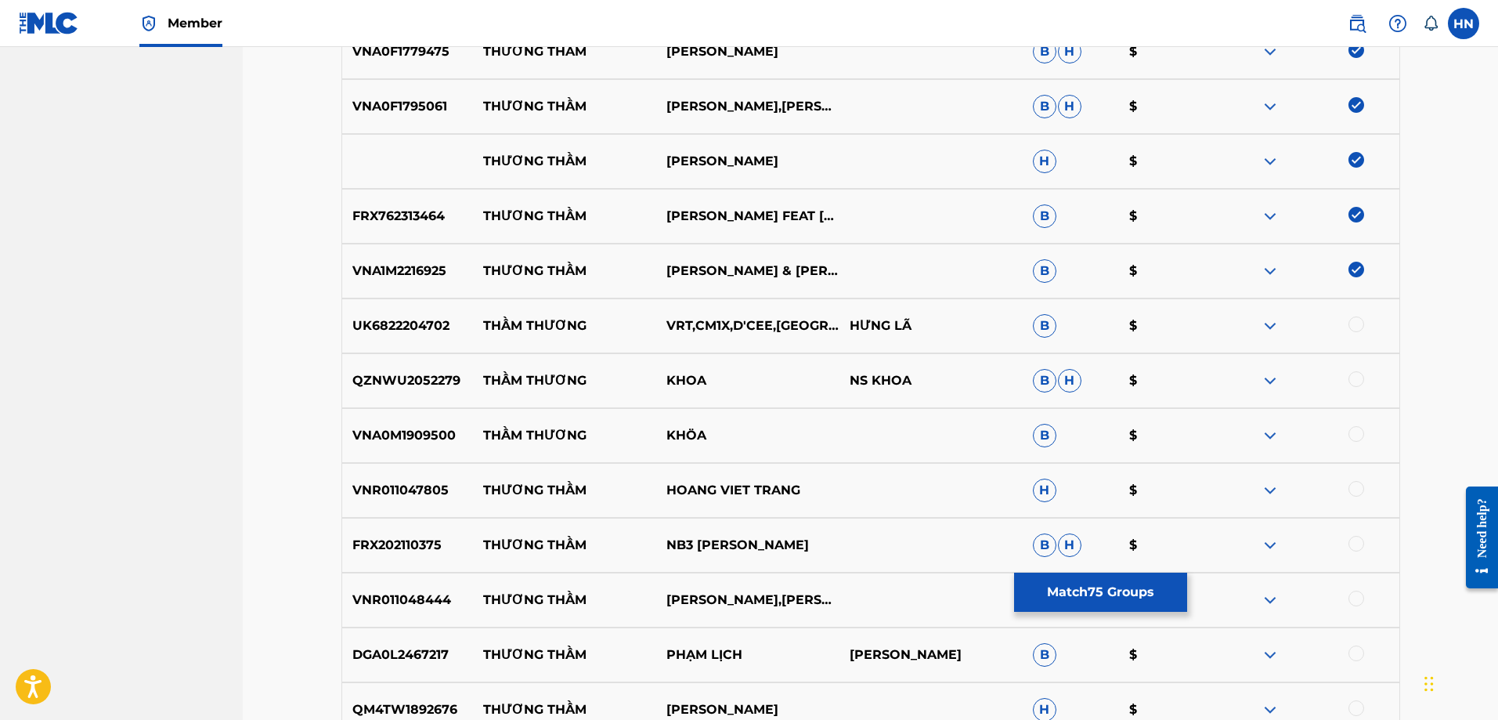
click at [1359, 488] on div at bounding box center [1356, 489] width 16 height 16
click at [413, 603] on p "VNR011048444" at bounding box center [408, 599] width 132 height 19
click at [1354, 605] on div at bounding box center [1356, 598] width 16 height 16
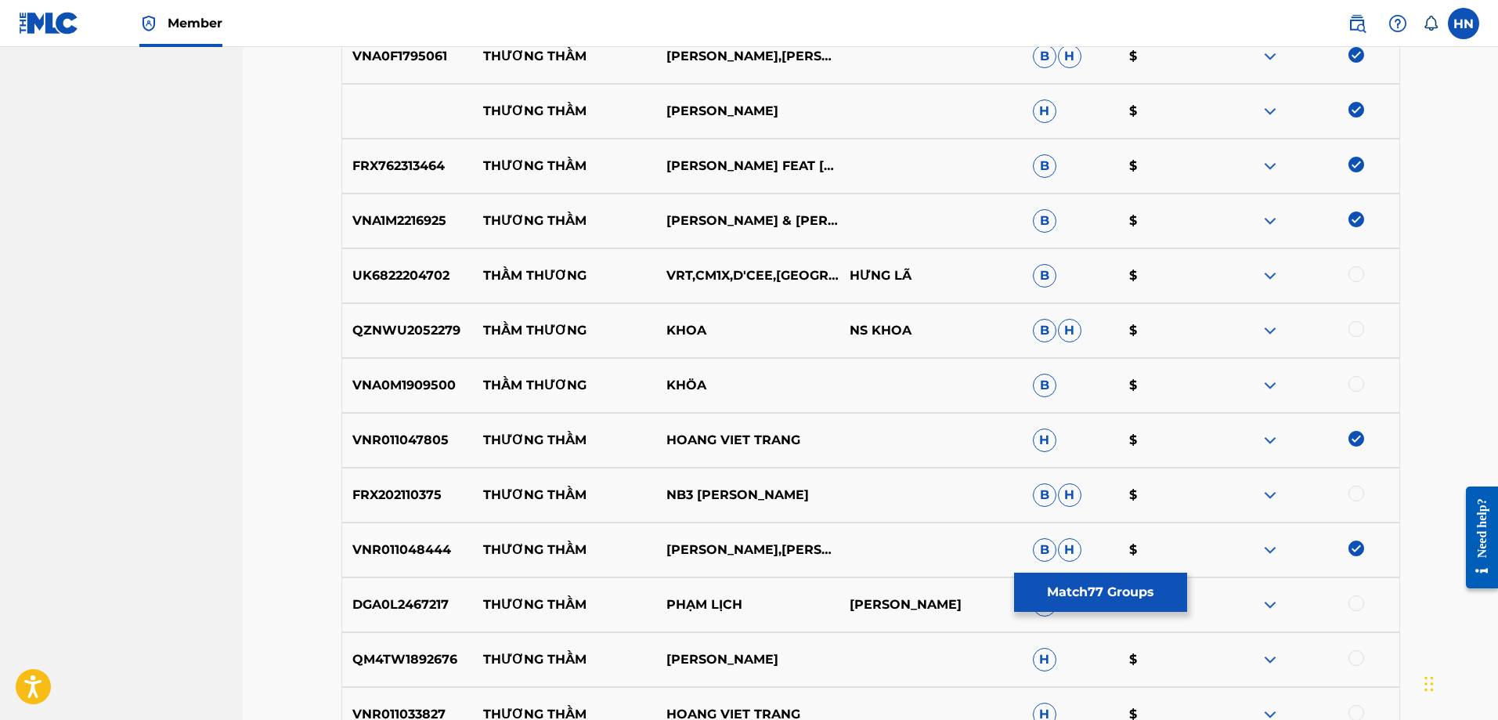
scroll to position [7015, 0]
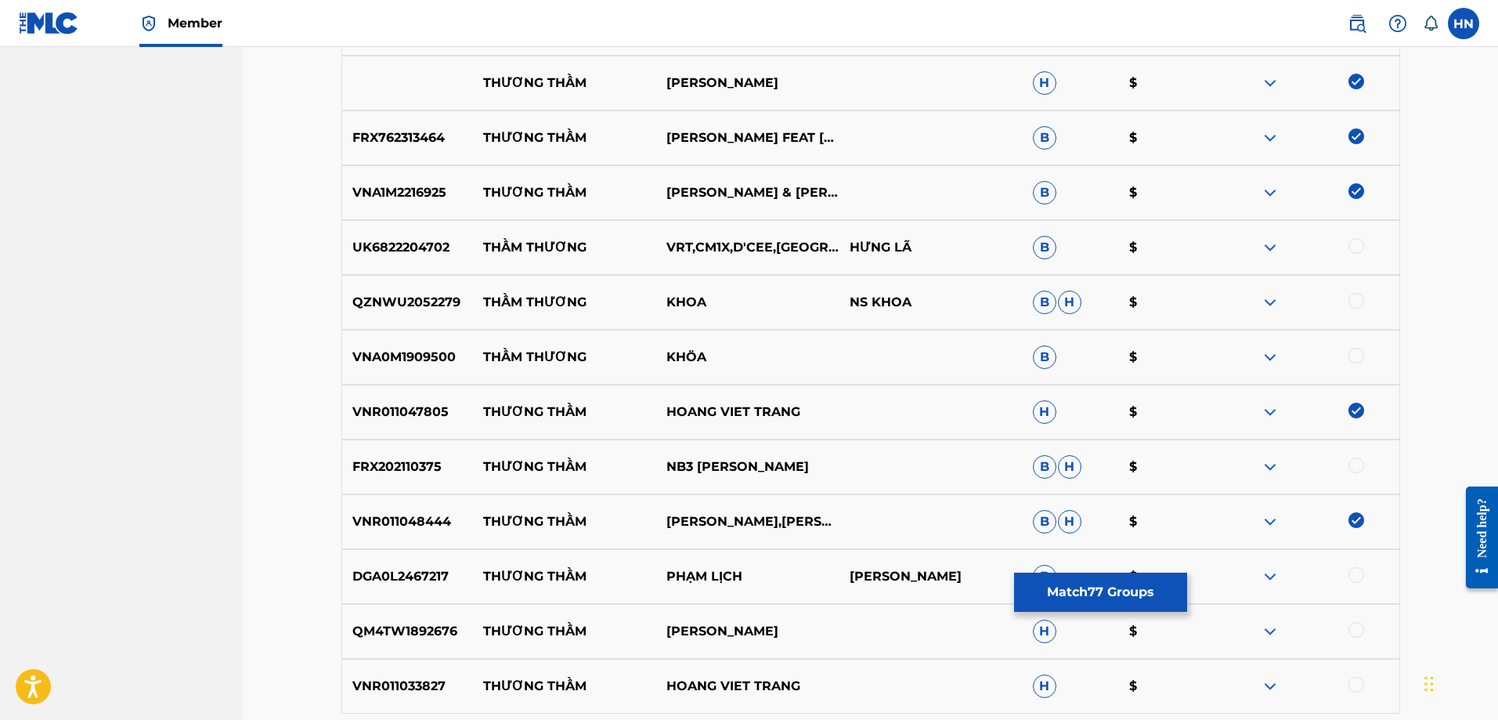
click at [425, 626] on p "QM4TW1892676" at bounding box center [408, 631] width 132 height 19
click at [1361, 631] on div at bounding box center [1356, 630] width 16 height 16
click at [424, 677] on p "VNR011033827" at bounding box center [408, 686] width 132 height 19
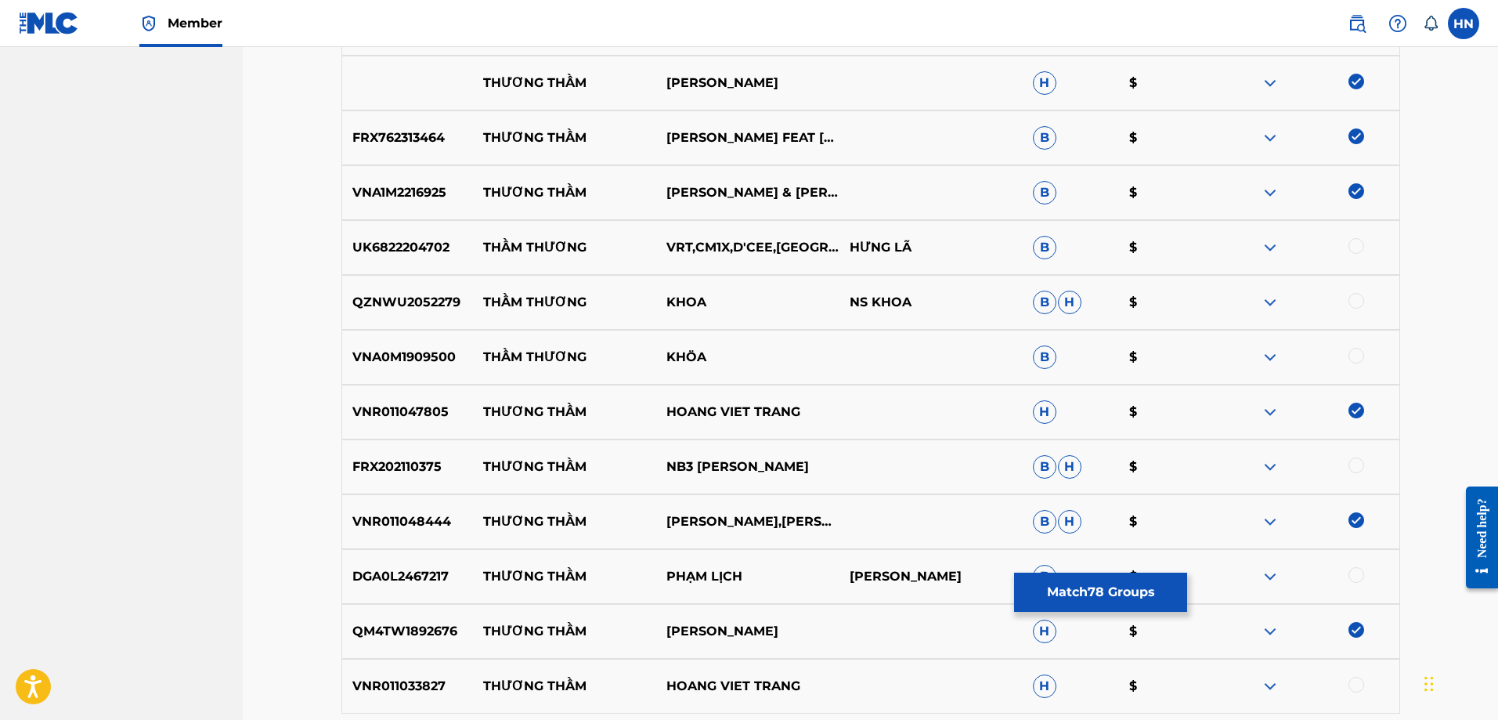
click at [1363, 679] on div at bounding box center [1307, 686] width 183 height 19
click at [1362, 680] on div at bounding box center [1356, 685] width 16 height 16
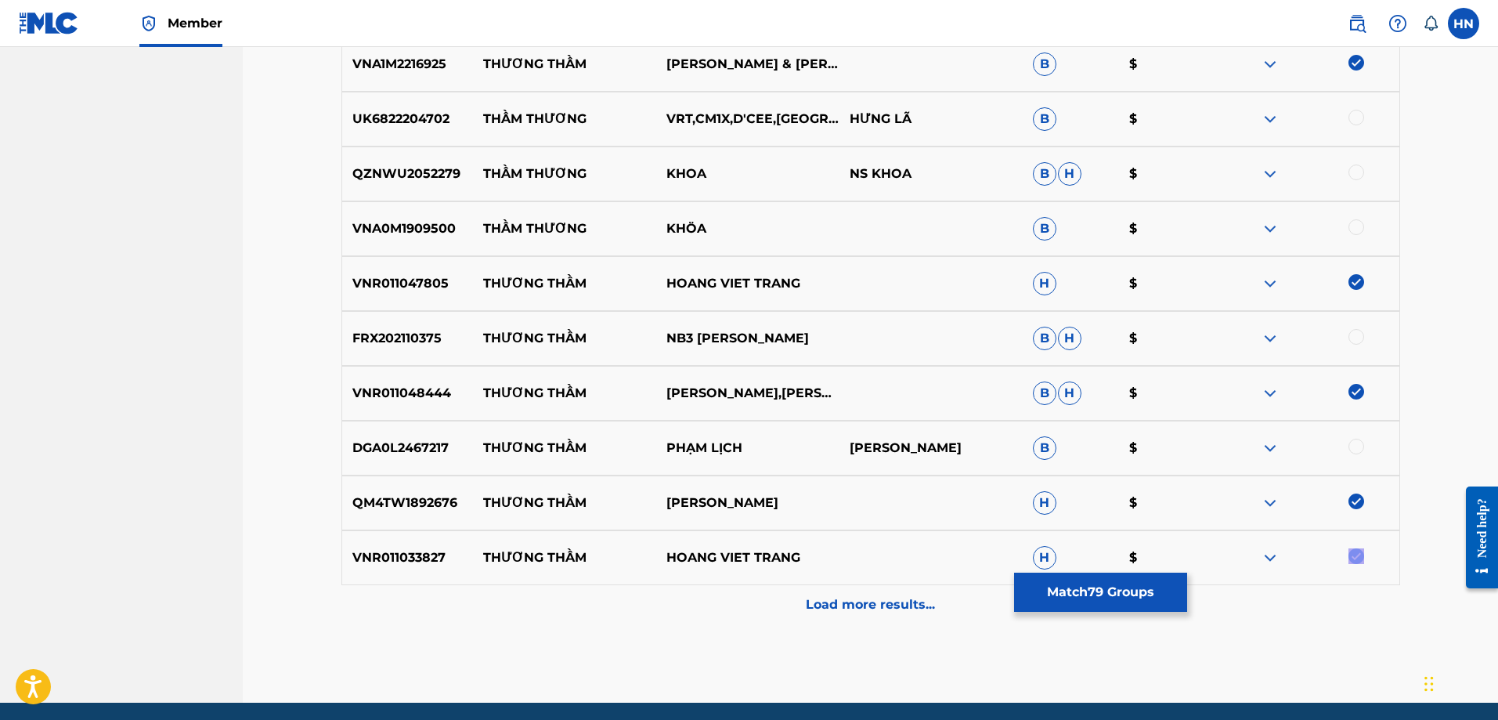
scroll to position [7202, 0]
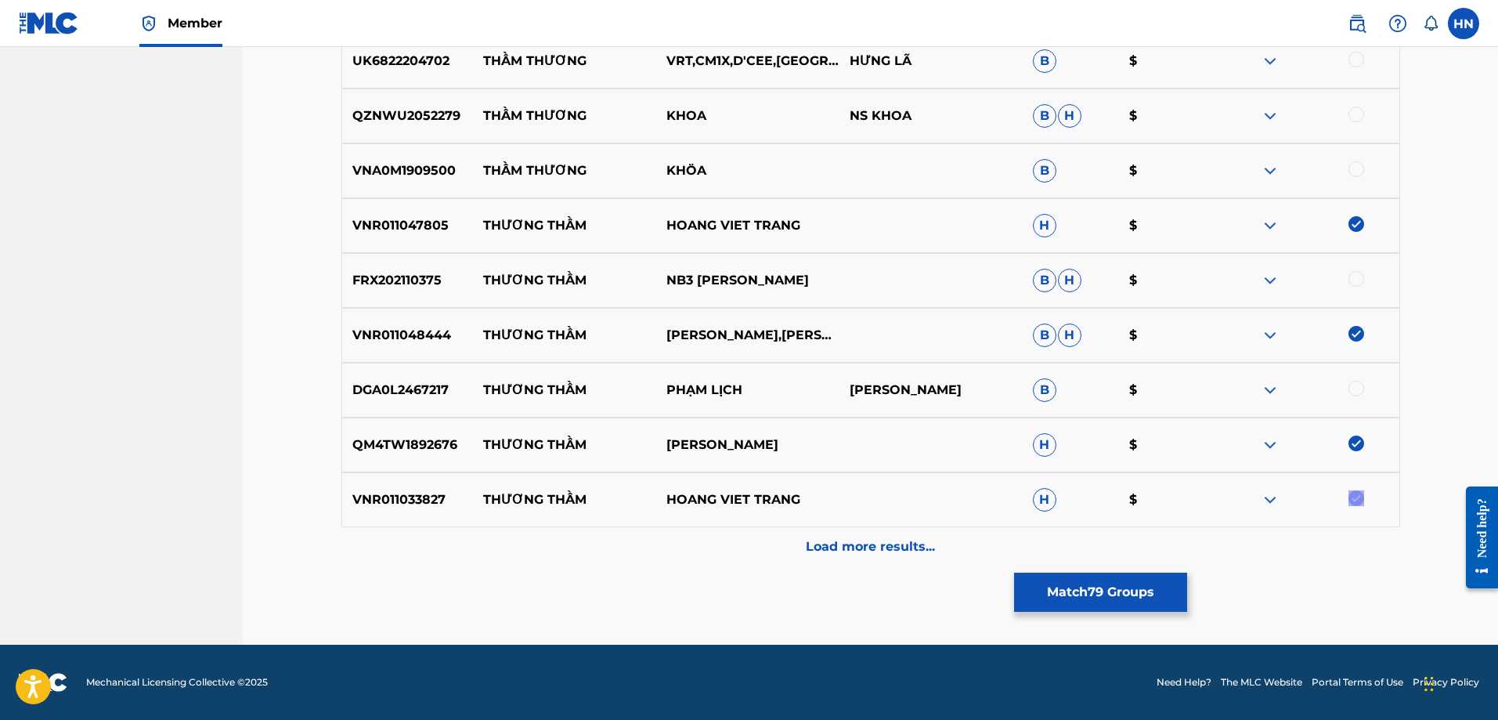
click at [803, 559] on div "Load more results..." at bounding box center [870, 546] width 1059 height 39
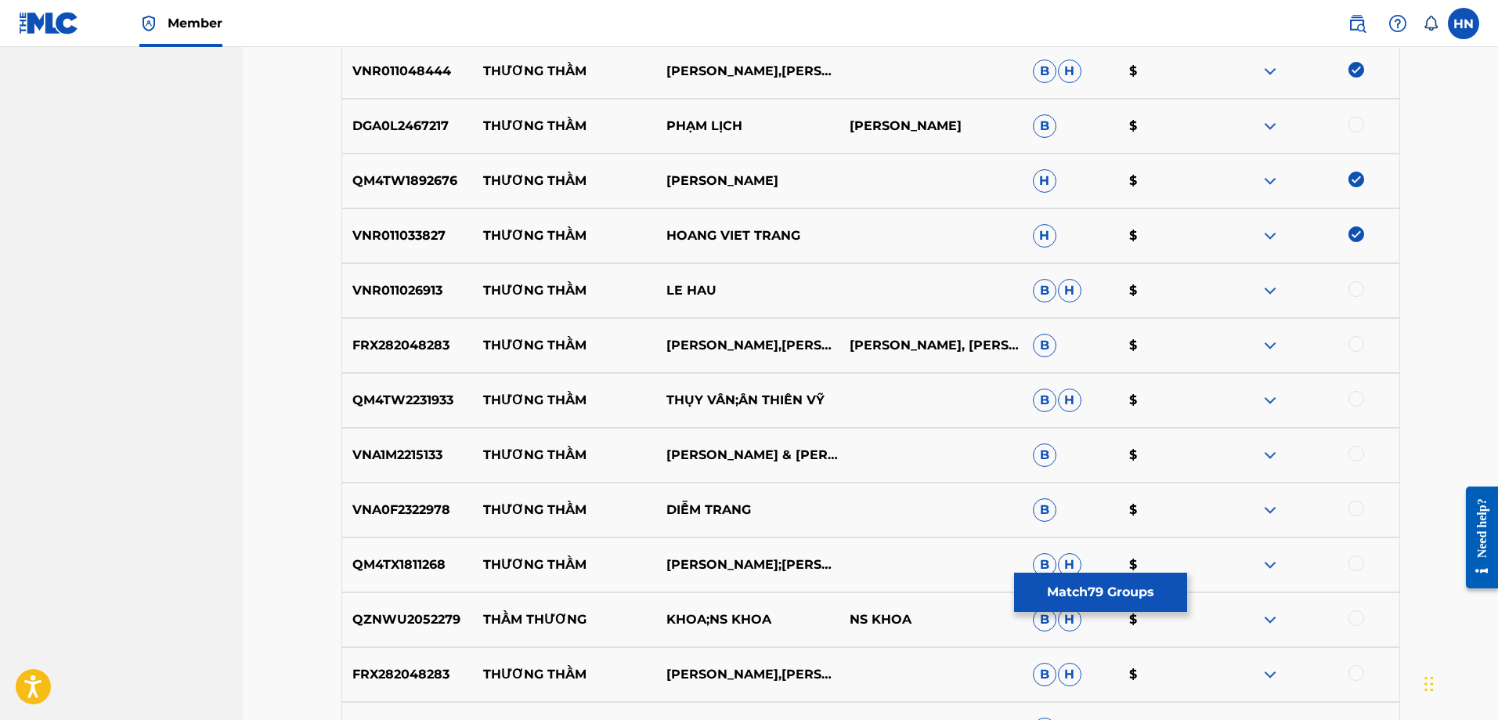
scroll to position [7515, 0]
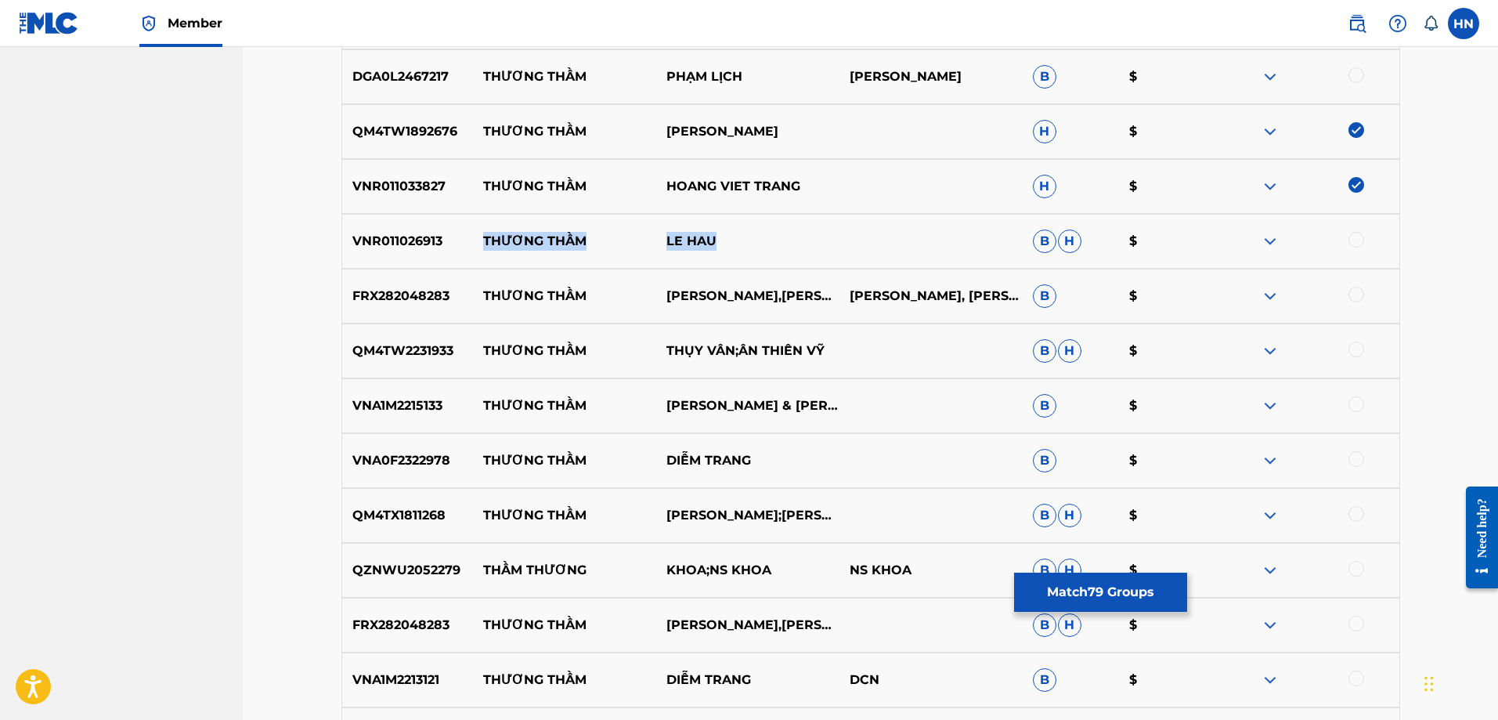
drag, startPoint x: 478, startPoint y: 236, endPoint x: 880, endPoint y: 228, distance: 402.6
click at [878, 229] on div "VNR011026913 THƯƠNG THẦM LE HAU B H $" at bounding box center [870, 241] width 1059 height 55
click at [402, 355] on p "QM4TW2231933" at bounding box center [408, 350] width 132 height 19
click at [1351, 348] on div at bounding box center [1356, 349] width 16 height 16
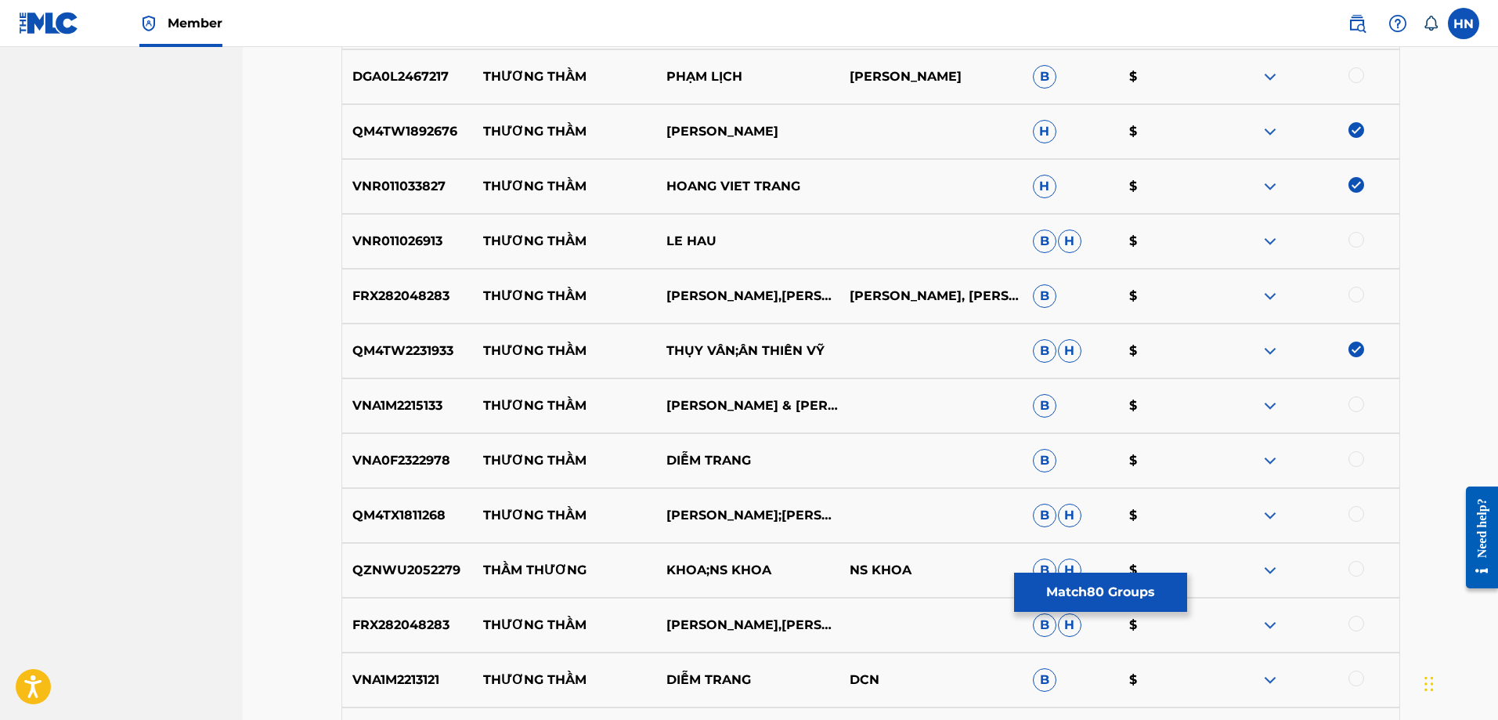
click at [1266, 236] on img at bounding box center [1270, 241] width 19 height 19
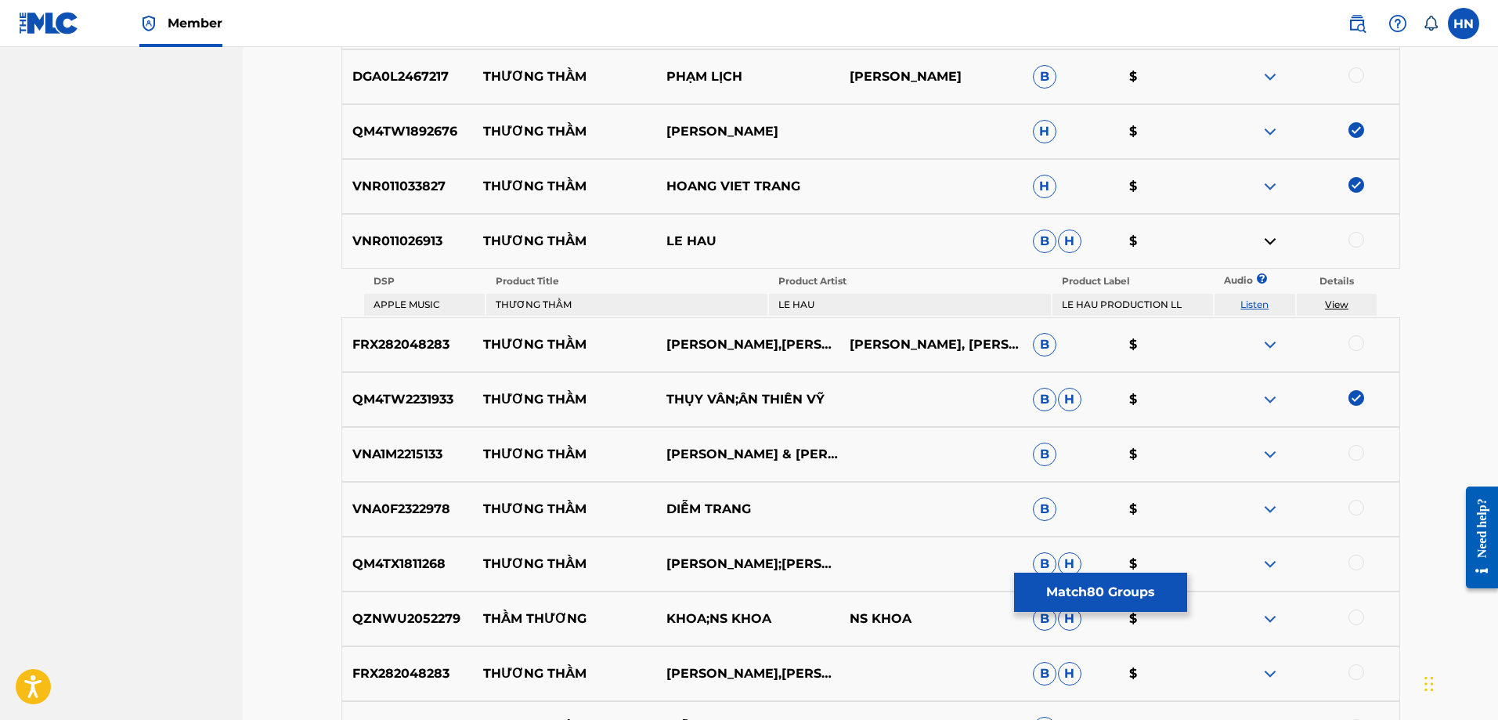
click at [1261, 307] on link "Listen" at bounding box center [1254, 304] width 28 height 12
click at [414, 461] on p "VNA1M2215133" at bounding box center [408, 454] width 132 height 19
click at [1351, 450] on div at bounding box center [1356, 453] width 16 height 16
click at [422, 511] on p "VNA0F2322978" at bounding box center [408, 509] width 132 height 19
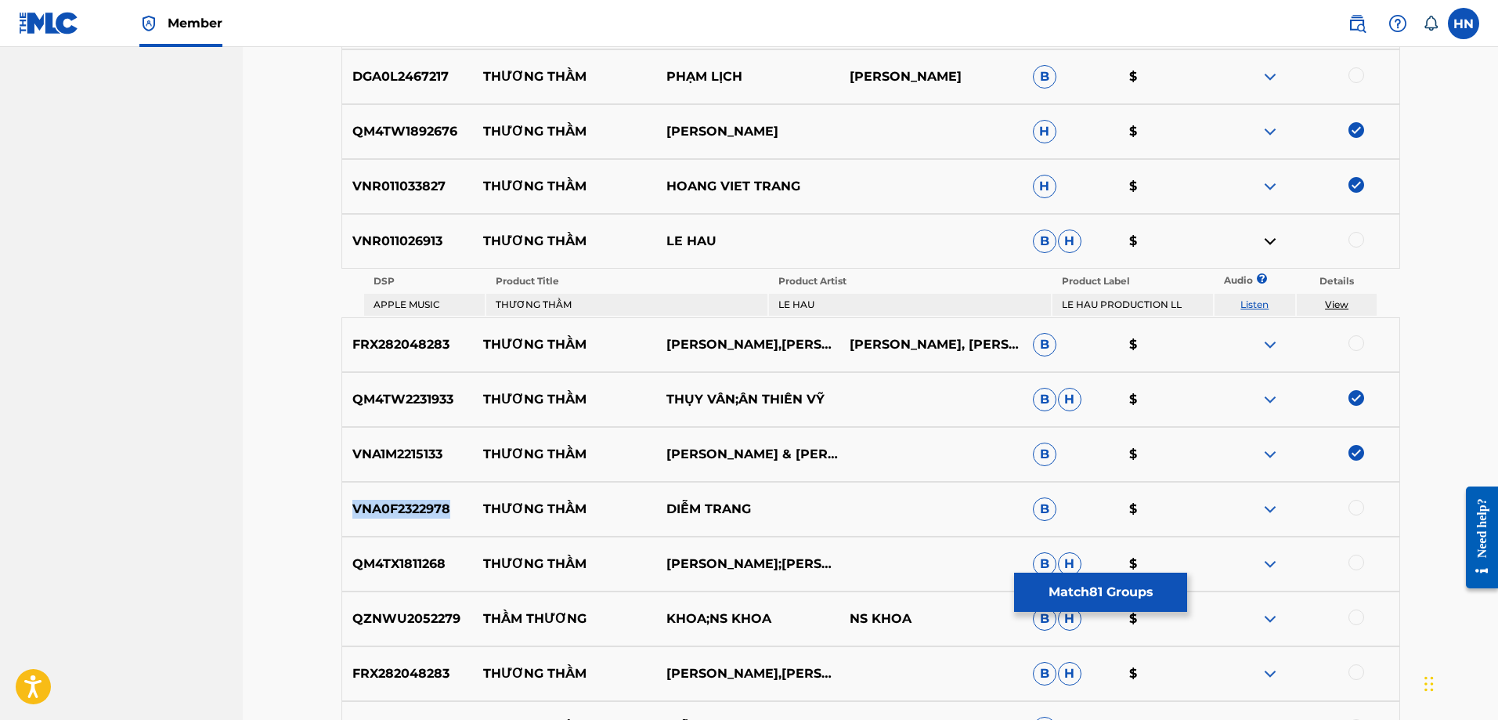
click at [422, 511] on p "VNA0F2322978" at bounding box center [408, 509] width 132 height 19
click at [1350, 506] on div at bounding box center [1356, 508] width 16 height 16
click at [385, 557] on p "QM4TX1811268" at bounding box center [408, 563] width 132 height 19
click at [1351, 561] on div at bounding box center [1356, 562] width 16 height 16
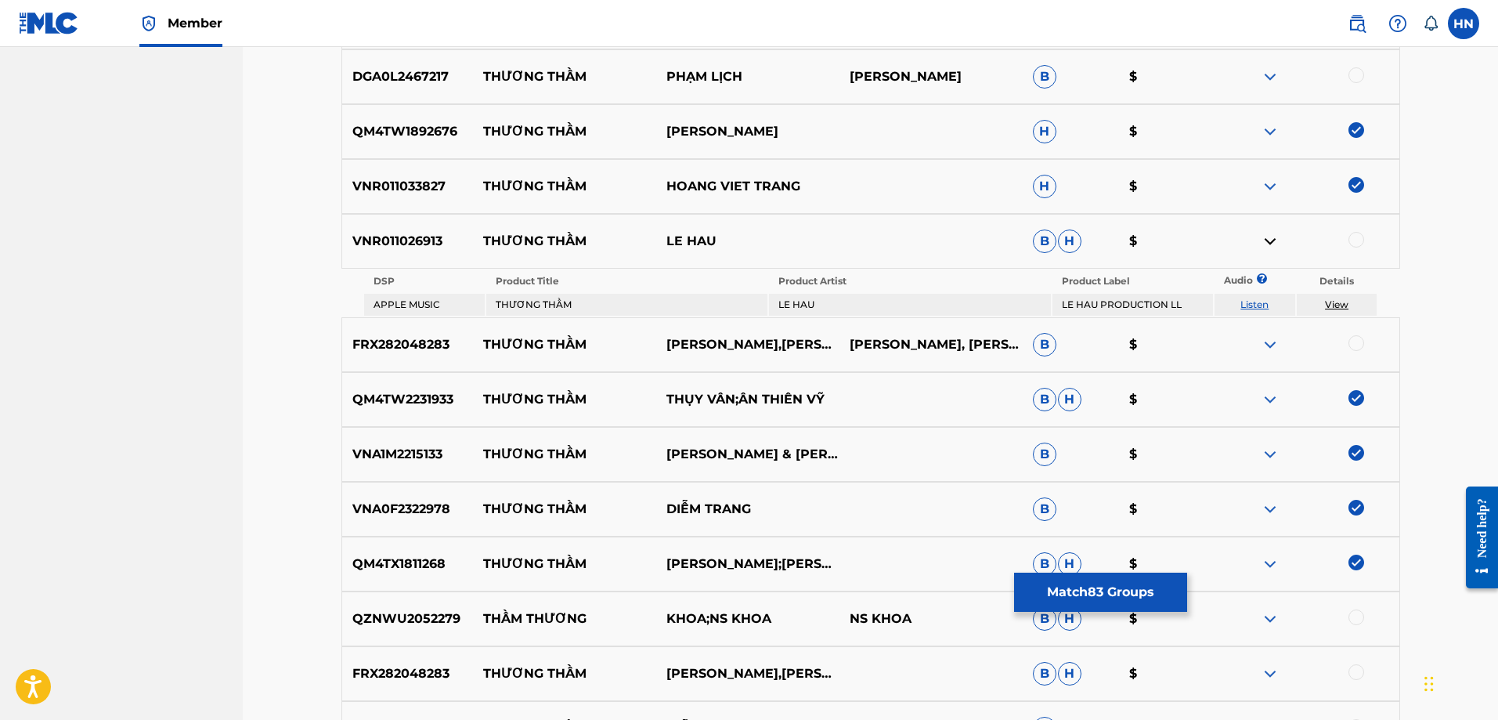
scroll to position [7798, 0]
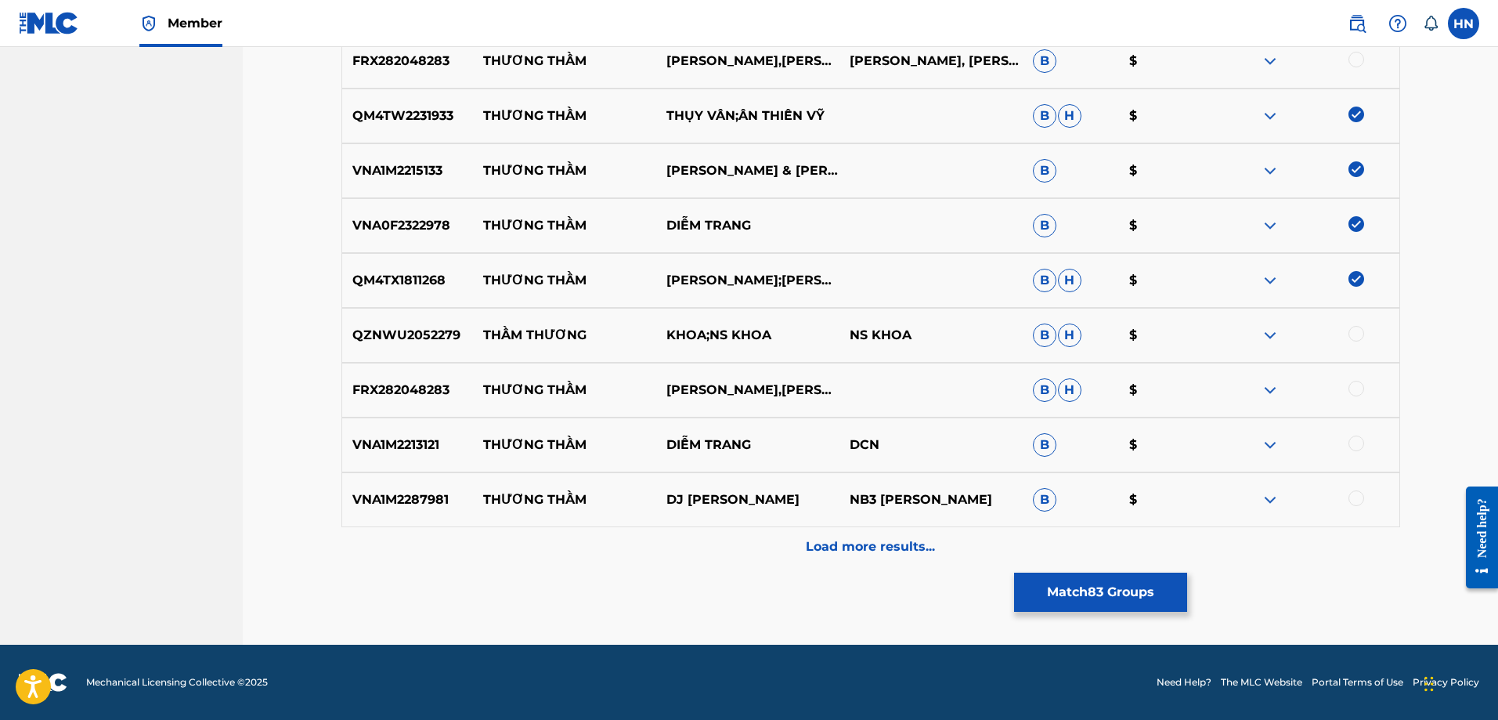
click at [422, 452] on p "VNA1M2213121" at bounding box center [408, 444] width 132 height 19
click at [1351, 447] on div at bounding box center [1356, 443] width 16 height 16
click at [777, 532] on div "Load more results..." at bounding box center [870, 546] width 1059 height 39
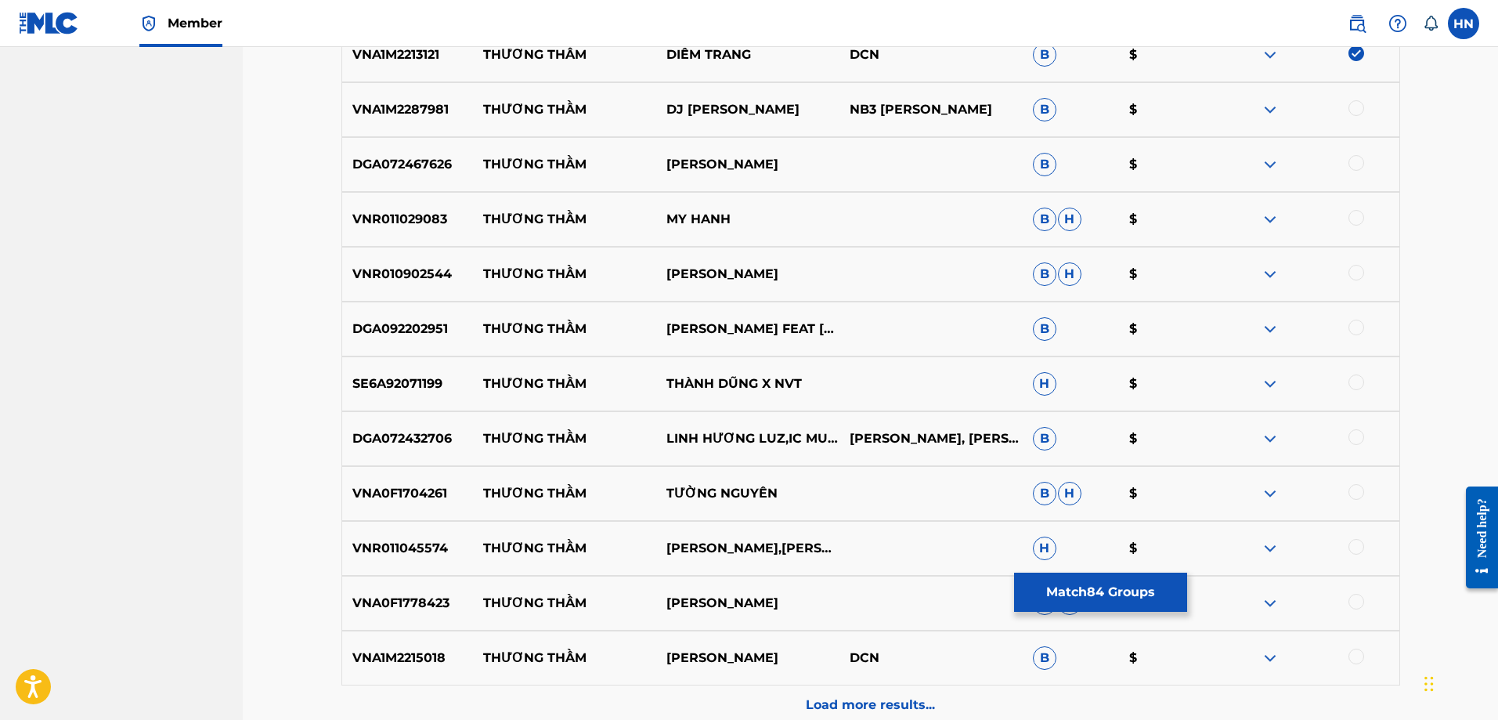
scroll to position [8111, 0]
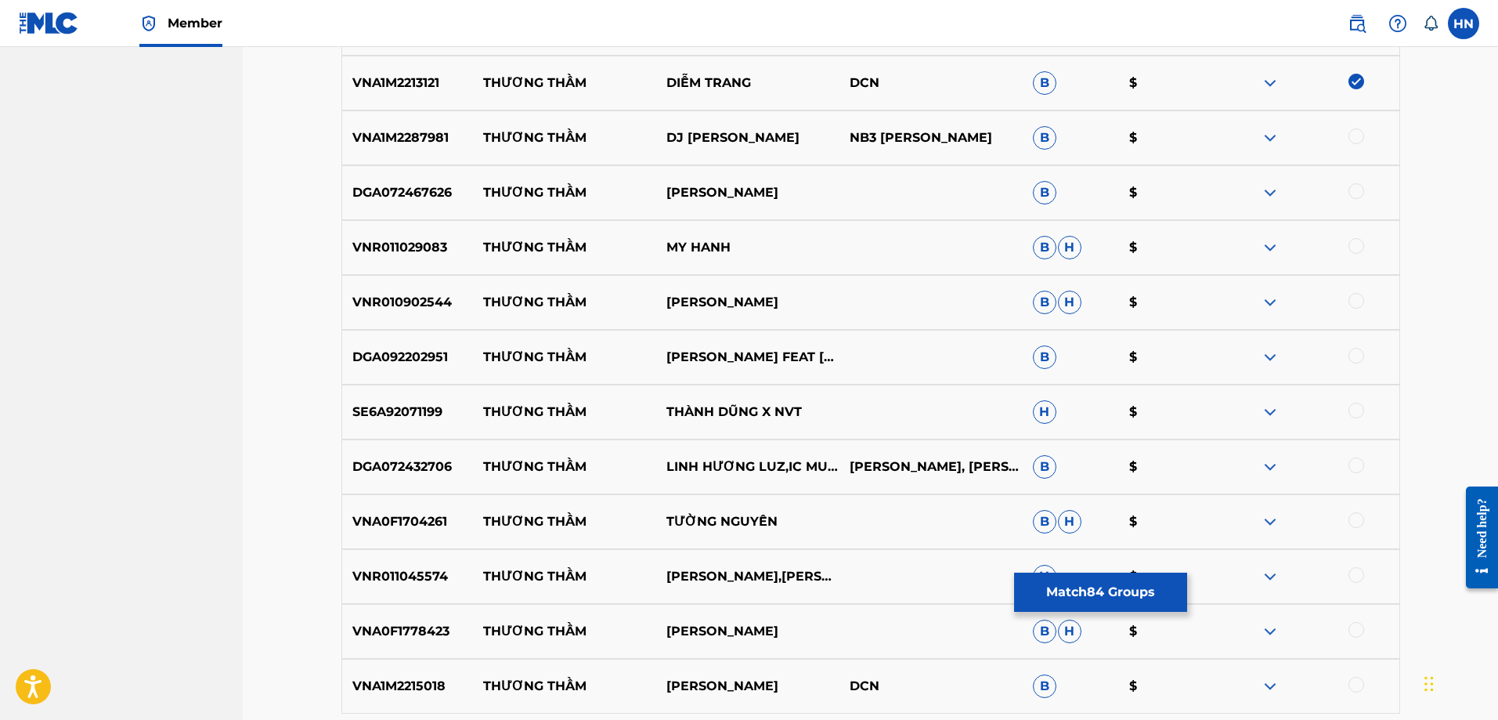
click at [408, 262] on div "VNR011029083 THƯƠNG THẦM MY HANH B H $" at bounding box center [870, 247] width 1059 height 55
click at [1362, 244] on div at bounding box center [1356, 246] width 16 height 16
click at [394, 288] on div "VNR010902544 THƯƠNG THẦM ĐAN TRƯỜNG B H $" at bounding box center [870, 302] width 1059 height 55
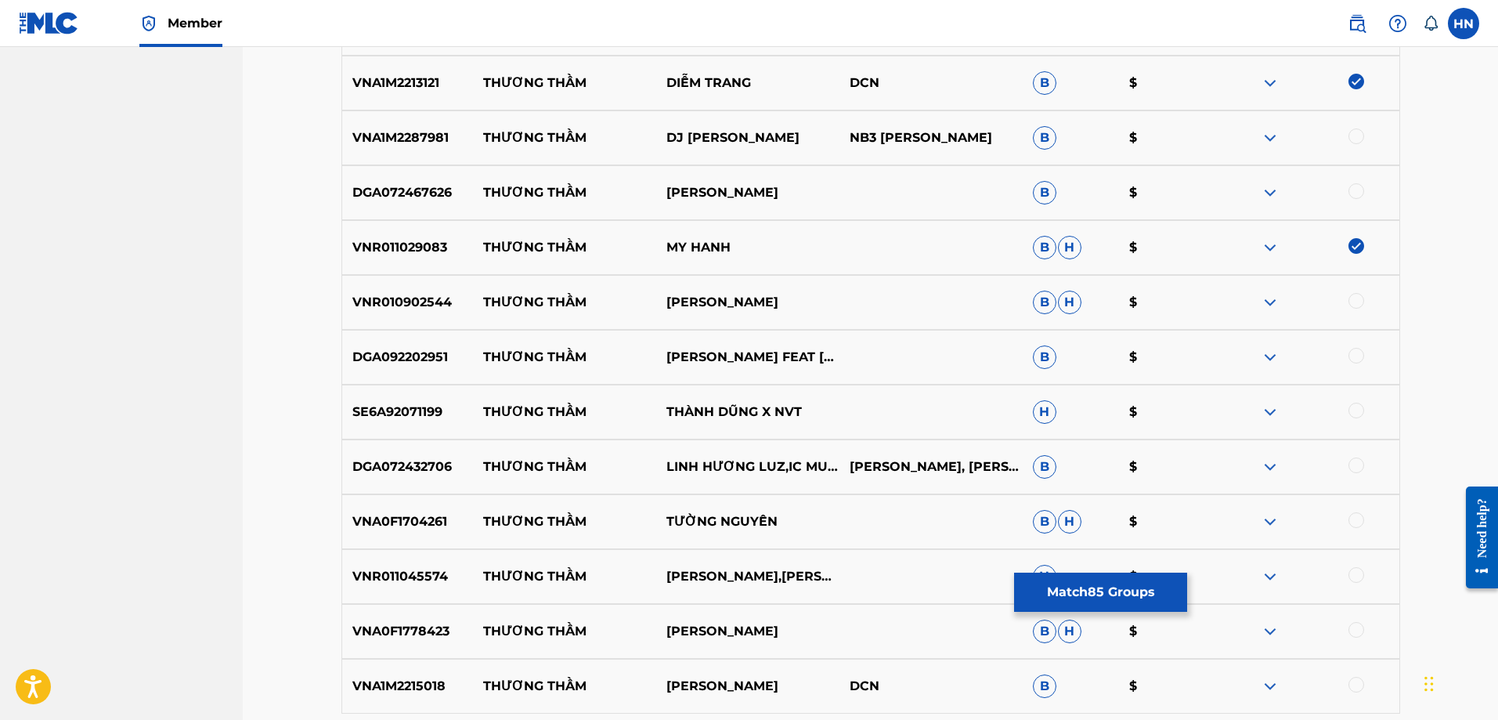
click at [1358, 298] on div at bounding box center [1356, 301] width 16 height 16
click at [406, 357] on p "DGA092202951" at bounding box center [408, 357] width 132 height 19
click at [1352, 355] on div at bounding box center [1356, 356] width 16 height 16
click at [419, 525] on p "VNA0F1704261" at bounding box center [408, 521] width 132 height 19
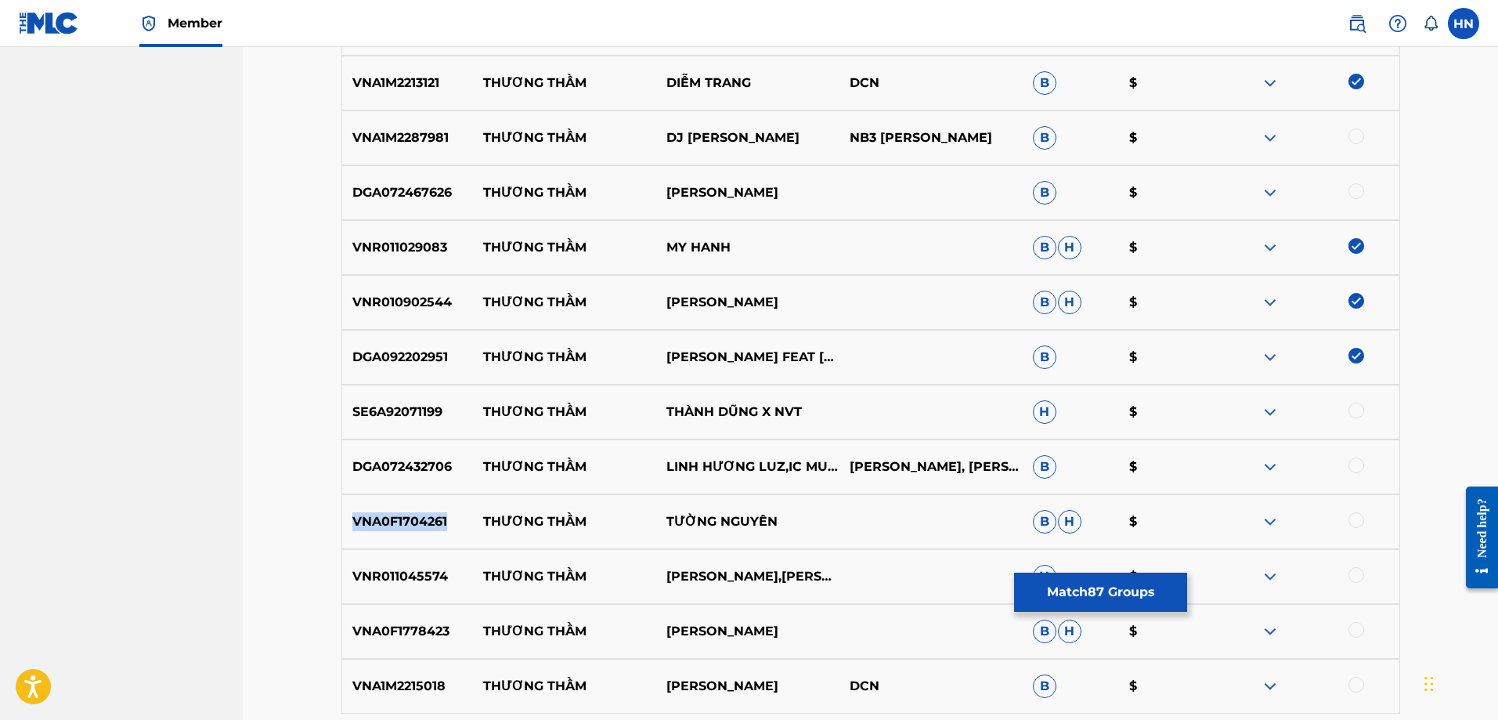
click at [419, 525] on p "VNA0F1704261" at bounding box center [408, 521] width 132 height 19
click at [1354, 519] on div at bounding box center [1356, 520] width 16 height 16
click at [415, 571] on p "VNR011045574" at bounding box center [408, 576] width 132 height 19
click at [1359, 575] on div at bounding box center [1356, 575] width 16 height 16
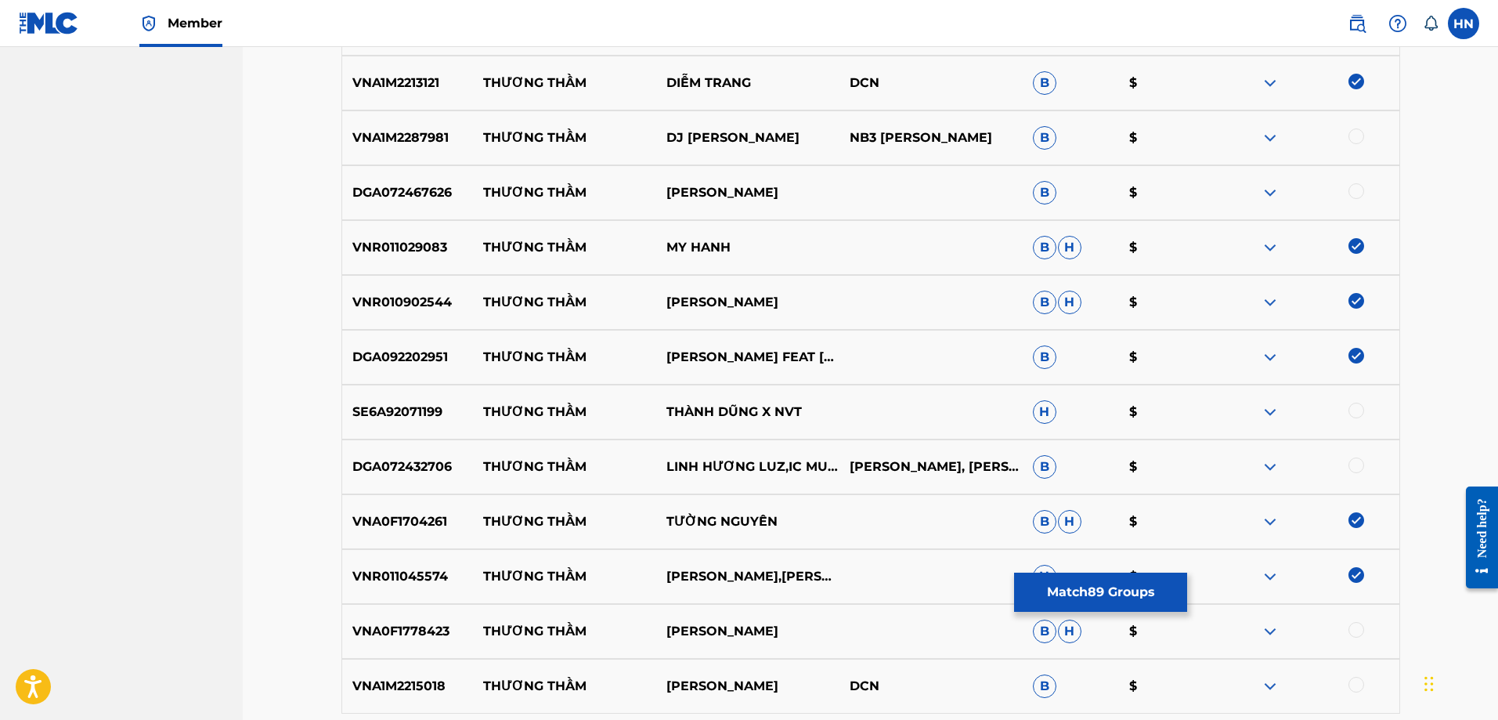
click at [380, 637] on p "VNA0F1778423" at bounding box center [408, 631] width 132 height 19
click at [1352, 624] on div at bounding box center [1356, 630] width 16 height 16
click at [400, 687] on p "VNA1M2215018" at bounding box center [408, 686] width 132 height 19
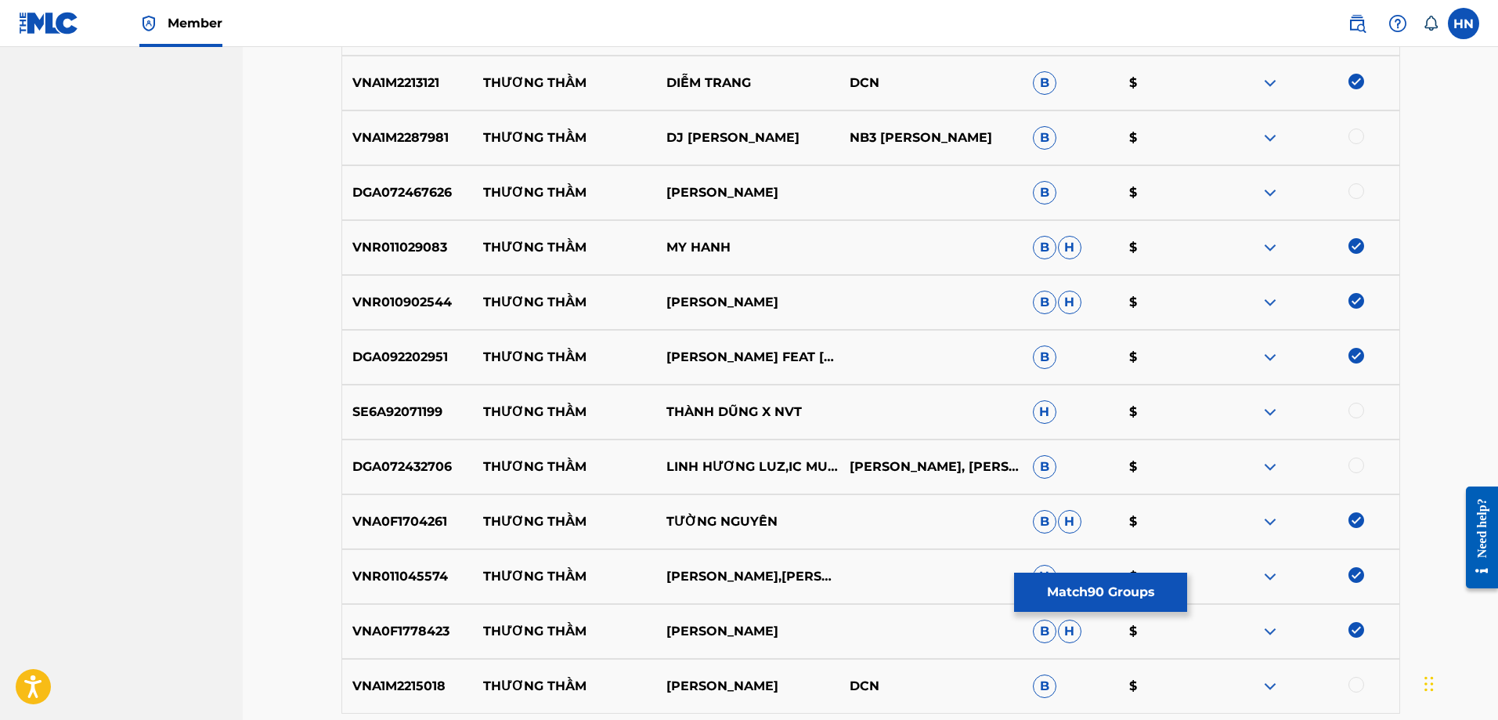
click at [1355, 684] on div at bounding box center [1356, 685] width 16 height 16
drag, startPoint x: 480, startPoint y: 193, endPoint x: 897, endPoint y: 166, distance: 417.4
click at [888, 168] on div "DGA072467626 THƯƠNG THẦM CAO VŨ B $" at bounding box center [870, 192] width 1059 height 55
click at [380, 171] on div "DGA072467626 THƯƠNG THẦM CAO VŨ B $" at bounding box center [870, 192] width 1059 height 55
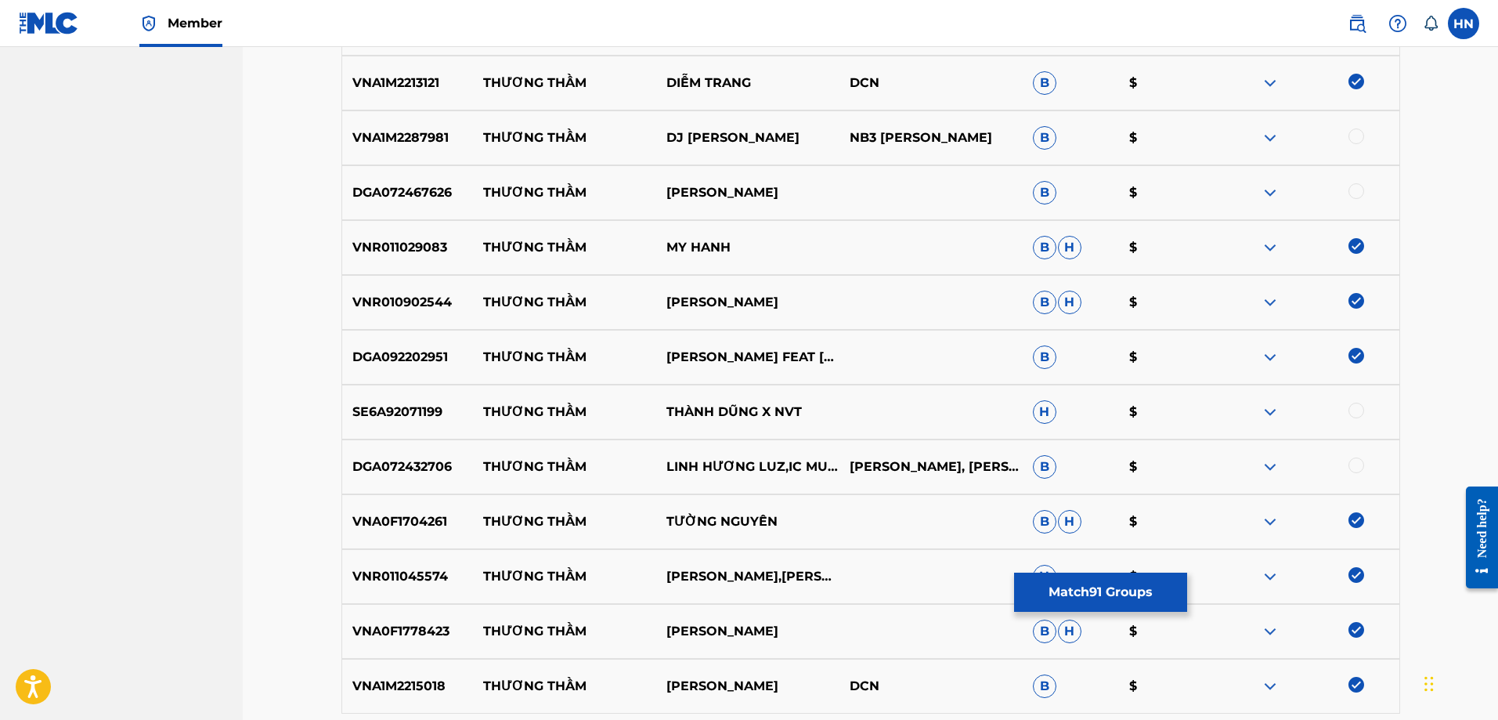
click at [1348, 189] on div at bounding box center [1356, 191] width 16 height 16
click at [1265, 413] on img at bounding box center [1270, 411] width 19 height 19
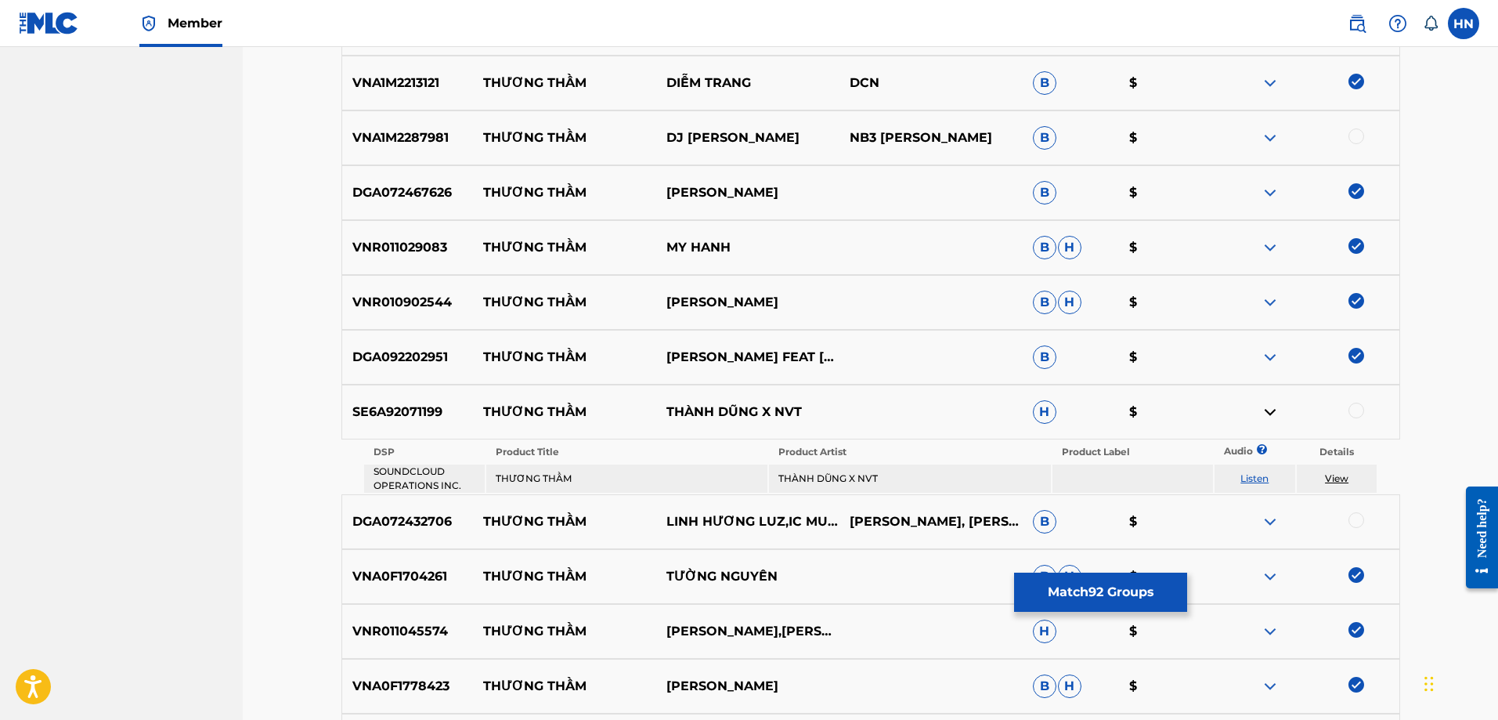
scroll to position [8353, 0]
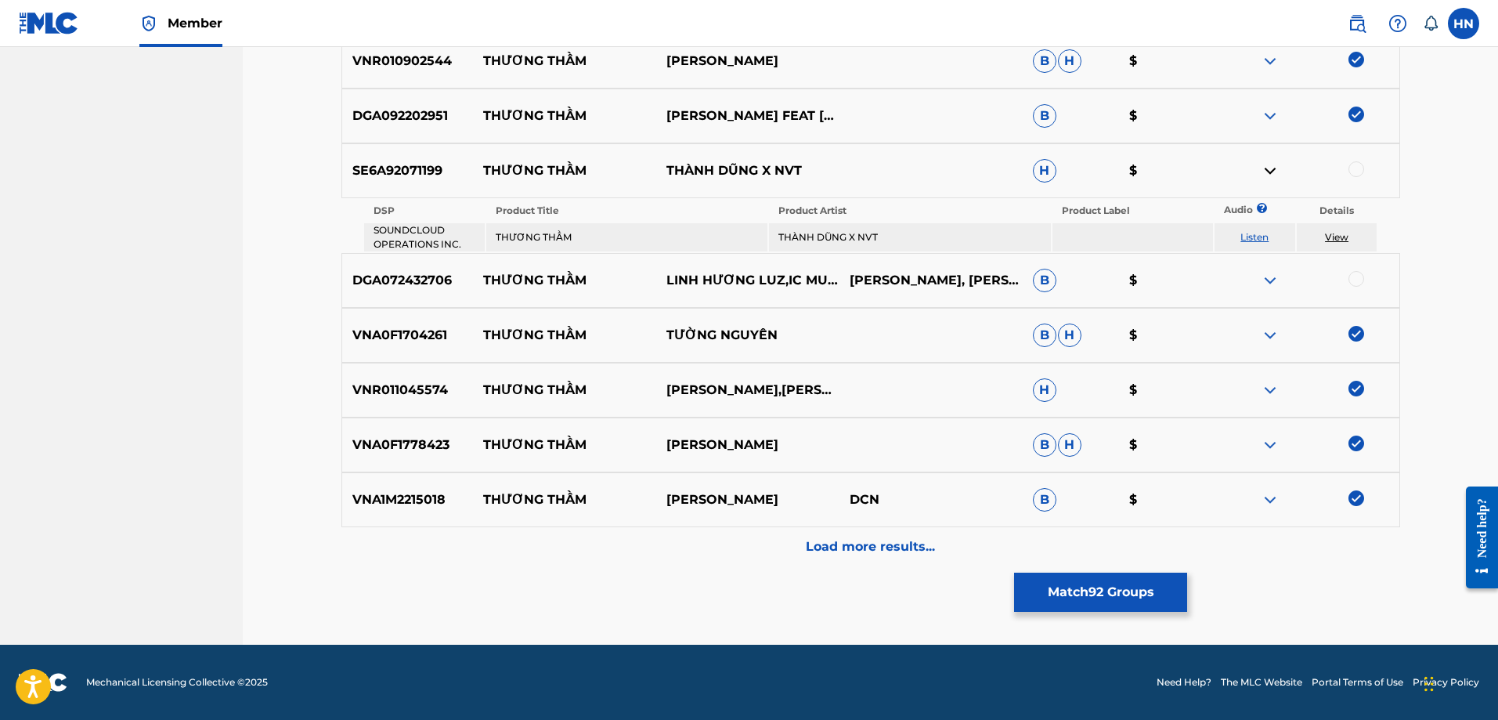
click at [939, 535] on div "Load more results..." at bounding box center [870, 546] width 1059 height 39
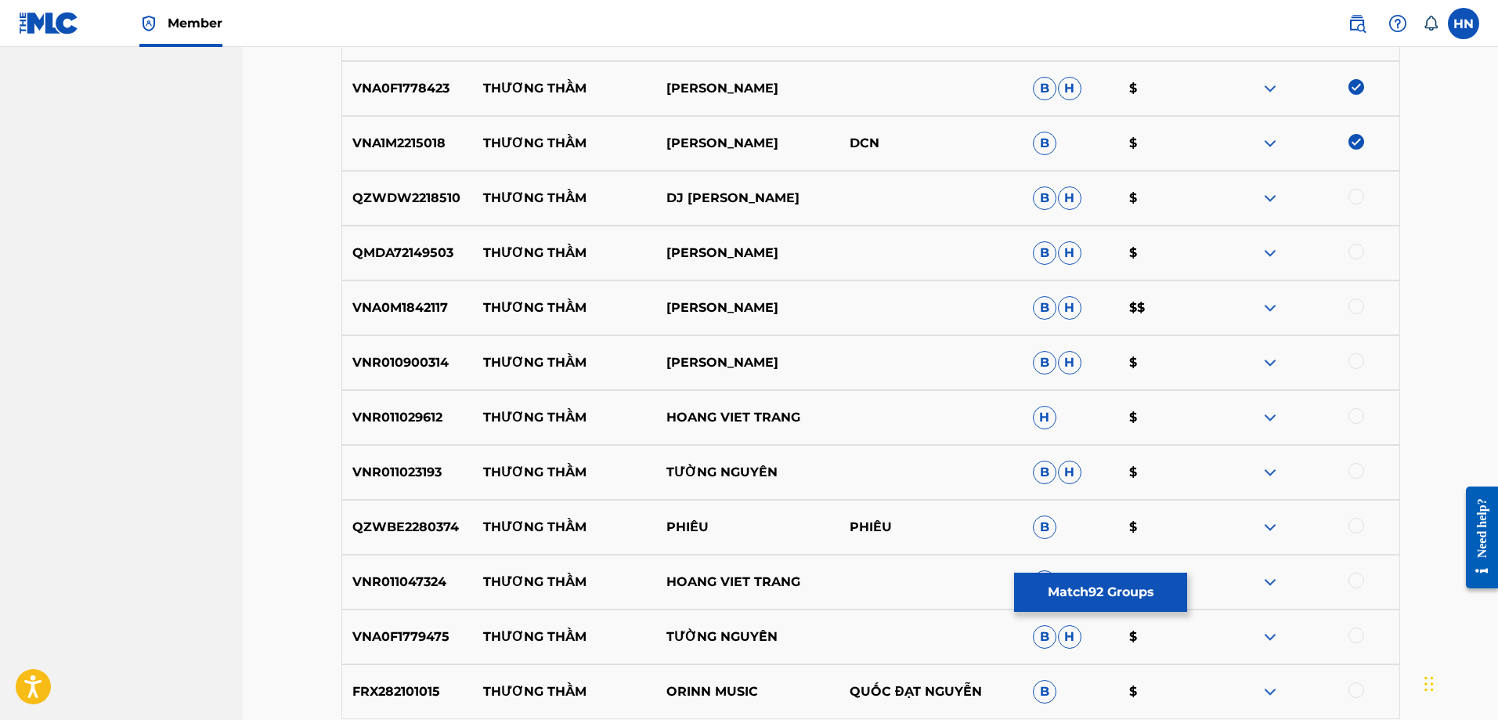
scroll to position [8666, 0]
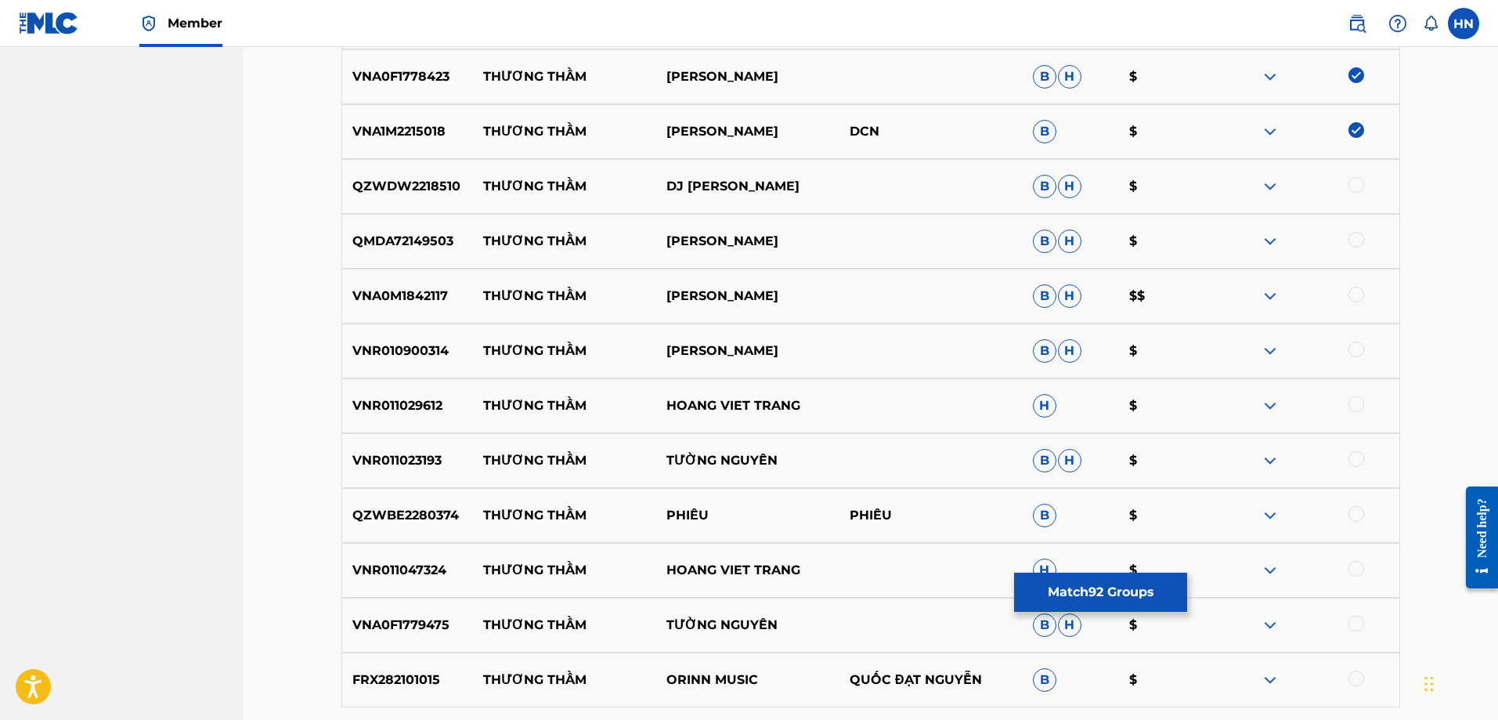
click at [420, 238] on p "QMDA72149503" at bounding box center [408, 241] width 132 height 19
click at [1355, 239] on div at bounding box center [1356, 240] width 16 height 16
click at [420, 305] on p "VNA0M1842117" at bounding box center [408, 296] width 132 height 19
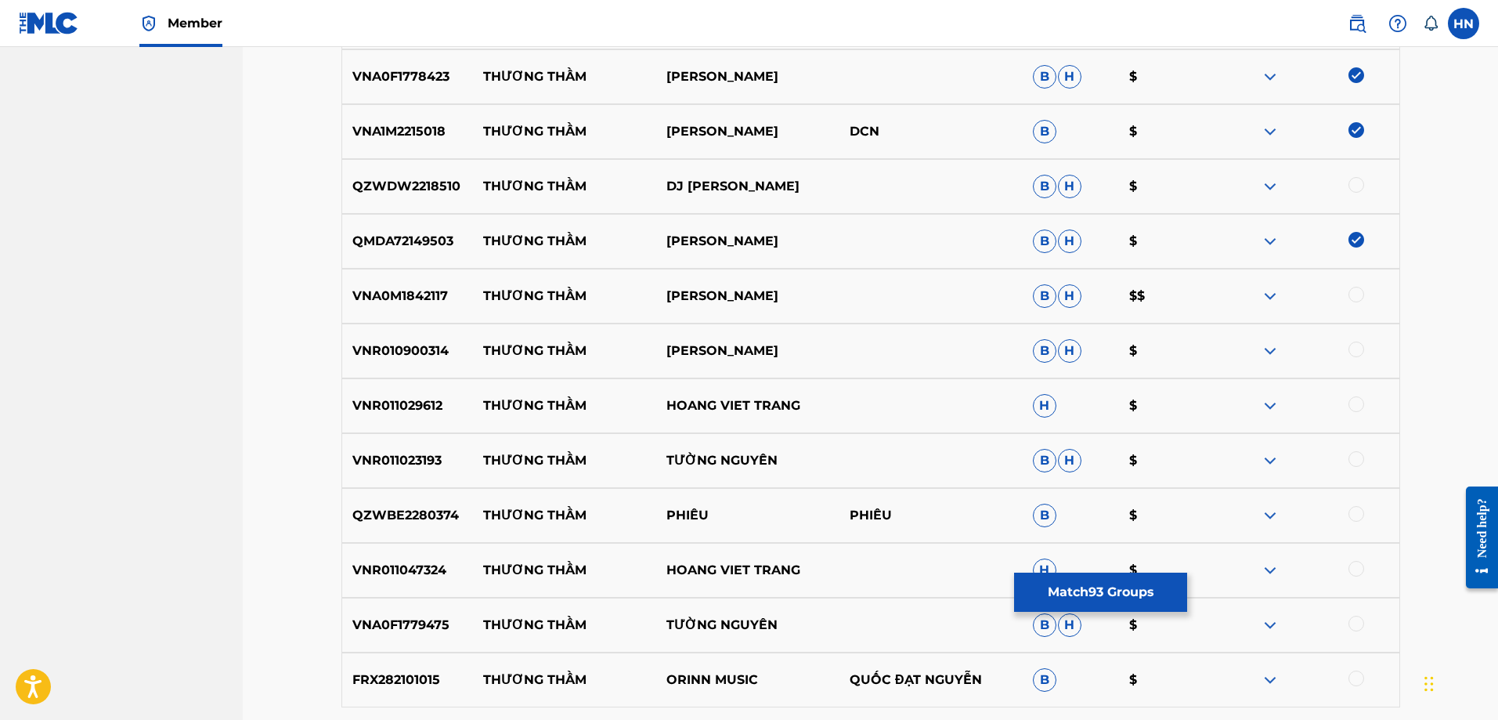
click at [1358, 294] on div at bounding box center [1356, 295] width 16 height 16
click at [401, 365] on div "VNR010900314 THƯƠNG THẦM ĐAN TRƯỜNG B H $" at bounding box center [870, 350] width 1059 height 55
click at [1355, 350] on div at bounding box center [1356, 349] width 16 height 16
click at [425, 420] on div "VNR011029612 THƯƠNG THẦM HOANG VIET TRANG H $" at bounding box center [870, 405] width 1059 height 55
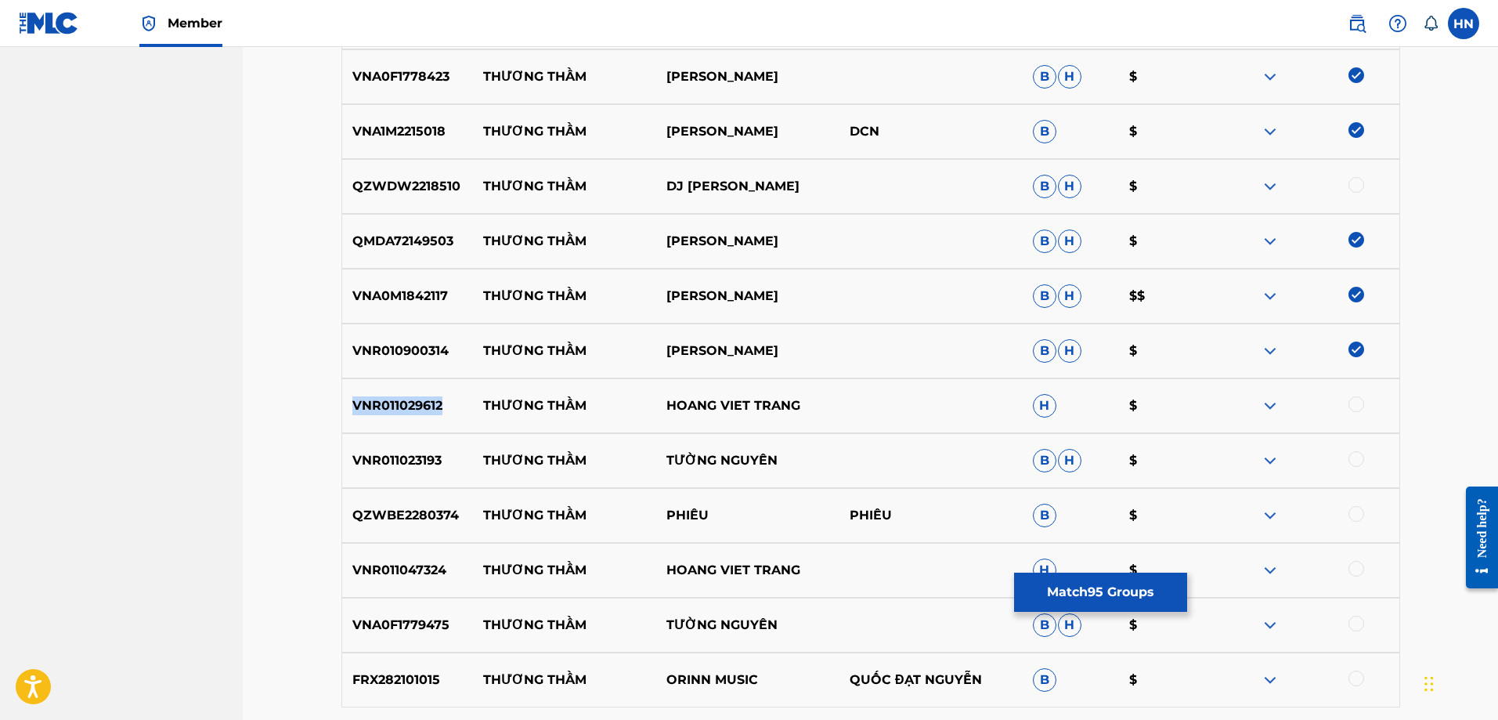
click at [425, 420] on div "VNR011029612 THƯƠNG THẦM HOANG VIET TRANG H $" at bounding box center [870, 405] width 1059 height 55
click at [1356, 403] on div at bounding box center [1356, 404] width 16 height 16
click at [428, 456] on p "VNR011023193" at bounding box center [408, 460] width 132 height 19
click at [1353, 452] on div at bounding box center [1356, 459] width 16 height 16
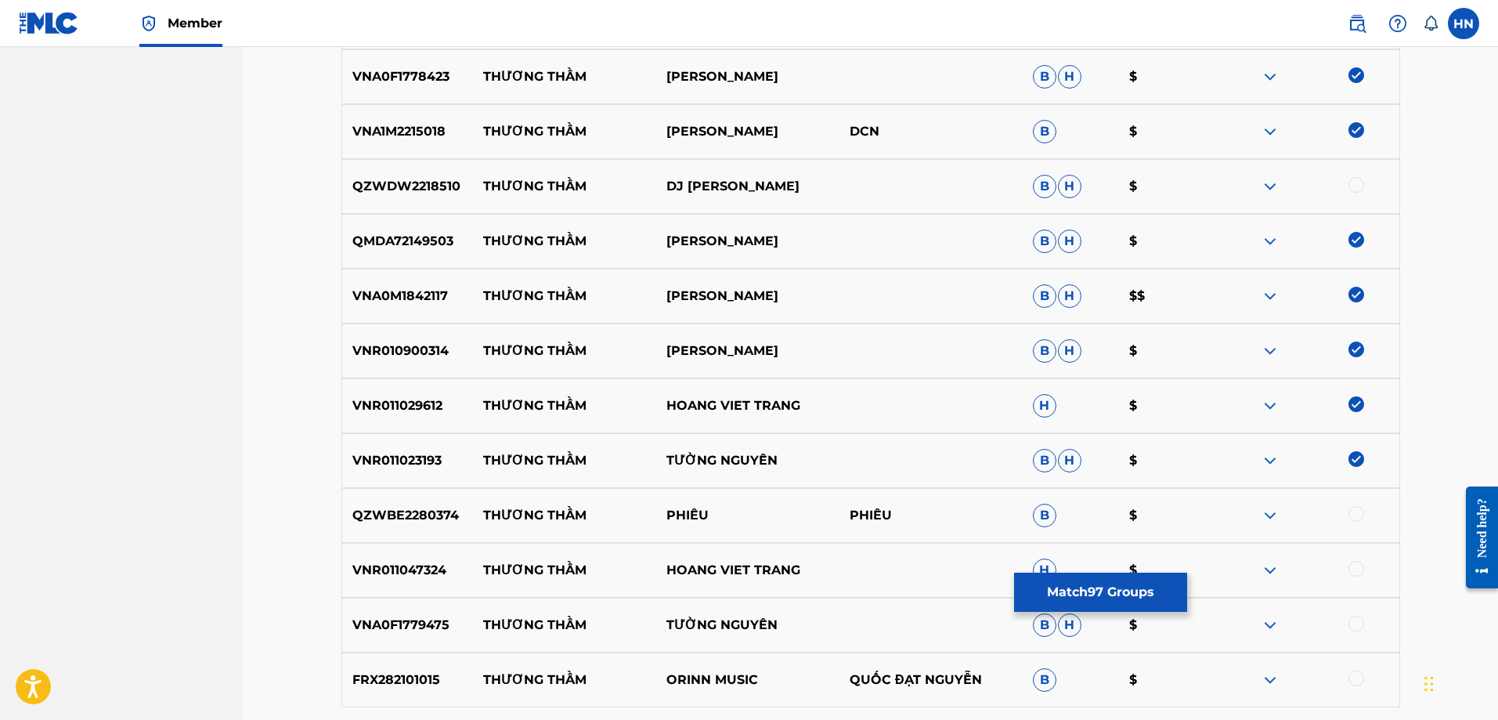
click at [399, 561] on p "VNR011047324" at bounding box center [408, 570] width 132 height 19
click at [1352, 568] on div at bounding box center [1356, 569] width 16 height 16
click at [421, 623] on p "VNA0F1779475" at bounding box center [408, 624] width 132 height 19
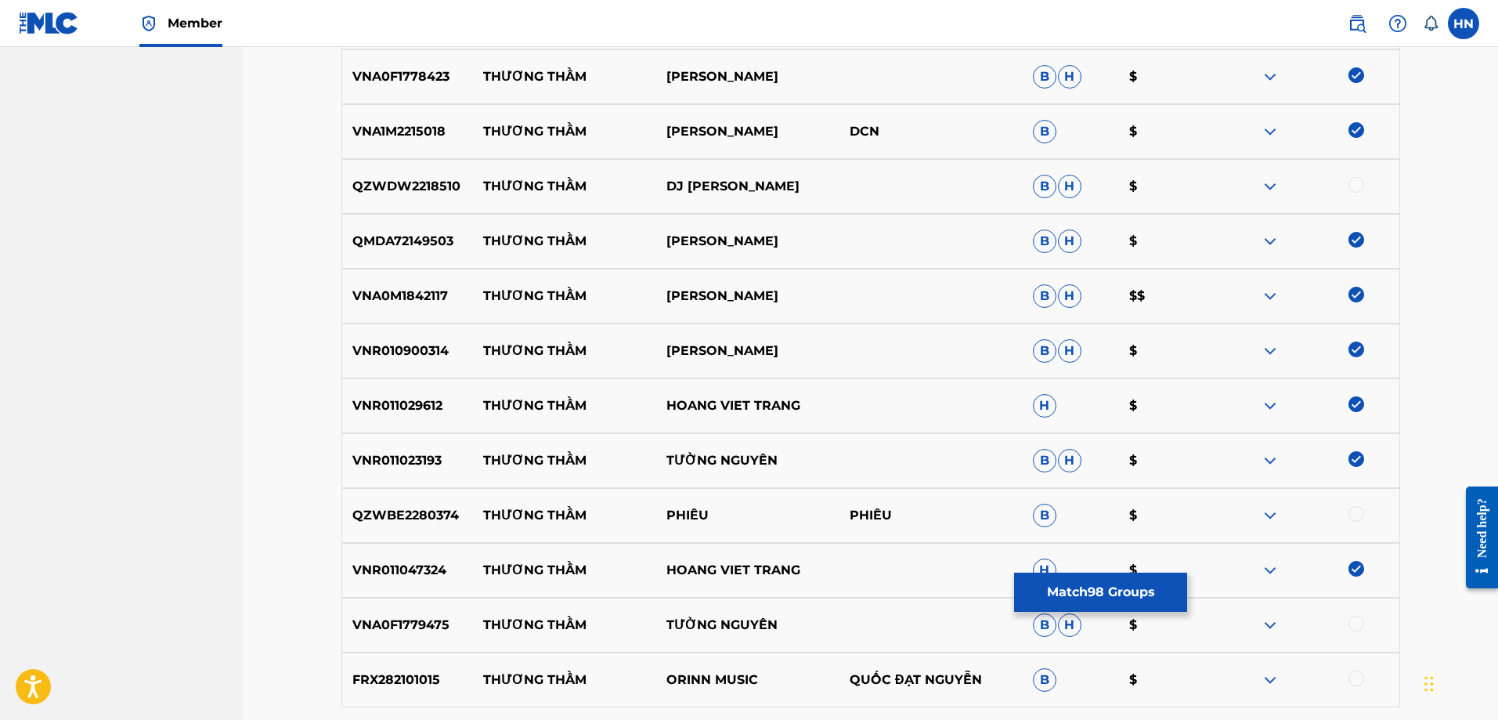
click at [1352, 623] on div at bounding box center [1356, 623] width 16 height 16
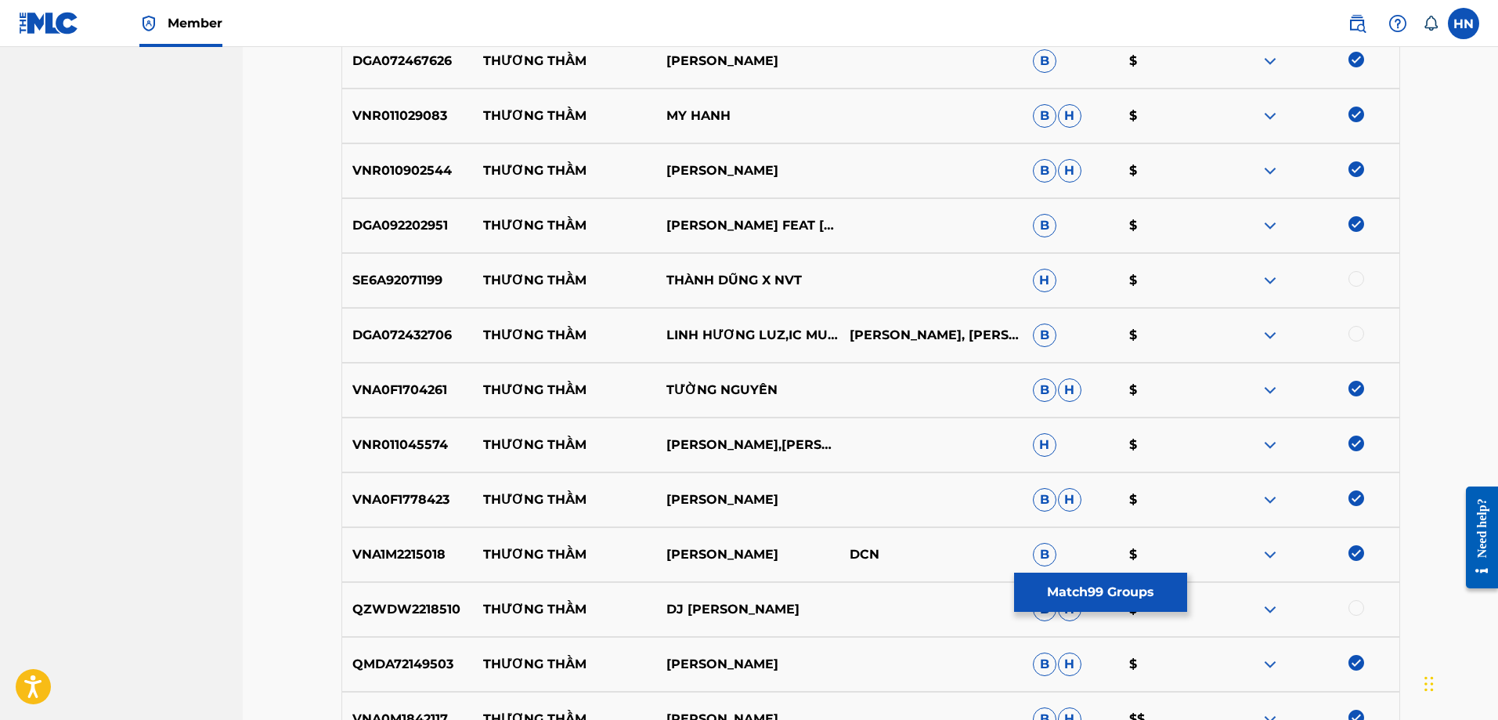
scroll to position [8220, 0]
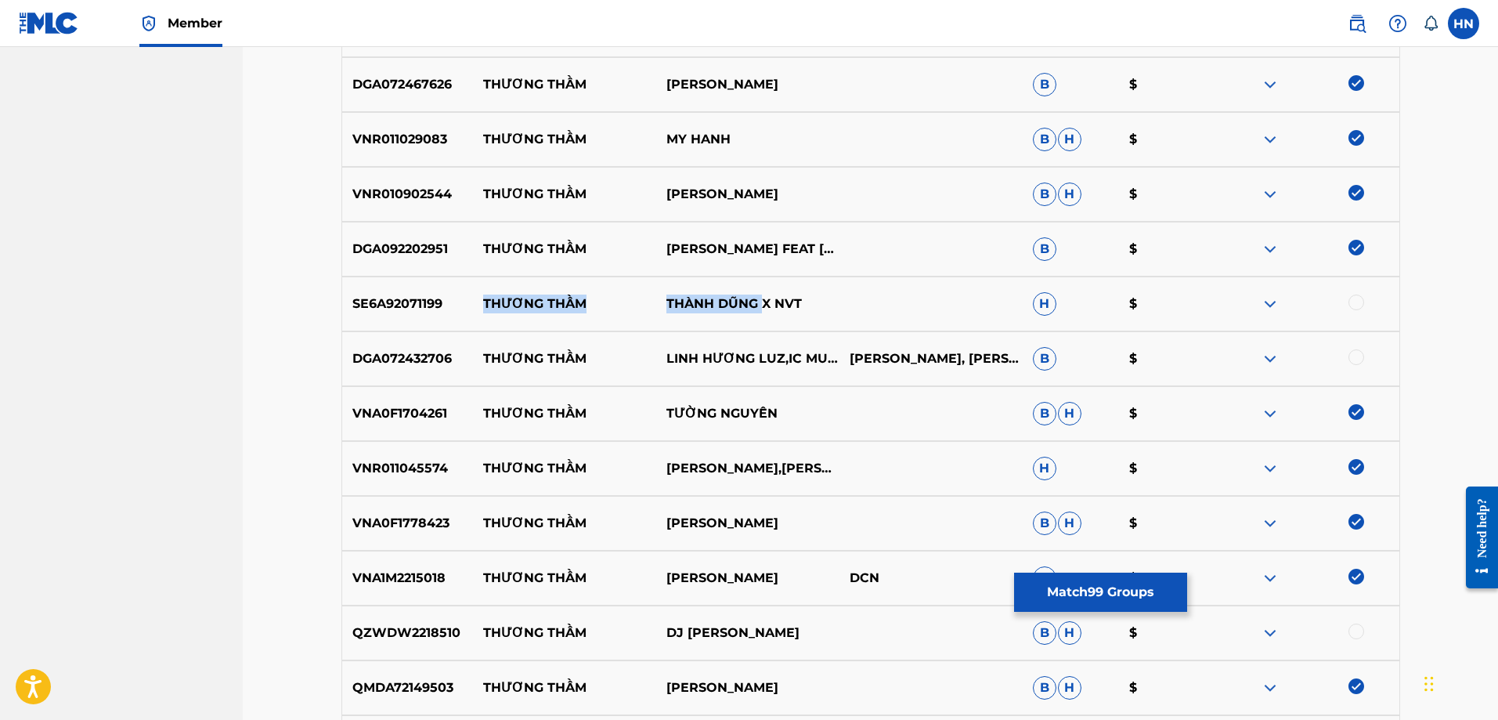
drag, startPoint x: 486, startPoint y: 300, endPoint x: 761, endPoint y: 303, distance: 274.9
click at [761, 303] on div "SE6A92071199 THƯƠNG THẦM THÀNH DŨNG X NVT H $" at bounding box center [870, 303] width 1059 height 55
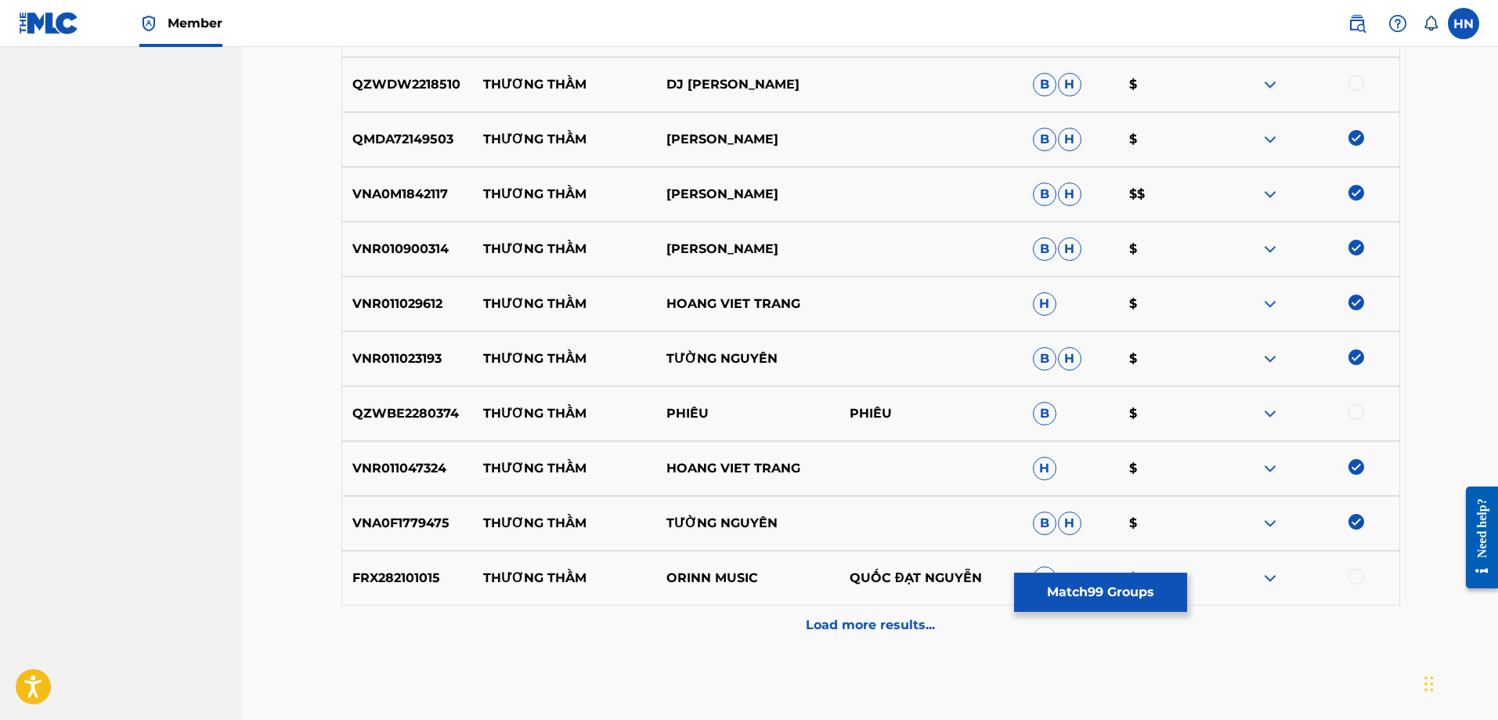
click at [804, 619] on div "Load more results..." at bounding box center [870, 624] width 1059 height 39
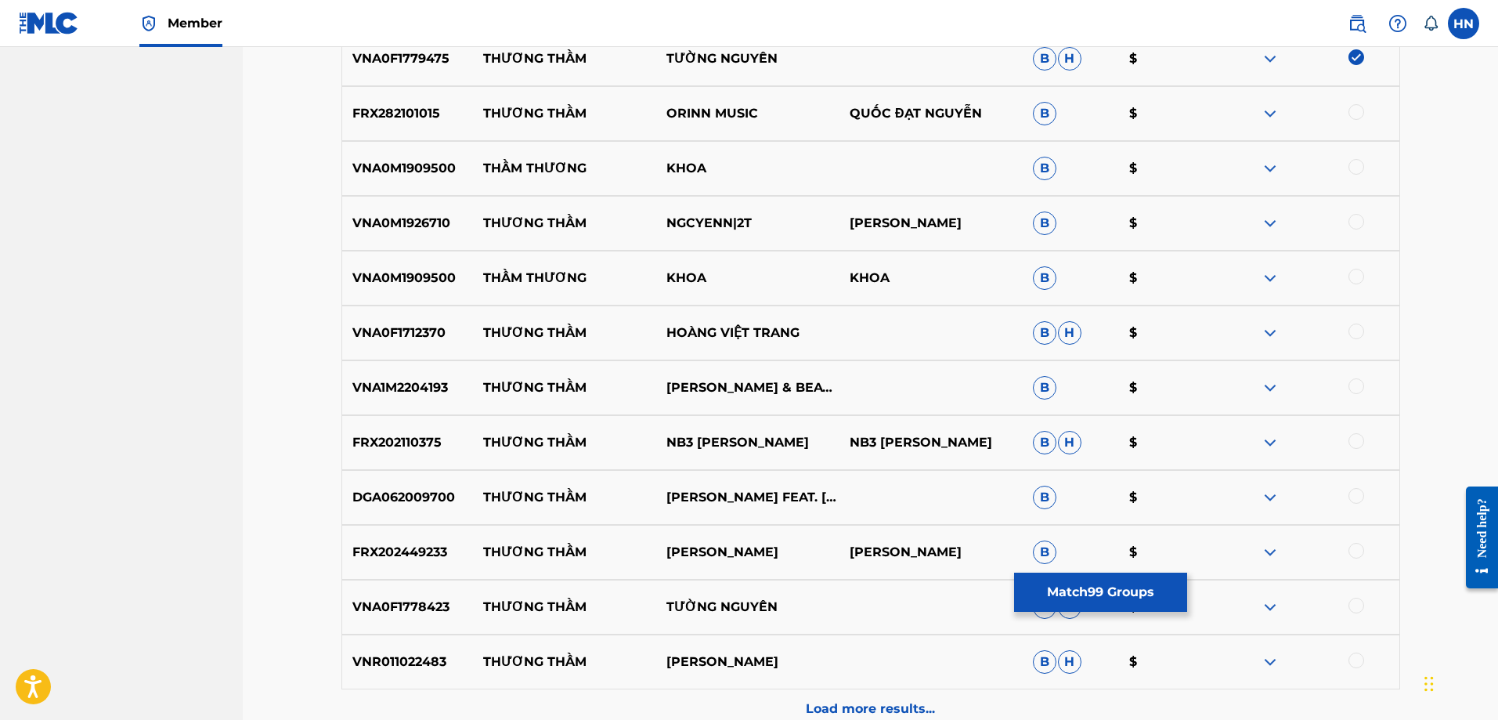
scroll to position [9237, 0]
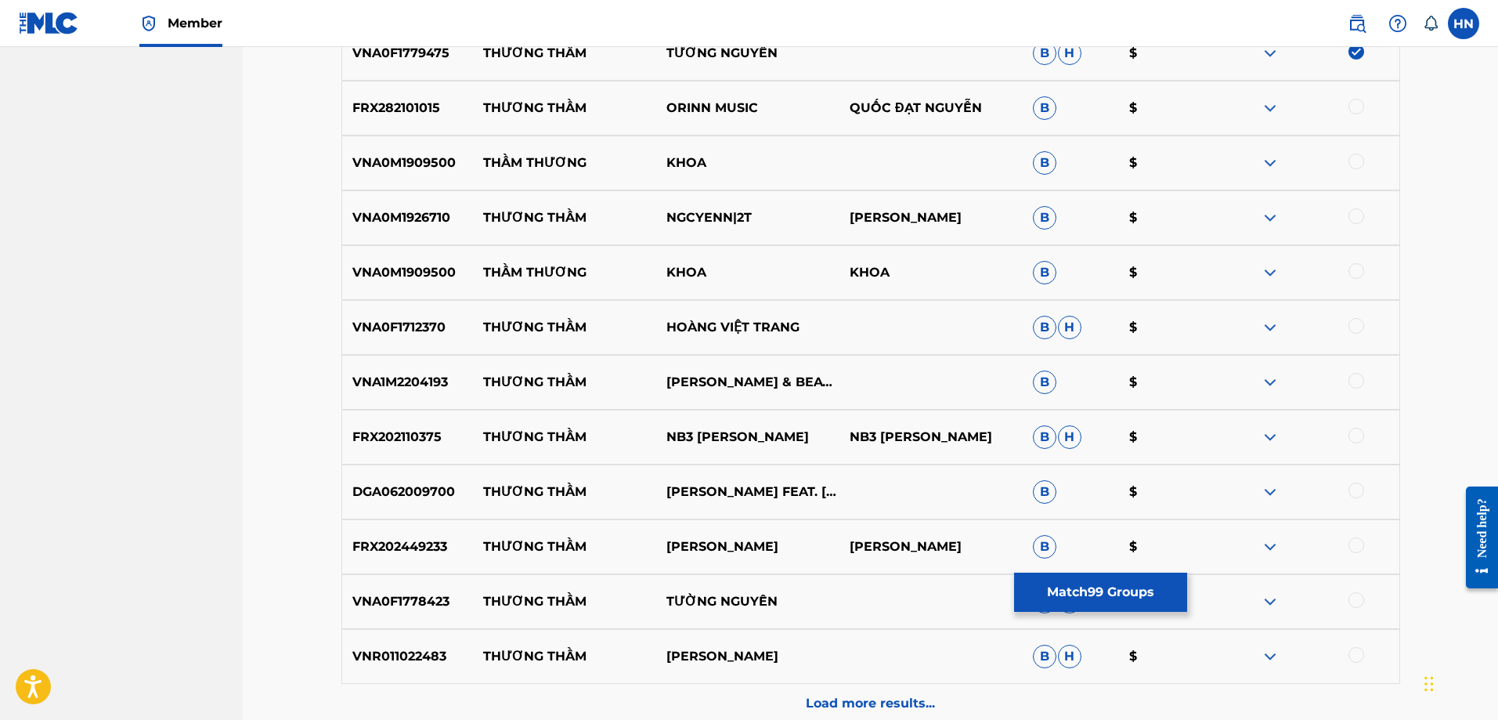
click at [374, 324] on p "VNA0F1712370" at bounding box center [408, 327] width 132 height 19
click at [373, 322] on p "VNA0F1712370" at bounding box center [408, 327] width 132 height 19
click at [406, 327] on p "VNA0F1712370" at bounding box center [408, 327] width 132 height 19
click at [1357, 320] on div at bounding box center [1356, 326] width 16 height 16
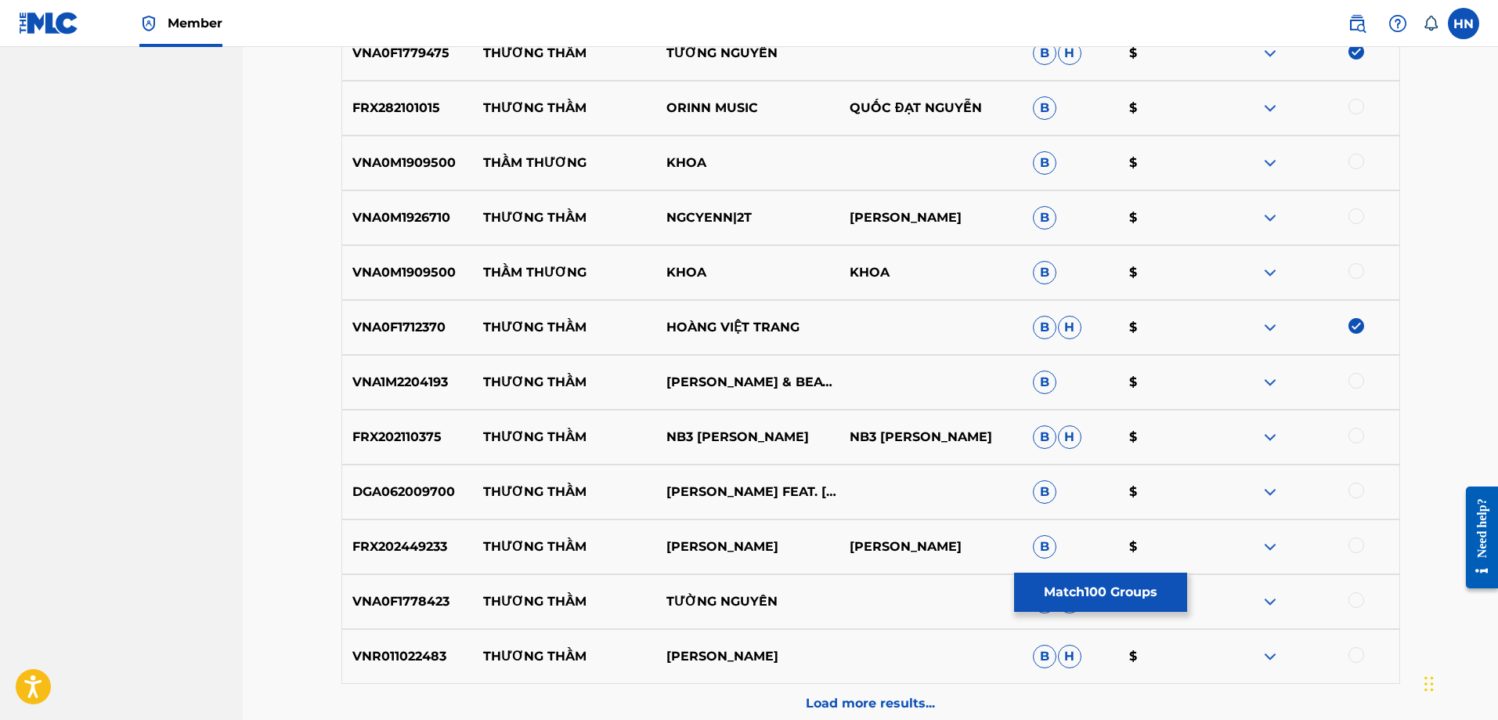
click at [435, 391] on p "VNA1M2204193" at bounding box center [408, 382] width 132 height 19
click at [1366, 381] on div at bounding box center [1307, 382] width 183 height 19
click at [1359, 379] on div at bounding box center [1356, 381] width 16 height 16
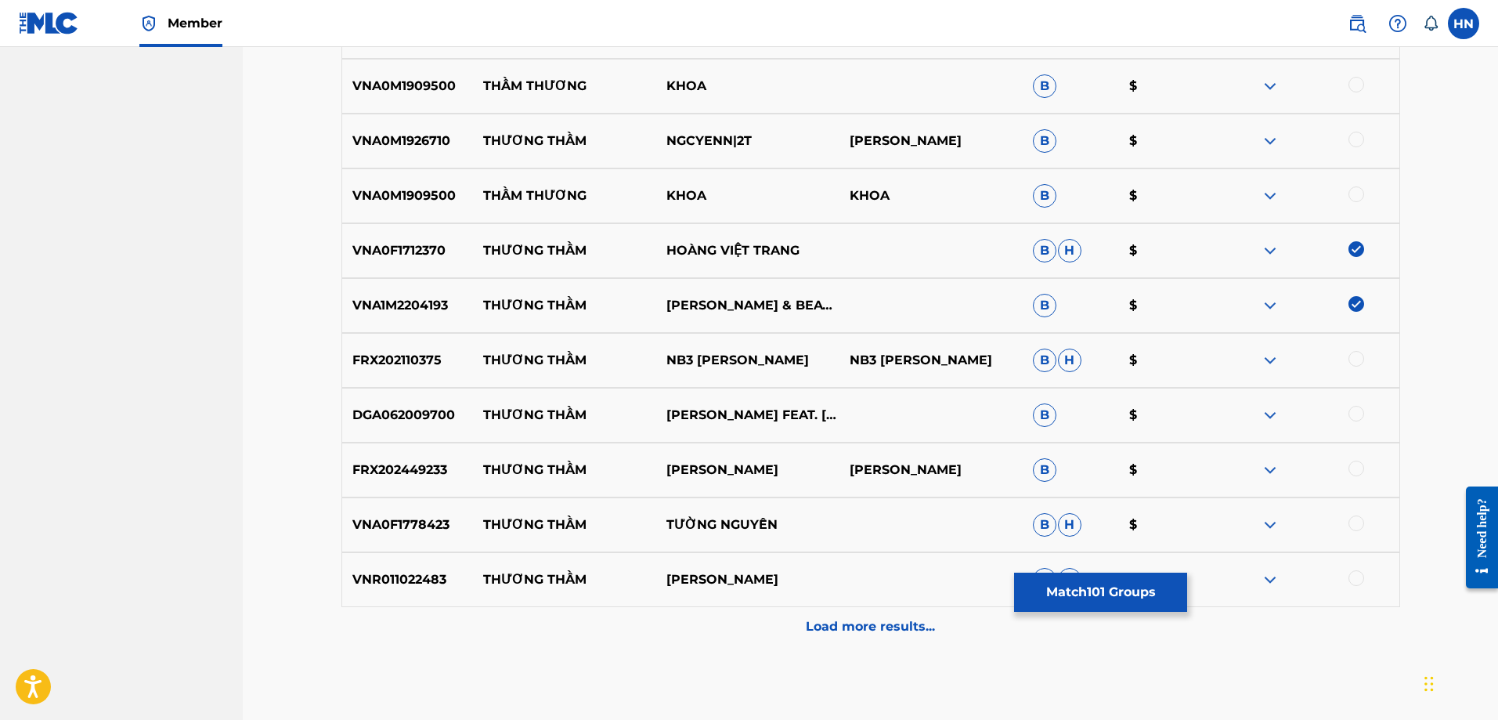
scroll to position [9316, 0]
click at [430, 407] on p "DGA062009700" at bounding box center [408, 413] width 132 height 19
click at [1351, 407] on div at bounding box center [1356, 412] width 16 height 16
click at [438, 479] on div "FRX202449233 THƯƠNG THẦM CAO VŨ CAO VŨ B $" at bounding box center [870, 468] width 1059 height 55
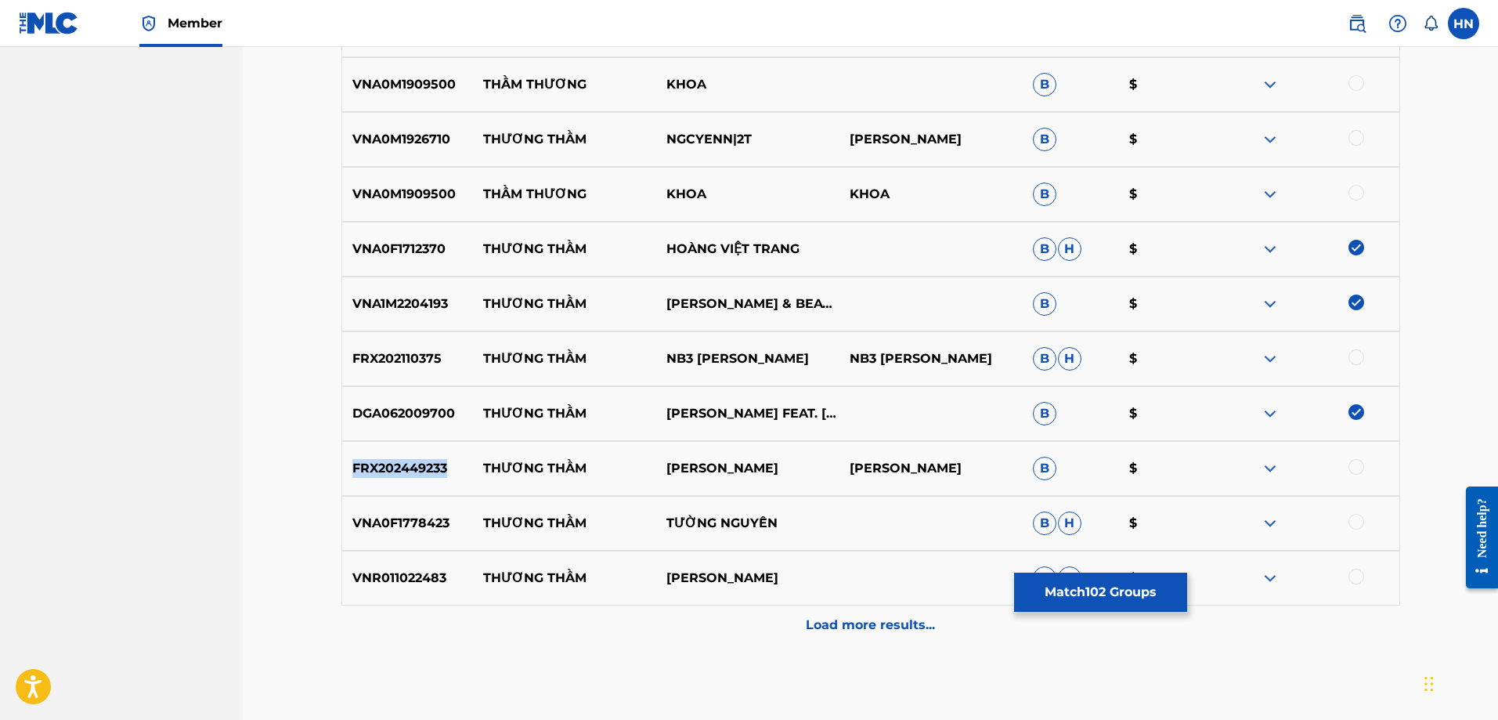
click at [438, 479] on div "FRX202449233 THƯƠNG THẦM CAO VŨ CAO VŨ B $" at bounding box center [870, 468] width 1059 height 55
click at [1352, 470] on div at bounding box center [1356, 467] width 16 height 16
click at [379, 525] on p "VNA0F1778423" at bounding box center [408, 523] width 132 height 19
click at [1358, 525] on div at bounding box center [1356, 522] width 16 height 16
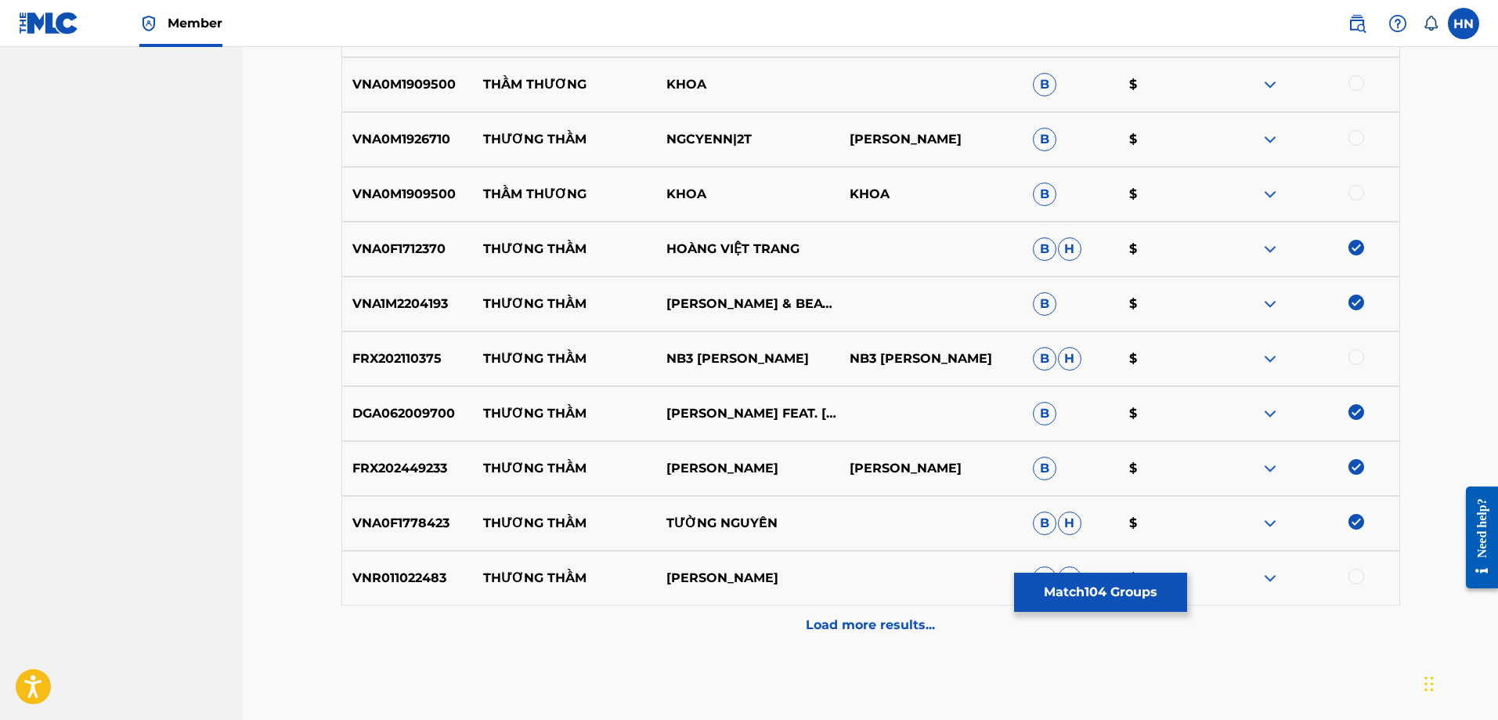
click at [400, 578] on p "VNR011022483" at bounding box center [408, 577] width 132 height 19
click at [1354, 575] on div at bounding box center [1356, 576] width 16 height 16
click at [832, 615] on p "Load more results..." at bounding box center [870, 624] width 129 height 19
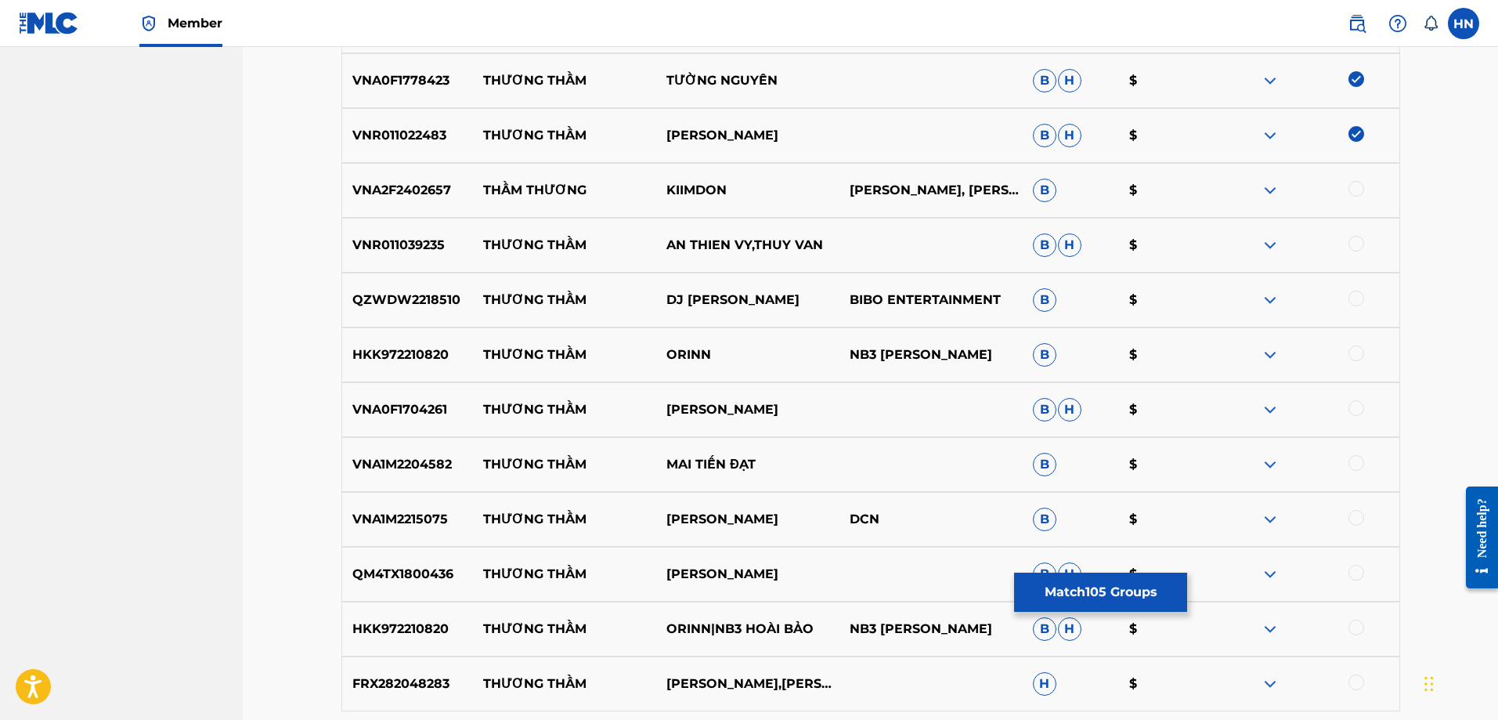
scroll to position [9786, 0]
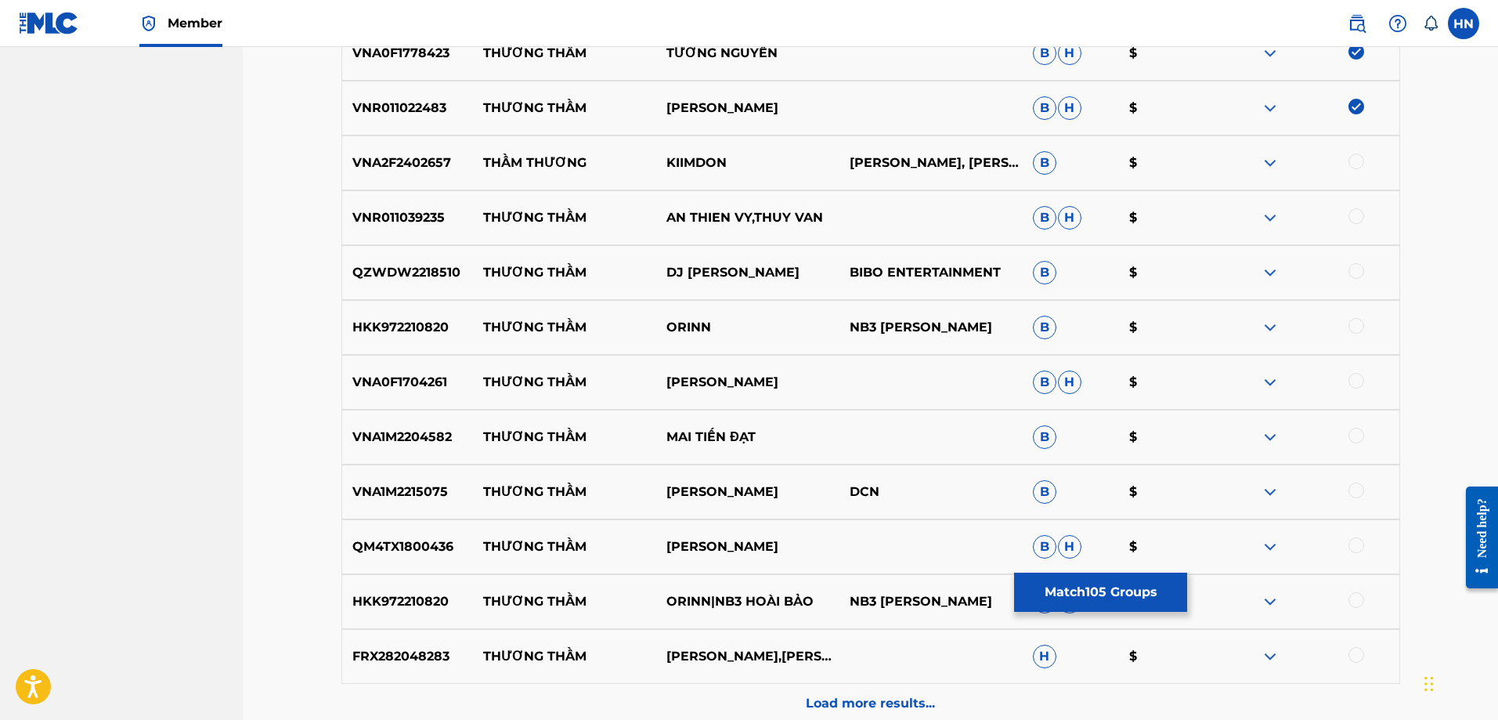
click at [408, 220] on p "VNR011039235" at bounding box center [408, 217] width 132 height 19
click at [1353, 221] on div at bounding box center [1356, 216] width 16 height 16
click at [401, 442] on p "VNA1M2204582" at bounding box center [408, 437] width 132 height 19
click at [400, 446] on p "VNA1M2204582" at bounding box center [408, 437] width 132 height 19
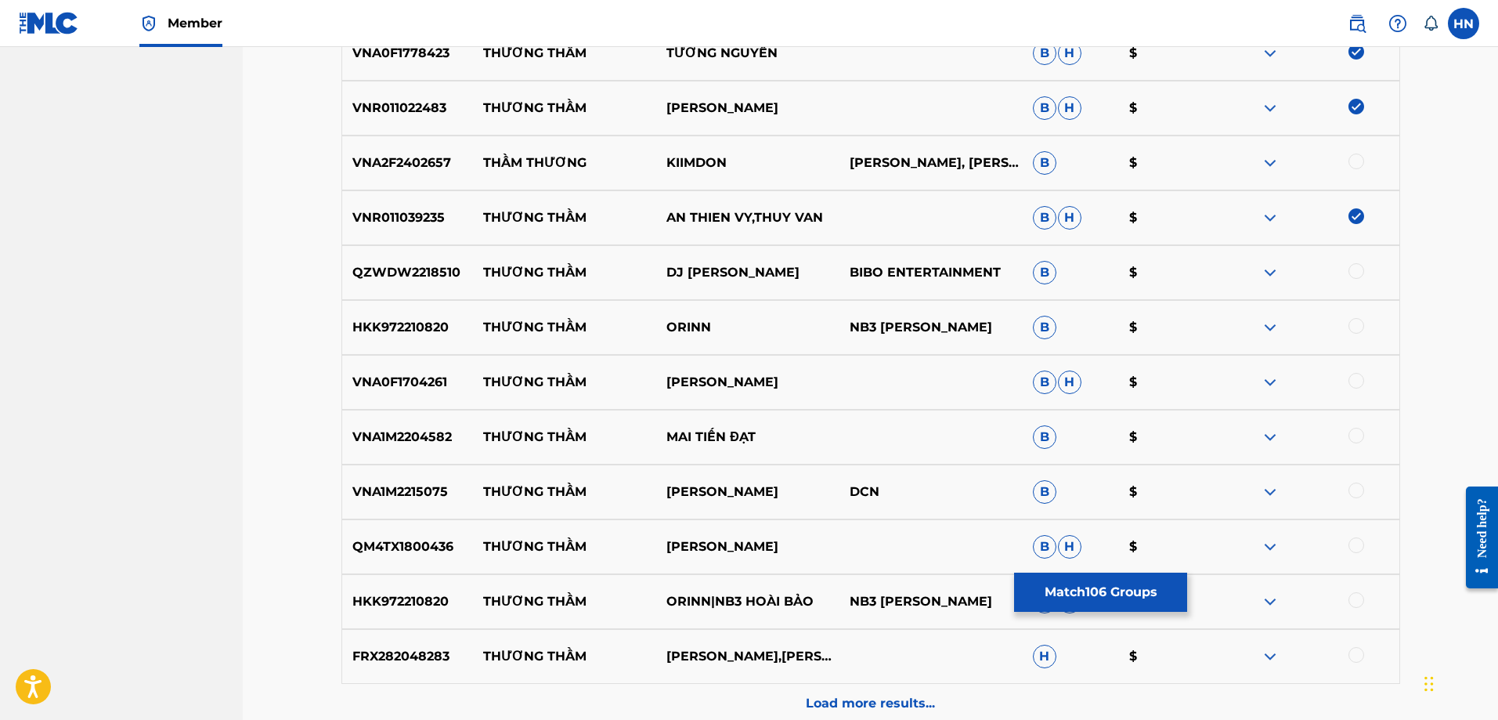
click at [1360, 434] on div at bounding box center [1356, 436] width 16 height 16
click at [403, 389] on p "VNA0F1704261" at bounding box center [408, 382] width 132 height 19
click at [1353, 381] on div at bounding box center [1356, 381] width 16 height 16
click at [417, 488] on p "VNA1M2215075" at bounding box center [408, 491] width 132 height 19
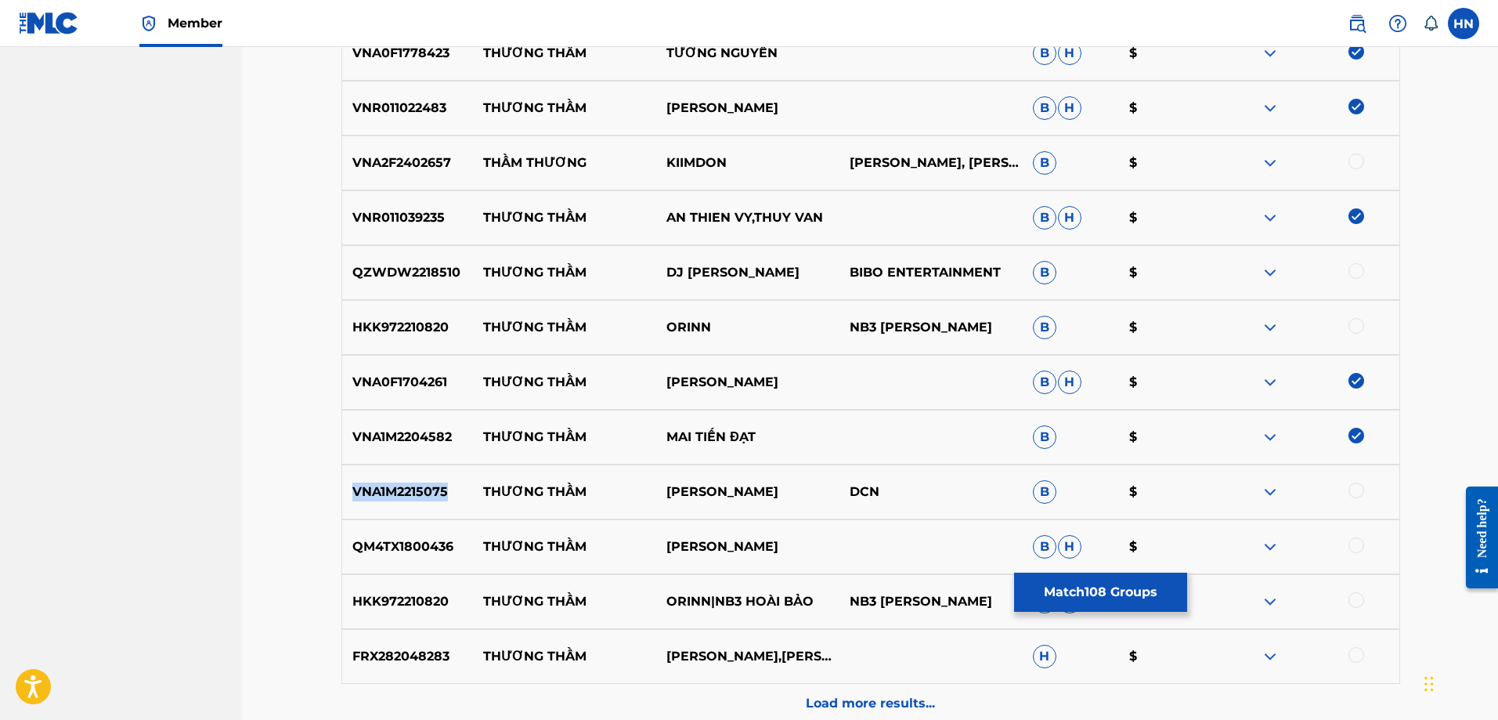
click at [417, 488] on p "VNA1M2215075" at bounding box center [408, 491] width 132 height 19
click at [1356, 491] on div at bounding box center [1356, 490] width 16 height 16
click at [387, 545] on p "QM4TX1800436" at bounding box center [408, 546] width 132 height 19
click at [1347, 545] on div at bounding box center [1307, 546] width 183 height 19
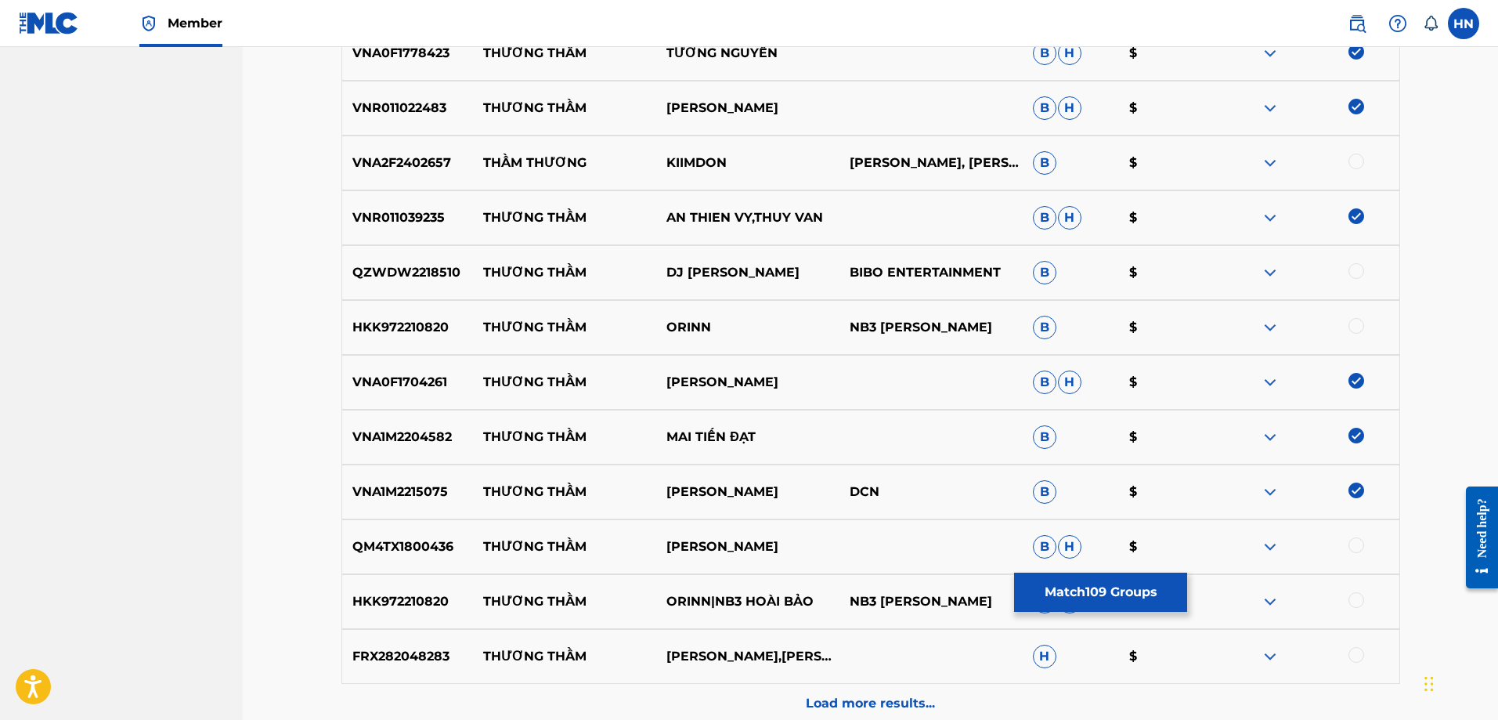
click at [1349, 544] on div at bounding box center [1356, 545] width 16 height 16
click at [834, 705] on p "Load more results..." at bounding box center [870, 703] width 129 height 19
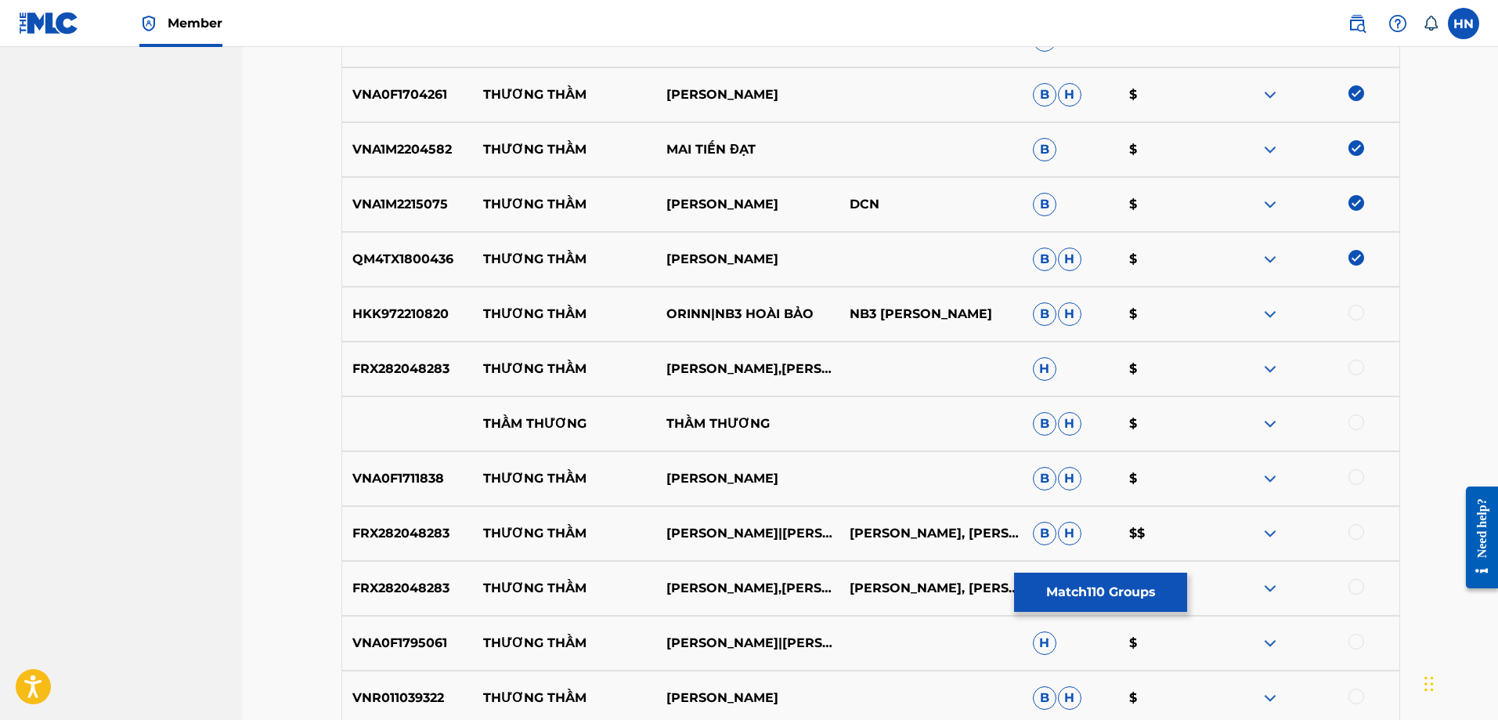
scroll to position [10099, 0]
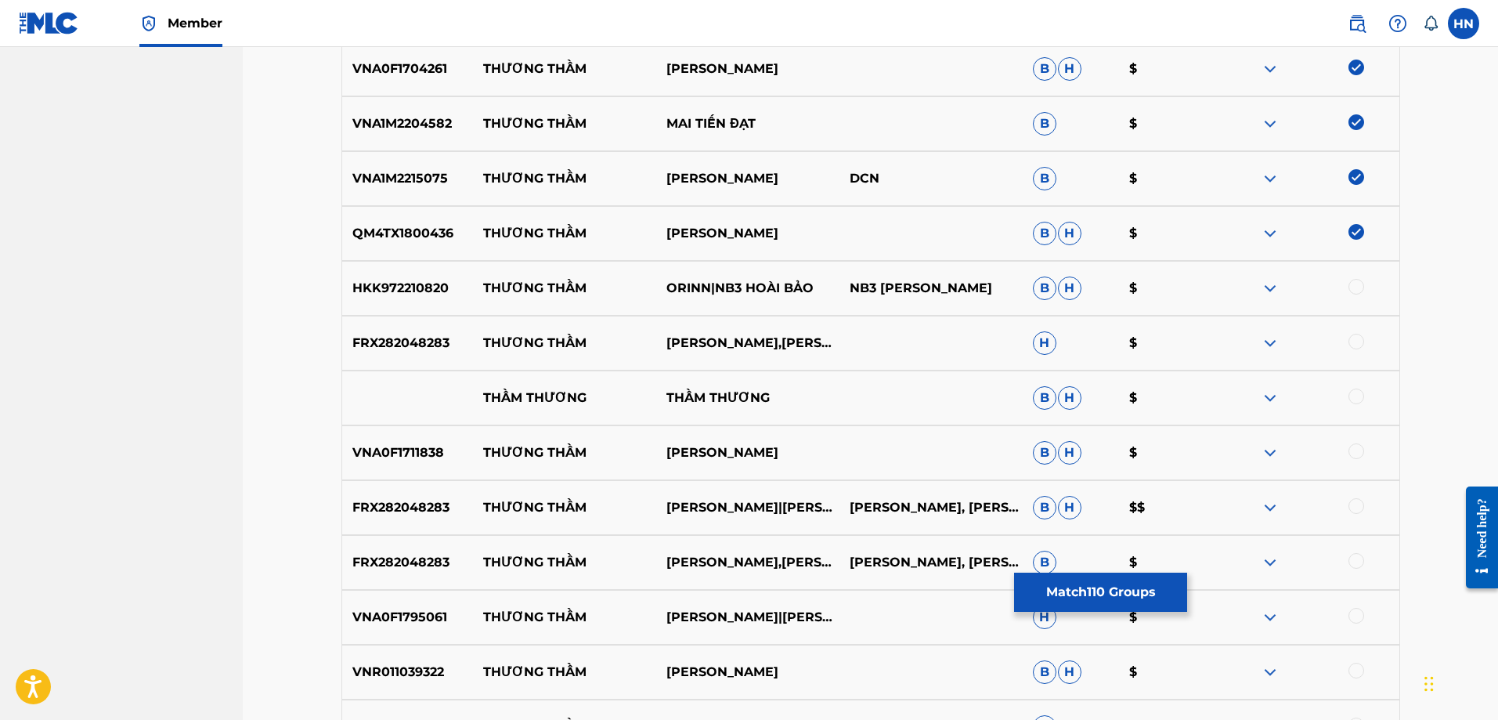
click at [427, 462] on div "VNA0F1711838 THƯƠNG THẦM DƯƠNG NGỌC THÁI B H $" at bounding box center [870, 452] width 1059 height 55
click at [1359, 452] on div at bounding box center [1356, 451] width 16 height 16
click at [413, 617] on p "VNA0F1795061" at bounding box center [408, 617] width 132 height 19
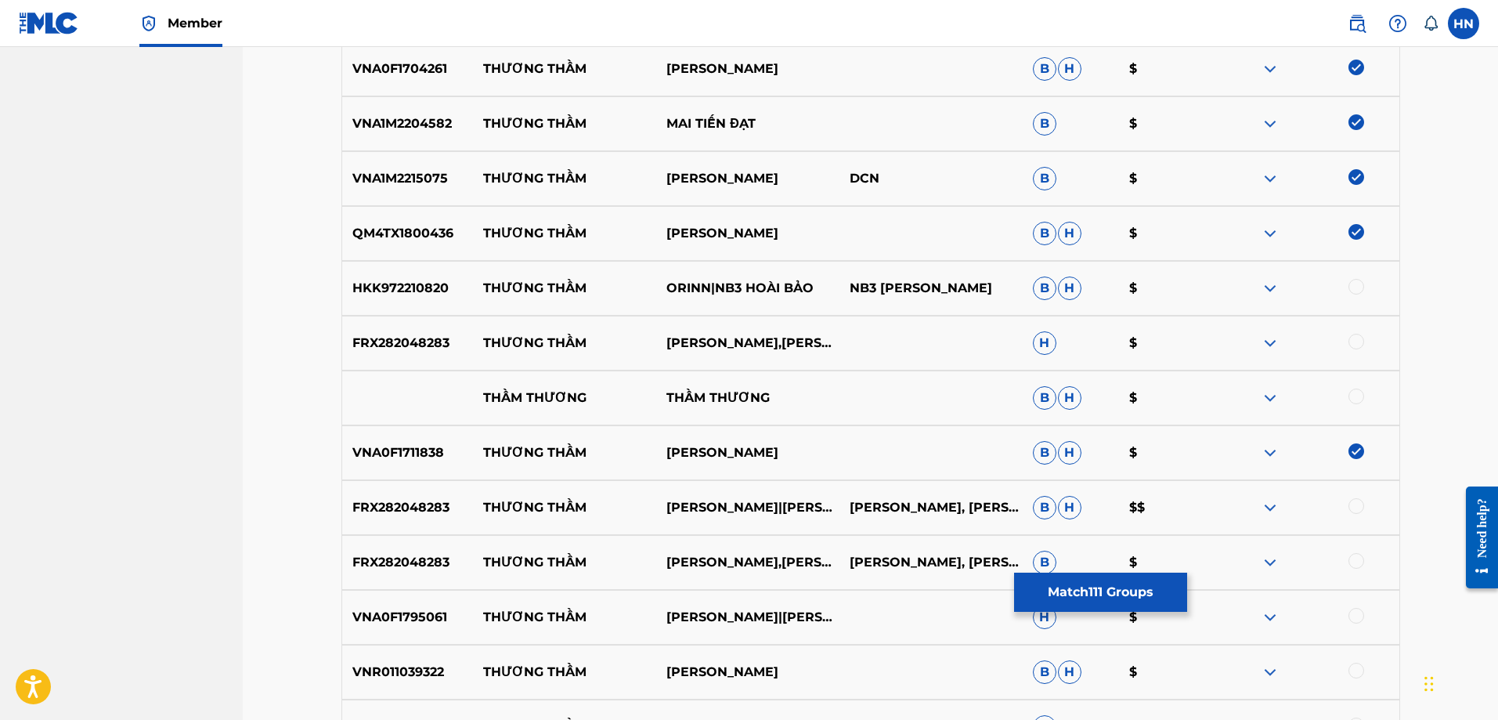
click at [1360, 615] on div at bounding box center [1356, 616] width 16 height 16
click at [368, 685] on div "VNR011039322 THƯƠNG THẦM NGỌC SƠN B H $" at bounding box center [870, 671] width 1059 height 55
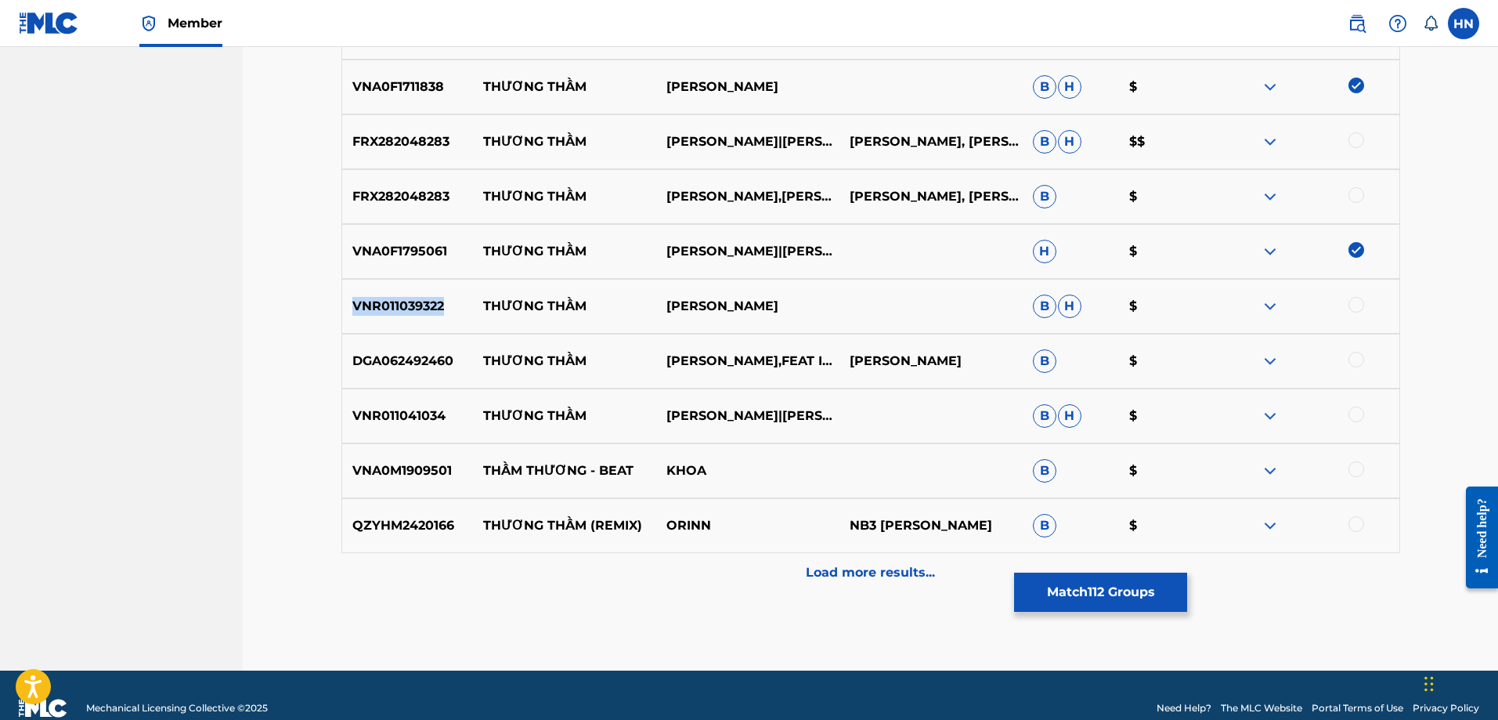
scroll to position [10490, 0]
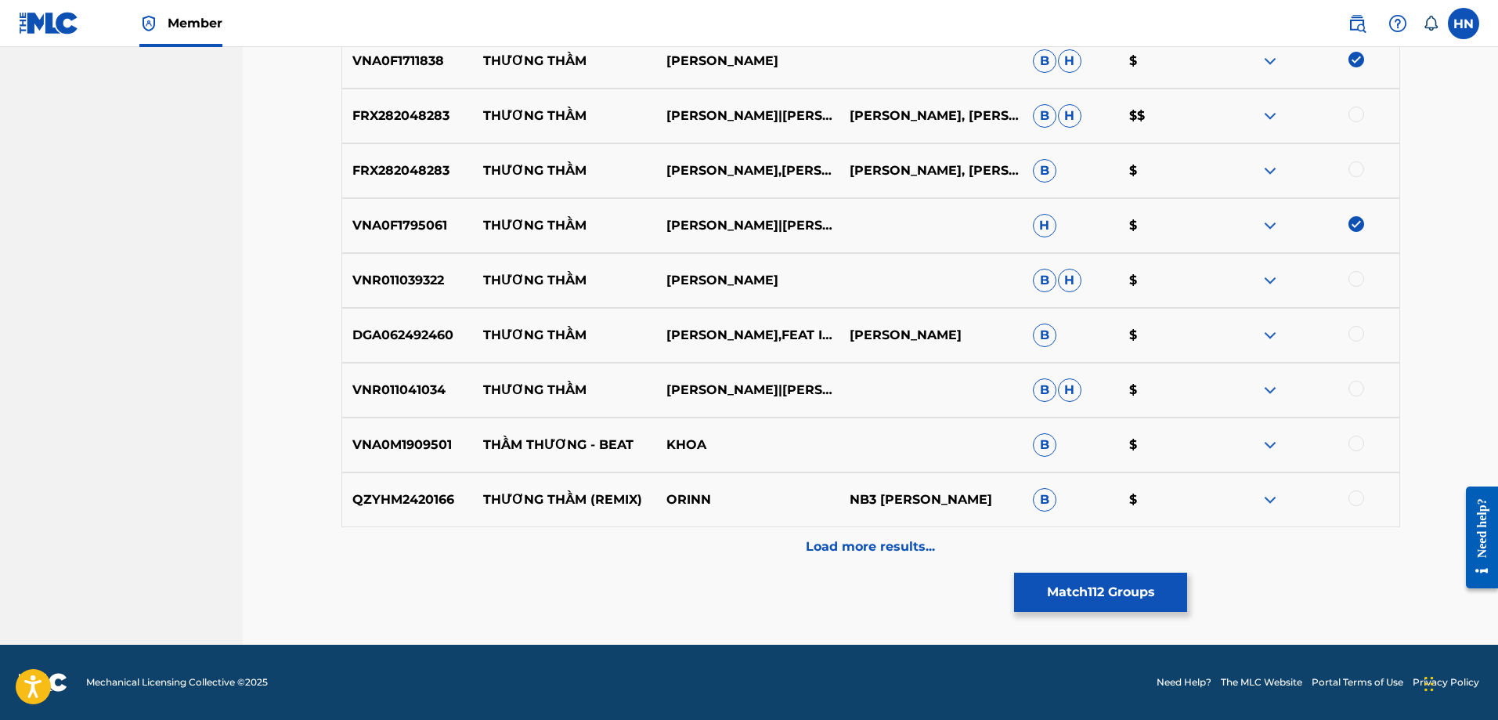
click at [1356, 281] on div at bounding box center [1356, 279] width 16 height 16
click at [395, 388] on p "VNR011041034" at bounding box center [408, 390] width 132 height 19
click at [1353, 393] on div at bounding box center [1356, 389] width 16 height 16
click at [835, 550] on p "Load more results..." at bounding box center [870, 546] width 129 height 19
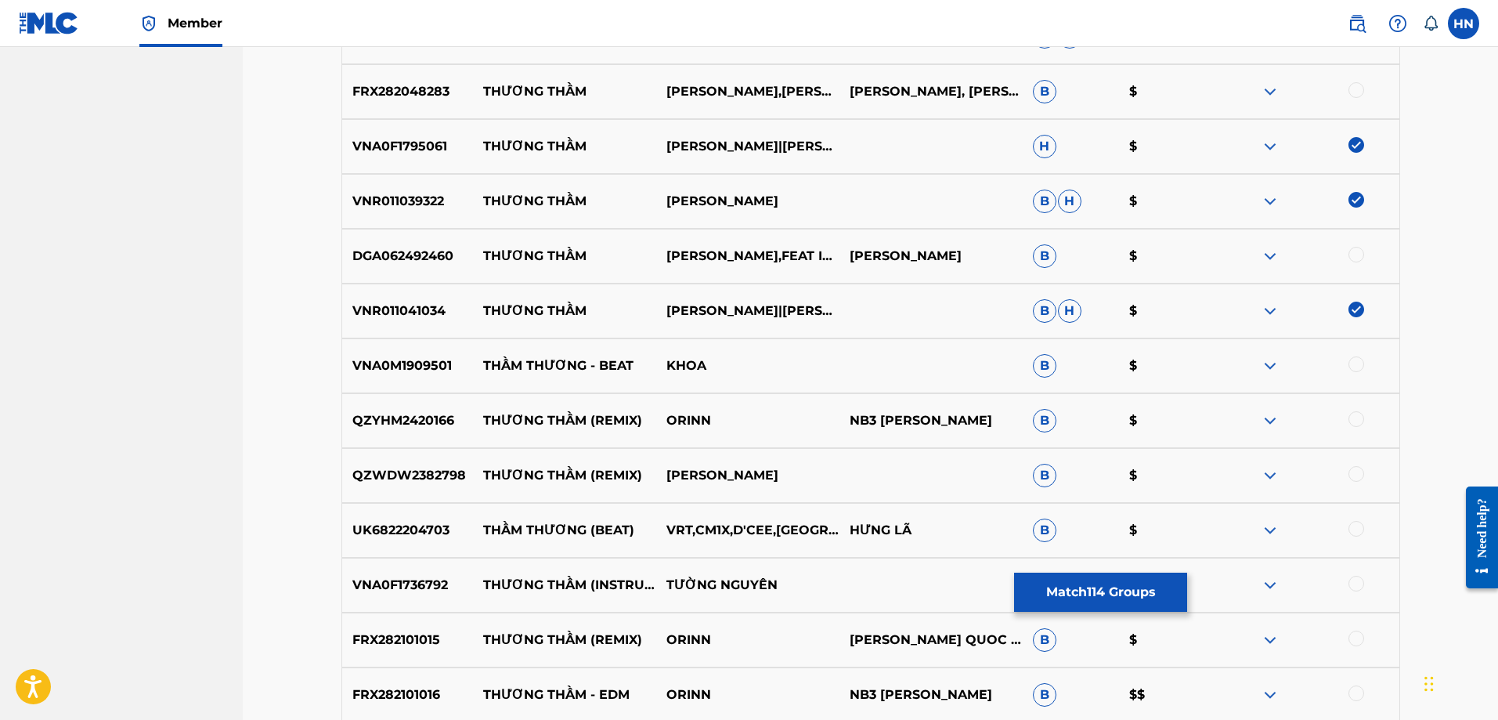
scroll to position [10725, 0]
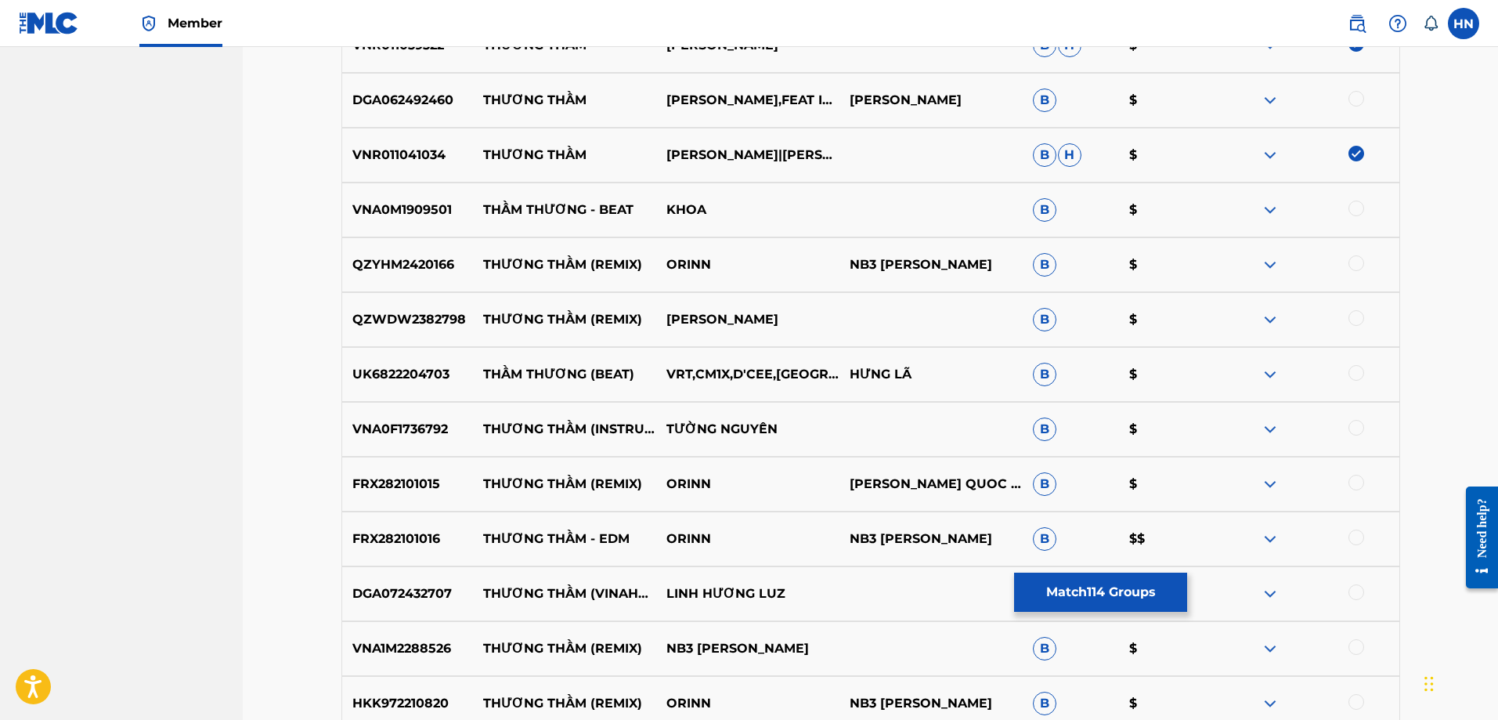
click at [431, 428] on p "VNA0F1736792" at bounding box center [408, 429] width 132 height 19
click at [1356, 424] on div at bounding box center [1356, 428] width 16 height 16
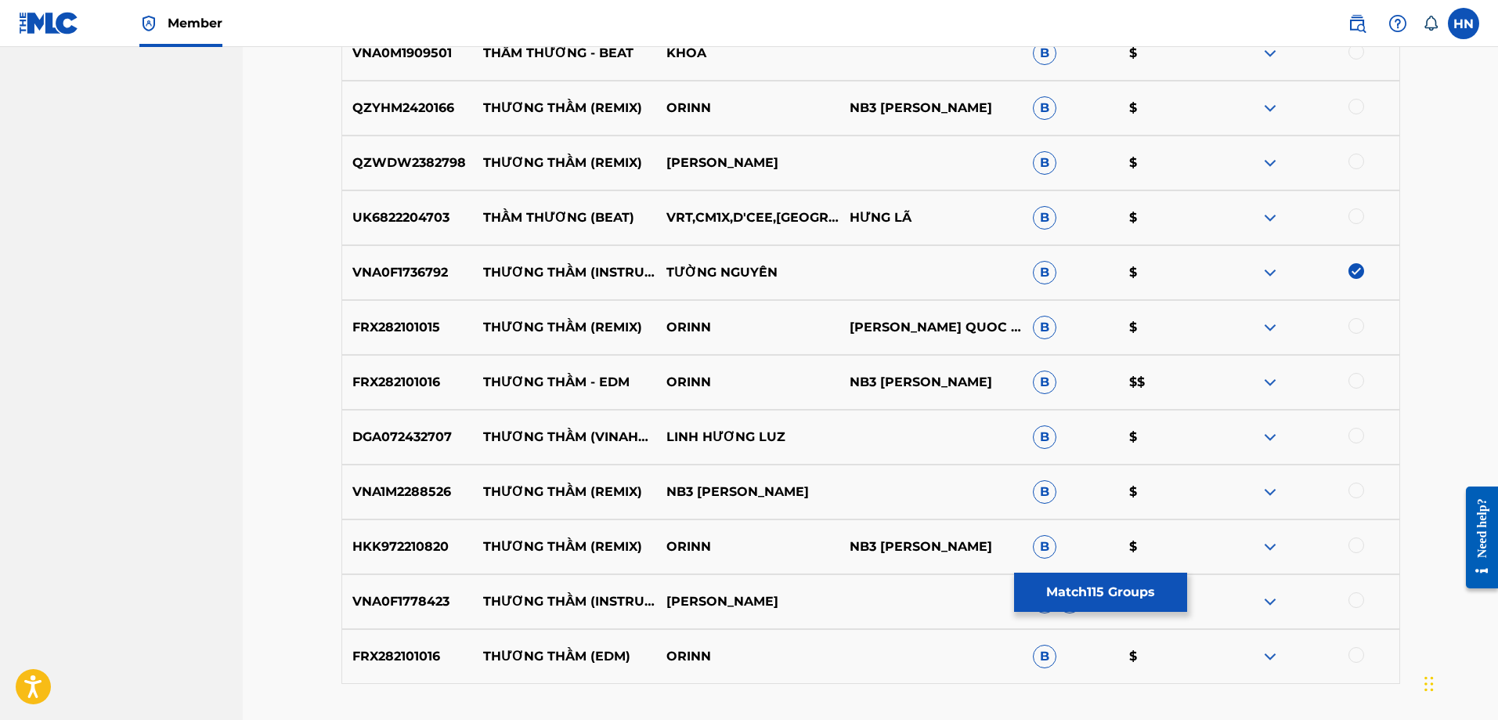
scroll to position [10999, 0]
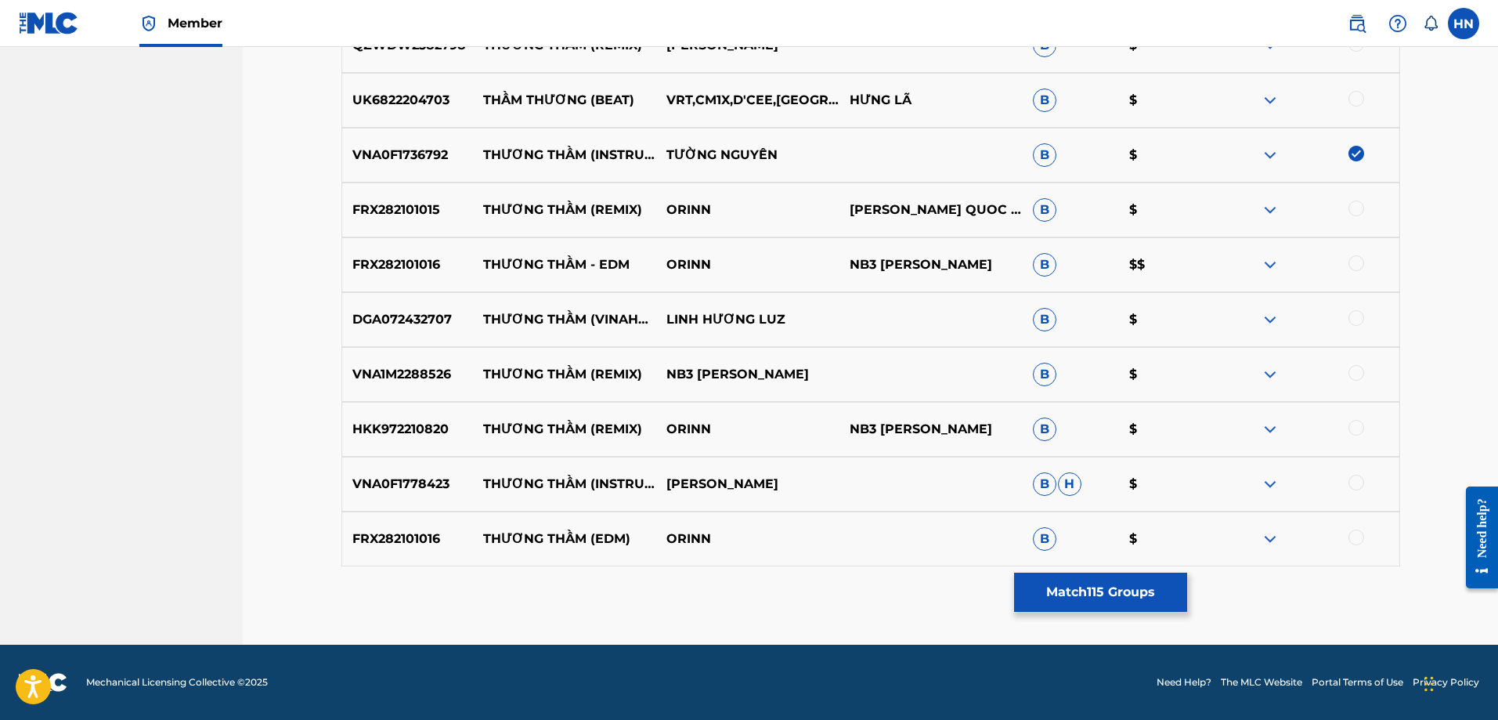
click at [419, 480] on p "VNA0F1778423" at bounding box center [408, 484] width 132 height 19
click at [1352, 482] on div at bounding box center [1356, 483] width 16 height 16
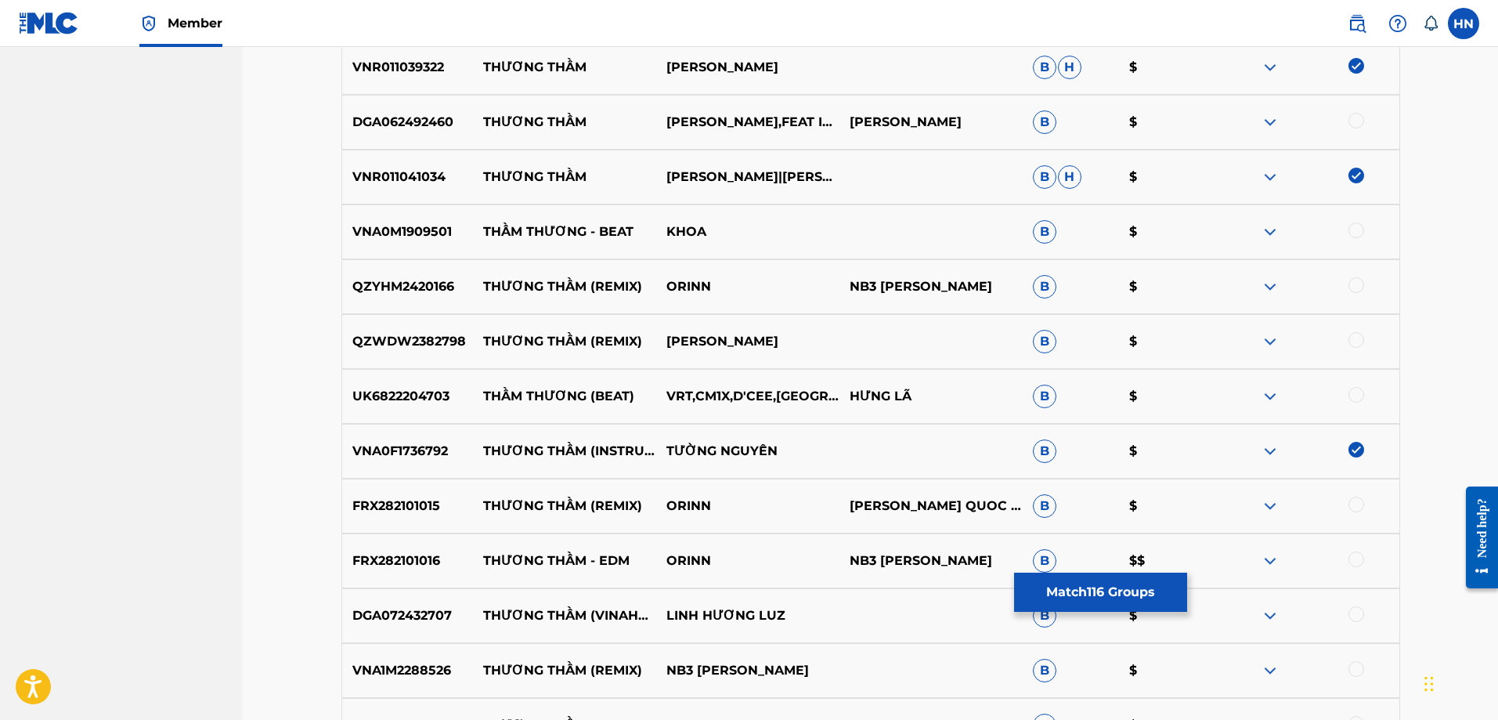
scroll to position [10686, 0]
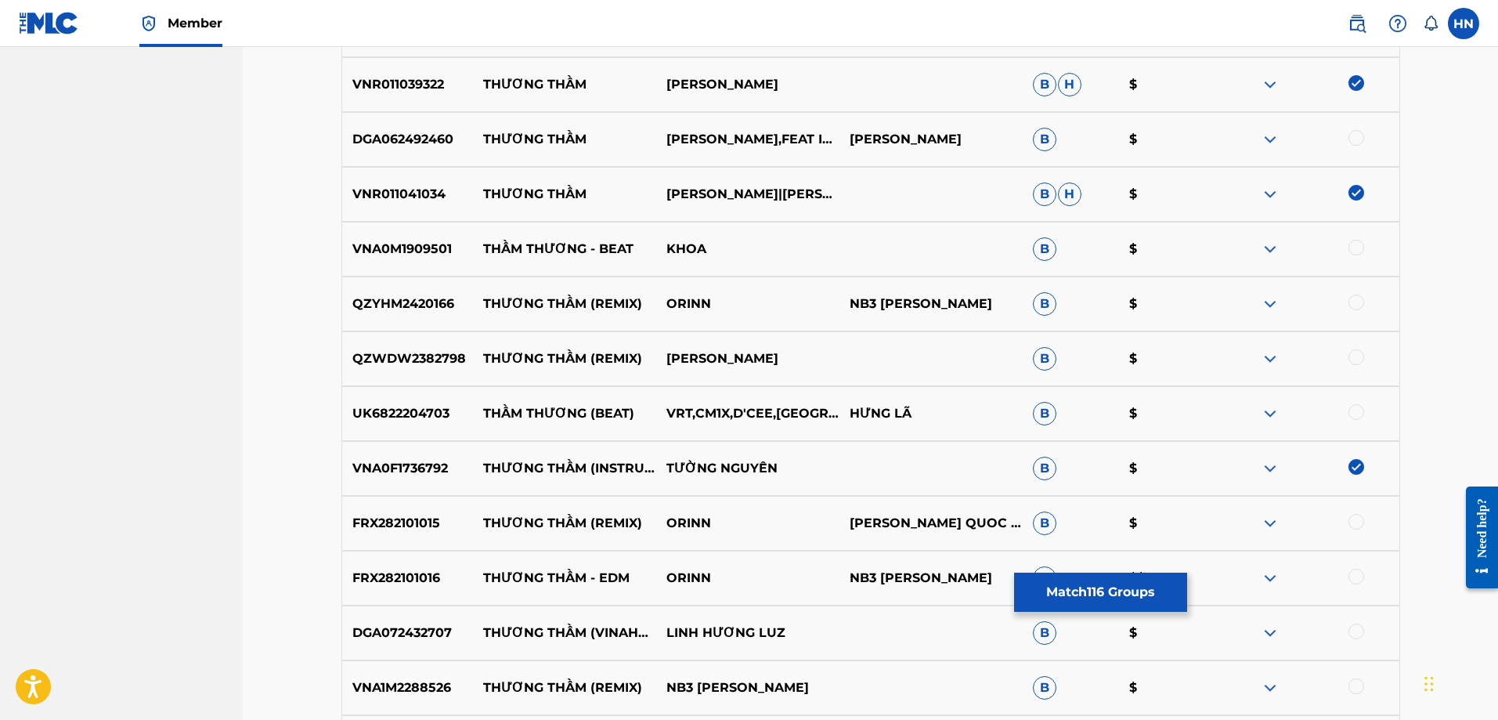
drag, startPoint x: 479, startPoint y: 360, endPoint x: 929, endPoint y: 346, distance: 449.7
click at [928, 346] on div "QZWDW2382798 THƯƠNG THẦM (REMIX) TRẦN QUỐC LINH B $" at bounding box center [870, 358] width 1059 height 55
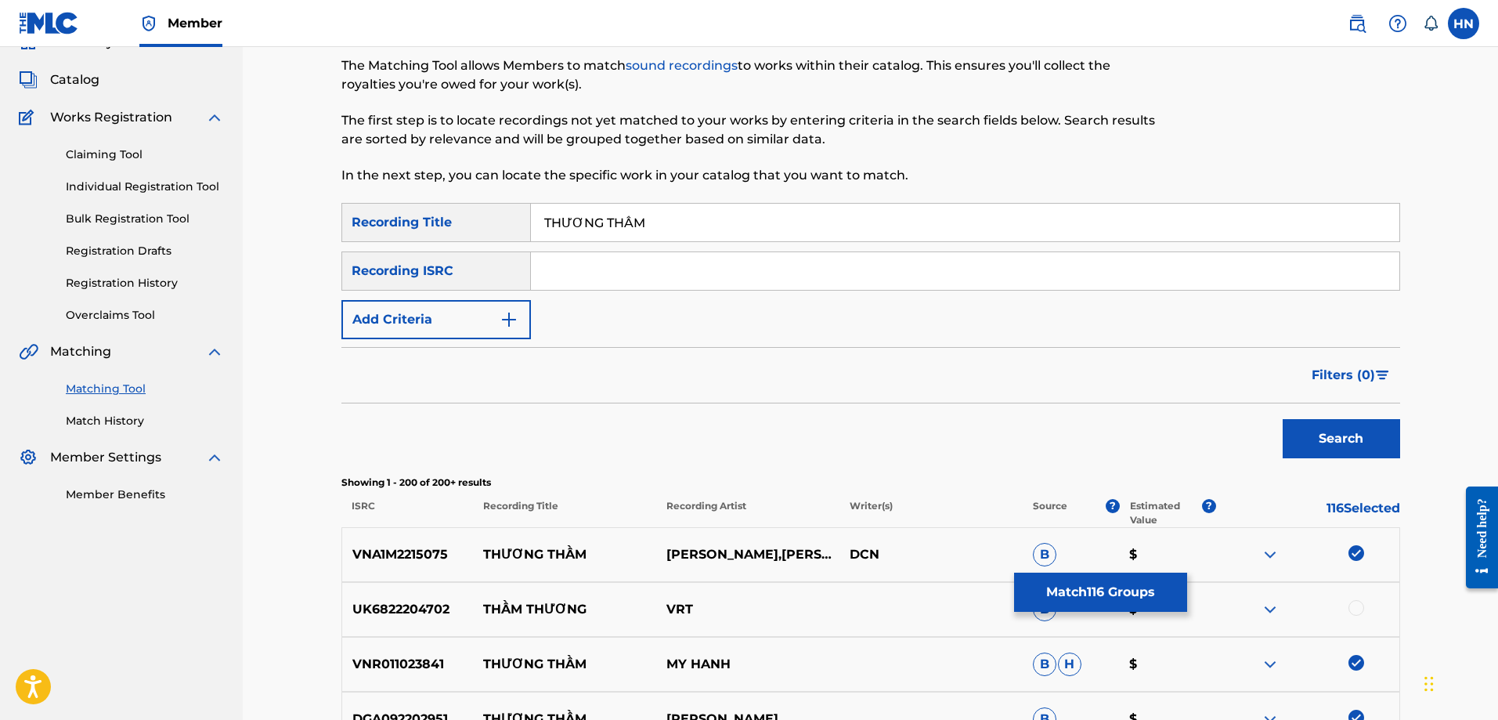
scroll to position [0, 0]
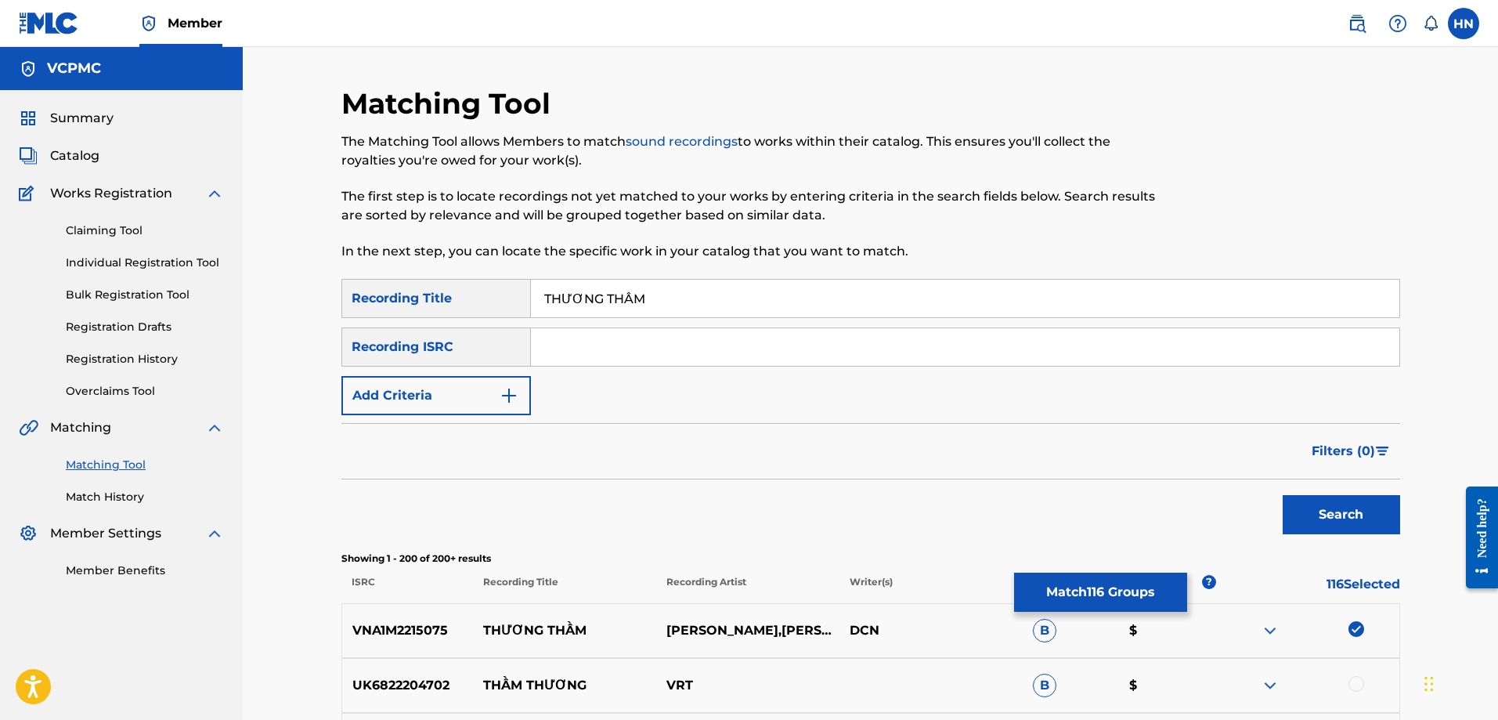
drag, startPoint x: 579, startPoint y: 298, endPoint x: 561, endPoint y: 294, distance: 18.4
click at [561, 294] on input "THƯƠNG THẦM" at bounding box center [965, 299] width 868 height 38
click at [624, 296] on input "THUONG THẦM" at bounding box center [965, 299] width 868 height 38
type input "THUONG THAM"
click at [1283, 495] on button "Search" at bounding box center [1341, 514] width 117 height 39
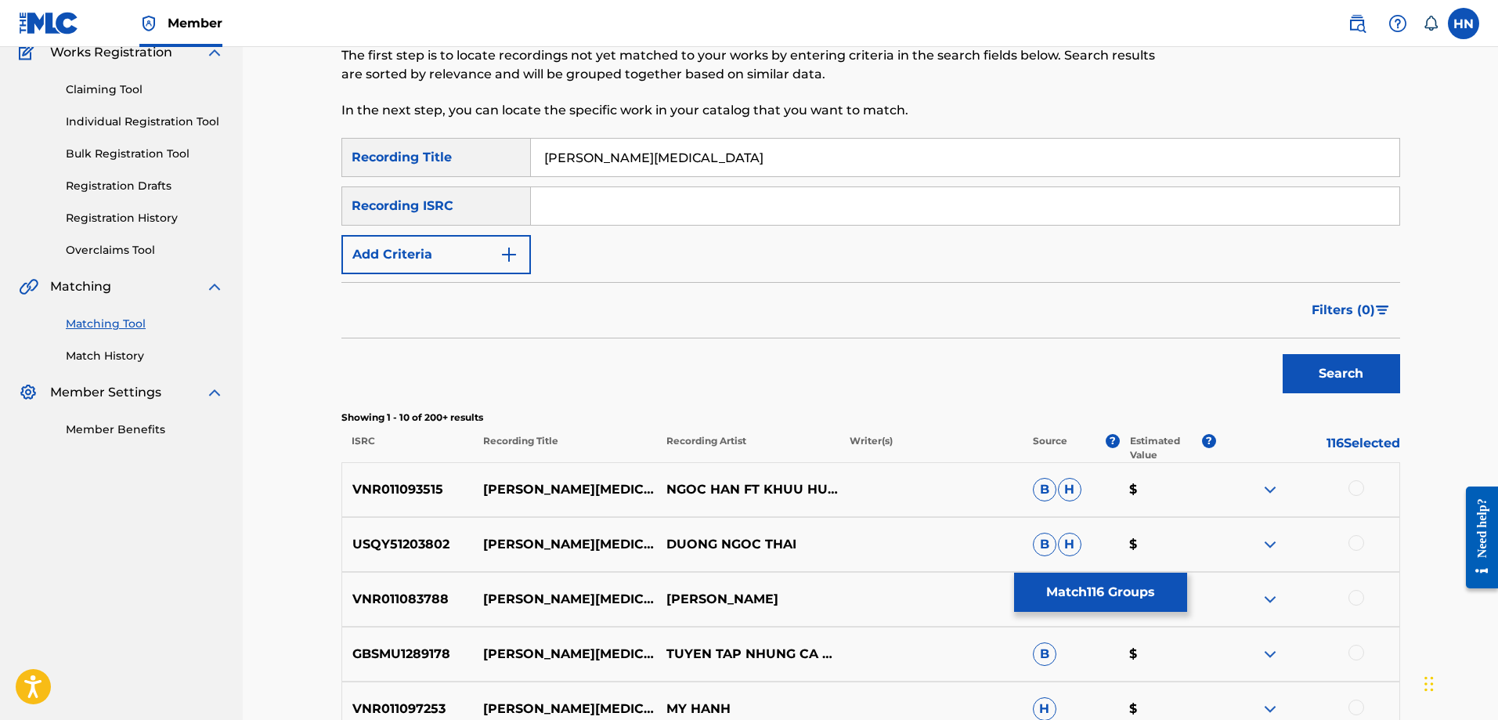
scroll to position [313, 0]
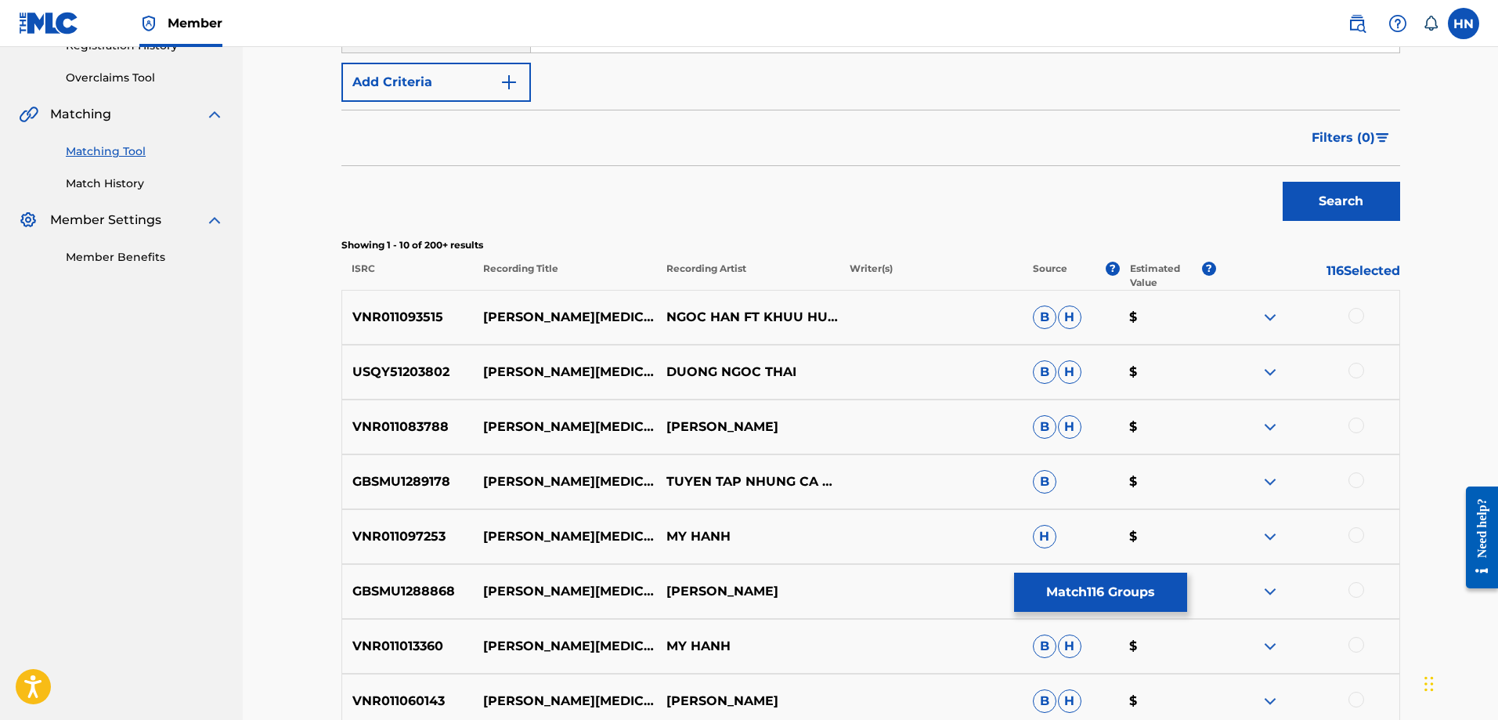
click at [345, 323] on p "VNR011093515" at bounding box center [408, 317] width 132 height 19
click at [347, 323] on p "VNR011093515" at bounding box center [408, 317] width 132 height 19
click at [1361, 312] on div at bounding box center [1356, 316] width 16 height 16
click at [401, 397] on div "USQY51203802 THUONG THAM DUONG NGOC THAI B H $" at bounding box center [870, 372] width 1059 height 55
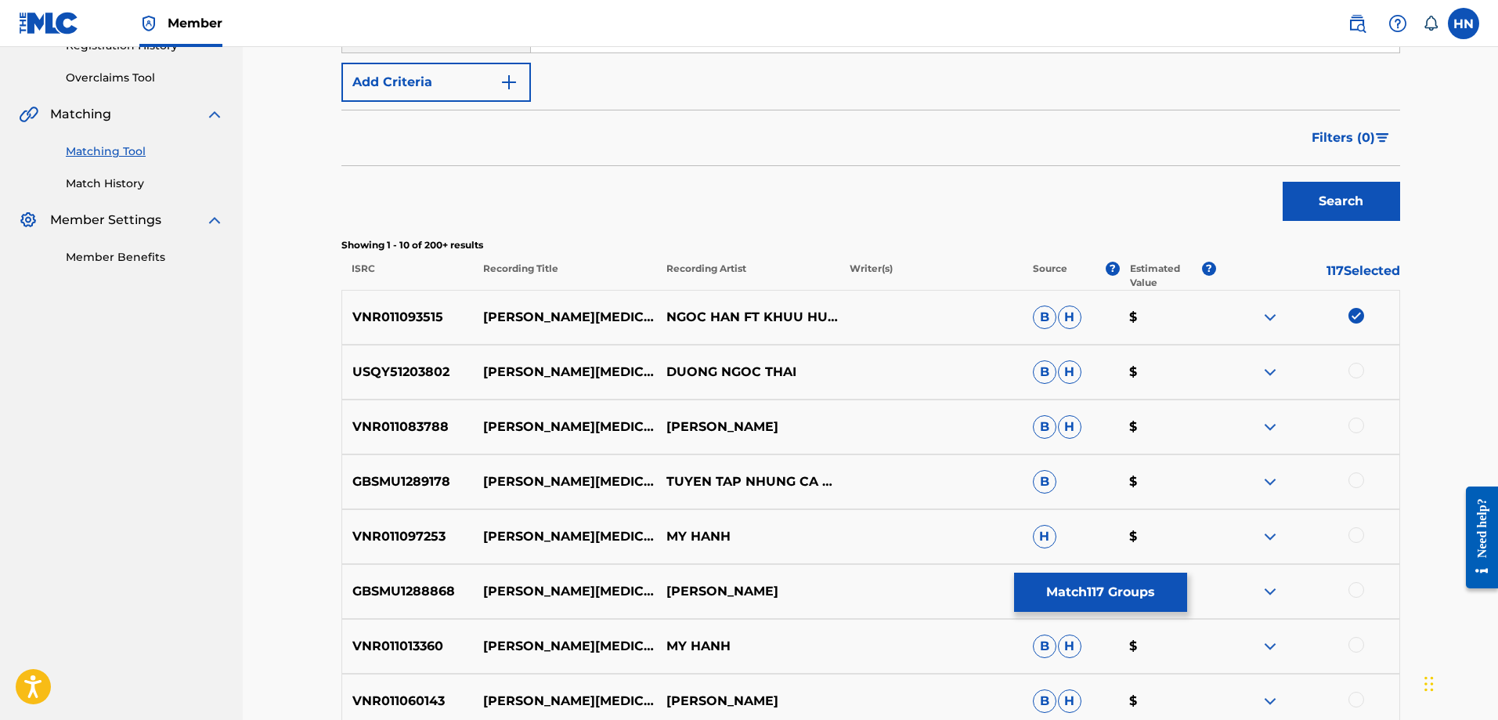
click at [1359, 373] on div at bounding box center [1356, 371] width 16 height 16
click at [404, 419] on p "VNR011083788" at bounding box center [408, 426] width 132 height 19
click at [1349, 425] on div at bounding box center [1356, 425] width 16 height 16
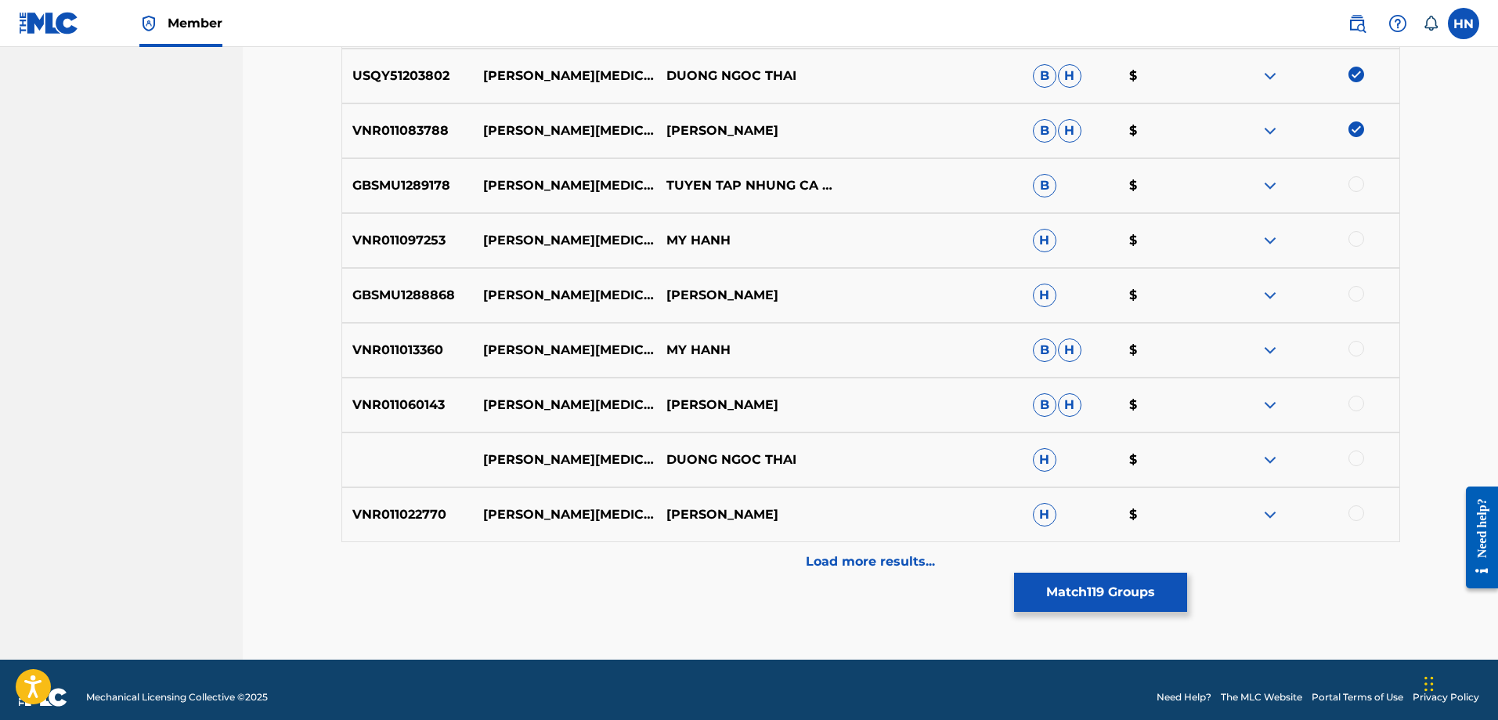
scroll to position [624, 0]
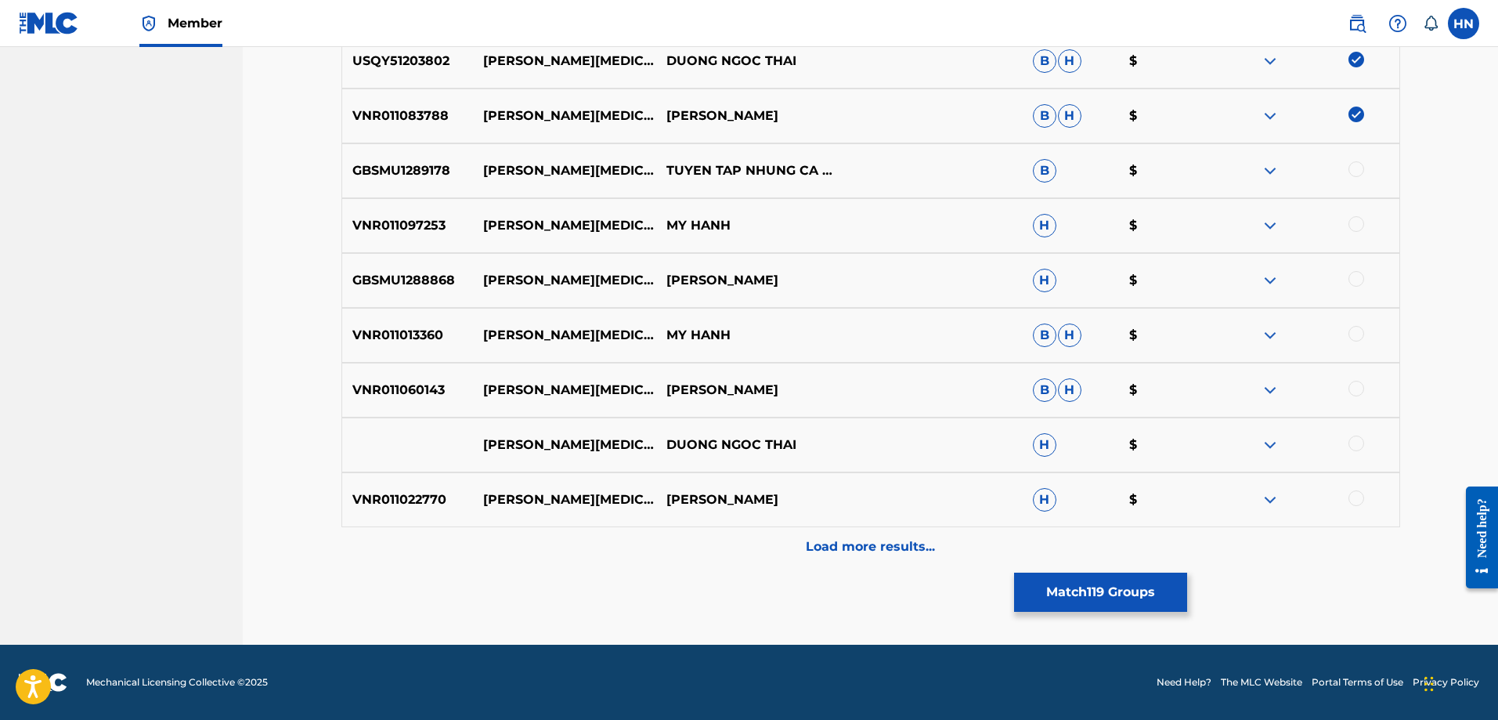
click at [425, 161] on p "GBSMU1289178" at bounding box center [408, 170] width 132 height 19
click at [1350, 164] on div at bounding box center [1356, 169] width 16 height 16
click at [421, 225] on p "VNR011097253" at bounding box center [408, 225] width 132 height 19
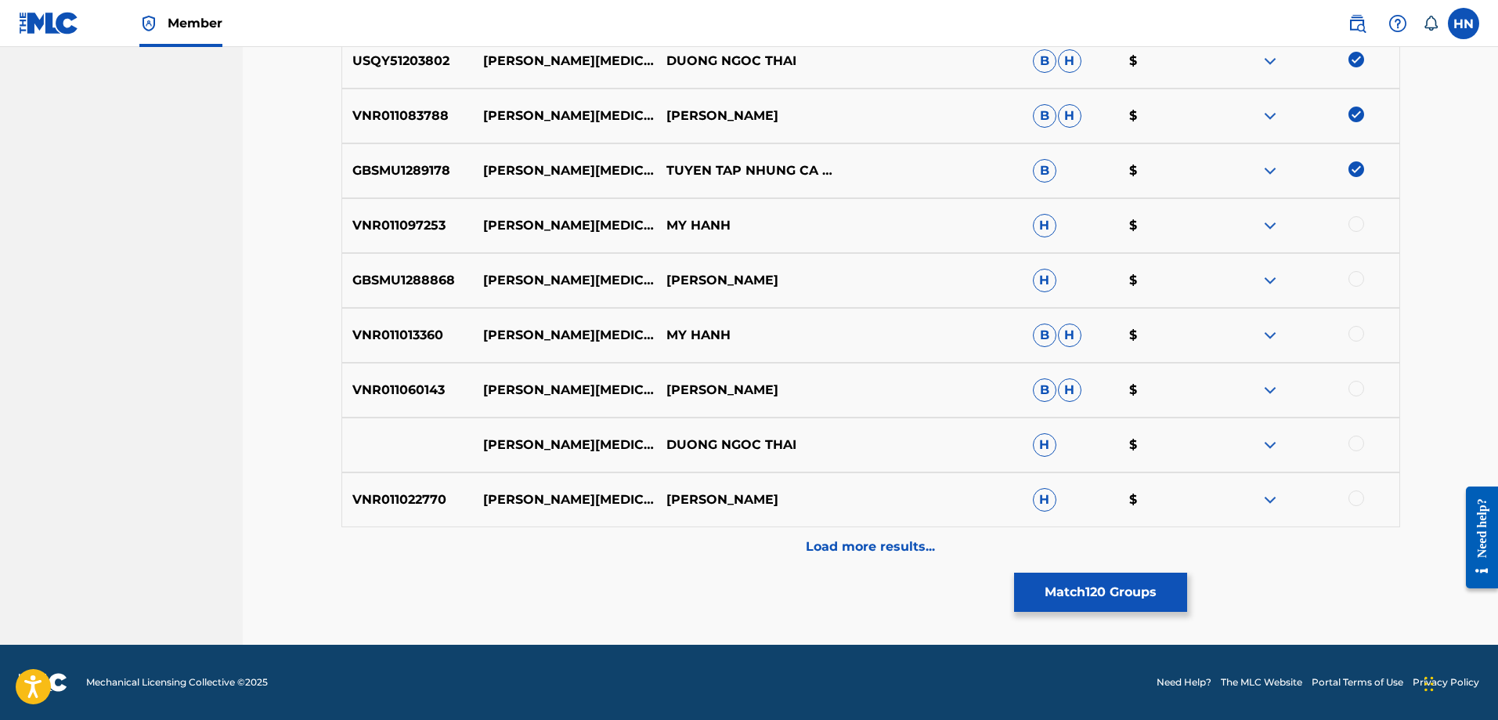
click at [1352, 223] on div at bounding box center [1356, 224] width 16 height 16
click at [420, 270] on div "GBSMU1288868 THUONG THAM MAI HUY TAM H $" at bounding box center [870, 280] width 1059 height 55
click at [1357, 278] on div at bounding box center [1356, 279] width 16 height 16
click at [416, 334] on p "VNR011013360" at bounding box center [408, 335] width 132 height 19
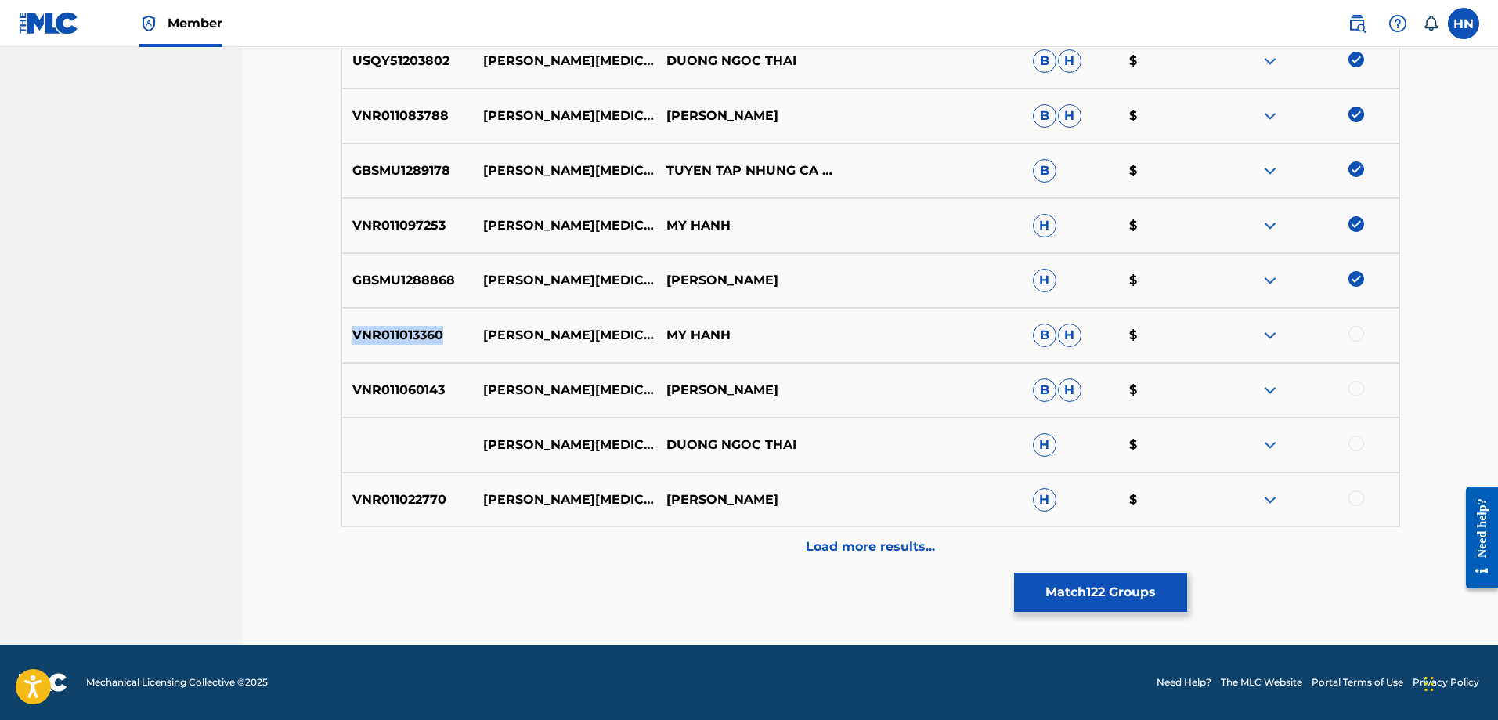
click at [416, 334] on p "VNR011013360" at bounding box center [408, 335] width 132 height 19
click at [1355, 330] on div at bounding box center [1356, 334] width 16 height 16
click at [429, 387] on p "VNR011060143" at bounding box center [408, 390] width 132 height 19
click at [1355, 389] on div at bounding box center [1356, 389] width 16 height 16
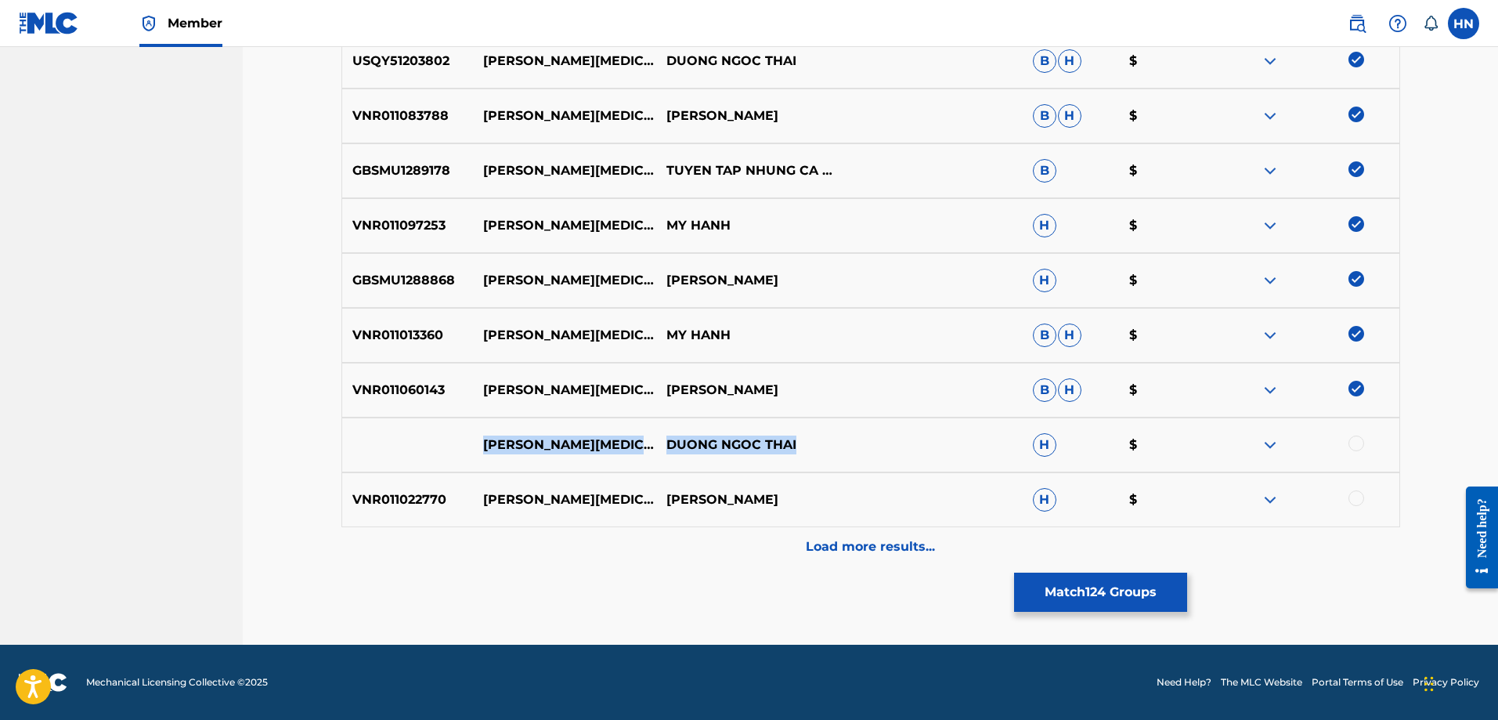
drag, startPoint x: 801, startPoint y: 438, endPoint x: 454, endPoint y: 435, distance: 346.9
click at [457, 435] on div "THUONG THAM DUONG NGOC THAI H $" at bounding box center [870, 444] width 1059 height 55
click at [1356, 445] on div at bounding box center [1356, 443] width 16 height 16
click at [1273, 441] on img at bounding box center [1270, 444] width 19 height 19
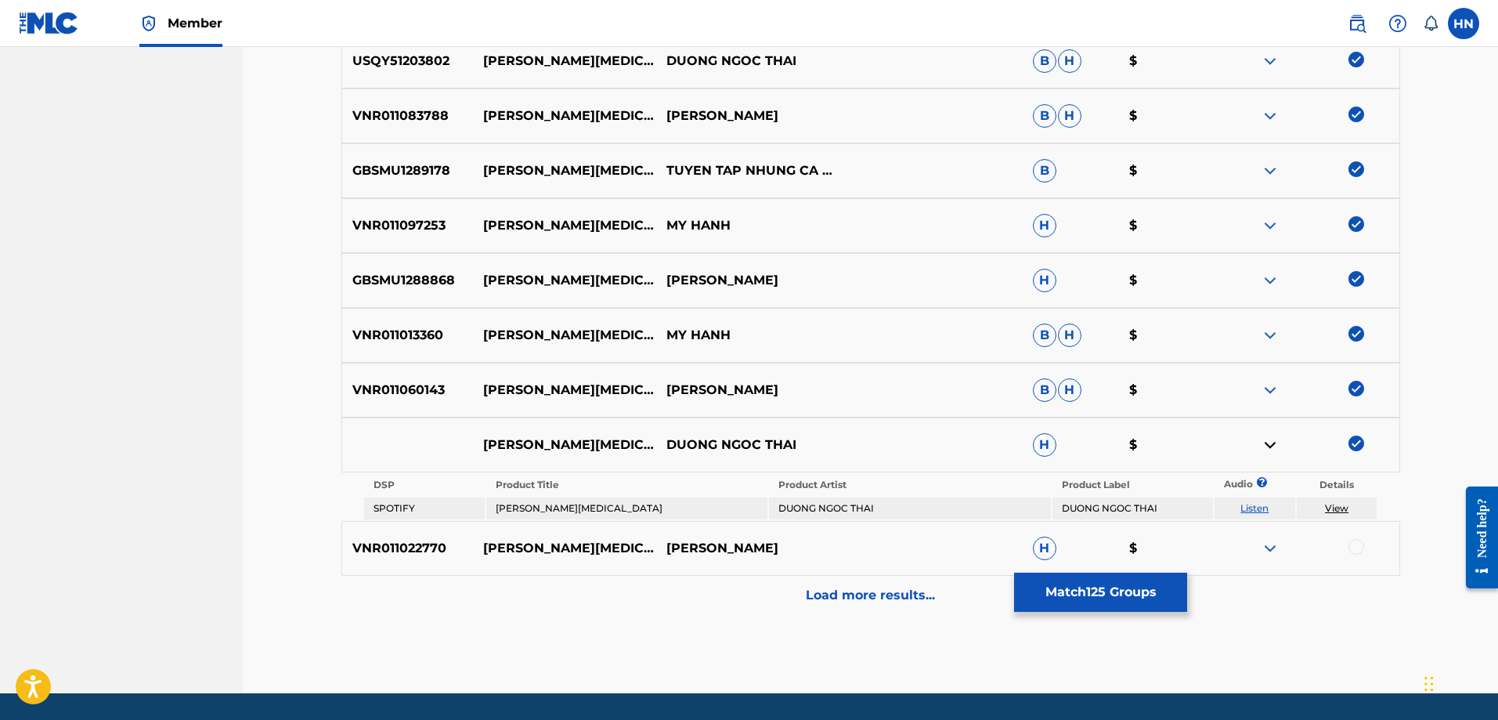
click at [1258, 505] on link "Listen" at bounding box center [1254, 508] width 28 height 12
click at [366, 537] on div "VNR011022770 THUONG THAM ĐAN TRƯỜNG H $" at bounding box center [870, 548] width 1059 height 55
click at [1360, 547] on div at bounding box center [1356, 547] width 16 height 16
click at [771, 583] on div "Load more results..." at bounding box center [870, 595] width 1059 height 39
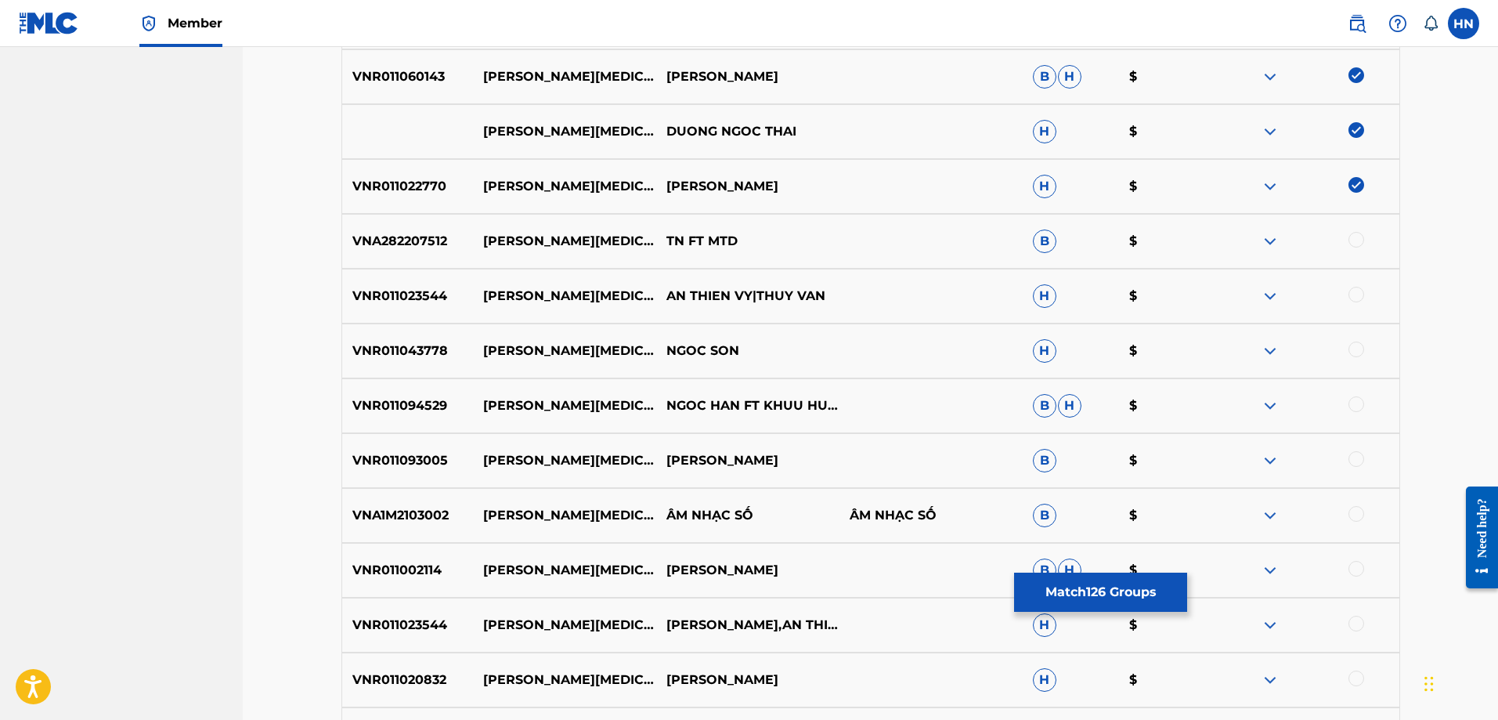
scroll to position [1016, 0]
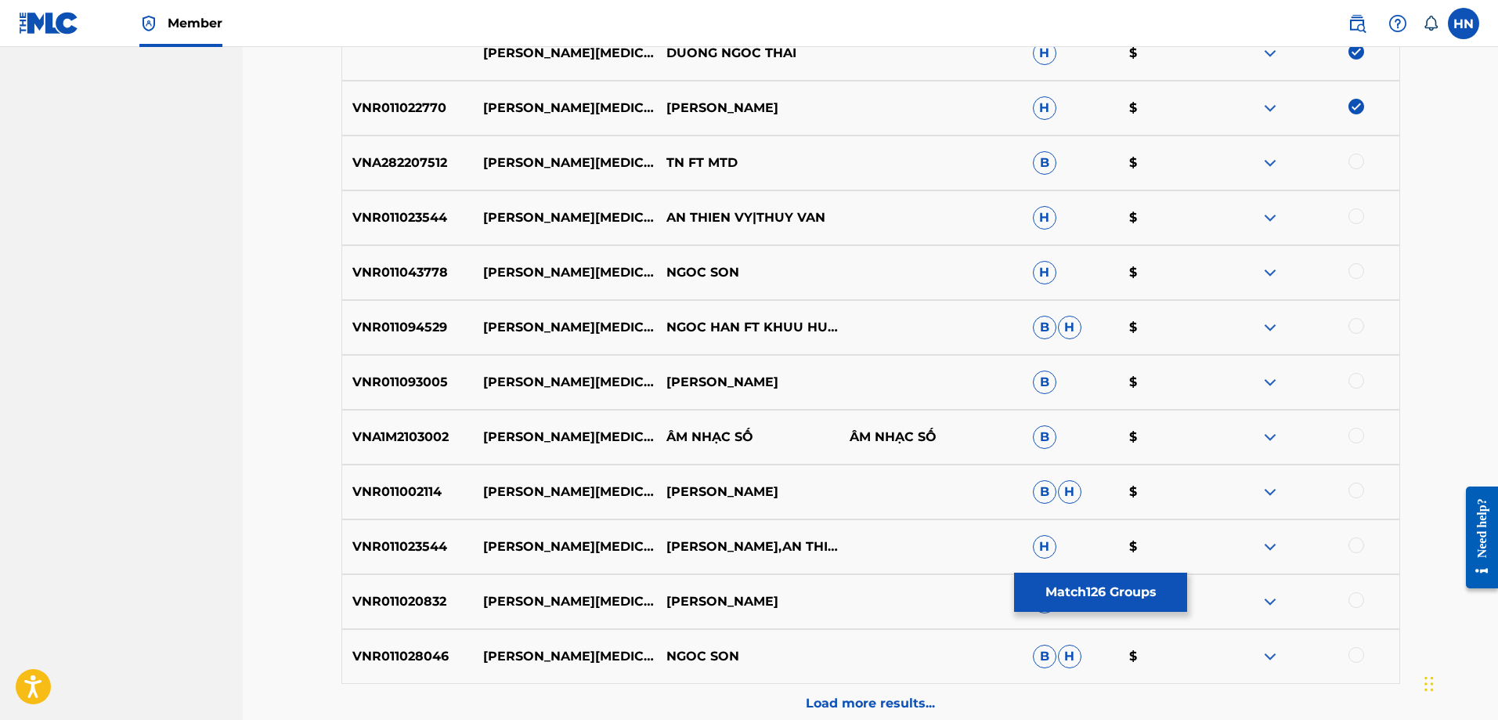
click at [431, 236] on div "VNR011023544 THUONG THAM AN THIEN VY|THUY VAN H $" at bounding box center [870, 217] width 1059 height 55
click at [1348, 215] on div at bounding box center [1307, 217] width 183 height 19
click at [1348, 215] on div at bounding box center [1356, 216] width 16 height 16
click at [407, 262] on div "VNR011043778 THUONG THAM NGOC SON H $" at bounding box center [870, 272] width 1059 height 55
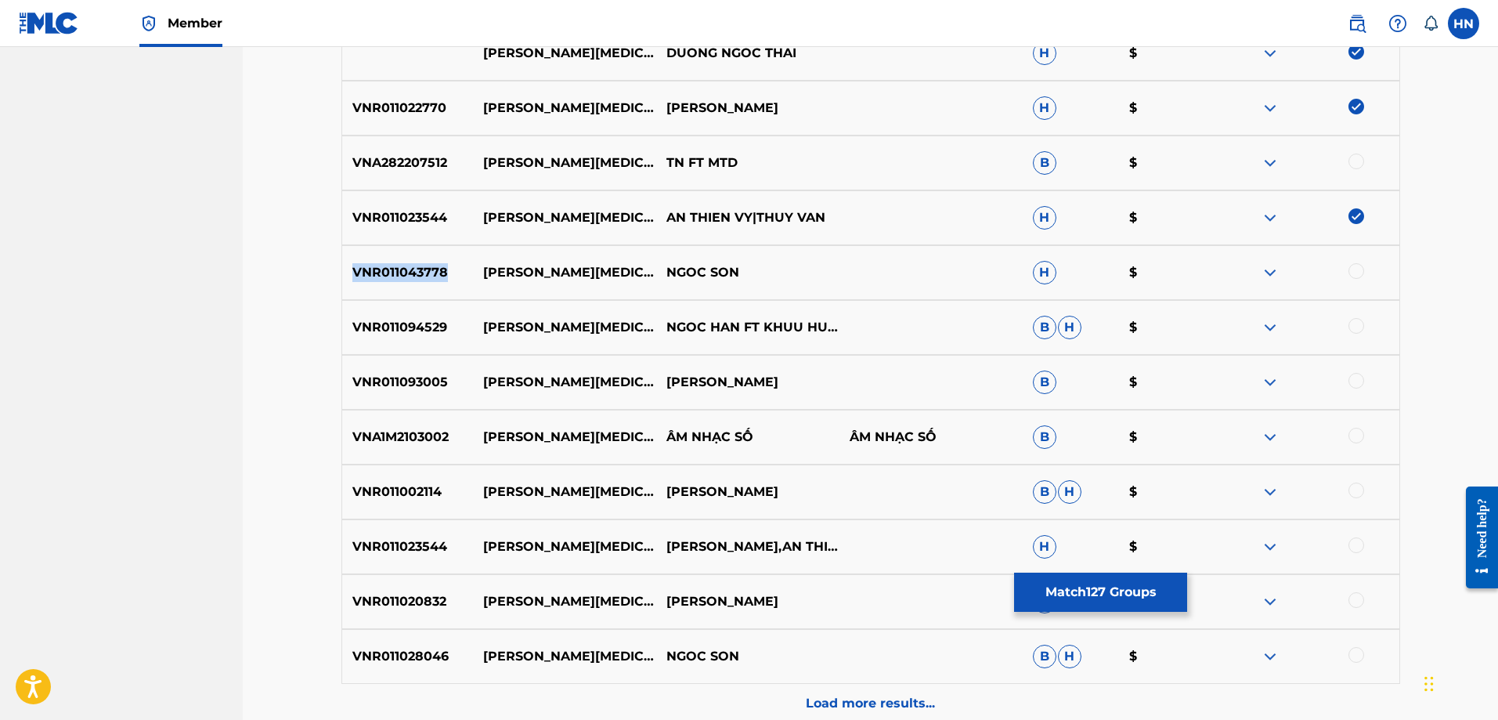
click at [407, 262] on div "VNR011043778 THUONG THAM NGOC SON H $" at bounding box center [870, 272] width 1059 height 55
click at [1365, 269] on div at bounding box center [1307, 272] width 183 height 19
click at [1360, 271] on div at bounding box center [1356, 271] width 16 height 16
click at [437, 324] on p "VNR011094529" at bounding box center [408, 327] width 132 height 19
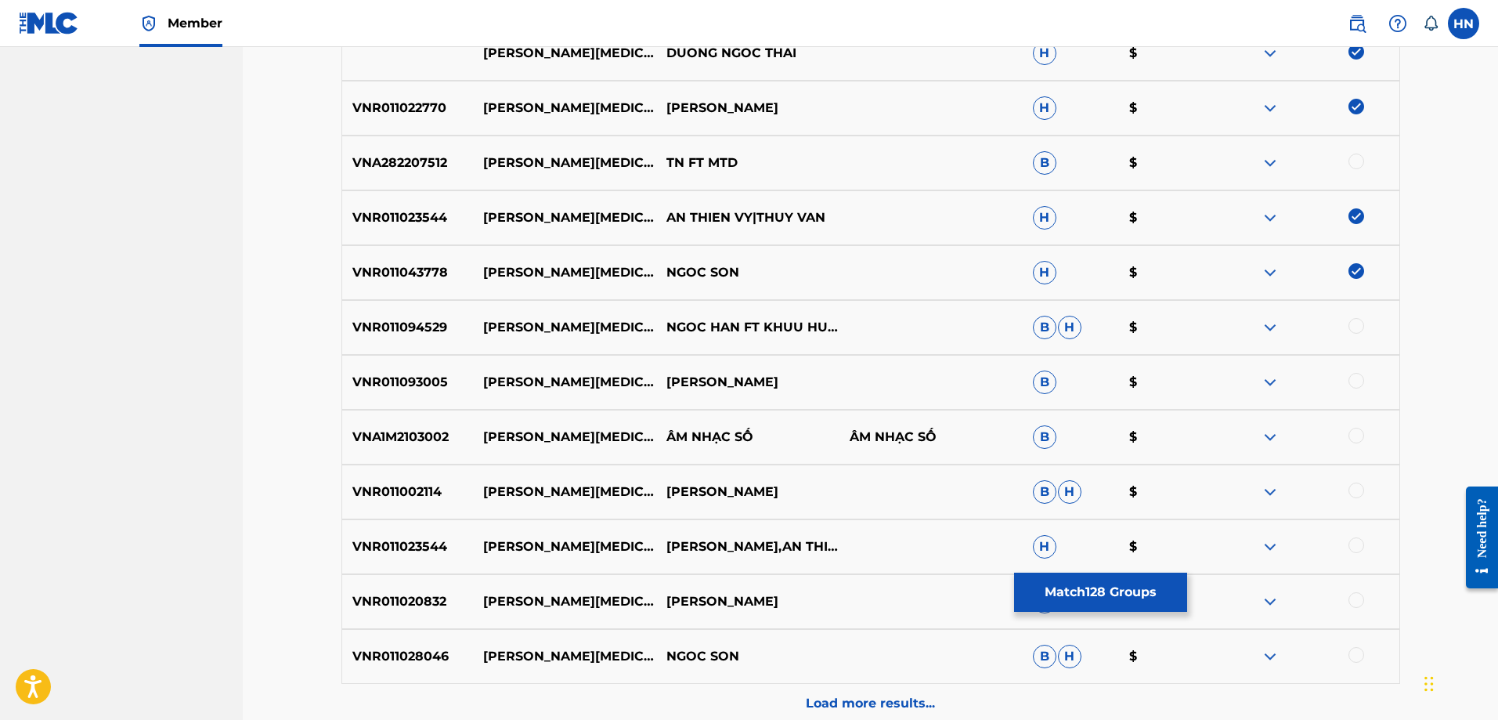
click at [1359, 328] on div at bounding box center [1356, 326] width 16 height 16
click at [450, 387] on p "VNR011093005" at bounding box center [408, 382] width 132 height 19
click at [435, 387] on p "VNR011093005" at bounding box center [408, 382] width 132 height 19
click at [1348, 376] on div at bounding box center [1307, 382] width 183 height 19
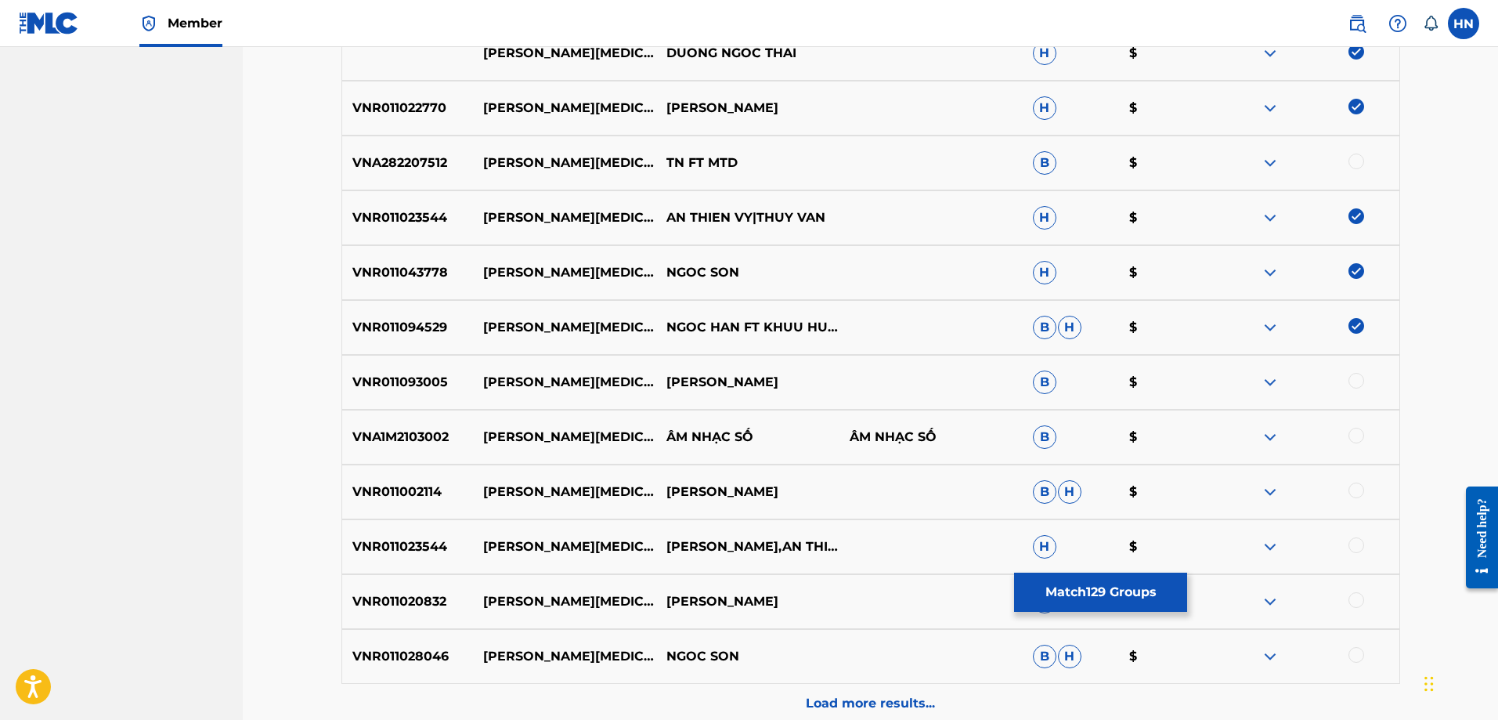
click at [1349, 377] on div at bounding box center [1356, 381] width 16 height 16
click at [391, 420] on div "VNA1M2103002 THUONG THAM ÂM NHẠC SỐ ÂM NHẠC SỐ B $" at bounding box center [870, 437] width 1059 height 55
click at [1349, 434] on div at bounding box center [1356, 436] width 16 height 16
click at [393, 501] on div "VNR011002114 THUONG THAM TUAN QUYNH B H $" at bounding box center [870, 491] width 1059 height 55
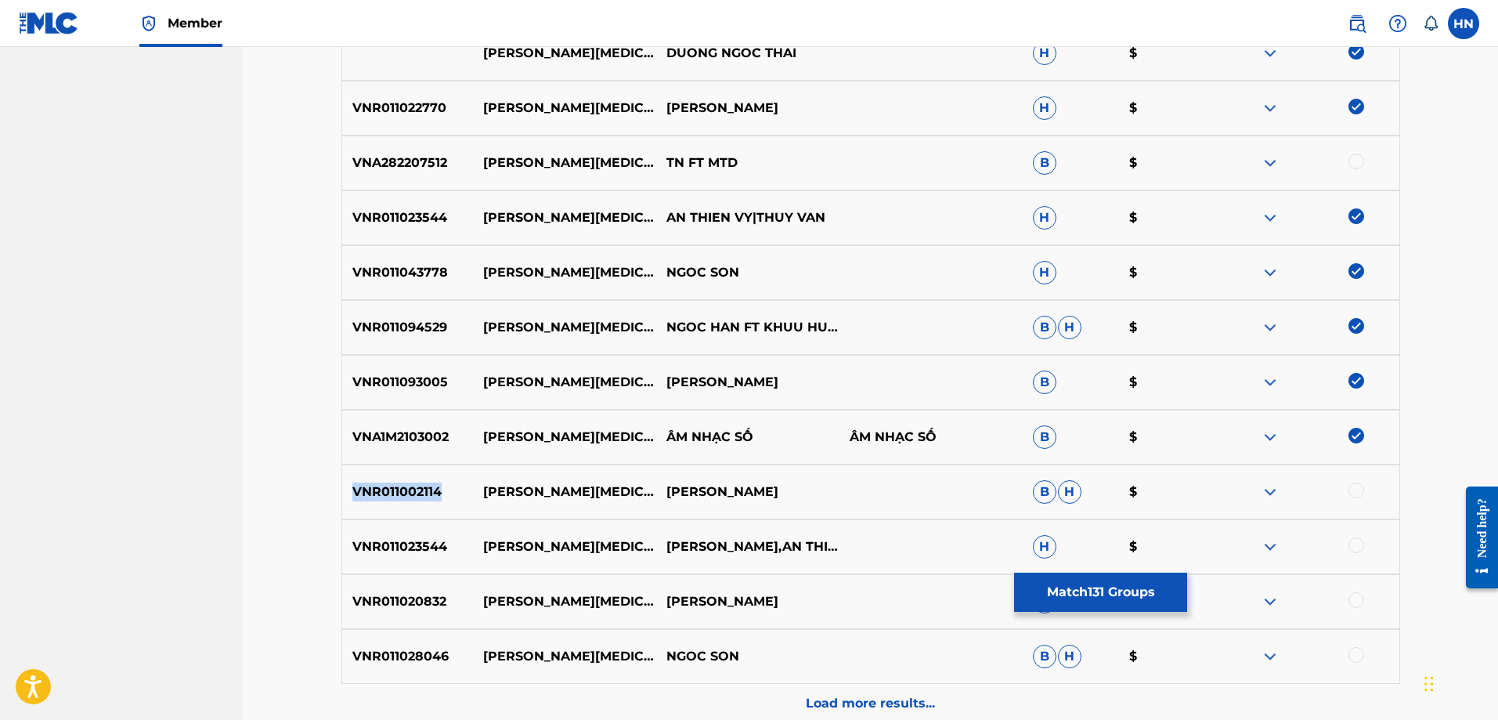
click at [393, 501] on div "VNR011002114 THUONG THAM TUAN QUYNH B H $" at bounding box center [870, 491] width 1059 height 55
click at [1359, 484] on div at bounding box center [1356, 490] width 16 height 16
click at [428, 554] on p "VNR011023544" at bounding box center [408, 546] width 132 height 19
click at [1353, 543] on div at bounding box center [1356, 545] width 16 height 16
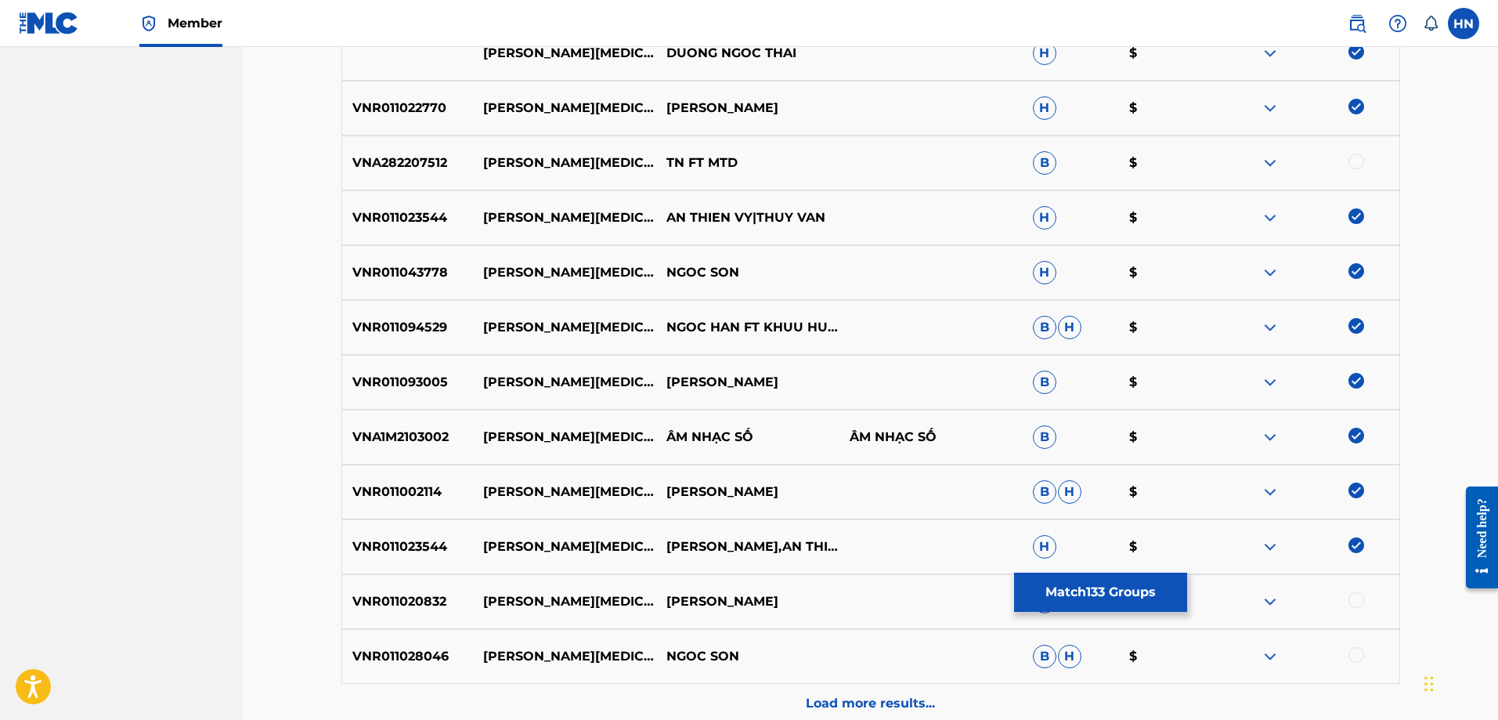
click at [392, 590] on div "VNR011020832 THUONG THAM TUAN QUYNH H $" at bounding box center [870, 601] width 1059 height 55
click at [1362, 594] on div at bounding box center [1356, 600] width 16 height 16
click at [392, 657] on p "VNR011028046" at bounding box center [408, 656] width 132 height 19
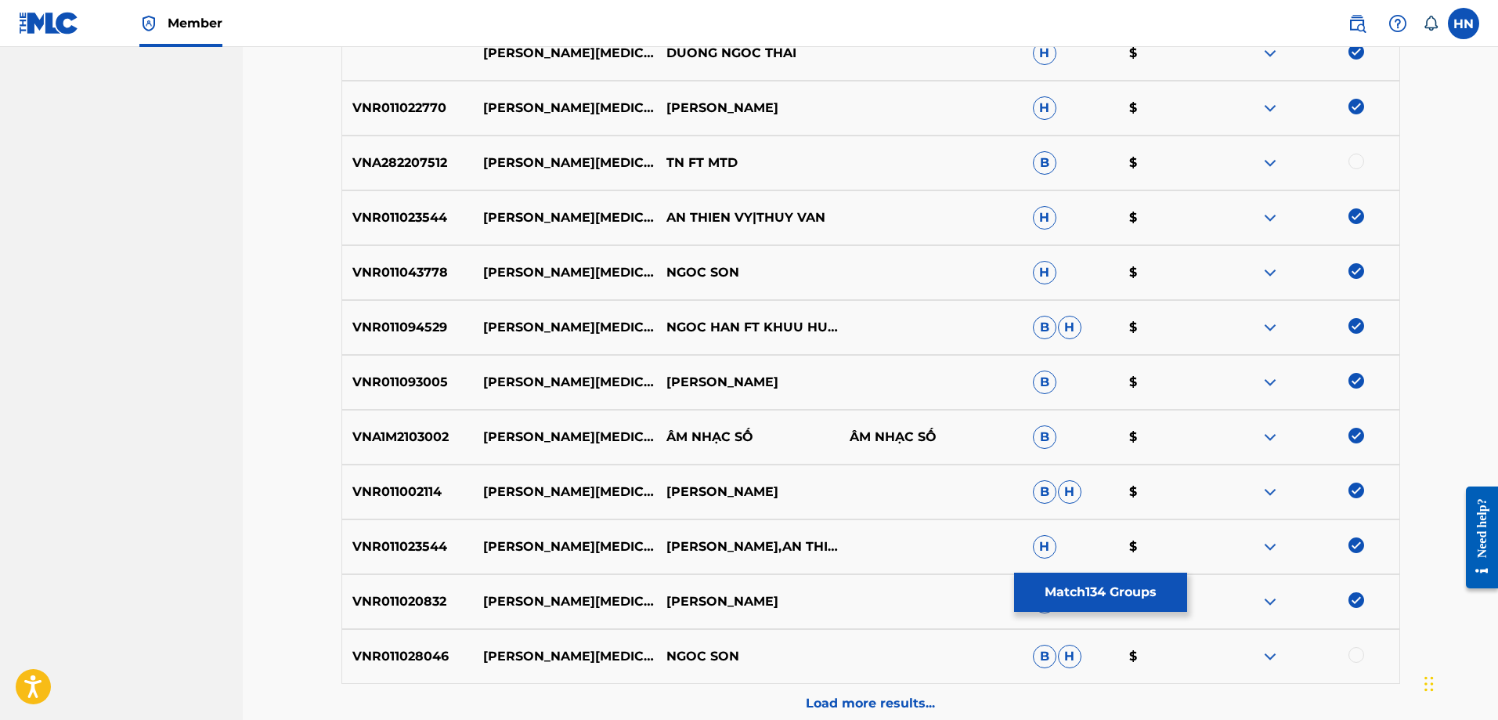
click at [1354, 653] on div at bounding box center [1356, 655] width 16 height 16
click at [861, 699] on p "Load more results..." at bounding box center [870, 703] width 129 height 19
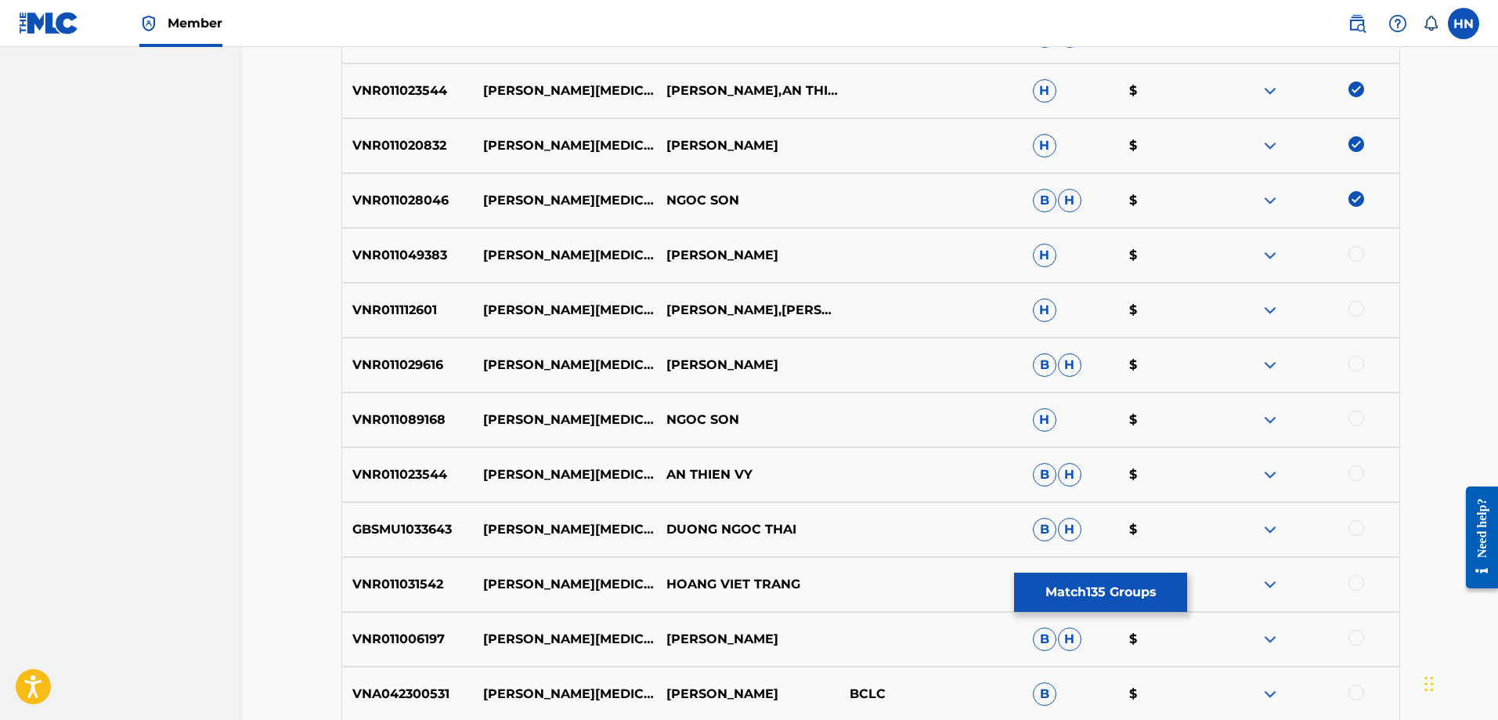
scroll to position [1564, 0]
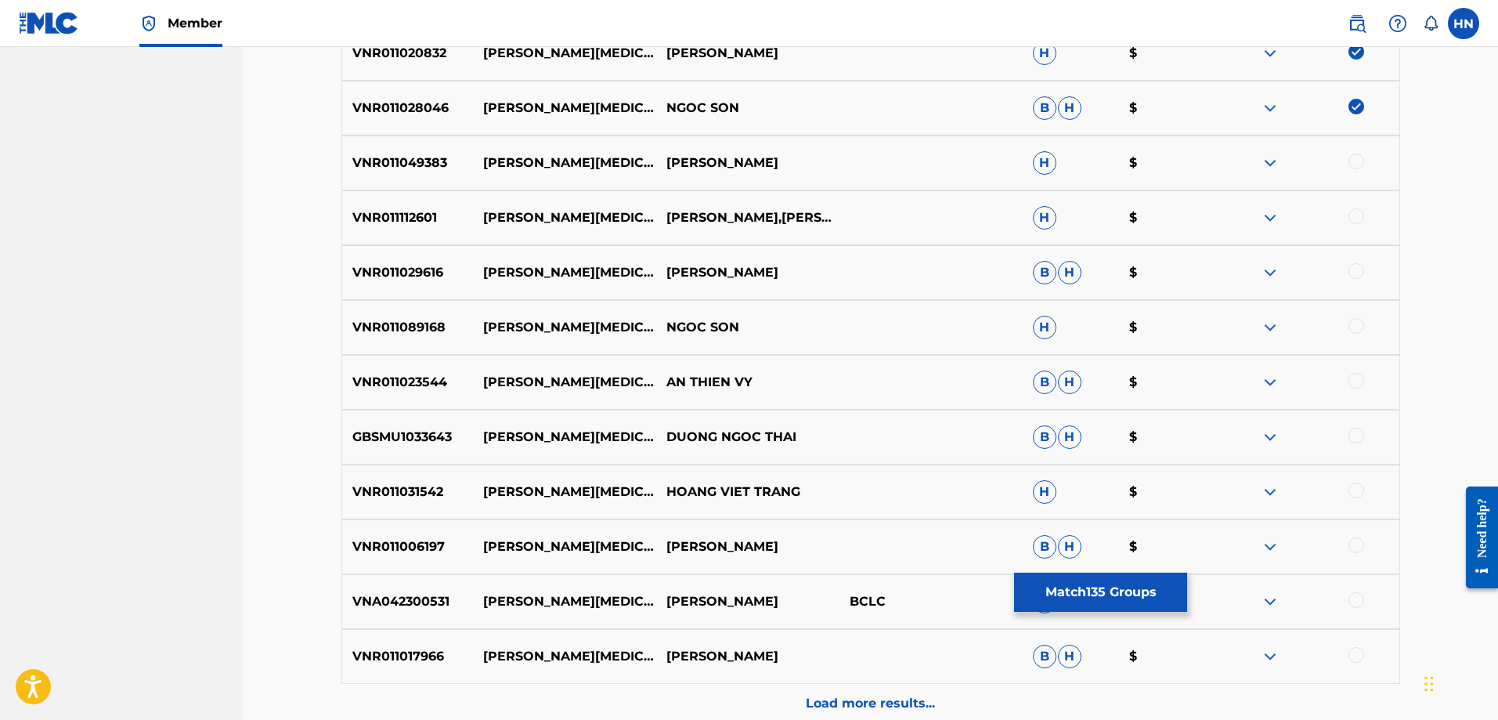
click at [427, 157] on p "VNR011049383" at bounding box center [408, 162] width 132 height 19
click at [1351, 157] on div at bounding box center [1356, 161] width 16 height 16
click at [423, 218] on p "VNR011112601" at bounding box center [408, 217] width 132 height 19
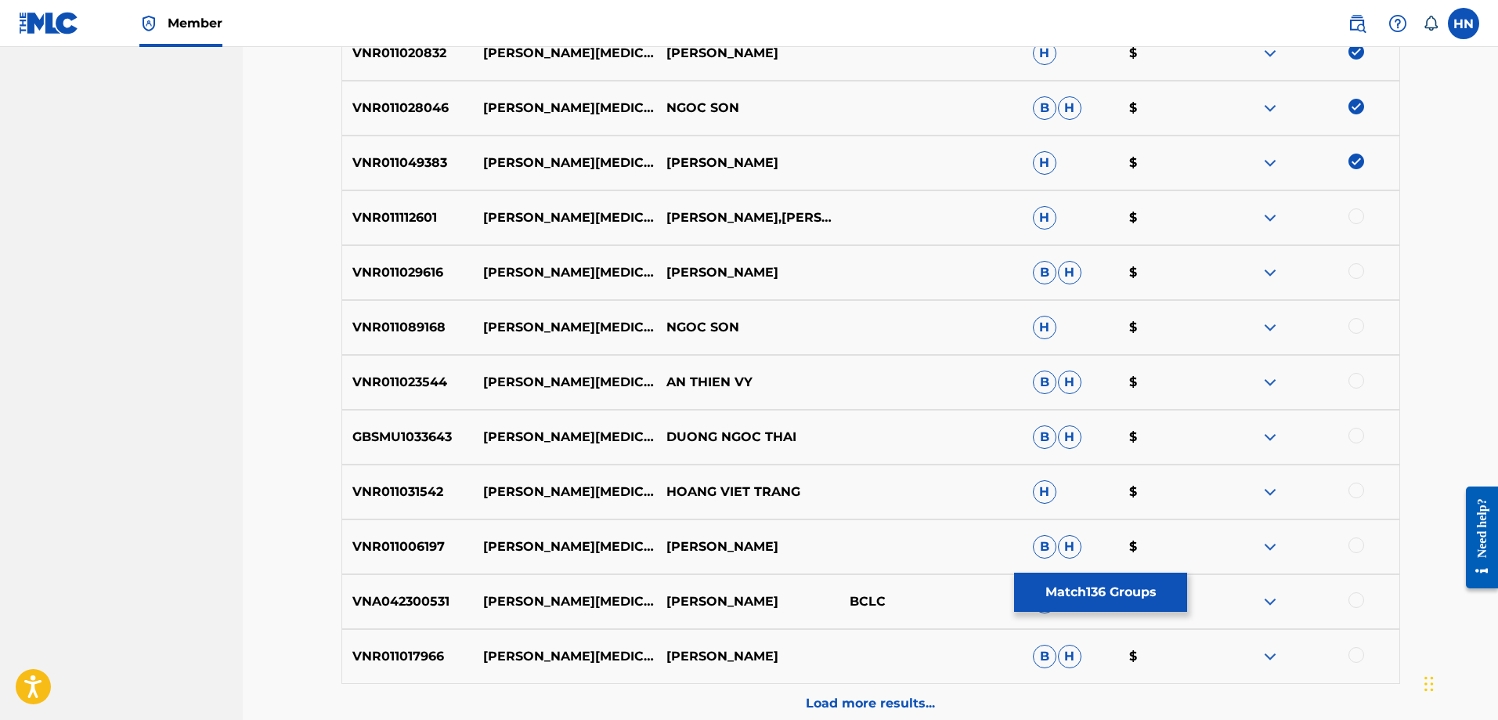
click at [1350, 220] on div at bounding box center [1356, 216] width 16 height 16
click at [1366, 265] on div at bounding box center [1307, 272] width 183 height 19
click at [1357, 270] on div at bounding box center [1356, 271] width 16 height 16
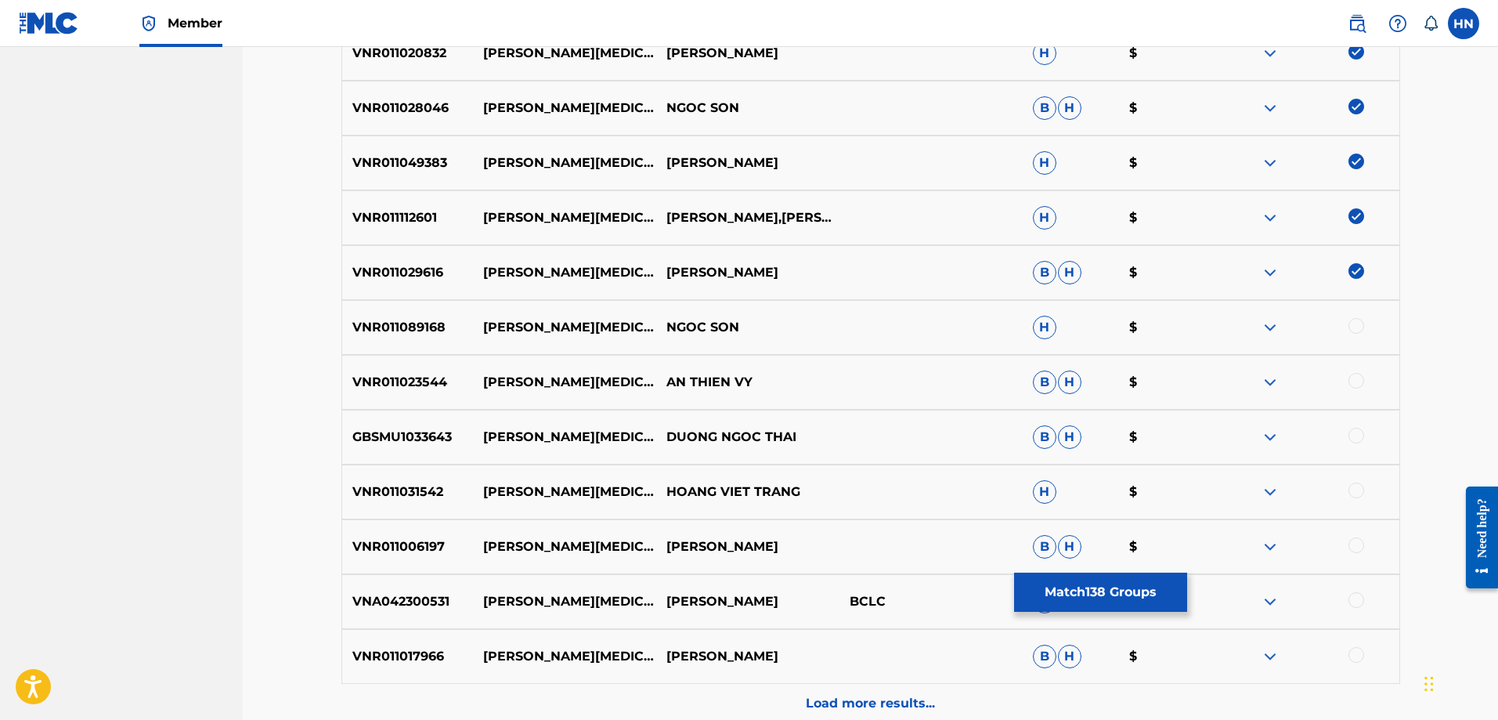
click at [428, 318] on p "VNR011089168" at bounding box center [408, 327] width 132 height 19
click at [1359, 326] on div at bounding box center [1356, 326] width 16 height 16
click at [386, 367] on div "VNR011023544 THUONG THAM AN THIEN VY B H $" at bounding box center [870, 382] width 1059 height 55
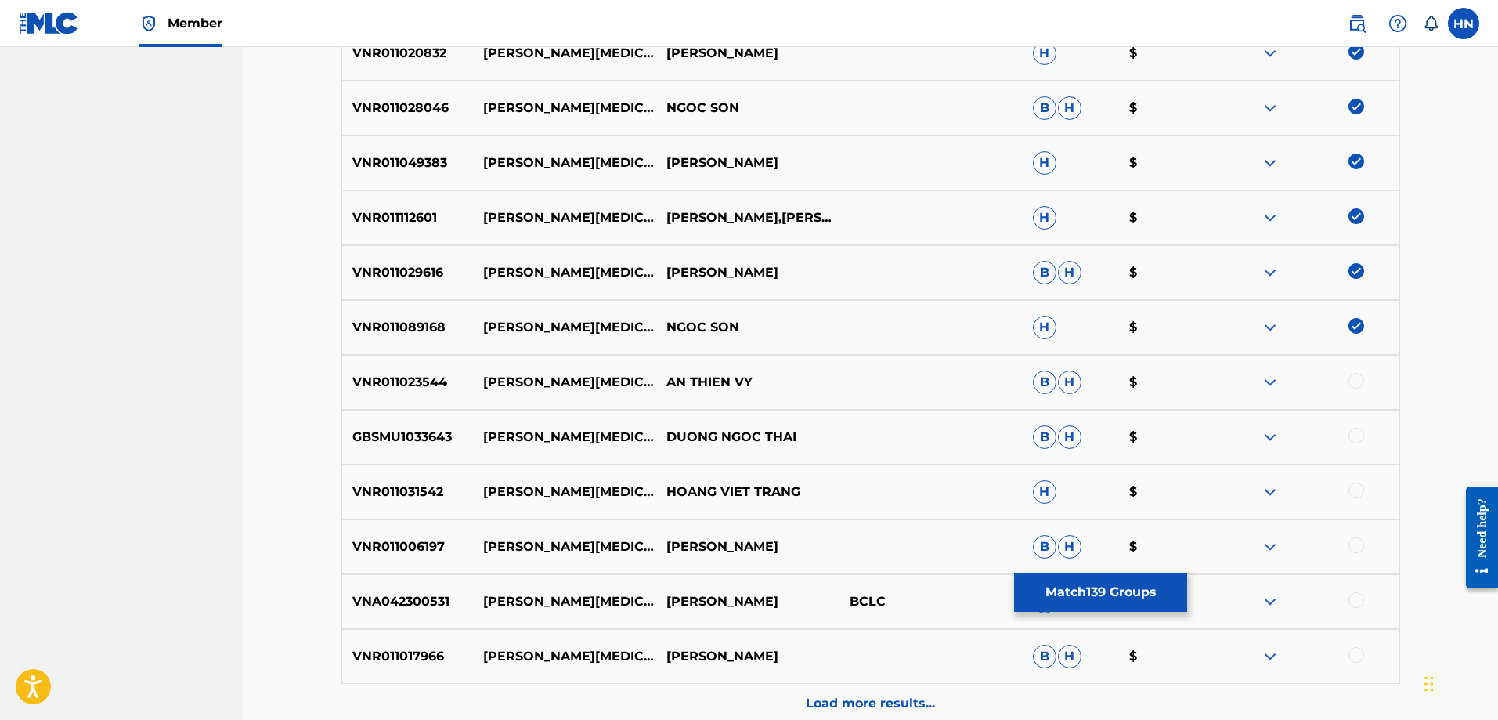
click at [1356, 379] on div at bounding box center [1356, 381] width 16 height 16
click at [410, 441] on p "GBSMU1033643" at bounding box center [408, 437] width 132 height 19
click at [1356, 431] on div at bounding box center [1356, 436] width 16 height 16
click at [417, 503] on div "VNR011031542 THUONG THAM HOANG VIET TRANG H $" at bounding box center [870, 491] width 1059 height 55
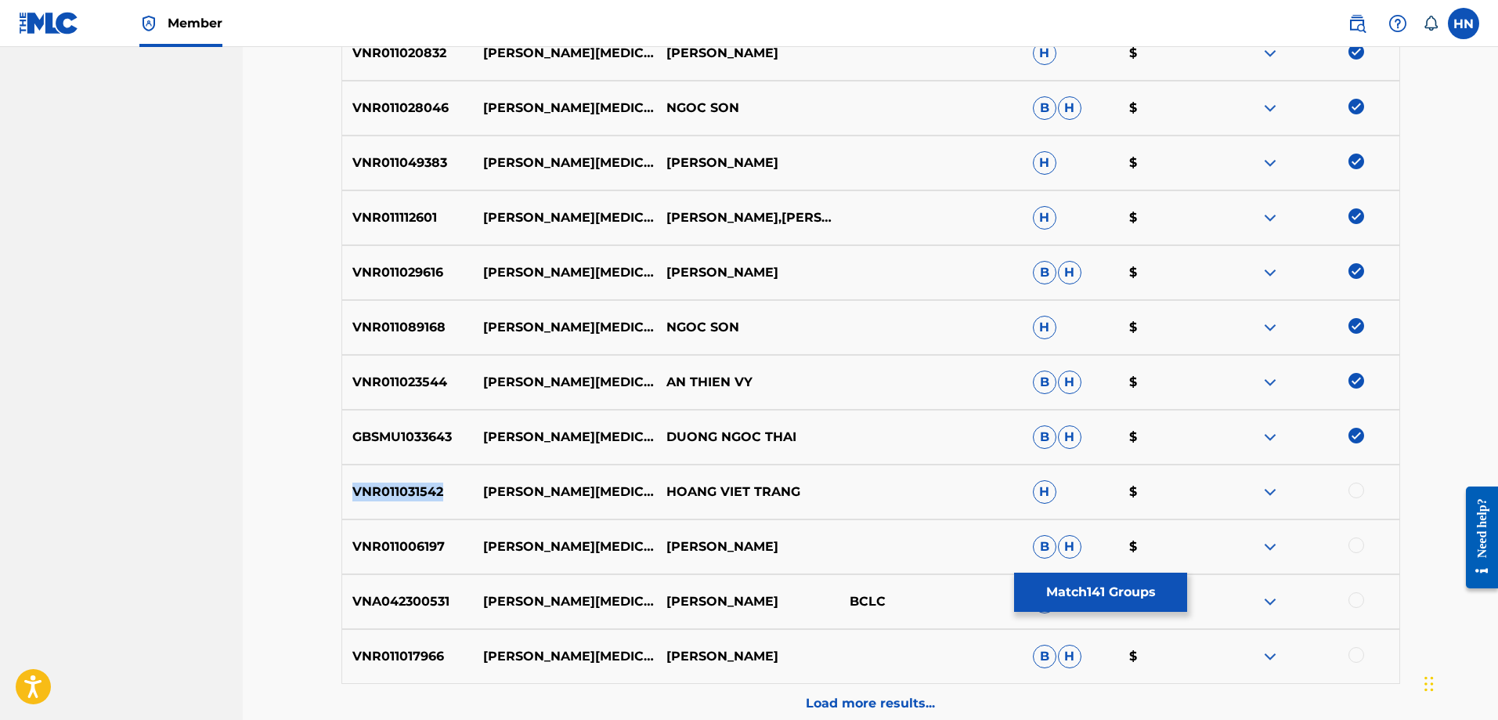
click at [417, 503] on div "VNR011031542 THUONG THAM HOANG VIET TRANG H $" at bounding box center [870, 491] width 1059 height 55
click at [1362, 489] on div at bounding box center [1356, 490] width 16 height 16
click at [414, 550] on p "VNR011006197" at bounding box center [408, 546] width 132 height 19
click at [1362, 544] on div at bounding box center [1356, 545] width 16 height 16
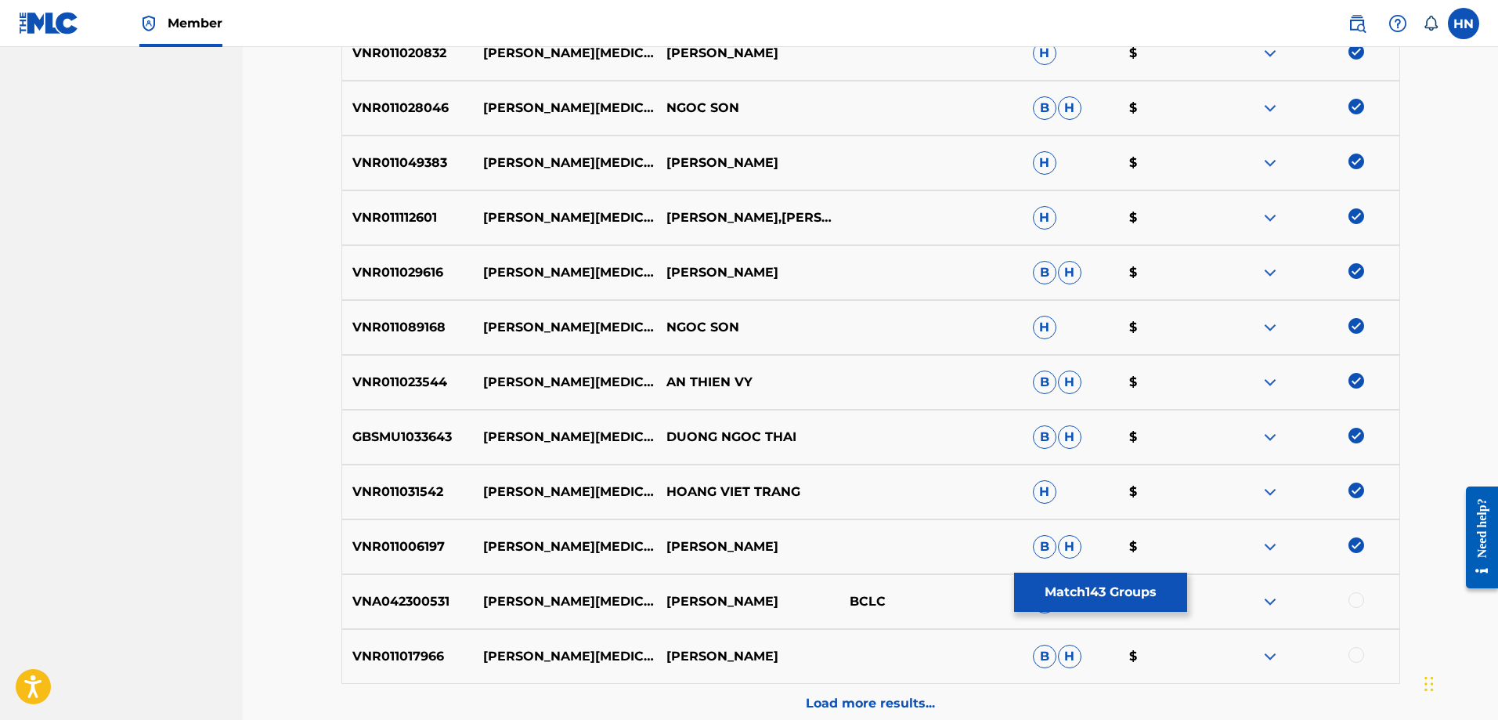
click at [424, 607] on p "VNA042300531" at bounding box center [408, 601] width 132 height 19
click at [1360, 604] on div at bounding box center [1356, 600] width 16 height 16
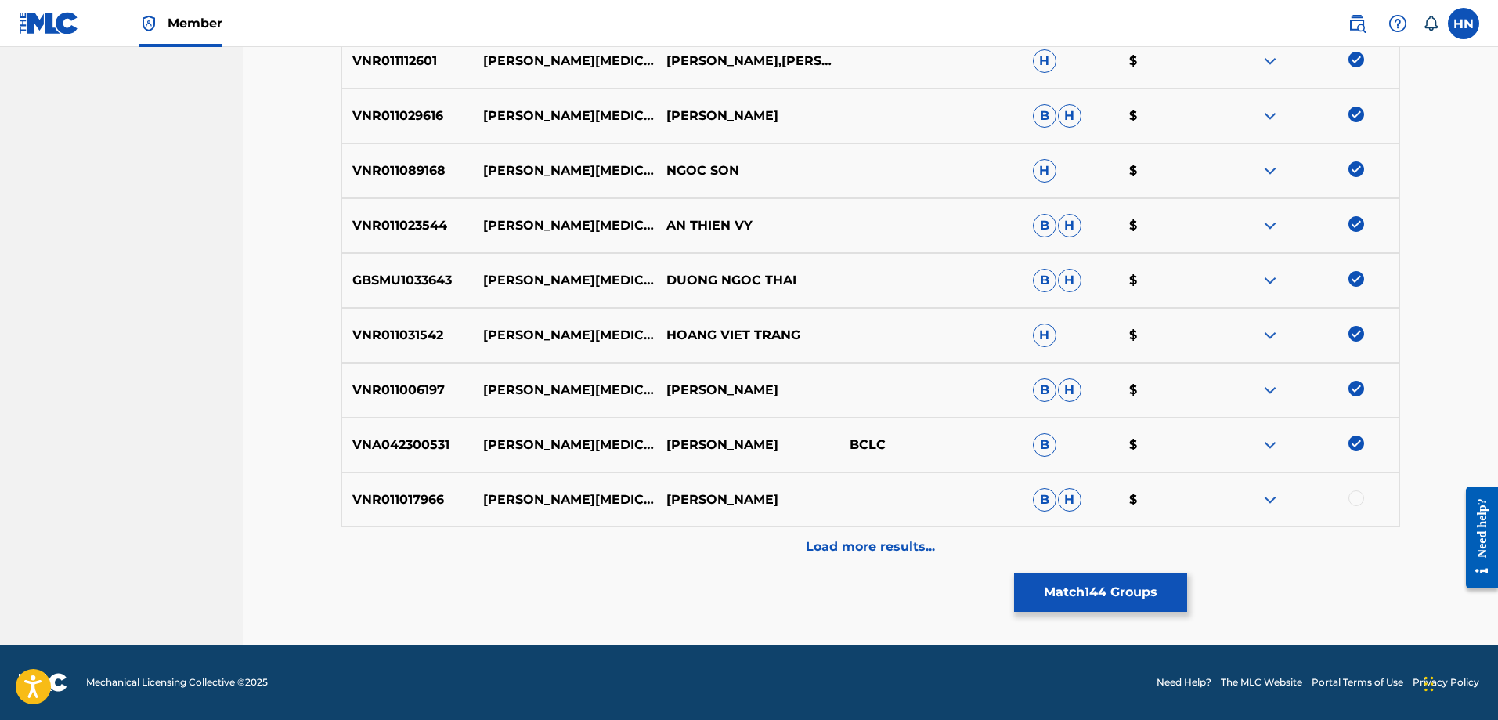
click at [427, 494] on p "VNR011017966" at bounding box center [408, 499] width 132 height 19
click at [1353, 500] on div at bounding box center [1356, 498] width 16 height 16
click at [915, 547] on p "Load more results..." at bounding box center [870, 546] width 129 height 19
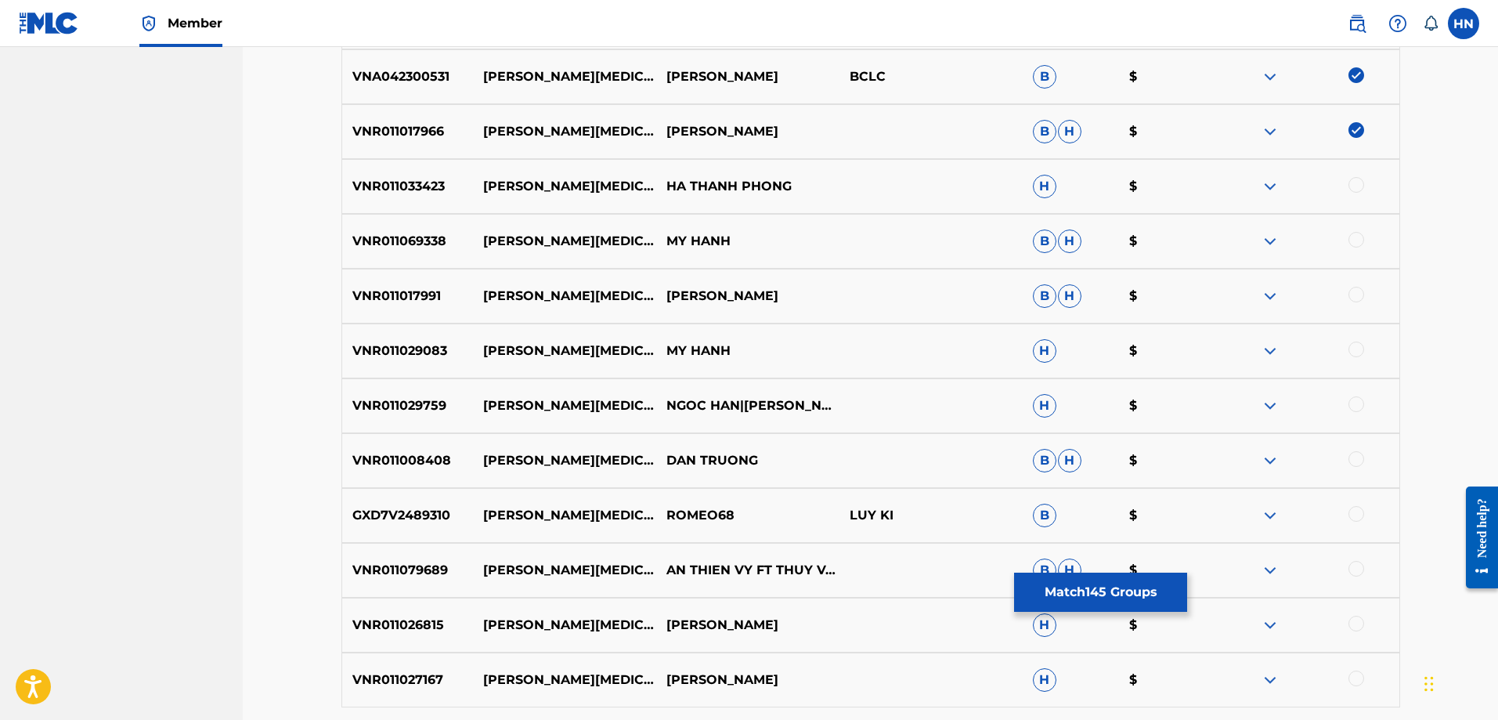
scroll to position [2112, 0]
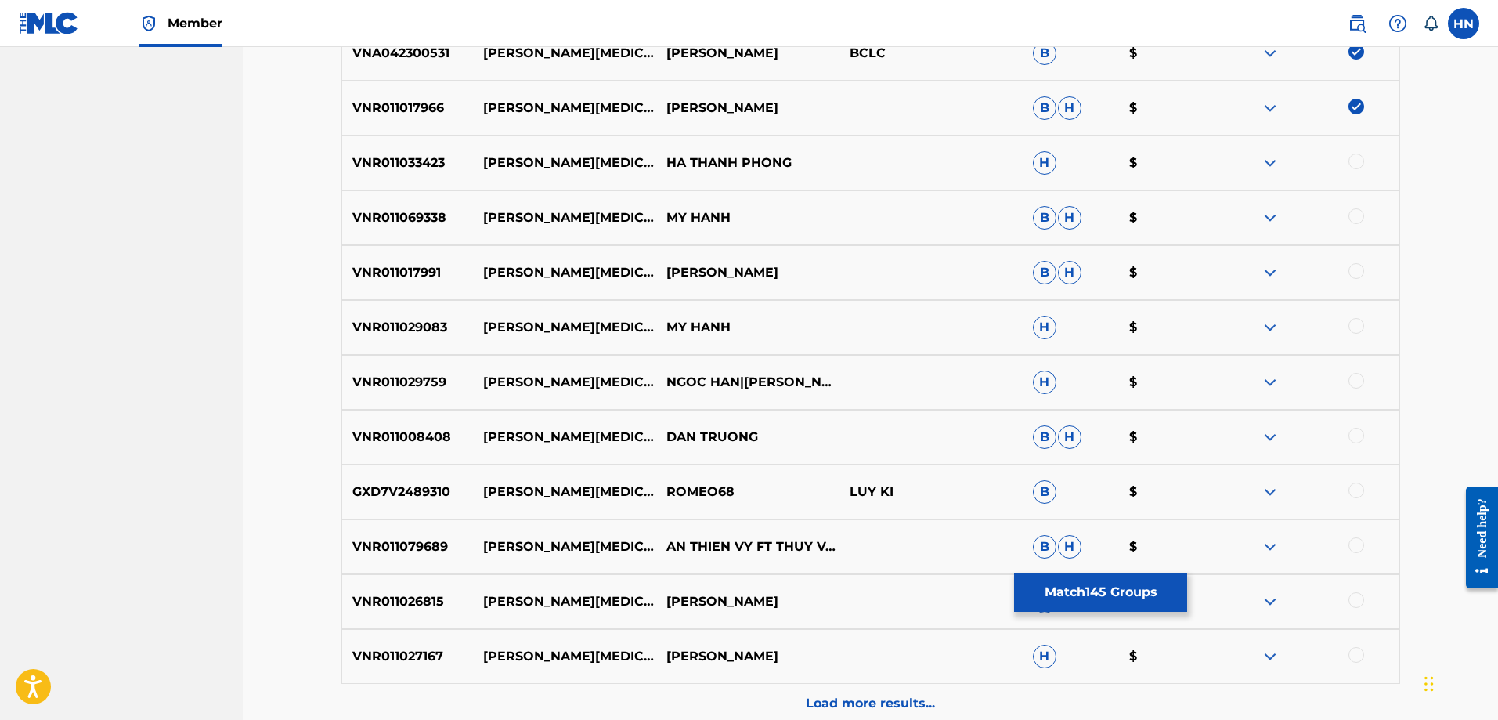
click at [397, 177] on div "VNR011033423 THUONG THAM HA THANH PHONG H $" at bounding box center [870, 162] width 1059 height 55
click at [1351, 161] on div at bounding box center [1356, 161] width 16 height 16
click at [390, 209] on p "VNR011069338" at bounding box center [408, 217] width 132 height 19
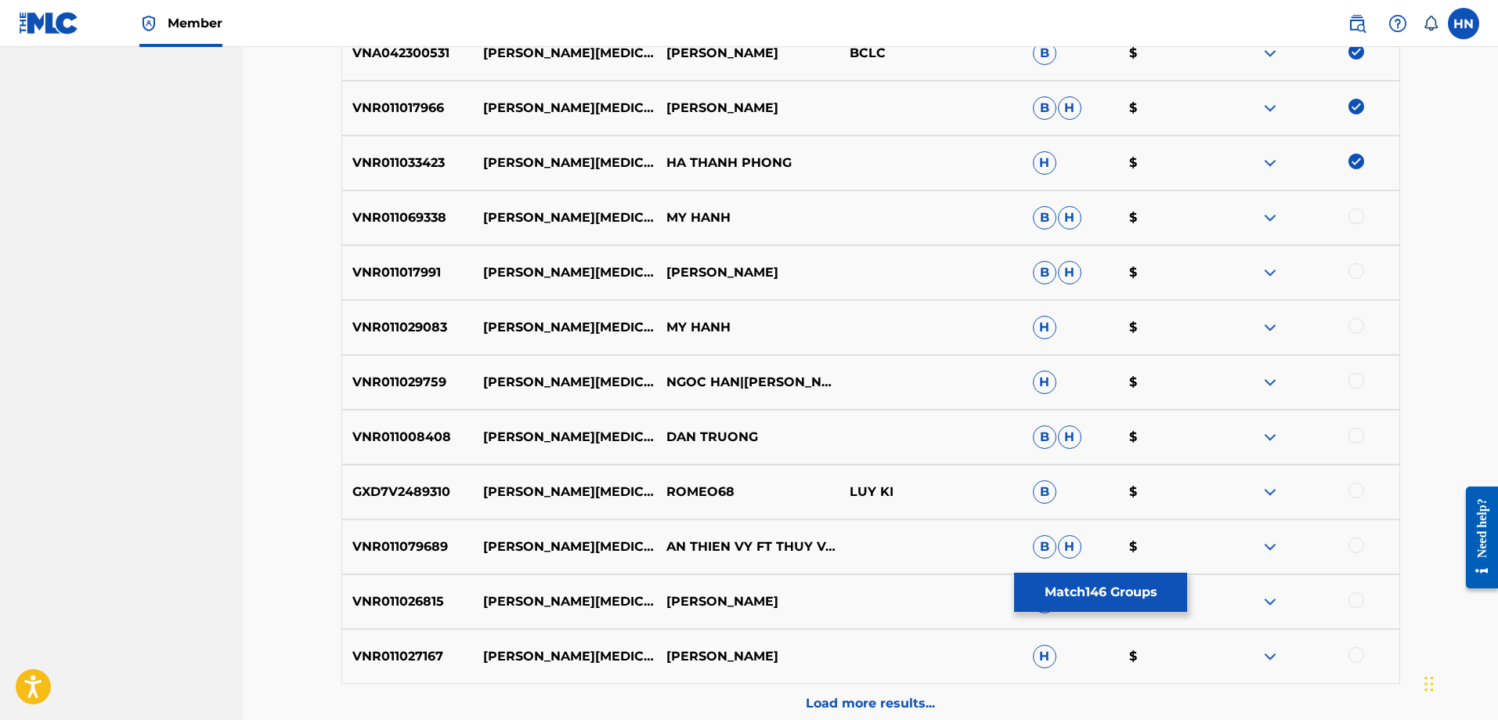
click at [1346, 215] on div at bounding box center [1307, 217] width 183 height 19
click at [1350, 215] on div at bounding box center [1356, 216] width 16 height 16
click at [435, 281] on p "VNR011017991" at bounding box center [408, 272] width 132 height 19
click at [1353, 272] on div at bounding box center [1356, 271] width 16 height 16
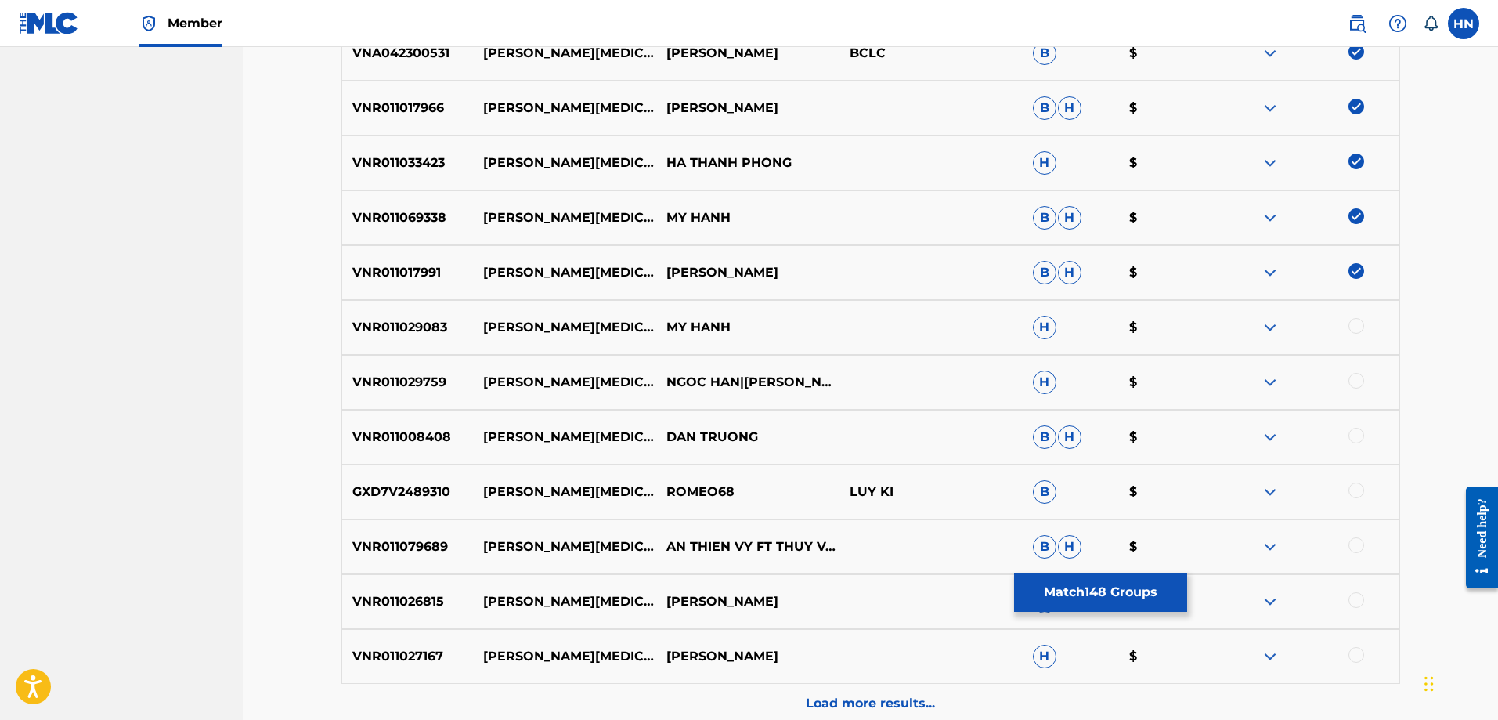
click at [401, 334] on p "VNR011029083" at bounding box center [408, 327] width 132 height 19
click at [1351, 327] on div at bounding box center [1356, 326] width 16 height 16
click at [389, 386] on p "VNR011029759" at bounding box center [408, 382] width 132 height 19
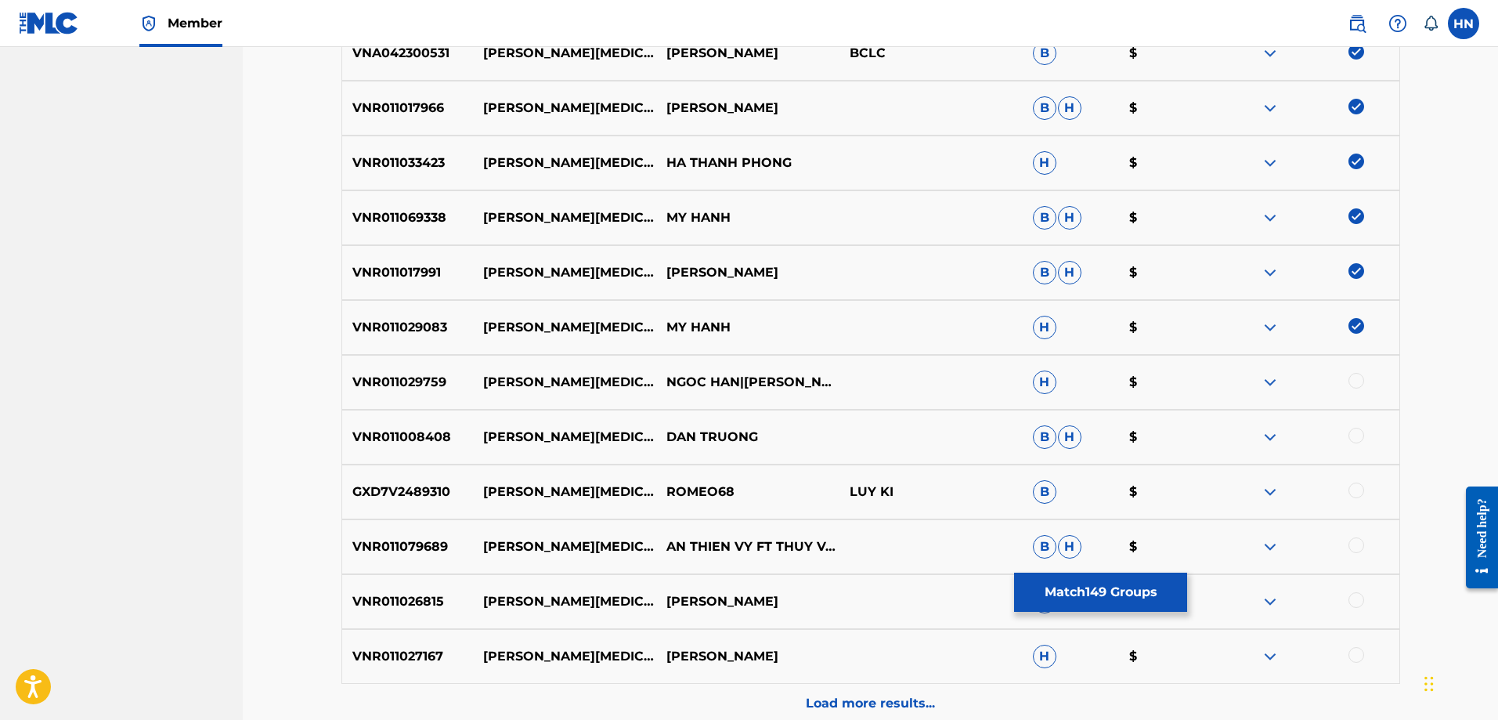
click at [1352, 381] on div at bounding box center [1356, 381] width 16 height 16
click at [410, 439] on p "VNR011008408" at bounding box center [408, 437] width 132 height 19
click at [1353, 431] on div at bounding box center [1356, 436] width 16 height 16
click at [423, 554] on p "VNR011079689" at bounding box center [408, 546] width 132 height 19
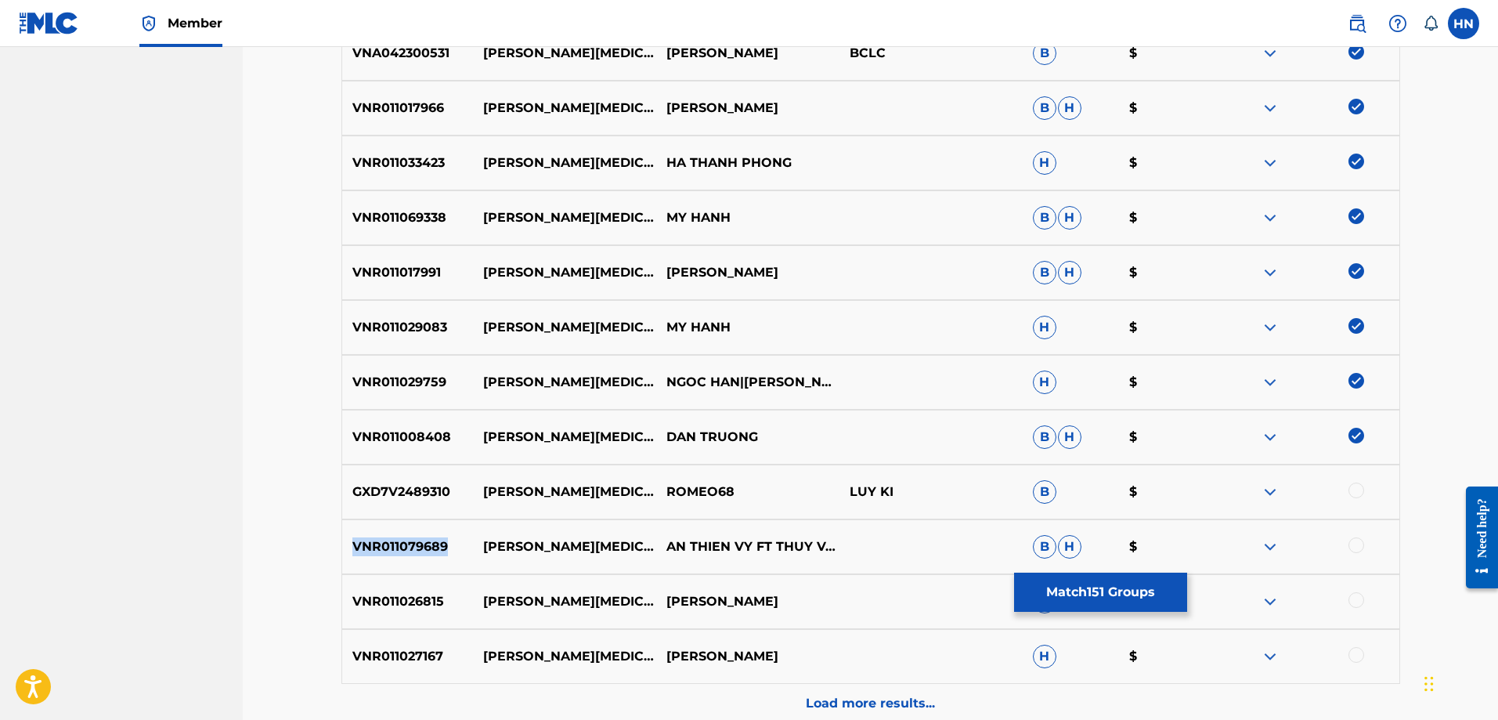
click at [423, 554] on p "VNR011079689" at bounding box center [408, 546] width 132 height 19
click at [1361, 550] on div at bounding box center [1356, 545] width 16 height 16
click at [396, 593] on p "VNR011026815" at bounding box center [408, 601] width 132 height 19
click at [1358, 605] on div at bounding box center [1356, 600] width 16 height 16
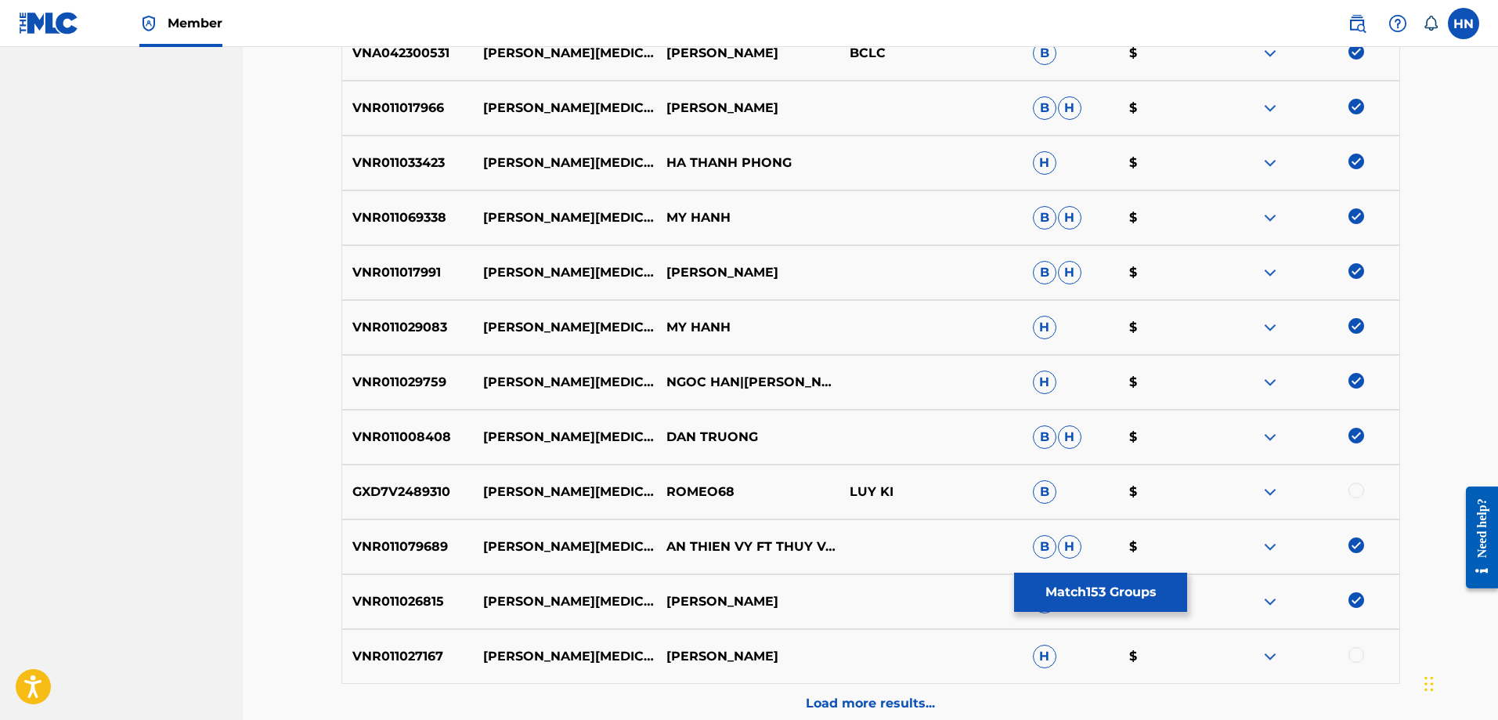
click at [427, 646] on div "VNR011027167 THUONG THAM TUONG NGUYEN H $" at bounding box center [870, 656] width 1059 height 55
click at [1355, 654] on div at bounding box center [1356, 655] width 16 height 16
click at [795, 702] on div "Load more results..." at bounding box center [870, 703] width 1059 height 39
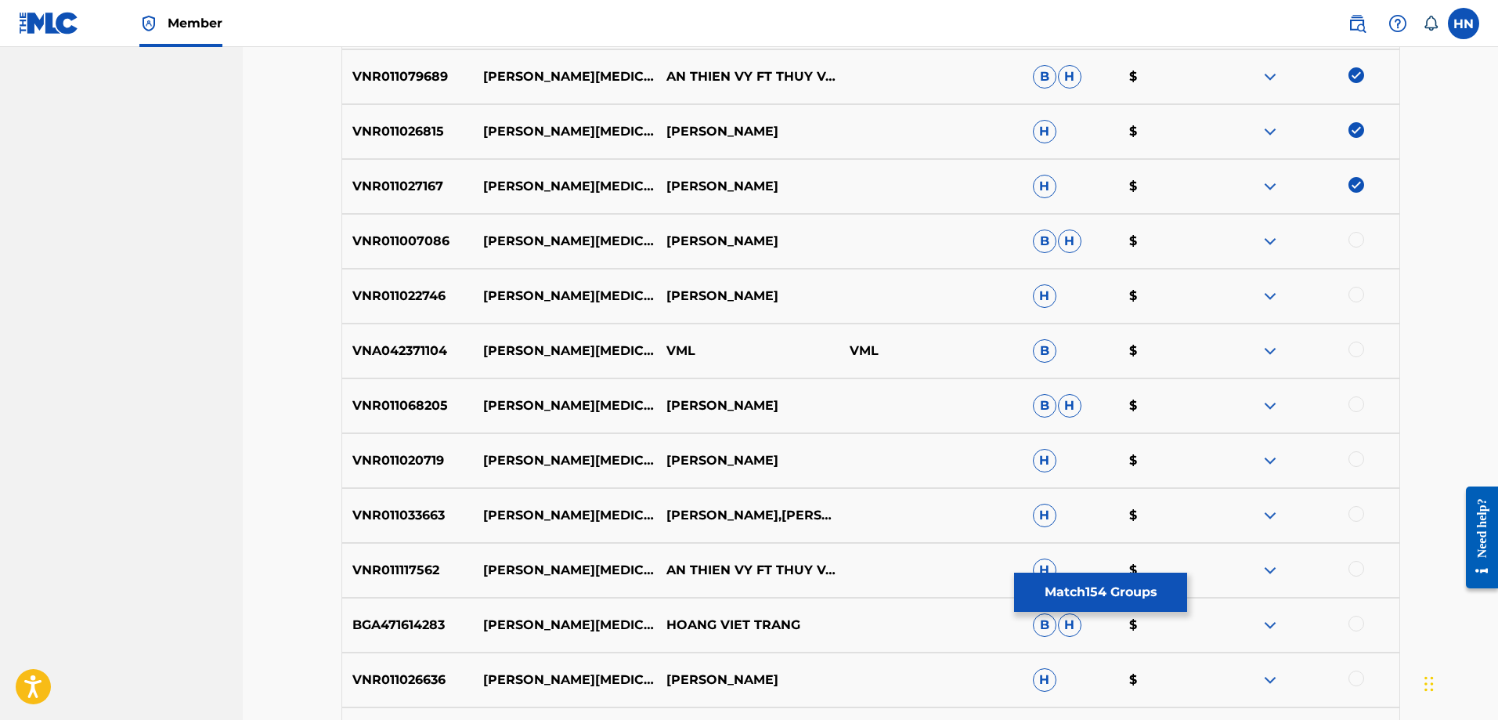
scroll to position [2660, 0]
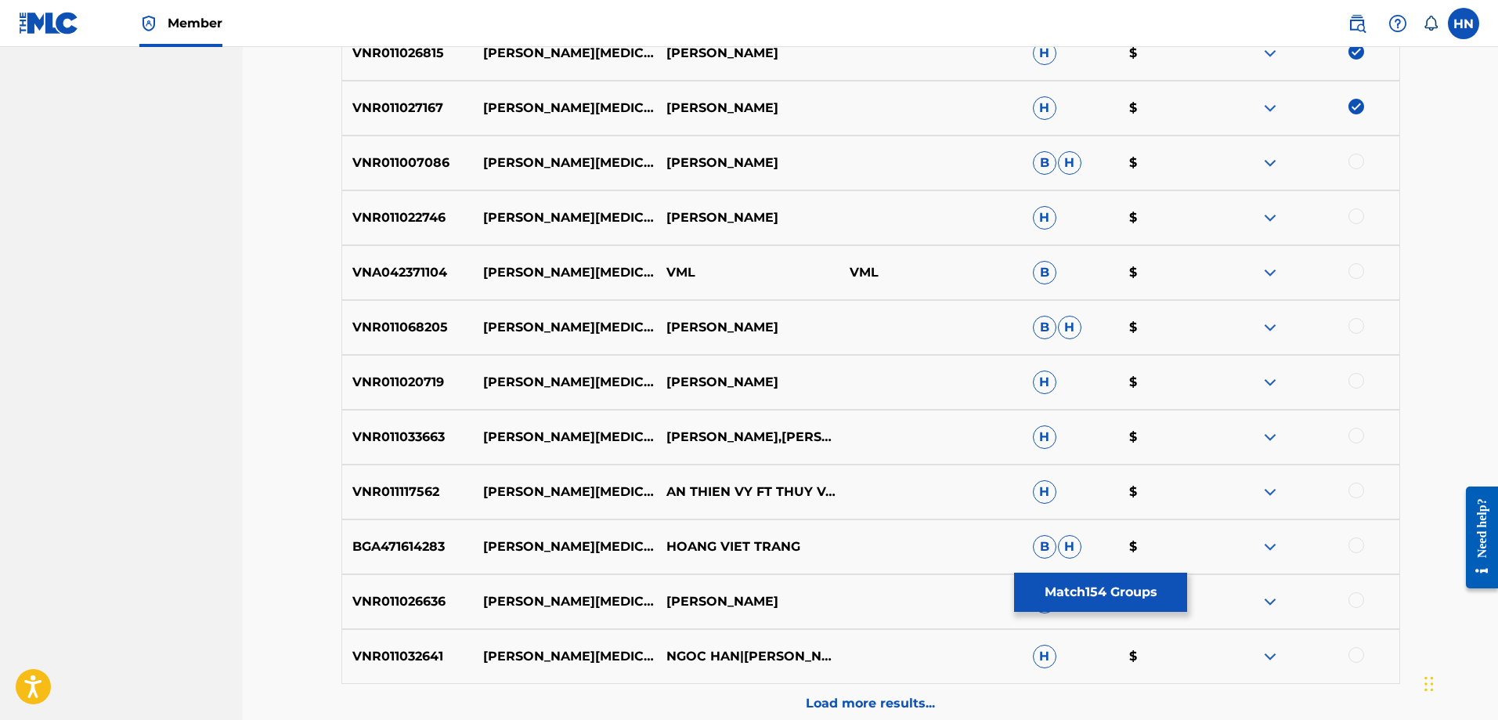
click at [435, 164] on p "VNR011007086" at bounding box center [408, 162] width 132 height 19
click at [1355, 166] on div at bounding box center [1356, 161] width 16 height 16
click at [434, 233] on div "VNR011022746 THUONG THAM ĐAN TRƯỜNG H $" at bounding box center [870, 217] width 1059 height 55
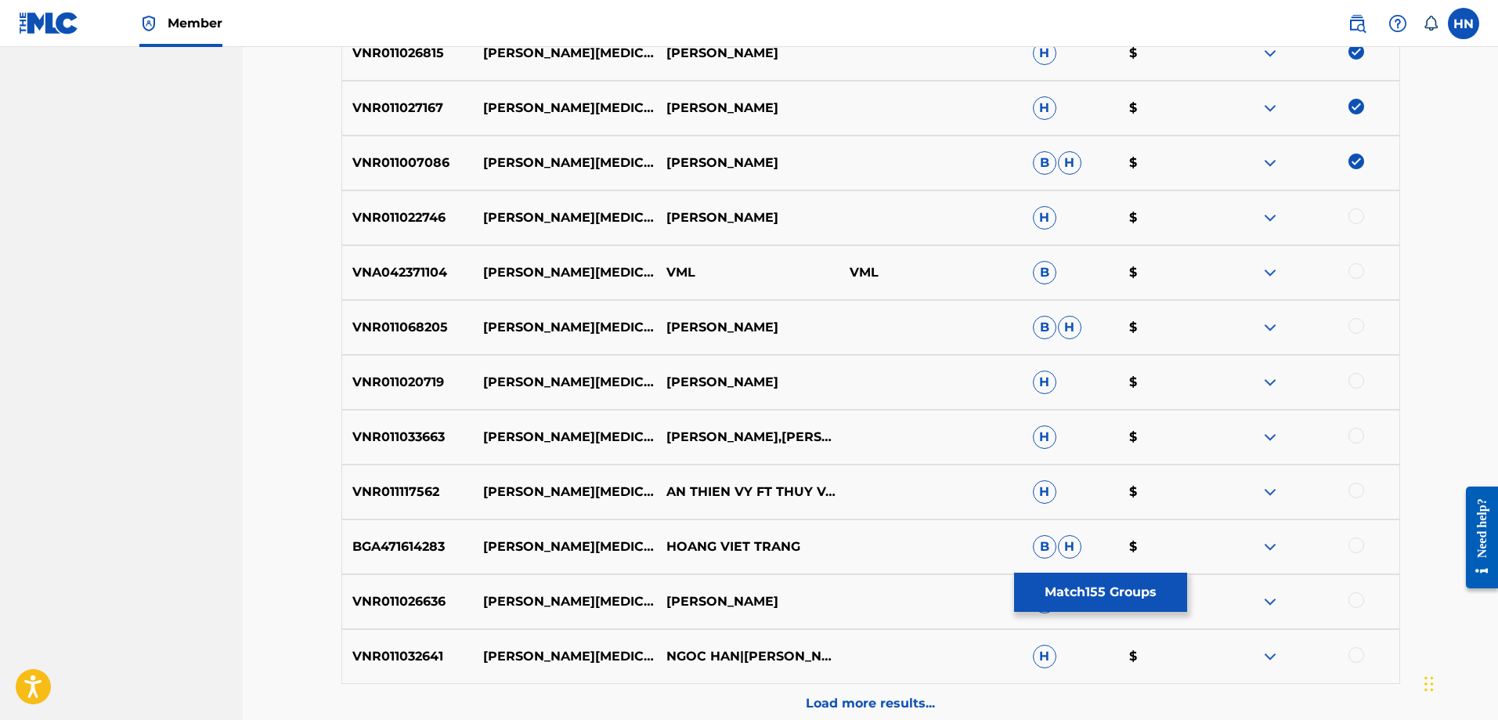
click at [1352, 215] on div at bounding box center [1356, 216] width 16 height 16
click at [414, 340] on div "VNR011068205 THUONG THAM TUONG NGUYEN B H $" at bounding box center [870, 327] width 1059 height 55
click at [1362, 324] on div at bounding box center [1356, 326] width 16 height 16
click at [365, 390] on p "VNR011020719" at bounding box center [408, 382] width 132 height 19
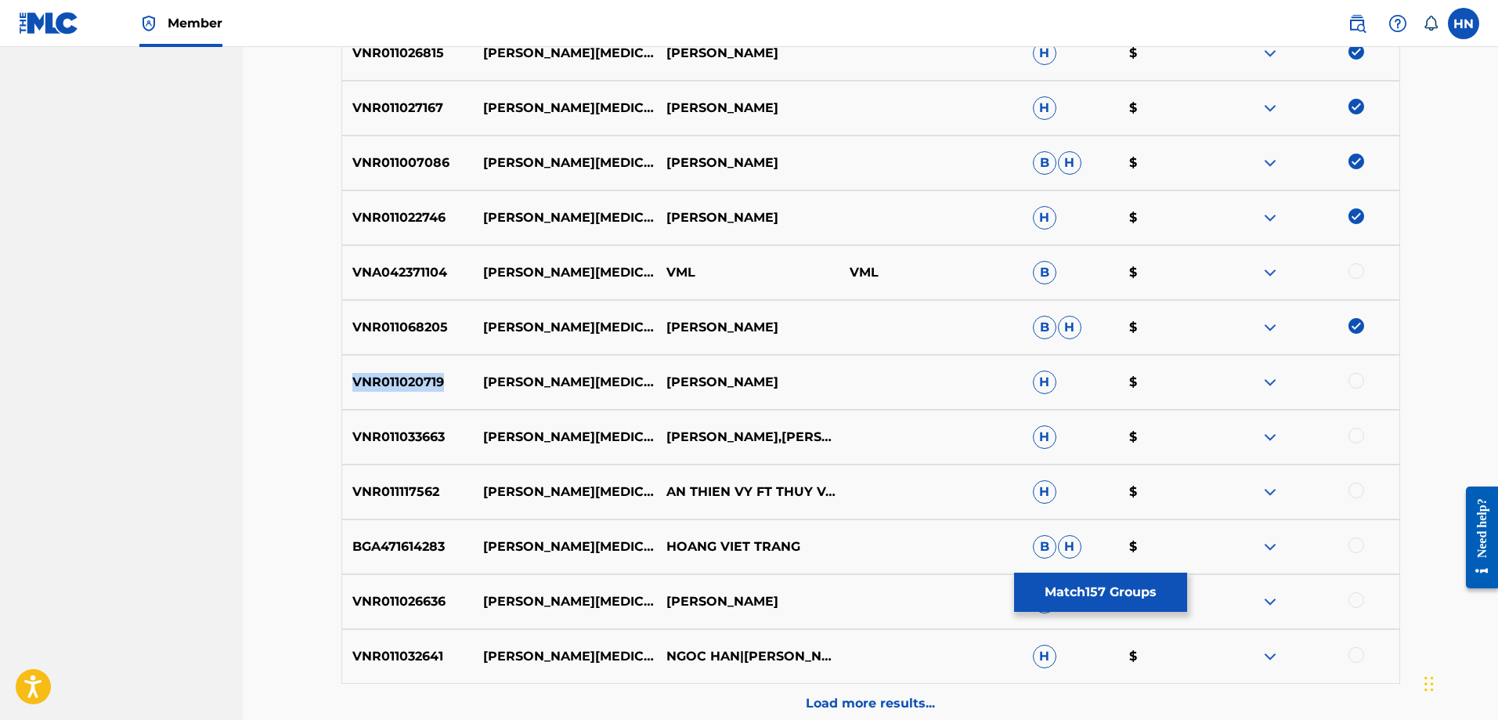
click at [365, 390] on p "VNR011020719" at bounding box center [408, 382] width 132 height 19
click at [1355, 379] on div at bounding box center [1356, 381] width 16 height 16
click at [424, 444] on p "VNR011033663" at bounding box center [408, 437] width 132 height 19
click at [1356, 435] on div at bounding box center [1356, 436] width 16 height 16
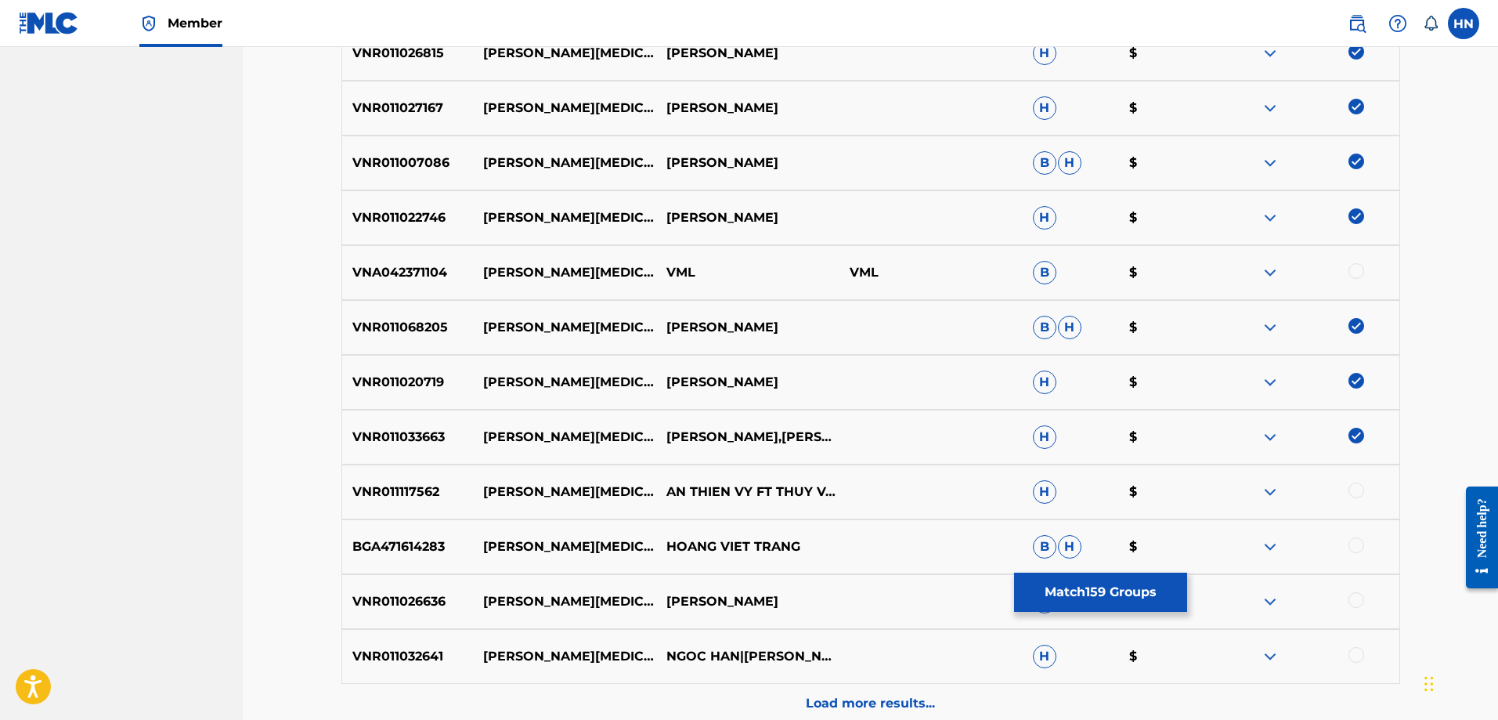
click at [410, 497] on p "VNR011117562" at bounding box center [408, 491] width 132 height 19
click at [1353, 494] on div at bounding box center [1356, 490] width 16 height 16
click at [344, 538] on p "BGA471614283" at bounding box center [408, 546] width 132 height 19
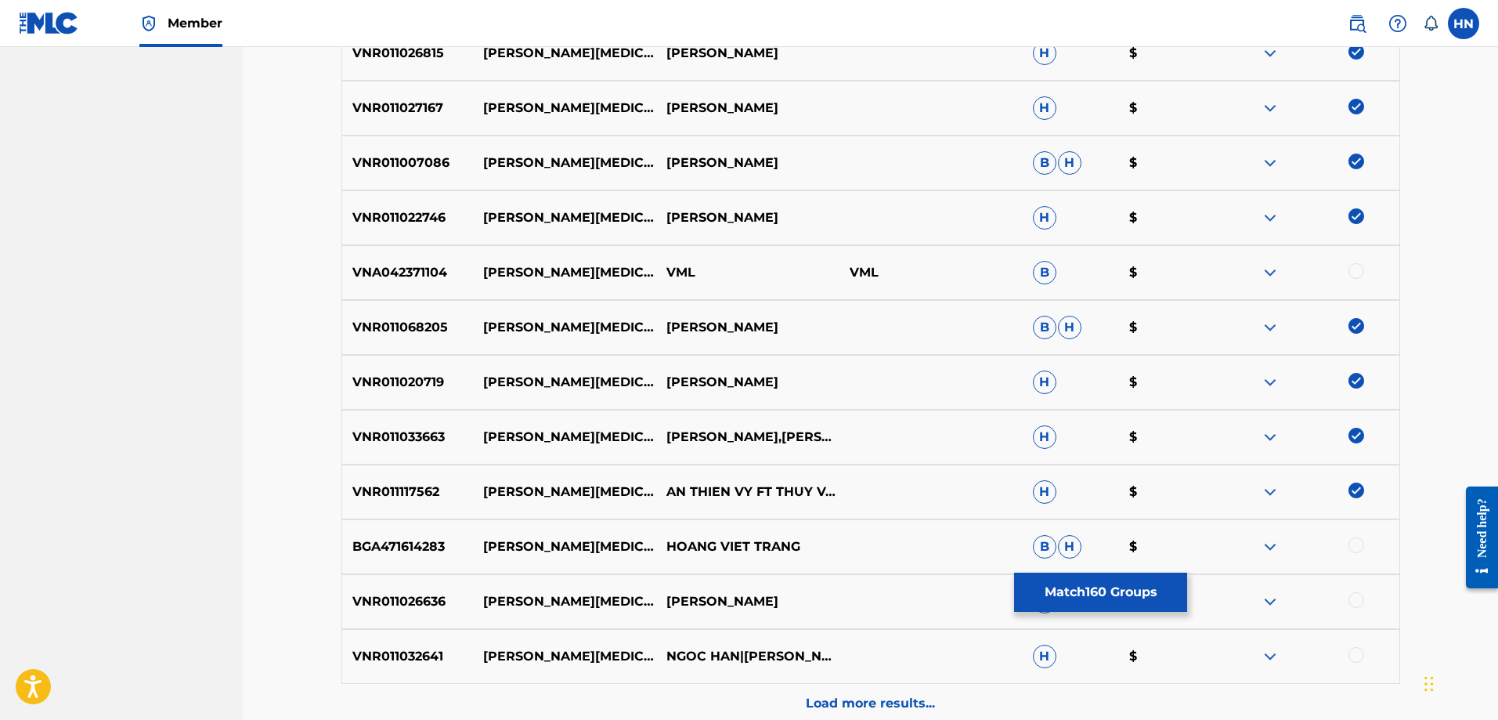
click at [1354, 543] on div at bounding box center [1356, 545] width 16 height 16
click at [379, 606] on p "VNR011026636" at bounding box center [408, 601] width 132 height 19
click at [1350, 600] on div at bounding box center [1356, 600] width 16 height 16
click at [403, 652] on p "VNR011032641" at bounding box center [408, 656] width 132 height 19
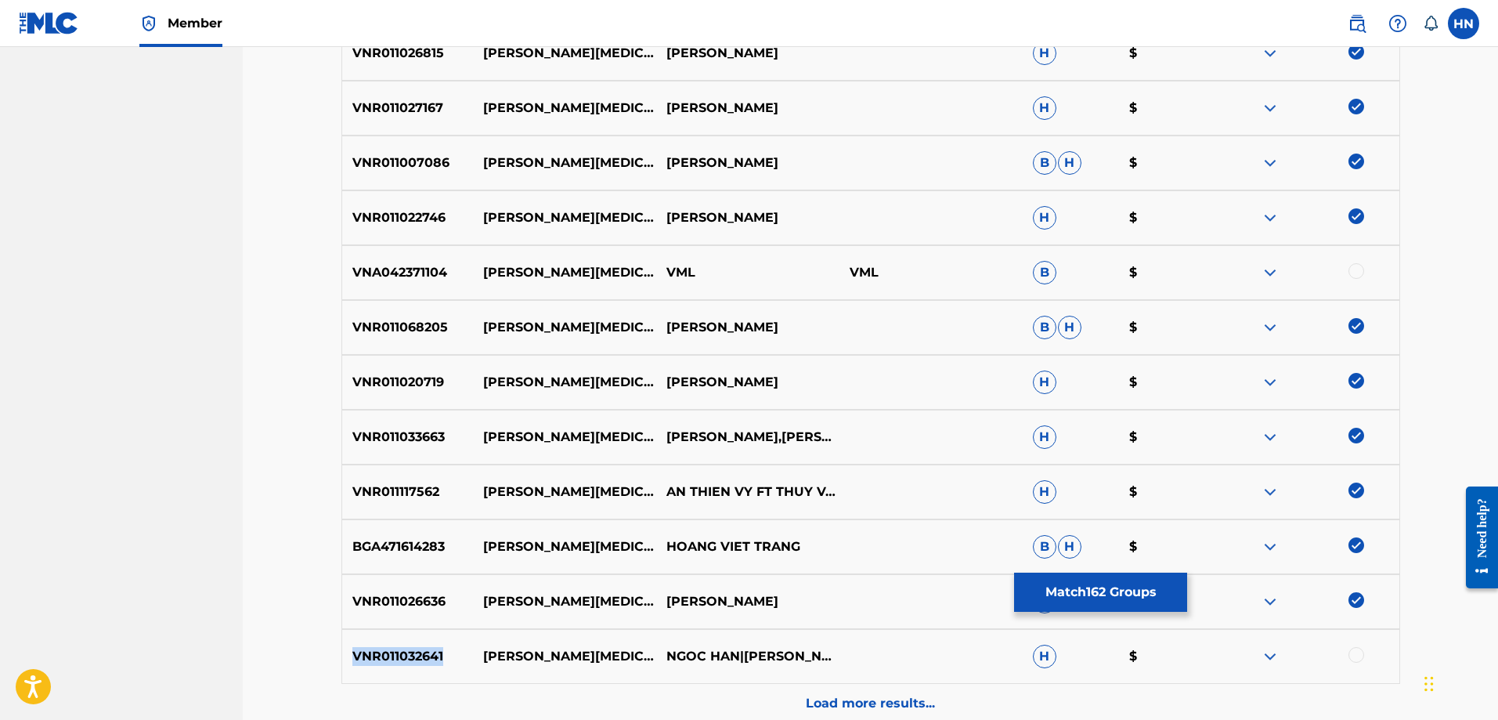
click at [403, 652] on p "VNR011032641" at bounding box center [408, 656] width 132 height 19
click at [1359, 653] on div at bounding box center [1356, 655] width 16 height 16
click at [839, 713] on div "Load more results..." at bounding box center [870, 703] width 1059 height 39
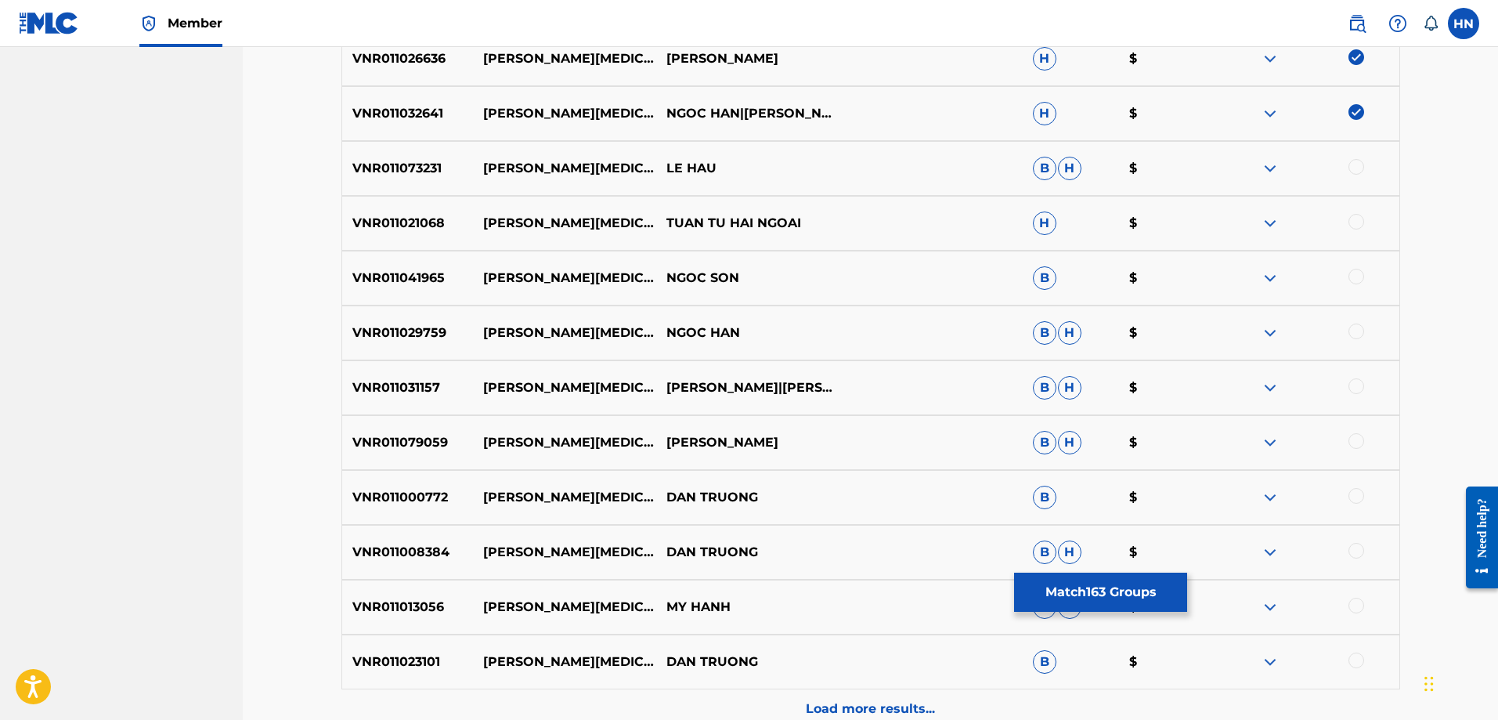
scroll to position [3208, 0]
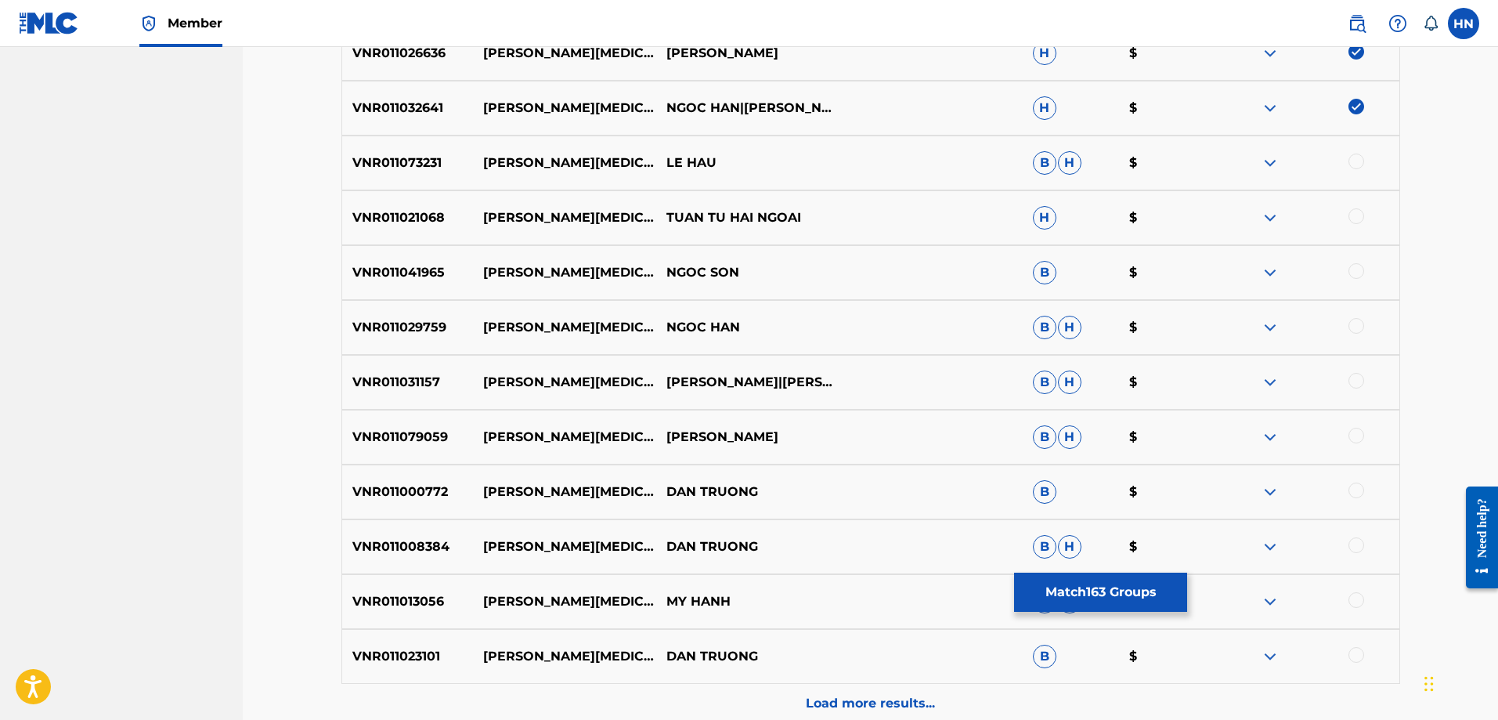
click at [467, 213] on p "VNR011021068" at bounding box center [408, 217] width 132 height 19
click at [429, 220] on p "VNR011021068" at bounding box center [408, 217] width 132 height 19
click at [1362, 210] on div at bounding box center [1356, 216] width 16 height 16
click at [417, 278] on p "VNR011041965" at bounding box center [408, 272] width 132 height 19
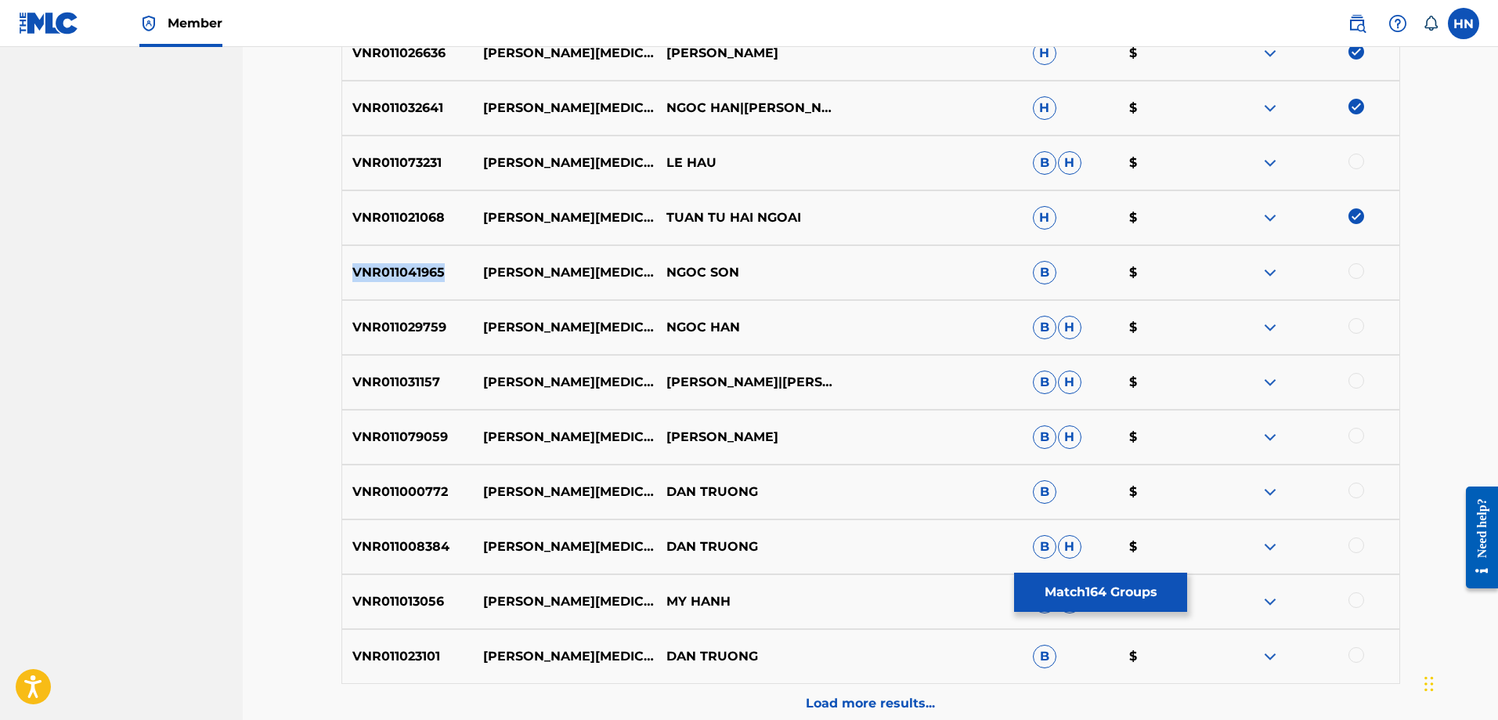
click at [417, 278] on p "VNR011041965" at bounding box center [408, 272] width 132 height 19
click at [1356, 272] on div at bounding box center [1356, 271] width 16 height 16
click at [411, 345] on div "VNR011029759 THUONG THAM NGOC HAN B H $" at bounding box center [870, 327] width 1059 height 55
click at [1355, 327] on div at bounding box center [1356, 326] width 16 height 16
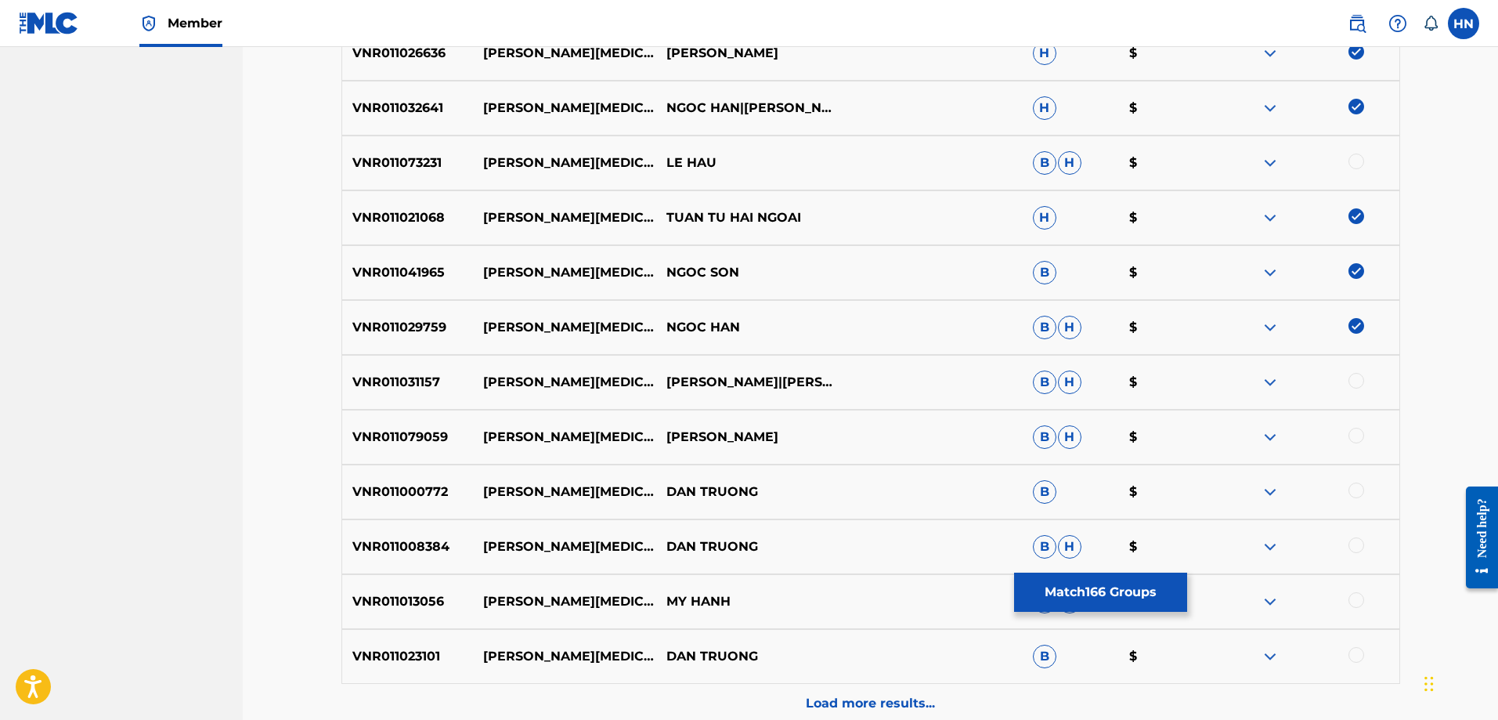
click at [359, 380] on p "VNR011031157" at bounding box center [408, 382] width 132 height 19
click at [1354, 379] on div at bounding box center [1356, 381] width 16 height 16
click at [384, 455] on div "VNR011079059 THUONG THAM NGUYEN KHA B H $" at bounding box center [870, 437] width 1059 height 55
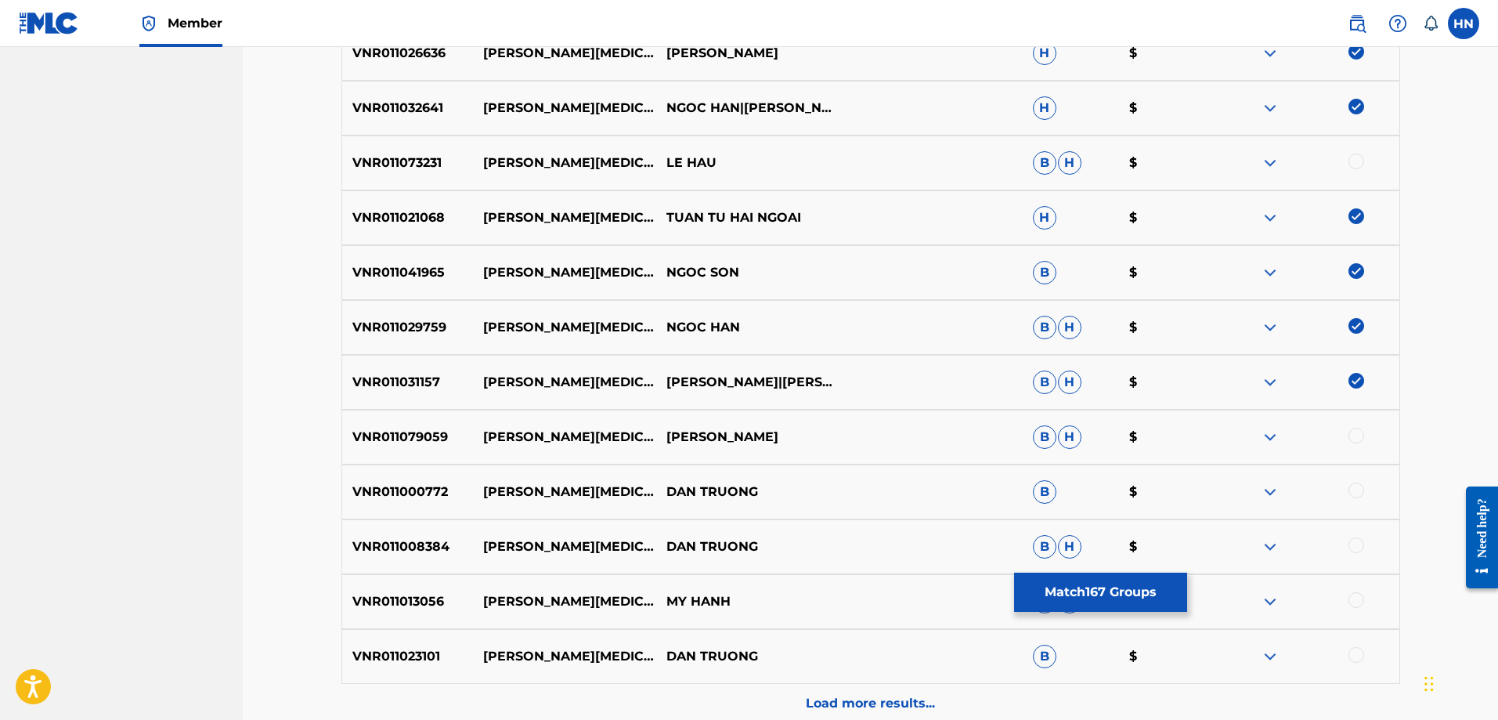
click at [1358, 437] on div at bounding box center [1356, 436] width 16 height 16
click at [431, 491] on p "VNR011000772" at bounding box center [408, 491] width 132 height 19
click at [1362, 493] on div at bounding box center [1356, 490] width 16 height 16
click at [376, 545] on p "VNR011008384" at bounding box center [408, 546] width 132 height 19
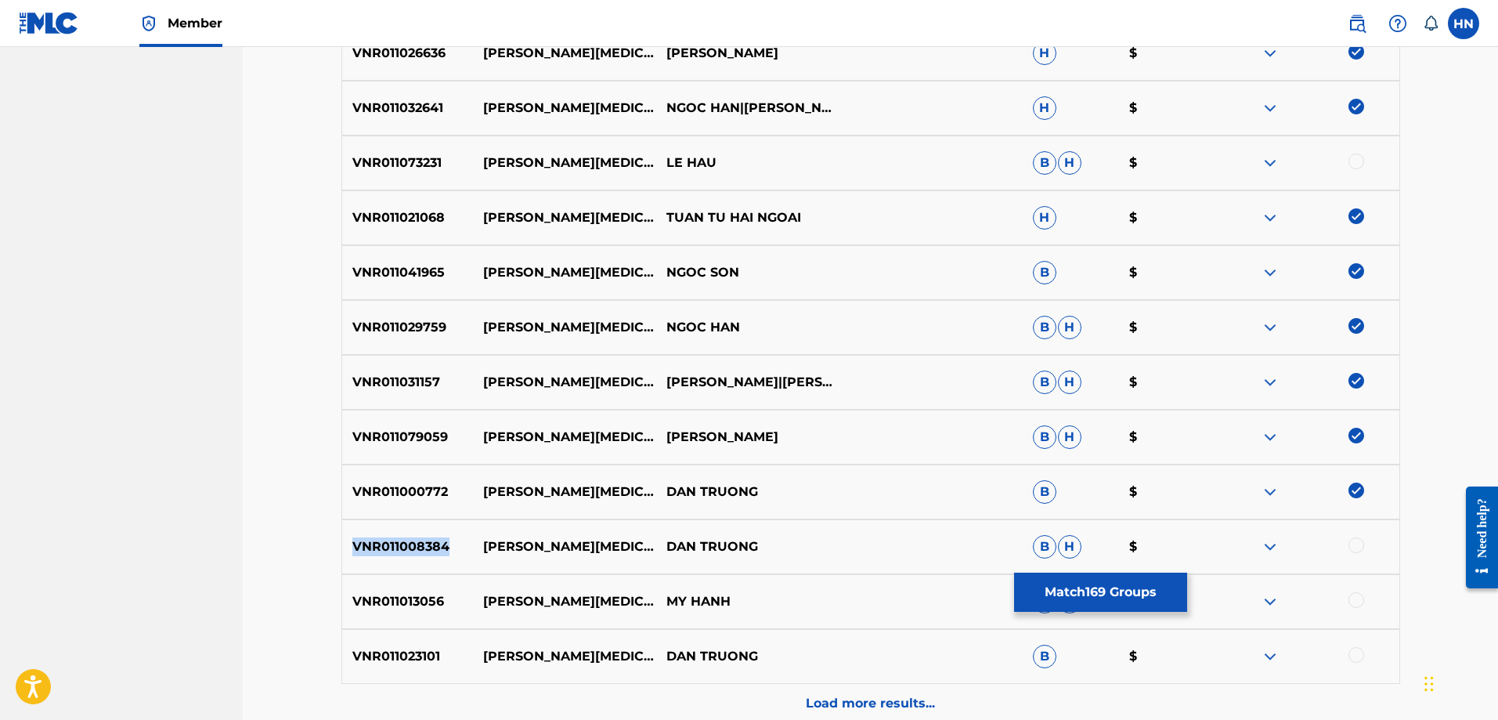
click at [376, 545] on p "VNR011008384" at bounding box center [408, 546] width 132 height 19
click at [1352, 547] on div at bounding box center [1356, 545] width 16 height 16
click at [431, 618] on div "VNR011013056 THUONG THAM MY HANH B H $" at bounding box center [870, 601] width 1059 height 55
click at [1357, 597] on div at bounding box center [1356, 600] width 16 height 16
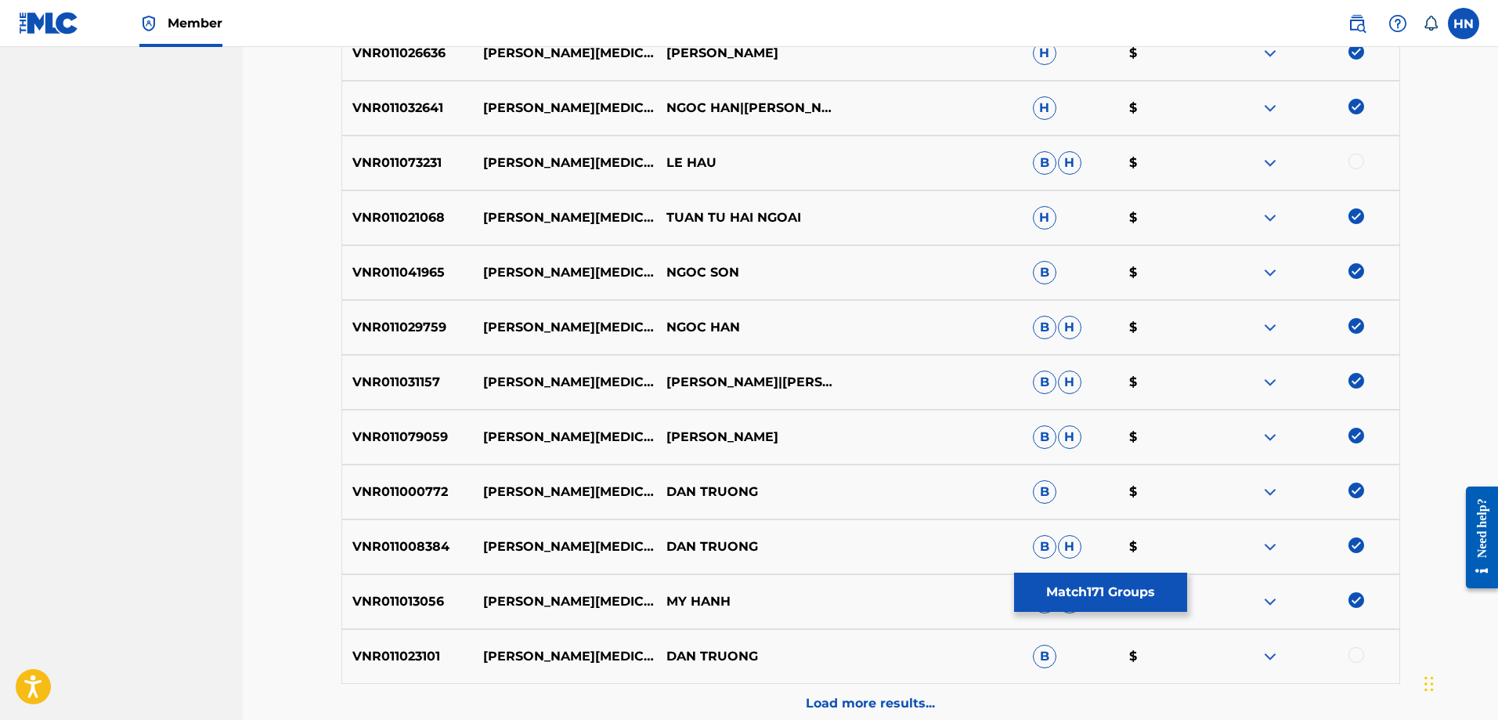
click at [366, 646] on div "VNR011023101 THUONG THAM DAN TRUONG B $" at bounding box center [870, 656] width 1059 height 55
click at [1353, 655] on div at bounding box center [1356, 655] width 16 height 16
click at [929, 689] on div "Load more results..." at bounding box center [870, 703] width 1059 height 39
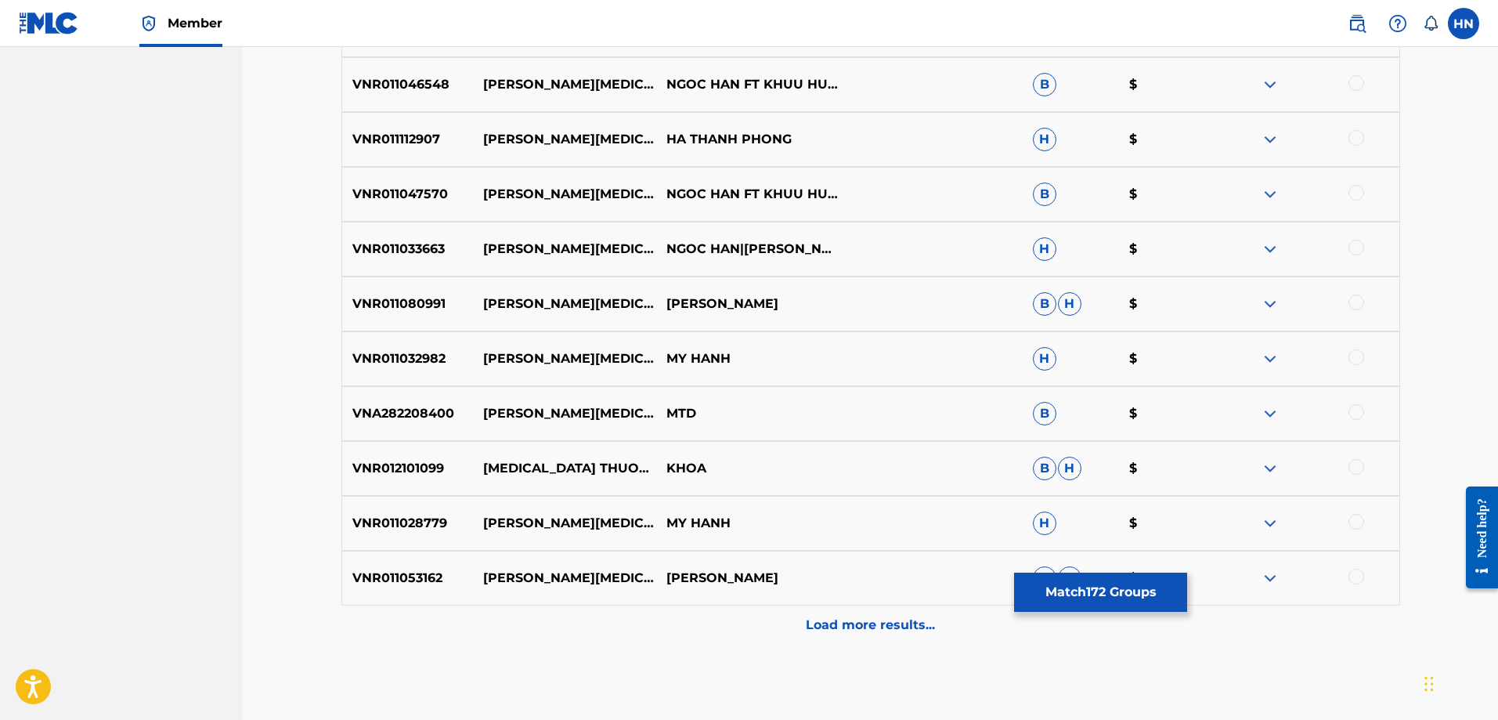
scroll to position [3756, 0]
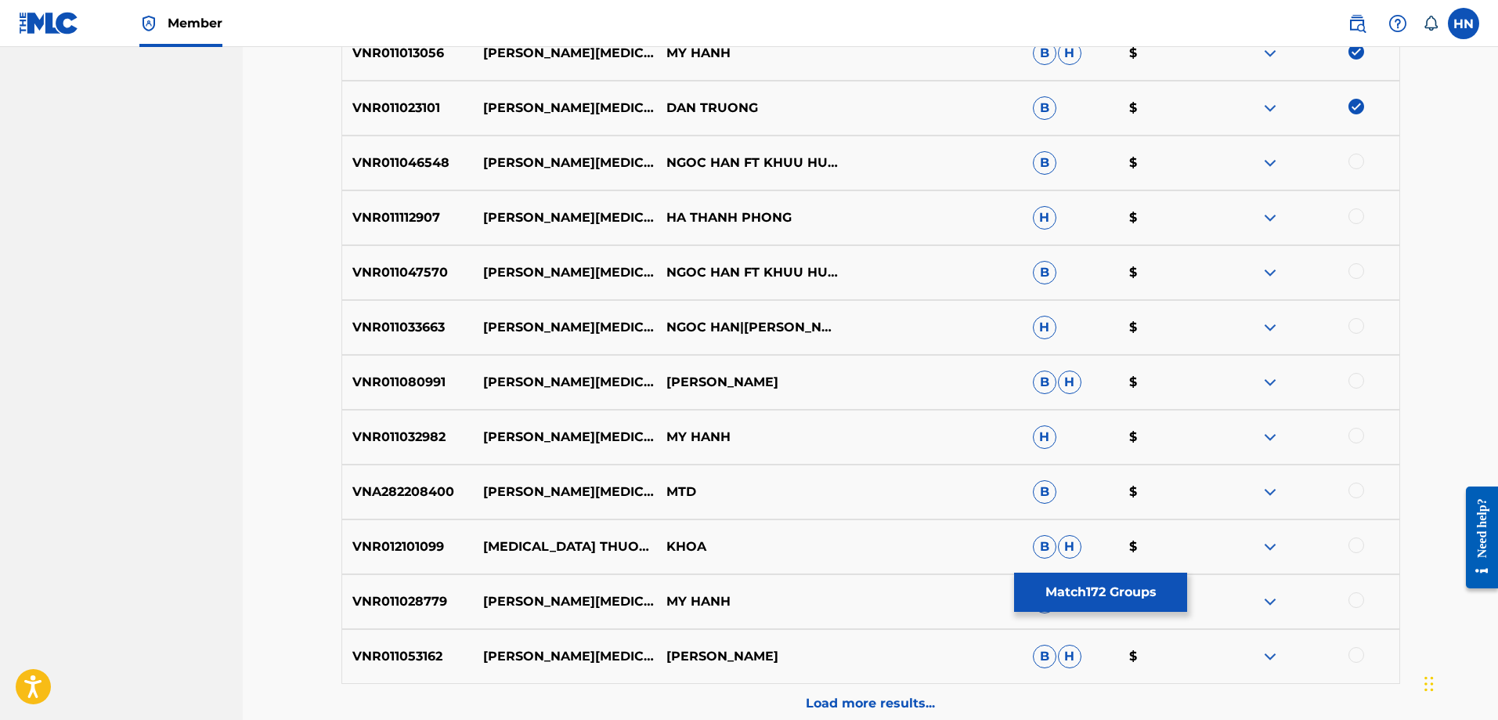
click at [404, 179] on div "VNR011046548 THUONG THAM NGOC HAN FT KHUU HUY VU B $" at bounding box center [870, 162] width 1059 height 55
click at [1352, 162] on div at bounding box center [1356, 161] width 16 height 16
click at [403, 212] on p "VNR011112907" at bounding box center [408, 217] width 132 height 19
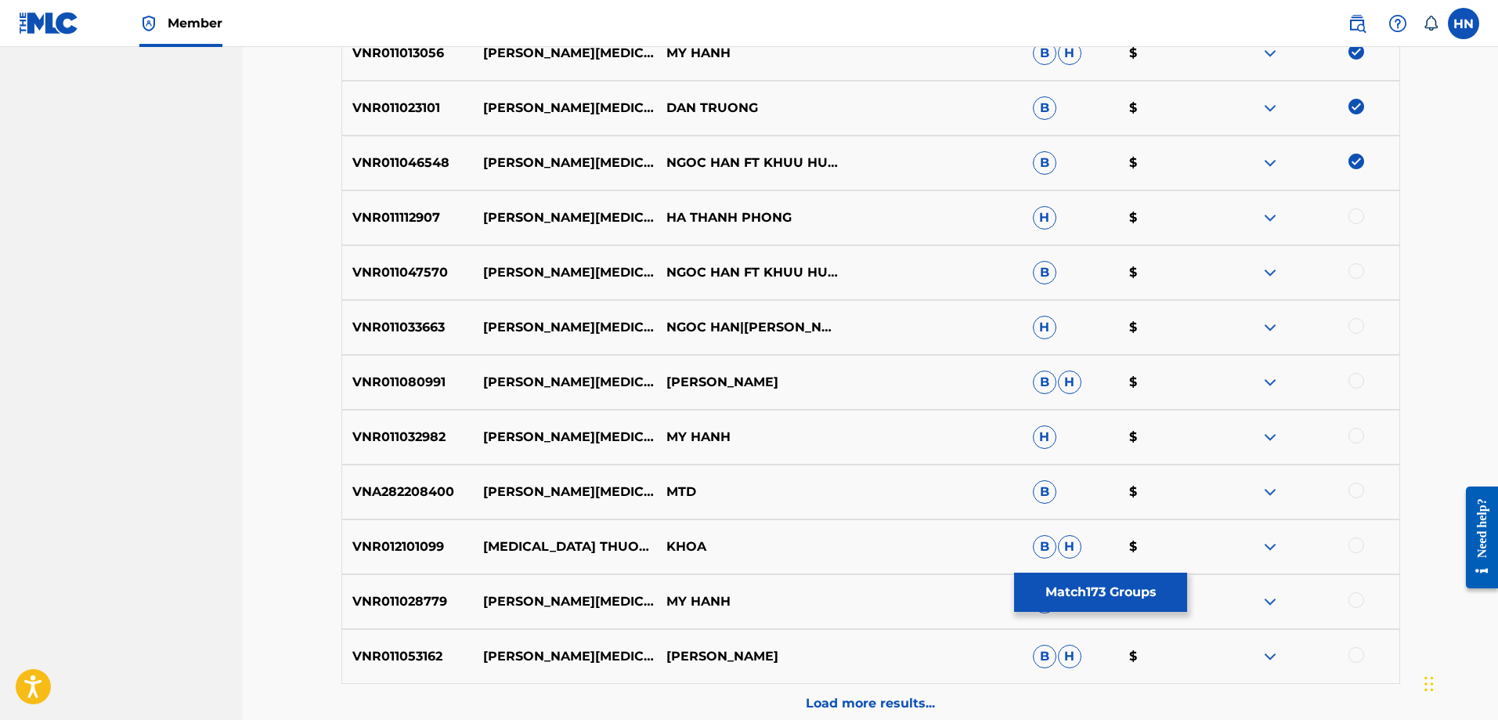
click at [1355, 211] on div at bounding box center [1356, 216] width 16 height 16
click at [396, 278] on p "VNR011047570" at bounding box center [408, 272] width 132 height 19
click at [1352, 272] on div at bounding box center [1356, 271] width 16 height 16
click at [406, 316] on div "VNR011033663 THUONG THAM NGOC HAN|KHUU HUY VU H $" at bounding box center [870, 327] width 1059 height 55
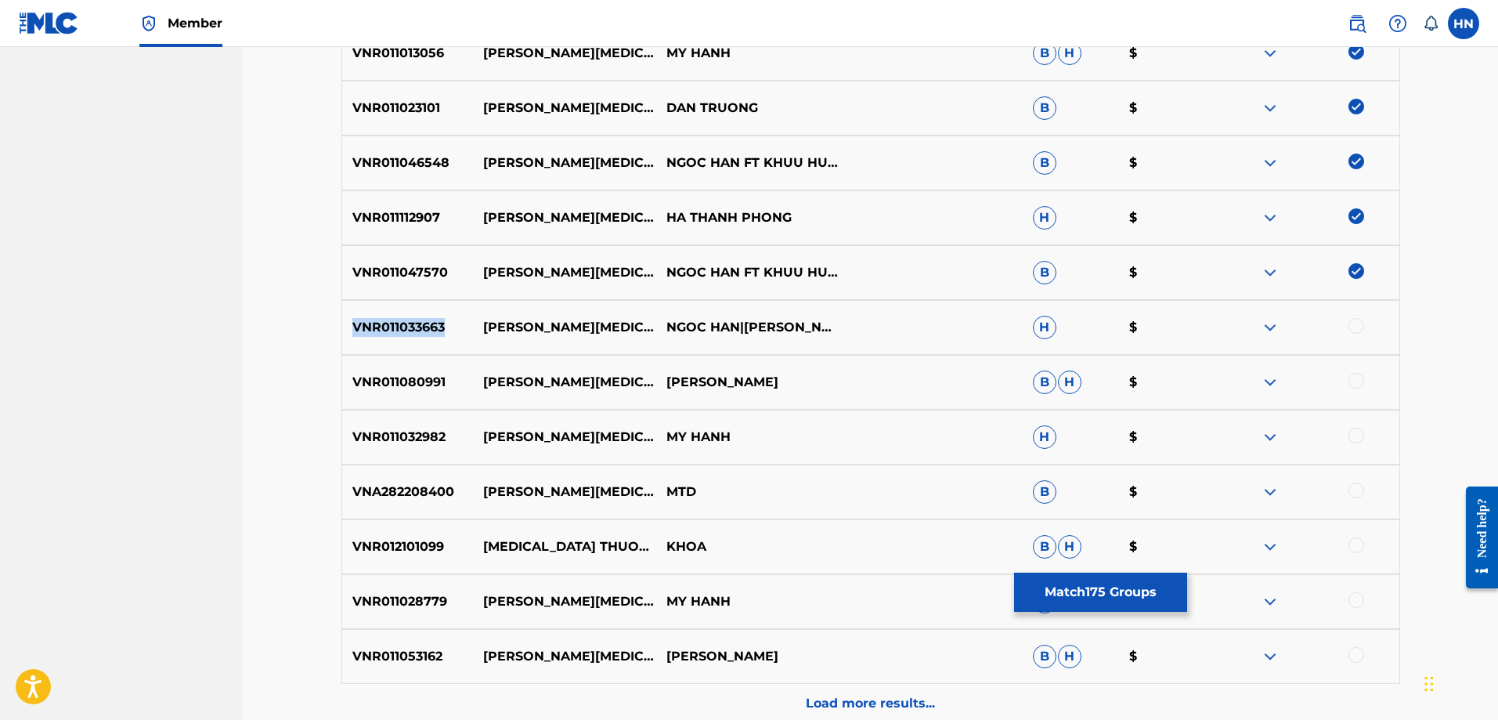
click at [406, 316] on div "VNR011033663 THUONG THAM NGOC HAN|KHUU HUY VU H $" at bounding box center [870, 327] width 1059 height 55
click at [1355, 324] on div at bounding box center [1356, 326] width 16 height 16
click at [407, 376] on p "VNR011080991" at bounding box center [408, 382] width 132 height 19
click at [1351, 380] on div at bounding box center [1356, 381] width 16 height 16
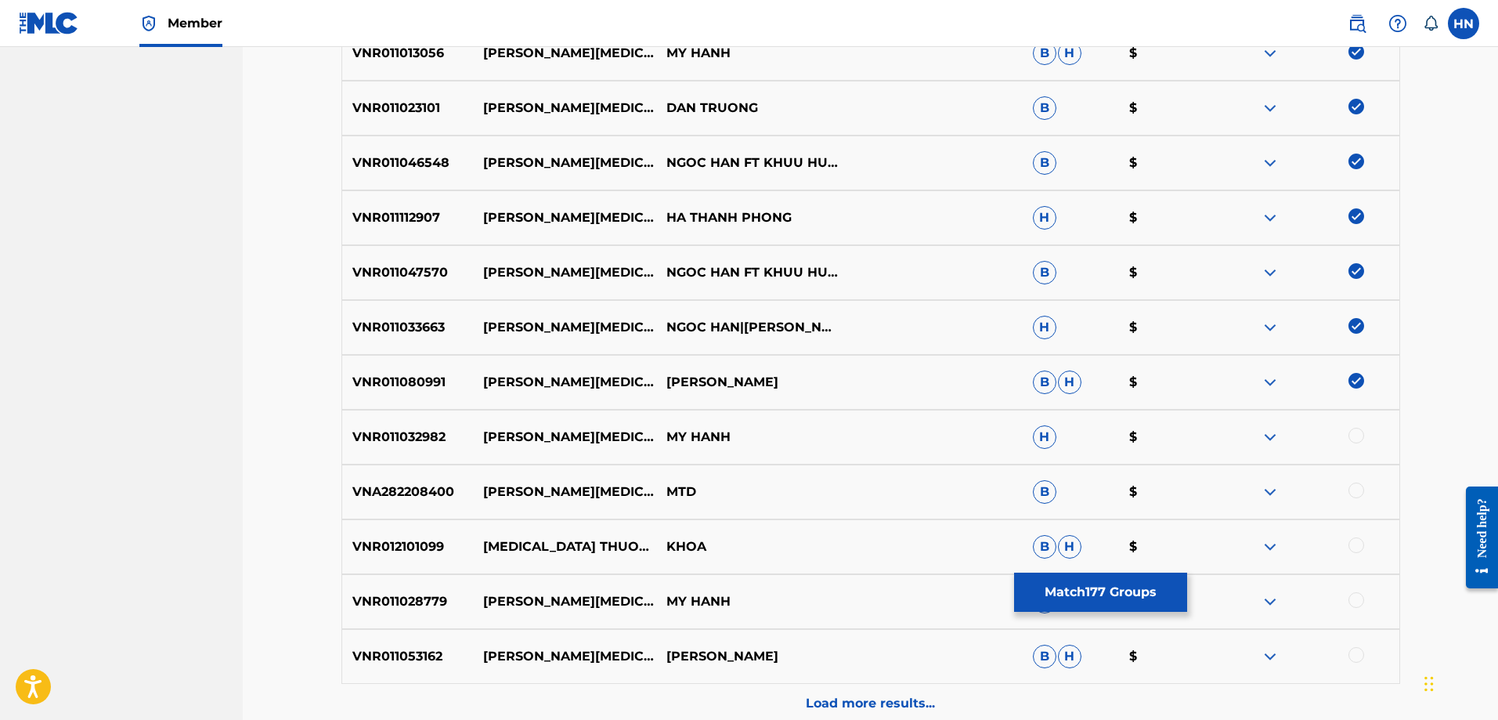
click at [379, 428] on p "VNR011032982" at bounding box center [408, 437] width 132 height 19
click at [1352, 438] on div at bounding box center [1356, 436] width 16 height 16
click at [431, 597] on p "VNR011028779" at bounding box center [408, 601] width 132 height 19
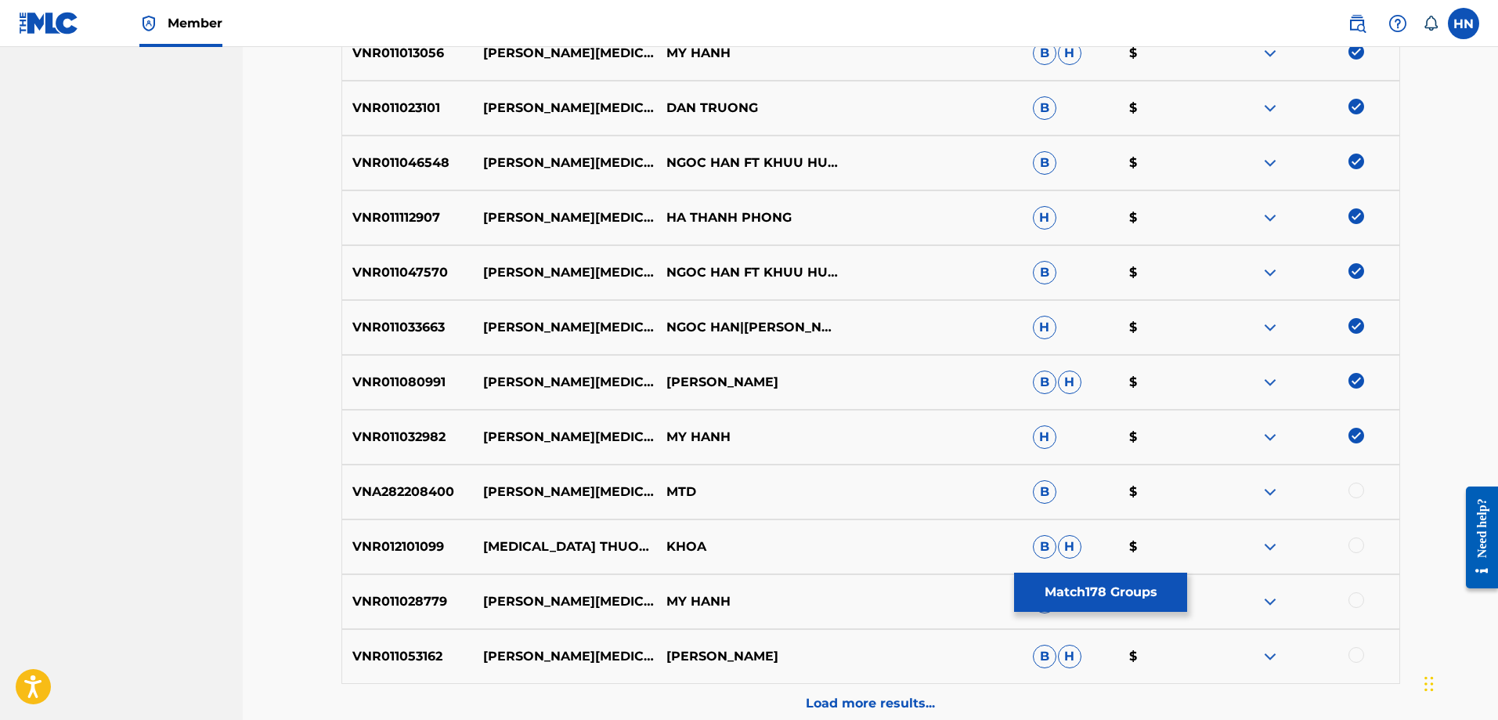
click at [1360, 602] on div at bounding box center [1356, 600] width 16 height 16
click at [348, 659] on p "VNR011053162" at bounding box center [408, 656] width 132 height 19
click at [1353, 653] on div at bounding box center [1356, 655] width 16 height 16
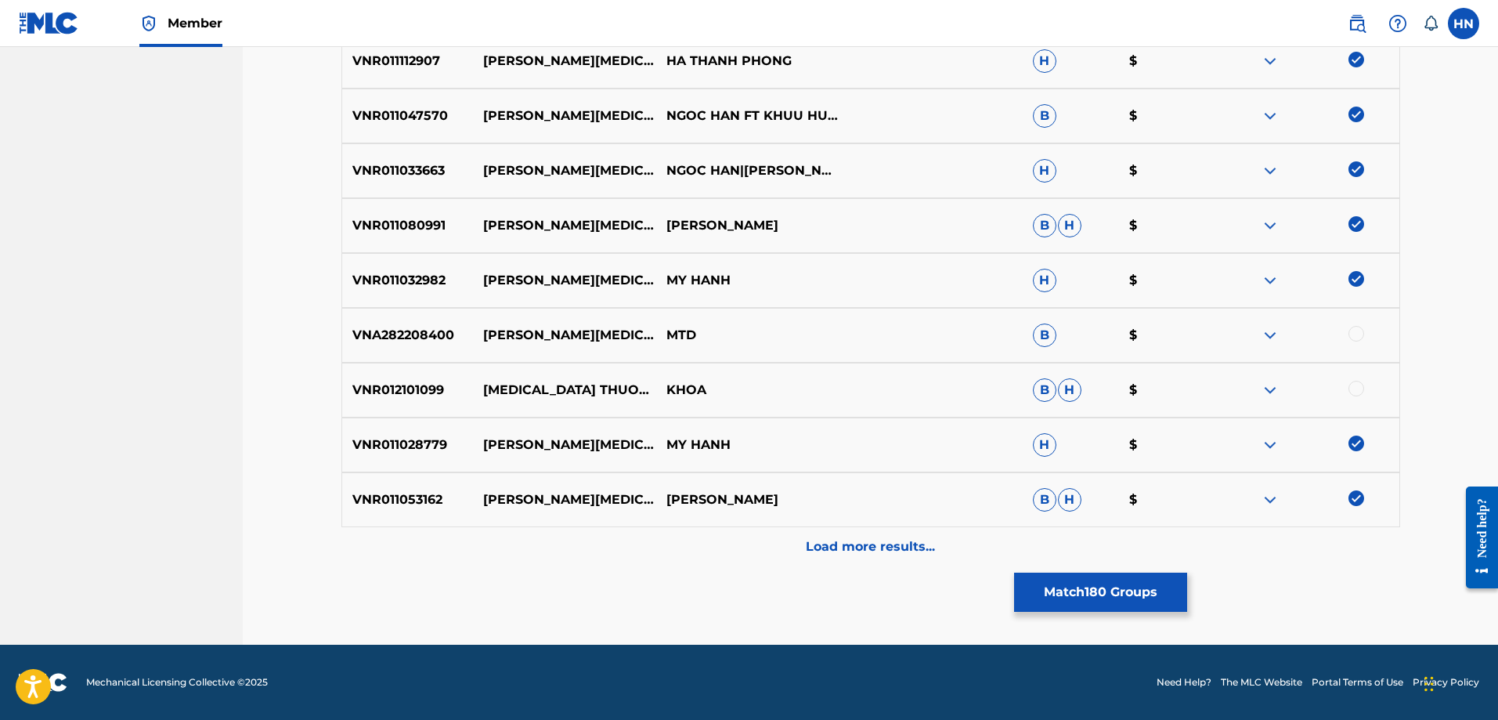
click at [828, 531] on div "Load more results..." at bounding box center [870, 546] width 1059 height 39
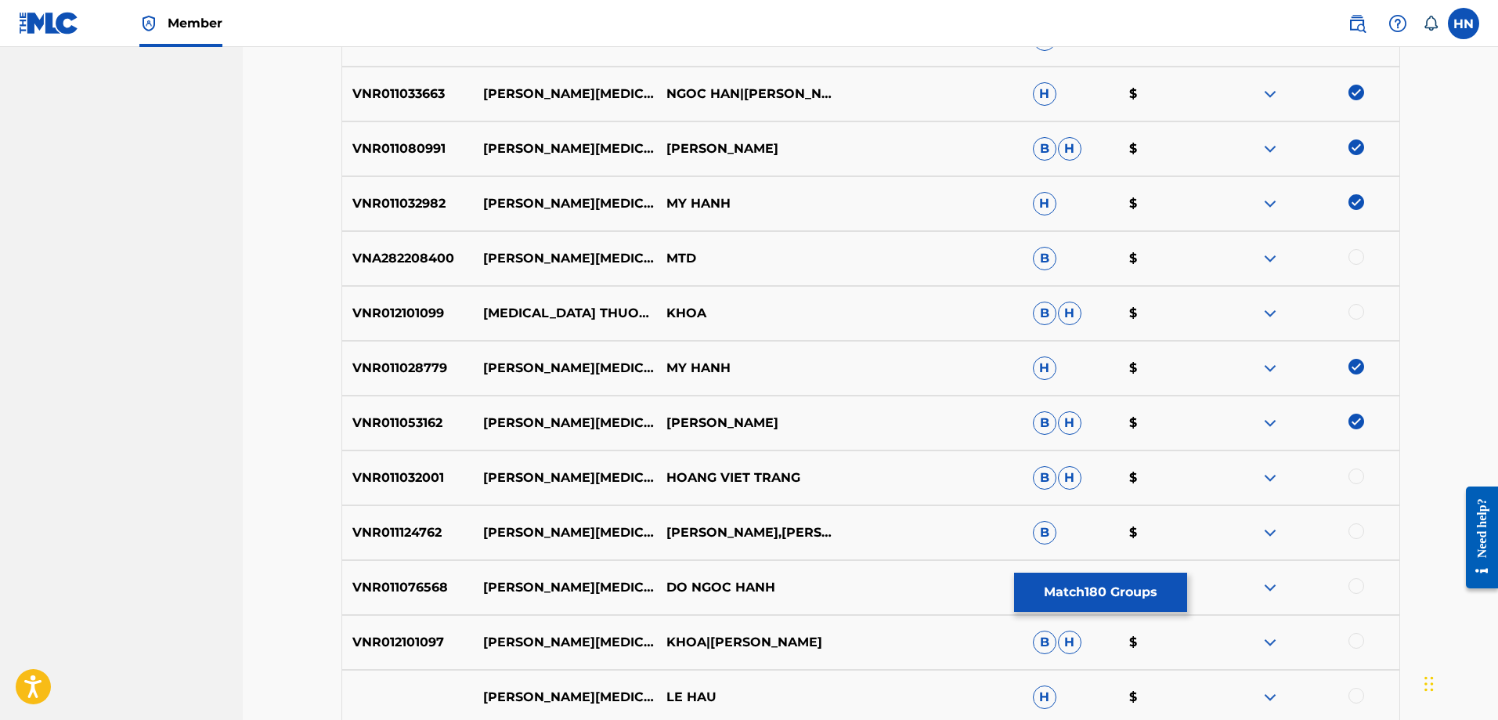
scroll to position [4226, 0]
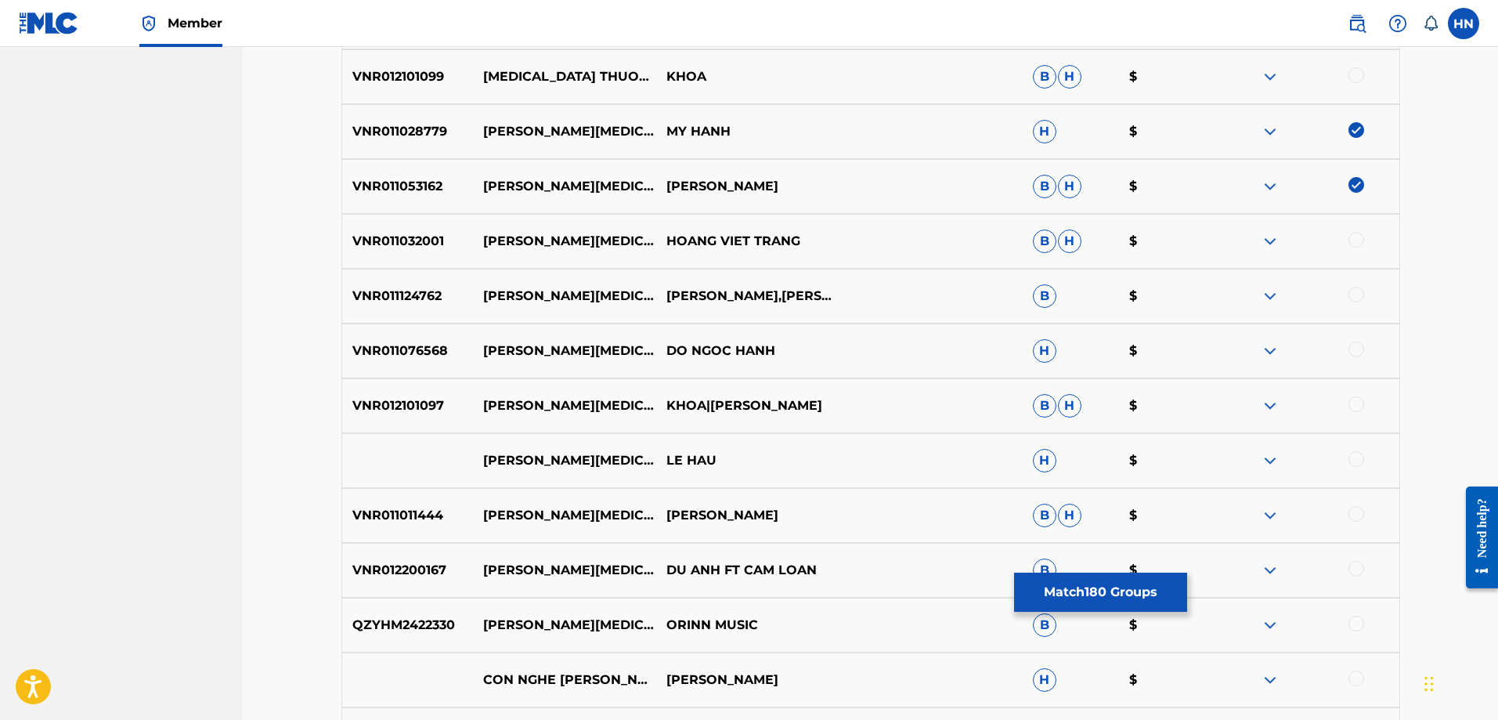
click at [361, 247] on p "VNR011032001" at bounding box center [408, 241] width 132 height 19
click at [1351, 238] on div at bounding box center [1356, 240] width 16 height 16
click at [393, 301] on p "VNR011124762" at bounding box center [408, 296] width 132 height 19
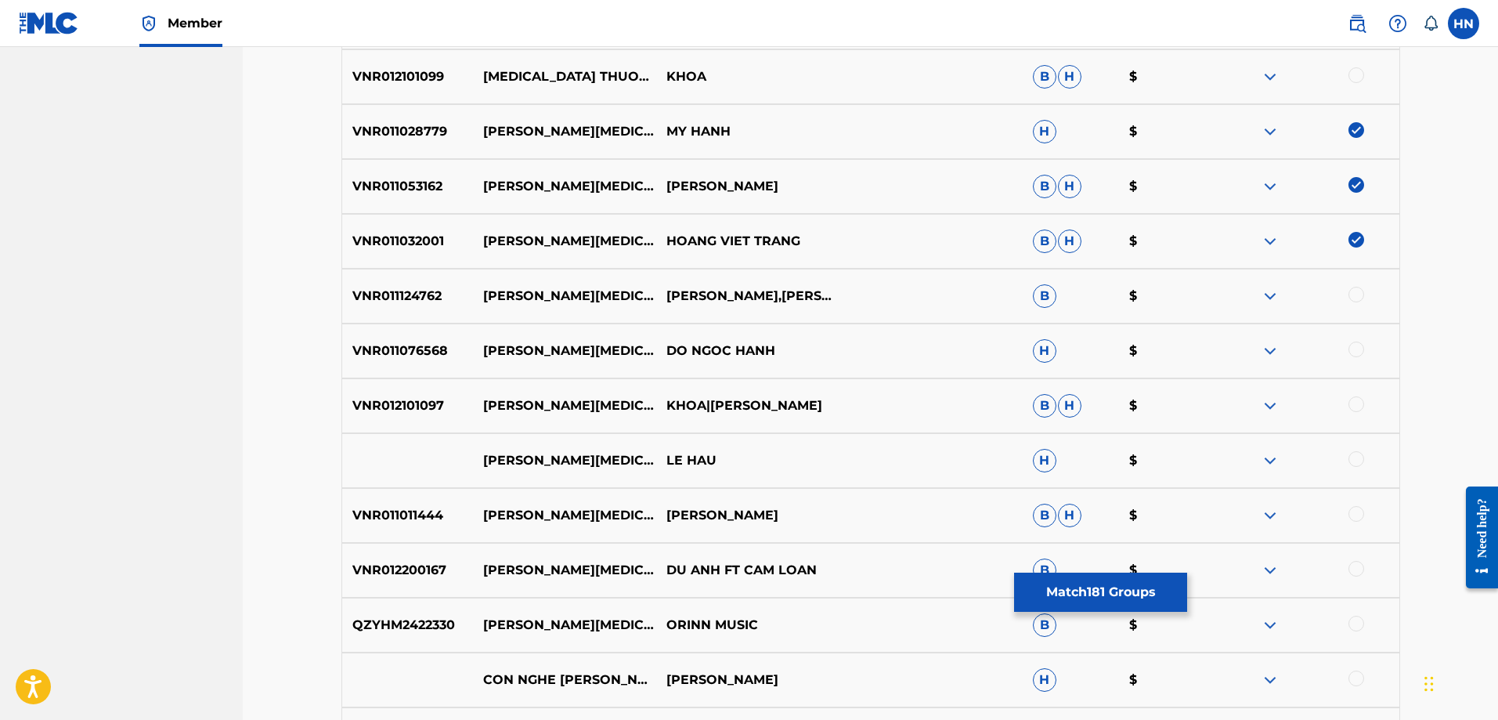
click at [1356, 298] on div at bounding box center [1356, 295] width 16 height 16
click at [425, 355] on p "VNR011076568" at bounding box center [408, 350] width 132 height 19
click at [1358, 349] on div at bounding box center [1356, 349] width 16 height 16
click at [375, 518] on p "VNR011011444" at bounding box center [408, 515] width 132 height 19
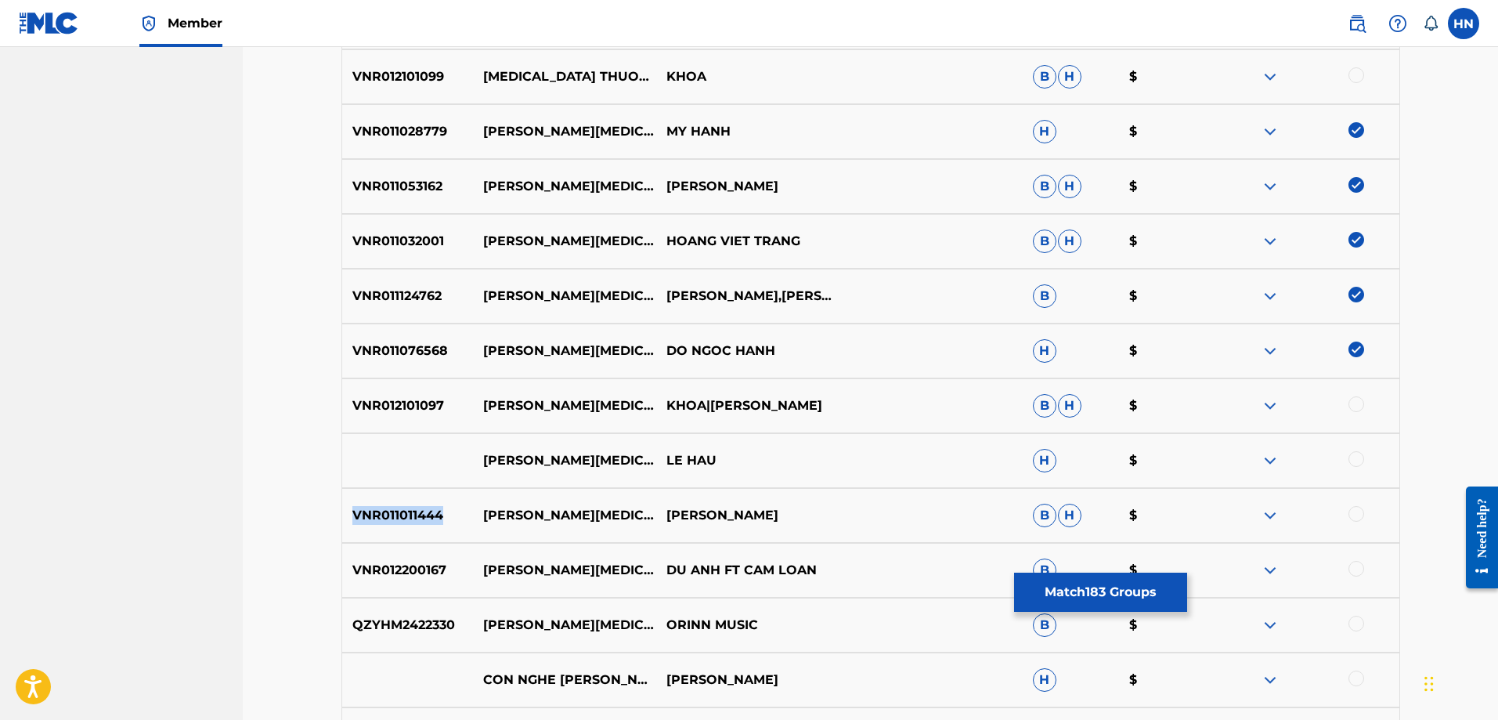
click at [375, 518] on p "VNR011011444" at bounding box center [408, 515] width 132 height 19
click at [1350, 512] on div at bounding box center [1356, 514] width 16 height 16
click at [434, 571] on p "VNR012200167" at bounding box center [408, 570] width 132 height 19
click at [1352, 566] on div at bounding box center [1356, 569] width 16 height 16
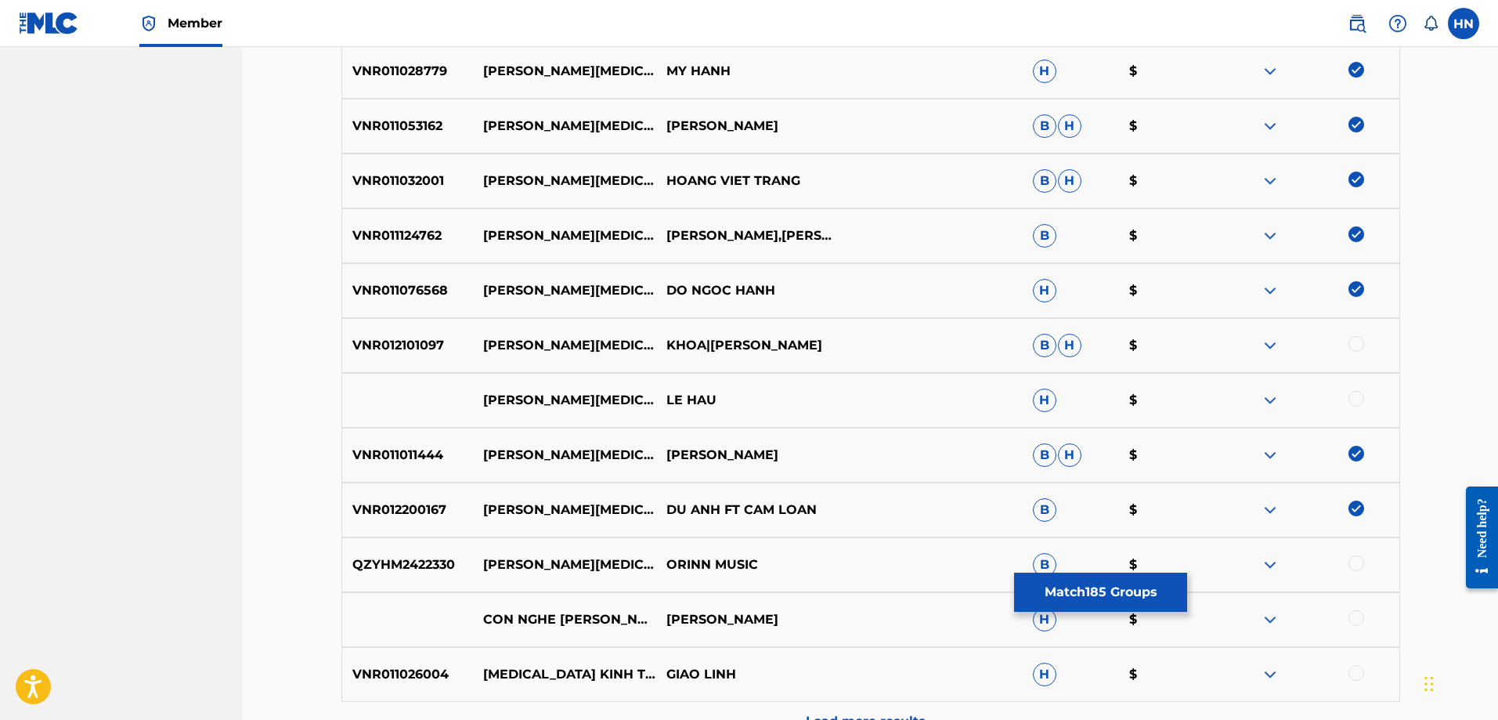
scroll to position [4461, 0]
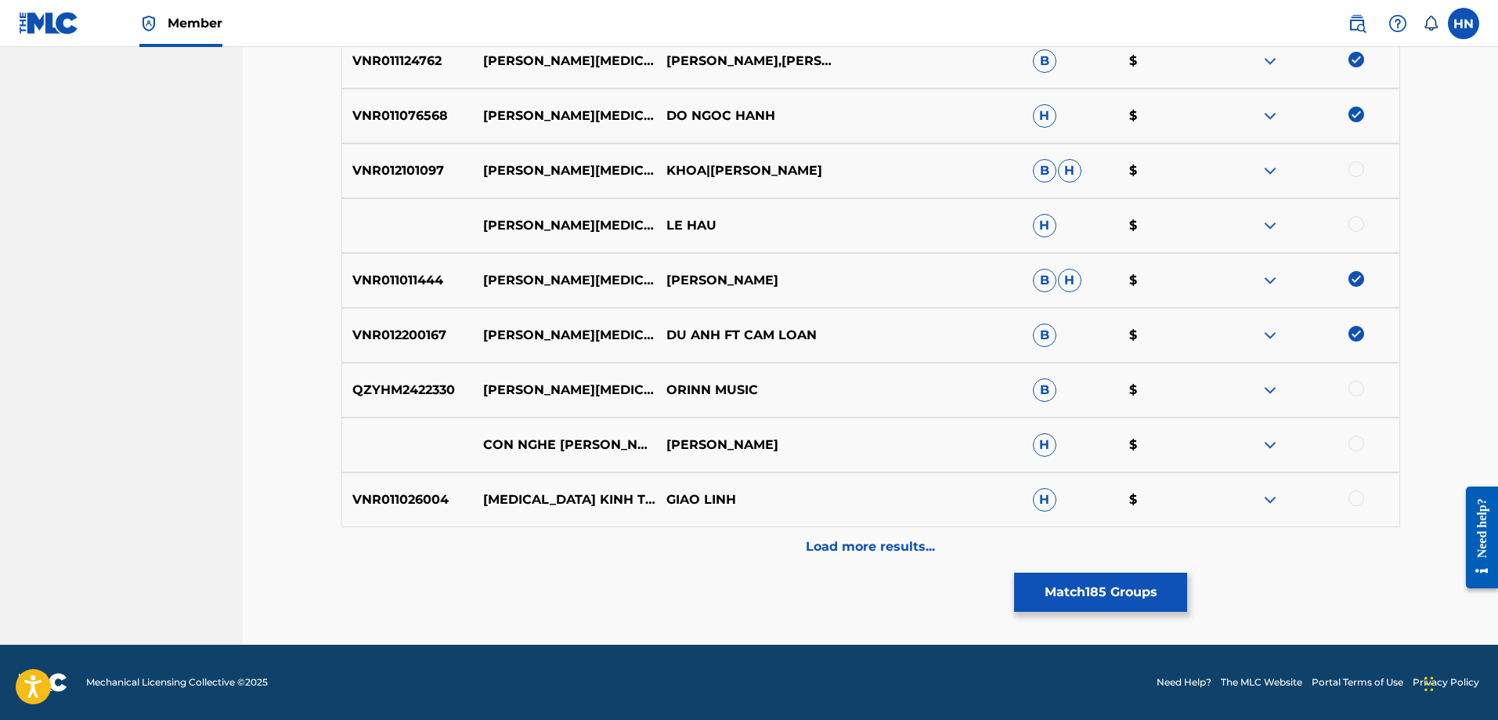
click at [867, 551] on p "Load more results..." at bounding box center [870, 546] width 129 height 19
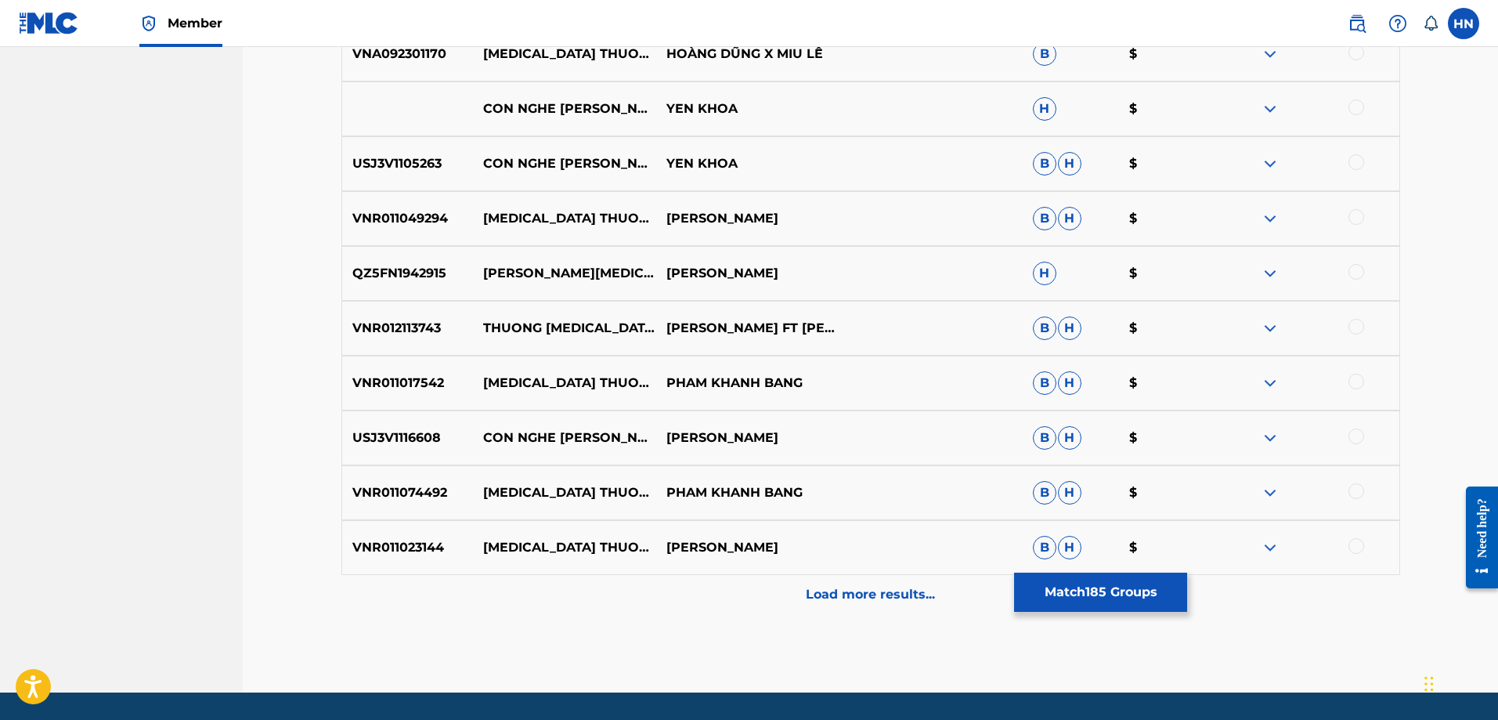
scroll to position [5009, 0]
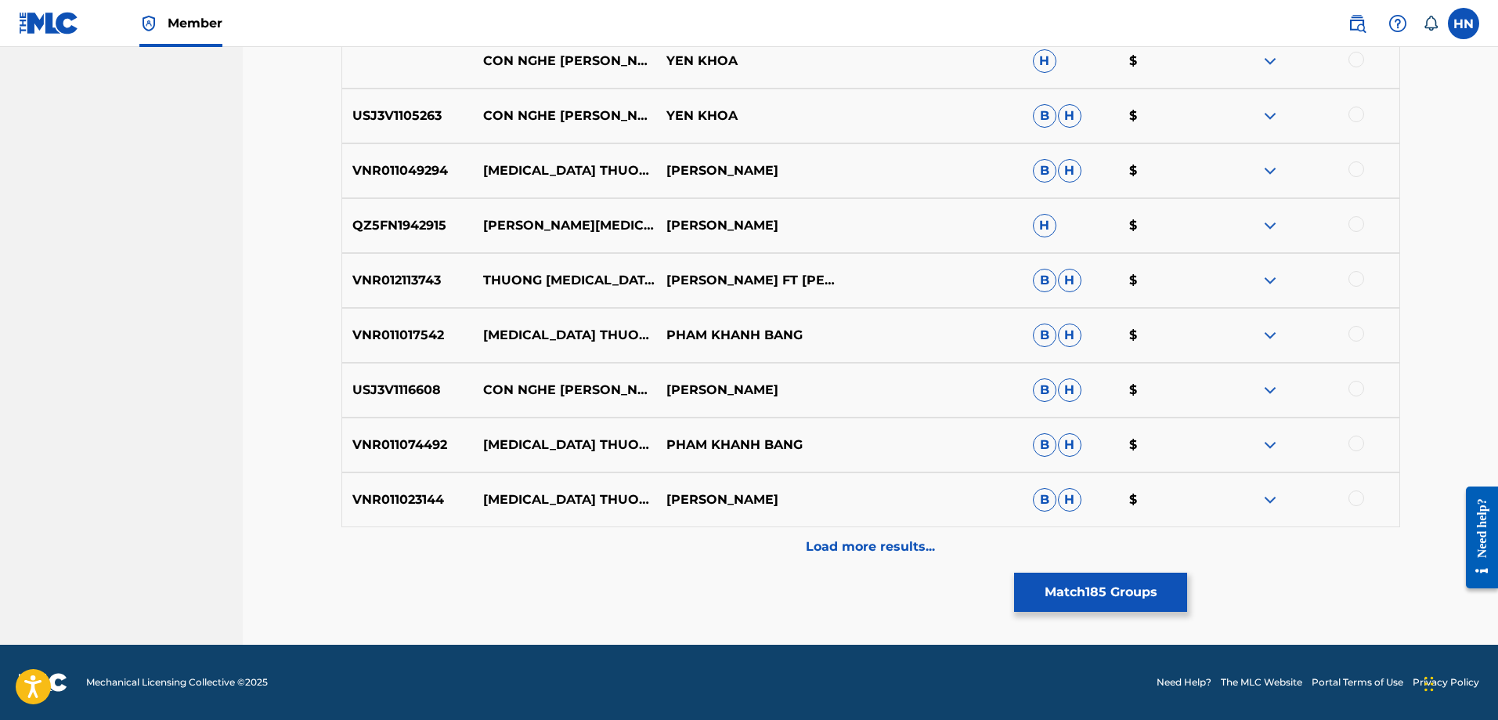
click at [1027, 577] on button "Match 185 Groups" at bounding box center [1100, 591] width 173 height 39
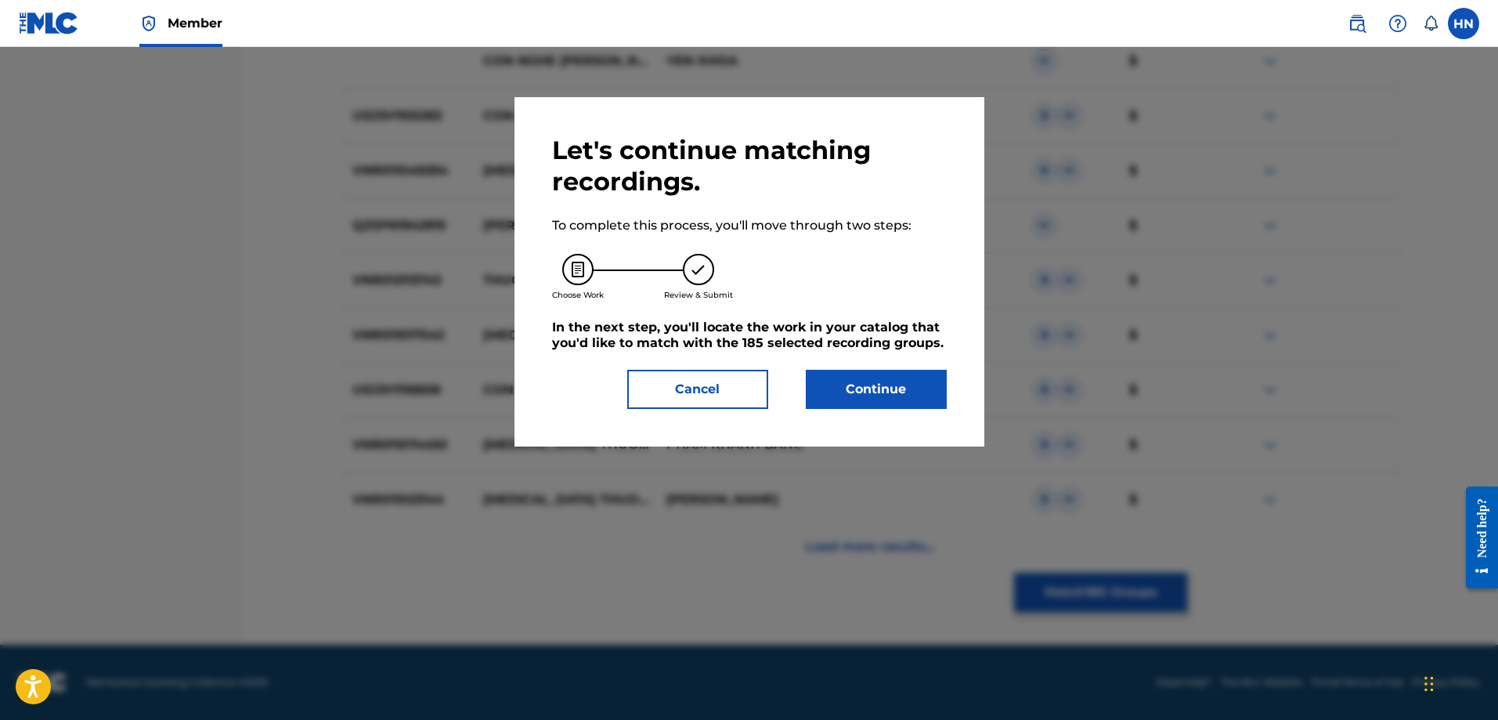
click at [840, 391] on button "Continue" at bounding box center [876, 389] width 141 height 39
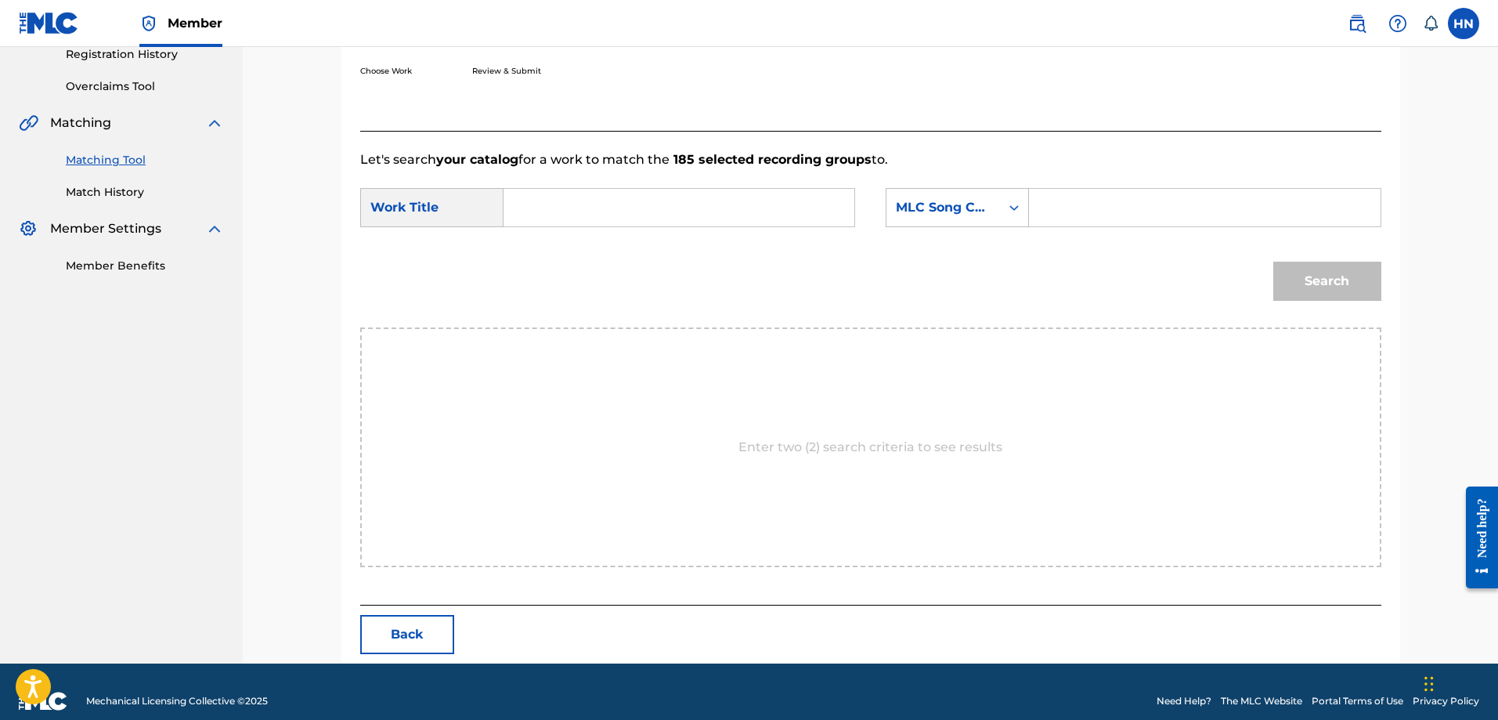
scroll to position [323, 0]
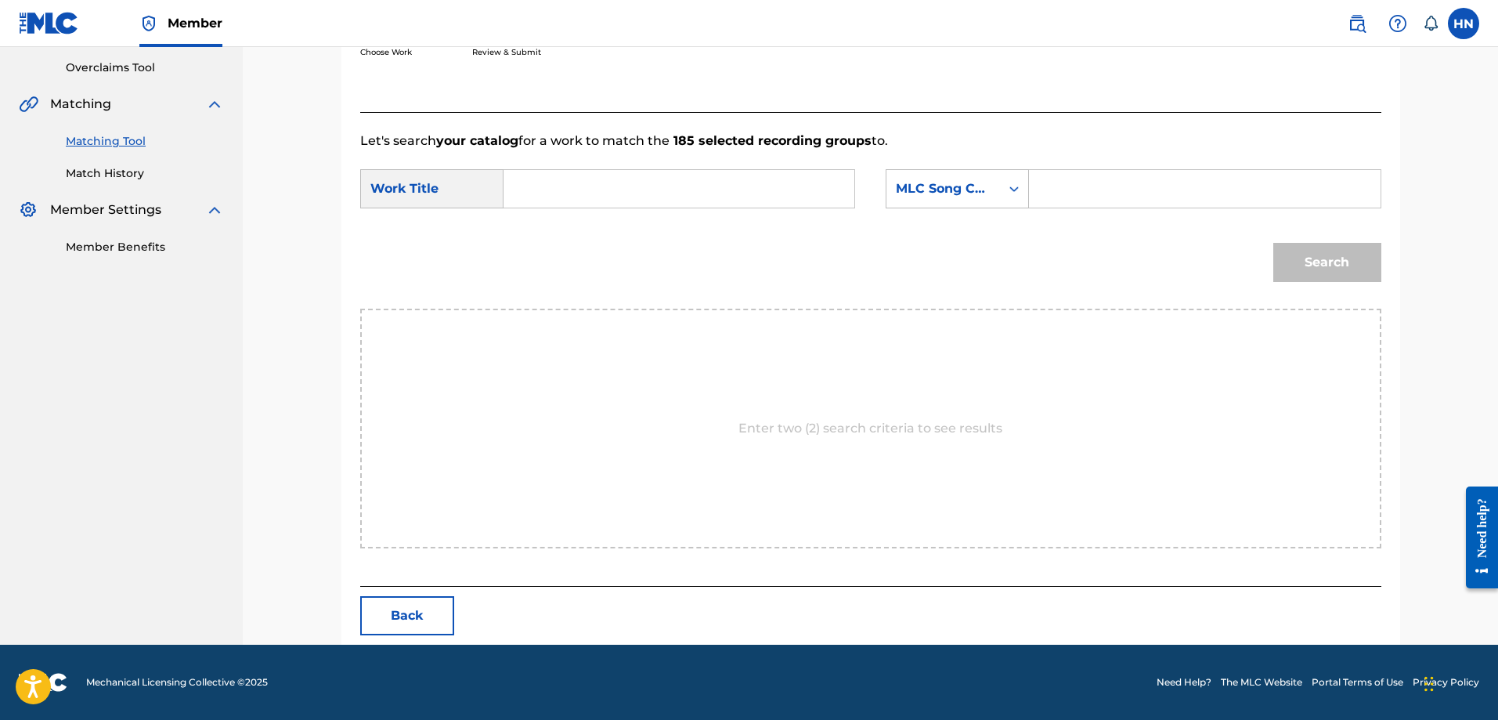
click at [595, 179] on input "Search Form" at bounding box center [679, 189] width 324 height 38
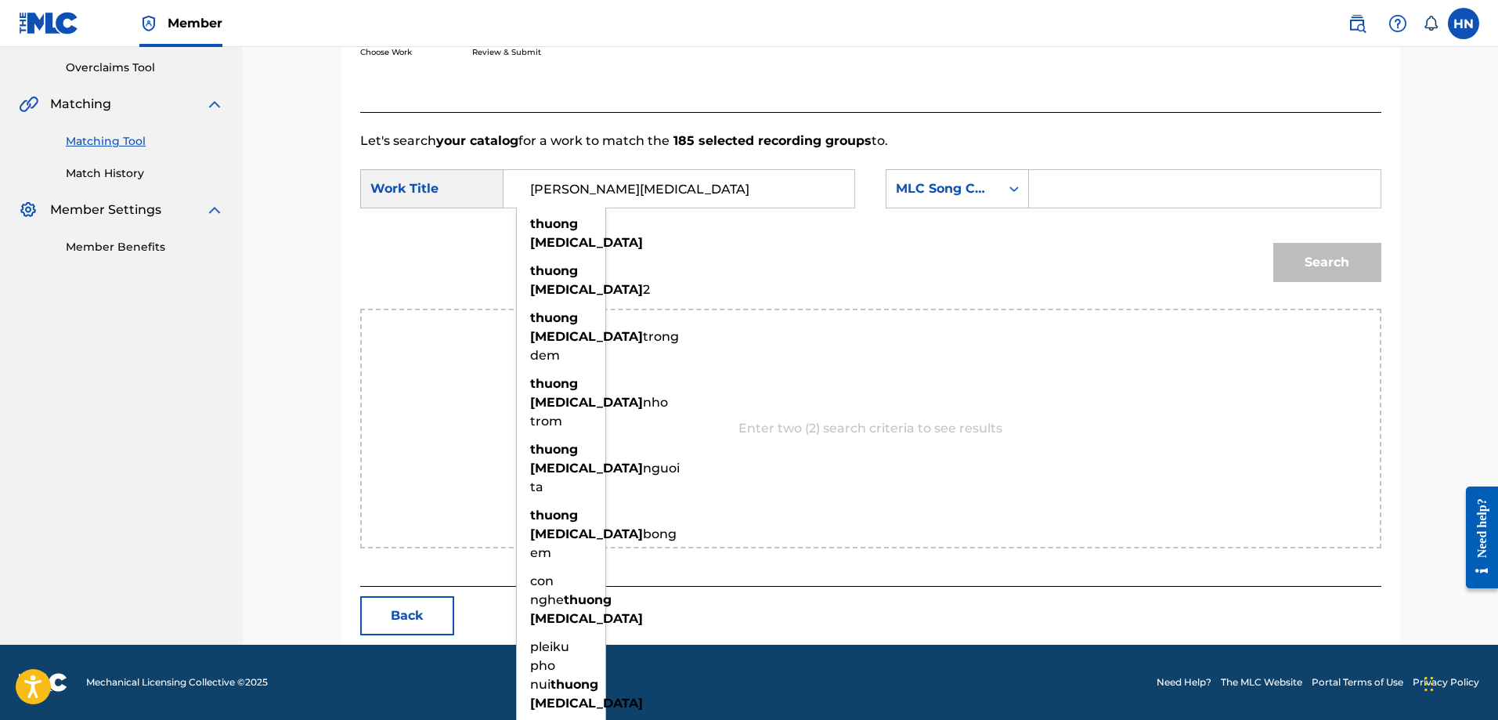
type input "thuong tham"
click at [720, 261] on div "Search" at bounding box center [870, 267] width 1021 height 81
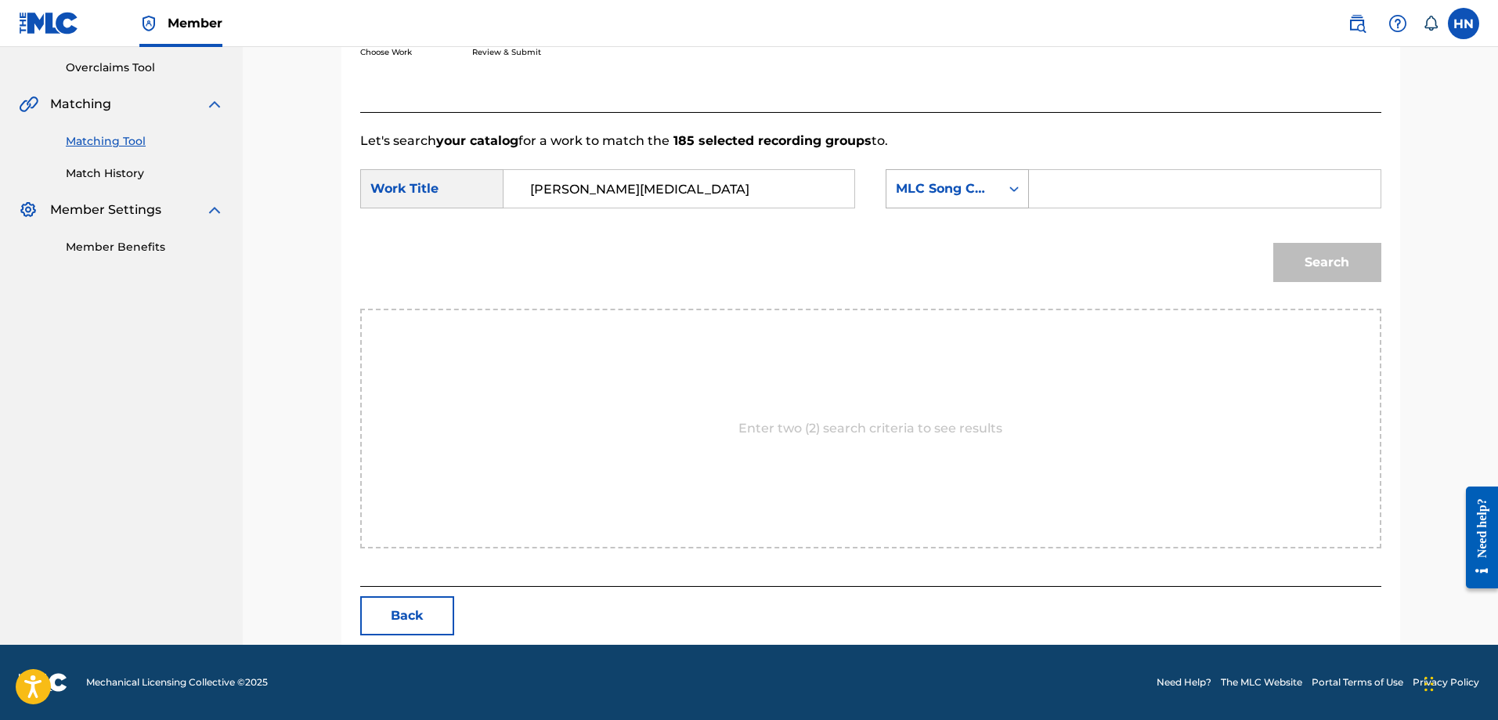
click at [937, 175] on div "MLC Song Code" at bounding box center [943, 189] width 114 height 30
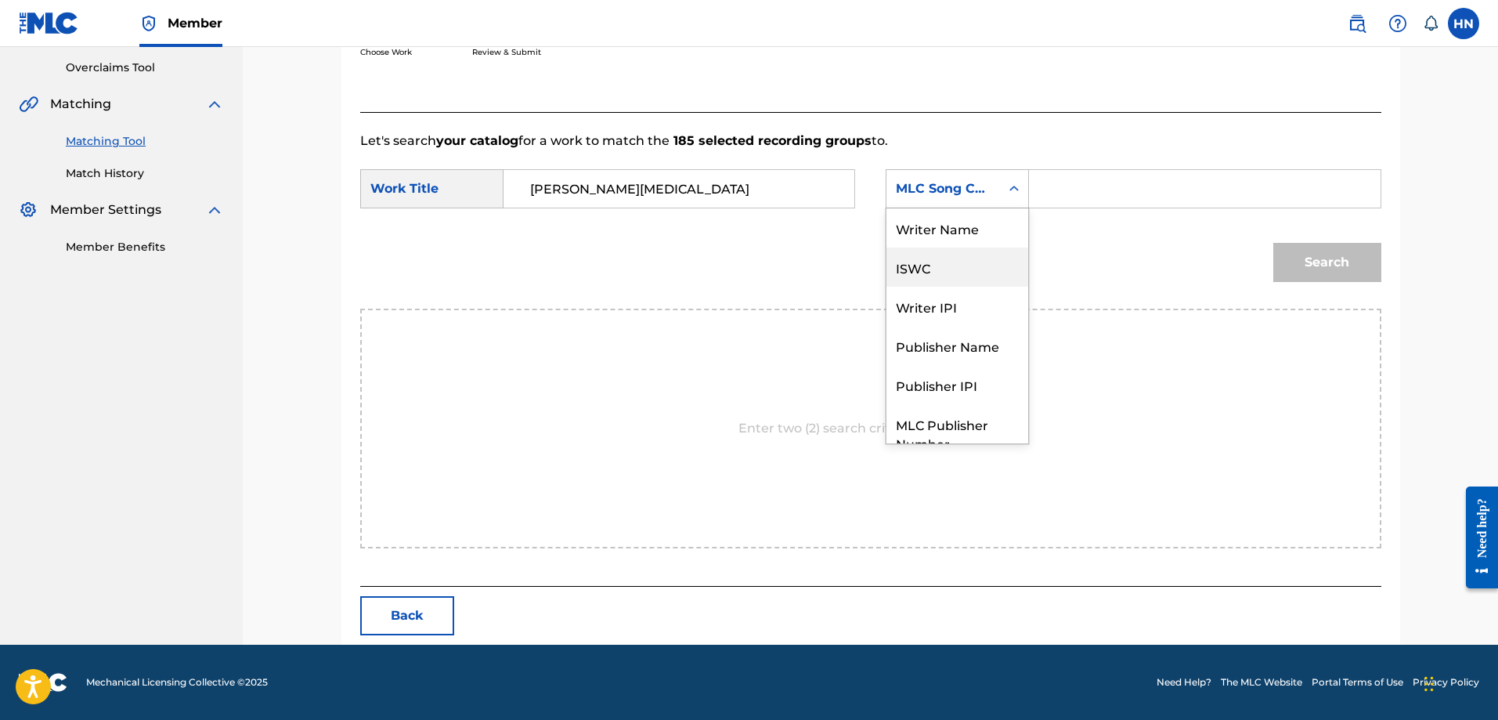
click at [919, 263] on div "ISWC" at bounding box center [957, 266] width 142 height 39
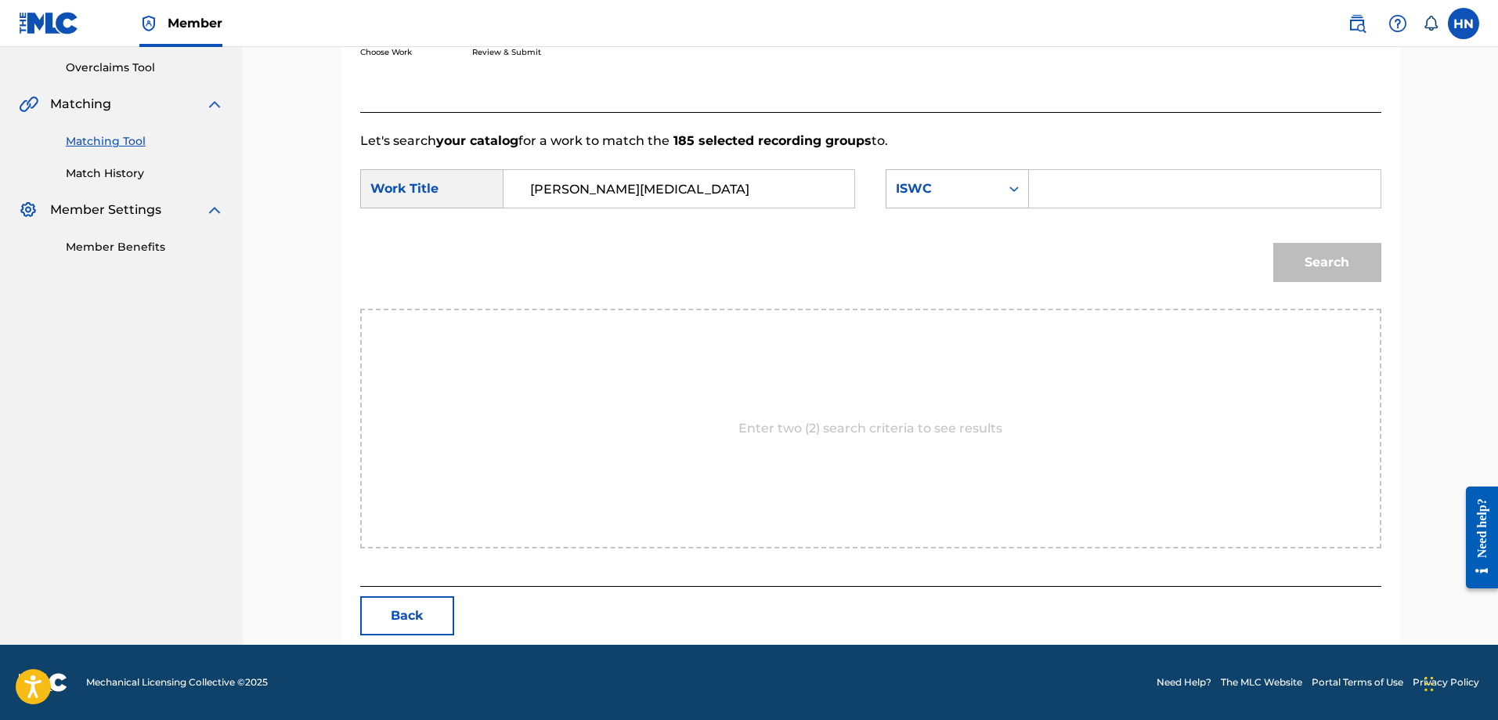
click at [1085, 180] on input "Search Form" at bounding box center [1204, 189] width 324 height 38
paste input "T9183221978"
type input "T9183221978"
click at [1367, 265] on button "Search" at bounding box center [1327, 262] width 108 height 39
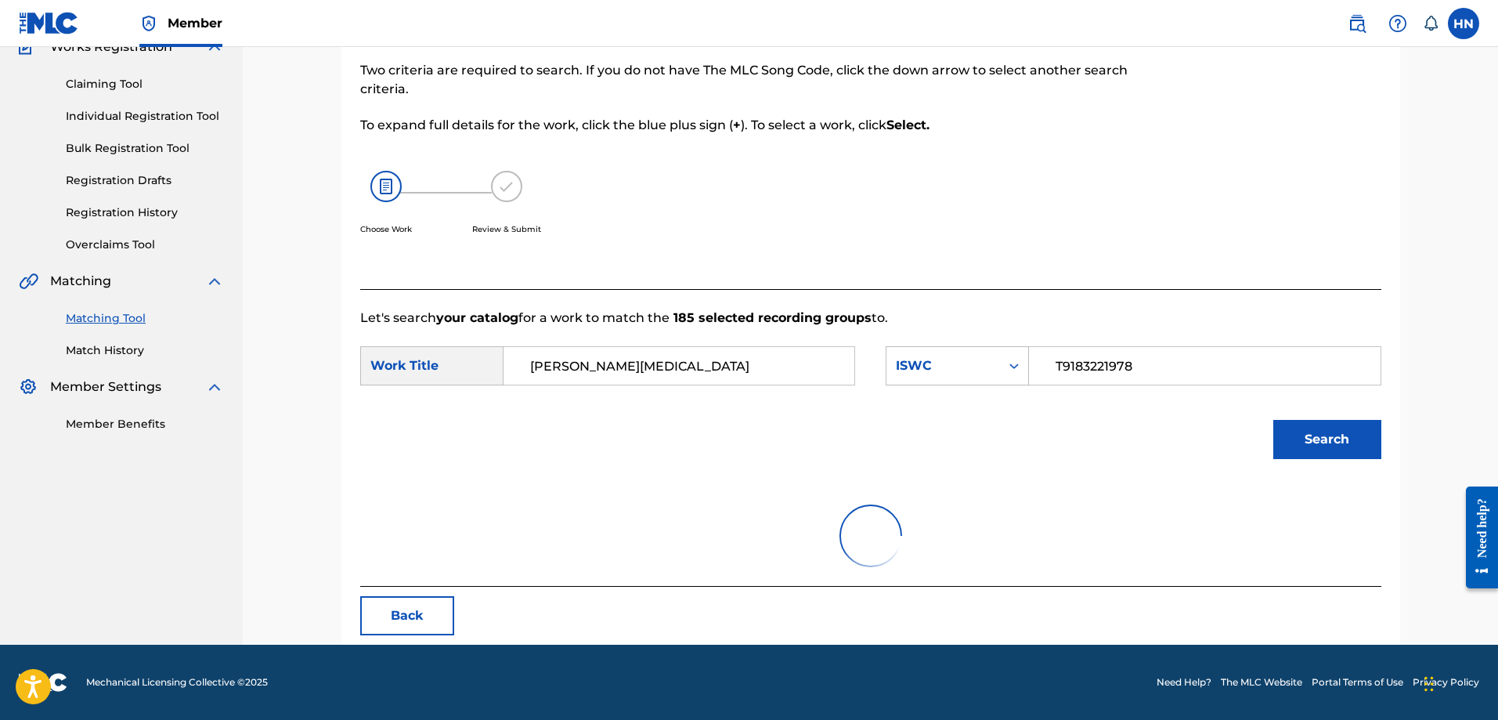
scroll to position [79, 0]
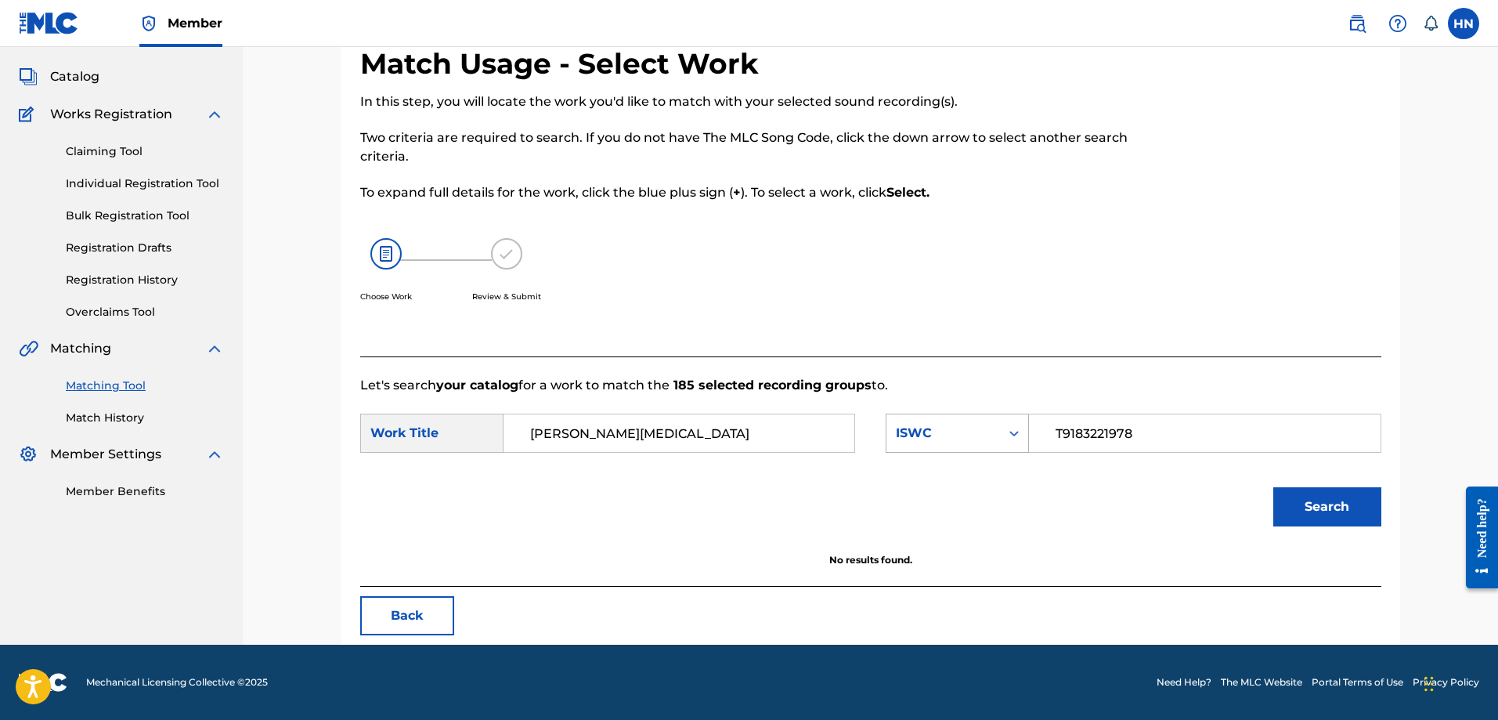
click at [930, 438] on div "ISWC" at bounding box center [943, 433] width 95 height 19
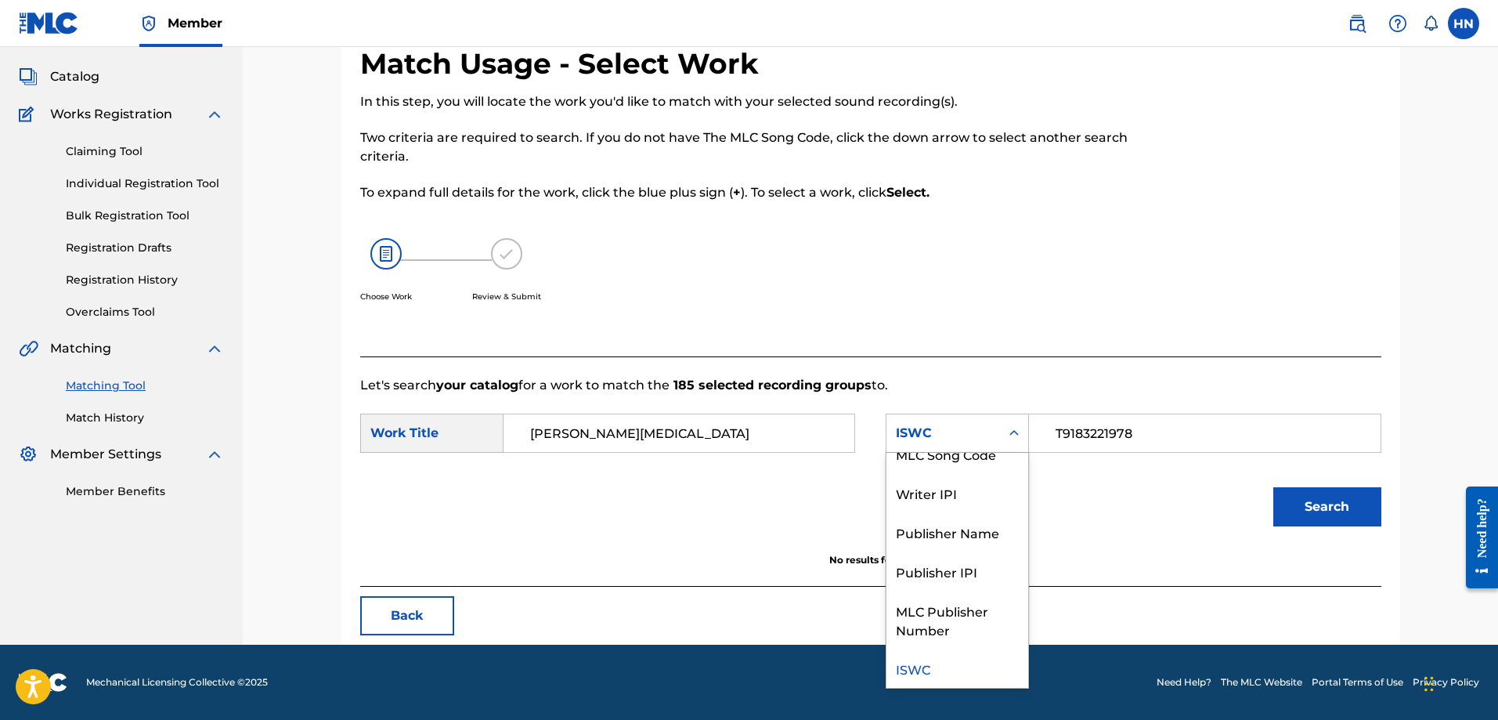
scroll to position [0, 0]
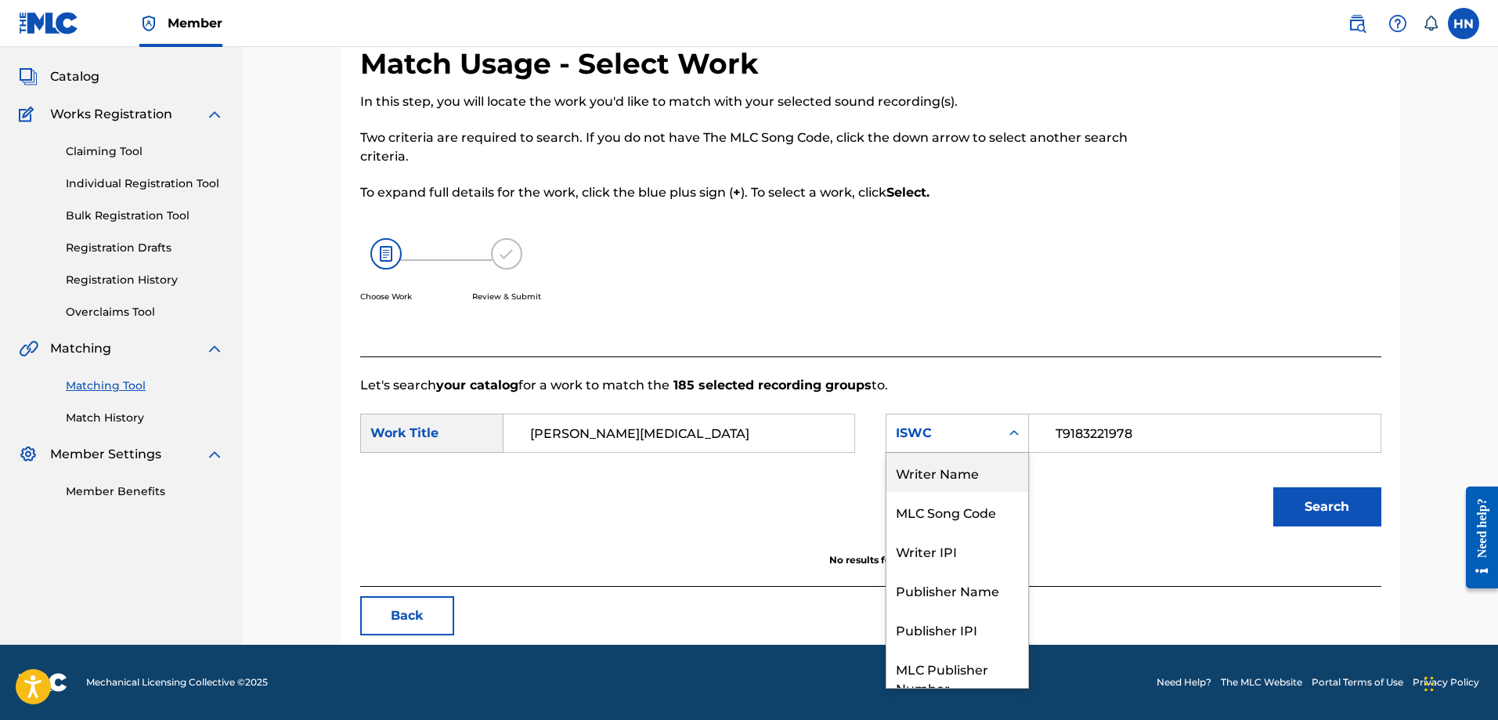
click at [944, 476] on div "Writer Name" at bounding box center [957, 472] width 142 height 39
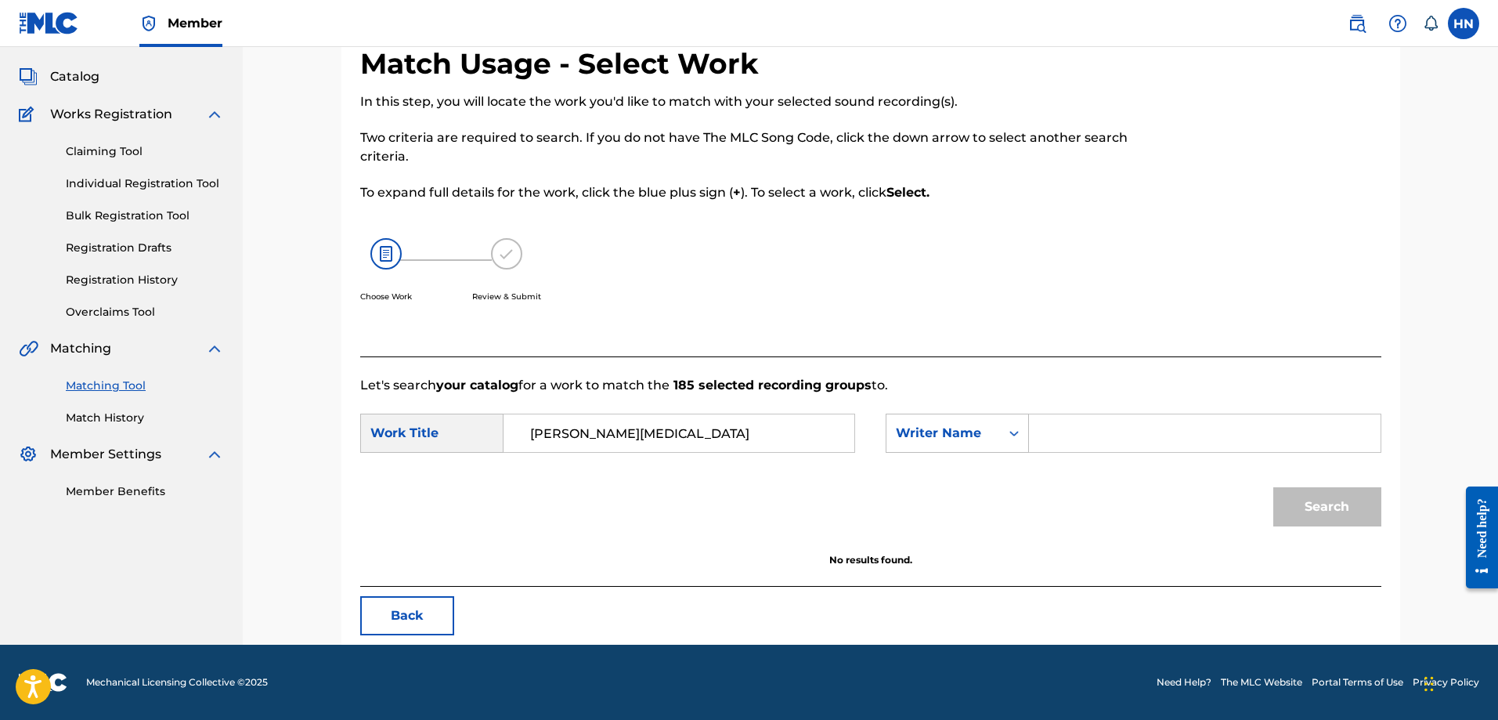
click at [1123, 426] on input "Search Form" at bounding box center [1204, 433] width 324 height 38
type input "thach nguyen ngoc"
click at [1273, 487] on button "Search" at bounding box center [1327, 506] width 108 height 39
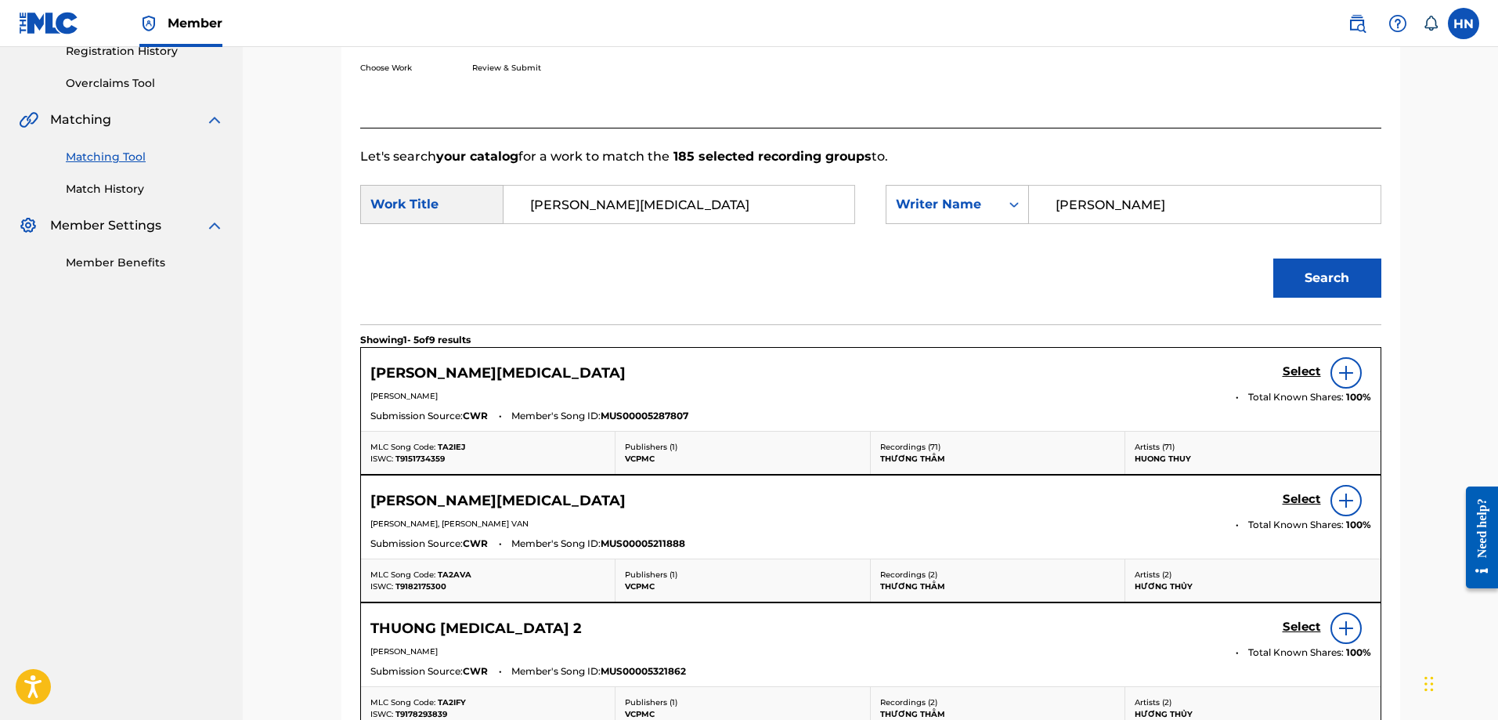
scroll to position [314, 0]
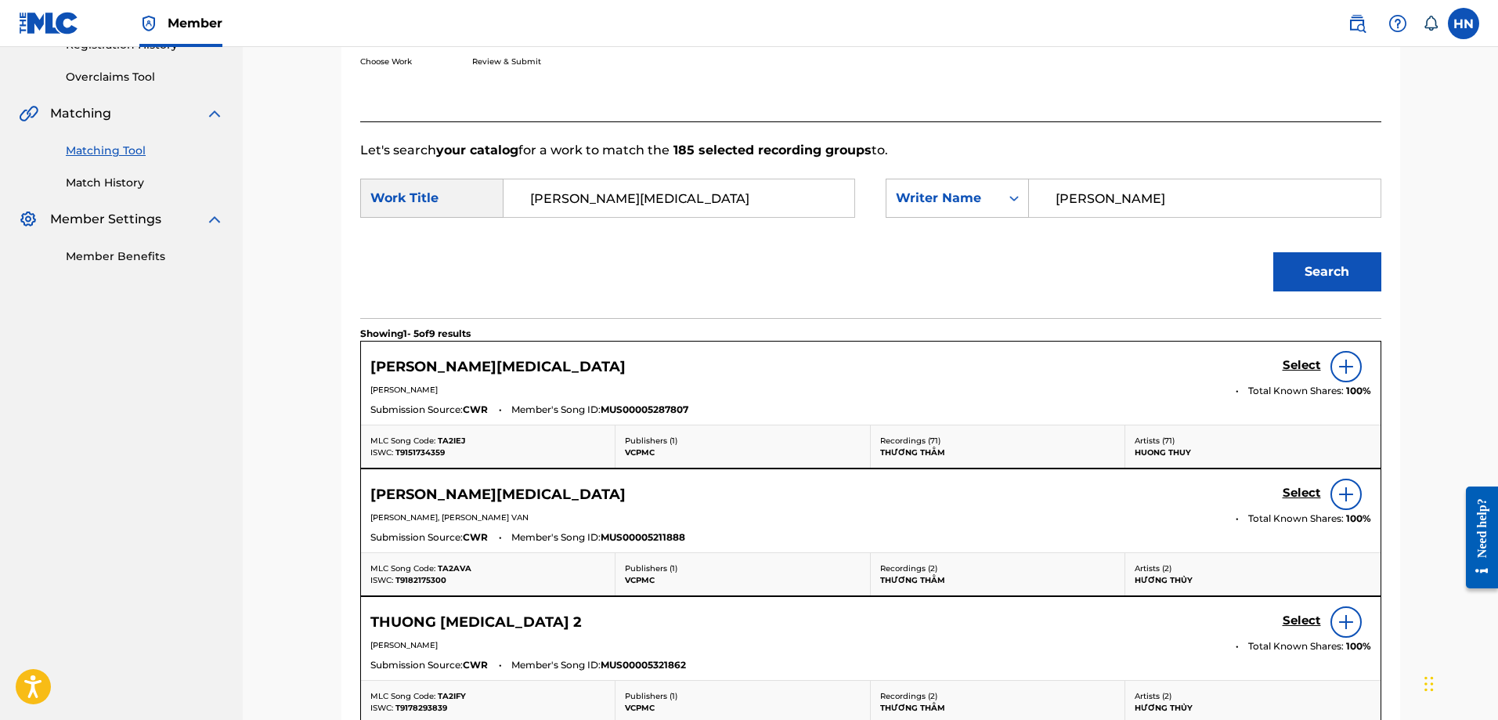
click at [1285, 366] on h5 "Select" at bounding box center [1302, 365] width 38 height 15
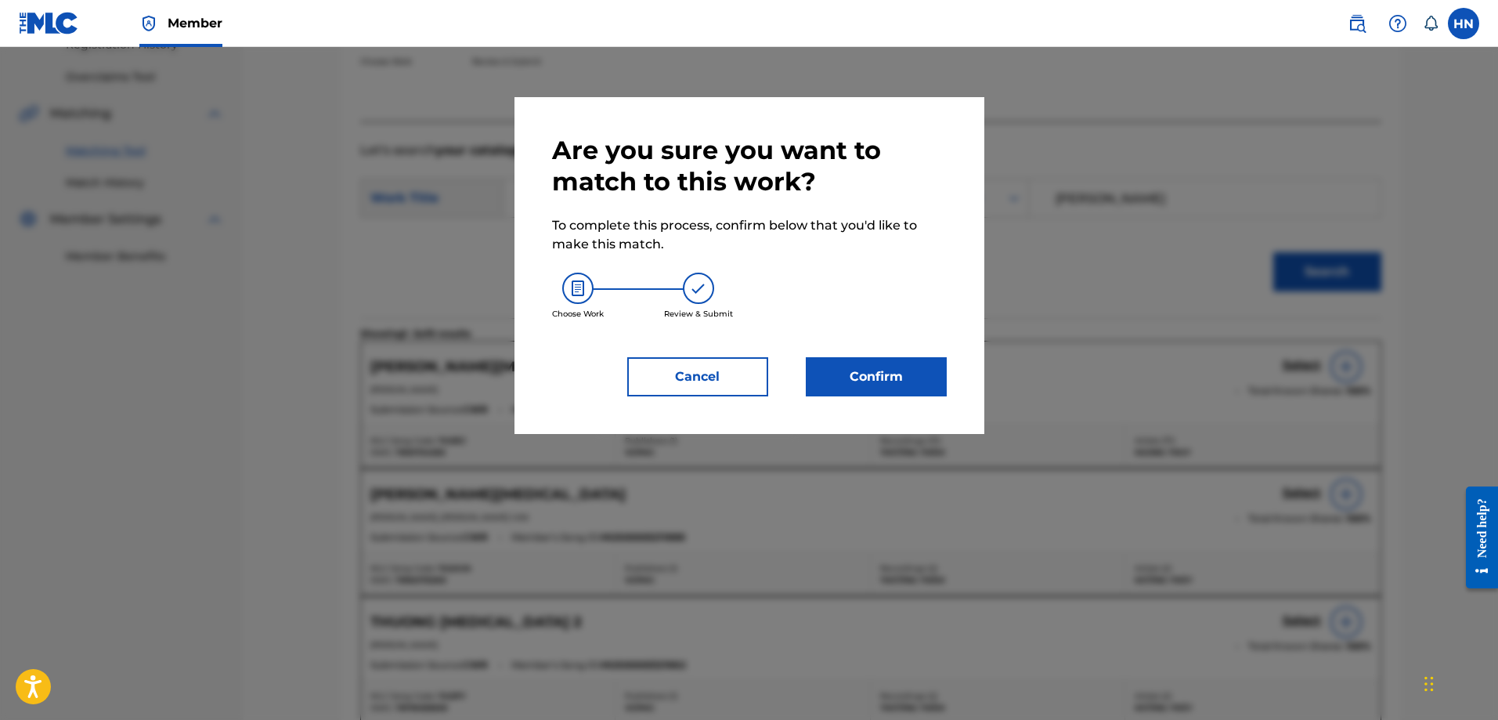
click at [850, 381] on button "Confirm" at bounding box center [876, 376] width 141 height 39
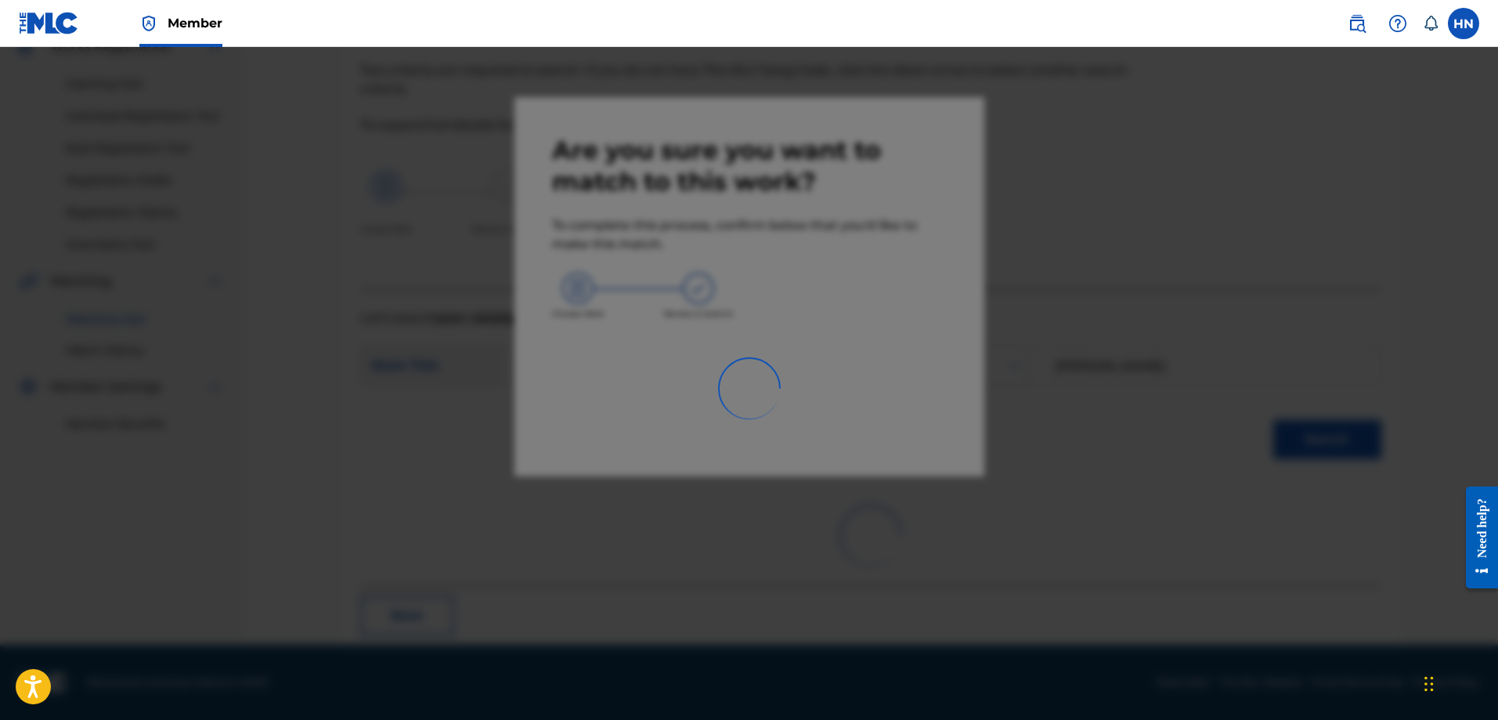
scroll to position [42, 0]
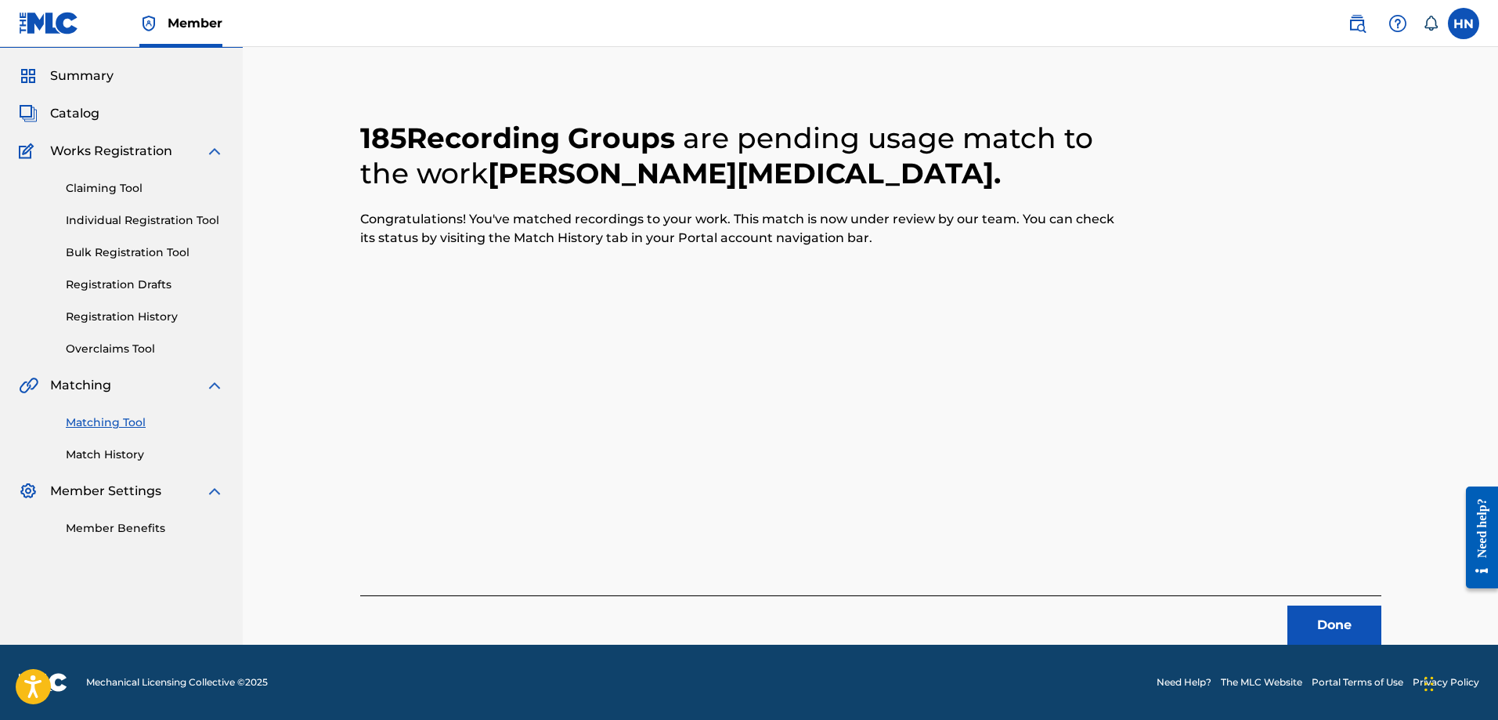
click at [1312, 612] on button "Done" at bounding box center [1334, 624] width 94 height 39
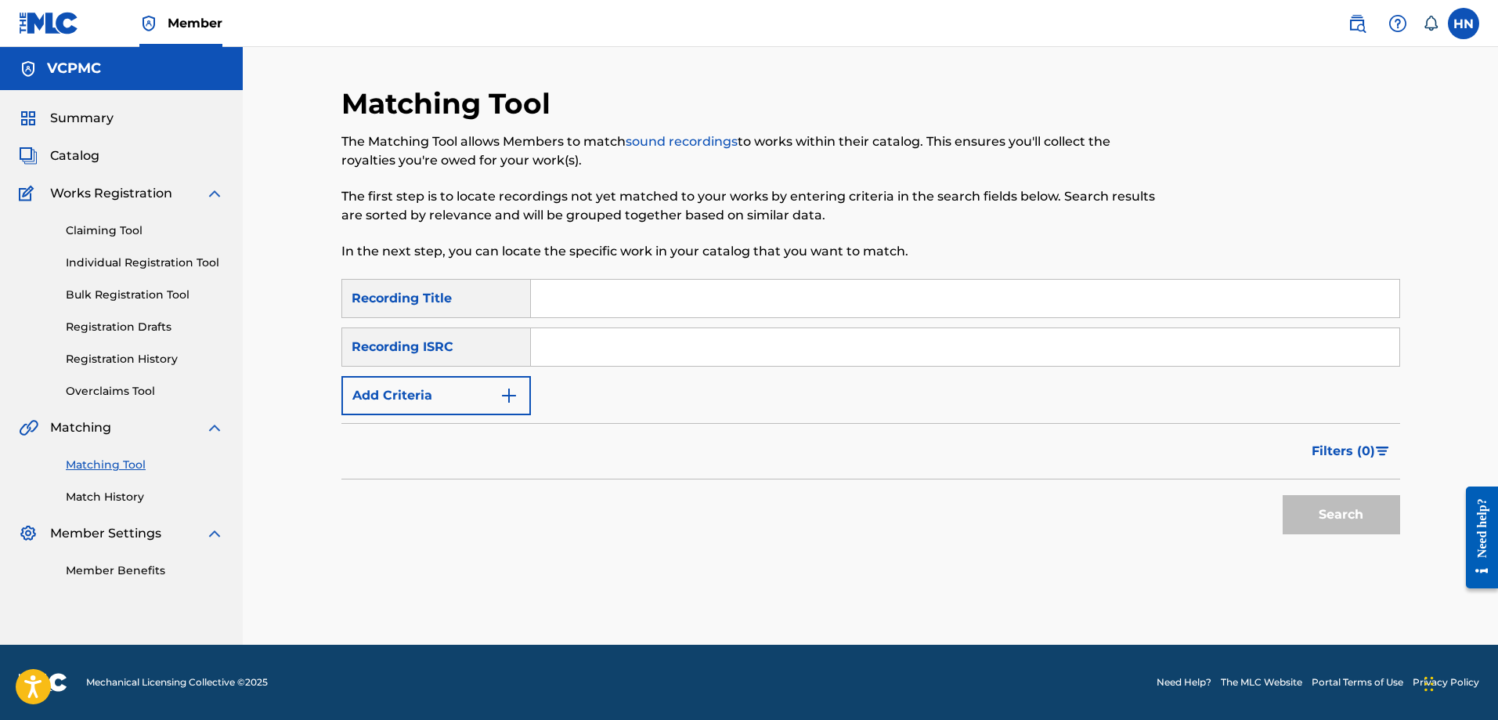
scroll to position [0, 0]
click at [583, 292] on input "Search Form" at bounding box center [965, 299] width 868 height 38
paste input "CÓ EM CHỜ"
click at [1283, 495] on button "Search" at bounding box center [1341, 514] width 117 height 39
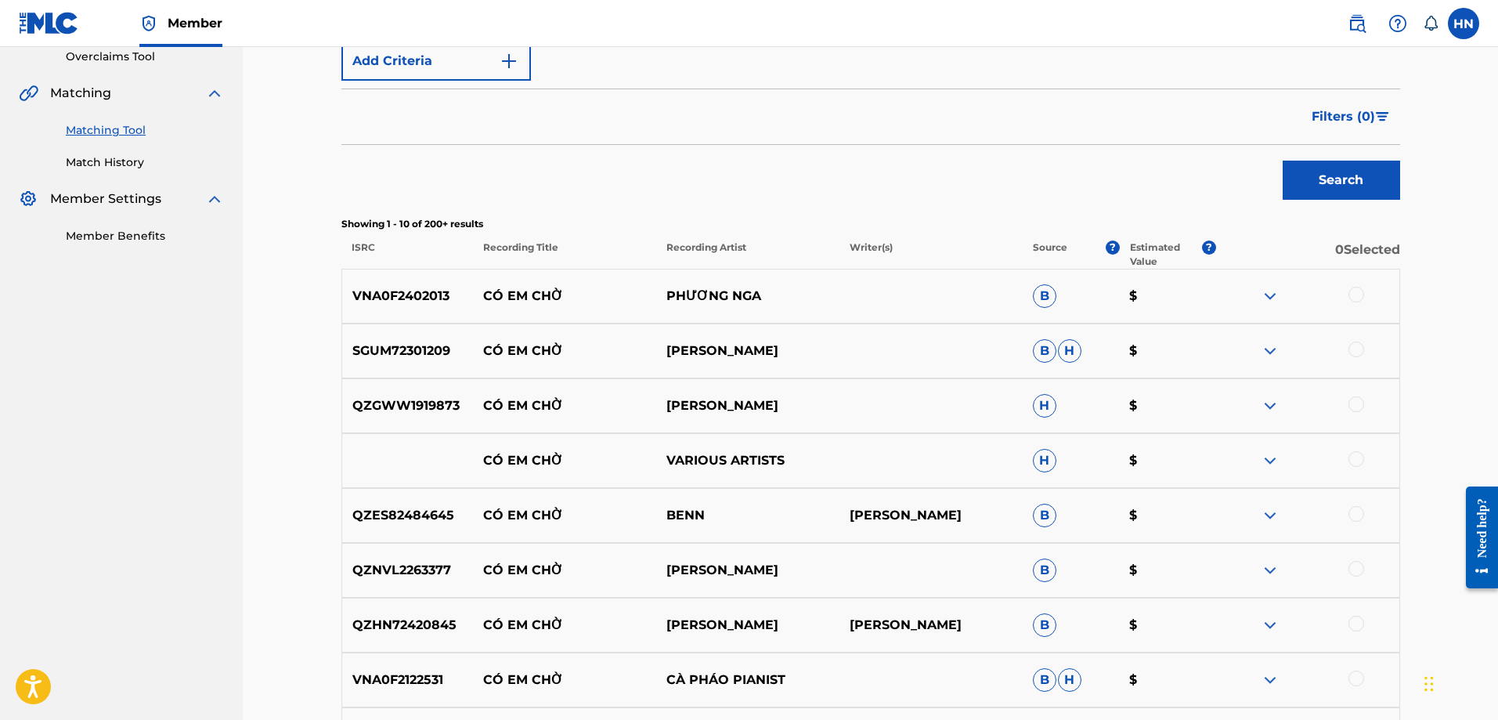
scroll to position [470, 0]
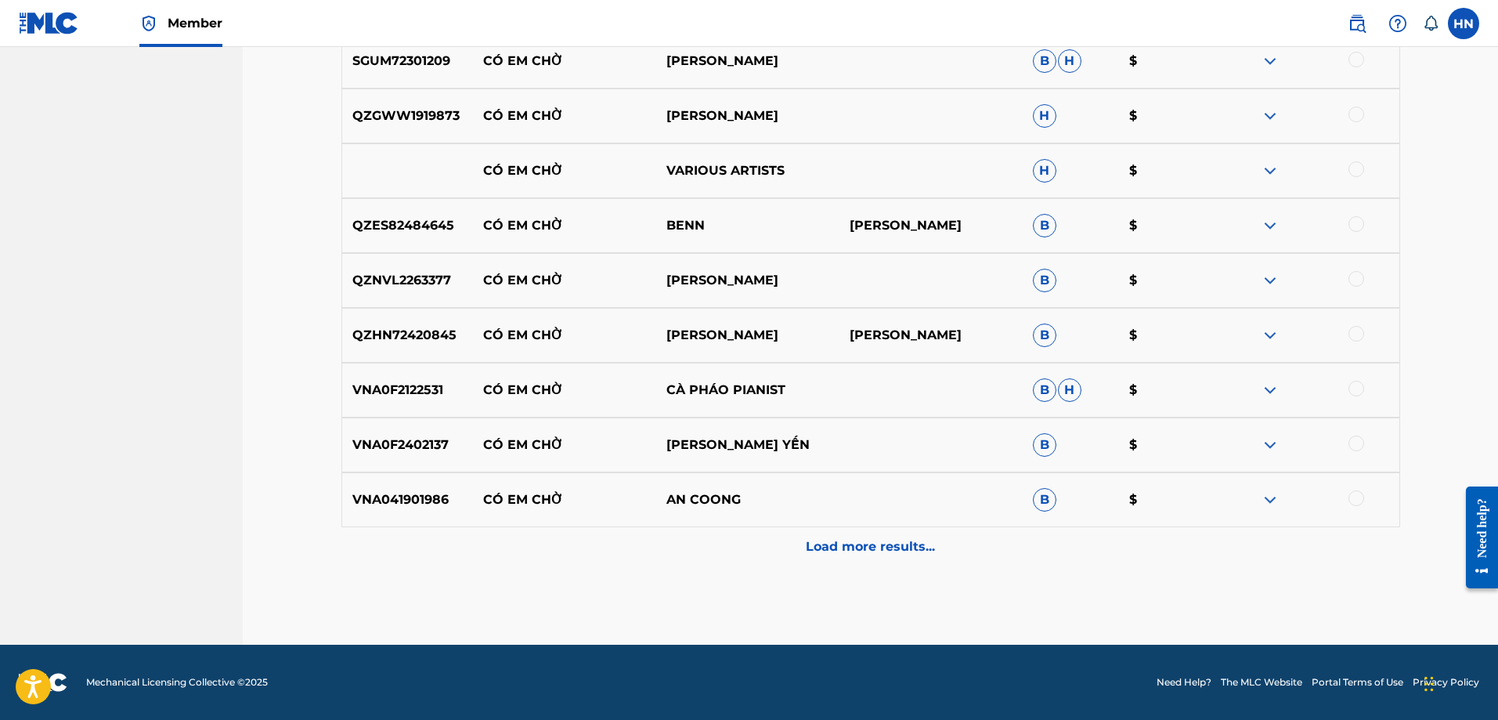
click at [763, 546] on div "Load more results..." at bounding box center [870, 546] width 1059 height 39
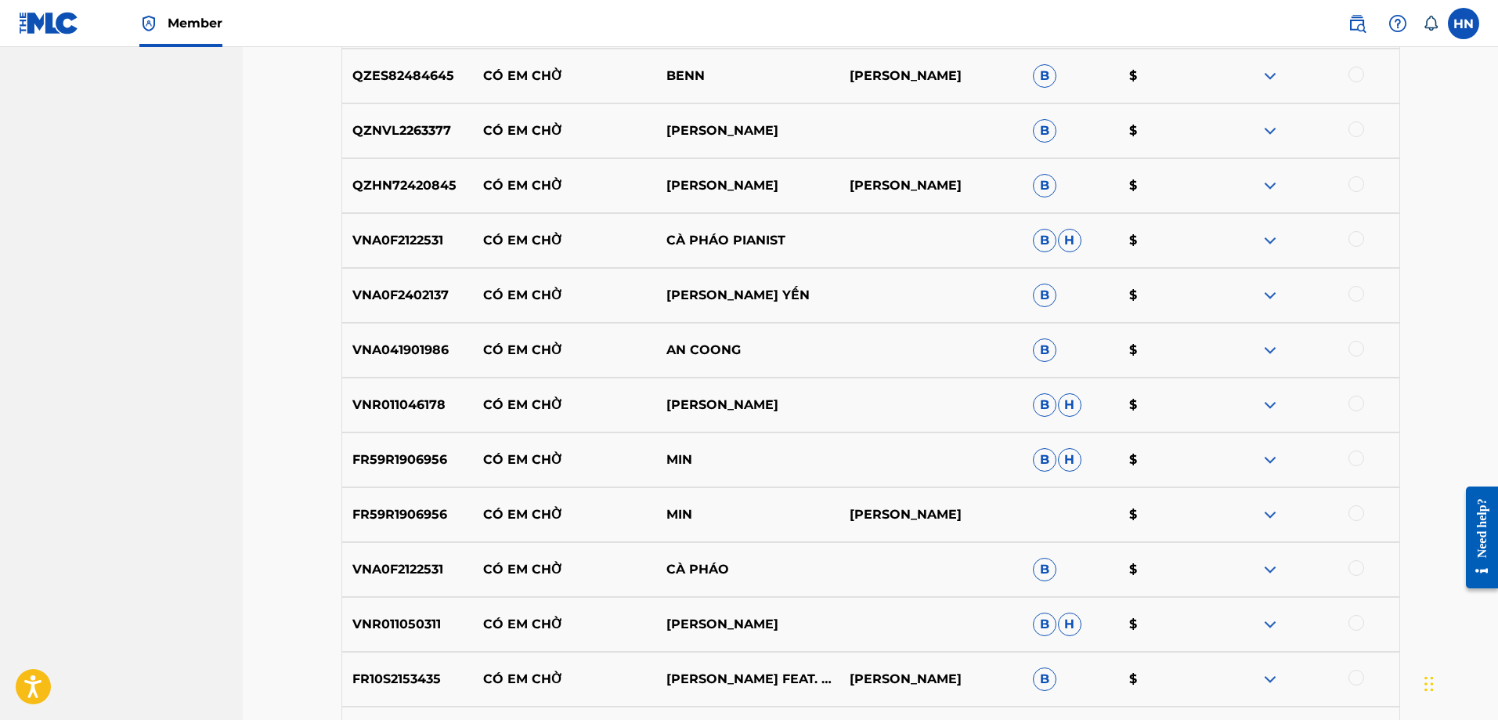
scroll to position [859, 0]
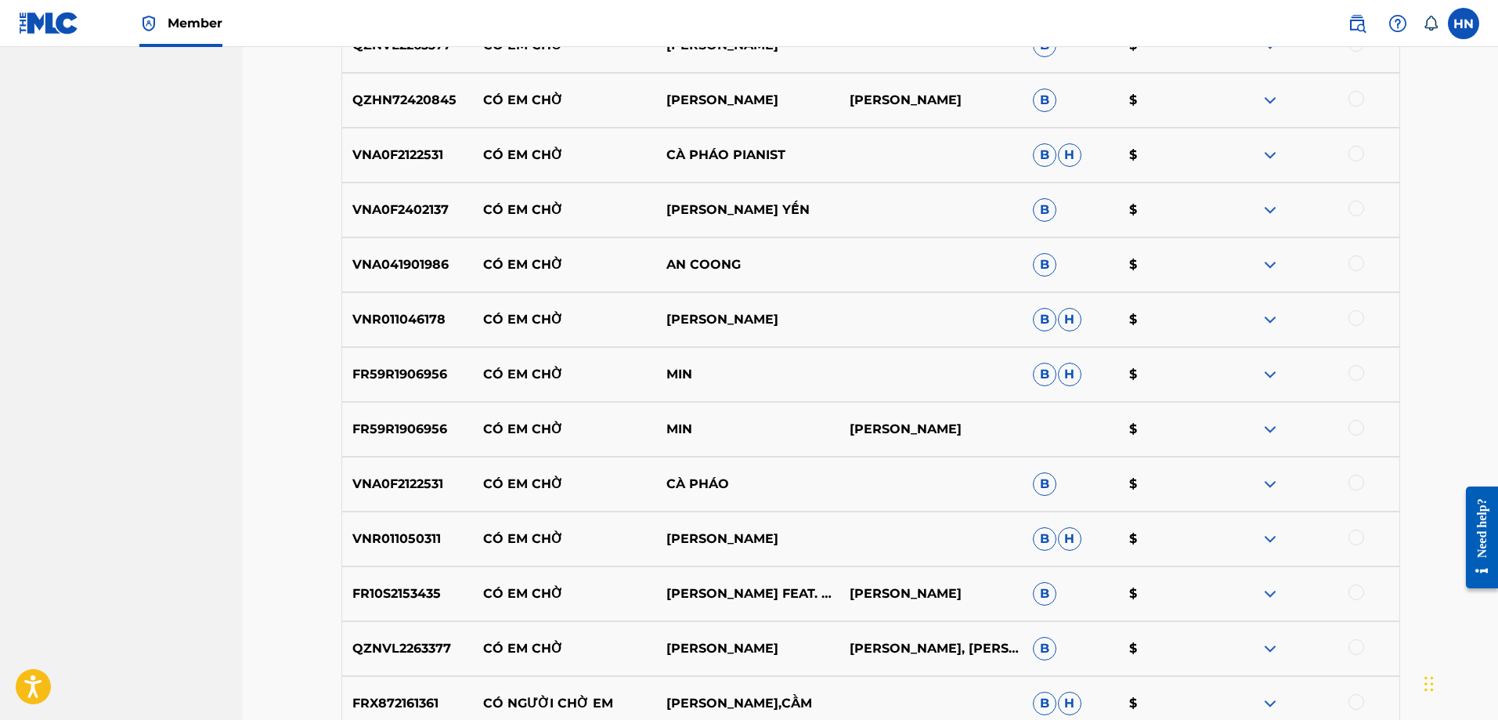
click at [384, 378] on p "FR59R1906956" at bounding box center [408, 374] width 132 height 19
click at [1355, 373] on div at bounding box center [1356, 373] width 16 height 16
click at [425, 412] on div "FR59R1906956 CÓ EM CHỜ MIN KAI ĐINH $" at bounding box center [870, 429] width 1059 height 55
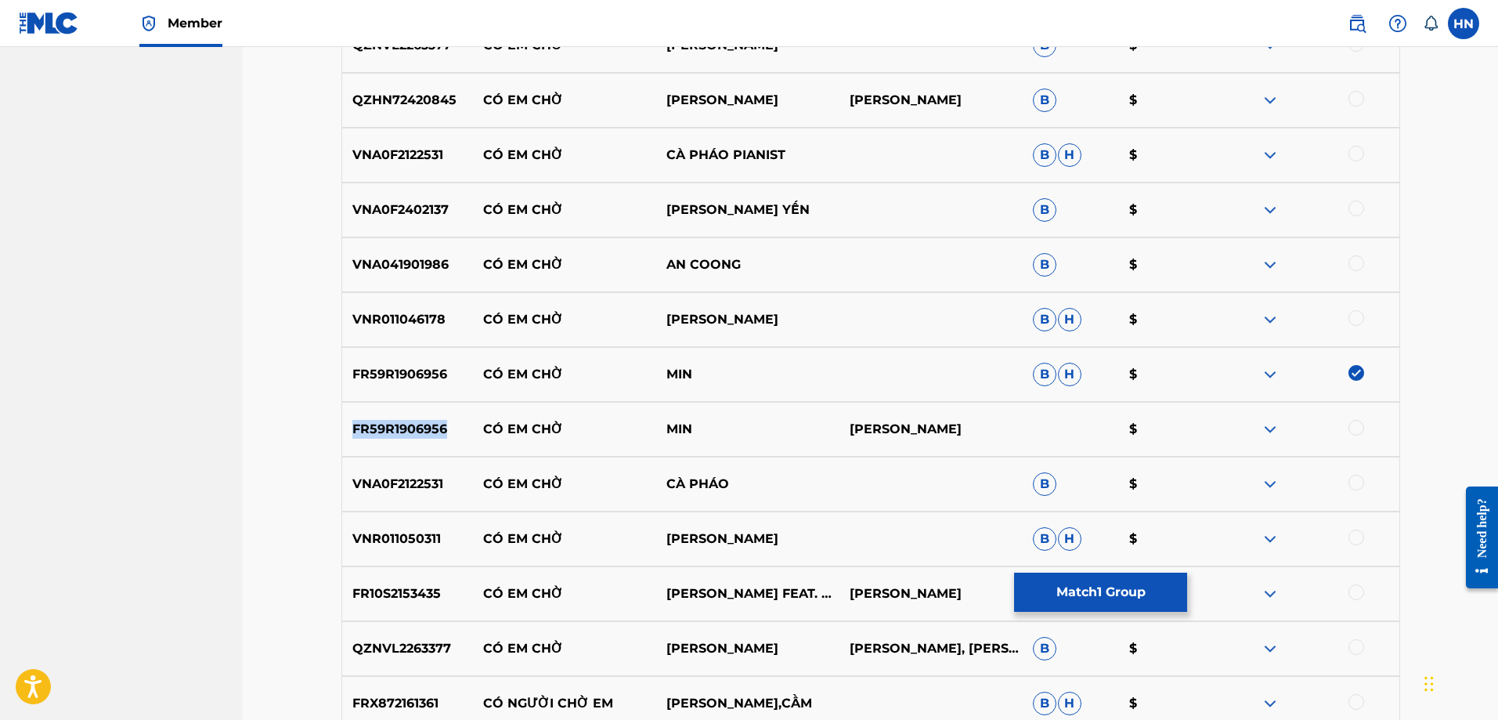
click at [425, 412] on div "FR59R1906956 CÓ EM CHỜ MIN KAI ĐINH $" at bounding box center [870, 429] width 1059 height 55
click at [1352, 430] on div at bounding box center [1356, 428] width 16 height 16
click at [393, 588] on p "FR10S2153435" at bounding box center [408, 593] width 132 height 19
click at [1348, 596] on div at bounding box center [1307, 593] width 183 height 19
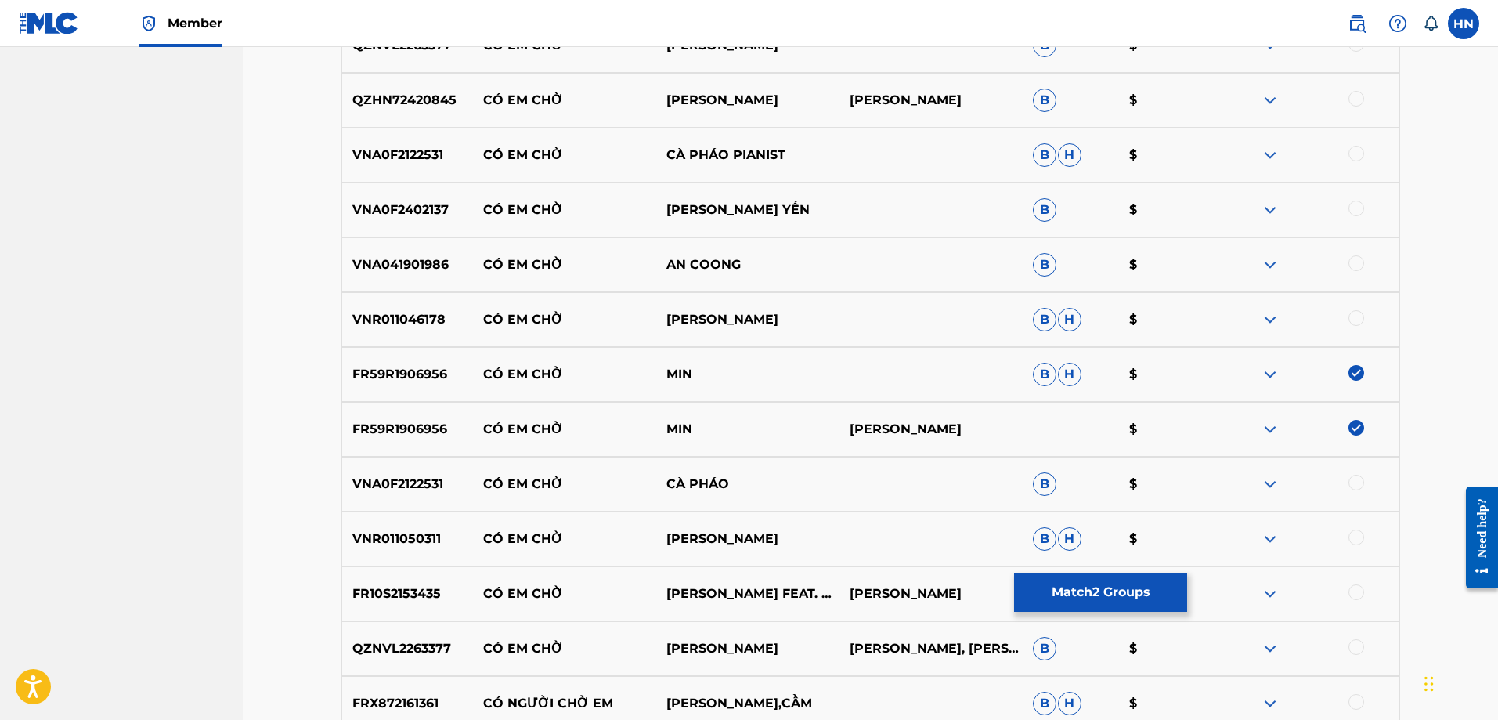
click at [1355, 592] on div at bounding box center [1356, 592] width 16 height 16
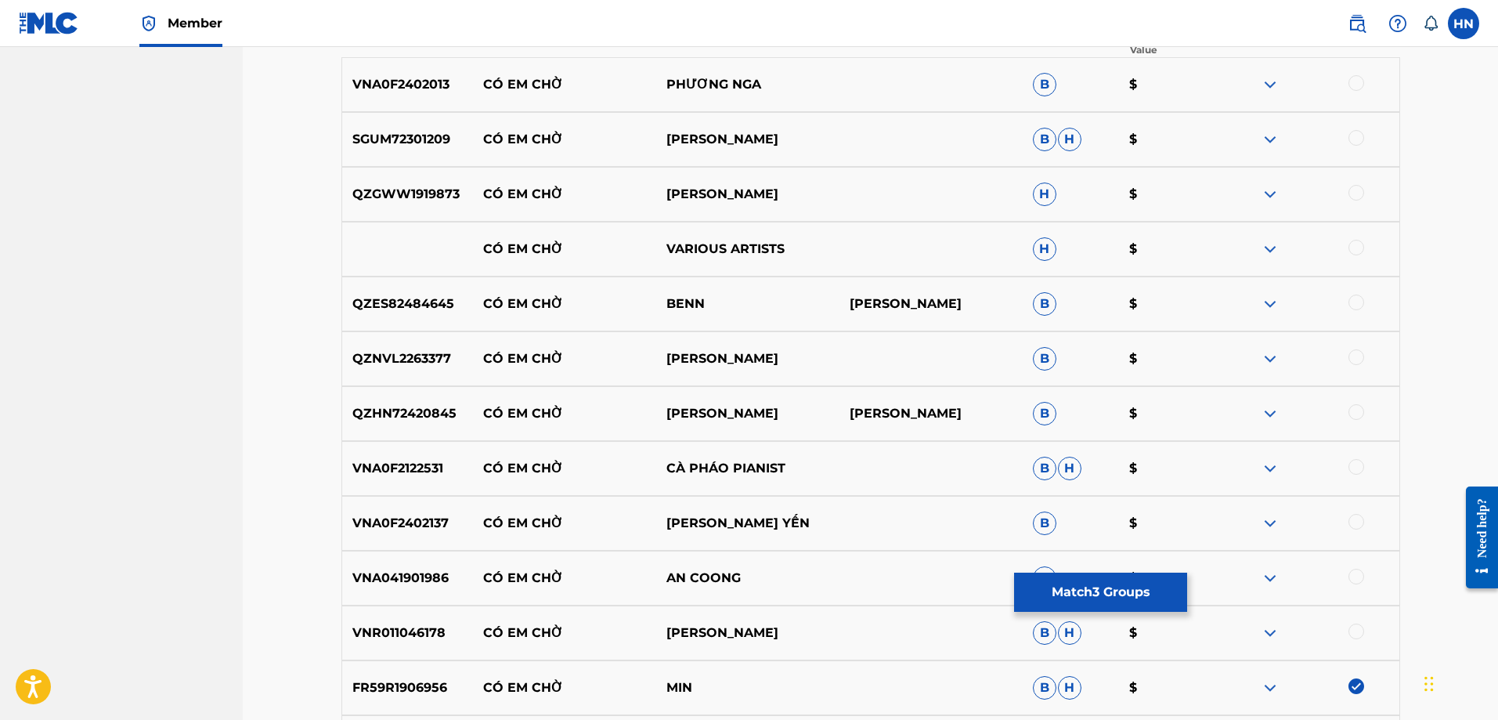
click at [1269, 474] on img at bounding box center [1270, 468] width 19 height 19
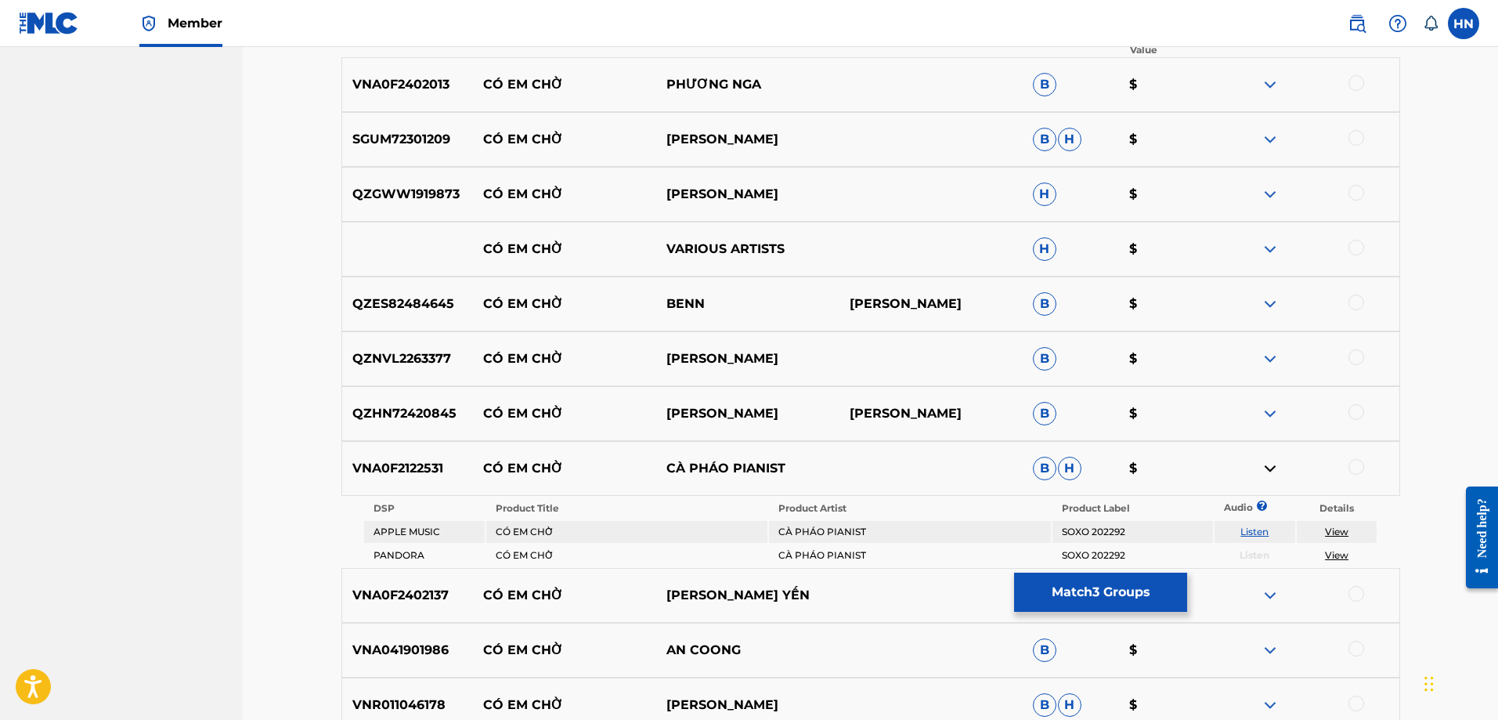
click at [1256, 532] on link "Listen" at bounding box center [1254, 531] width 28 height 12
drag, startPoint x: 483, startPoint y: 475, endPoint x: 796, endPoint y: 457, distance: 313.0
click at [796, 457] on div "VNA0F2122531 CÓ EM CHỜ CÀ PHÁO PIANIST B H $" at bounding box center [870, 468] width 1059 height 55
click at [405, 470] on p "VNA0F2122531" at bounding box center [408, 468] width 132 height 19
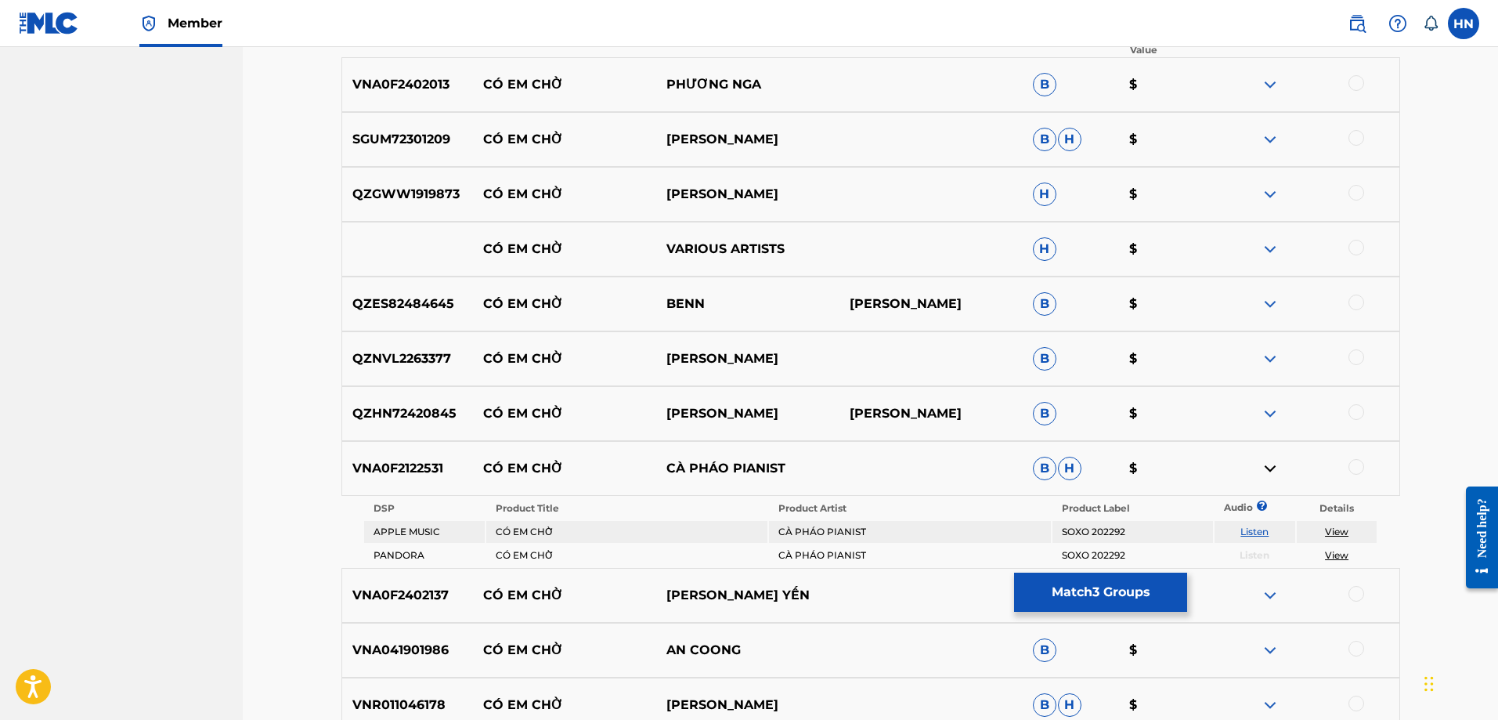
click at [1355, 467] on div at bounding box center [1356, 467] width 16 height 16
drag, startPoint x: 536, startPoint y: 359, endPoint x: 854, endPoint y: 352, distance: 318.0
click at [807, 357] on div "QZNVL2263377 CÓ EM CHỜ HOÀNG THÙY LINH B $" at bounding box center [870, 358] width 1059 height 55
click at [1267, 358] on img at bounding box center [1270, 358] width 19 height 19
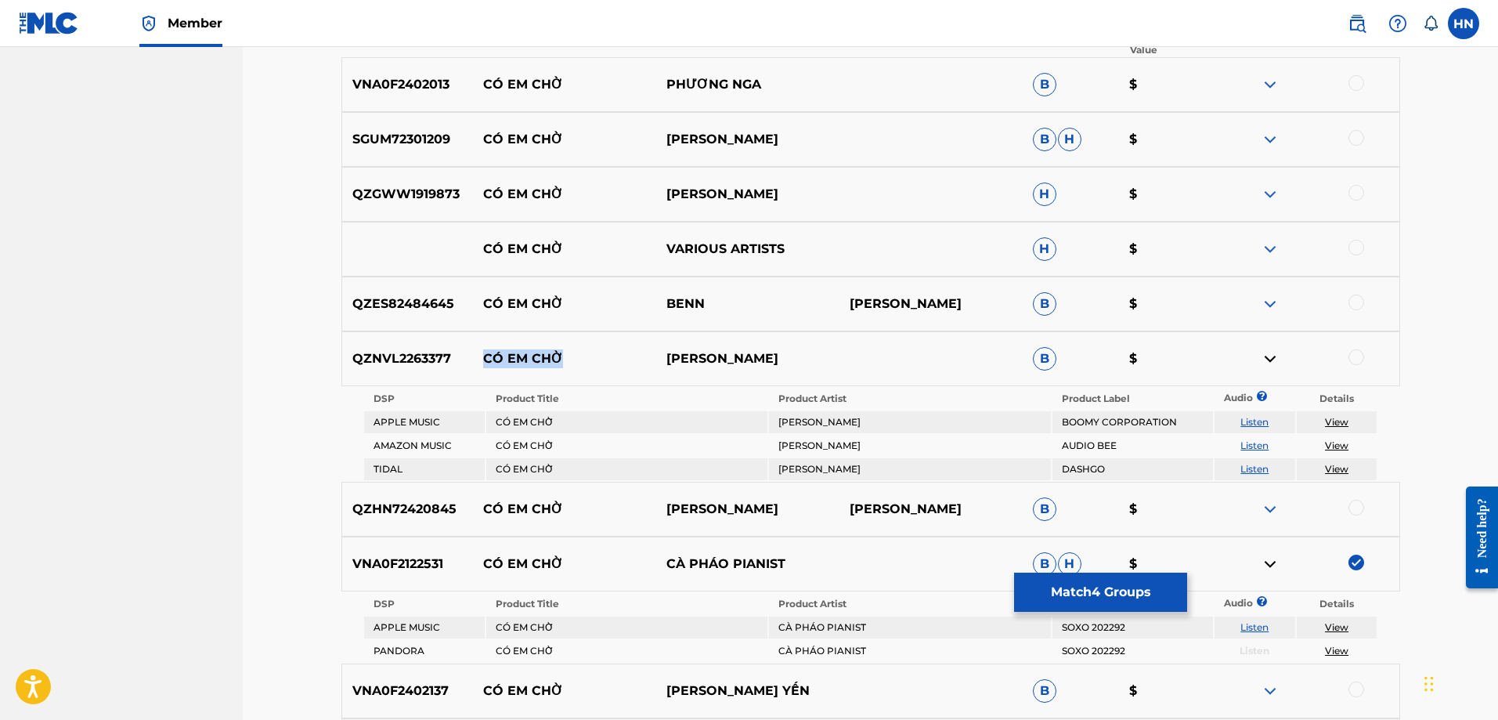
click at [1248, 422] on link "Listen" at bounding box center [1254, 422] width 28 height 12
click at [1259, 445] on link "Listen" at bounding box center [1254, 445] width 28 height 12
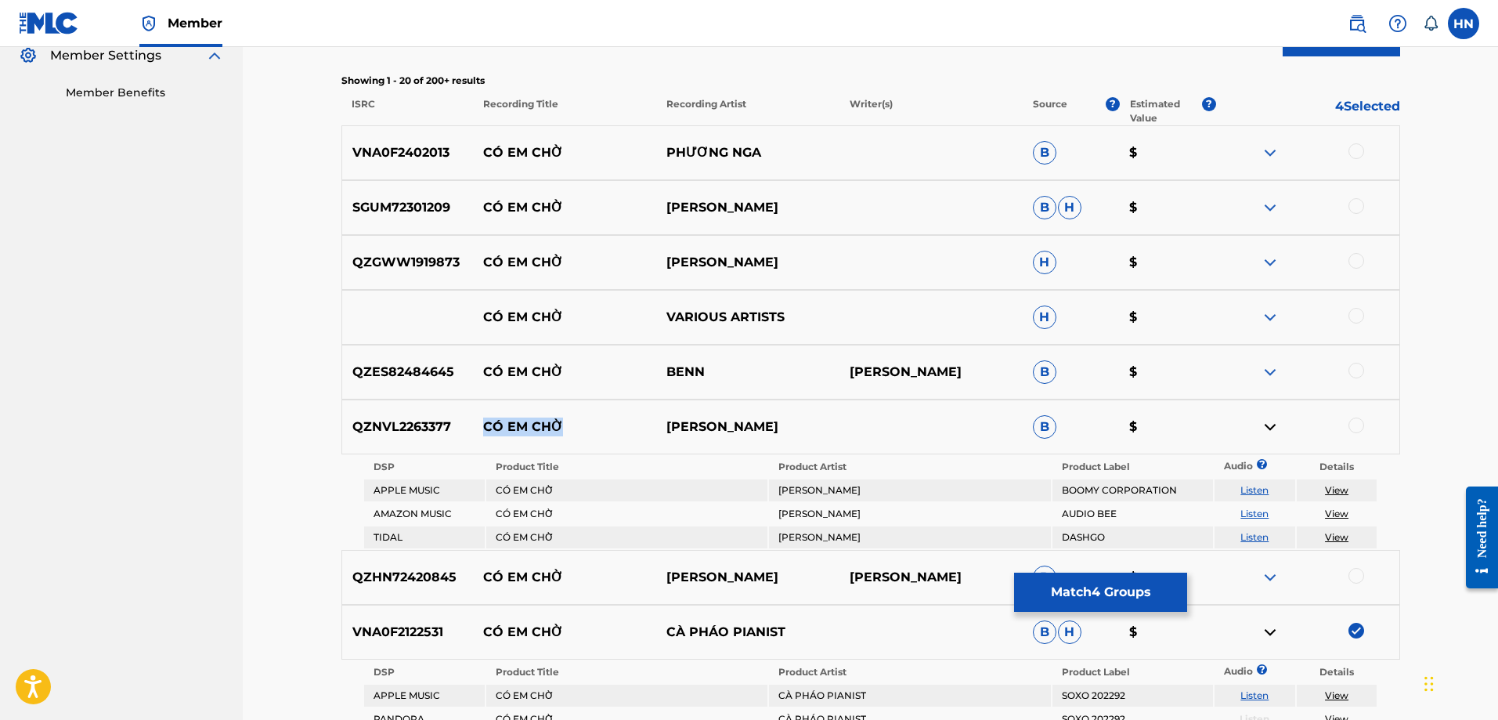
scroll to position [389, 0]
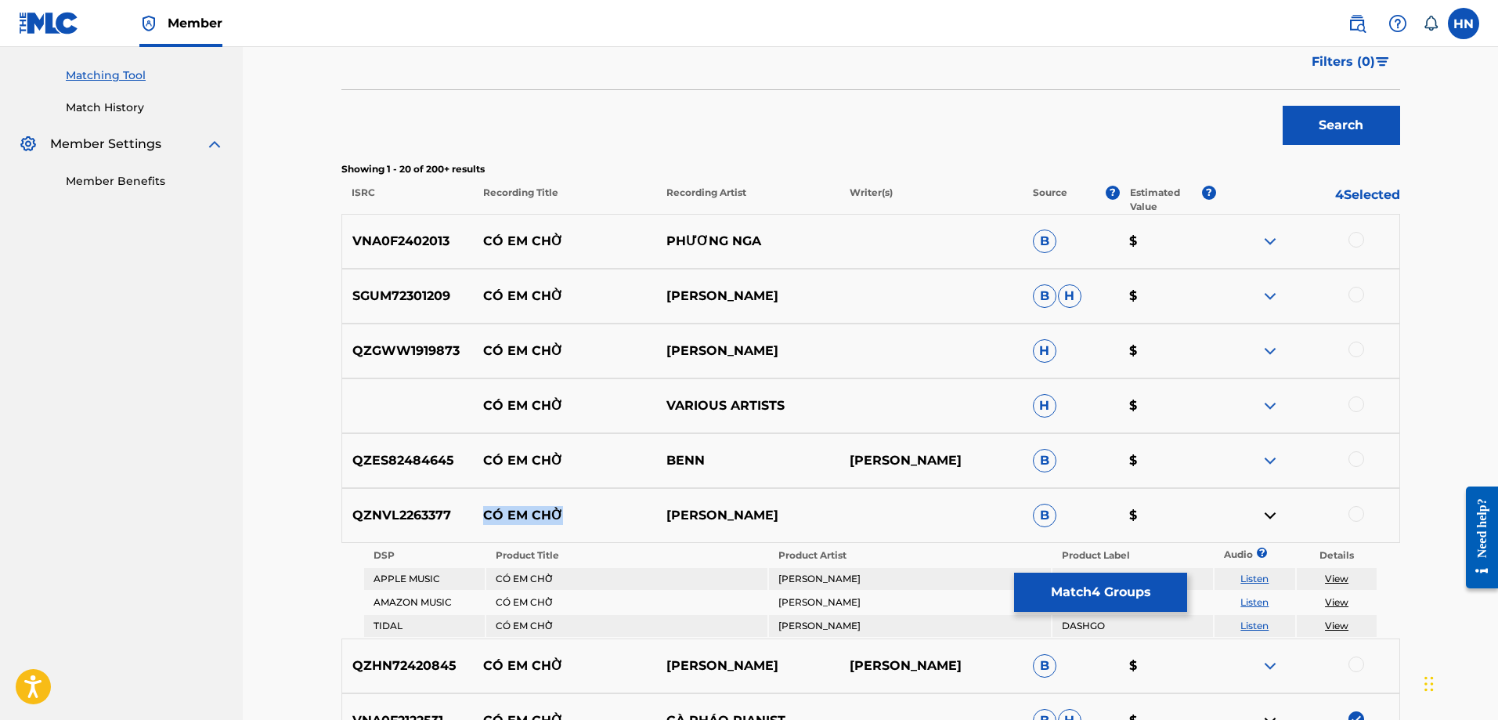
click at [1269, 233] on img at bounding box center [1270, 241] width 19 height 19
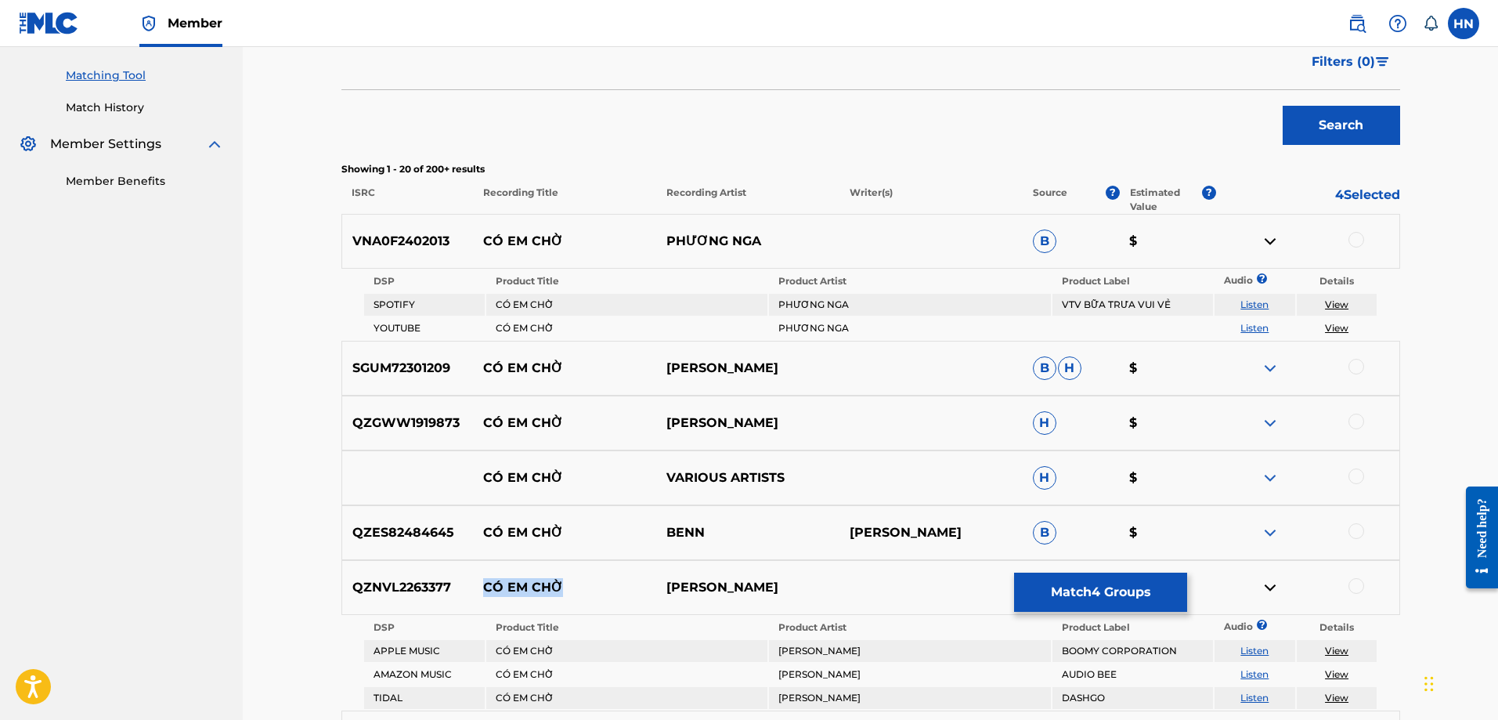
click at [1258, 303] on link "Listen" at bounding box center [1254, 304] width 28 height 12
click at [1250, 323] on link "Listen" at bounding box center [1254, 328] width 28 height 12
click at [402, 239] on p "VNA0F2402013" at bounding box center [408, 241] width 132 height 19
click at [1267, 357] on div "SGUM72301209 CÓ EM CHỜ HỒ VÕ THANH THẢO B H $" at bounding box center [870, 368] width 1059 height 55
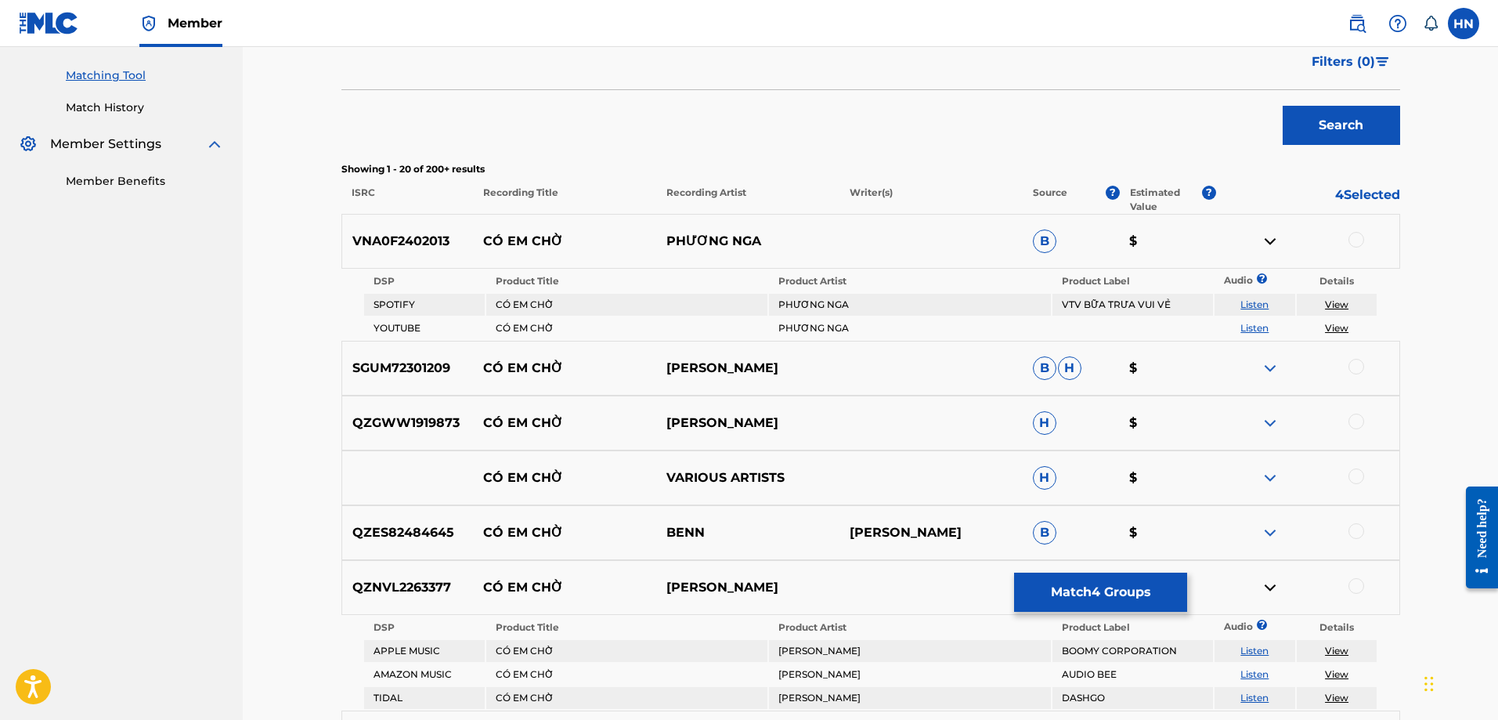
click at [1267, 359] on img at bounding box center [1270, 368] width 19 height 19
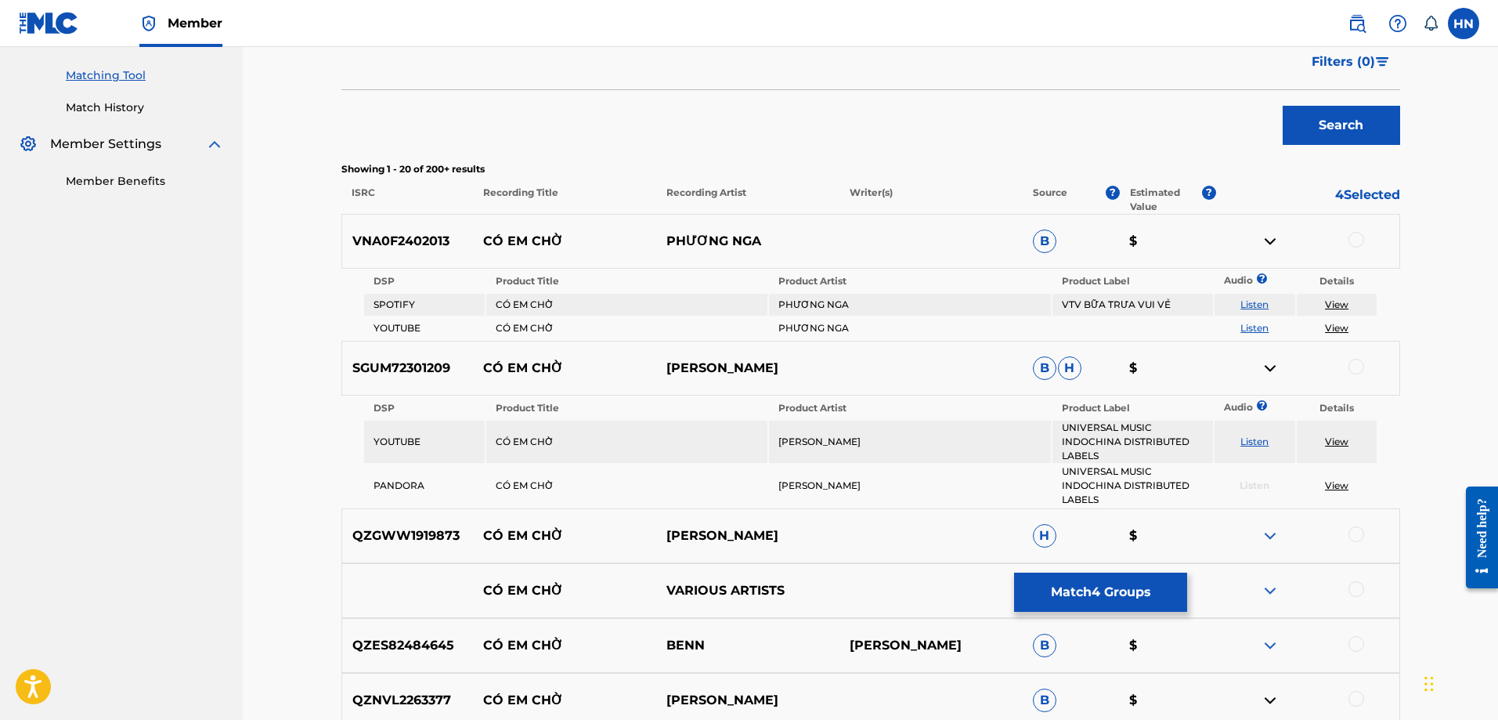
click at [1254, 448] on td "Listen" at bounding box center [1254, 441] width 81 height 42
click at [1253, 442] on link "Listen" at bounding box center [1254, 441] width 28 height 12
click at [420, 366] on p "SGUM72301209" at bounding box center [408, 368] width 132 height 19
click at [1344, 365] on div at bounding box center [1307, 368] width 183 height 19
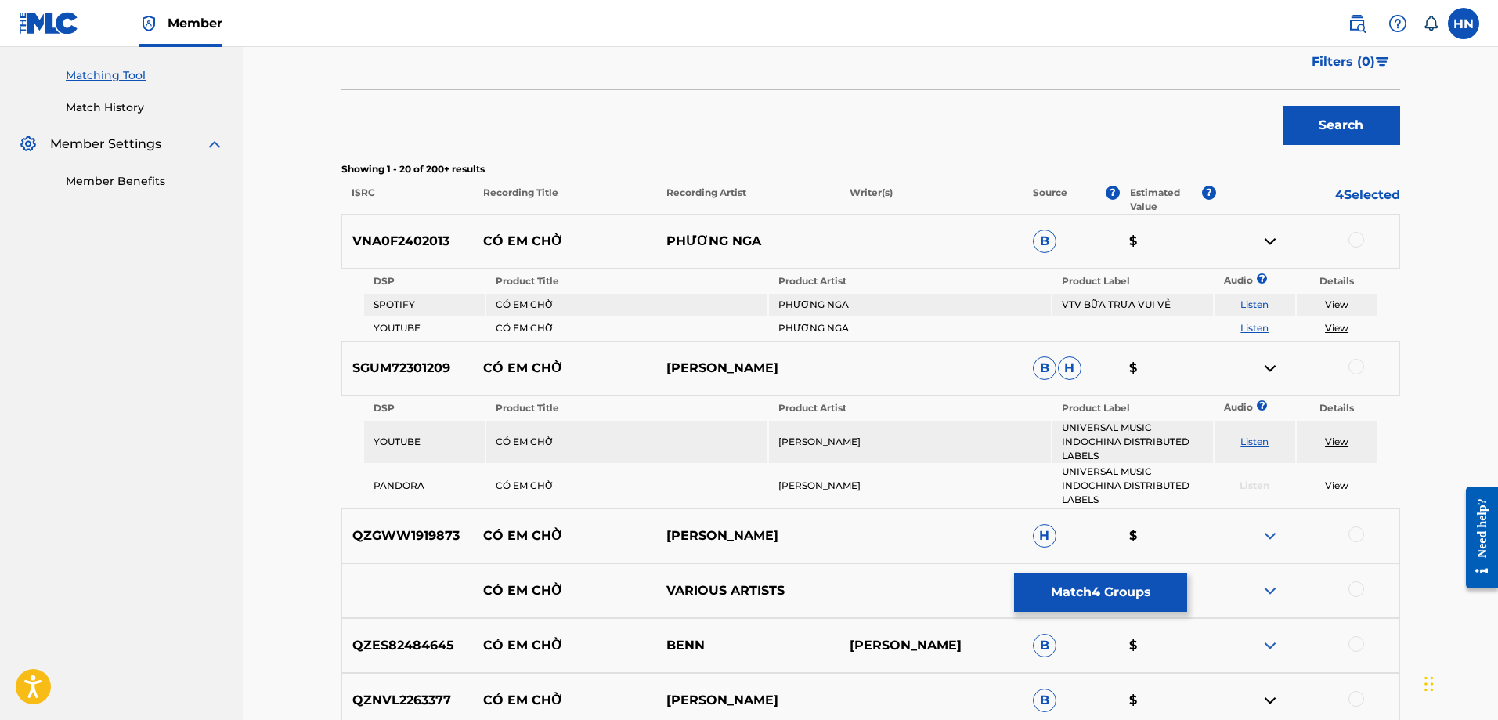
click at [1354, 364] on div at bounding box center [1356, 367] width 16 height 16
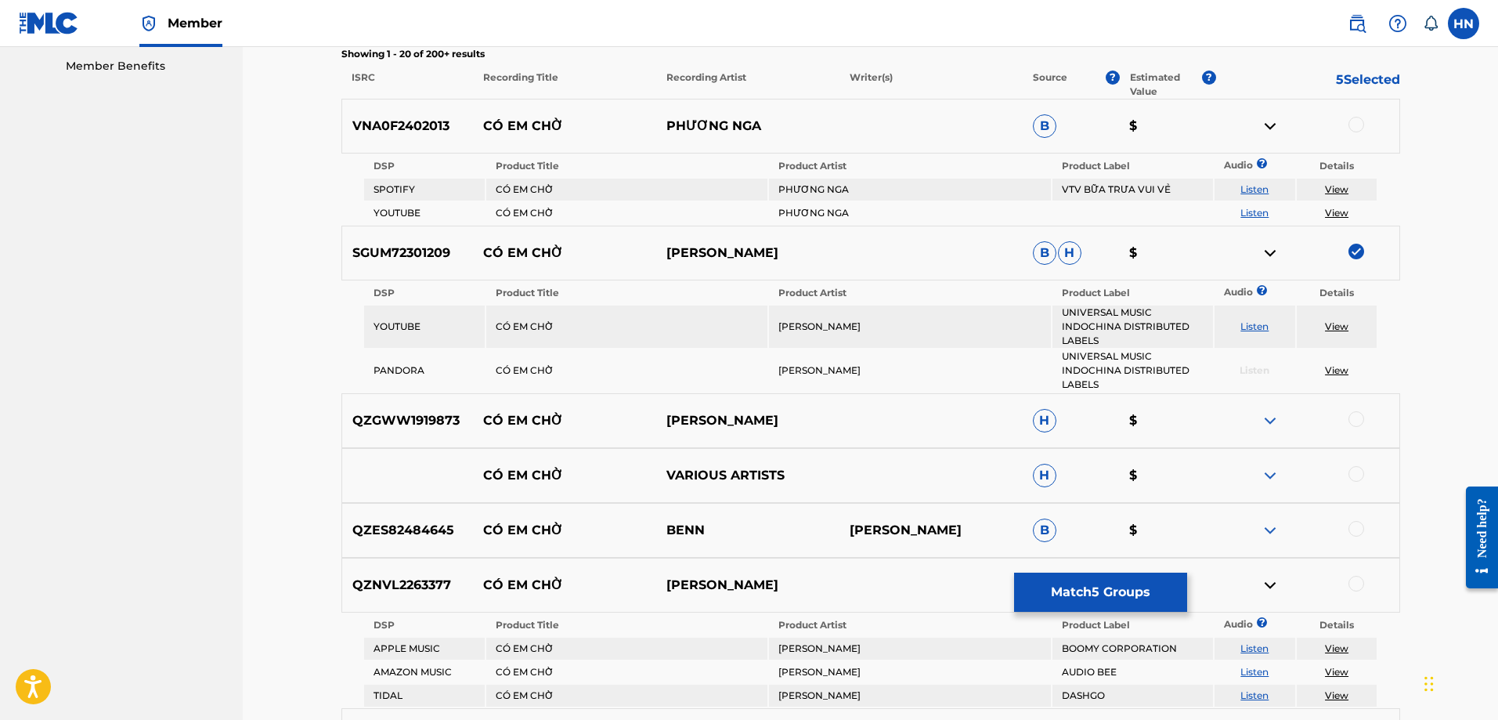
scroll to position [624, 0]
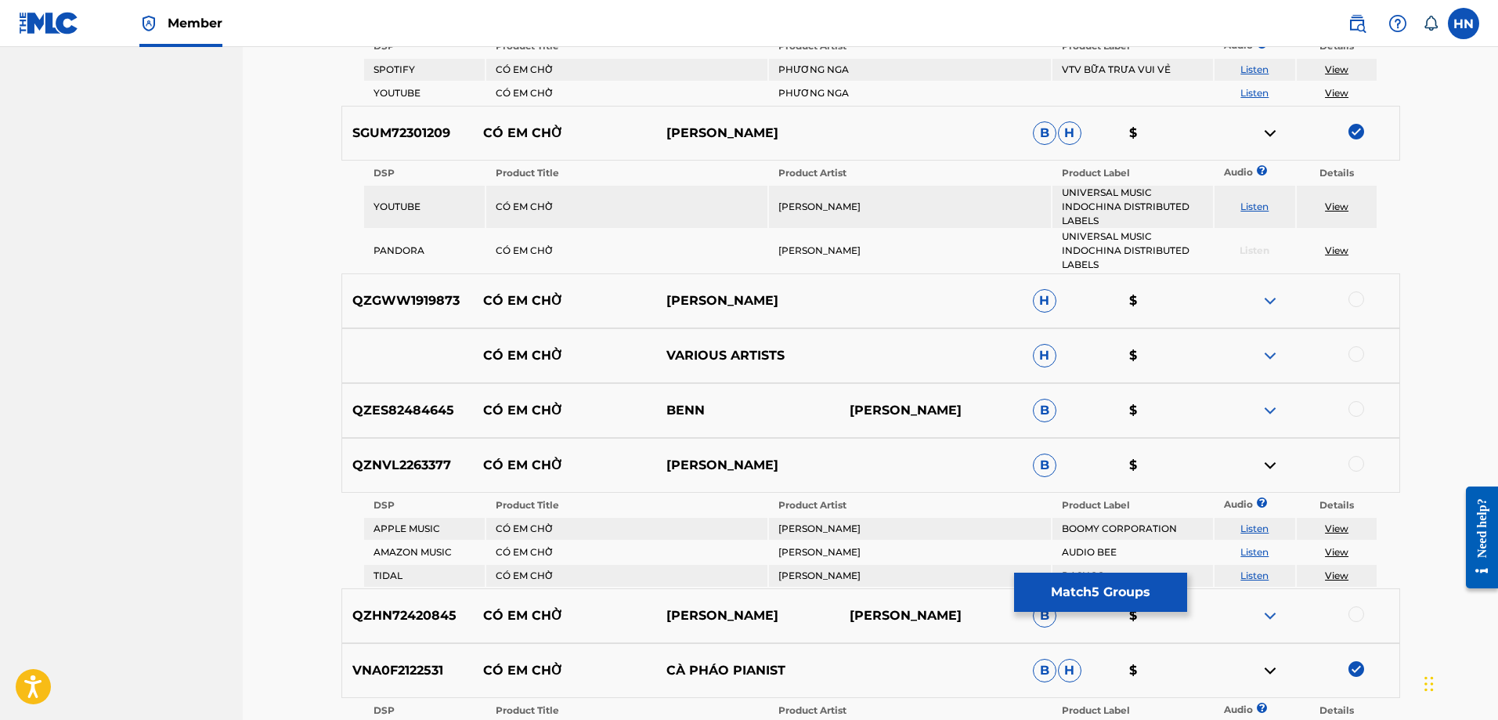
click at [1272, 305] on img at bounding box center [1270, 300] width 19 height 19
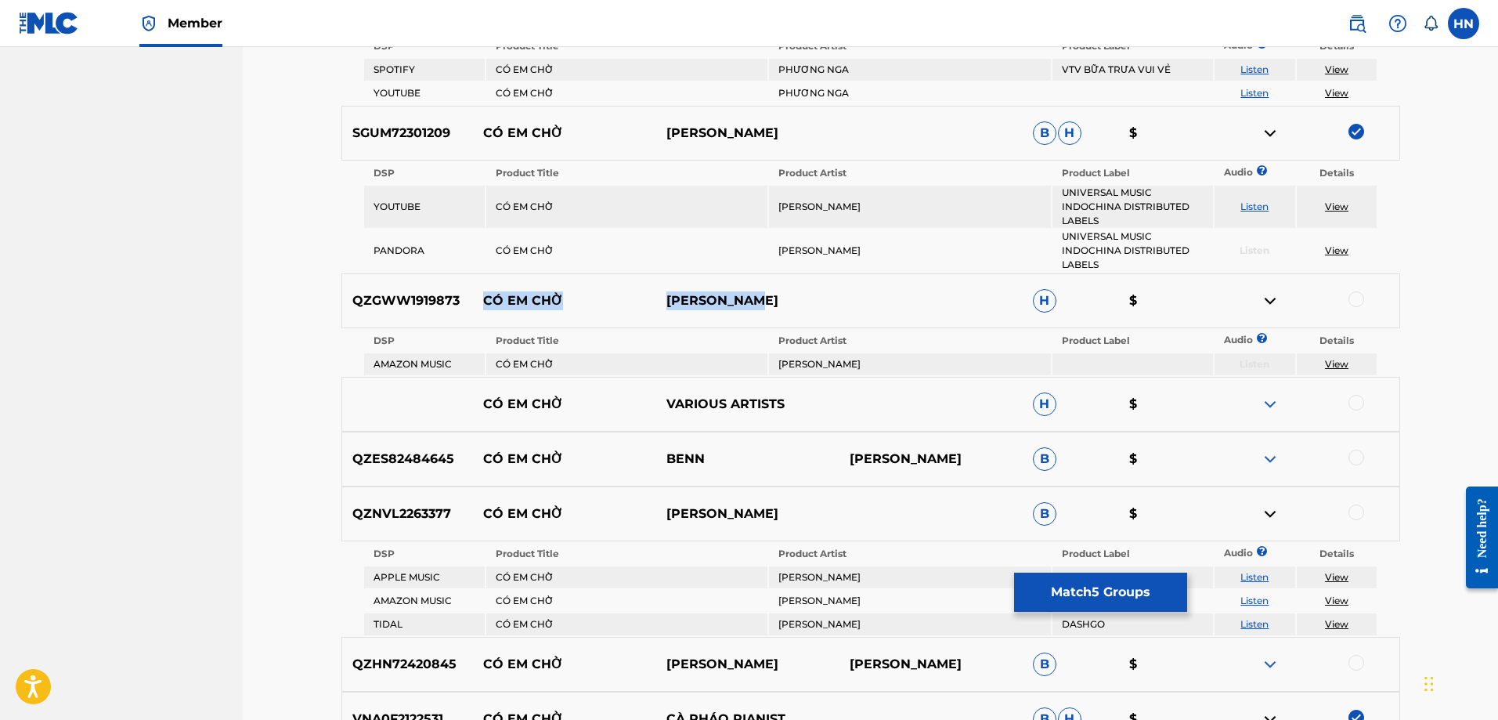
drag, startPoint x: 484, startPoint y: 298, endPoint x: 899, endPoint y: 296, distance: 415.0
click at [899, 296] on div "QZGWW1919873 CÓ EM CHỜ VINH NGUYEN H $" at bounding box center [870, 300] width 1059 height 55
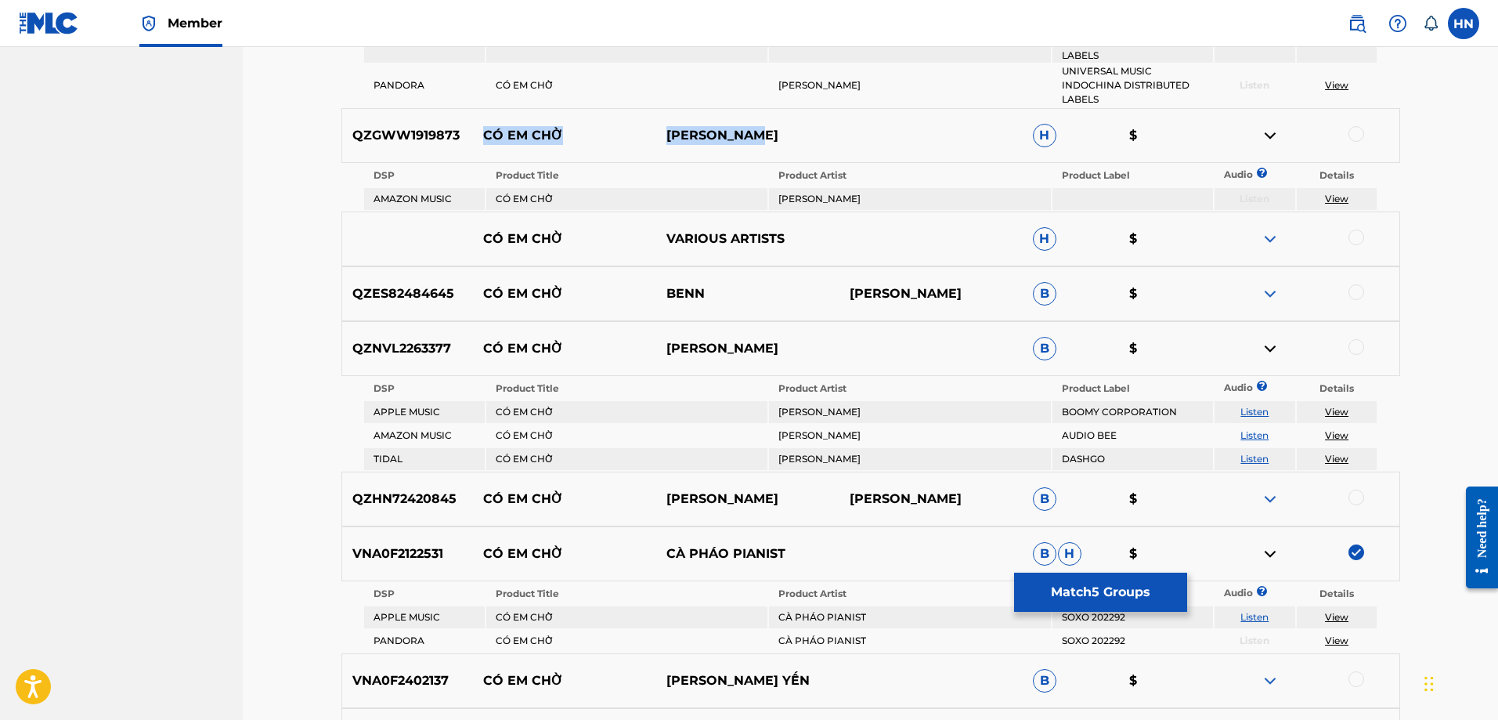
scroll to position [937, 0]
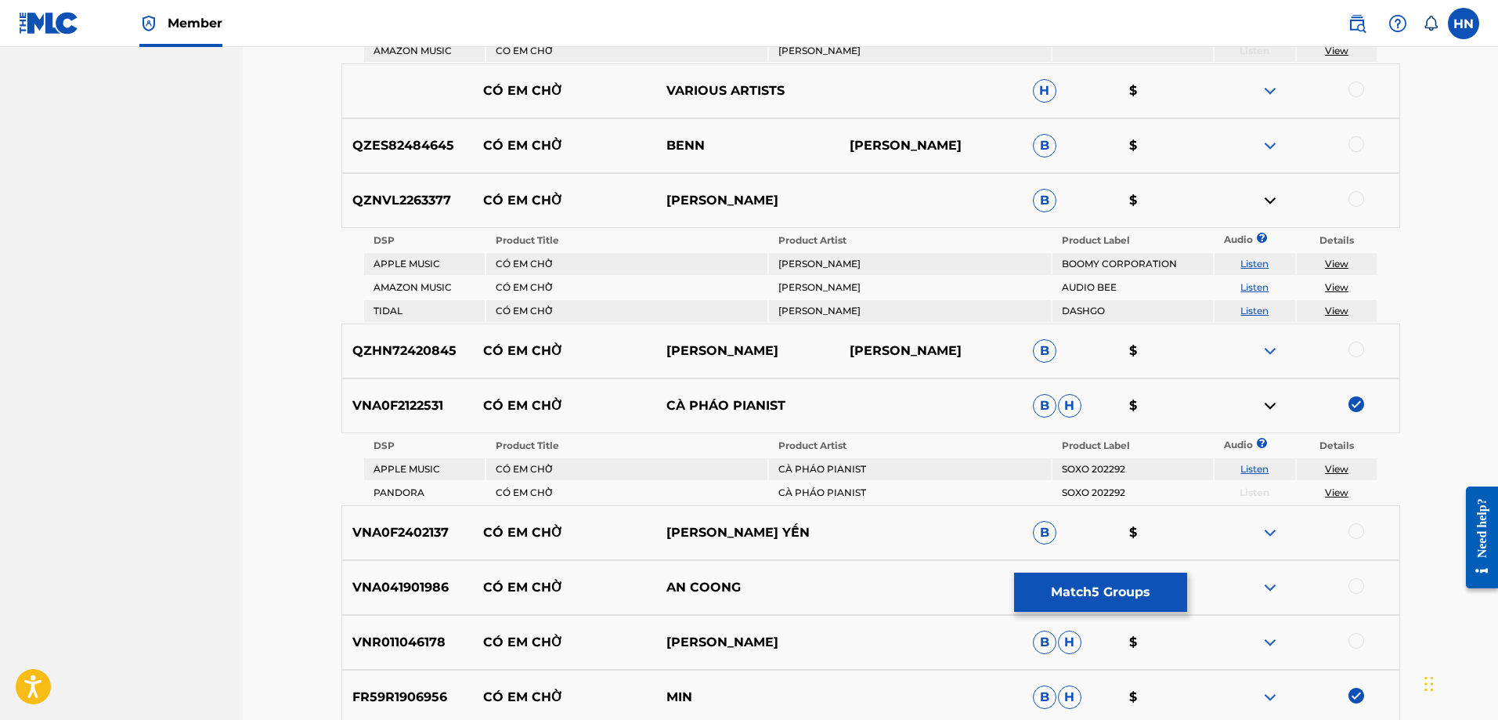
click at [1265, 353] on img at bounding box center [1270, 350] width 19 height 19
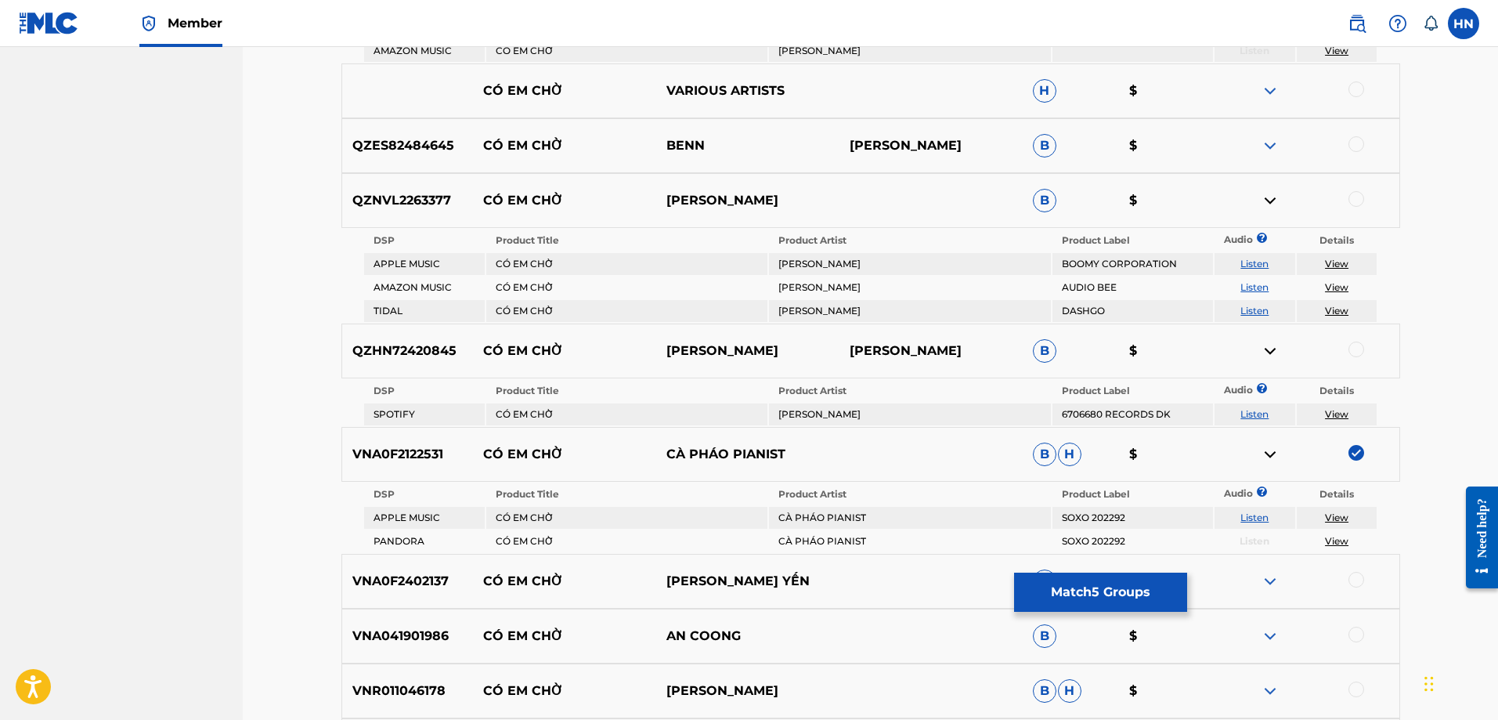
click at [1258, 414] on link "Listen" at bounding box center [1254, 414] width 28 height 12
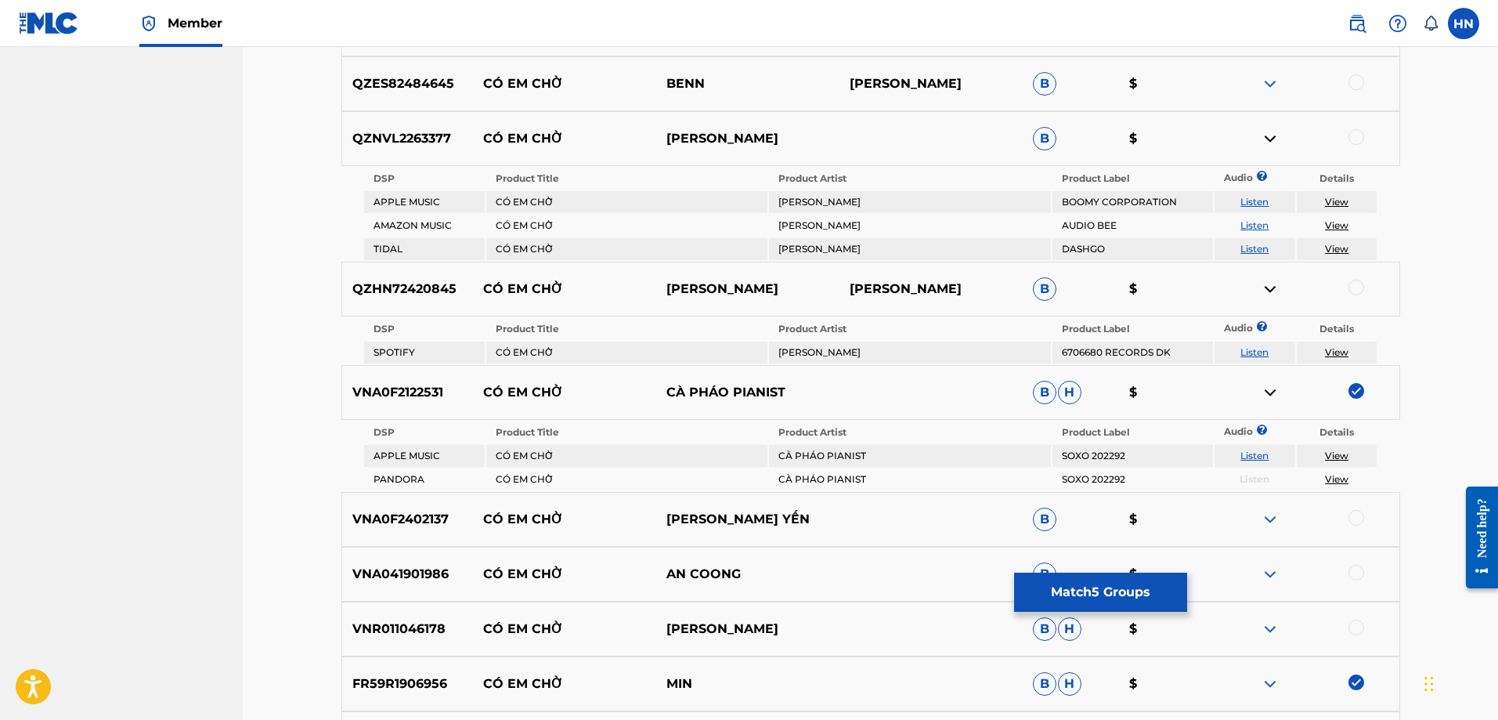
scroll to position [1094, 0]
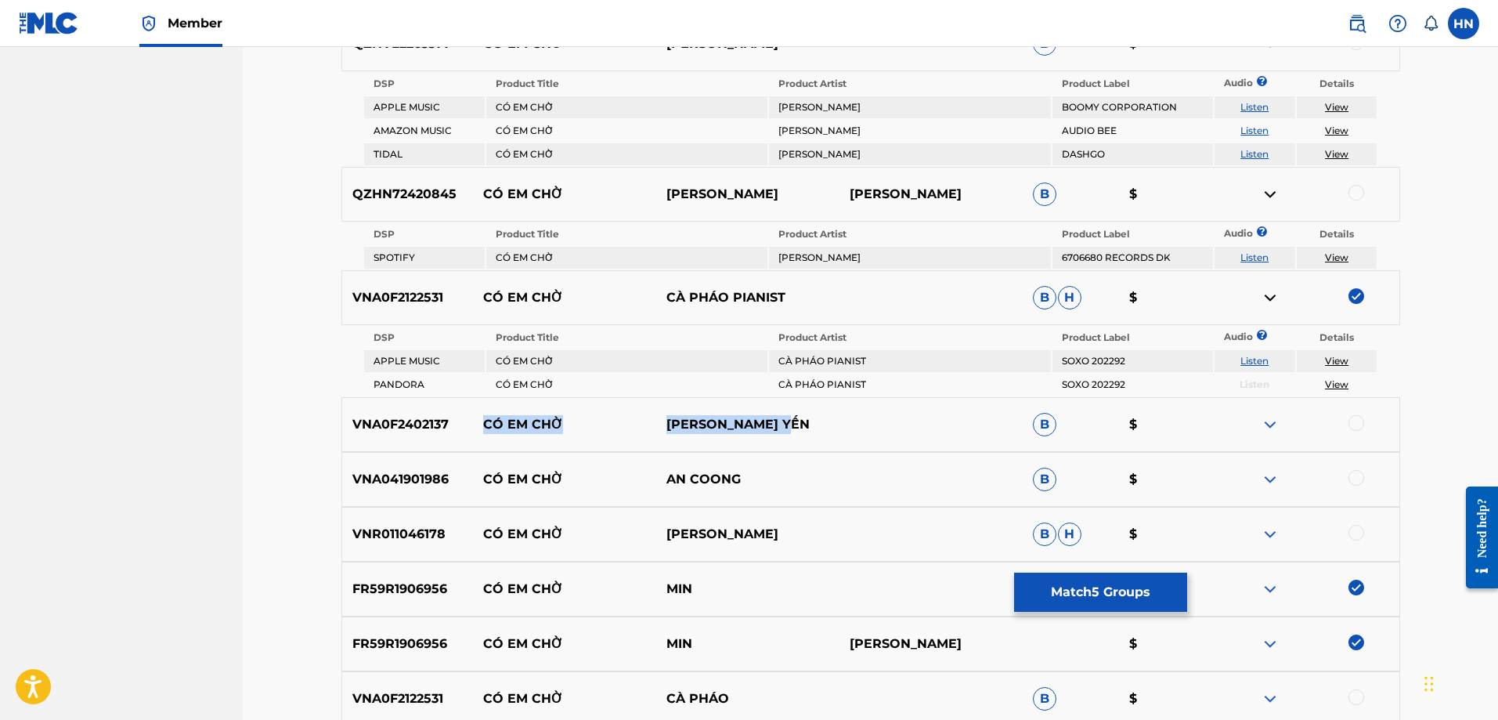
drag, startPoint x: 486, startPoint y: 424, endPoint x: 811, endPoint y: 417, distance: 325.0
click at [811, 417] on div "VNA0F2402137 CÓ EM CHỜ DƯƠNG HOÀNG YẾN B $" at bounding box center [870, 424] width 1059 height 55
click at [396, 415] on p "VNA0F2402137" at bounding box center [408, 424] width 132 height 19
click at [1352, 416] on div at bounding box center [1356, 423] width 16 height 16
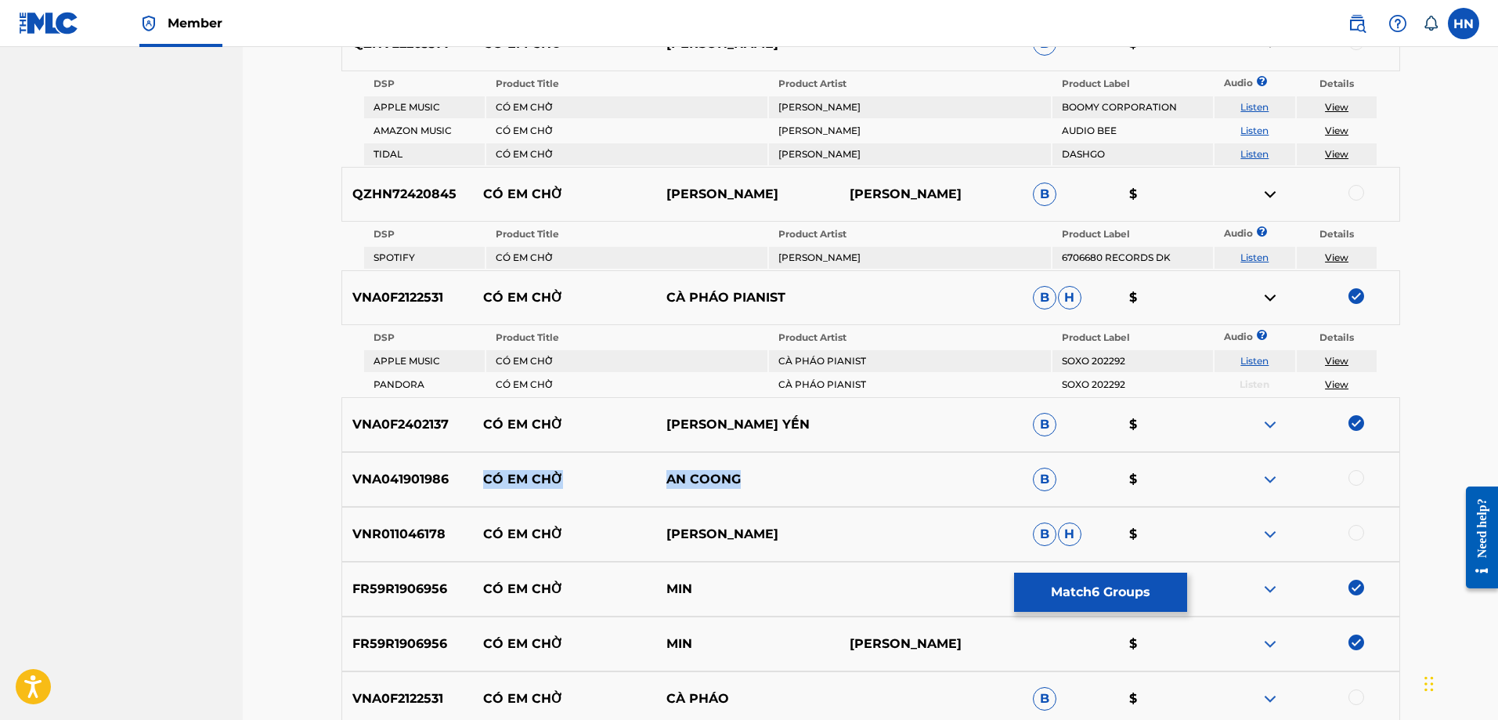
drag, startPoint x: 471, startPoint y: 475, endPoint x: 780, endPoint y: 475, distance: 308.5
click at [780, 475] on div "VNA041901986 CÓ EM CHỜ AN COONG B $" at bounding box center [870, 479] width 1059 height 55
click at [396, 484] on p "VNA041901986" at bounding box center [408, 479] width 132 height 19
click at [1359, 475] on div at bounding box center [1356, 478] width 16 height 16
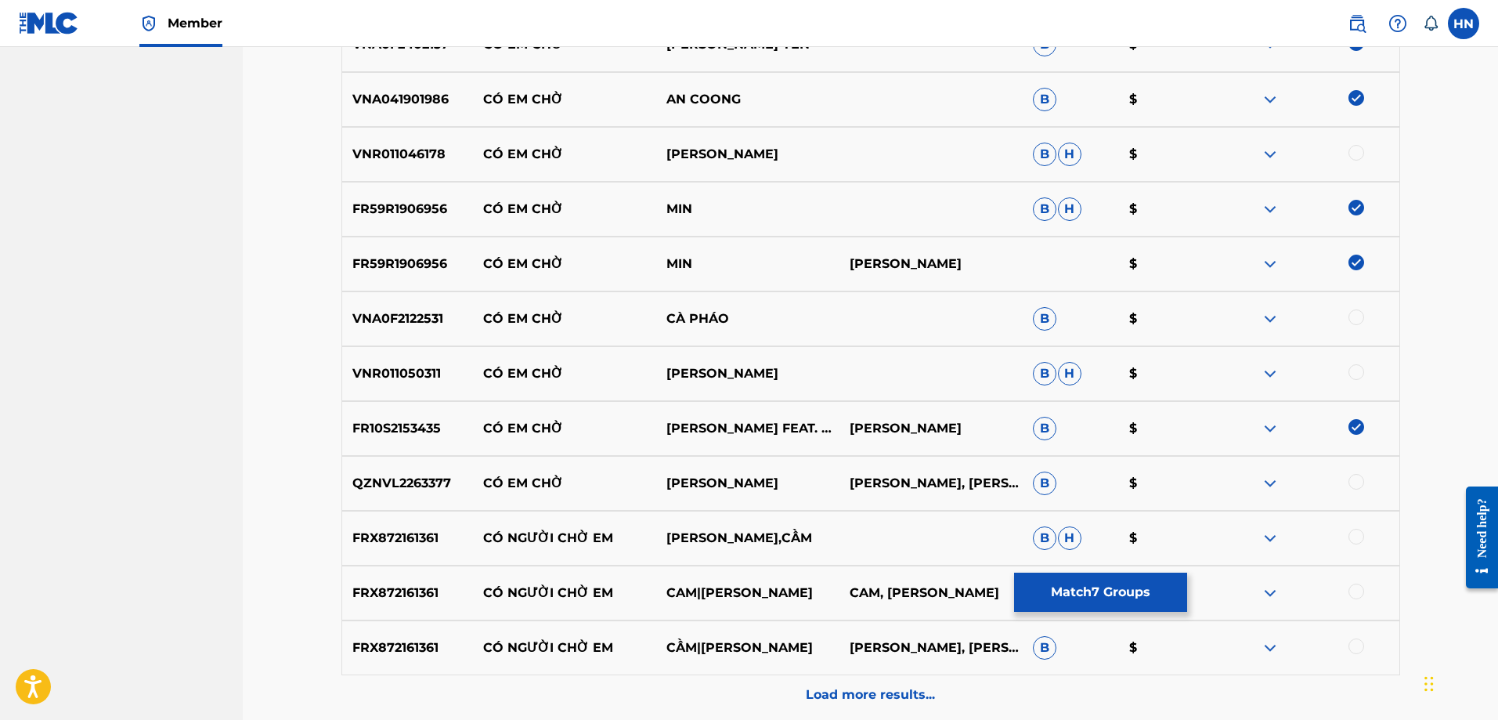
scroll to position [1485, 0]
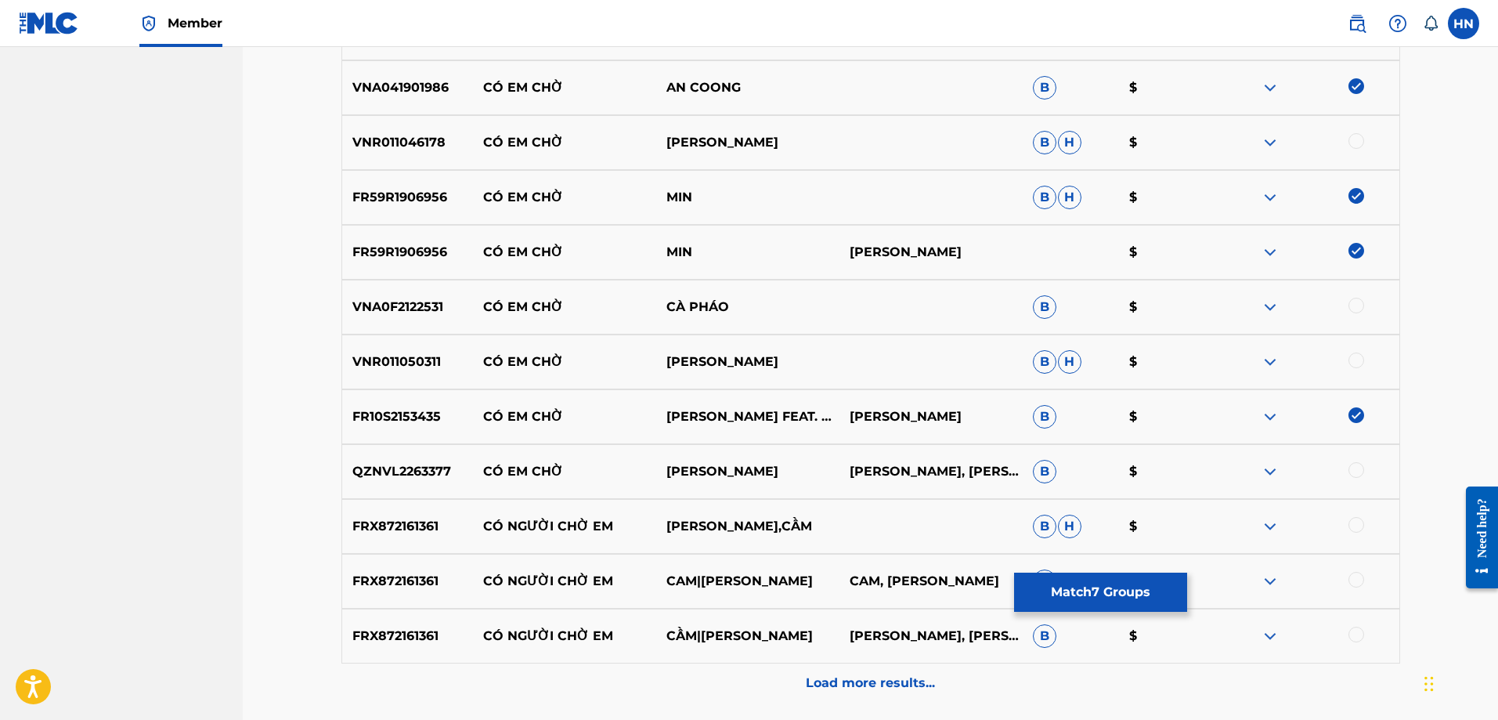
click at [374, 308] on p "VNA0F2122531" at bounding box center [408, 307] width 132 height 19
click at [1362, 298] on div at bounding box center [1307, 307] width 183 height 19
click at [1359, 310] on div at bounding box center [1356, 306] width 16 height 16
click at [1254, 357] on div at bounding box center [1307, 361] width 183 height 19
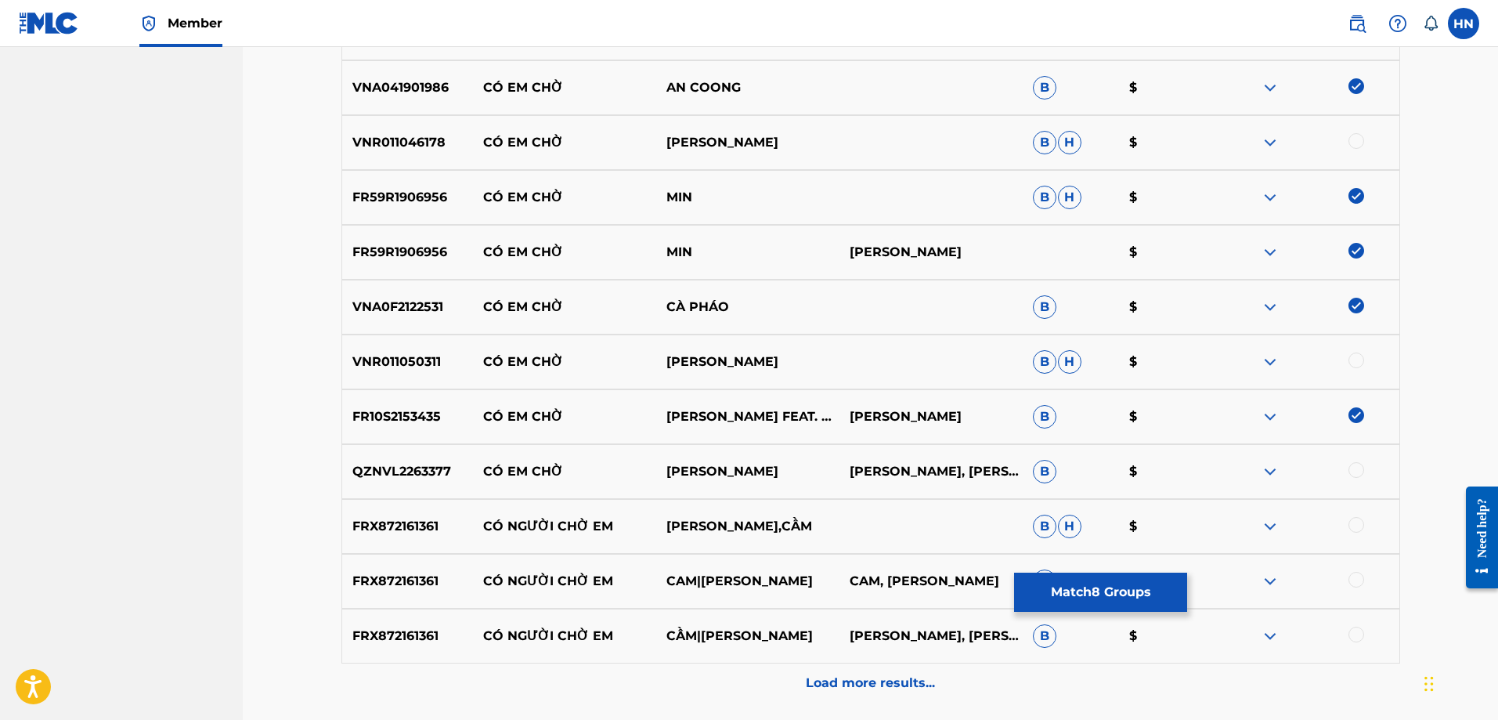
click at [1267, 359] on img at bounding box center [1270, 361] width 19 height 19
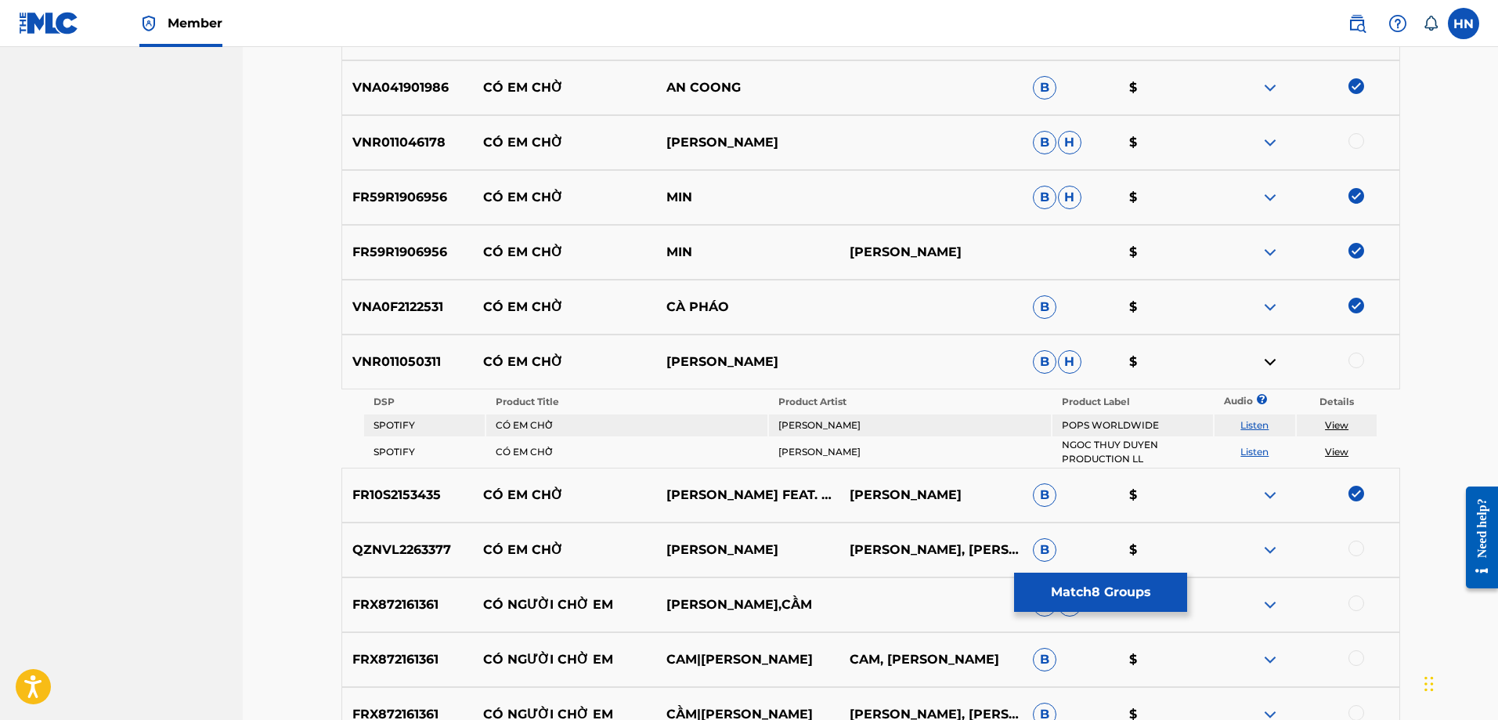
click at [1252, 423] on link "Listen" at bounding box center [1254, 425] width 28 height 12
drag, startPoint x: 819, startPoint y: 371, endPoint x: 485, endPoint y: 371, distance: 334.4
click at [485, 371] on div "VNR011050311 CÓ EM CHỜ NGỌC THÙY DUYÊN B H $" at bounding box center [870, 361] width 1059 height 55
click at [409, 356] on p "VNR011050311" at bounding box center [408, 361] width 132 height 19
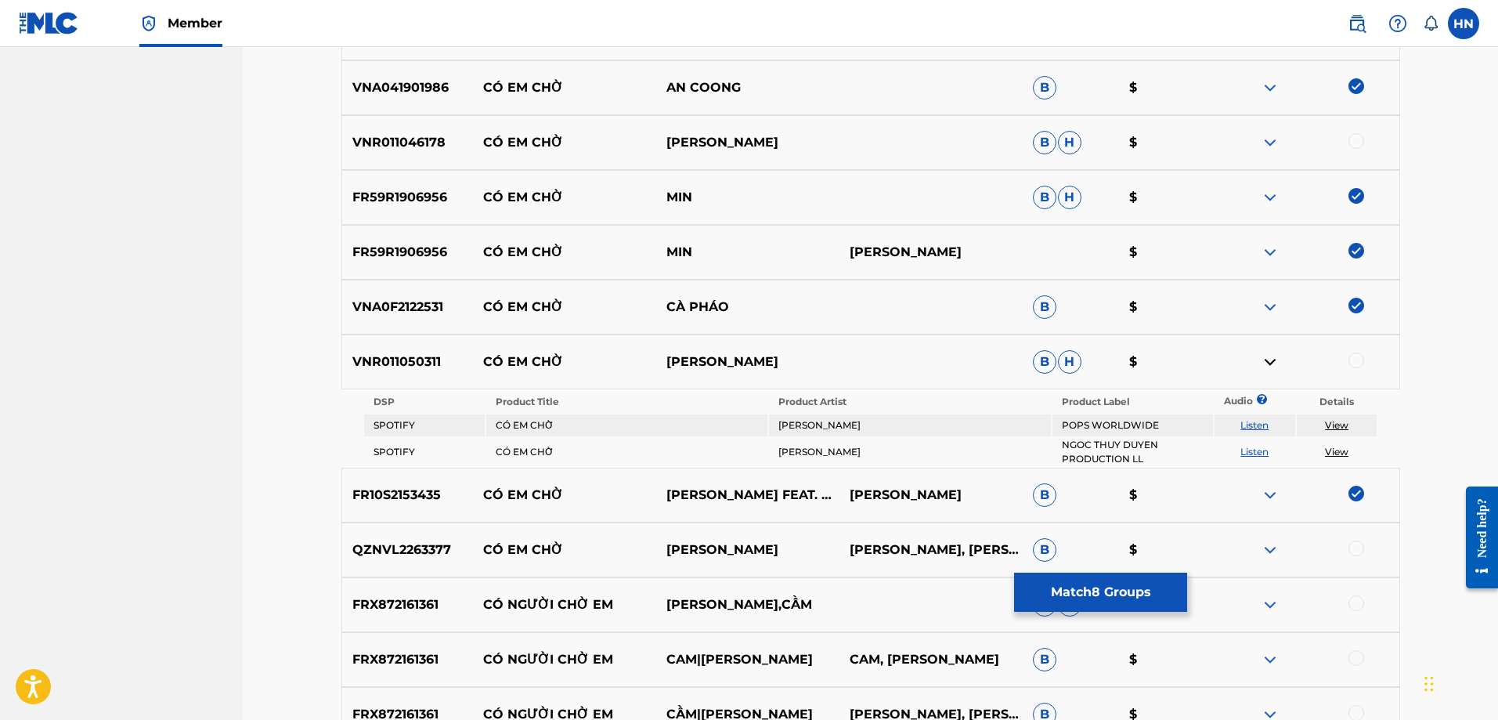
click at [1351, 360] on div at bounding box center [1356, 360] width 16 height 16
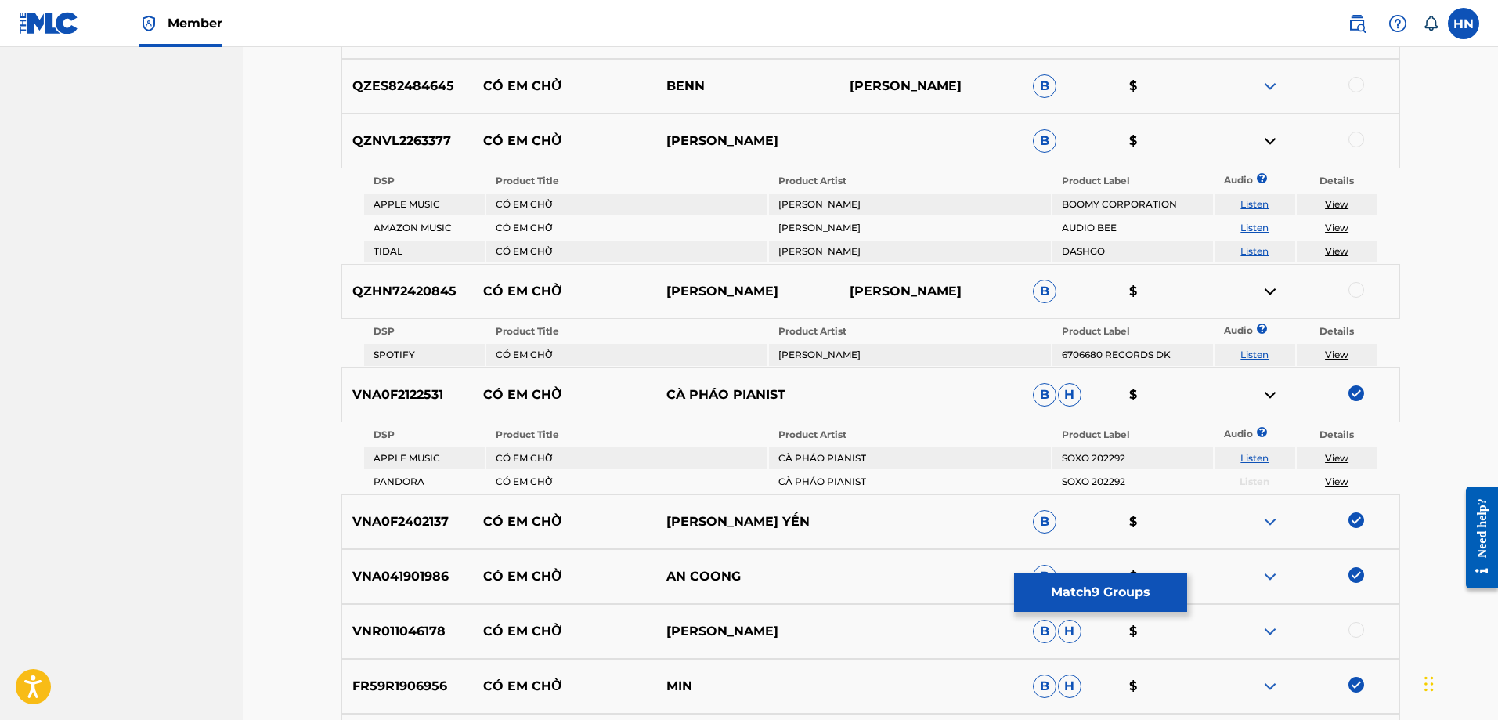
scroll to position [1094, 0]
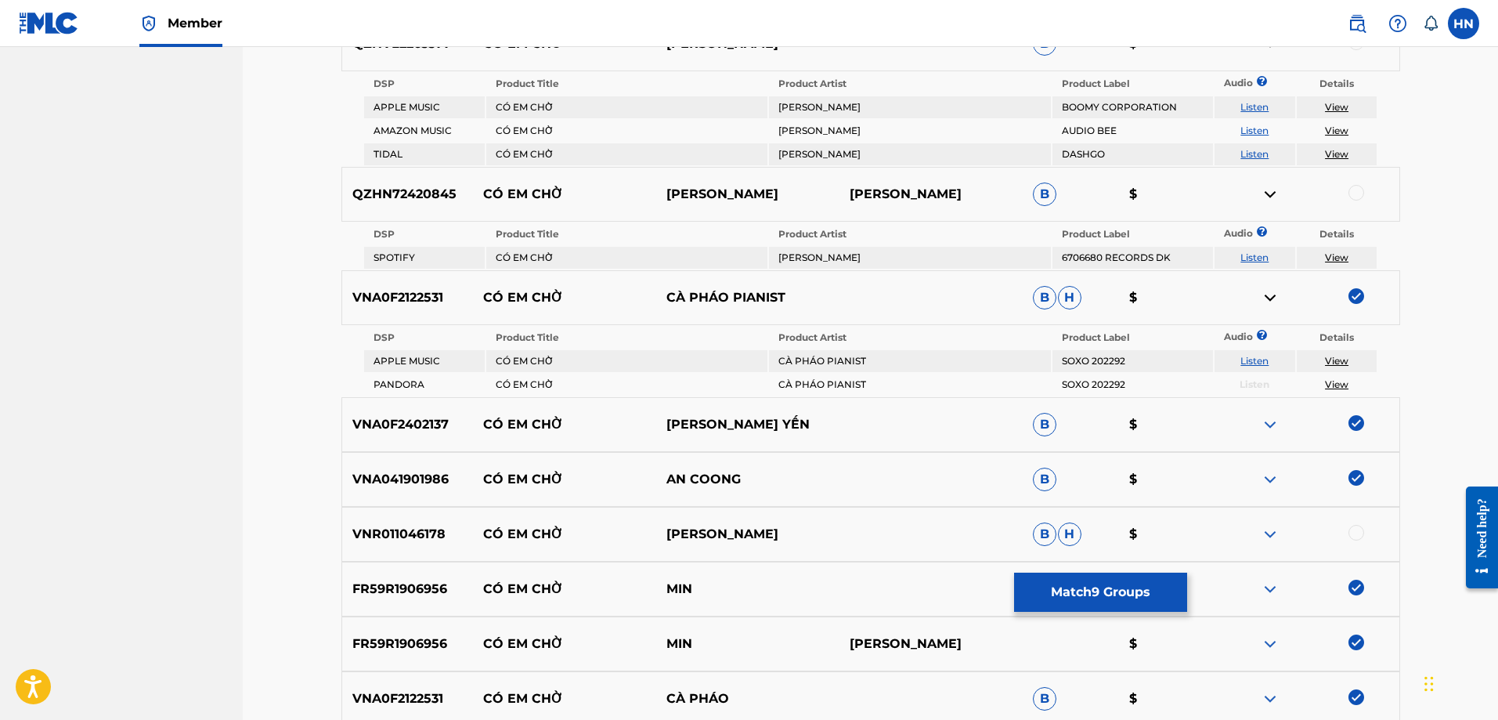
click at [413, 531] on p "VNR011046178" at bounding box center [408, 534] width 132 height 19
click at [1351, 525] on div at bounding box center [1356, 533] width 16 height 16
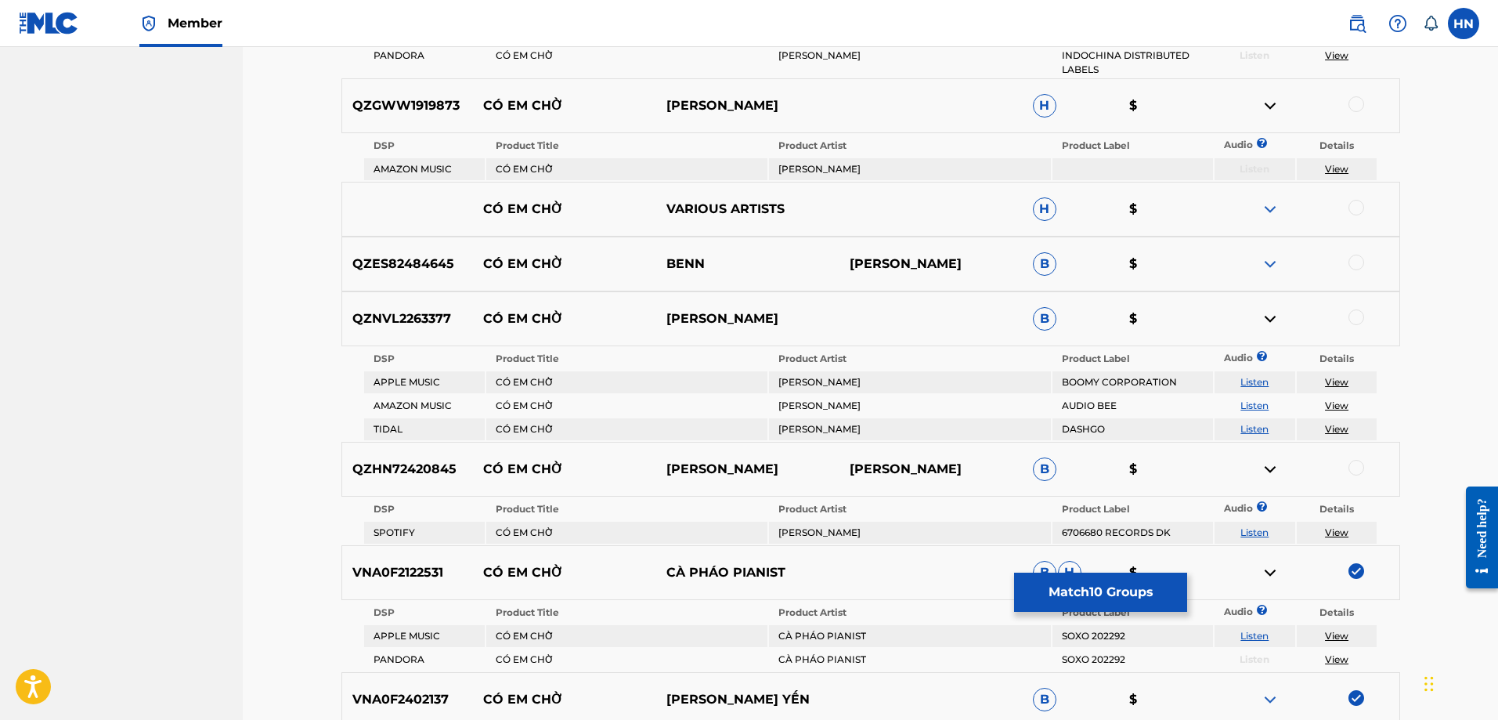
scroll to position [781, 0]
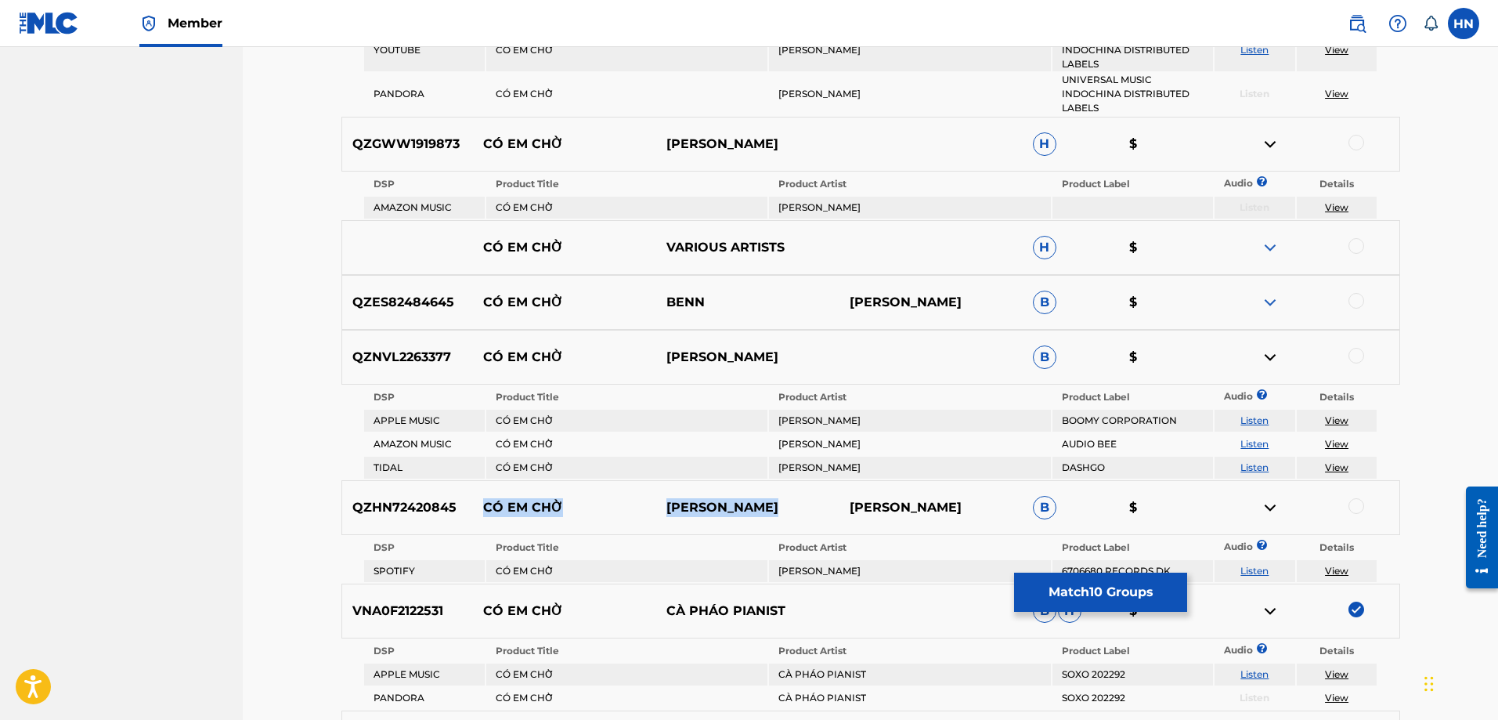
drag, startPoint x: 805, startPoint y: 508, endPoint x: 473, endPoint y: 507, distance: 332.0
click at [473, 507] on div "QZHN72420845 CÓ EM CHỜ ĐINH NGỌC NAM NAM NGỌC ĐINH B $" at bounding box center [870, 507] width 1059 height 55
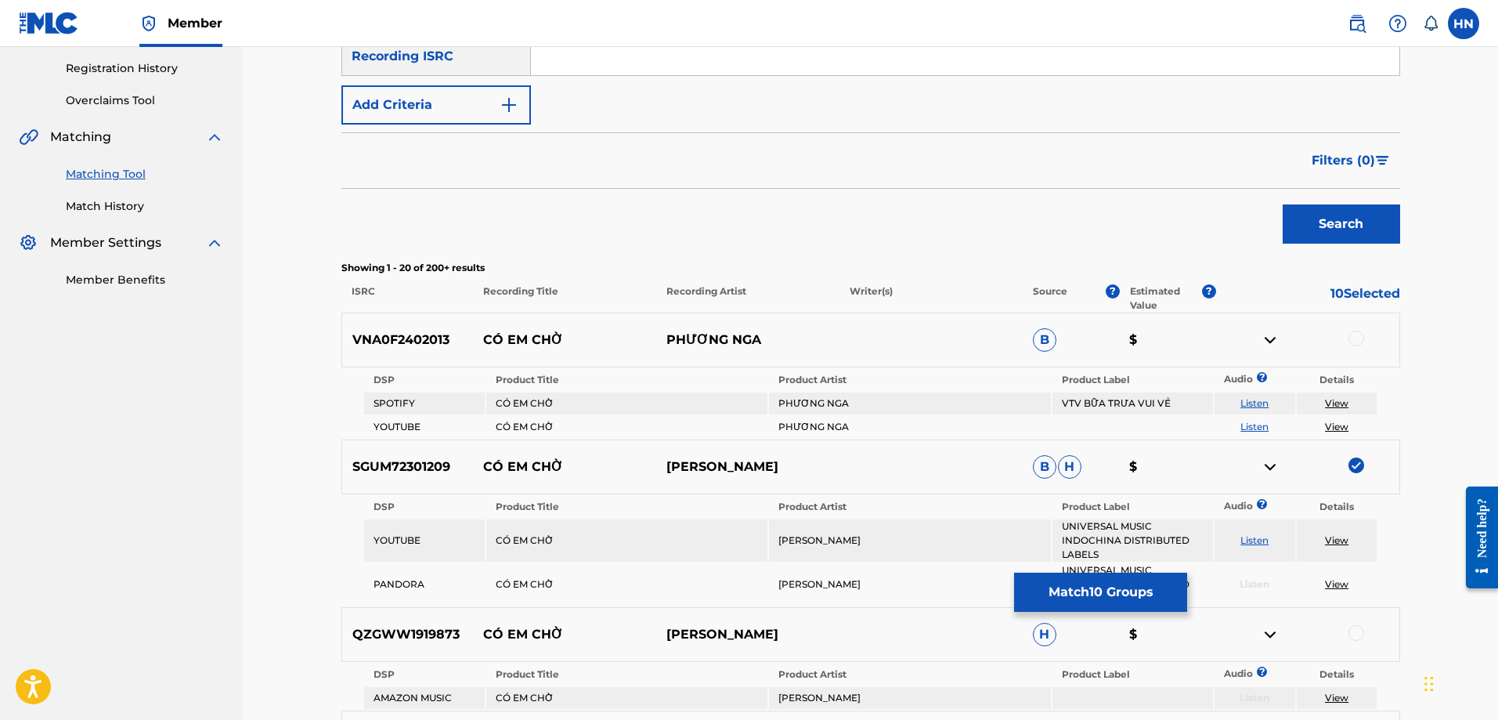
scroll to position [76, 0]
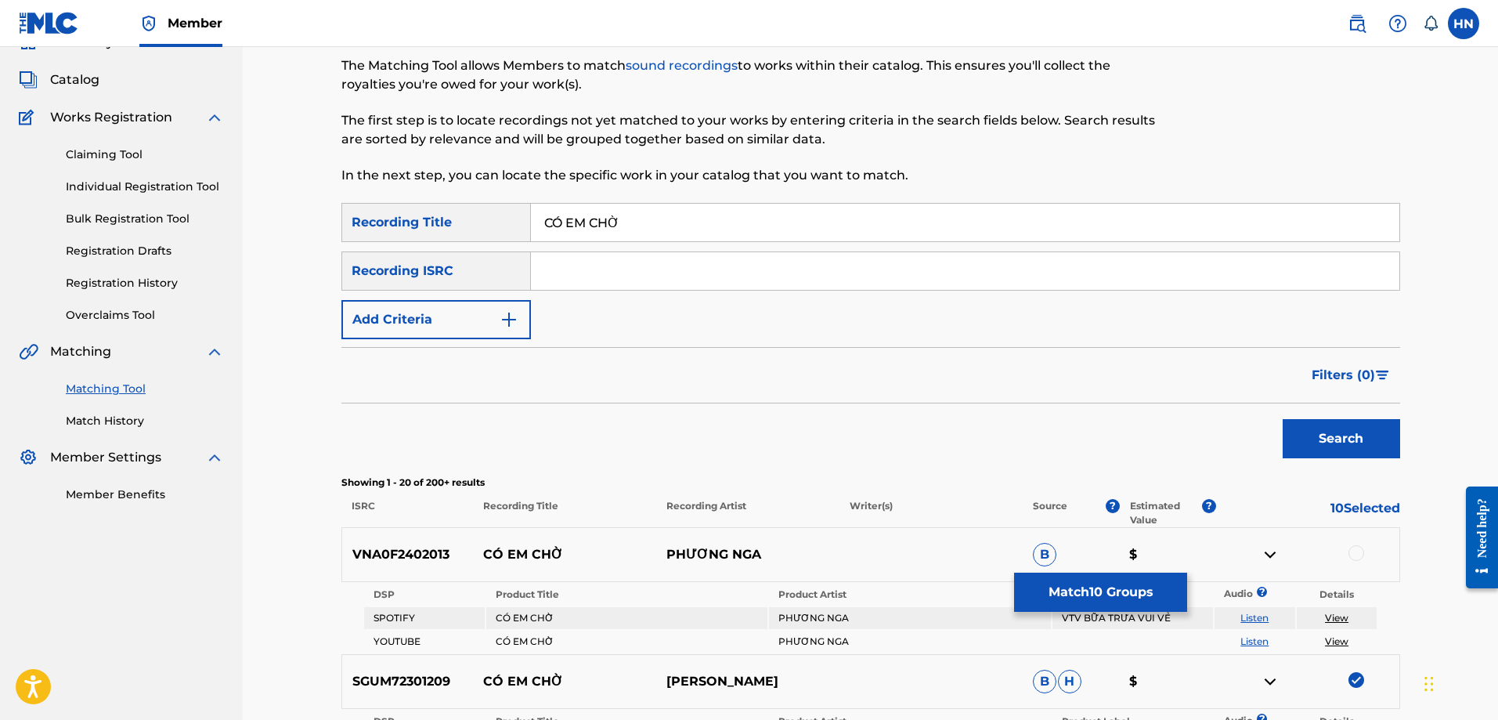
drag, startPoint x: 555, startPoint y: 227, endPoint x: 562, endPoint y: 232, distance: 8.5
click at [562, 232] on input "CÓ EM CHỜ" at bounding box center [965, 223] width 868 height 38
drag, startPoint x: 623, startPoint y: 218, endPoint x: 610, endPoint y: 211, distance: 15.1
click at [610, 211] on input "CO EM CHỜ" at bounding box center [965, 223] width 868 height 38
click at [1283, 419] on button "Search" at bounding box center [1341, 438] width 117 height 39
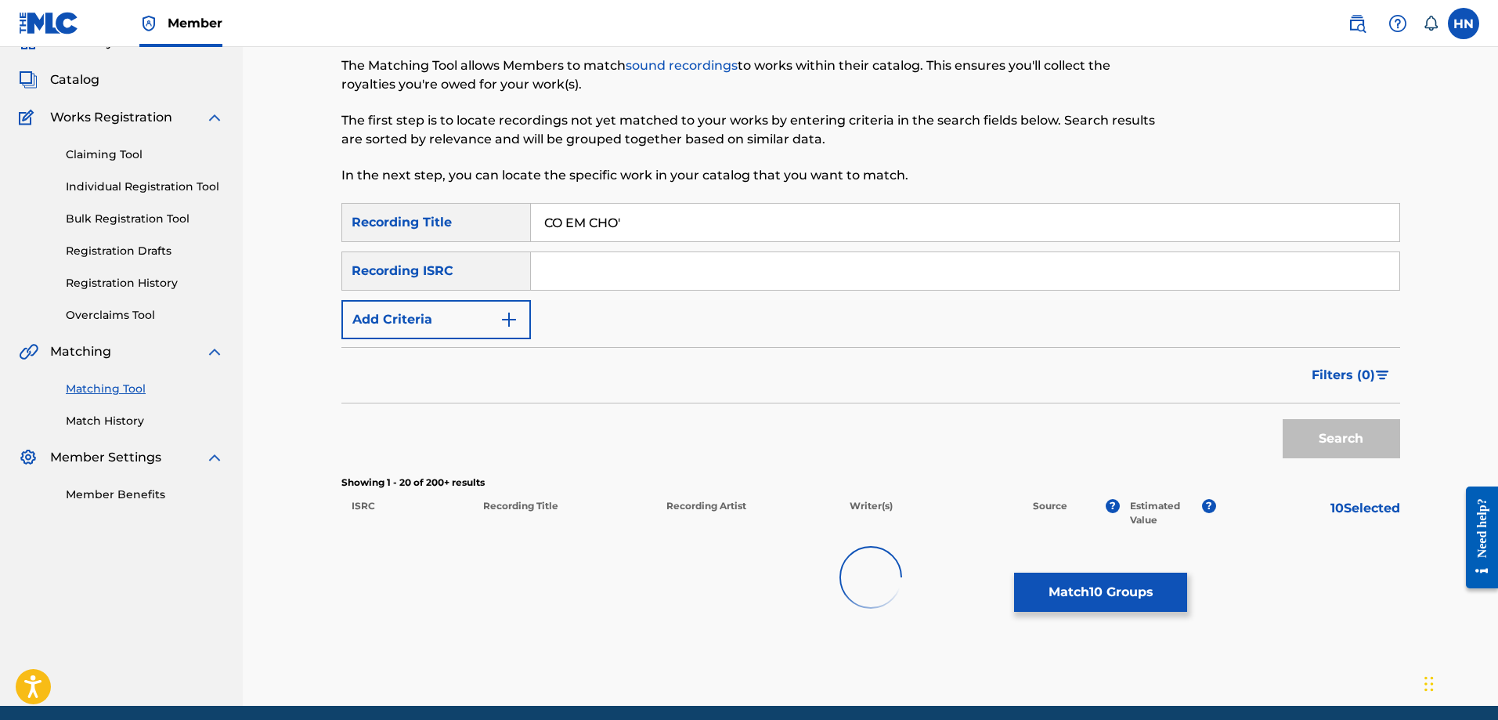
type input "CO EM CHO"
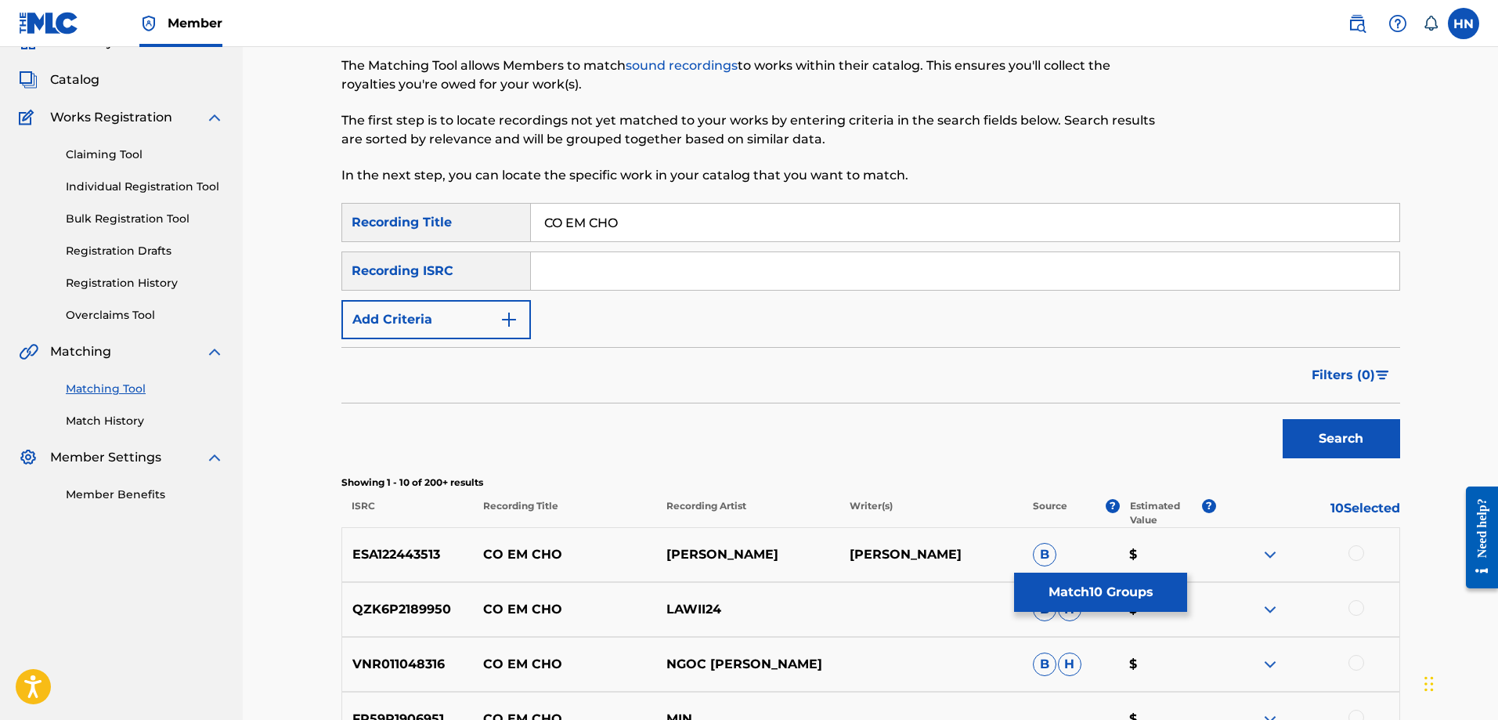
scroll to position [311, 0]
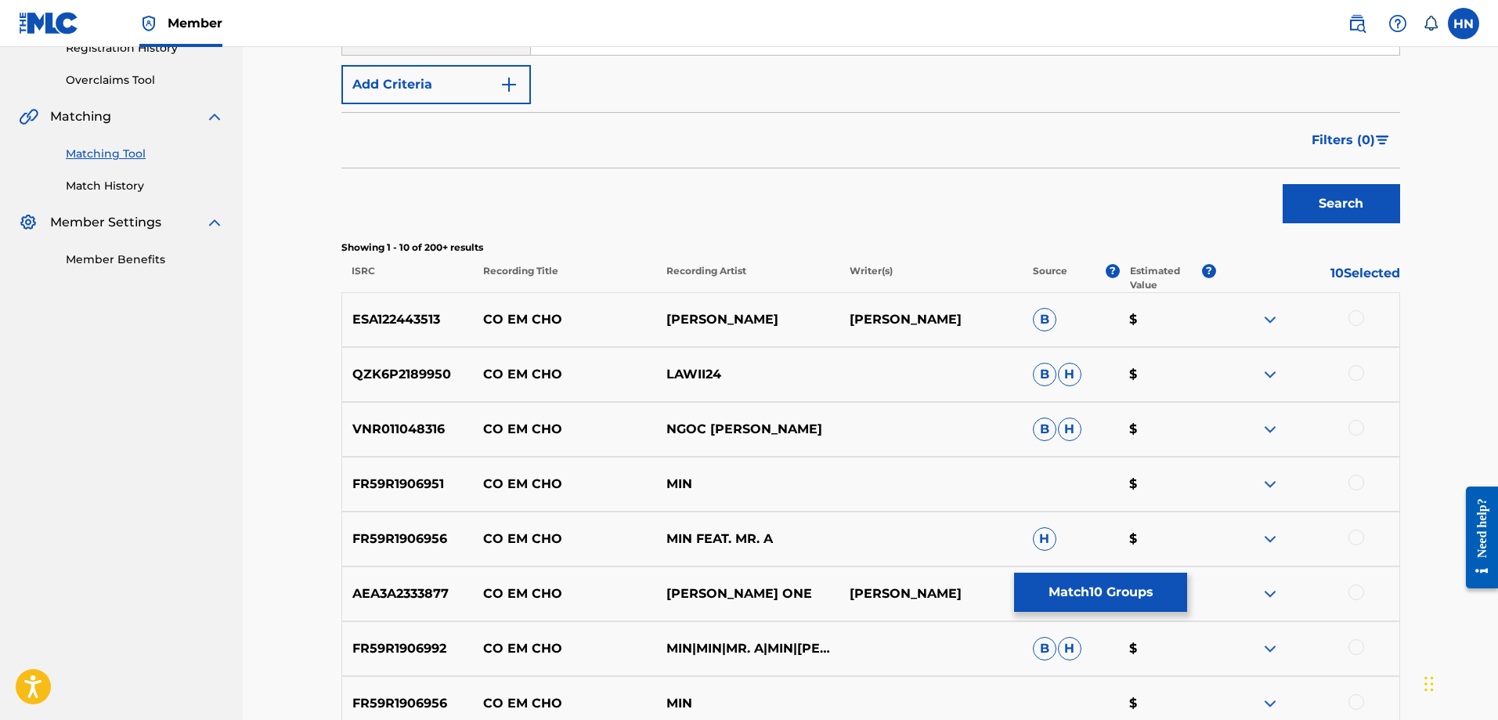
click at [420, 463] on div "FR59R1906951 CO EM CHO MIN $" at bounding box center [870, 484] width 1059 height 55
click at [1357, 483] on div at bounding box center [1356, 483] width 16 height 16
click at [387, 539] on p "FR59R1906956" at bounding box center [408, 538] width 132 height 19
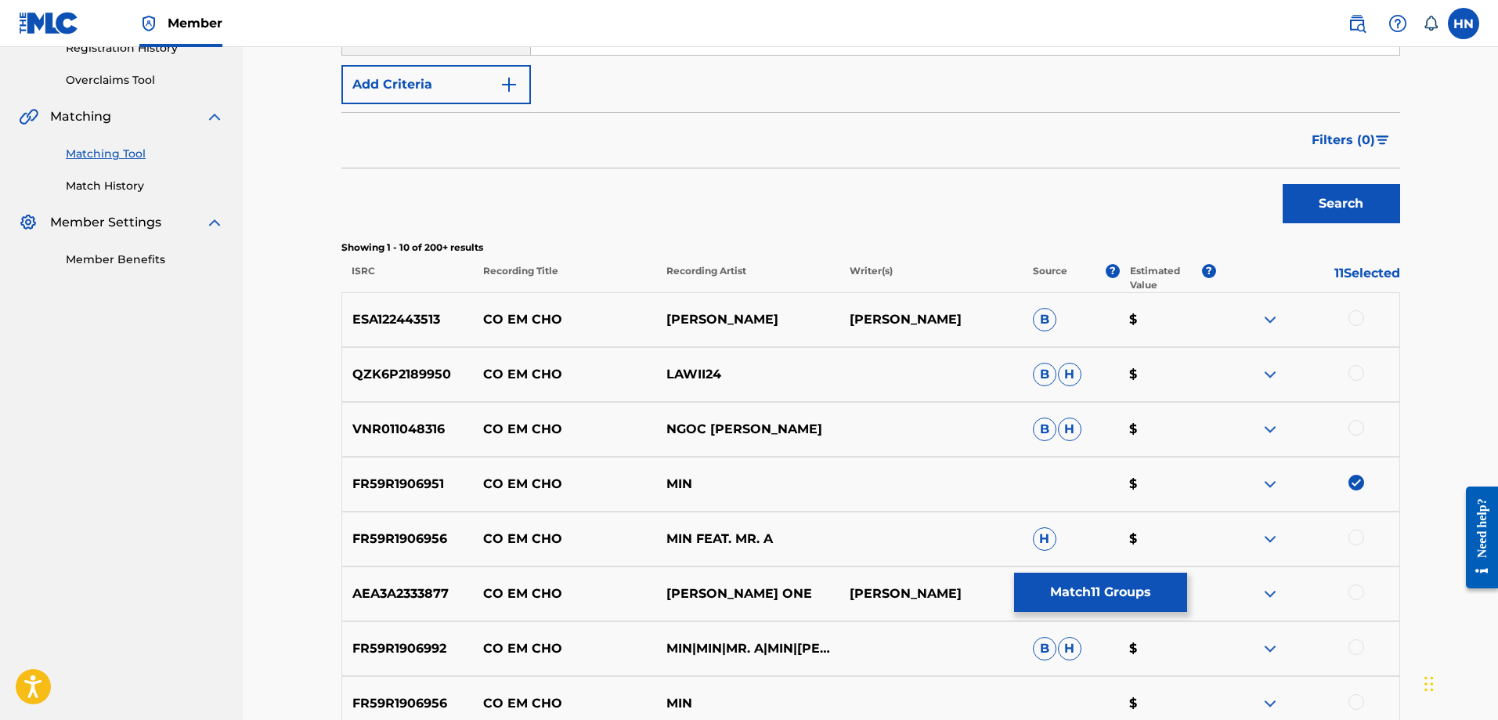
click at [1357, 533] on div at bounding box center [1356, 537] width 16 height 16
click at [411, 643] on p "FR59R1906992" at bounding box center [408, 648] width 132 height 19
click at [1352, 649] on div at bounding box center [1356, 647] width 16 height 16
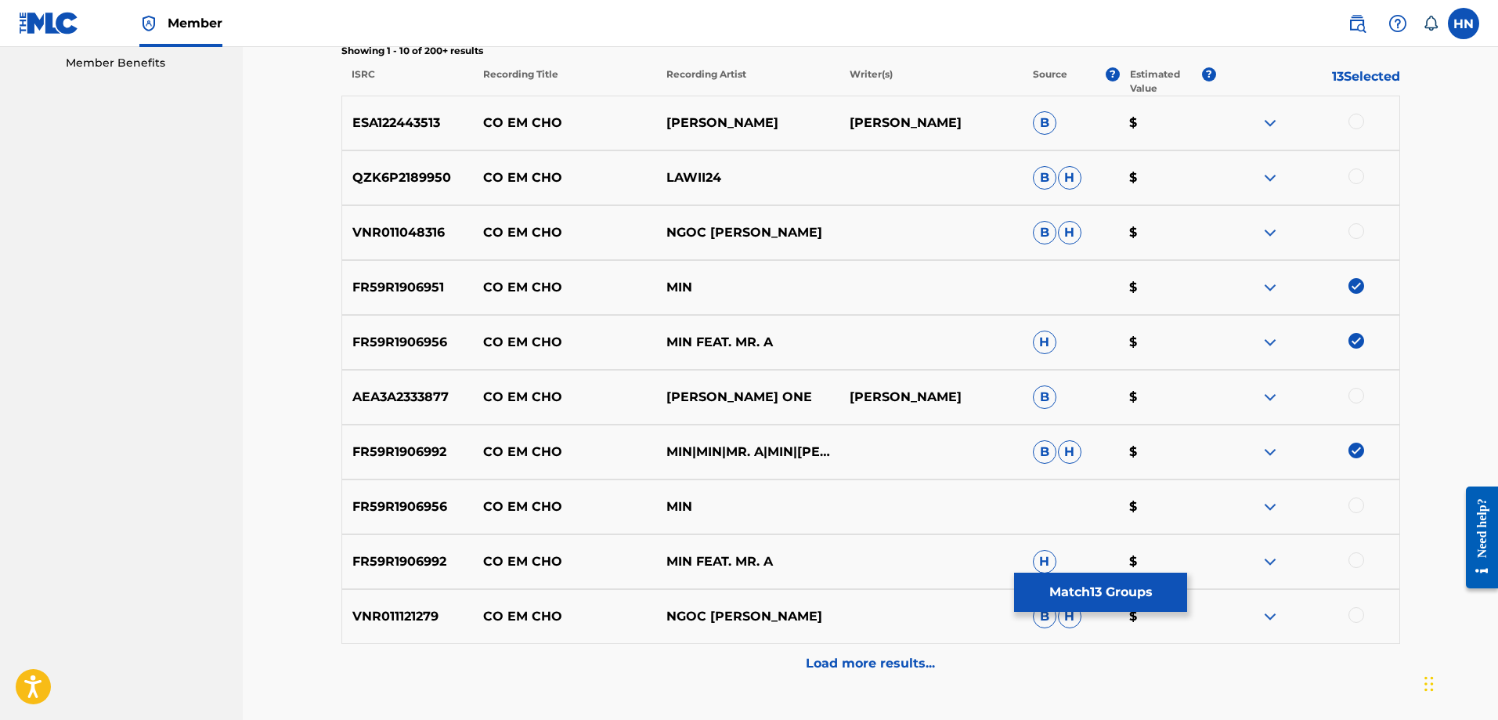
scroll to position [624, 0]
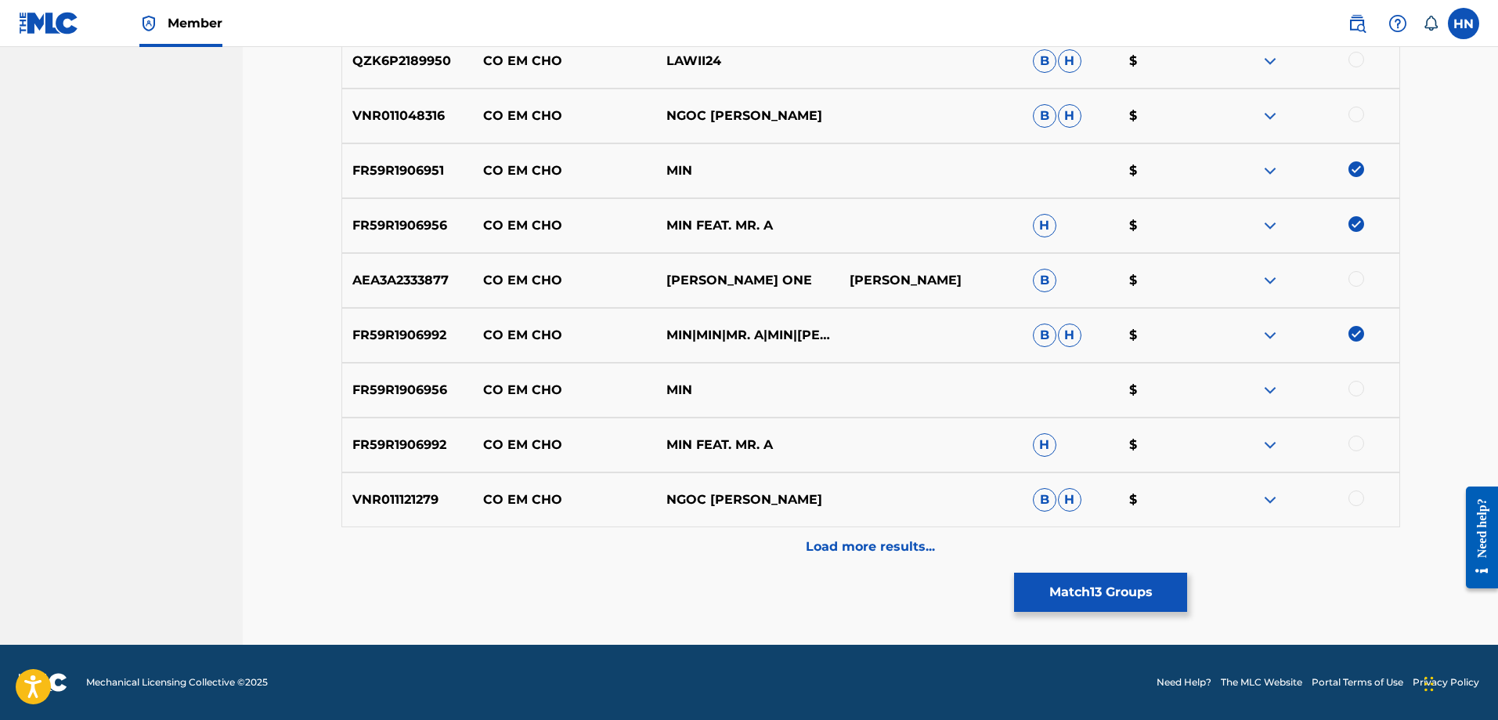
click at [420, 399] on p "FR59R1906956" at bounding box center [408, 390] width 132 height 19
click at [1362, 385] on div at bounding box center [1356, 389] width 16 height 16
click at [419, 447] on p "FR59R1906992" at bounding box center [408, 444] width 132 height 19
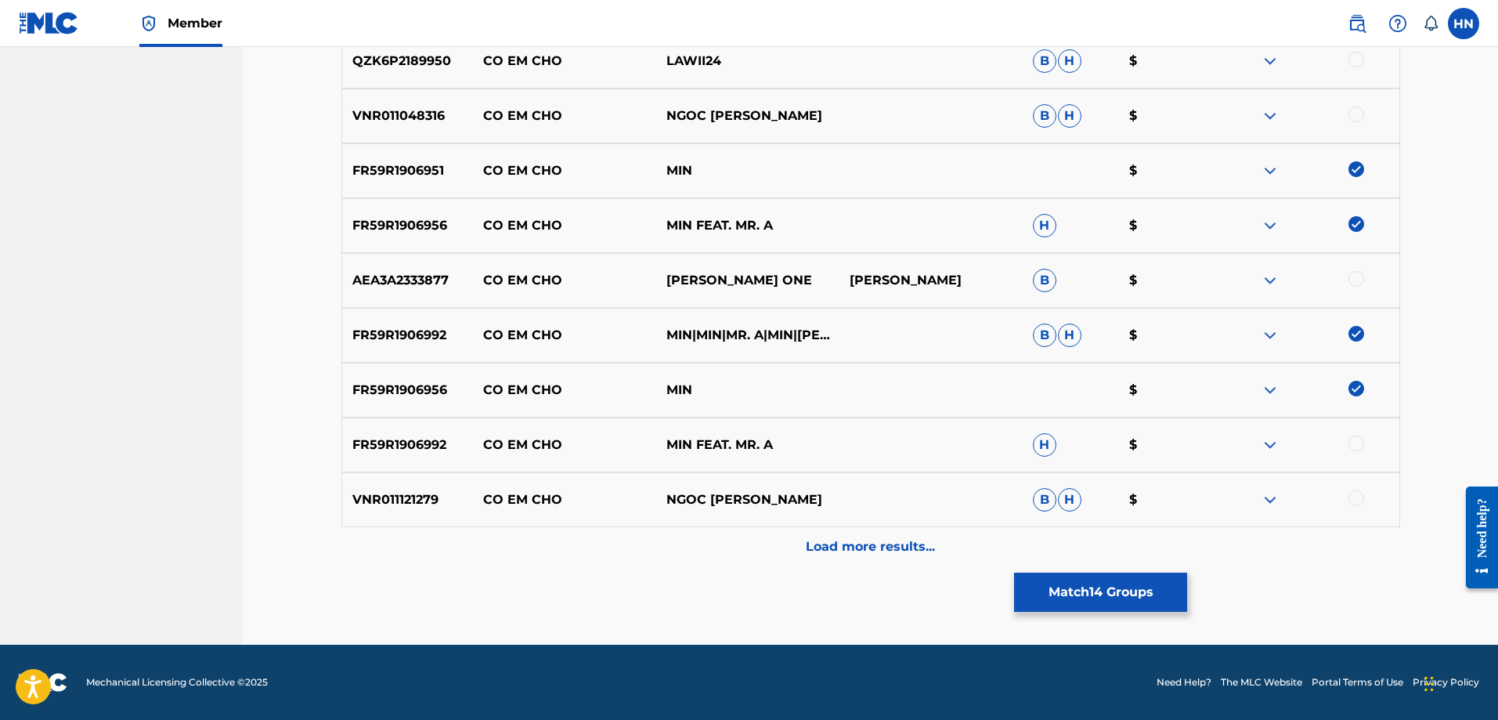
click at [1358, 445] on div at bounding box center [1356, 443] width 16 height 16
click at [399, 490] on p "VNR011121279" at bounding box center [408, 499] width 132 height 19
click at [1358, 500] on div at bounding box center [1356, 498] width 16 height 16
click at [958, 542] on div "Load more results..." at bounding box center [870, 546] width 1059 height 39
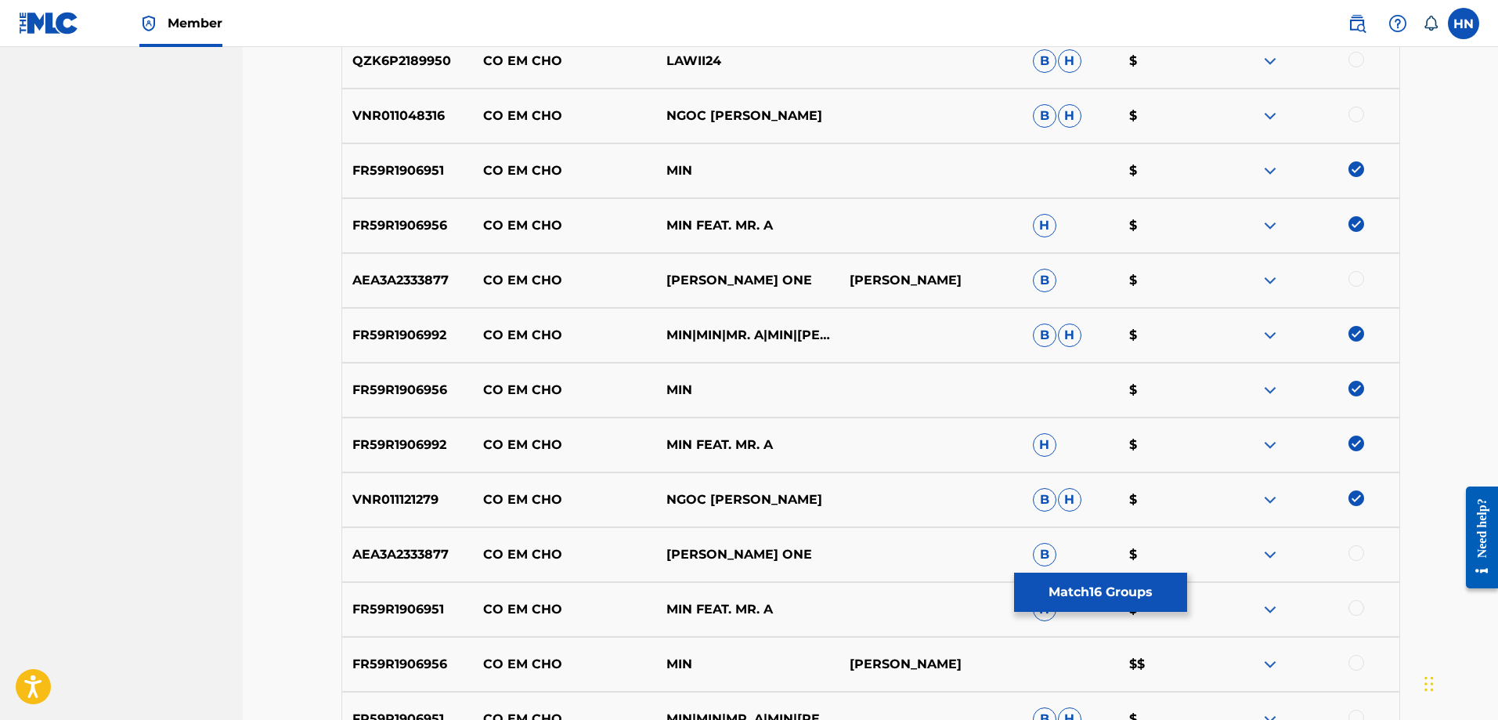
click at [420, 614] on p "FR59R1906951" at bounding box center [408, 609] width 132 height 19
click at [1351, 605] on div at bounding box center [1356, 608] width 16 height 16
click at [417, 665] on p "FR59R1906956" at bounding box center [408, 664] width 132 height 19
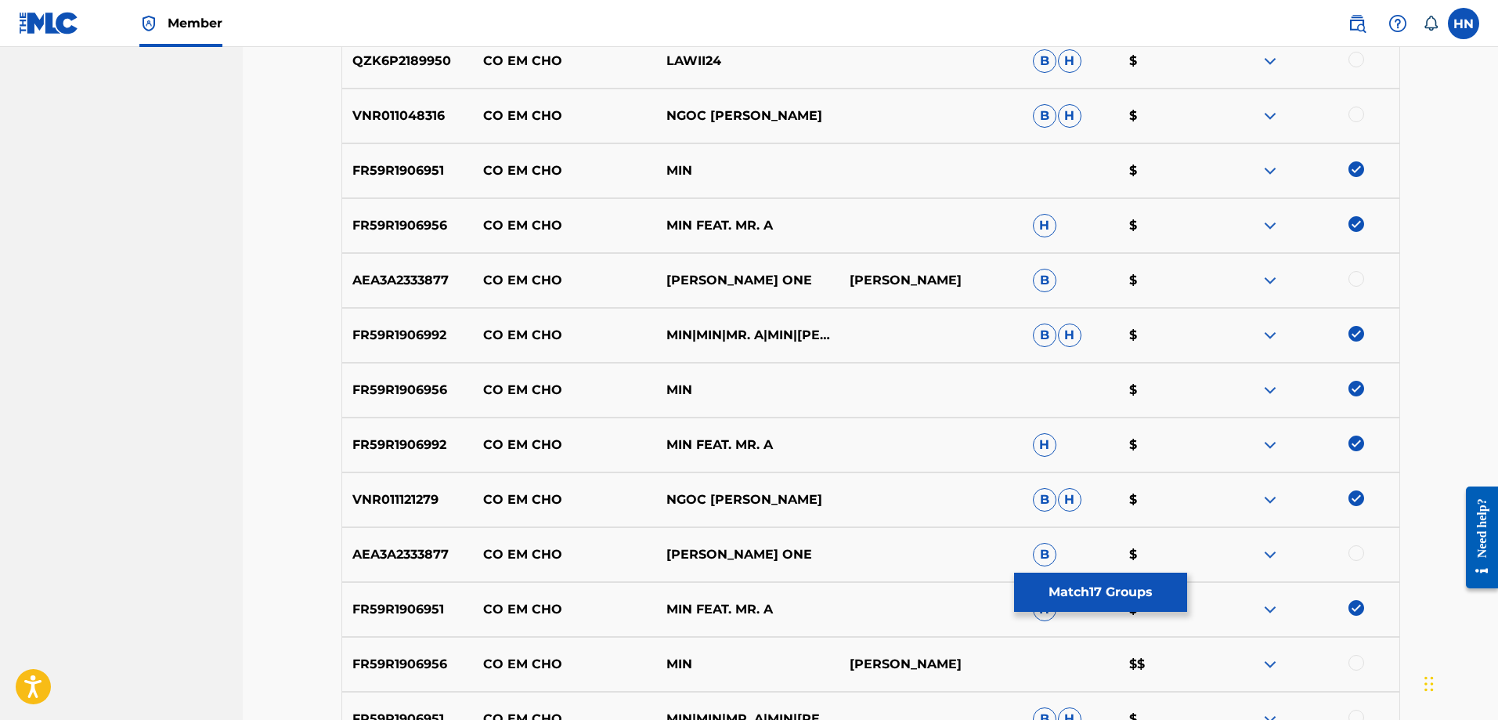
click at [1355, 663] on div at bounding box center [1356, 663] width 16 height 16
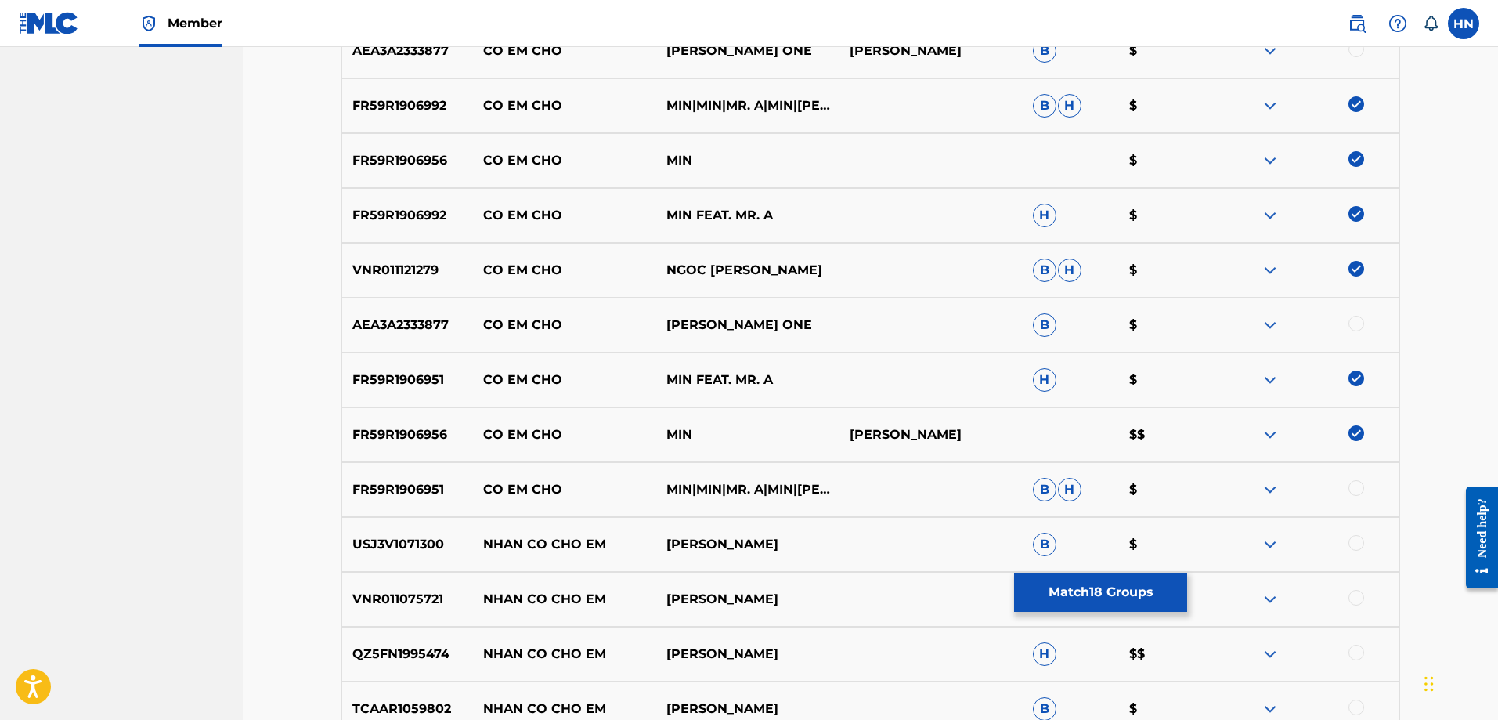
scroll to position [1016, 0]
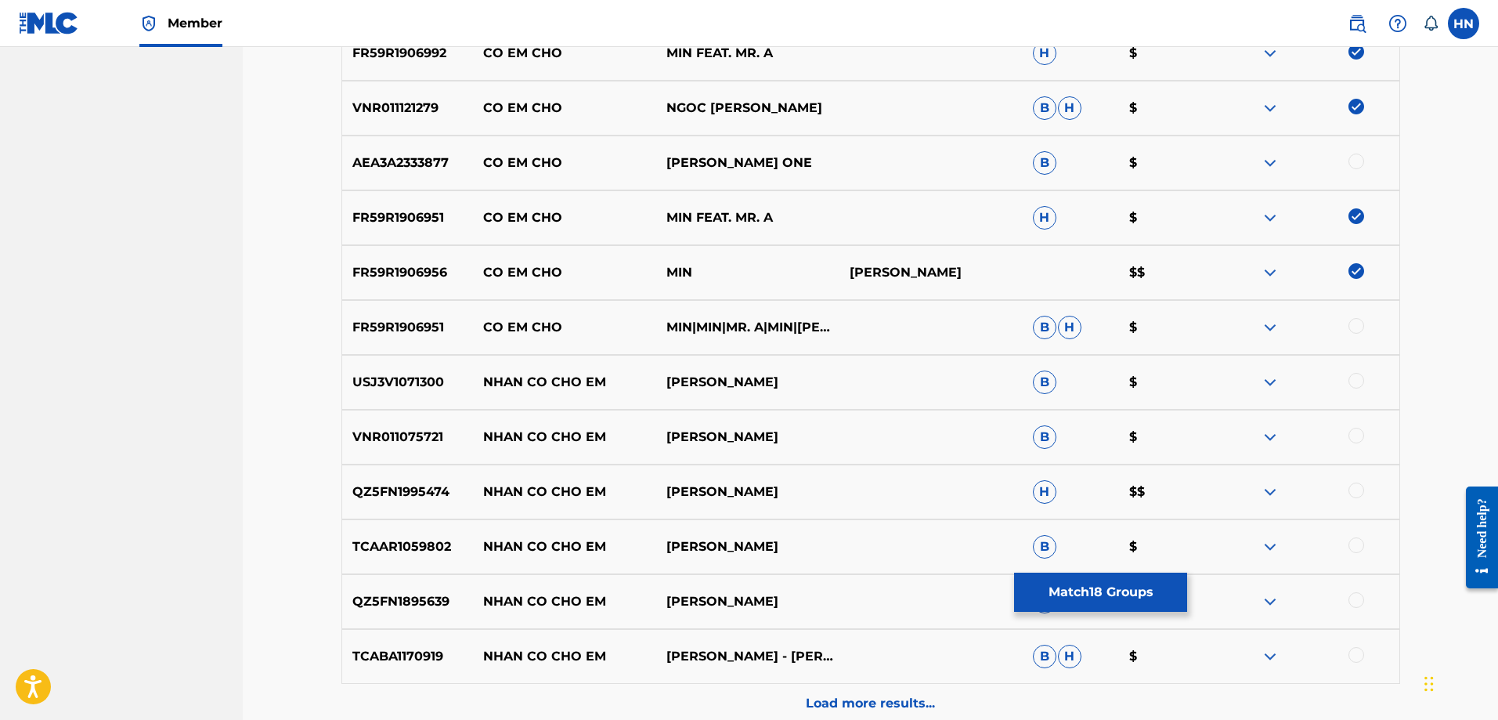
click at [1355, 330] on div at bounding box center [1356, 326] width 16 height 16
click at [1261, 160] on img at bounding box center [1270, 162] width 19 height 19
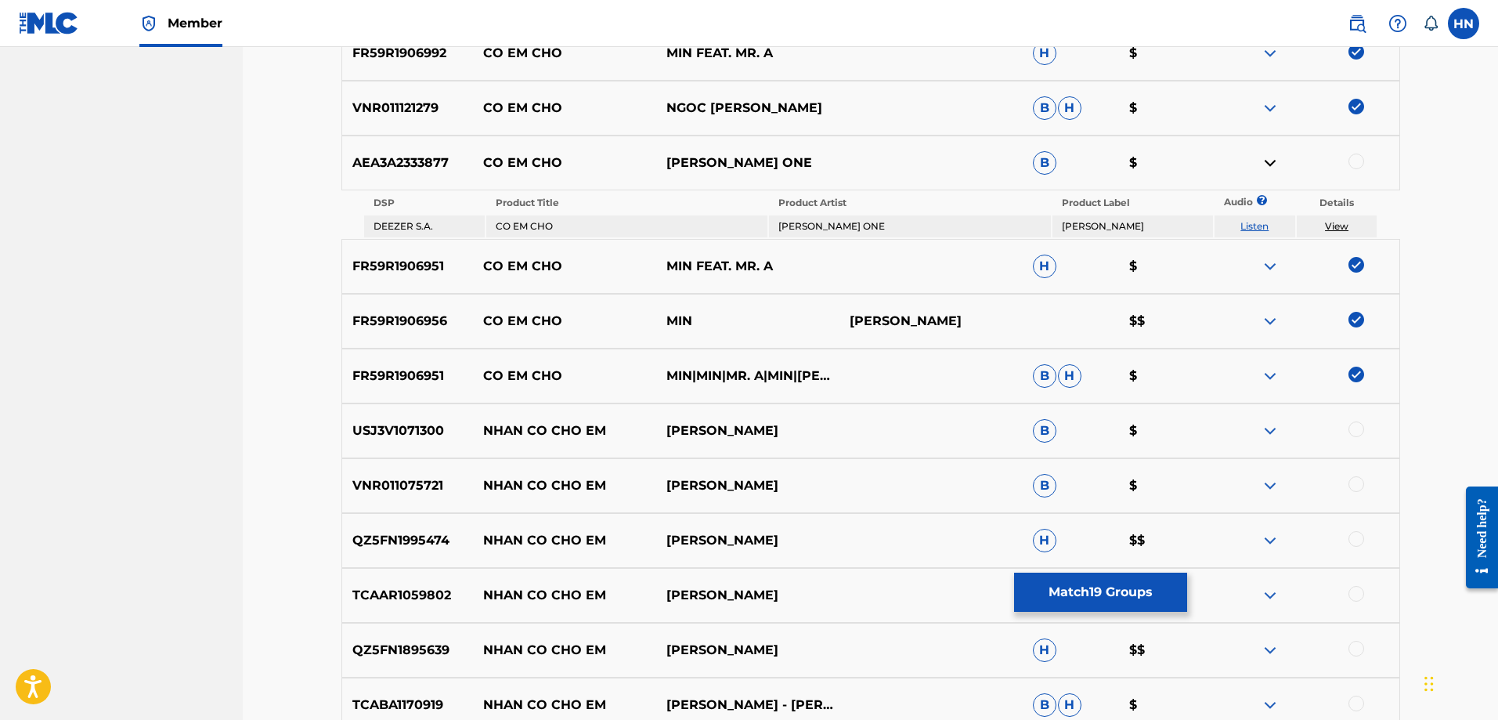
click at [1265, 220] on link "Listen" at bounding box center [1254, 226] width 28 height 12
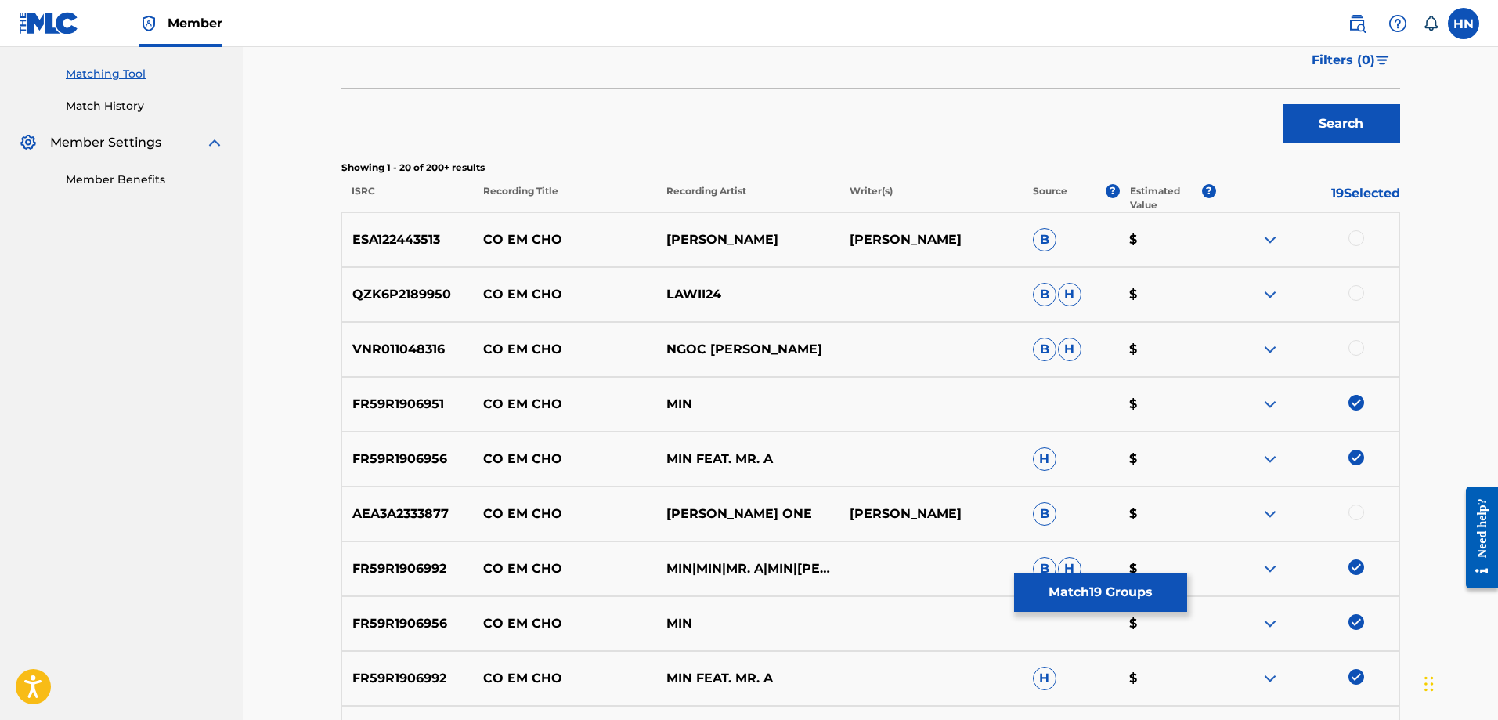
scroll to position [389, 0]
click at [402, 347] on p "VNR011048316" at bounding box center [408, 350] width 132 height 19
click at [1353, 348] on div at bounding box center [1356, 349] width 16 height 16
click at [1275, 238] on img at bounding box center [1270, 241] width 19 height 19
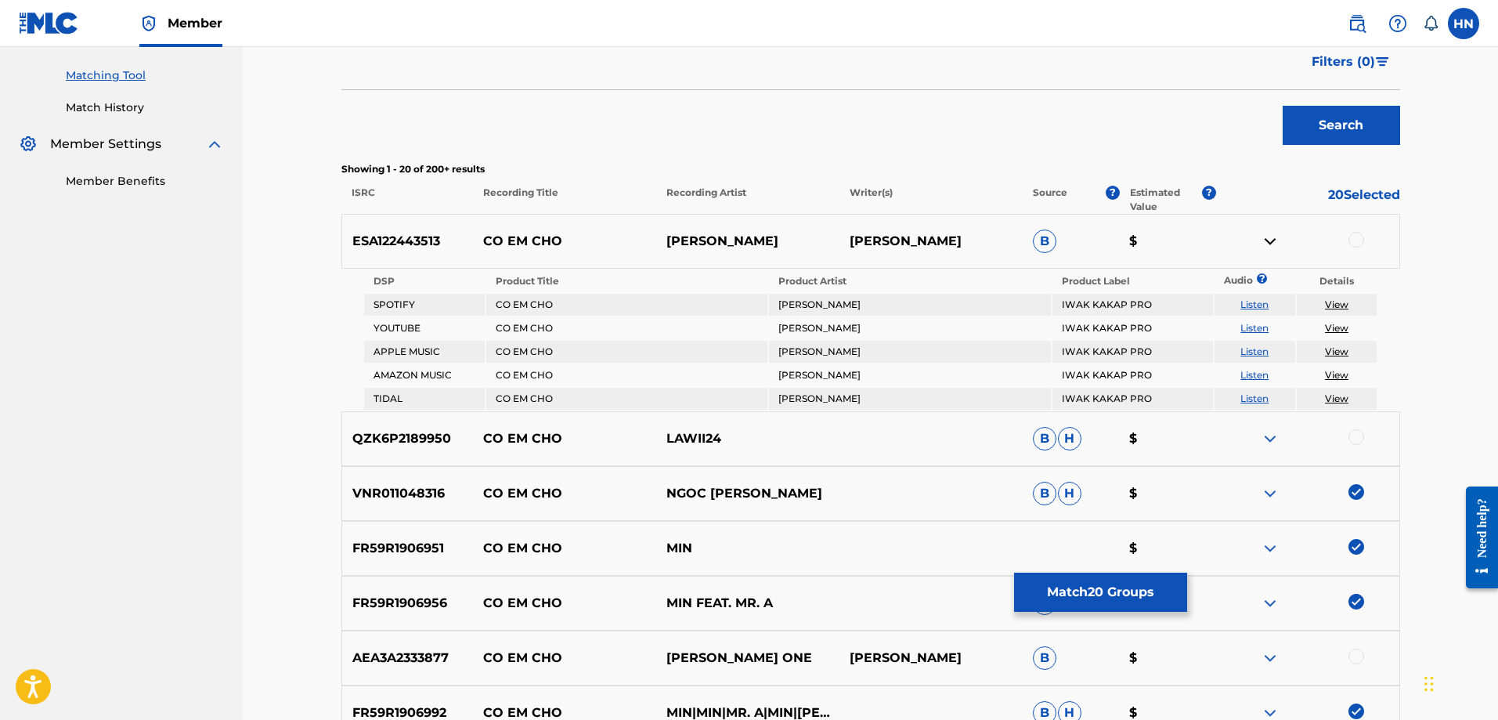
click at [1255, 317] on td "Listen" at bounding box center [1254, 328] width 81 height 22
click at [1254, 322] on link "Listen" at bounding box center [1254, 328] width 28 height 12
click at [387, 255] on div "ESA122443513 CO EM CHO JACK VIET NAM MIYANG MANCHING B $" at bounding box center [870, 241] width 1059 height 55
click at [1272, 435] on img at bounding box center [1270, 438] width 19 height 19
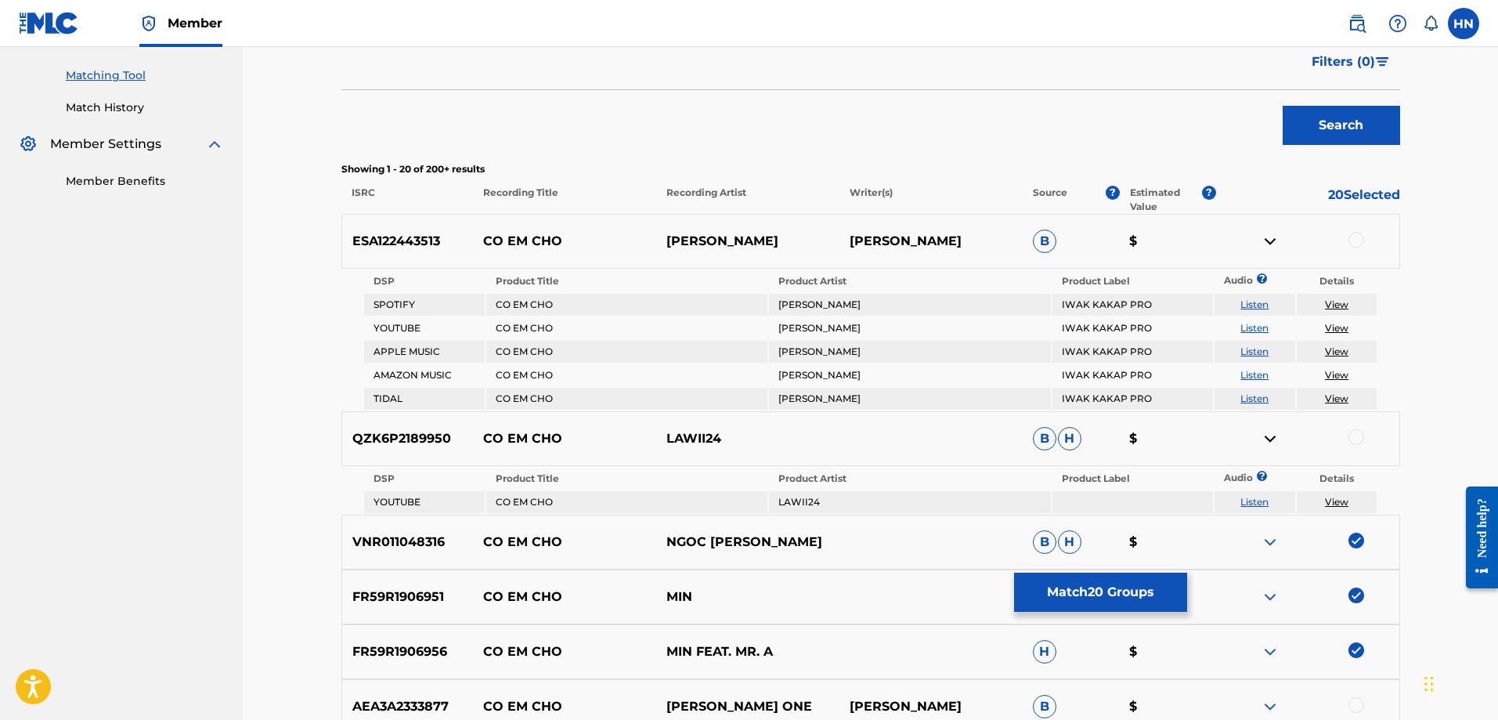
click at [1351, 237] on div at bounding box center [1356, 240] width 16 height 16
click at [1273, 503] on td "Listen" at bounding box center [1254, 502] width 81 height 22
click at [1263, 499] on link "Listen" at bounding box center [1254, 502] width 28 height 12
click at [1124, 589] on button "Match 21 Groups" at bounding box center [1100, 591] width 173 height 39
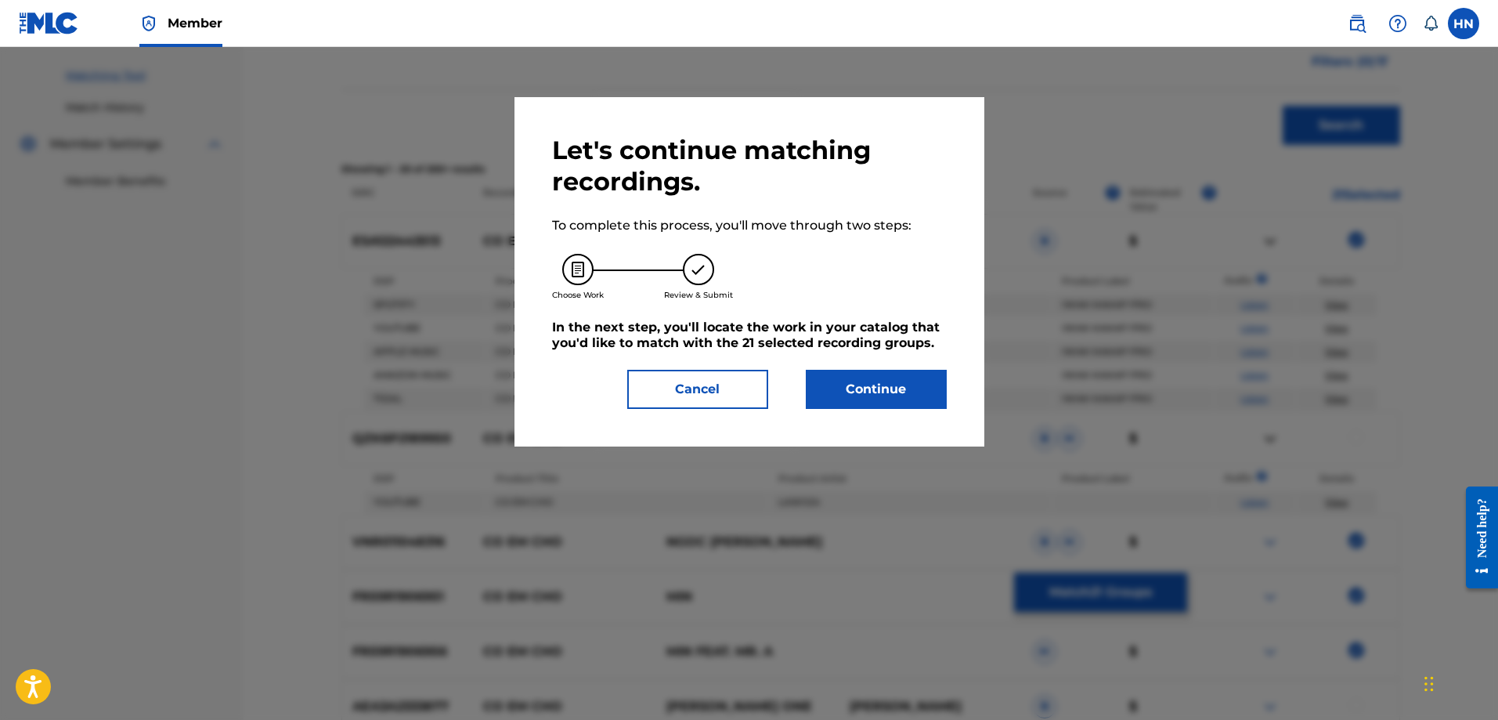
click at [850, 400] on button "Continue" at bounding box center [876, 389] width 141 height 39
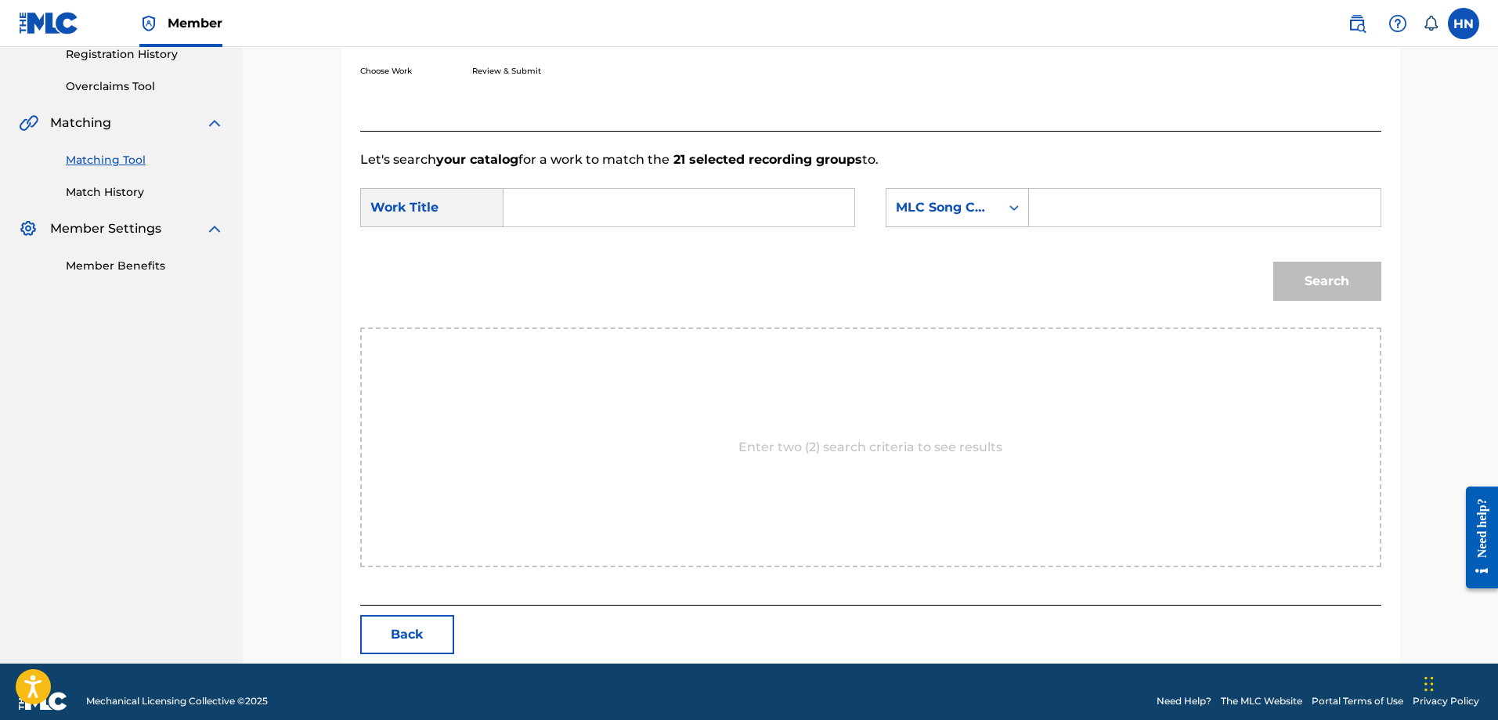
scroll to position [323, 0]
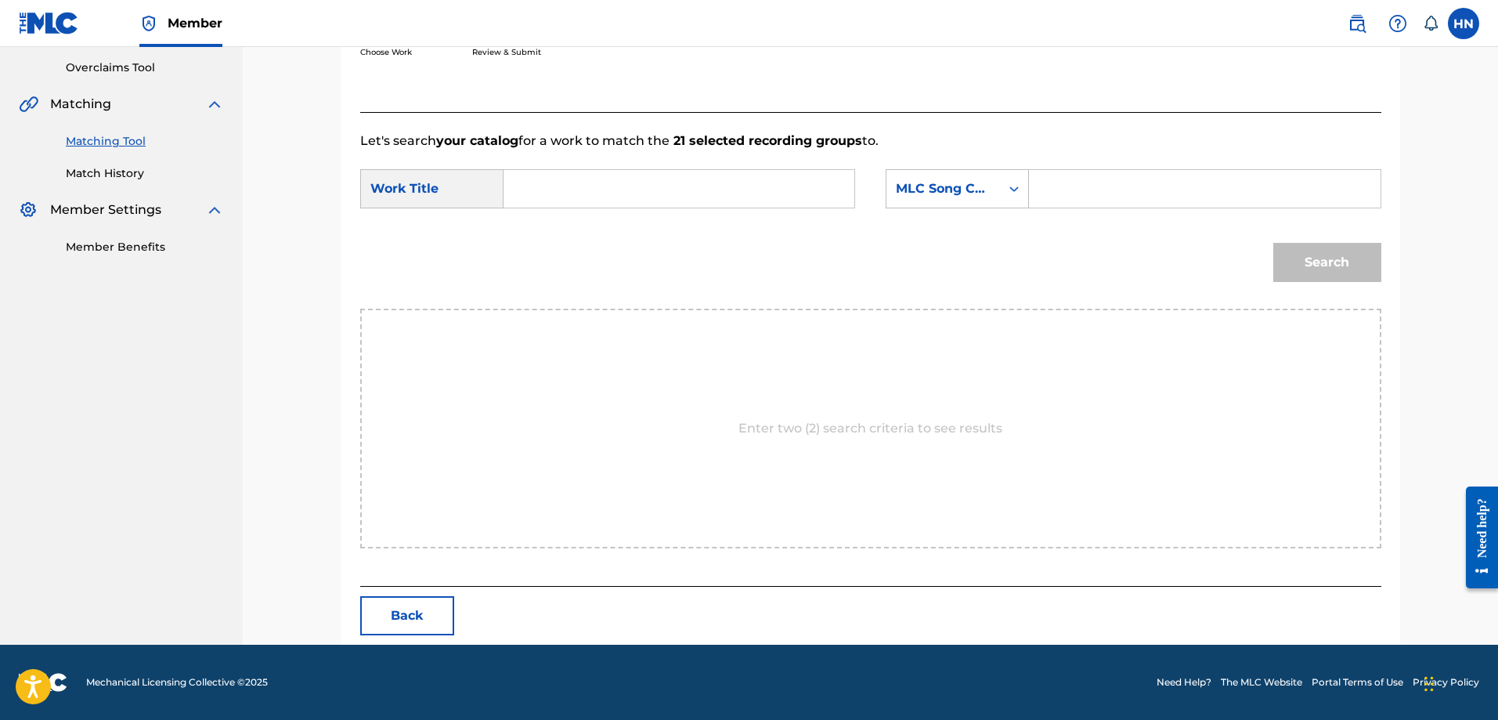
click at [650, 187] on input "Search Form" at bounding box center [679, 189] width 324 height 38
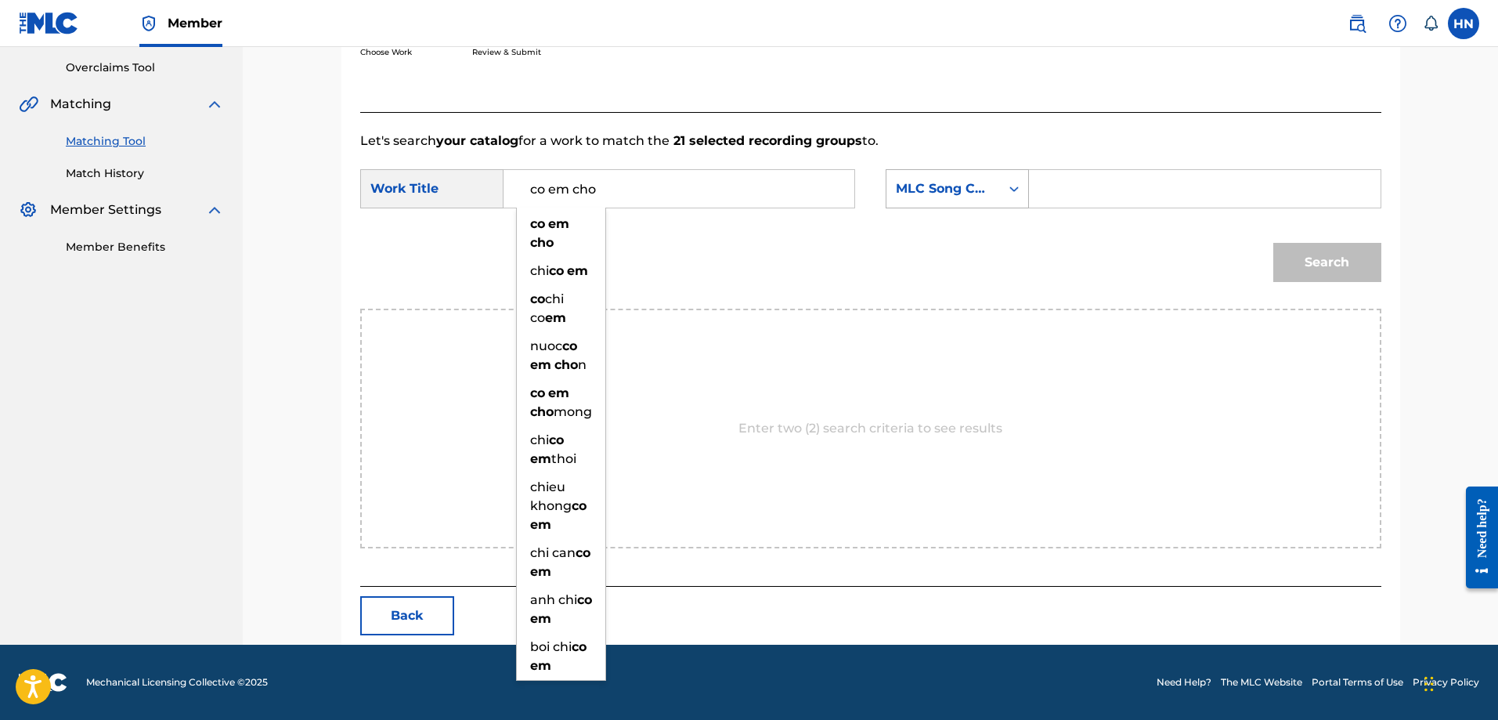
type input "co em cho"
click at [952, 201] on div "MLC Song Code" at bounding box center [943, 189] width 114 height 30
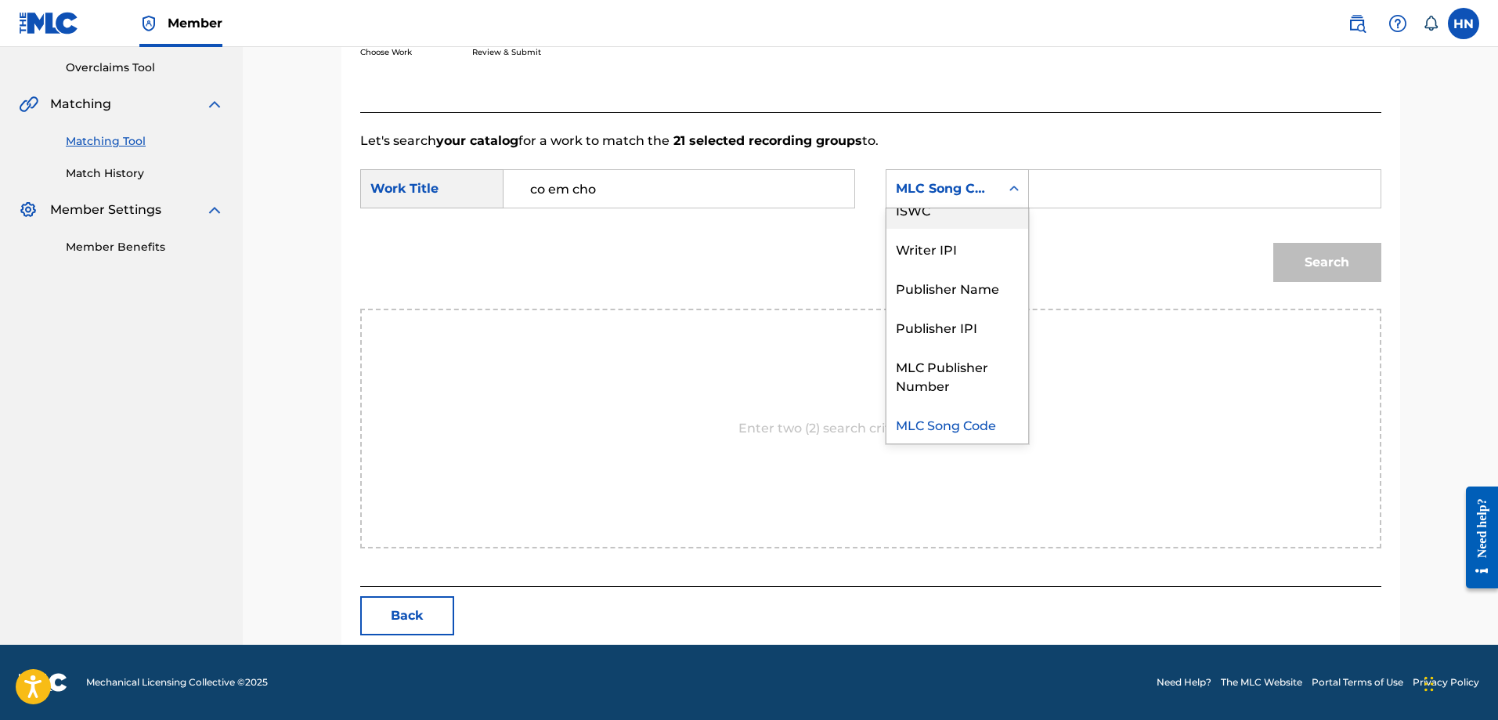
scroll to position [0, 0]
click at [951, 219] on div "Writer Name" at bounding box center [957, 227] width 142 height 39
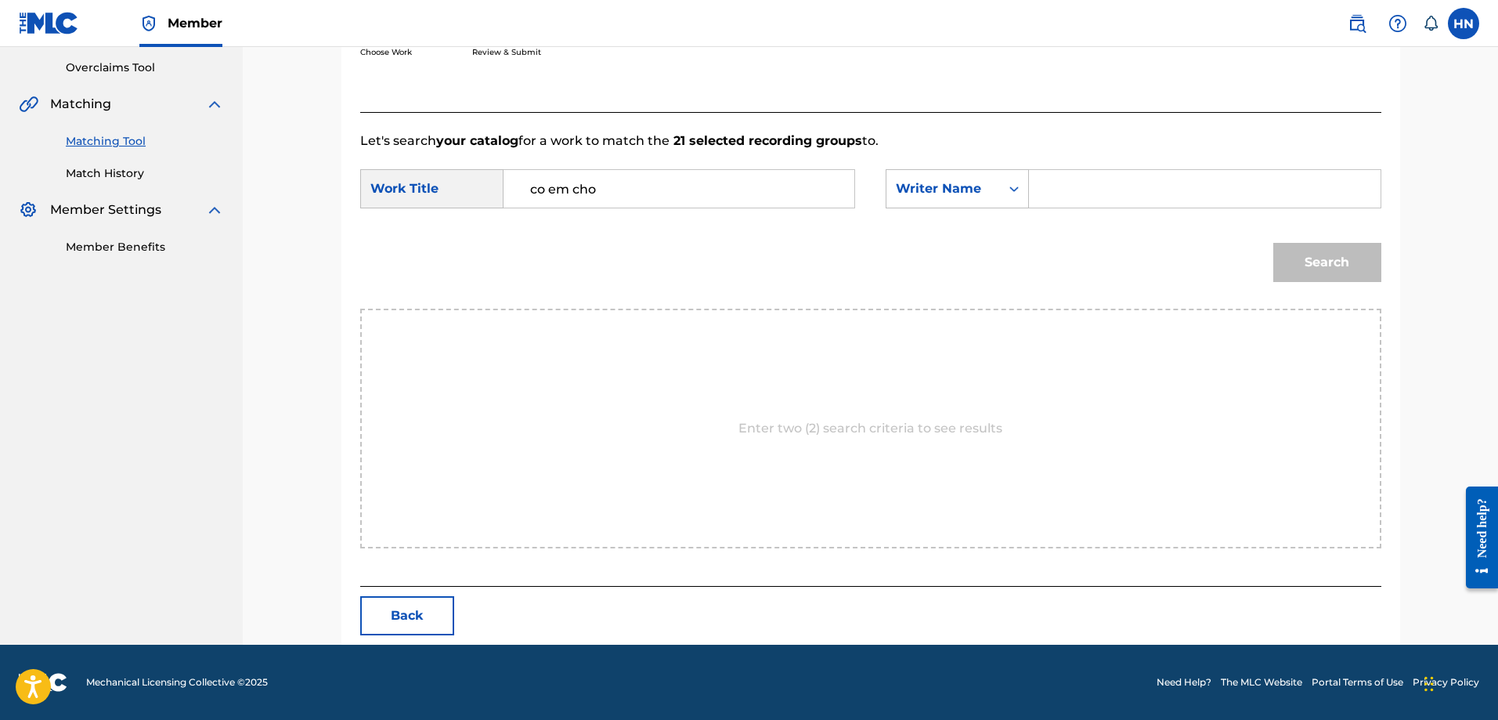
click at [1059, 197] on input "Search Form" at bounding box center [1204, 189] width 324 height 38
type input "dinh kai"
click at [1273, 243] on button "Search" at bounding box center [1327, 262] width 108 height 39
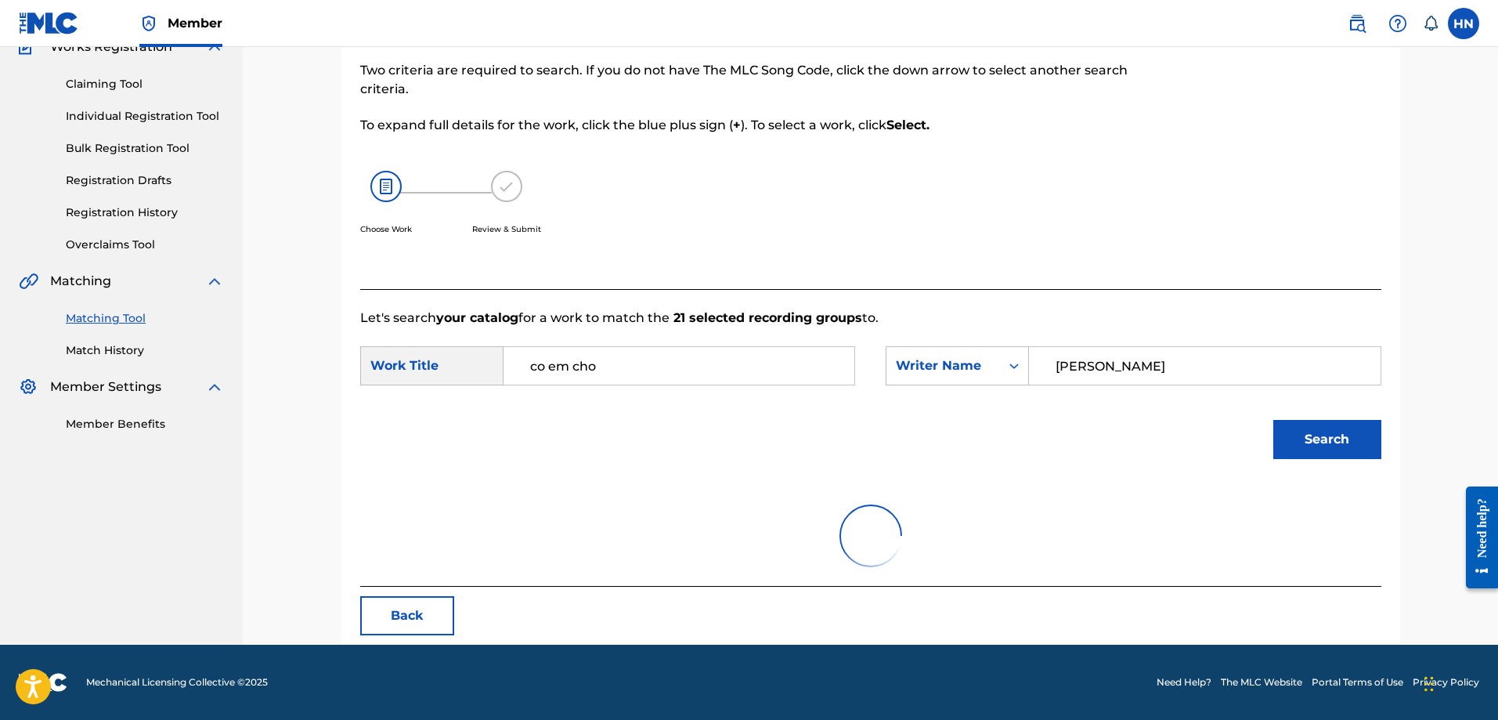
scroll to position [323, 0]
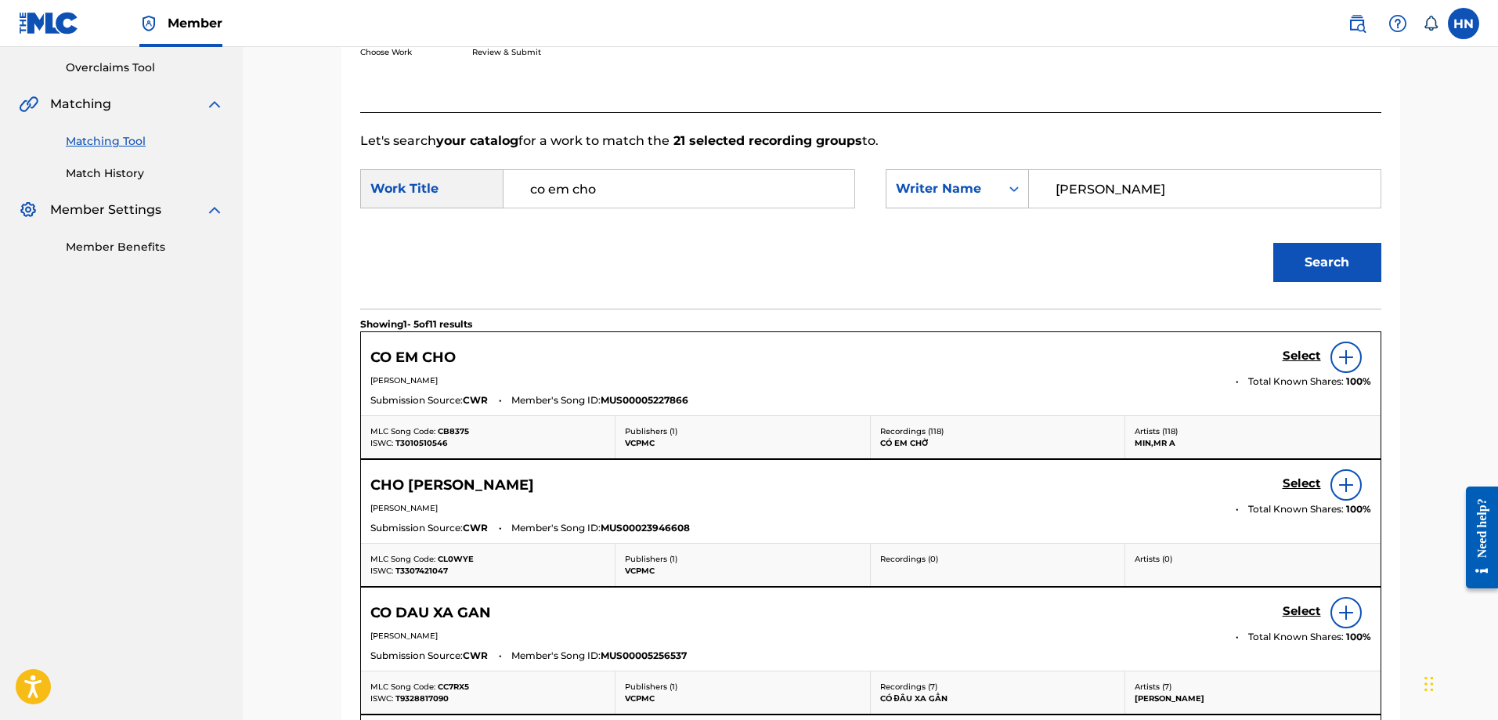
click at [1288, 361] on h5 "Select" at bounding box center [1302, 355] width 38 height 15
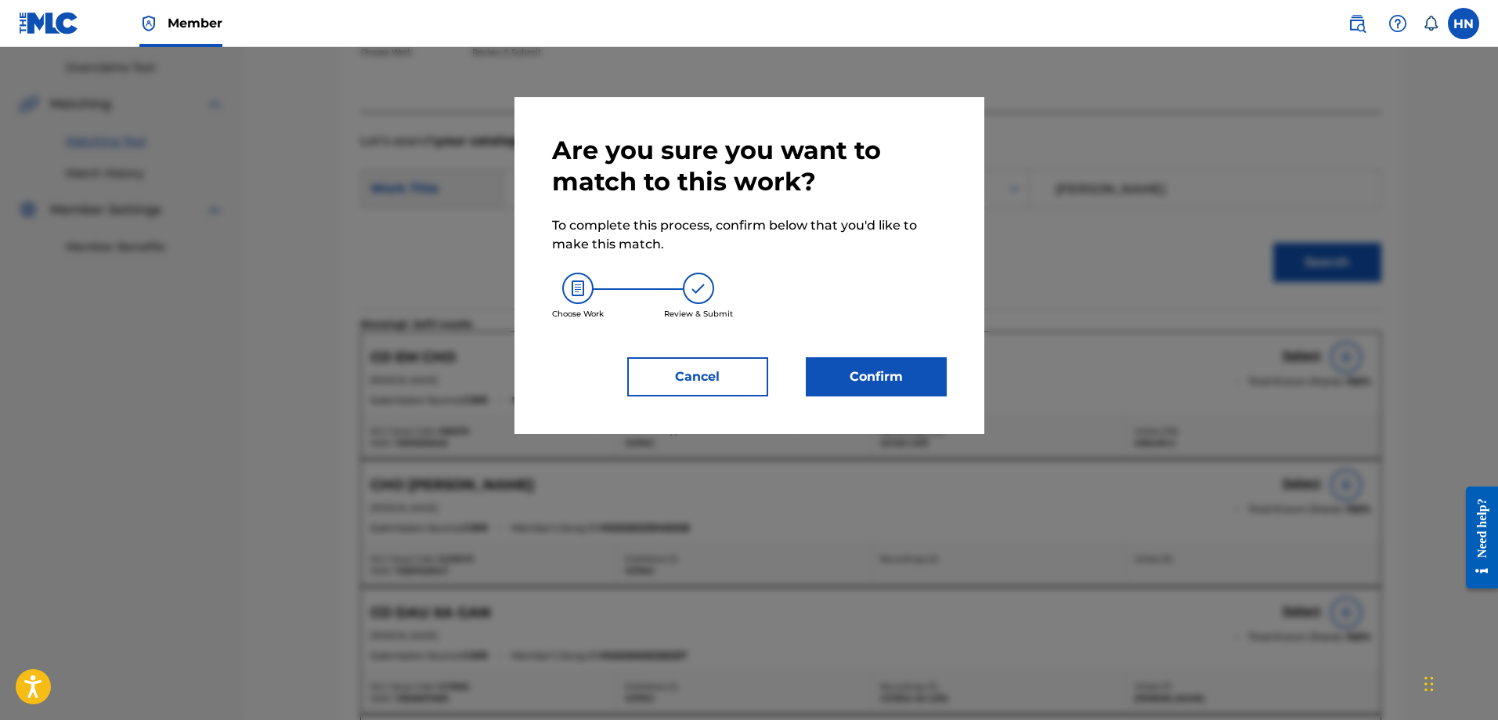
click at [886, 380] on button "Confirm" at bounding box center [876, 376] width 141 height 39
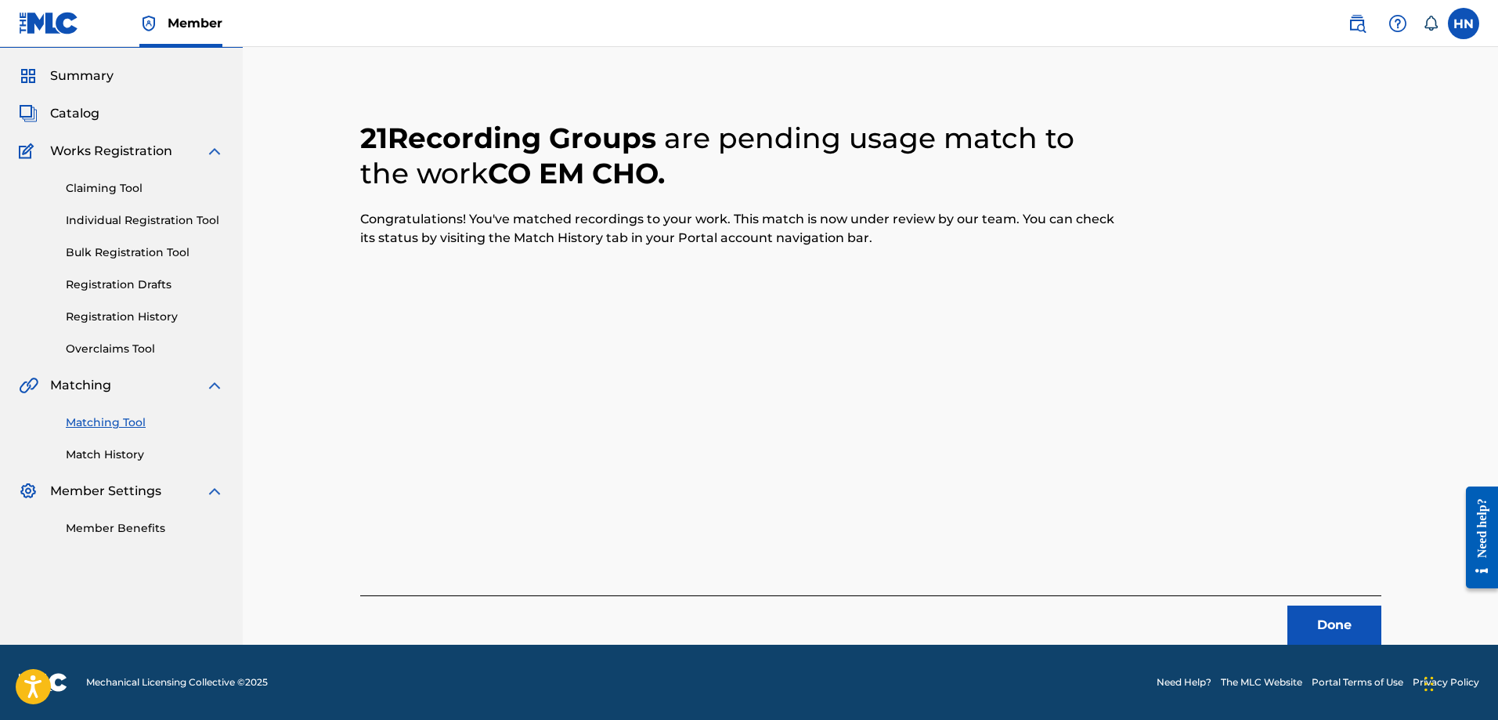
scroll to position [42, 0]
click at [1331, 625] on button "Done" at bounding box center [1334, 624] width 94 height 39
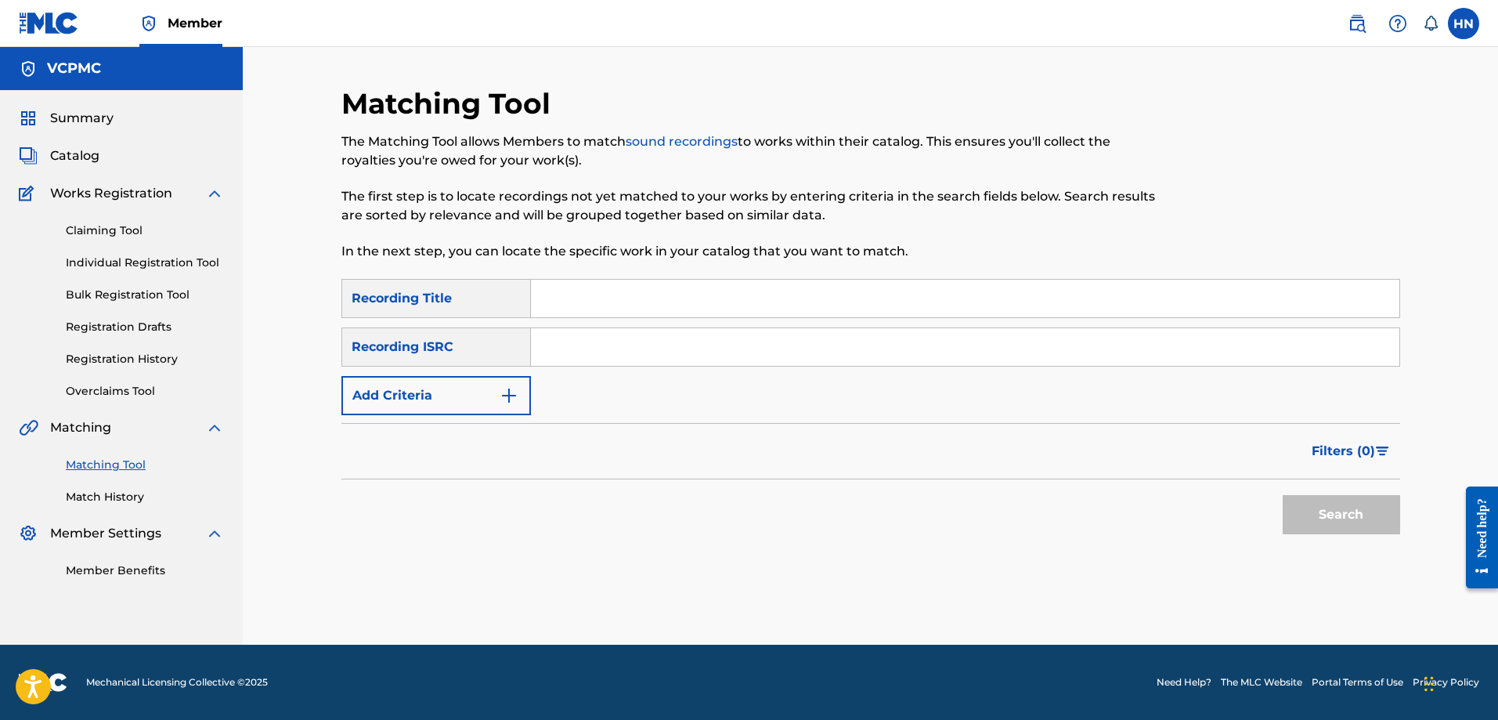
scroll to position [0, 0]
click at [676, 285] on input "Search Form" at bounding box center [965, 299] width 868 height 38
paste input "BÓNG MÂY QUA THỀM"
type input "BÓNG MÂY QUA THỀM"
click at [1283, 495] on button "Search" at bounding box center [1341, 514] width 117 height 39
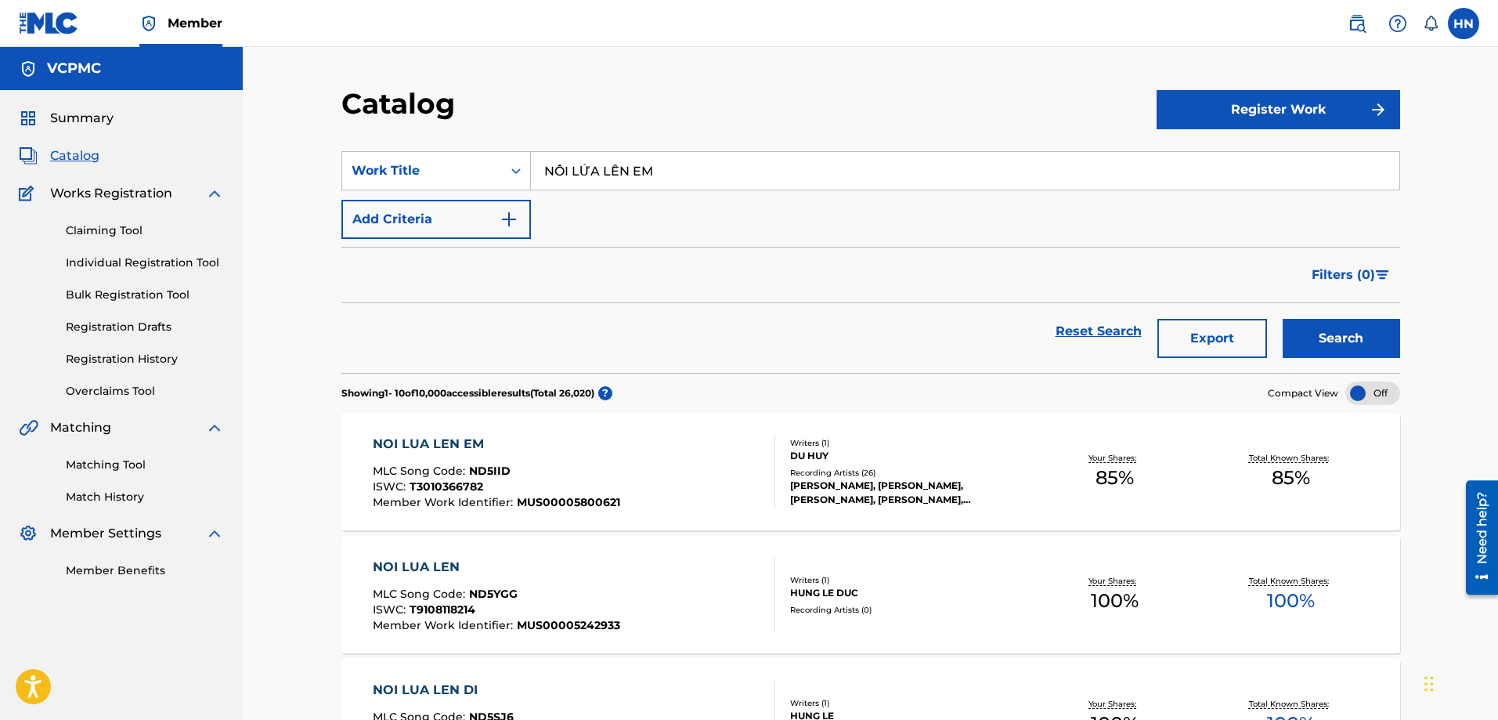
paste input "TRẮNG TAY MỚI BIẾT"
click at [1342, 336] on button "Search" at bounding box center [1341, 338] width 117 height 39
click at [736, 157] on input "TRẮNG TAY MỚI BIẾT" at bounding box center [965, 171] width 868 height 38
paste input "EM ƠI EM ĐỪNG KHÓC"
click at [1341, 334] on button "Search" at bounding box center [1341, 338] width 117 height 39
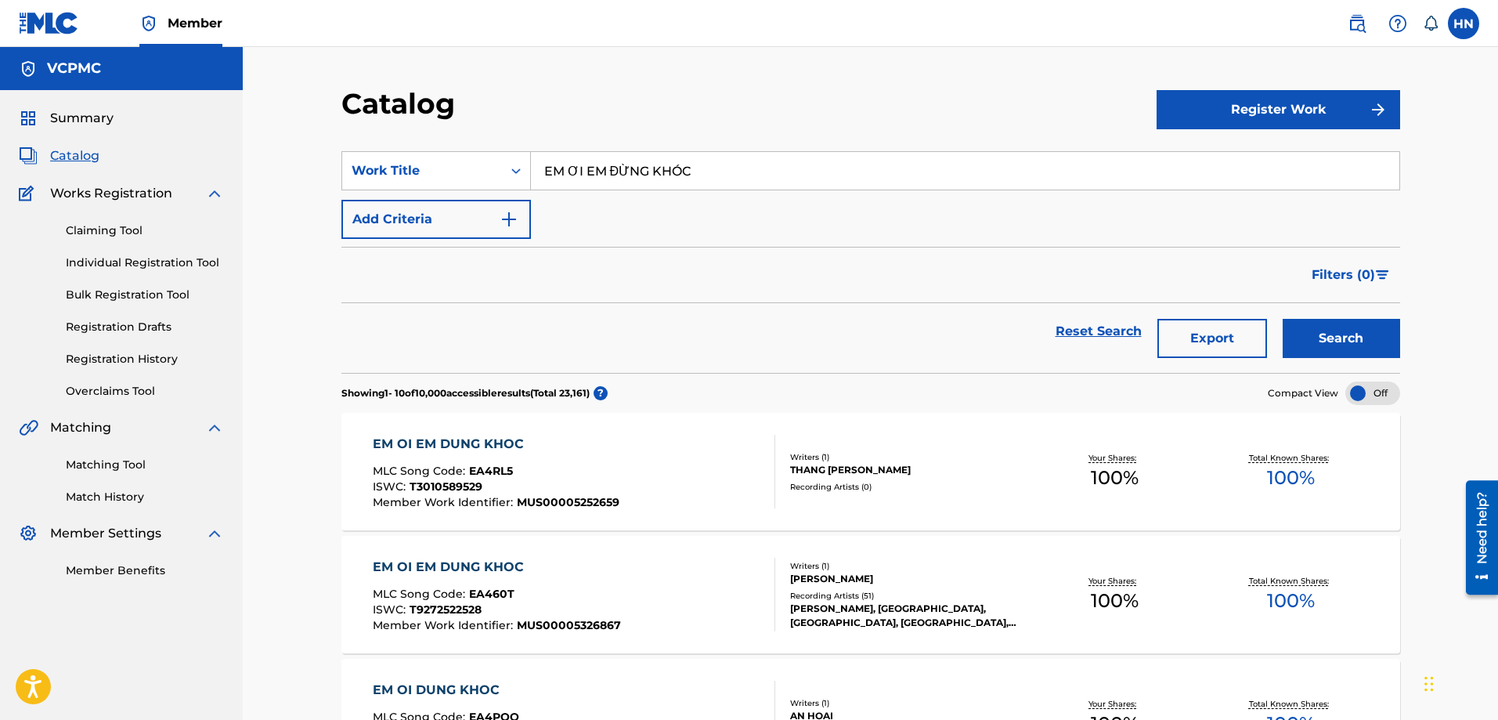
click at [802, 163] on input "EM ƠI EM ĐỪNG KHÓC" at bounding box center [965, 171] width 868 height 38
paste input "MY BOY"
click at [1308, 337] on button "Search" at bounding box center [1341, 338] width 117 height 39
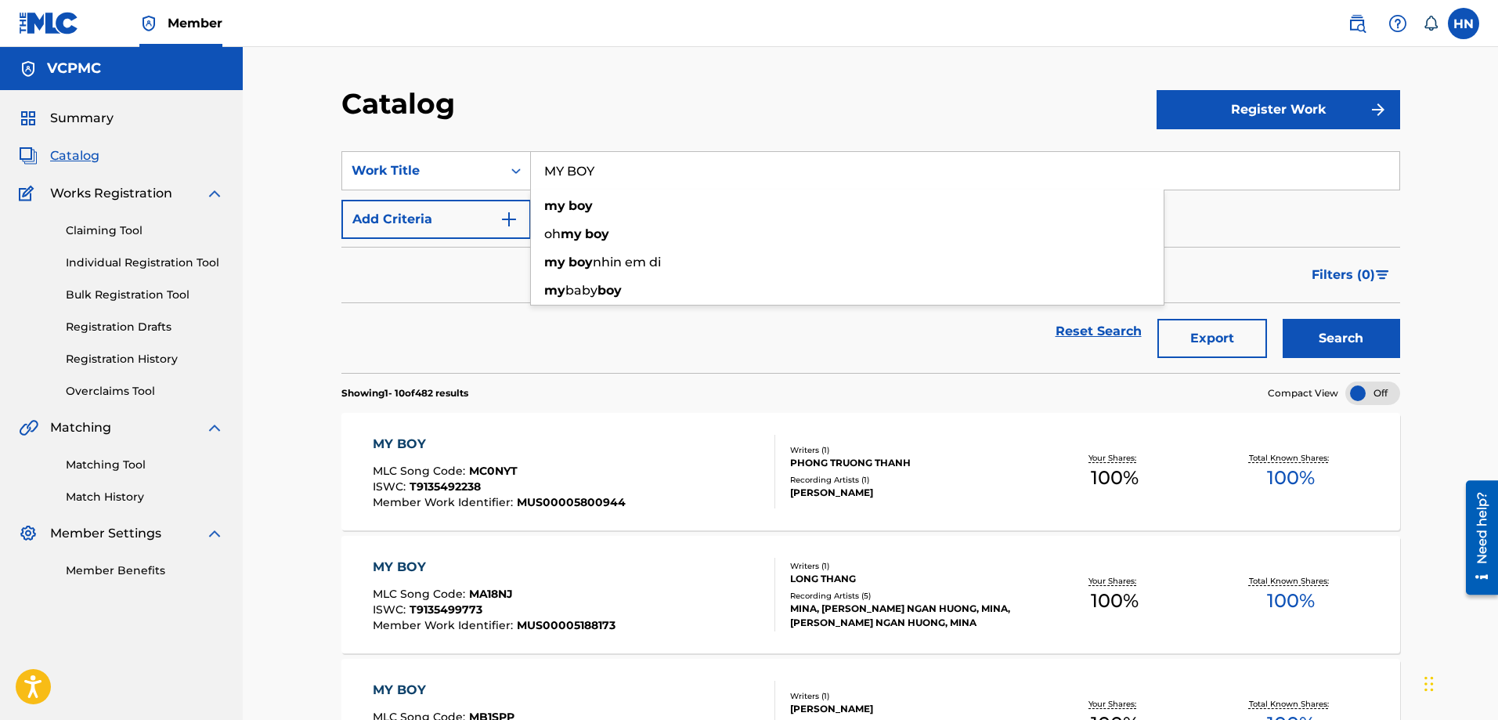
click at [582, 155] on input "MY BOY" at bounding box center [965, 171] width 868 height 38
paste input "LẠC TRÔI"
type input "LẠC TRÔI"
click at [1283, 319] on button "Search" at bounding box center [1341, 338] width 117 height 39
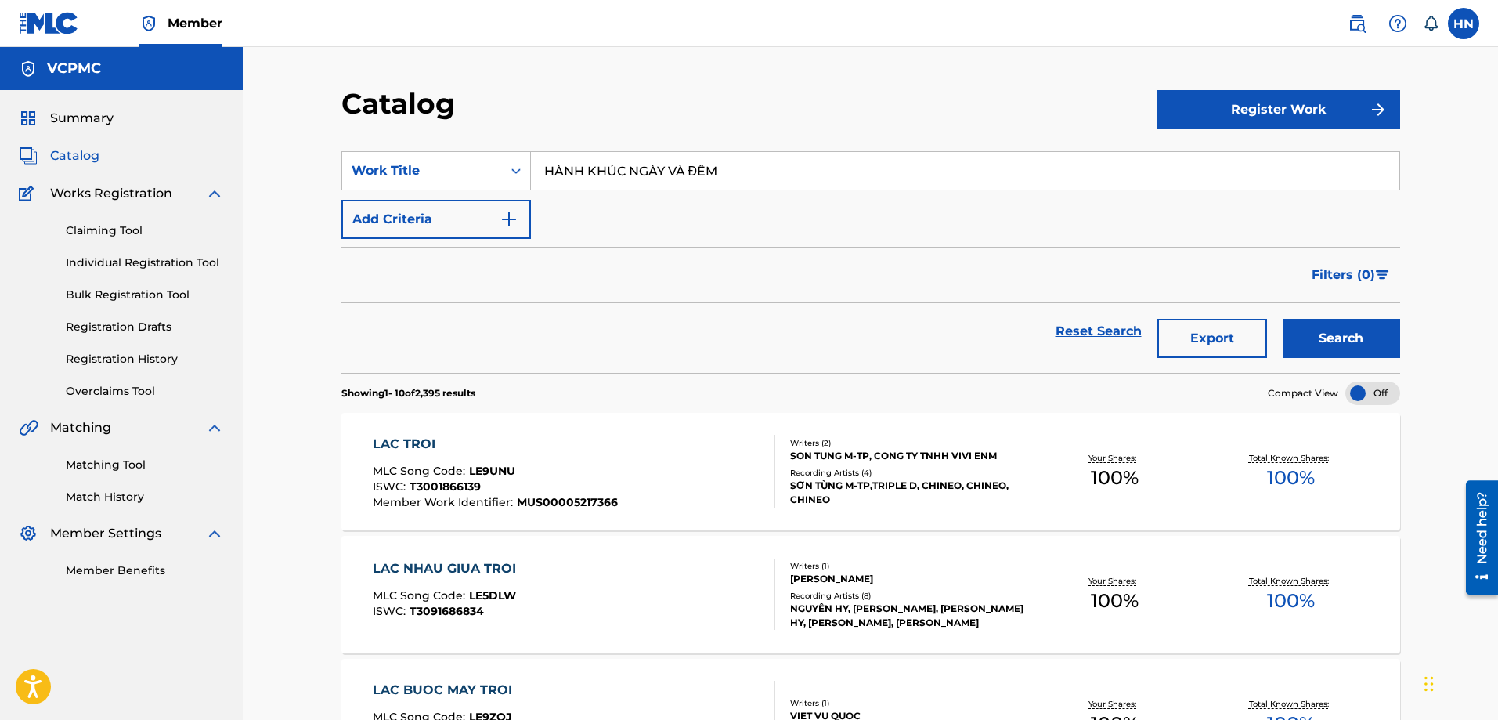
type input "HÀNH KHÚC NGÀY VÀ ĐÊM"
click at [1283, 319] on button "Search" at bounding box center [1341, 338] width 117 height 39
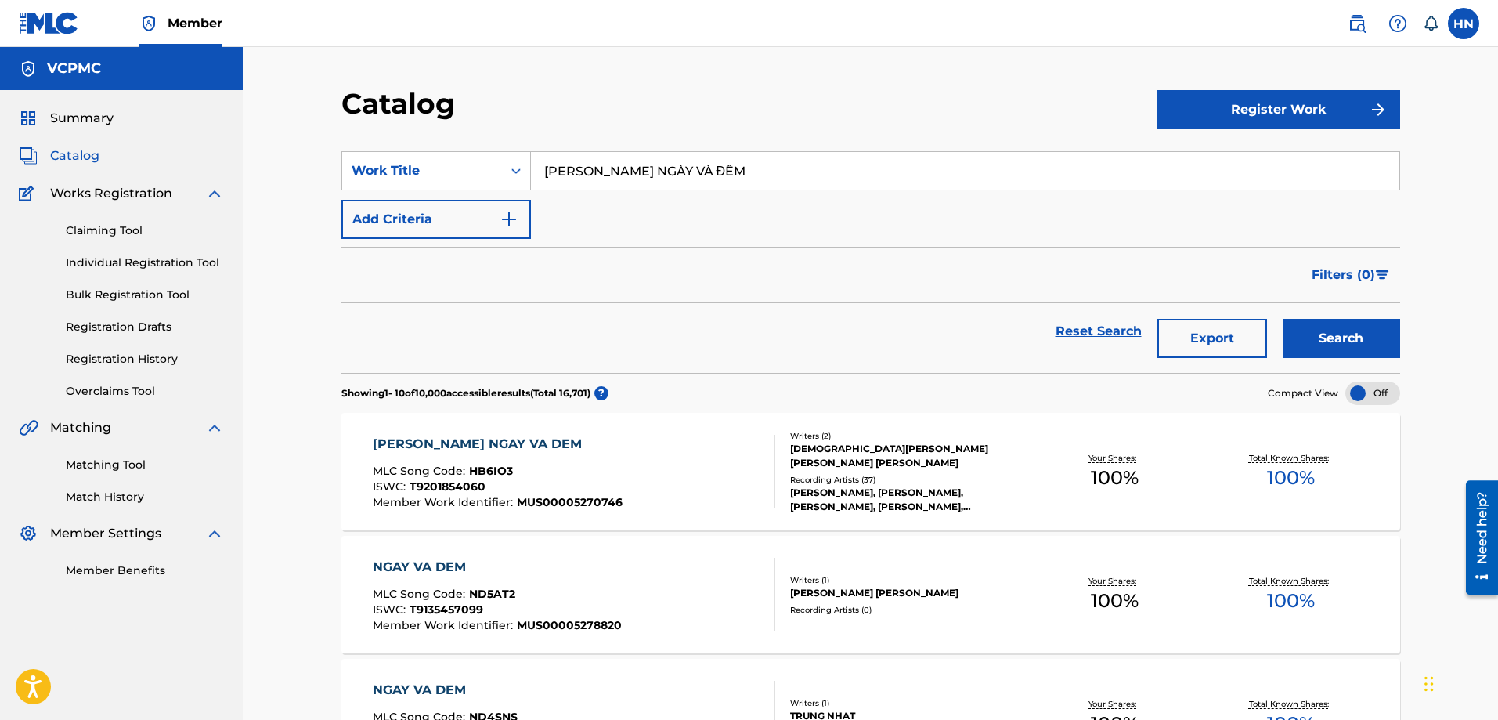
paste input "THƯƠNG THẦ"
type input "THƯƠNG THẦM"
click at [1390, 346] on button "Search" at bounding box center [1341, 338] width 117 height 39
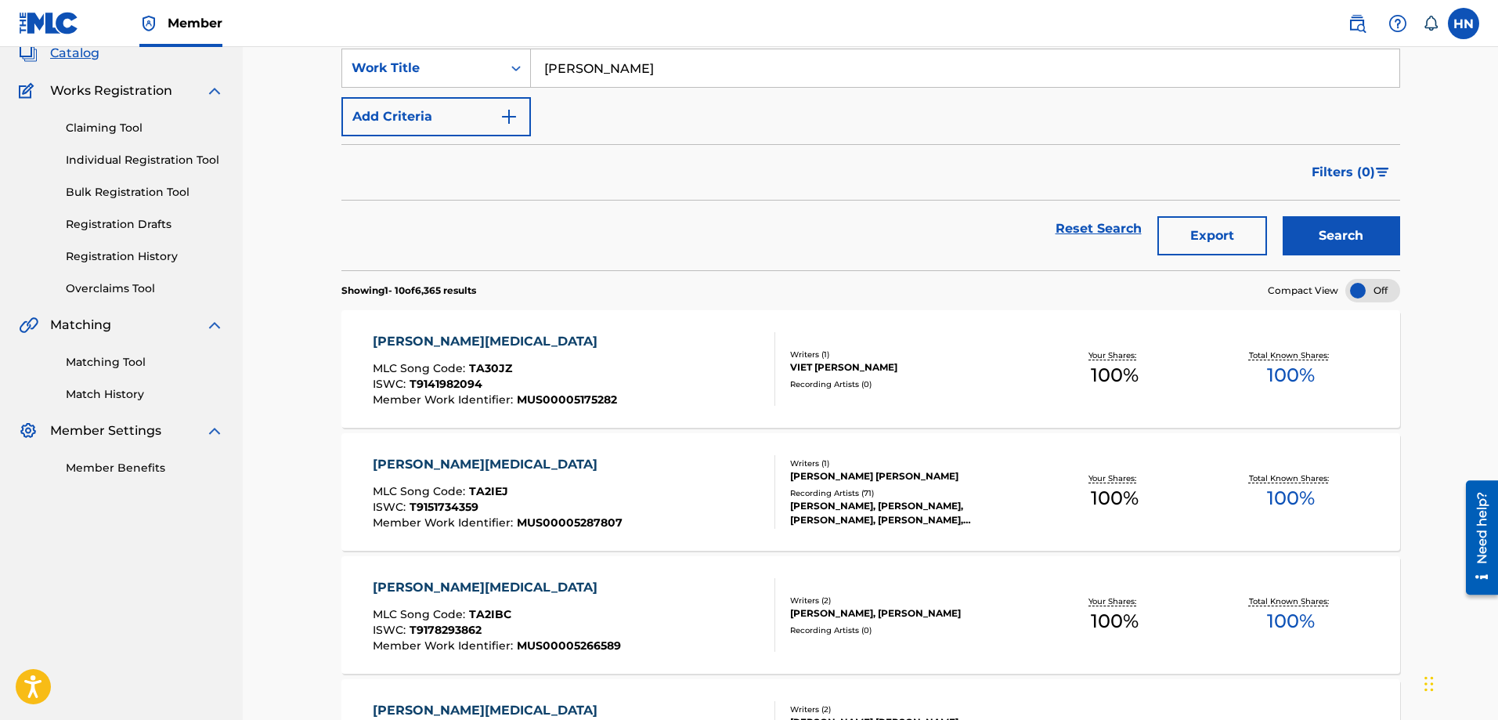
scroll to position [235, 0]
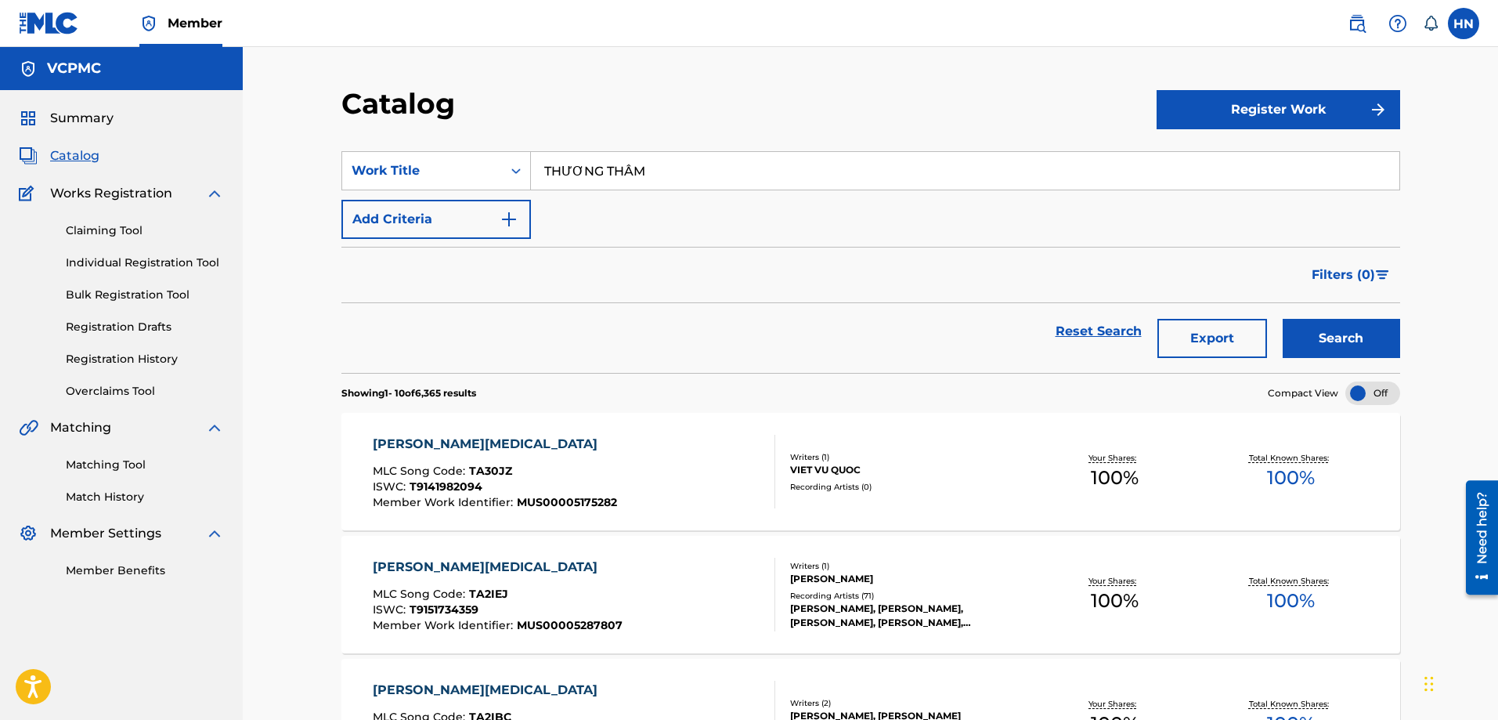
click at [665, 175] on input "THƯƠNG THẦM" at bounding box center [965, 171] width 868 height 38
paste input "CÓ EM CHỜ"
click at [1283, 319] on button "Search" at bounding box center [1341, 338] width 117 height 39
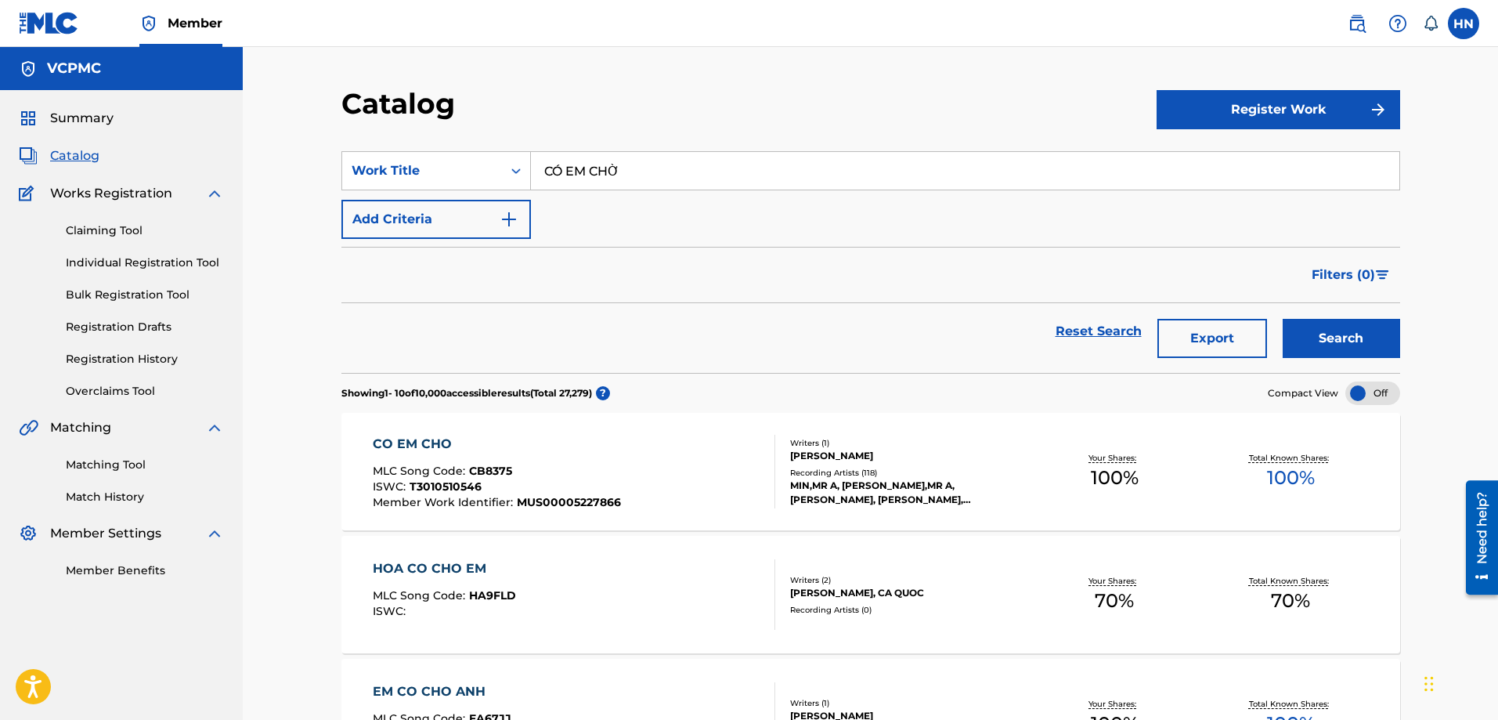
paste input "BÓNG MÂY QUA THỀM"
type input "BÓNG MÂY QUA THỀM"
click at [1283, 319] on button "Search" at bounding box center [1341, 338] width 117 height 39
